Goal: Feedback & Contribution: Contribute content

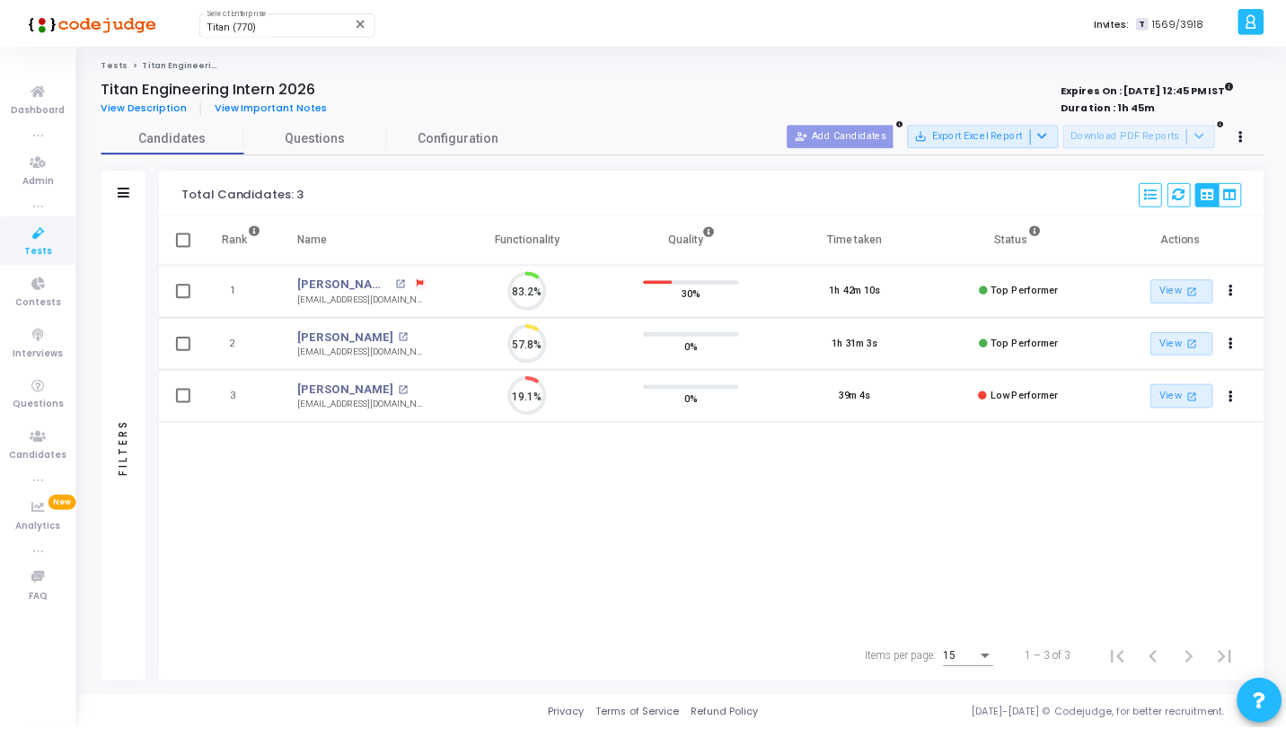
scroll to position [38, 46]
click at [53, 240] on icon at bounding box center [39, 233] width 38 height 22
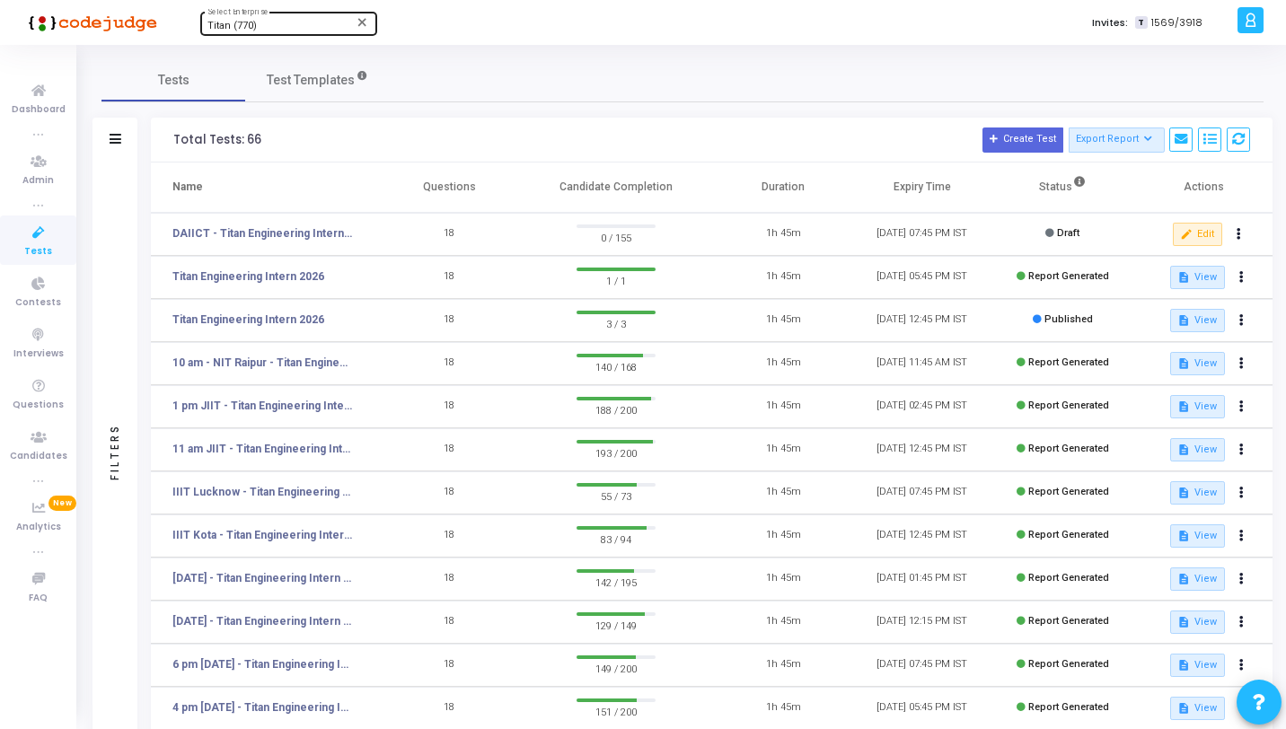
click at [305, 19] on div "Titan (770) Select Enterprise" at bounding box center [289, 22] width 162 height 27
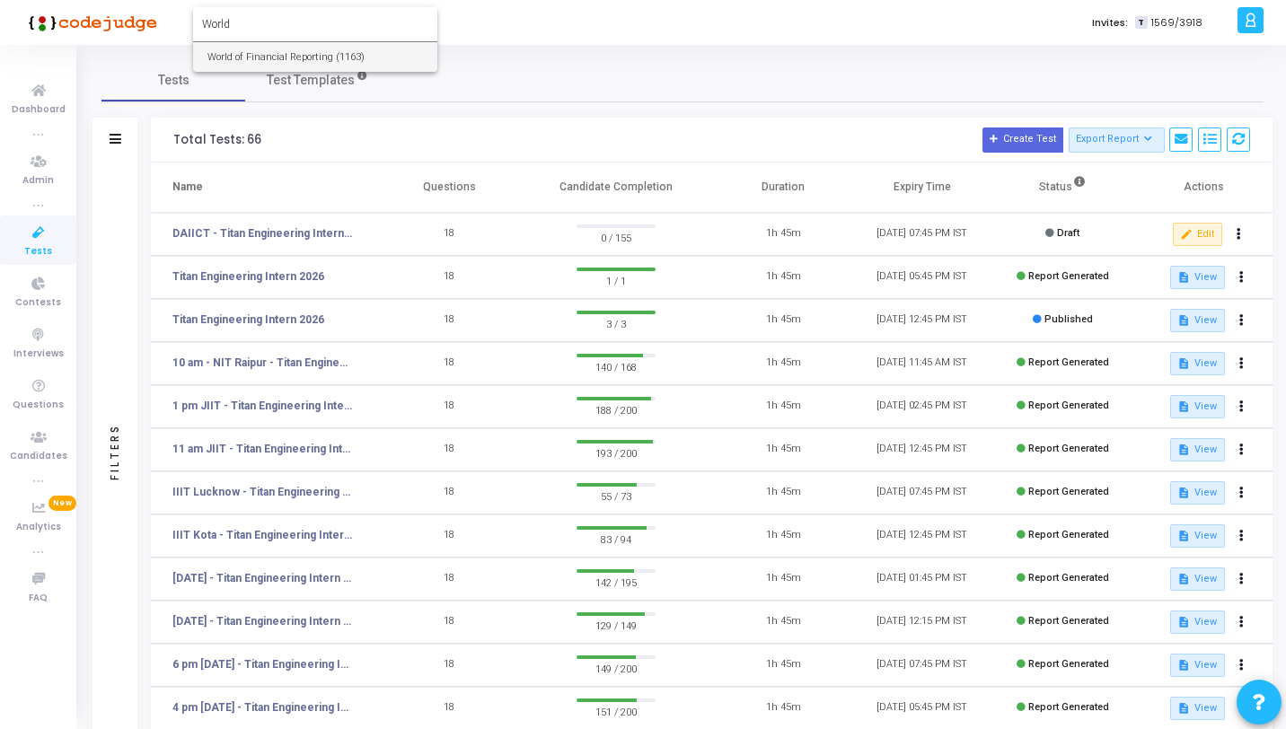
type input "World"
click at [271, 60] on span "World of Financial Reporting (1163)" at bounding box center [316, 57] width 216 height 30
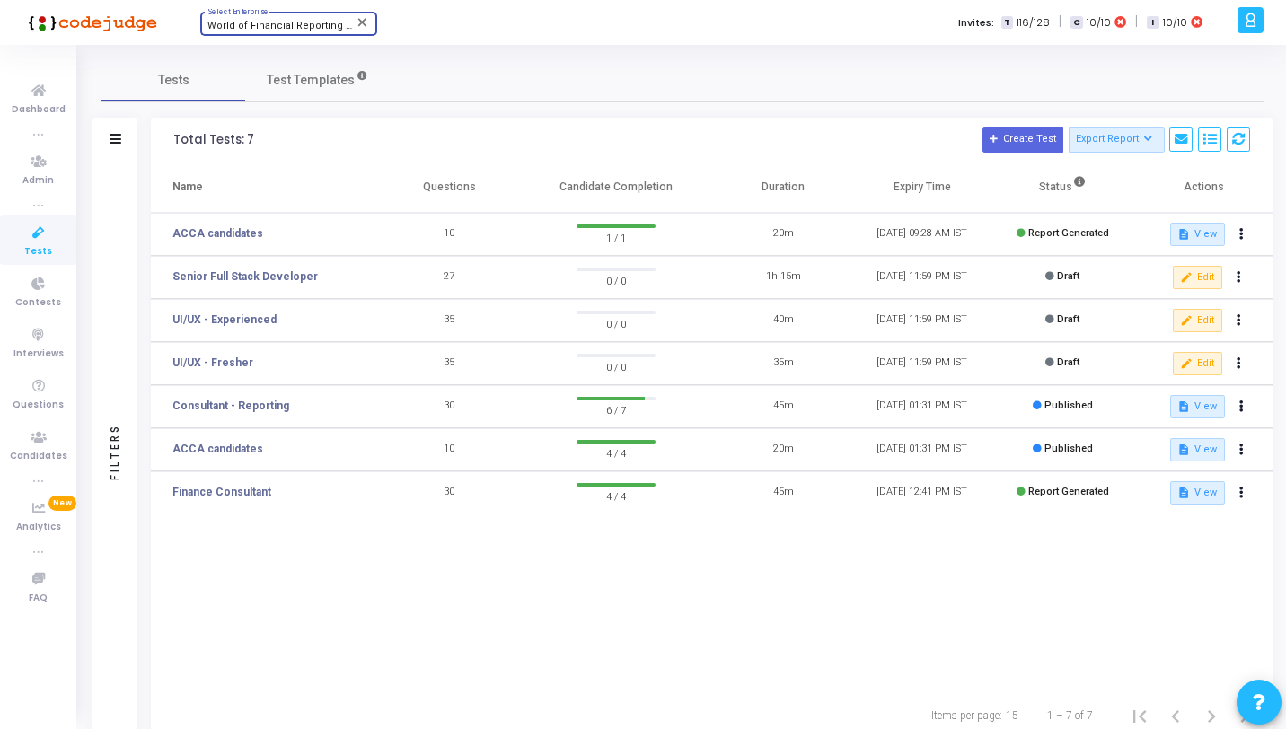
click at [347, 139] on h3 "Total Tests: 7 Create Test Export Report Id Name Job Role Questions Candidate C…" at bounding box center [711, 140] width 1077 height 25
click at [272, 279] on link "Senior Full Stack Developer" at bounding box center [245, 277] width 146 height 16
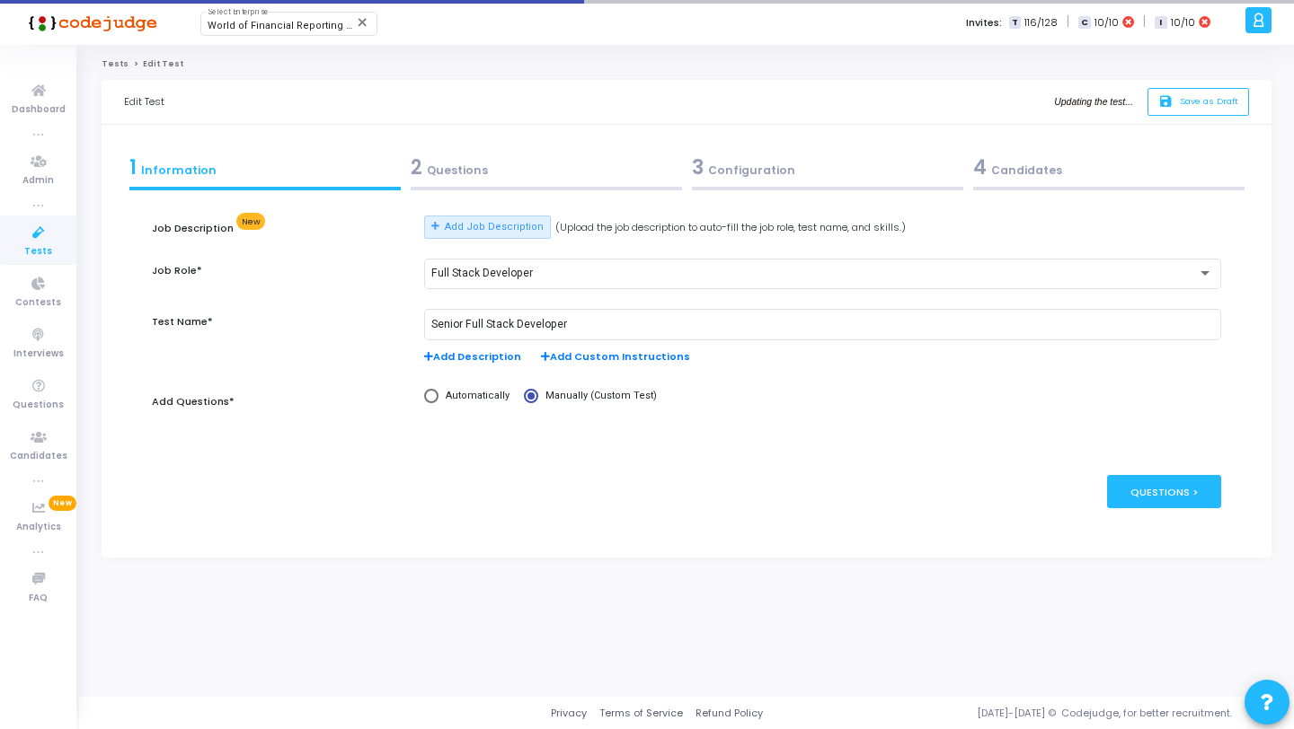
click at [462, 179] on div "2 Questions" at bounding box center [546, 168] width 271 height 30
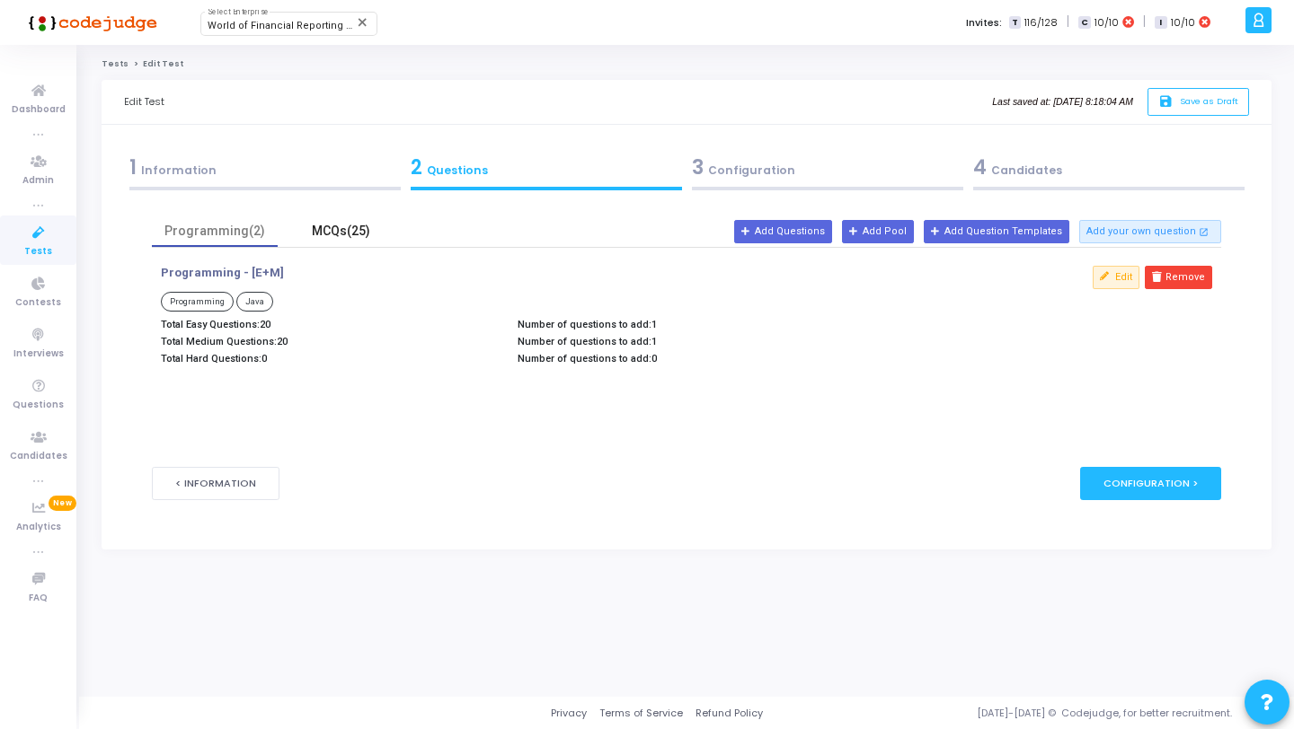
click at [311, 237] on div "MCQs(25)" at bounding box center [340, 231] width 104 height 19
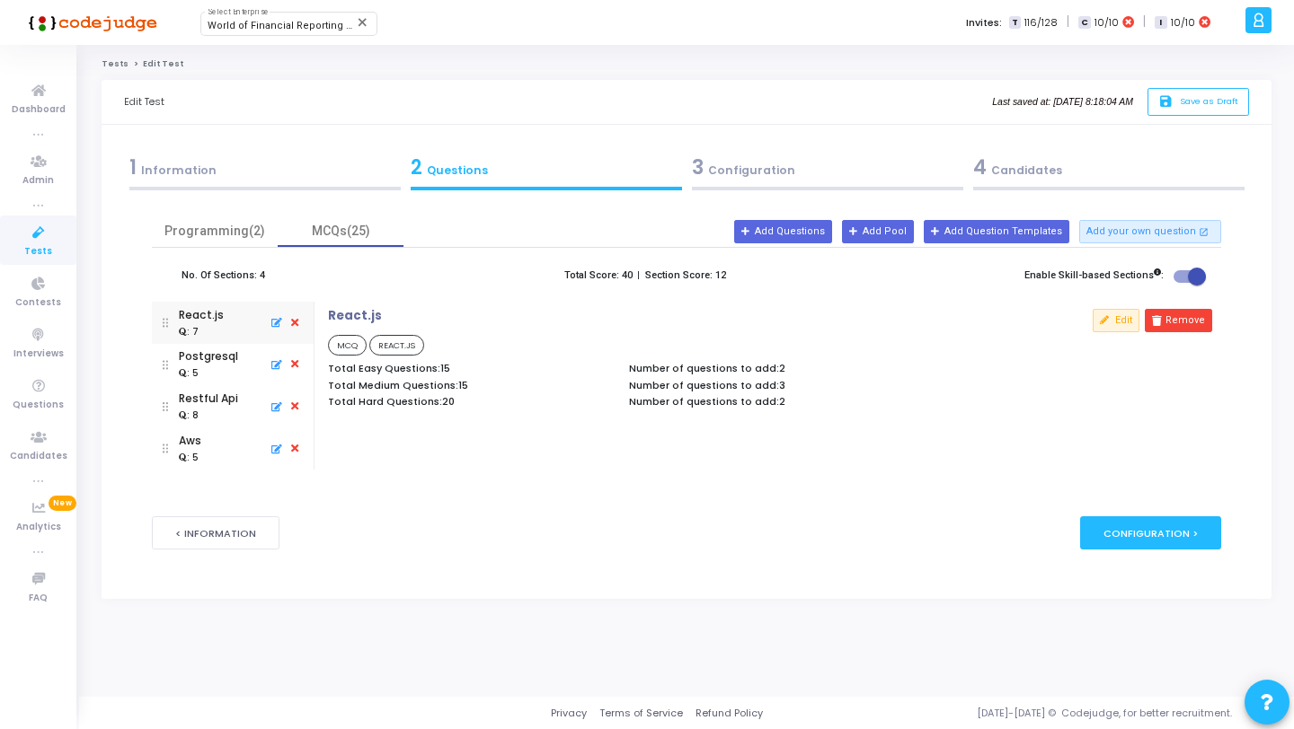
click at [31, 248] on span "Tests" at bounding box center [38, 251] width 28 height 15
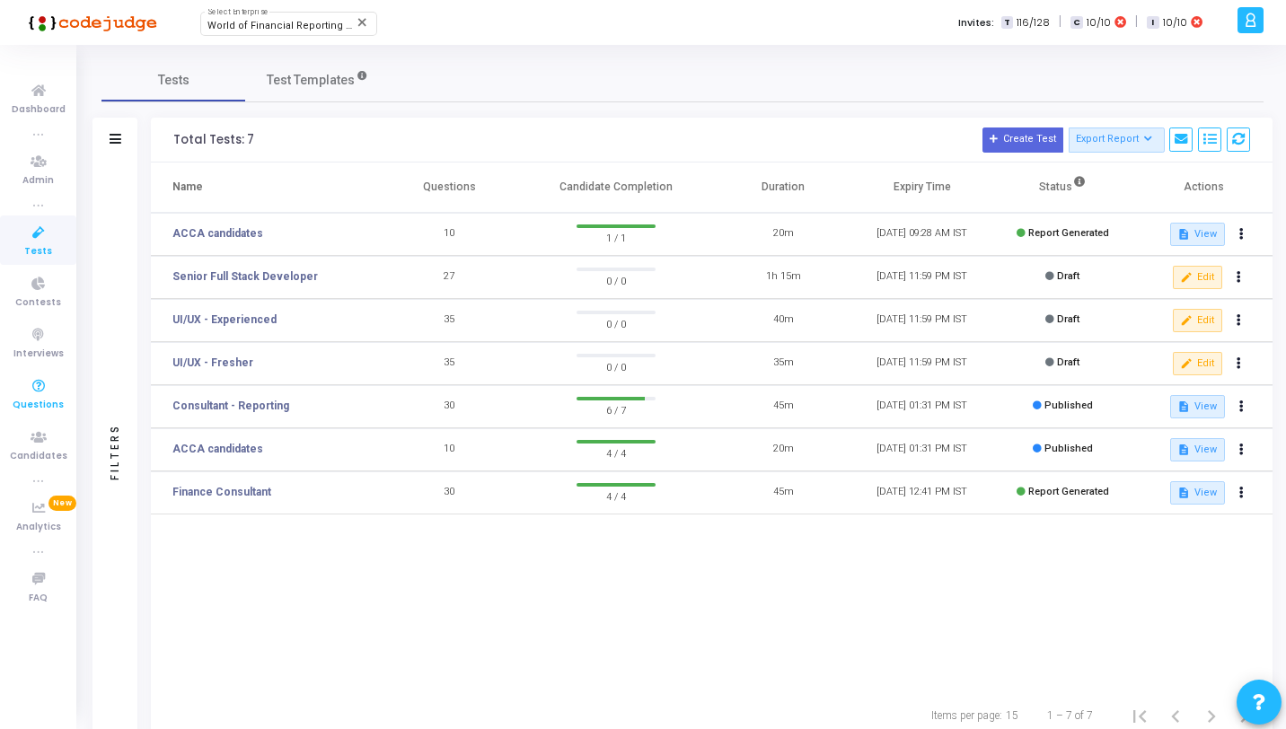
click at [58, 376] on link "Questions" at bounding box center [38, 393] width 76 height 49
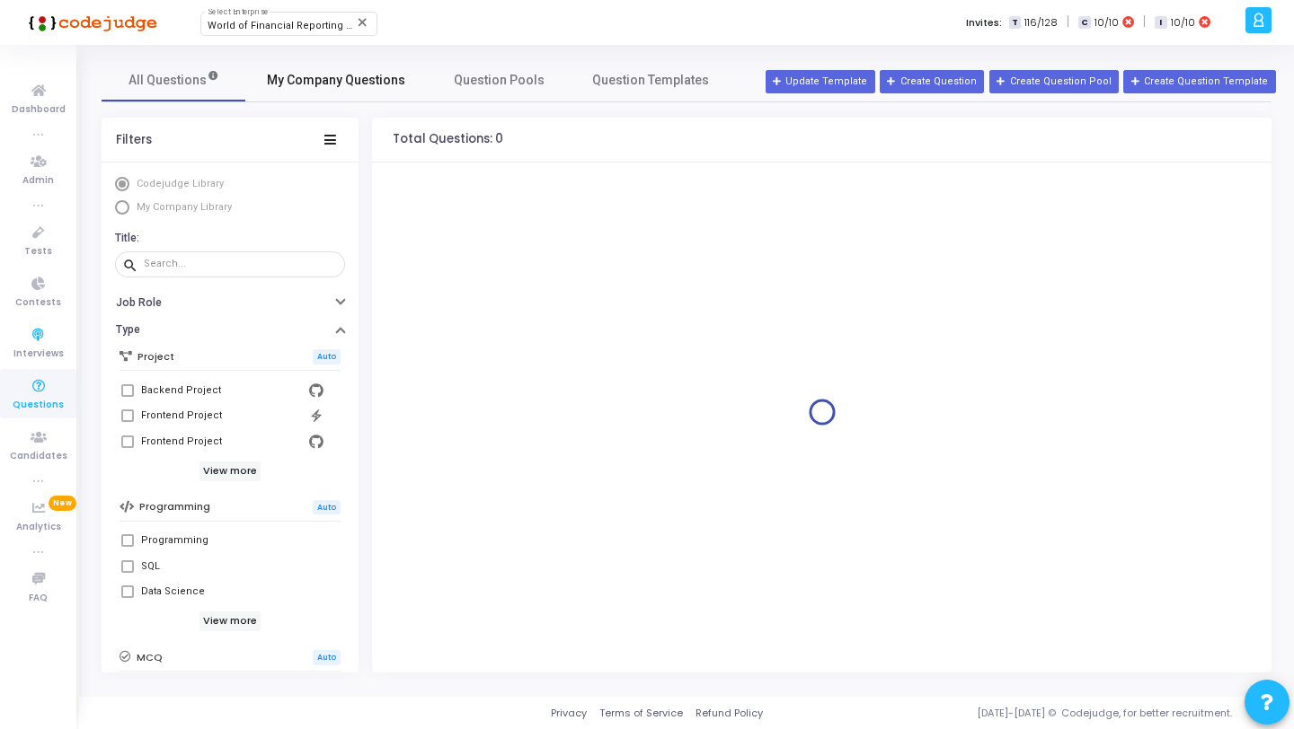
click at [285, 81] on span "My Company Questions" at bounding box center [336, 80] width 138 height 19
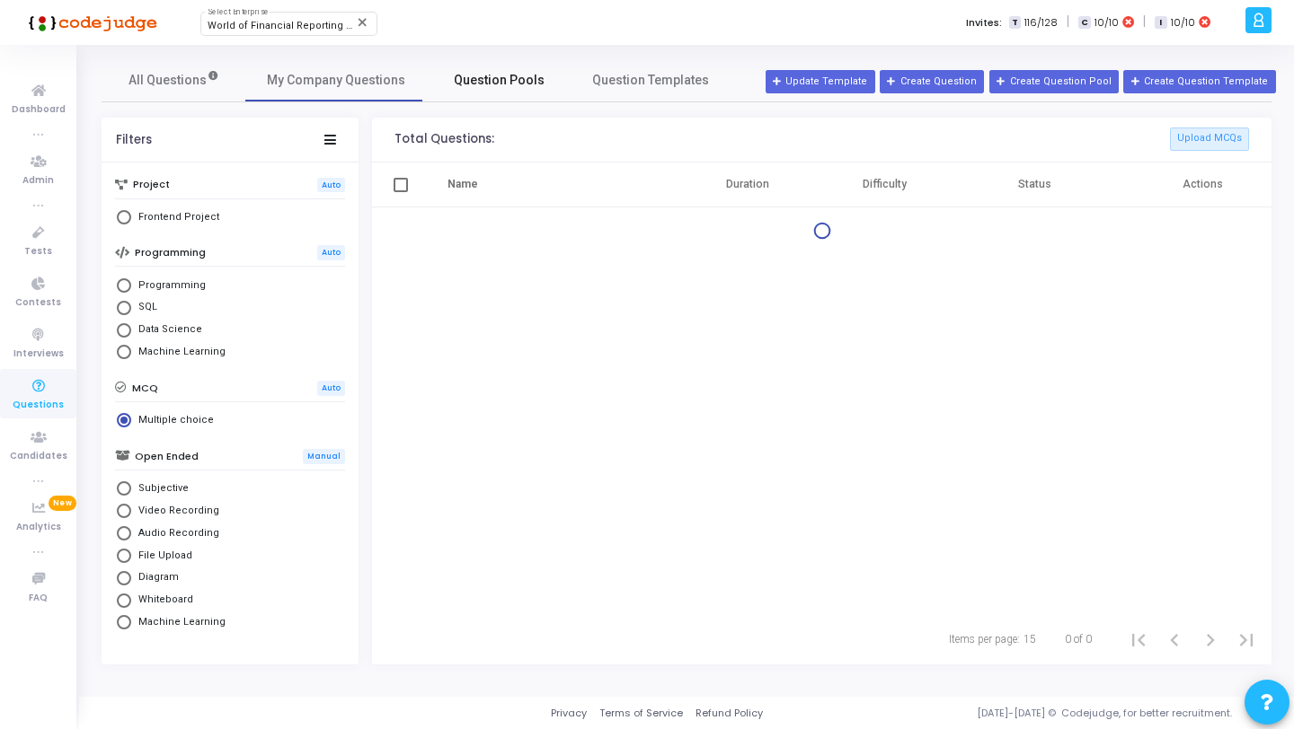
click at [520, 82] on span "Question Pools" at bounding box center [499, 80] width 91 height 19
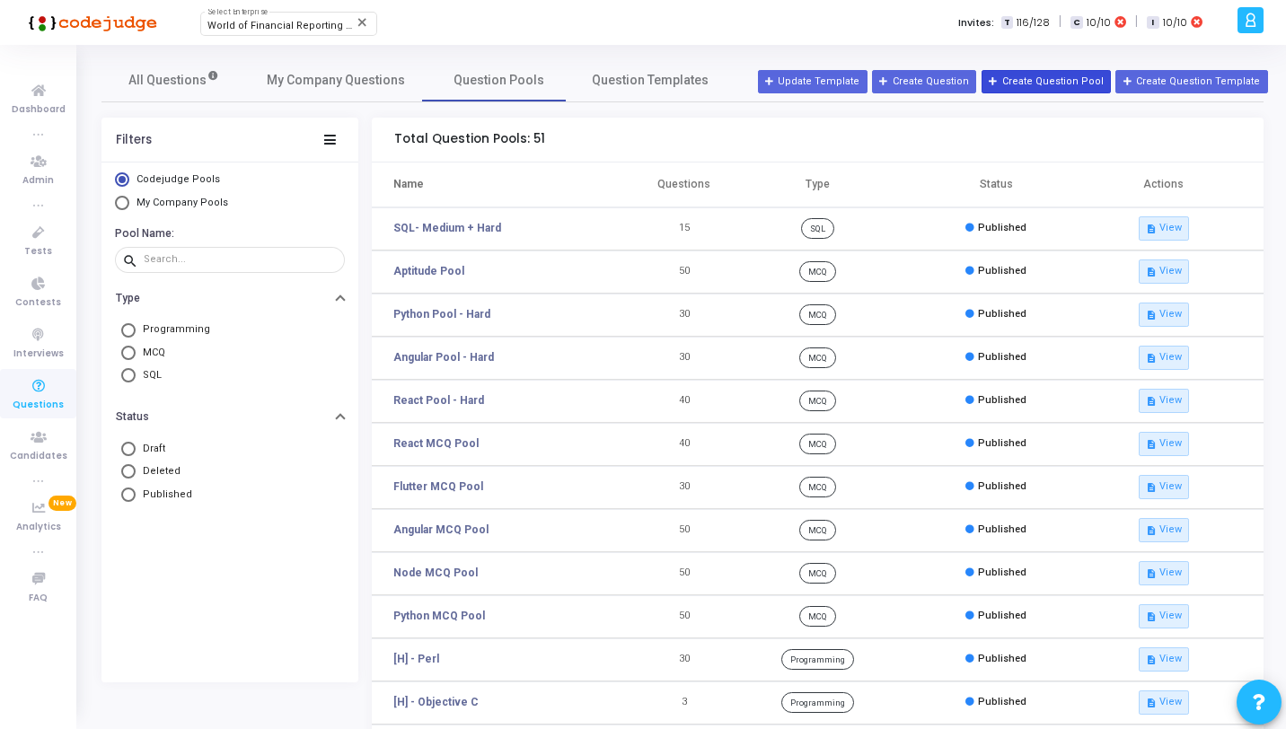
click at [1021, 82] on button "Create Question Pool" at bounding box center [1046, 81] width 129 height 23
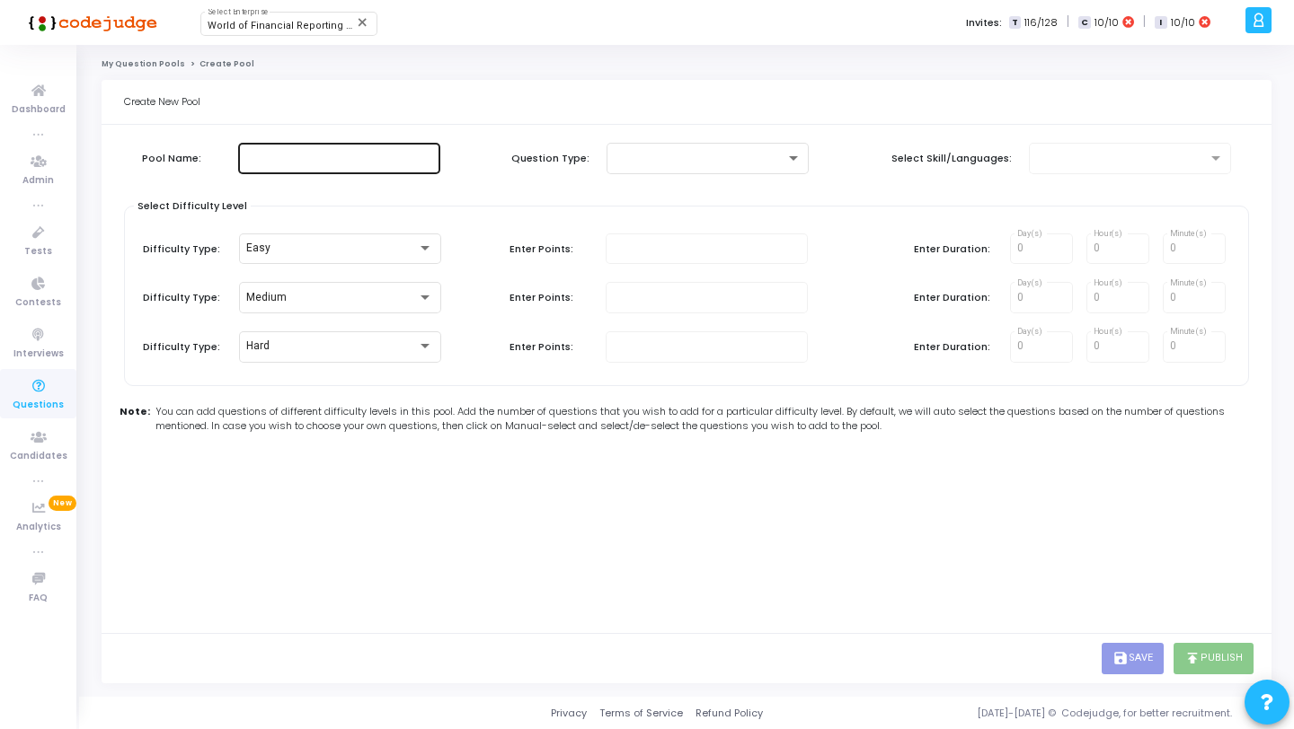
click at [346, 151] on div at bounding box center [339, 156] width 188 height 33
type input "AWS"
click at [620, 164] on div at bounding box center [700, 158] width 172 height 13
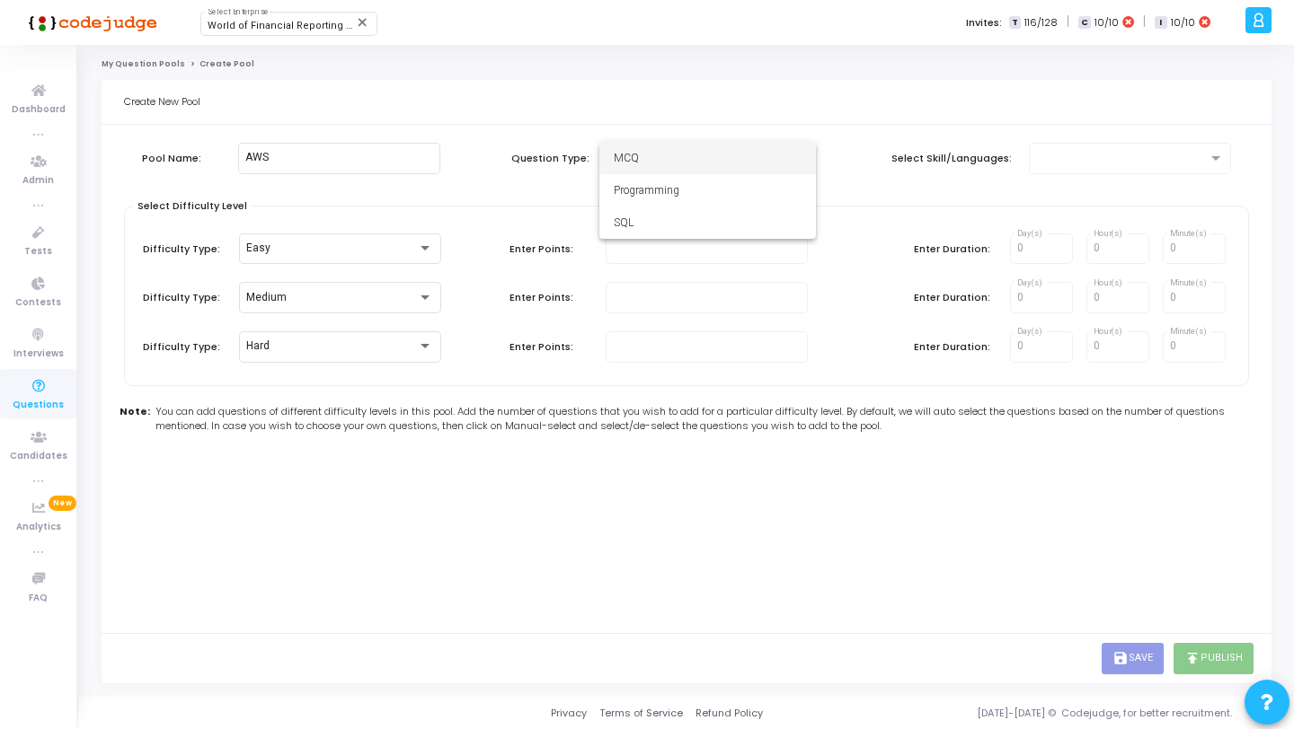
click at [625, 169] on span "MCQ" at bounding box center [708, 158] width 188 height 32
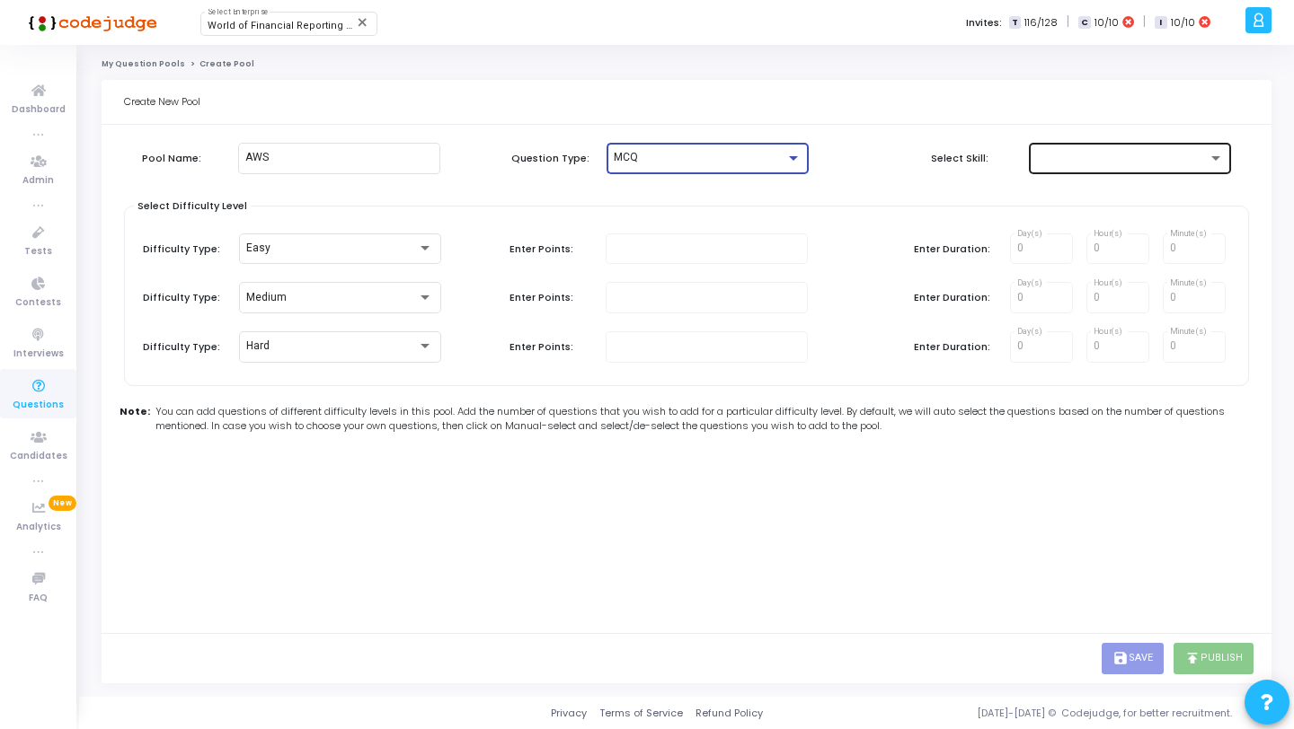
click at [1048, 156] on div at bounding box center [1122, 158] width 172 height 13
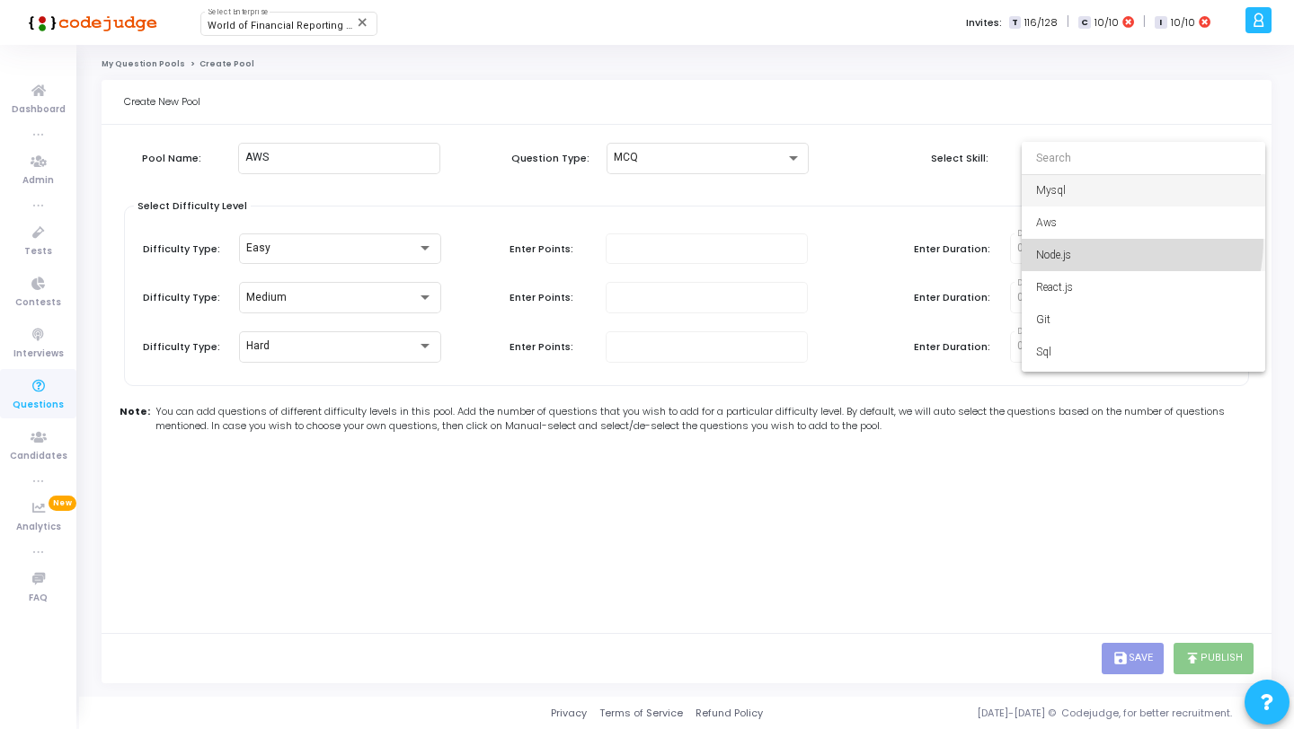
click at [1071, 239] on span "Node.js" at bounding box center [1143, 255] width 215 height 32
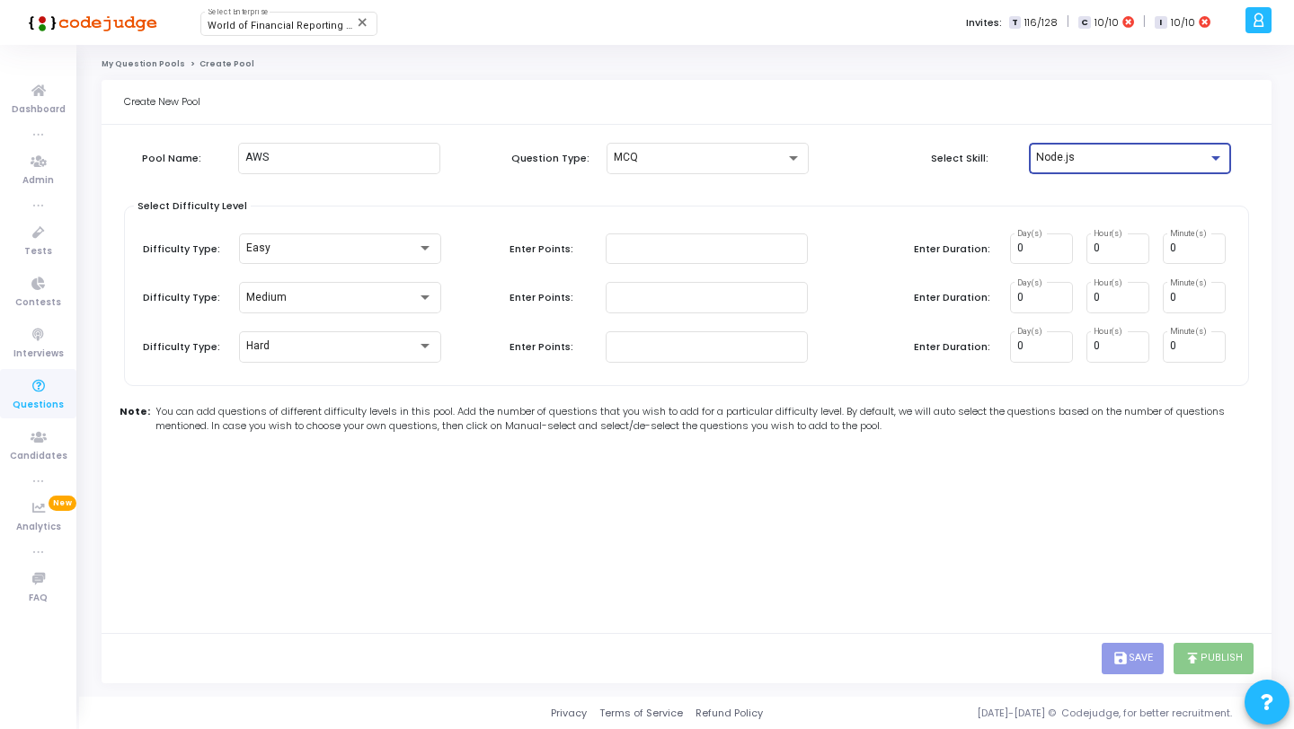
click at [1062, 153] on span "Node.js" at bounding box center [1055, 157] width 39 height 13
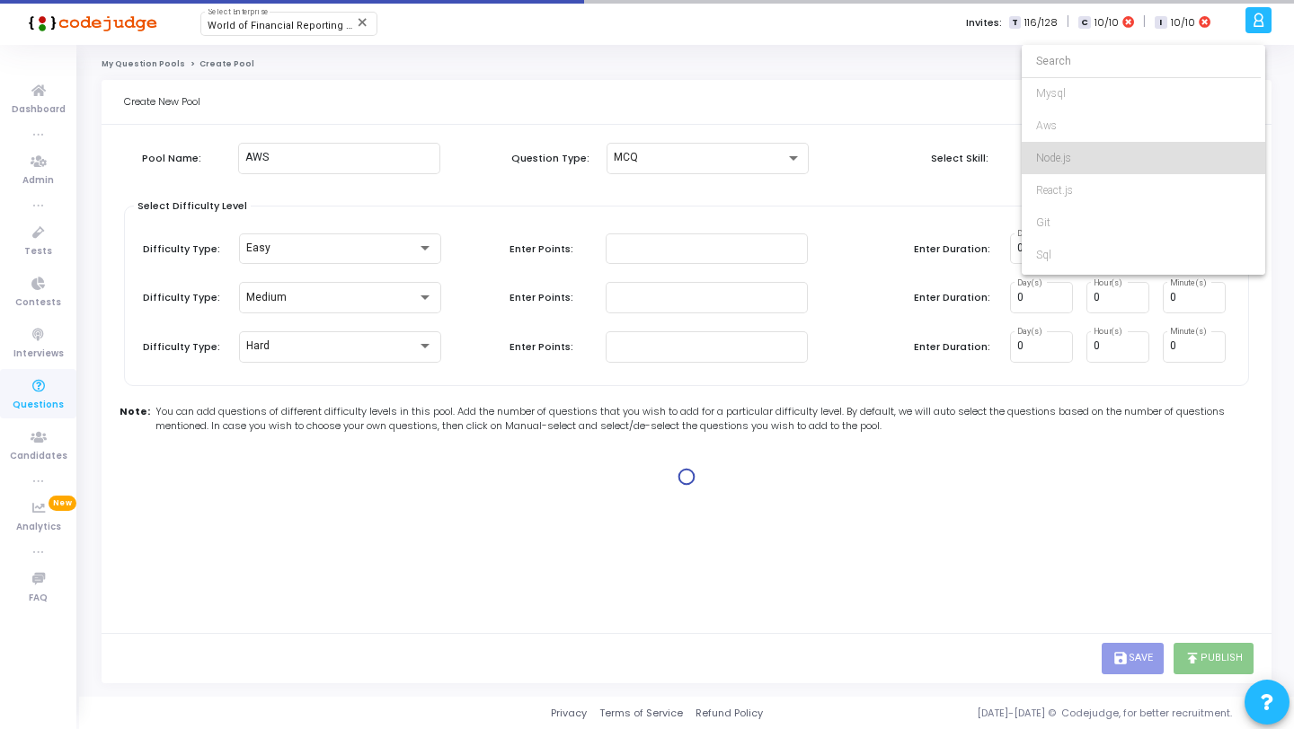
type input "1"
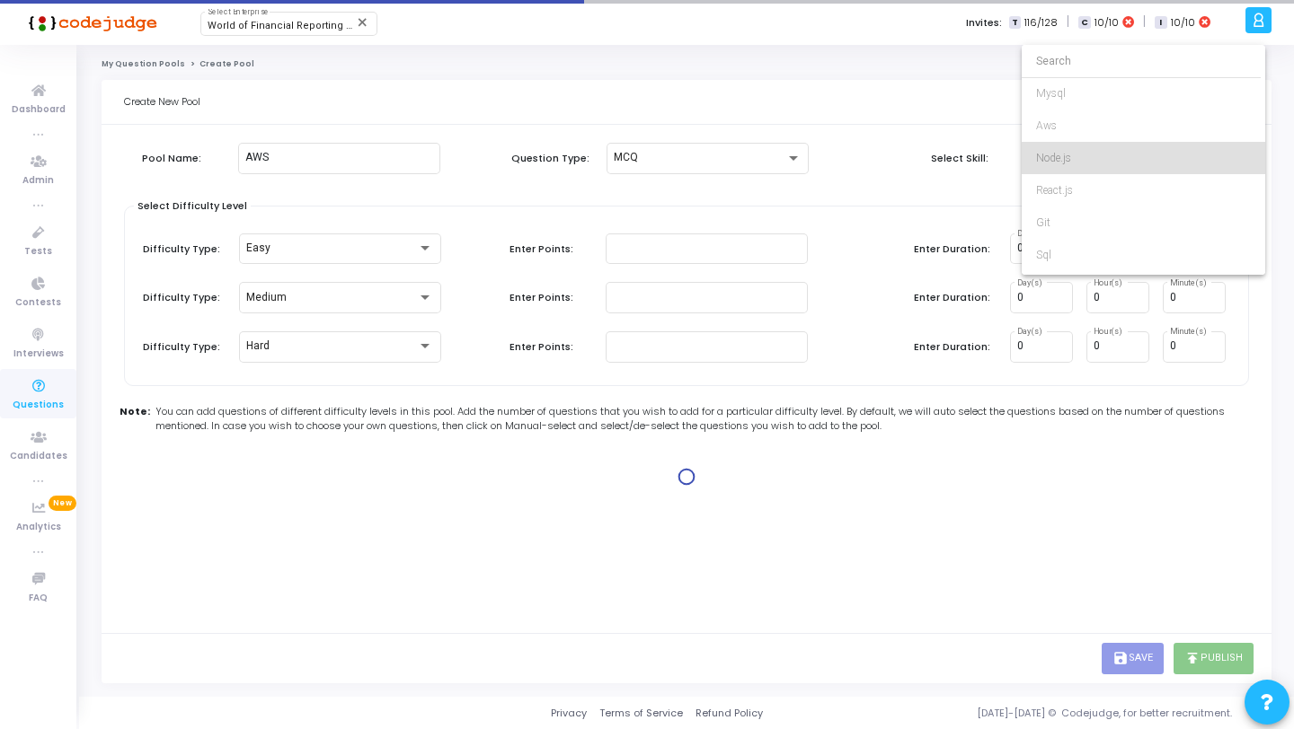
type input "2"
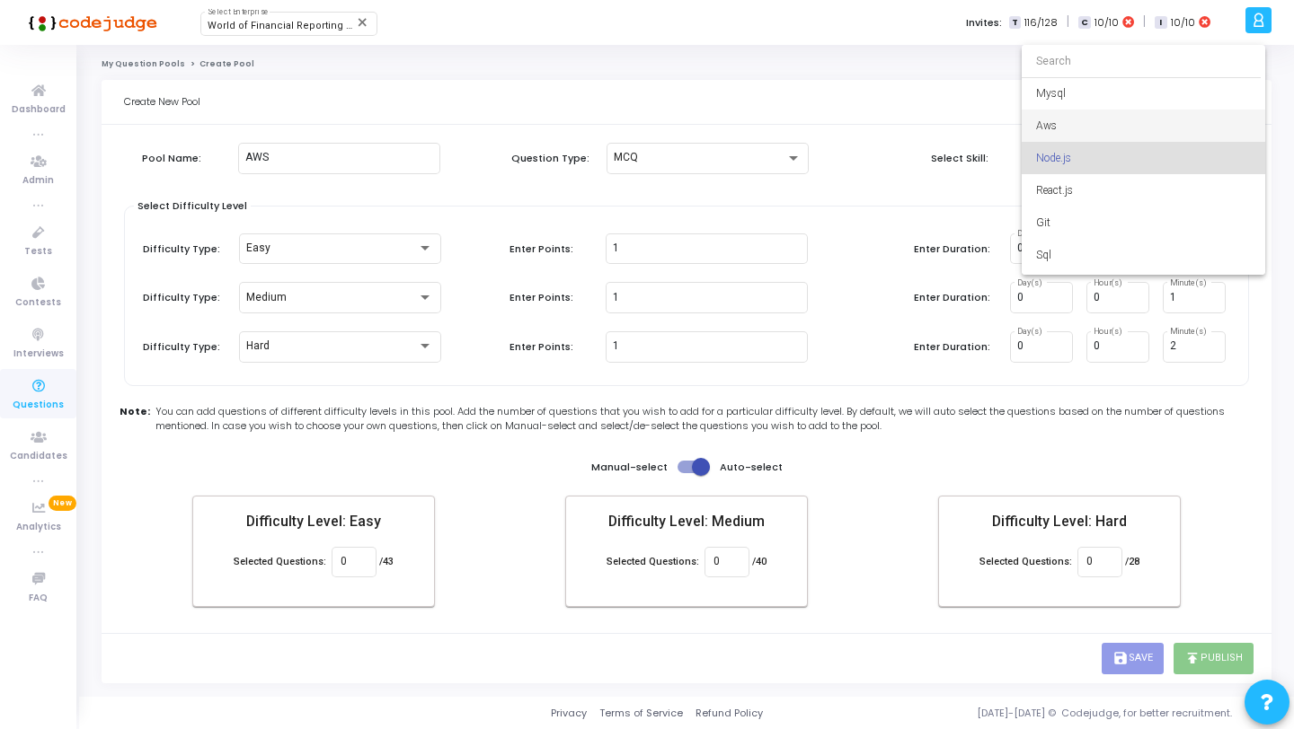
click at [1060, 118] on span "Aws" at bounding box center [1143, 126] width 215 height 32
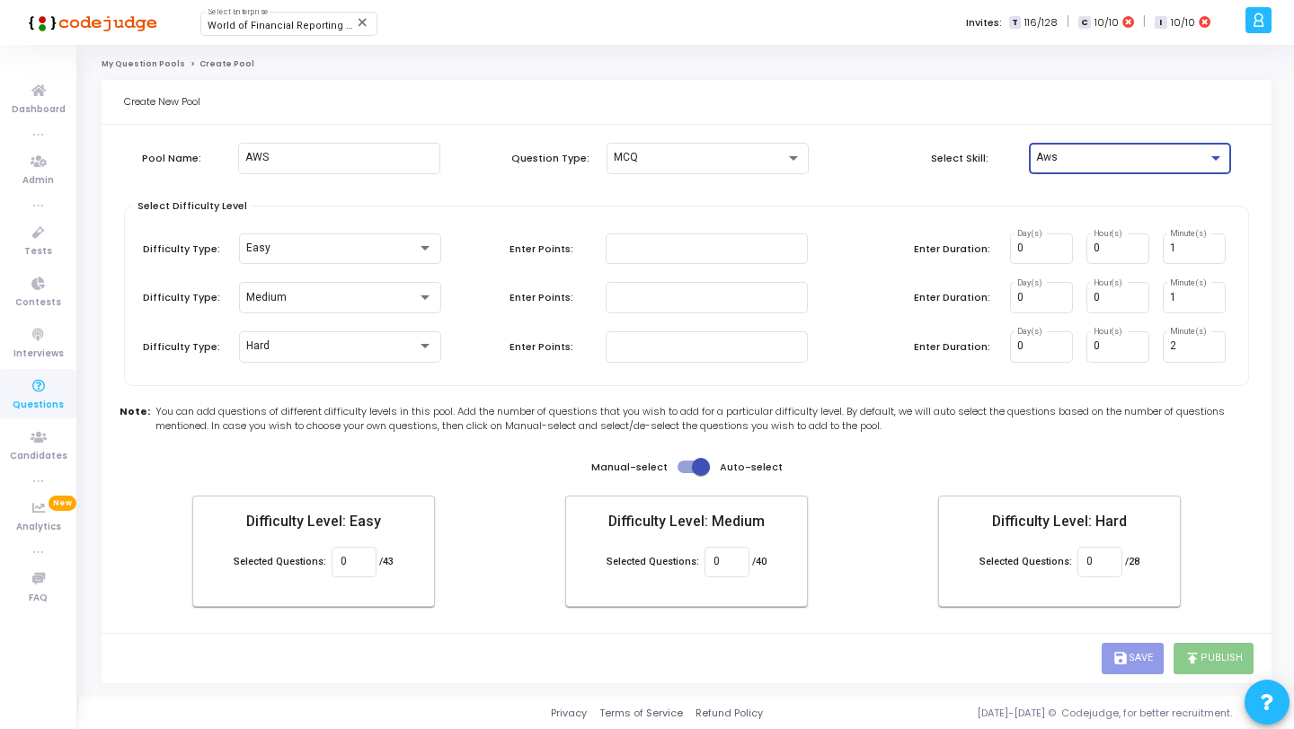
type input "0"
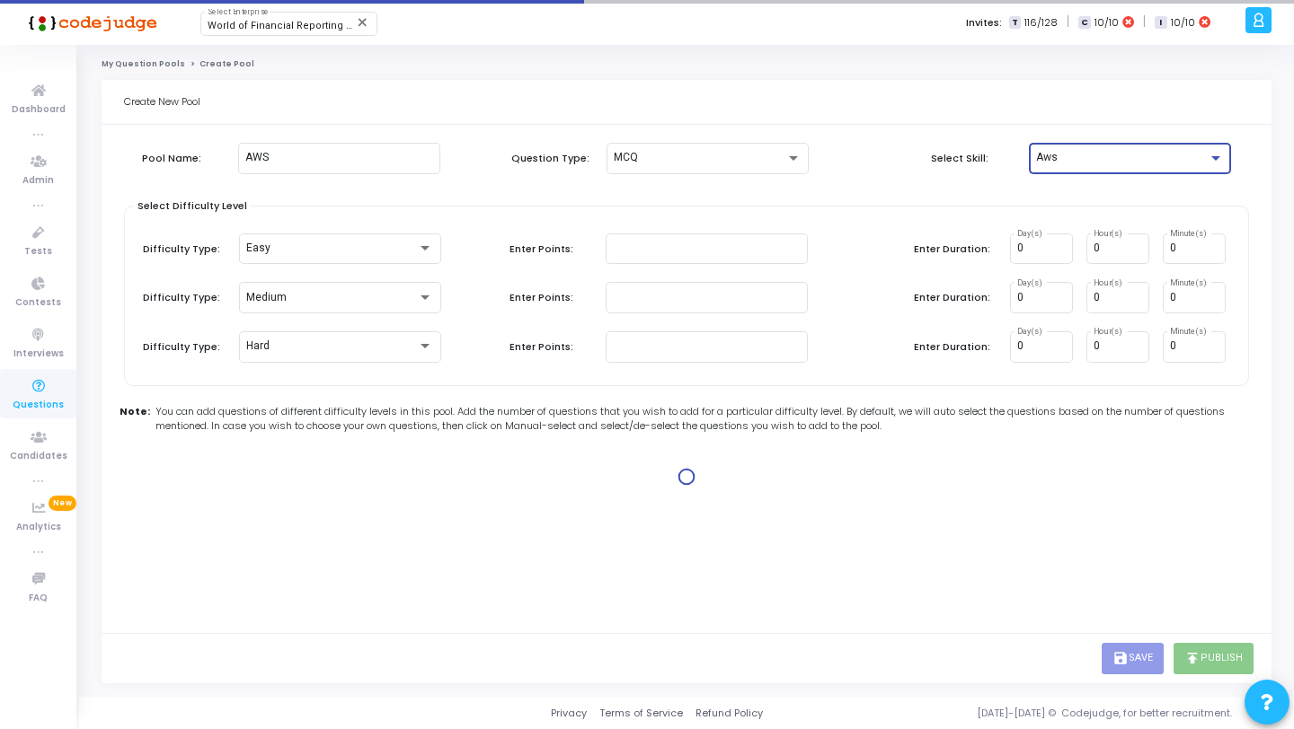
type input "1"
type input "2"
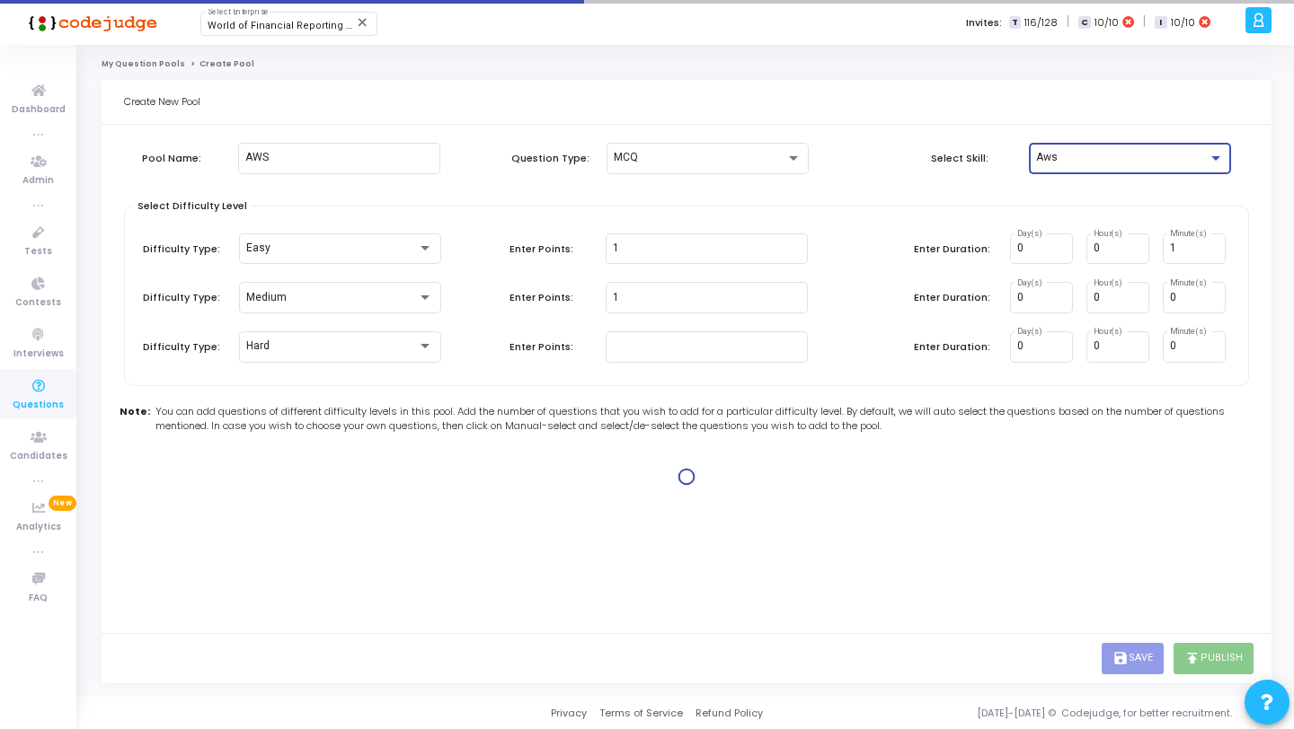
type input "2"
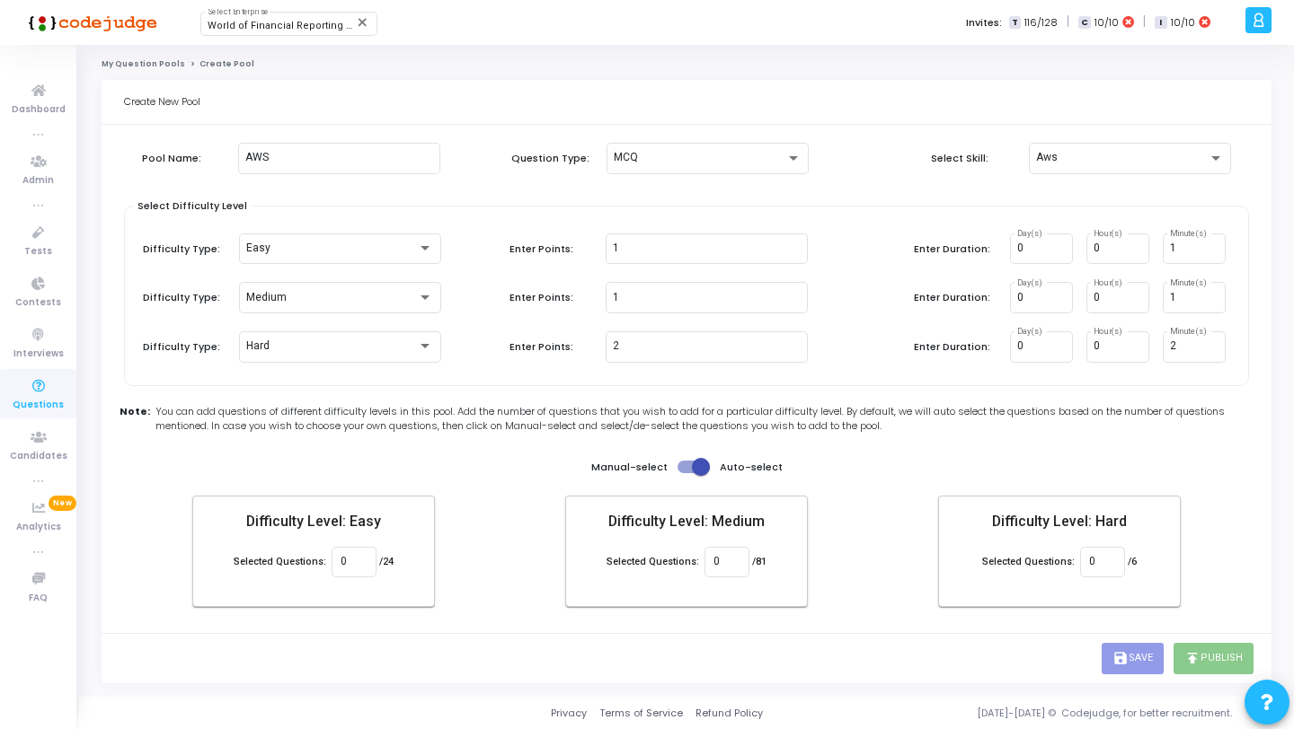
click at [827, 502] on div "Difficulty Level: Easy Selected Questions: 0 /24 Difficulty Level: Medium Selec…" at bounding box center [686, 551] width 988 height 111
click at [342, 558] on input "0" at bounding box center [353, 562] width 26 height 13
type input "24"
click at [1094, 561] on input "0" at bounding box center [1098, 562] width 26 height 13
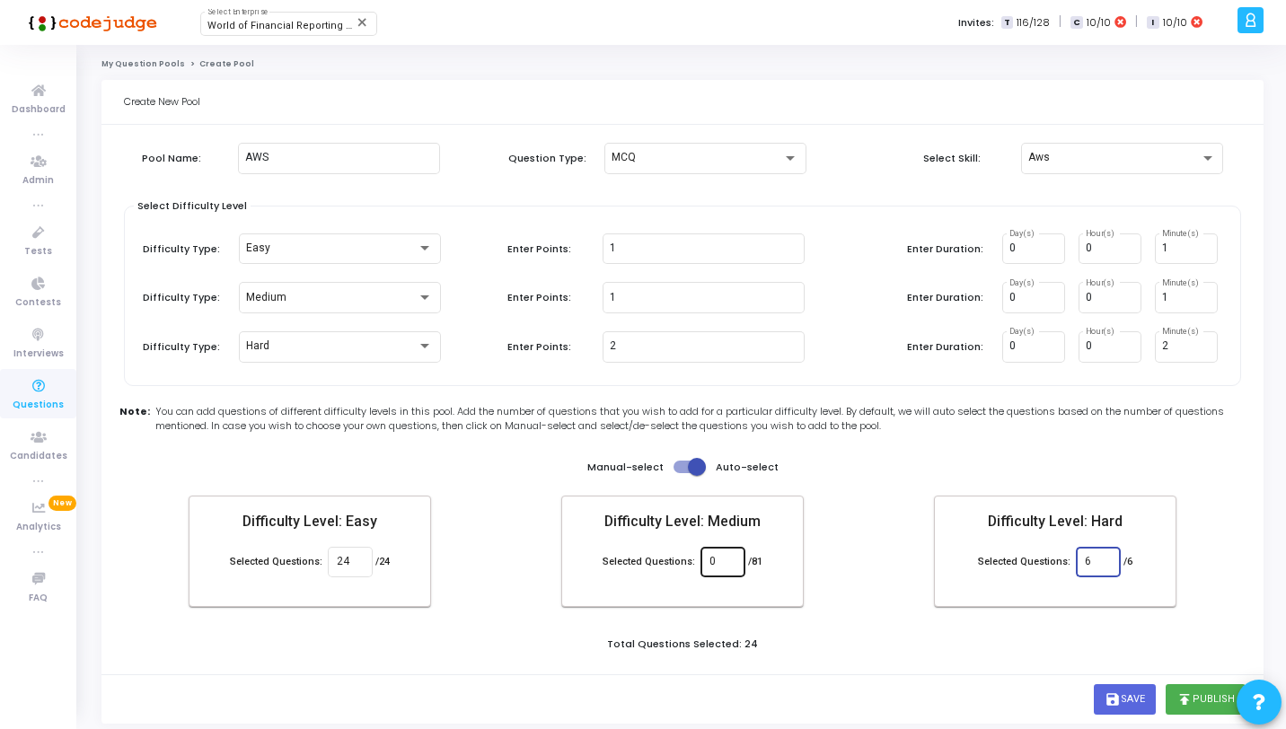
type input "6"
click at [729, 562] on input "0" at bounding box center [723, 562] width 26 height 13
click at [697, 463] on span at bounding box center [697, 467] width 18 height 18
click at [683, 473] on input "checkbox" at bounding box center [682, 473] width 1 height 1
checkbox input "false"
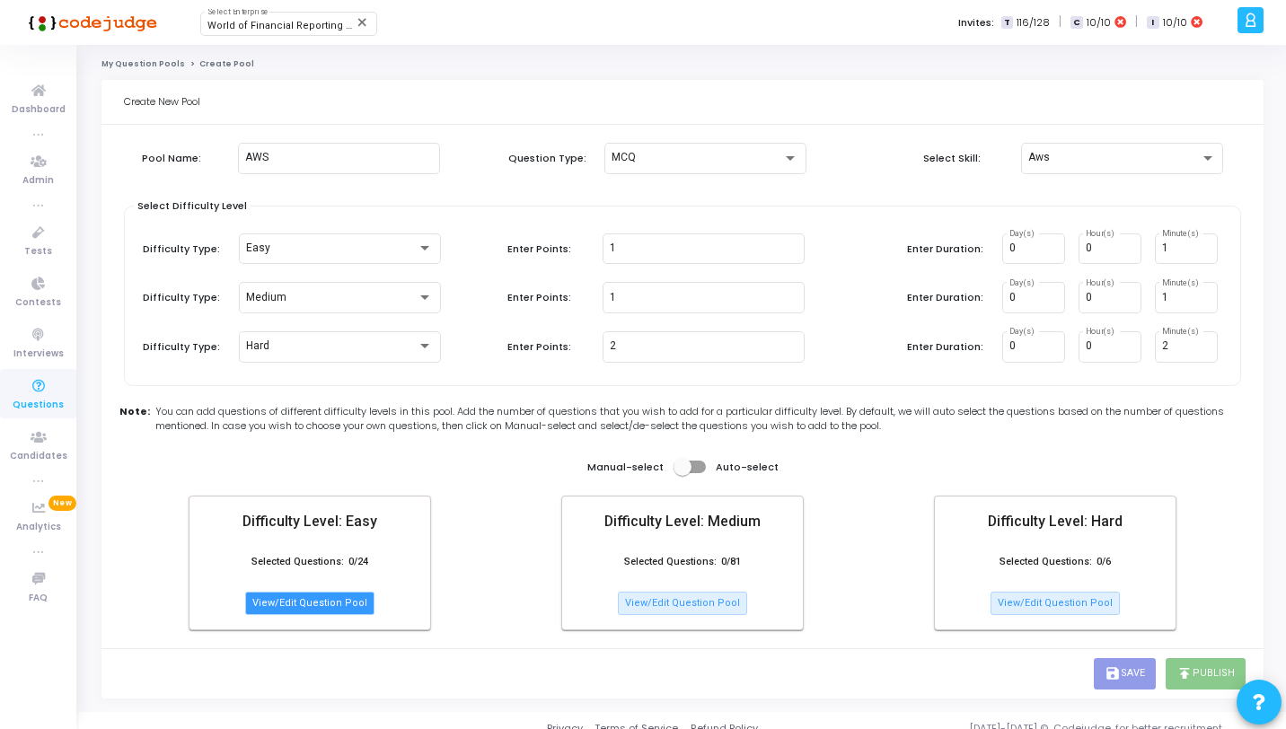
click at [328, 604] on button "View/Edit Question Pool" at bounding box center [309, 603] width 129 height 23
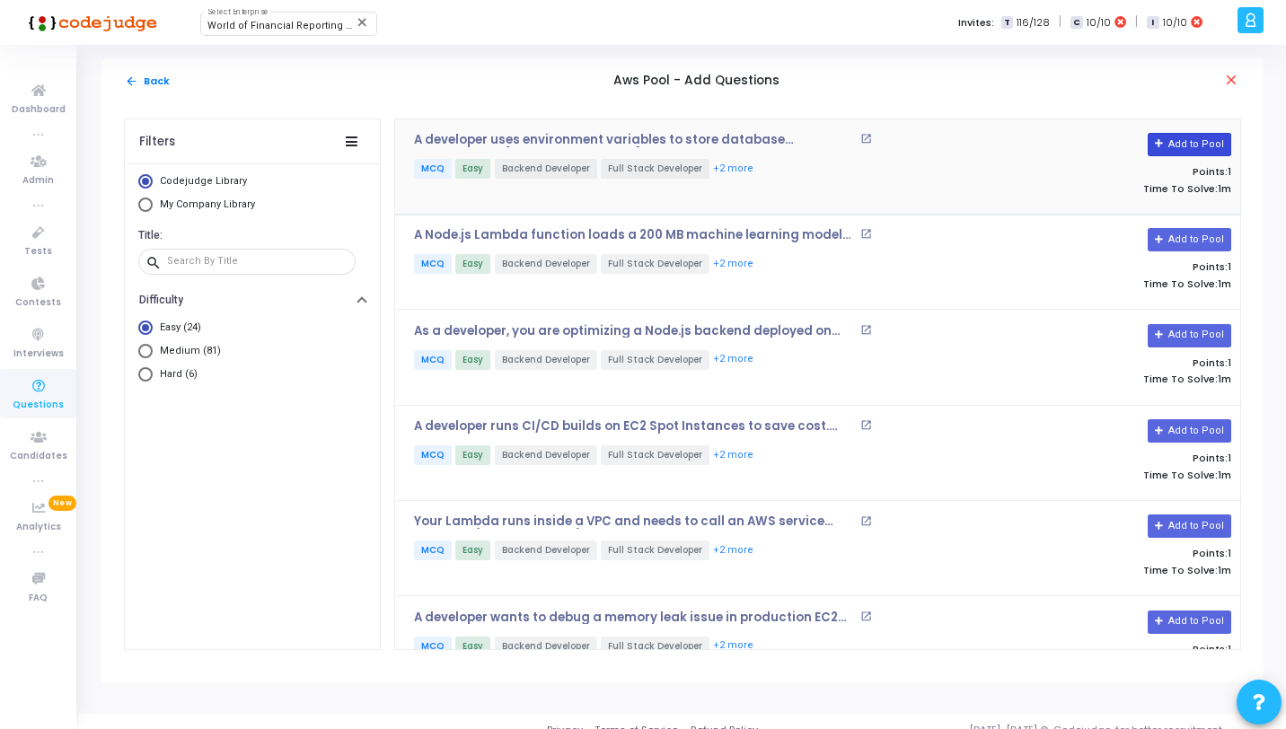
click at [1182, 143] on button "Add to Pool" at bounding box center [1190, 144] width 84 height 23
click at [1195, 242] on button "Add to Pool" at bounding box center [1190, 239] width 84 height 23
click at [1180, 324] on button "Add to Pool" at bounding box center [1190, 335] width 84 height 23
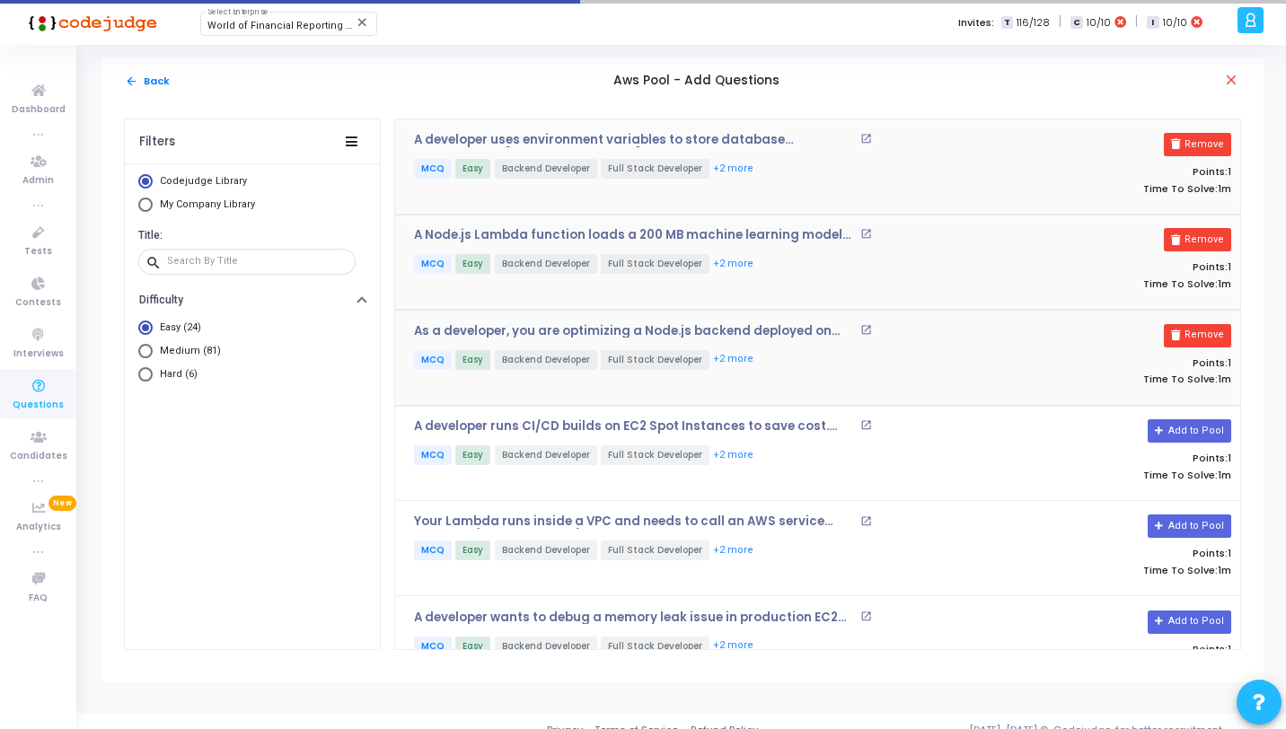
scroll to position [141, 0]
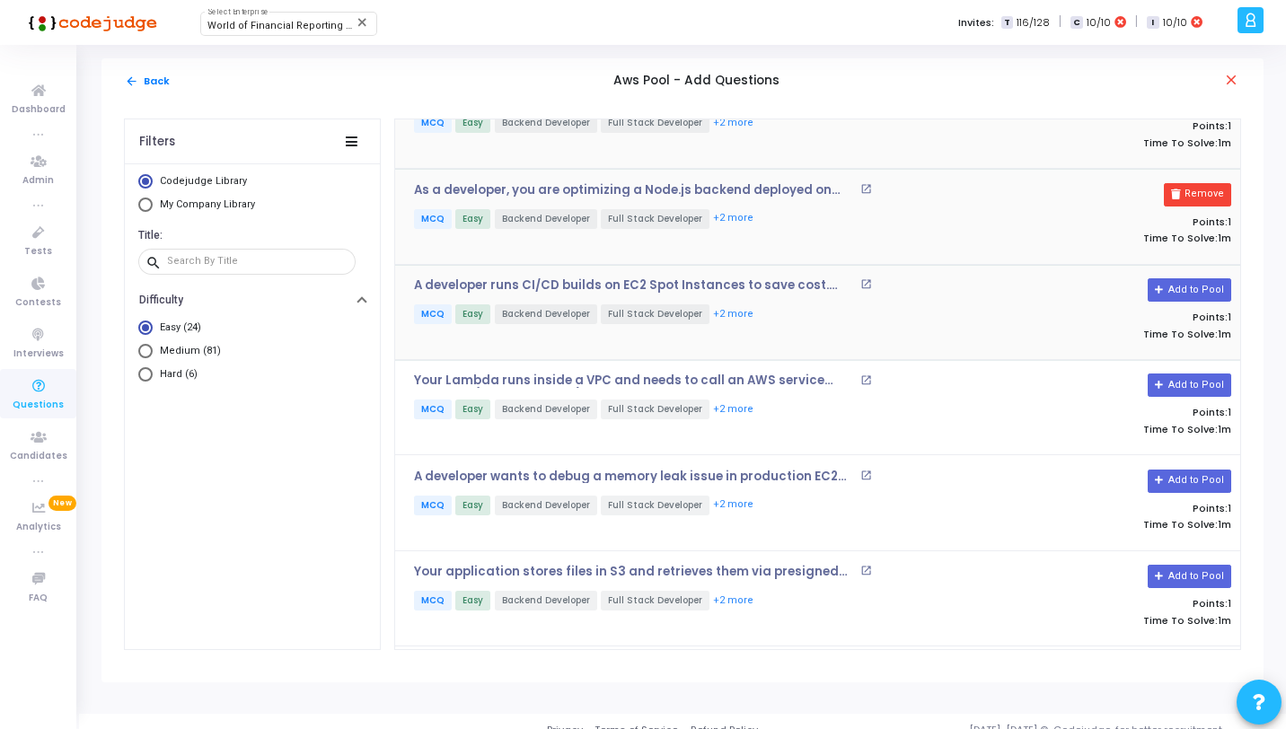
click at [1178, 267] on div "A developer runs CI/CD builds on EC2 Spot Instances to save cost. However, buil…" at bounding box center [817, 312] width 845 height 95
click at [1179, 281] on button "Add to Pool" at bounding box center [1190, 290] width 84 height 23
click at [1189, 378] on button "Add to Pool" at bounding box center [1190, 385] width 84 height 23
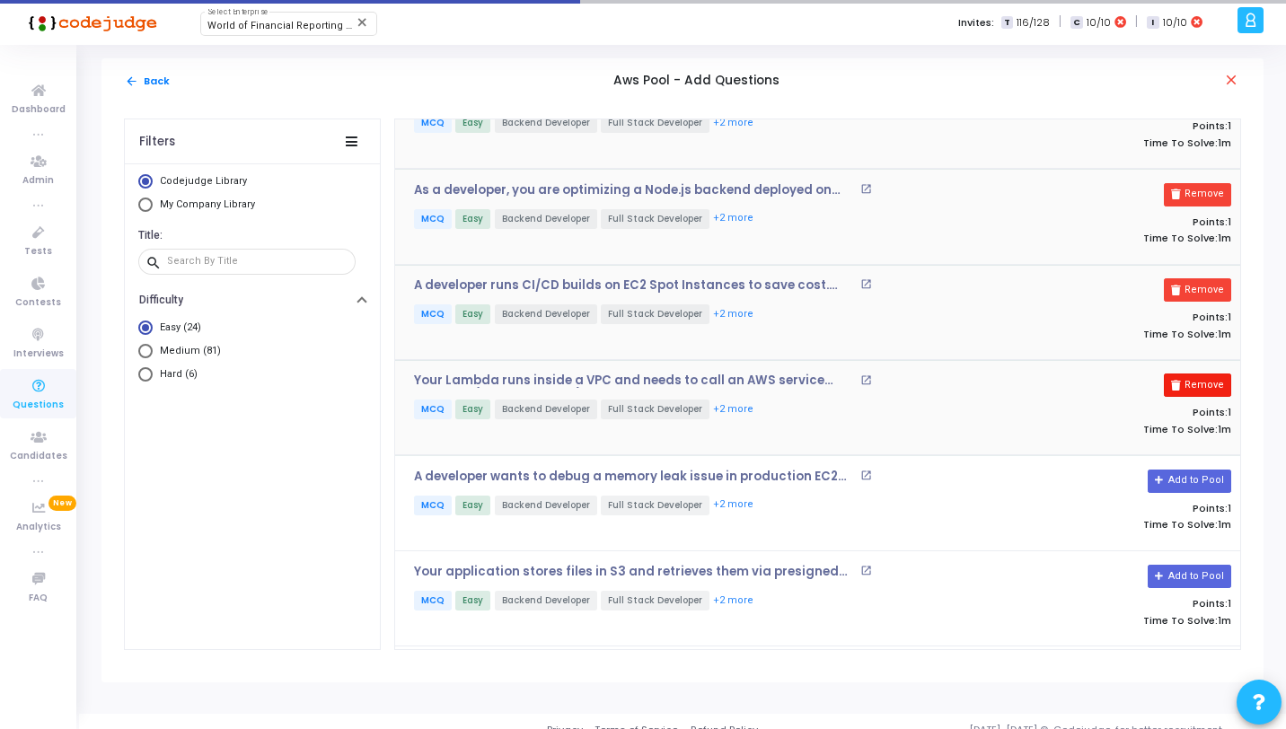
scroll to position [261, 0]
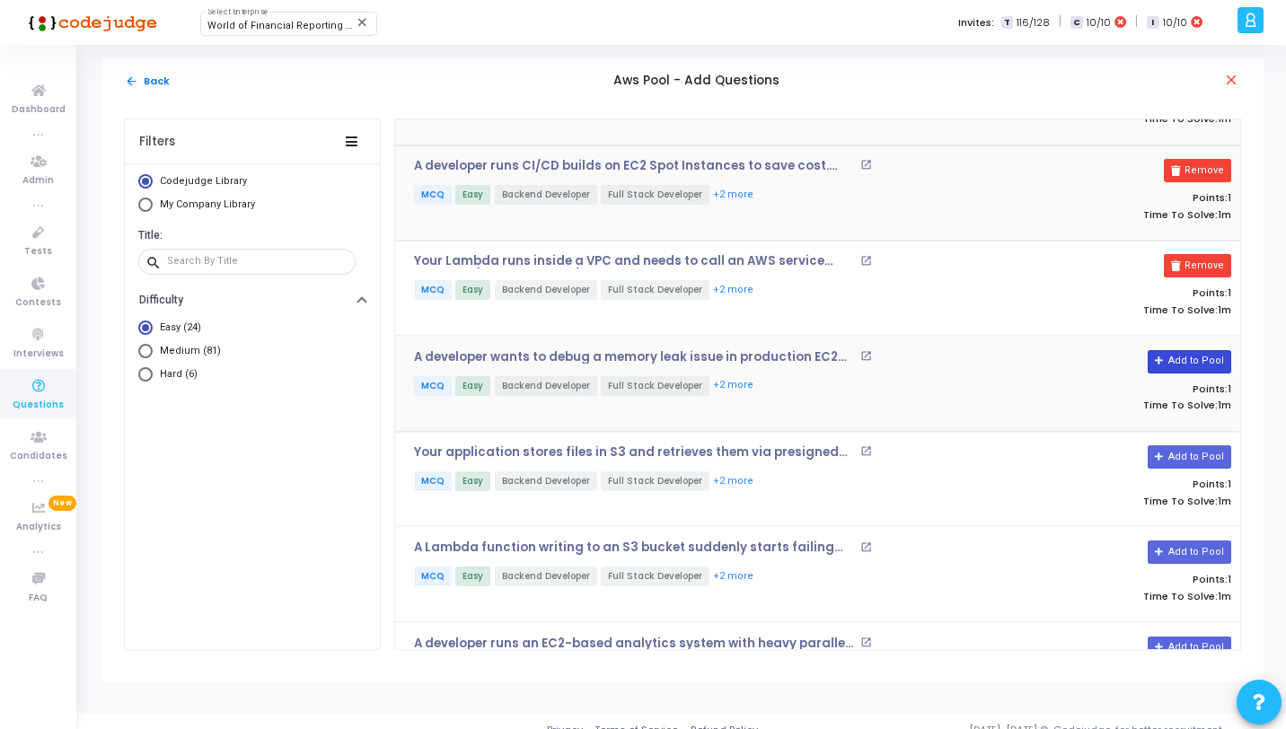
click at [1192, 354] on button "Add to Pool" at bounding box center [1190, 361] width 84 height 23
click at [1189, 451] on button "Add to Pool" at bounding box center [1190, 457] width 84 height 23
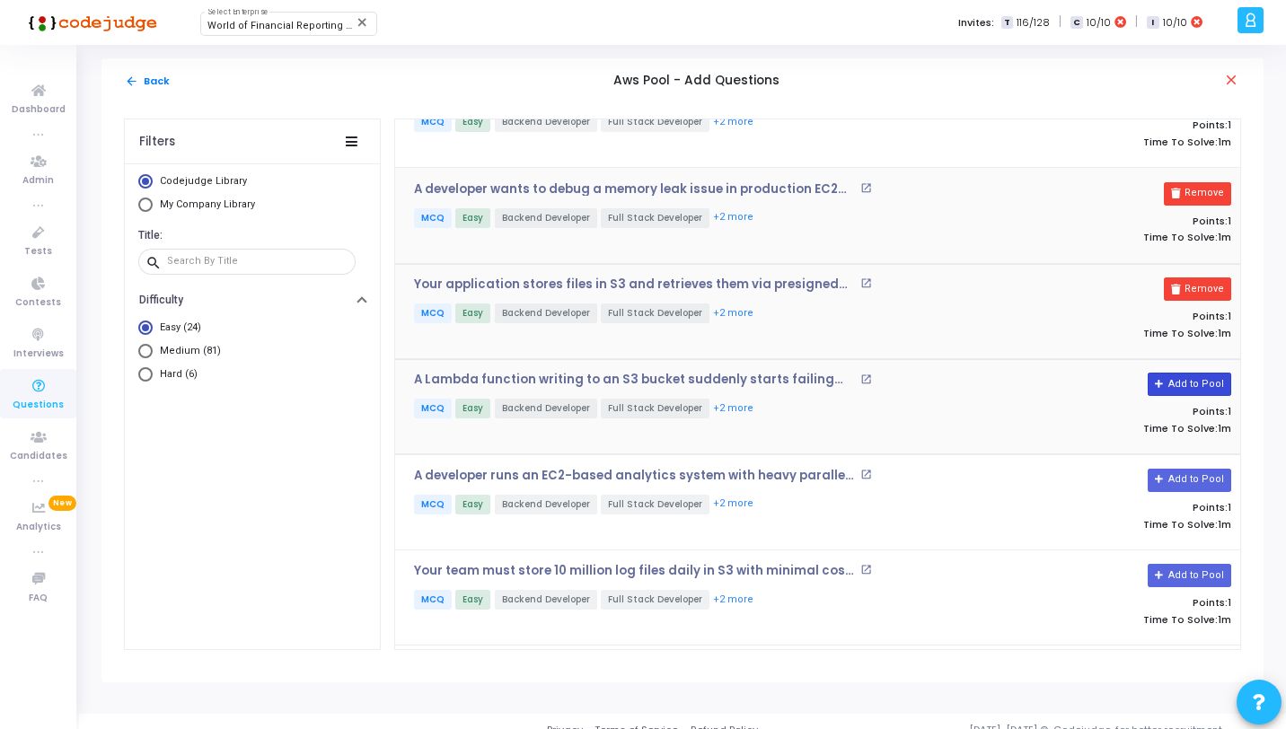
click at [1196, 379] on button "Add to Pool" at bounding box center [1190, 384] width 84 height 23
click at [1194, 470] on button "Add to Pool" at bounding box center [1190, 480] width 84 height 23
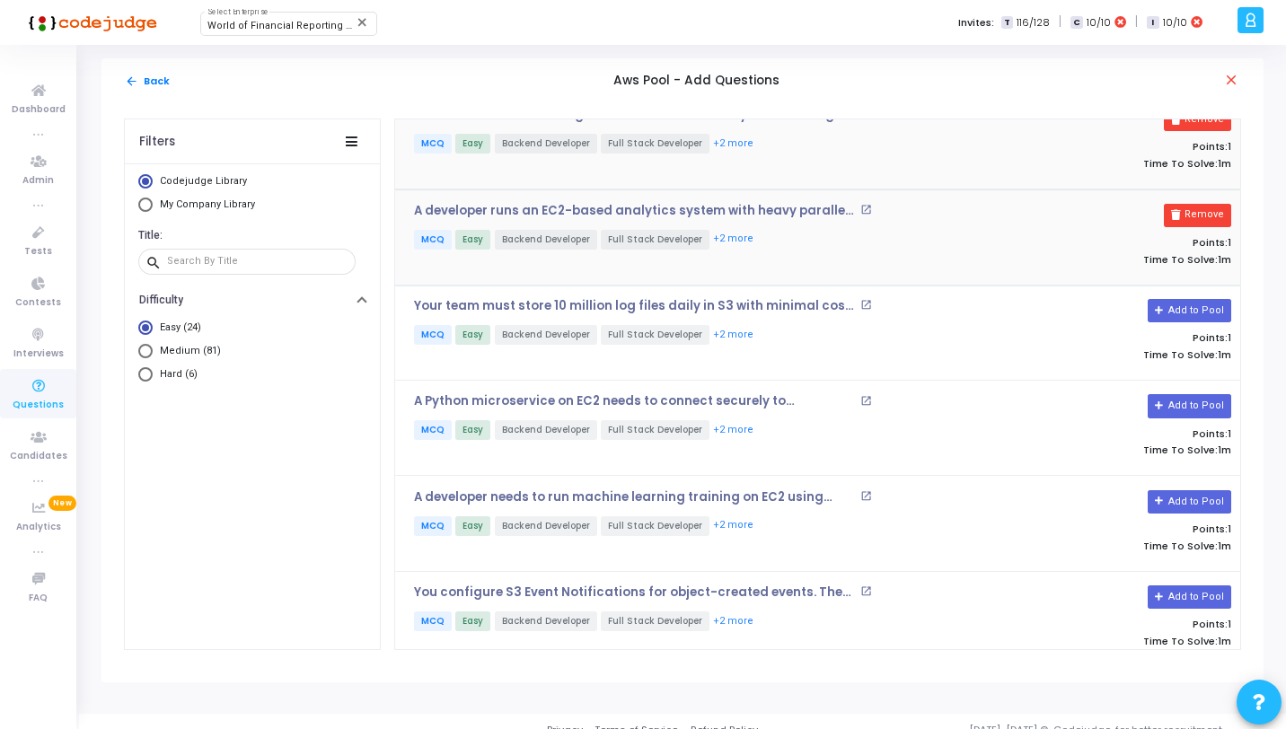
scroll to position [791, 0]
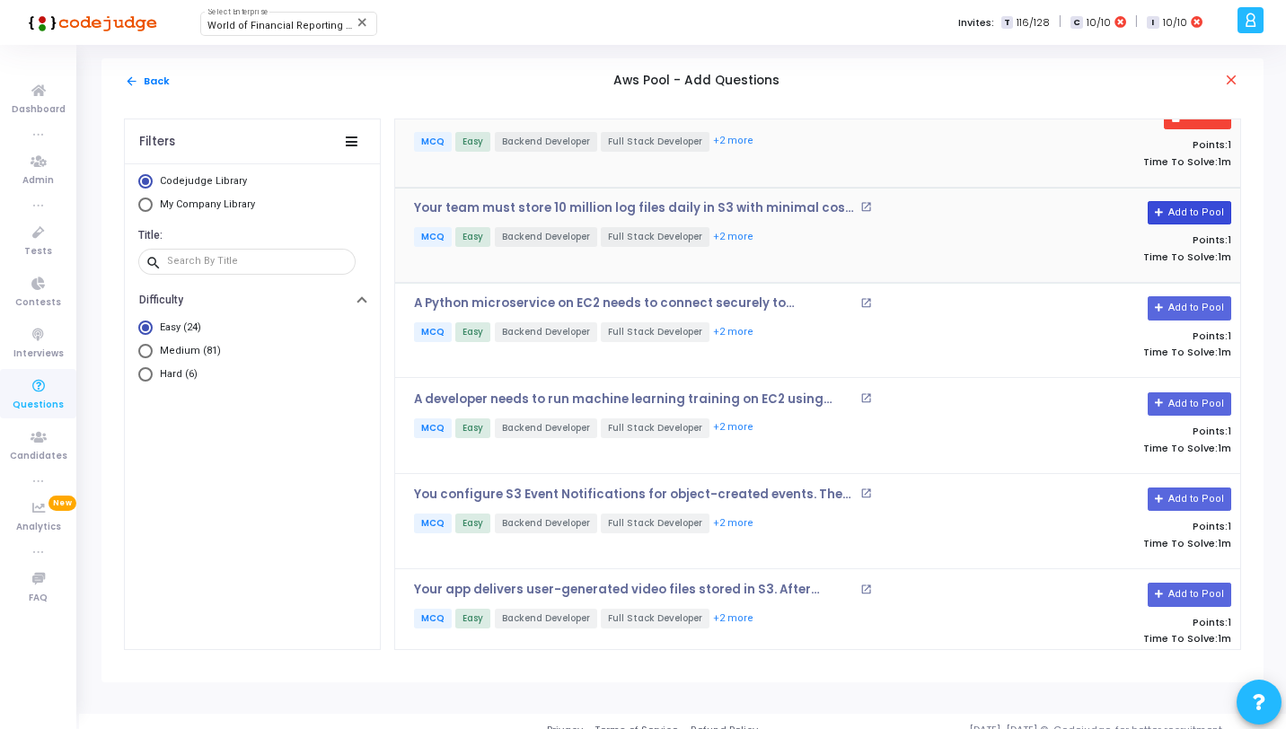
click at [1186, 201] on button "Add to Pool" at bounding box center [1190, 212] width 84 height 23
click at [1195, 296] on button "Add to Pool" at bounding box center [1190, 307] width 84 height 23
click at [1190, 395] on button "Add to Pool" at bounding box center [1190, 404] width 84 height 23
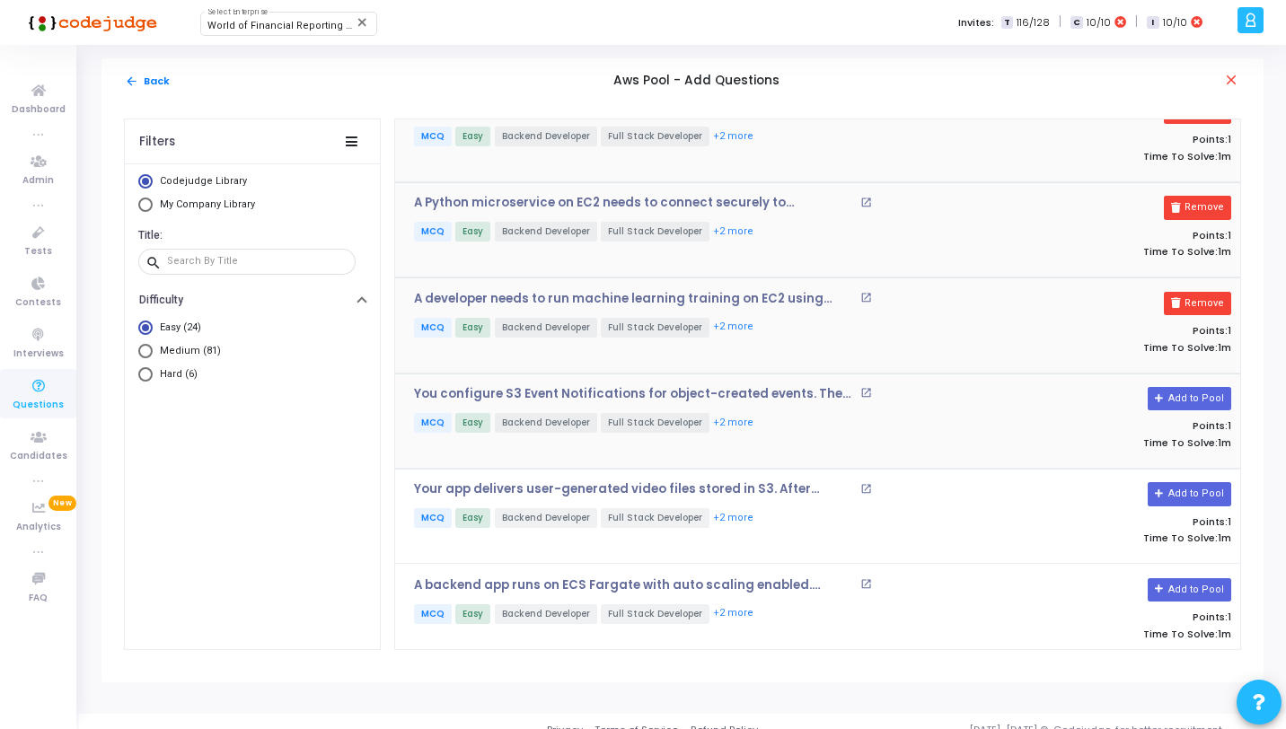
scroll to position [895, 0]
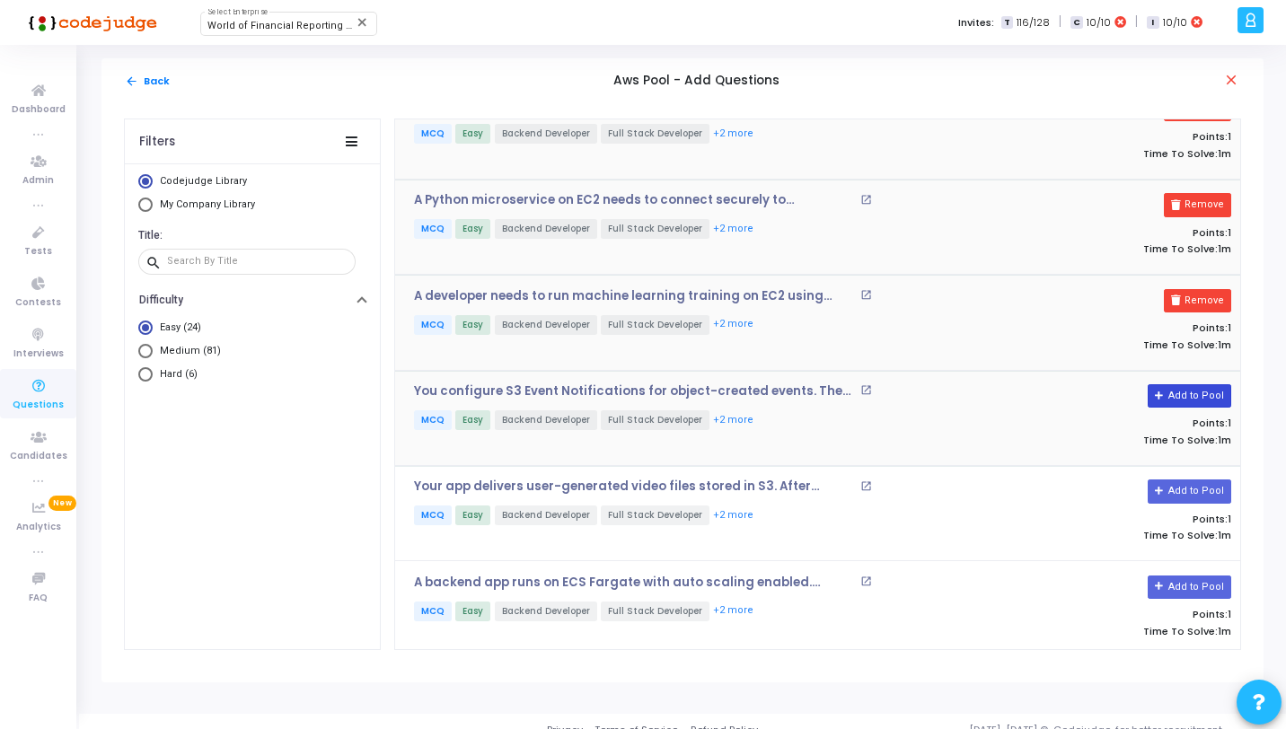
click at [1193, 391] on button "Add to Pool" at bounding box center [1190, 396] width 84 height 23
click at [1210, 491] on button "Add to Pool" at bounding box center [1190, 491] width 84 height 23
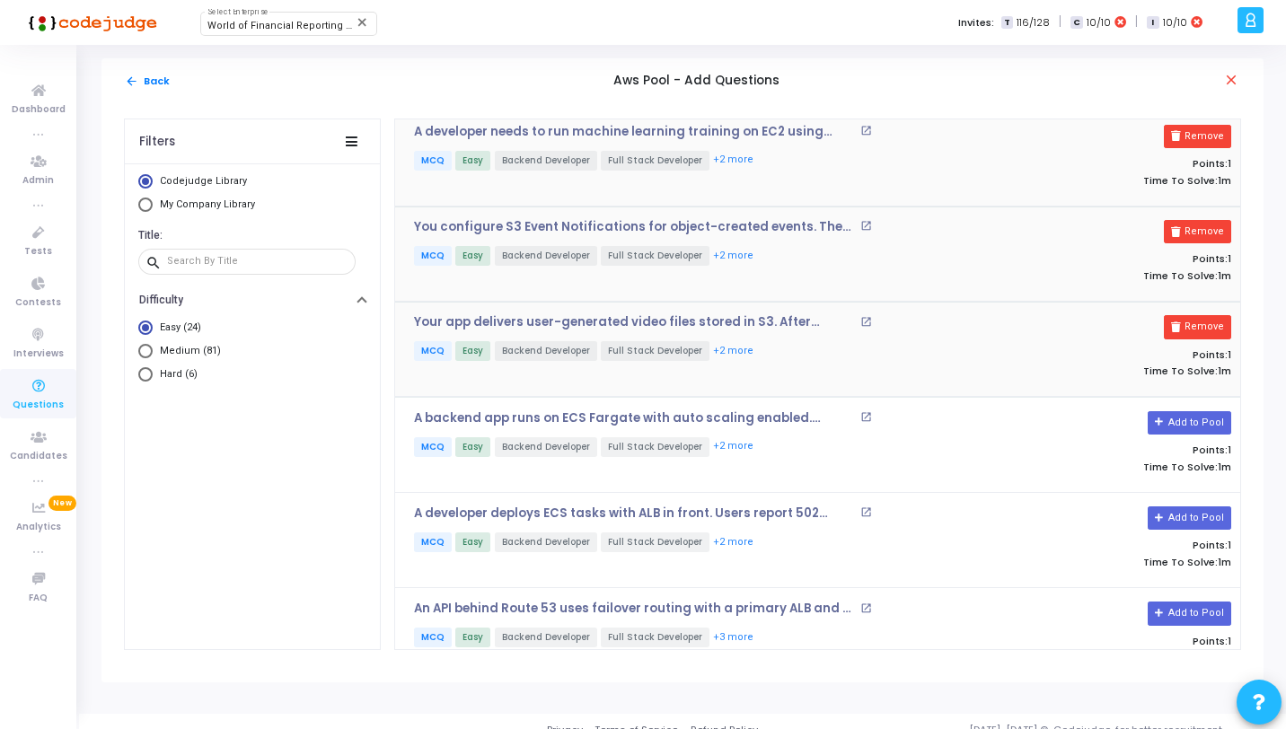
scroll to position [1148, 0]
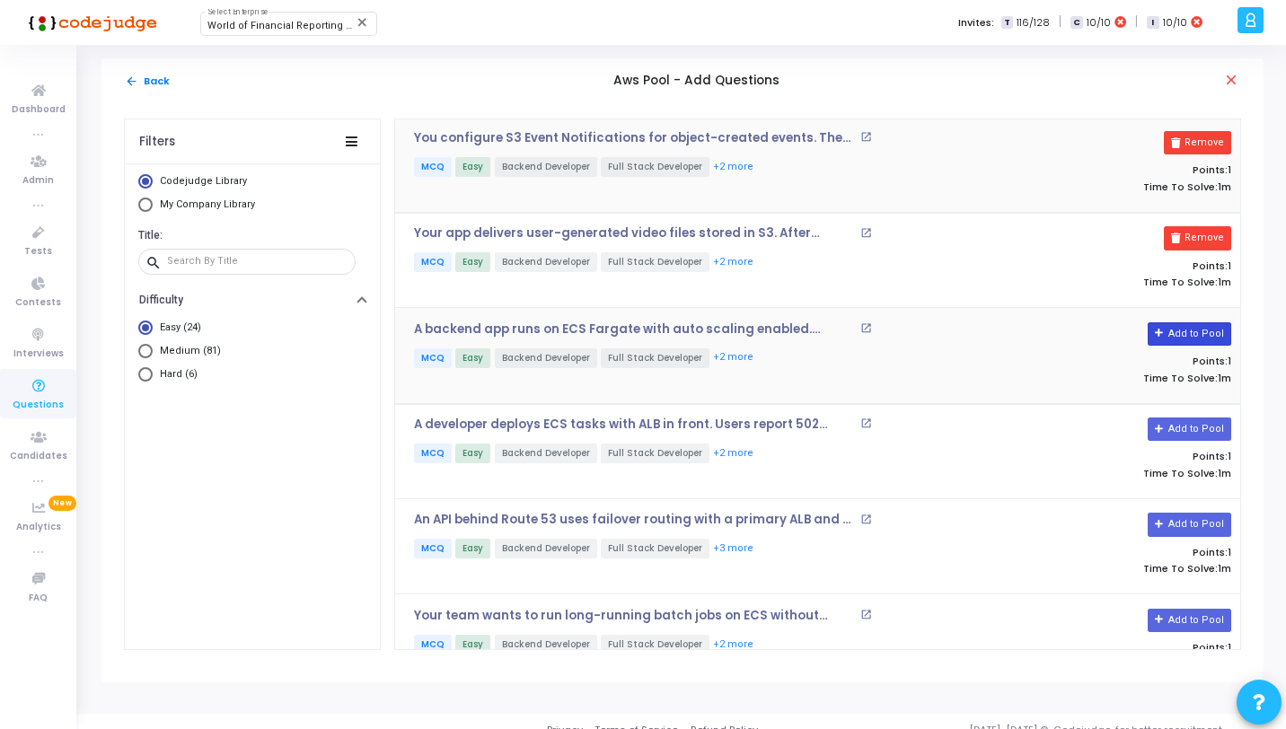
click at [1199, 331] on button "Add to Pool" at bounding box center [1190, 334] width 84 height 23
click at [1191, 432] on button "Add to Pool" at bounding box center [1190, 429] width 84 height 23
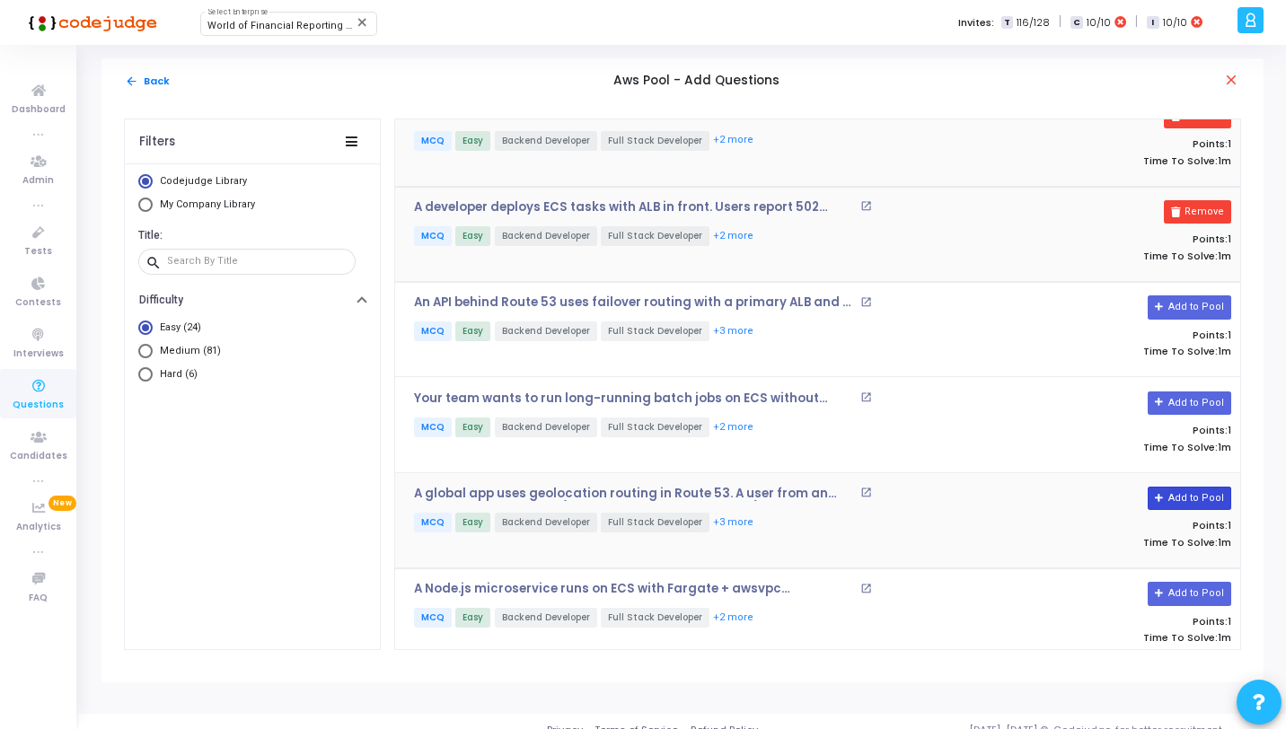
scroll to position [1507, 0]
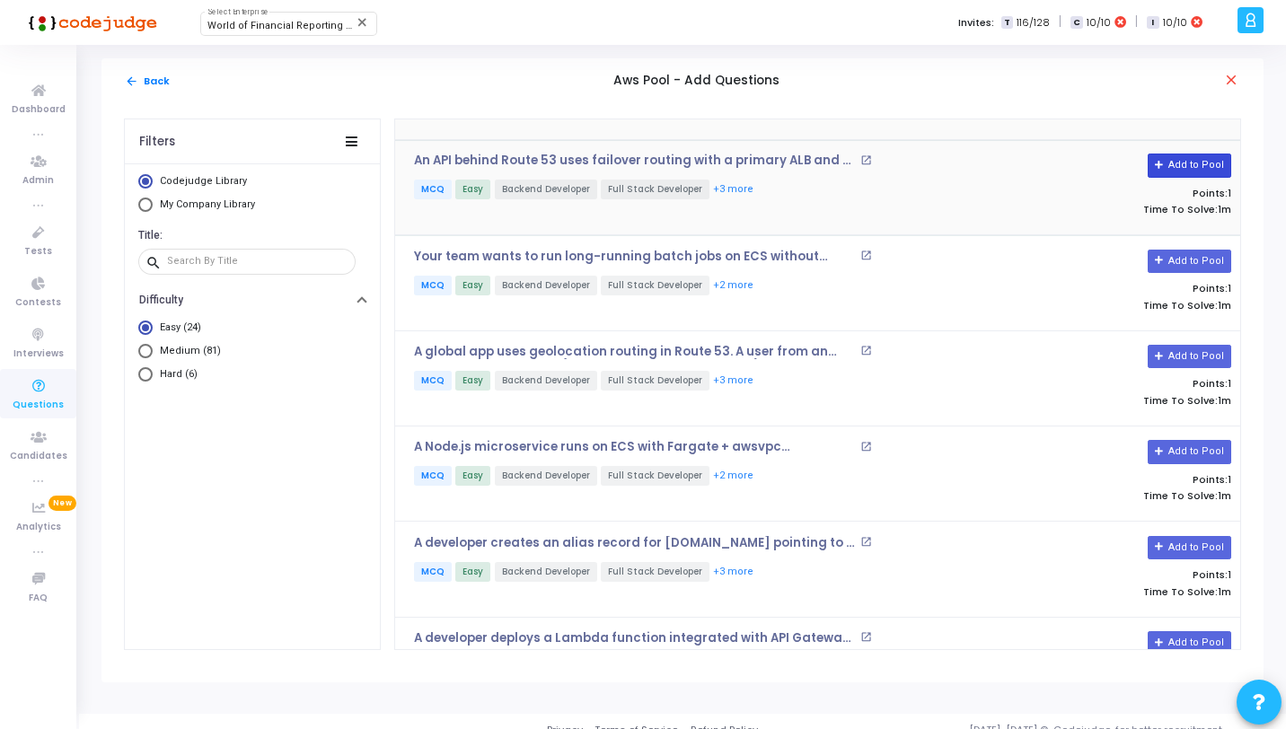
click at [1186, 164] on button "Add to Pool" at bounding box center [1190, 165] width 84 height 23
click at [1198, 258] on button "Add to Pool" at bounding box center [1190, 261] width 84 height 23
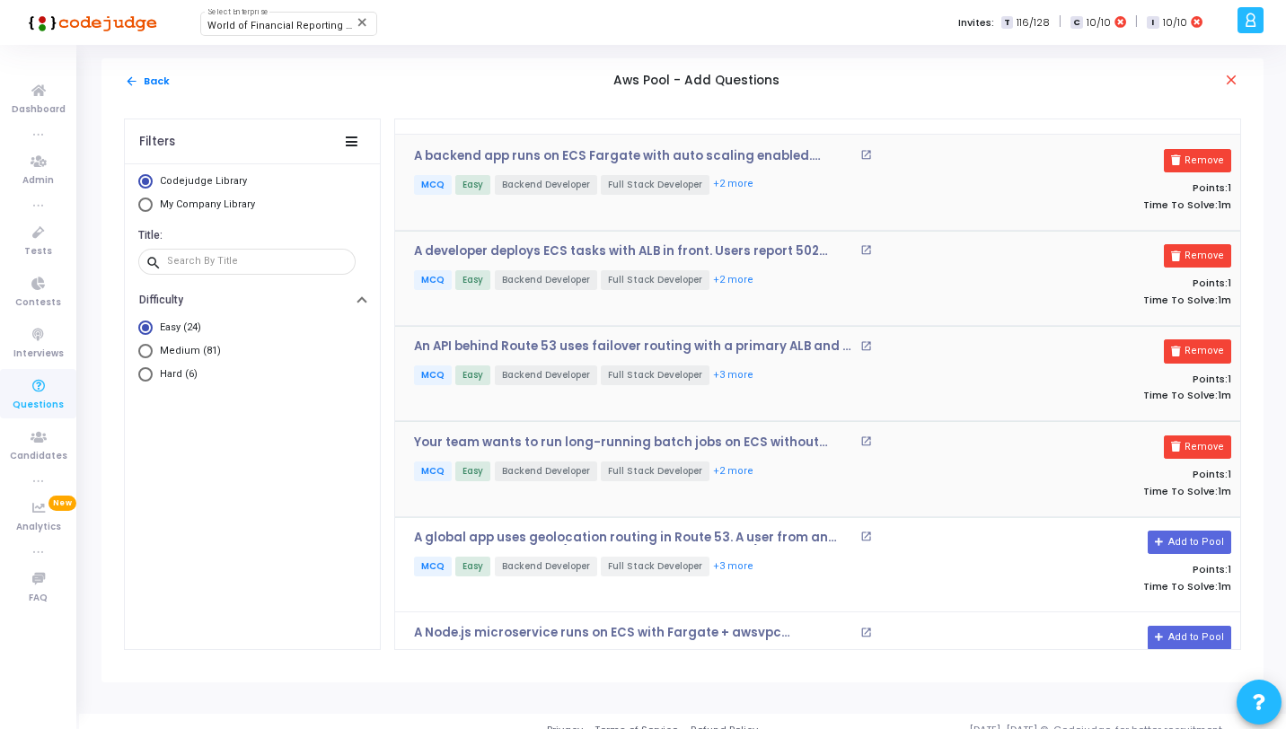
scroll to position [1695, 0]
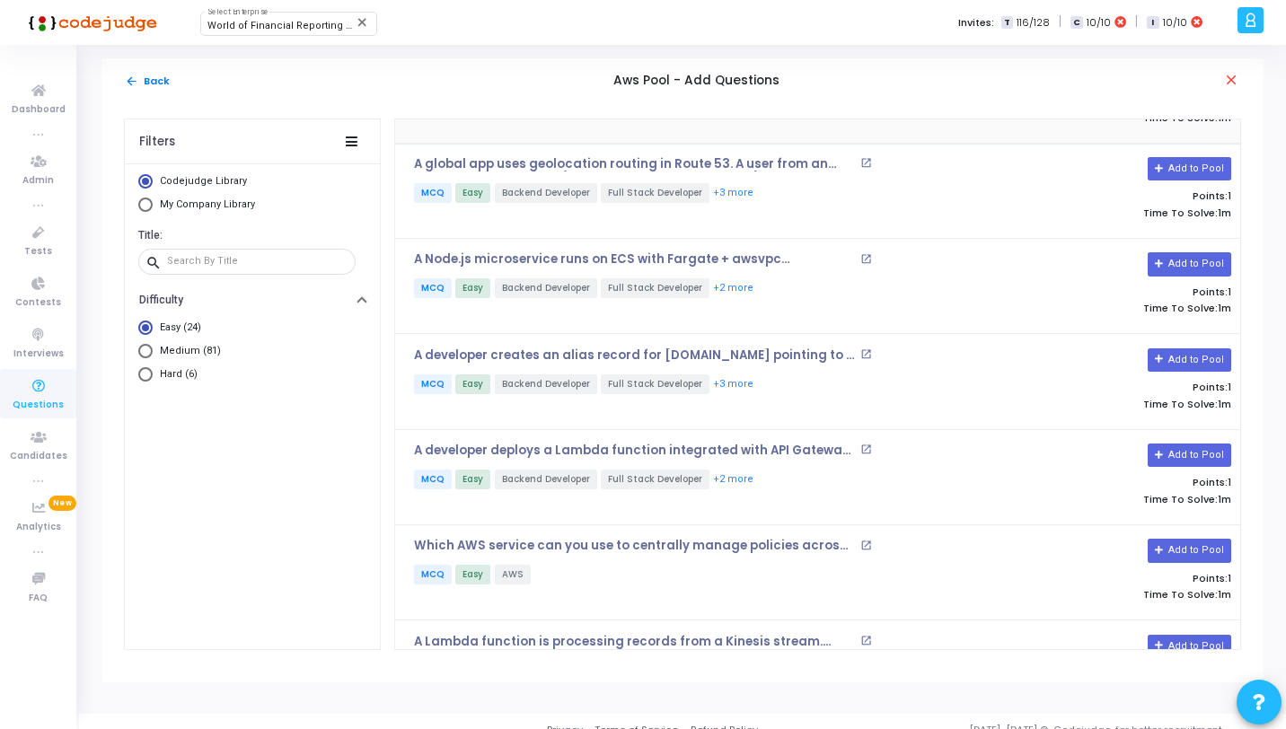
click at [1198, 258] on button "Add to Pool" at bounding box center [1190, 263] width 84 height 23
click at [1167, 167] on button "Add to Pool" at bounding box center [1190, 168] width 84 height 23
click at [1181, 358] on button "Add to Pool" at bounding box center [1190, 360] width 84 height 23
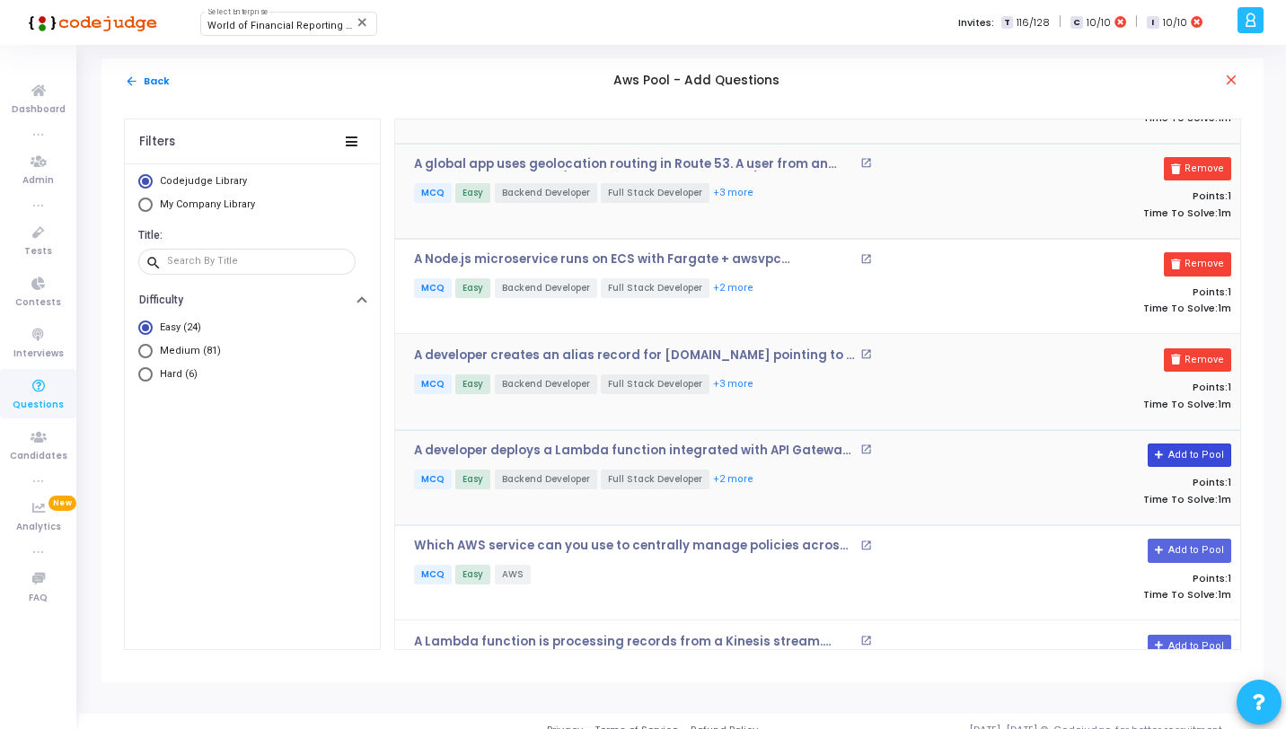
click at [1195, 449] on button "Add to Pool" at bounding box center [1190, 455] width 84 height 23
click at [1184, 539] on button "Add to Pool" at bounding box center [1190, 550] width 84 height 23
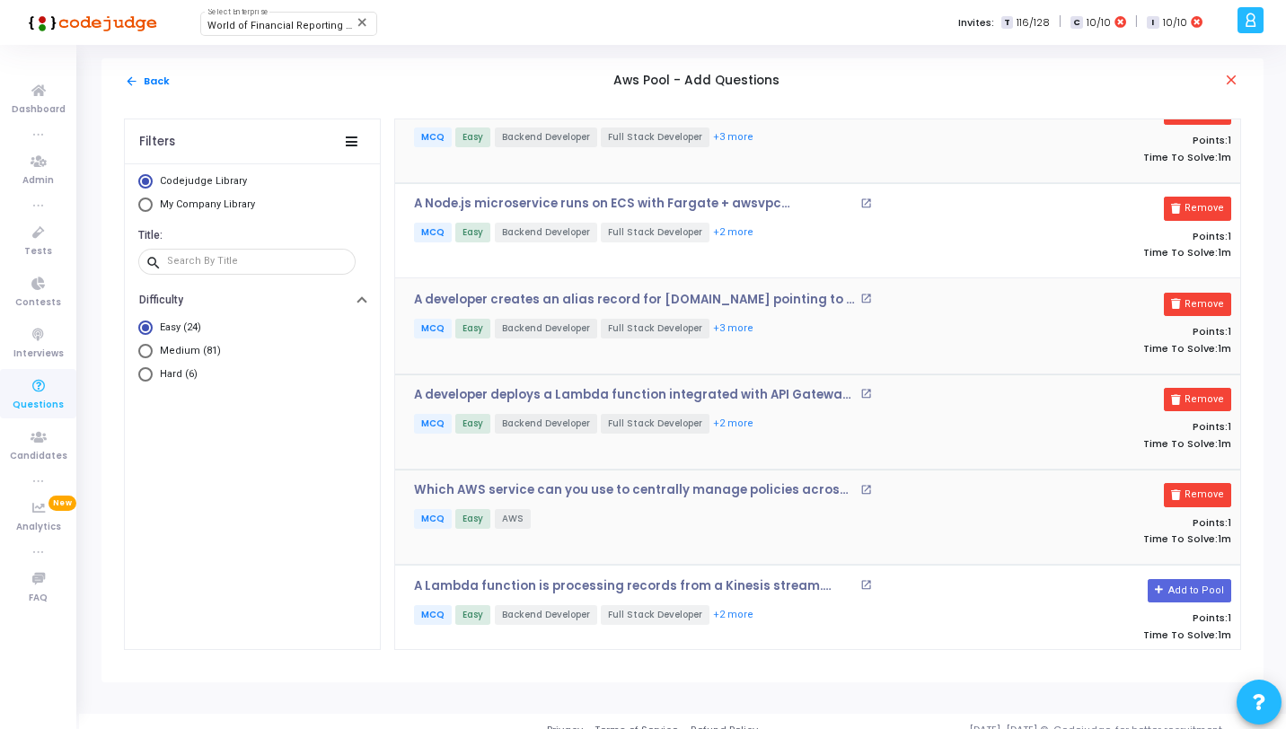
scroll to position [1753, 0]
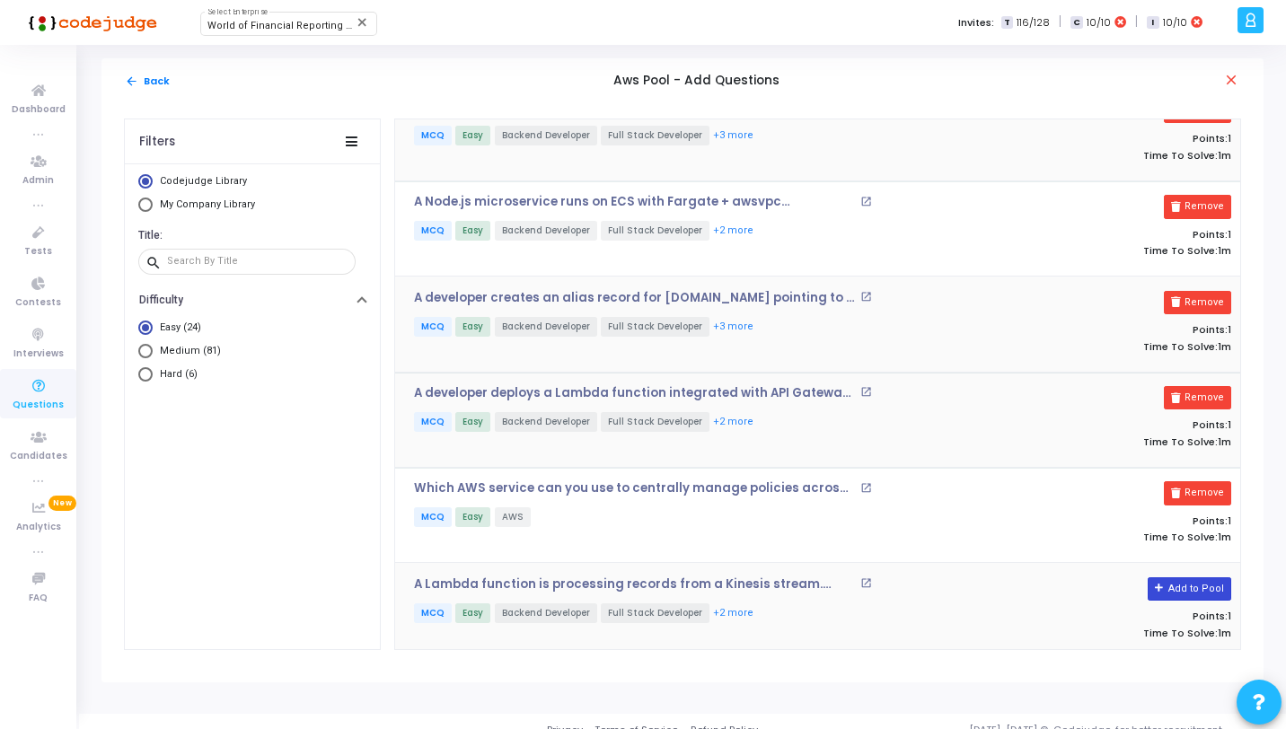
click at [1191, 584] on button "Add to Pool" at bounding box center [1190, 589] width 84 height 23
click at [169, 367] on mat-radio-group "Easy (24) Medium (81) Hard (6)" at bounding box center [252, 356] width 228 height 70
click at [168, 374] on span "Hard (6)" at bounding box center [175, 374] width 45 height 15
click at [153, 374] on input "Hard (6)" at bounding box center [145, 374] width 14 height 14
radio input "true"
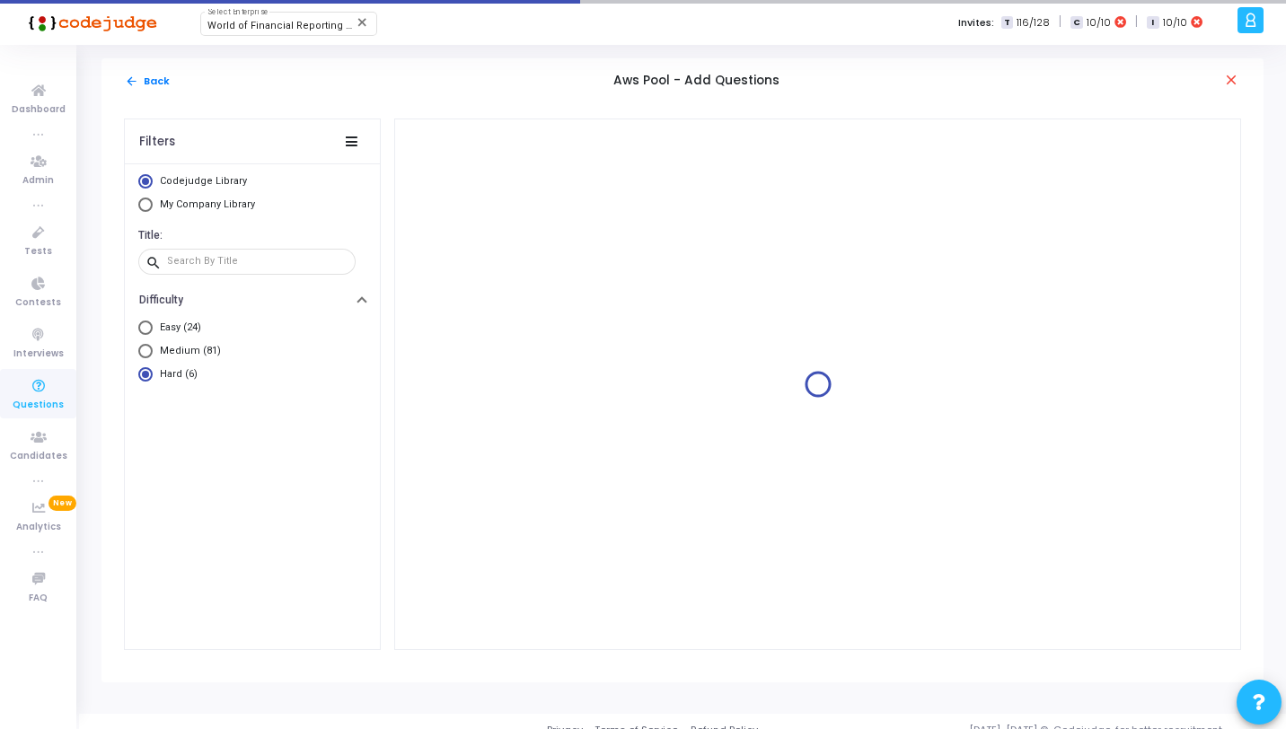
scroll to position [0, 0]
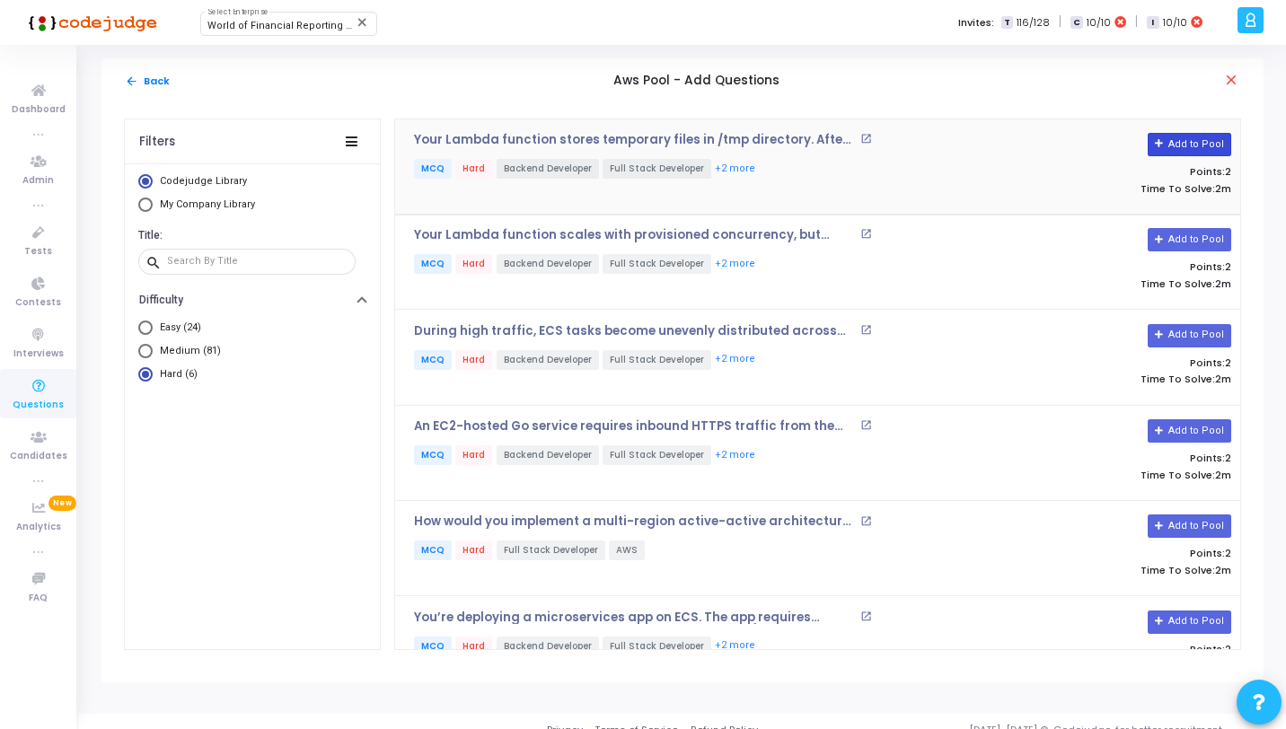
click at [1159, 152] on button "Add to Pool" at bounding box center [1190, 144] width 84 height 23
click at [1175, 241] on button "Add to Pool" at bounding box center [1190, 239] width 84 height 23
click at [1180, 332] on button "Add to Pool" at bounding box center [1190, 335] width 84 height 23
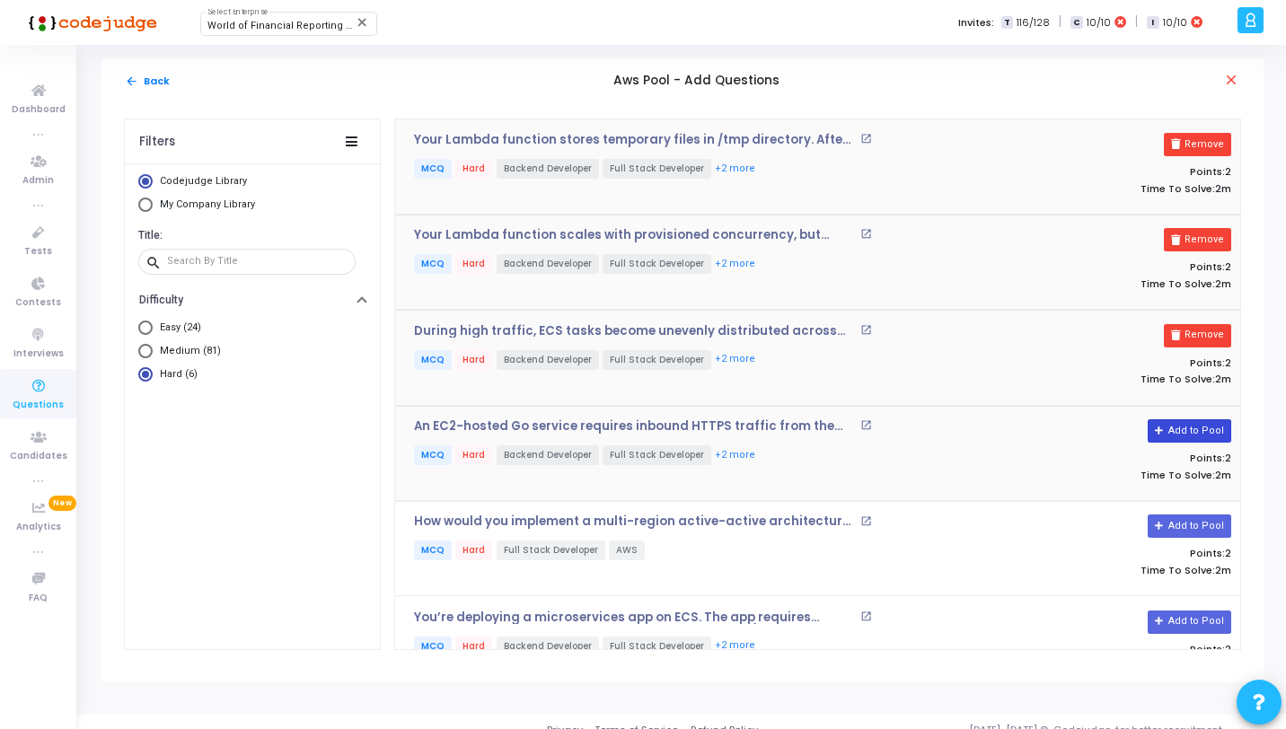
click at [1180, 424] on button "Add to Pool" at bounding box center [1190, 431] width 84 height 23
click at [1202, 517] on button "Add to Pool" at bounding box center [1190, 526] width 84 height 23
click at [1181, 623] on button "Add to Pool" at bounding box center [1190, 622] width 84 height 23
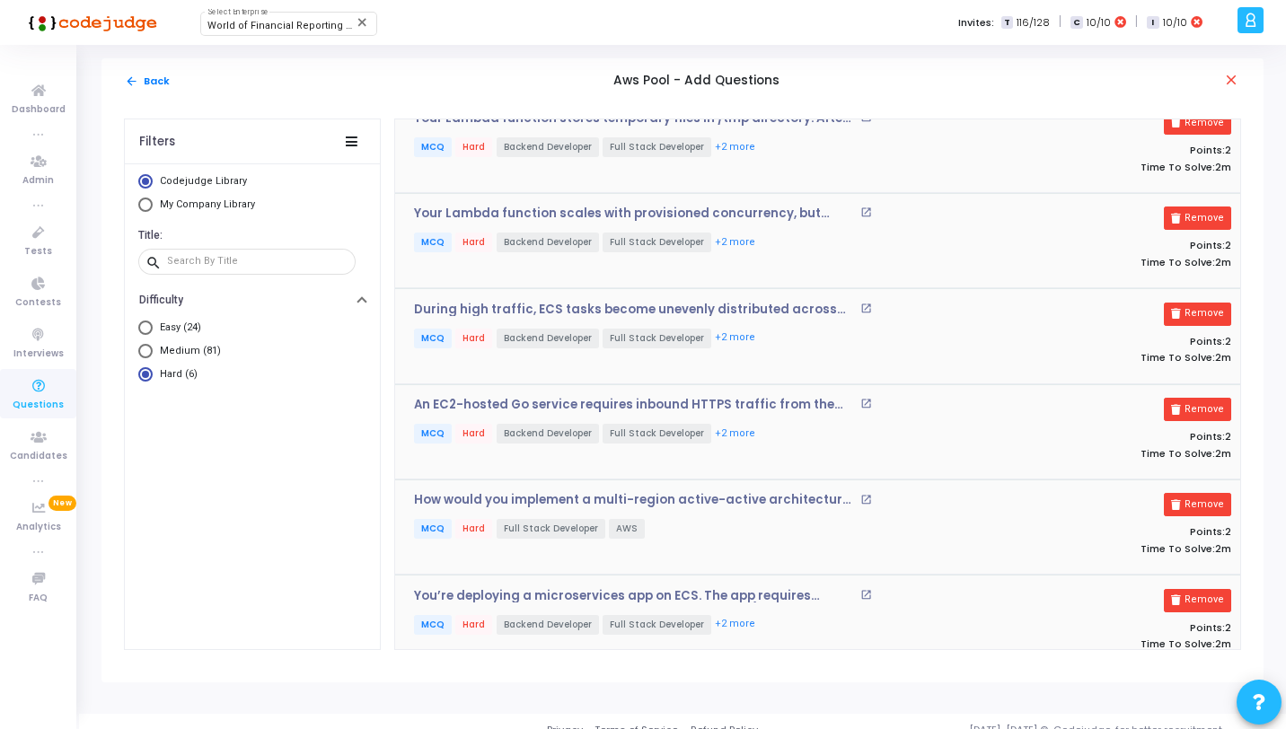
scroll to position [40, 0]
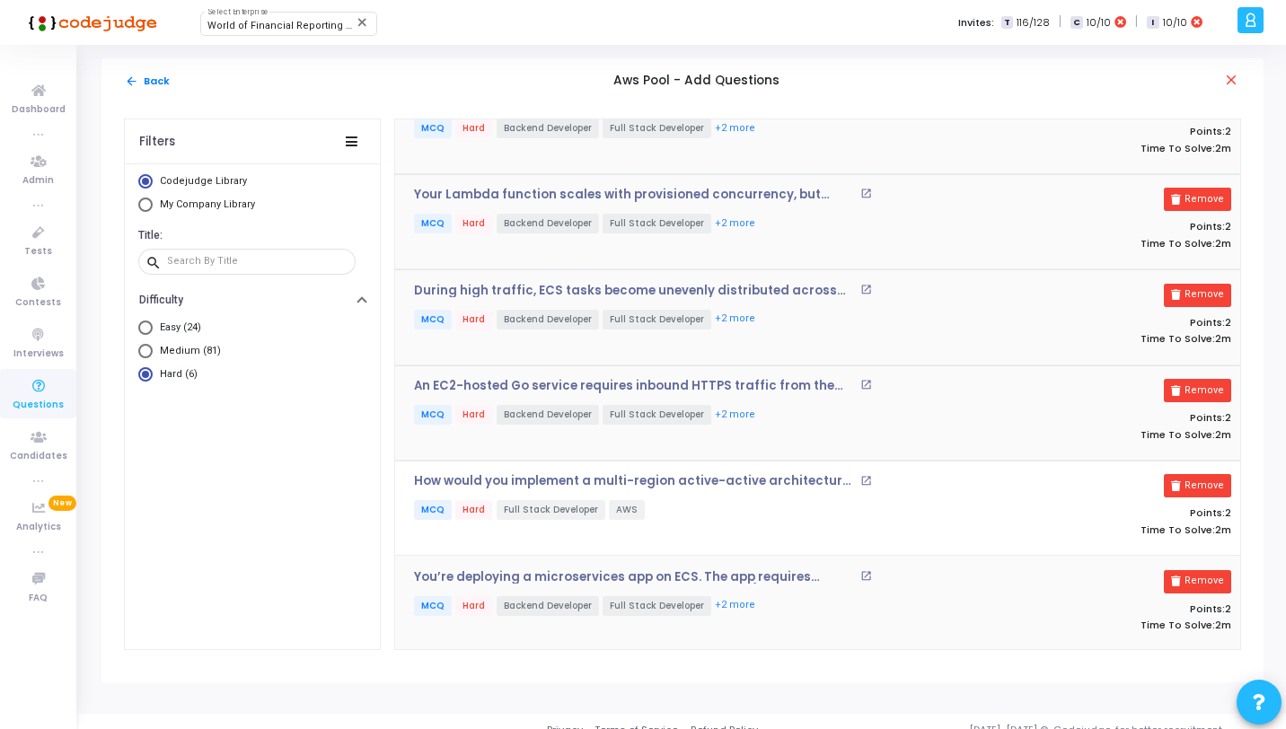
click at [154, 355] on span "Medium (81)" at bounding box center [187, 351] width 68 height 15
click at [153, 355] on input "Medium (81)" at bounding box center [145, 351] width 14 height 14
radio input "true"
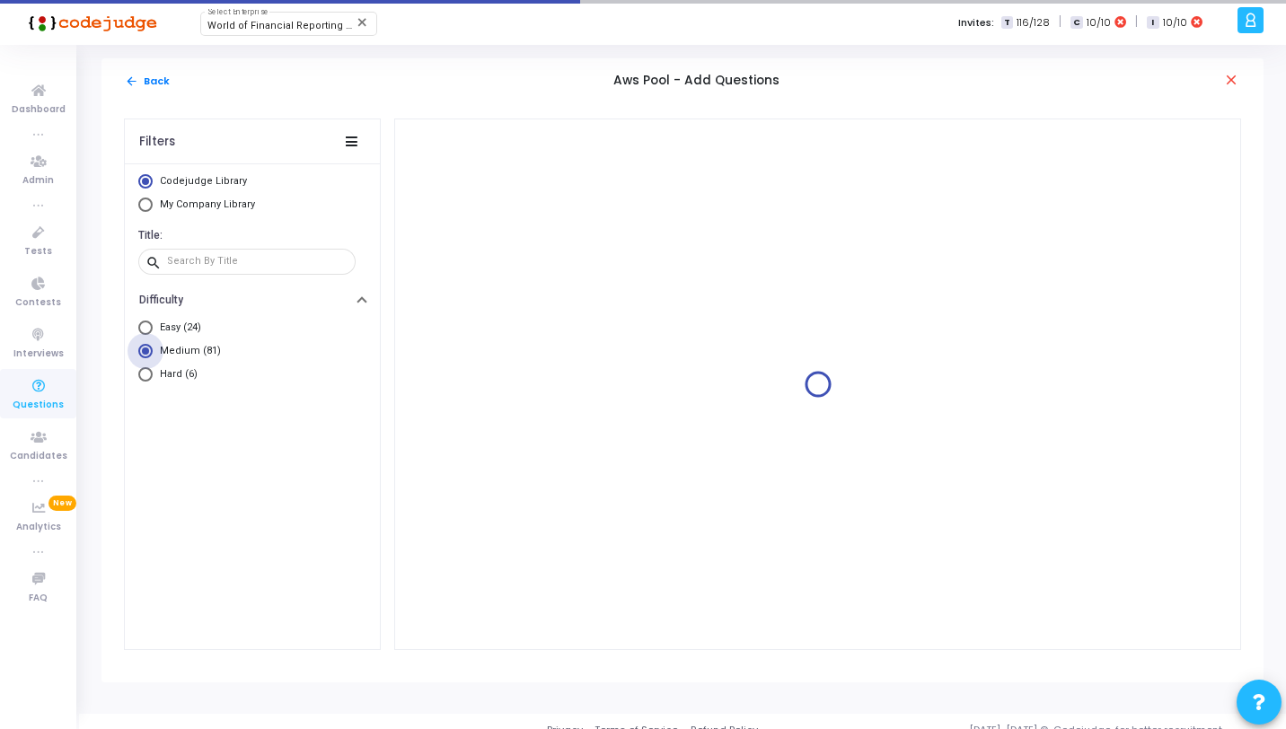
scroll to position [0, 0]
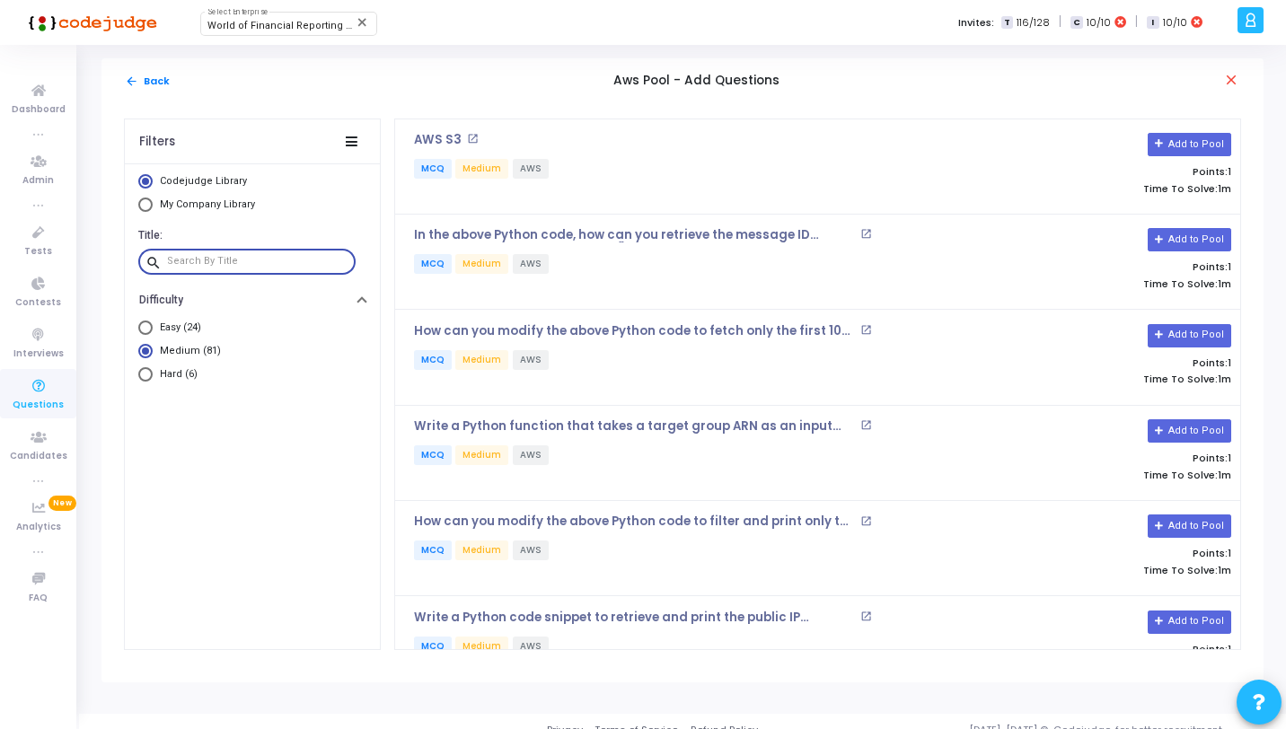
click at [241, 261] on input "text" at bounding box center [257, 261] width 181 height 11
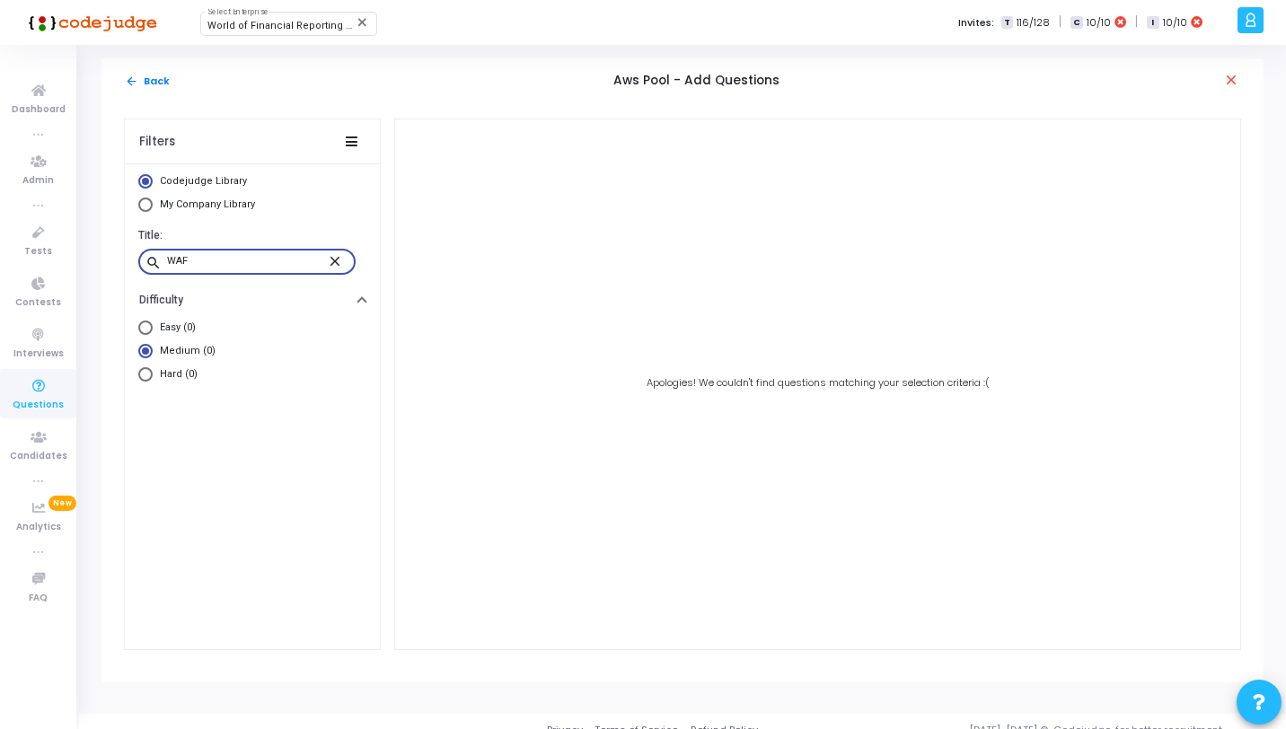
type input "WAF"
click at [337, 260] on mat-icon "close" at bounding box center [338, 260] width 22 height 16
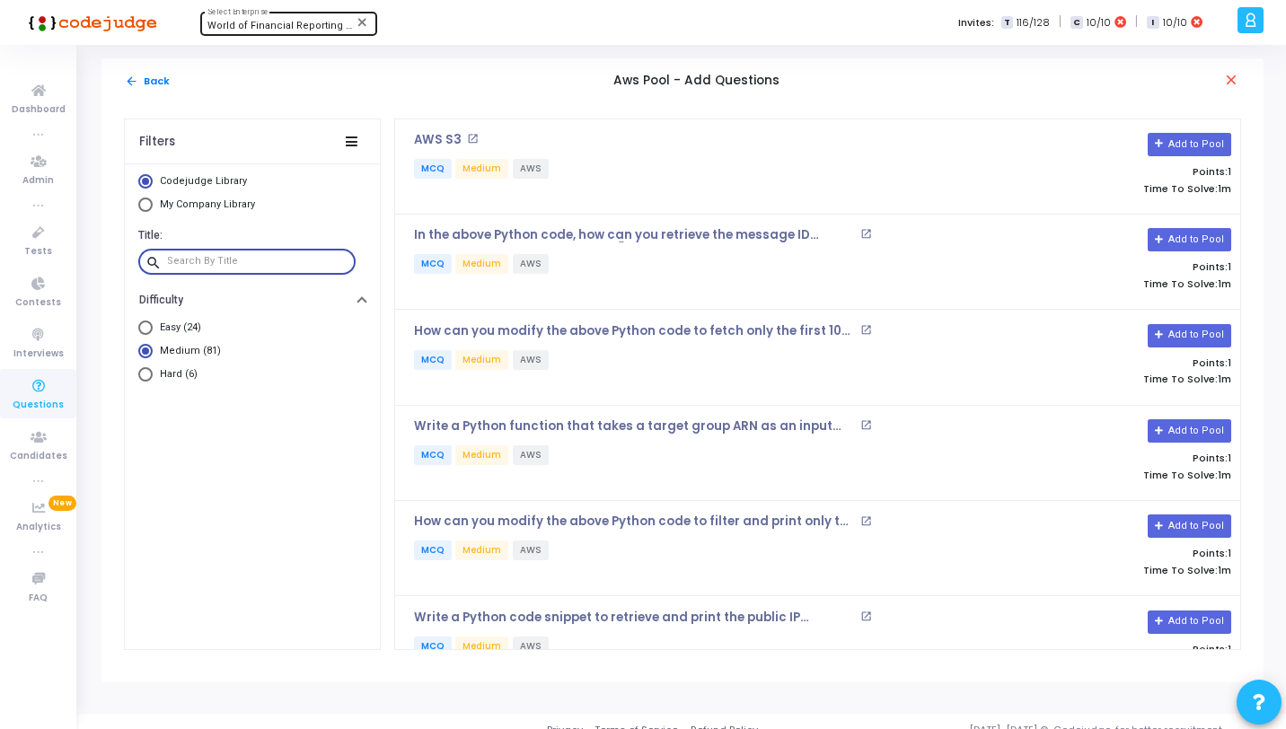
click at [268, 31] on span "World of Financial Reporting (1163)" at bounding box center [291, 26] width 167 height 12
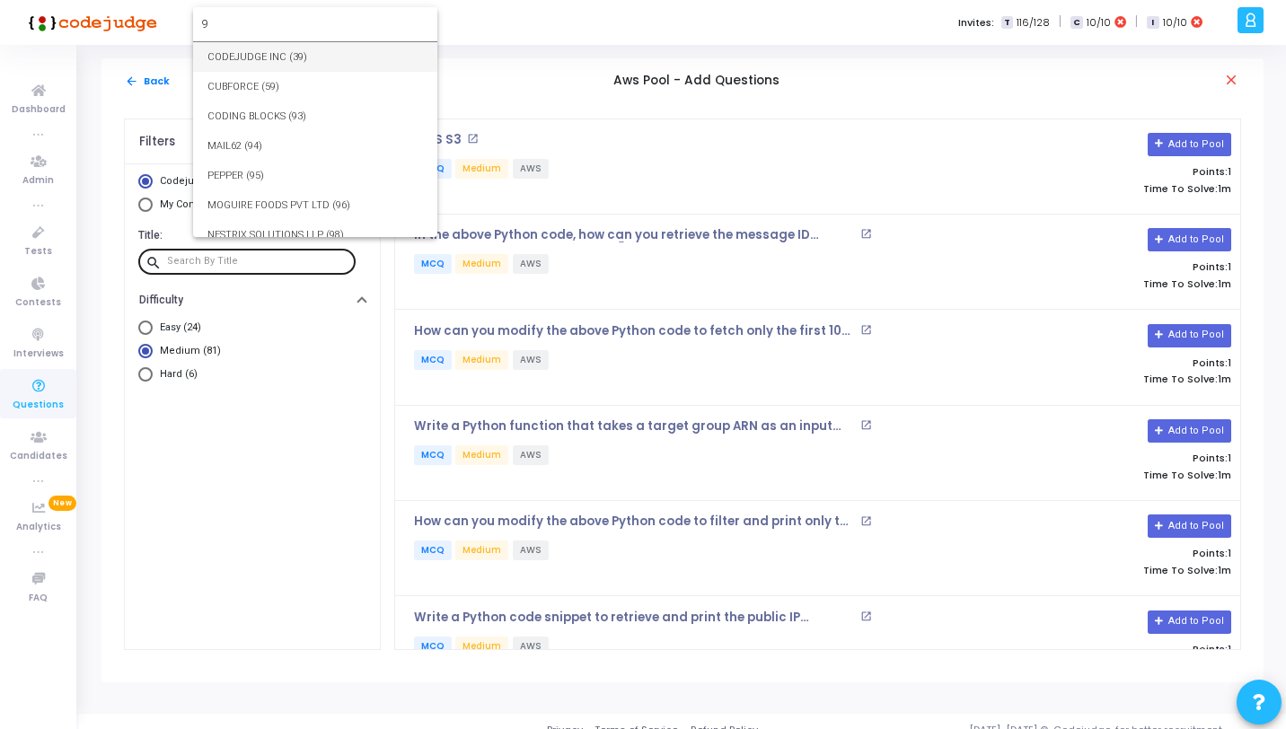
type input "9"
click at [262, 60] on div "arrow_back Back Aws Pool - Add Questions close" at bounding box center [683, 80] width 1163 height 45
click at [245, 58] on div "arrow_back Back Aws Pool - Add Questions close" at bounding box center [683, 80] width 1163 height 45
click at [267, 56] on span "CODEJUDGE INC (39)" at bounding box center [316, 57] width 216 height 30
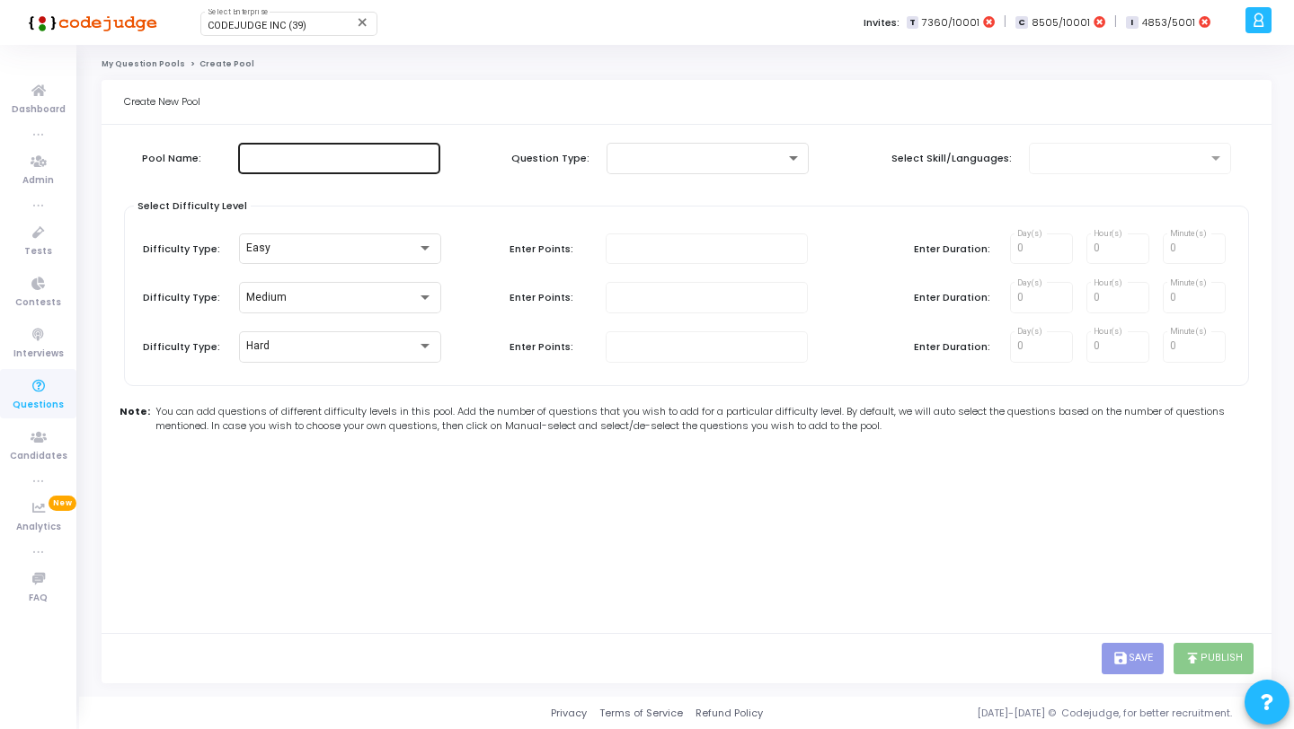
click at [301, 144] on div at bounding box center [339, 156] width 188 height 33
type input "aws"
click at [743, 160] on div at bounding box center [700, 158] width 172 height 13
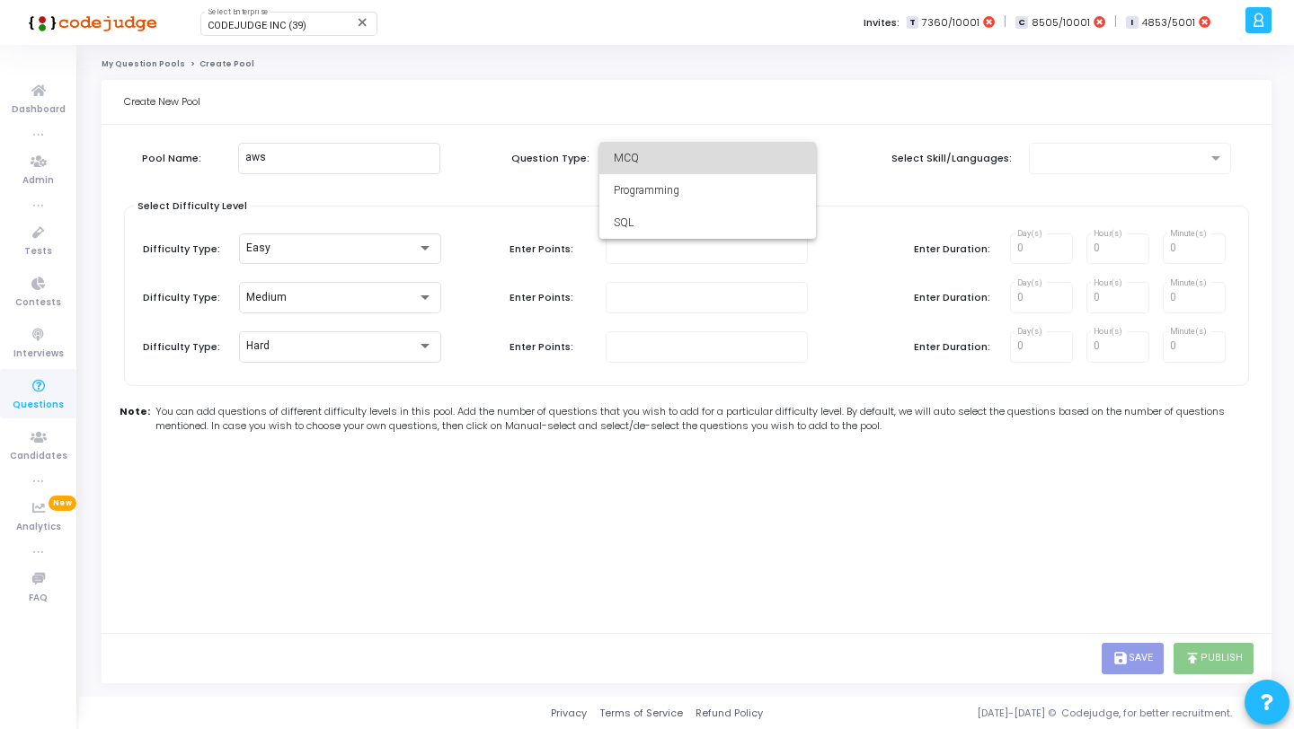
click at [724, 170] on span "MCQ" at bounding box center [708, 158] width 188 height 32
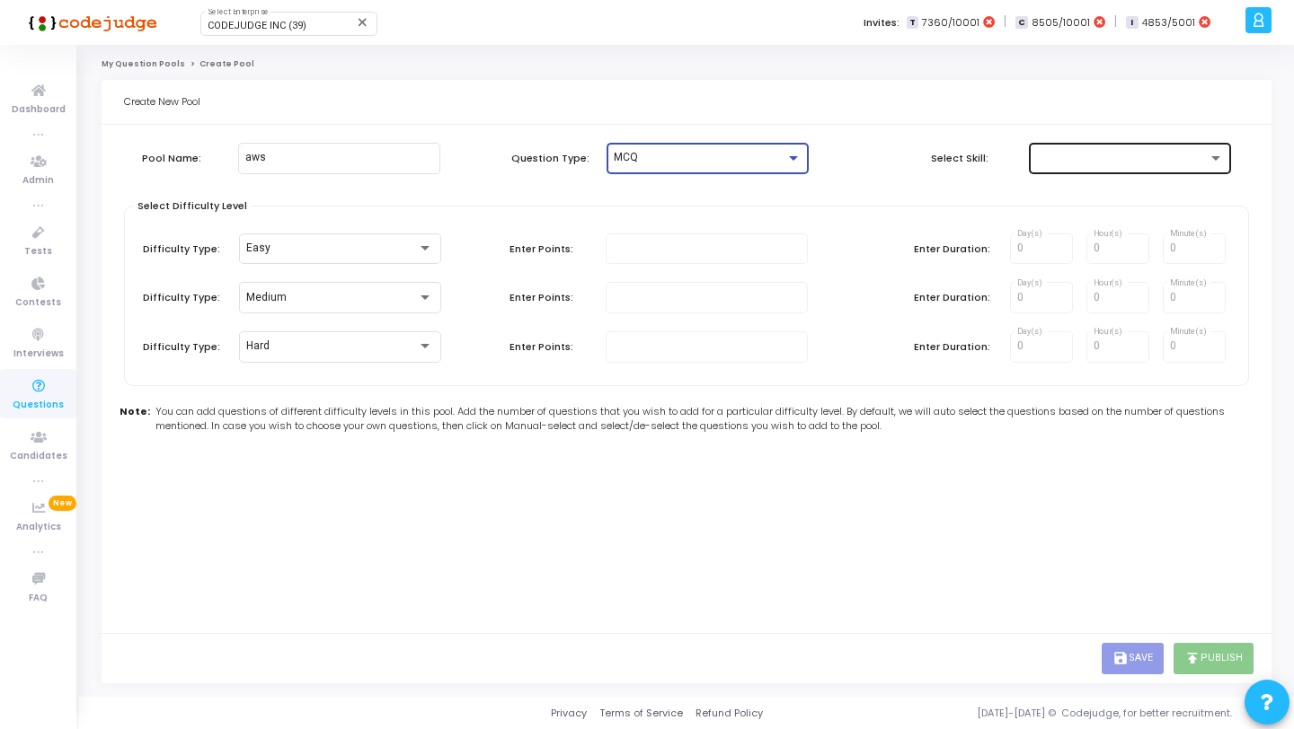
click at [1049, 153] on div at bounding box center [1122, 158] width 172 height 13
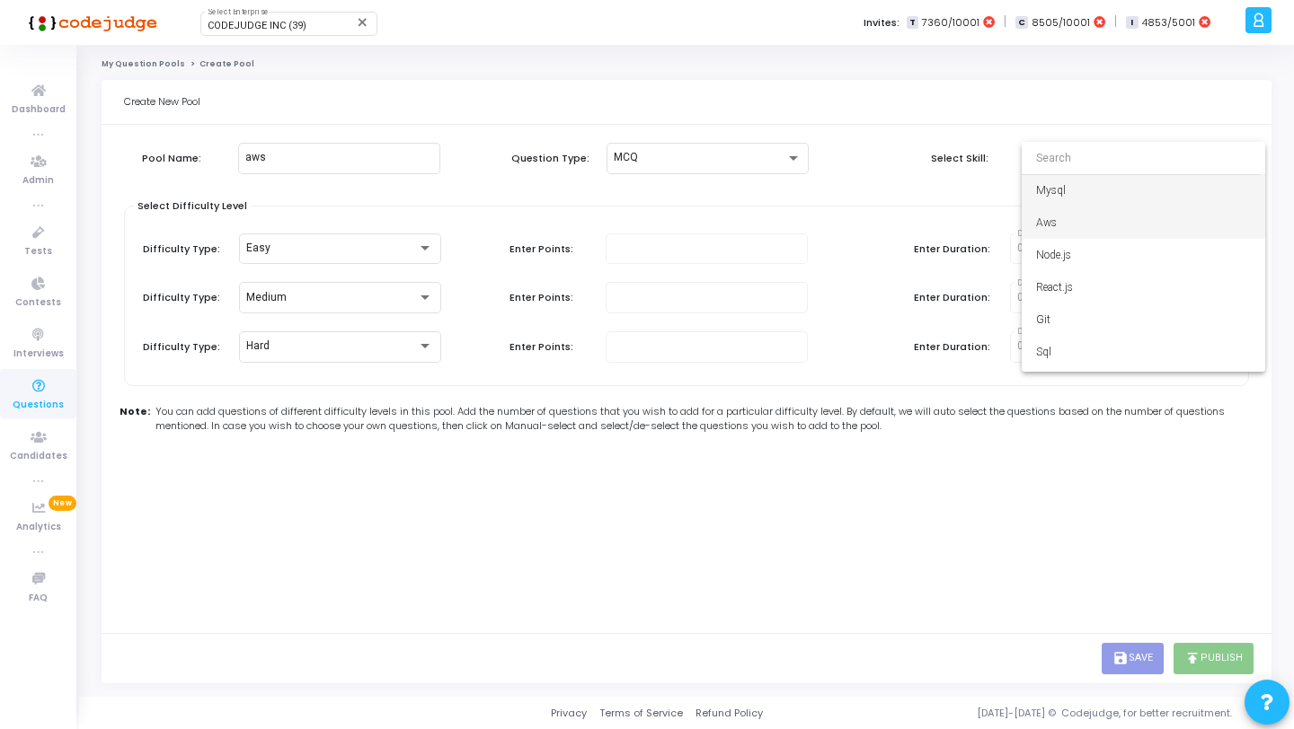
click at [1071, 220] on span "Aws" at bounding box center [1143, 223] width 215 height 32
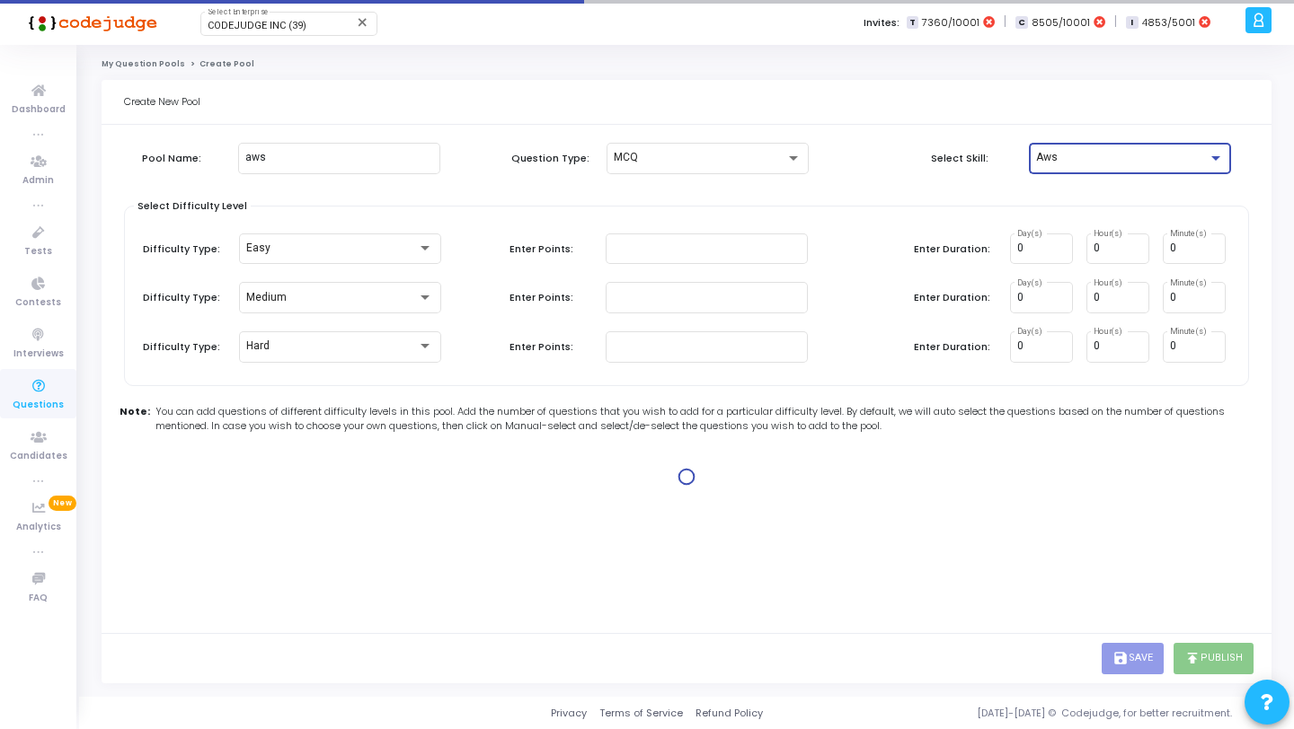
type input "1"
type input "2"
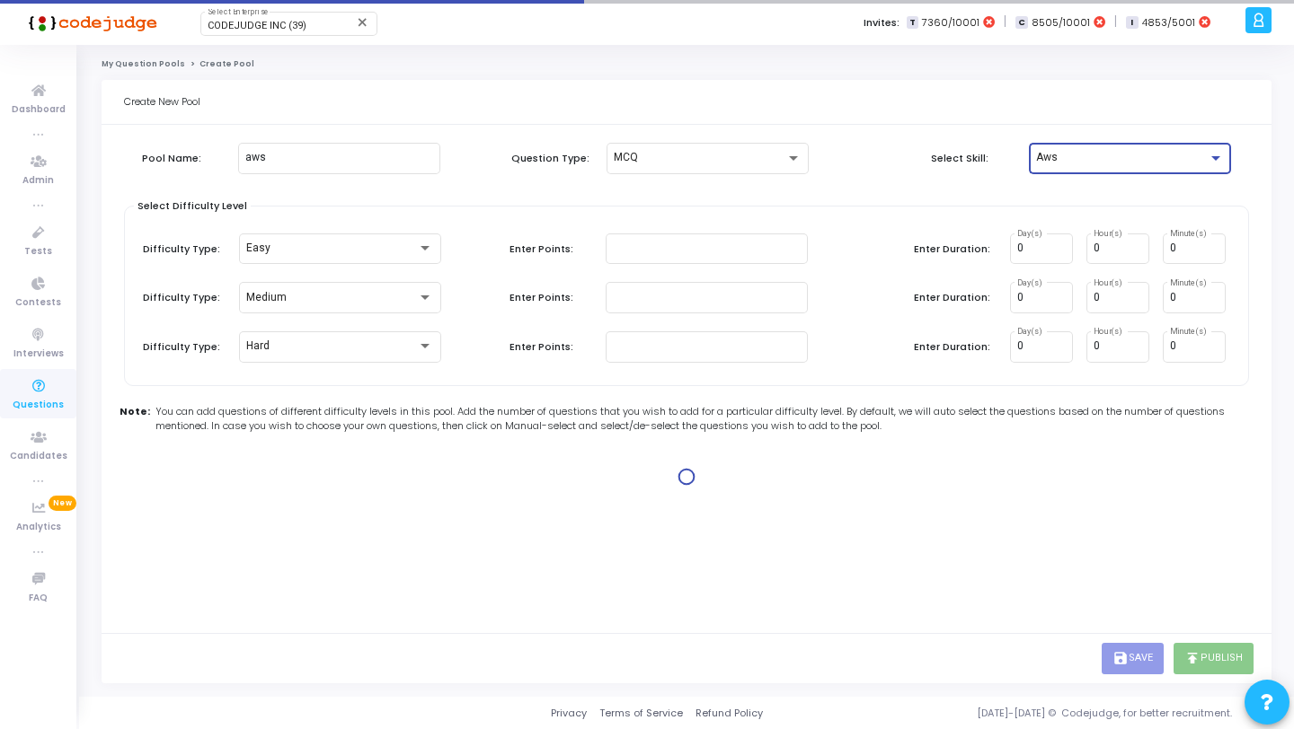
type input "2"
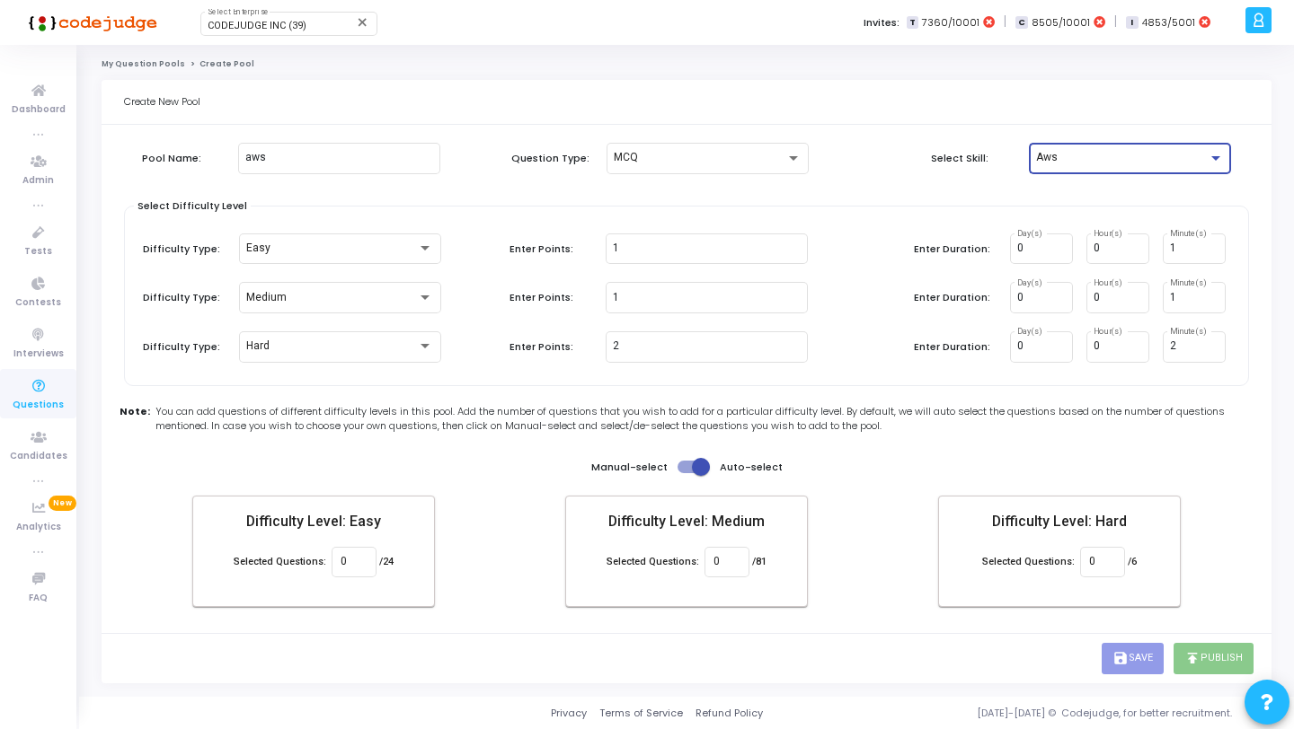
click at [40, 385] on icon at bounding box center [39, 387] width 38 height 22
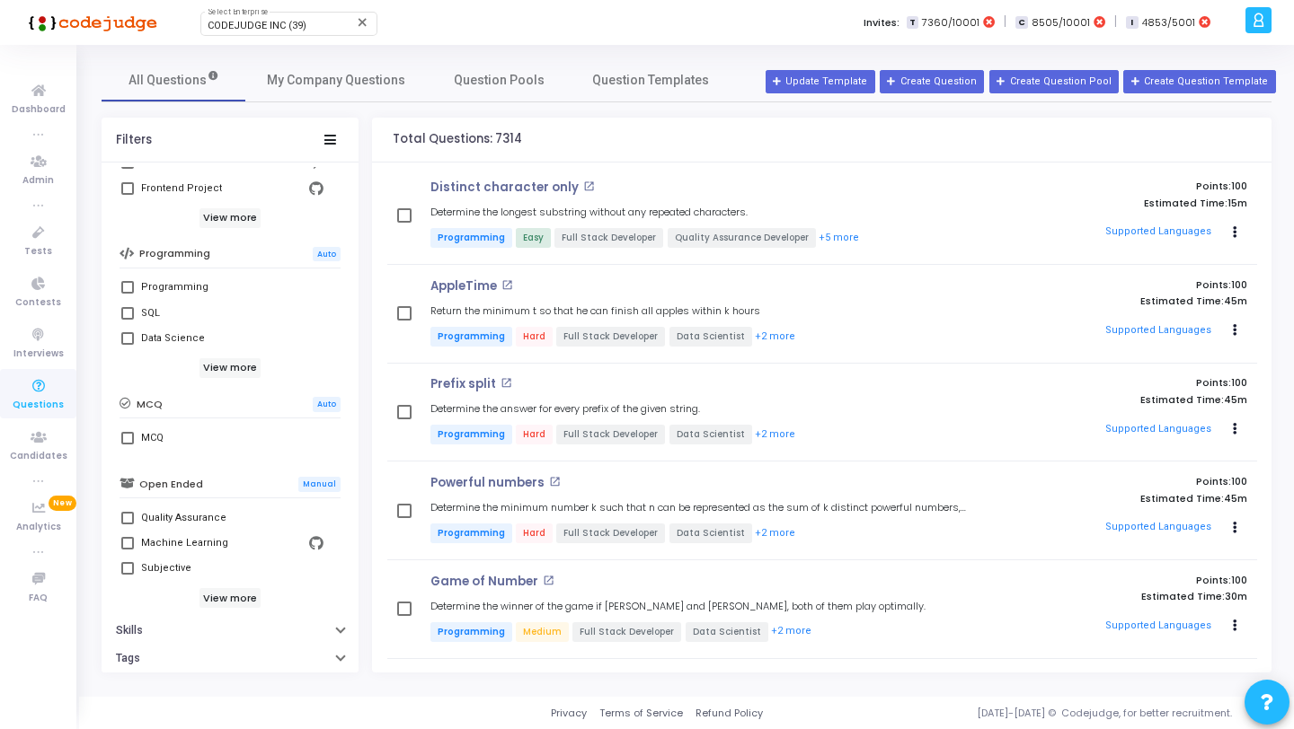
scroll to position [320, 0]
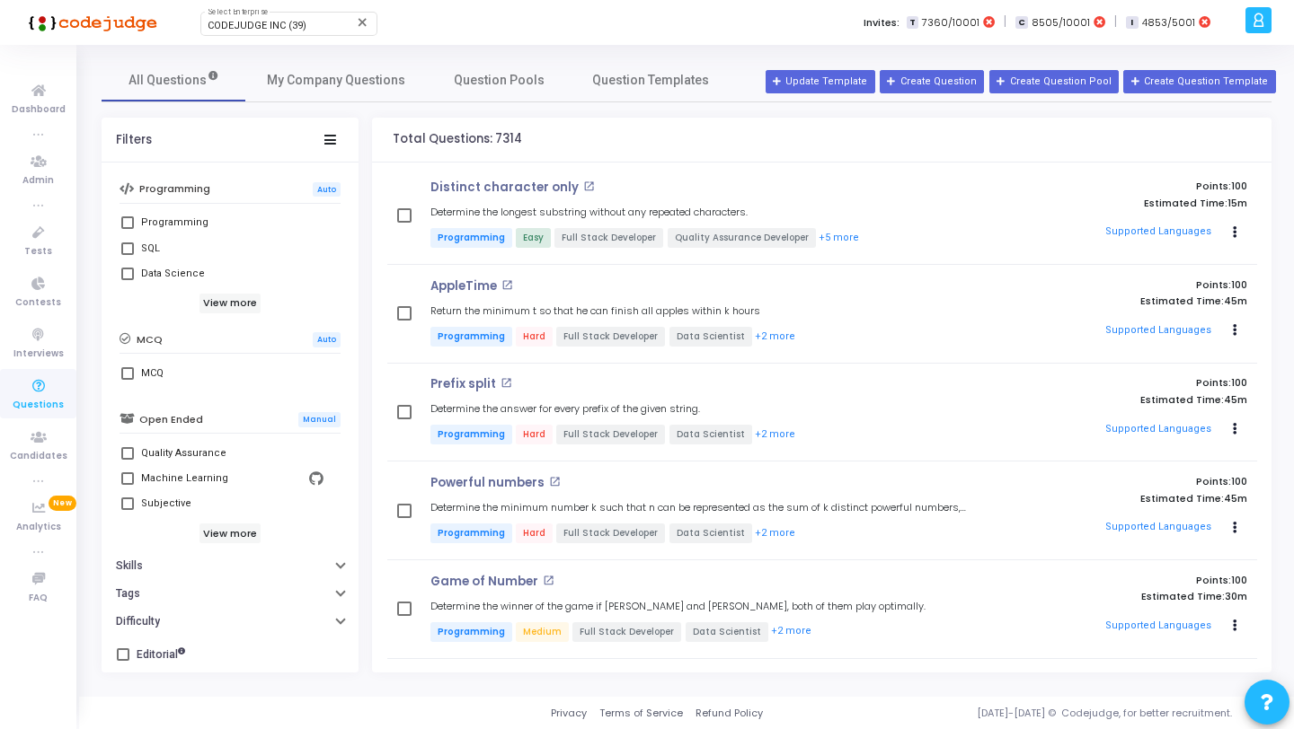
click at [131, 372] on span at bounding box center [127, 373] width 13 height 13
click at [128, 380] on input "MCQ" at bounding box center [127, 380] width 1 height 1
checkbox input "true"
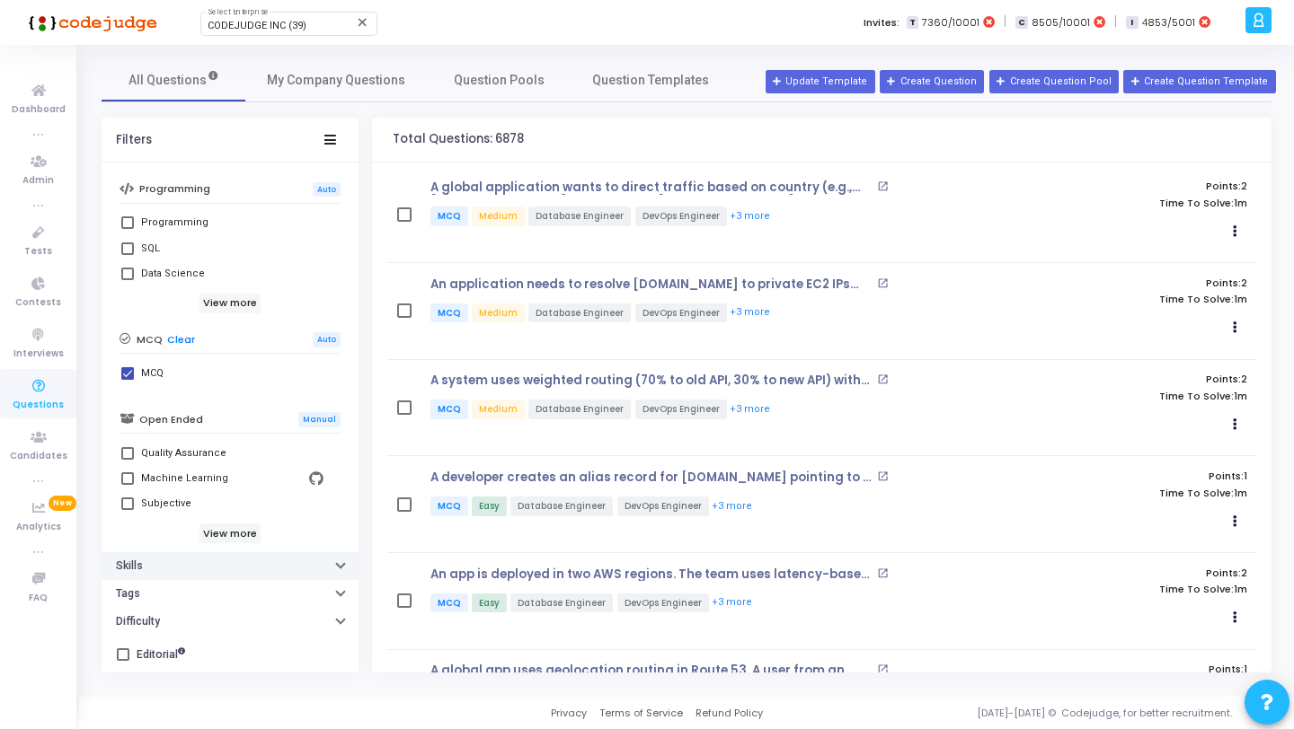
click at [190, 570] on button "Skills" at bounding box center [230, 567] width 257 height 28
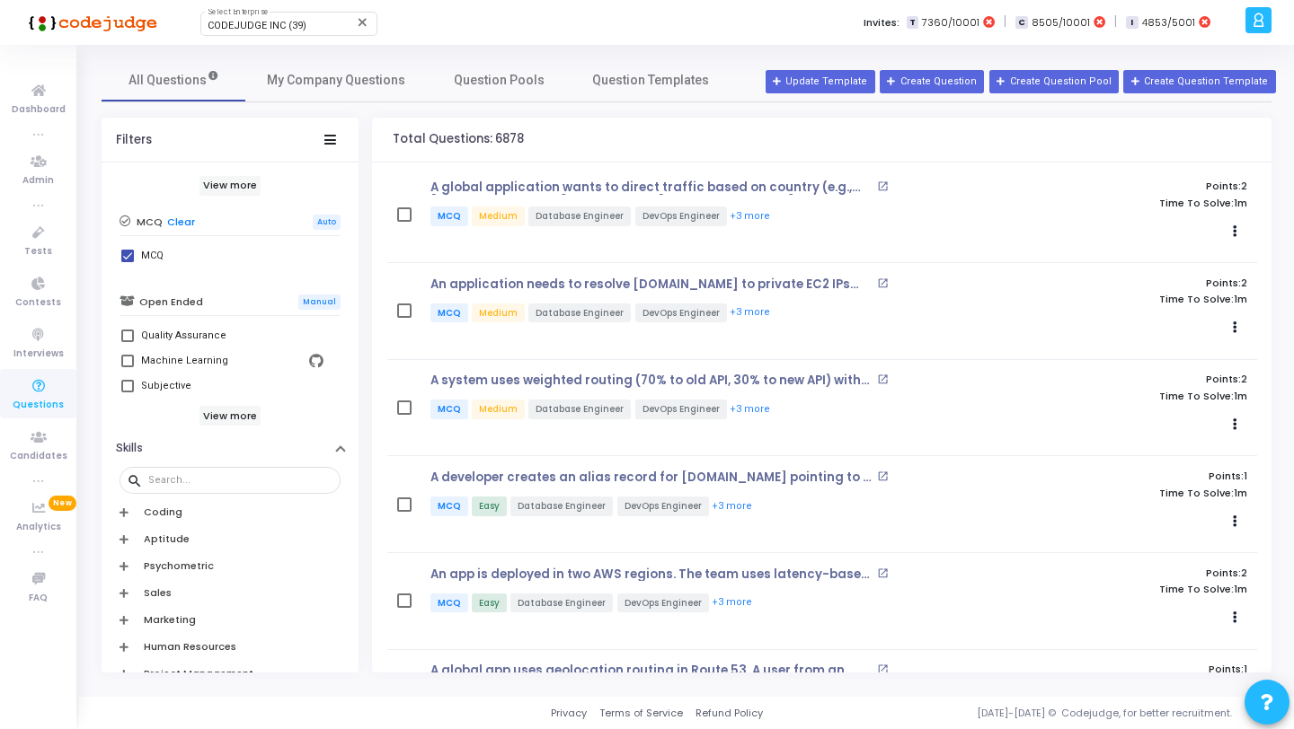
scroll to position [580, 0]
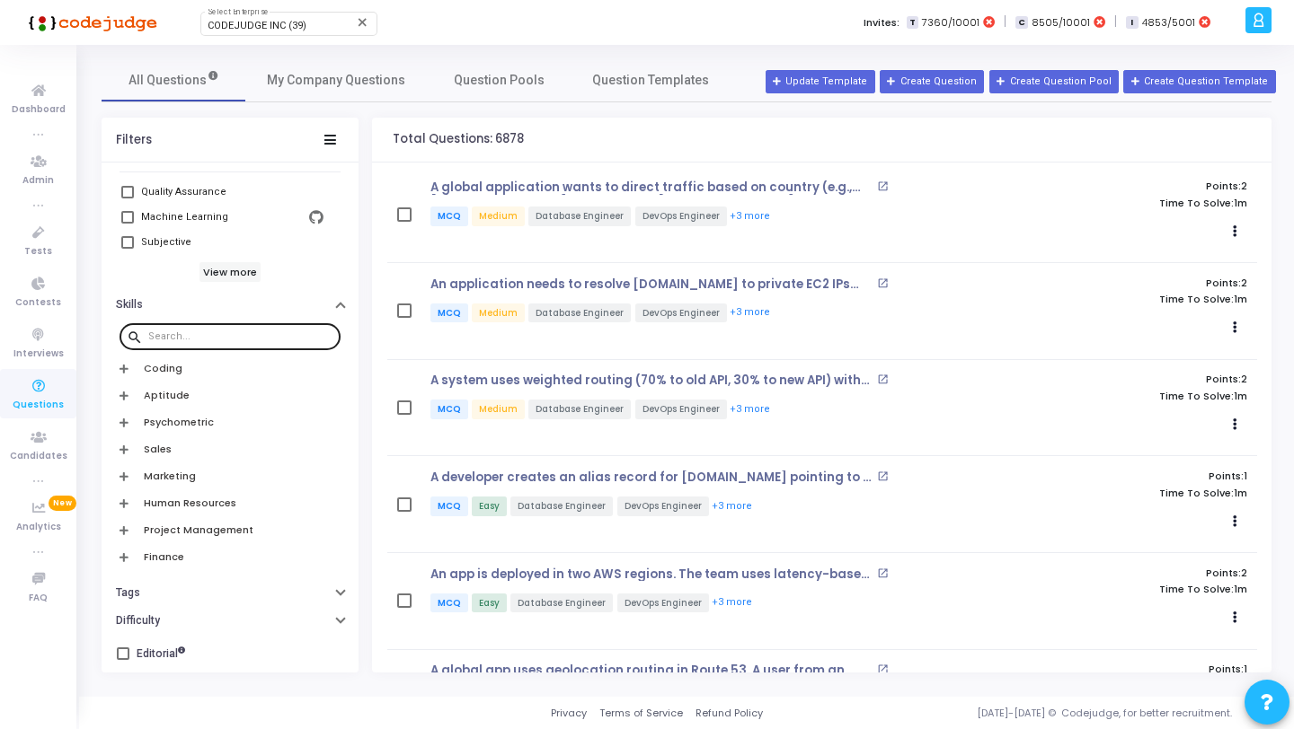
click at [231, 340] on input "text" at bounding box center [240, 337] width 185 height 11
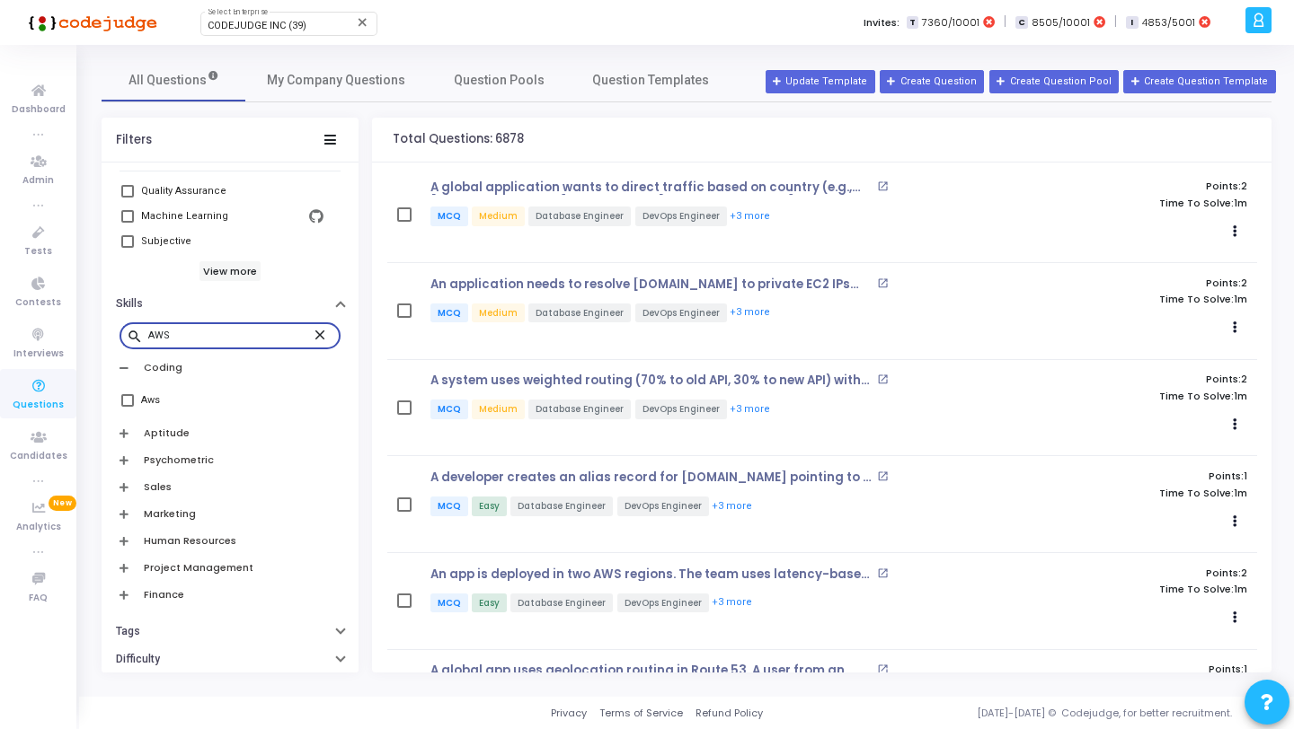
type input "AWS"
click at [161, 404] on div "Aws" at bounding box center [232, 401] width 182 height 22
click at [128, 407] on input "Aws" at bounding box center [127, 407] width 1 height 1
checkbox input "true"
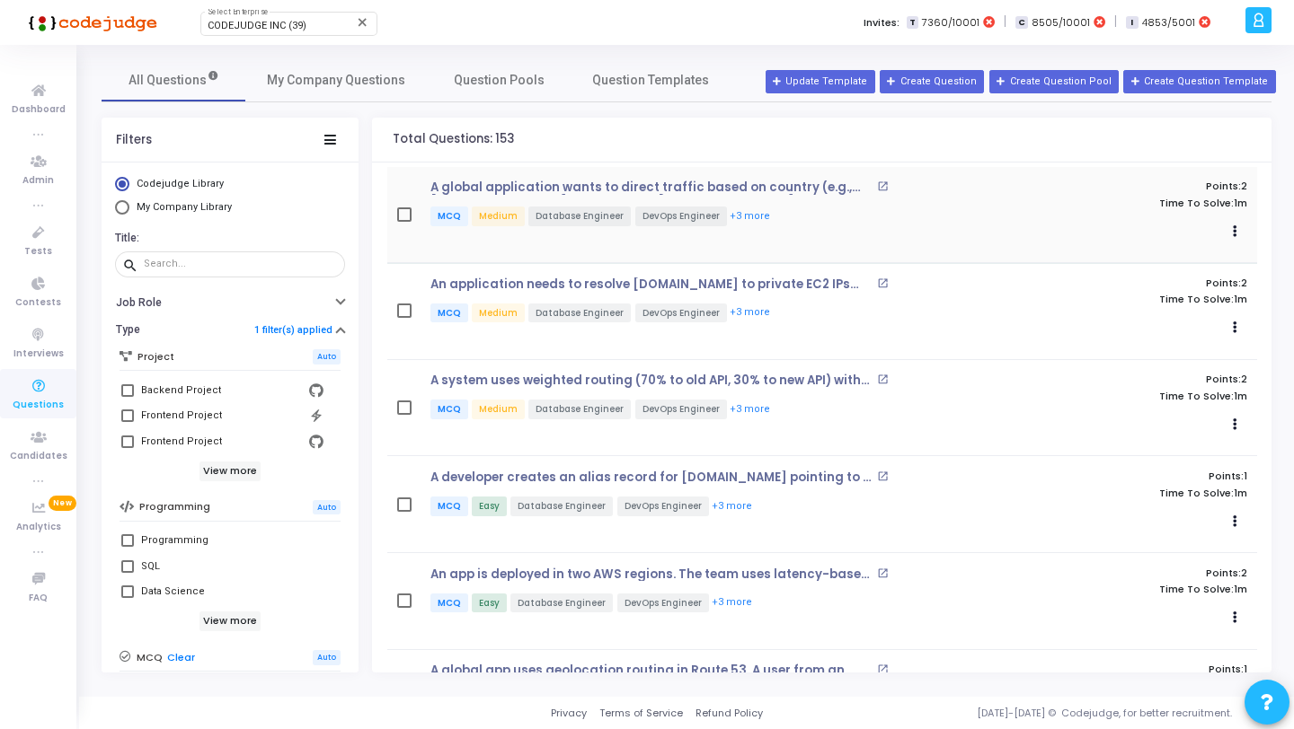
click at [735, 214] on button "+3 more" at bounding box center [750, 216] width 42 height 17
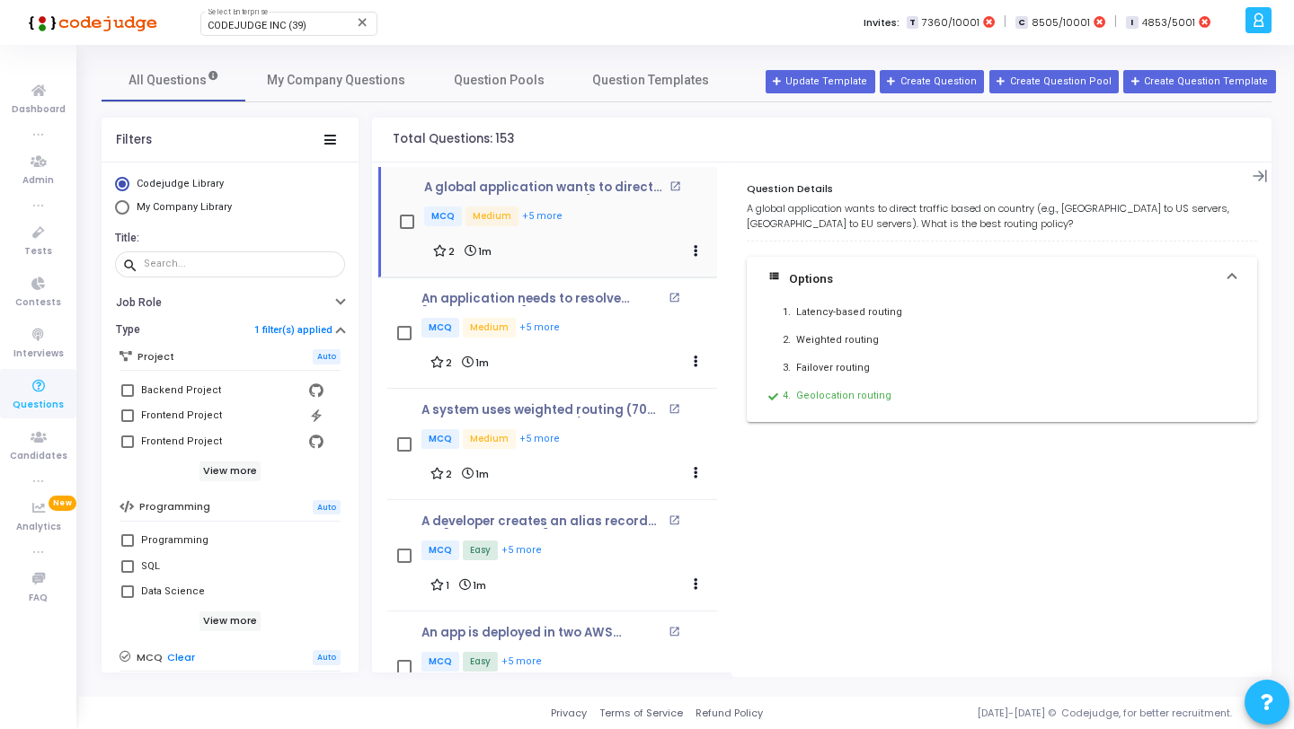
click at [646, 247] on div "2 1m Clone Add To Test" at bounding box center [570, 251] width 275 height 25
click at [1264, 174] on icon at bounding box center [1259, 176] width 15 height 15
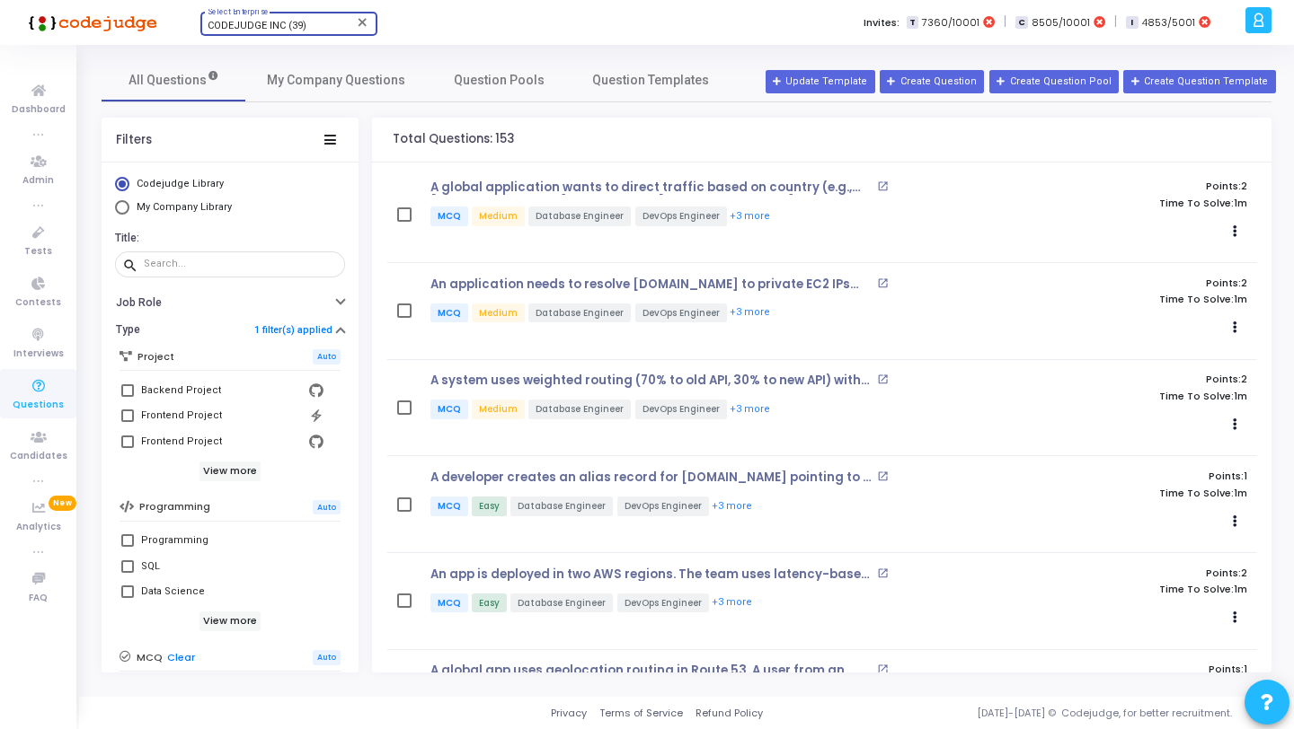
click at [237, 27] on span "CODEJUDGE INC (39)" at bounding box center [257, 26] width 99 height 12
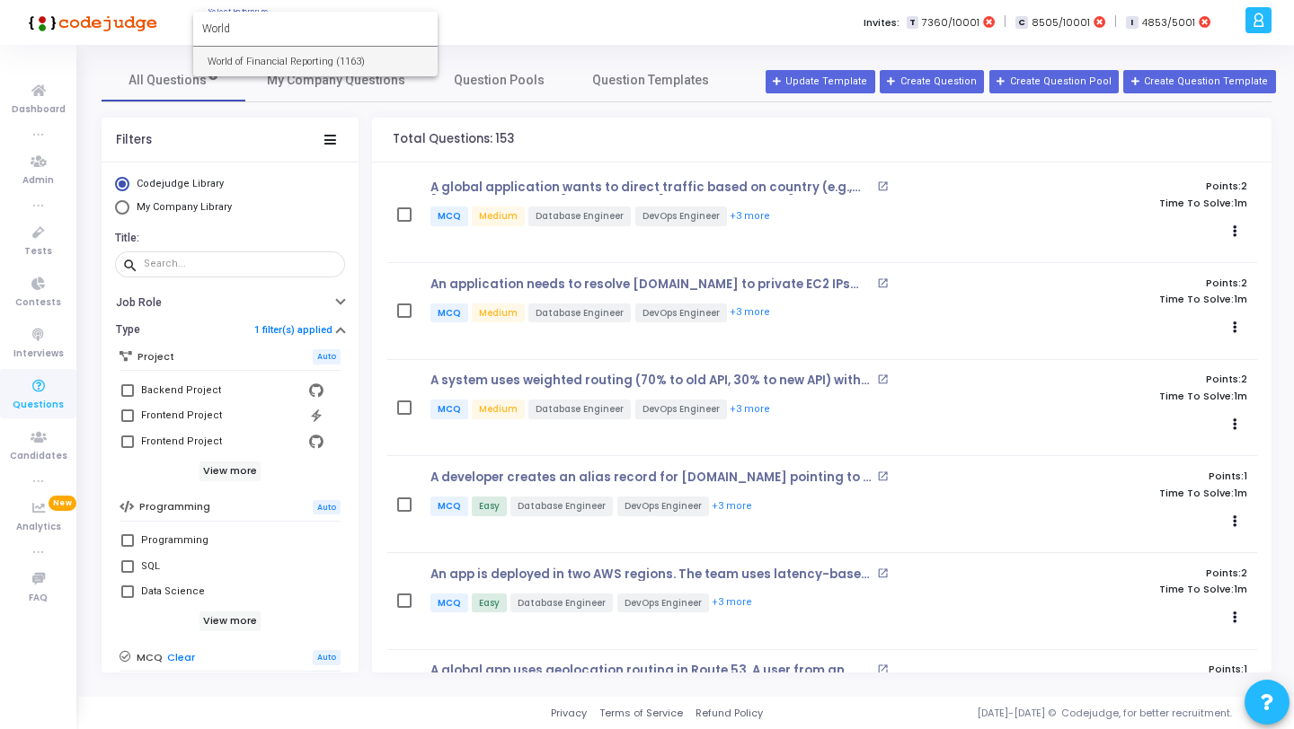
type input "World"
click at [256, 61] on span "World of Financial Reporting (1163)" at bounding box center [316, 62] width 216 height 30
click at [18, 393] on link "Questions" at bounding box center [38, 393] width 76 height 49
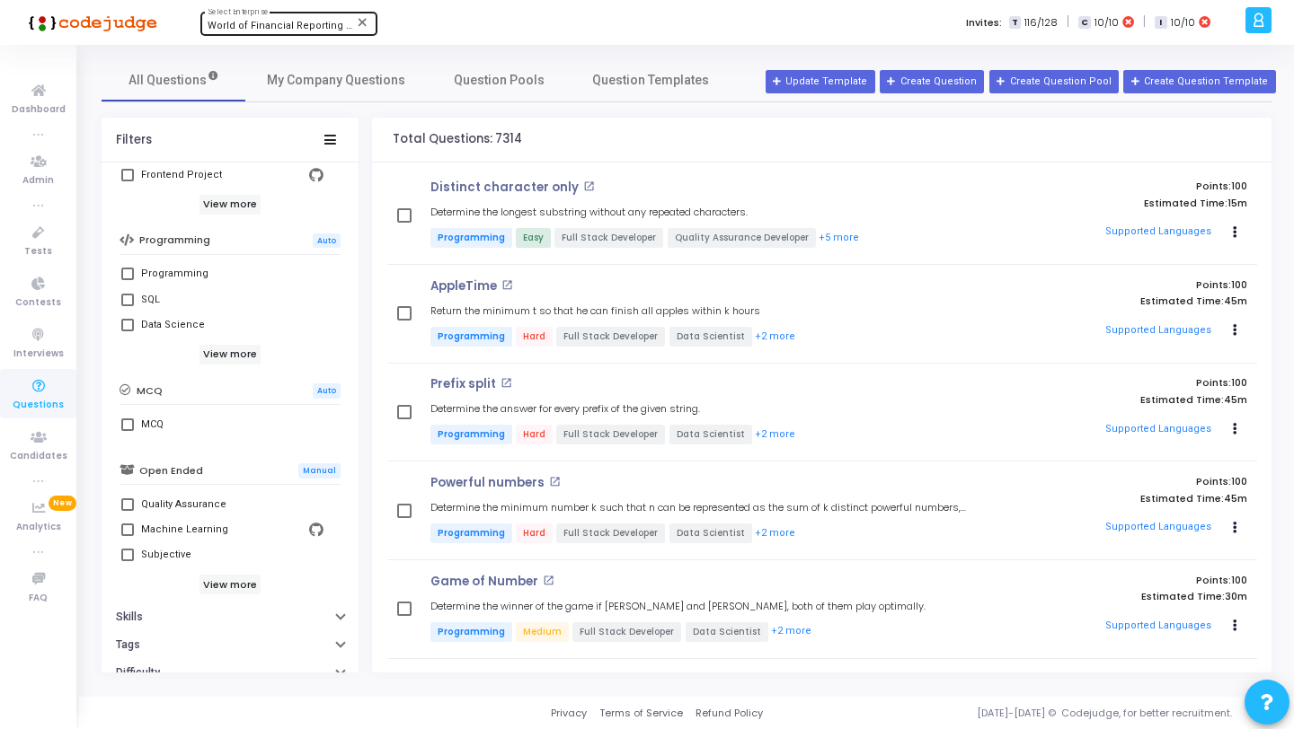
scroll to position [320, 0]
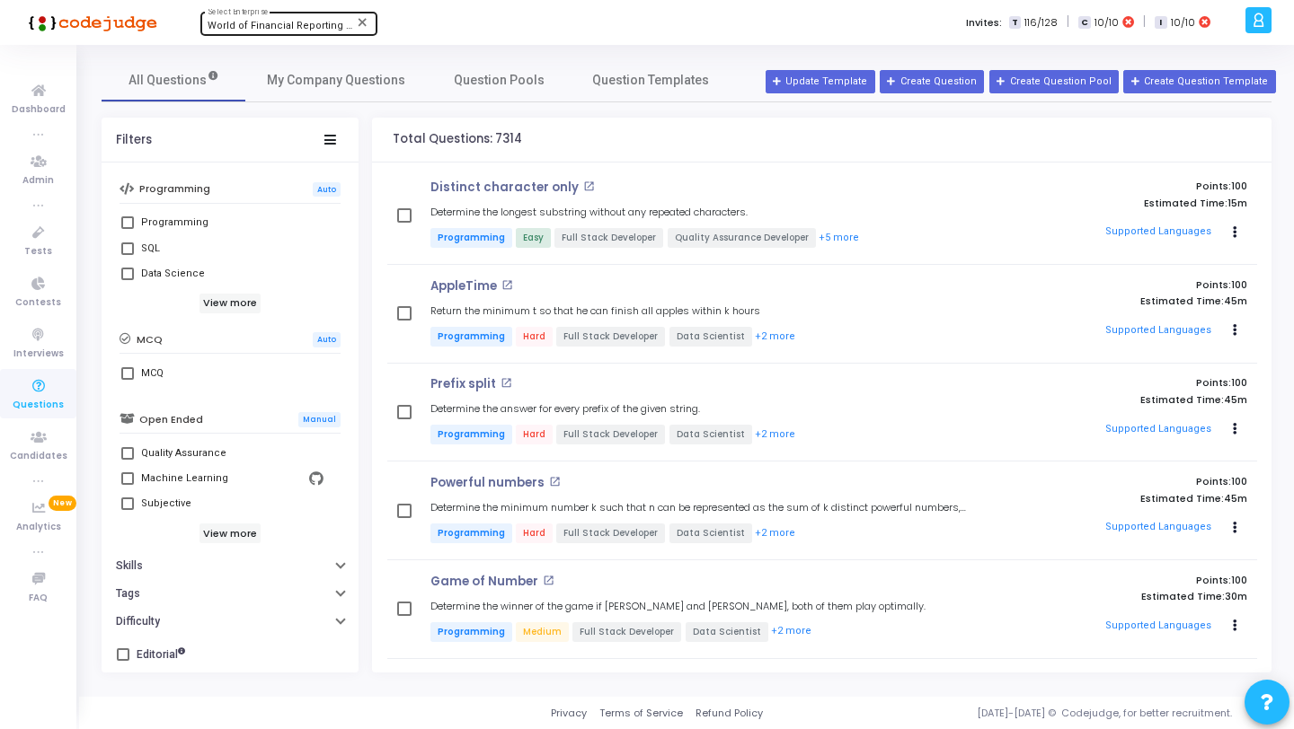
click at [128, 370] on span at bounding box center [127, 373] width 13 height 13
click at [128, 380] on input "MCQ" at bounding box center [127, 380] width 1 height 1
checkbox input "true"
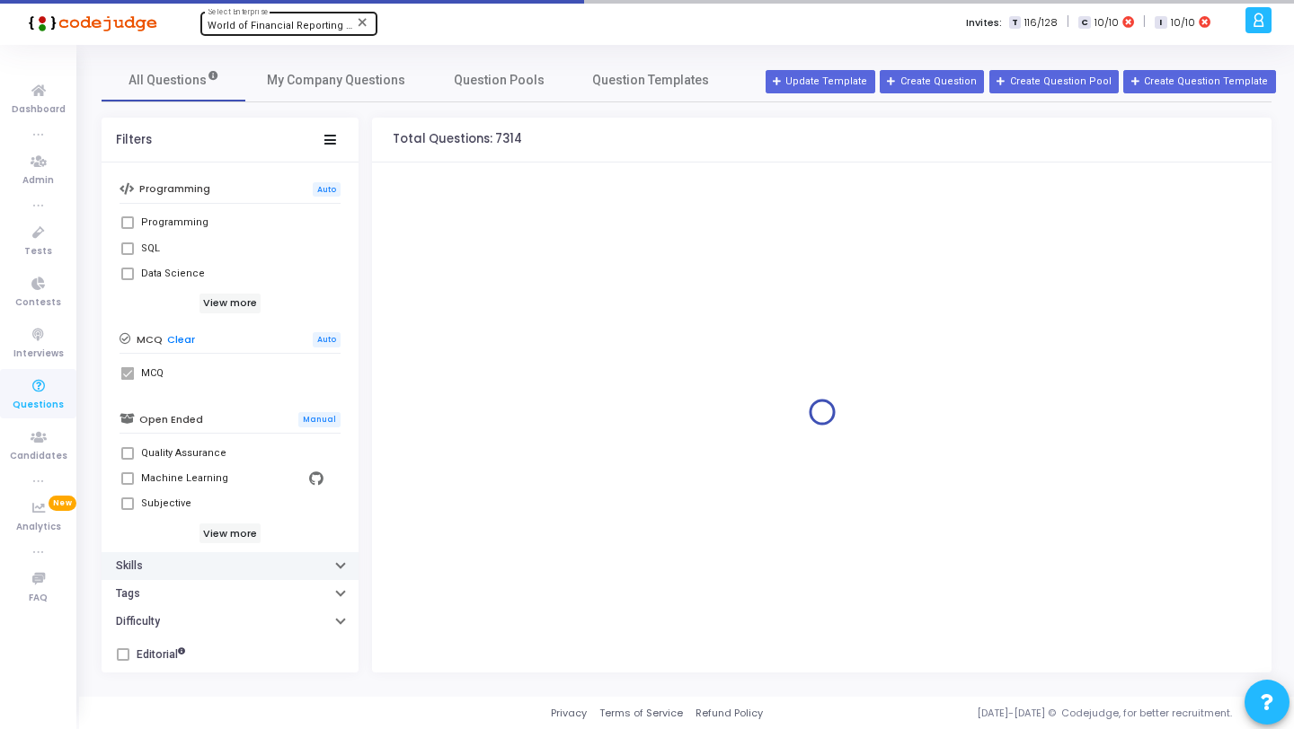
click at [181, 567] on button "Skills" at bounding box center [230, 567] width 257 height 28
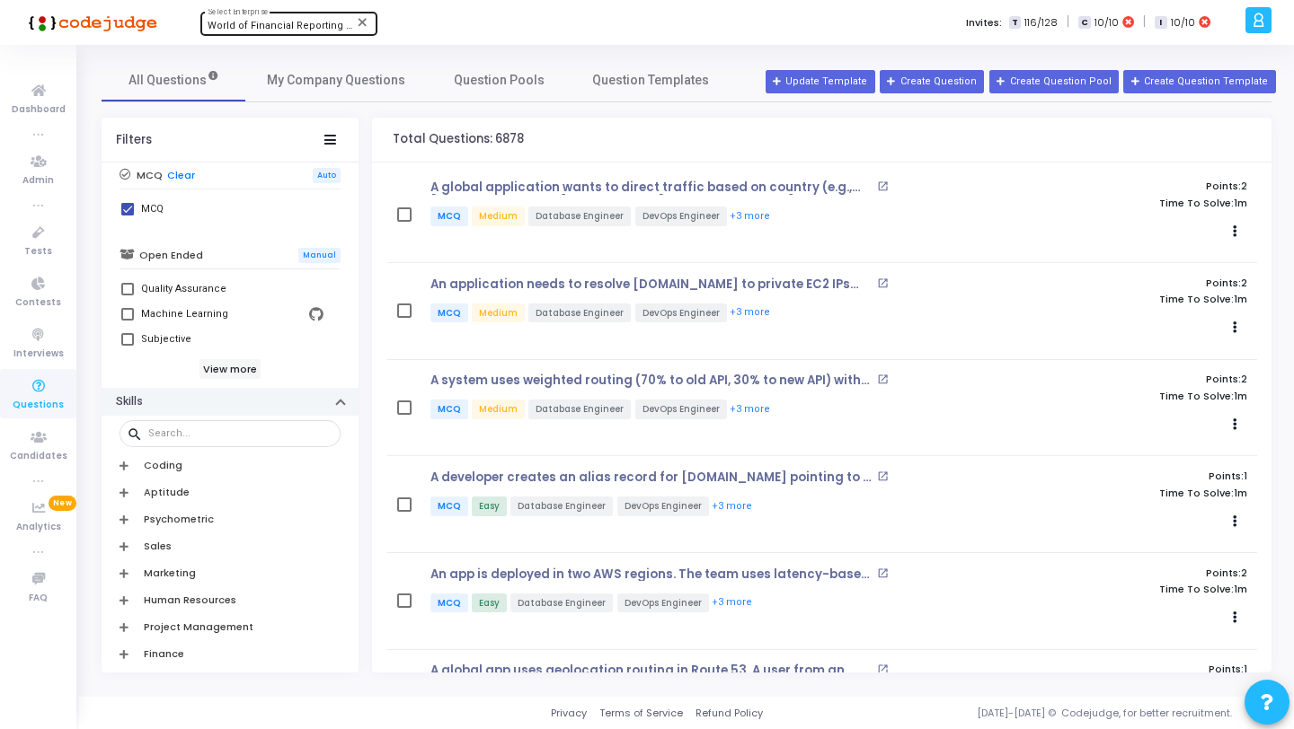
scroll to position [580, 0]
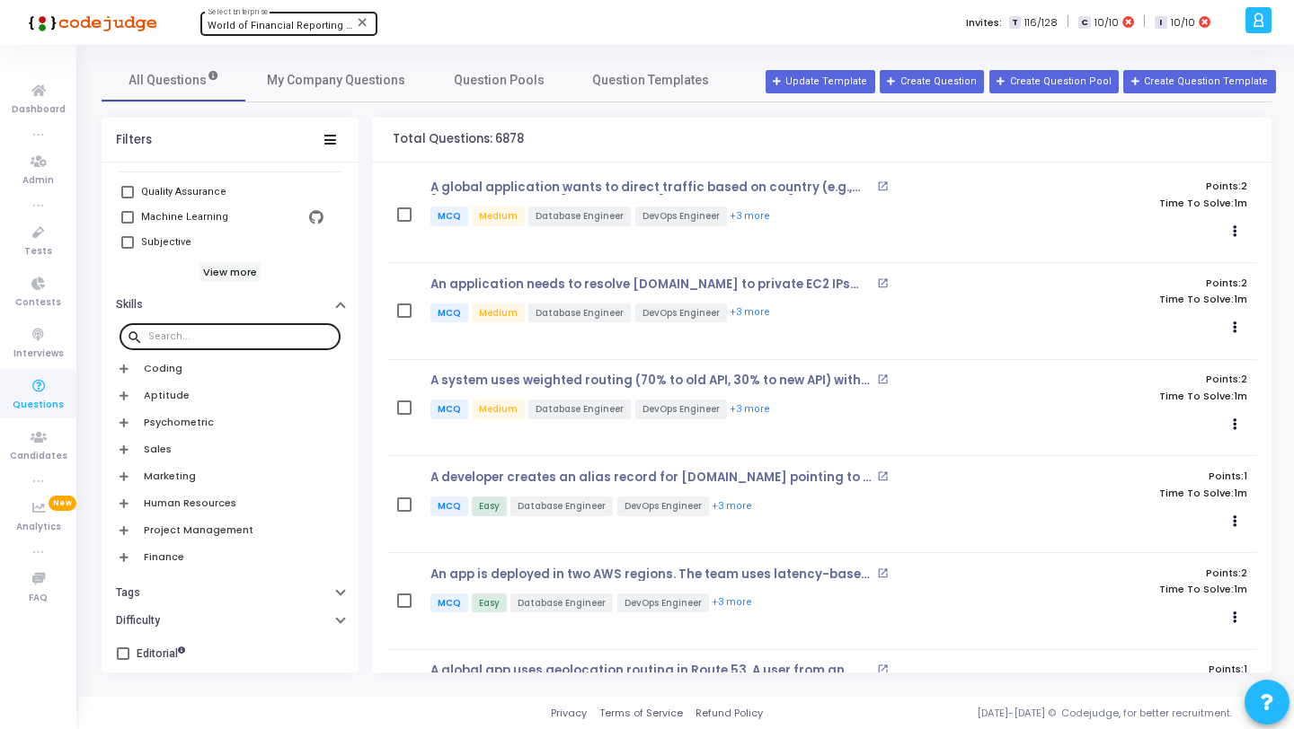
click at [206, 323] on div at bounding box center [240, 336] width 185 height 29
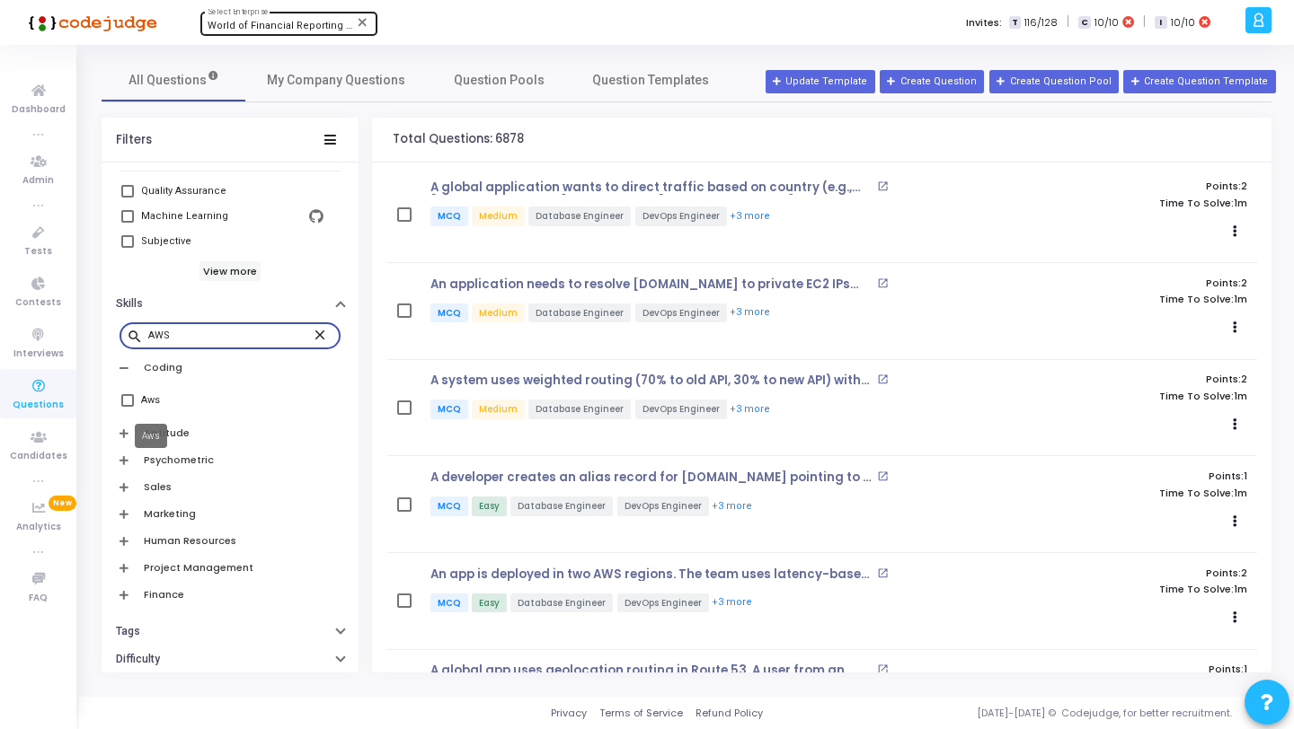
type input "AWS"
click at [155, 406] on div "Aws" at bounding box center [150, 401] width 19 height 22
click at [128, 407] on input "Aws" at bounding box center [127, 407] width 1 height 1
checkbox input "true"
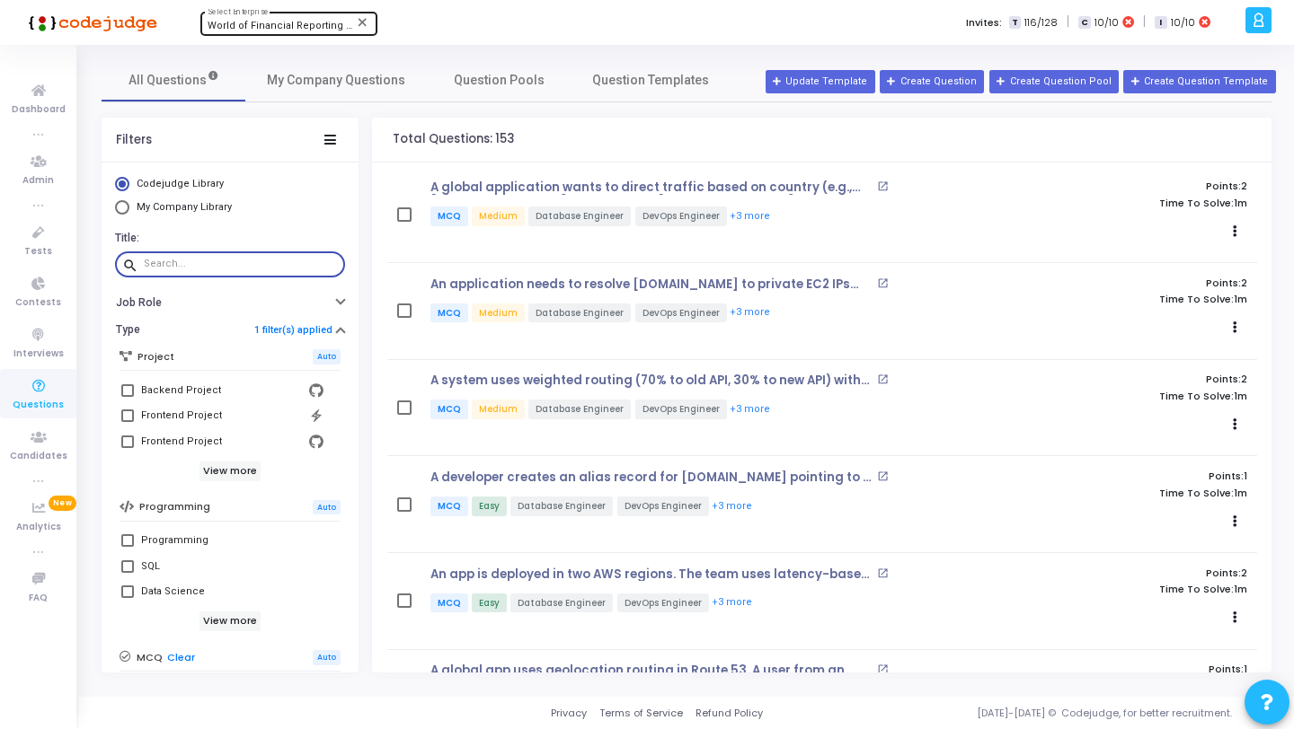
click at [211, 260] on input "text" at bounding box center [241, 264] width 194 height 11
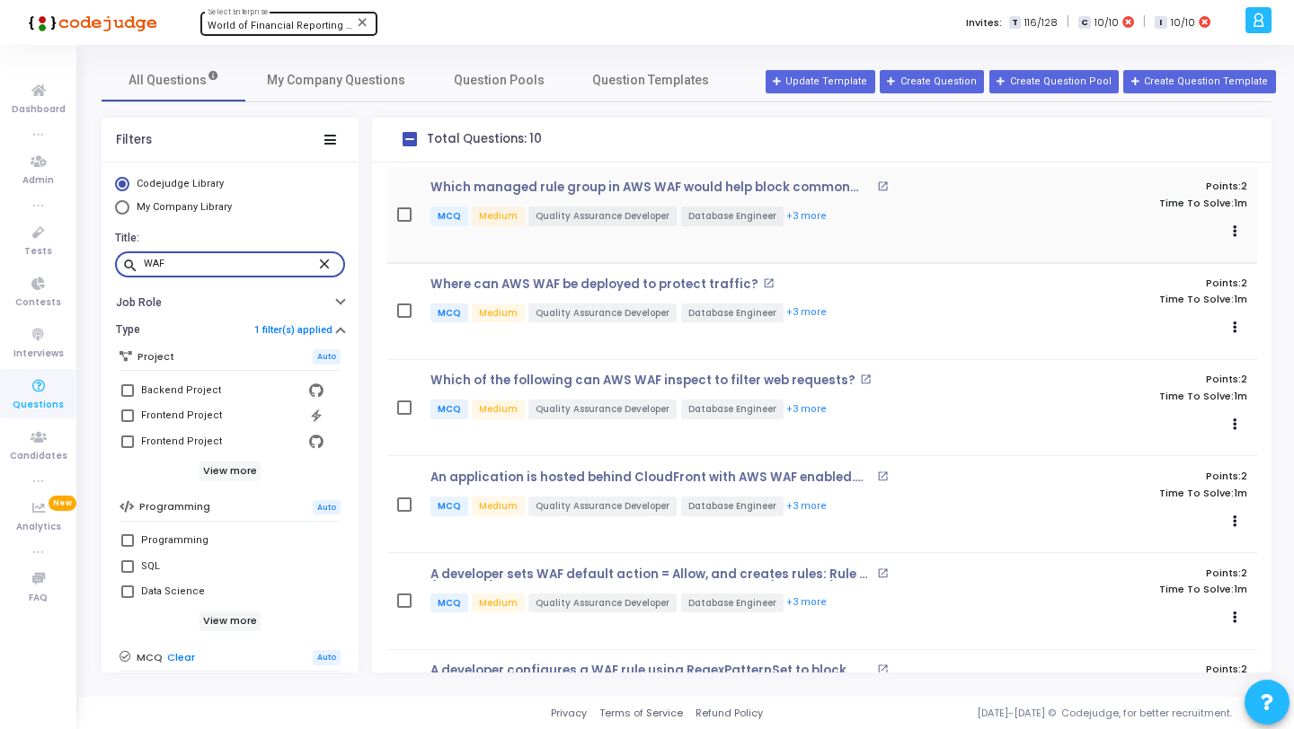
type input "WAF"
click at [397, 222] on span at bounding box center [404, 215] width 14 height 14
click at [403, 222] on input "checkbox" at bounding box center [403, 222] width 1 height 1
checkbox input "true"
checkbox input "false"
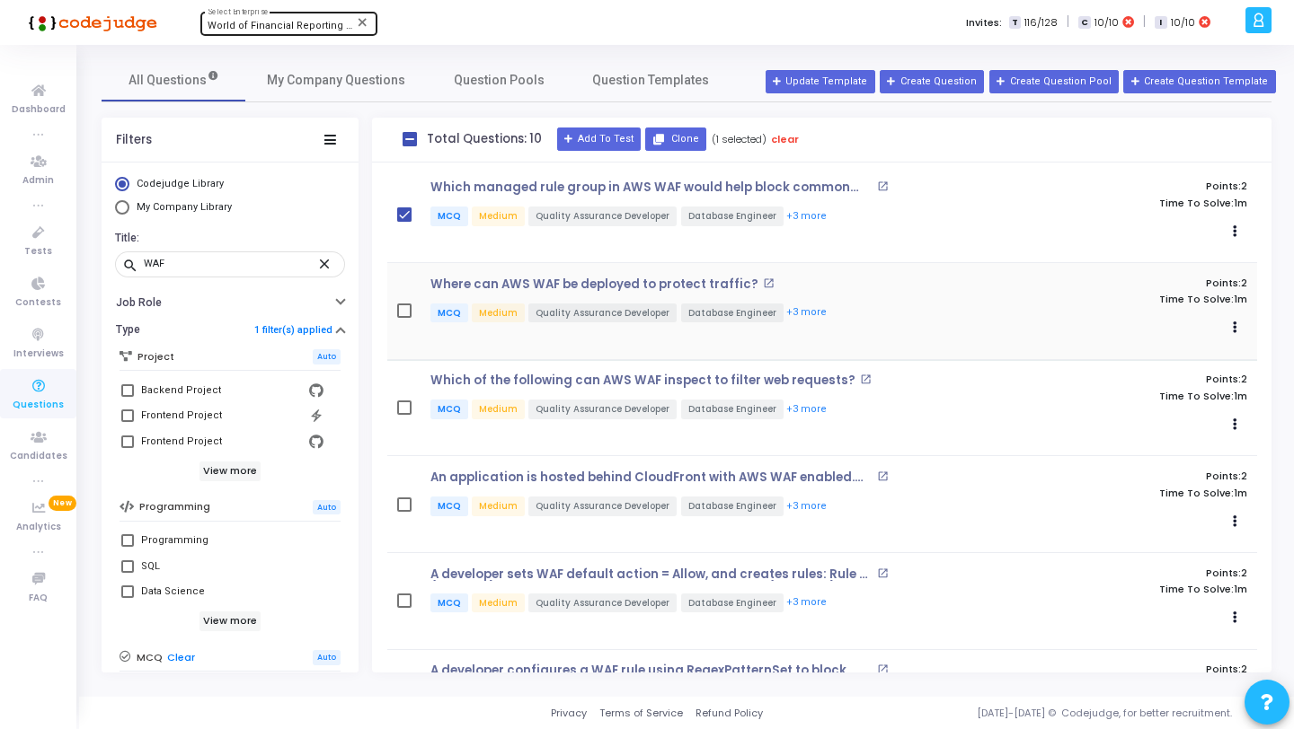
click at [403, 305] on span at bounding box center [404, 311] width 14 height 14
click at [403, 318] on input "checkbox" at bounding box center [403, 318] width 1 height 1
checkbox input "true"
click at [397, 405] on span at bounding box center [404, 408] width 14 height 14
click at [403, 415] on input "checkbox" at bounding box center [403, 415] width 1 height 1
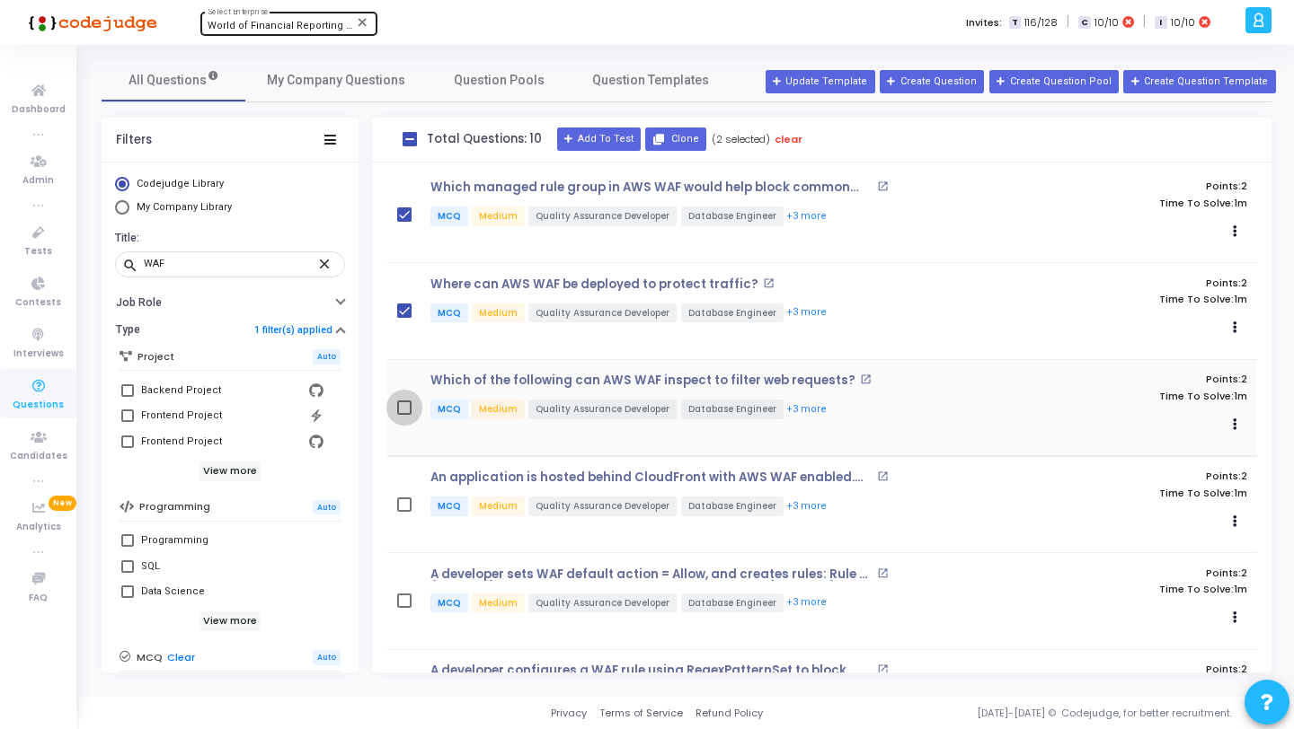
checkbox input "true"
click at [401, 503] on span at bounding box center [404, 505] width 14 height 14
click at [403, 512] on input "checkbox" at bounding box center [403, 512] width 1 height 1
checkbox input "true"
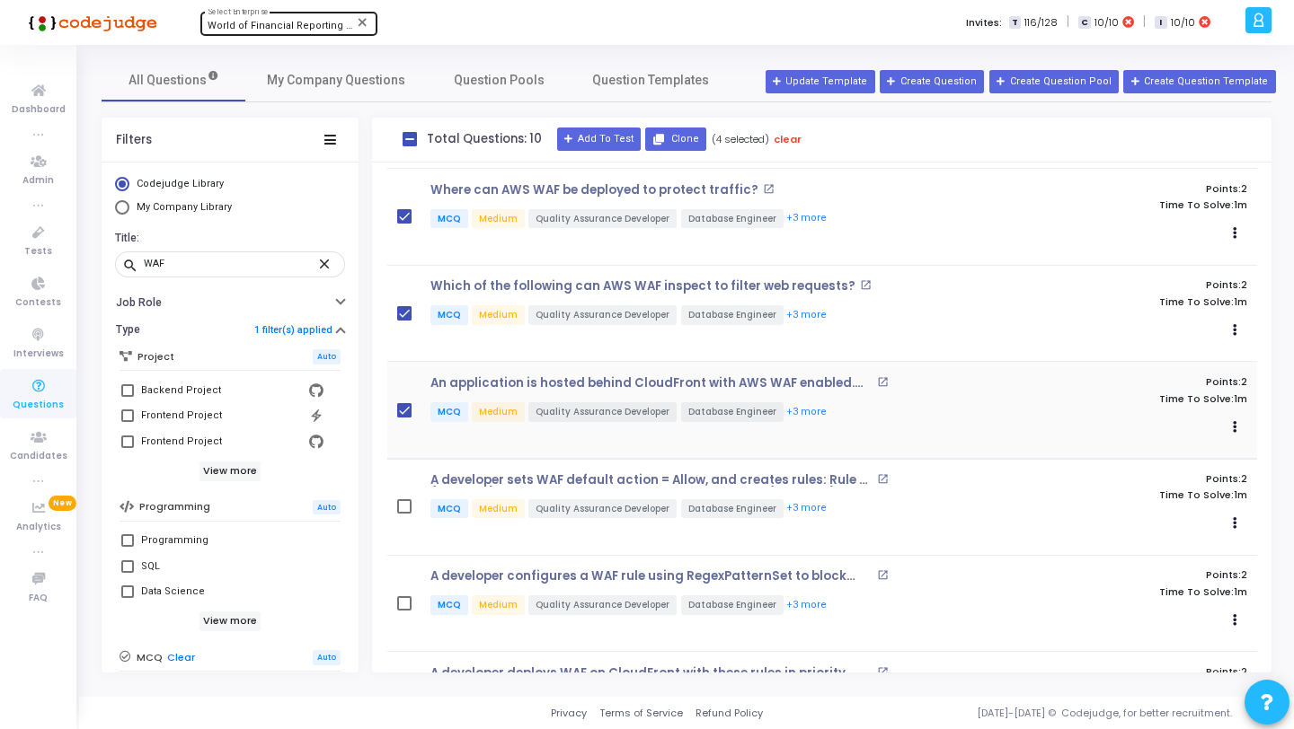
scroll to position [144, 0]
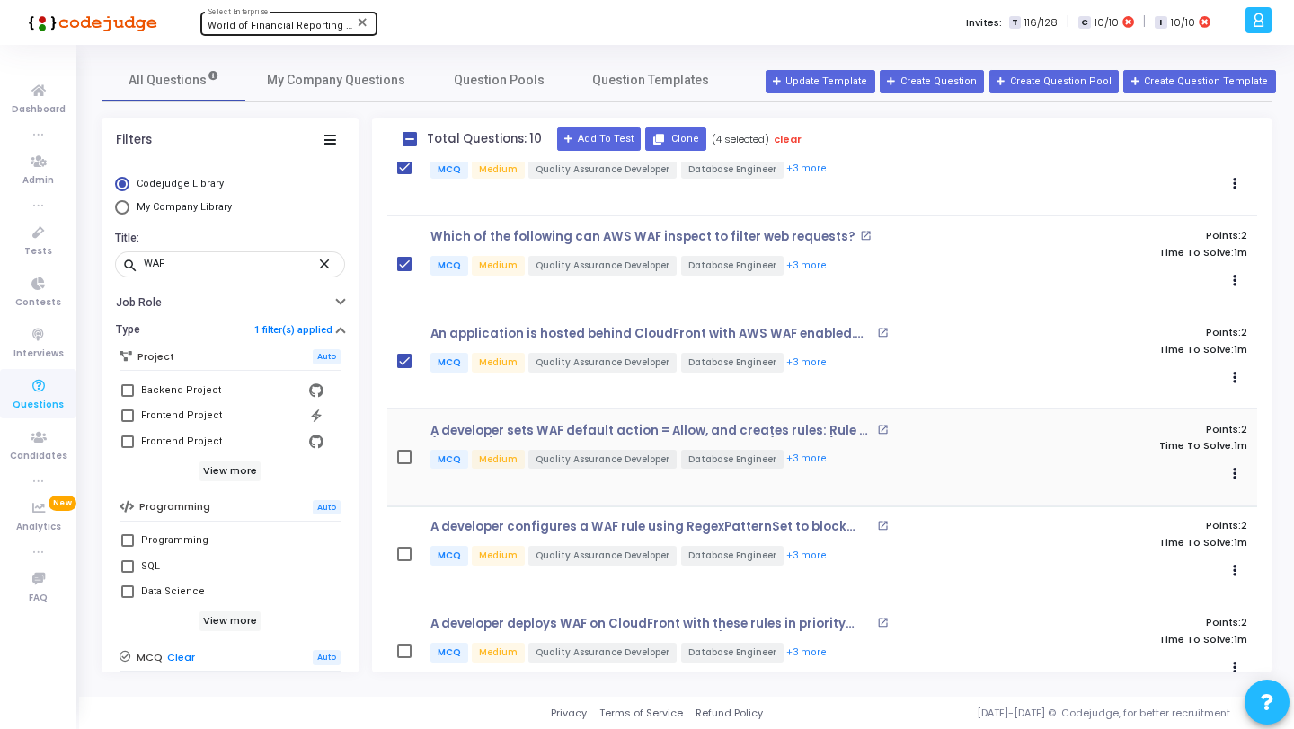
click at [404, 461] on span at bounding box center [404, 457] width 14 height 14
click at [404, 464] on input "checkbox" at bounding box center [403, 464] width 1 height 1
checkbox input "true"
click at [399, 556] on span at bounding box center [404, 554] width 14 height 14
click at [403, 561] on input "checkbox" at bounding box center [403, 561] width 1 height 1
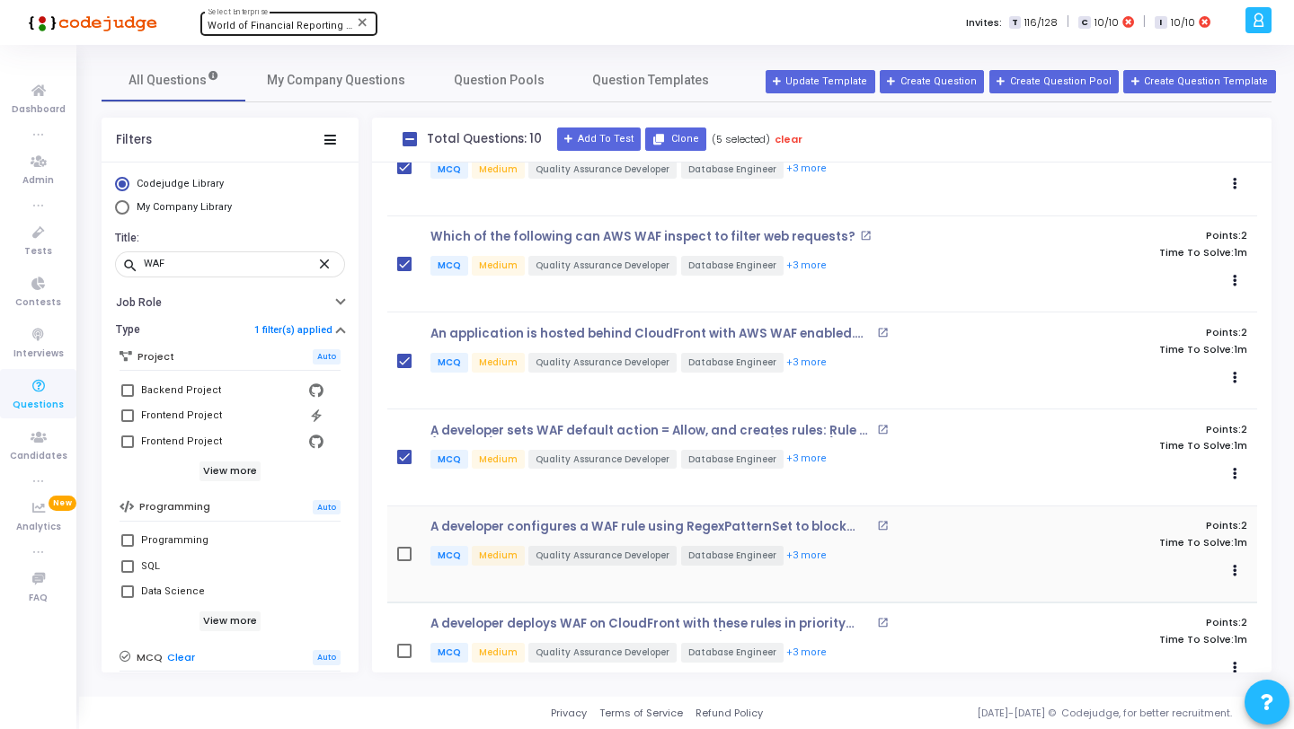
checkbox input "true"
click at [398, 650] on span at bounding box center [404, 651] width 14 height 14
click at [403, 659] on input "checkbox" at bounding box center [403, 659] width 1 height 1
checkbox input "true"
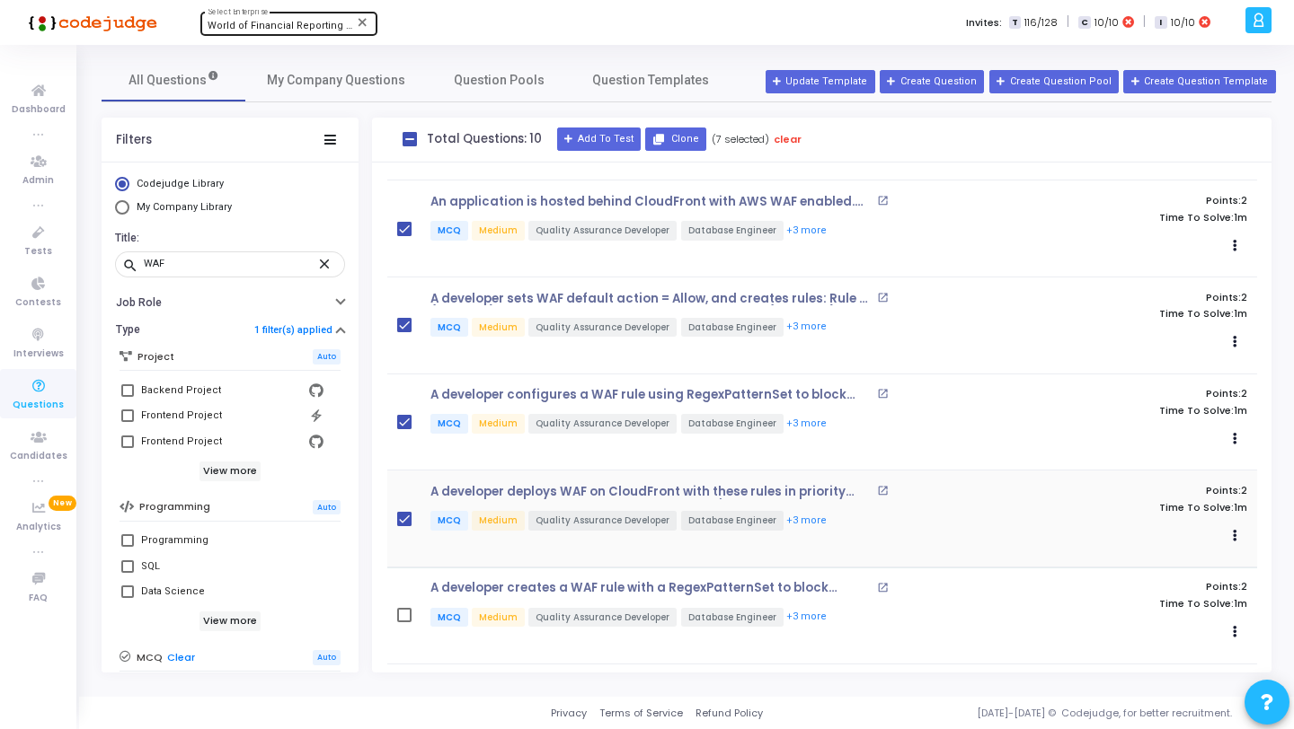
scroll to position [472, 0]
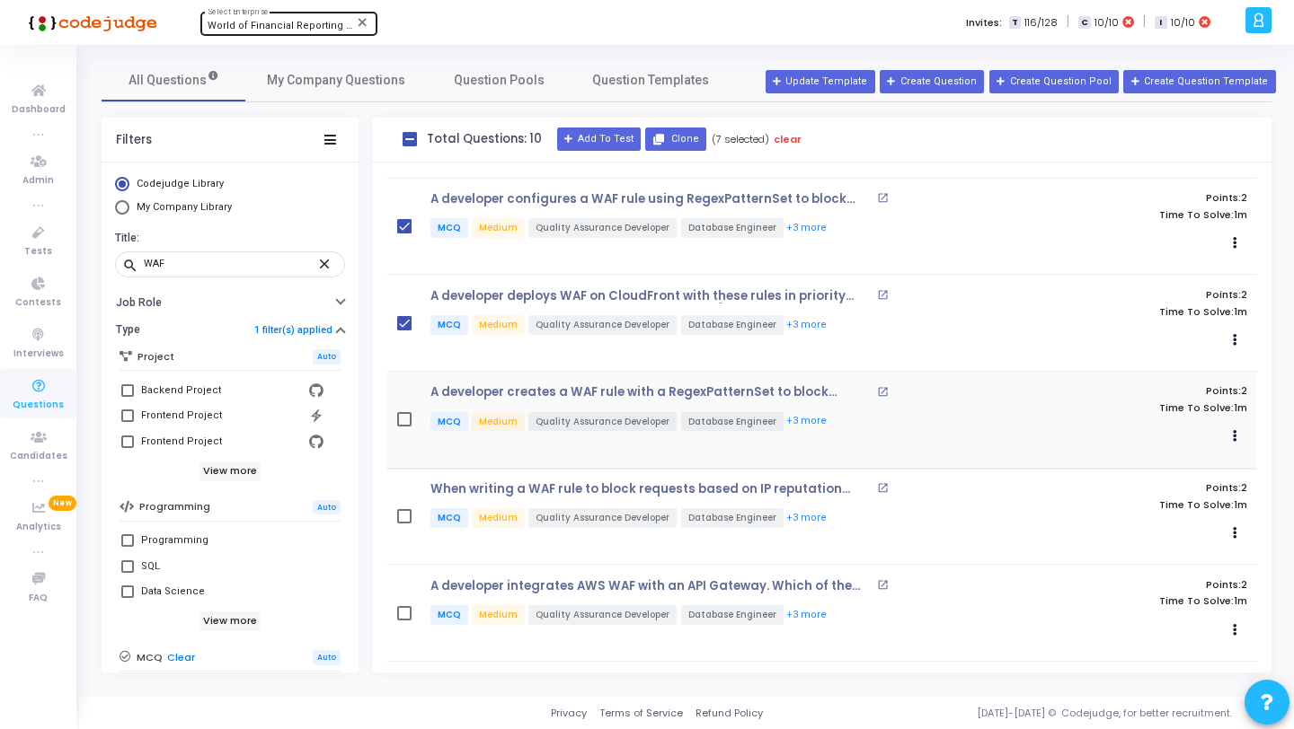
click at [402, 418] on span at bounding box center [404, 419] width 14 height 14
click at [403, 427] on input "checkbox" at bounding box center [403, 427] width 1 height 1
checkbox input "true"
click at [402, 515] on span at bounding box center [404, 516] width 14 height 14
click at [403, 524] on input "checkbox" at bounding box center [403, 524] width 1 height 1
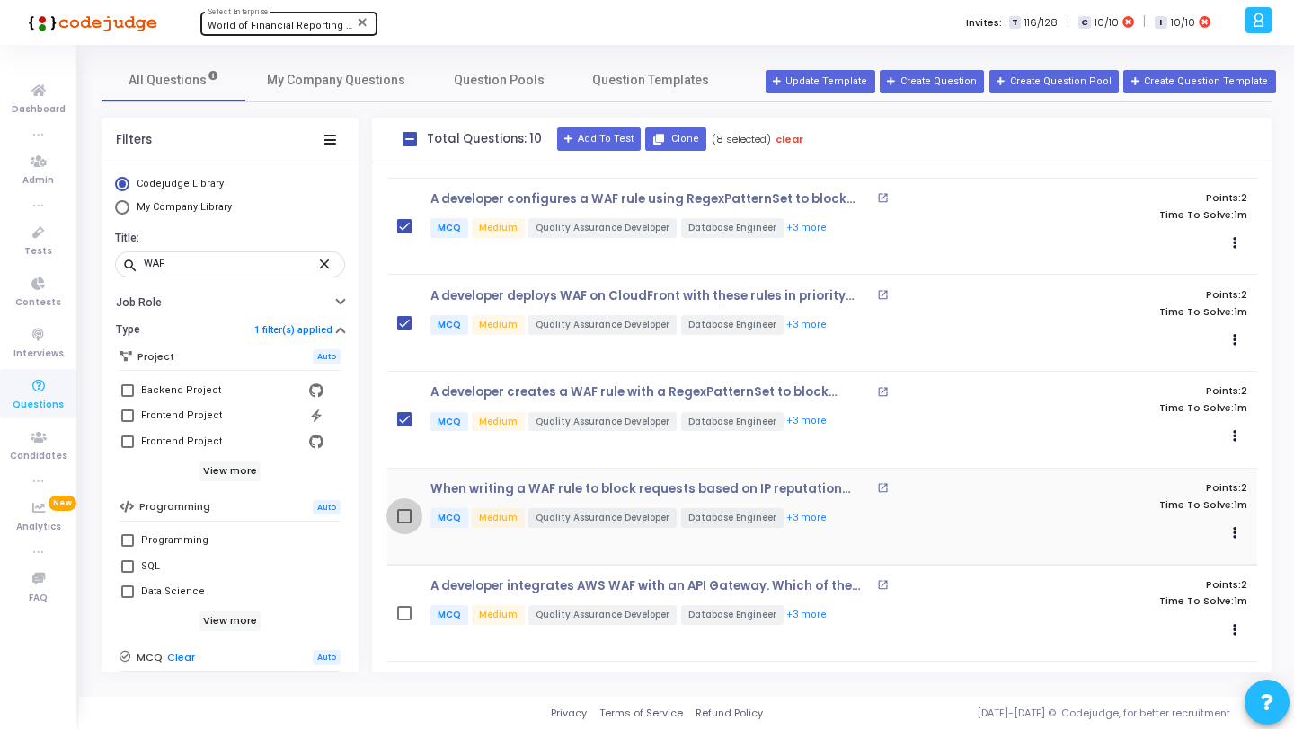
checkbox input "true"
click at [404, 609] on span at bounding box center [404, 613] width 14 height 14
click at [404, 621] on input "checkbox" at bounding box center [403, 621] width 1 height 1
checkbox input "true"
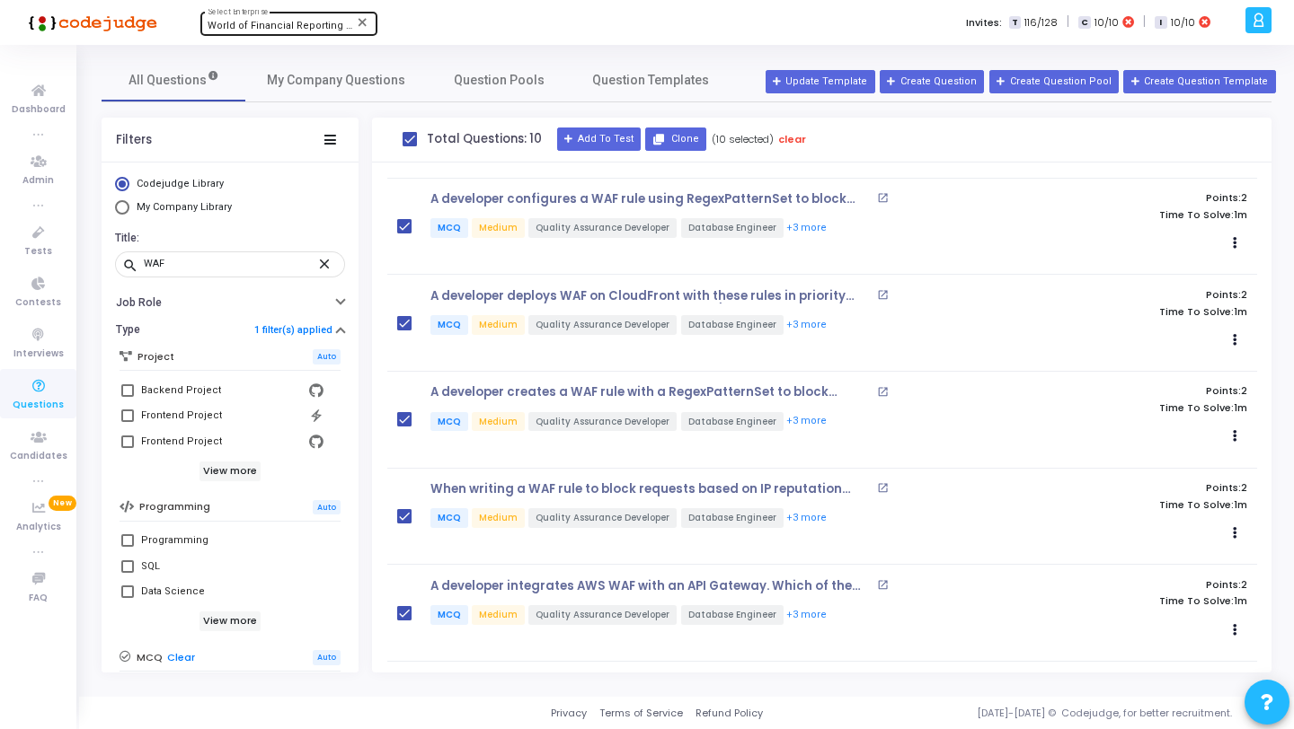
scroll to position [0, 0]
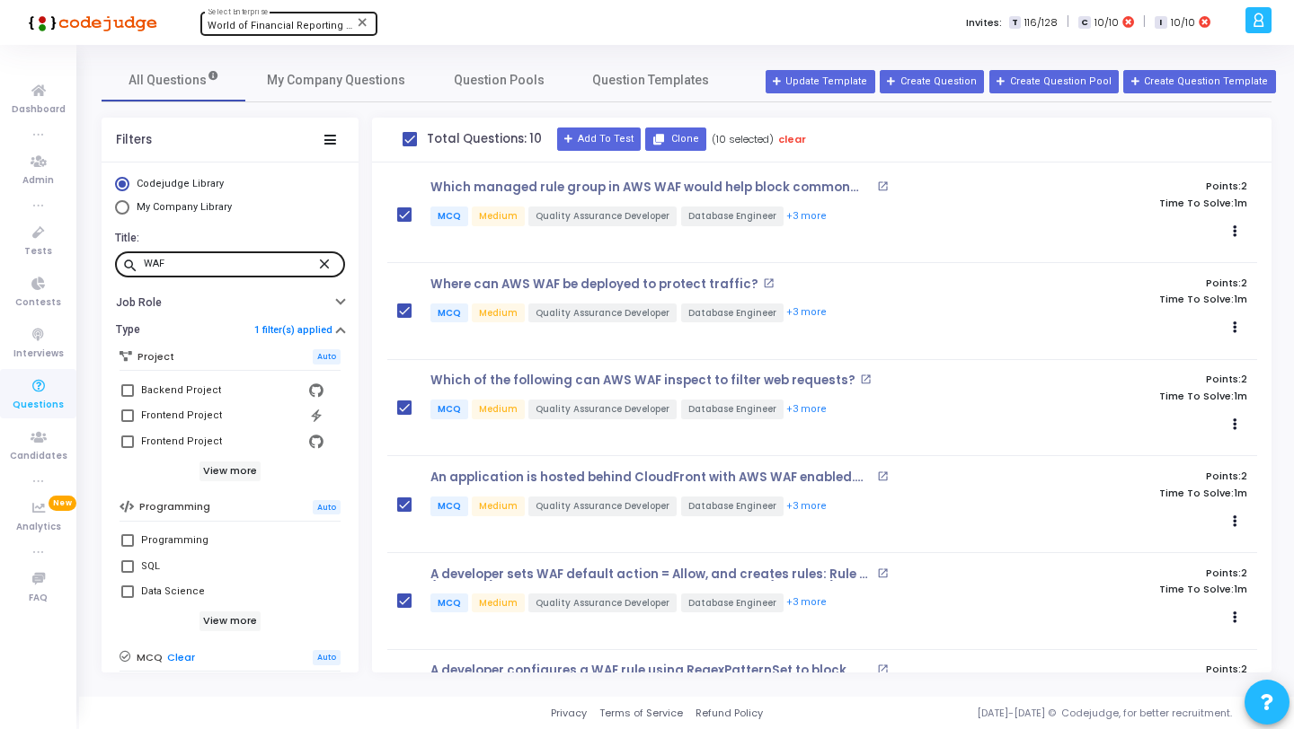
click at [316, 261] on mat-icon "close" at bounding box center [327, 263] width 22 height 16
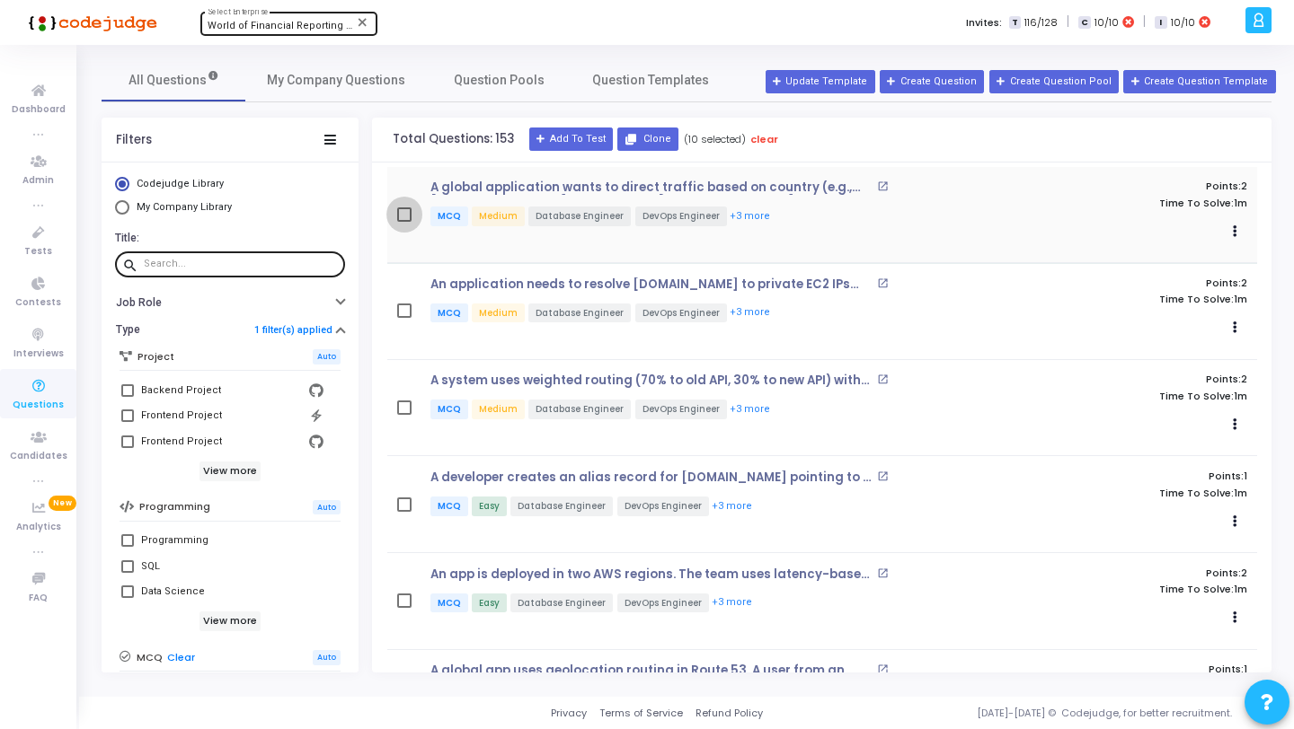
click at [408, 218] on span at bounding box center [404, 215] width 14 height 14
click at [404, 222] on input "checkbox" at bounding box center [403, 222] width 1 height 1
checkbox input "true"
click at [401, 312] on span at bounding box center [404, 311] width 14 height 14
click at [403, 318] on input "checkbox" at bounding box center [403, 318] width 1 height 1
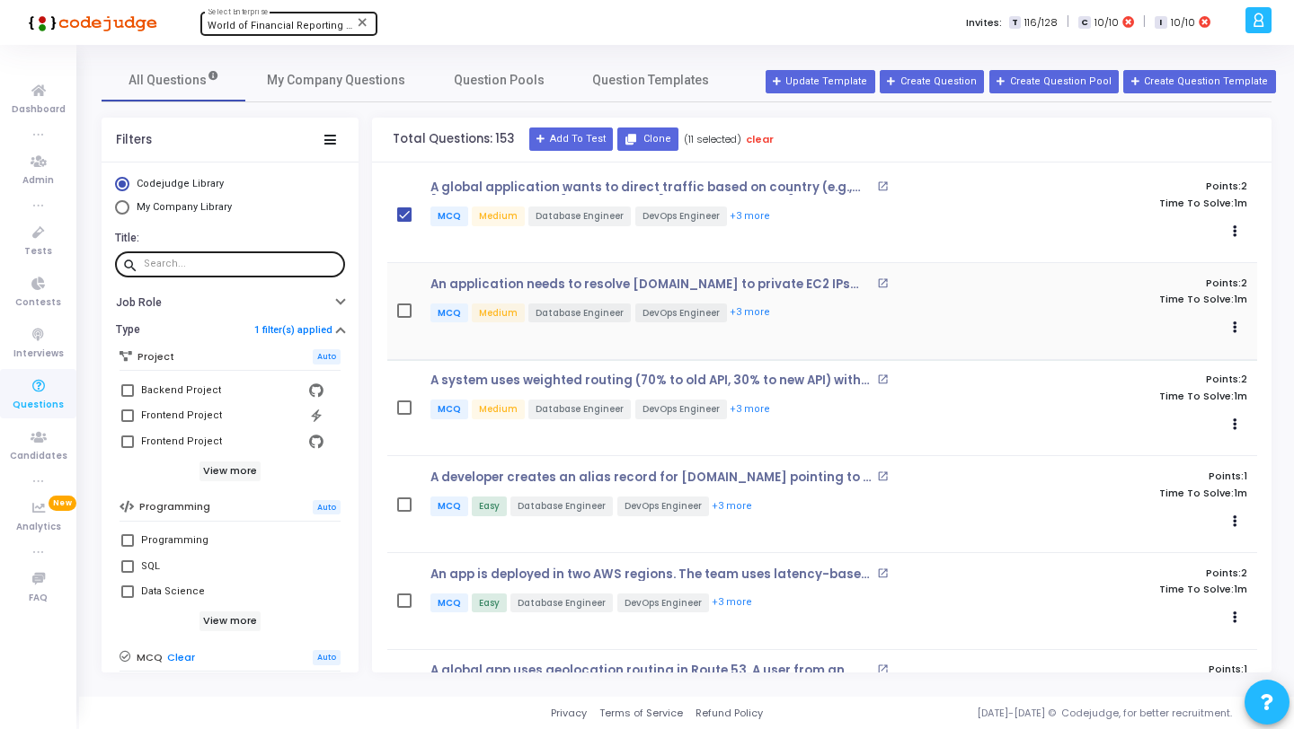
checkbox input "true"
click at [402, 401] on span at bounding box center [404, 408] width 14 height 14
click at [403, 415] on input "checkbox" at bounding box center [403, 415] width 1 height 1
checkbox input "true"
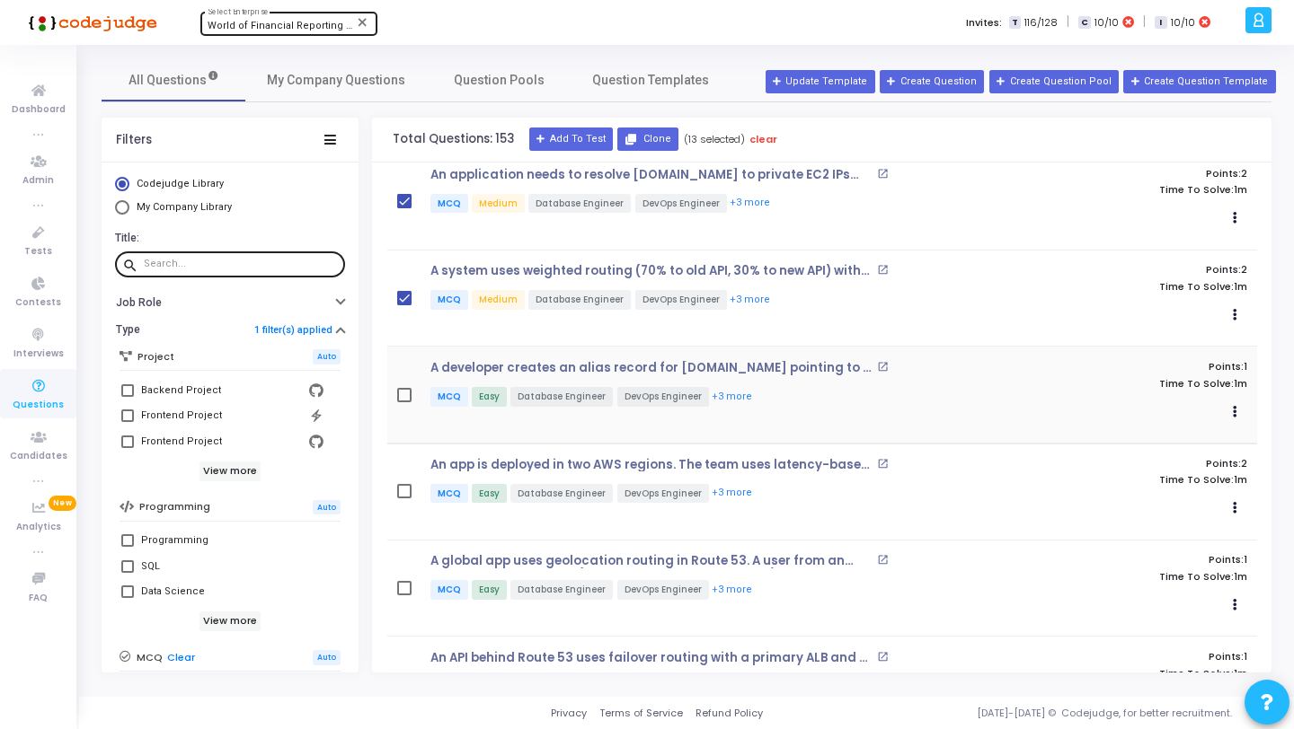
scroll to position [110, 0]
click at [403, 396] on span at bounding box center [404, 395] width 14 height 14
click at [403, 402] on input "checkbox" at bounding box center [403, 402] width 1 height 1
checkbox input "true"
click at [395, 489] on div "An app is deployed in two AWS regions. The team uses latency-based routing in R…" at bounding box center [822, 492] width 870 height 68
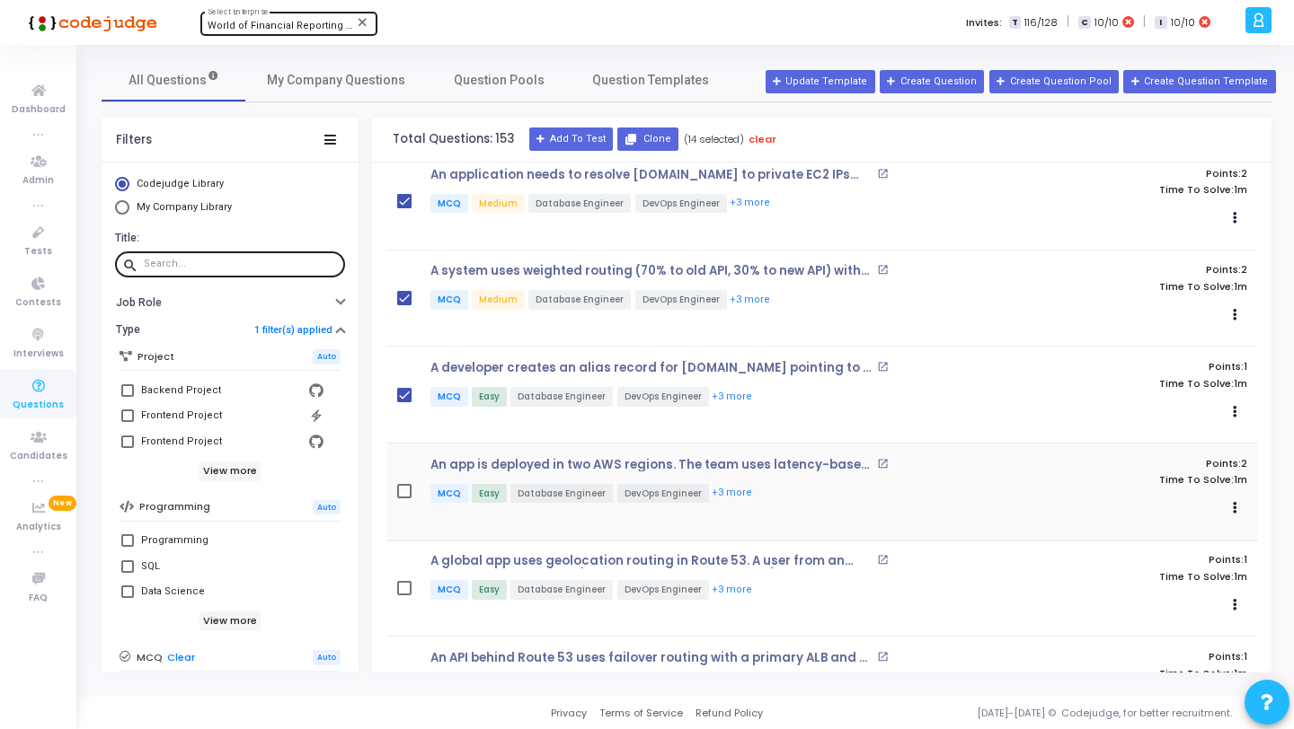
click at [398, 491] on span at bounding box center [404, 491] width 14 height 14
click at [403, 499] on input "checkbox" at bounding box center [403, 499] width 1 height 1
checkbox input "true"
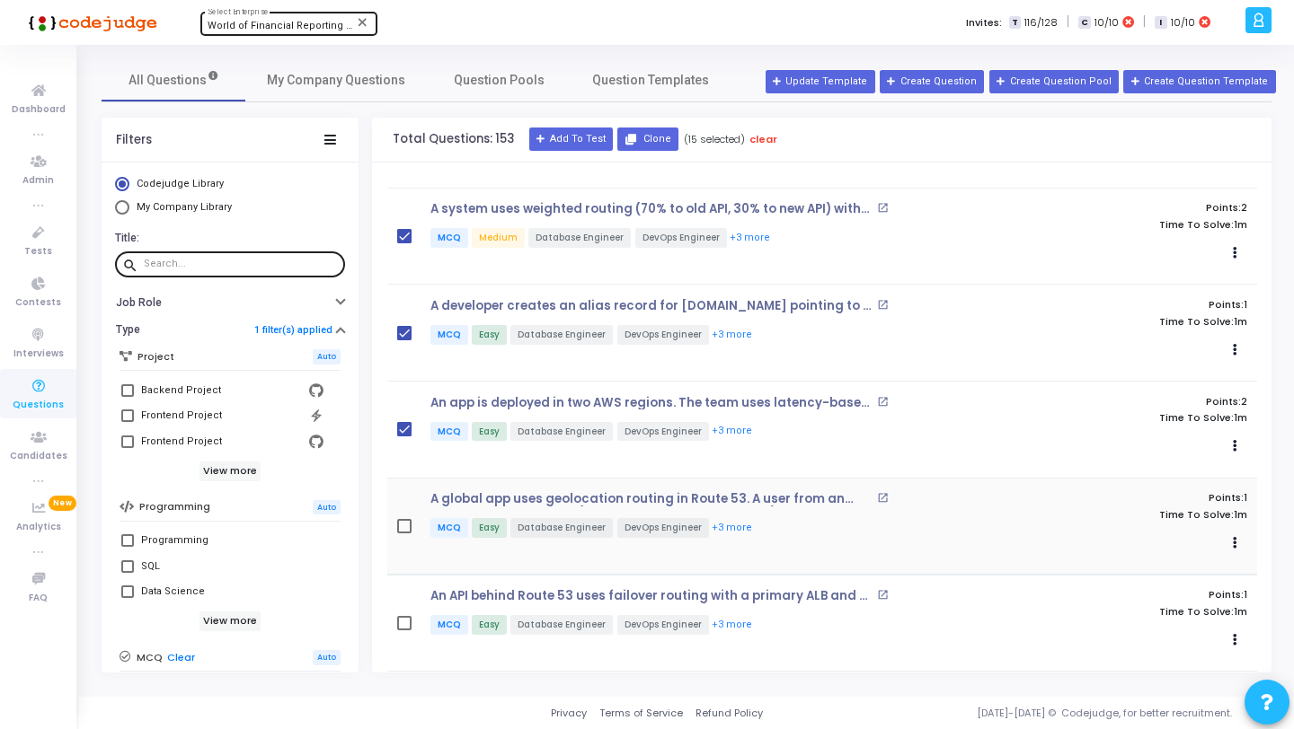
scroll to position [258, 0]
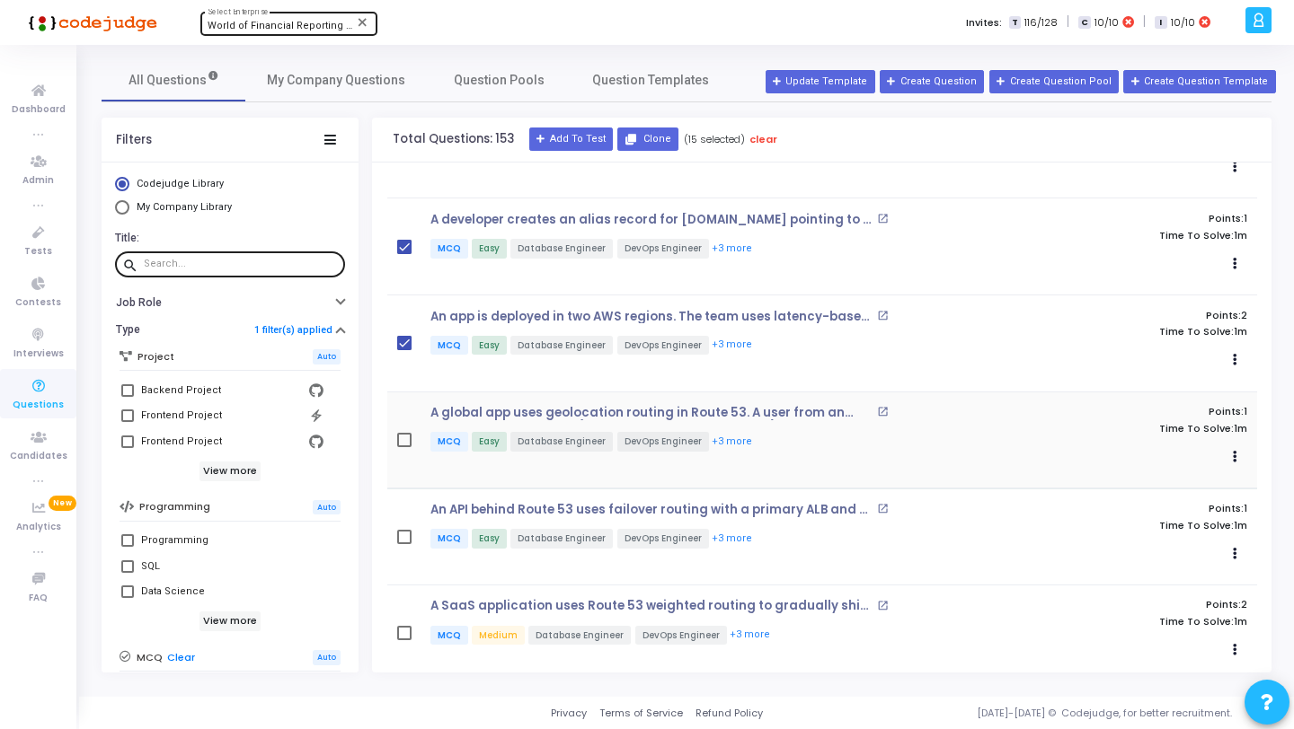
click at [402, 433] on span at bounding box center [404, 440] width 14 height 14
click at [403, 447] on input "checkbox" at bounding box center [403, 447] width 1 height 1
checkbox input "true"
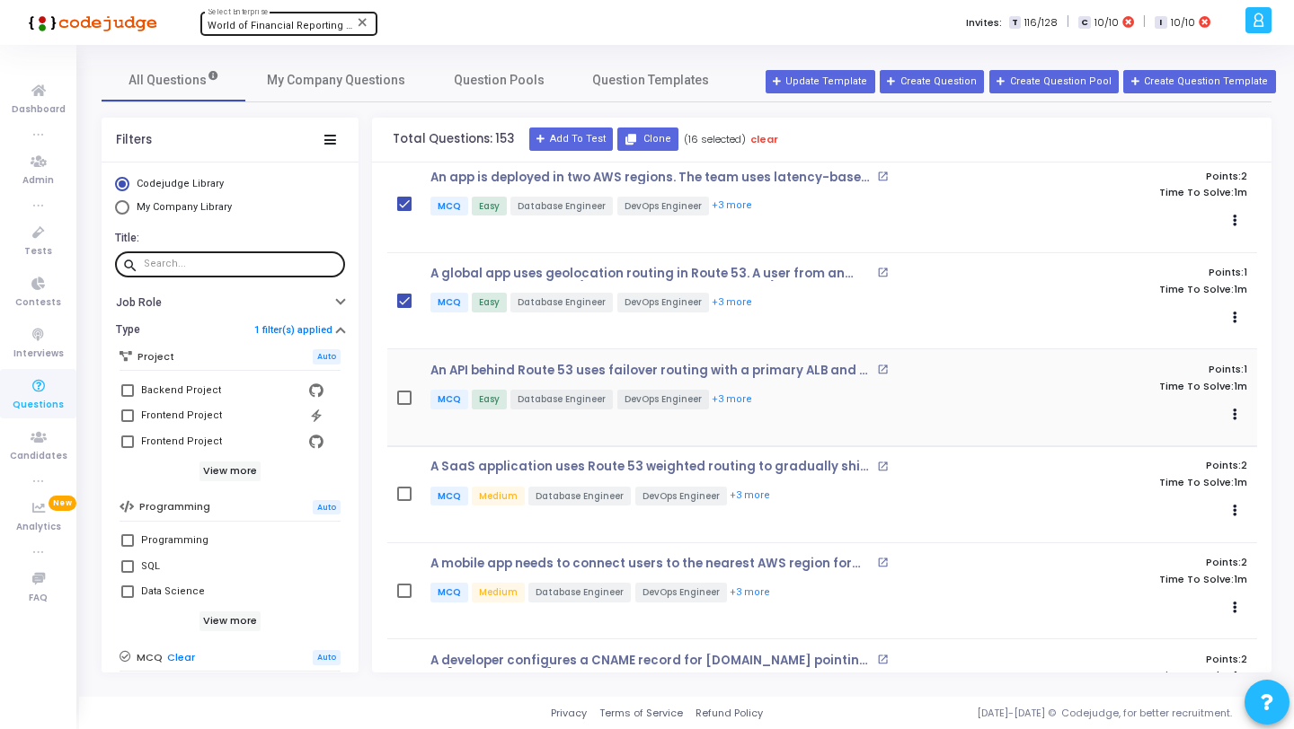
scroll to position [399, 0]
click at [403, 393] on span at bounding box center [404, 396] width 14 height 14
click at [403, 403] on input "checkbox" at bounding box center [403, 403] width 1 height 1
checkbox input "true"
click at [407, 489] on span at bounding box center [404, 492] width 14 height 14
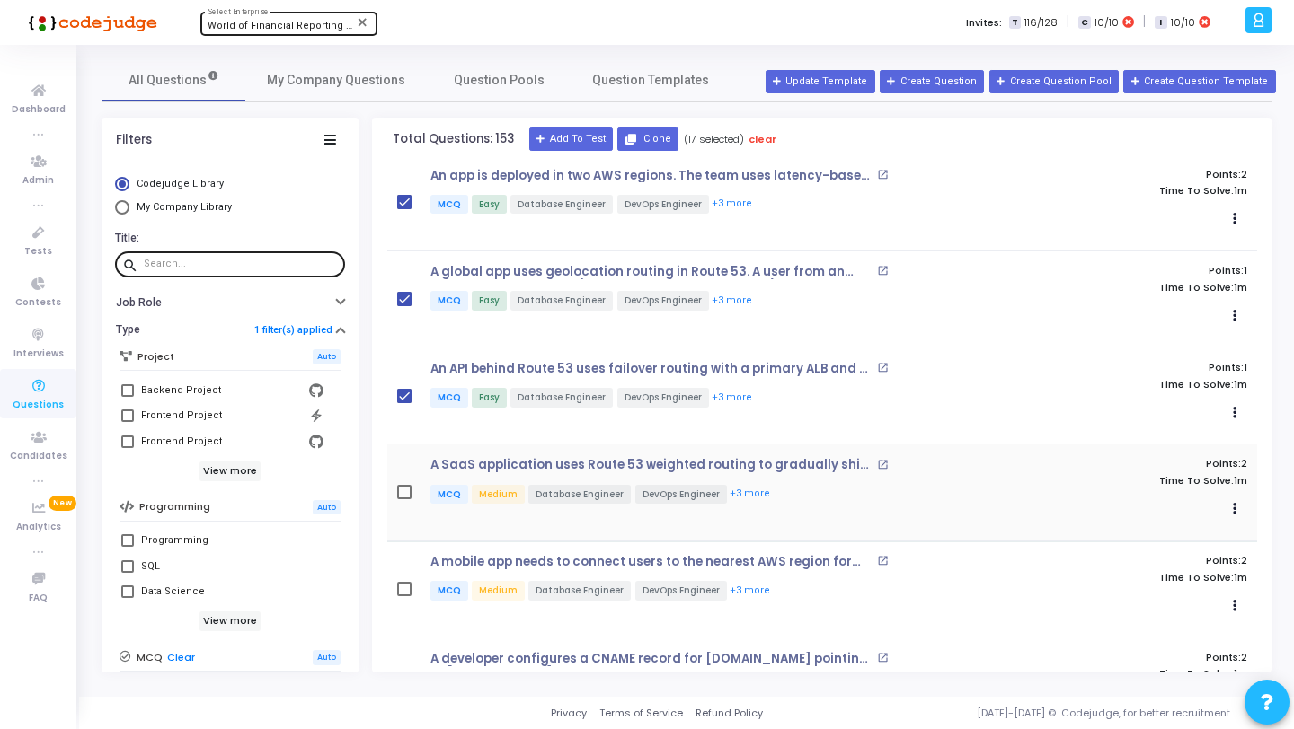
click at [404, 500] on input "checkbox" at bounding box center [403, 500] width 1 height 1
checkbox input "true"
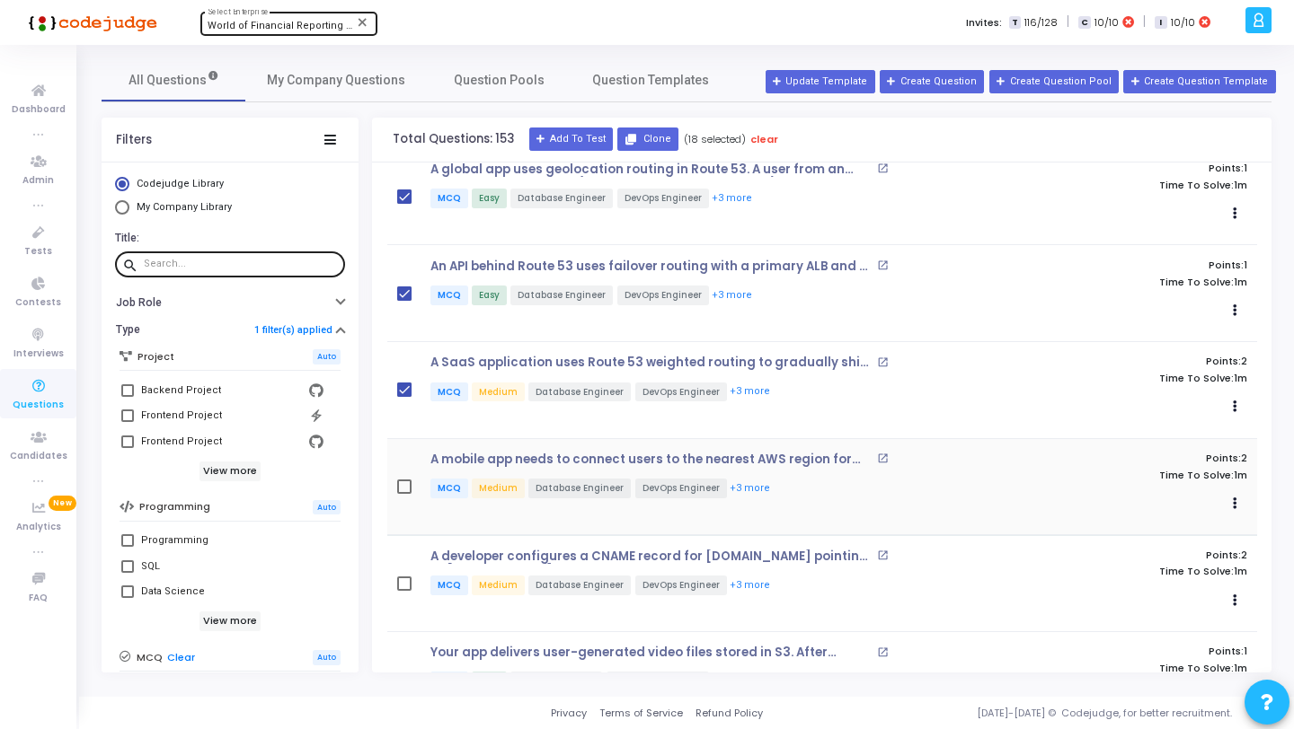
scroll to position [508, 0]
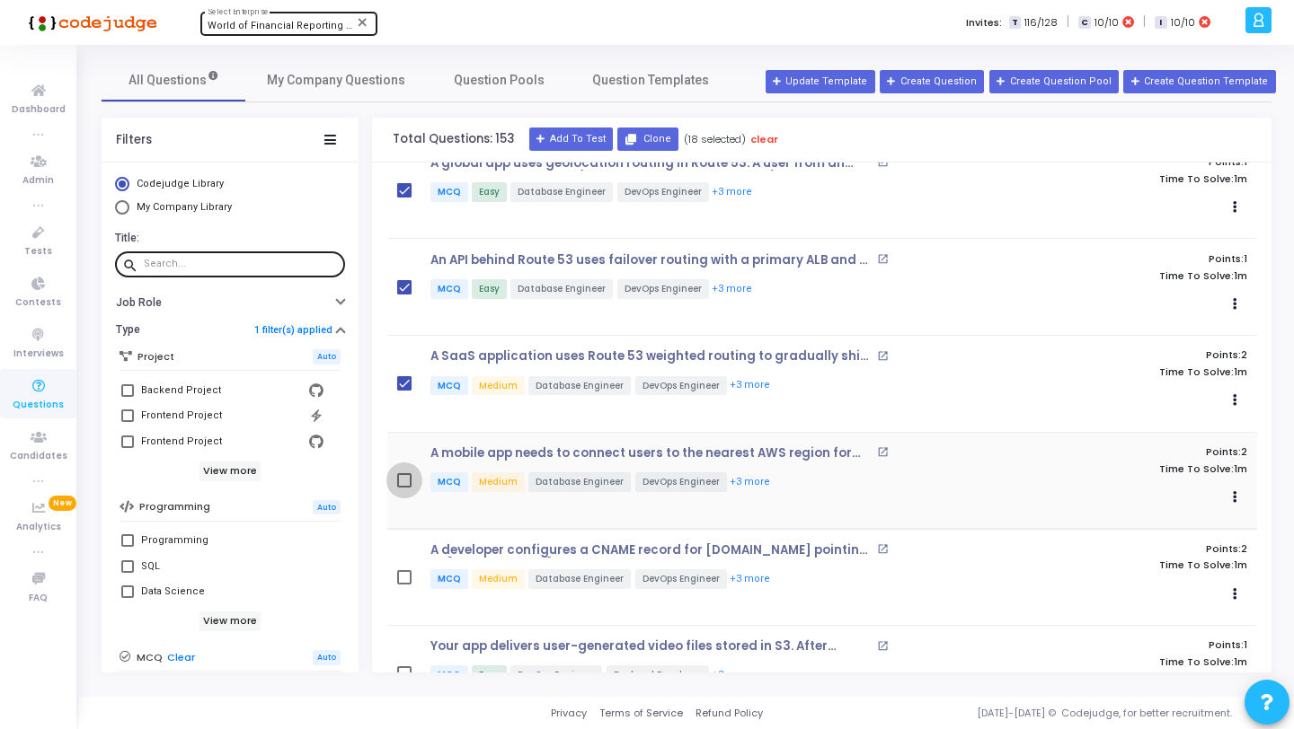
click at [404, 474] on span at bounding box center [404, 480] width 14 height 14
click at [404, 488] on input "checkbox" at bounding box center [403, 488] width 1 height 1
checkbox input "true"
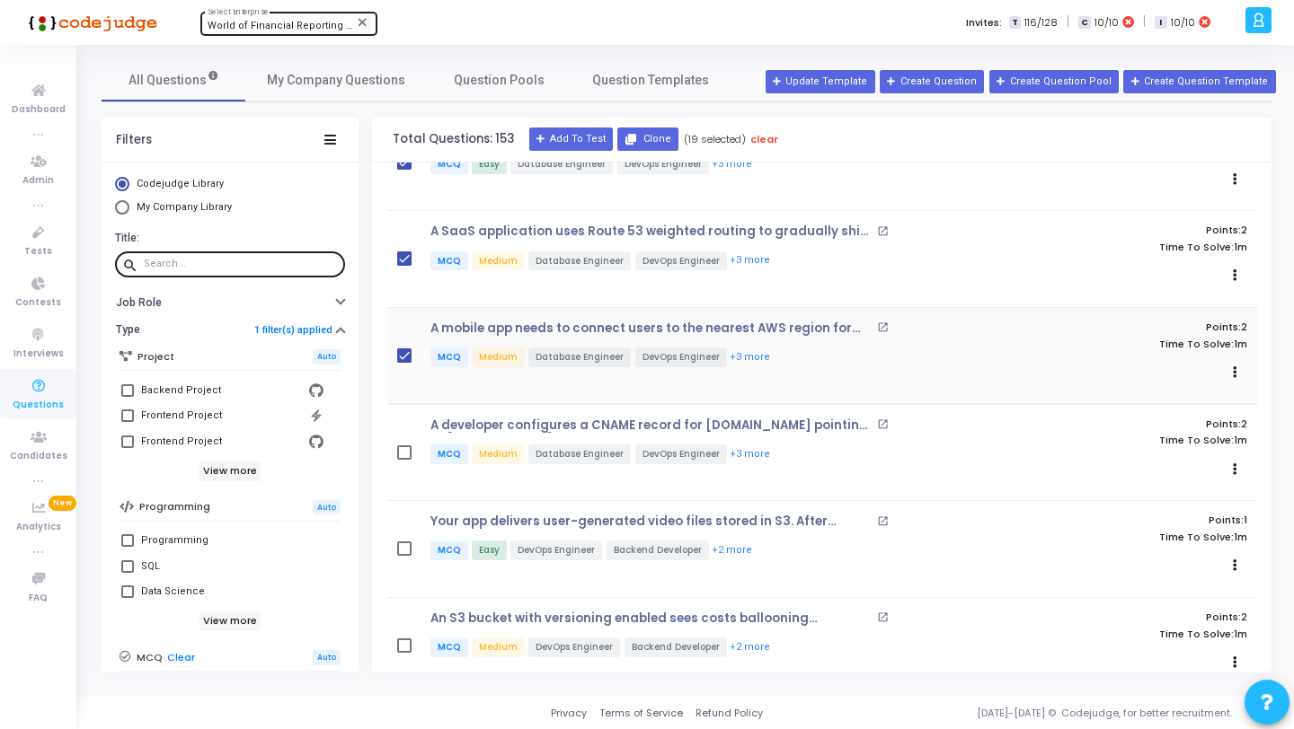
scroll to position [653, 0]
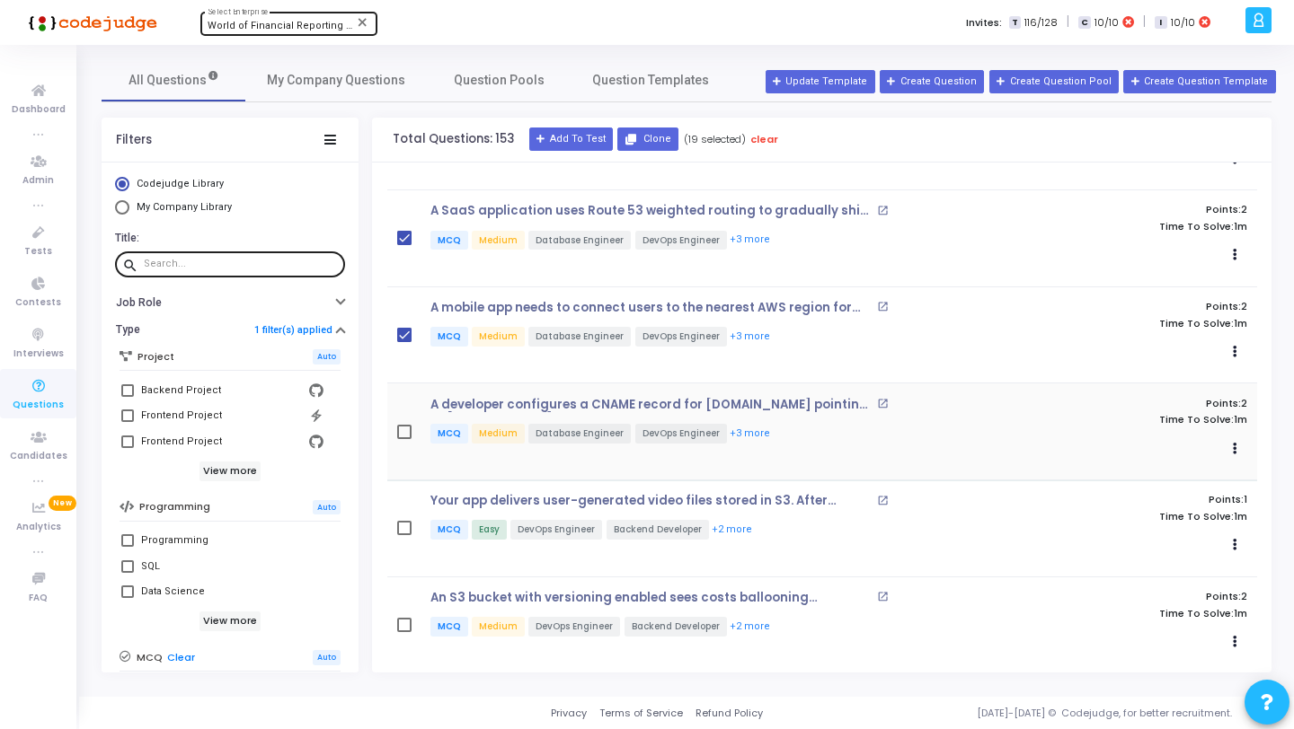
click at [408, 427] on span at bounding box center [404, 432] width 14 height 14
click at [404, 439] on input "checkbox" at bounding box center [403, 439] width 1 height 1
checkbox input "true"
click at [405, 525] on span at bounding box center [404, 528] width 14 height 14
click at [404, 535] on input "checkbox" at bounding box center [403, 535] width 1 height 1
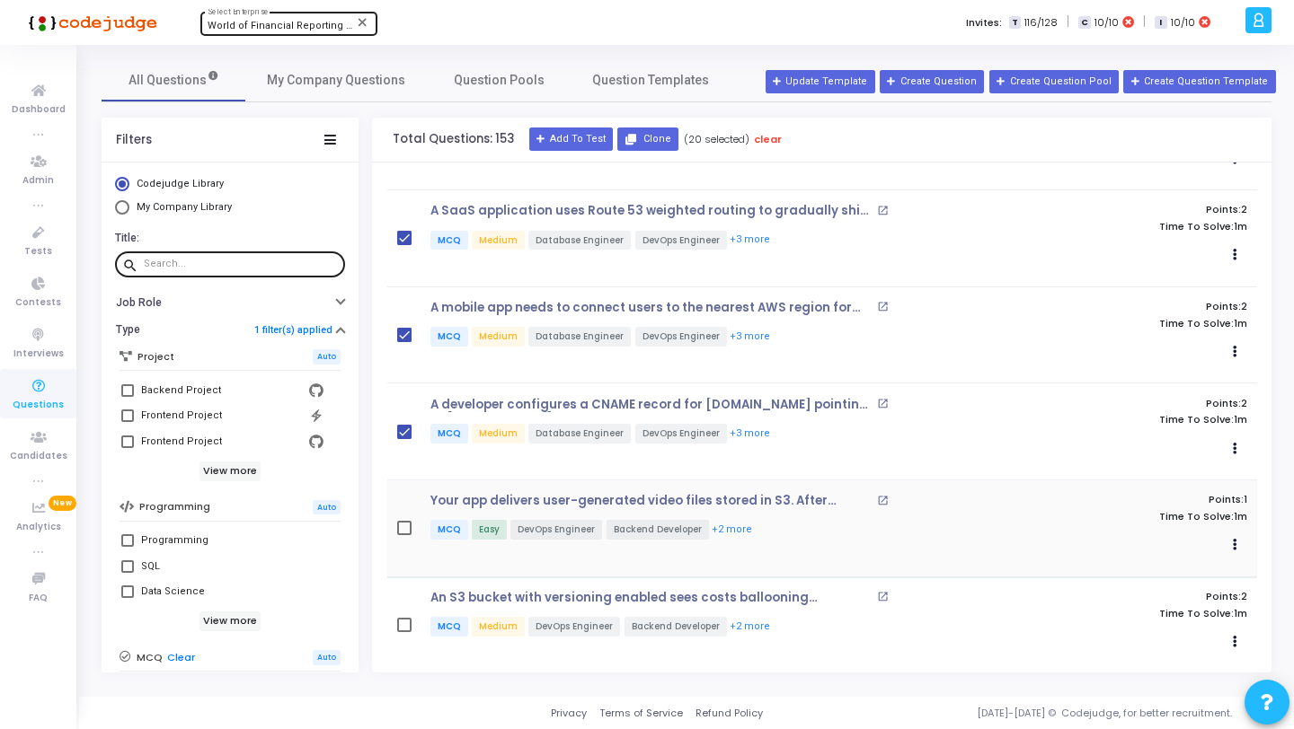
checkbox input "true"
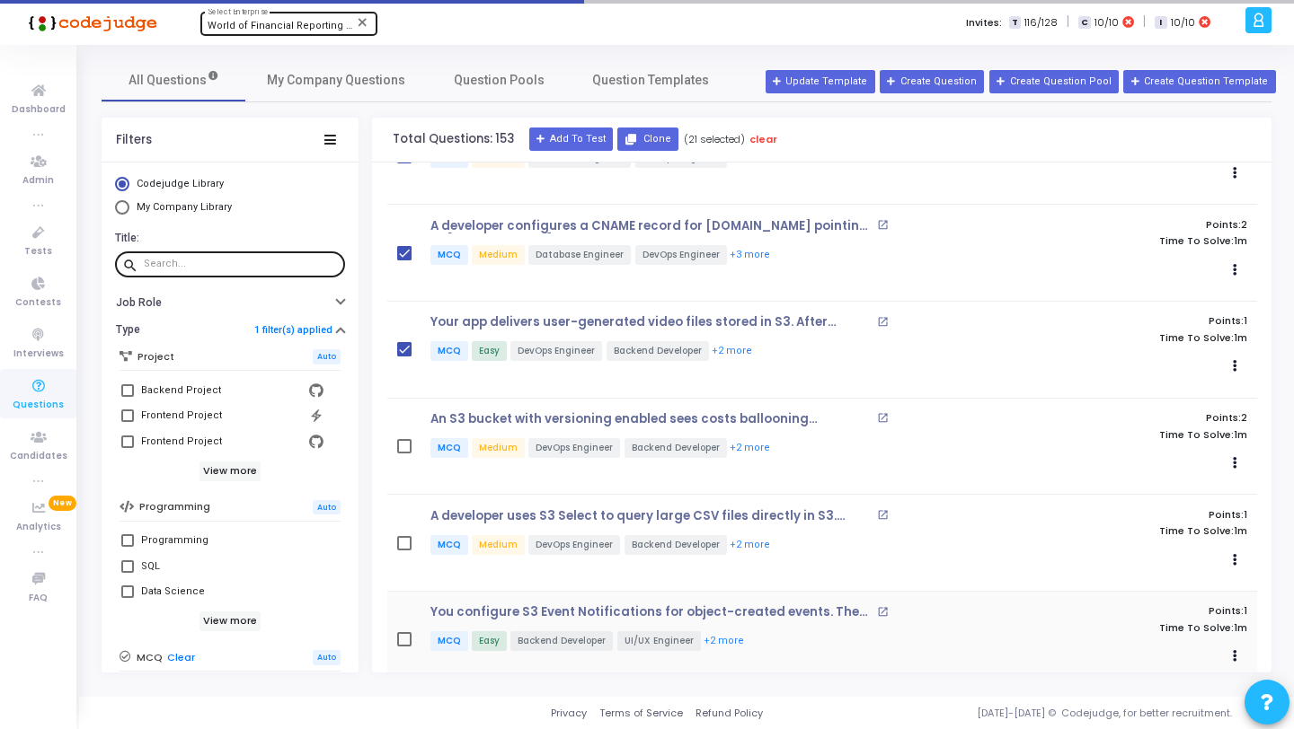
scroll to position [953, 0]
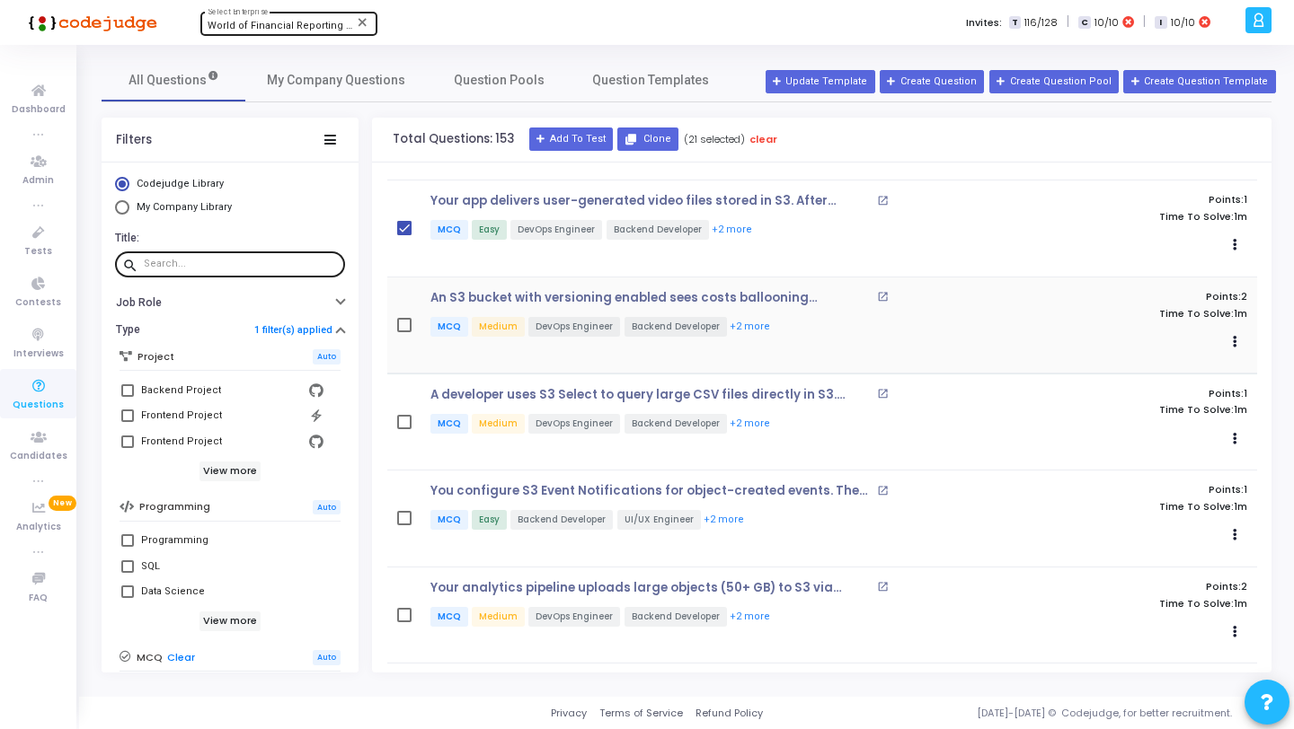
click at [402, 326] on span at bounding box center [404, 325] width 14 height 14
click at [403, 332] on input "checkbox" at bounding box center [403, 332] width 1 height 1
checkbox input "true"
click at [399, 415] on span at bounding box center [404, 422] width 14 height 14
click at [403, 429] on input "checkbox" at bounding box center [403, 429] width 1 height 1
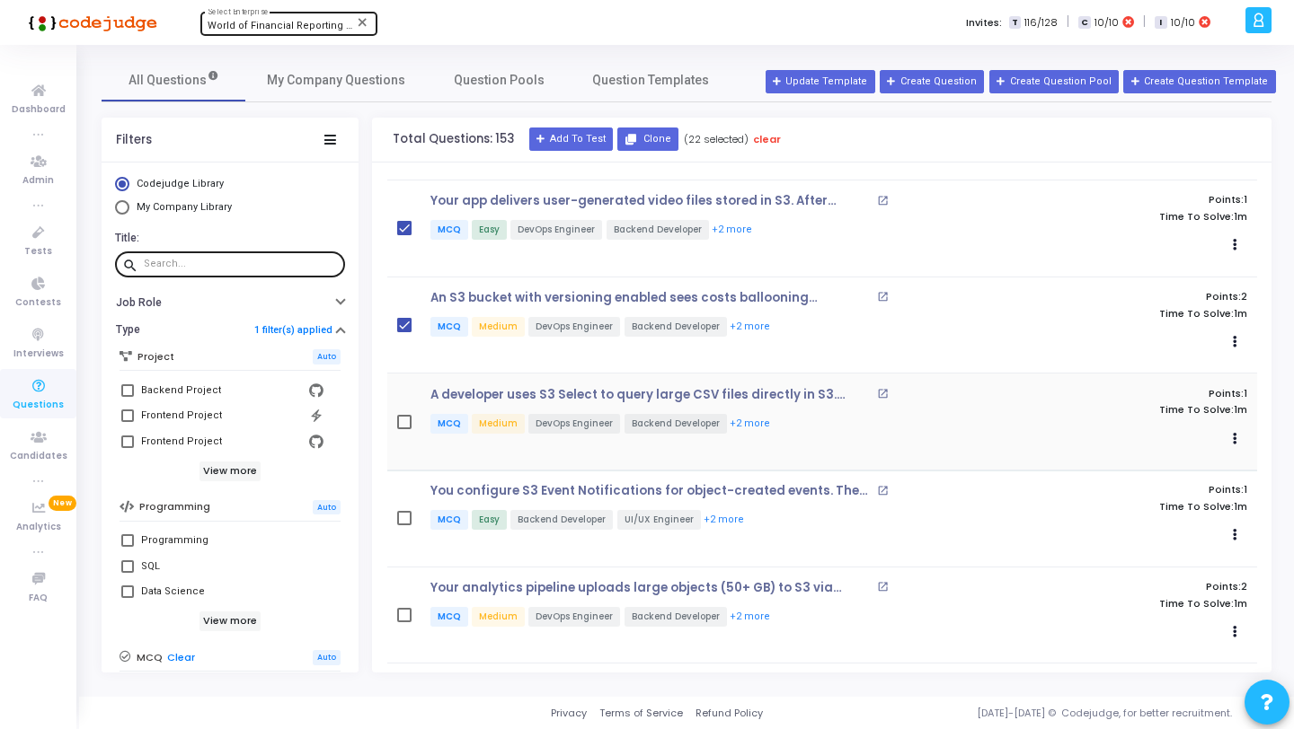
checkbox input "true"
click at [405, 514] on span at bounding box center [404, 518] width 14 height 14
click at [404, 526] on input "checkbox" at bounding box center [403, 526] width 1 height 1
checkbox input "true"
click at [402, 610] on span at bounding box center [404, 615] width 14 height 14
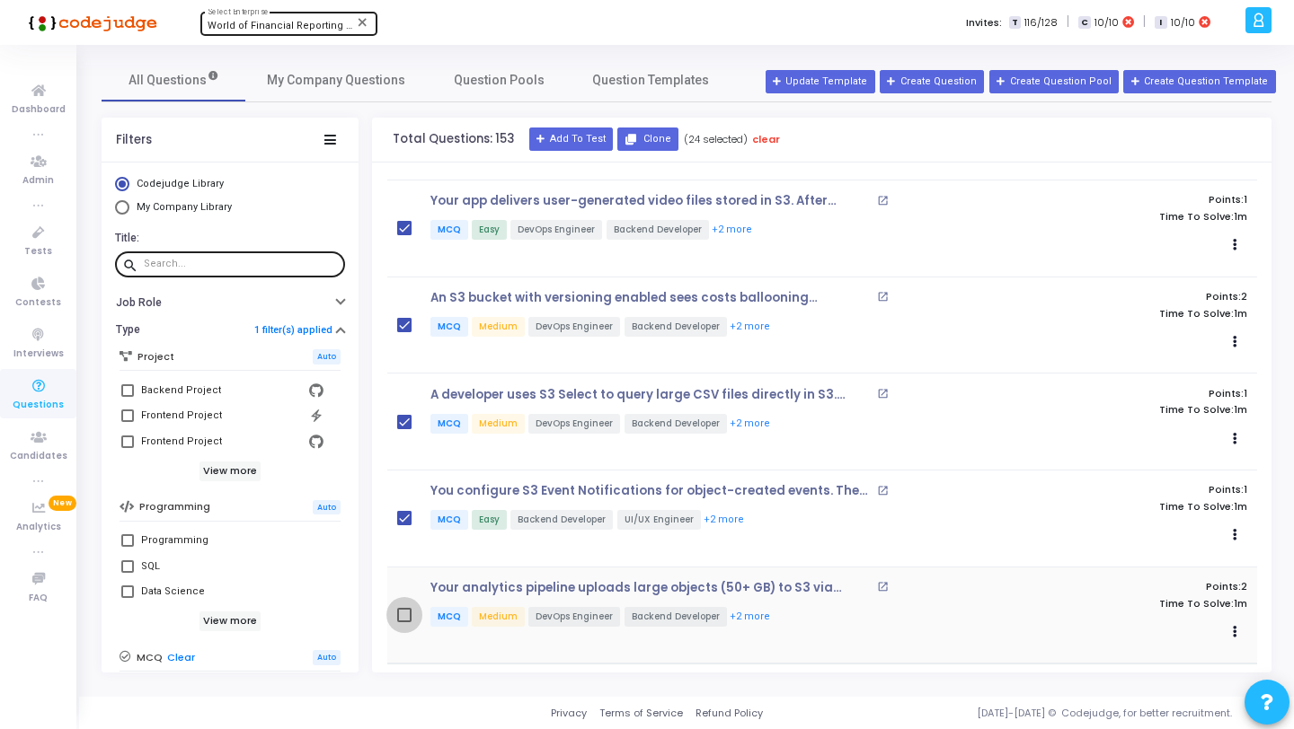
click at [403, 623] on input "checkbox" at bounding box center [403, 623] width 1 height 1
checkbox input "true"
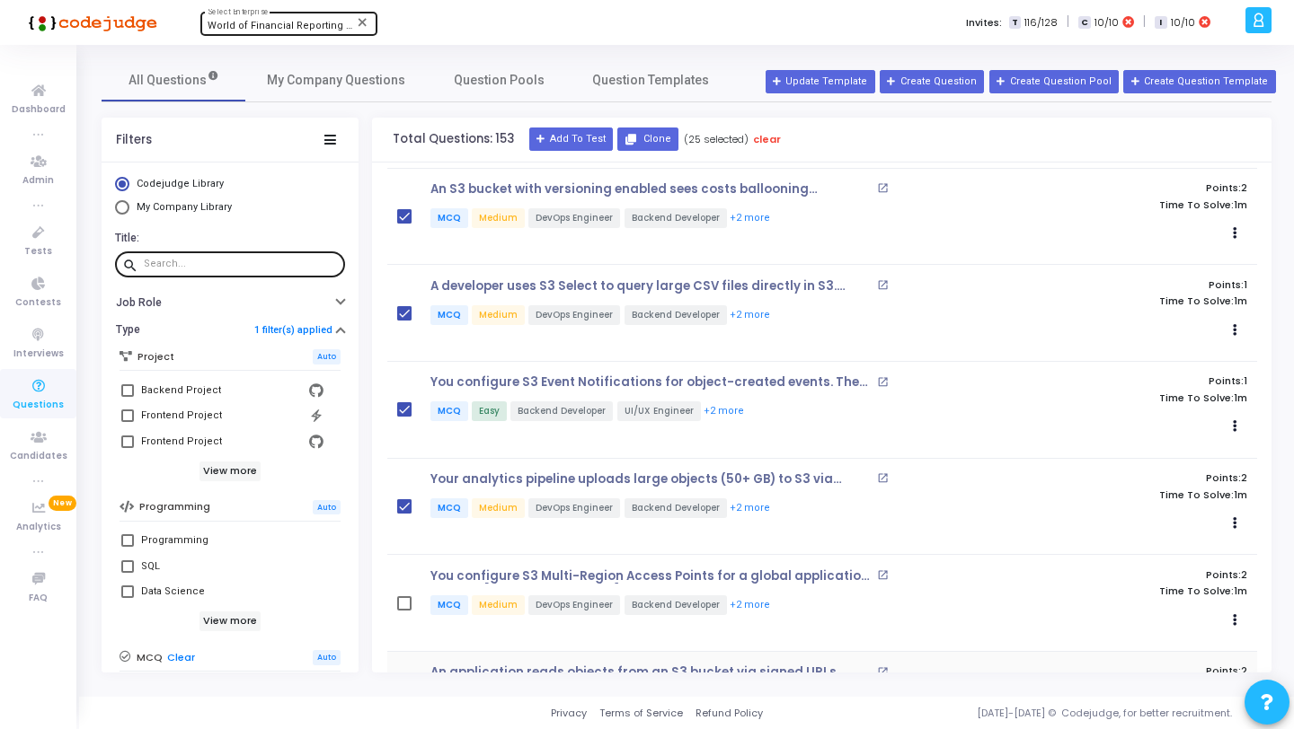
scroll to position [1295, 0]
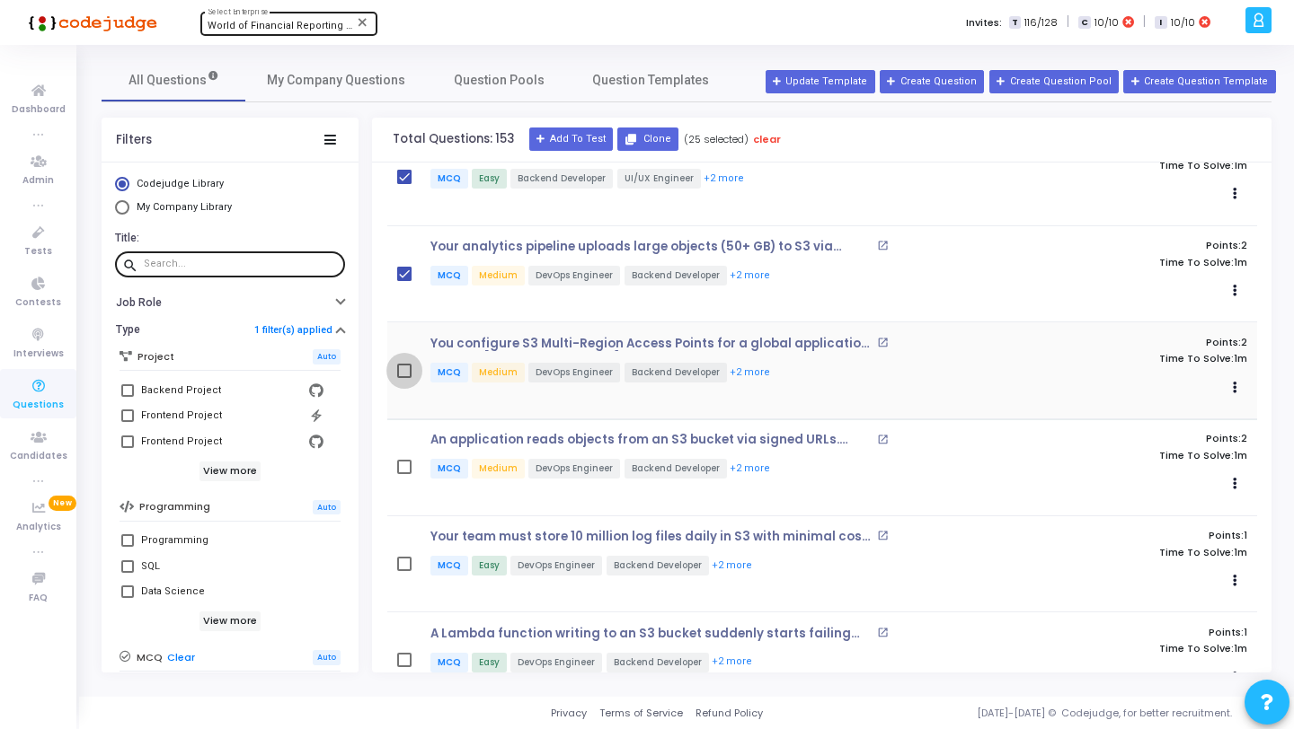
click at [402, 366] on span at bounding box center [404, 371] width 14 height 14
click at [403, 378] on input "checkbox" at bounding box center [403, 378] width 1 height 1
checkbox input "true"
drag, startPoint x: 403, startPoint y: 461, endPoint x: 402, endPoint y: 473, distance: 12.6
click at [403, 461] on span at bounding box center [404, 467] width 14 height 14
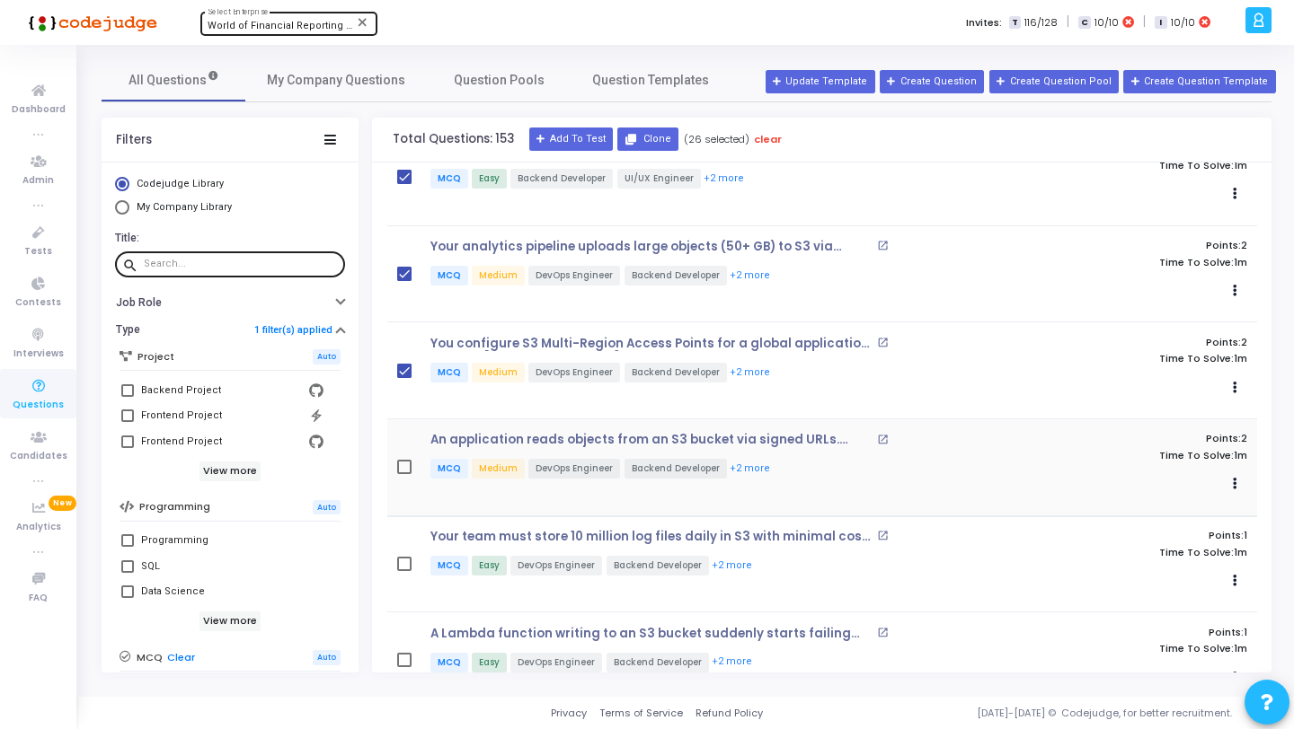
click at [403, 474] on input "checkbox" at bounding box center [403, 474] width 1 height 1
checkbox input "true"
click at [402, 560] on span at bounding box center [404, 564] width 14 height 14
click at [403, 571] on input "checkbox" at bounding box center [403, 571] width 1 height 1
checkbox input "true"
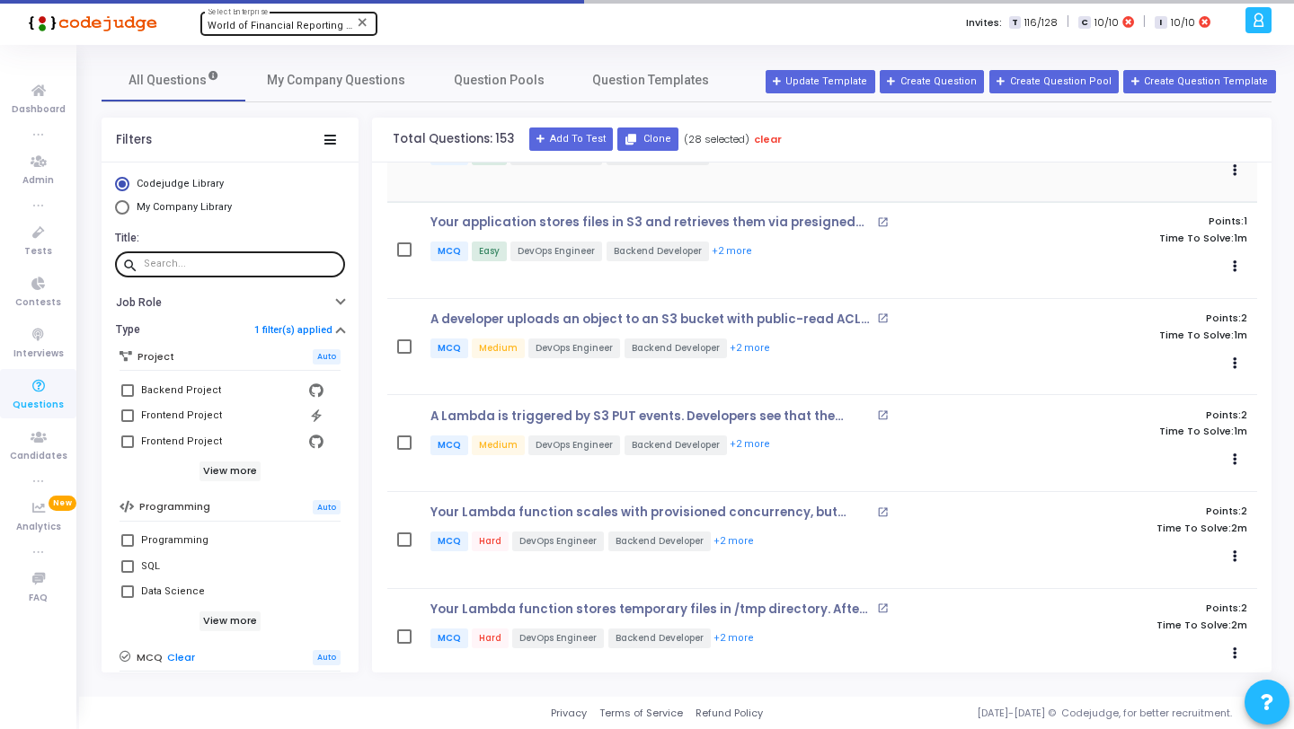
scroll to position [1722, 0]
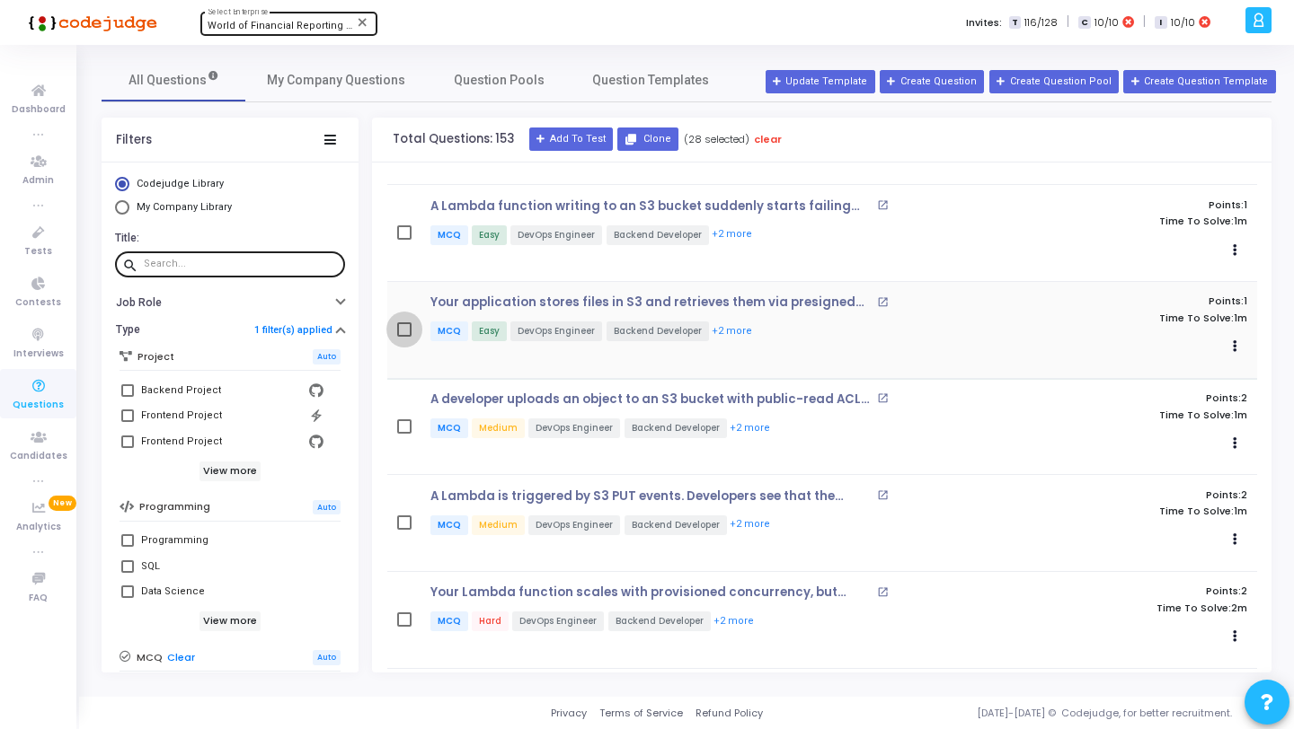
click at [403, 323] on span at bounding box center [404, 330] width 14 height 14
click at [403, 337] on input "checkbox" at bounding box center [403, 337] width 1 height 1
checkbox input "true"
click at [402, 230] on span at bounding box center [404, 232] width 14 height 14
click at [403, 240] on input "checkbox" at bounding box center [403, 240] width 1 height 1
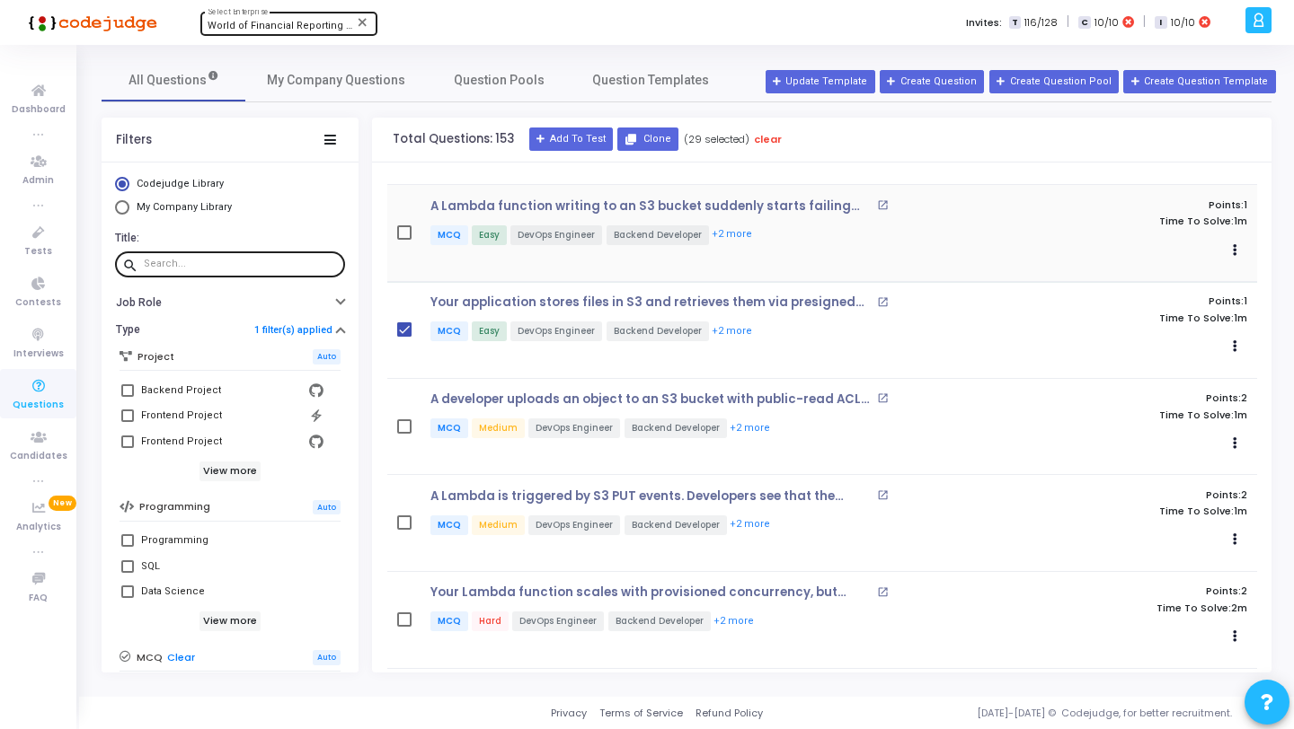
checkbox input "true"
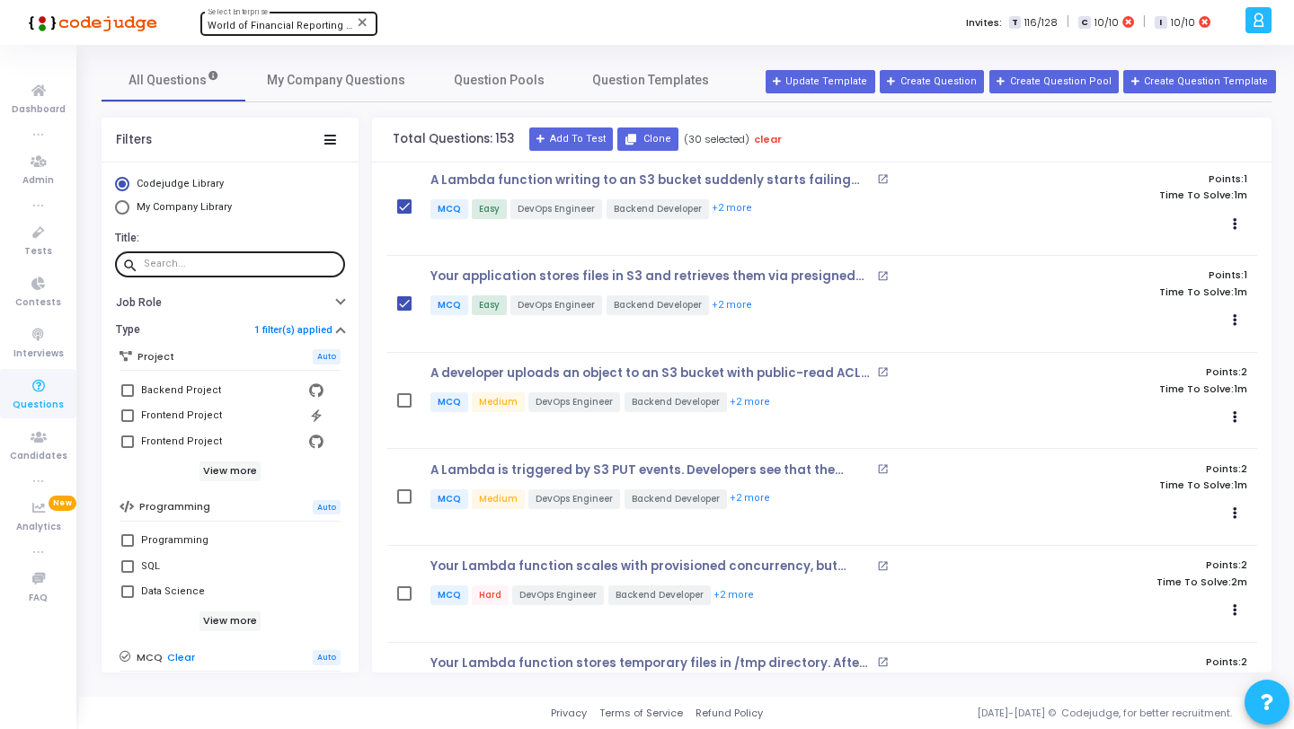
scroll to position [1808, 0]
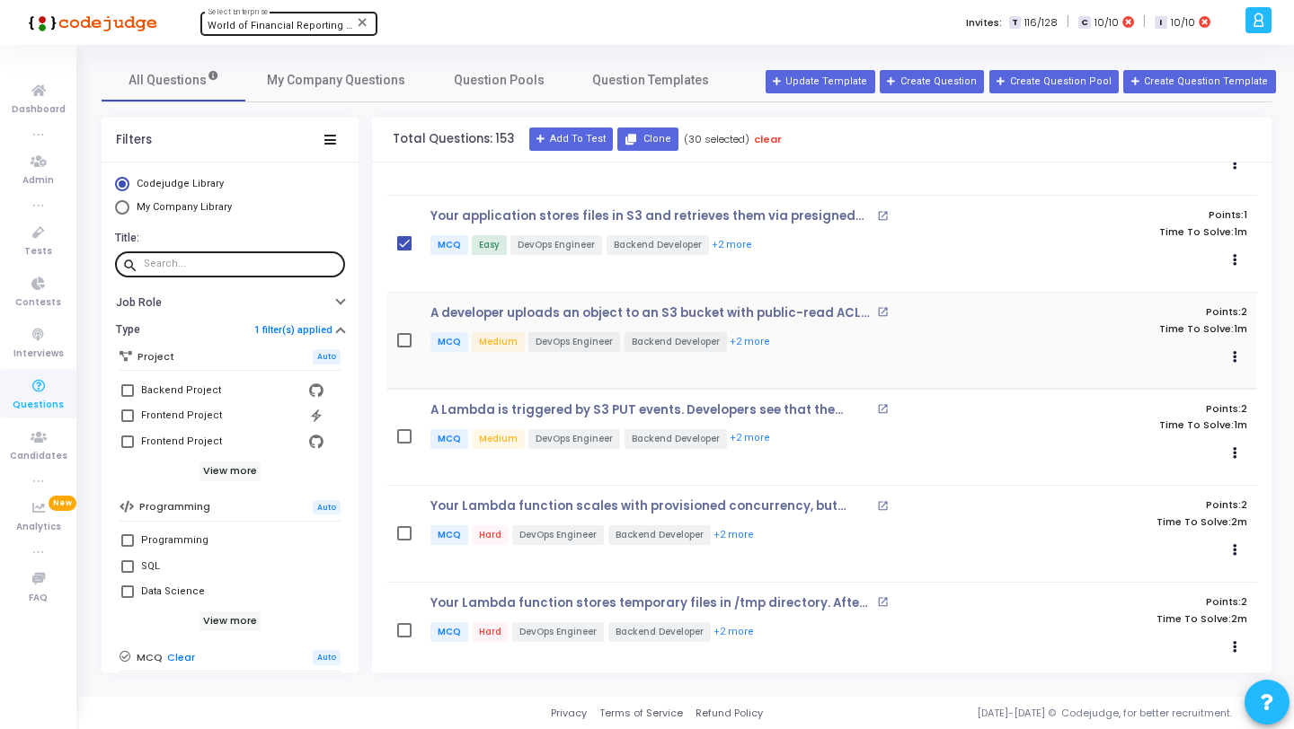
click at [402, 333] on span at bounding box center [404, 340] width 14 height 14
click at [403, 348] on input "checkbox" at bounding box center [403, 348] width 1 height 1
checkbox input "true"
click at [408, 429] on span at bounding box center [404, 436] width 14 height 14
click at [404, 444] on input "checkbox" at bounding box center [403, 444] width 1 height 1
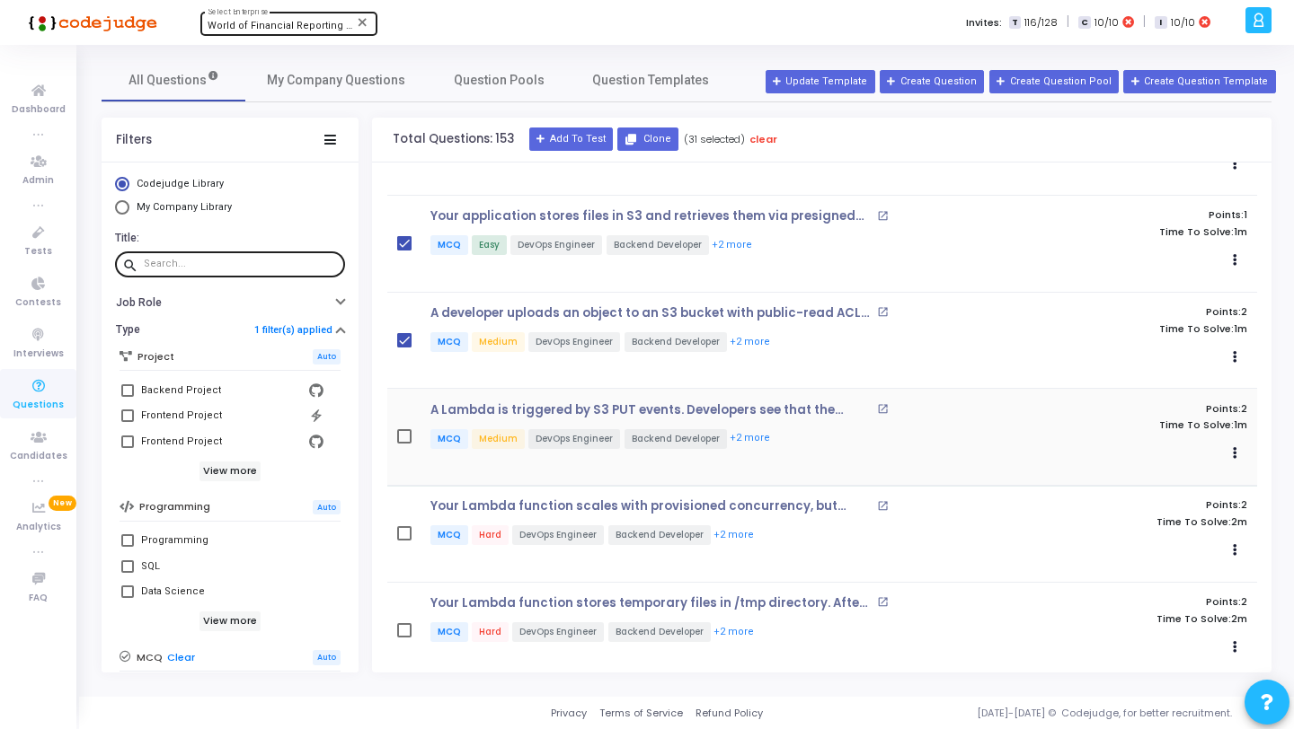
checkbox input "true"
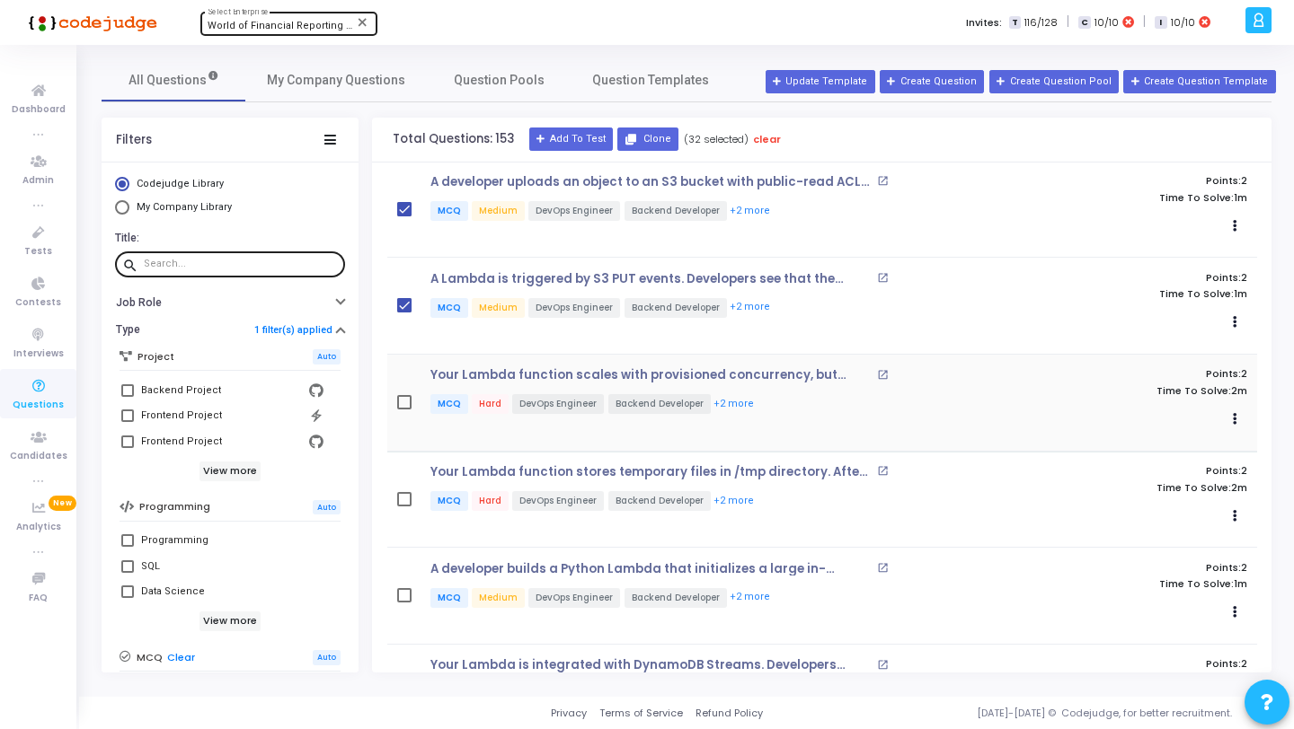
scroll to position [1940, 0]
click at [409, 395] on span at bounding box center [404, 402] width 14 height 14
click at [404, 410] on input "checkbox" at bounding box center [403, 410] width 1 height 1
checkbox input "true"
click at [398, 492] on span at bounding box center [404, 499] width 14 height 14
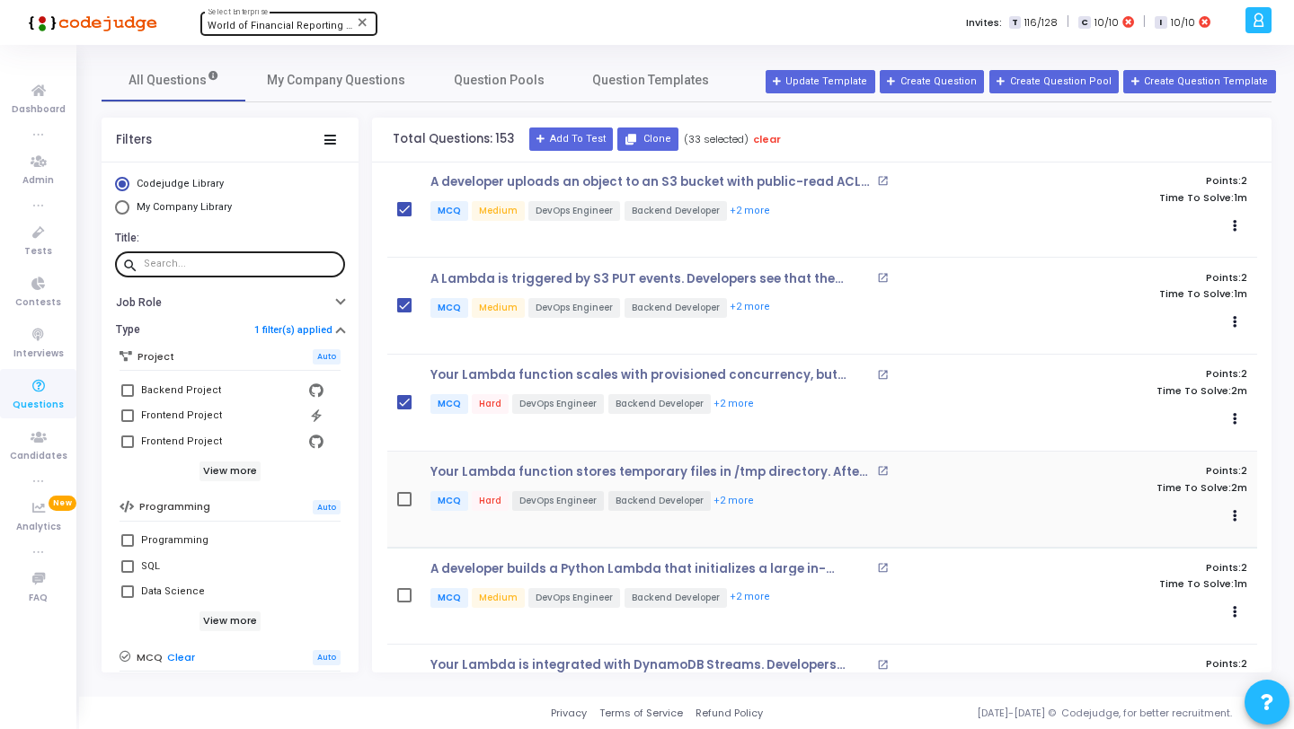
click at [403, 507] on input "checkbox" at bounding box center [403, 507] width 1 height 1
checkbox input "true"
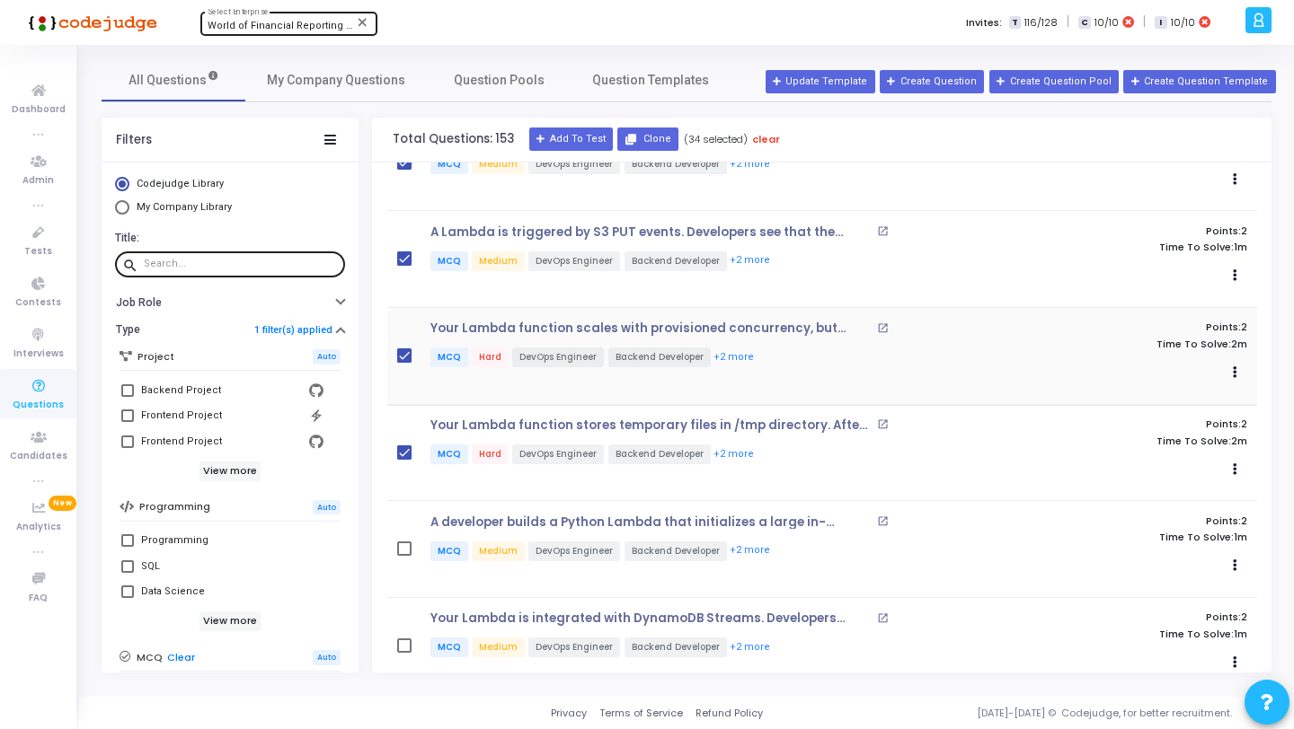
scroll to position [2083, 0]
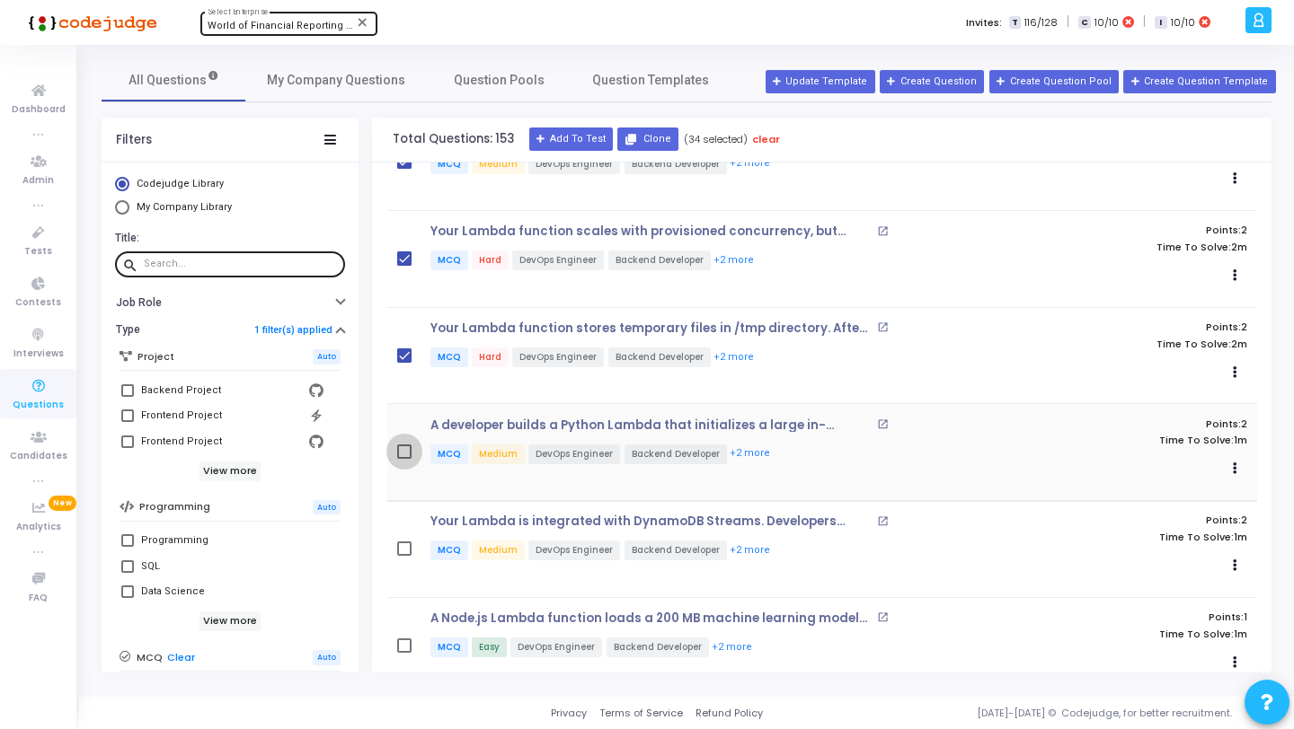
click at [409, 445] on span at bounding box center [404, 452] width 14 height 14
click at [404, 459] on input "checkbox" at bounding box center [403, 459] width 1 height 1
click at [410, 445] on span at bounding box center [404, 452] width 14 height 14
click at [404, 459] on input "checkbox" at bounding box center [403, 459] width 1 height 1
checkbox input "false"
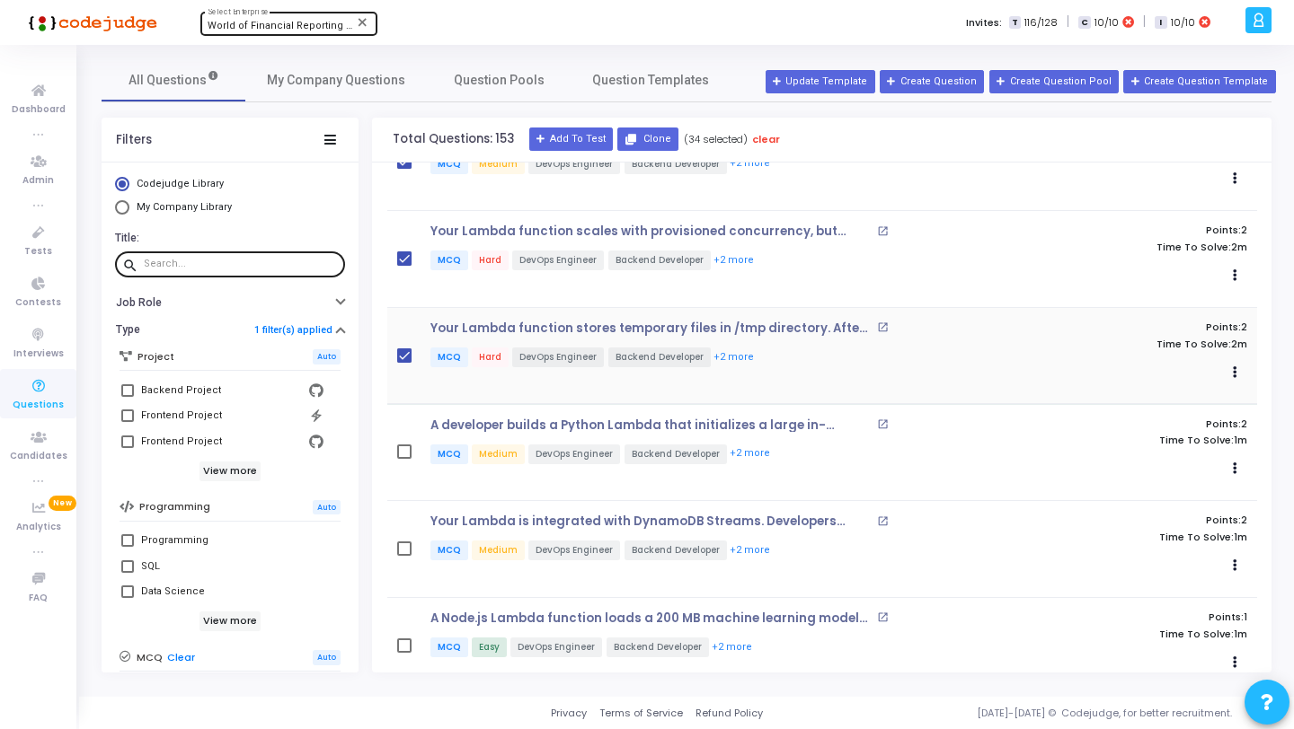
click at [409, 350] on span at bounding box center [404, 356] width 14 height 14
click at [404, 363] on input "checkbox" at bounding box center [403, 363] width 1 height 1
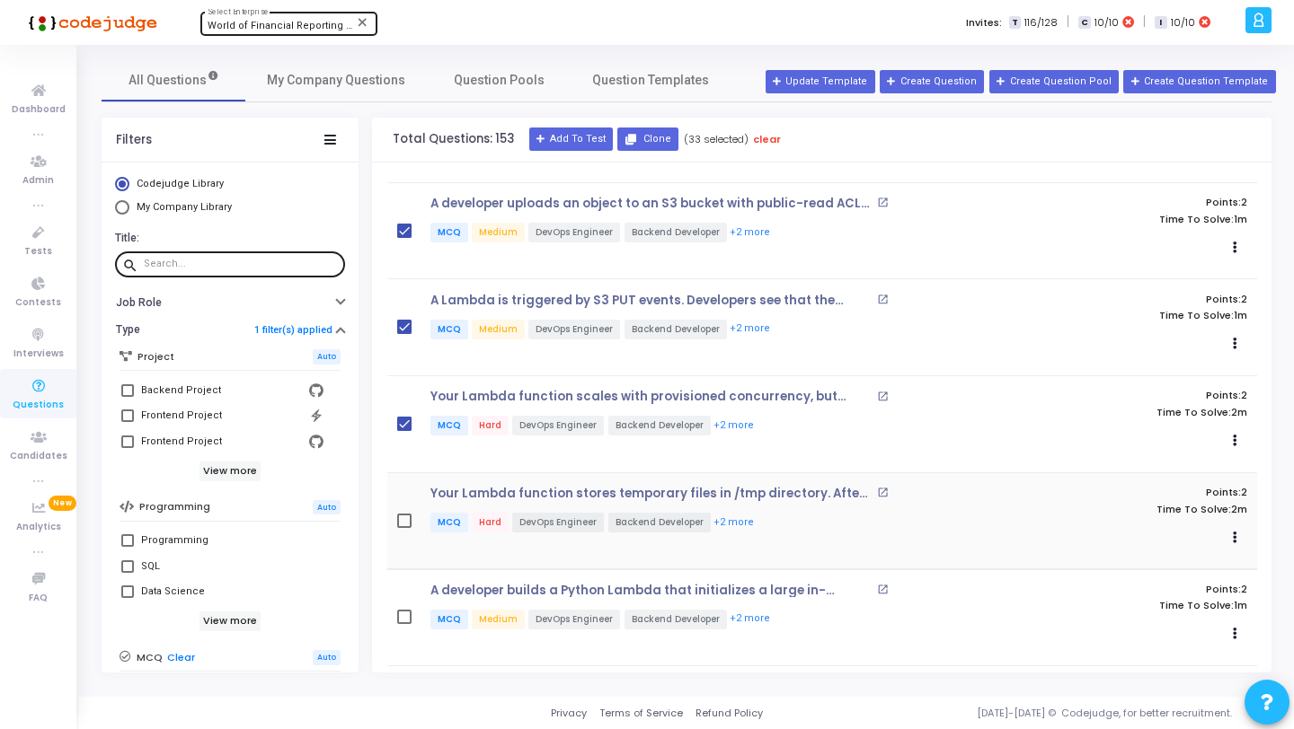
scroll to position [1949, 0]
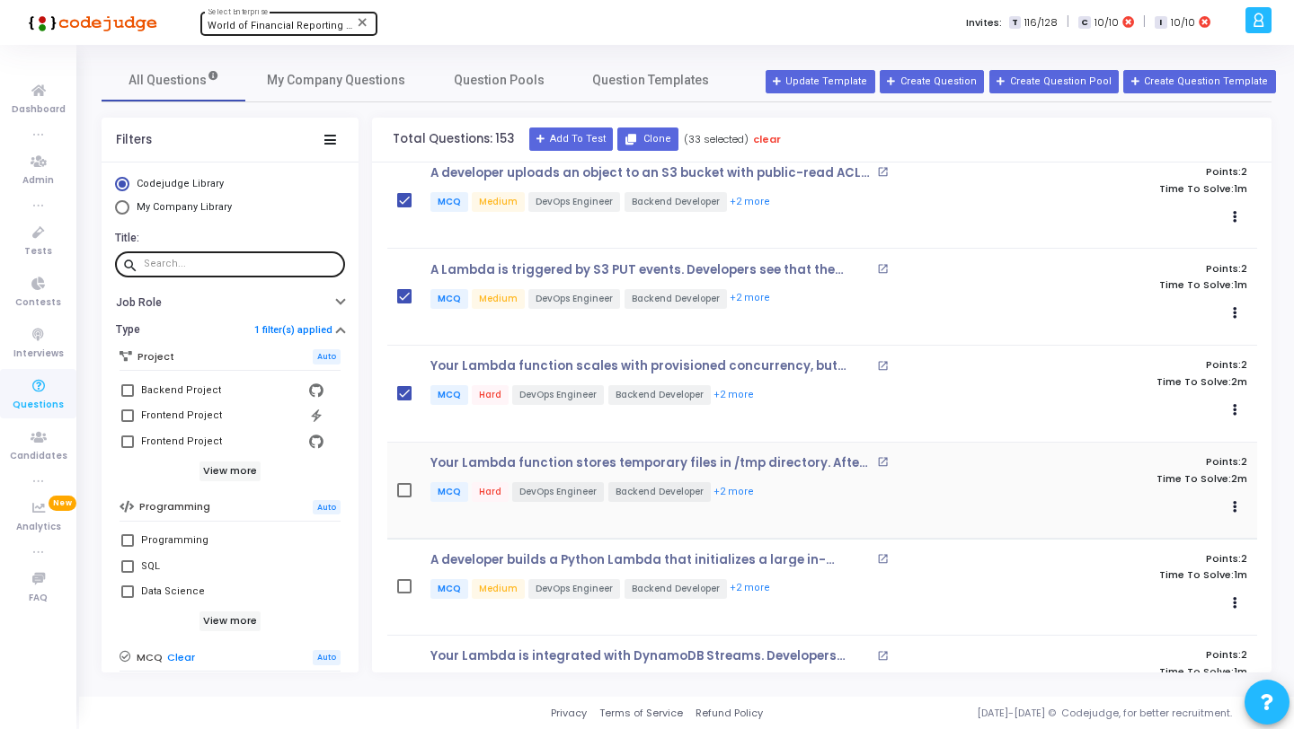
click at [402, 485] on span at bounding box center [404, 490] width 14 height 14
click at [403, 498] on input "checkbox" at bounding box center [403, 498] width 1 height 1
checkbox input "true"
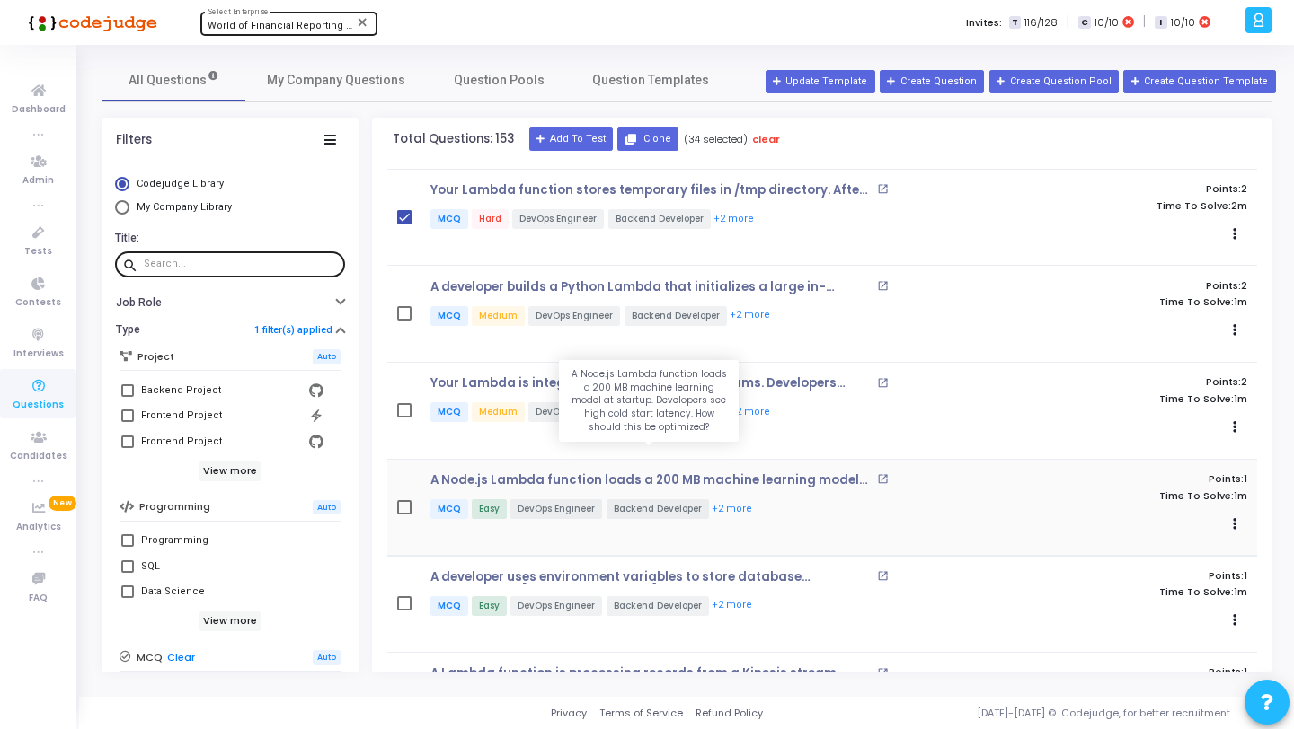
scroll to position [2237, 0]
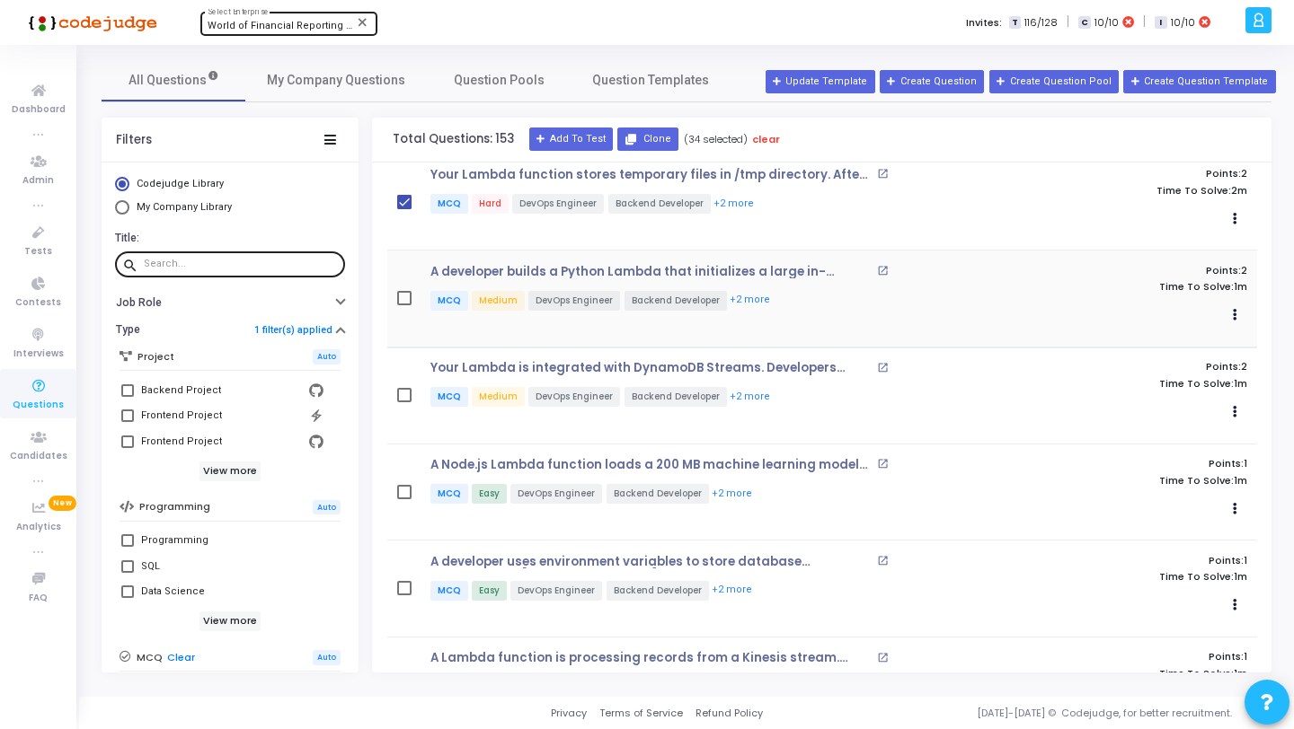
click at [402, 291] on span at bounding box center [404, 298] width 14 height 14
click at [403, 305] on input "checkbox" at bounding box center [403, 305] width 1 height 1
checkbox input "true"
click at [413, 384] on div "Your Lambda is integrated with DynamoDB Streams. Developers observe that the fu…" at bounding box center [822, 395] width 870 height 68
click at [409, 388] on span at bounding box center [404, 395] width 14 height 14
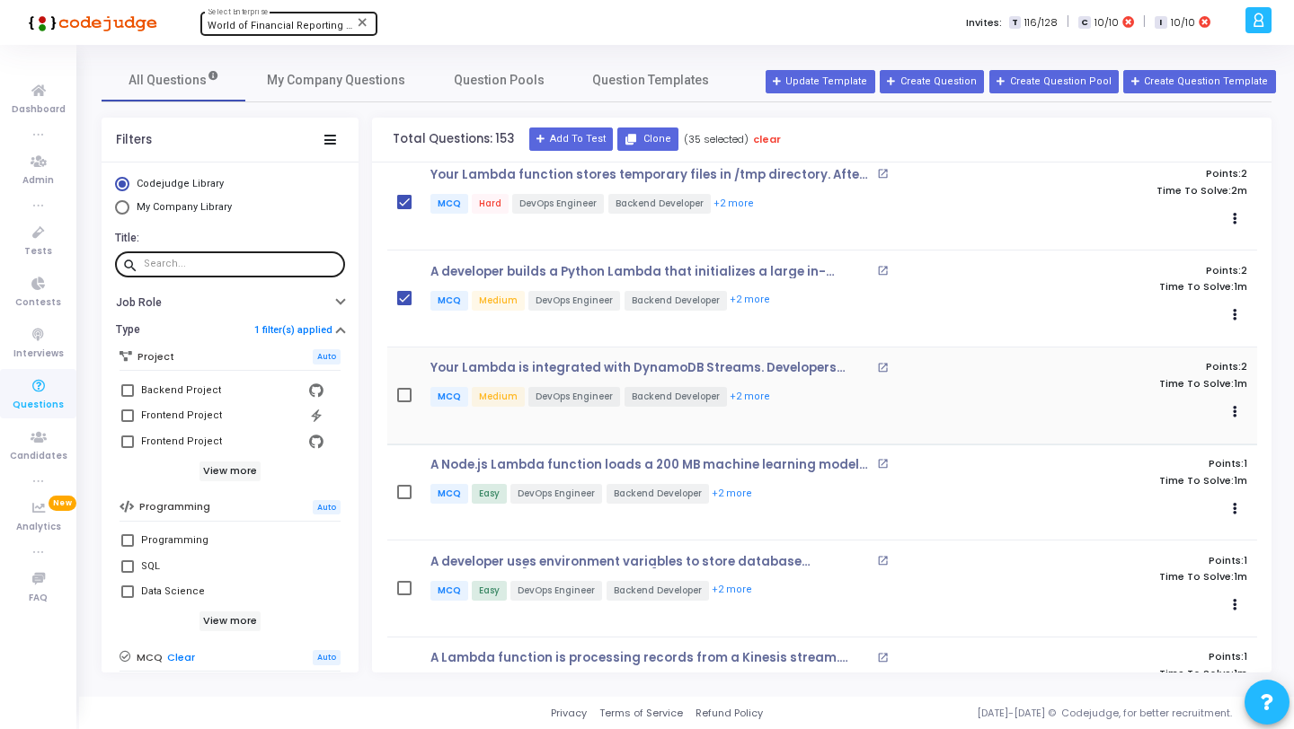
click at [404, 402] on input "checkbox" at bounding box center [403, 402] width 1 height 1
checkbox input "true"
click at [403, 485] on span at bounding box center [404, 492] width 14 height 14
click at [403, 500] on input "checkbox" at bounding box center [403, 500] width 1 height 1
checkbox input "true"
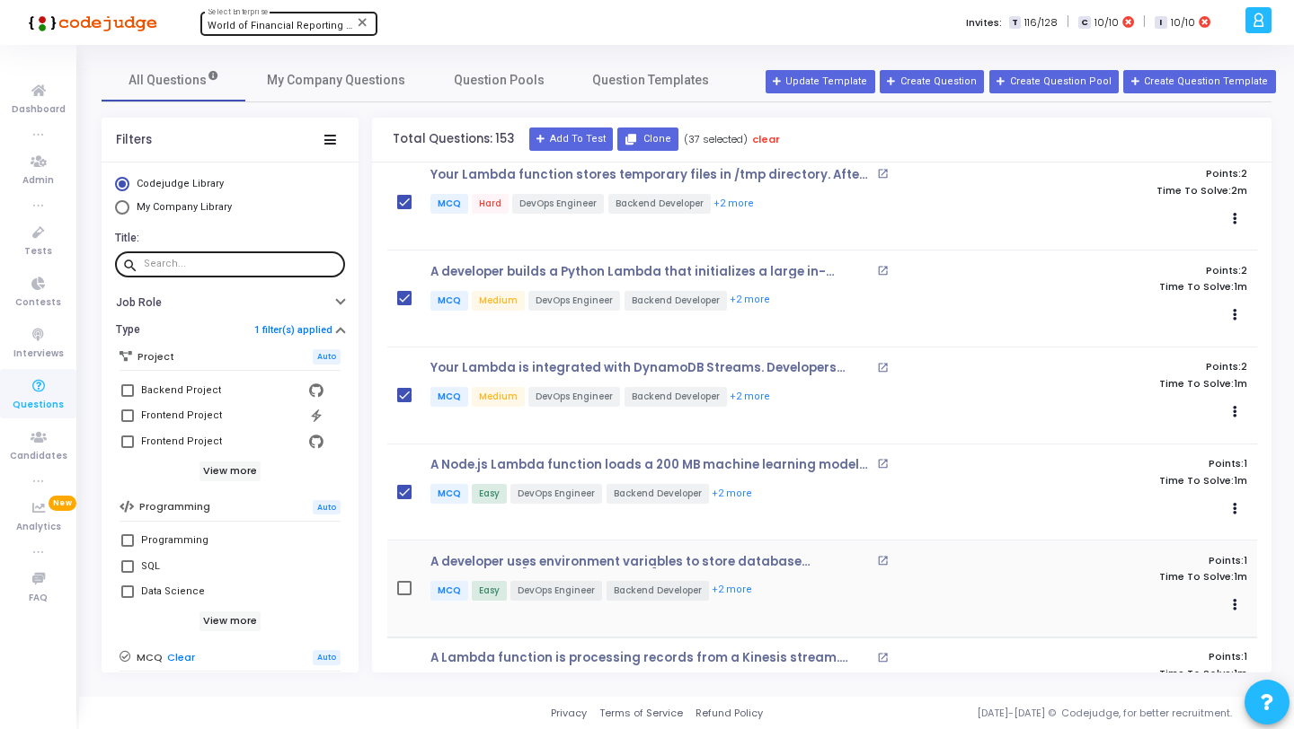
click at [404, 581] on span at bounding box center [404, 588] width 14 height 14
click at [404, 596] on input "checkbox" at bounding box center [403, 596] width 1 height 1
checkbox input "true"
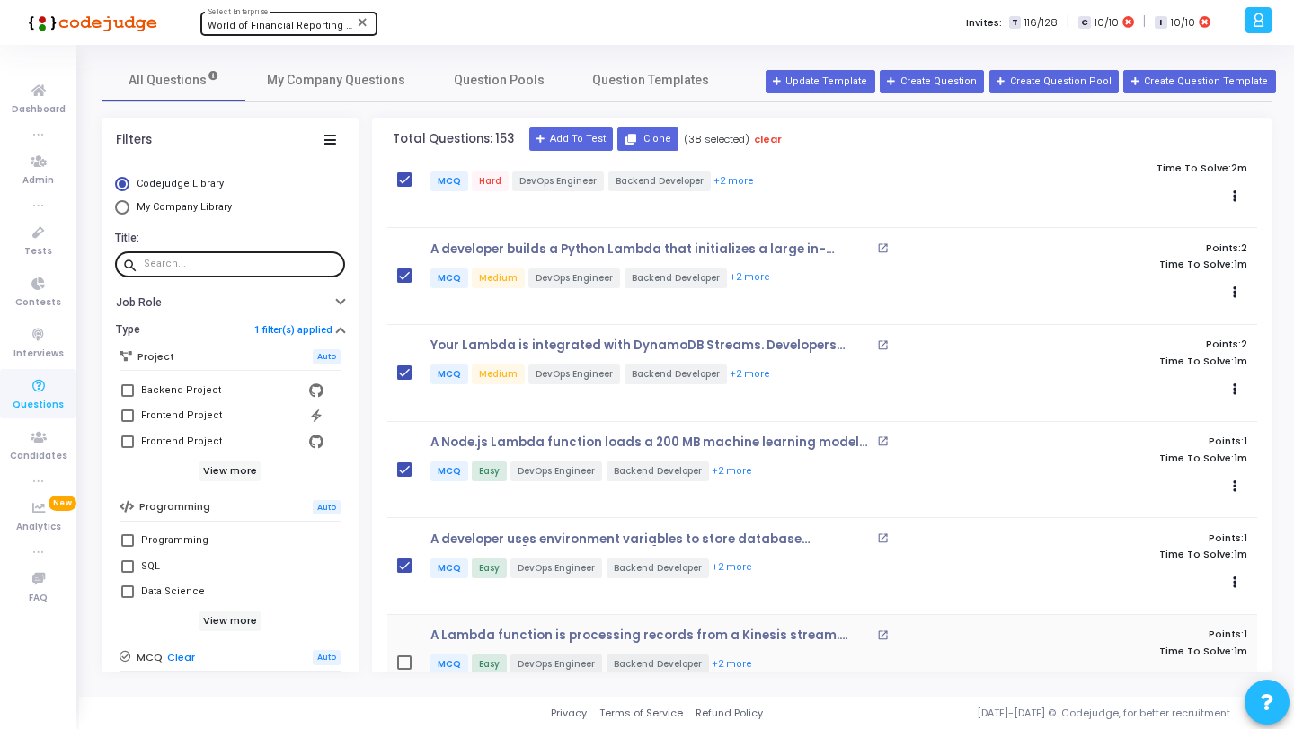
scroll to position [2386, 0]
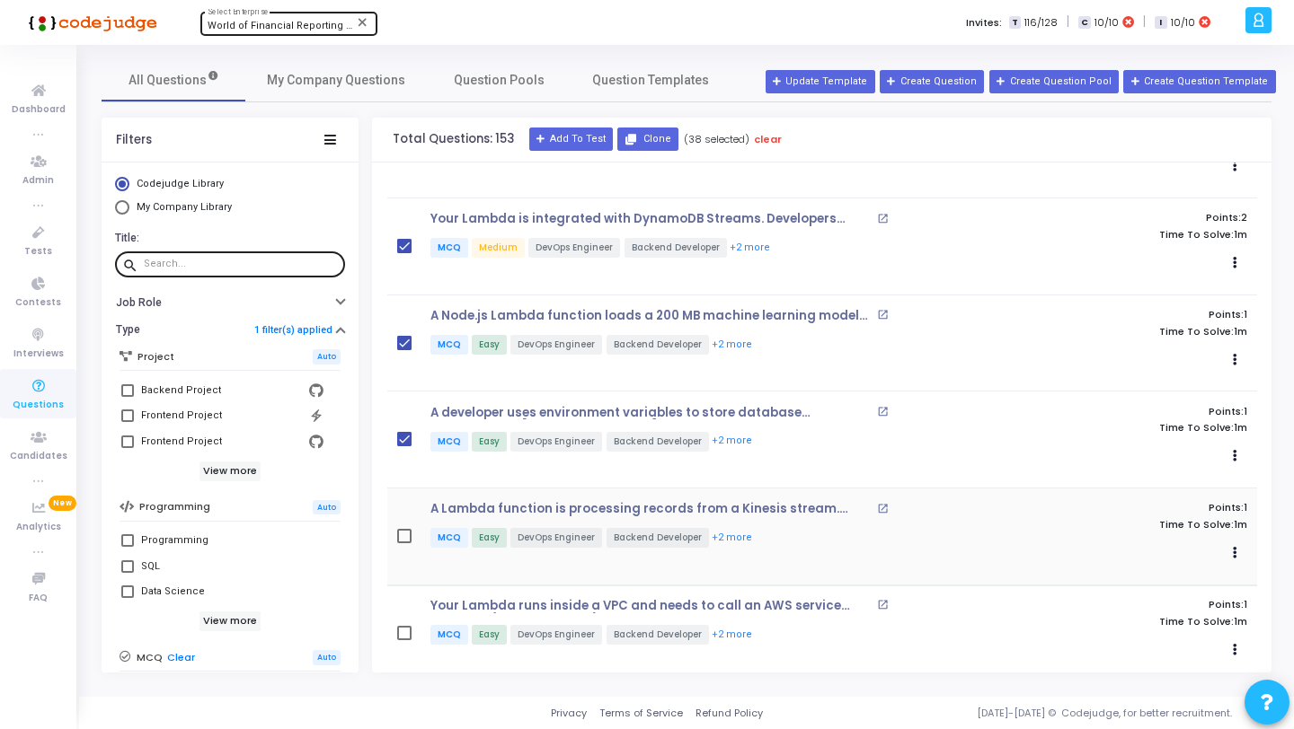
click at [401, 529] on span at bounding box center [404, 536] width 14 height 14
click at [403, 544] on input "checkbox" at bounding box center [403, 544] width 1 height 1
checkbox input "true"
click at [404, 626] on span at bounding box center [404, 633] width 14 height 14
click at [404, 641] on input "checkbox" at bounding box center [403, 641] width 1 height 1
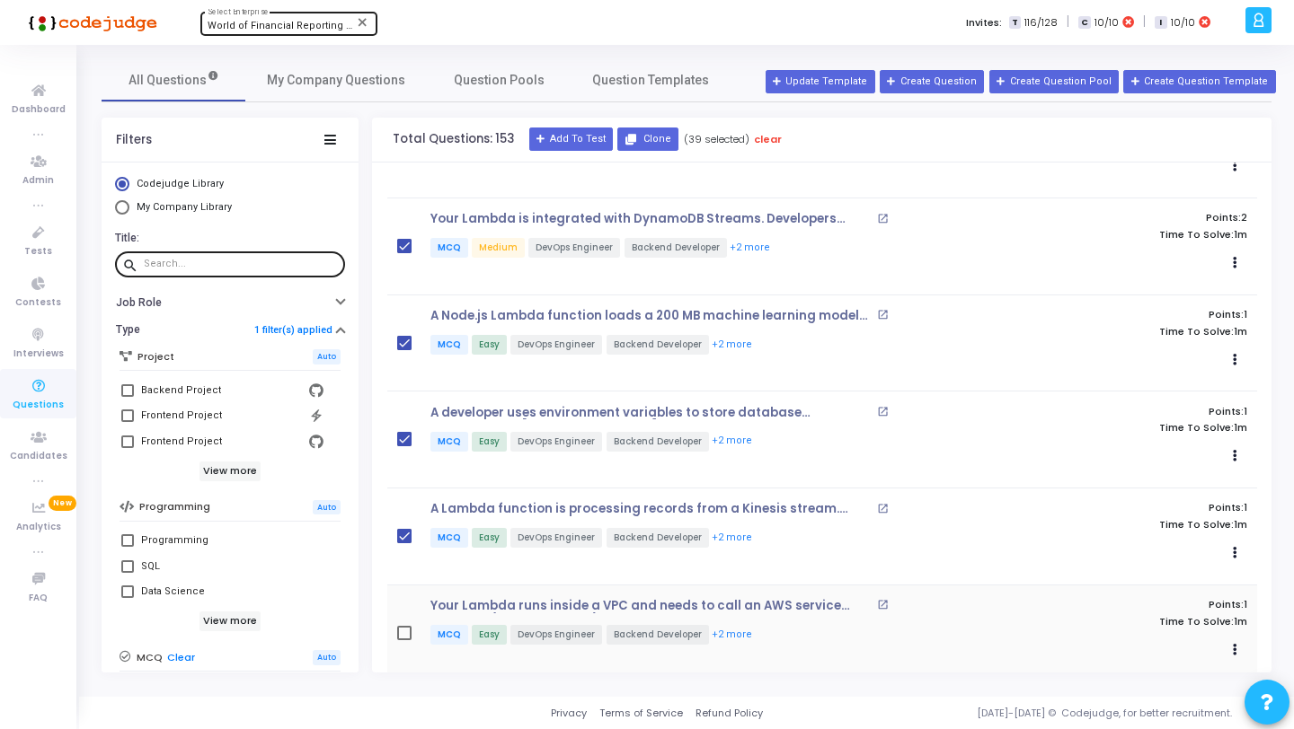
checkbox input "true"
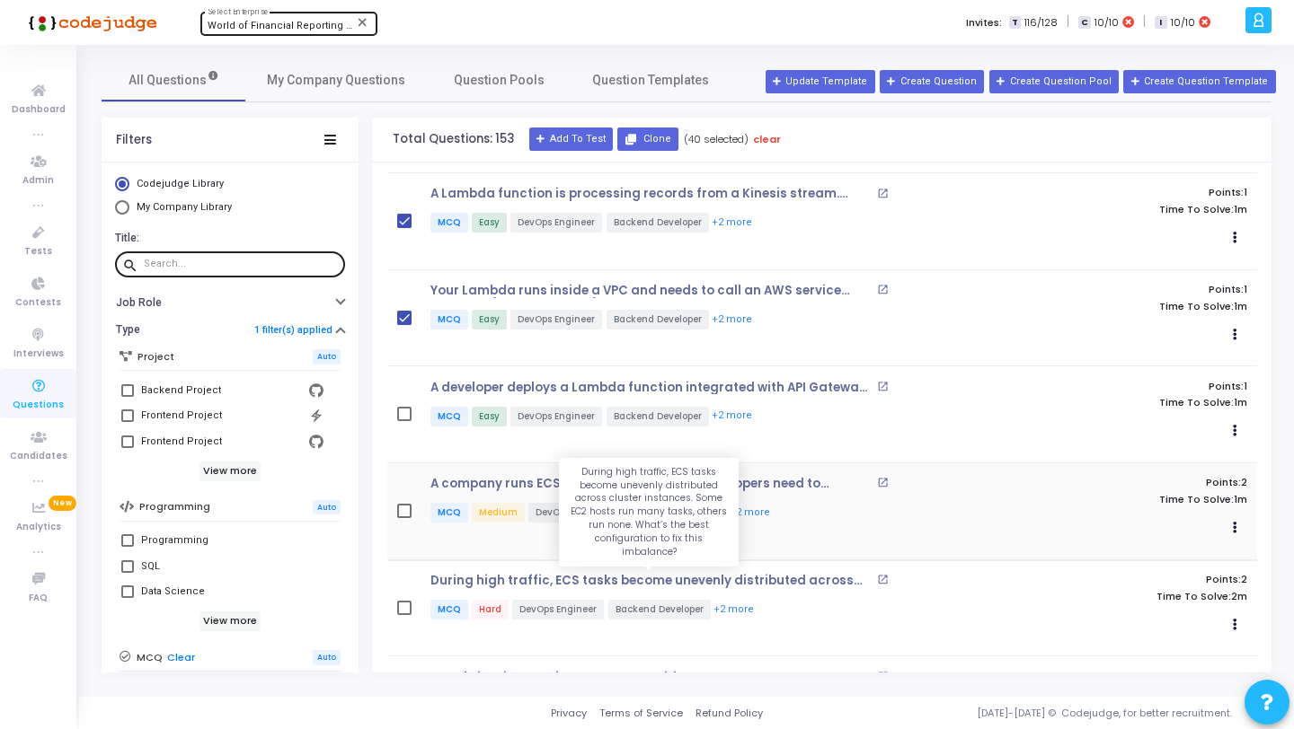
scroll to position [2705, 0]
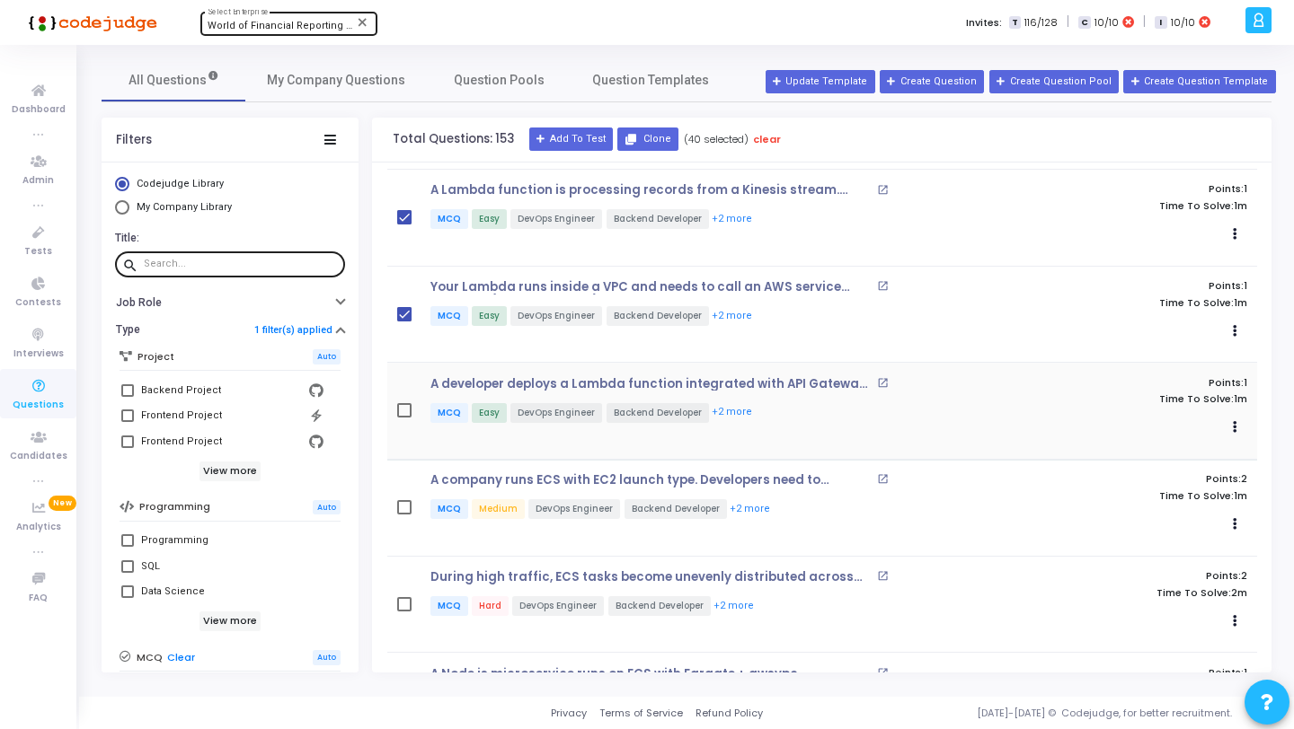
click at [403, 403] on span at bounding box center [404, 410] width 14 height 14
click at [403, 418] on input "checkbox" at bounding box center [403, 418] width 1 height 1
checkbox input "true"
click at [404, 500] on span at bounding box center [404, 507] width 14 height 14
click at [404, 515] on input "checkbox" at bounding box center [403, 515] width 1 height 1
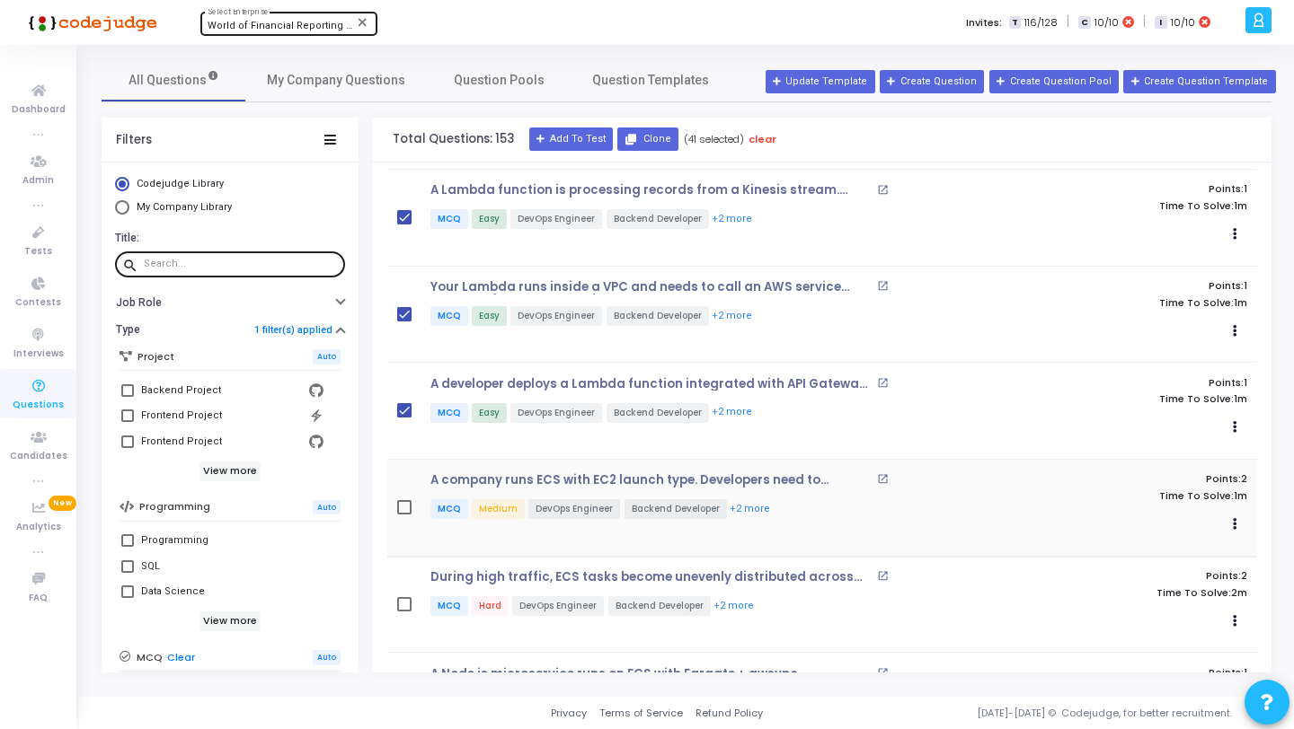
checkbox input "true"
click at [402, 597] on span at bounding box center [404, 604] width 14 height 14
click at [403, 612] on input "checkbox" at bounding box center [403, 612] width 1 height 1
checkbox input "true"
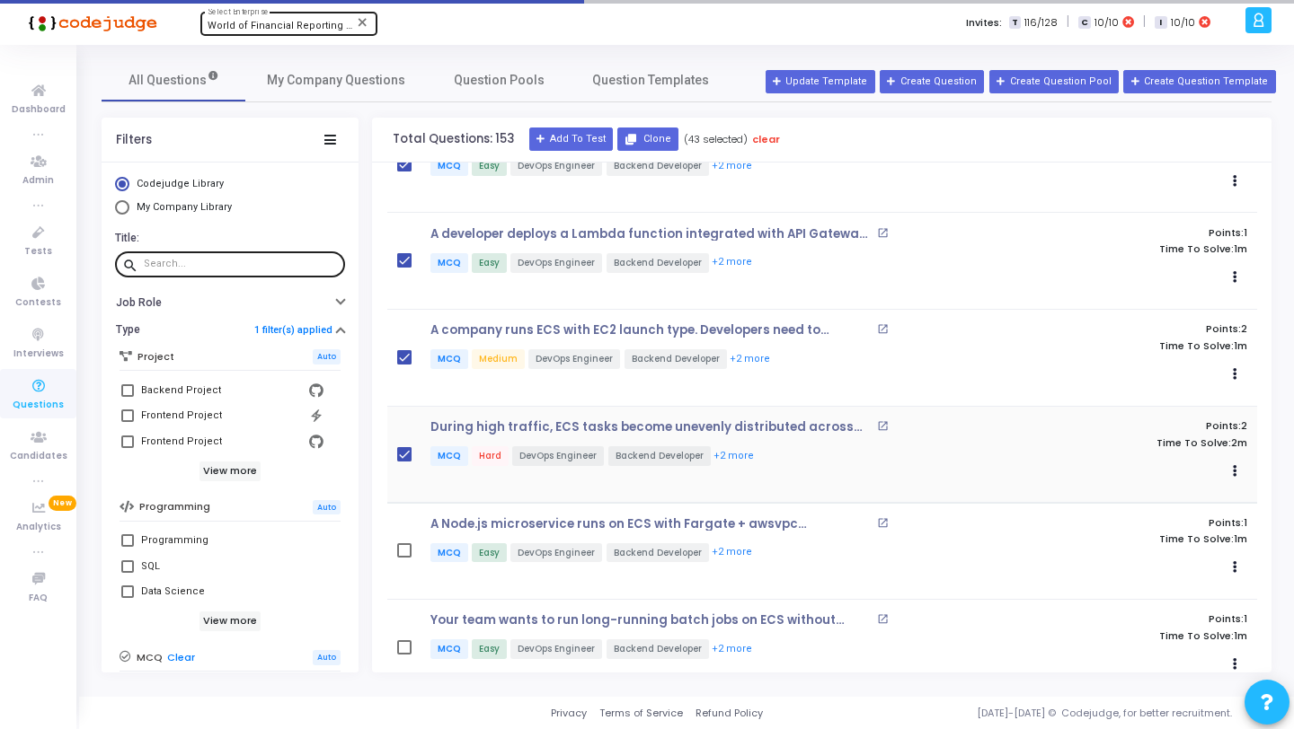
scroll to position [3073, 0]
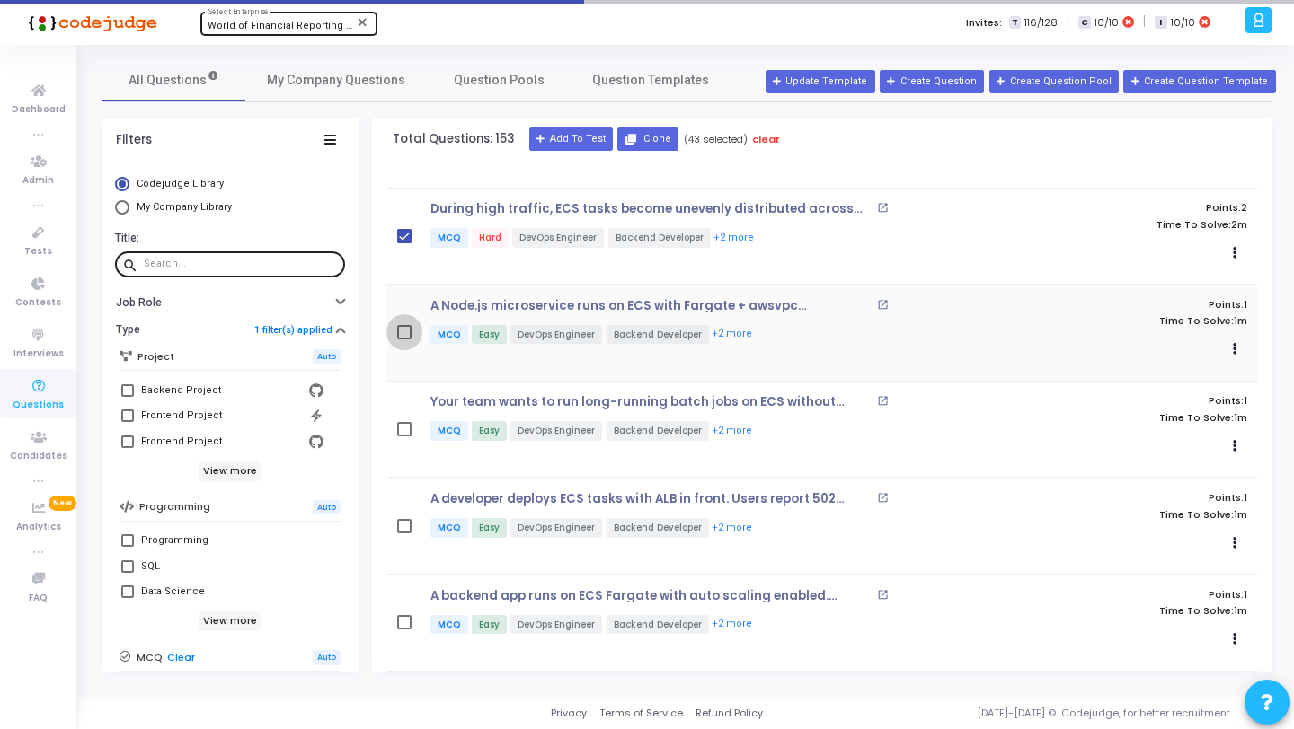
click at [401, 325] on span at bounding box center [404, 332] width 14 height 14
click at [403, 340] on input "checkbox" at bounding box center [403, 340] width 1 height 1
checkbox input "true"
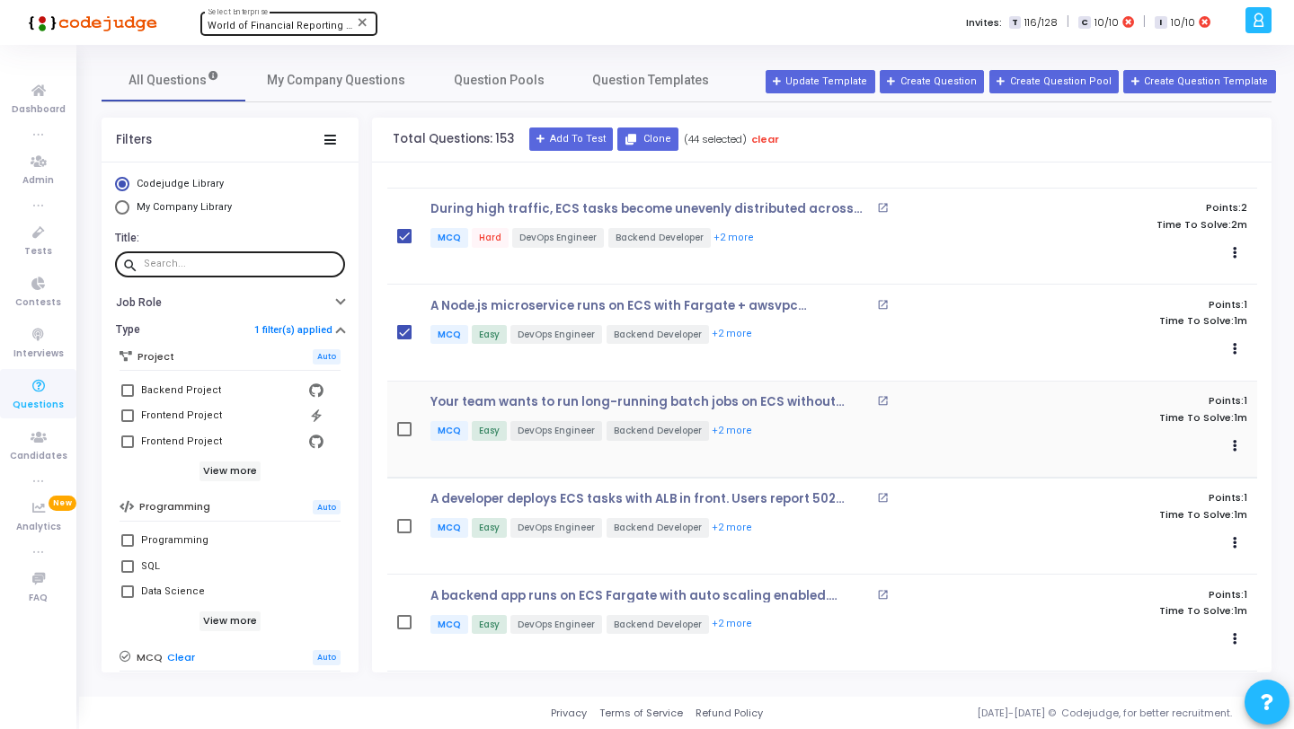
click at [401, 422] on span at bounding box center [404, 429] width 14 height 14
click at [403, 437] on input "checkbox" at bounding box center [403, 437] width 1 height 1
checkbox input "true"
click at [402, 519] on span at bounding box center [404, 526] width 14 height 14
click at [403, 534] on input "checkbox" at bounding box center [403, 534] width 1 height 1
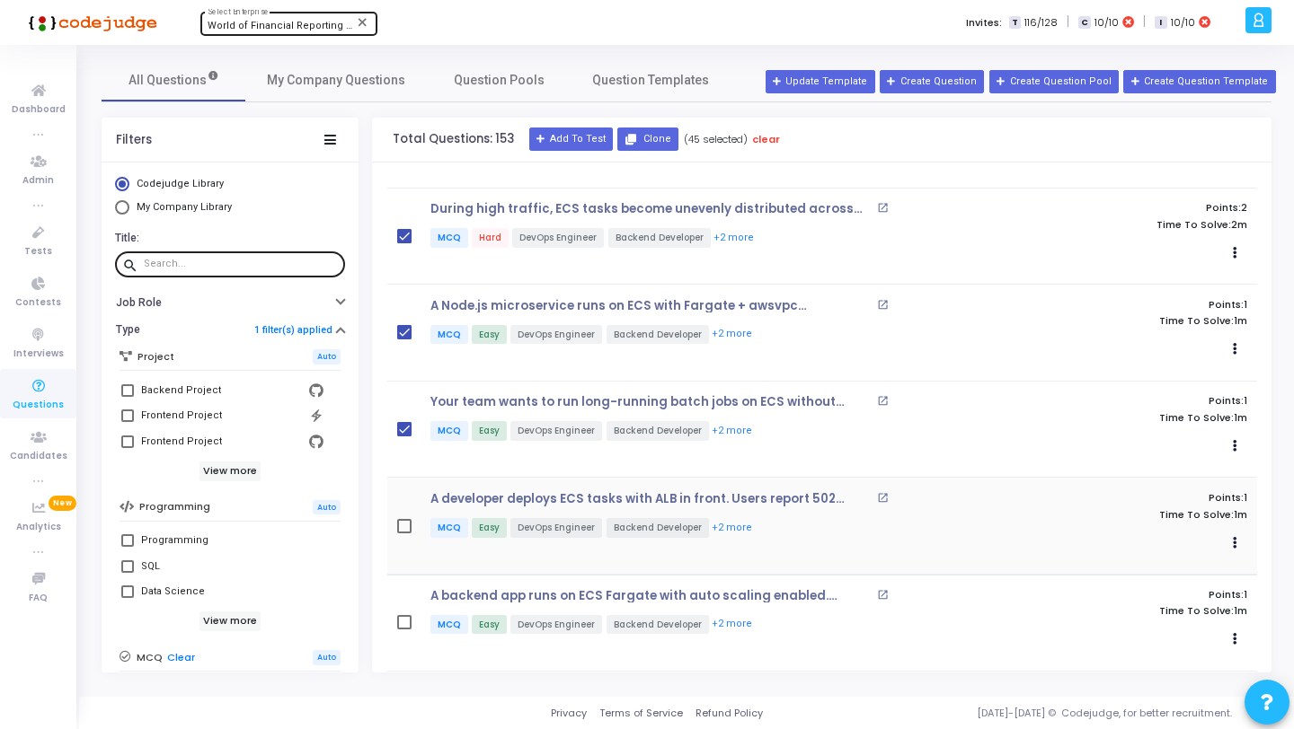
checkbox input "true"
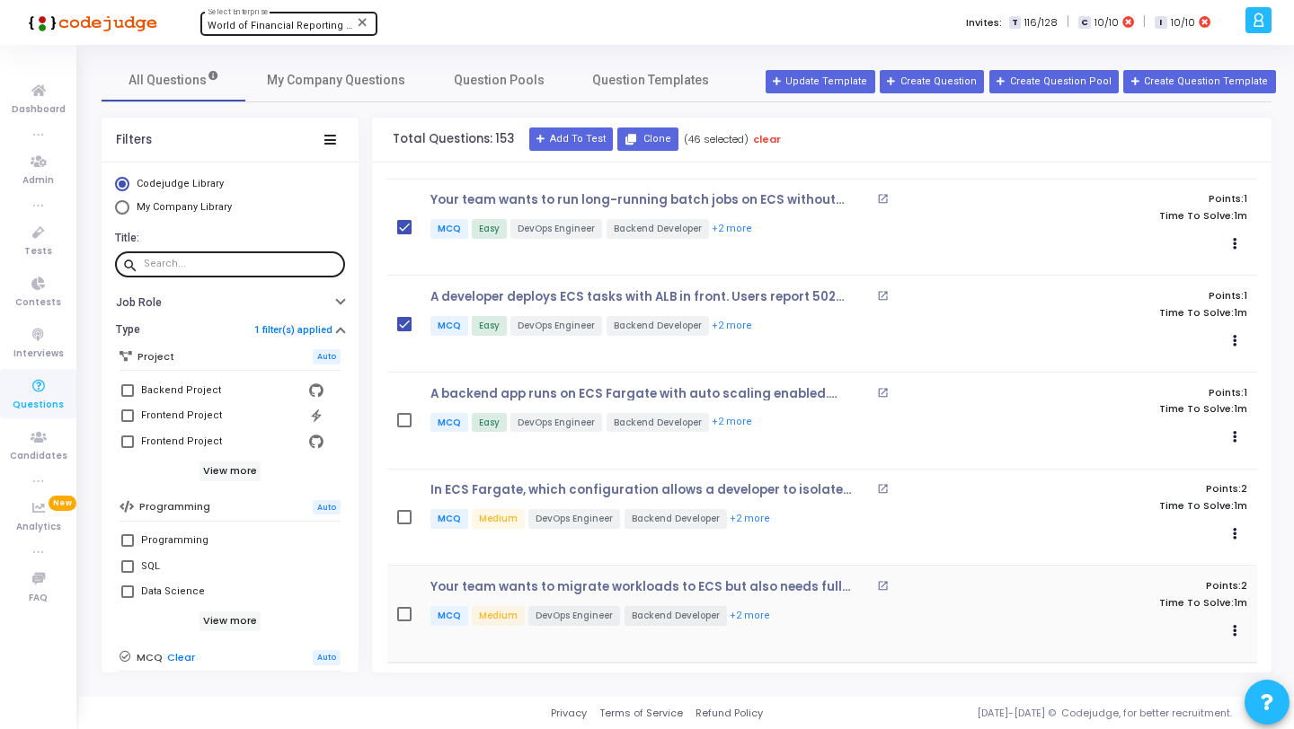
scroll to position [3357, 0]
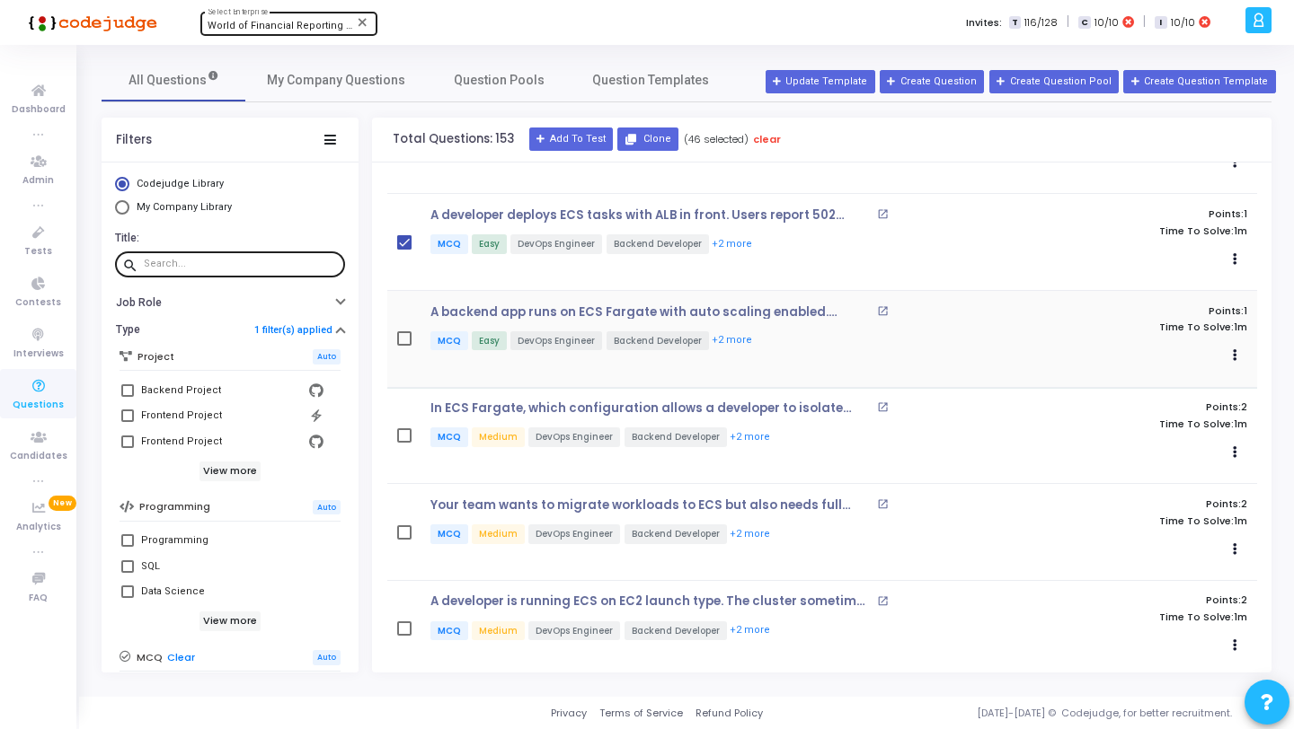
click at [404, 332] on span at bounding box center [404, 339] width 14 height 14
click at [404, 346] on input "checkbox" at bounding box center [403, 346] width 1 height 1
checkbox input "true"
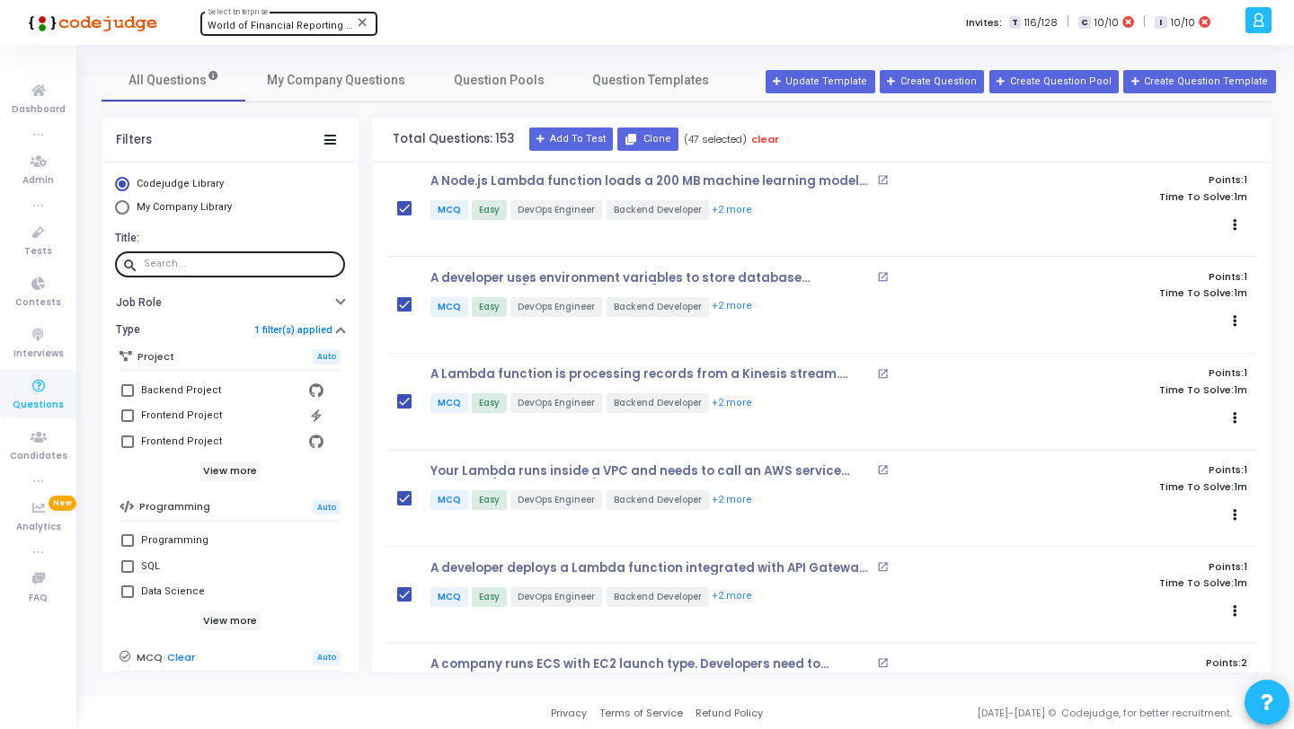
scroll to position [2597, 0]
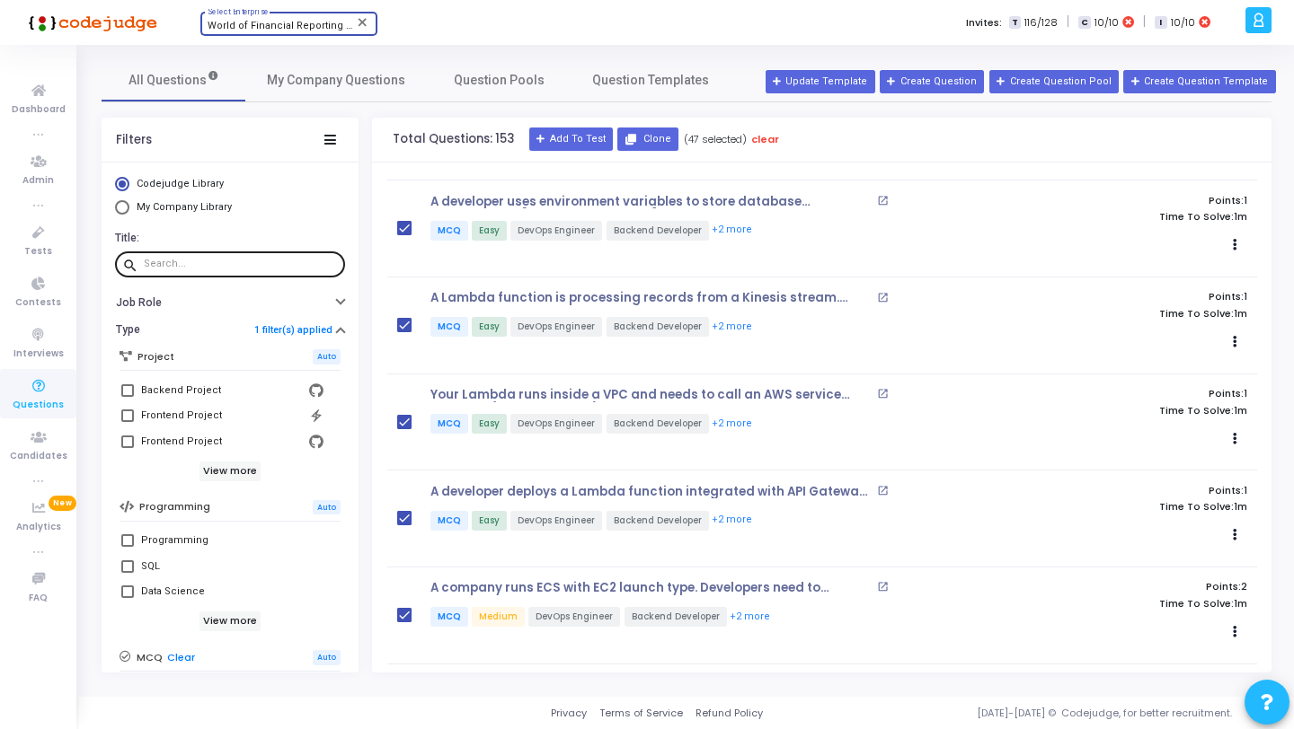
click at [268, 28] on span "World of Financial Reporting (1163)" at bounding box center [291, 26] width 167 height 12
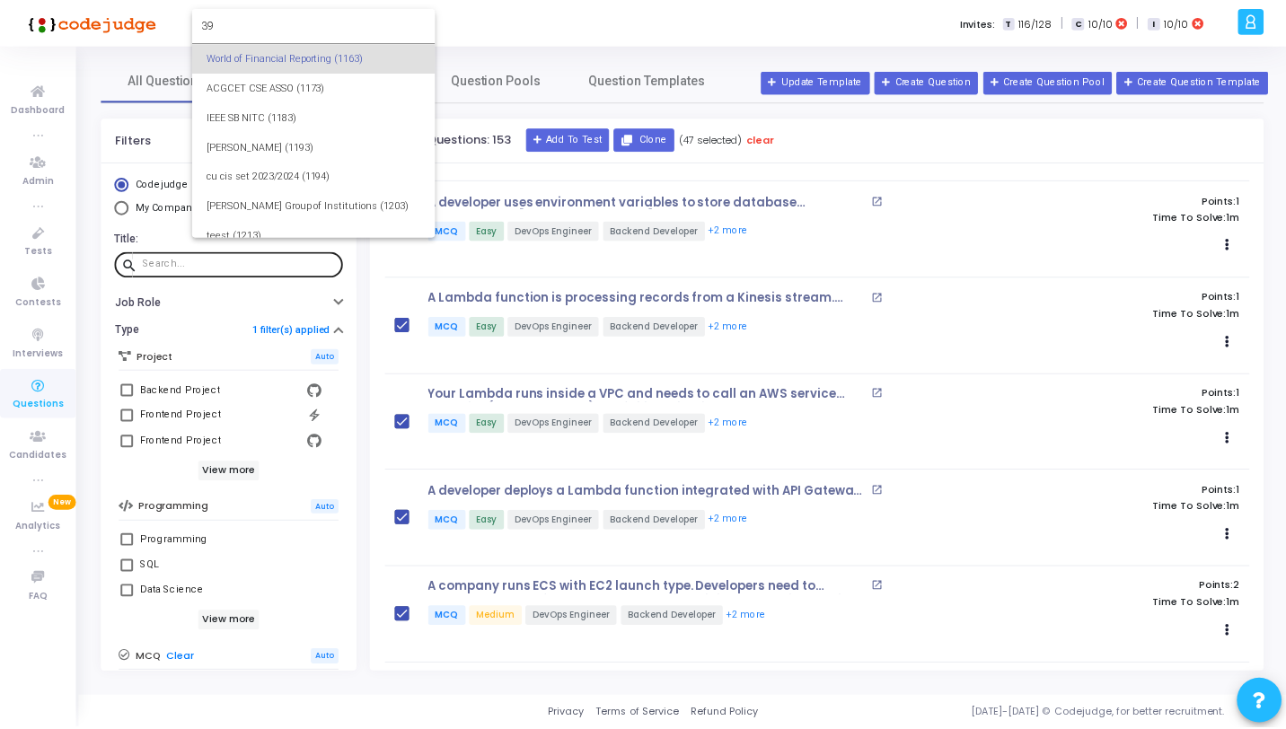
scroll to position [0, 0]
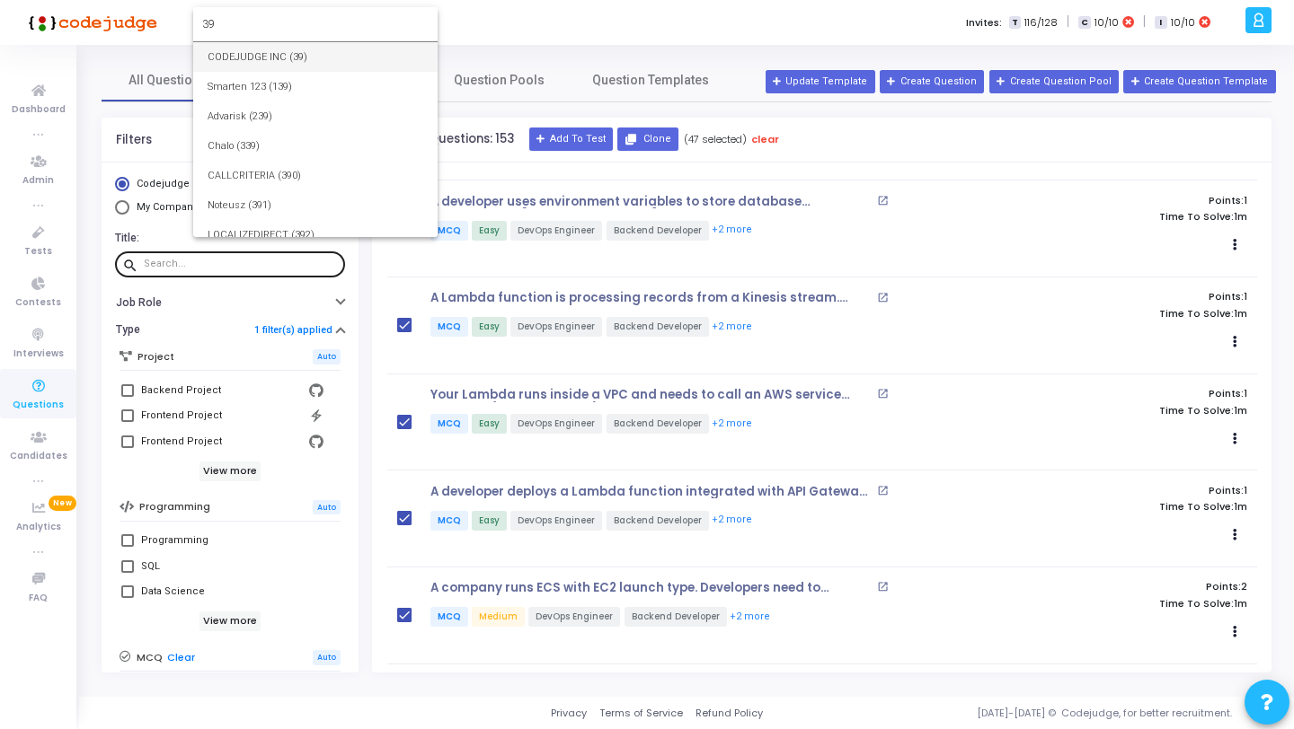
type input "39"
click at [267, 58] on span "CODEJUDGE INC (39)" at bounding box center [316, 57] width 216 height 30
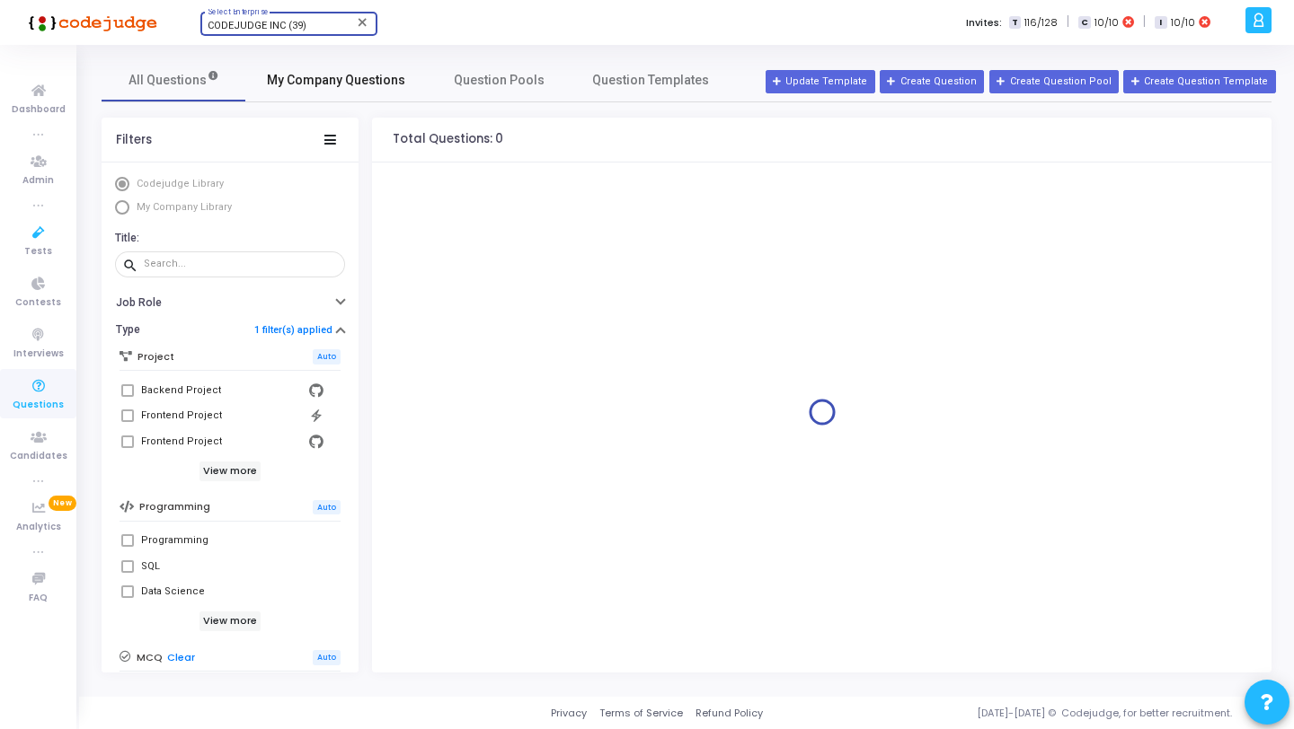
click at [296, 97] on link "My Company Questions" at bounding box center [335, 79] width 181 height 43
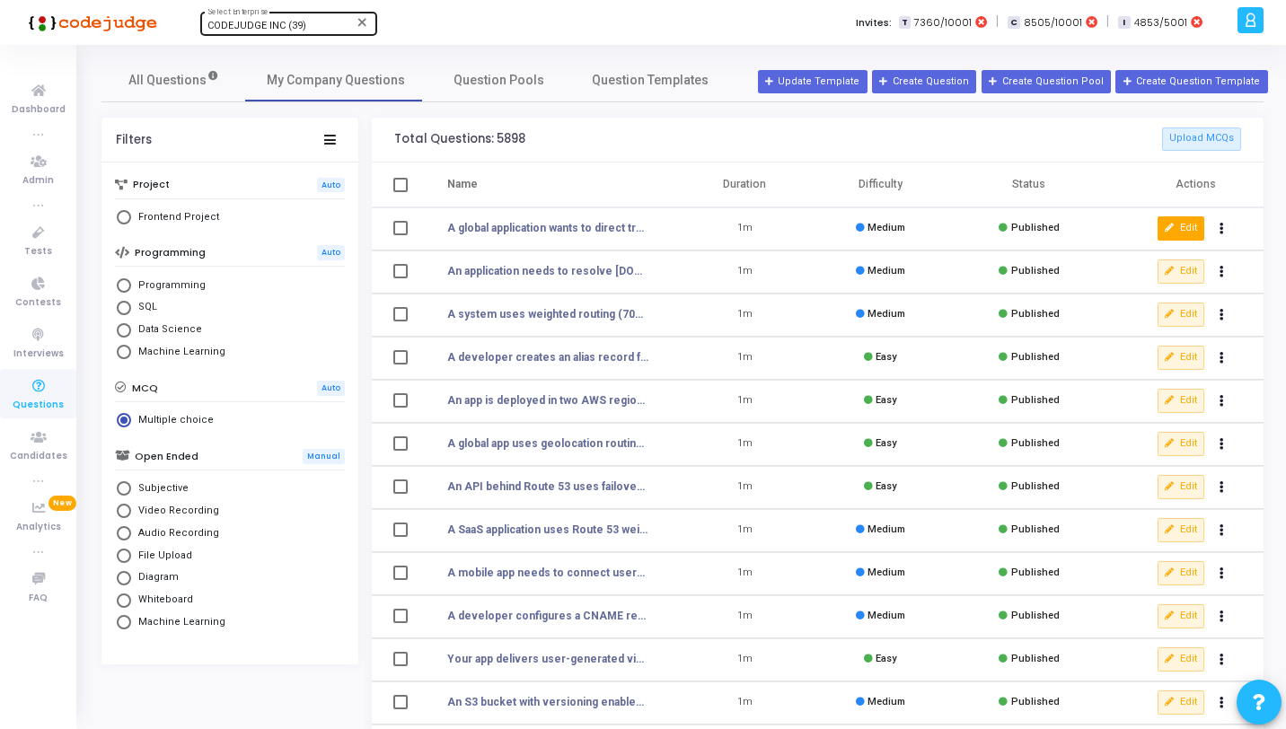
click at [1165, 229] on icon at bounding box center [1170, 229] width 10 height 10
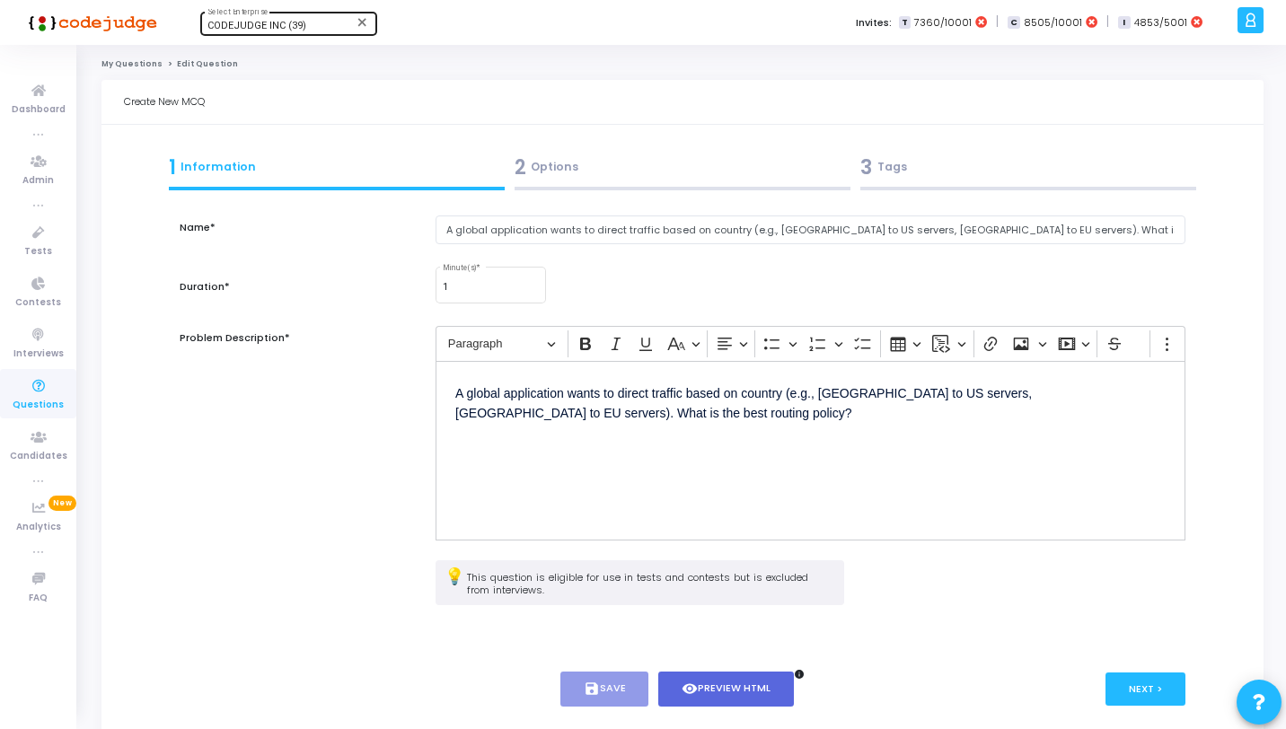
click at [637, 185] on div "2 Options" at bounding box center [682, 171] width 346 height 49
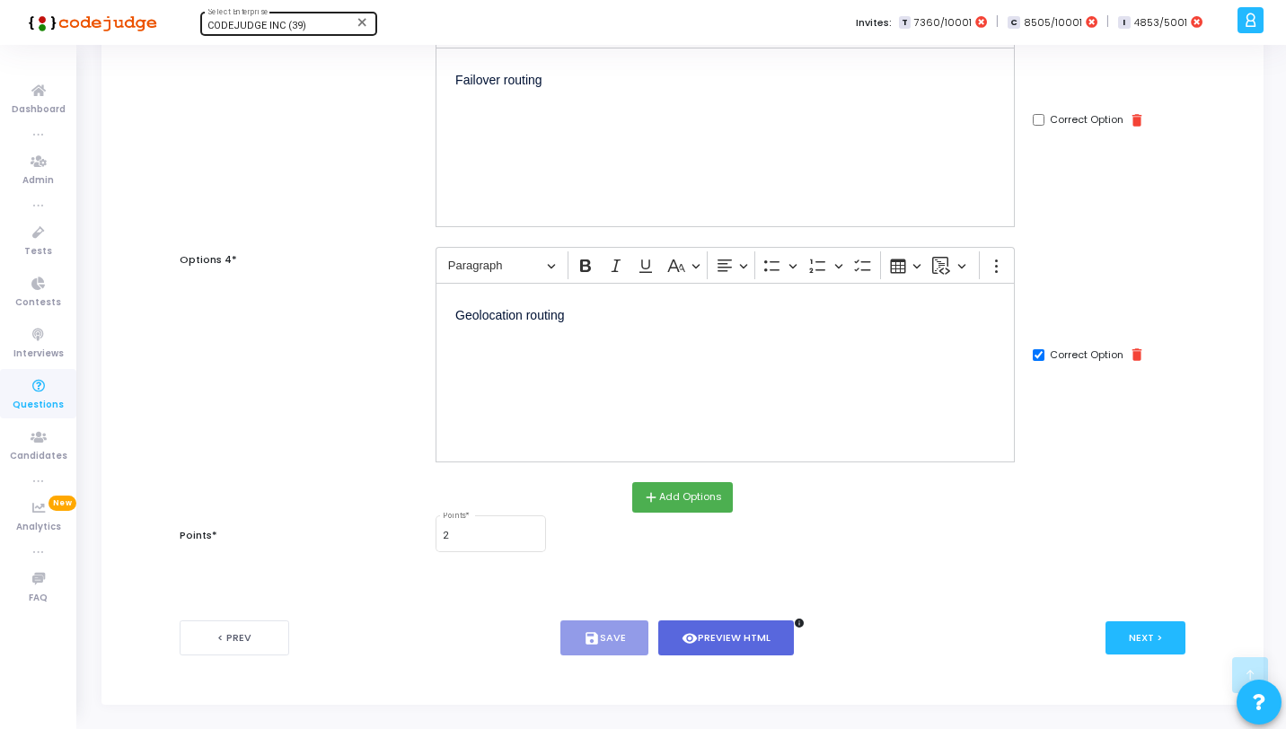
scroll to position [737, 0]
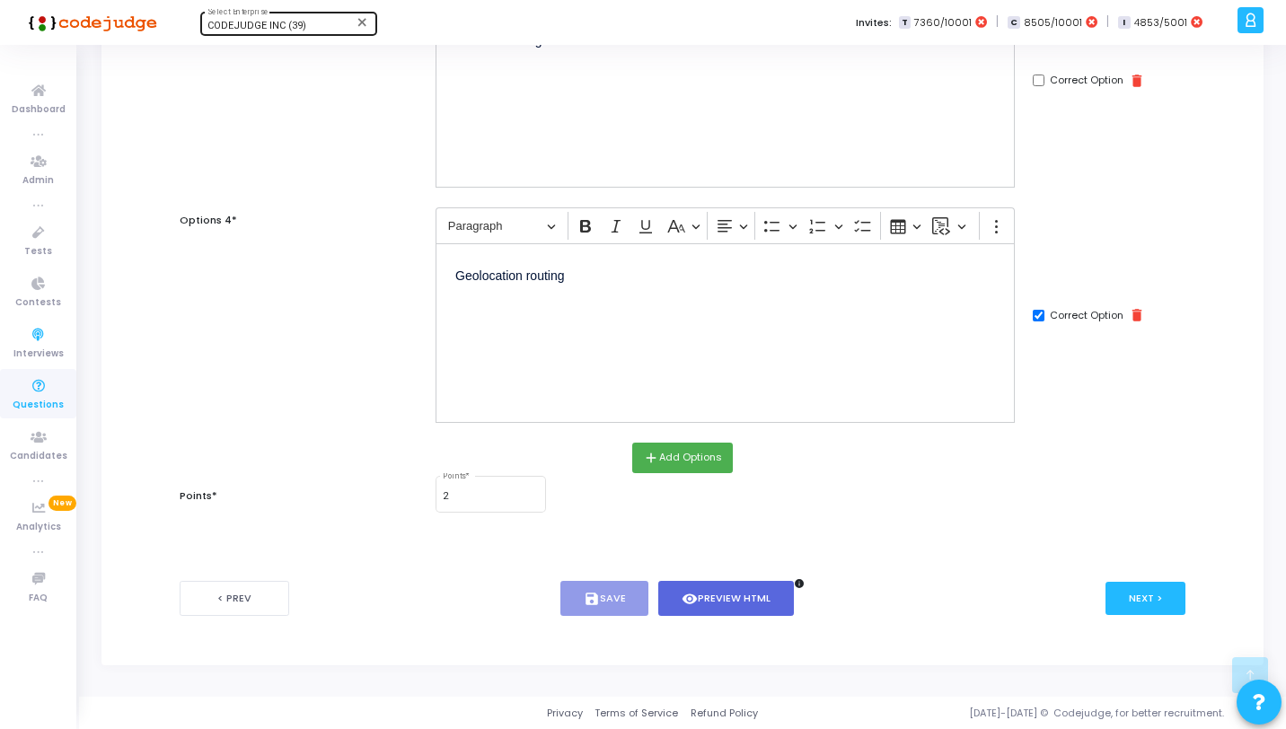
click at [36, 393] on icon at bounding box center [39, 387] width 38 height 22
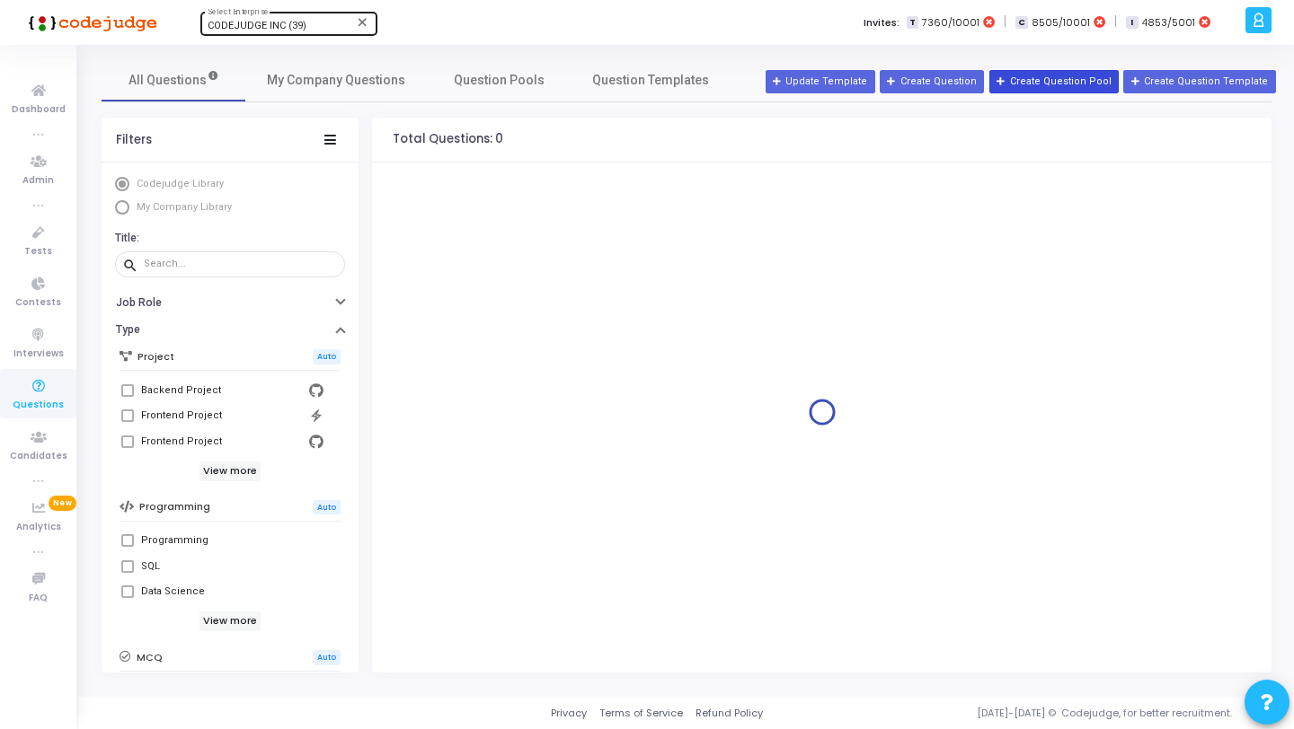
click at [1055, 80] on button "Create Question Pool" at bounding box center [1053, 81] width 129 height 23
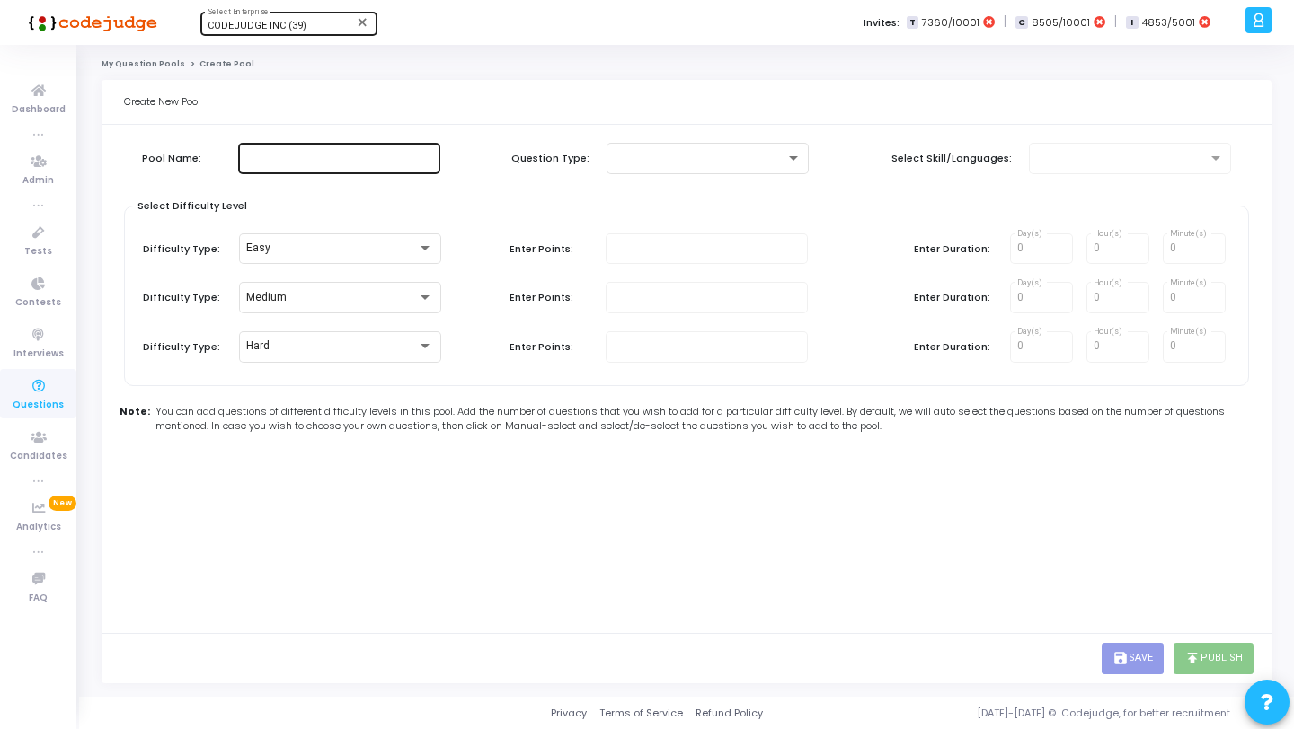
click at [343, 159] on input "text" at bounding box center [339, 158] width 188 height 13
type input "aws"
click at [650, 164] on div at bounding box center [700, 158] width 172 height 13
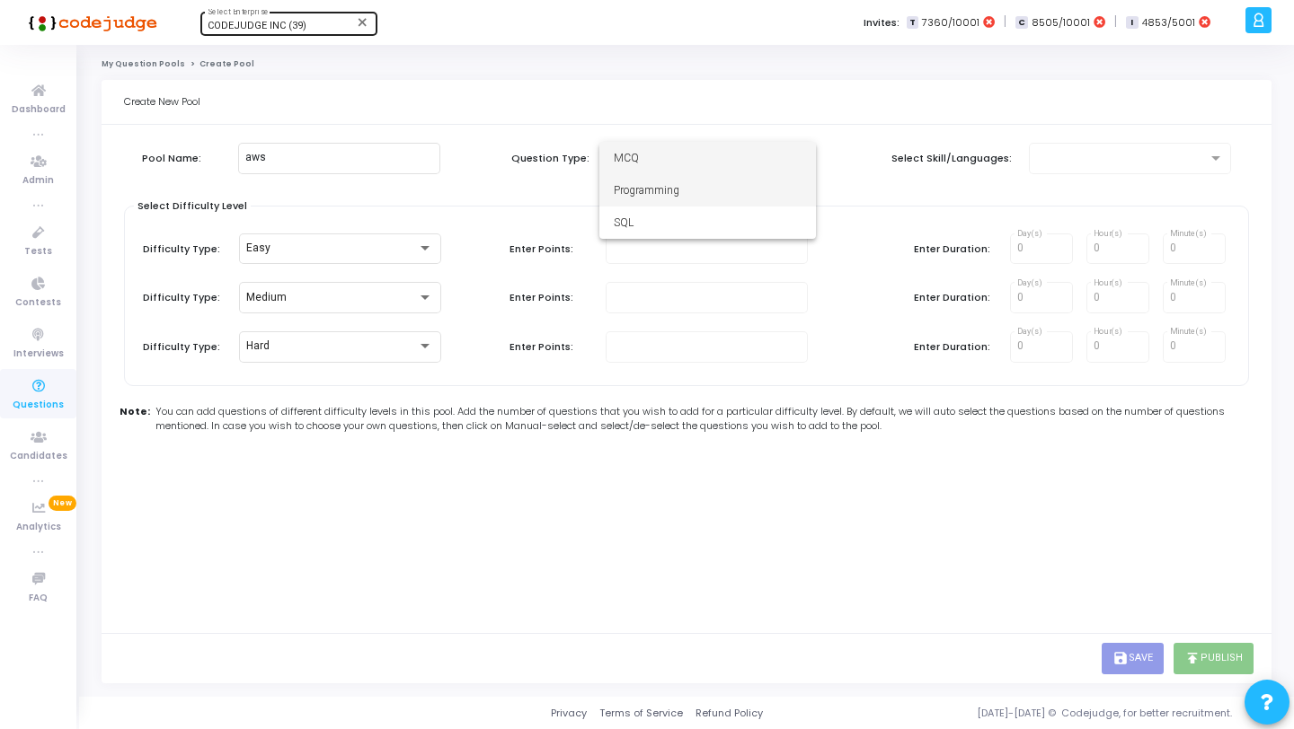
click at [657, 176] on span "Programming" at bounding box center [708, 190] width 188 height 32
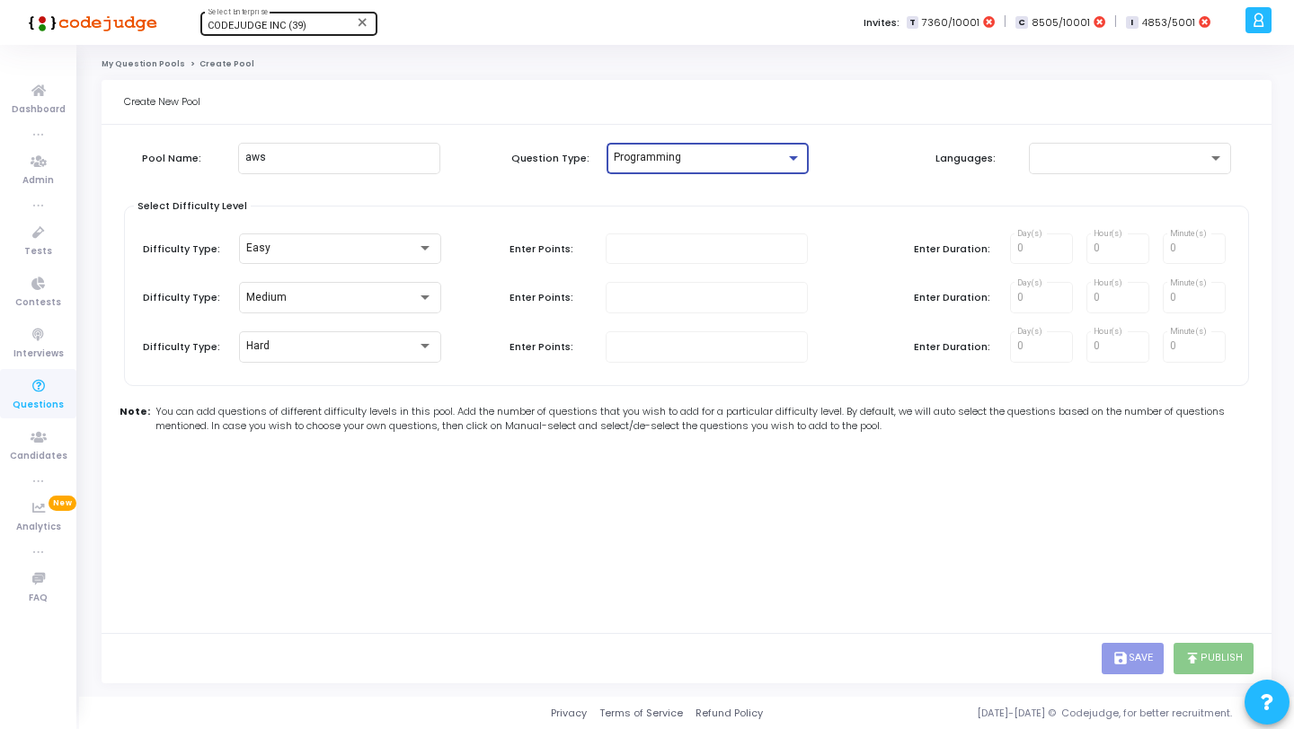
click at [758, 163] on div "Programming" at bounding box center [700, 158] width 172 height 13
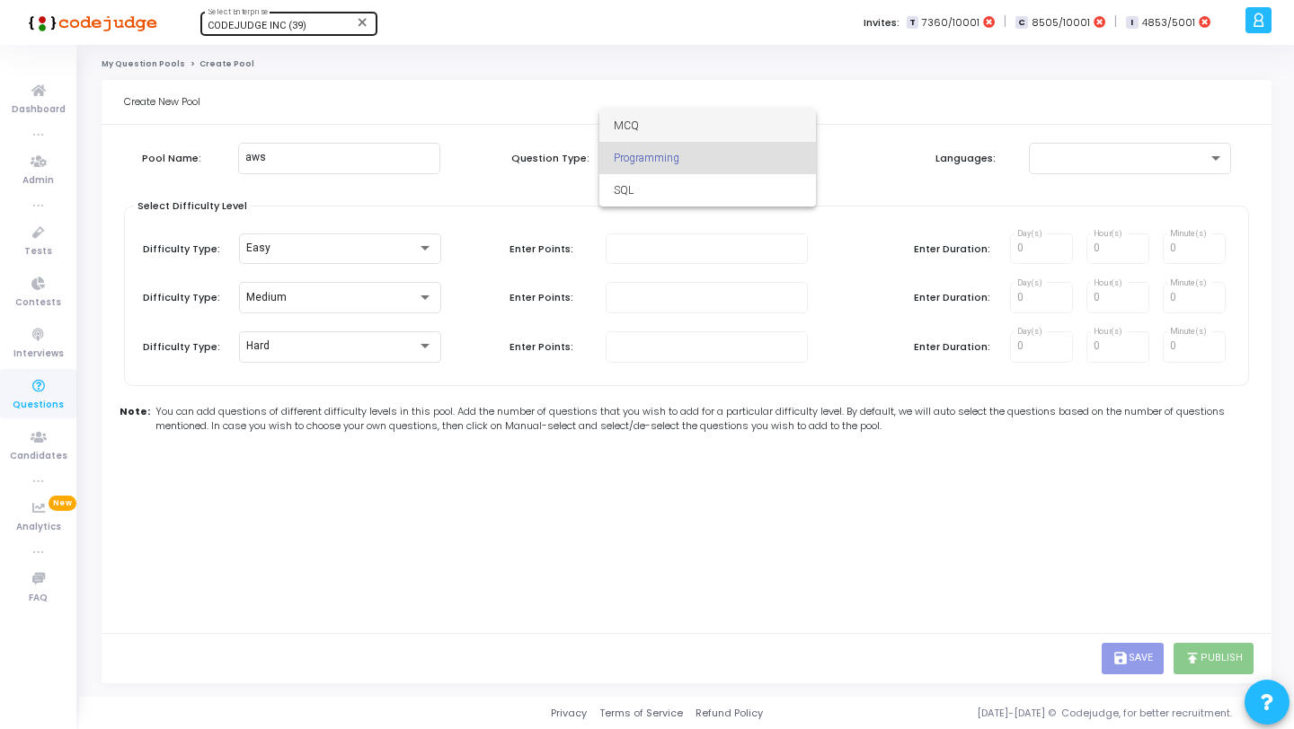
click at [733, 137] on span "MCQ" at bounding box center [708, 126] width 188 height 32
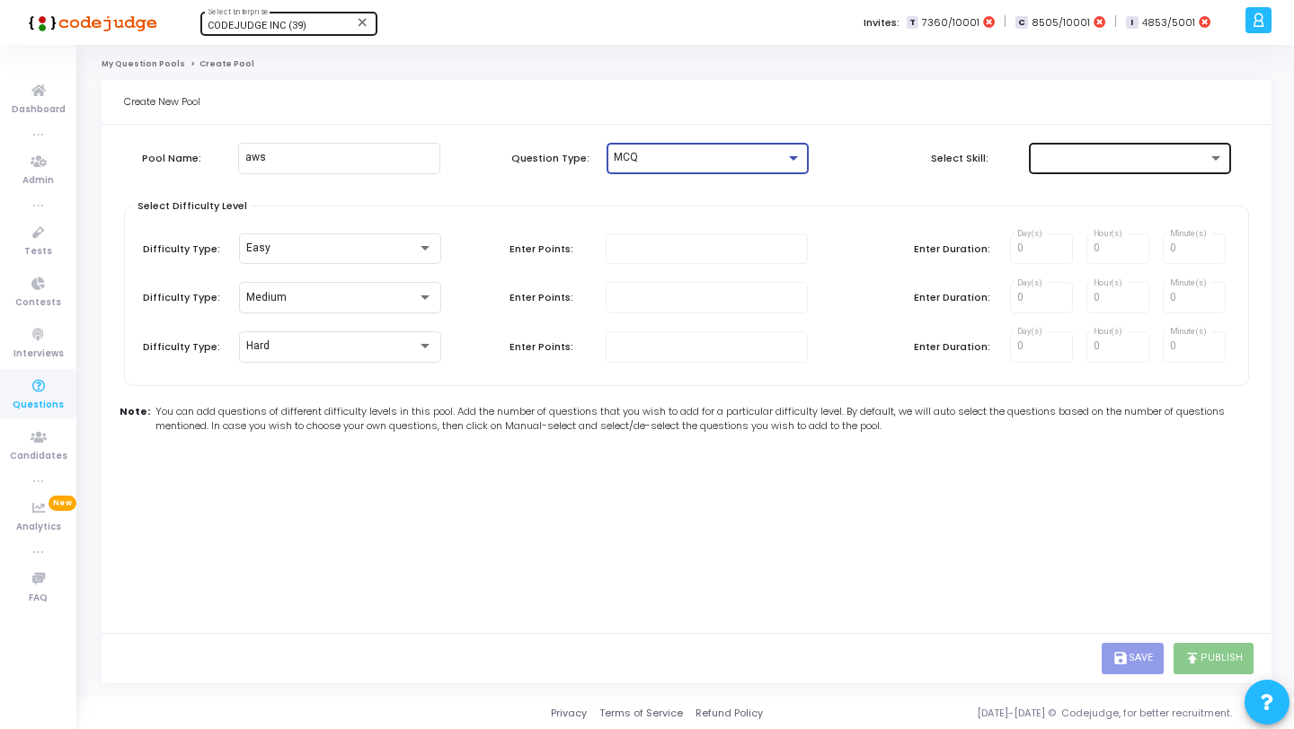
click at [1097, 163] on div at bounding box center [1122, 158] width 172 height 13
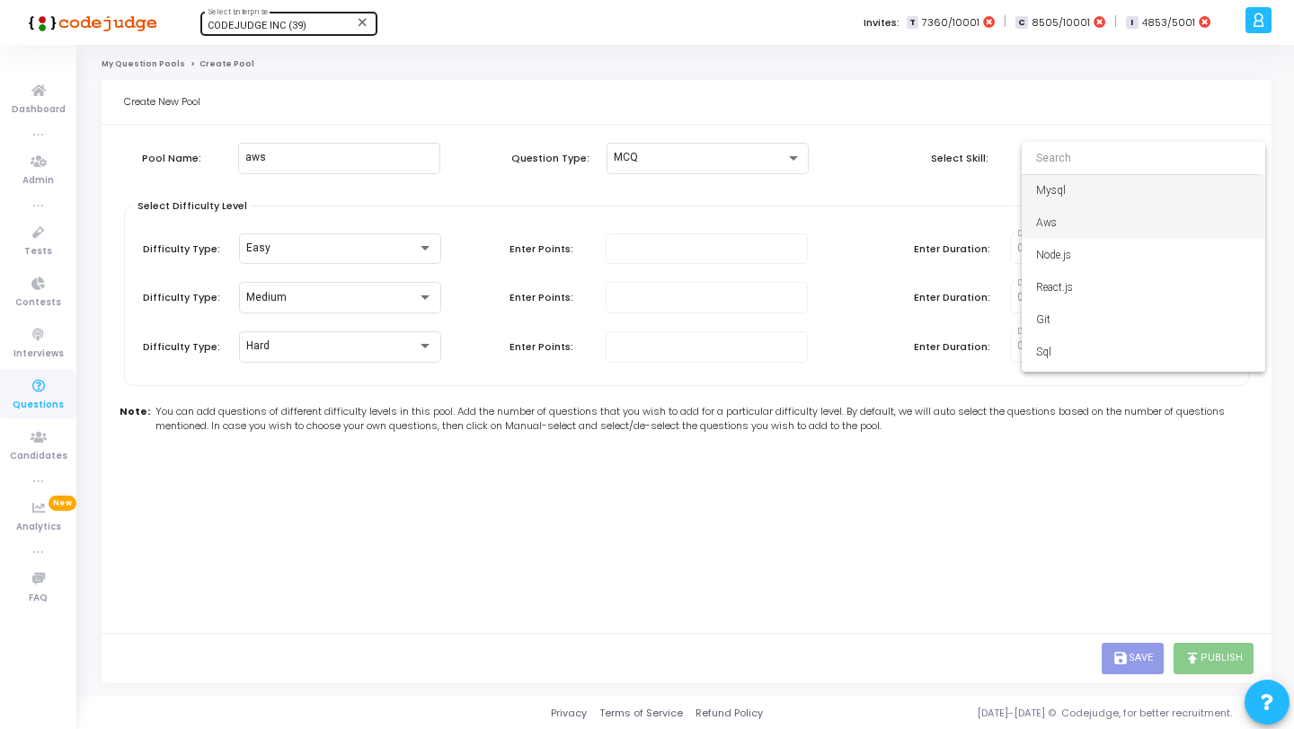
click at [1079, 230] on span "Aws" at bounding box center [1143, 223] width 215 height 32
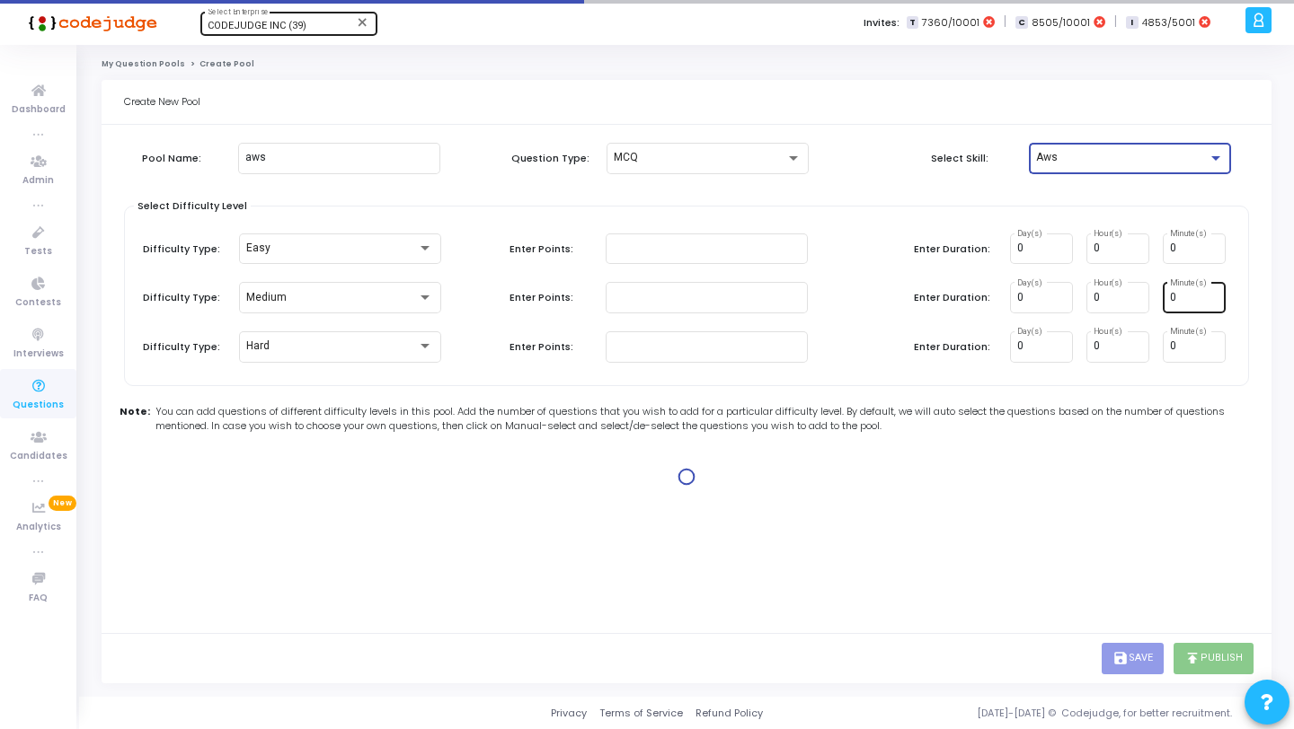
type input "1"
type input "2"
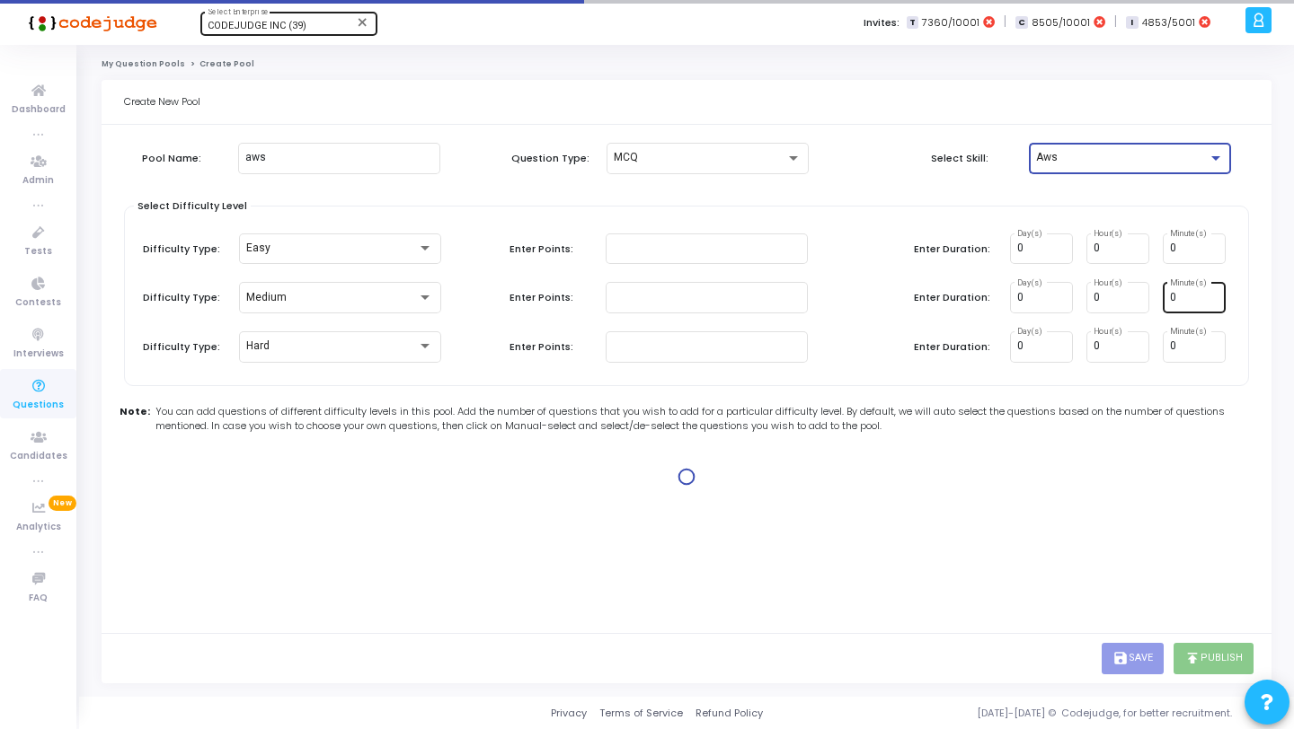
type input "2"
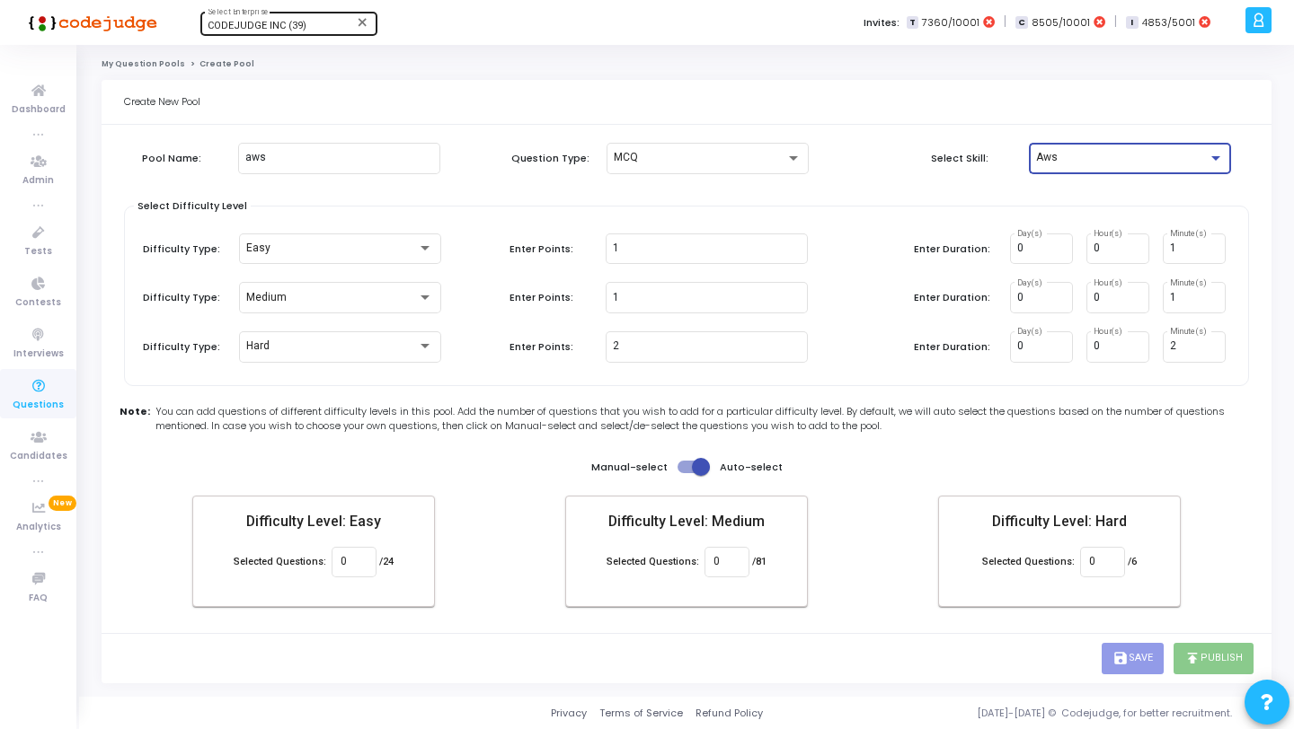
click at [38, 379] on icon at bounding box center [39, 387] width 38 height 22
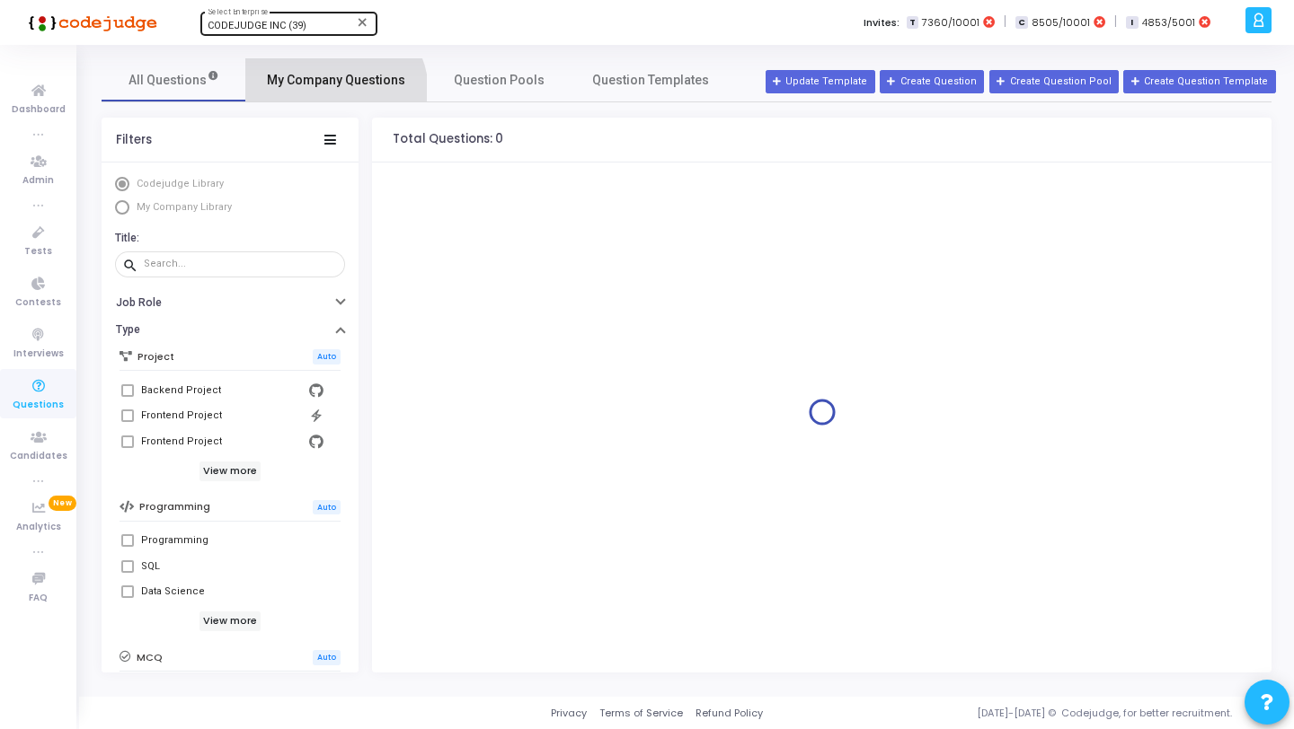
click at [333, 93] on link "My Company Questions" at bounding box center [335, 79] width 181 height 43
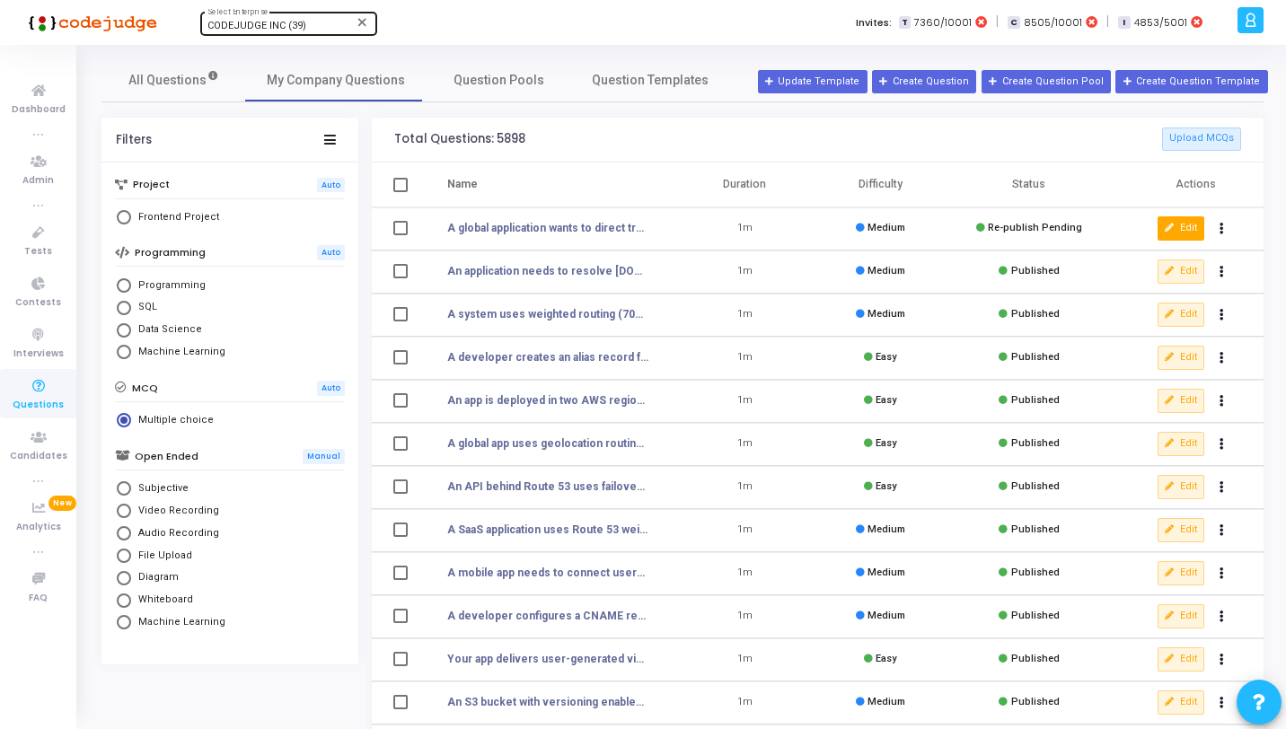
click at [1189, 227] on button "Edit" at bounding box center [1181, 228] width 47 height 23
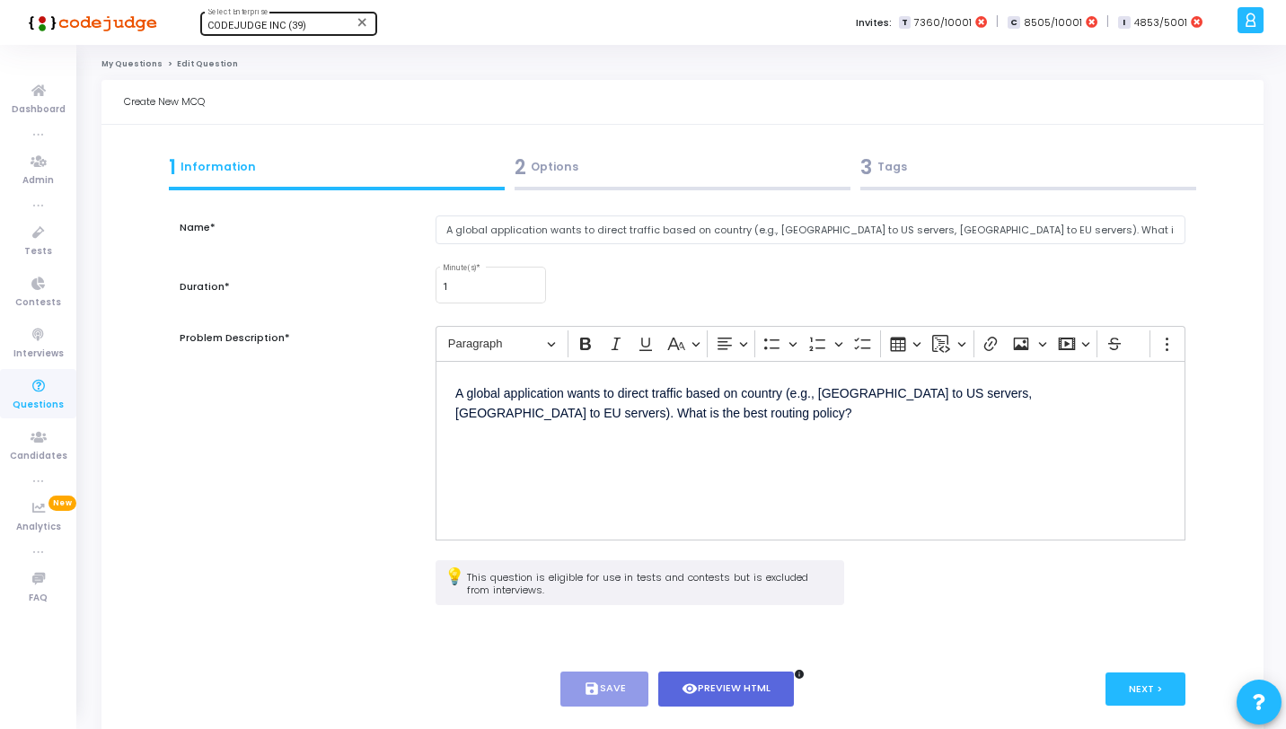
click at [1054, 174] on div "3 Tags" at bounding box center [1029, 168] width 336 height 30
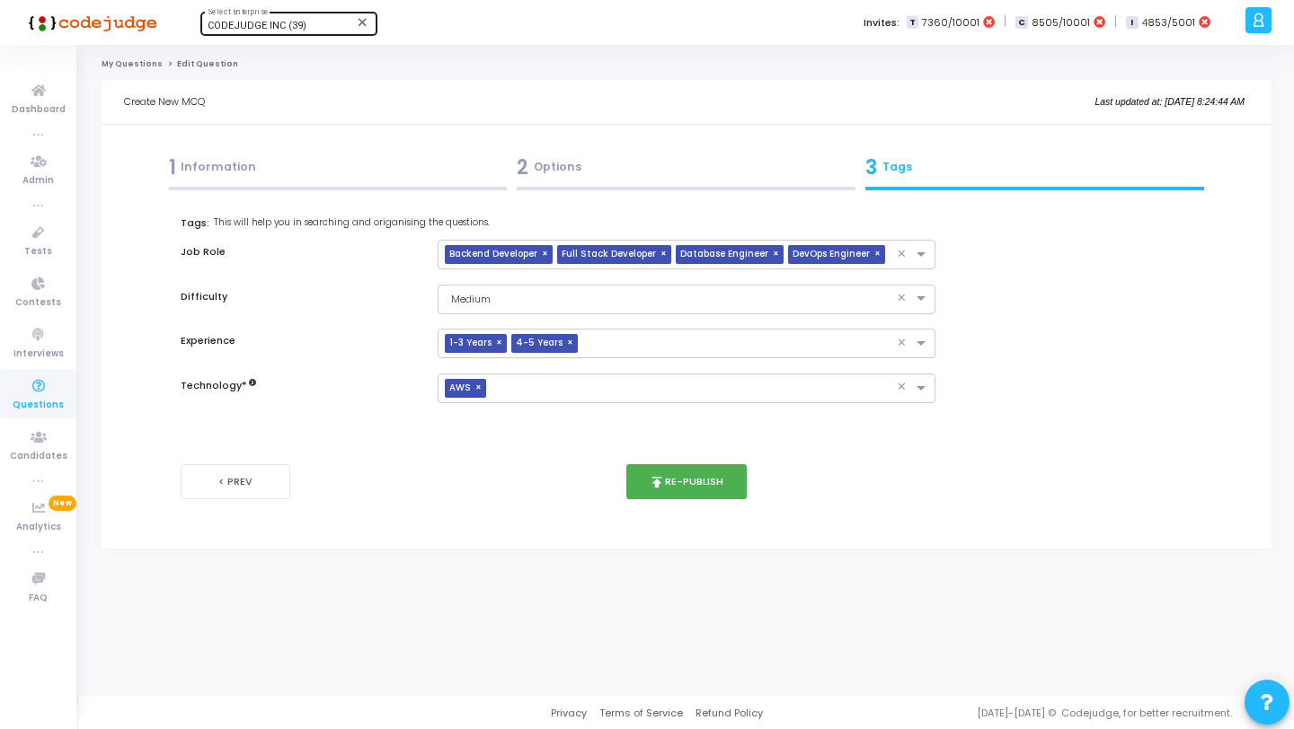
click at [633, 176] on div "2 Options" at bounding box center [686, 168] width 339 height 30
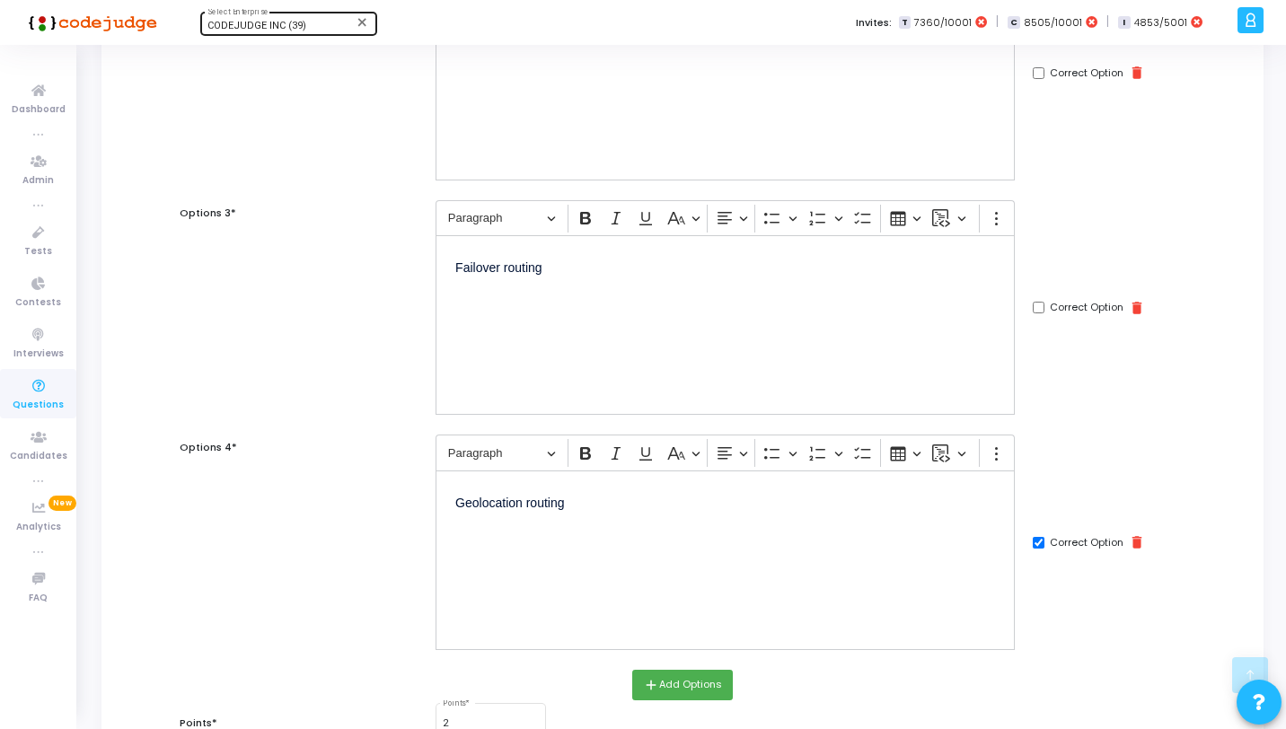
scroll to position [737, 0]
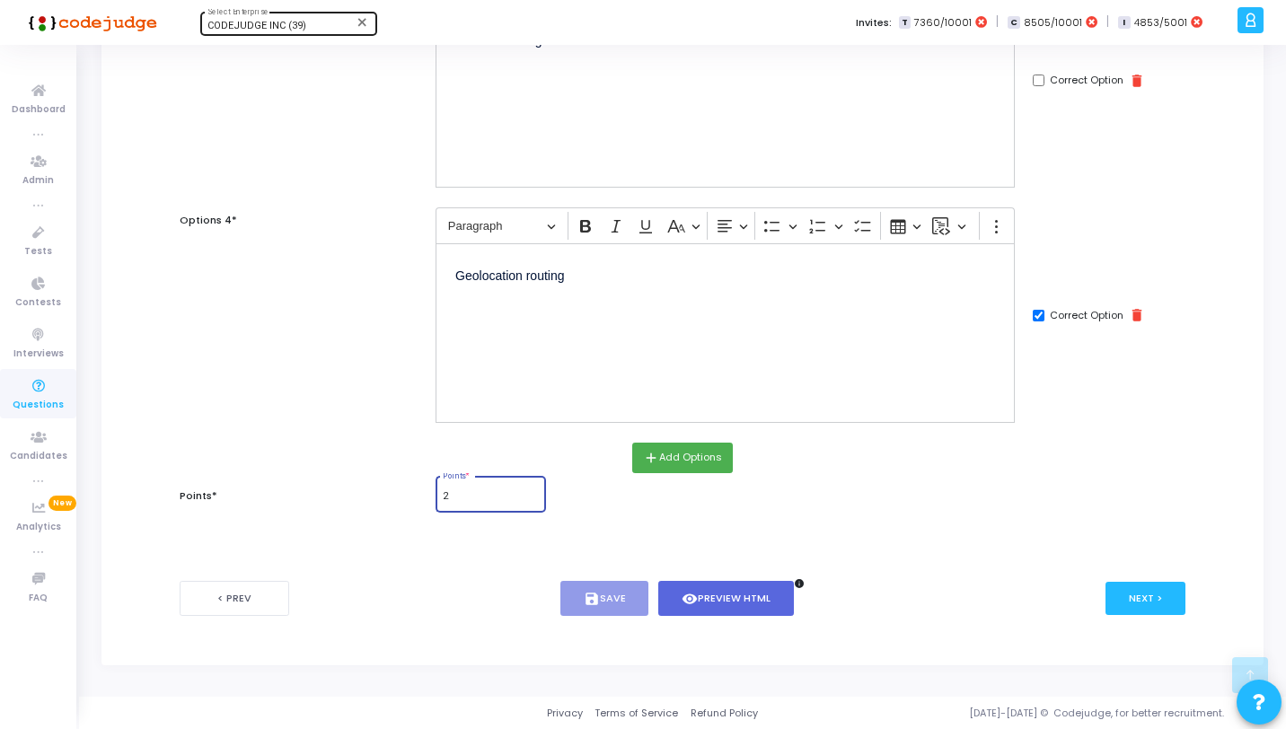
click at [511, 497] on input "2" at bounding box center [490, 496] width 95 height 11
type input "1"
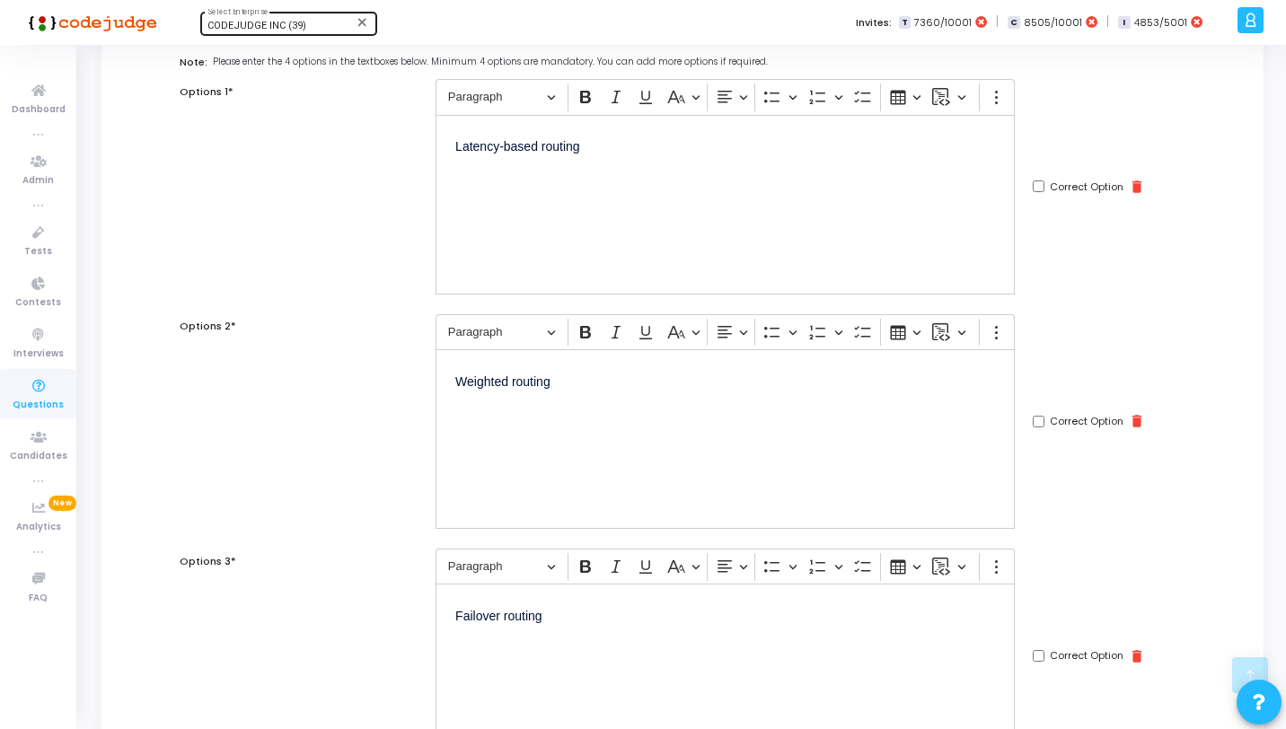
scroll to position [0, 0]
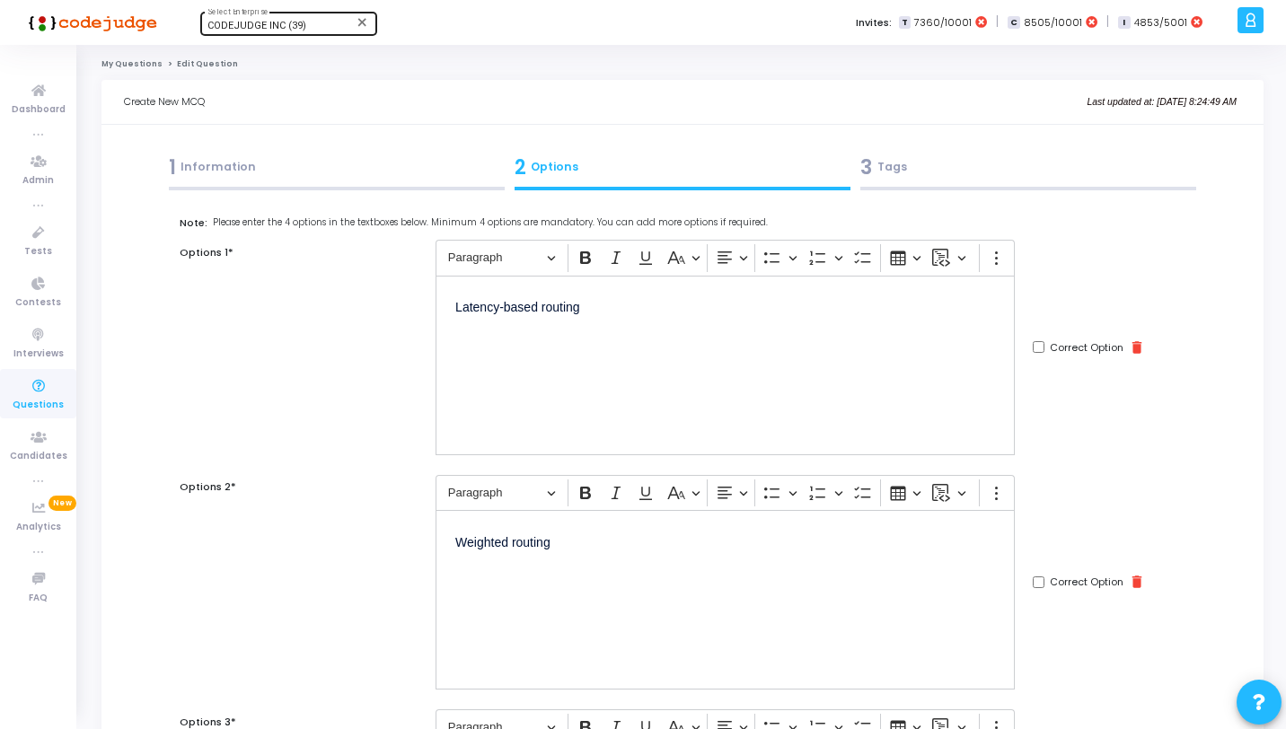
click at [1092, 173] on div "3 Tags" at bounding box center [1029, 168] width 336 height 30
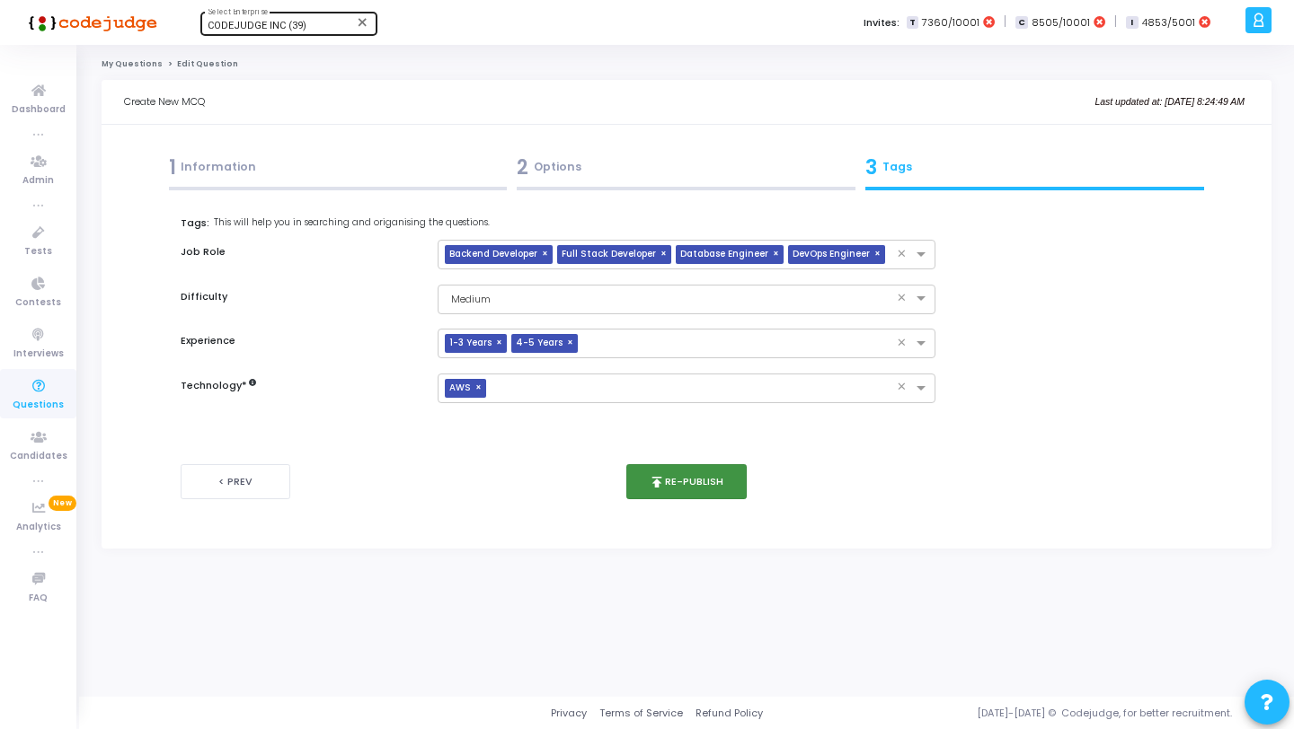
click at [730, 492] on button "publish Re-publish" at bounding box center [686, 481] width 121 height 35
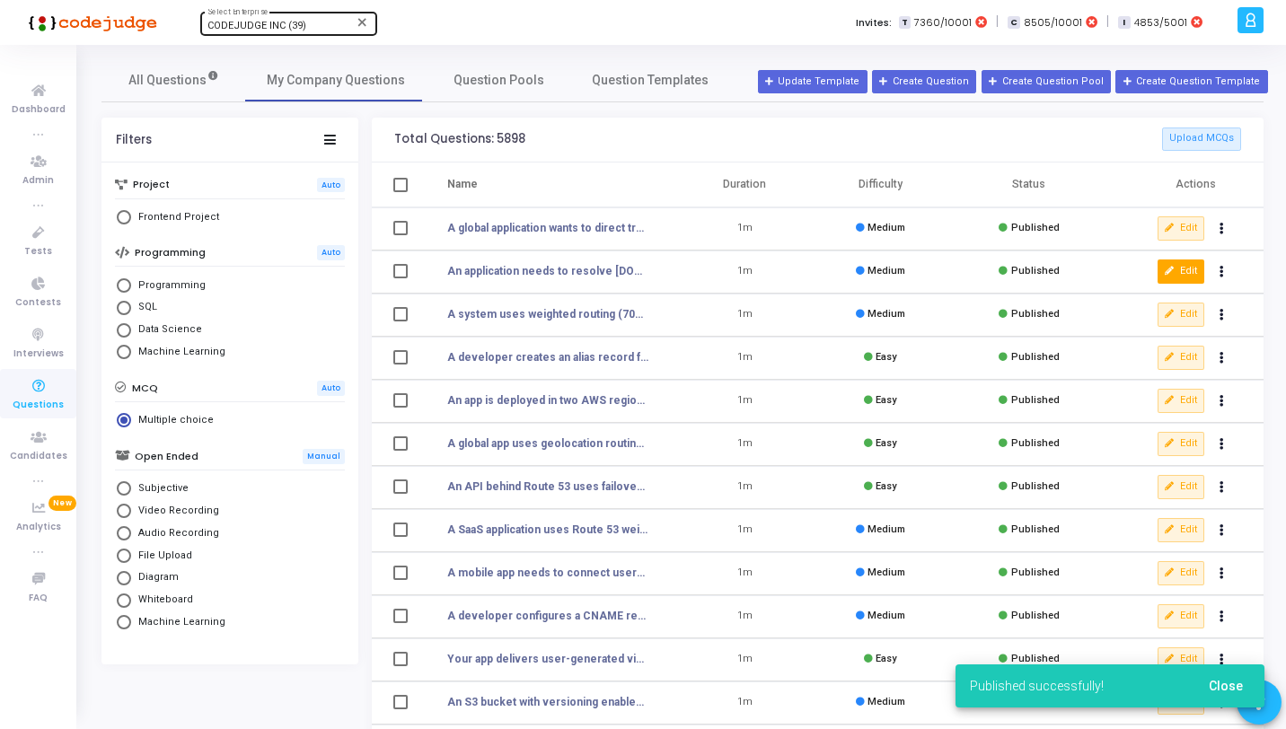
click at [1163, 275] on button "Edit" at bounding box center [1181, 271] width 47 height 23
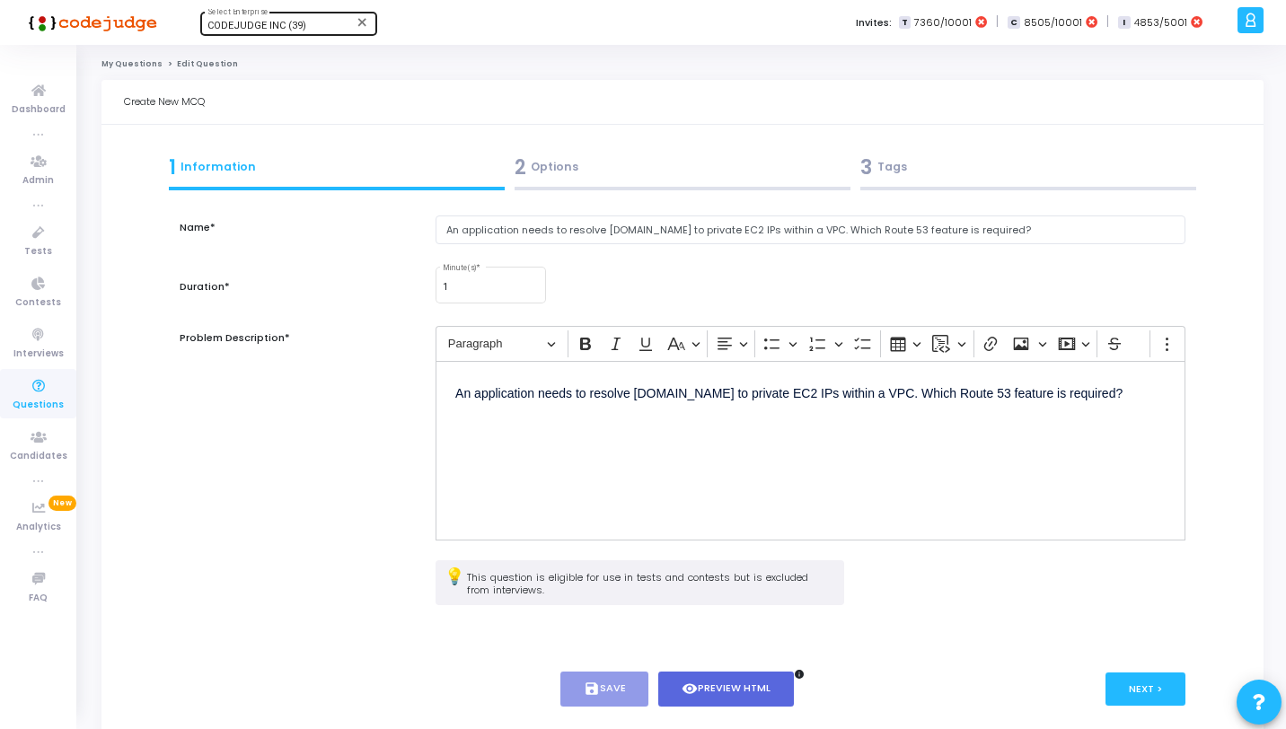
click at [771, 187] on div at bounding box center [683, 189] width 336 height 4
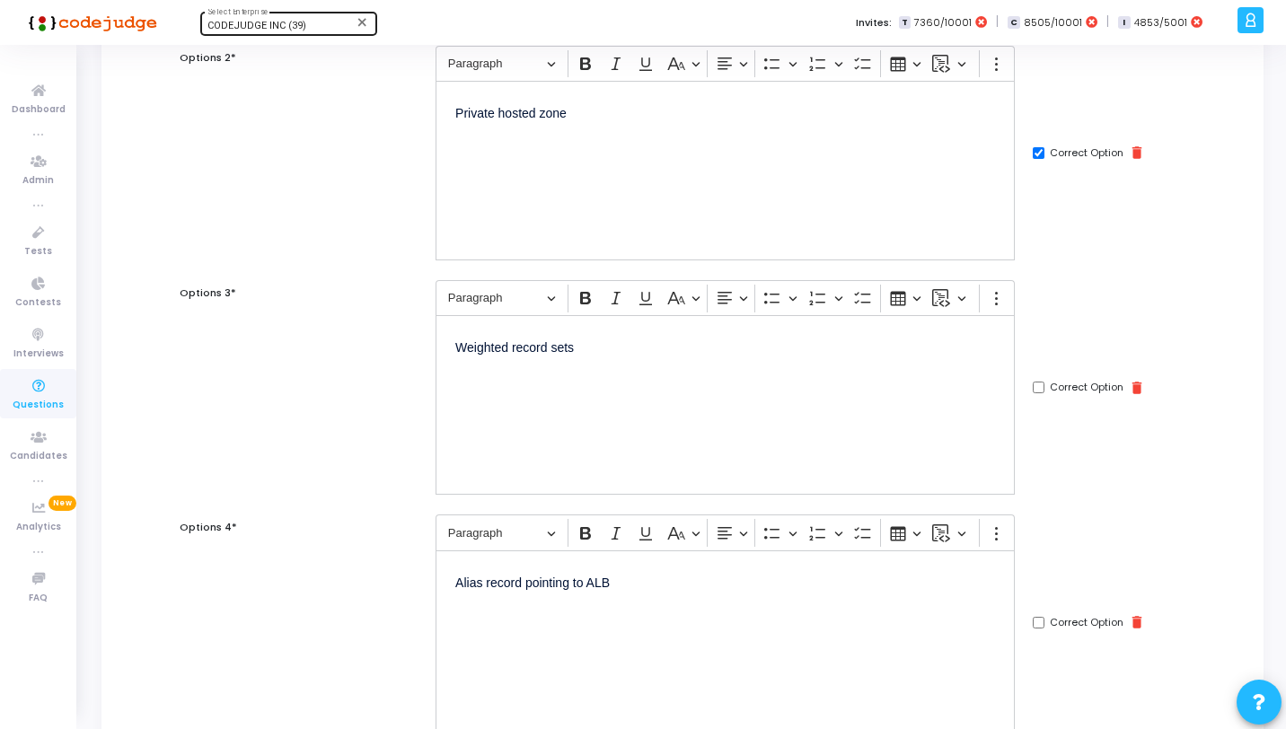
scroll to position [737, 0]
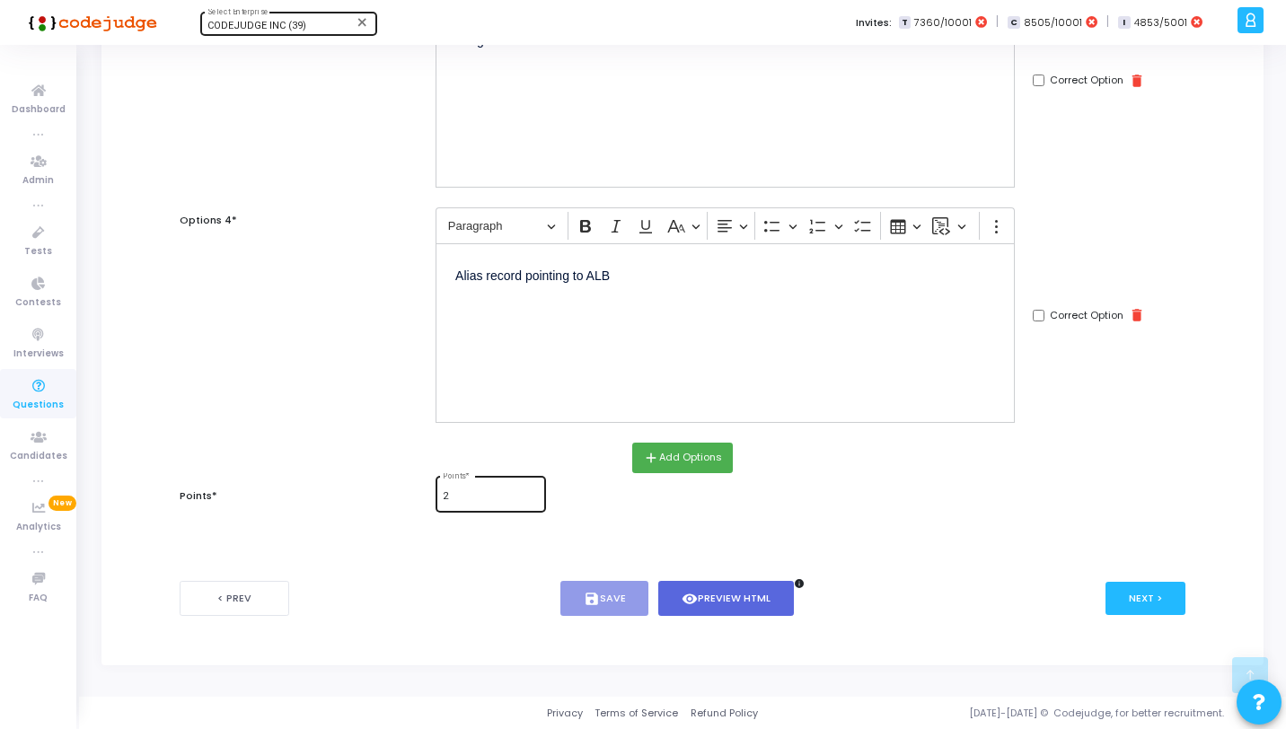
click at [513, 502] on input "2" at bounding box center [490, 496] width 95 height 11
type input "1"
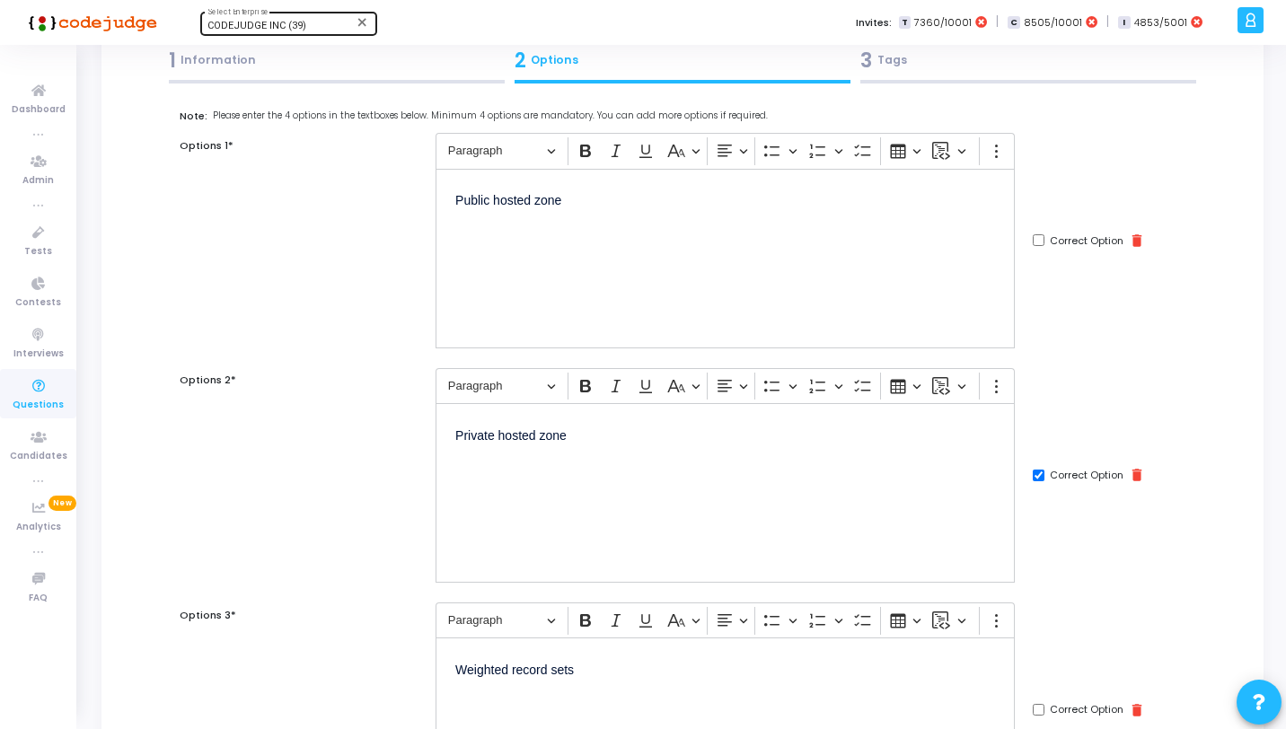
scroll to position [0, 0]
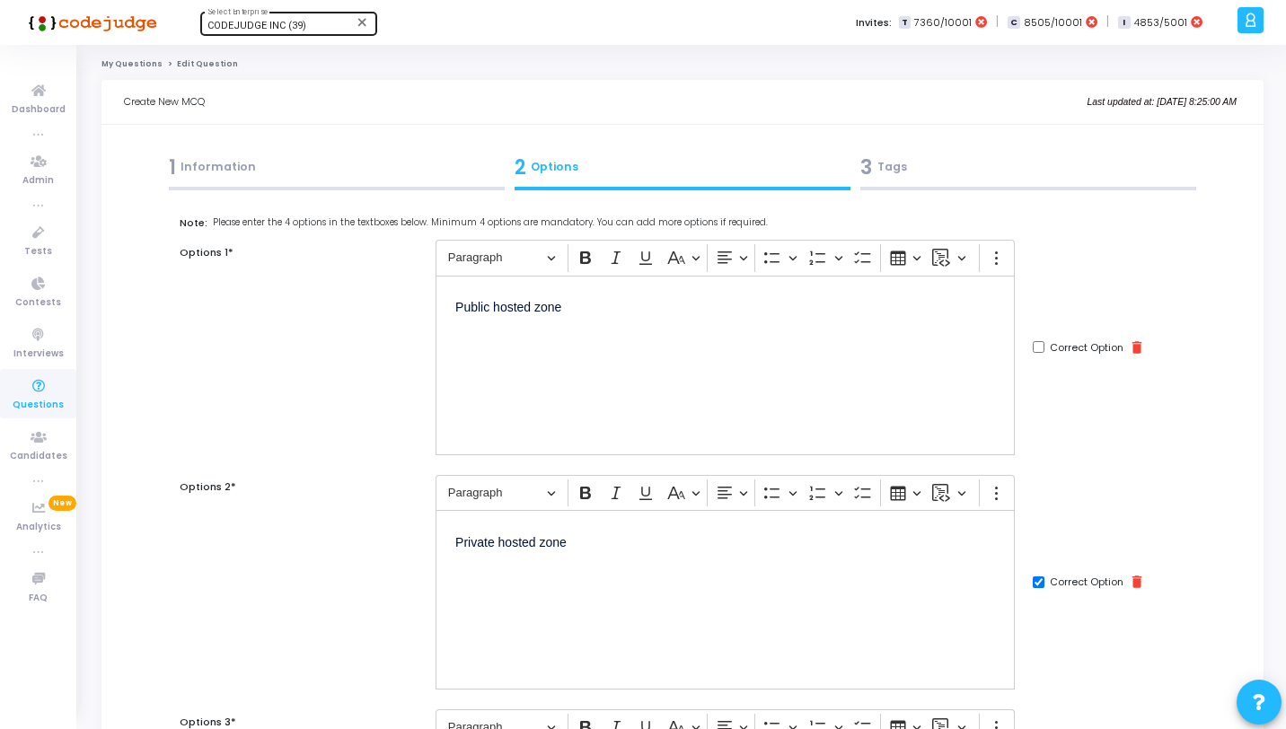
click at [1071, 184] on div "3 Tags" at bounding box center [1029, 171] width 346 height 49
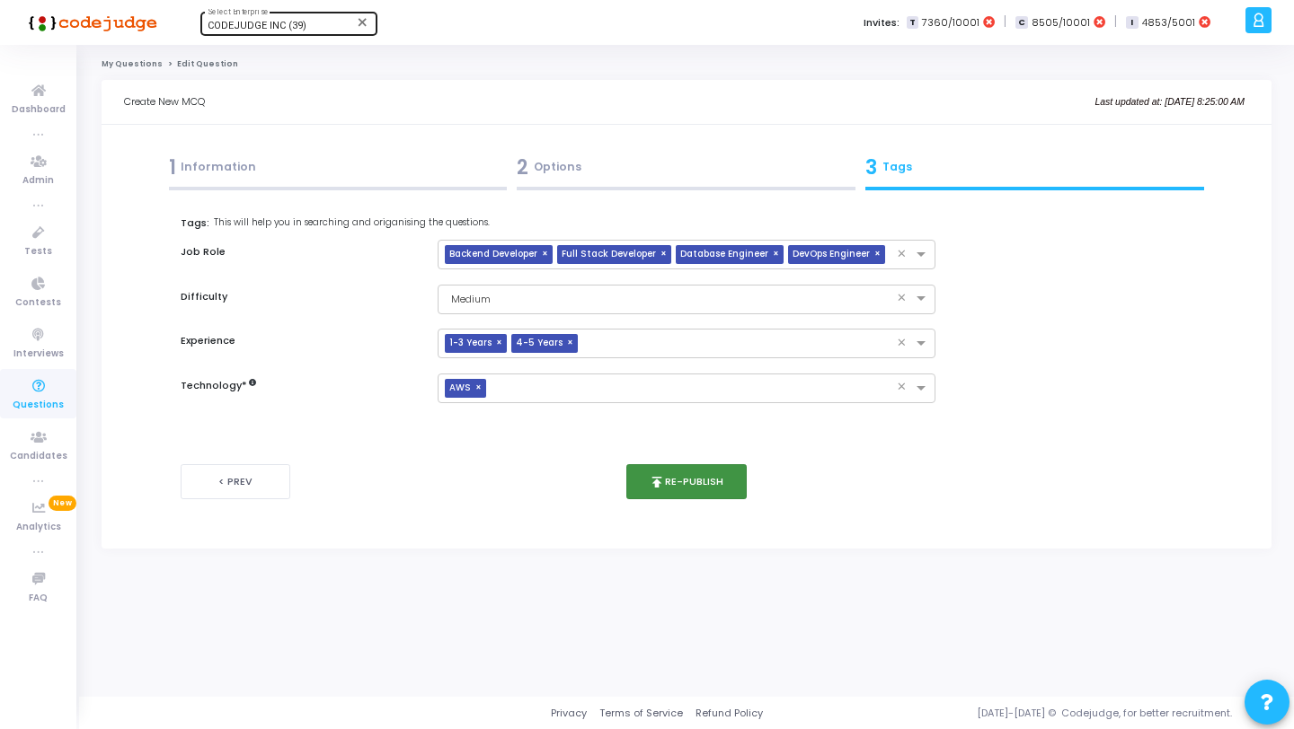
click at [703, 474] on button "publish Re-publish" at bounding box center [686, 481] width 121 height 35
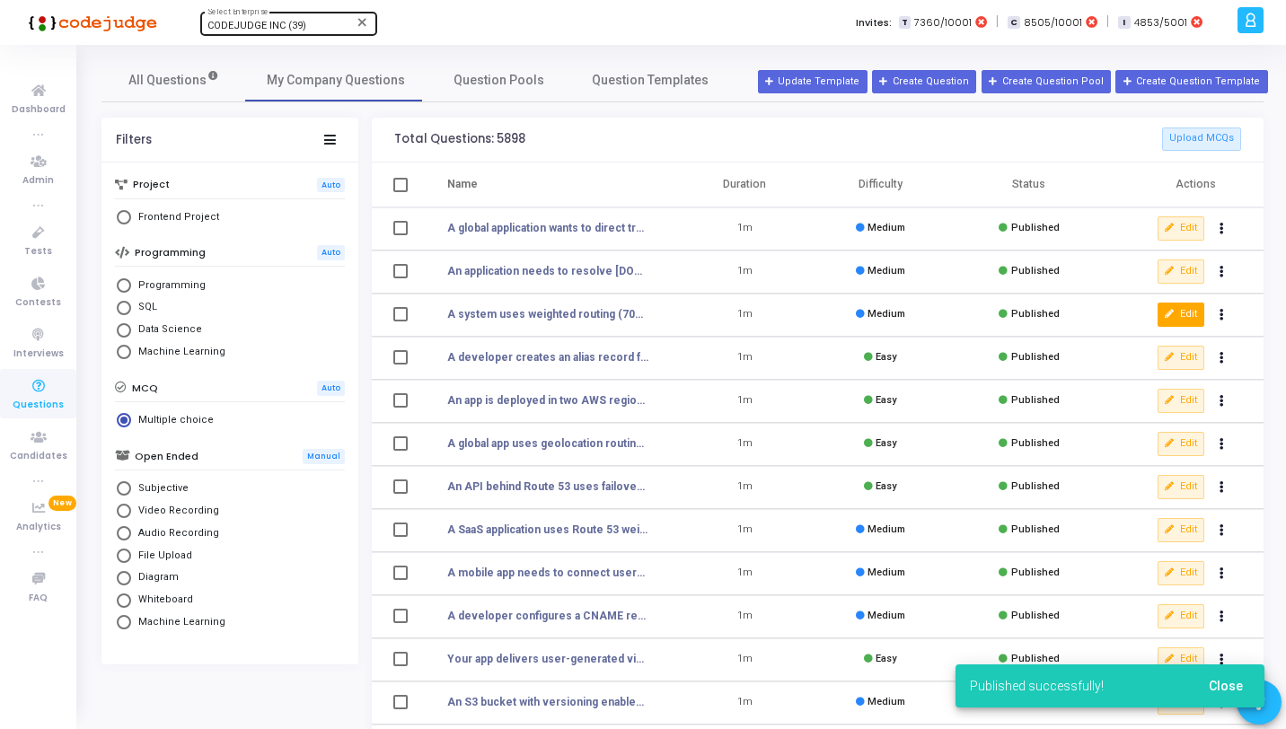
click at [1176, 317] on button "Edit" at bounding box center [1181, 314] width 47 height 23
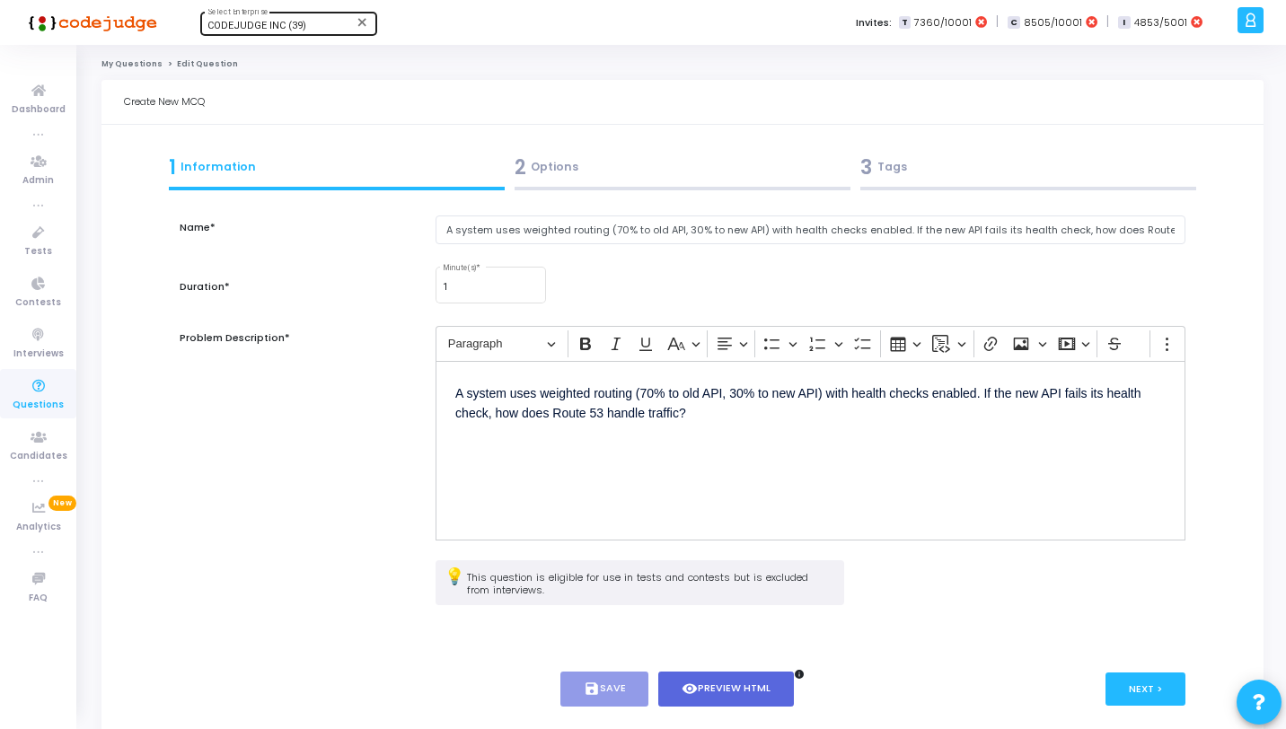
click at [718, 188] on div at bounding box center [683, 189] width 336 height 4
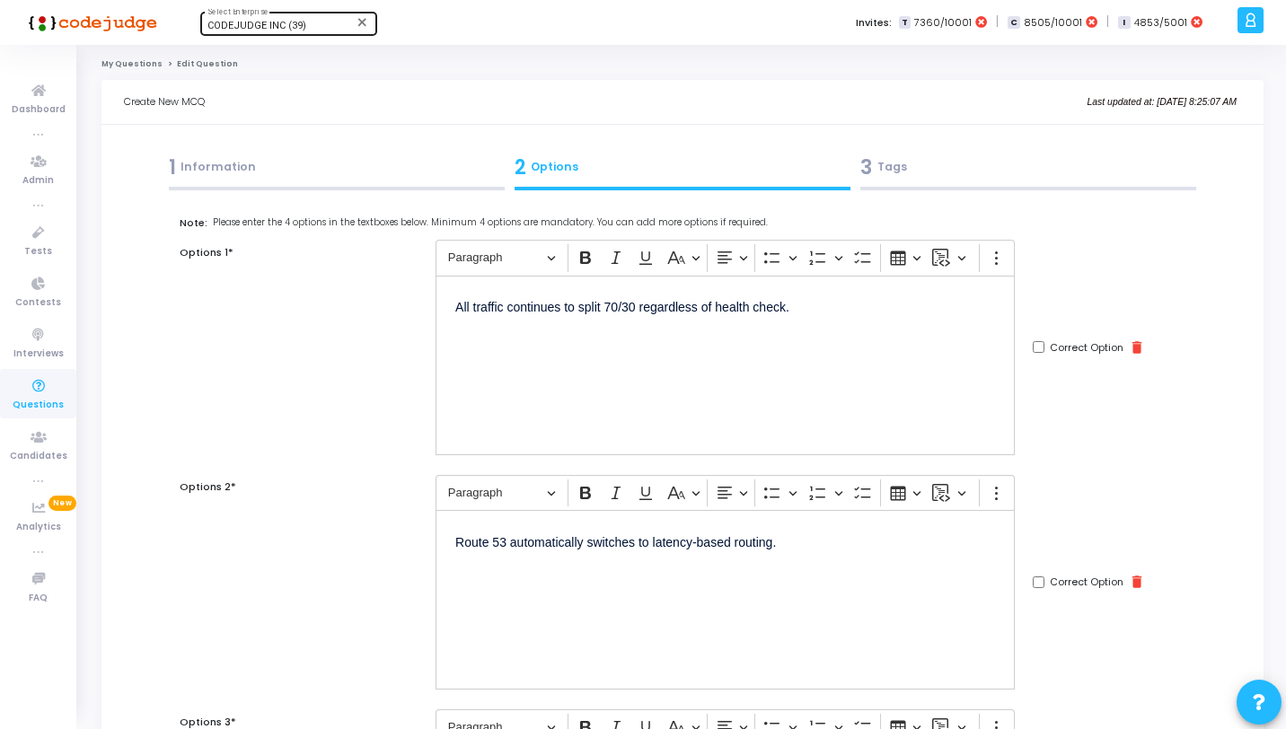
scroll to position [737, 0]
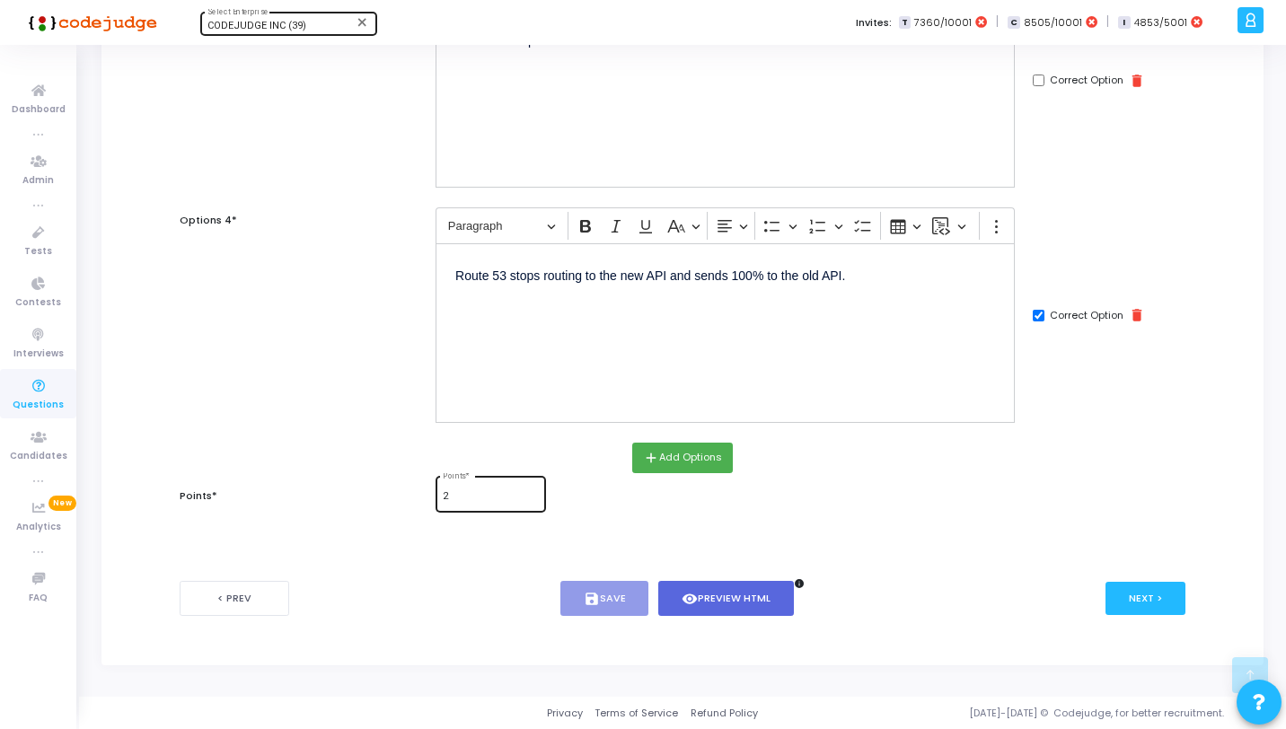
click at [487, 500] on input "2" at bounding box center [490, 496] width 95 height 11
type input "1"
click at [709, 589] on button "visibility Preview HTML" at bounding box center [727, 598] width 136 height 35
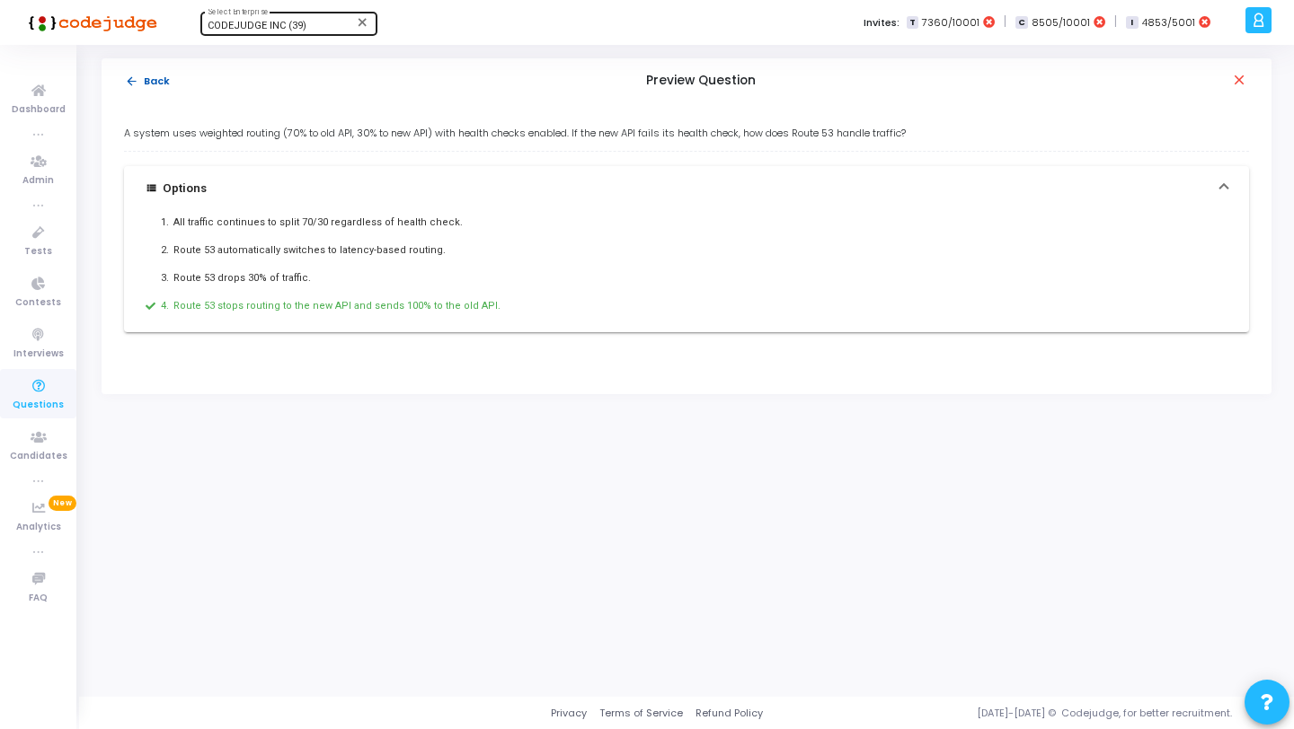
drag, startPoint x: 155, startPoint y: 82, endPoint x: 455, endPoint y: 120, distance: 302.5
click at [156, 82] on button "arrow_back Back" at bounding box center [147, 81] width 47 height 17
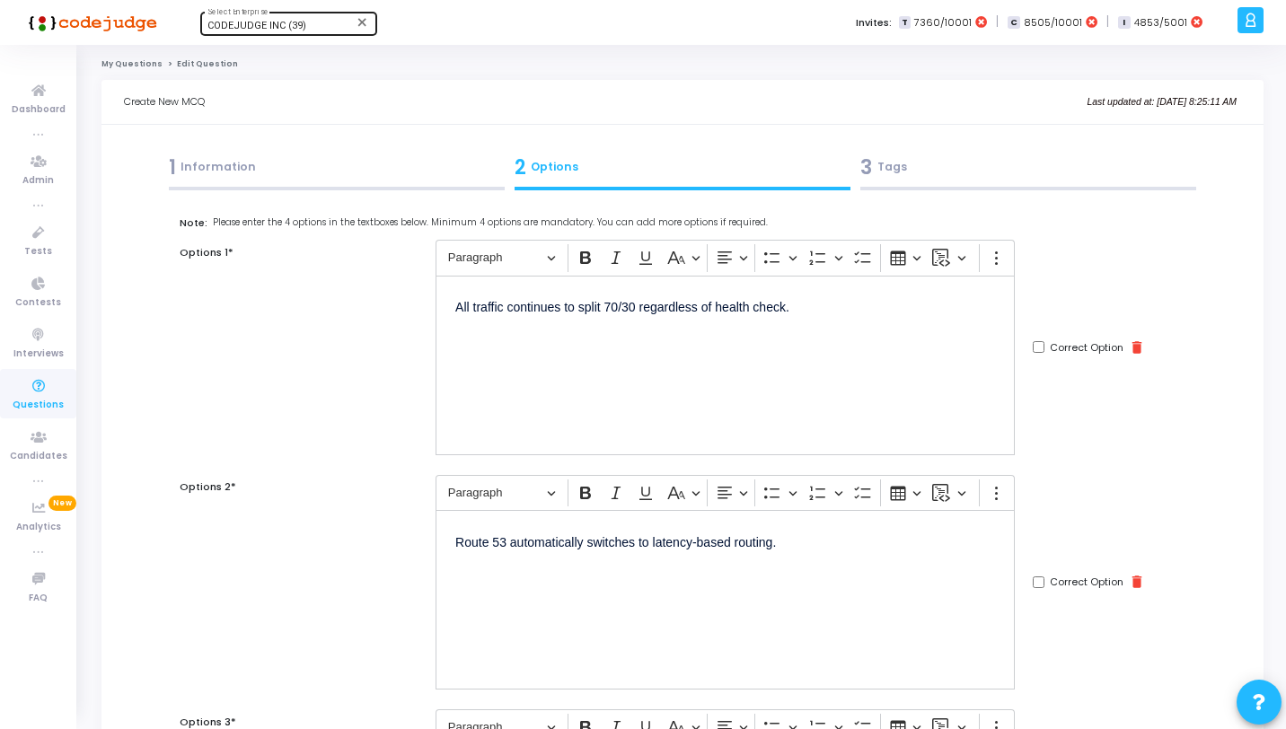
click at [973, 175] on div "3 Tags" at bounding box center [1029, 168] width 336 height 30
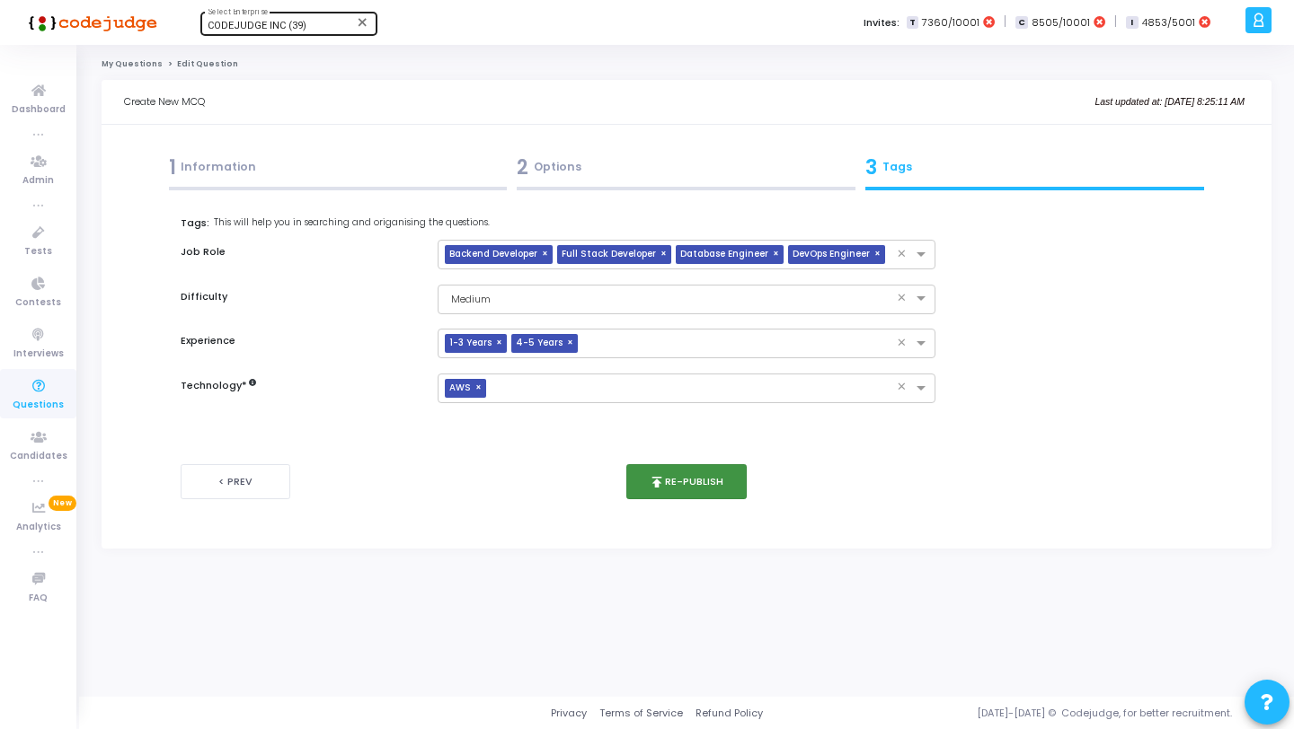
click at [714, 467] on button "publish Re-publish" at bounding box center [686, 481] width 121 height 35
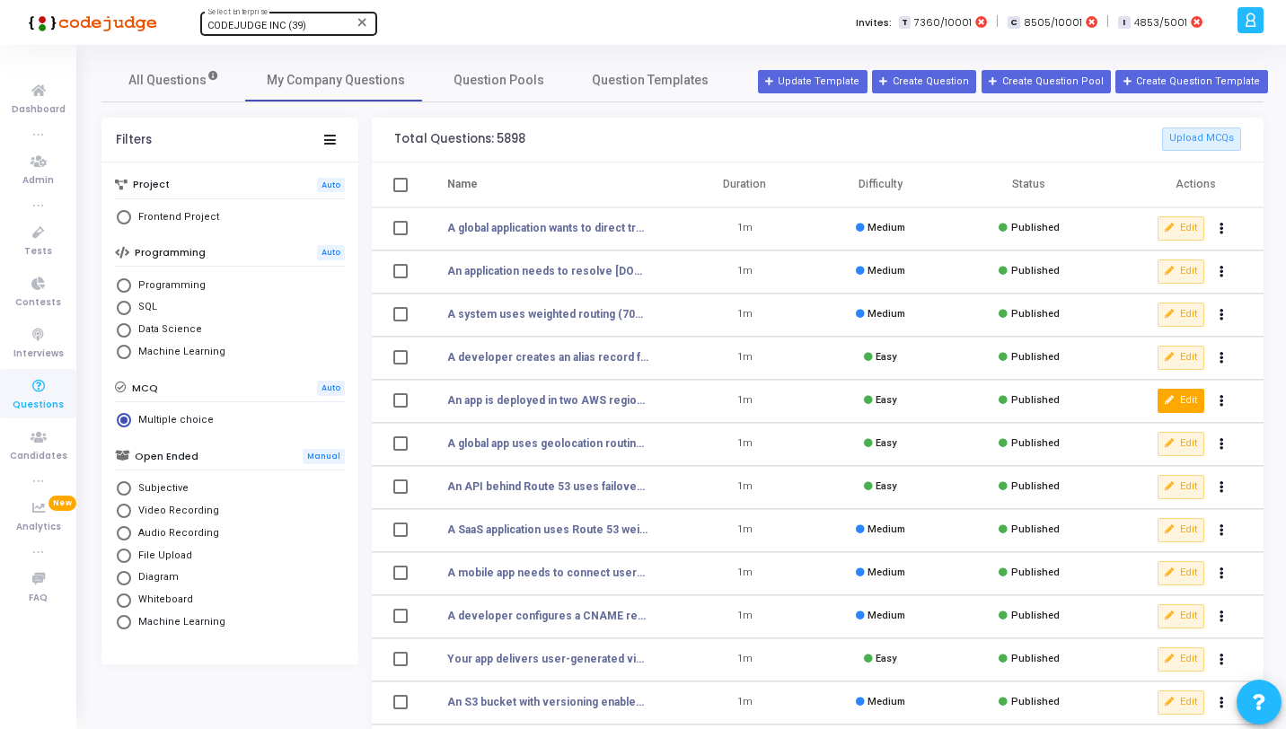
click at [1171, 394] on button "Edit" at bounding box center [1181, 400] width 47 height 23
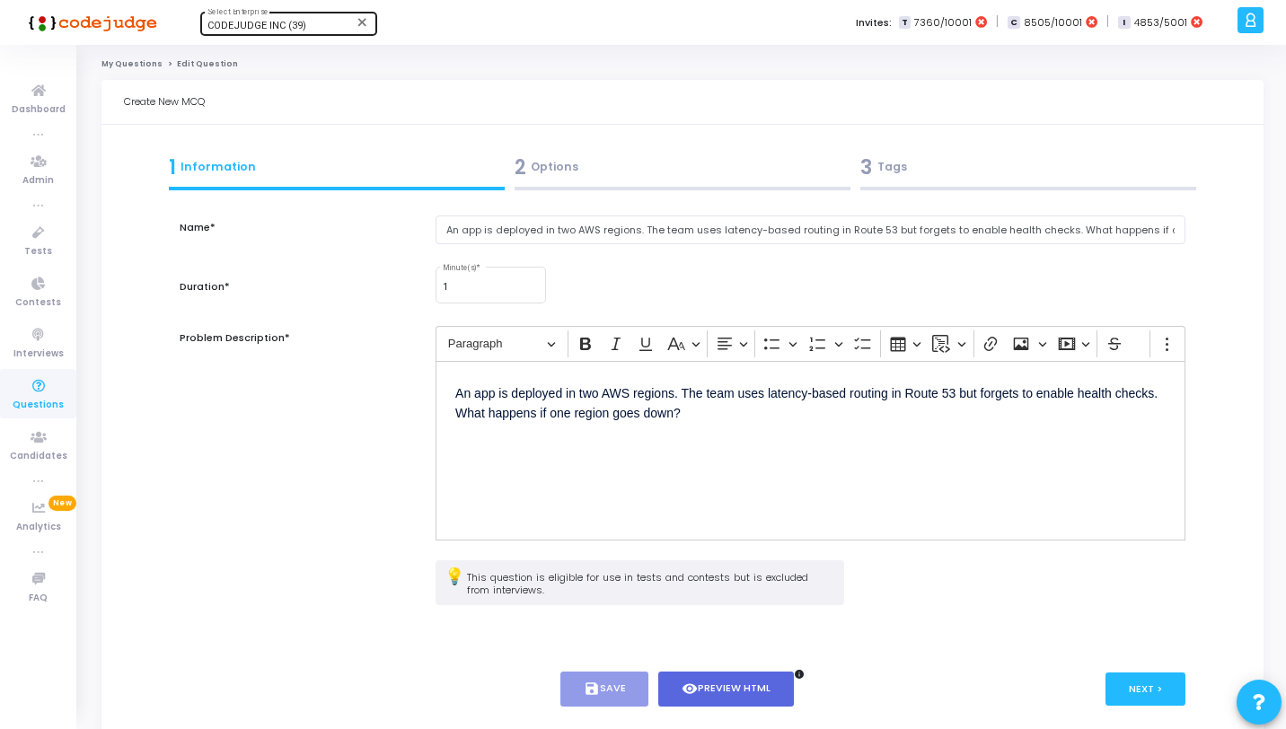
click at [567, 151] on div "2 Options" at bounding box center [682, 171] width 346 height 49
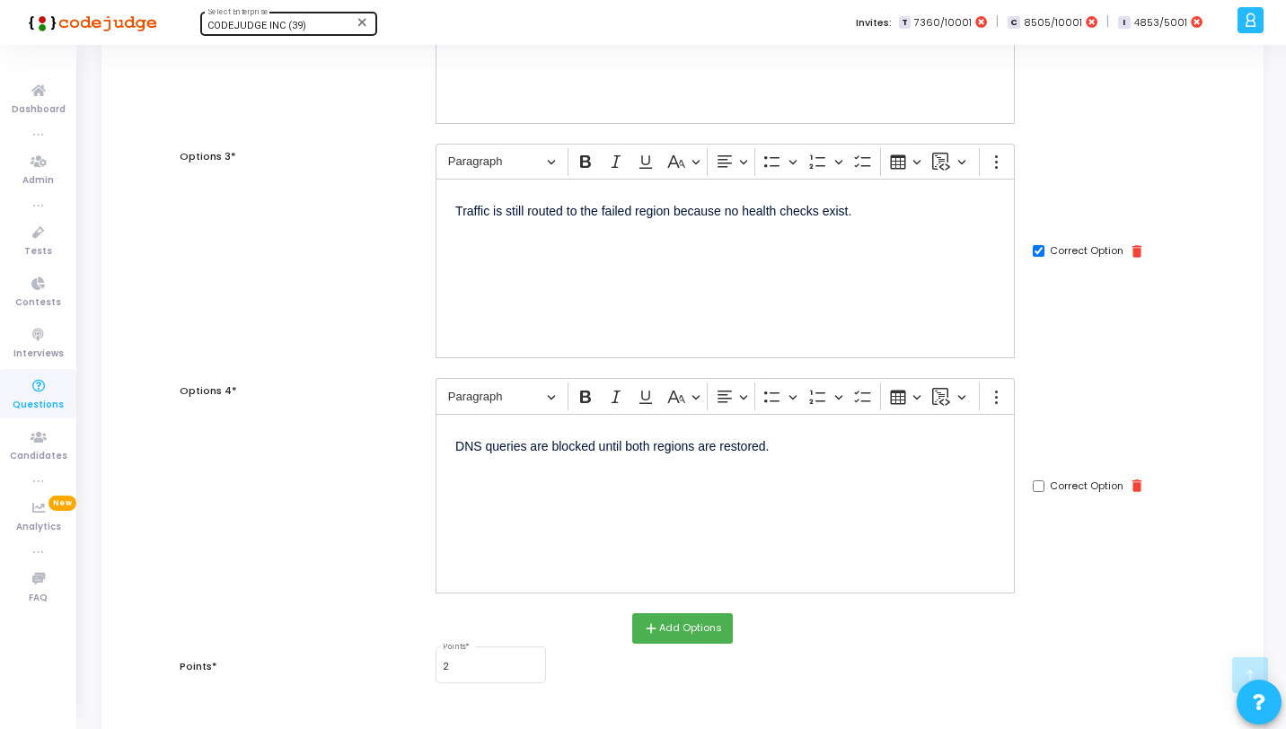
scroll to position [737, 0]
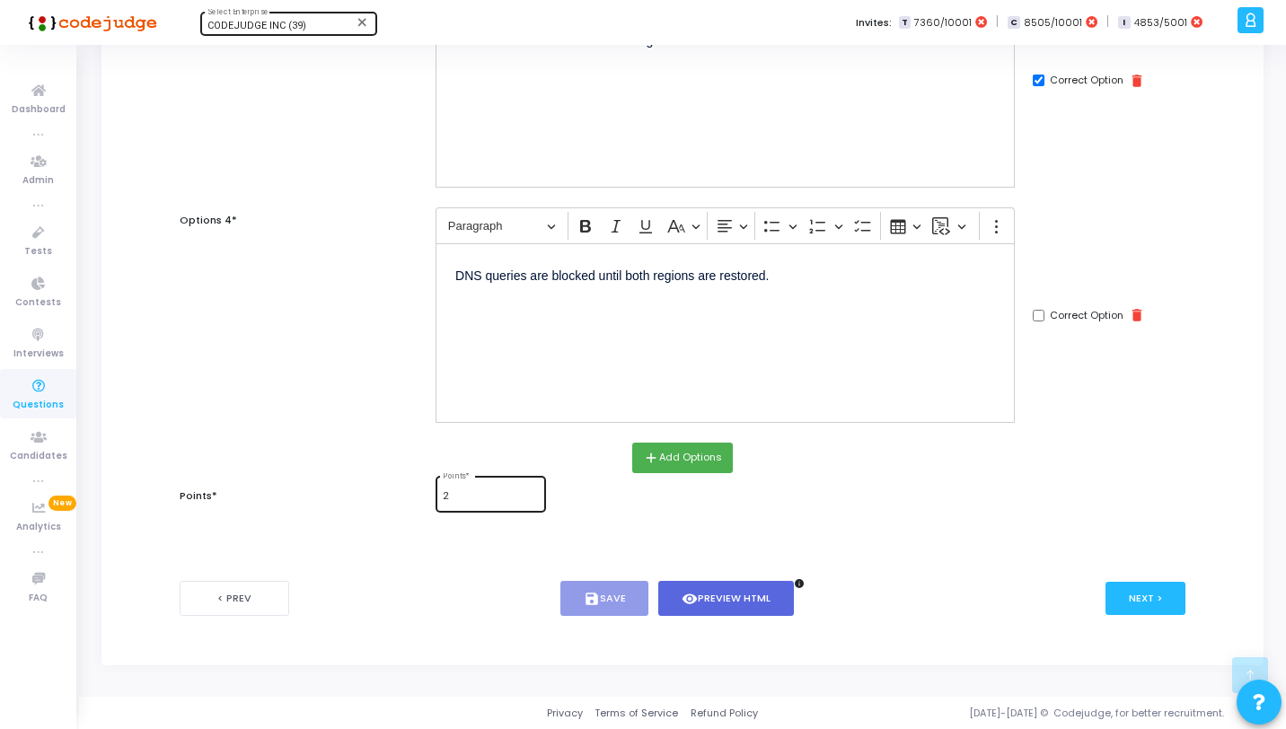
click at [466, 482] on div "2 Points *" at bounding box center [490, 492] width 95 height 39
type input "1"
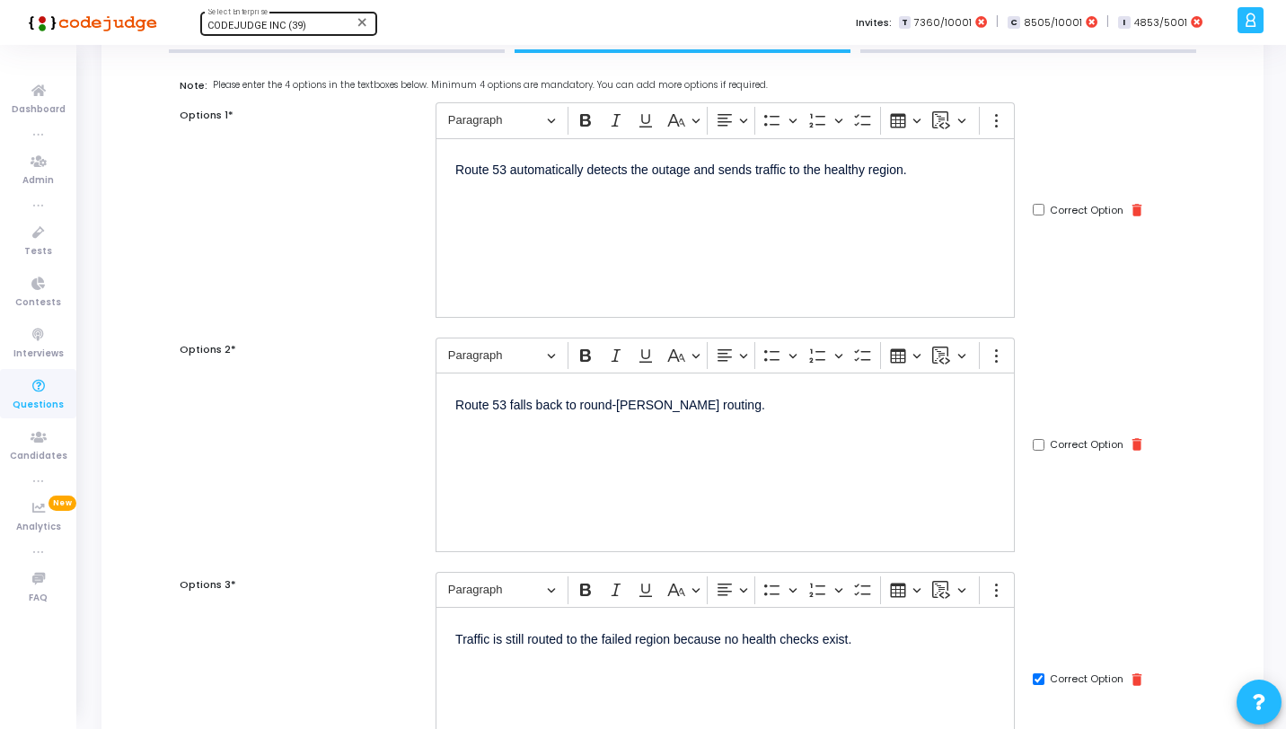
scroll to position [0, 0]
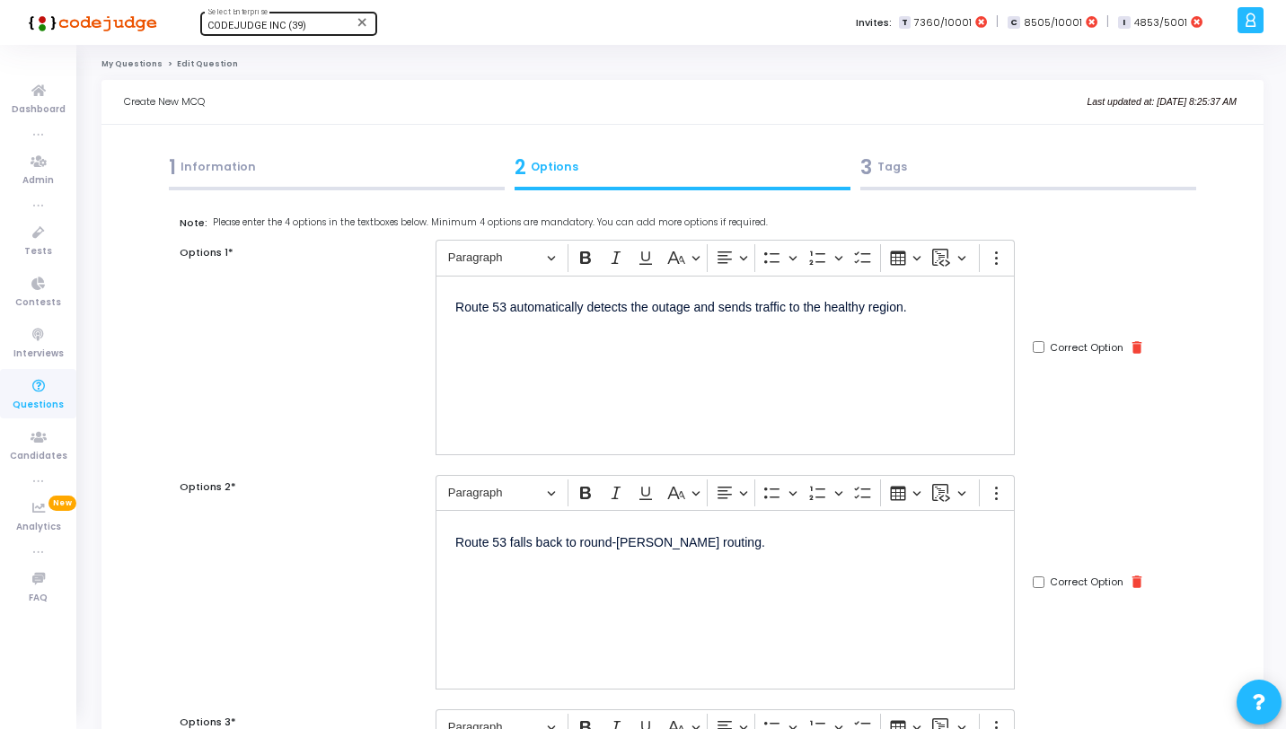
click at [999, 162] on div "3 Tags" at bounding box center [1029, 168] width 336 height 30
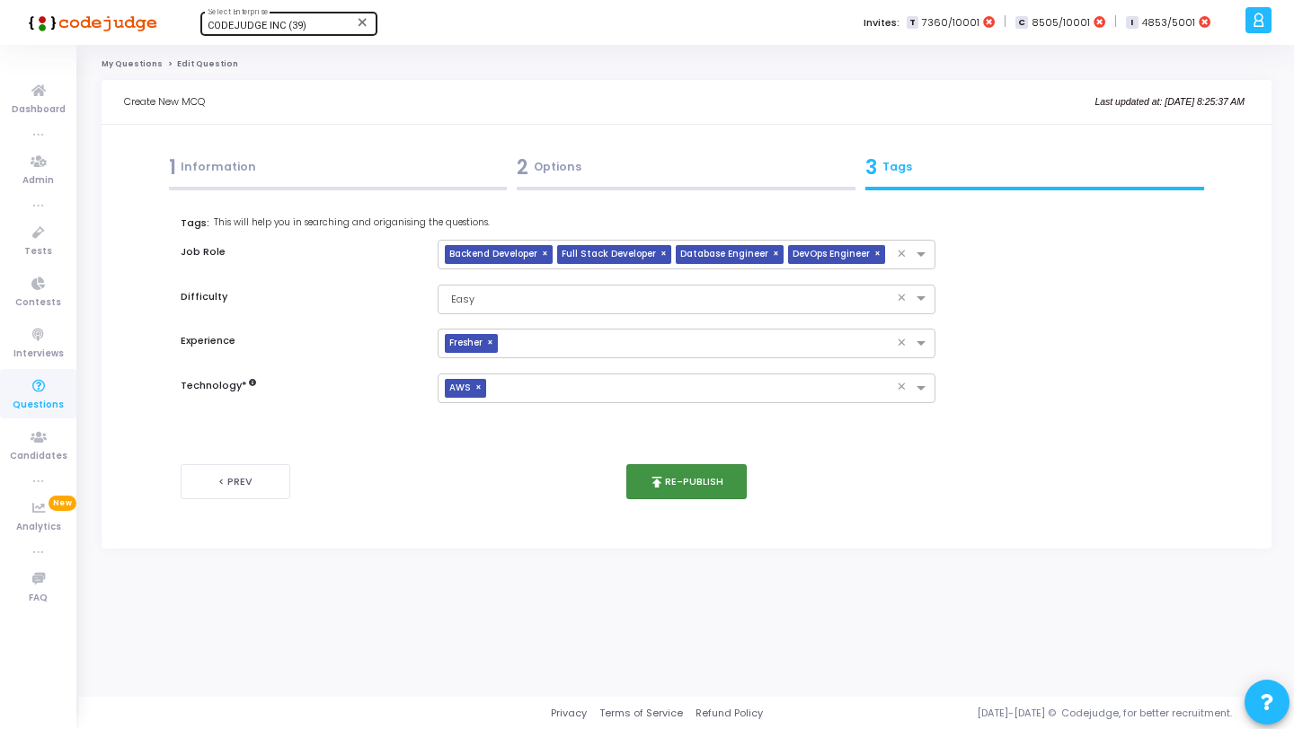
click at [702, 491] on button "publish Re-publish" at bounding box center [686, 481] width 121 height 35
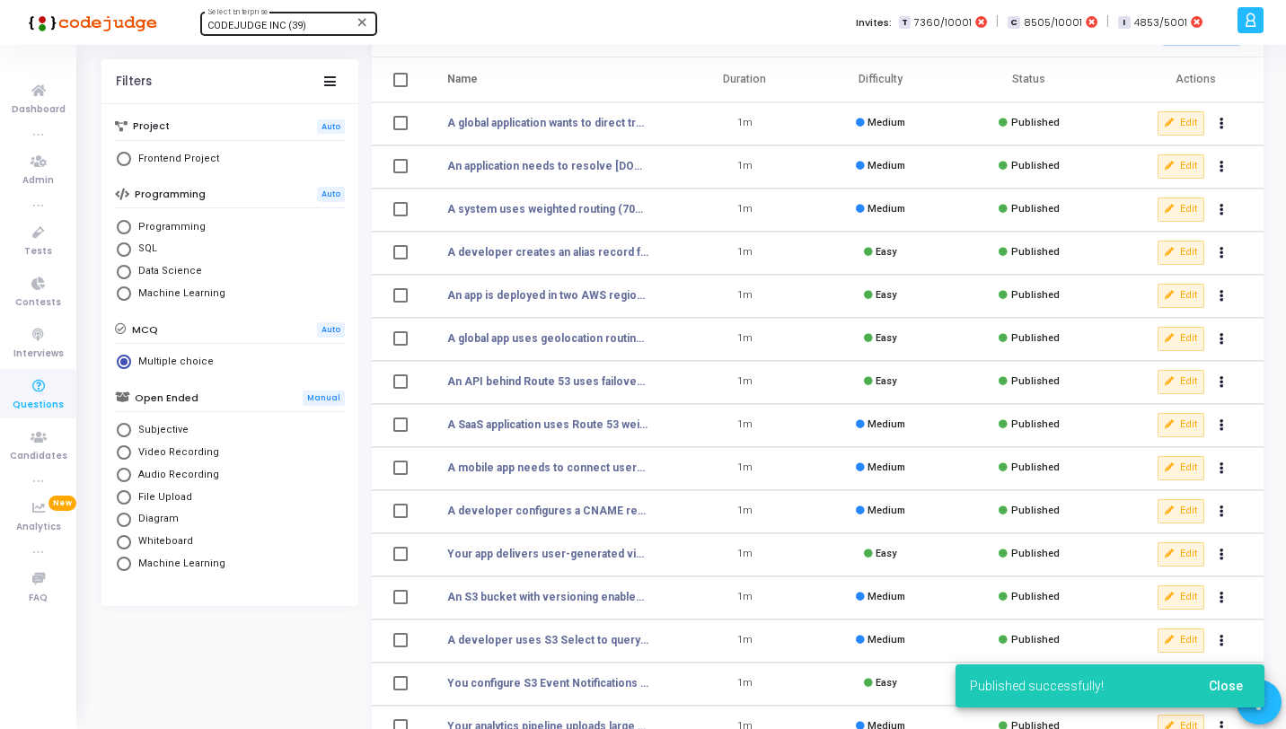
scroll to position [138, 0]
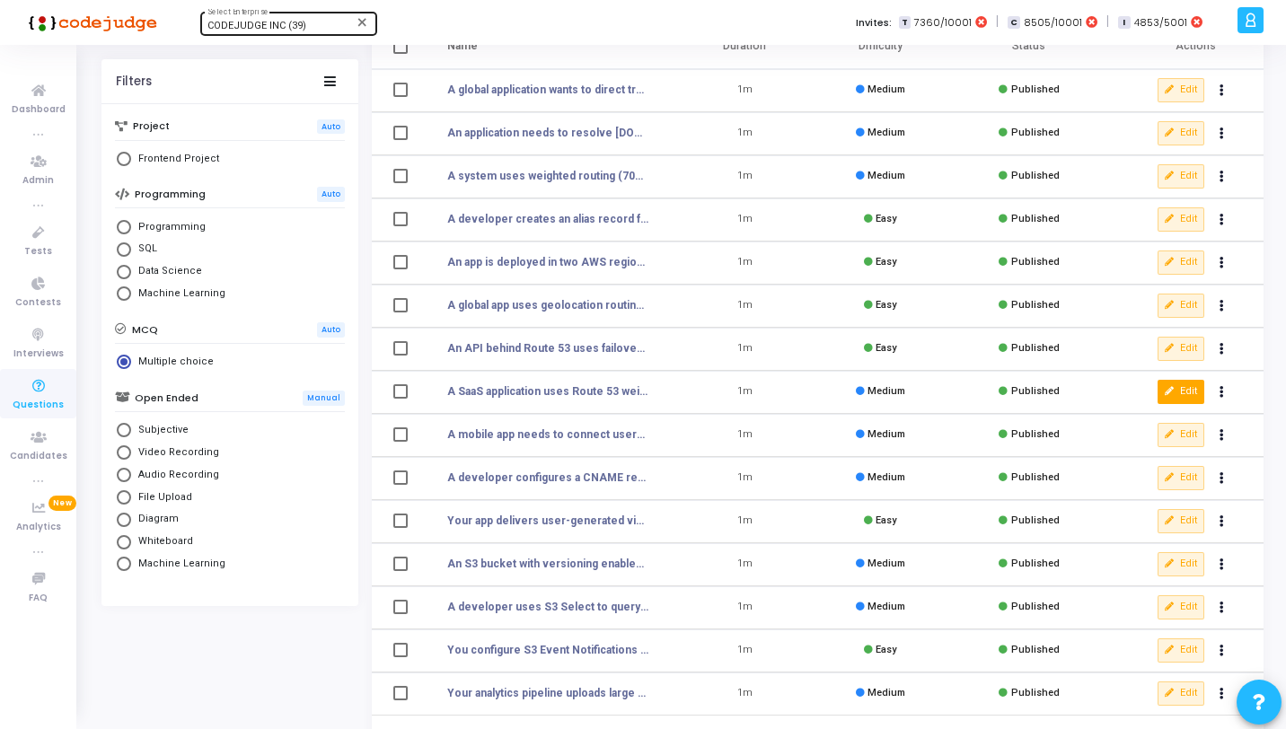
click at [1165, 396] on icon at bounding box center [1170, 392] width 10 height 10
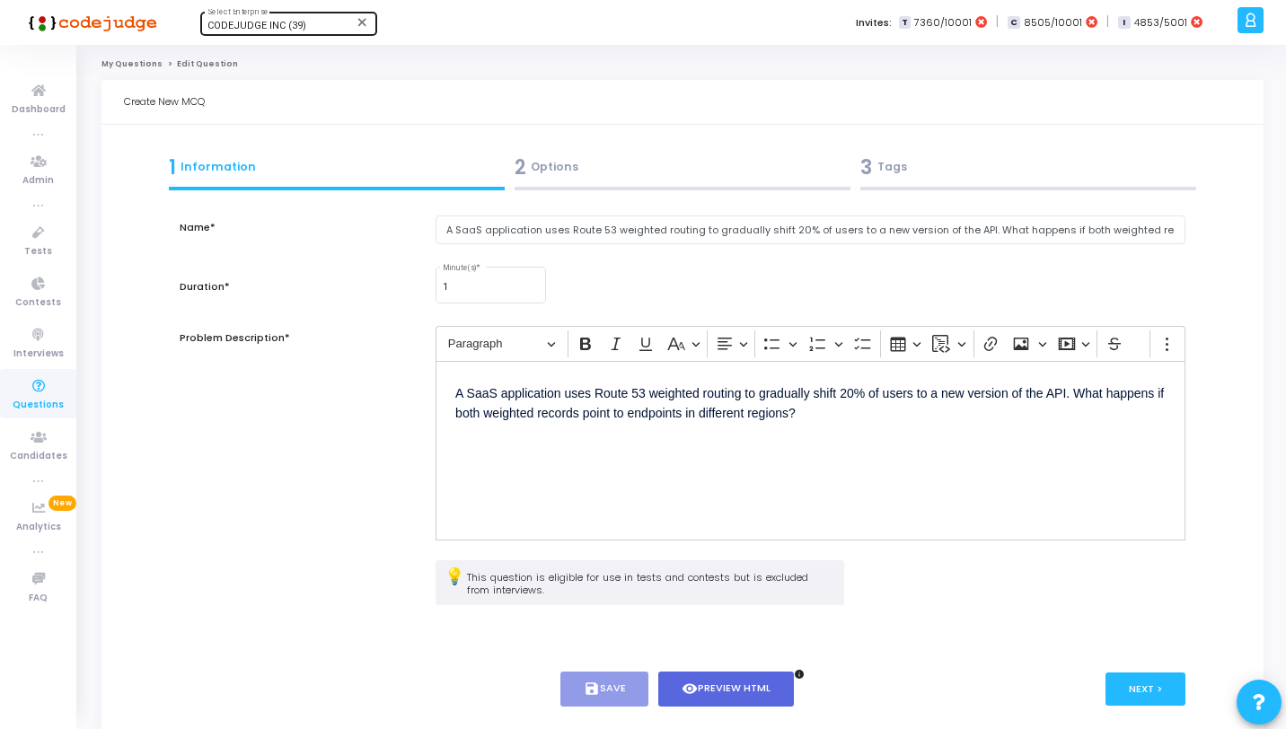
click at [787, 167] on div "2 Options" at bounding box center [683, 168] width 336 height 30
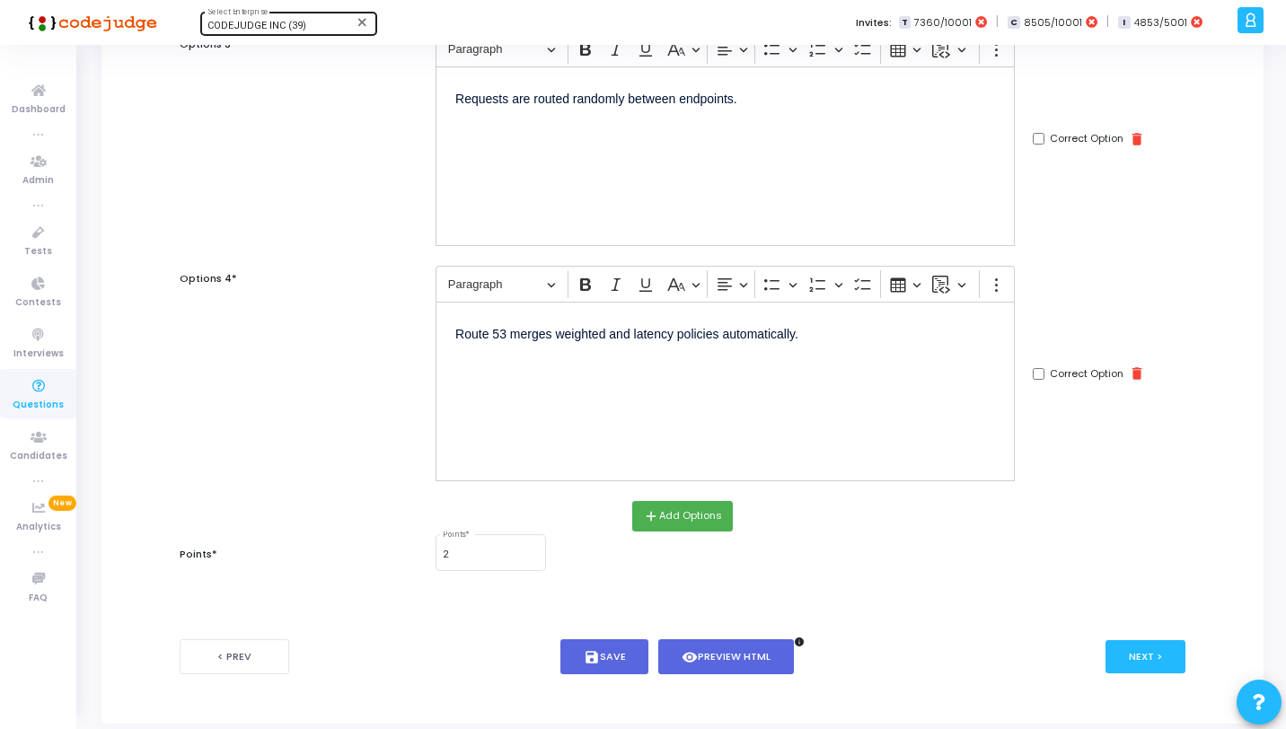
scroll to position [737, 0]
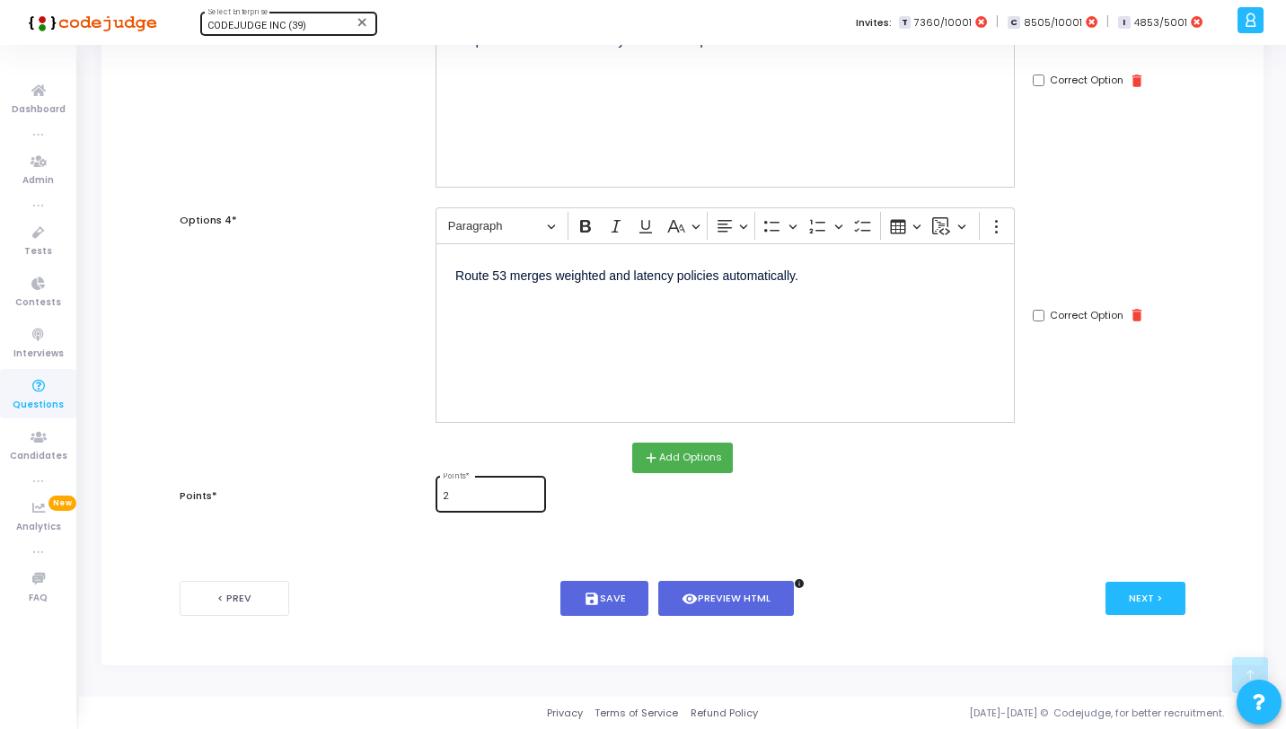
click at [492, 507] on div "2 Points *" at bounding box center [490, 492] width 95 height 39
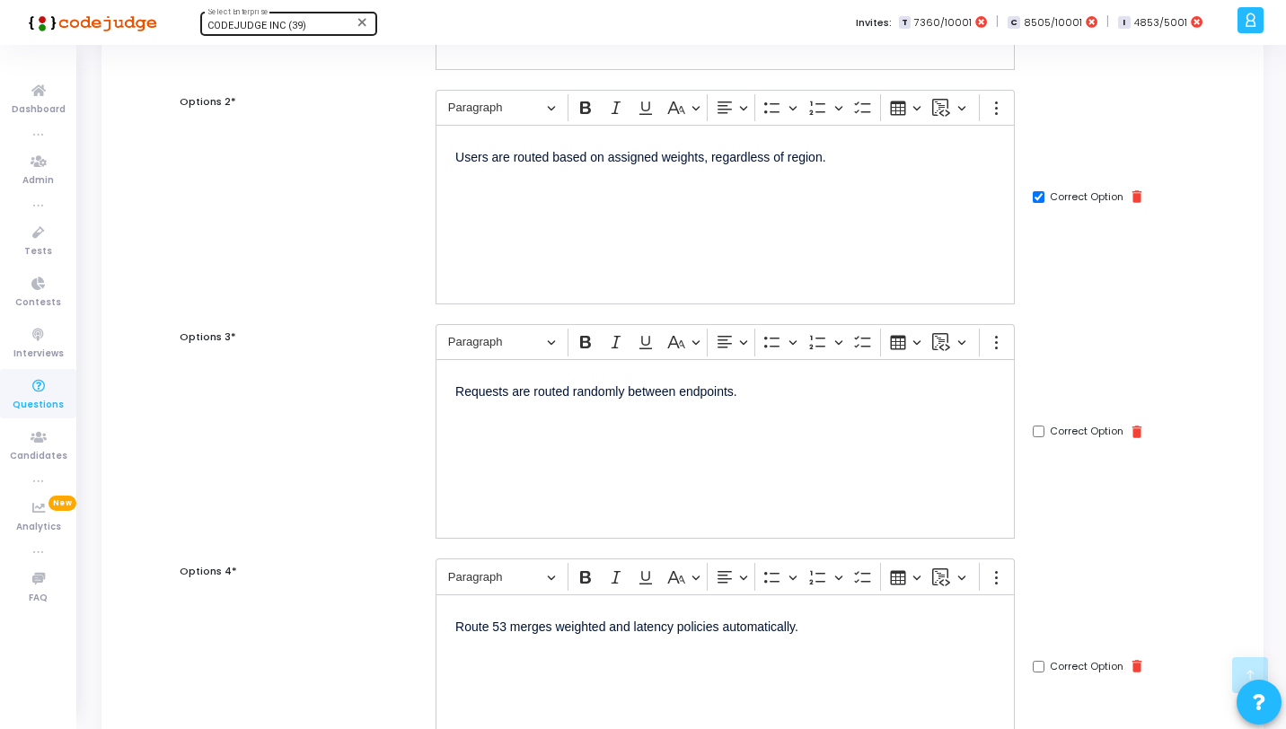
scroll to position [0, 0]
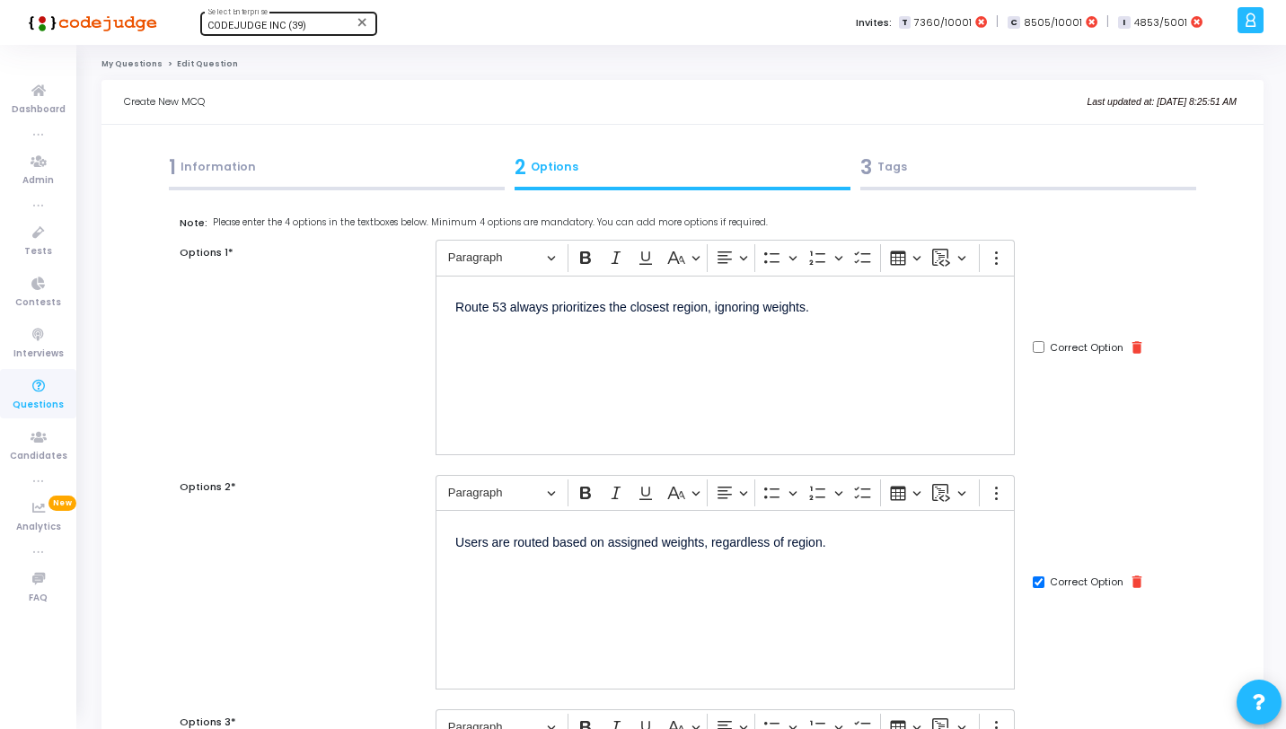
type input "1"
click at [1022, 165] on div "3 Tags" at bounding box center [1029, 168] width 336 height 30
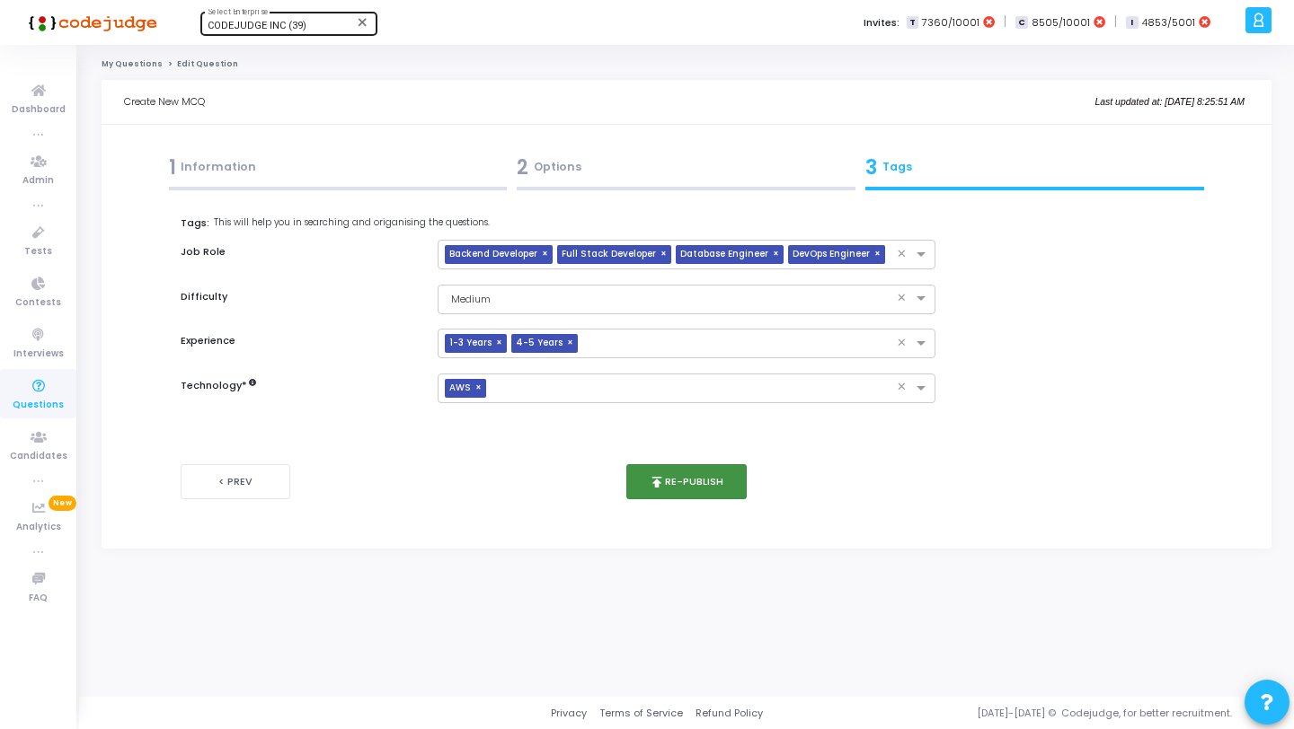
click at [719, 482] on button "publish Re-publish" at bounding box center [686, 481] width 121 height 35
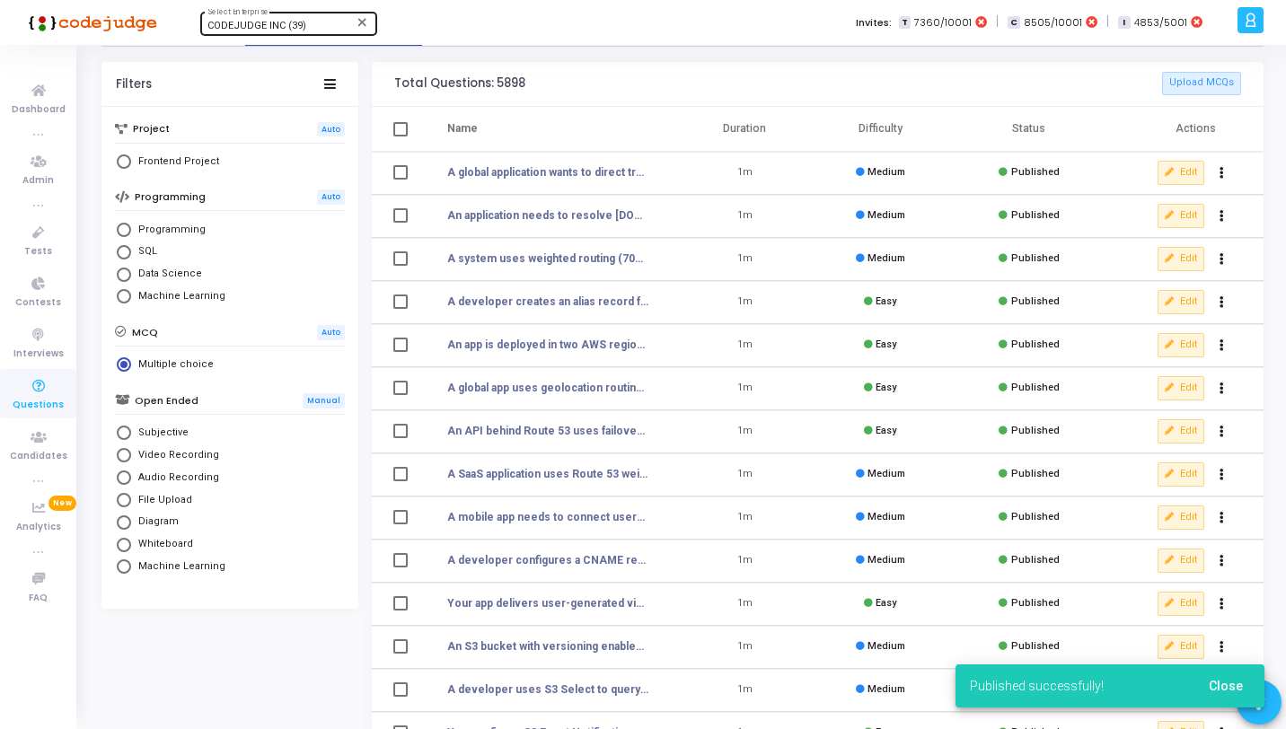
scroll to position [221, 0]
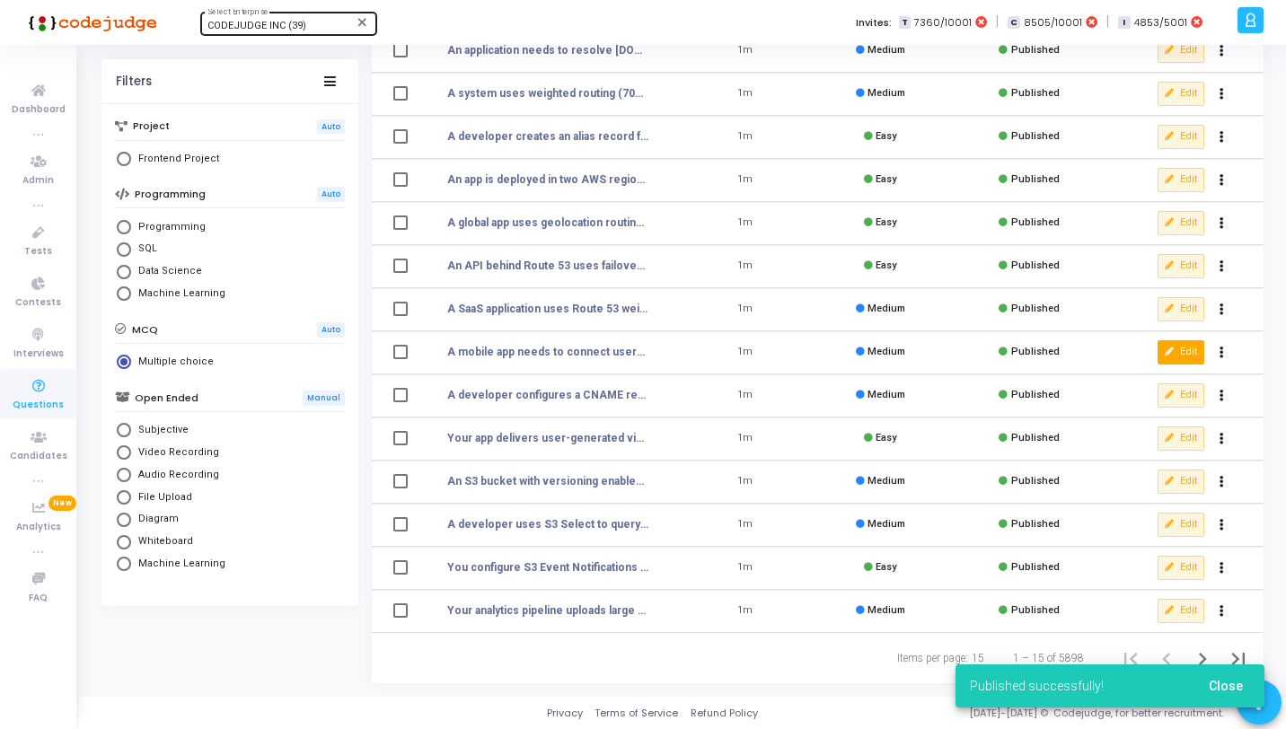
click at [1190, 347] on button "Edit" at bounding box center [1181, 351] width 47 height 23
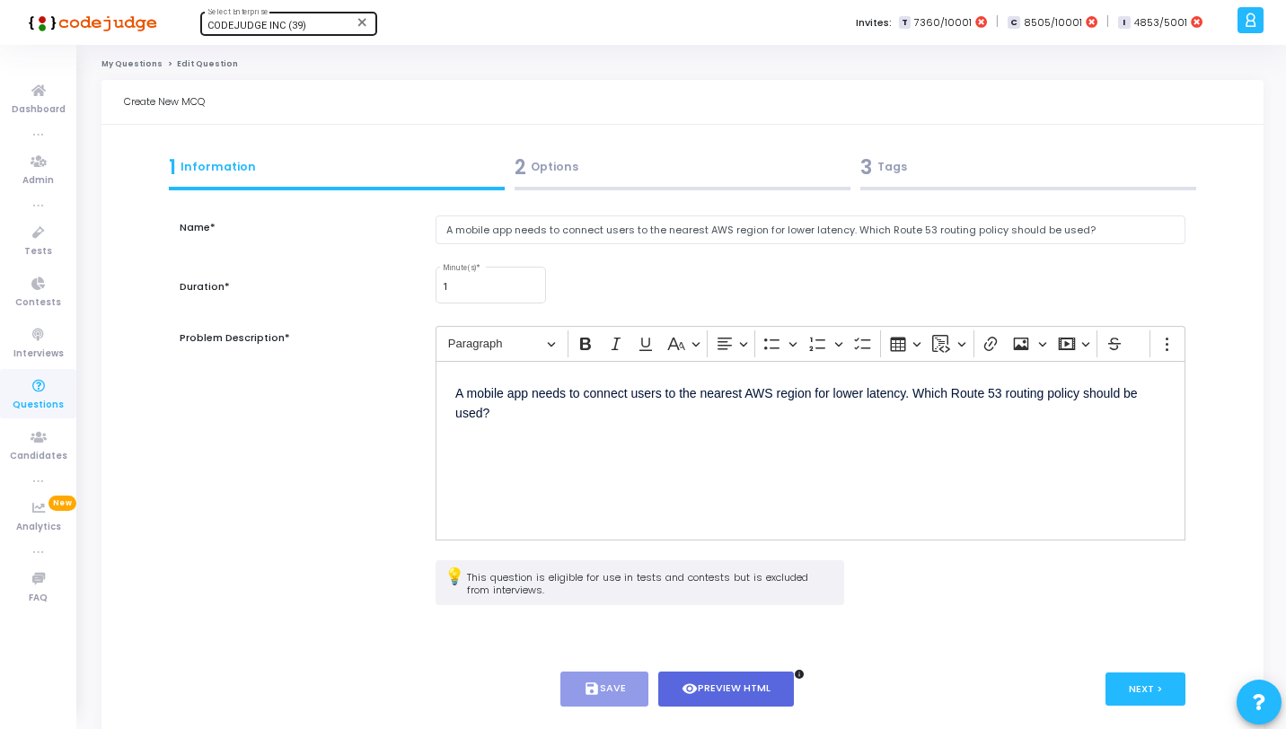
click at [632, 172] on div "2 Options" at bounding box center [683, 168] width 336 height 30
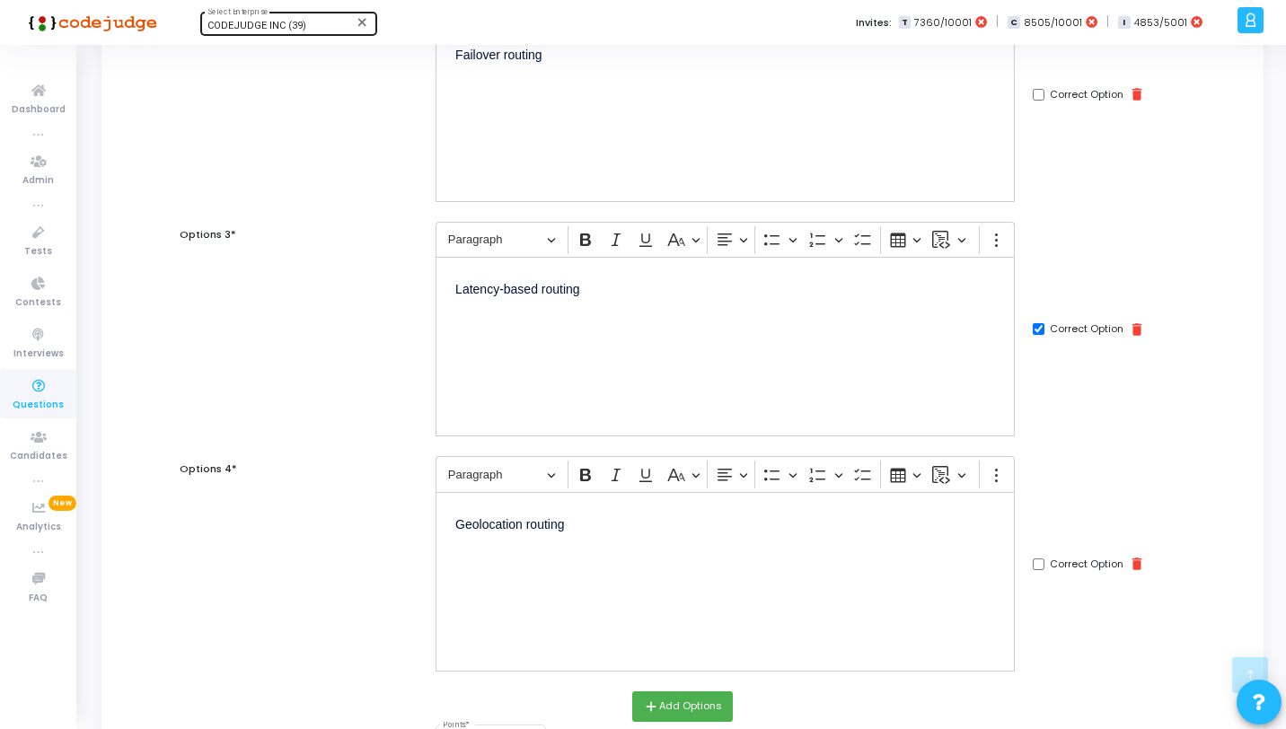
scroll to position [737, 0]
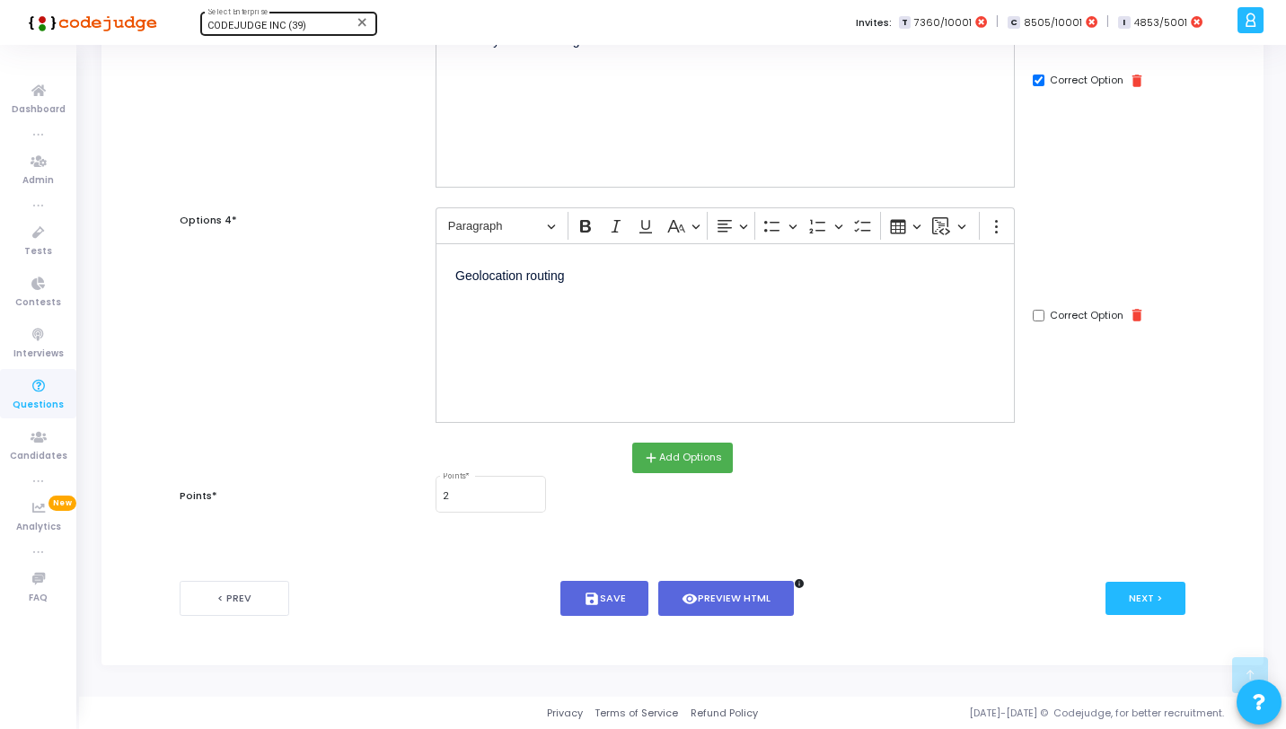
click at [487, 512] on mat-form-field "2 Points *" at bounding box center [491, 493] width 110 height 41
click at [486, 495] on input "2" at bounding box center [490, 496] width 95 height 11
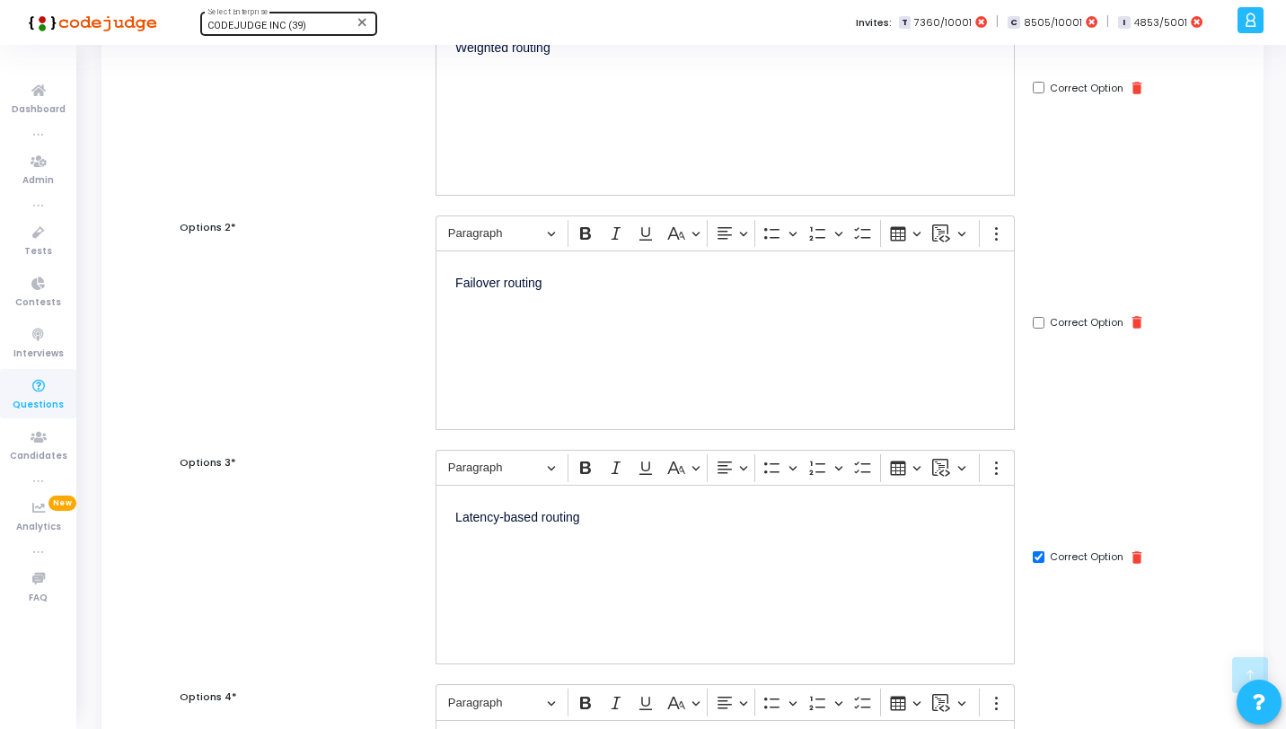
scroll to position [0, 0]
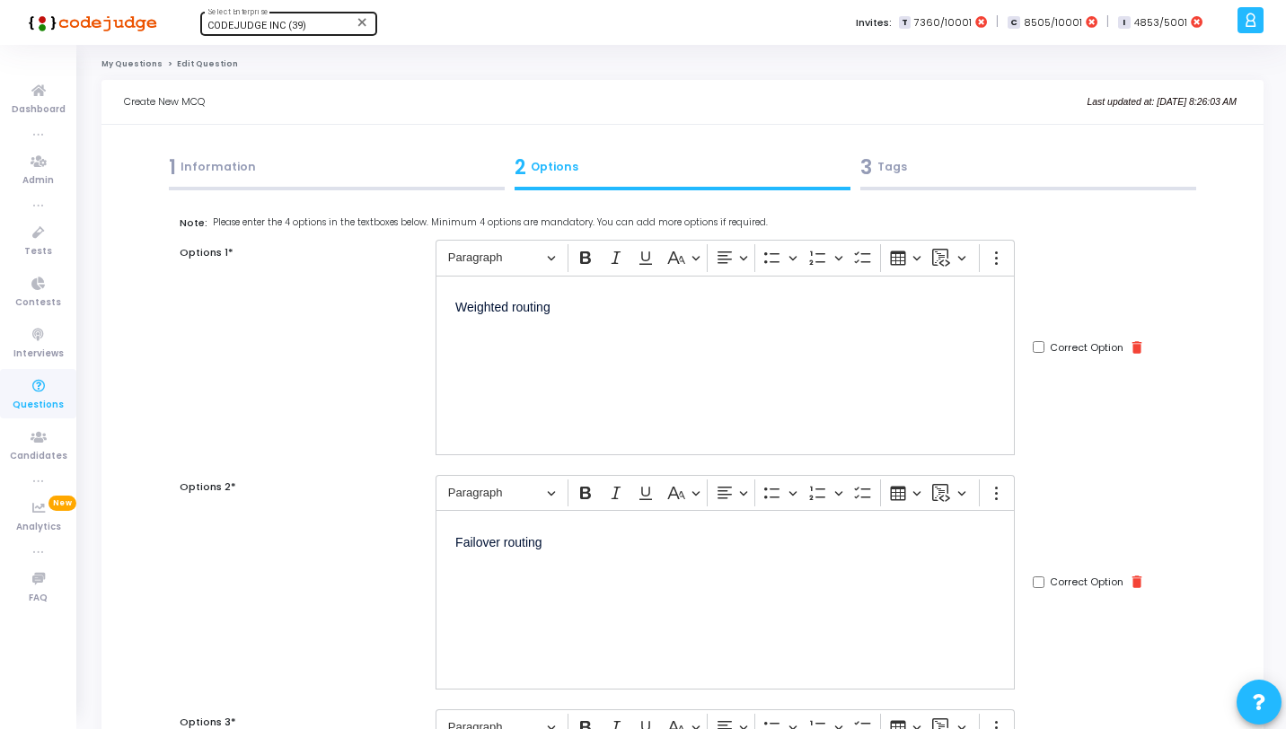
type input "1"
click at [1076, 184] on div "3 Tags" at bounding box center [1029, 171] width 346 height 49
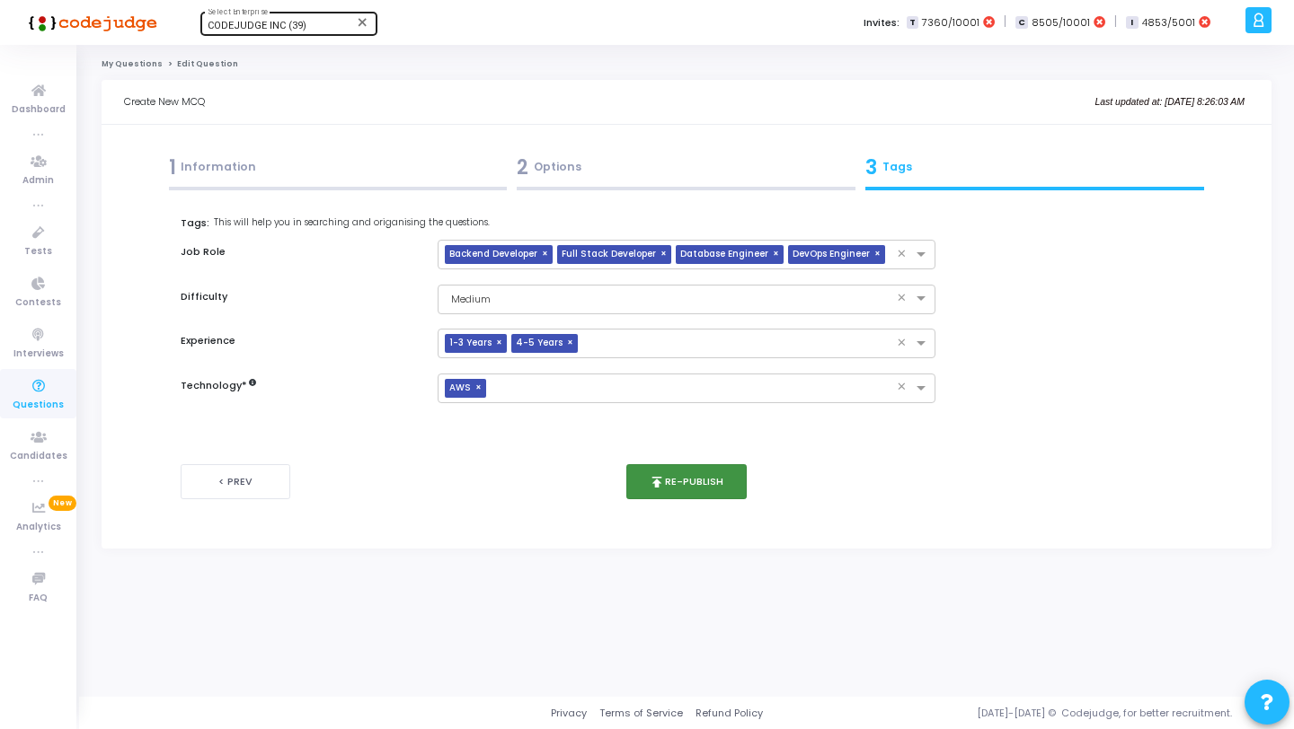
click at [686, 476] on button "publish Re-publish" at bounding box center [686, 481] width 121 height 35
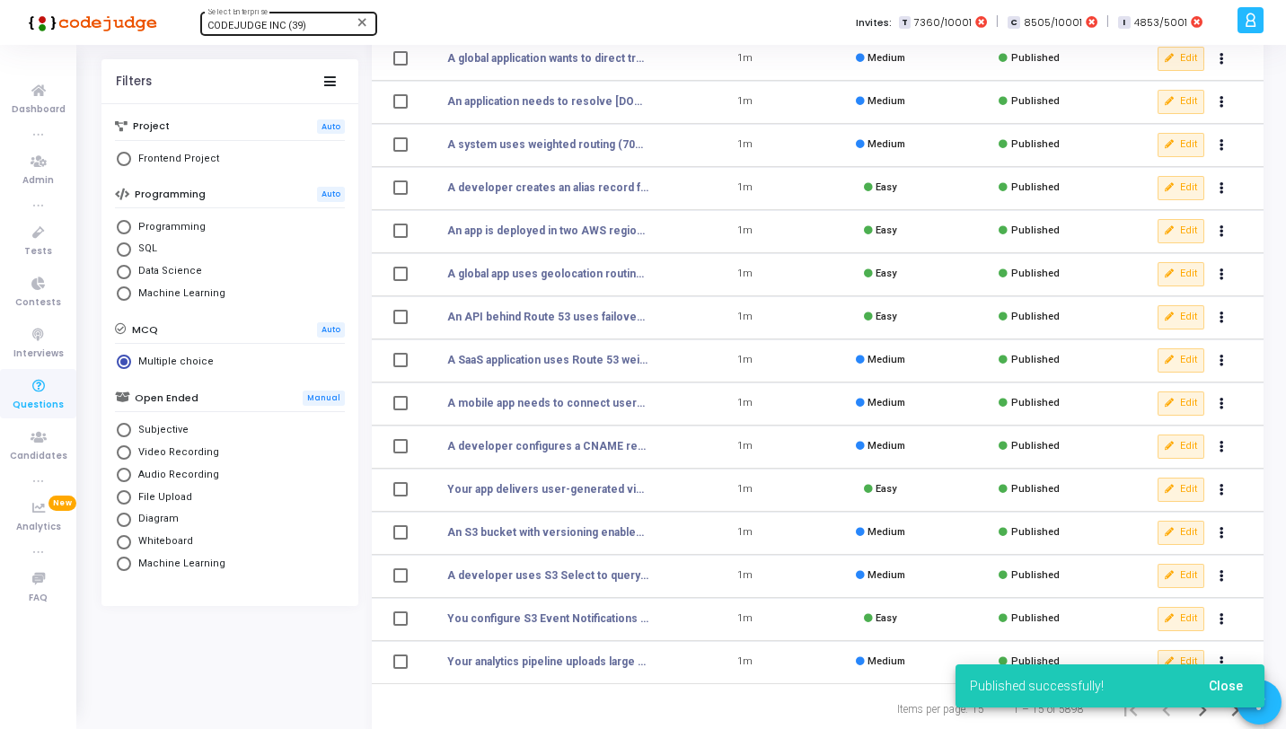
scroll to position [171, 0]
click at [1171, 448] on icon at bounding box center [1170, 446] width 10 height 10
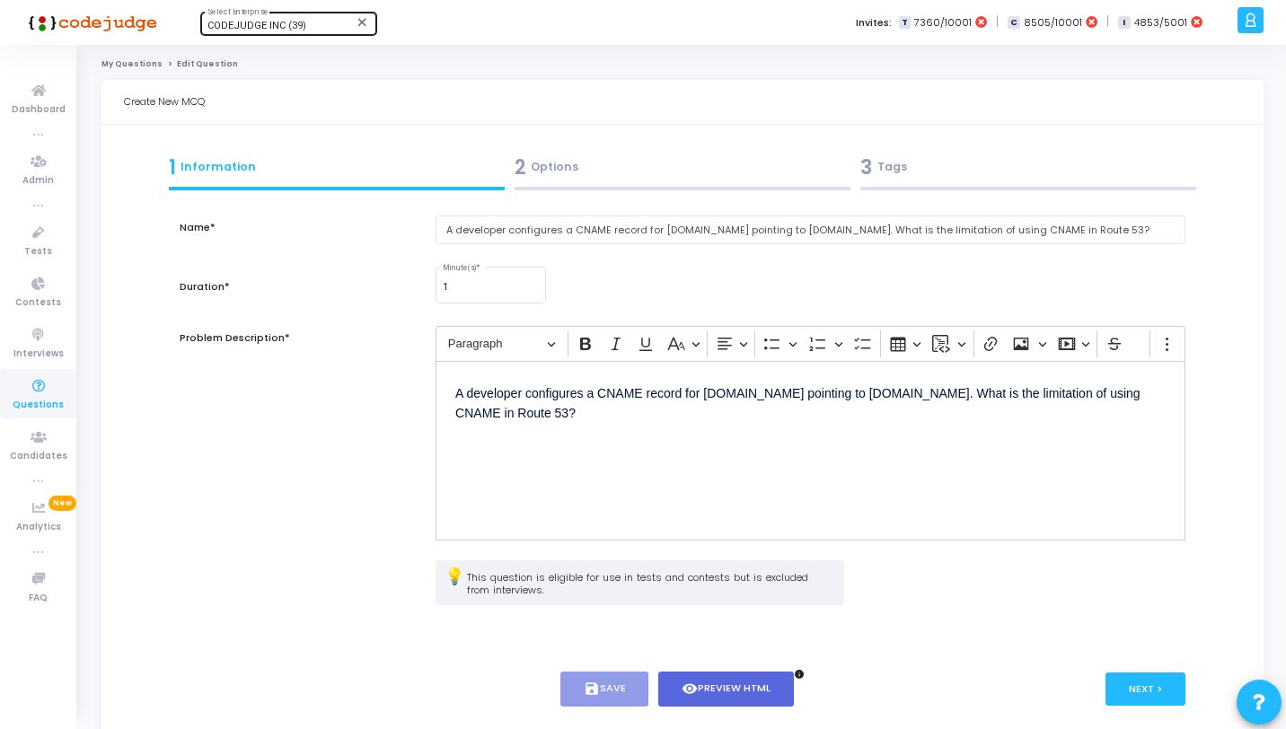
click at [614, 190] on div "2 Options" at bounding box center [682, 171] width 346 height 49
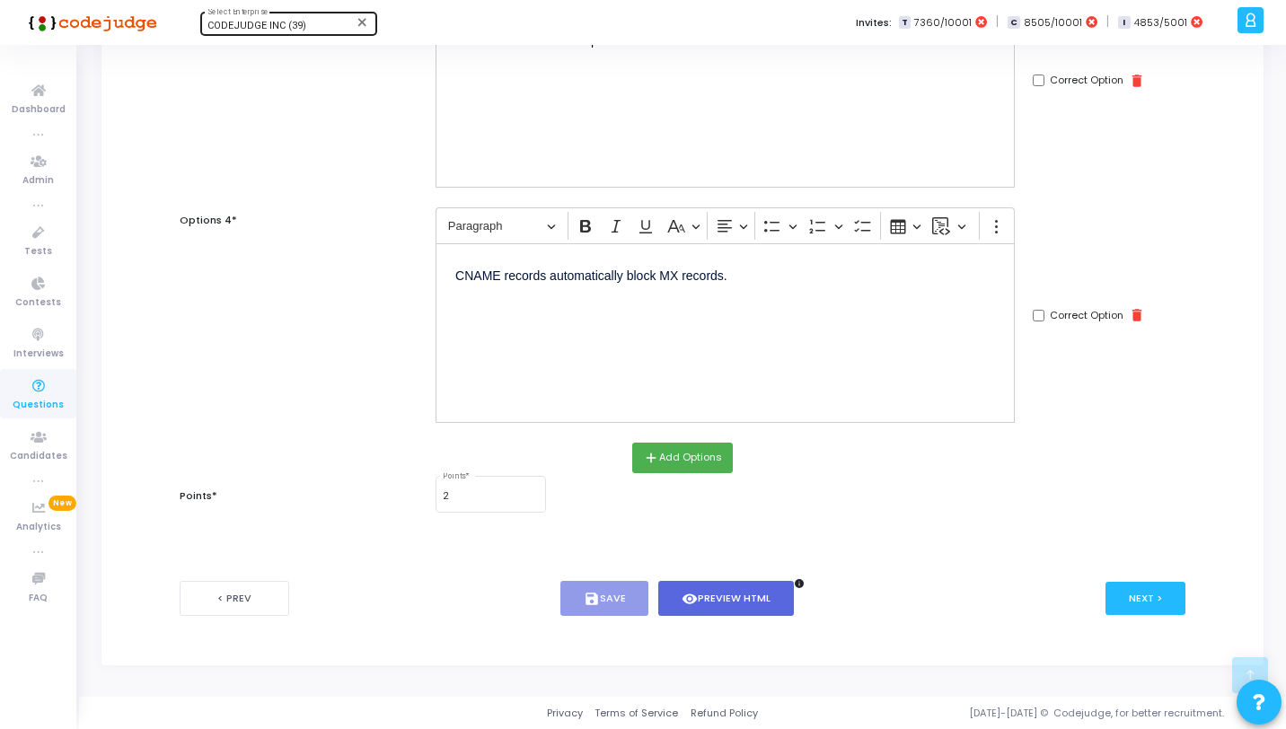
scroll to position [737, 0]
click at [507, 455] on div "add Add Options" at bounding box center [683, 458] width 1024 height 31
click at [498, 489] on div "2 Points *" at bounding box center [490, 492] width 95 height 39
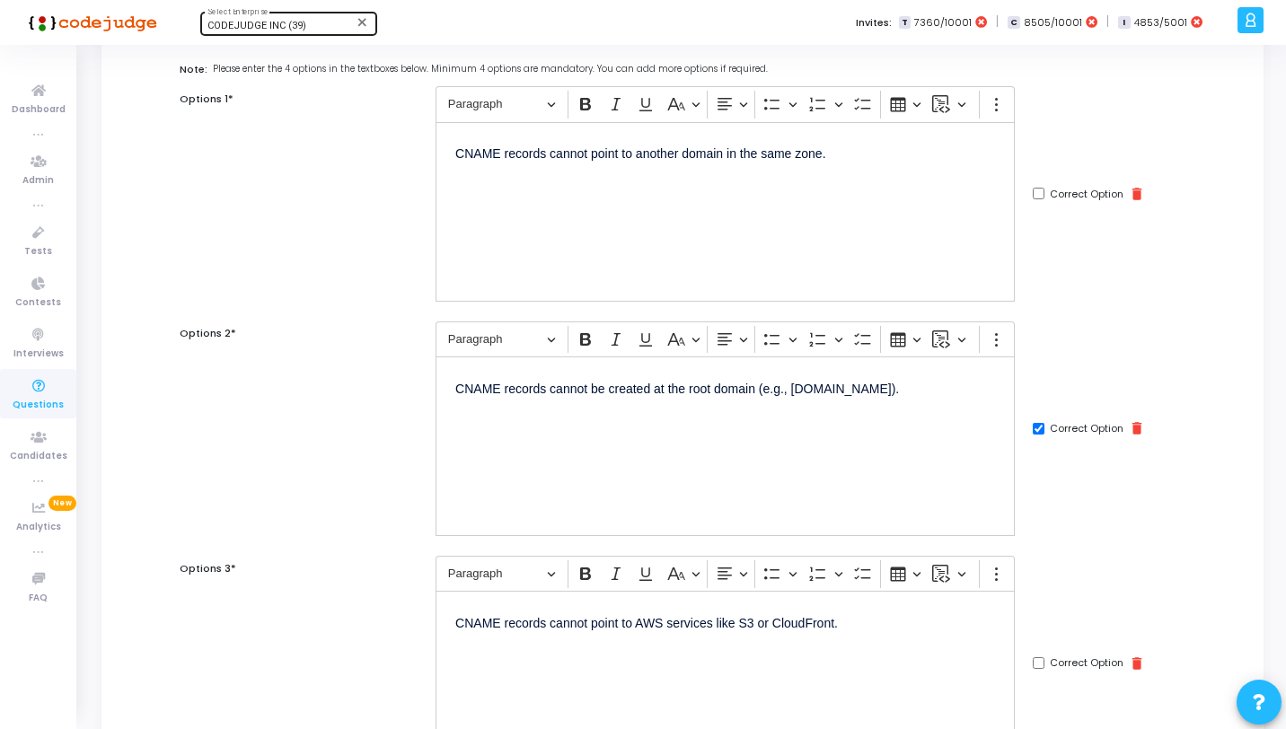
scroll to position [0, 0]
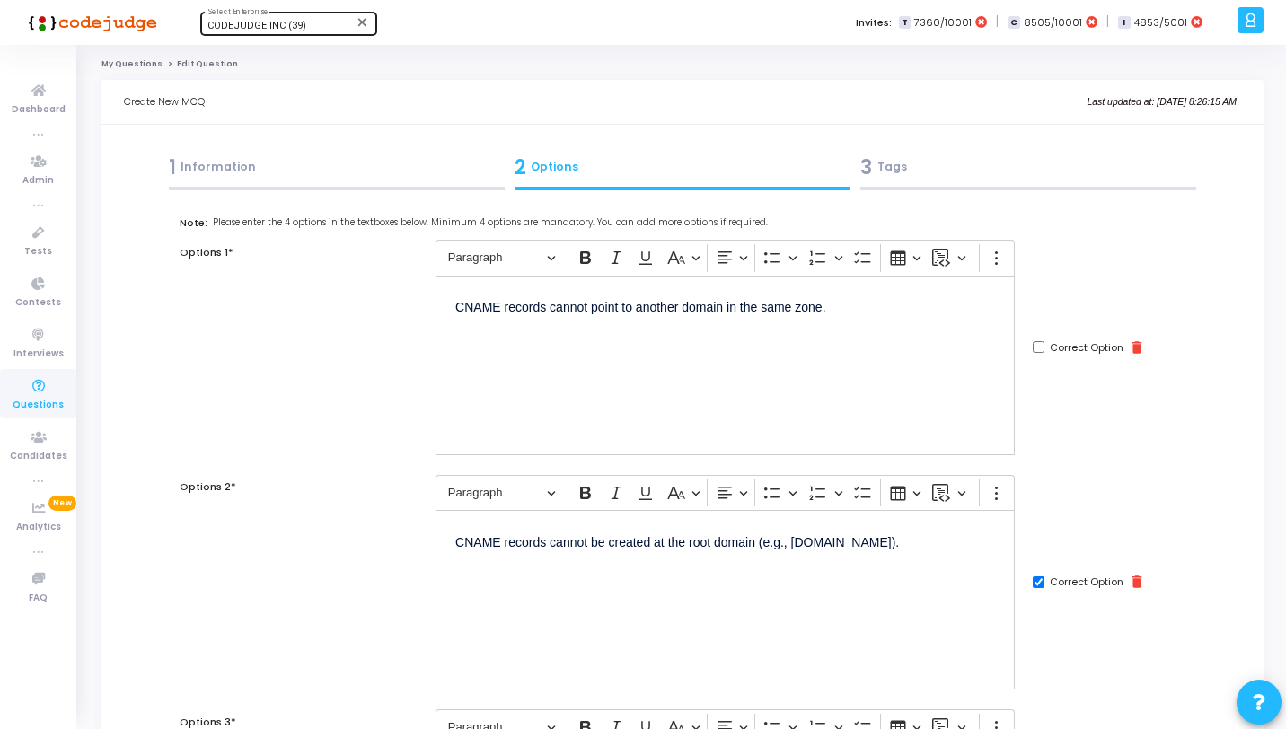
type input "1"
click at [957, 170] on div "3 Tags" at bounding box center [1029, 168] width 336 height 30
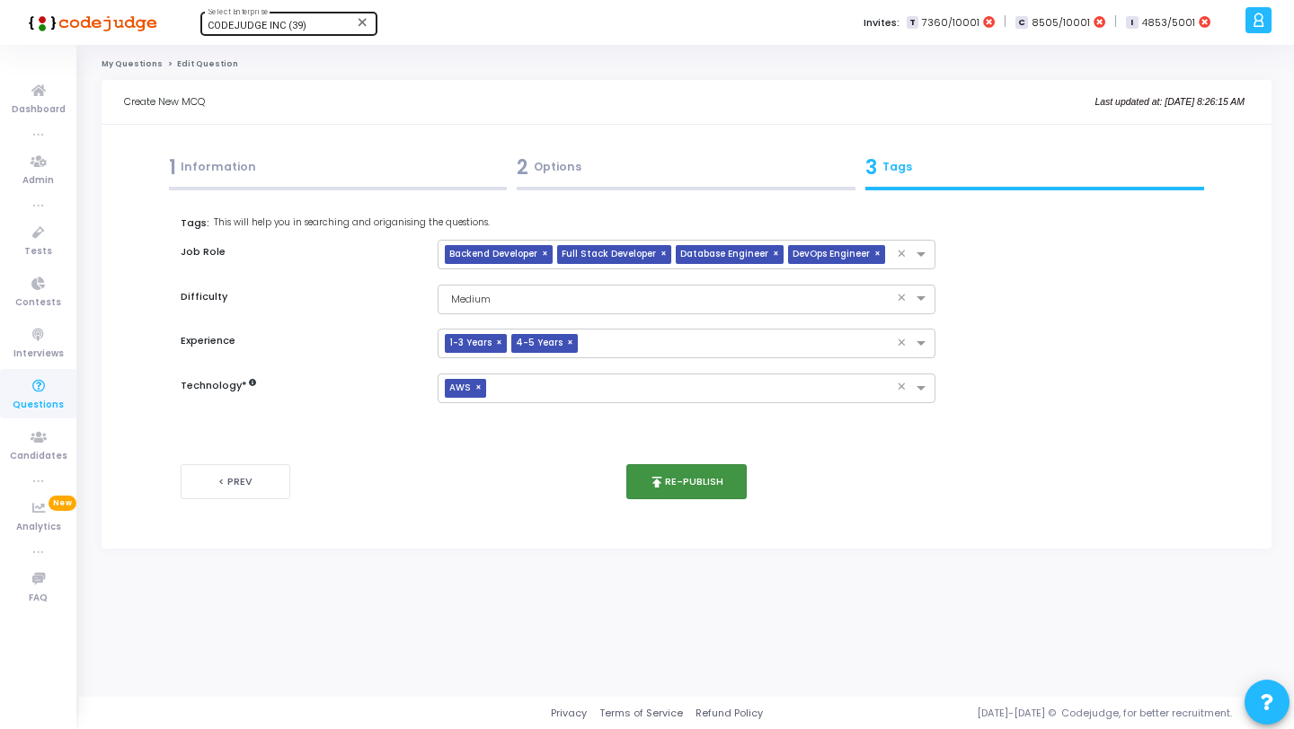
click at [717, 475] on button "publish Re-publish" at bounding box center [686, 481] width 121 height 35
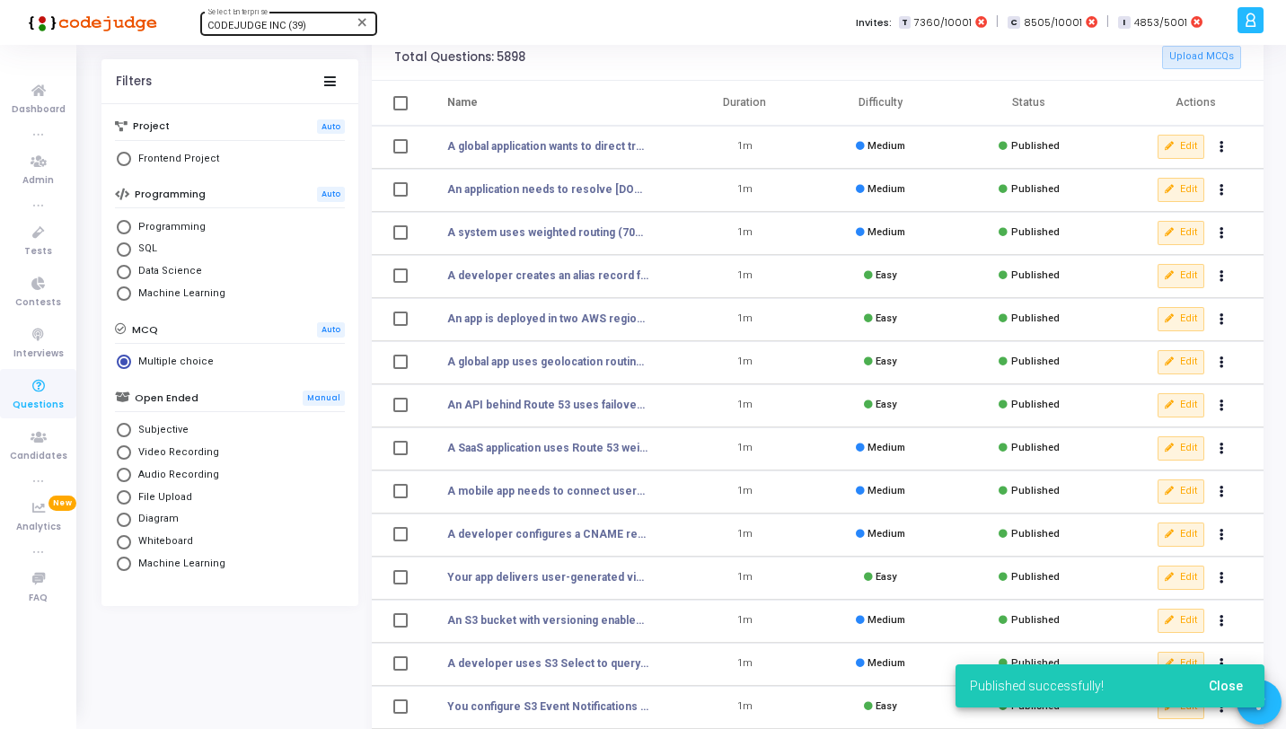
scroll to position [221, 0]
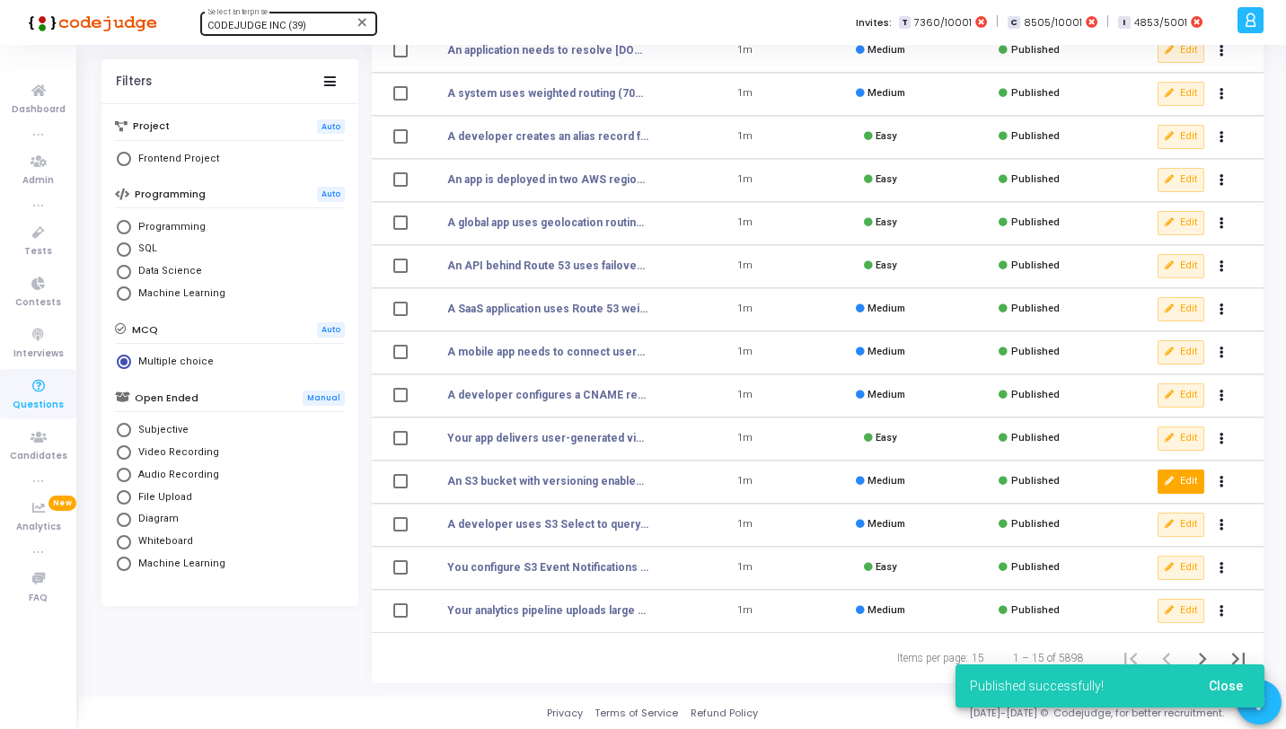
click at [1176, 482] on button "Edit" at bounding box center [1181, 481] width 47 height 23
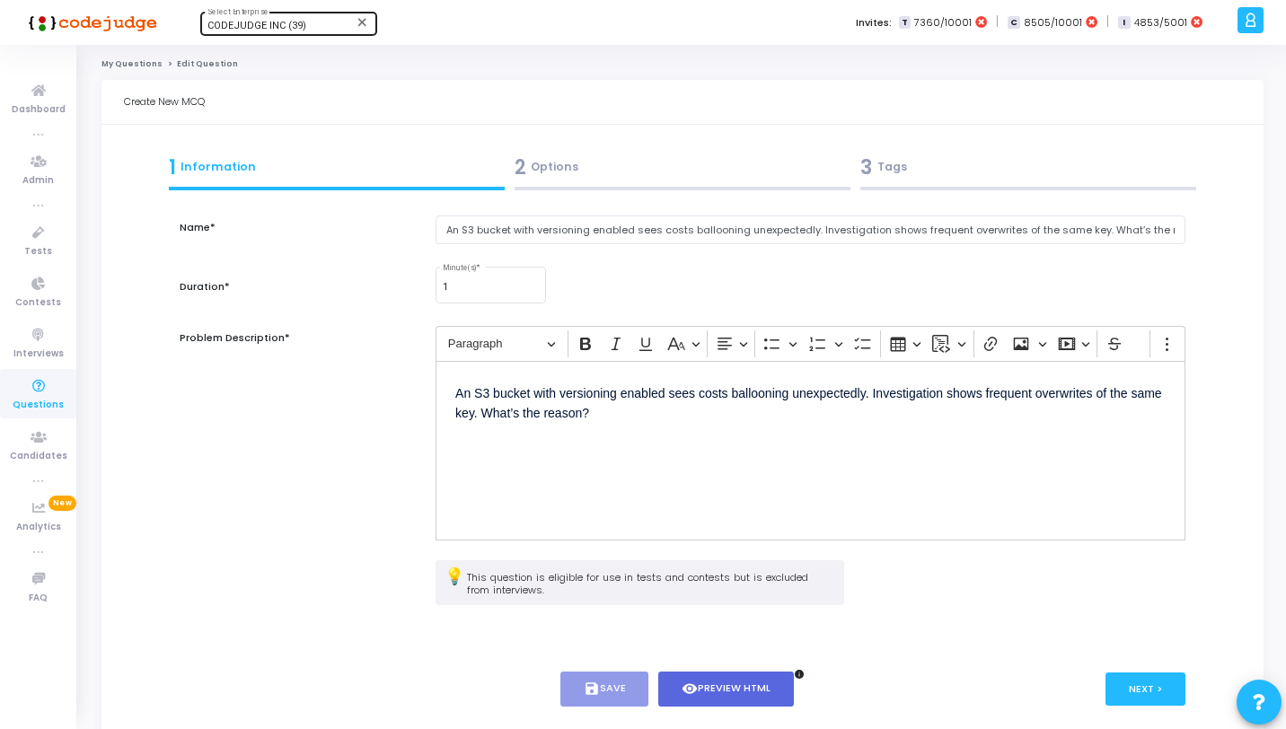
click at [593, 190] on div "2 Options" at bounding box center [682, 171] width 346 height 49
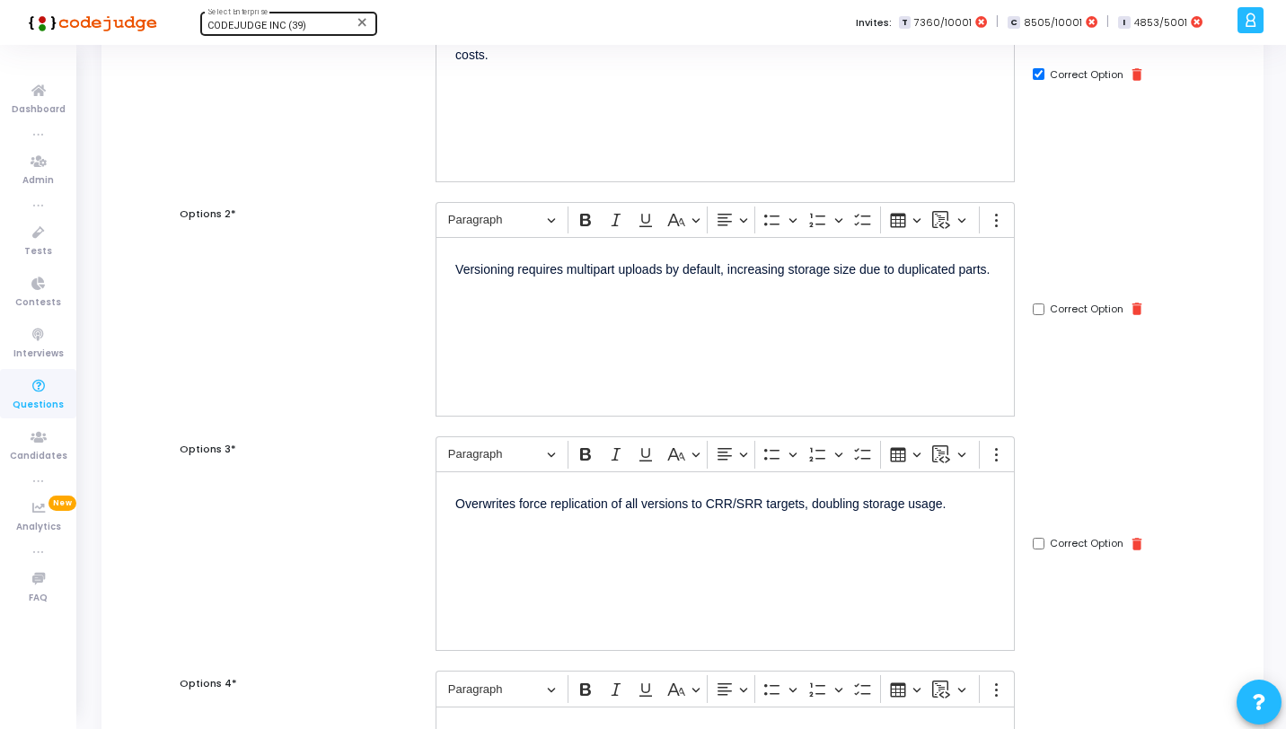
scroll to position [737, 0]
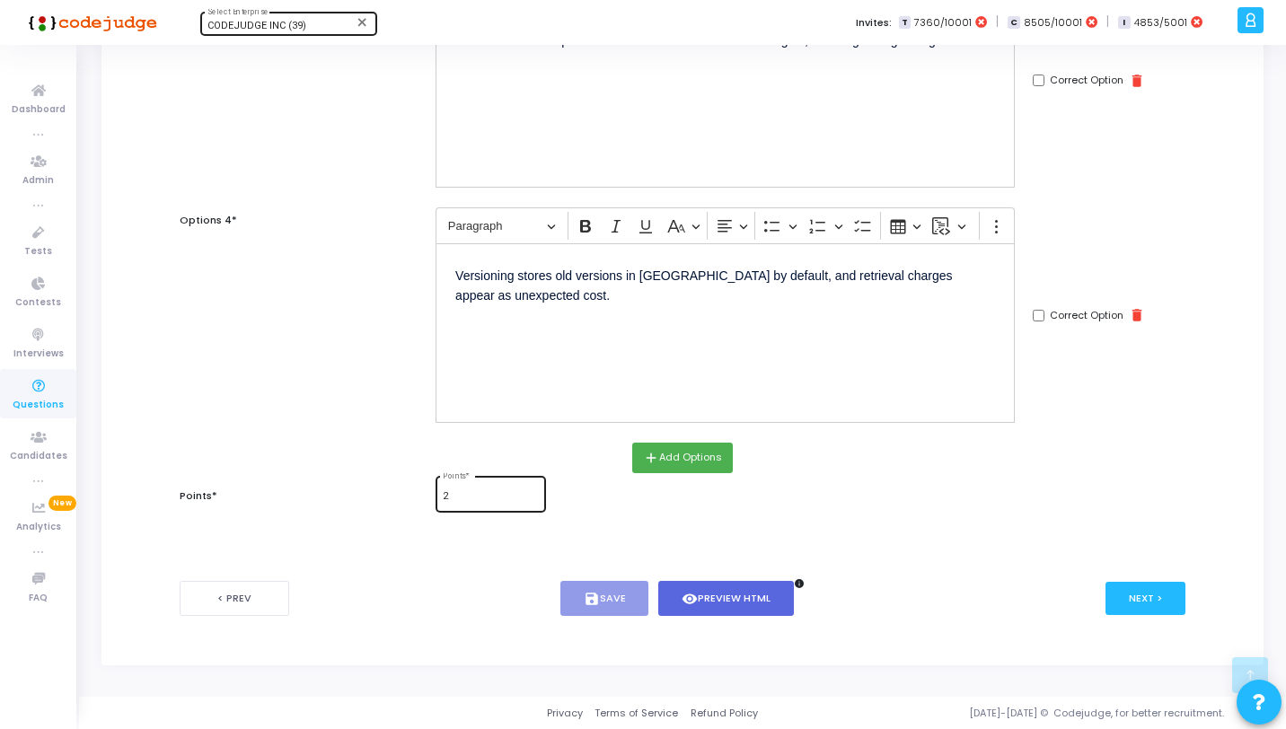
click at [482, 488] on div "2 Points *" at bounding box center [490, 492] width 95 height 39
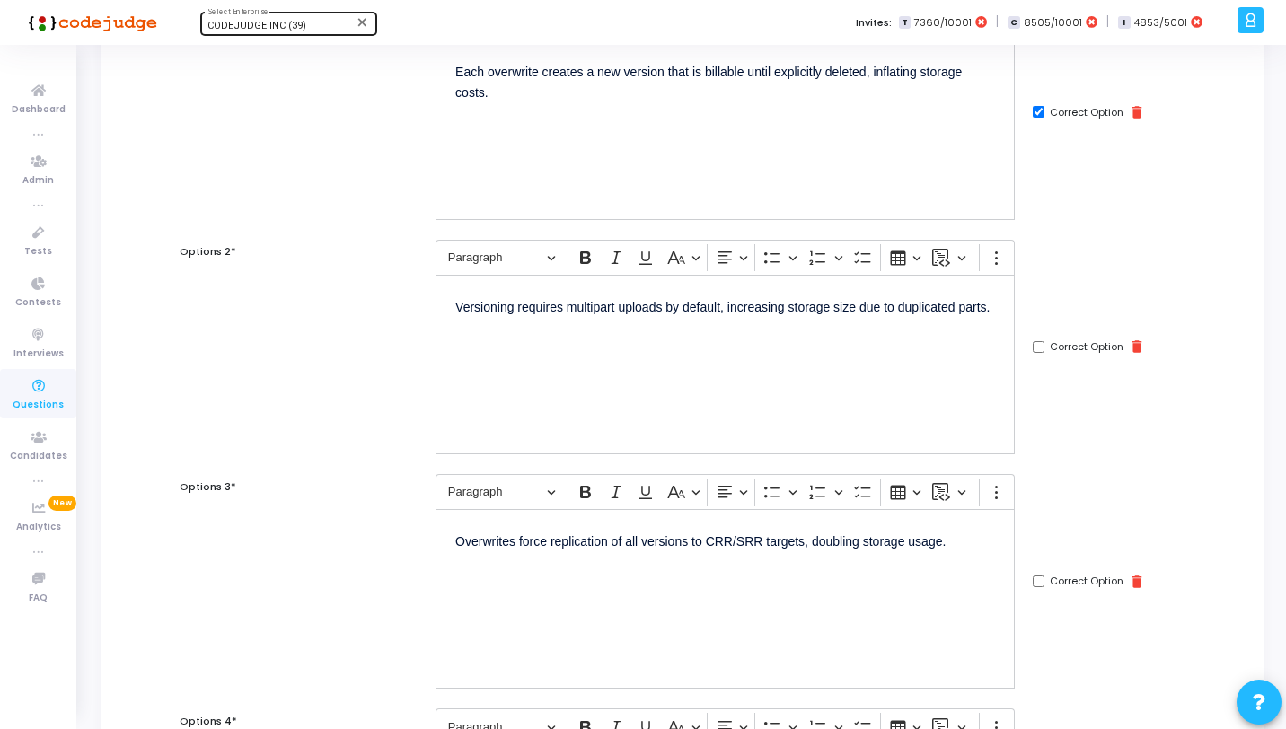
scroll to position [0, 0]
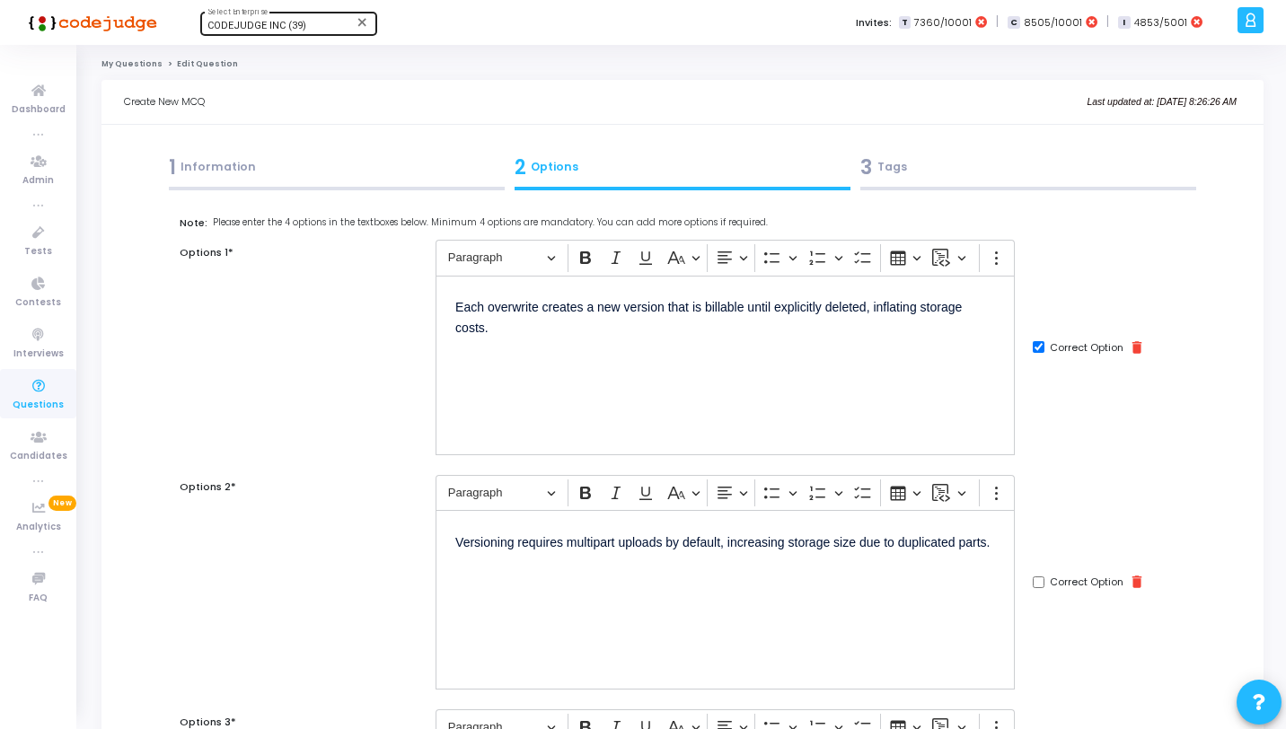
type input "1"
click at [982, 165] on div "3 Tags" at bounding box center [1029, 168] width 336 height 30
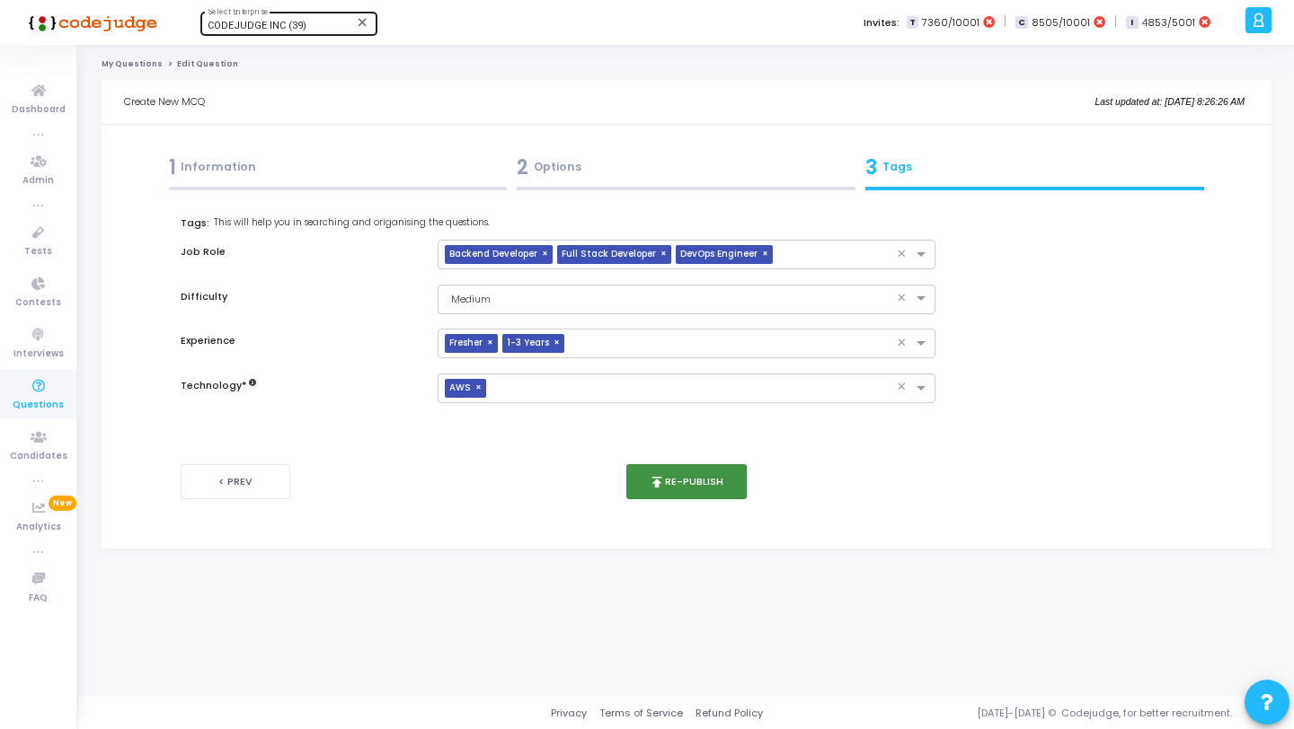
click at [660, 472] on button "publish Re-publish" at bounding box center [686, 481] width 121 height 35
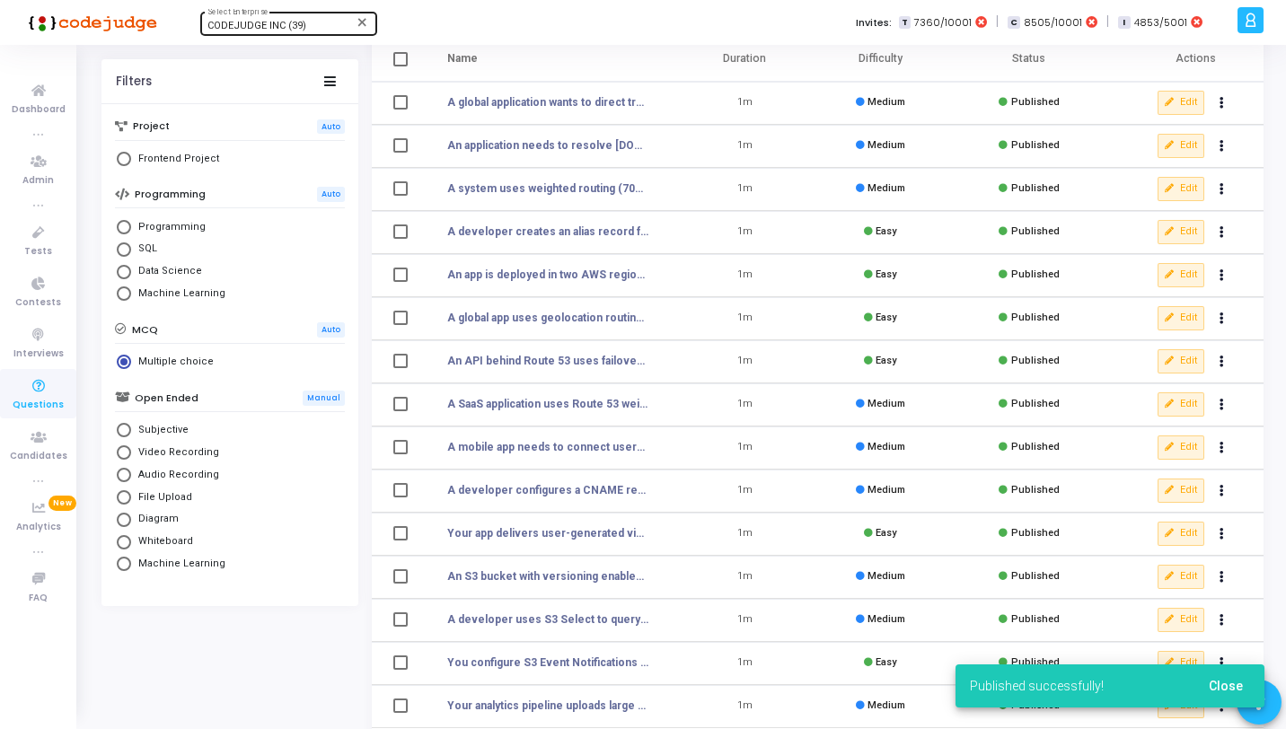
scroll to position [221, 0]
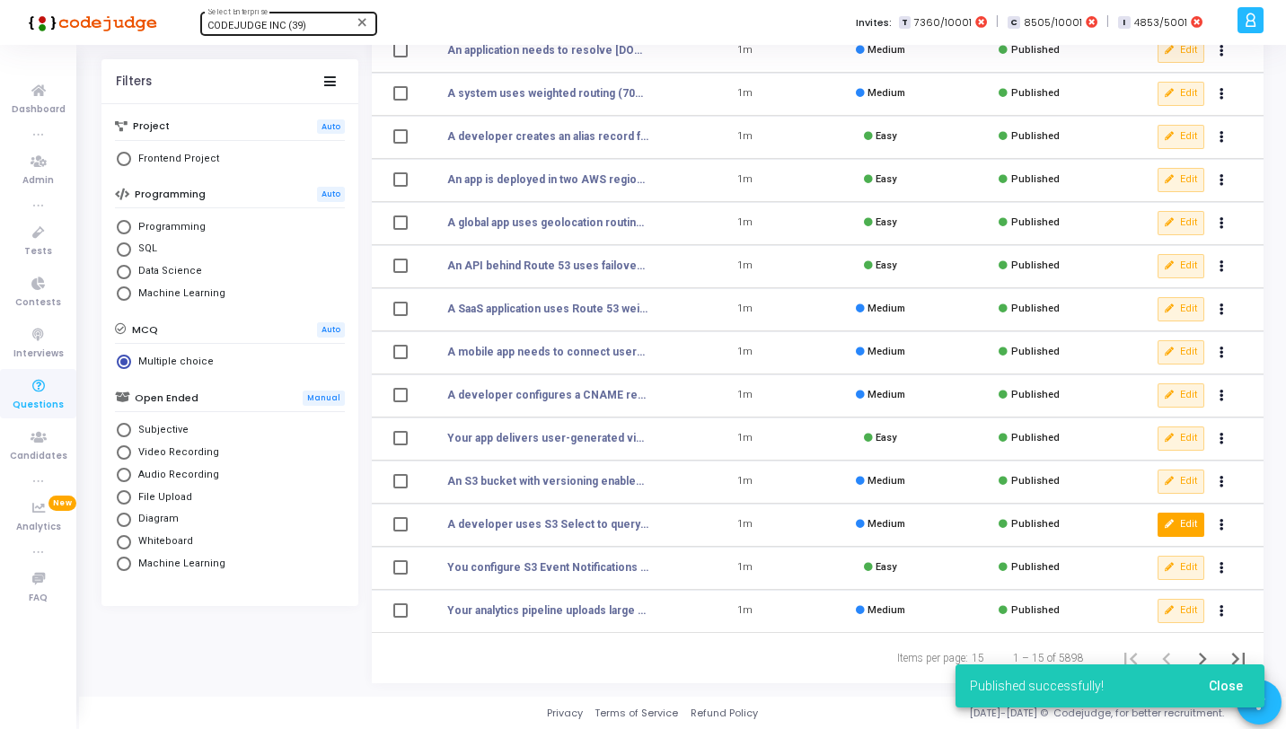
click at [1187, 526] on button "Edit" at bounding box center [1181, 524] width 47 height 23
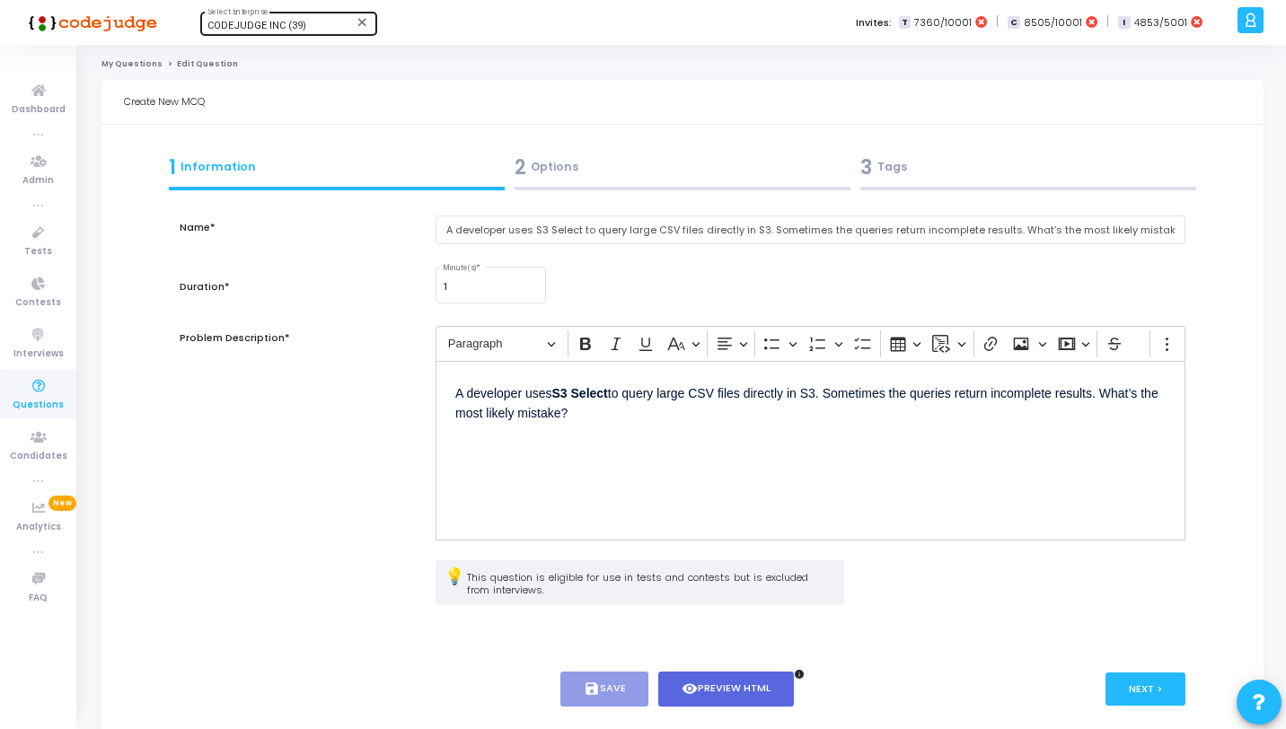
click at [805, 182] on div "2 Options" at bounding box center [682, 171] width 346 height 49
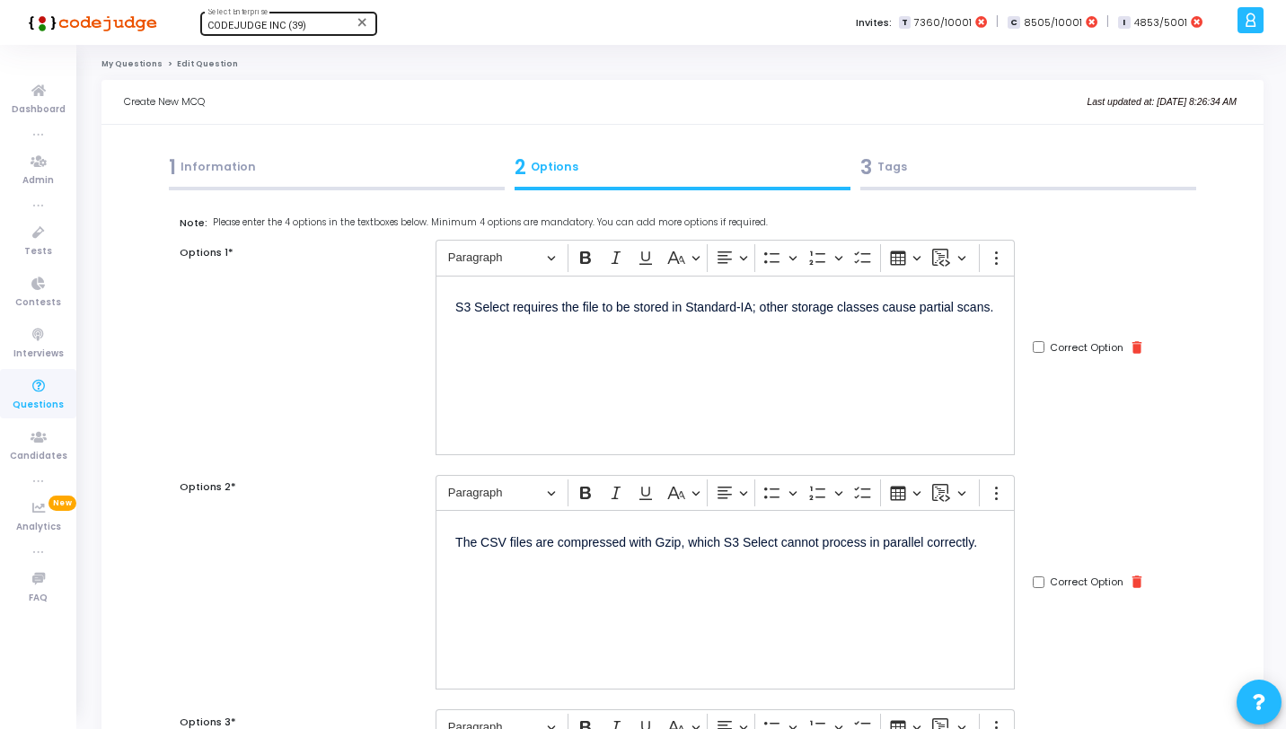
click at [473, 192] on div "1 Information" at bounding box center [337, 171] width 346 height 49
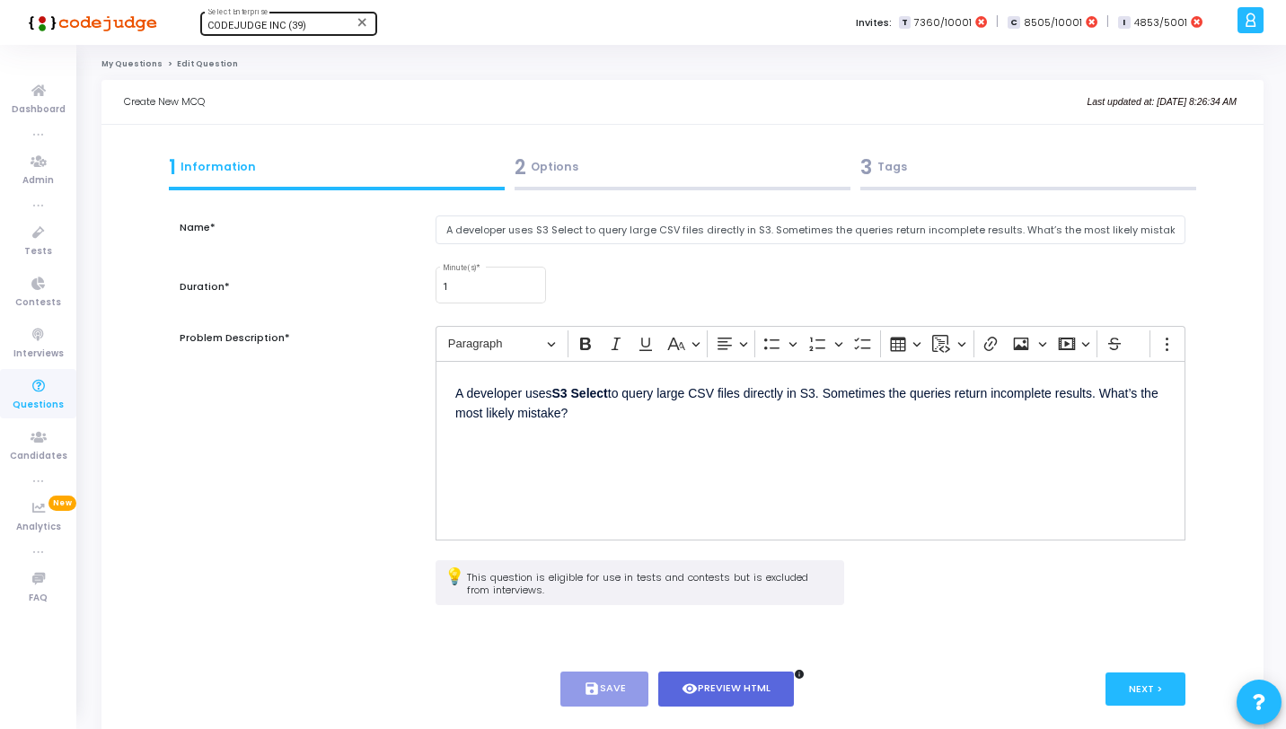
click at [642, 172] on div "2 Options" at bounding box center [683, 168] width 336 height 30
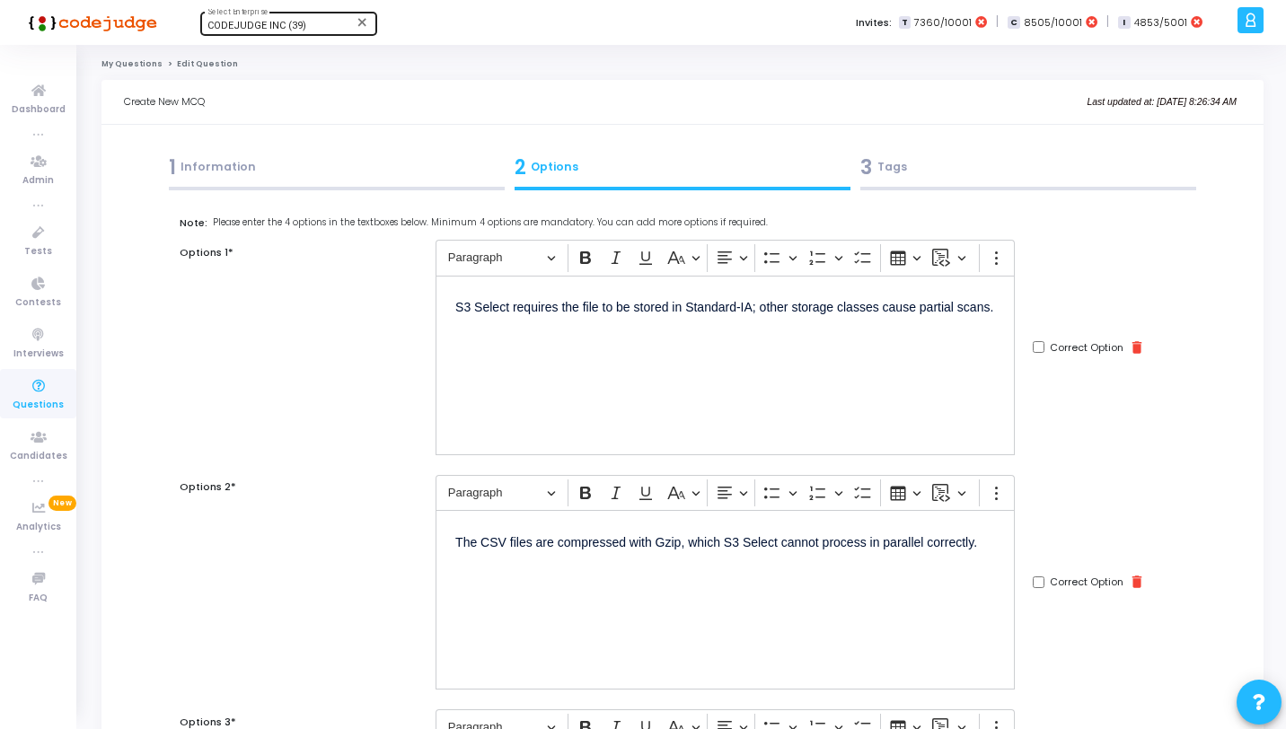
click at [927, 166] on div "3 Tags" at bounding box center [1029, 168] width 336 height 30
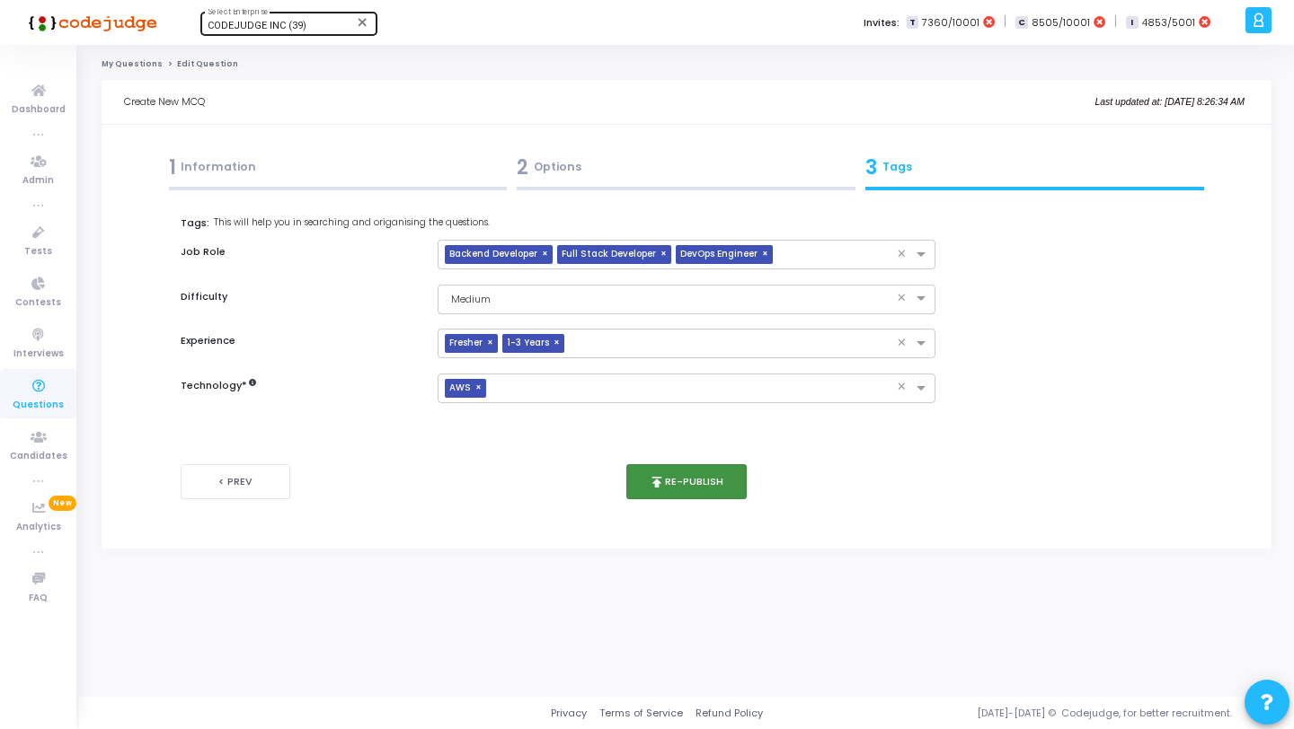
click at [696, 494] on button "publish Re-publish" at bounding box center [686, 481] width 121 height 35
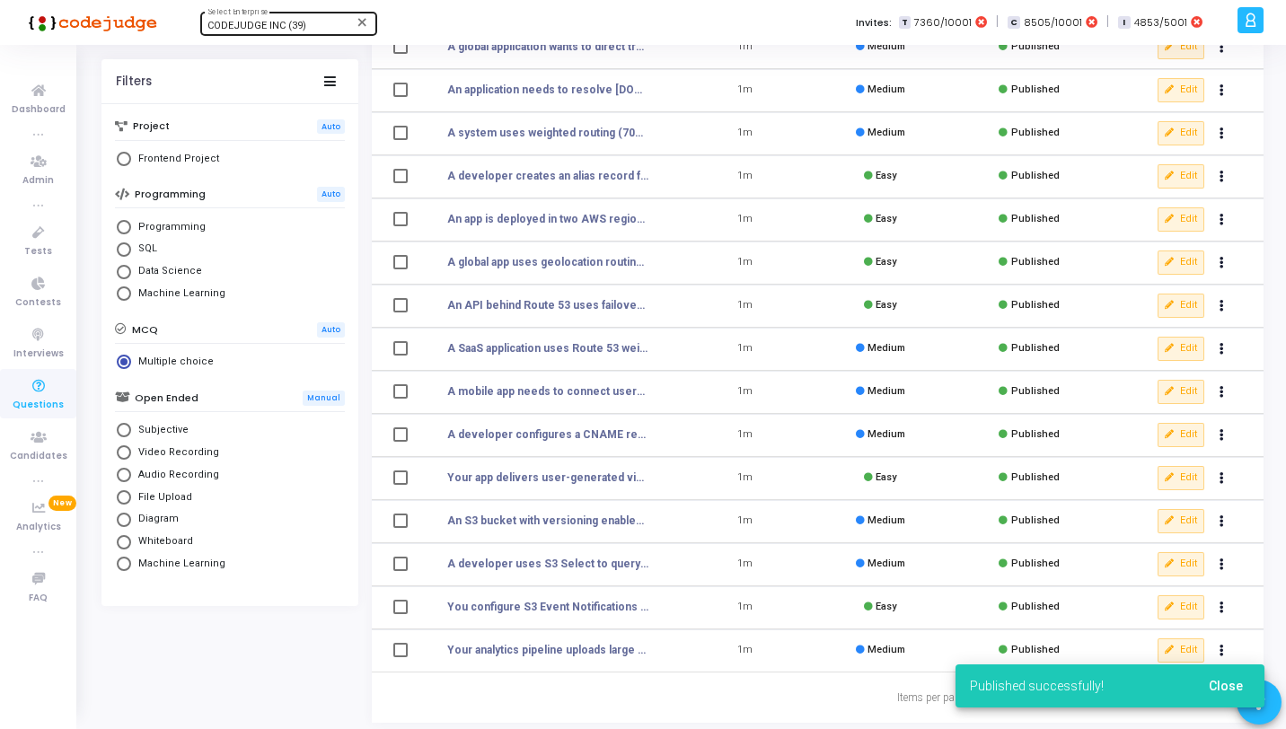
scroll to position [221, 0]
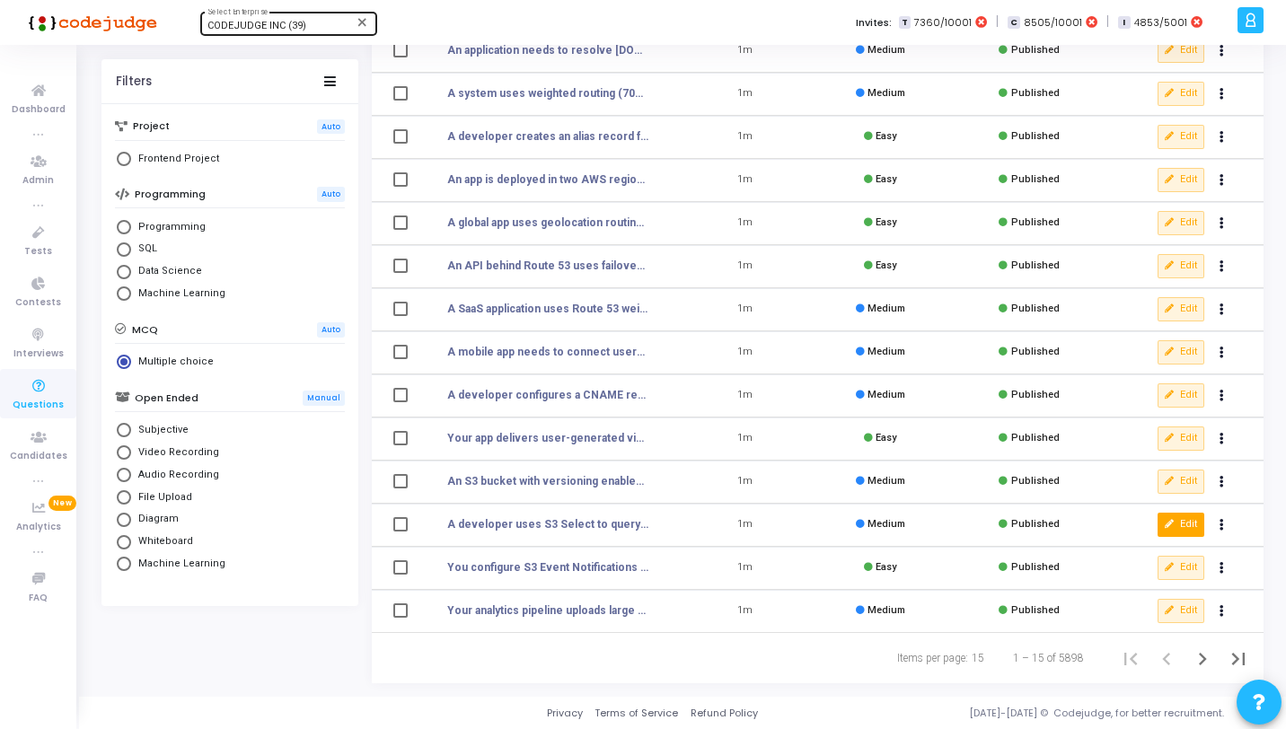
click at [1178, 526] on button "Edit" at bounding box center [1181, 524] width 47 height 23
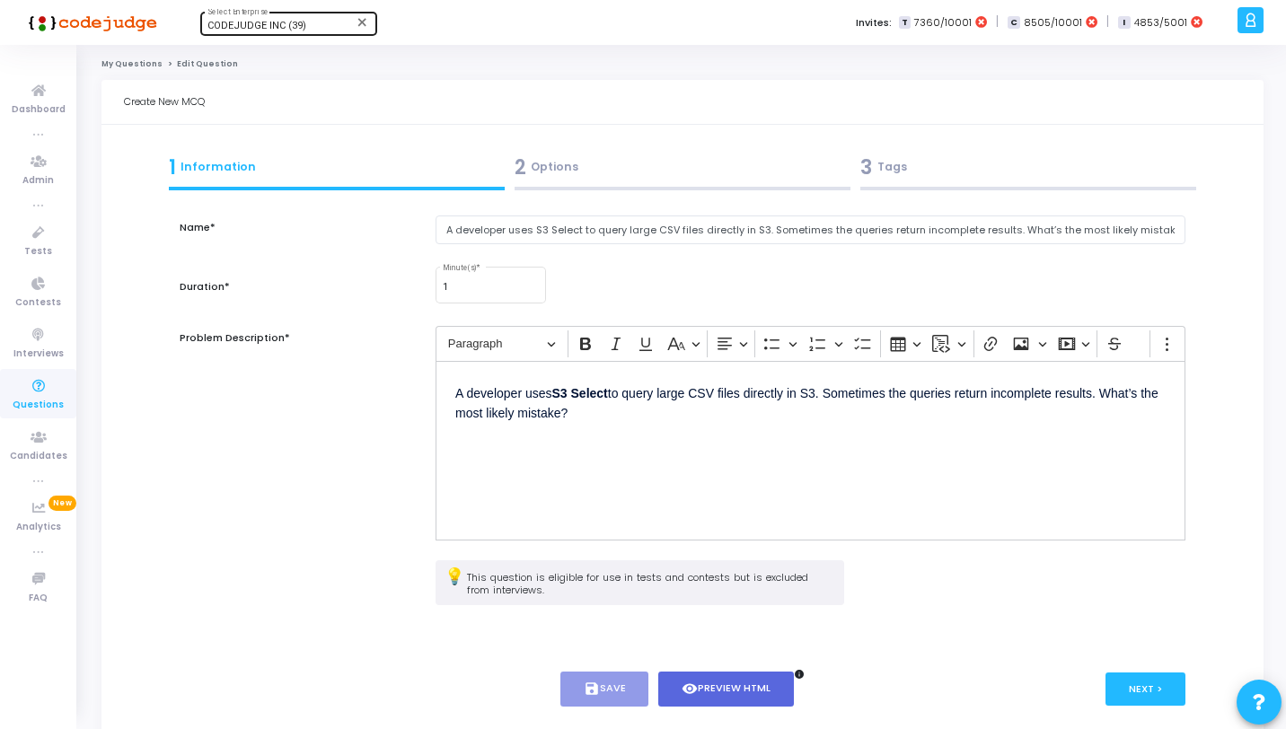
click at [664, 182] on div "2 Options" at bounding box center [682, 171] width 346 height 49
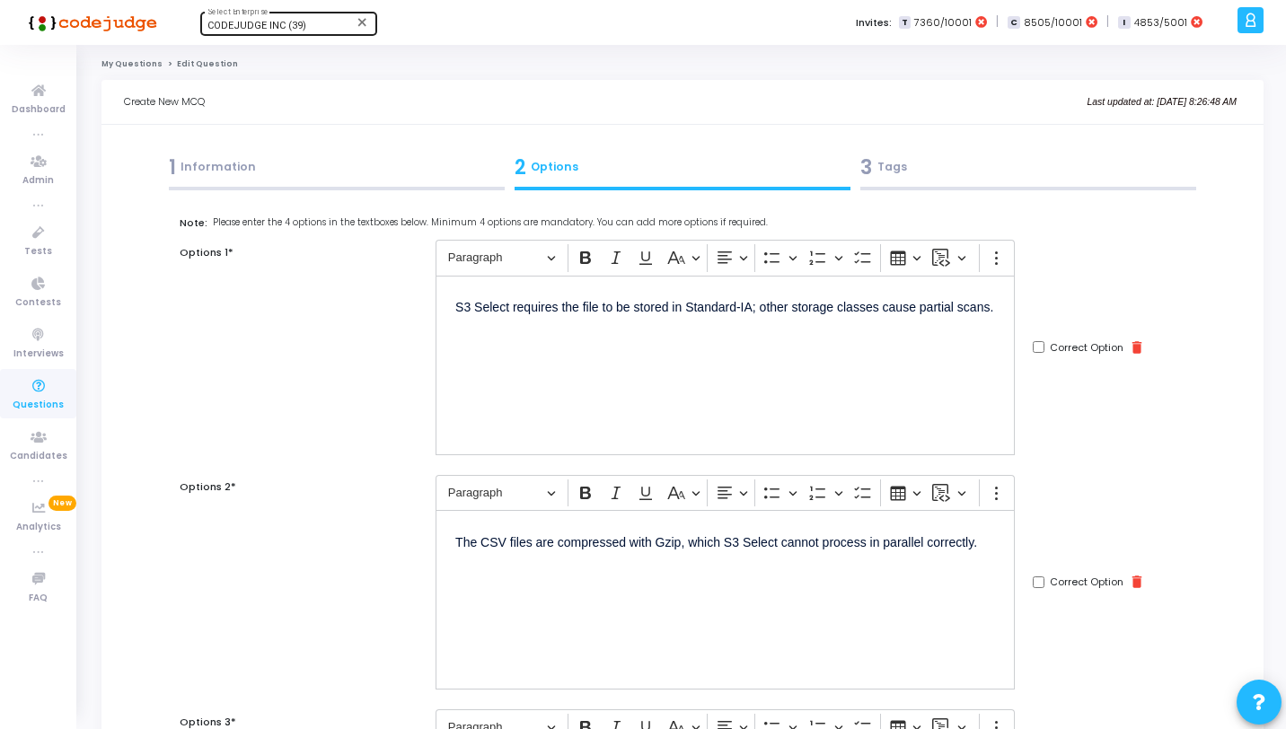
click at [931, 194] on div "3 Tags" at bounding box center [1029, 171] width 346 height 49
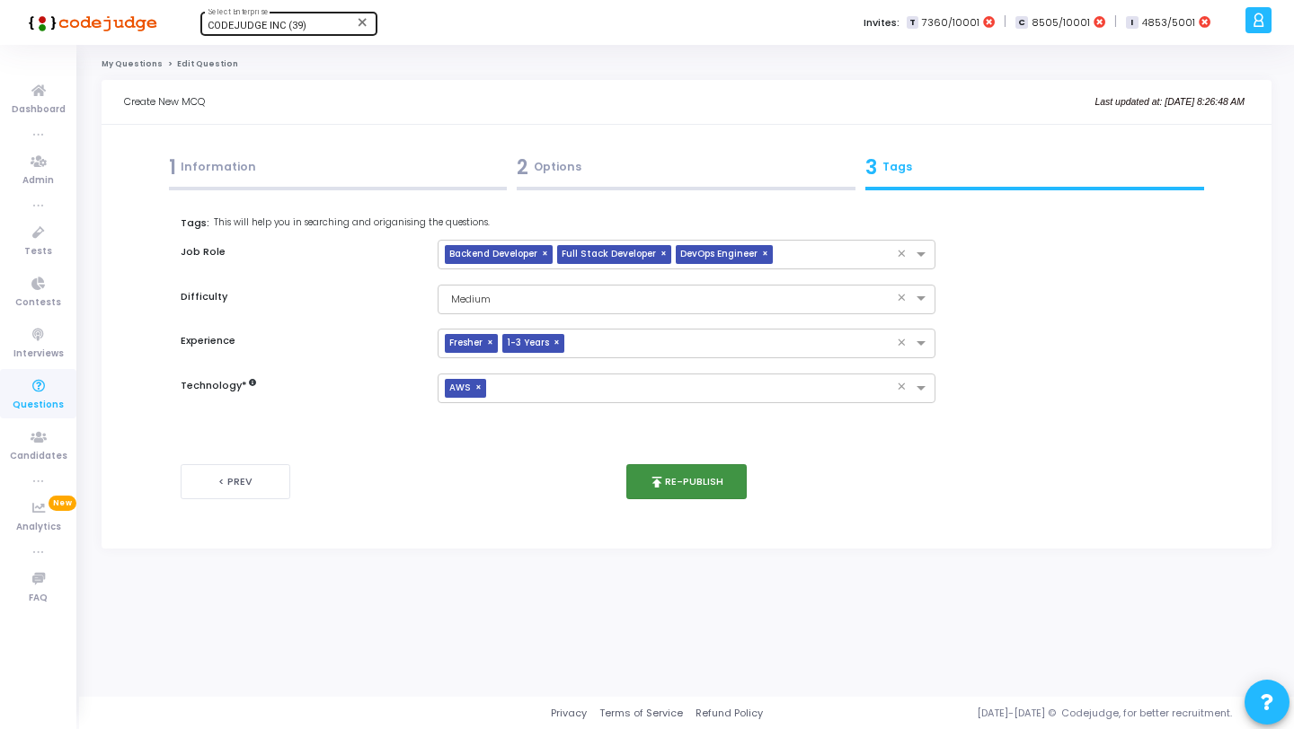
click at [729, 477] on button "publish Re-publish" at bounding box center [686, 481] width 121 height 35
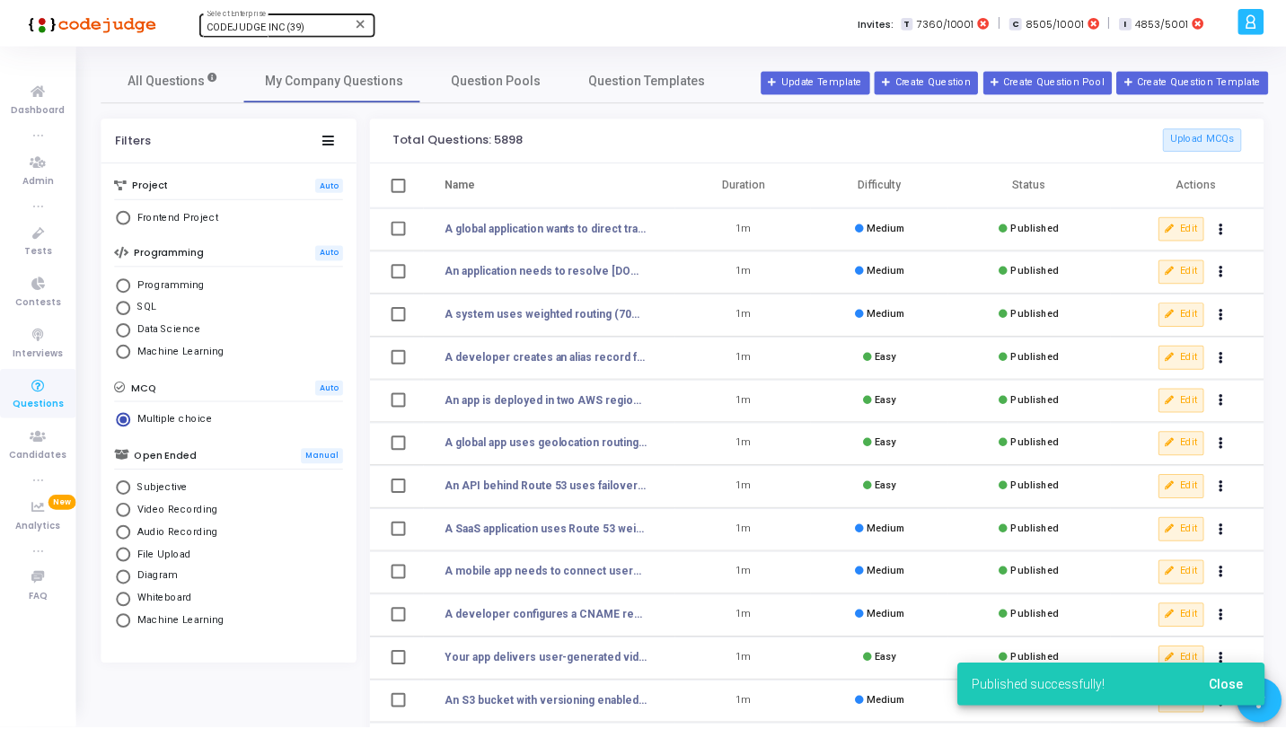
scroll to position [221, 0]
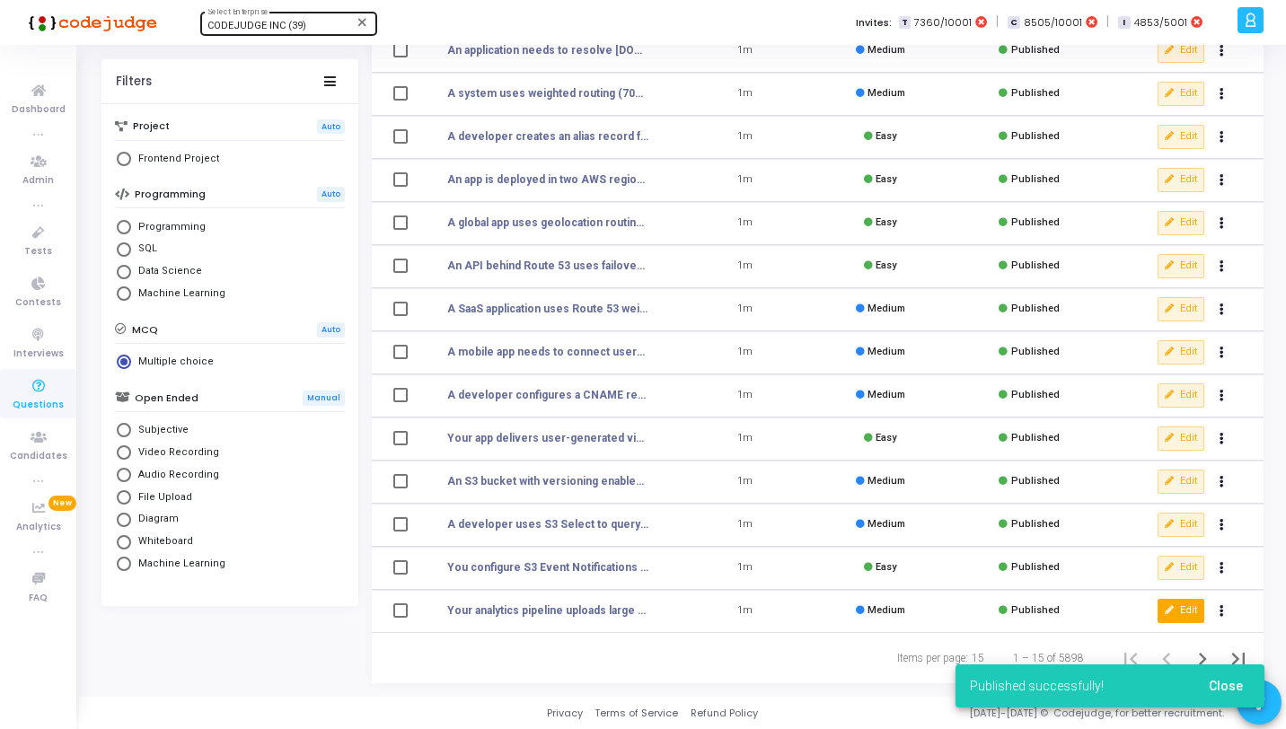
click at [1167, 610] on icon at bounding box center [1170, 611] width 10 height 10
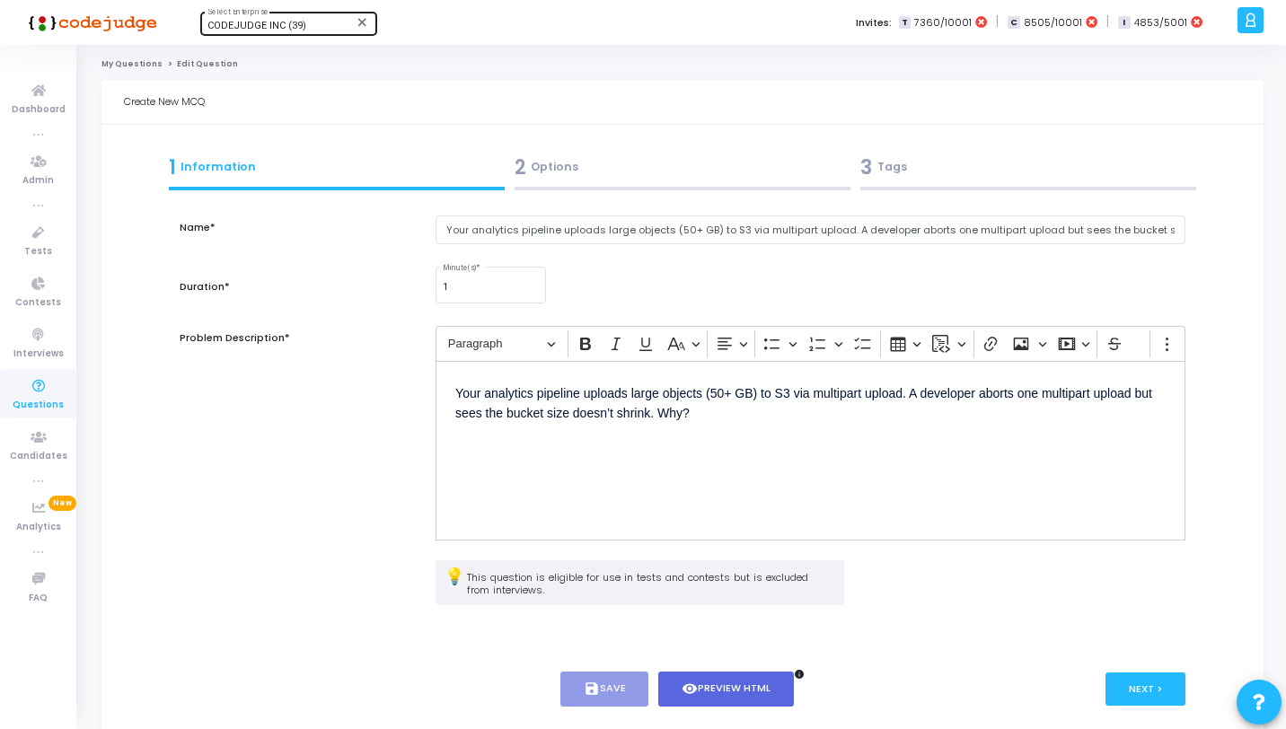
click at [710, 196] on div "Name* Your analytics pipeline uploads large objects (50+ GB) to S3 via multipar…" at bounding box center [683, 465] width 1006 height 538
click at [704, 180] on div "2 Options" at bounding box center [683, 168] width 336 height 30
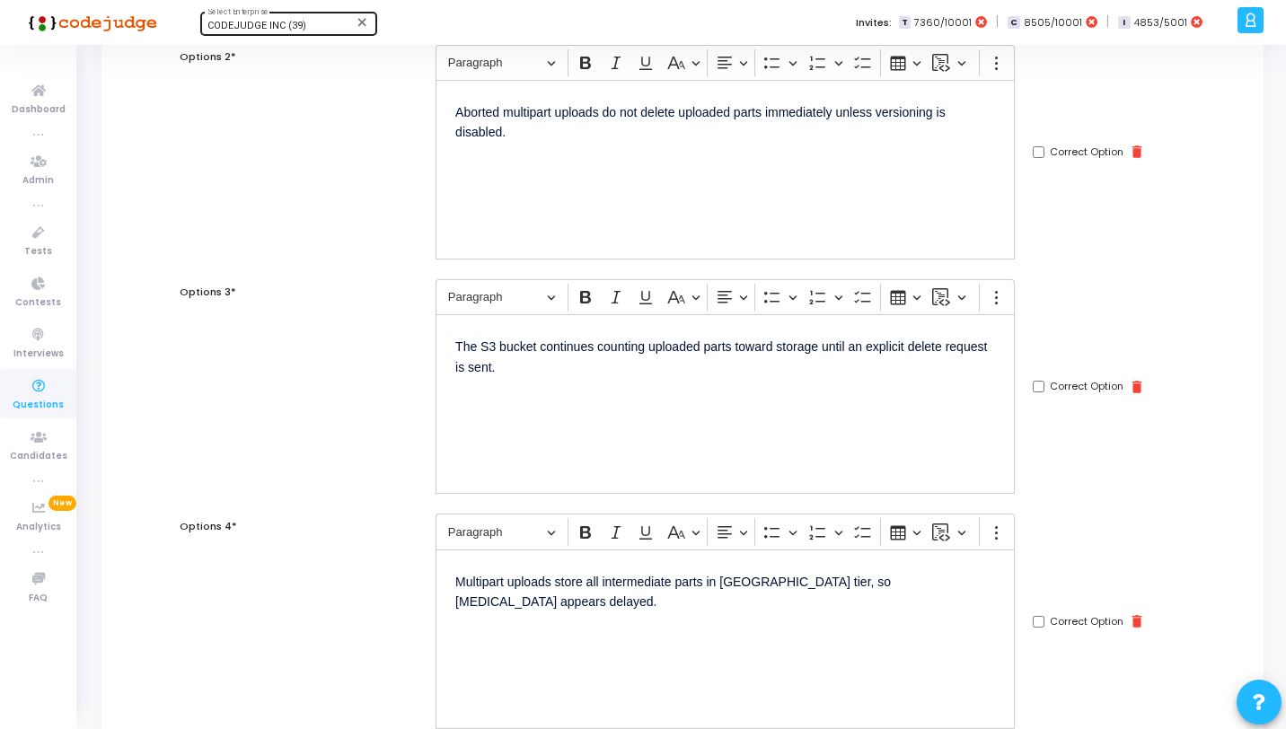
scroll to position [737, 0]
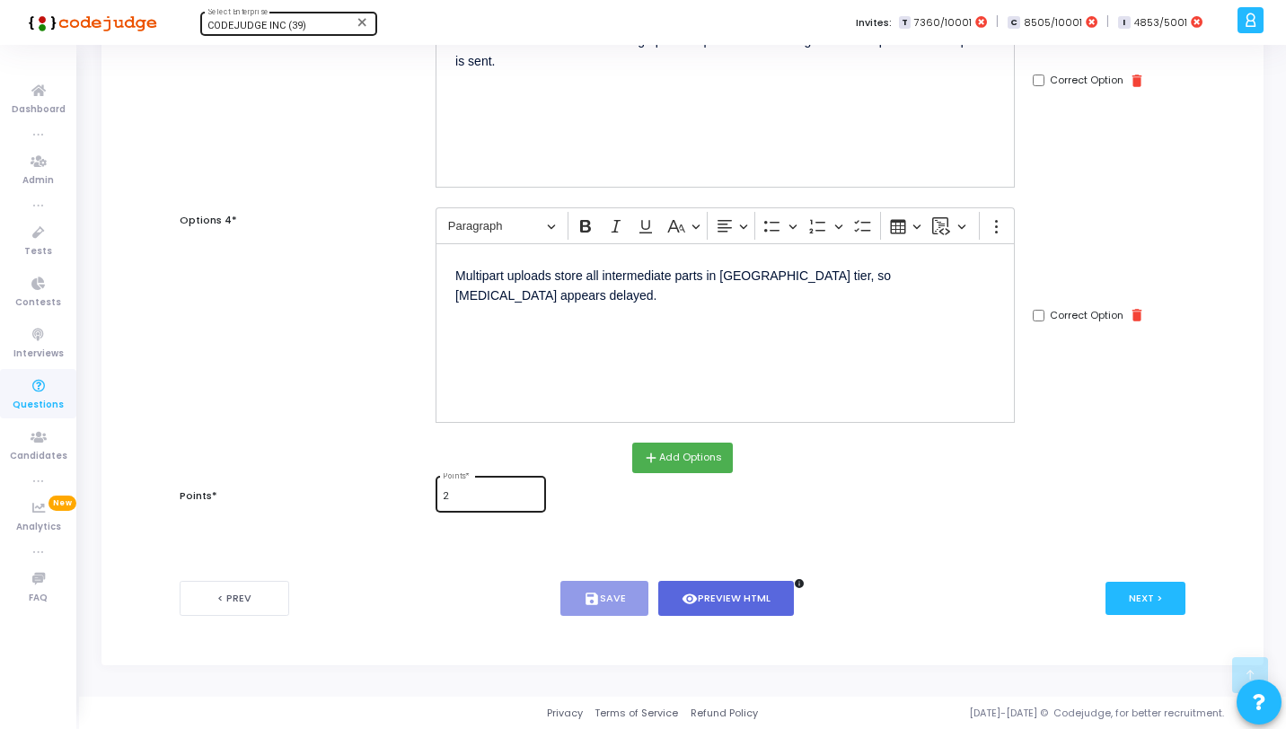
click at [472, 505] on div "2 Points *" at bounding box center [490, 492] width 95 height 39
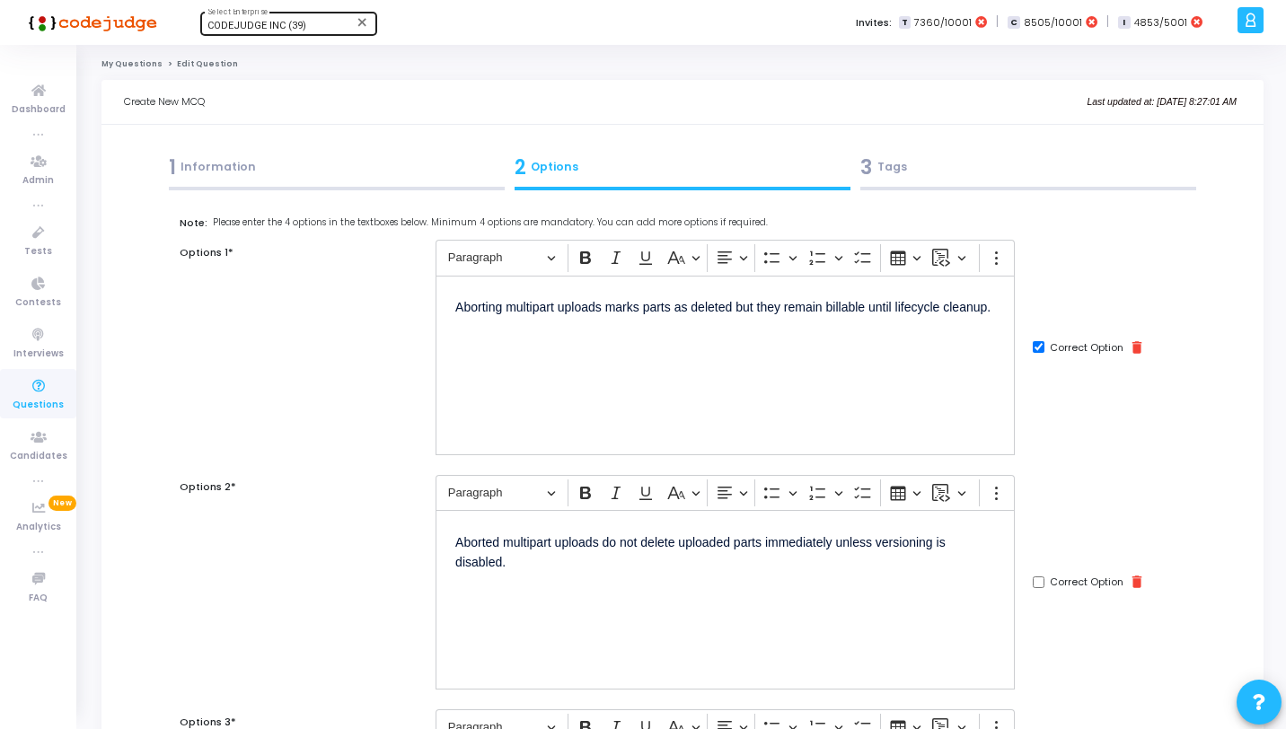
type input "1"
click at [1057, 181] on div "3 Tags" at bounding box center [1029, 168] width 336 height 30
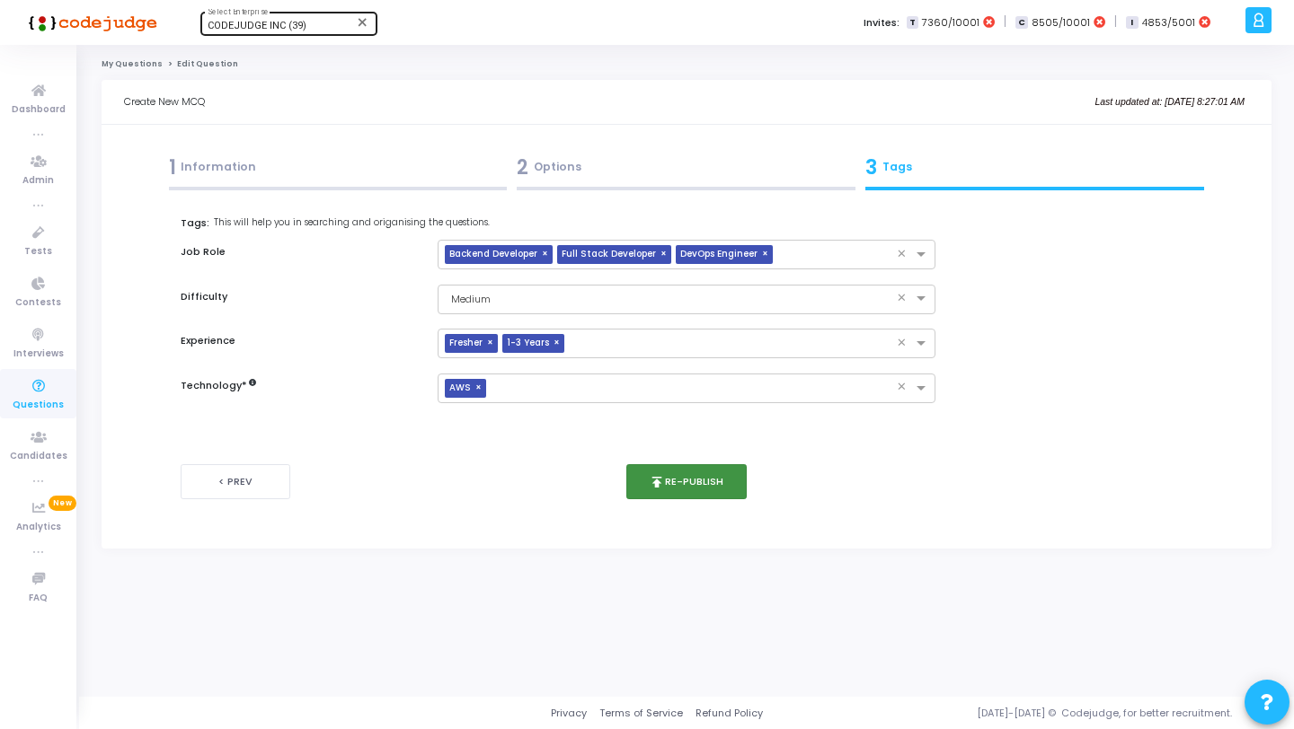
click at [685, 474] on button "publish Re-publish" at bounding box center [686, 481] width 121 height 35
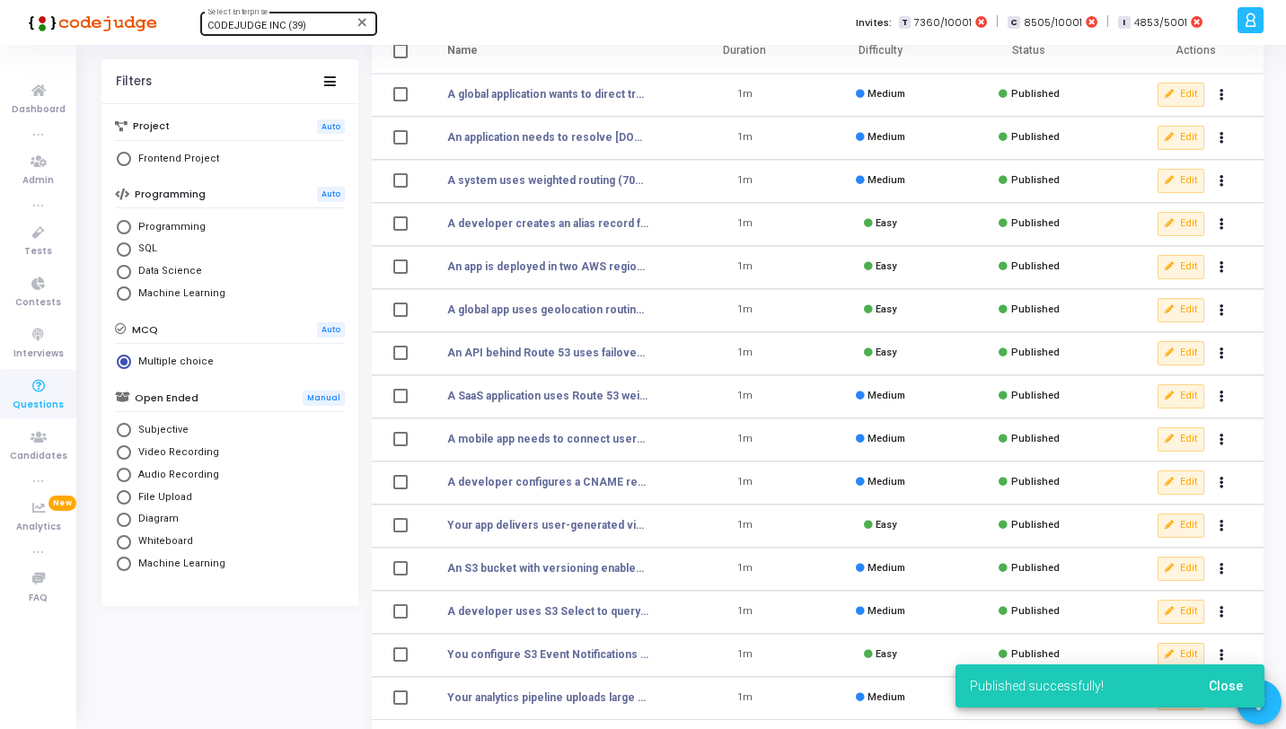
scroll to position [221, 0]
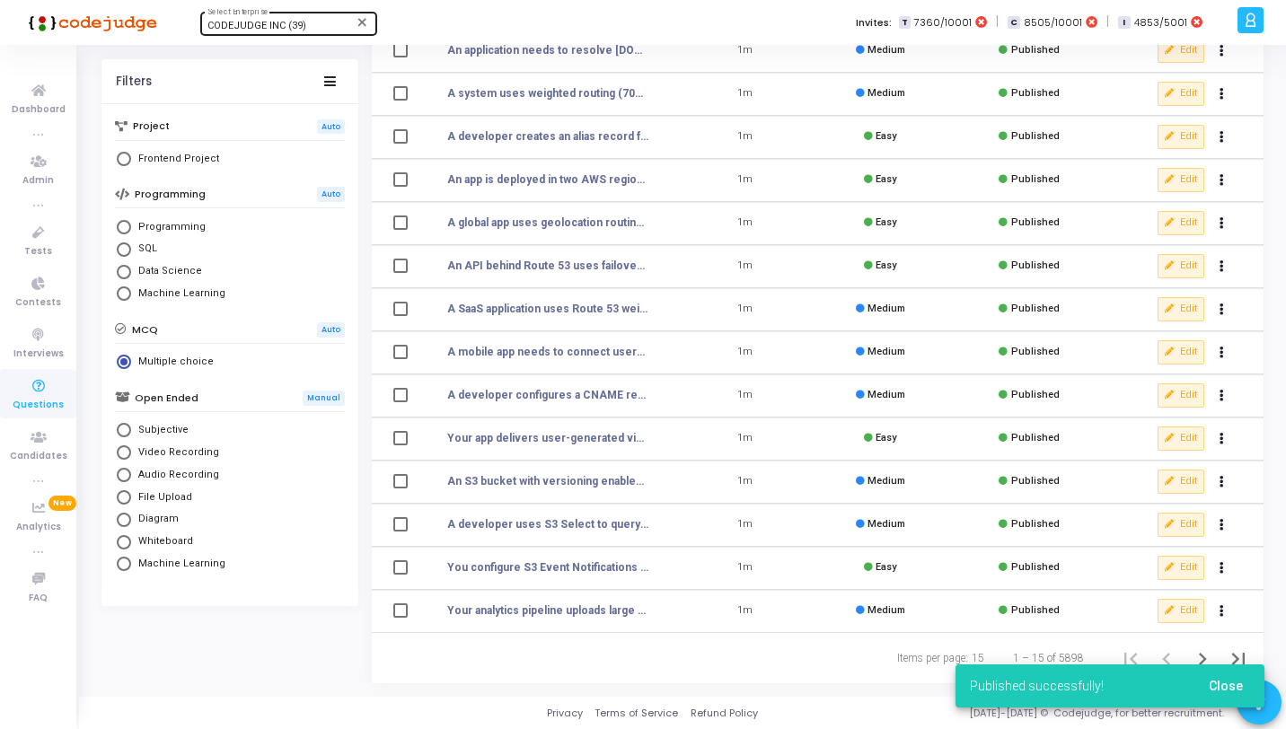
click at [1223, 681] on span "Close" at bounding box center [1226, 686] width 34 height 14
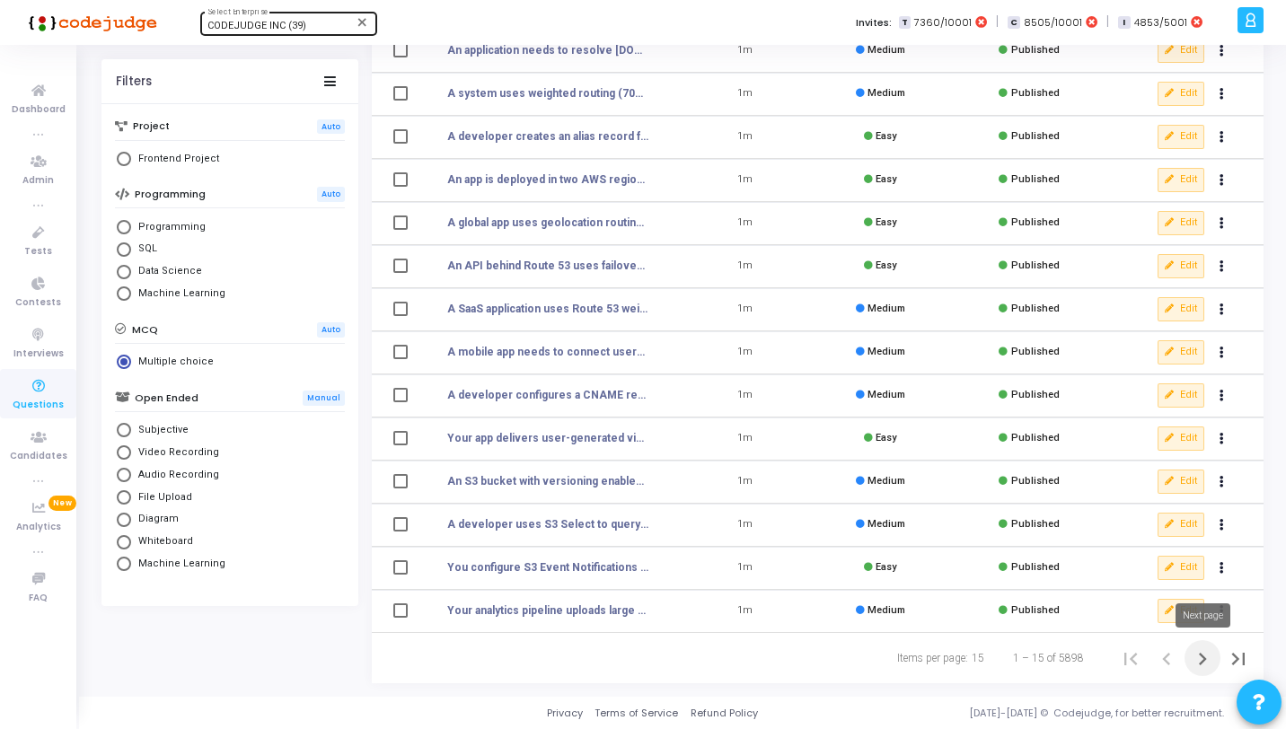
click at [1206, 661] on icon "Next page" at bounding box center [1202, 659] width 25 height 25
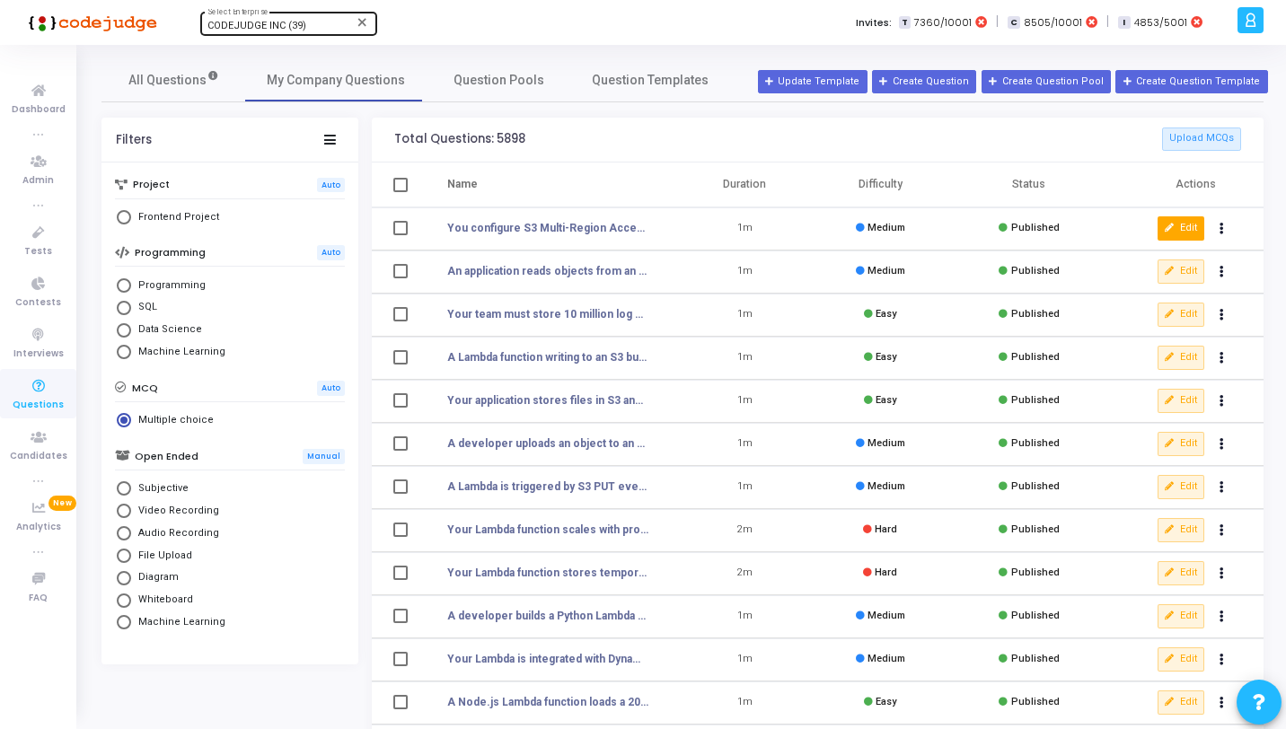
click at [1197, 226] on button "Edit" at bounding box center [1181, 228] width 47 height 23
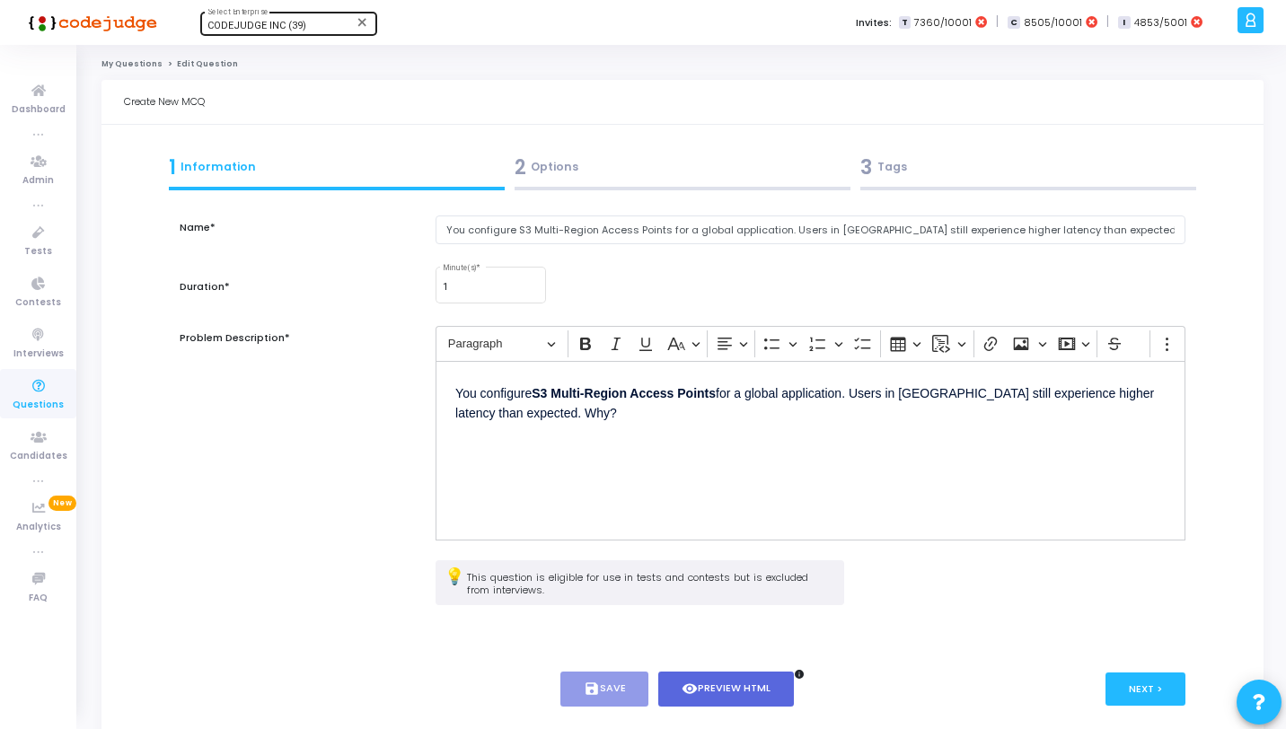
click at [585, 171] on div "2 Options" at bounding box center [683, 168] width 336 height 30
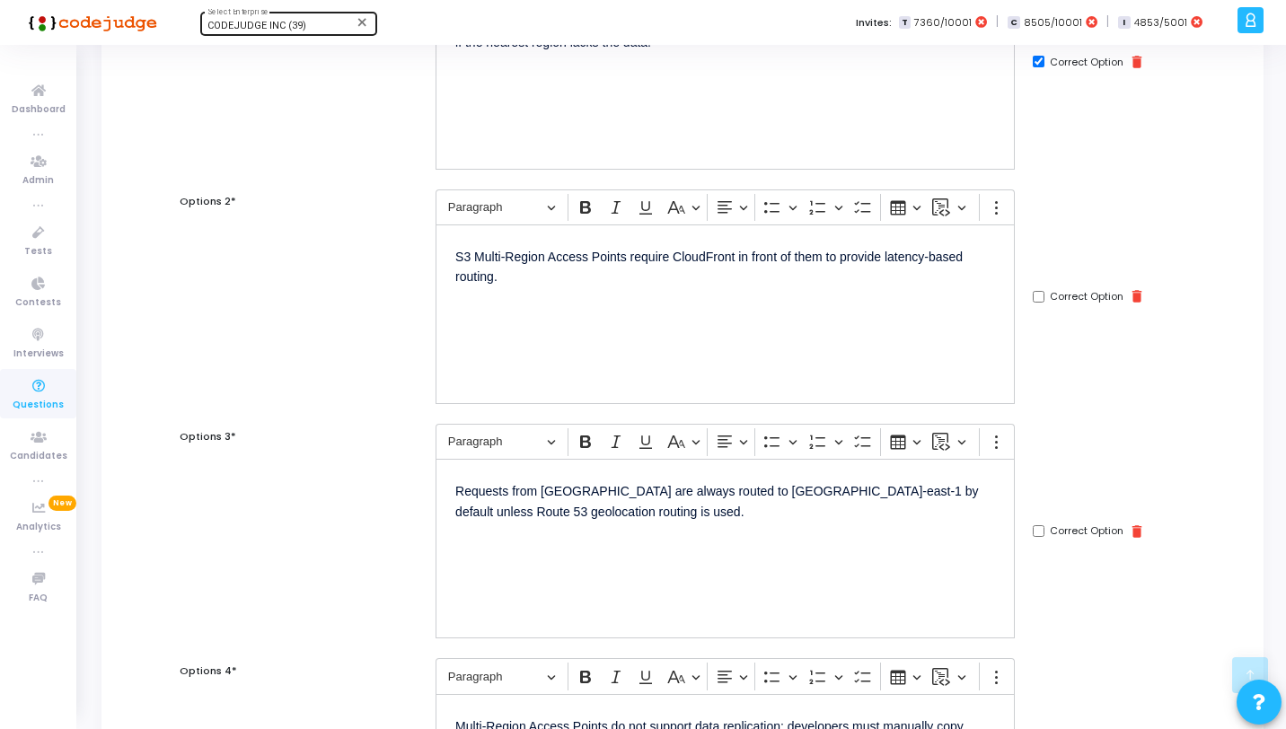
scroll to position [737, 0]
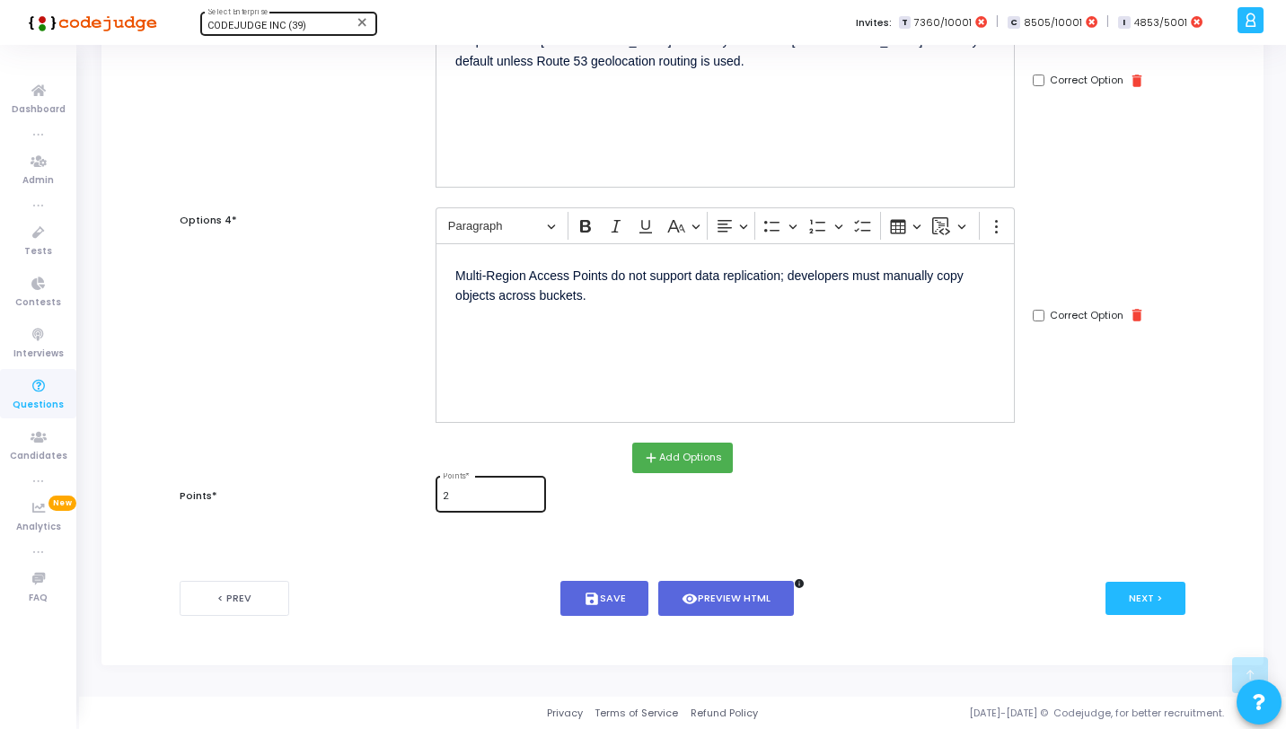
click at [459, 509] on div "2 Points *" at bounding box center [490, 492] width 95 height 39
type input "1"
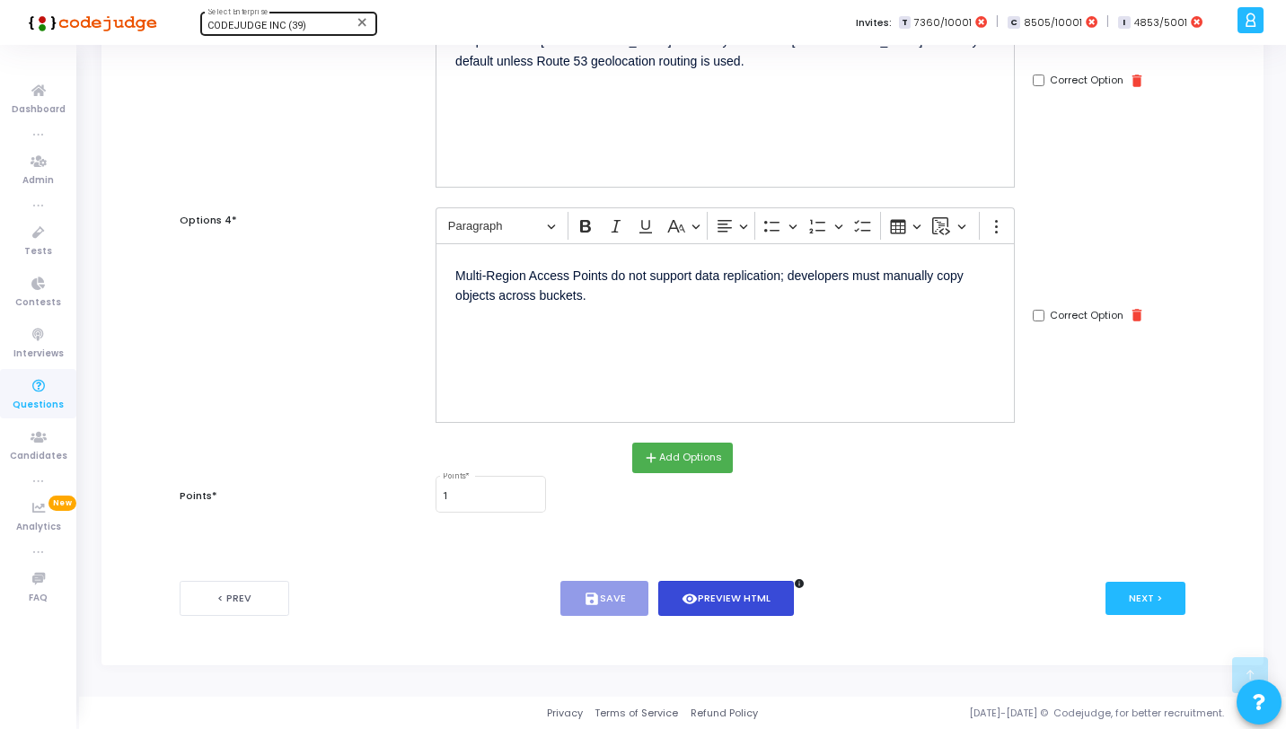
scroll to position [0, 0]
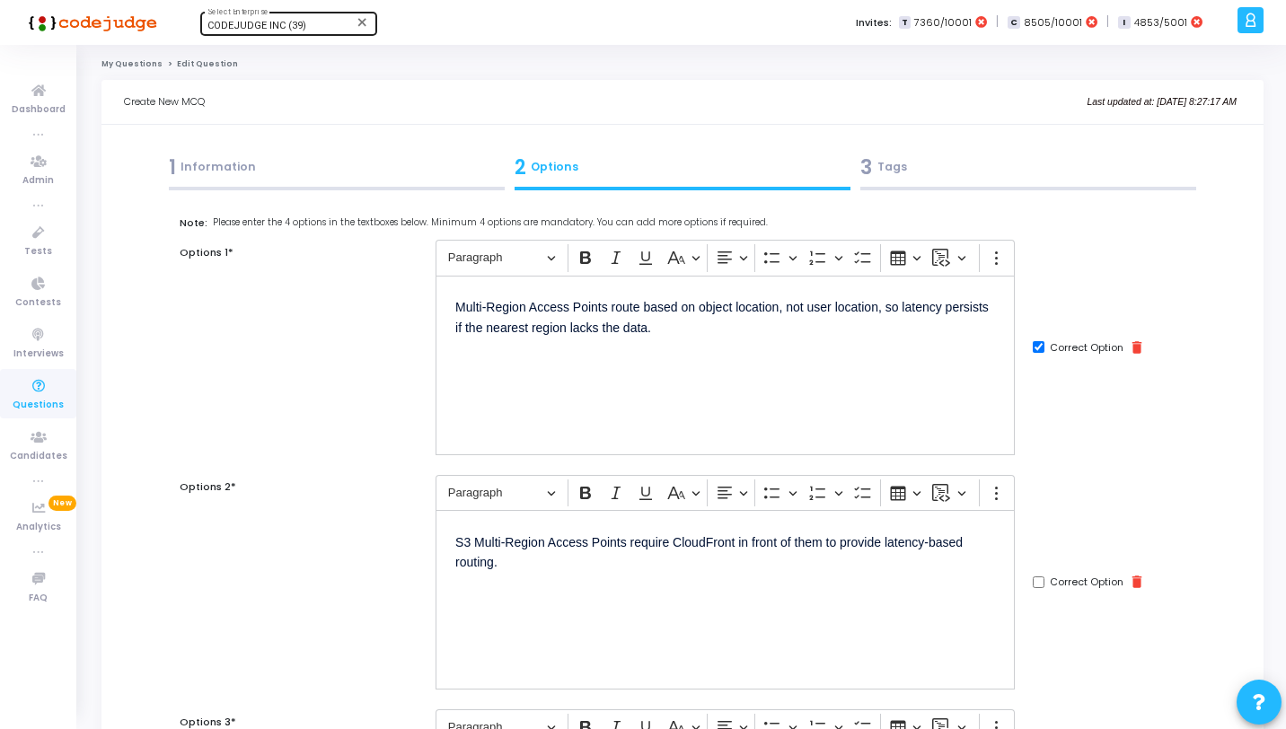
click at [1030, 181] on div "3 Tags" at bounding box center [1029, 171] width 346 height 49
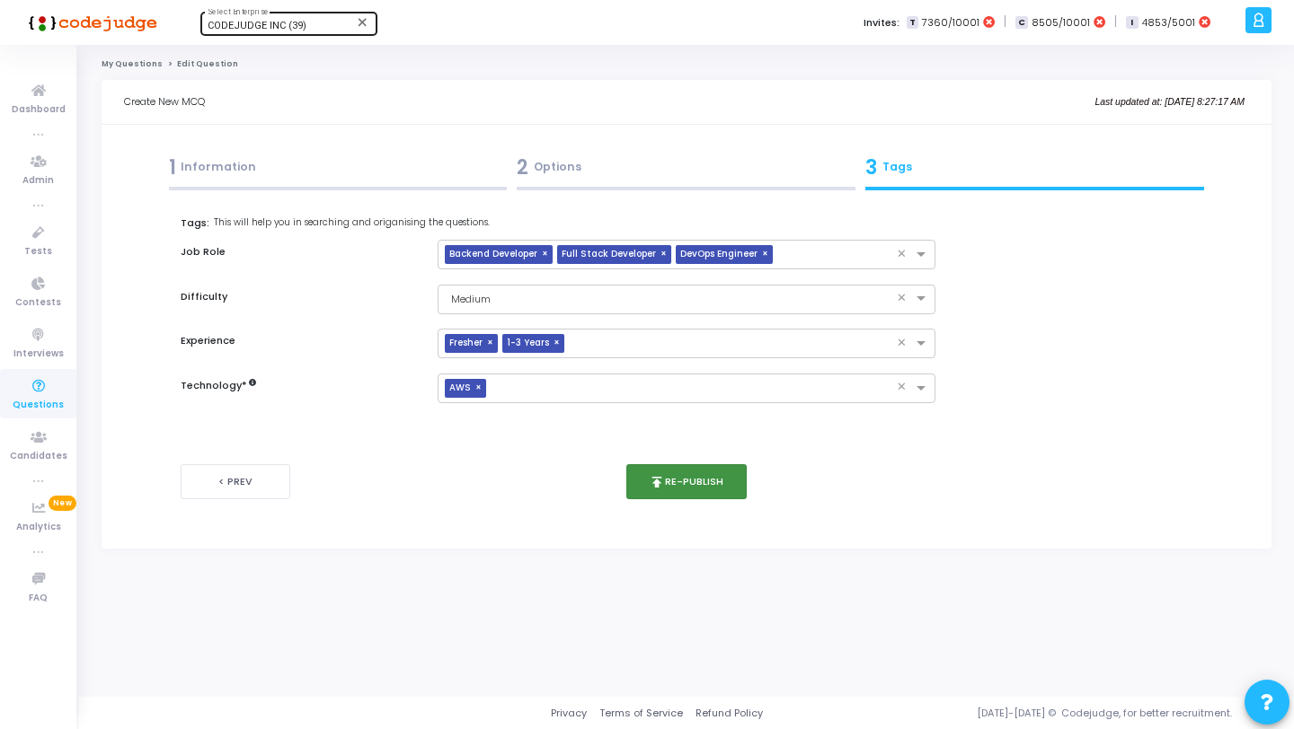
click at [704, 471] on button "publish Re-publish" at bounding box center [686, 481] width 121 height 35
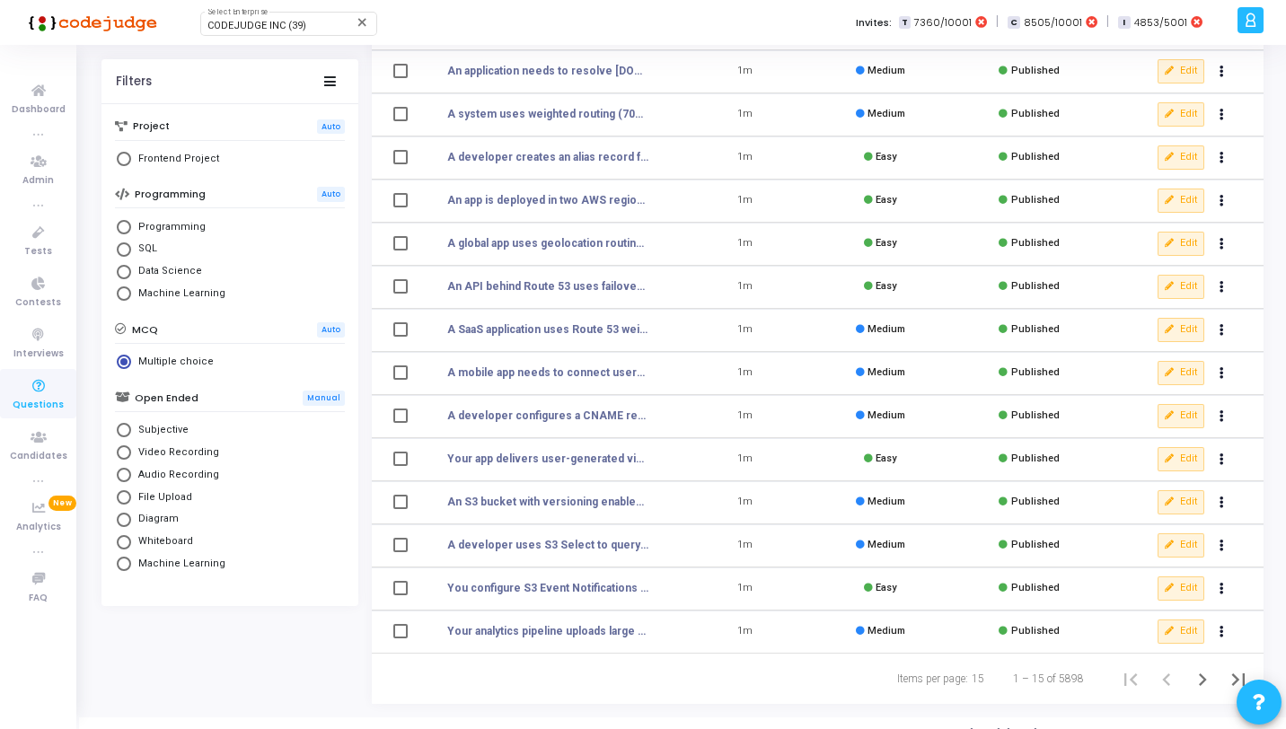
scroll to position [221, 0]
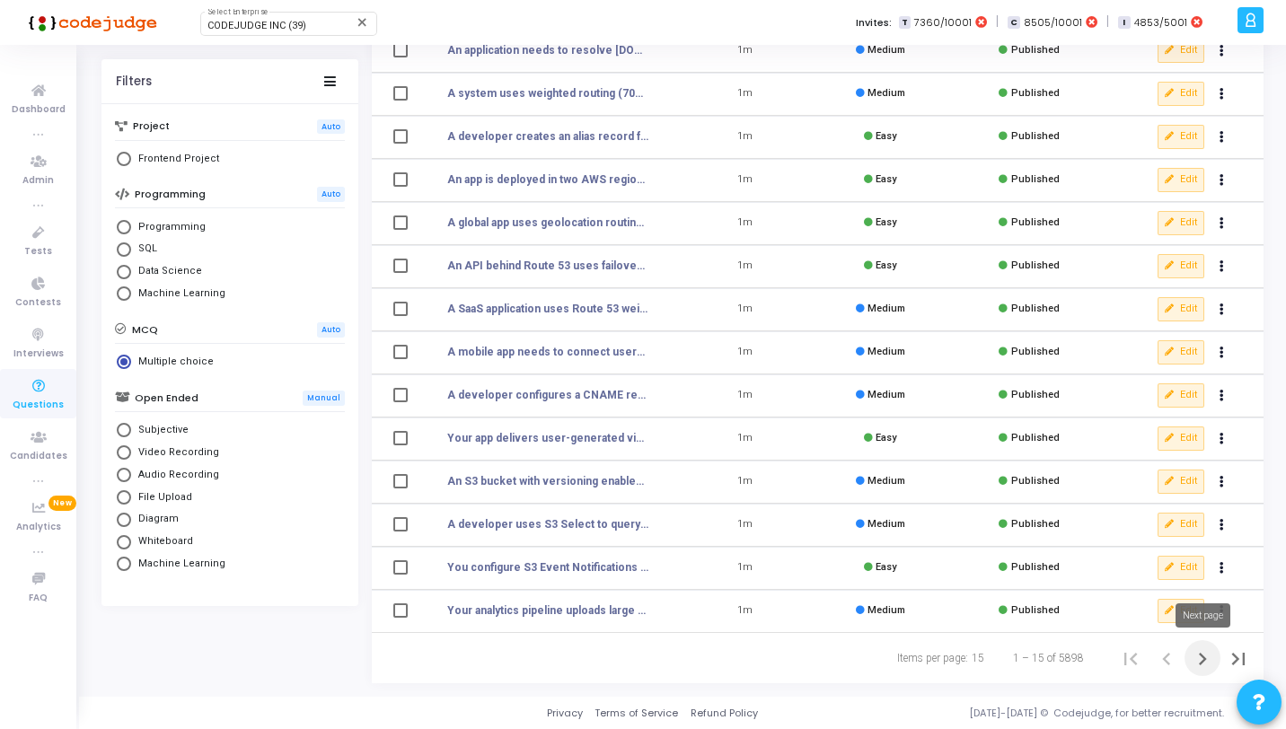
click at [1194, 656] on icon "Next page" at bounding box center [1202, 659] width 25 height 25
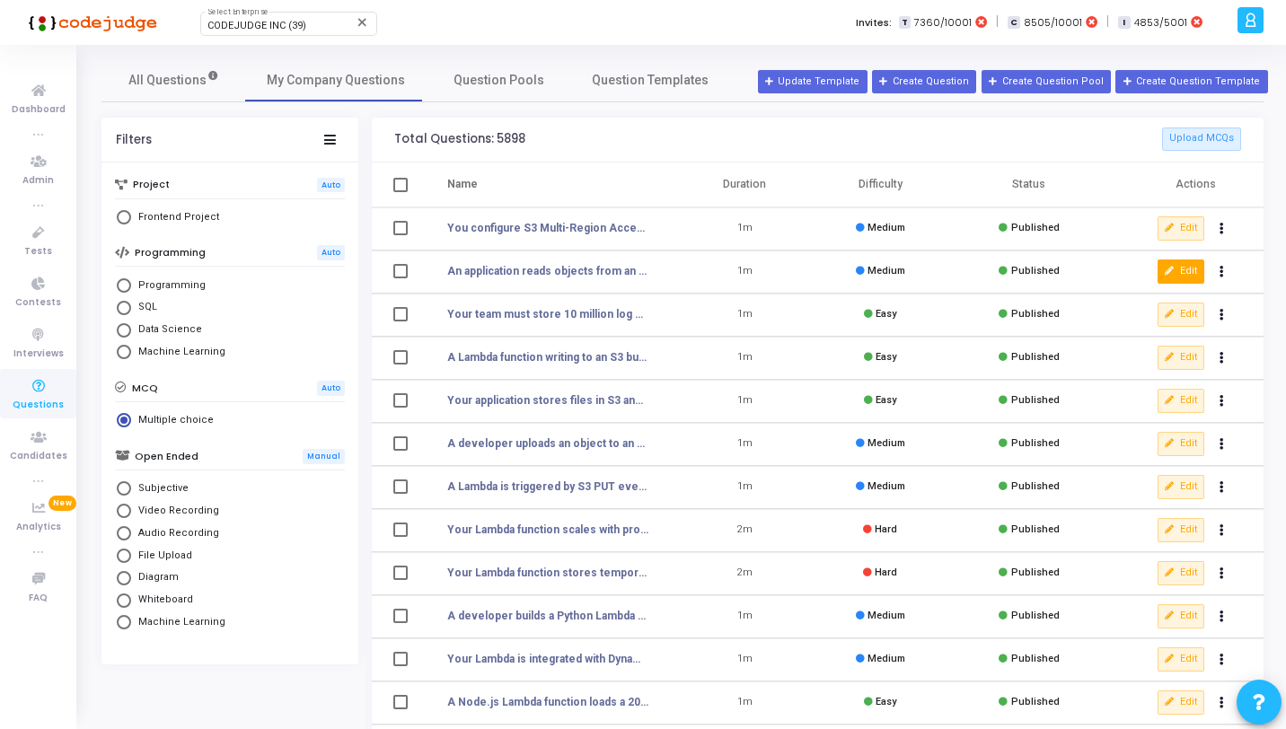
click at [1175, 267] on icon at bounding box center [1170, 272] width 10 height 10
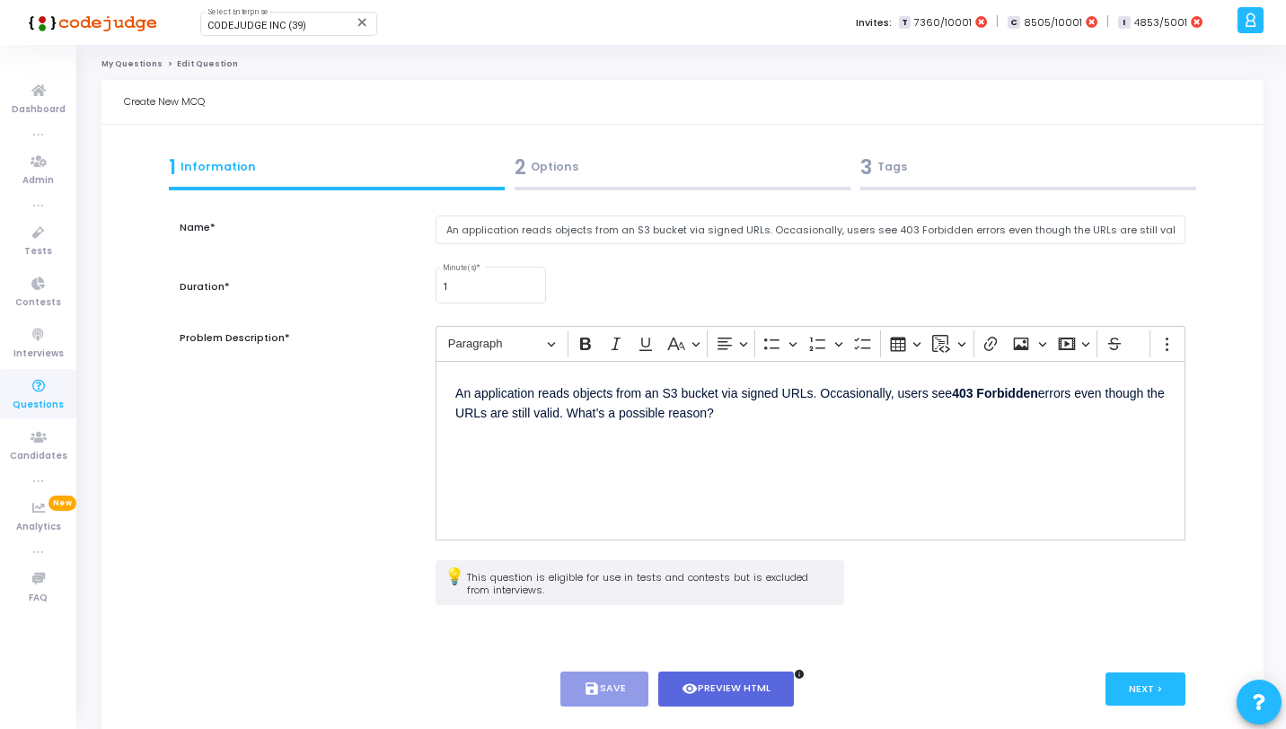
click at [671, 165] on div "2 Options" at bounding box center [683, 168] width 336 height 30
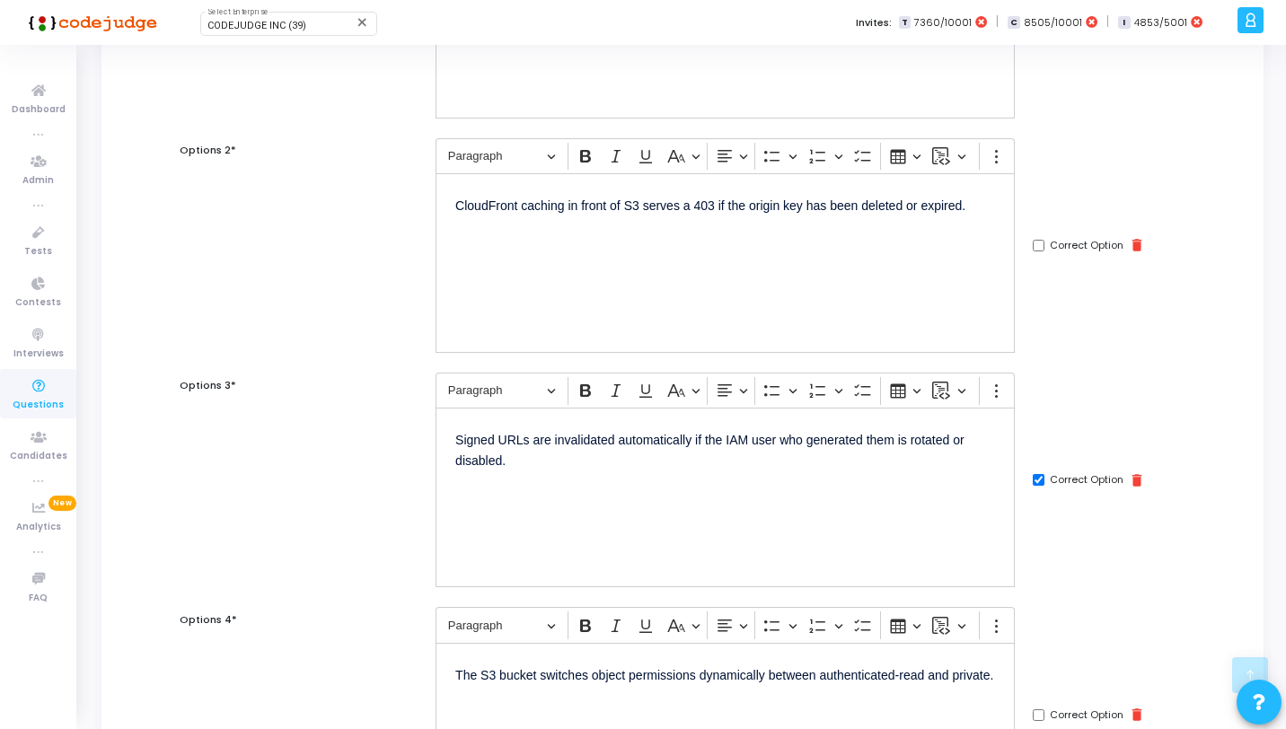
scroll to position [737, 0]
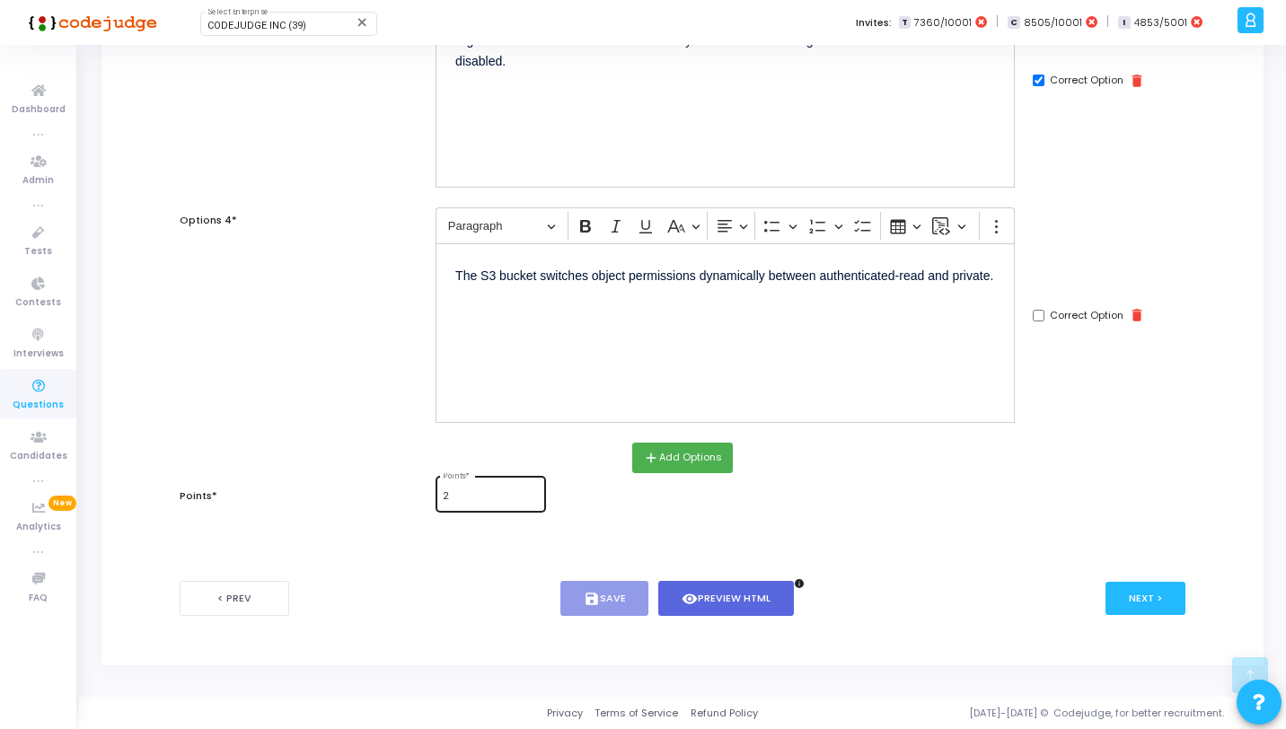
click at [500, 500] on input "2" at bounding box center [490, 496] width 95 height 11
type input "1"
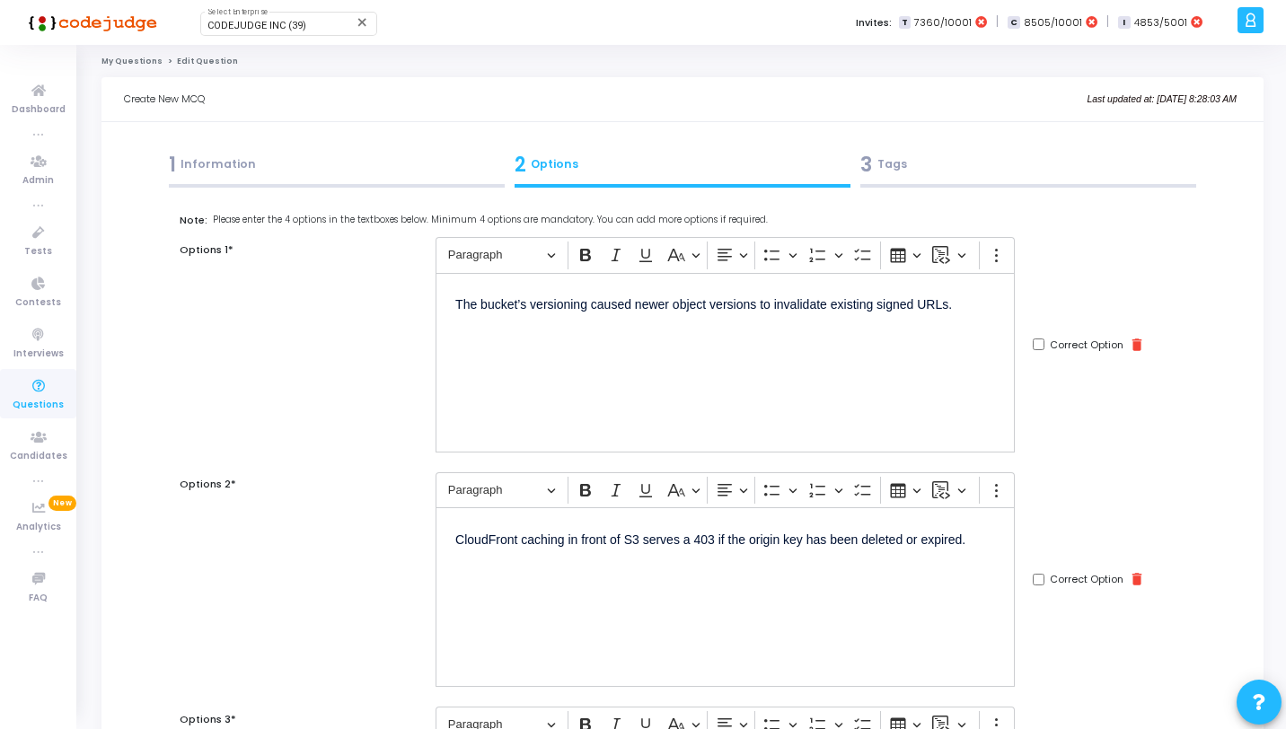
scroll to position [0, 0]
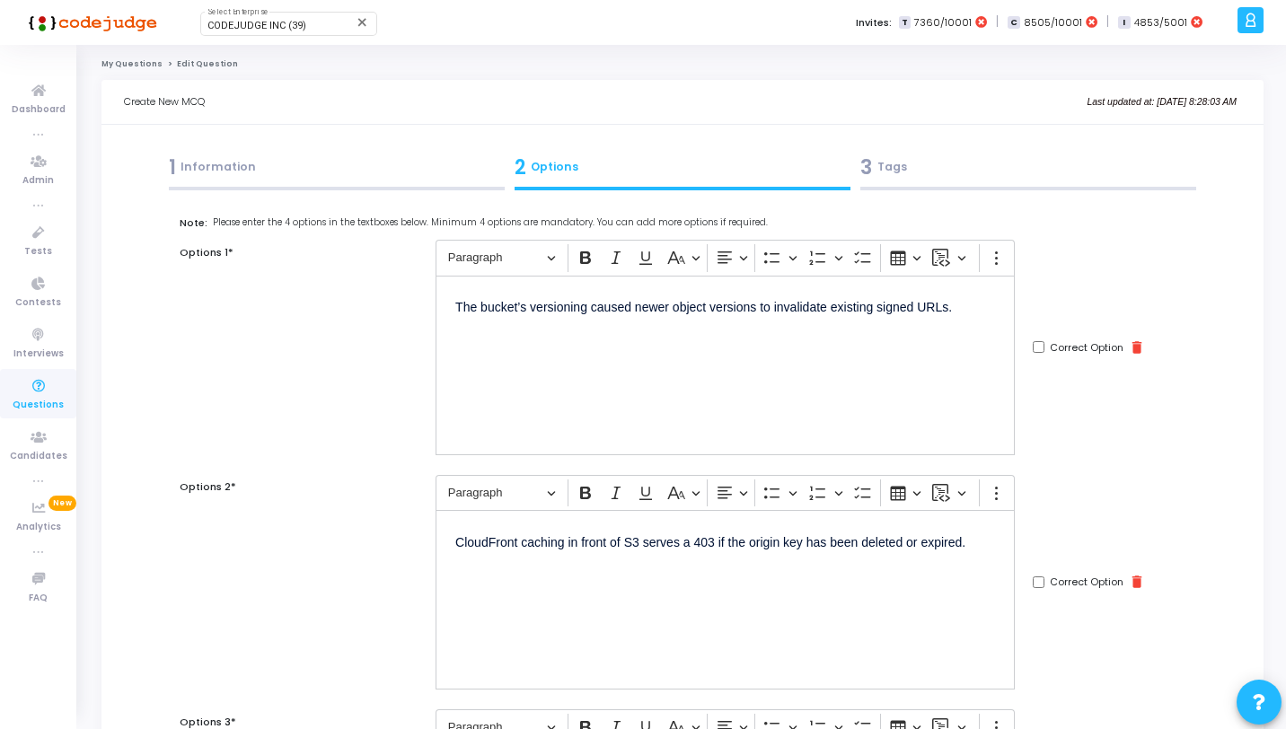
click at [1004, 156] on div "3 Tags" at bounding box center [1029, 168] width 336 height 30
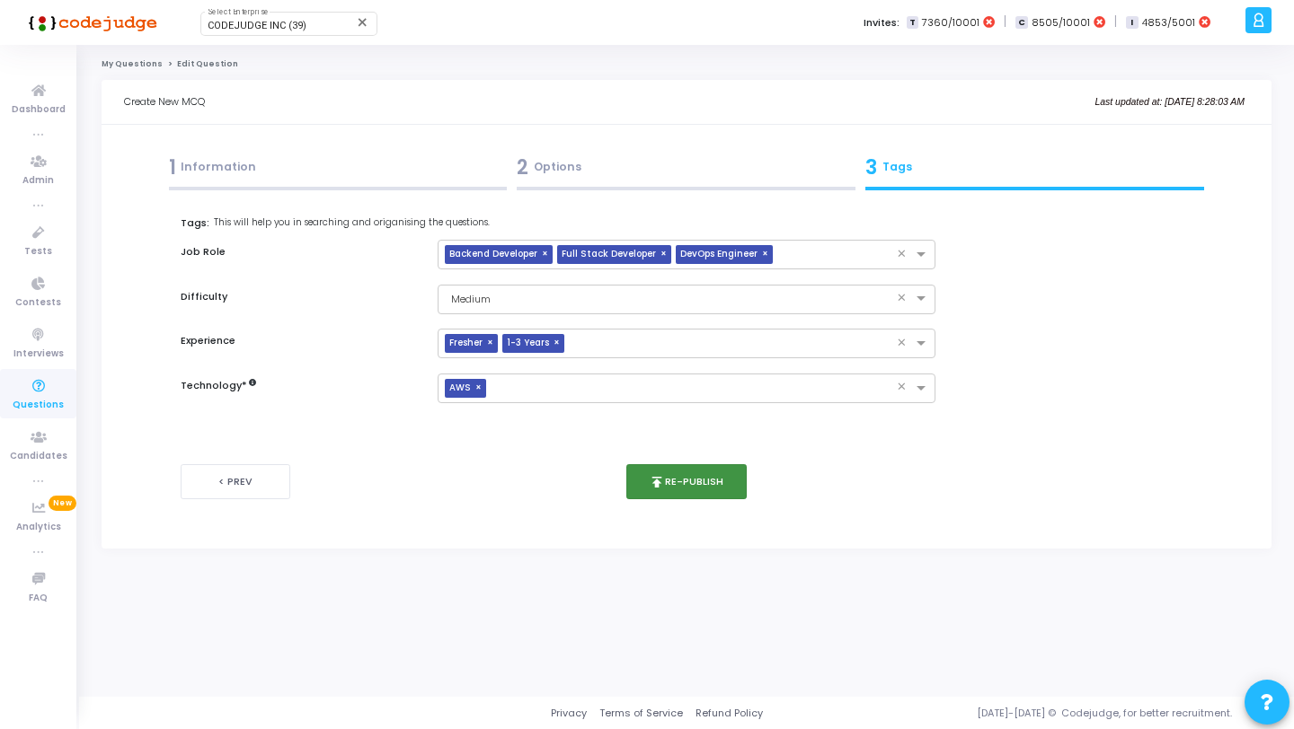
click at [712, 496] on button "publish Re-publish" at bounding box center [686, 481] width 121 height 35
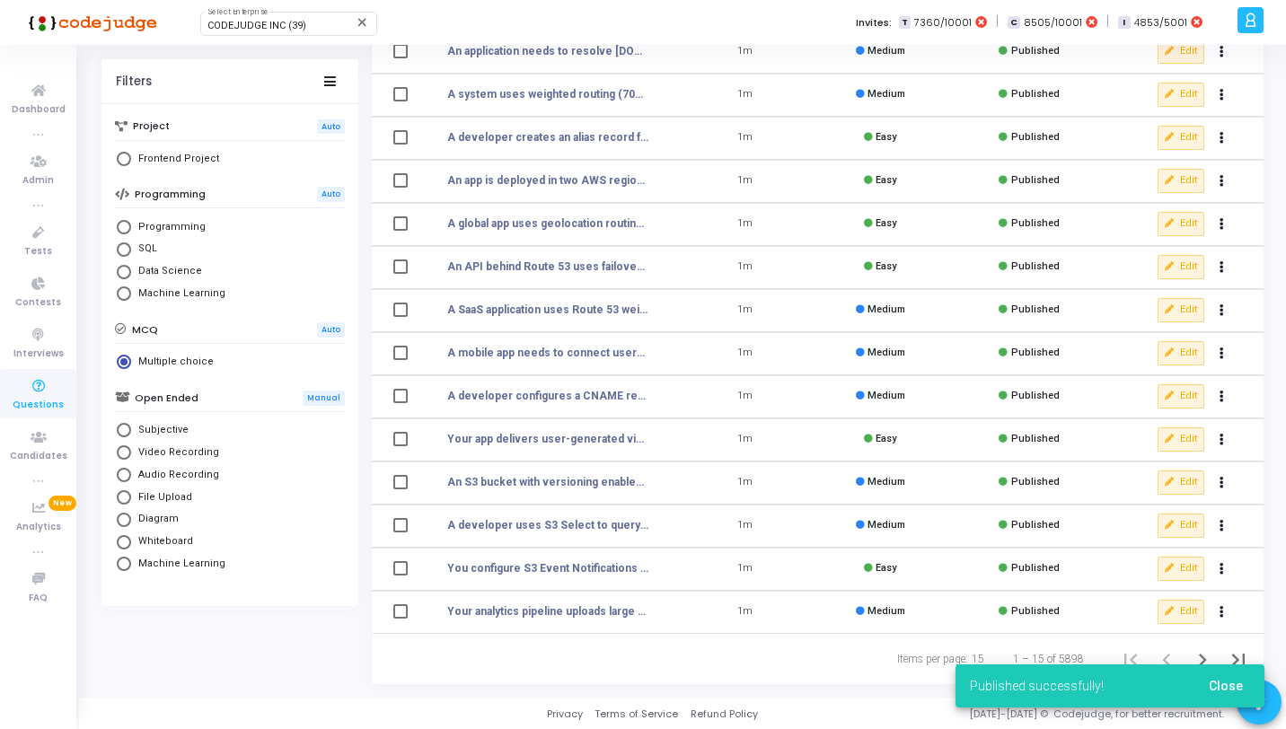
scroll to position [221, 0]
click at [1203, 660] on div "Published successfully! Close" at bounding box center [1110, 686] width 352 height 86
drag, startPoint x: 1215, startPoint y: 672, endPoint x: 1197, endPoint y: 652, distance: 26.7
click at [1215, 672] on button "Close" at bounding box center [1226, 686] width 63 height 32
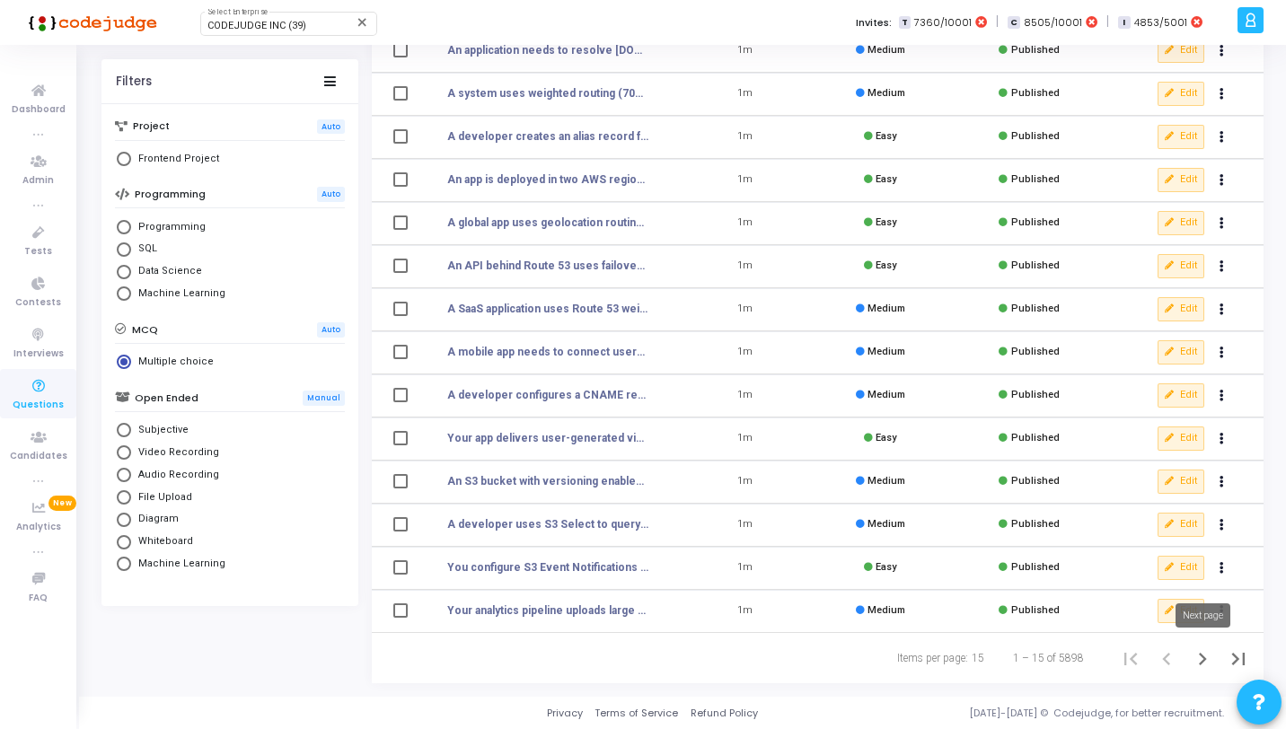
click at [1197, 651] on icon "Next page" at bounding box center [1202, 659] width 25 height 25
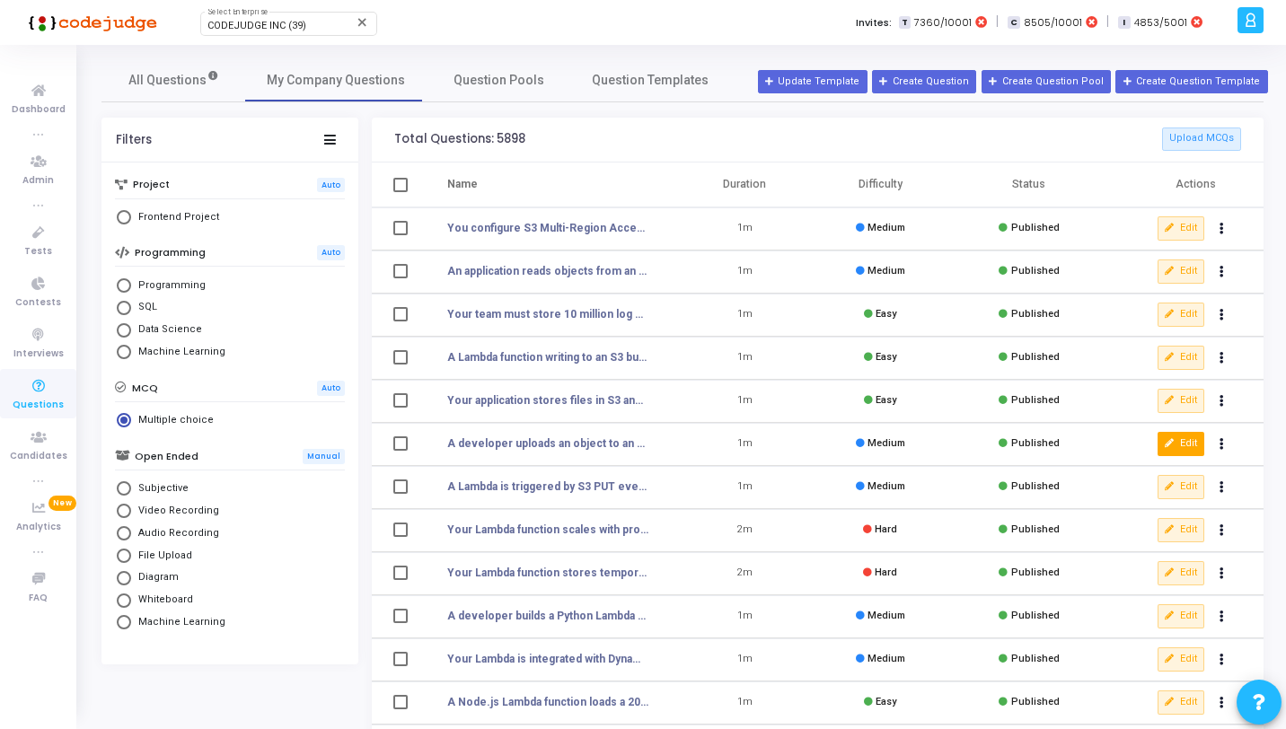
click at [1182, 440] on button "Edit" at bounding box center [1181, 443] width 47 height 23
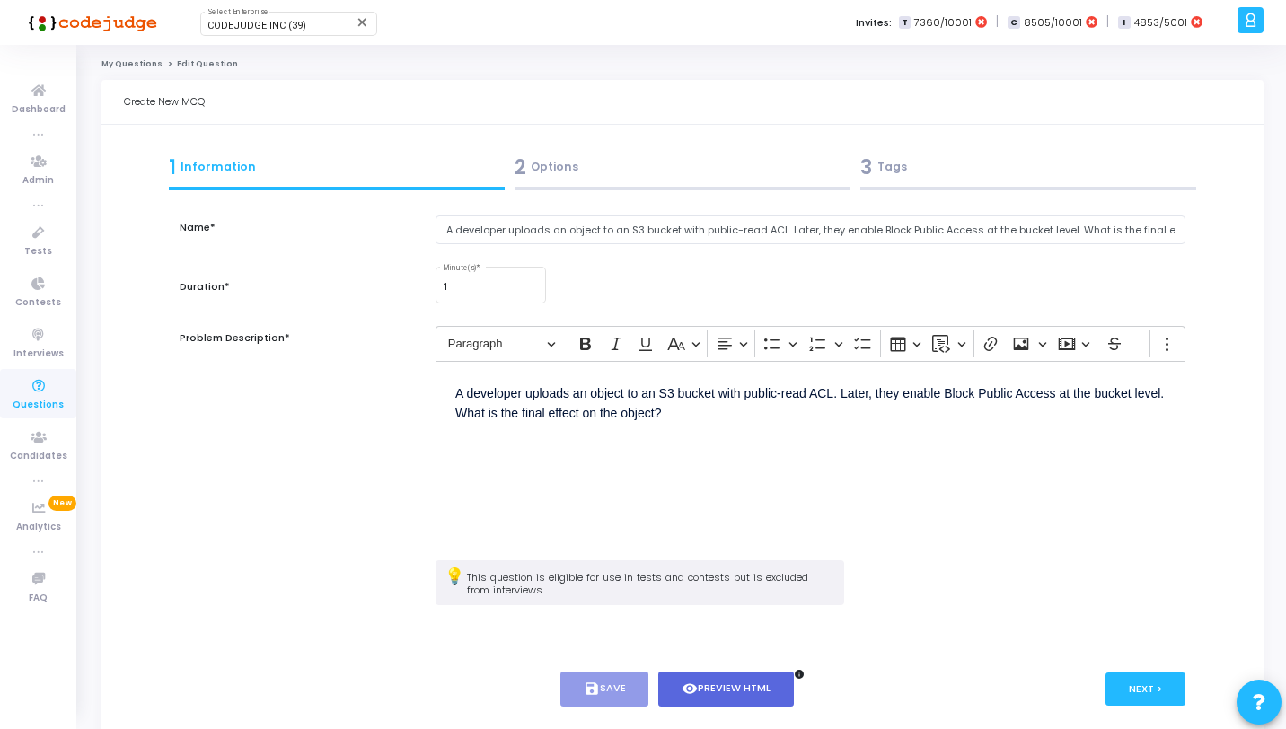
click at [651, 180] on div "2 Options" at bounding box center [683, 168] width 336 height 30
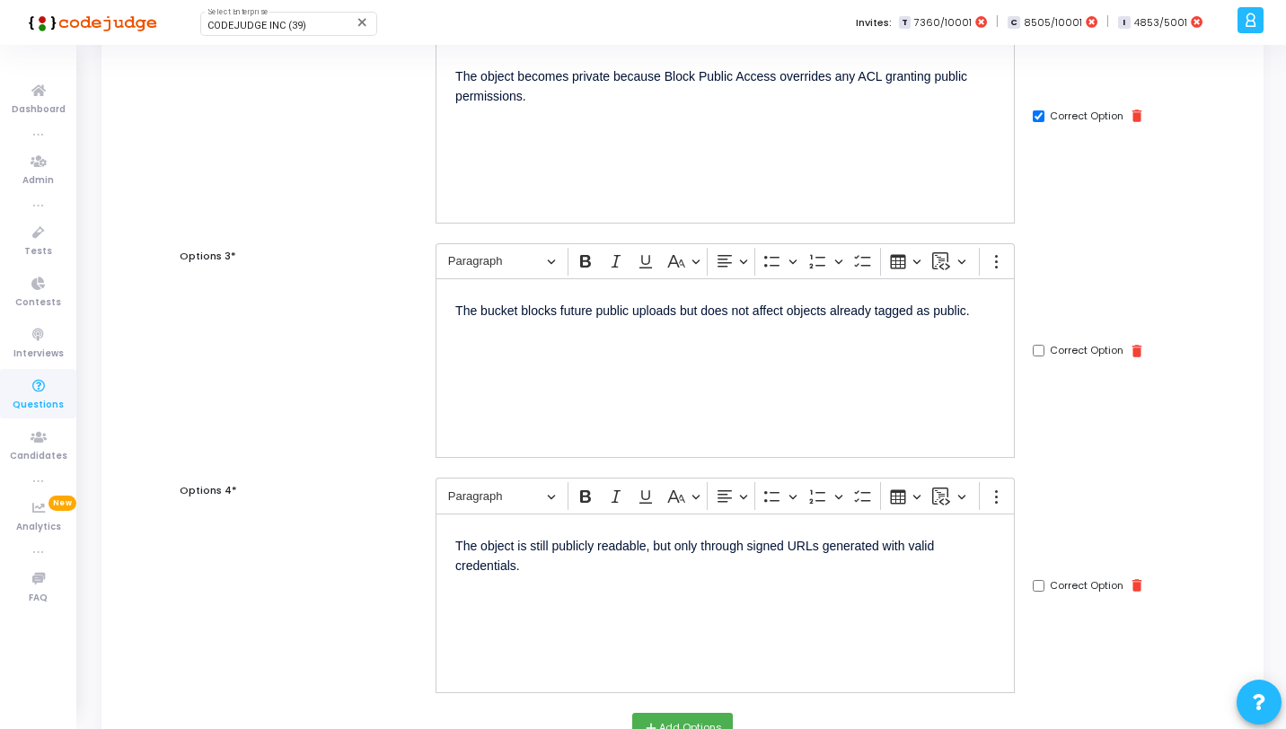
scroll to position [737, 0]
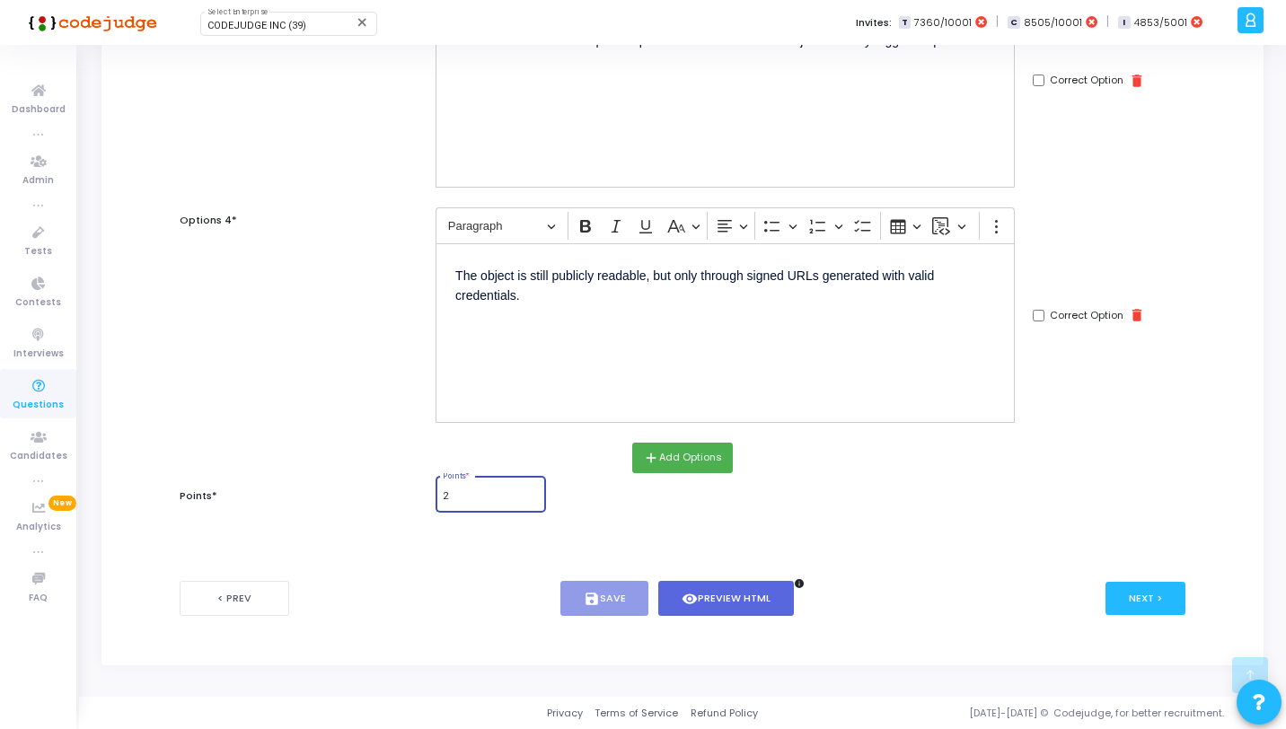
click at [463, 500] on input "2" at bounding box center [490, 496] width 95 height 11
type input "1"
click at [634, 596] on button "save Save" at bounding box center [605, 598] width 89 height 35
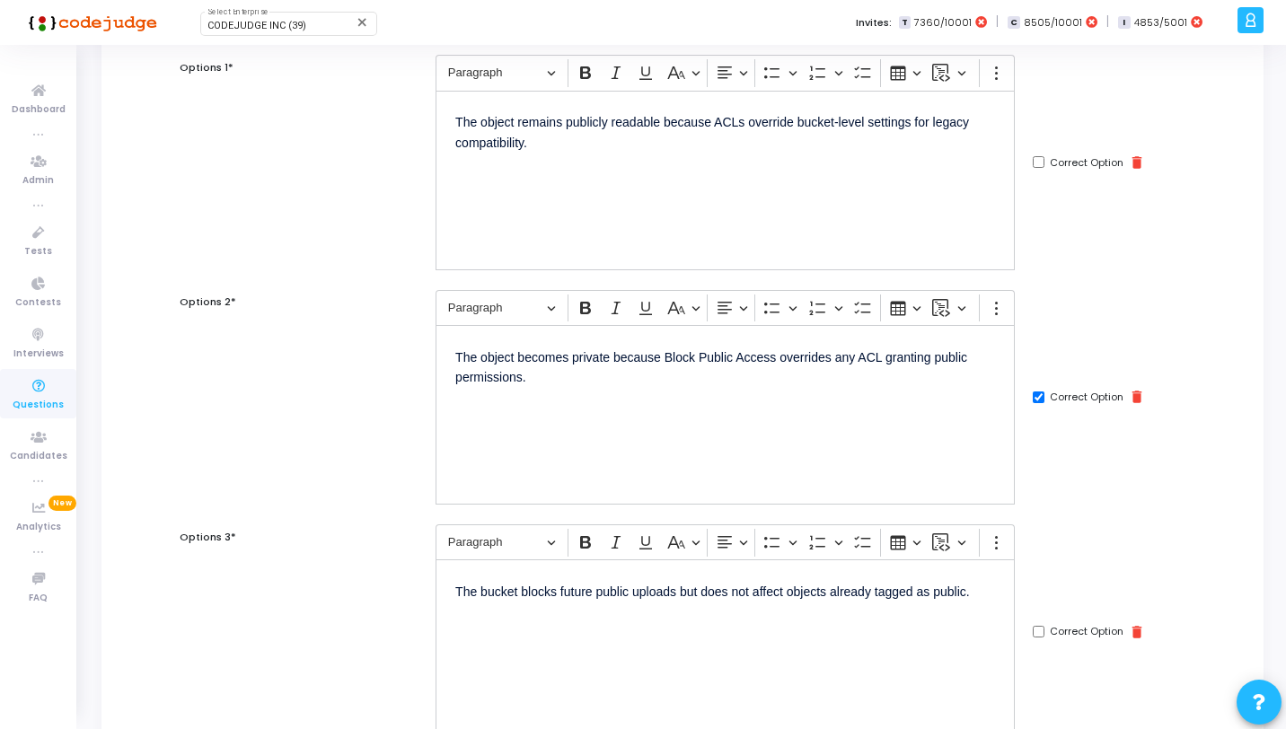
scroll to position [0, 0]
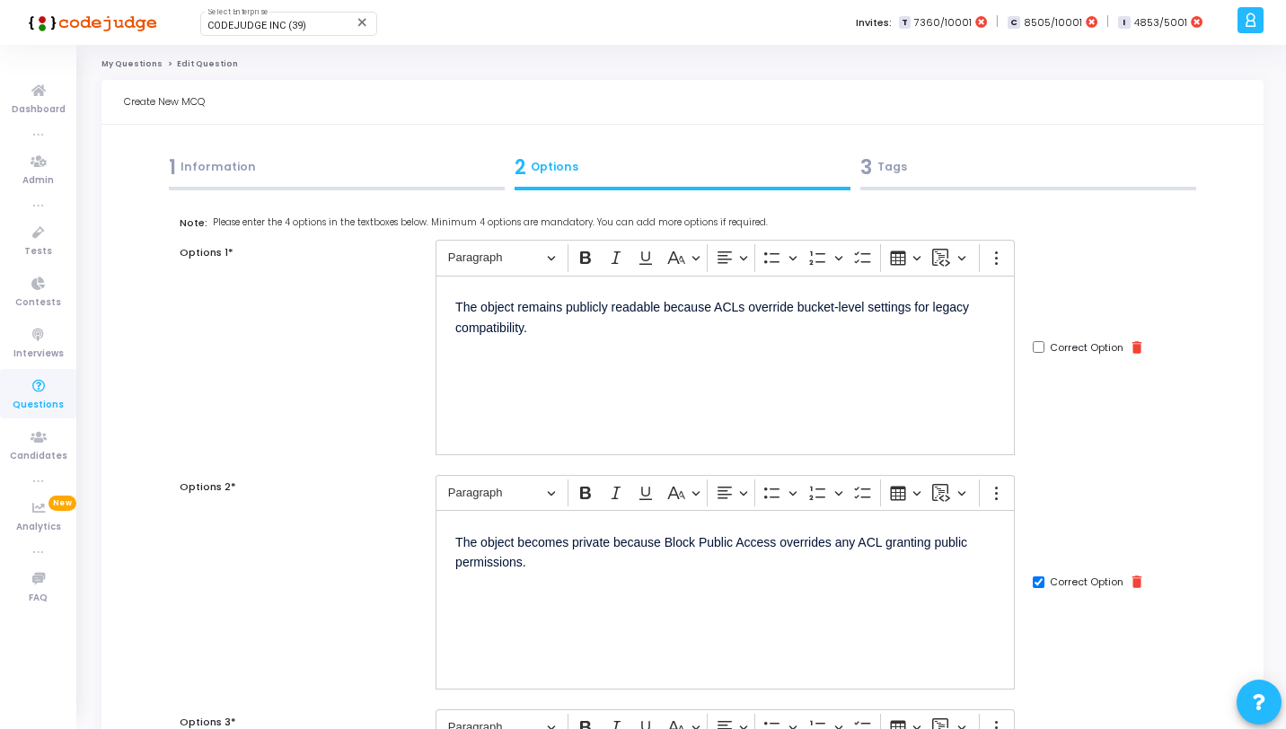
click at [990, 165] on div "3 Tags" at bounding box center [1029, 168] width 336 height 30
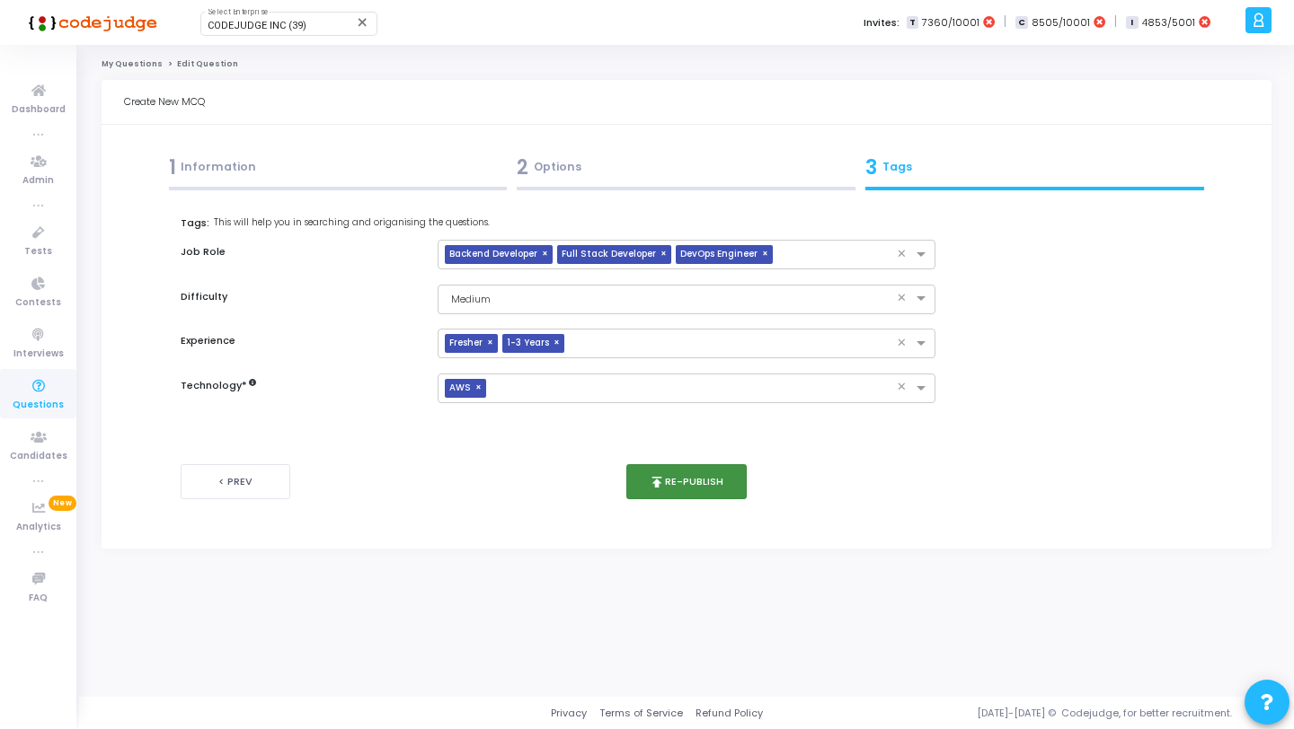
click at [703, 485] on button "publish Re-publish" at bounding box center [686, 481] width 121 height 35
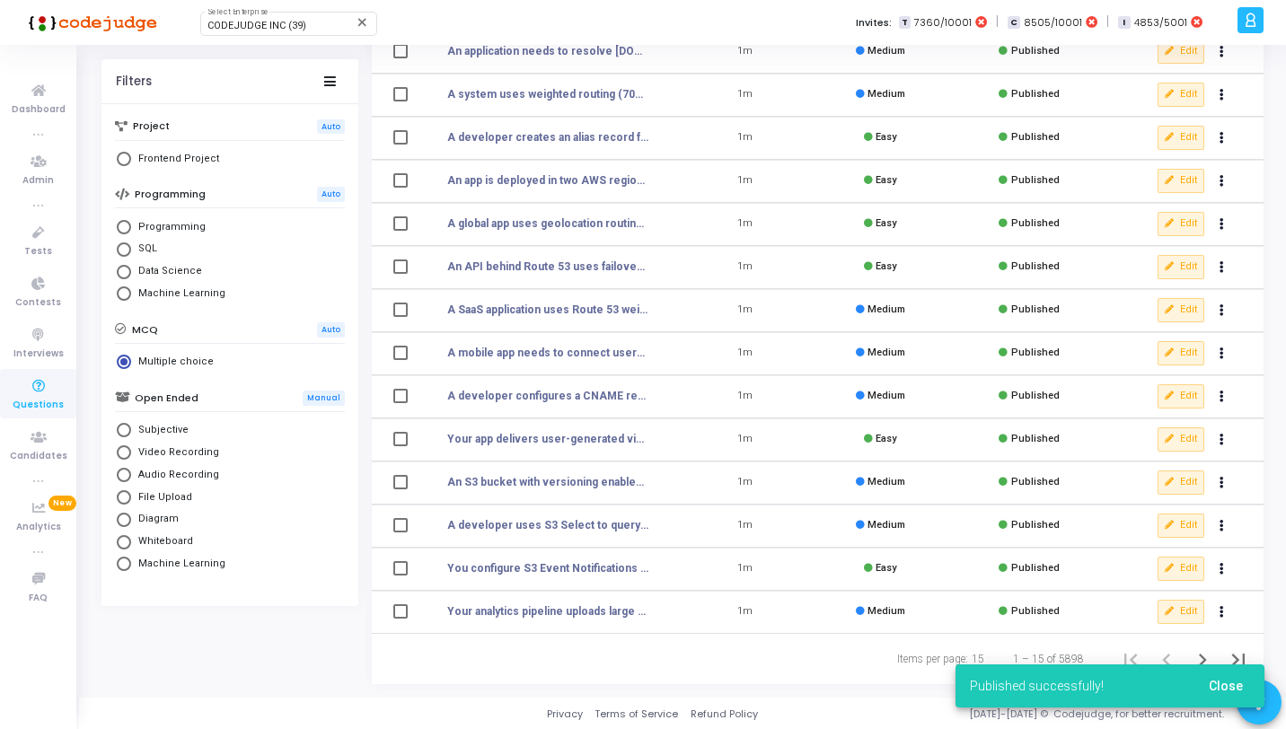
scroll to position [221, 0]
click at [1221, 684] on span "Close" at bounding box center [1226, 686] width 34 height 14
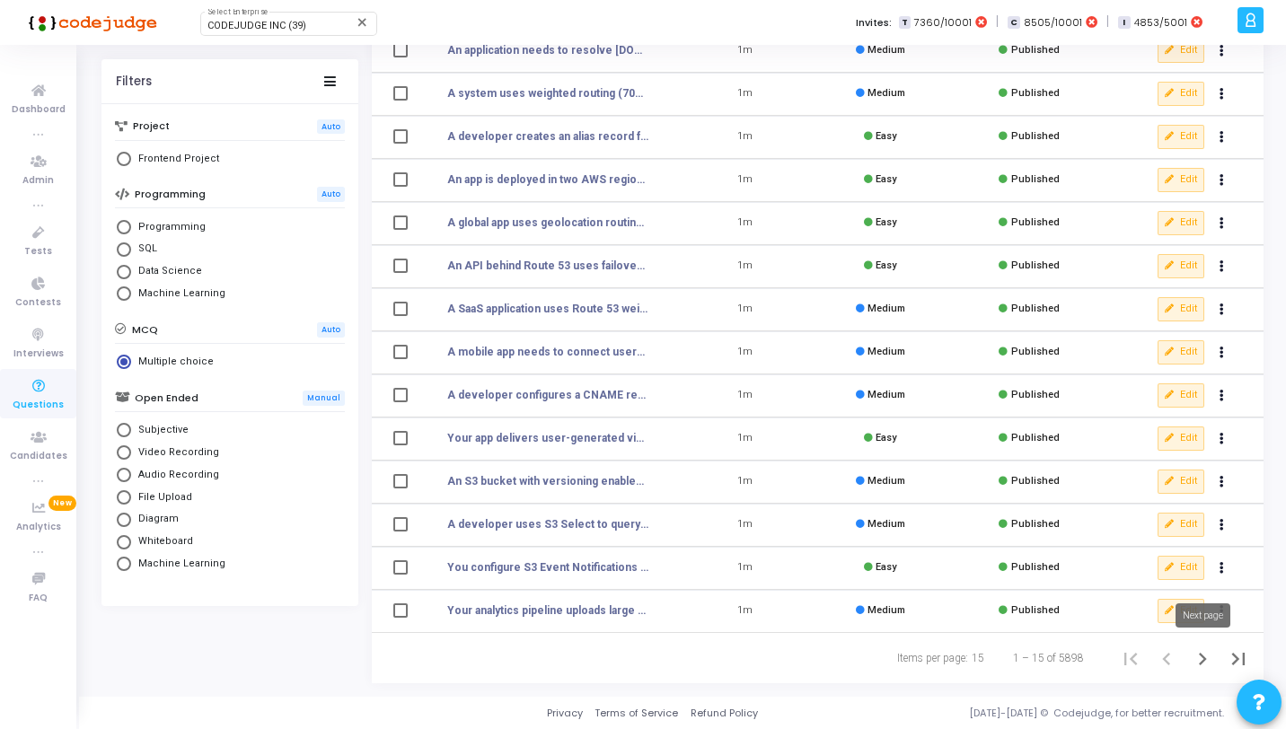
click at [1201, 663] on icon "Next page" at bounding box center [1203, 659] width 8 height 13
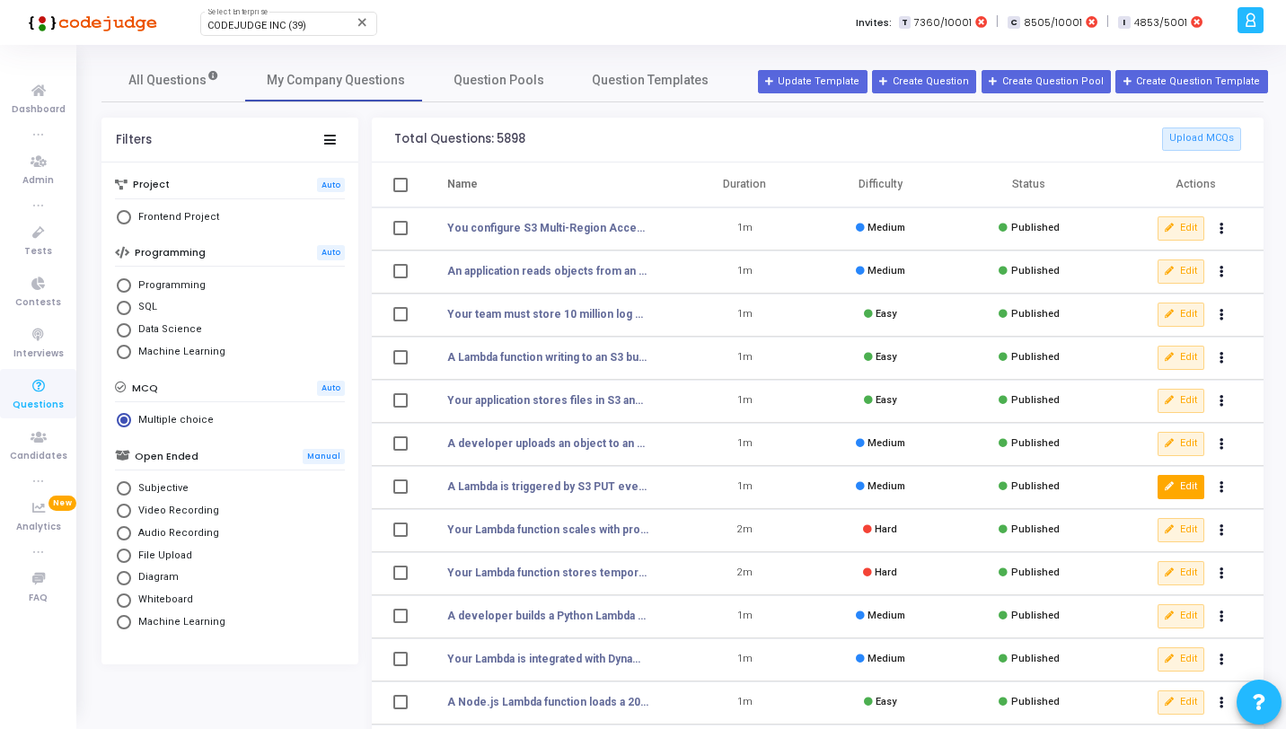
click at [1183, 483] on button "Edit" at bounding box center [1181, 486] width 47 height 23
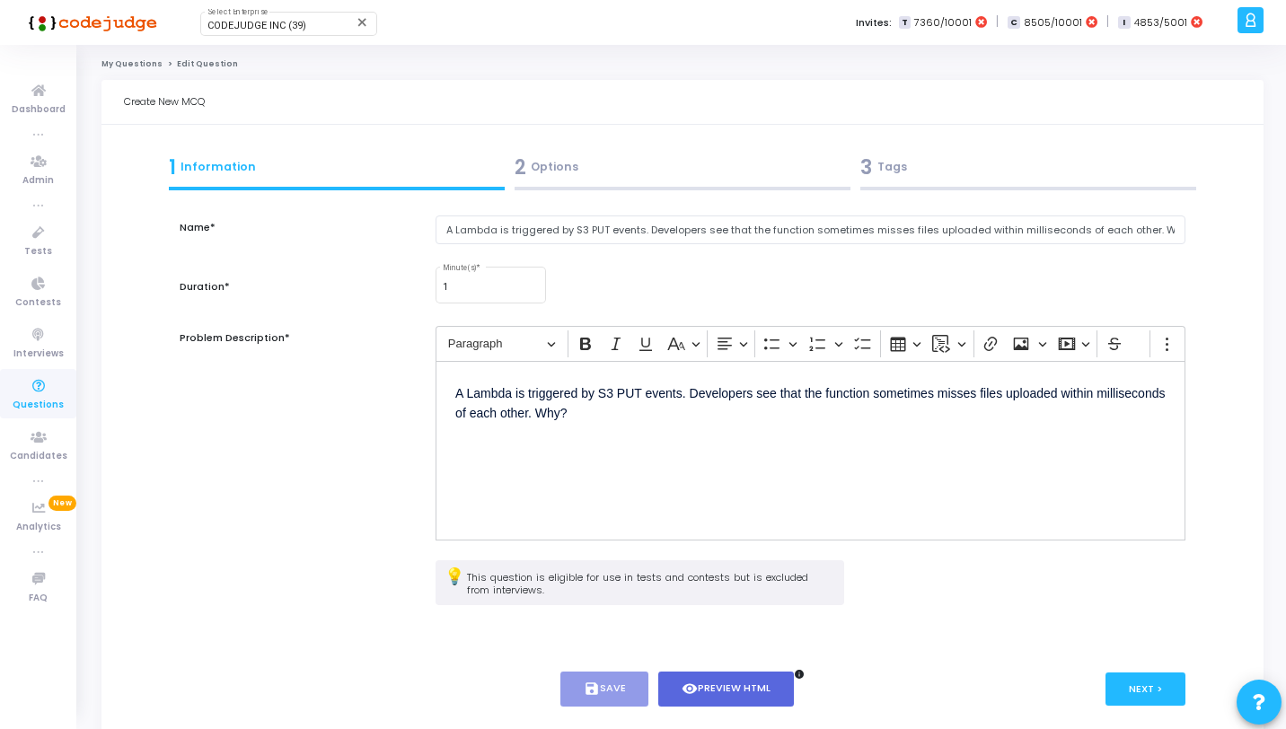
click at [611, 147] on div "2 Options" at bounding box center [682, 171] width 346 height 49
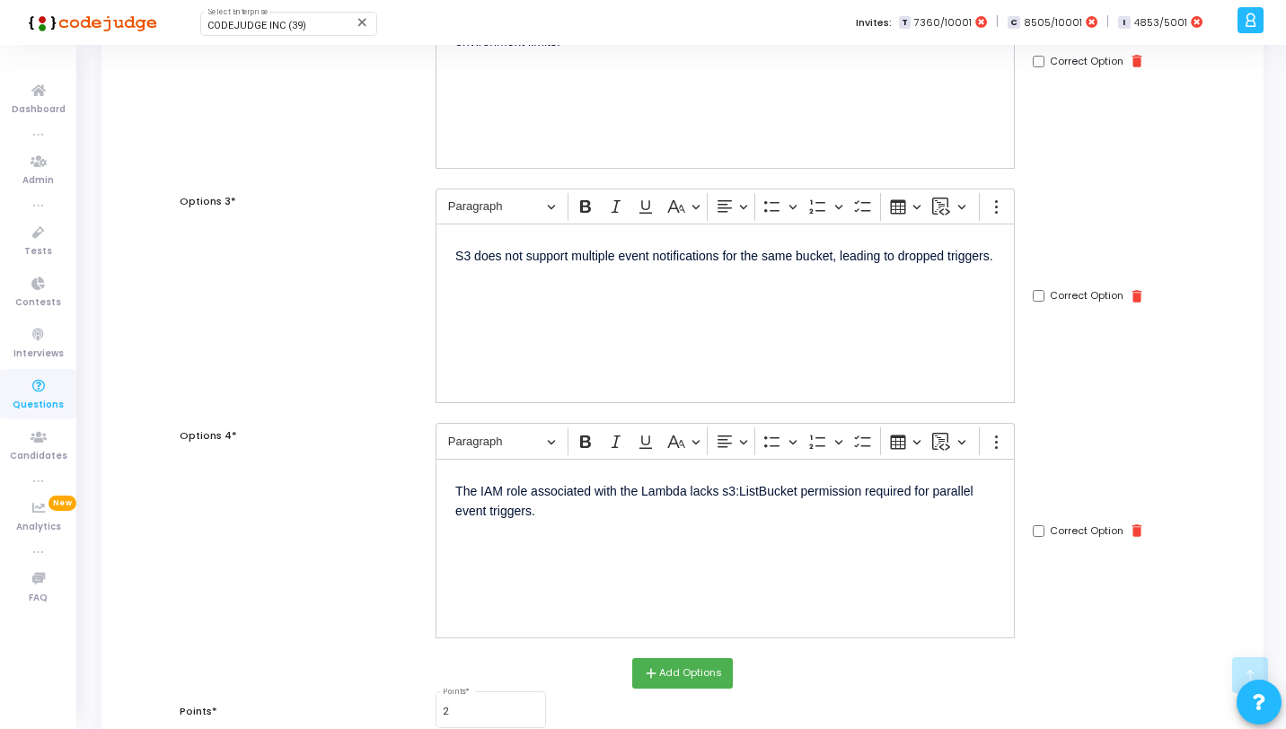
scroll to position [737, 0]
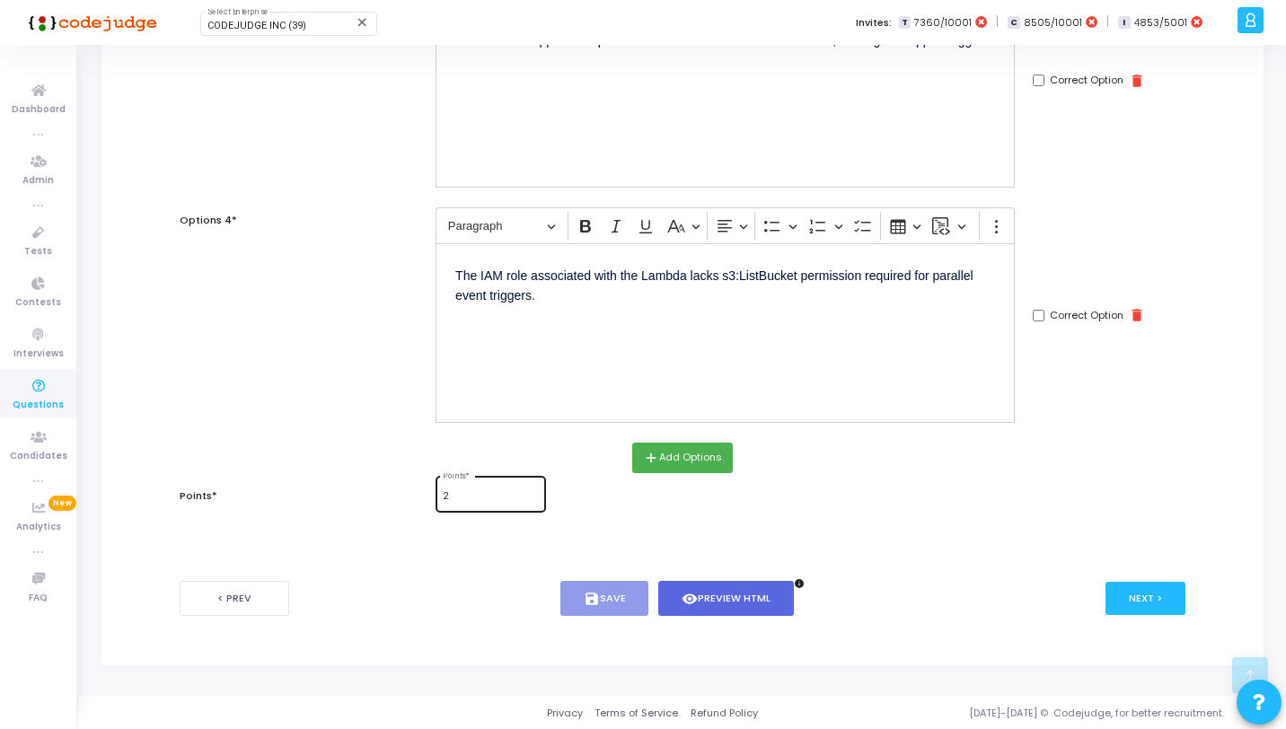
click at [480, 491] on input "2" at bounding box center [490, 496] width 95 height 11
type input "1"
click at [495, 562] on div "< Prev save Save visibility Preview HTML info Next >" at bounding box center [683, 598] width 1006 height 89
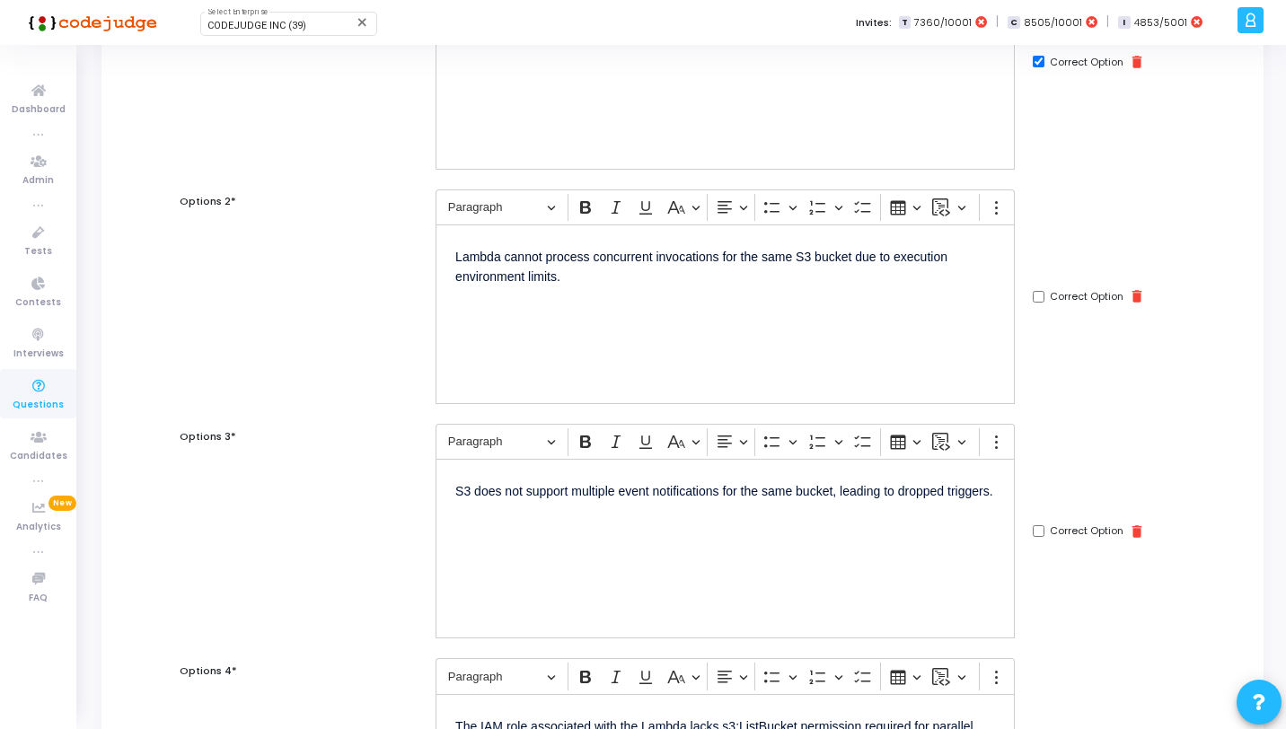
scroll to position [0, 0]
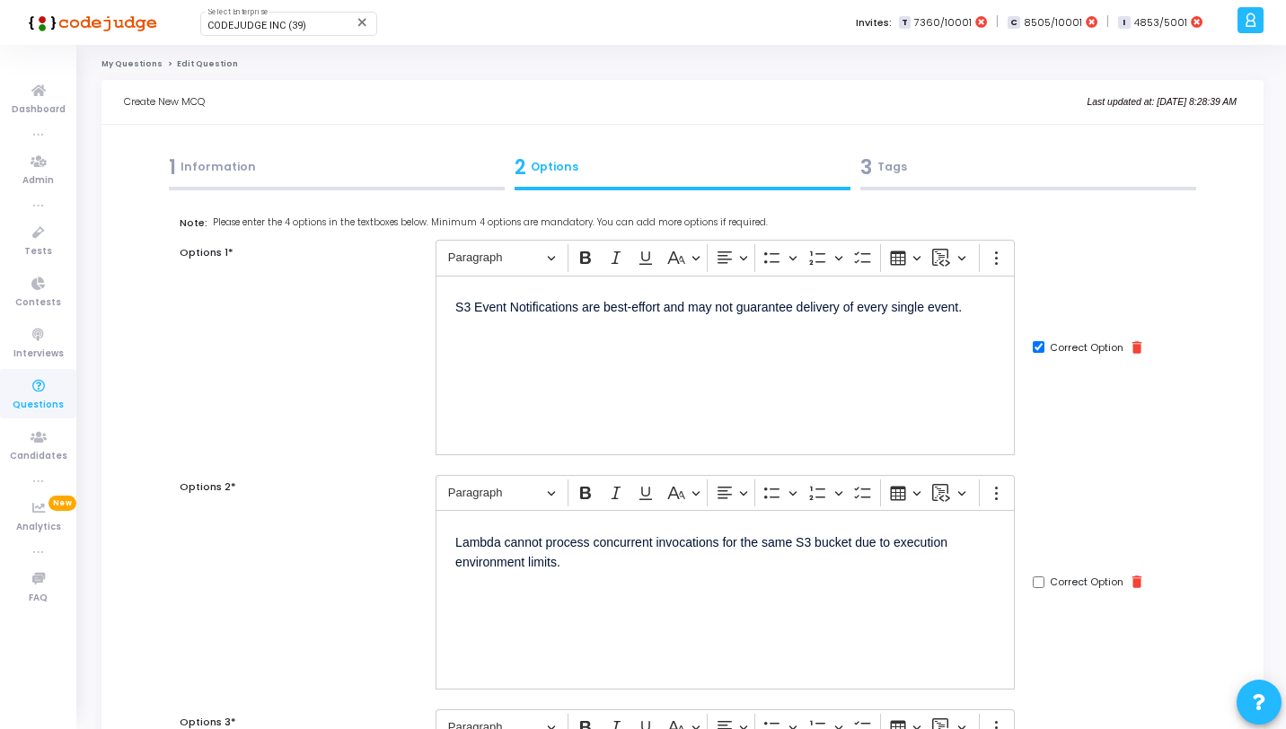
click at [986, 163] on div "3 Tags" at bounding box center [1029, 168] width 336 height 30
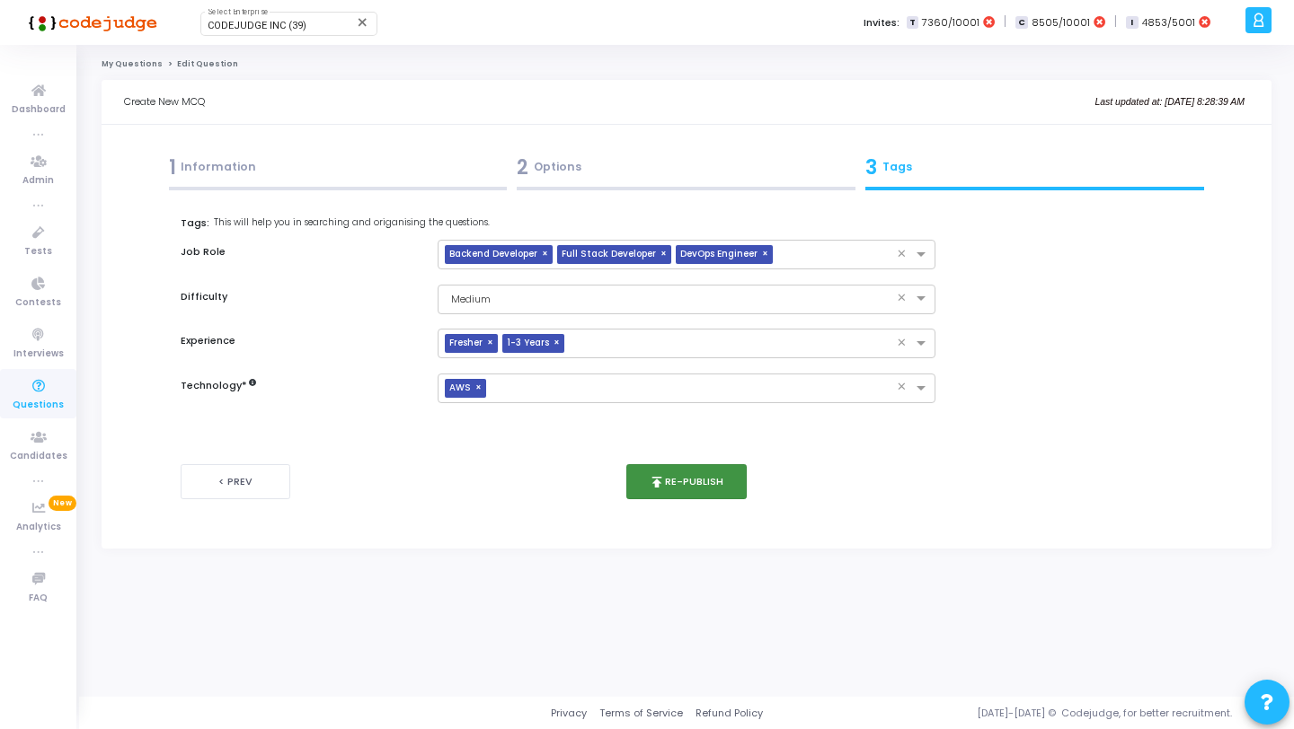
click at [647, 487] on button "publish Re-publish" at bounding box center [686, 481] width 121 height 35
click at [349, 148] on div "1 Information" at bounding box center [338, 171] width 349 height 49
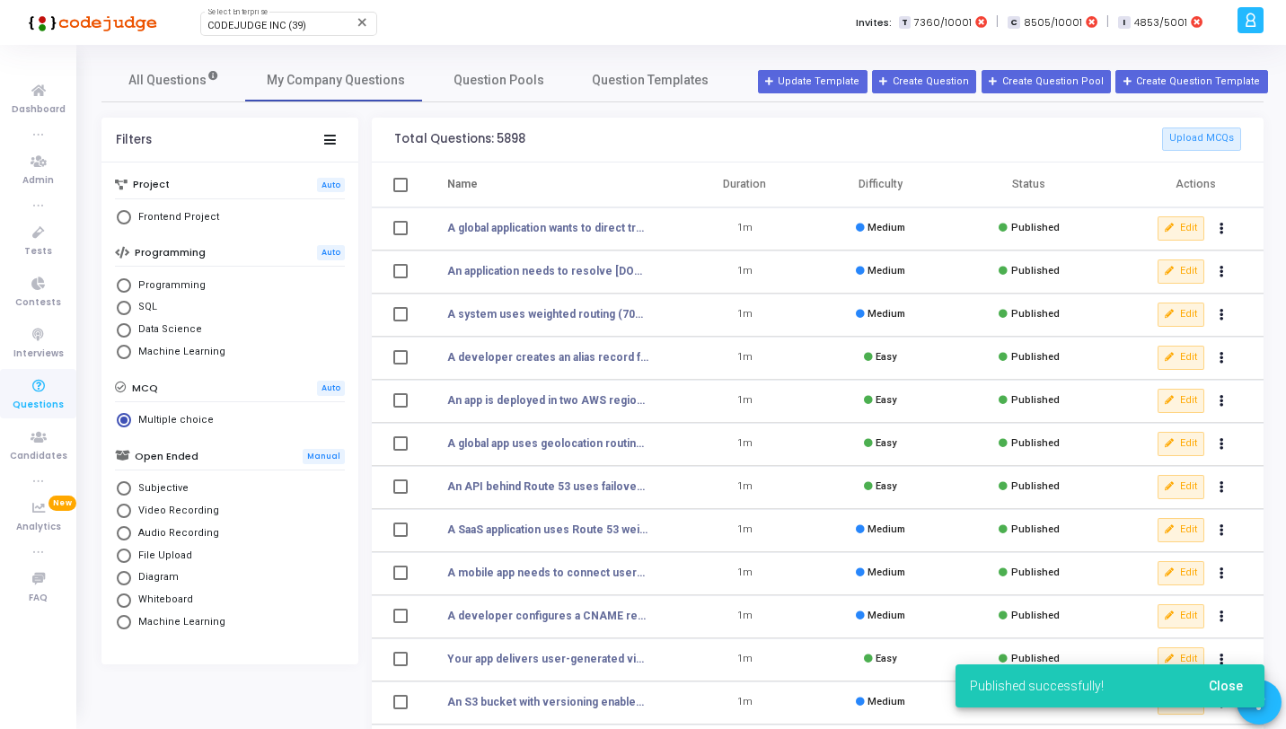
scroll to position [221, 0]
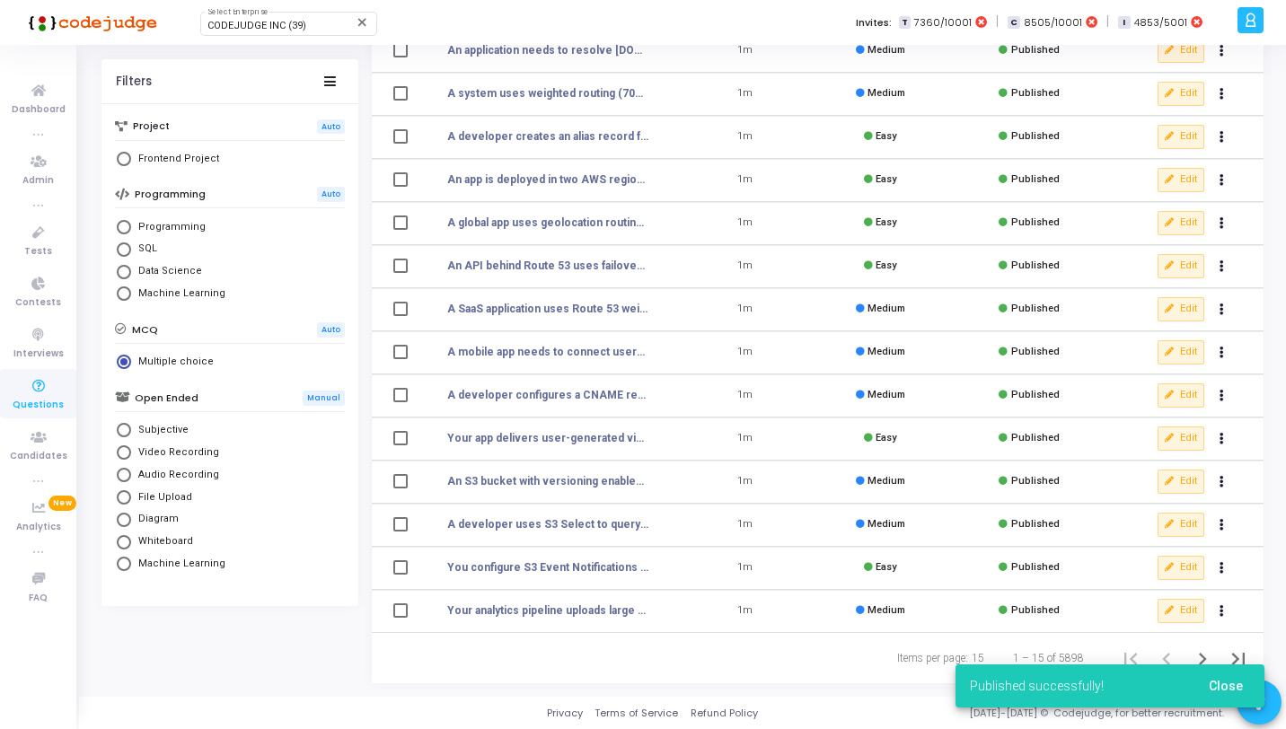
click at [1211, 689] on span "Close" at bounding box center [1226, 686] width 34 height 14
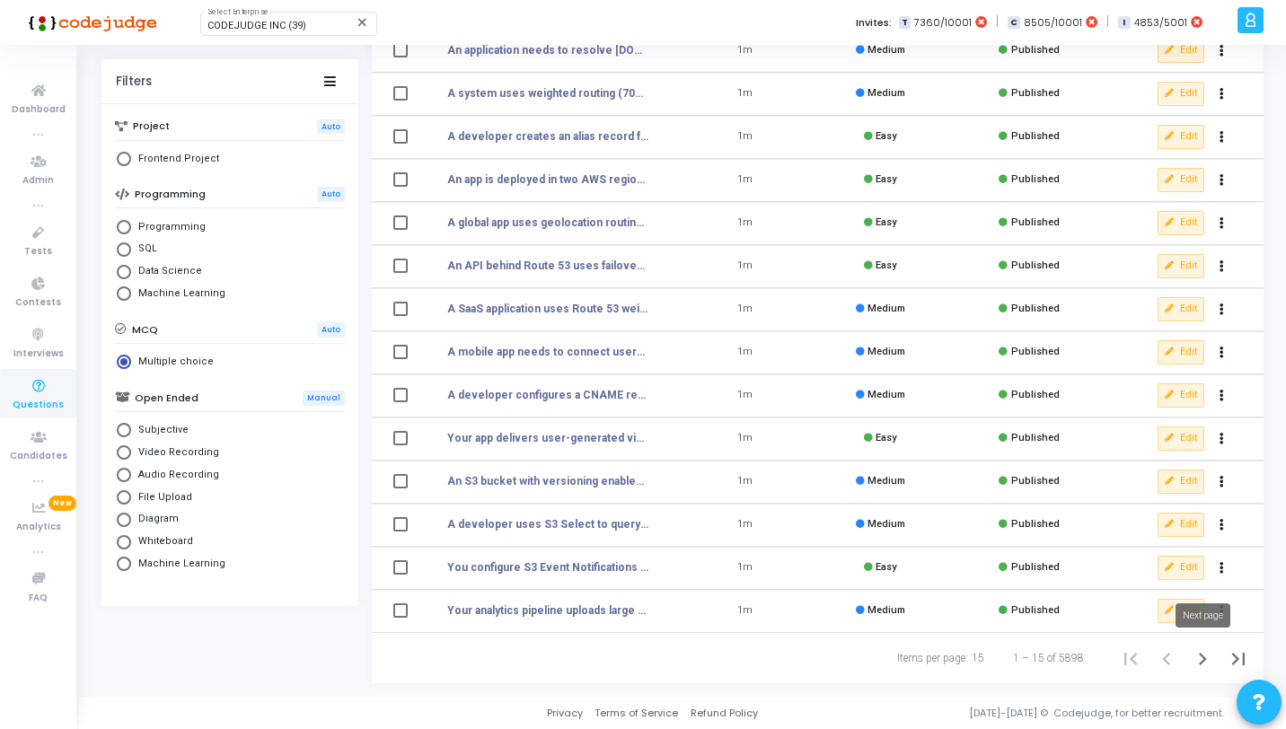
click at [1201, 668] on icon "Next page" at bounding box center [1202, 659] width 25 height 25
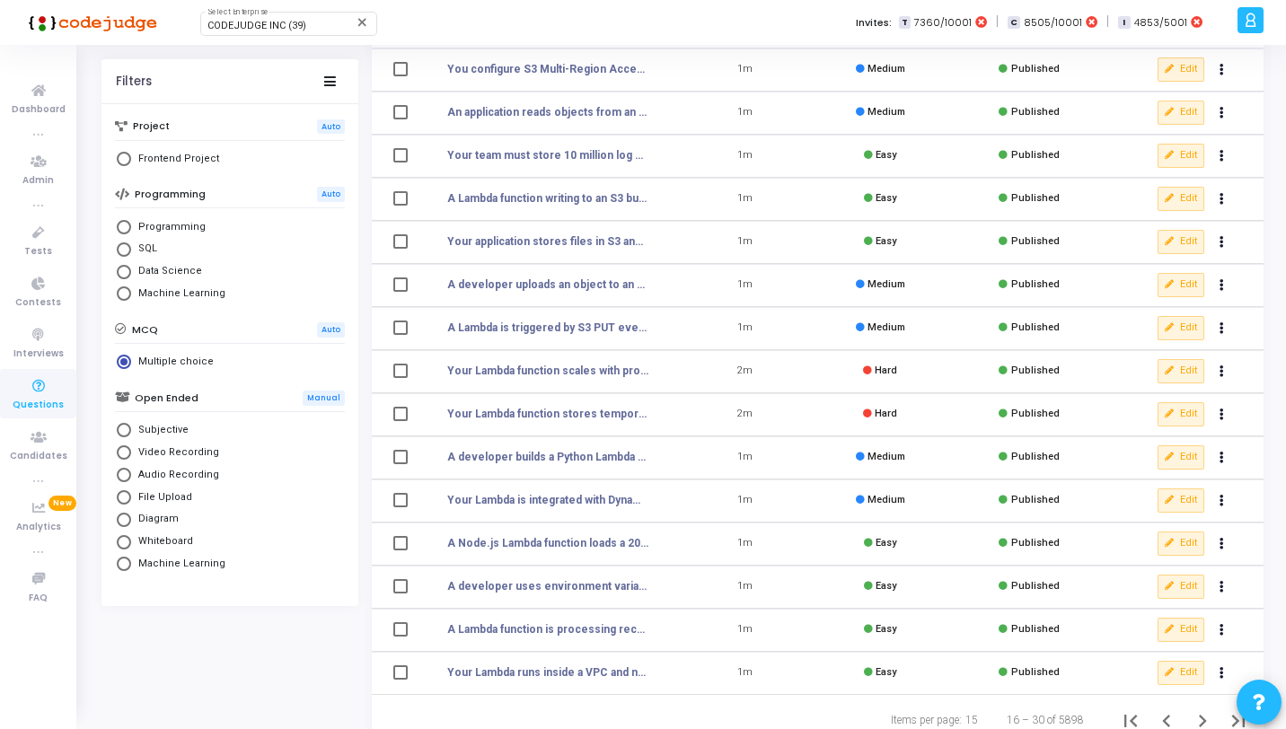
scroll to position [221, 0]
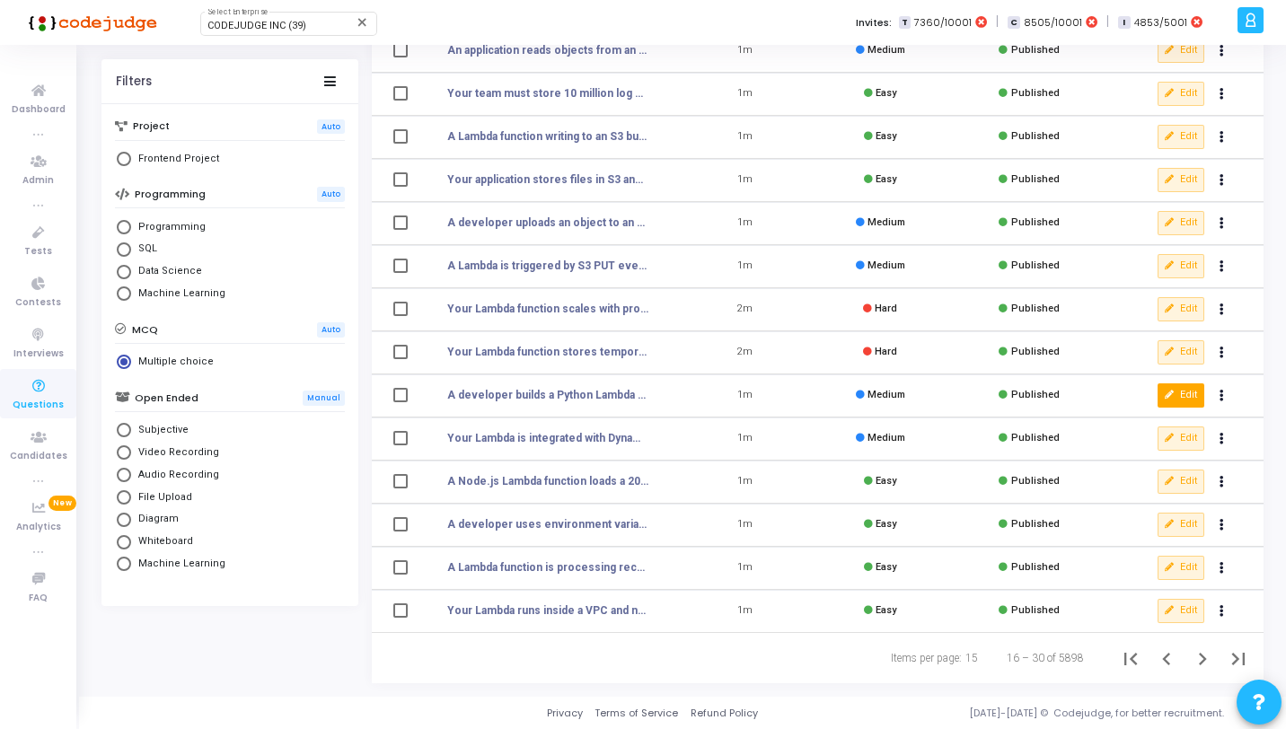
click at [1184, 394] on button "Edit" at bounding box center [1181, 395] width 47 height 23
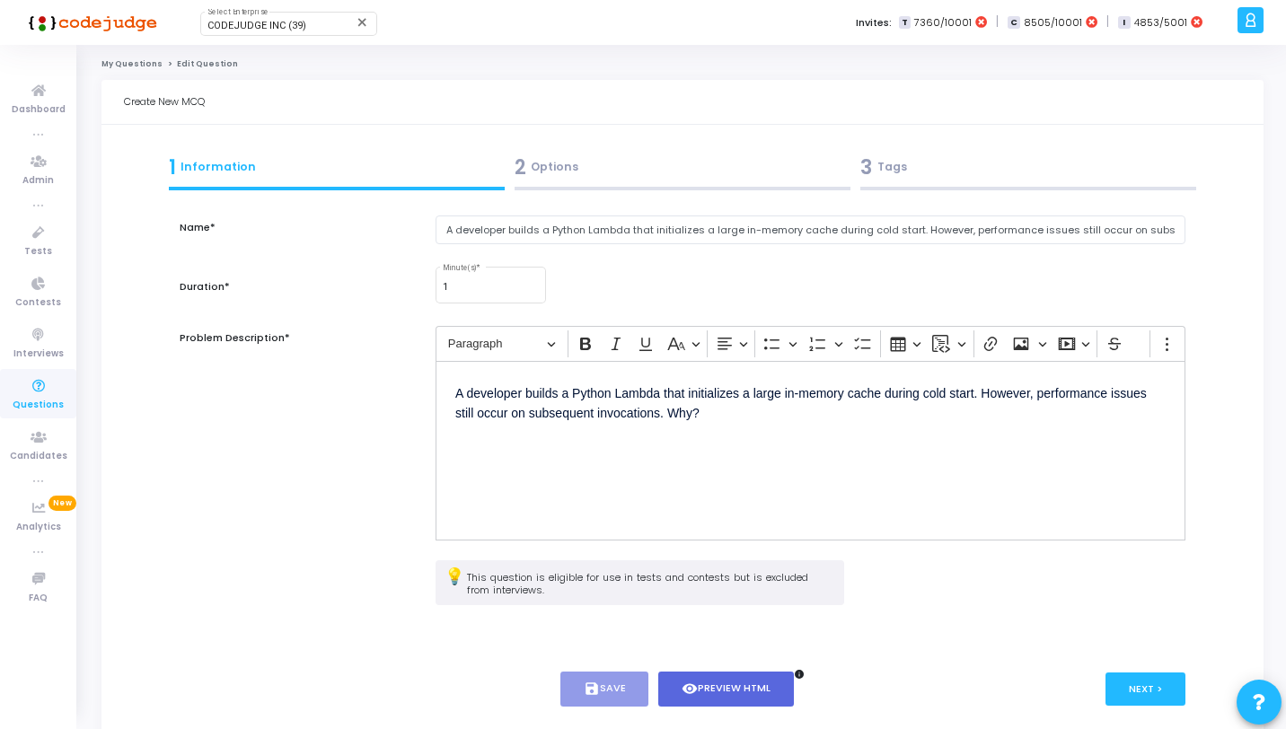
click at [589, 164] on div "2 Options" at bounding box center [683, 168] width 336 height 30
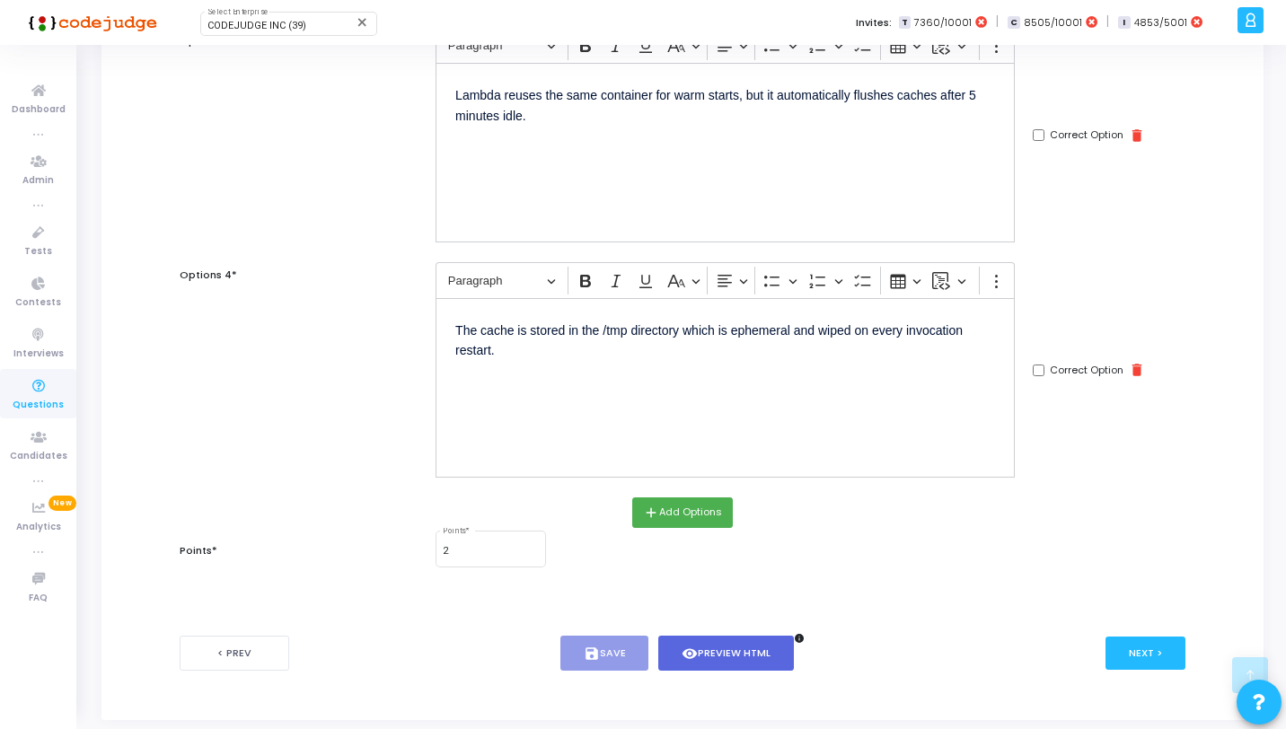
scroll to position [737, 0]
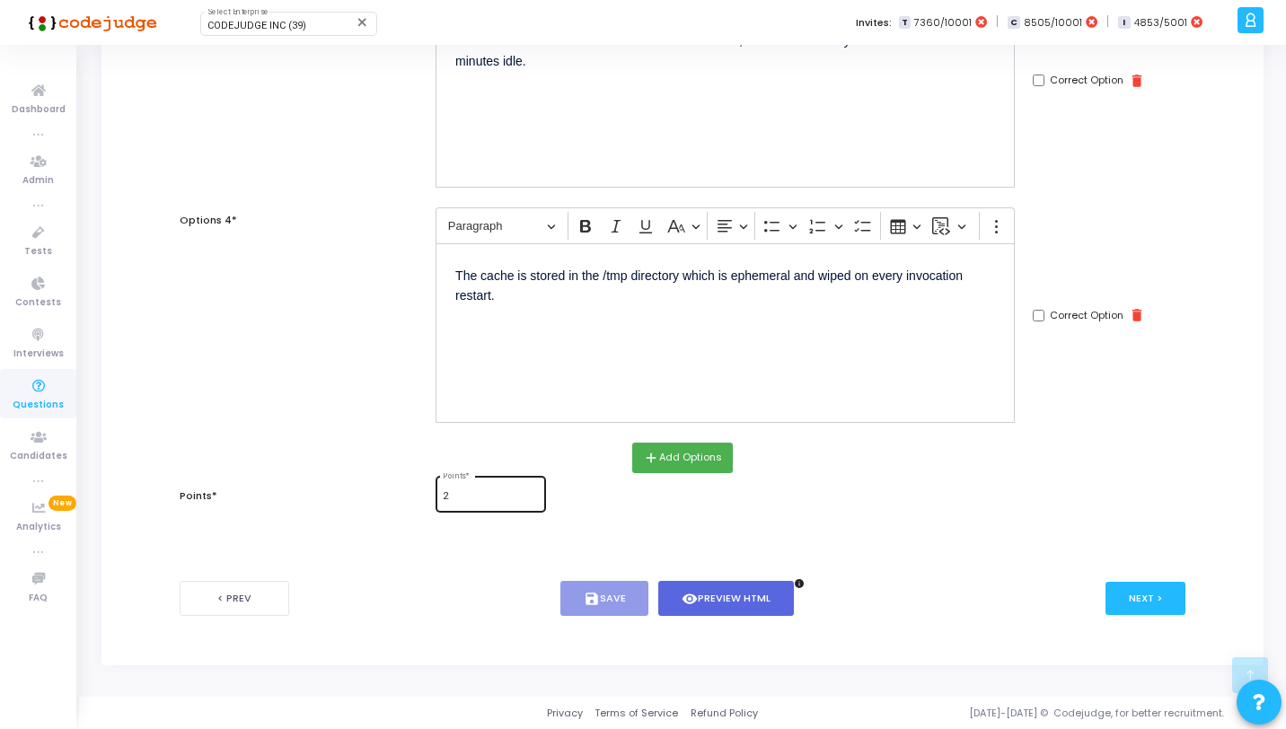
click at [477, 507] on div "2 Points *" at bounding box center [490, 492] width 95 height 39
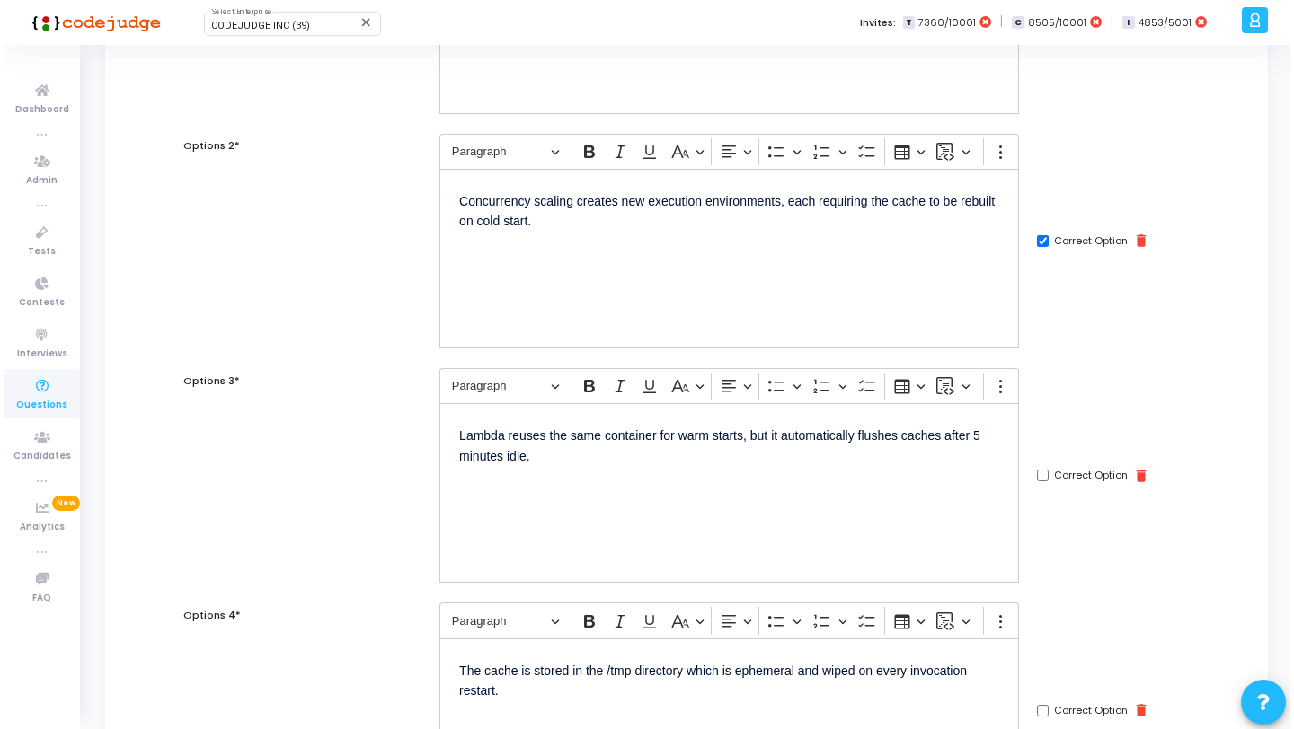
scroll to position [0, 0]
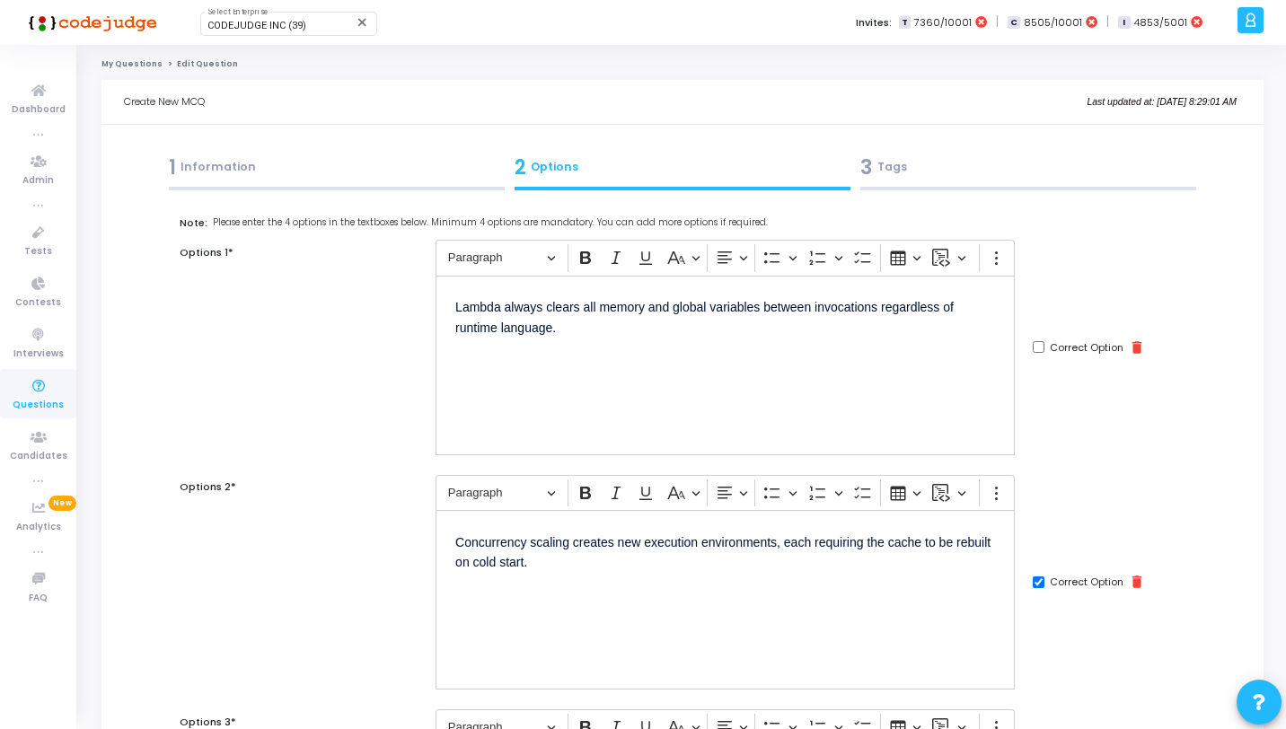
type input "1"
click at [460, 191] on div "1 Information" at bounding box center [337, 171] width 346 height 49
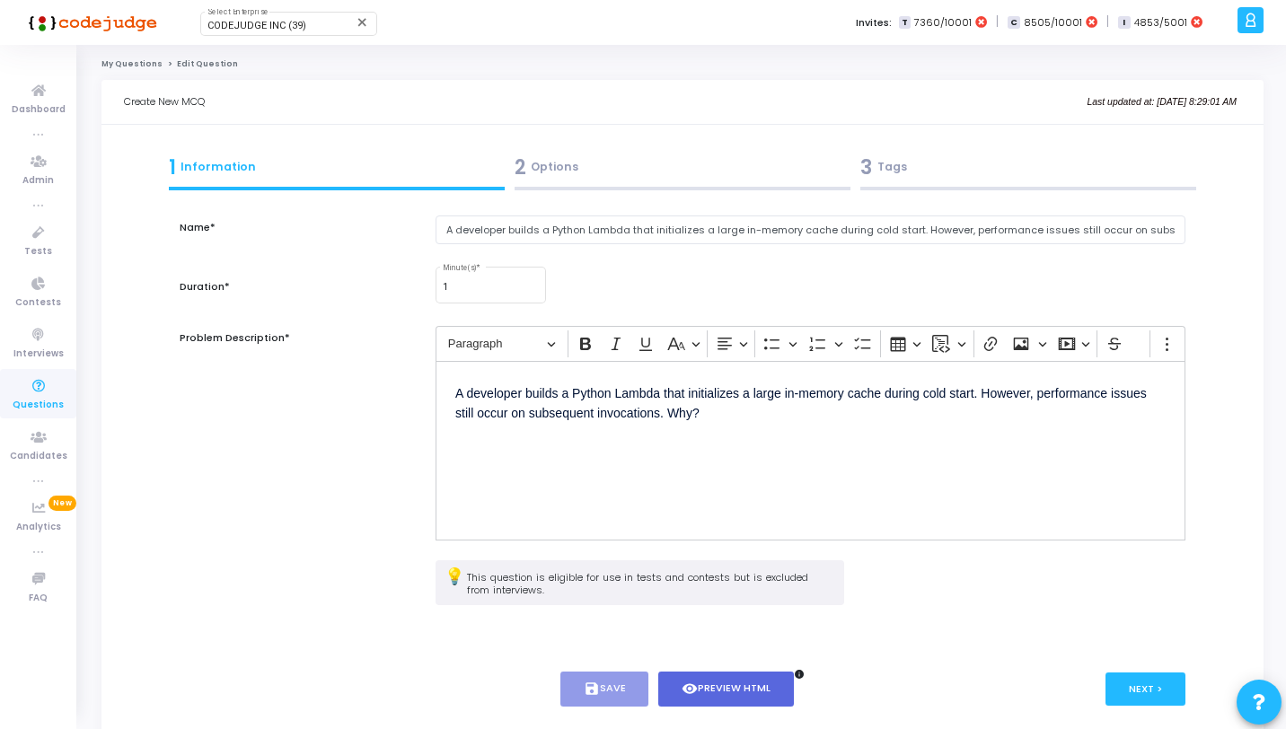
click at [986, 187] on div at bounding box center [1029, 189] width 336 height 4
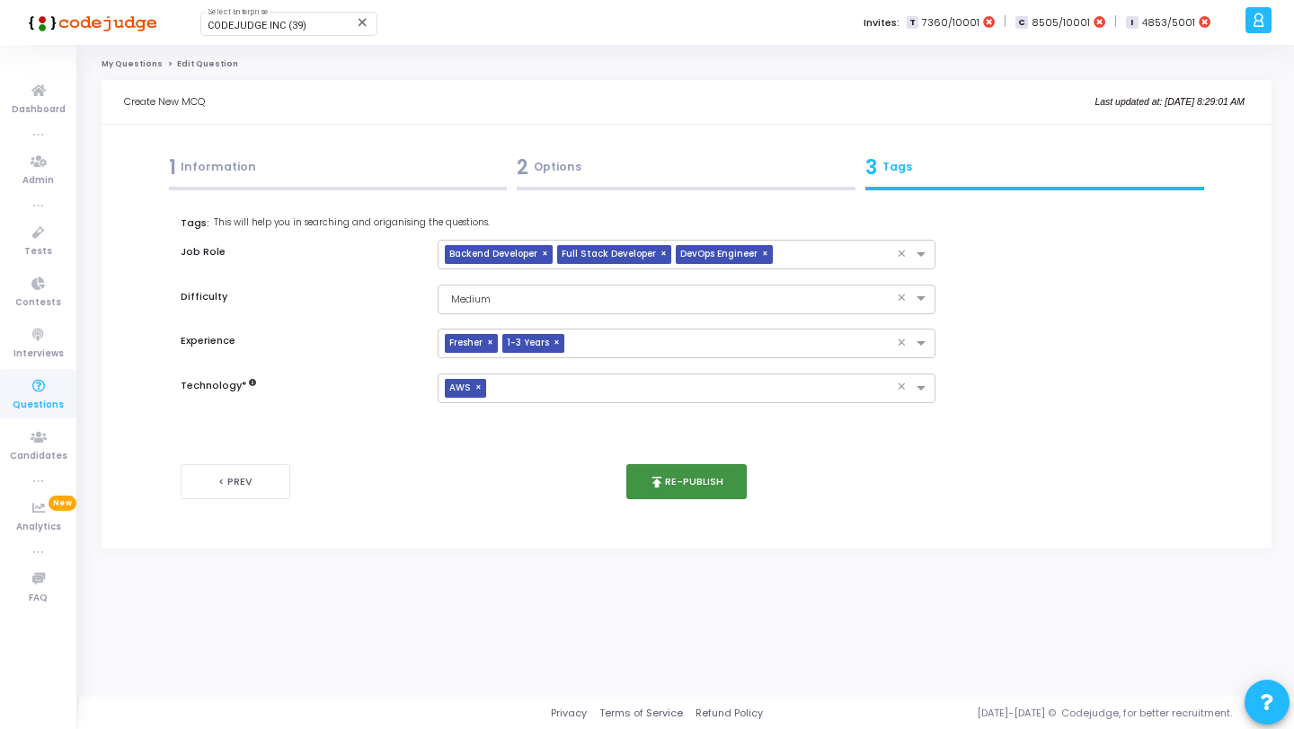
click at [678, 491] on button "publish Re-publish" at bounding box center [686, 481] width 121 height 35
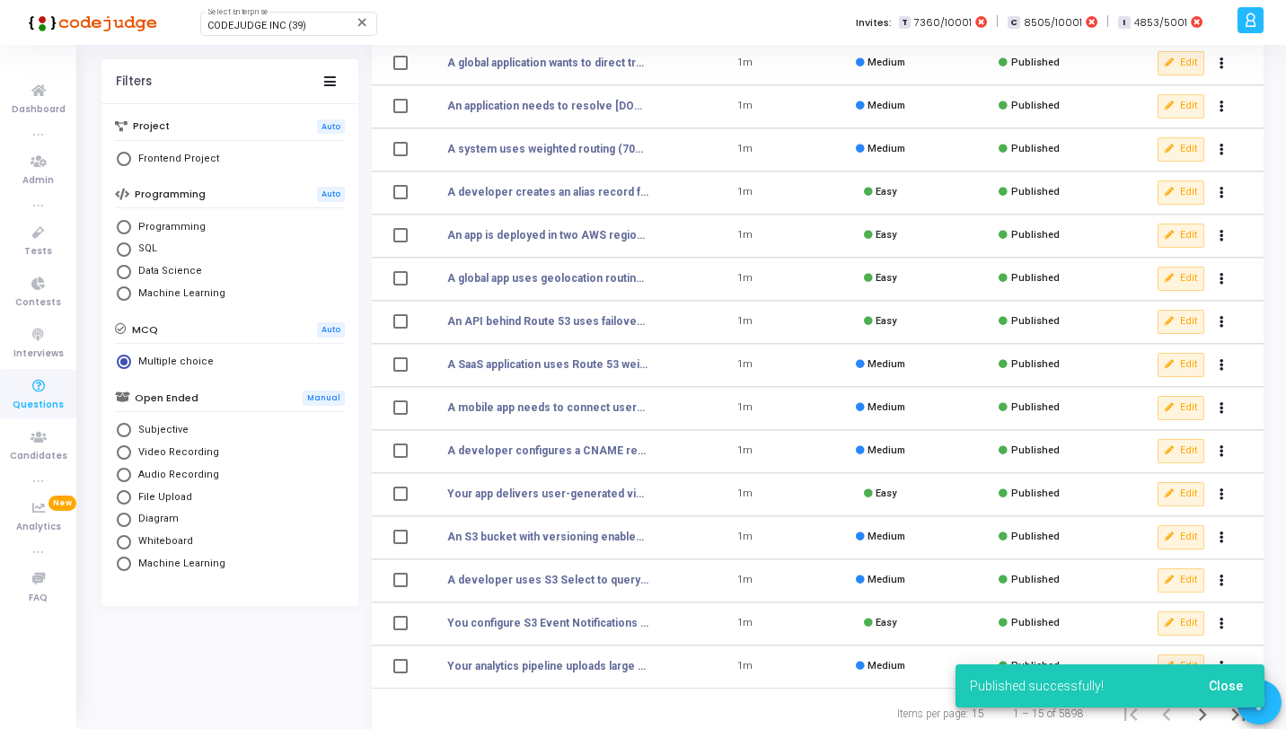
scroll to position [221, 0]
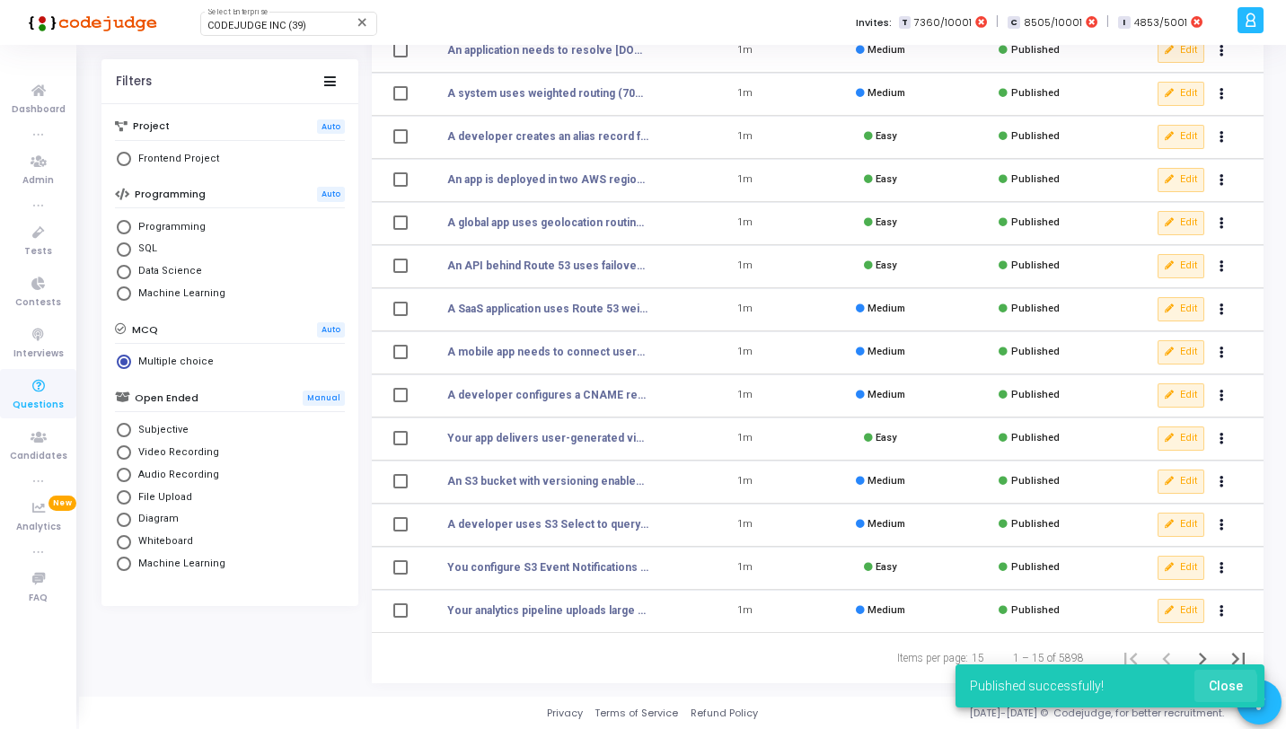
click at [1214, 689] on span "Close" at bounding box center [1226, 686] width 34 height 14
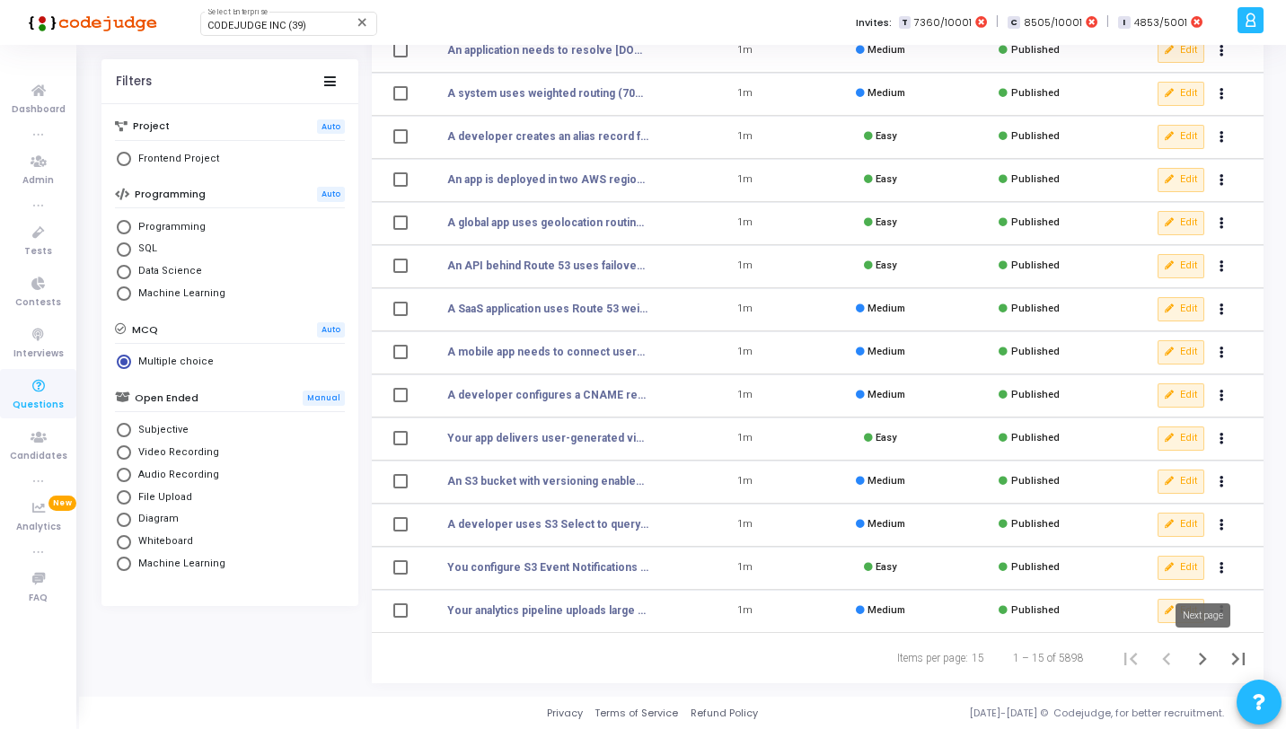
click at [1206, 659] on icon "Next page" at bounding box center [1203, 659] width 8 height 13
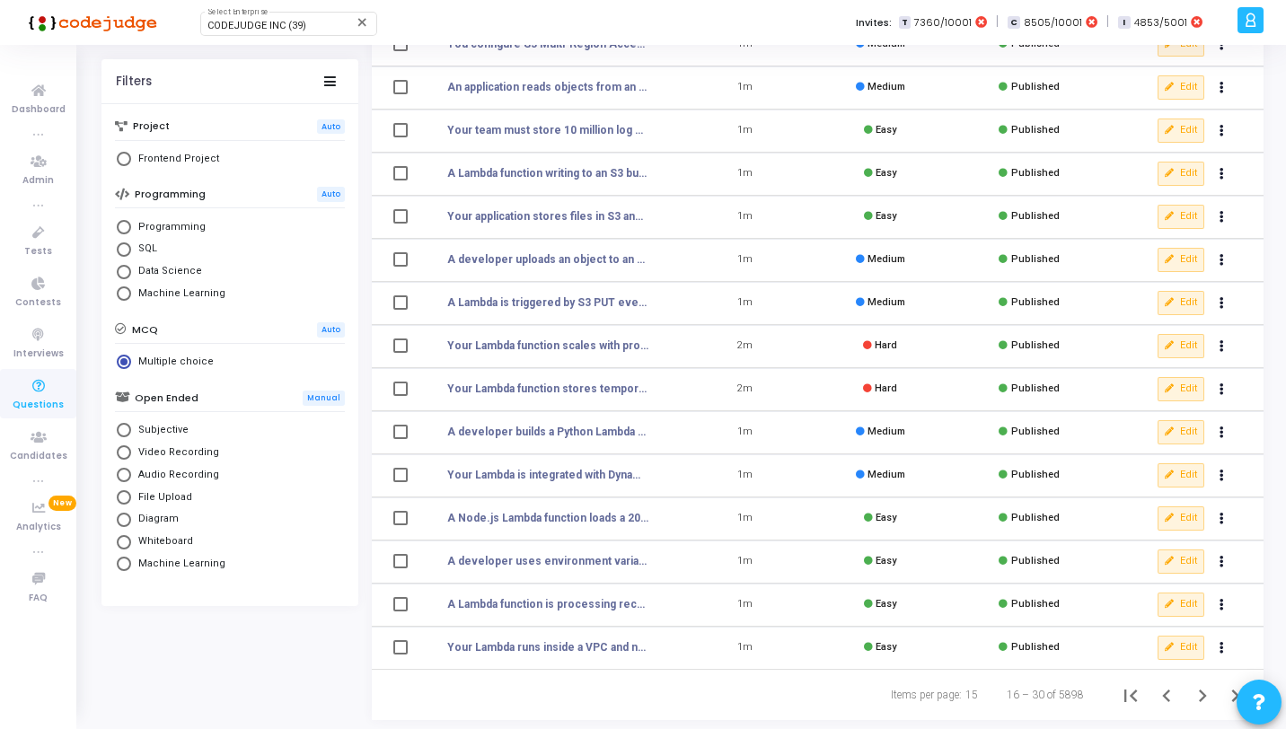
scroll to position [221, 0]
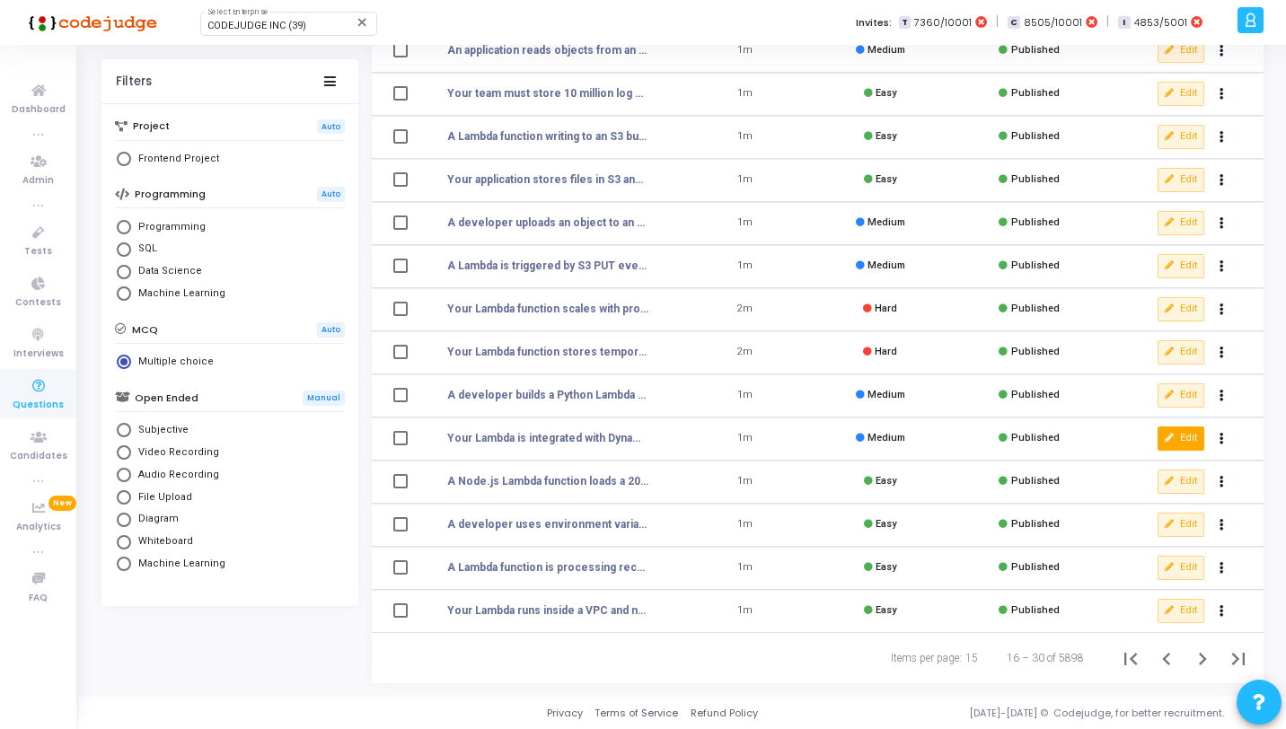
click at [1187, 436] on button "Edit" at bounding box center [1181, 438] width 47 height 23
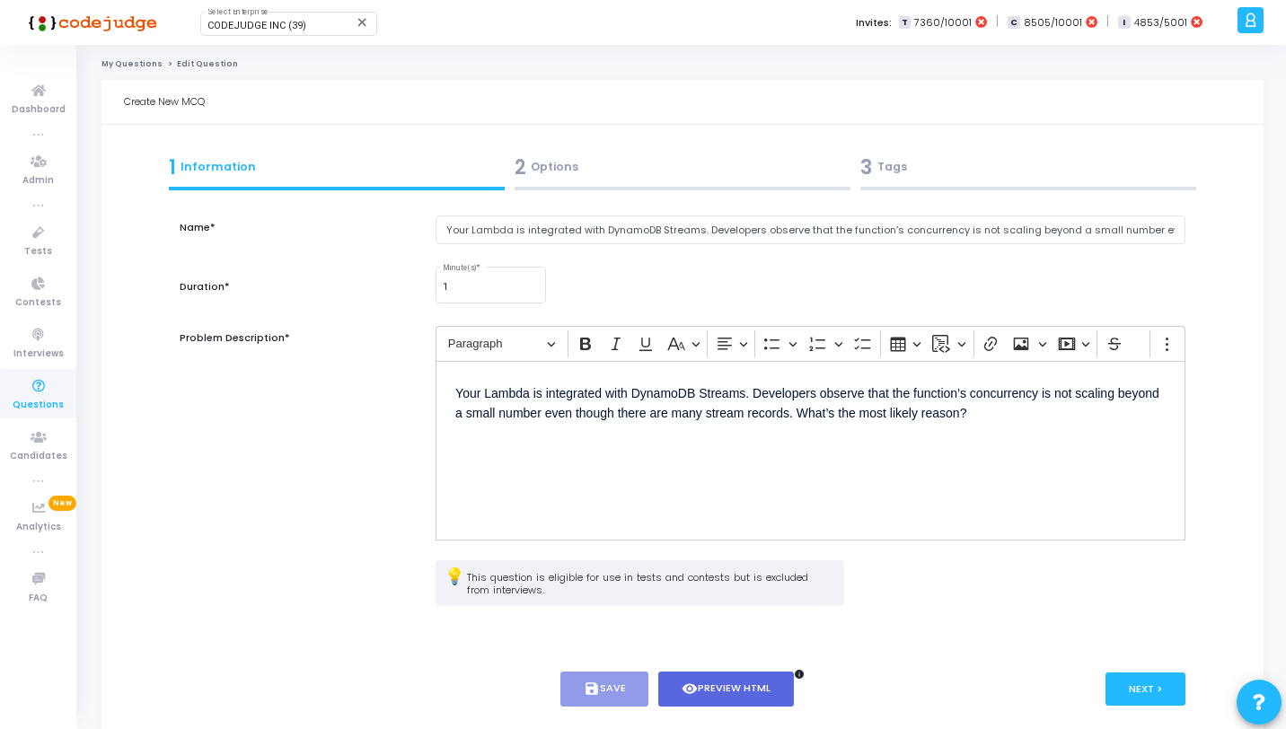
click at [837, 177] on div "2 Options" at bounding box center [683, 168] width 336 height 30
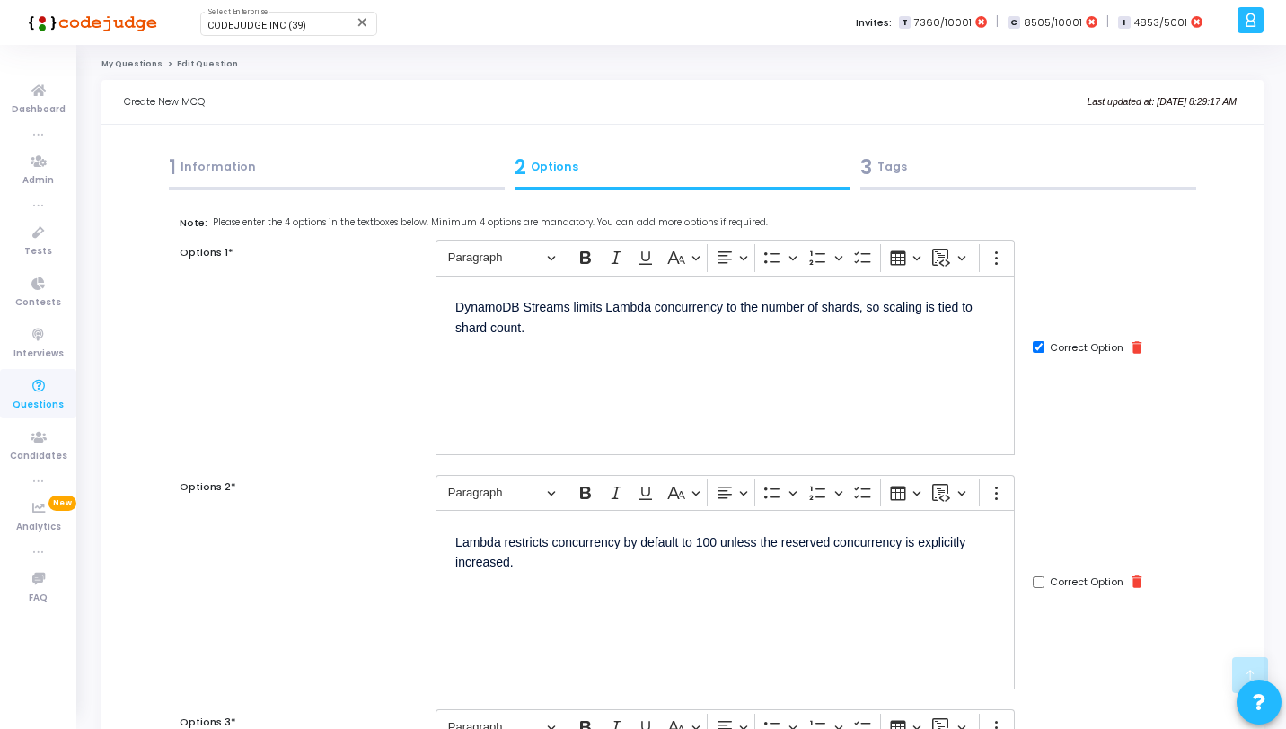
scroll to position [737, 0]
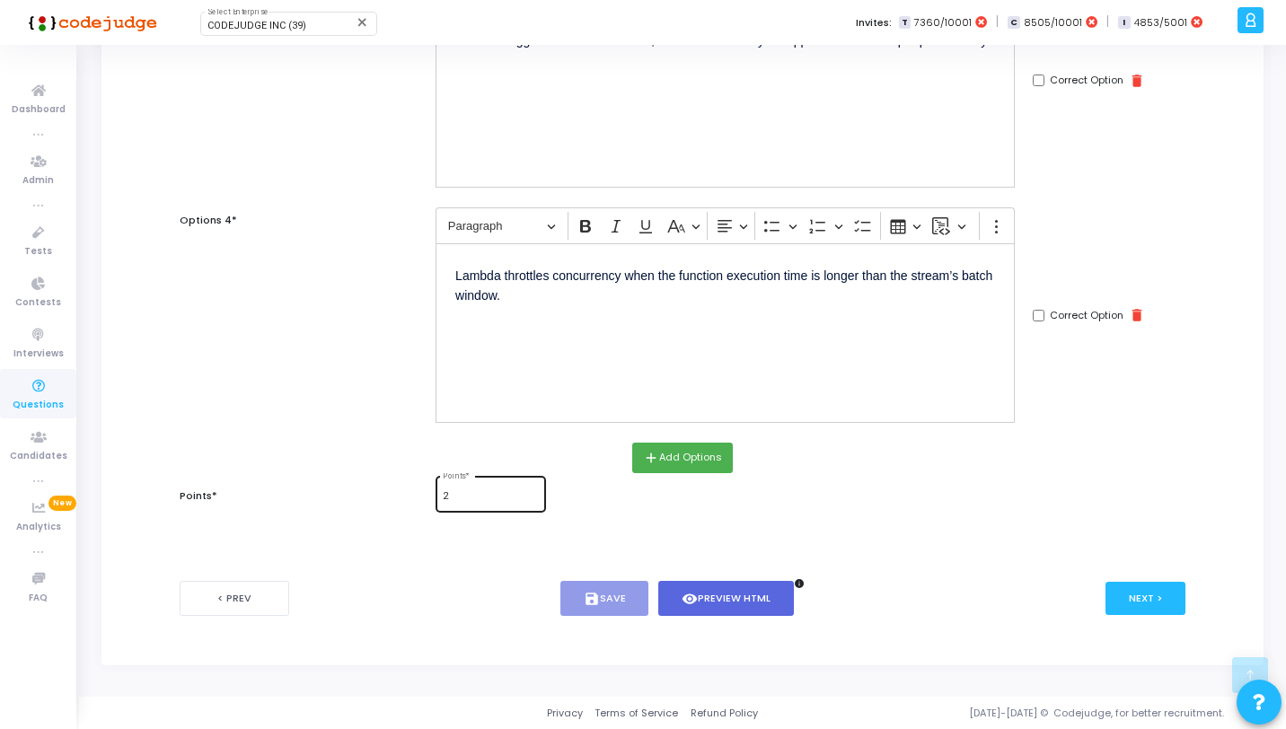
click at [464, 508] on div "2 Points *" at bounding box center [490, 492] width 95 height 39
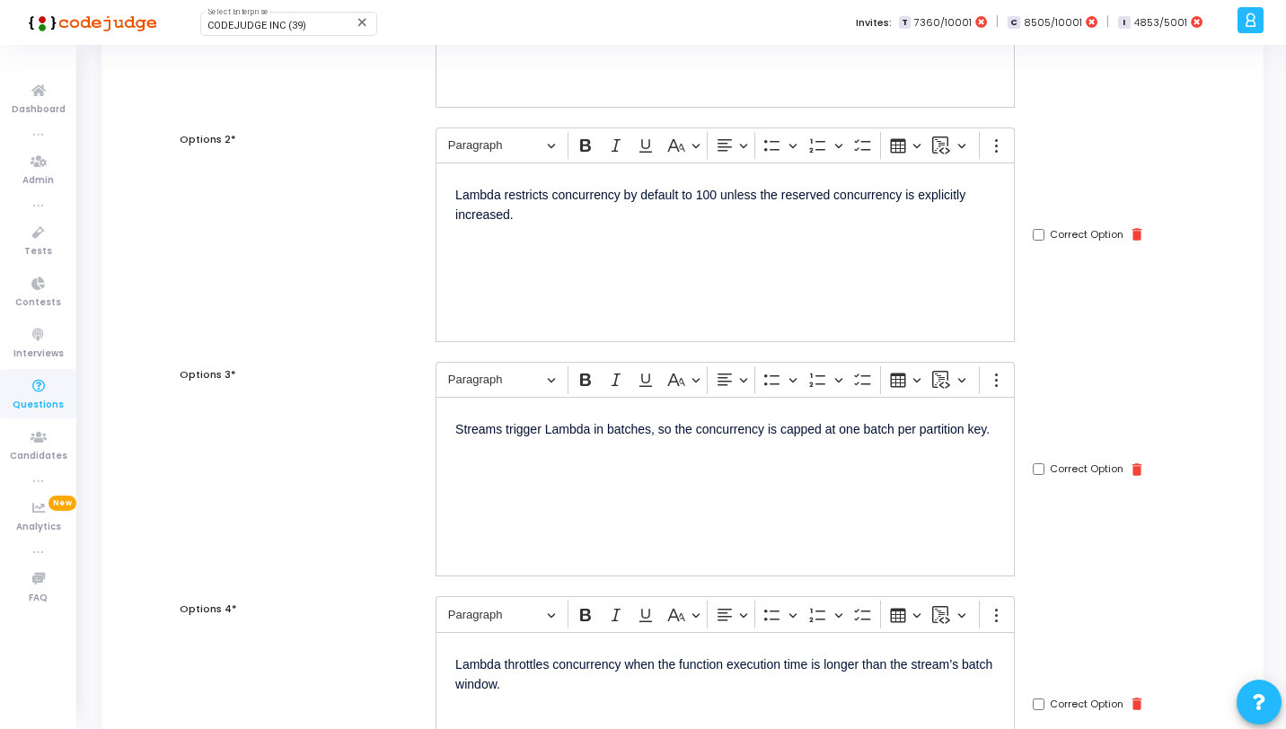
scroll to position [0, 0]
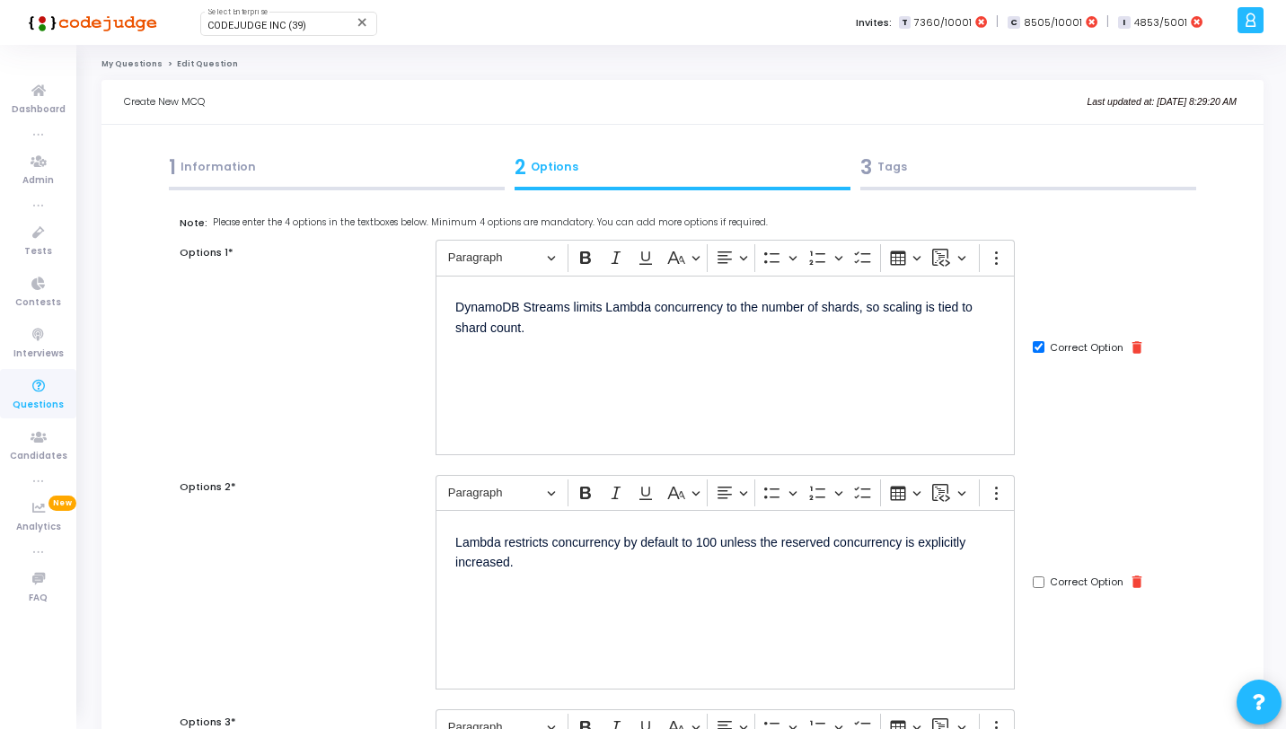
type input "1"
click at [941, 164] on div "3 Tags" at bounding box center [1029, 168] width 336 height 30
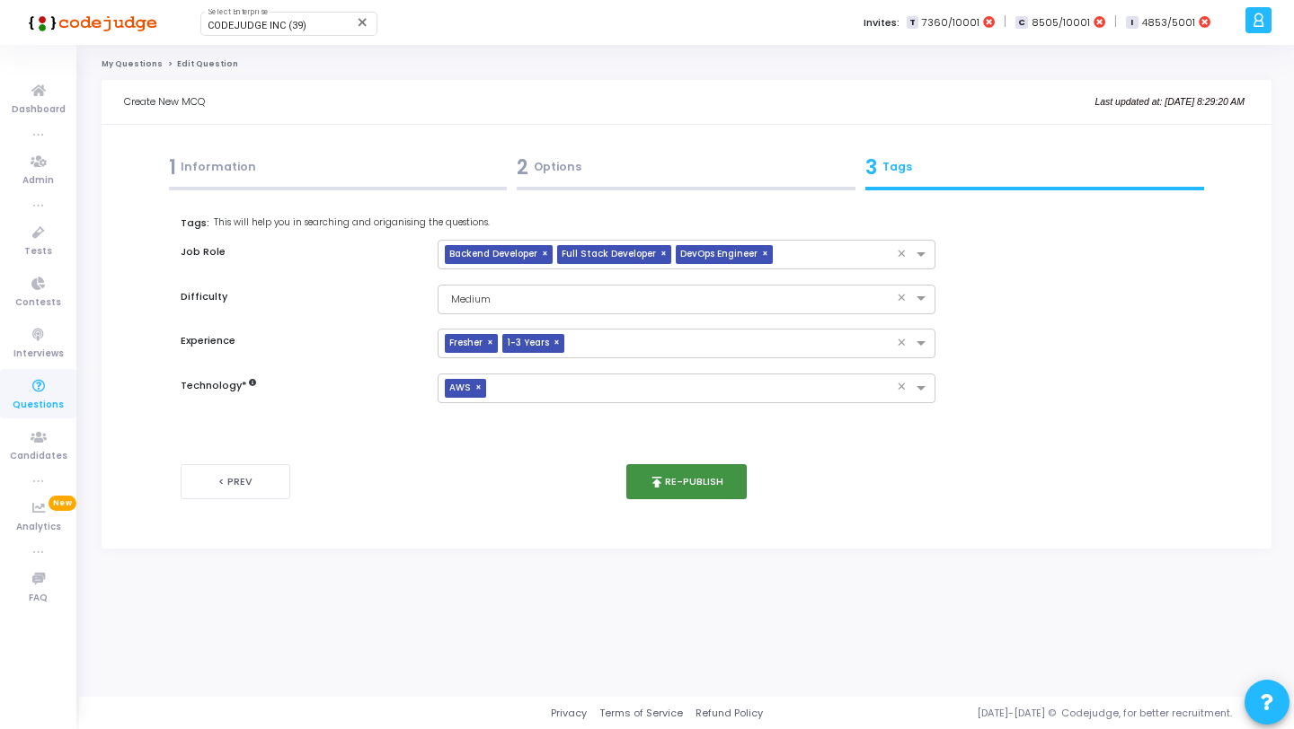
click at [646, 475] on button "publish Re-publish" at bounding box center [686, 481] width 121 height 35
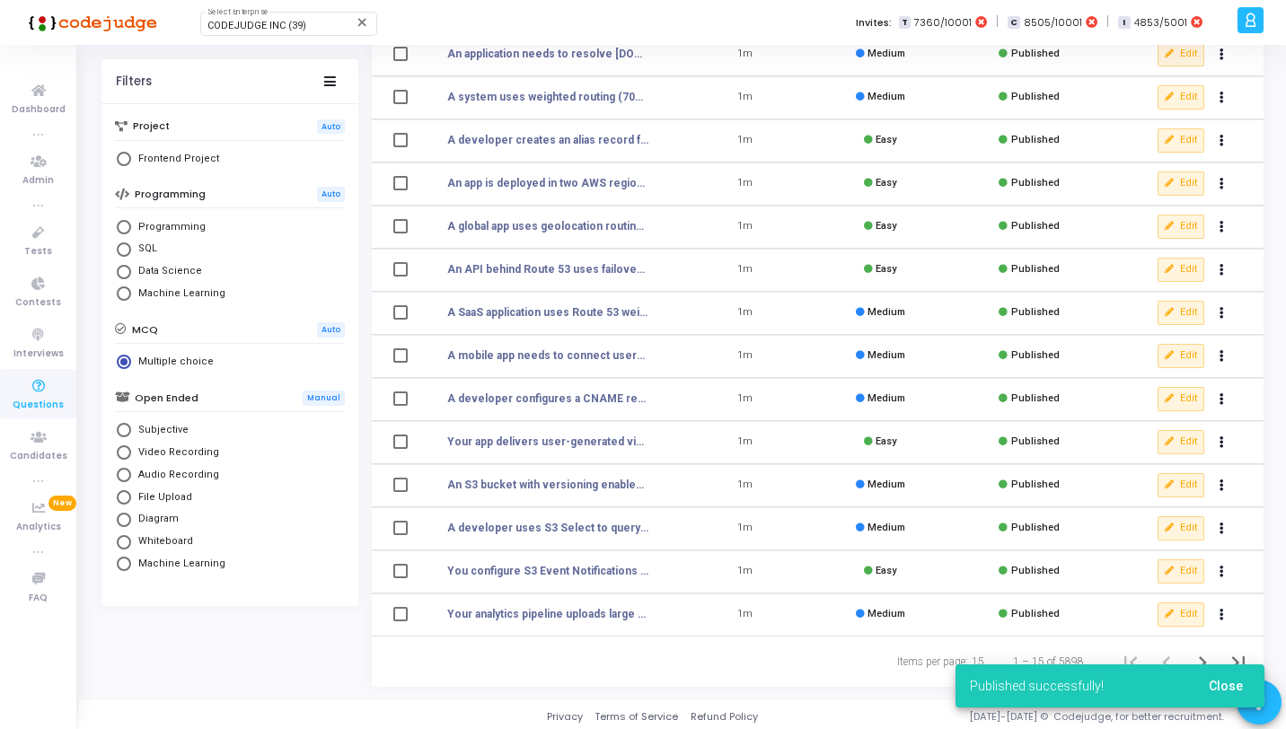
scroll to position [221, 0]
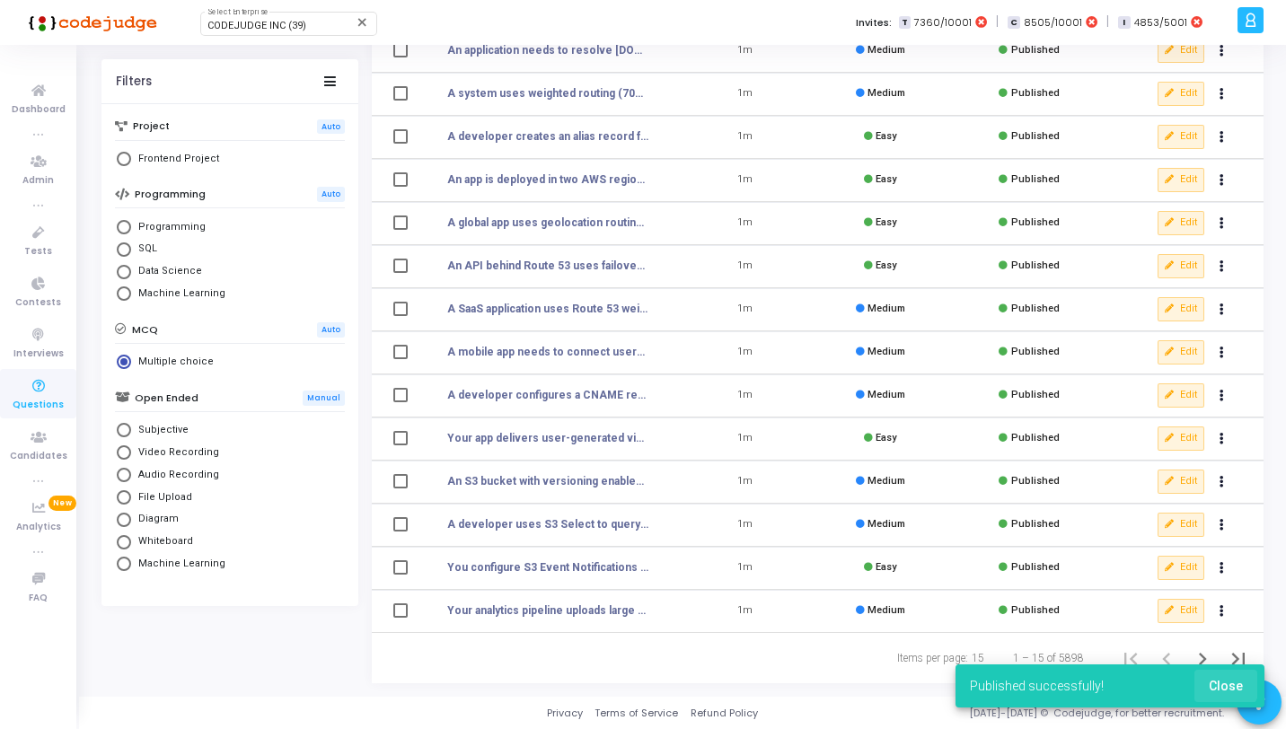
click at [1221, 681] on span "Close" at bounding box center [1226, 686] width 34 height 14
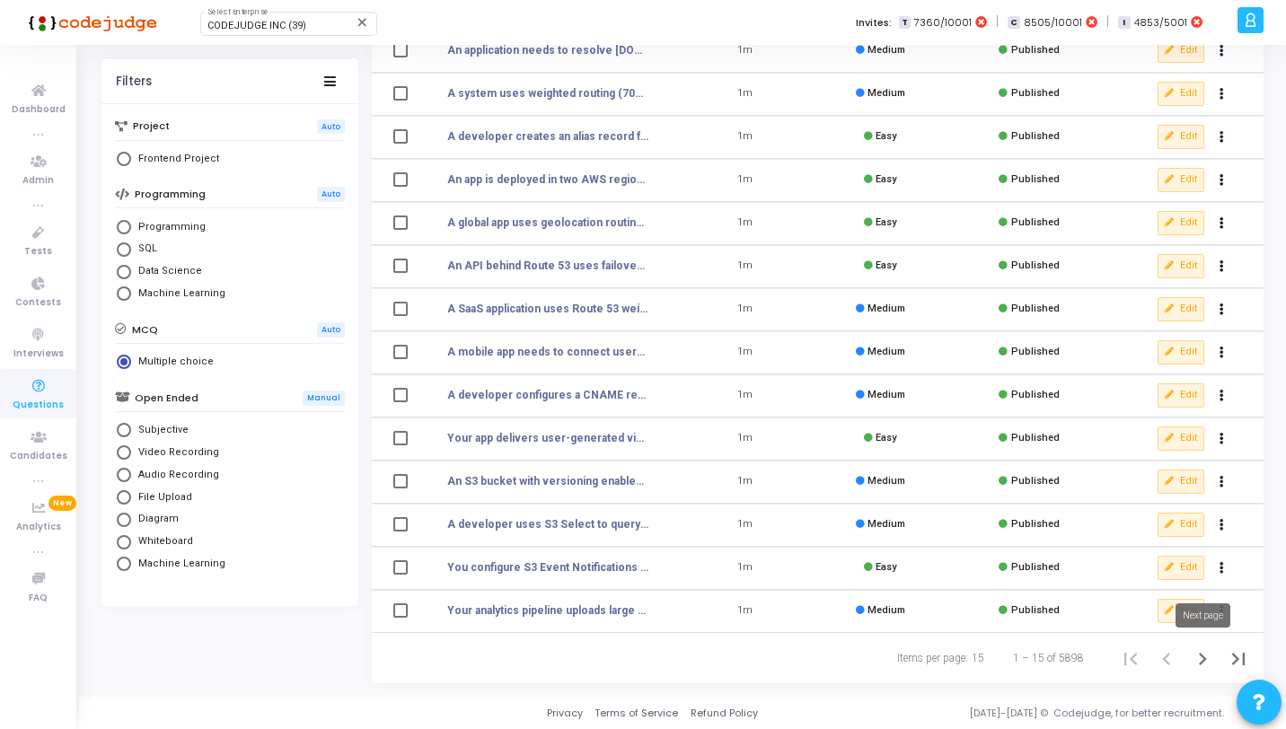
click at [1199, 658] on icon "Next page" at bounding box center [1202, 659] width 25 height 25
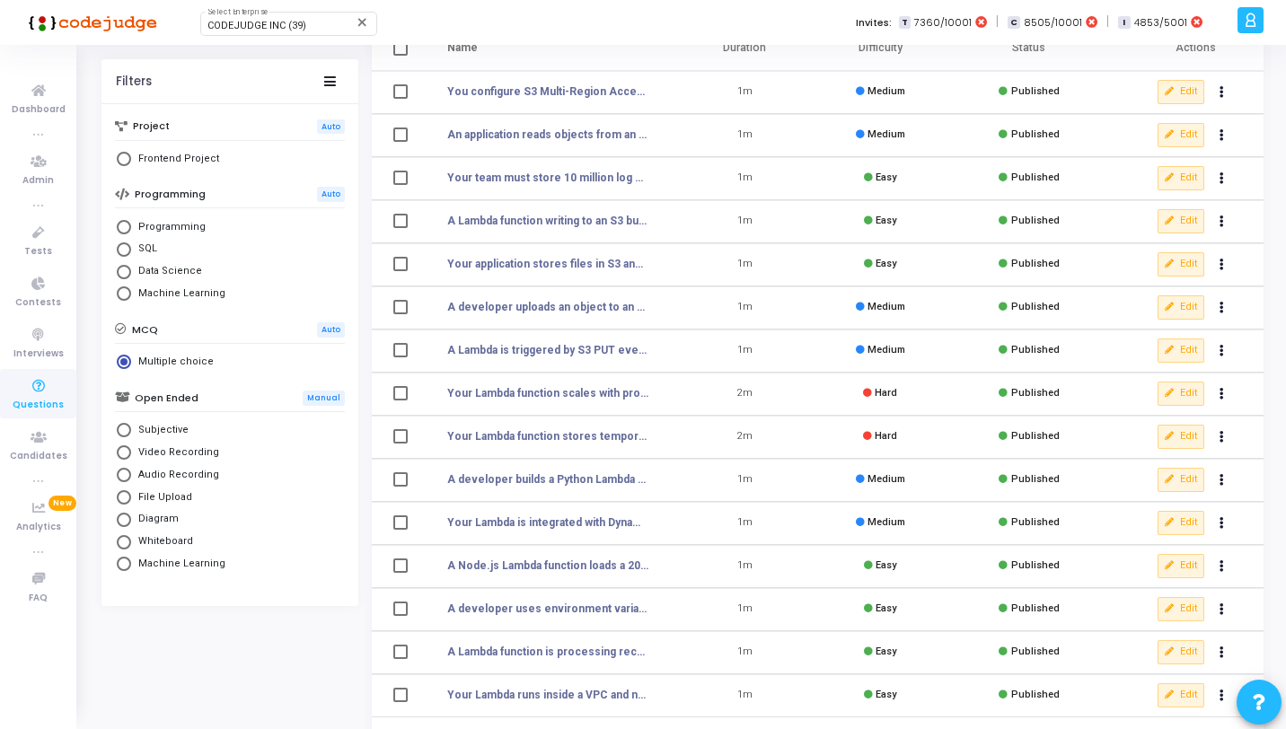
scroll to position [221, 0]
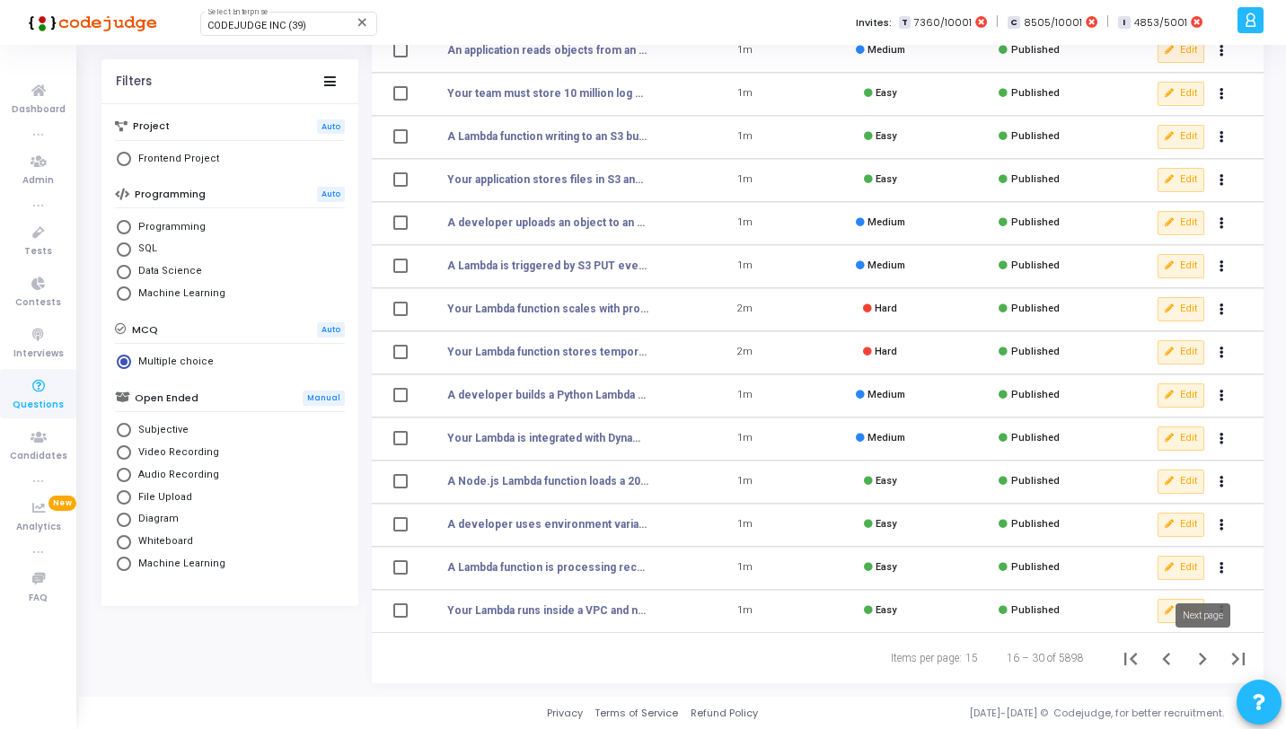
click at [1207, 665] on icon "Next page" at bounding box center [1202, 659] width 25 height 25
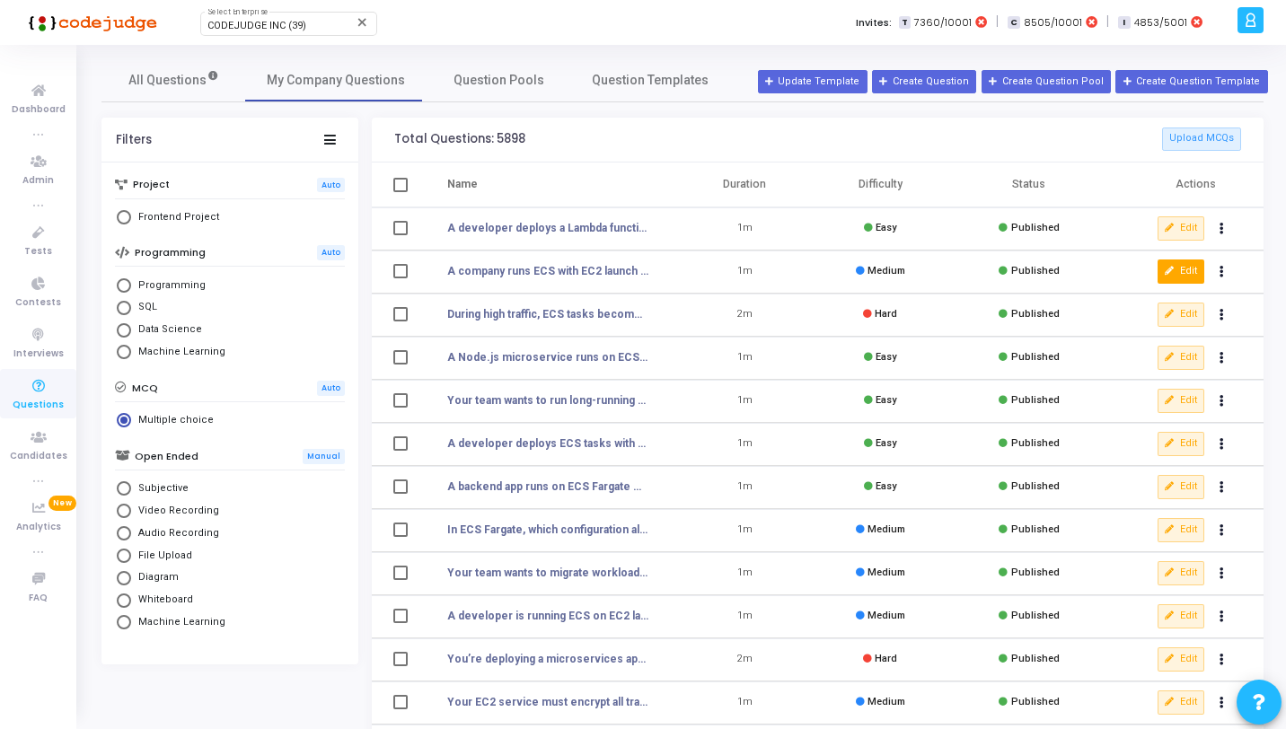
click at [1189, 269] on button "Edit" at bounding box center [1181, 271] width 47 height 23
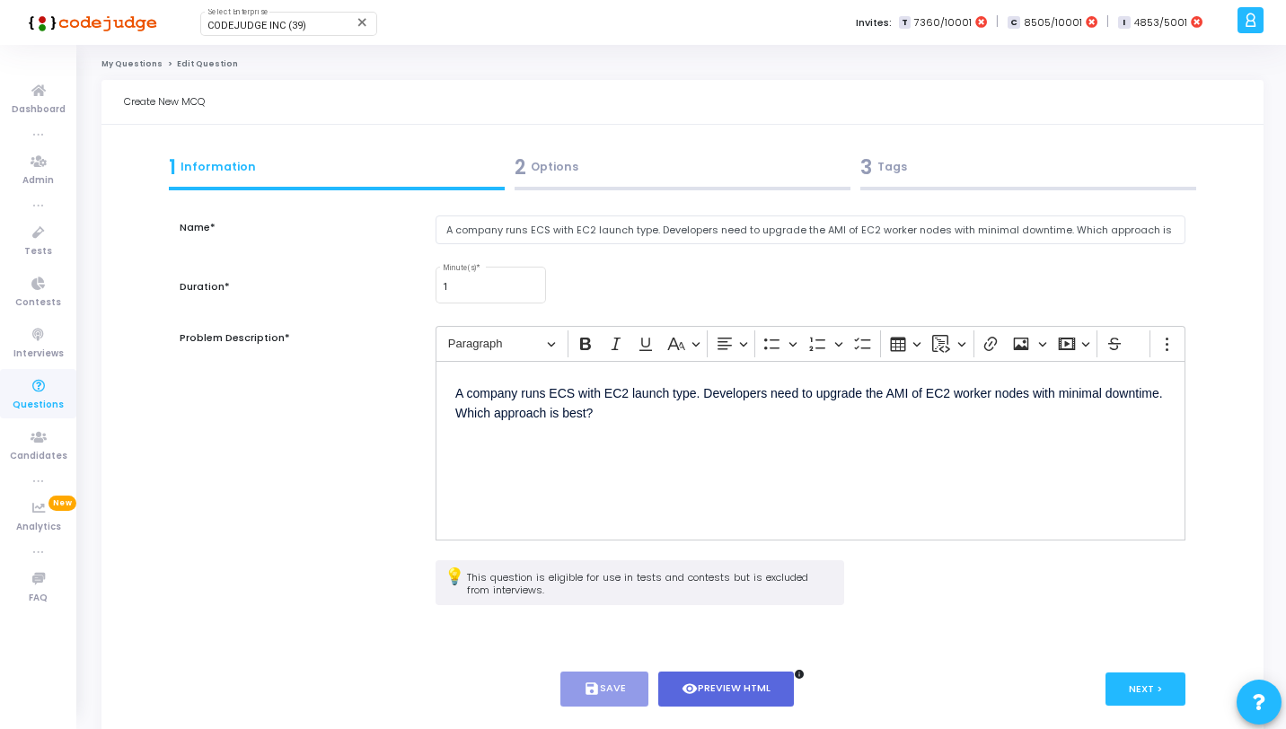
click at [533, 176] on div "2 Options" at bounding box center [683, 168] width 336 height 30
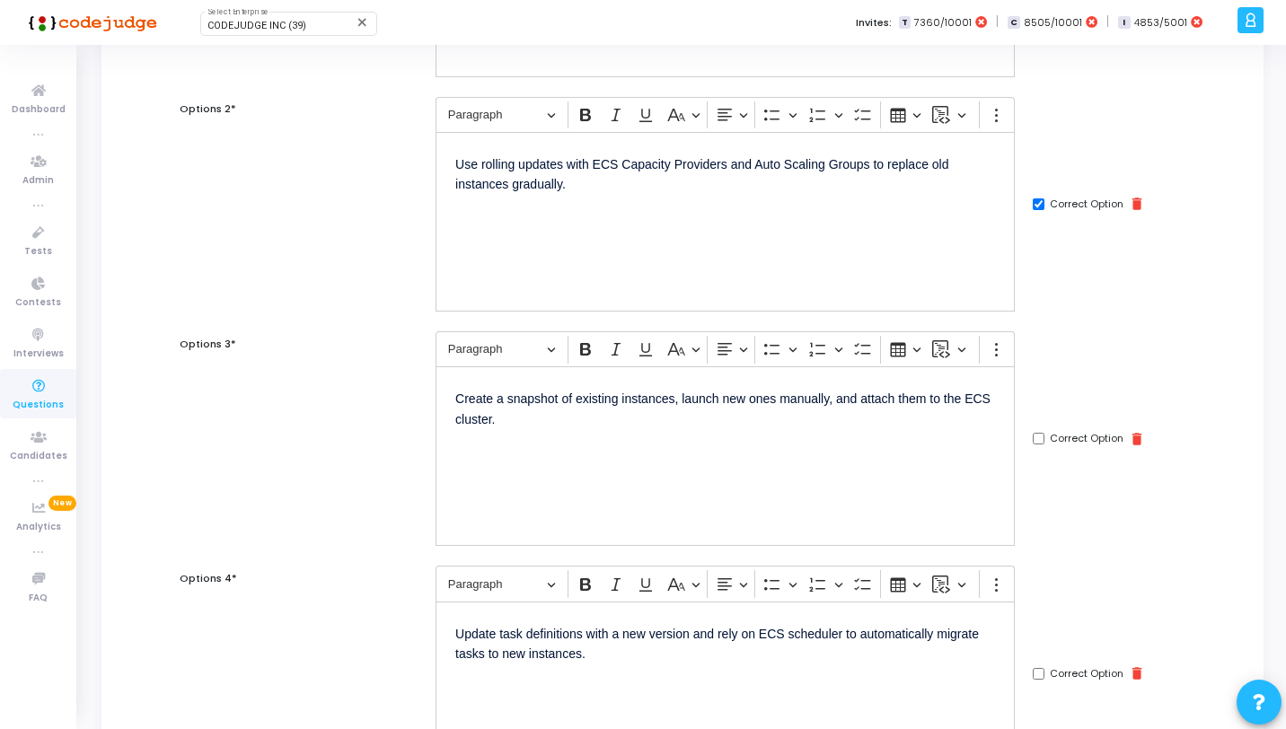
scroll to position [737, 0]
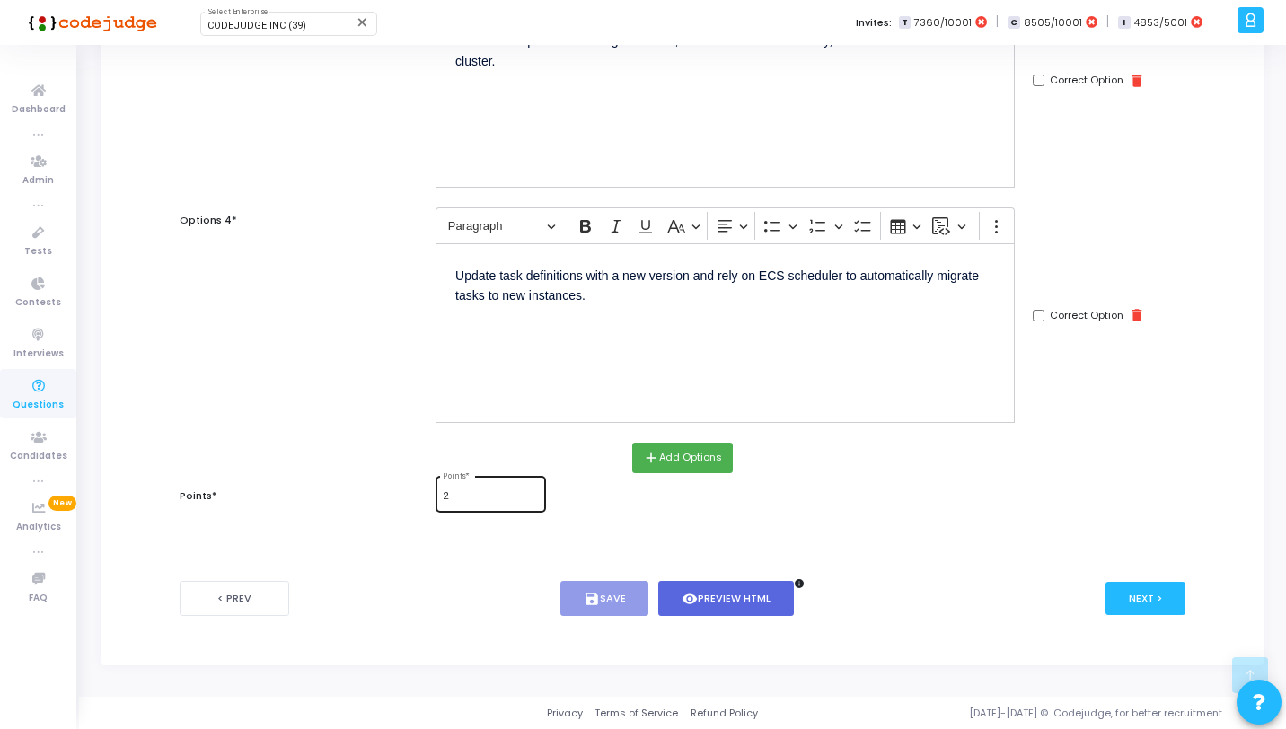
click at [493, 504] on div "2 Points *" at bounding box center [490, 492] width 95 height 39
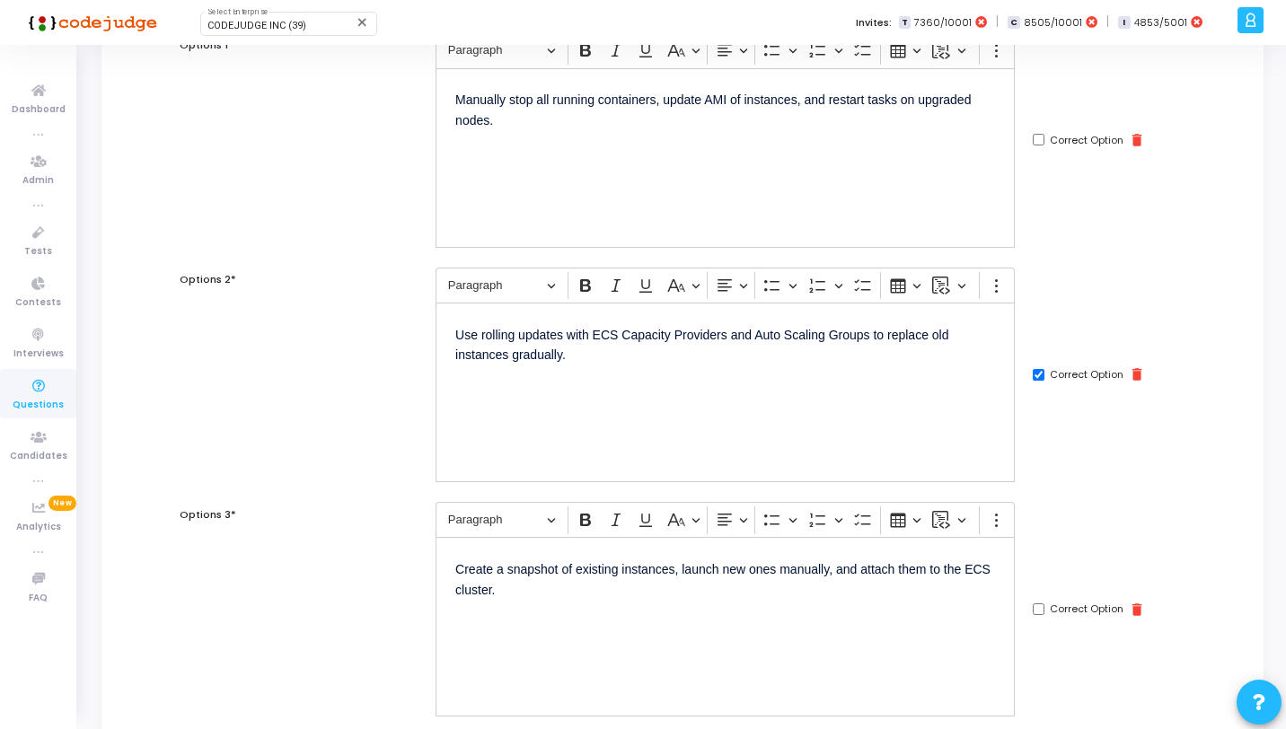
scroll to position [0, 0]
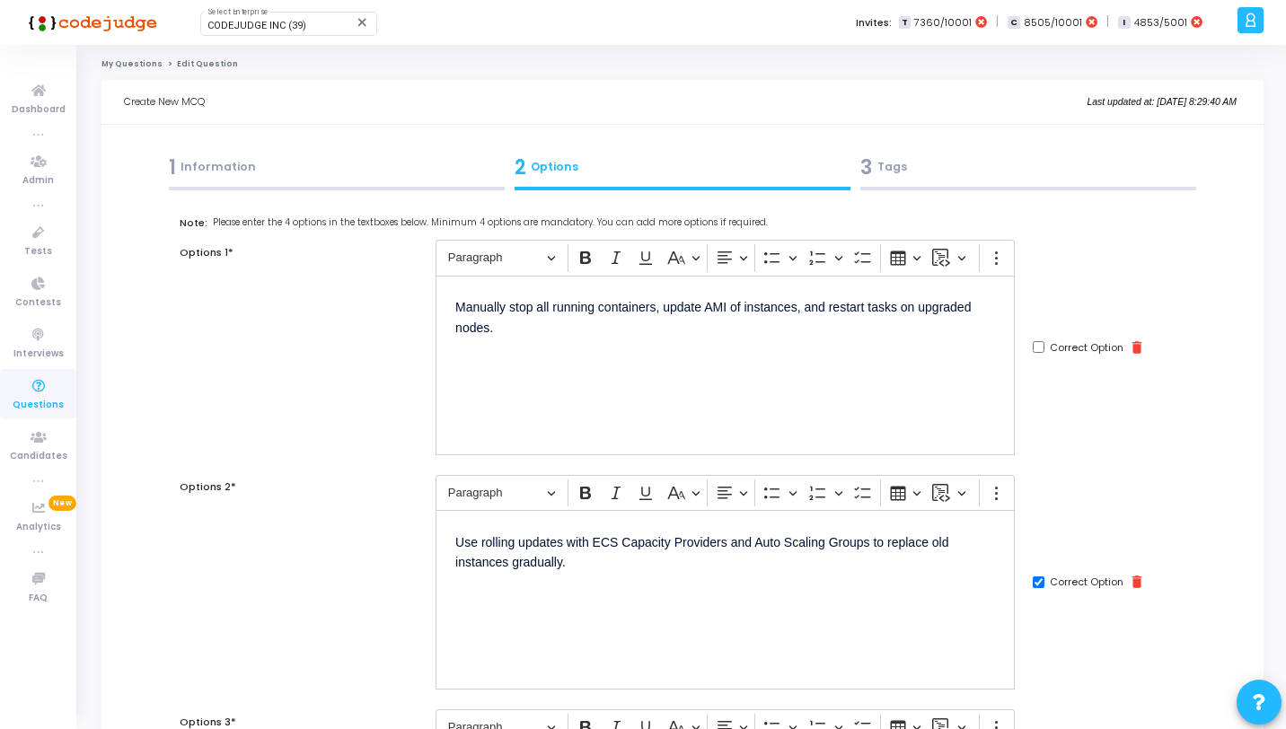
type input "1"
click at [1043, 181] on div "3 Tags" at bounding box center [1029, 171] width 346 height 49
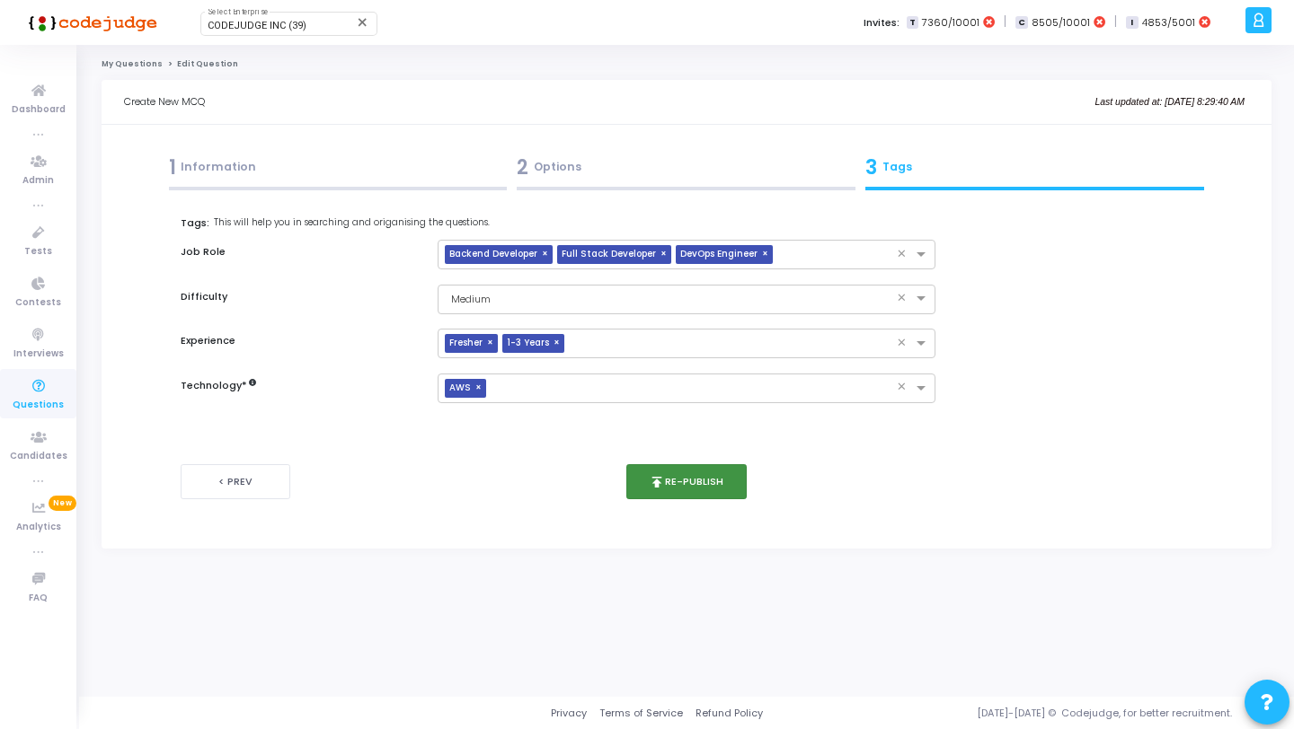
click at [714, 476] on button "publish Re-publish" at bounding box center [686, 481] width 121 height 35
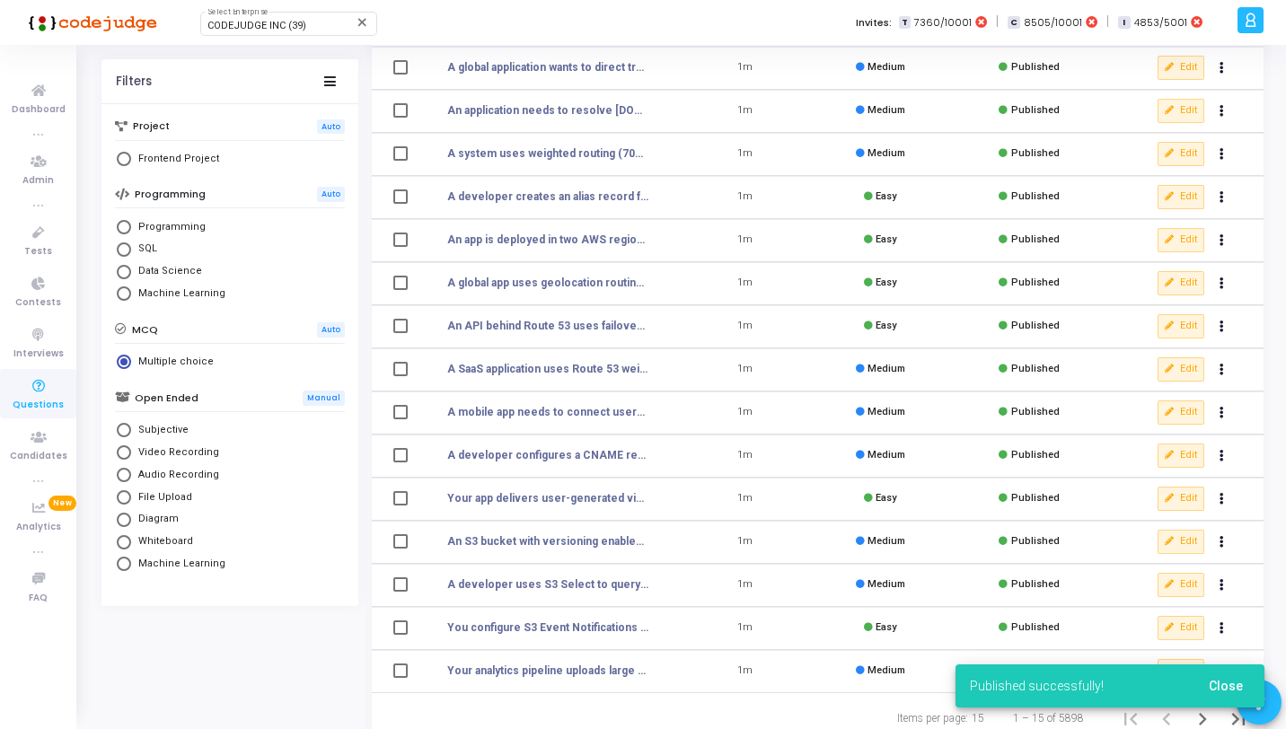
scroll to position [221, 0]
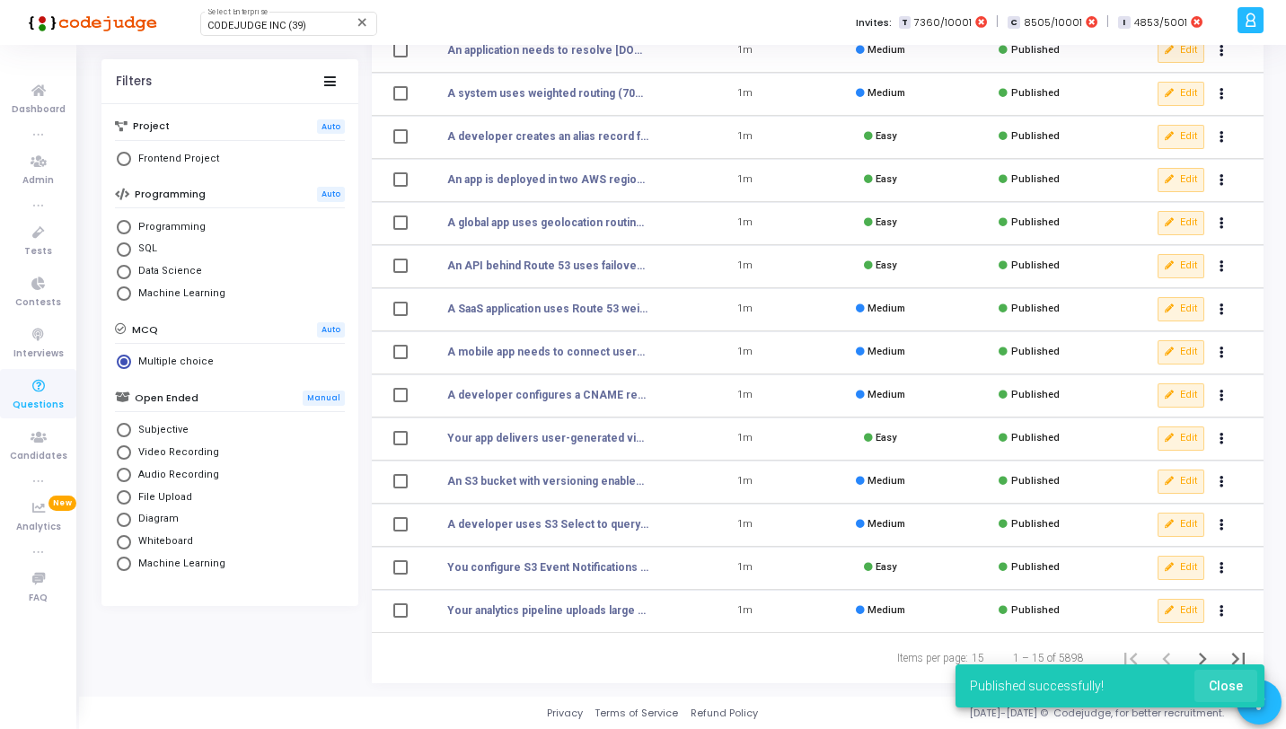
click at [1232, 688] on span "Close" at bounding box center [1226, 686] width 34 height 14
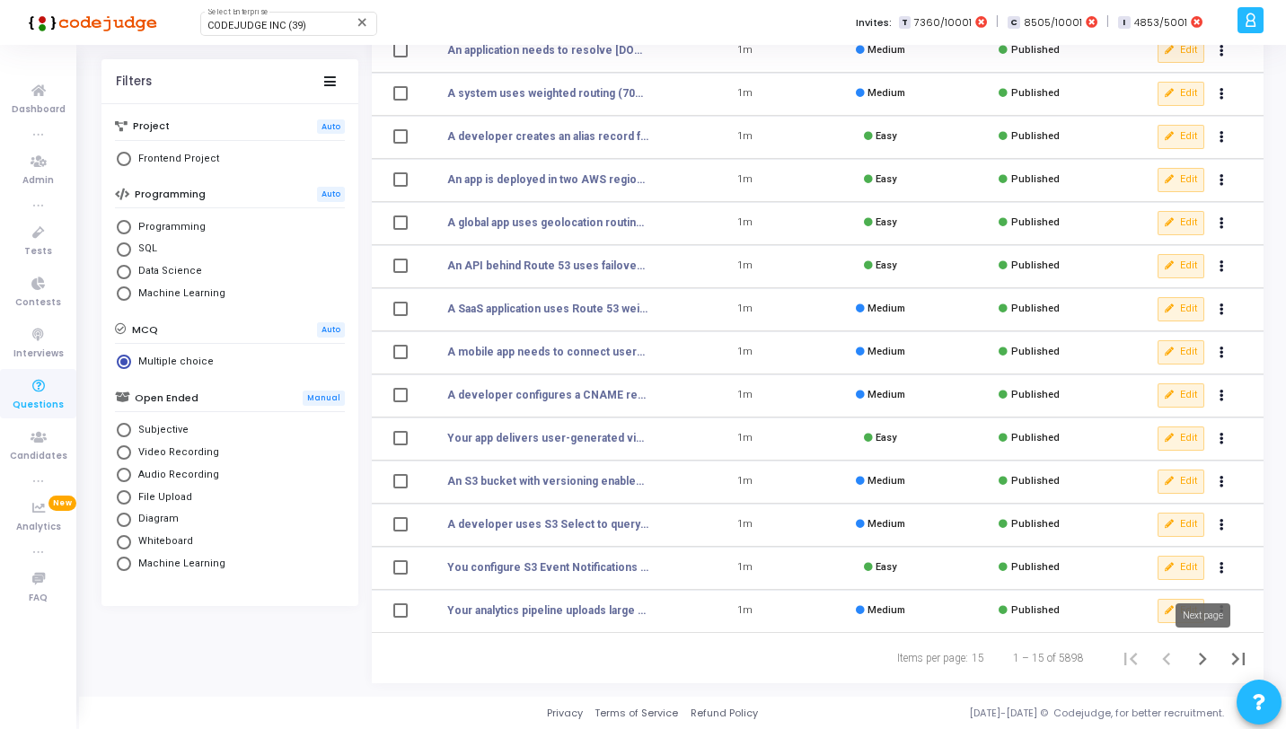
click at [1180, 639] on mat-tooltip-component "Next page" at bounding box center [1203, 615] width 80 height 49
click at [1196, 652] on icon "Next page" at bounding box center [1202, 659] width 25 height 25
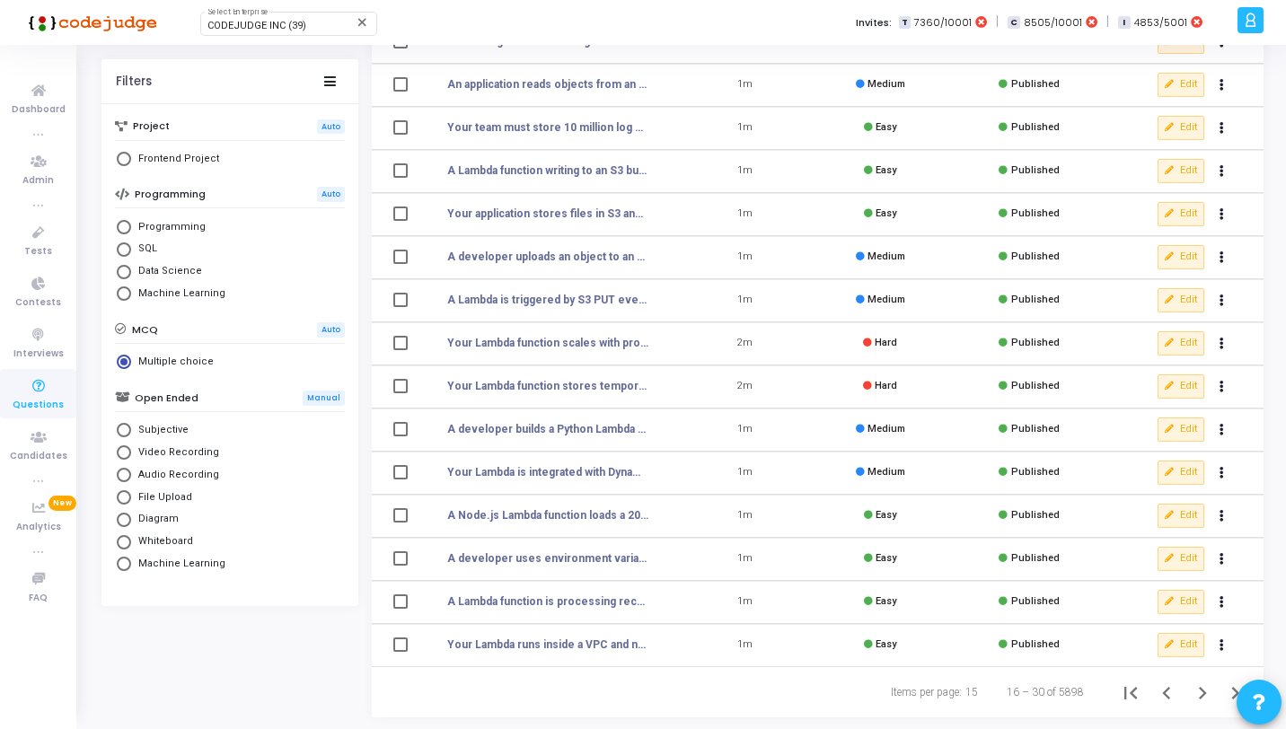
scroll to position [221, 0]
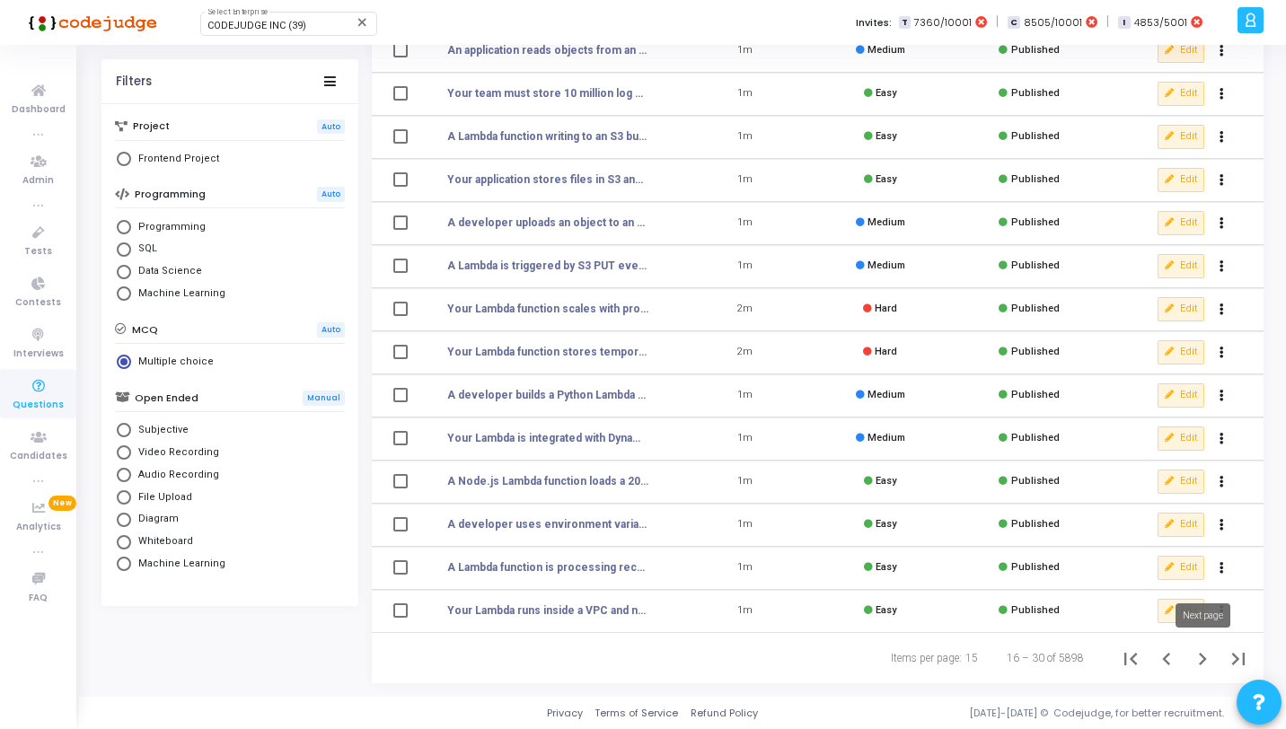
click at [1206, 662] on icon "Next page" at bounding box center [1202, 659] width 25 height 25
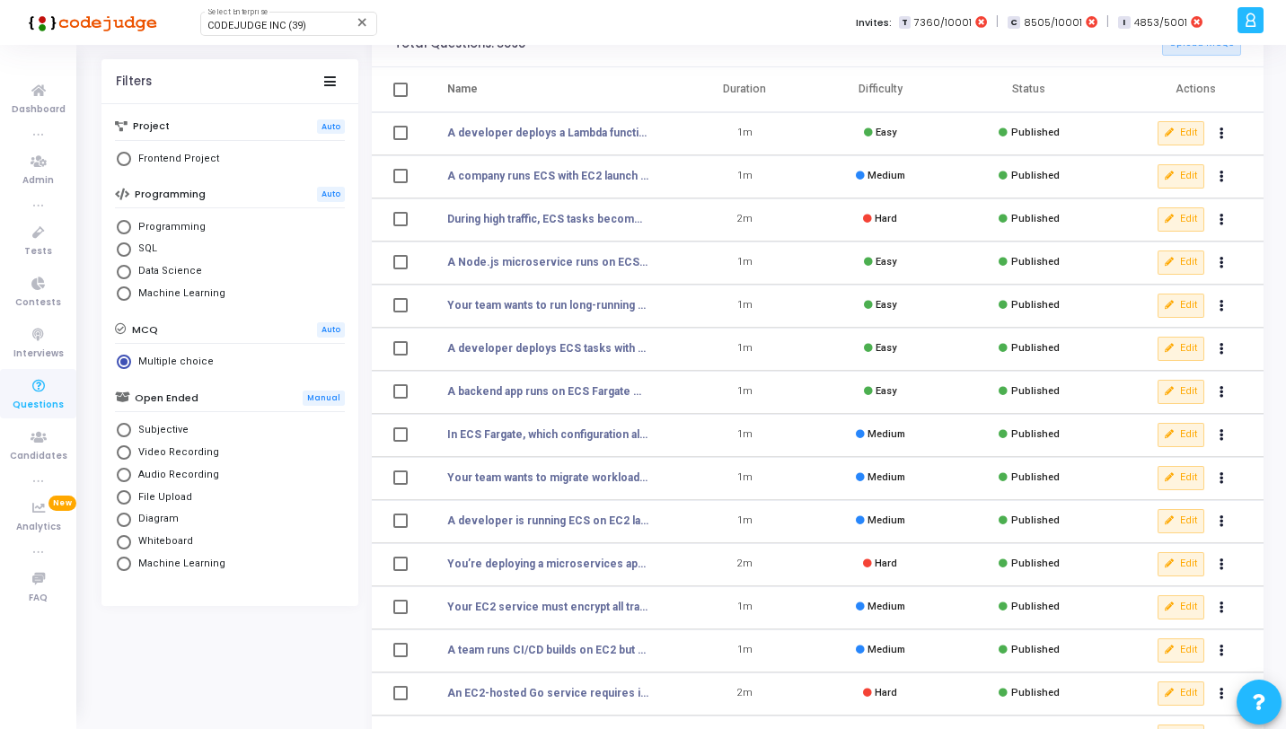
scroll to position [130, 0]
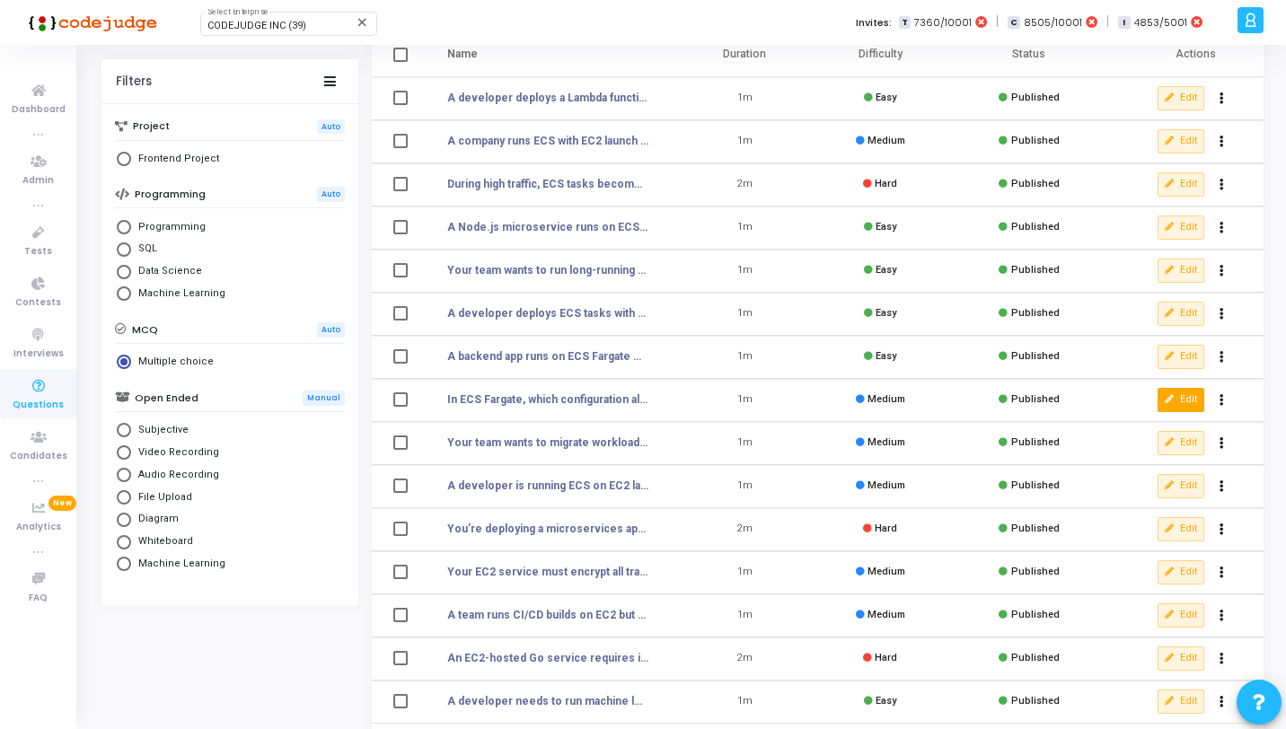
click at [1179, 403] on button "Edit" at bounding box center [1181, 399] width 47 height 23
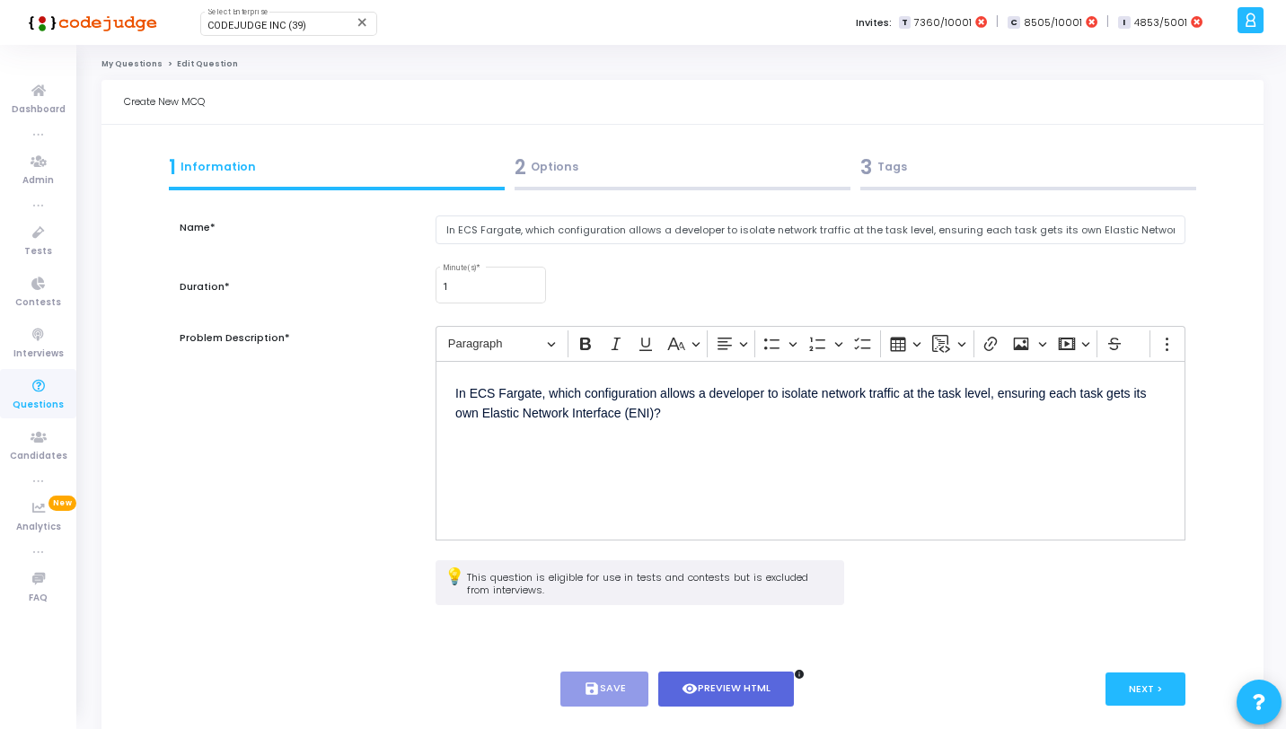
click at [662, 181] on div "2 Options" at bounding box center [683, 168] width 336 height 30
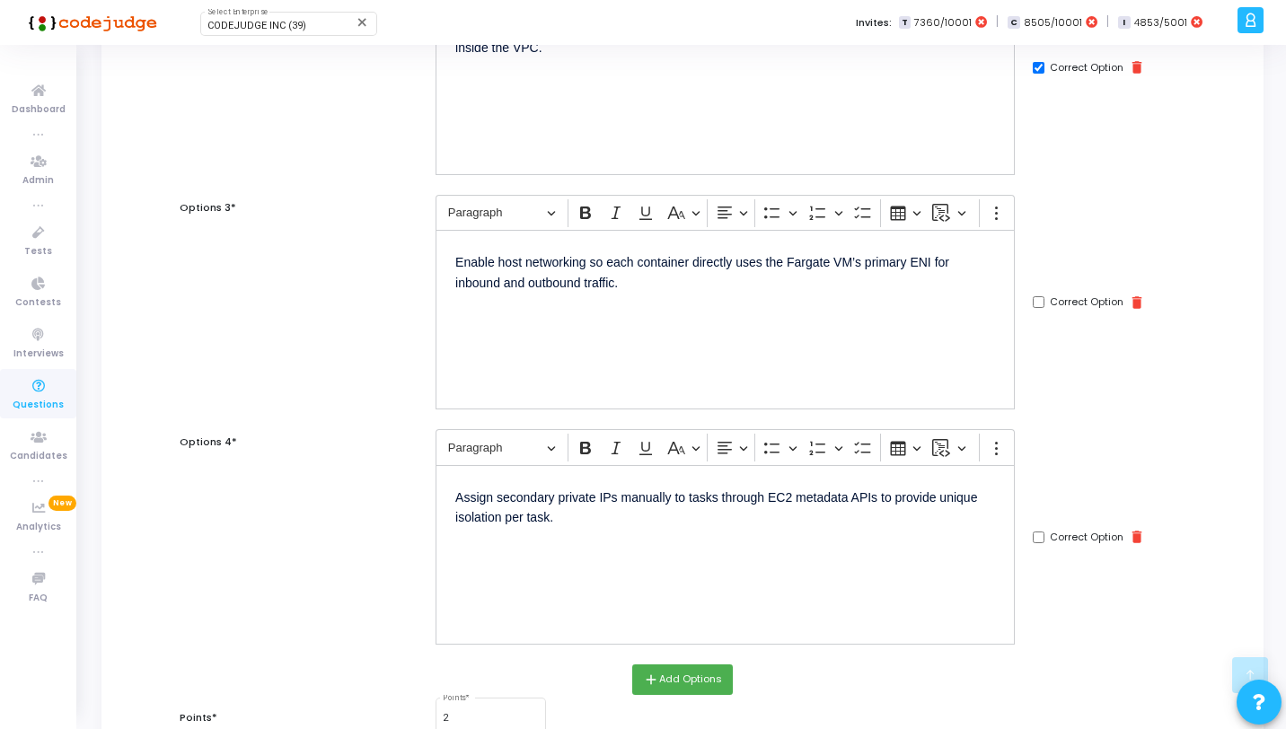
scroll to position [737, 0]
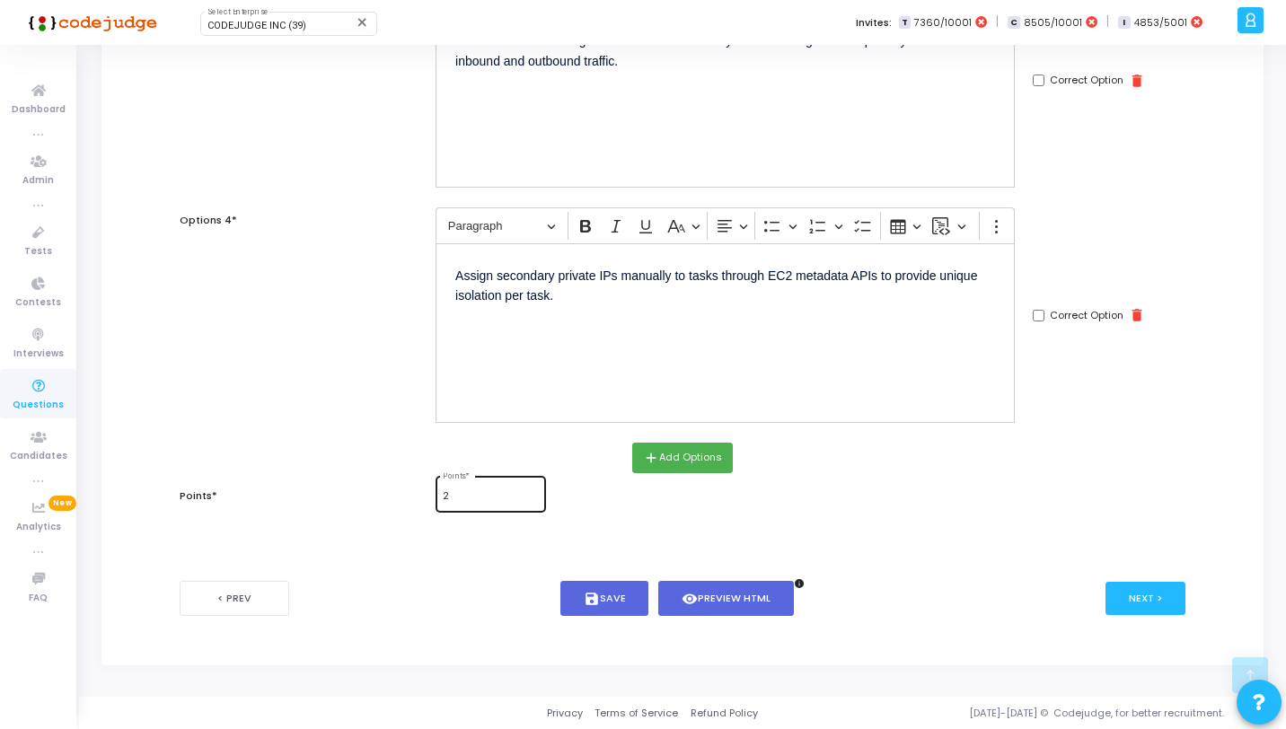
click at [497, 500] on input "2" at bounding box center [490, 496] width 95 height 11
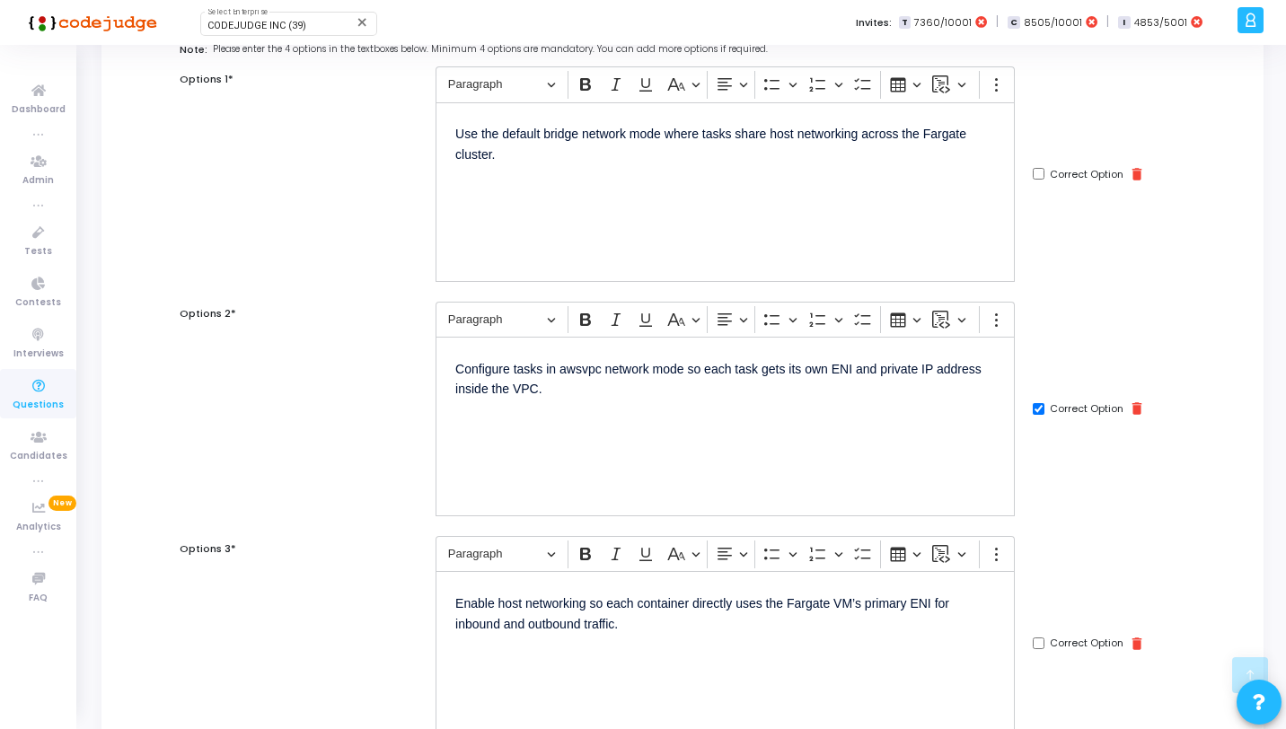
scroll to position [0, 0]
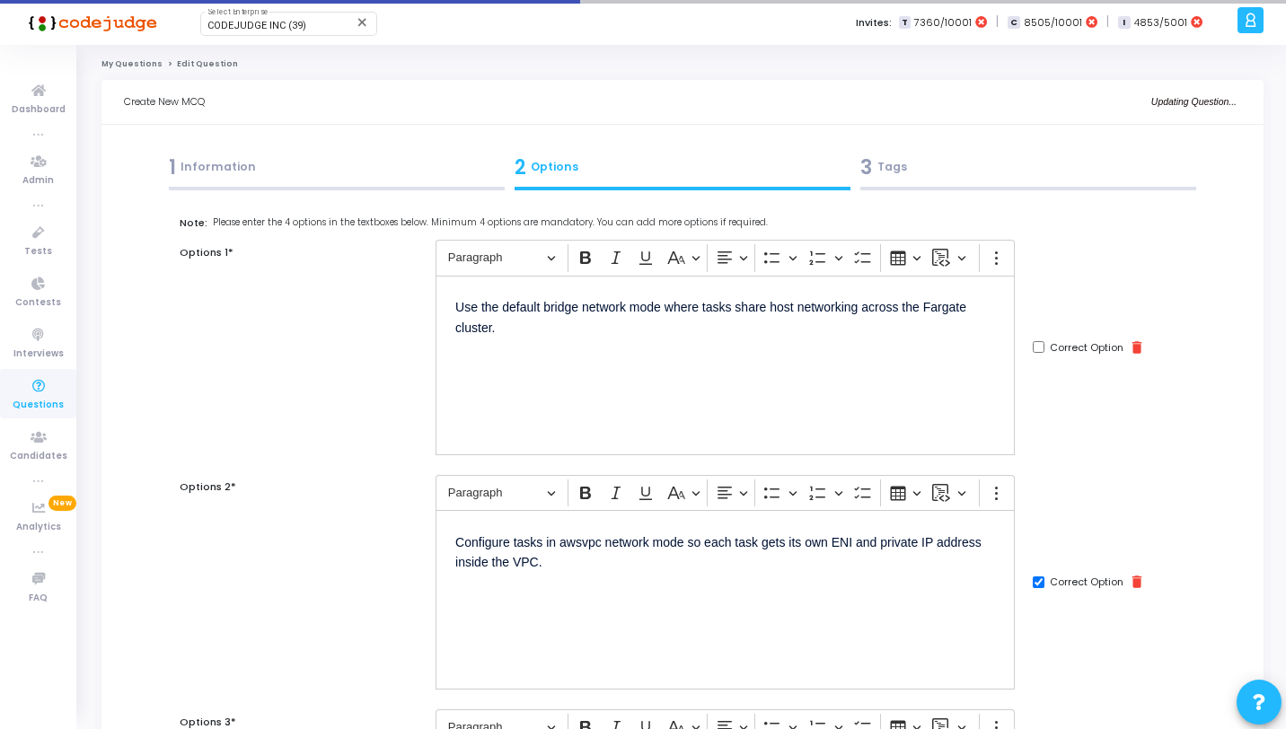
type input "1"
click at [1004, 182] on div "3 Tags" at bounding box center [1029, 171] width 346 height 49
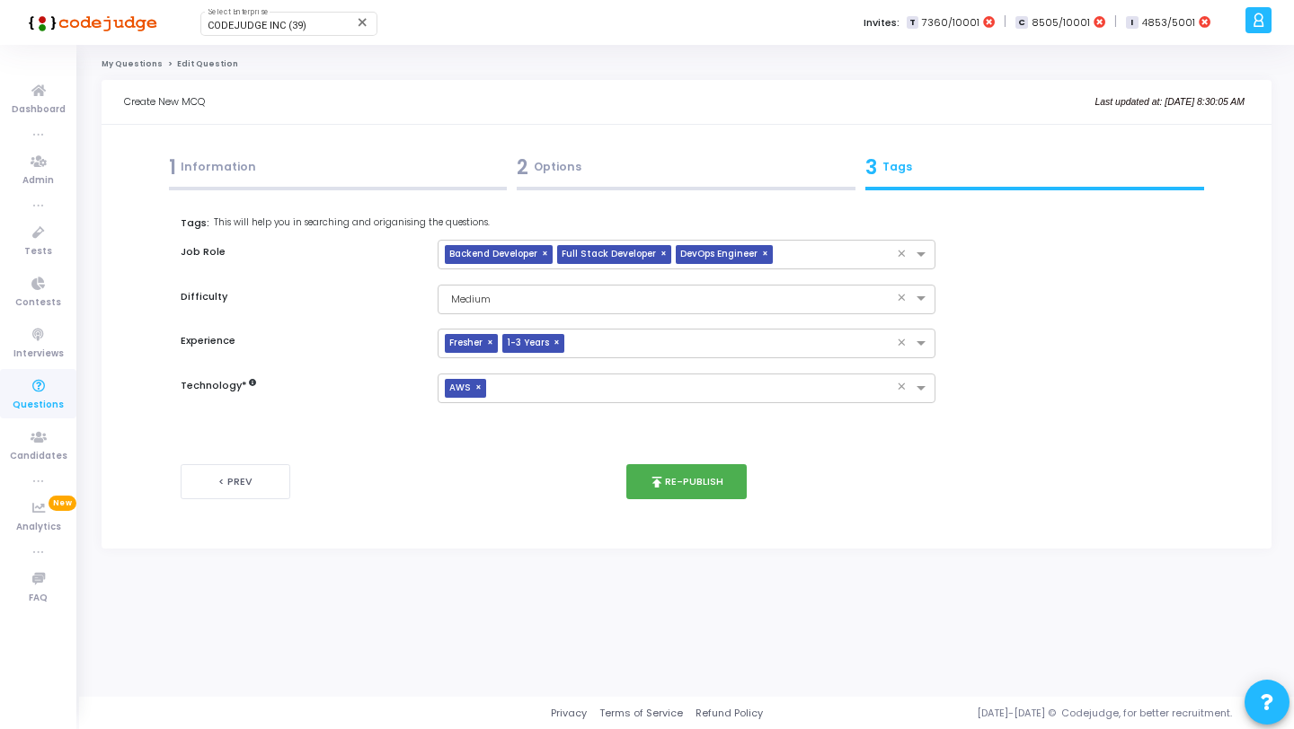
click at [334, 186] on div "1 Information" at bounding box center [338, 171] width 349 height 49
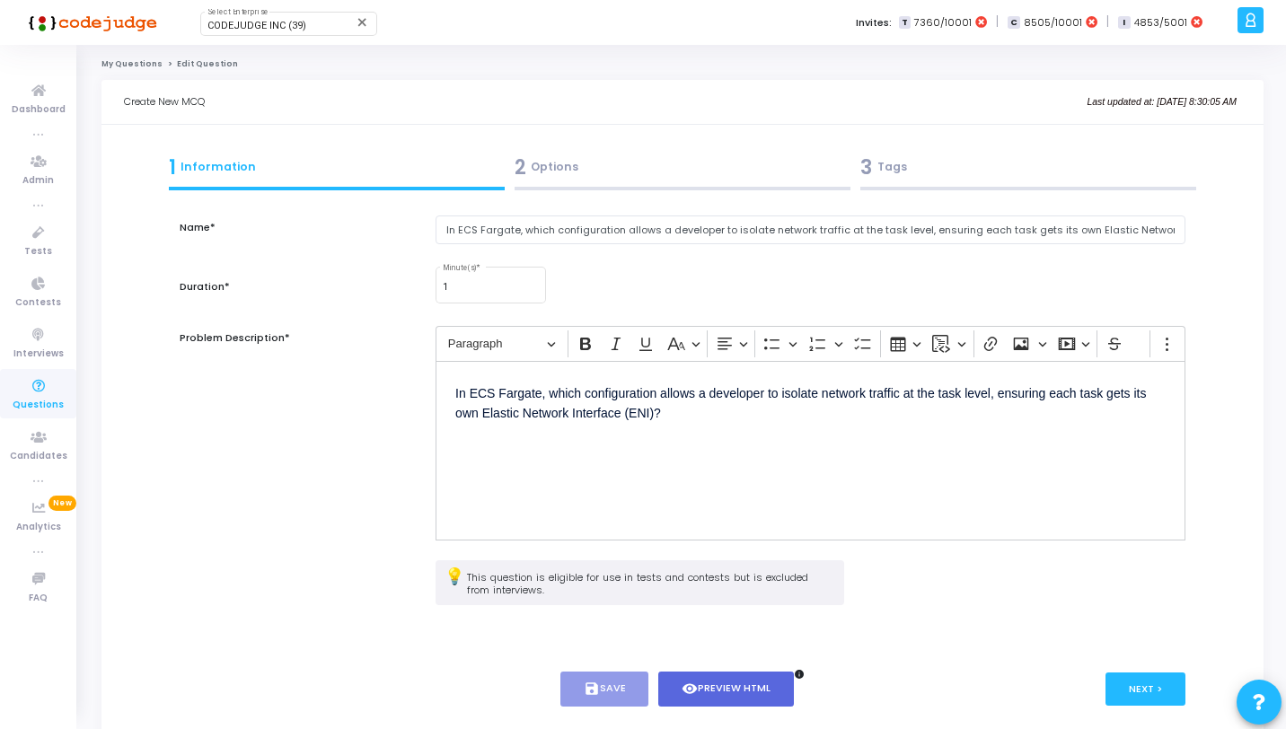
click at [900, 171] on div "3 Tags" at bounding box center [1029, 168] width 336 height 30
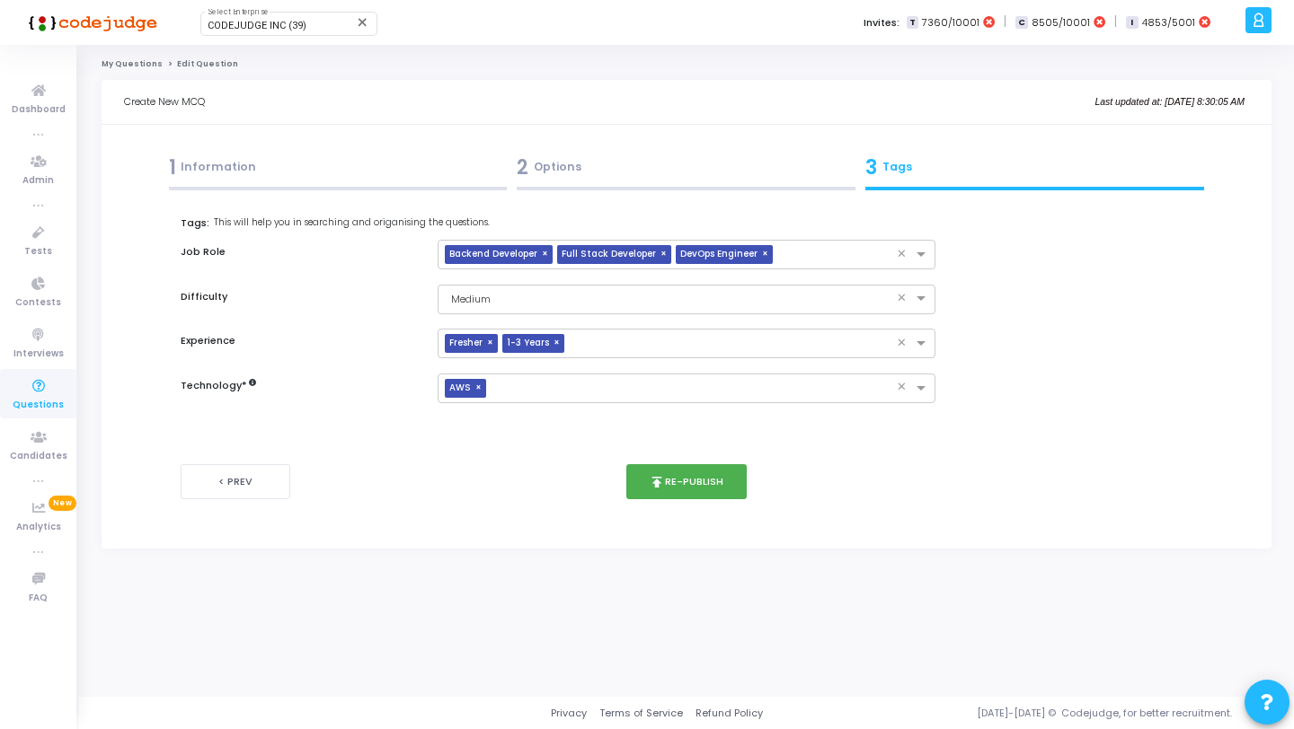
click at [364, 179] on div "1 Information" at bounding box center [338, 168] width 339 height 30
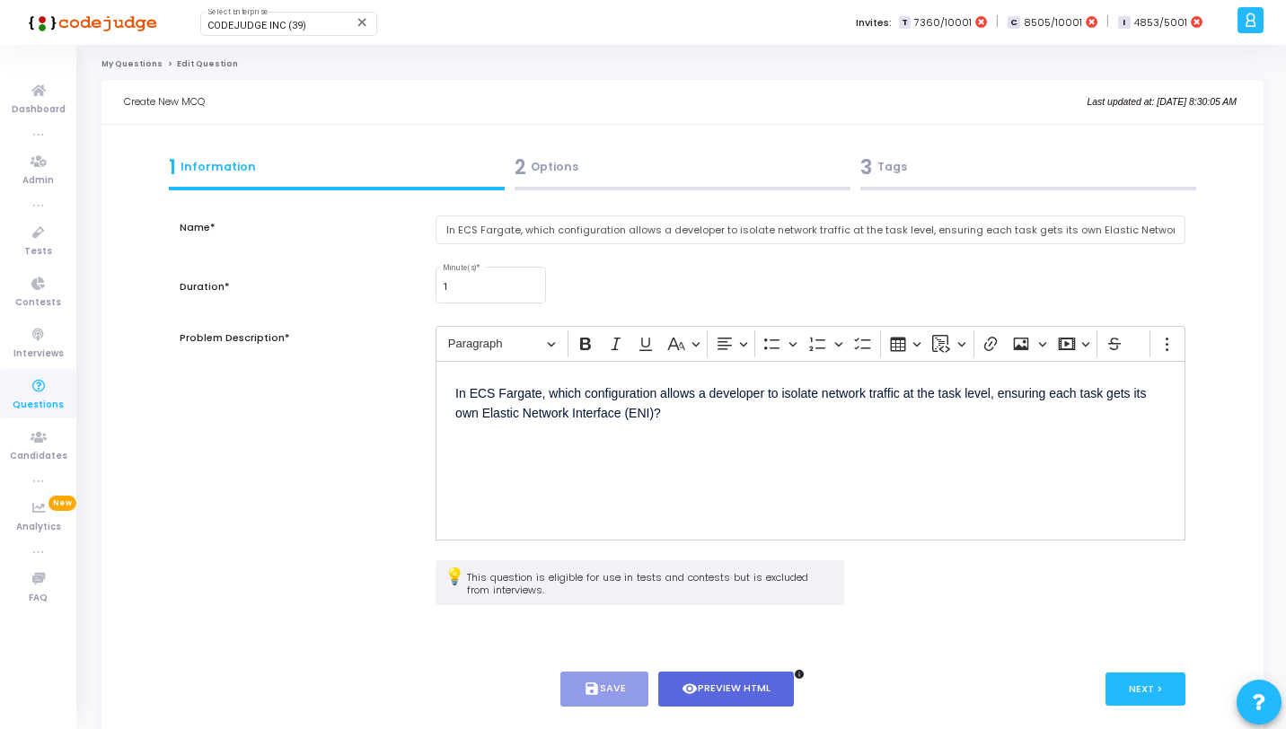
click at [958, 181] on div "3 Tags" at bounding box center [1029, 168] width 336 height 30
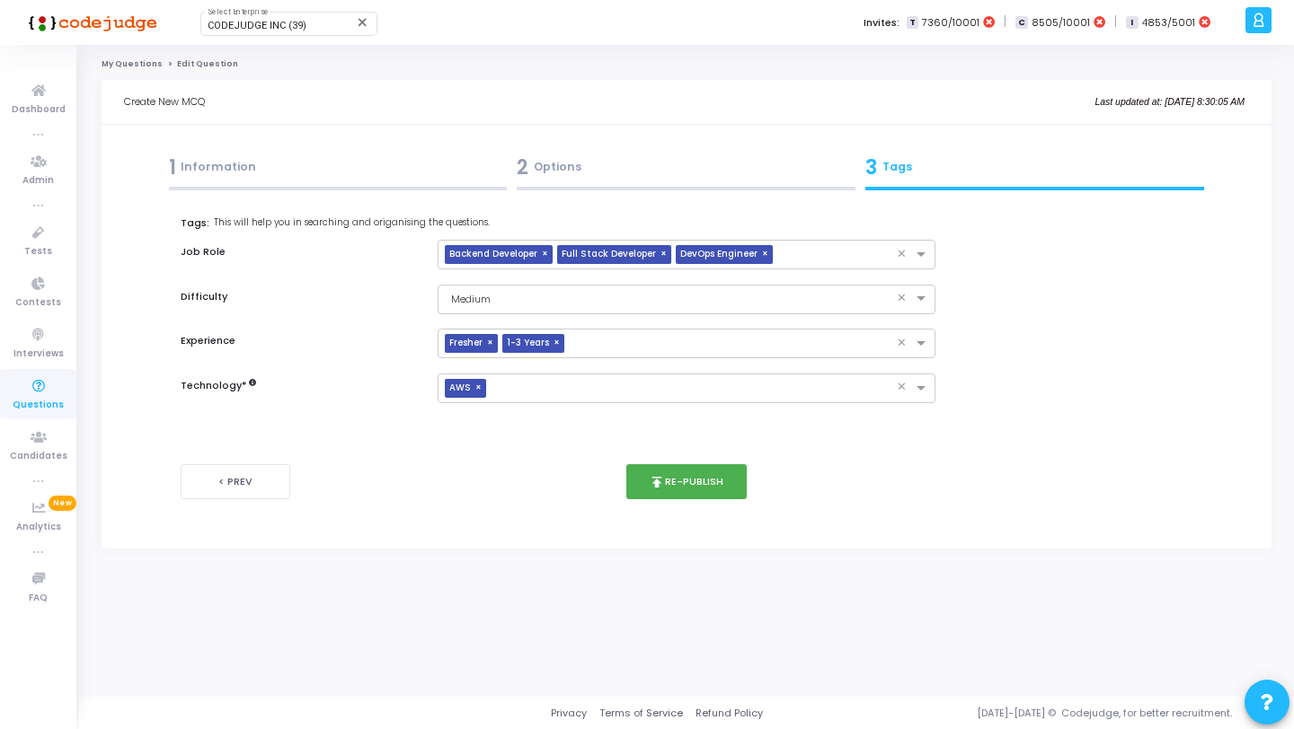
click at [676, 503] on div "< Prev publish Re-publish Next >" at bounding box center [687, 482] width 1012 height 89
click at [679, 493] on button "publish Re-publish" at bounding box center [686, 481] width 121 height 35
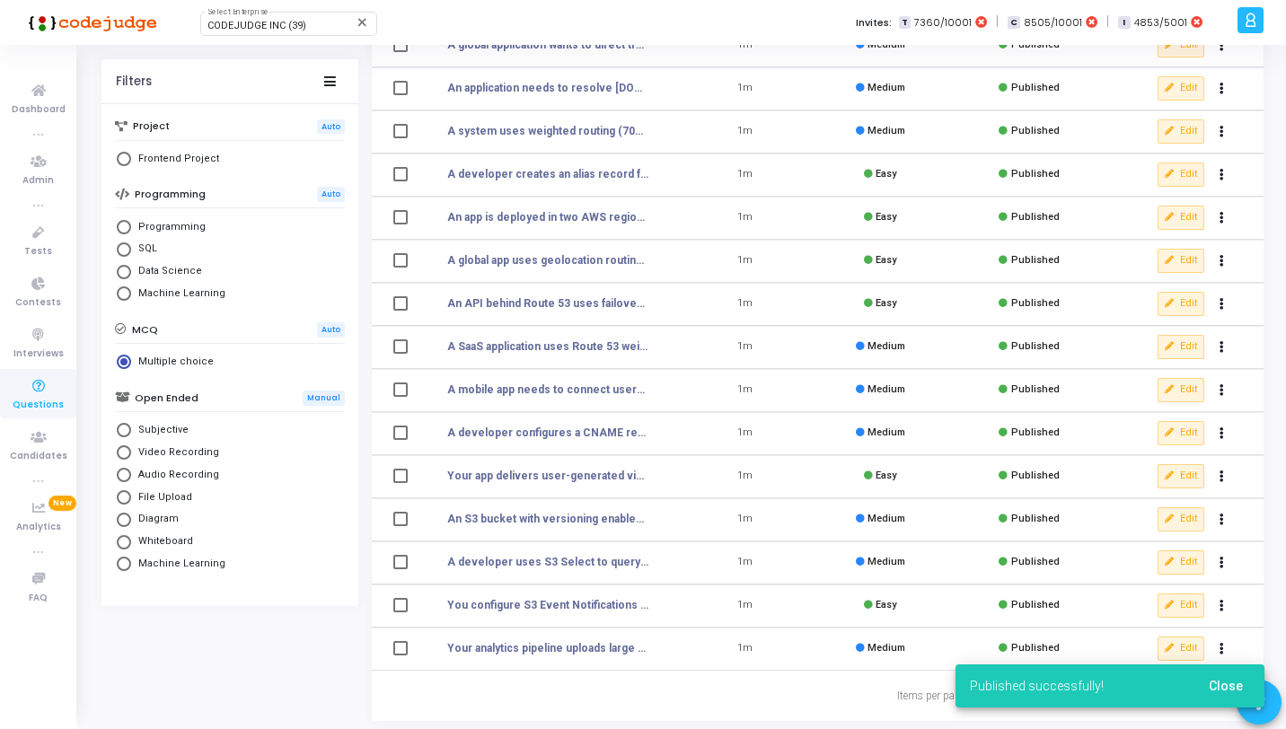
scroll to position [221, 0]
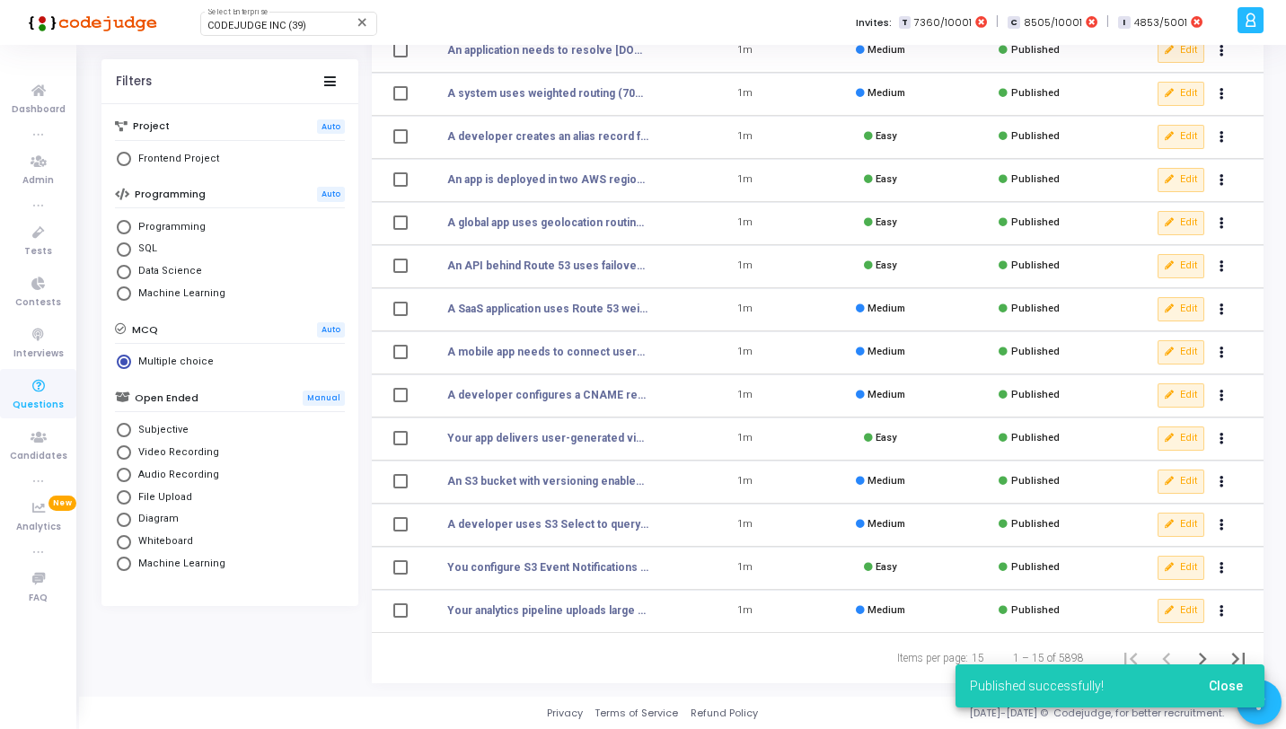
click at [1239, 686] on span "Close" at bounding box center [1226, 686] width 34 height 14
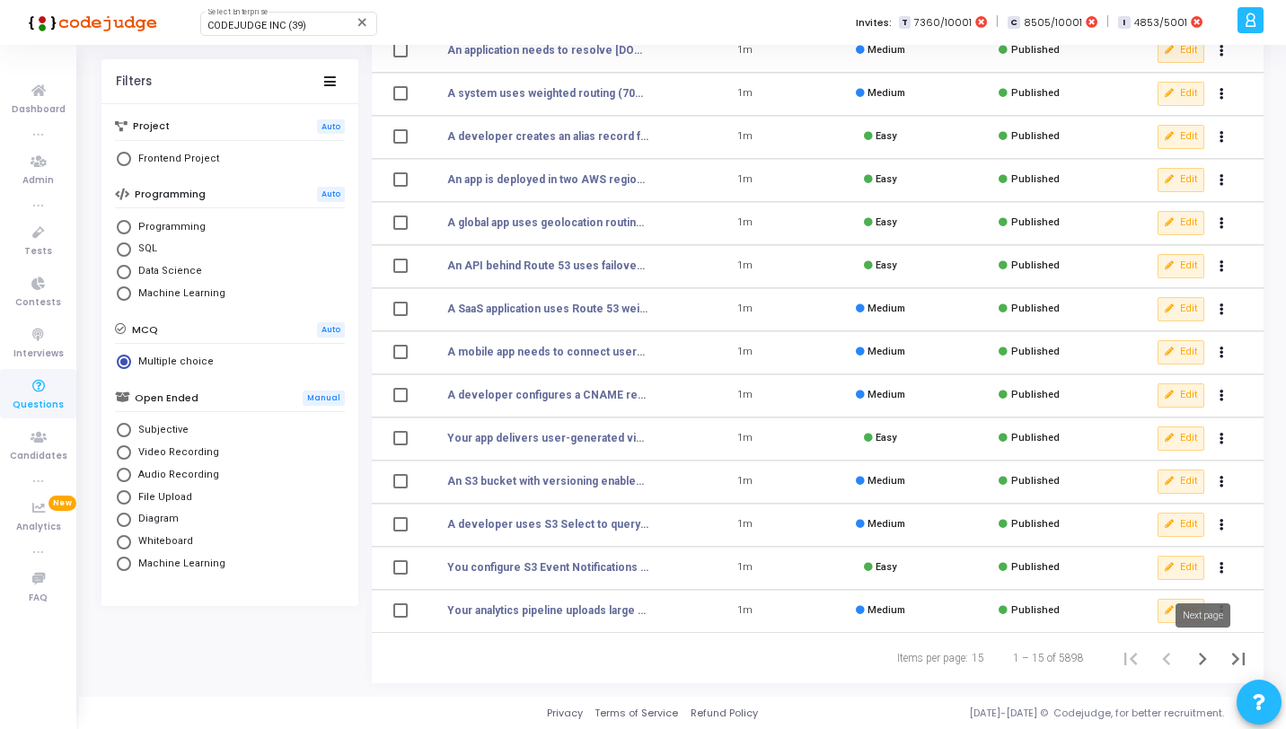
click at [1204, 666] on icon "Next page" at bounding box center [1202, 659] width 25 height 25
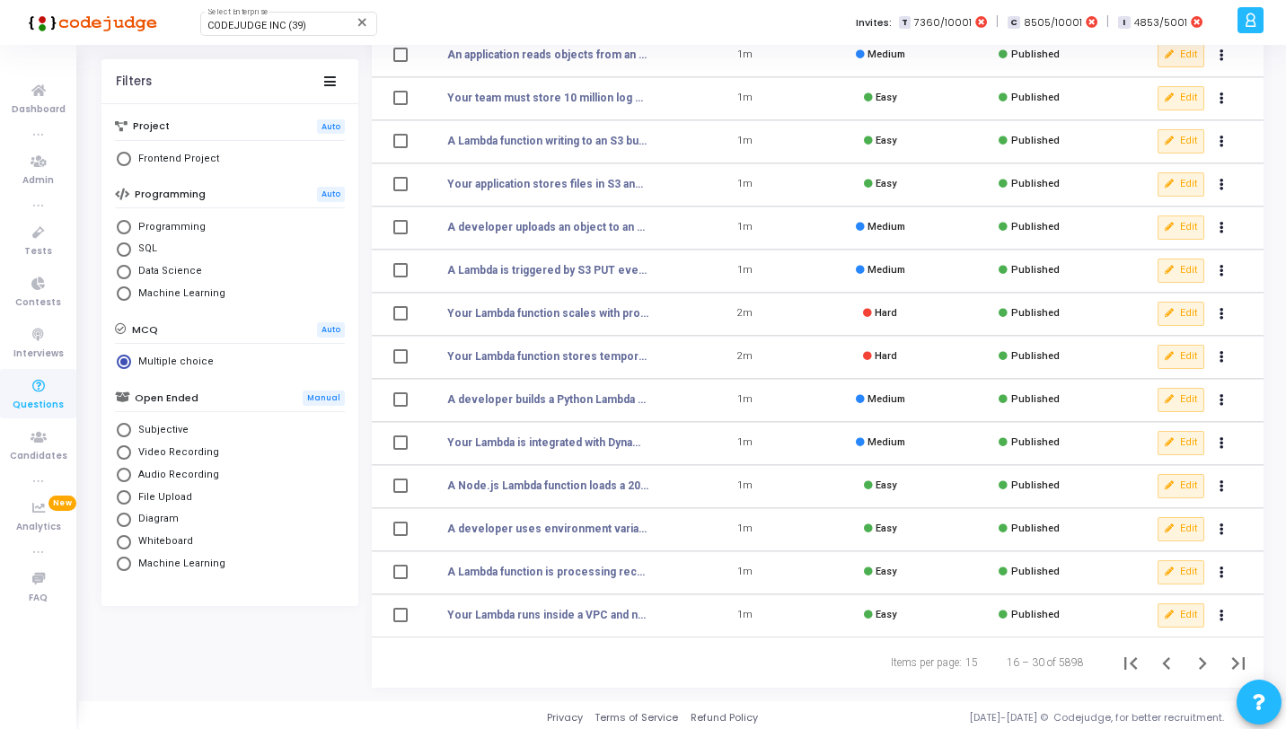
scroll to position [221, 0]
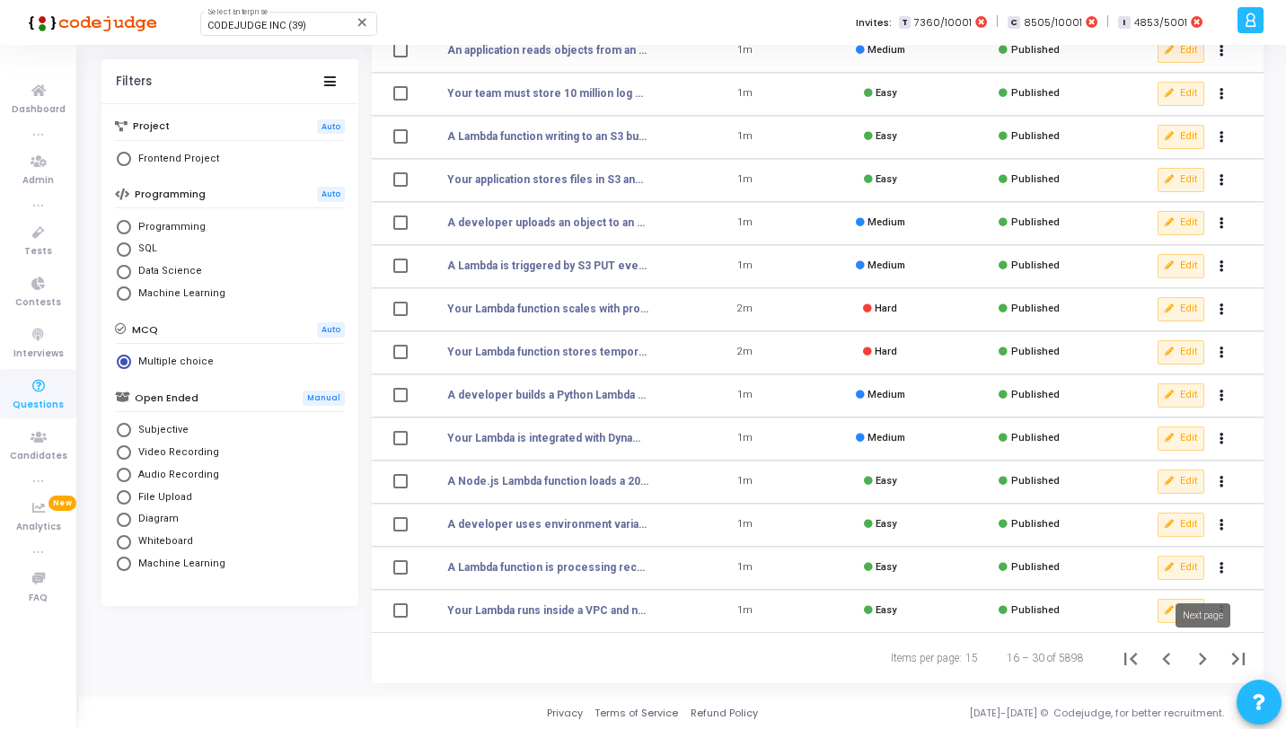
click at [1201, 658] on icon "Next page" at bounding box center [1202, 659] width 25 height 25
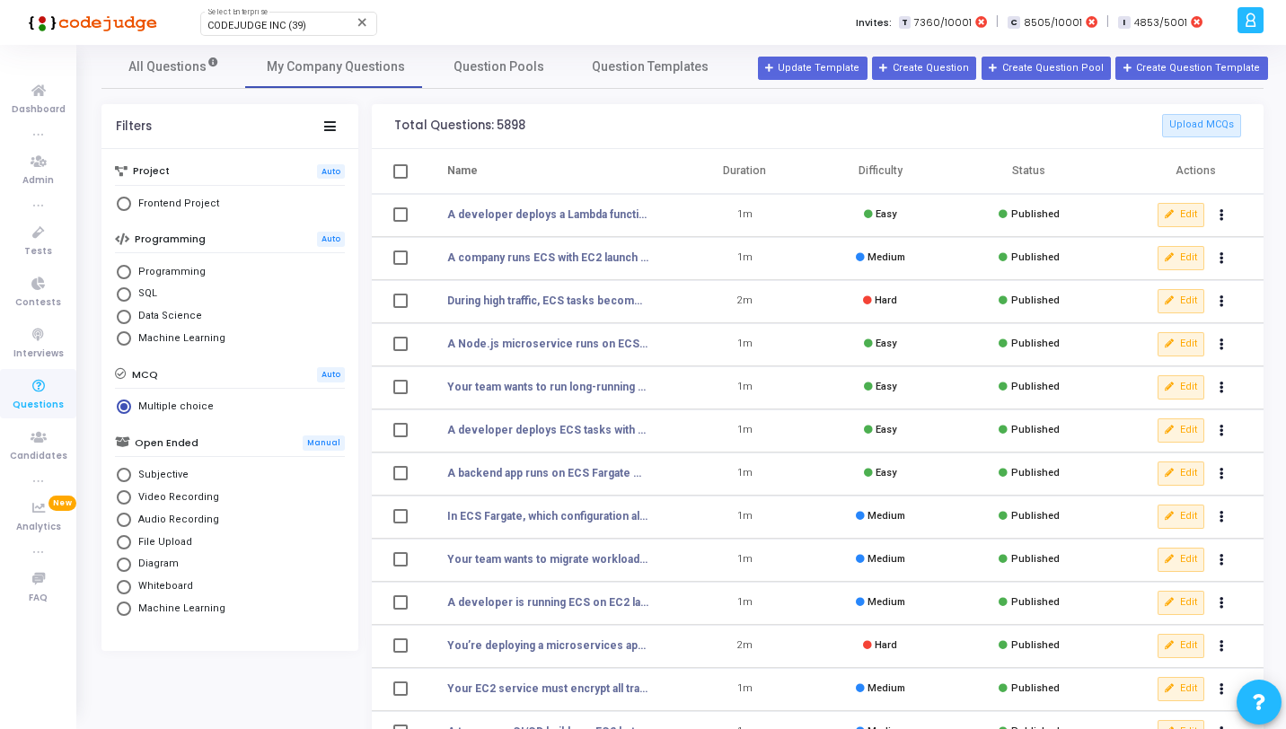
scroll to position [28, 0]
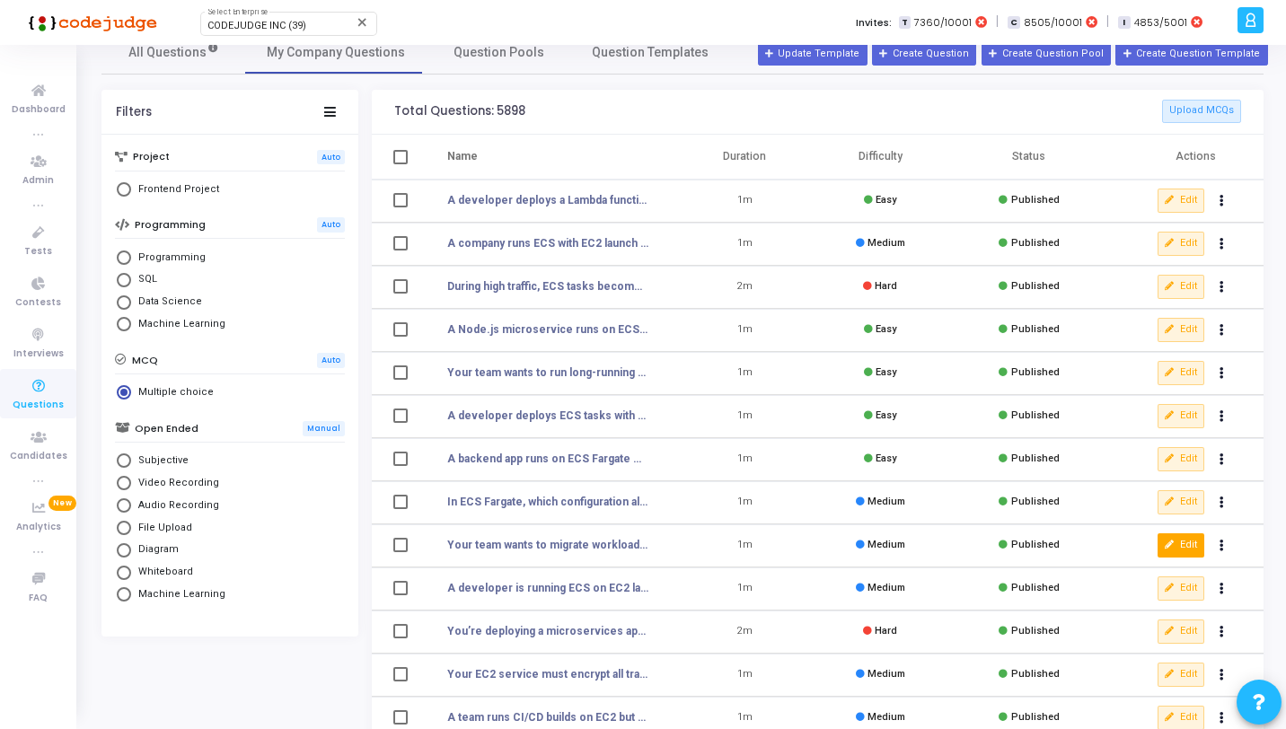
click at [1176, 542] on button "Edit" at bounding box center [1181, 545] width 47 height 23
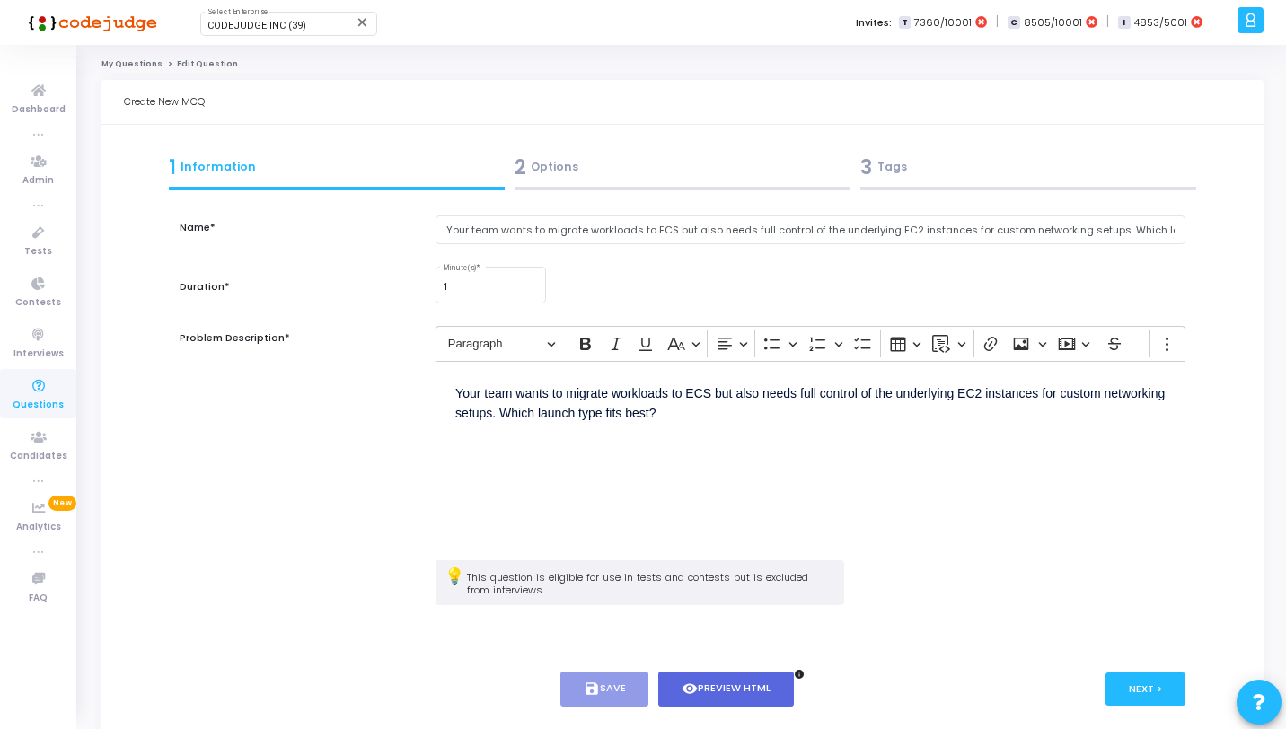
click at [642, 179] on div "2 Options" at bounding box center [683, 168] width 336 height 30
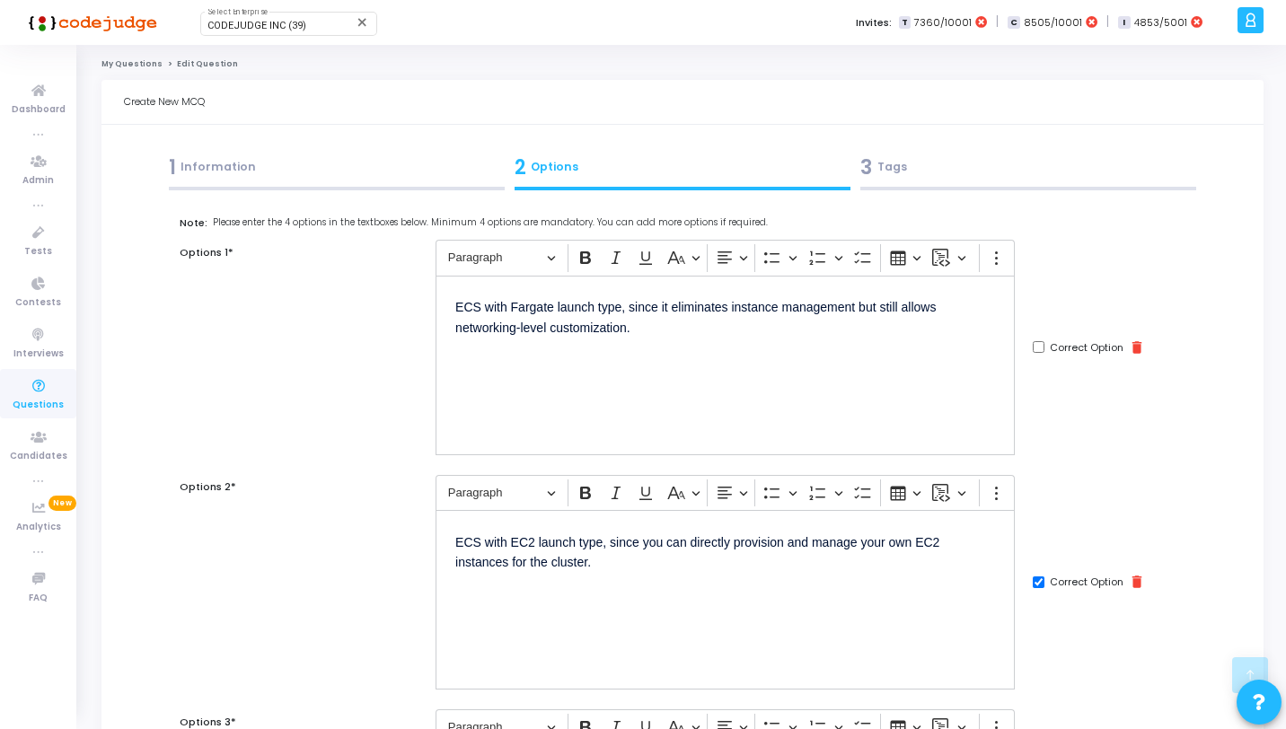
scroll to position [737, 0]
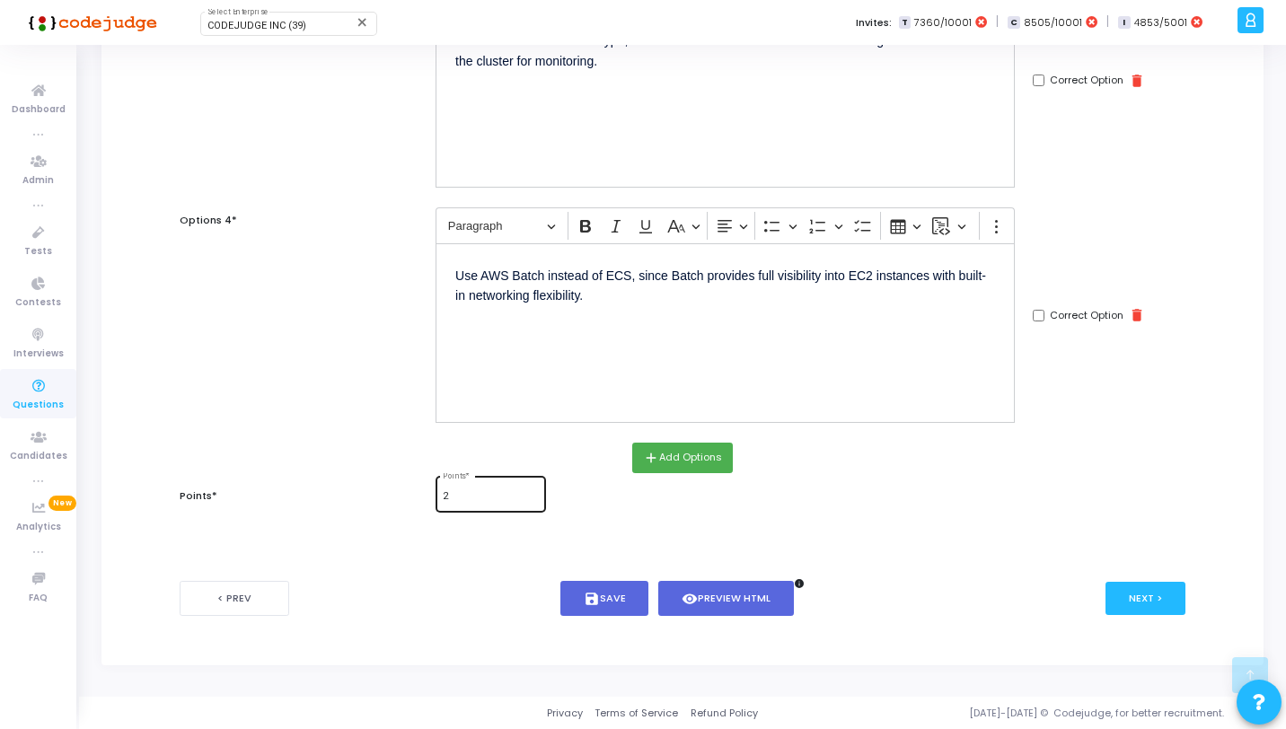
click at [490, 484] on div "2 Points *" at bounding box center [490, 492] width 95 height 39
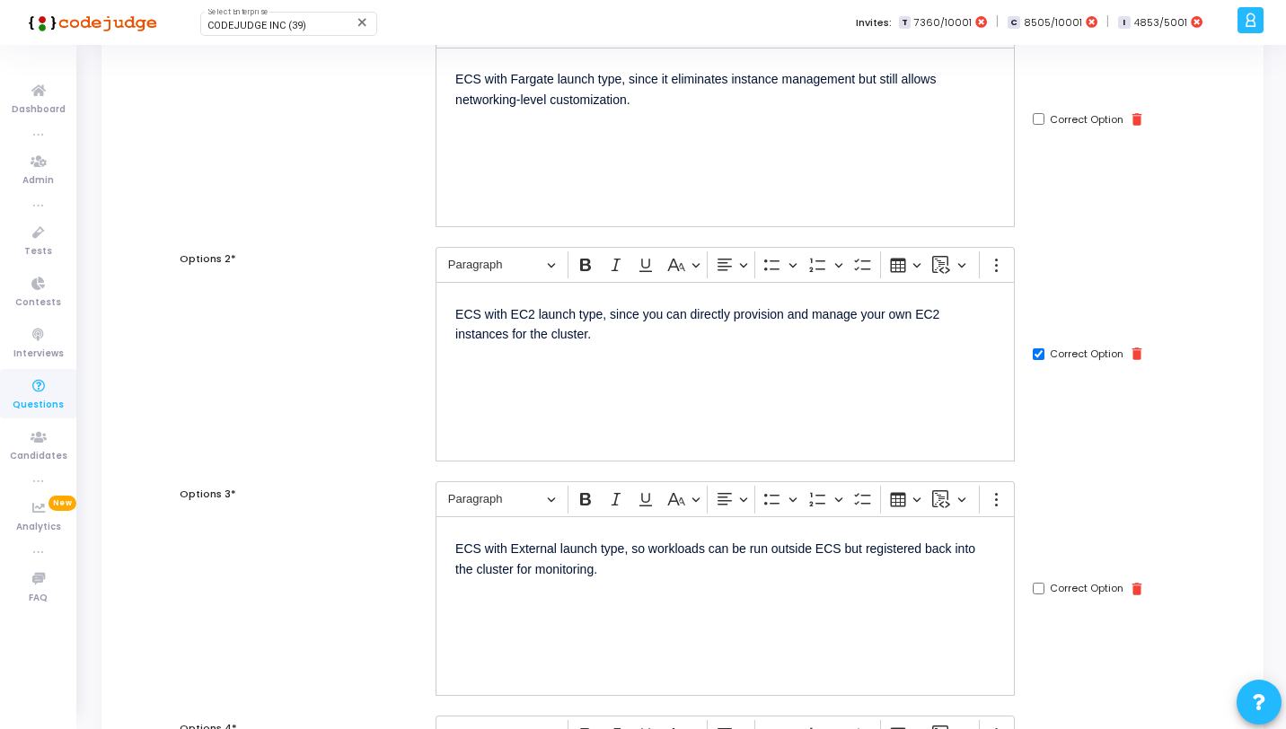
scroll to position [0, 0]
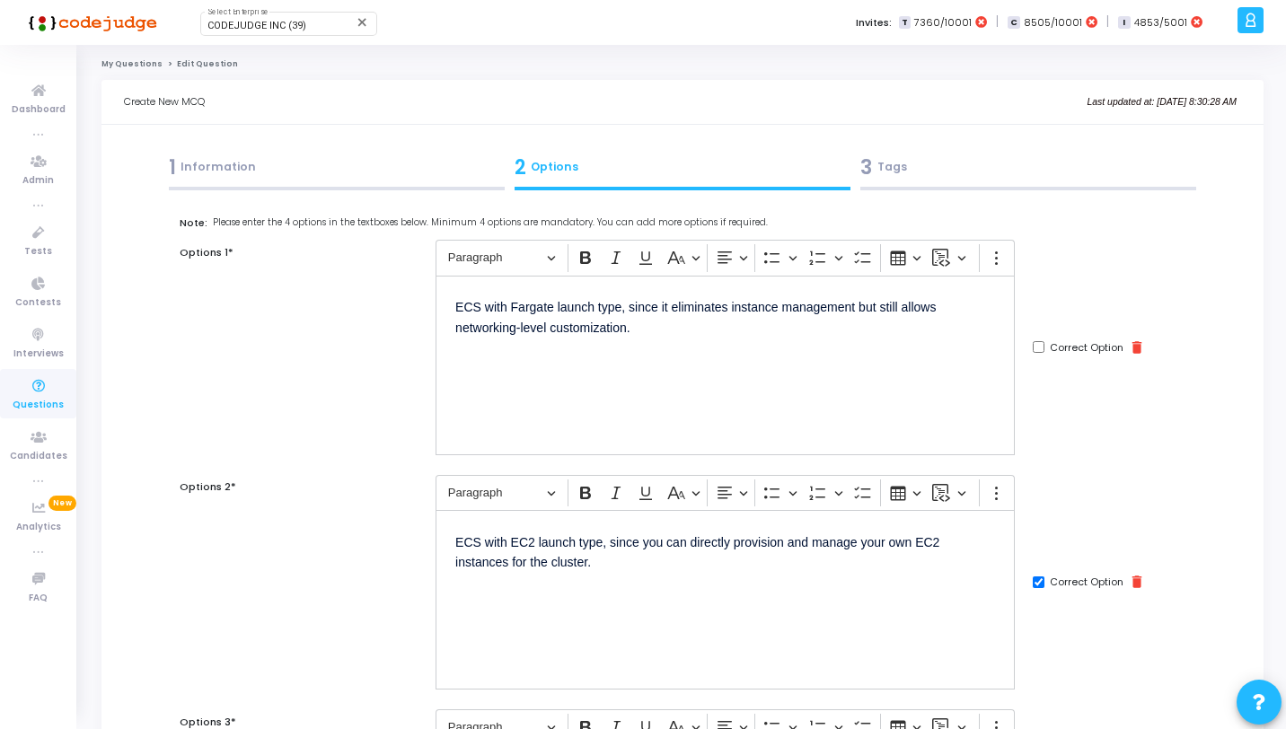
type input "1"
click at [441, 189] on div at bounding box center [337, 189] width 336 height 4
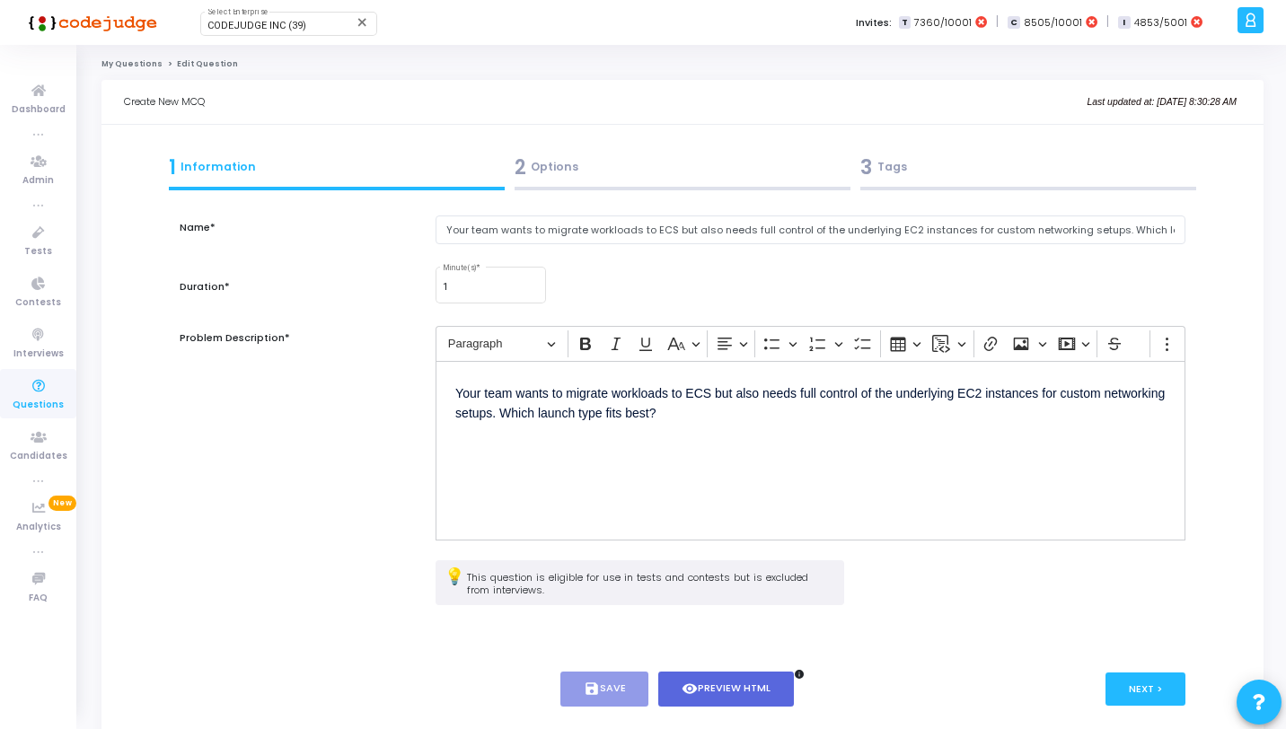
click at [975, 189] on div at bounding box center [1029, 189] width 336 height 4
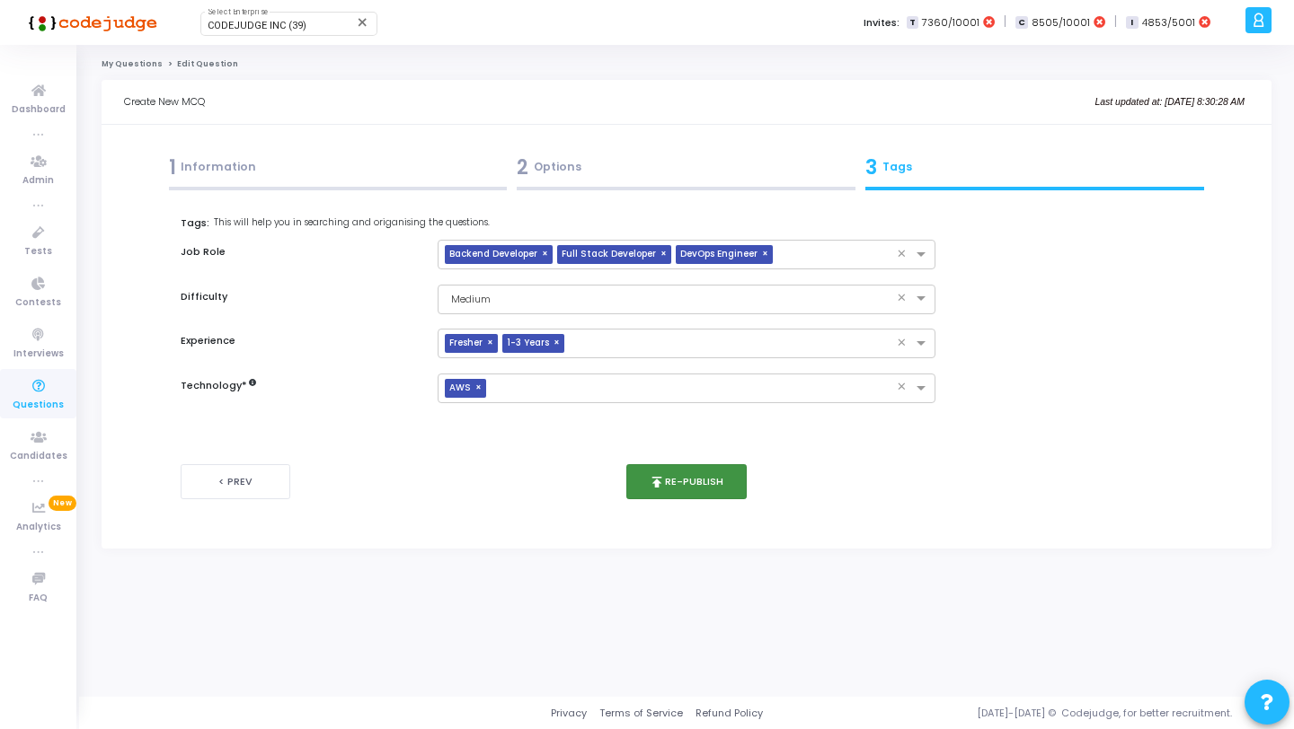
click at [644, 491] on button "publish Re-publish" at bounding box center [686, 481] width 121 height 35
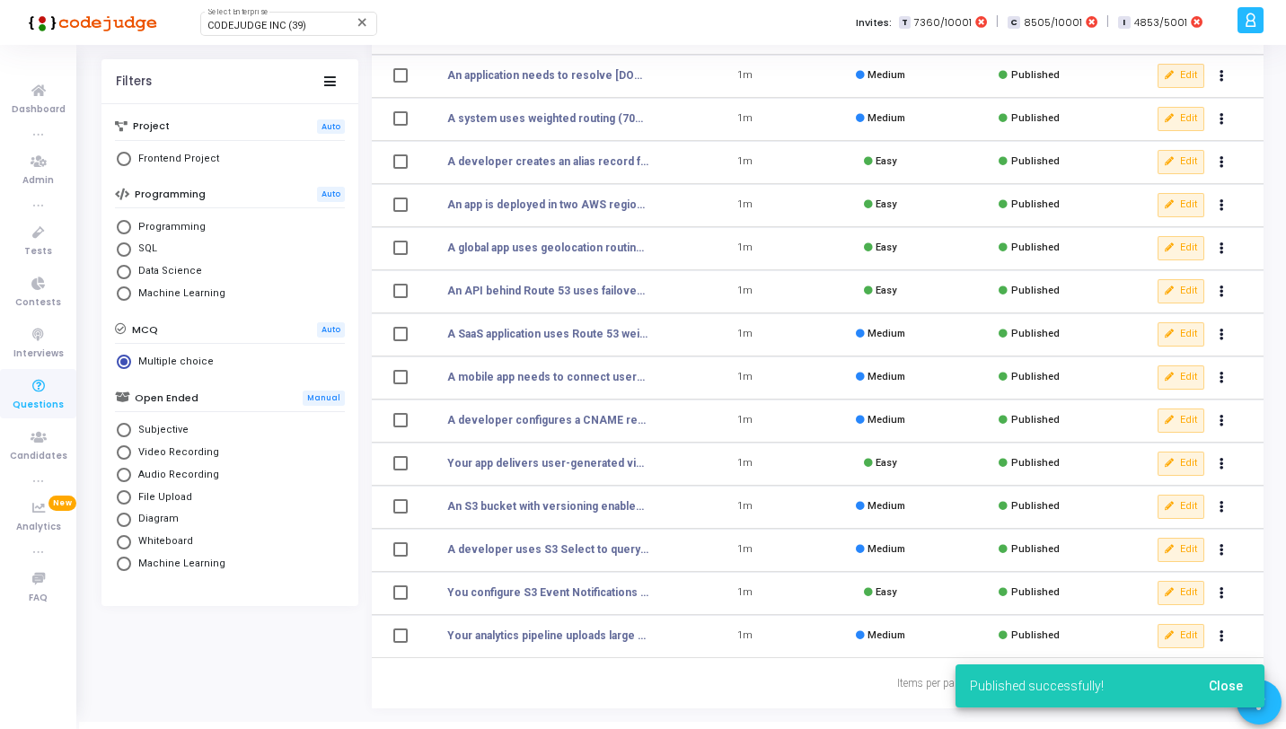
scroll to position [221, 0]
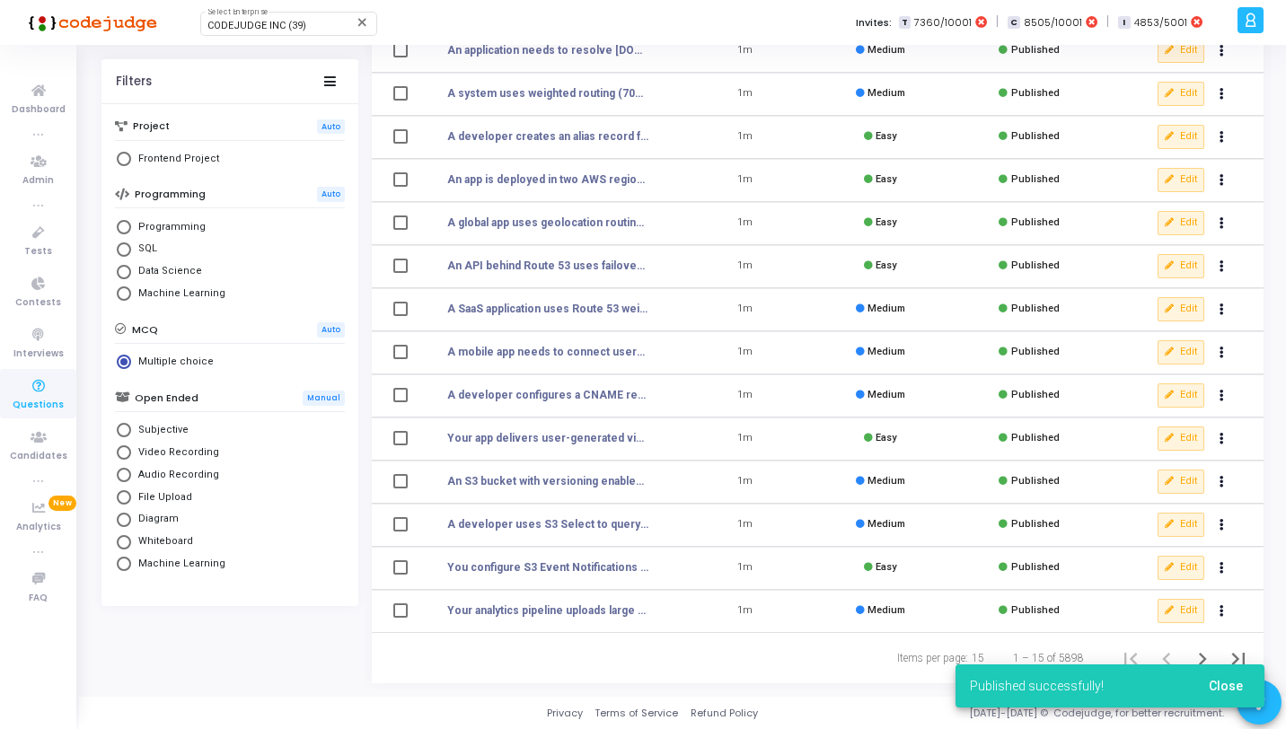
click at [1218, 681] on span "Close" at bounding box center [1226, 686] width 34 height 14
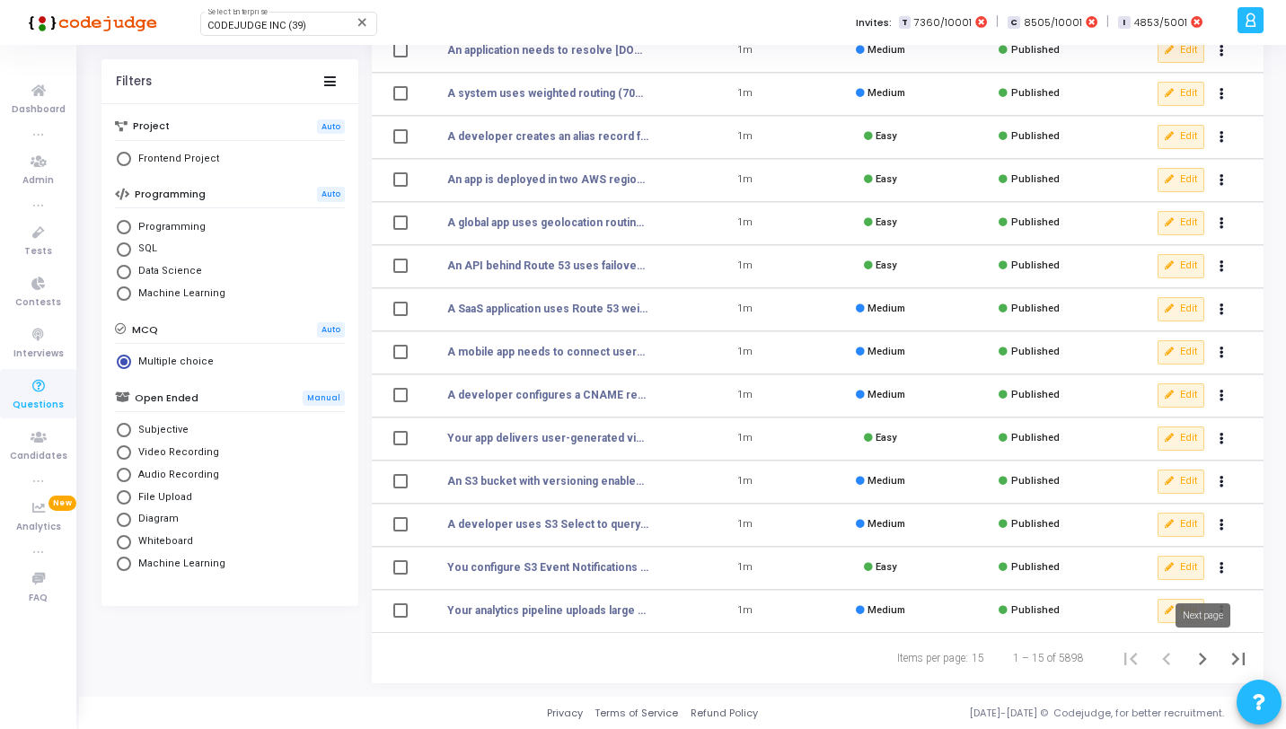
click at [1205, 659] on icon "Next page" at bounding box center [1203, 659] width 8 height 13
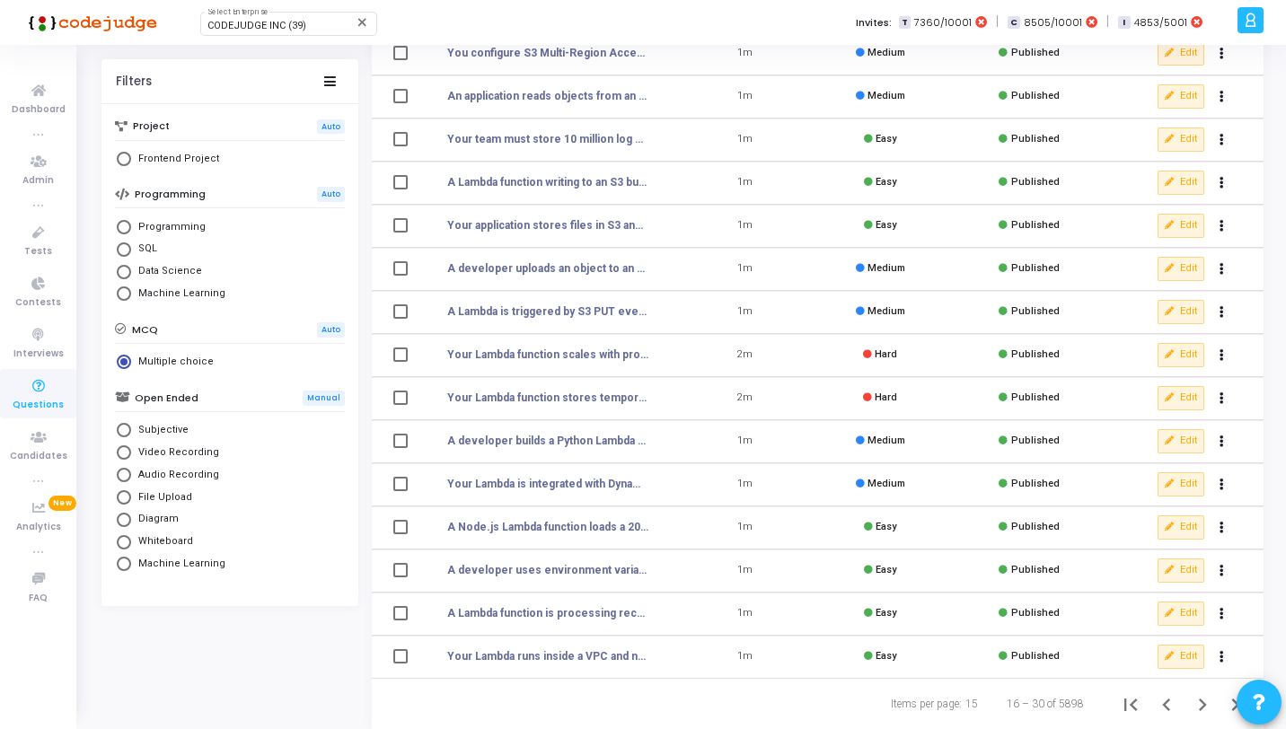
scroll to position [221, 0]
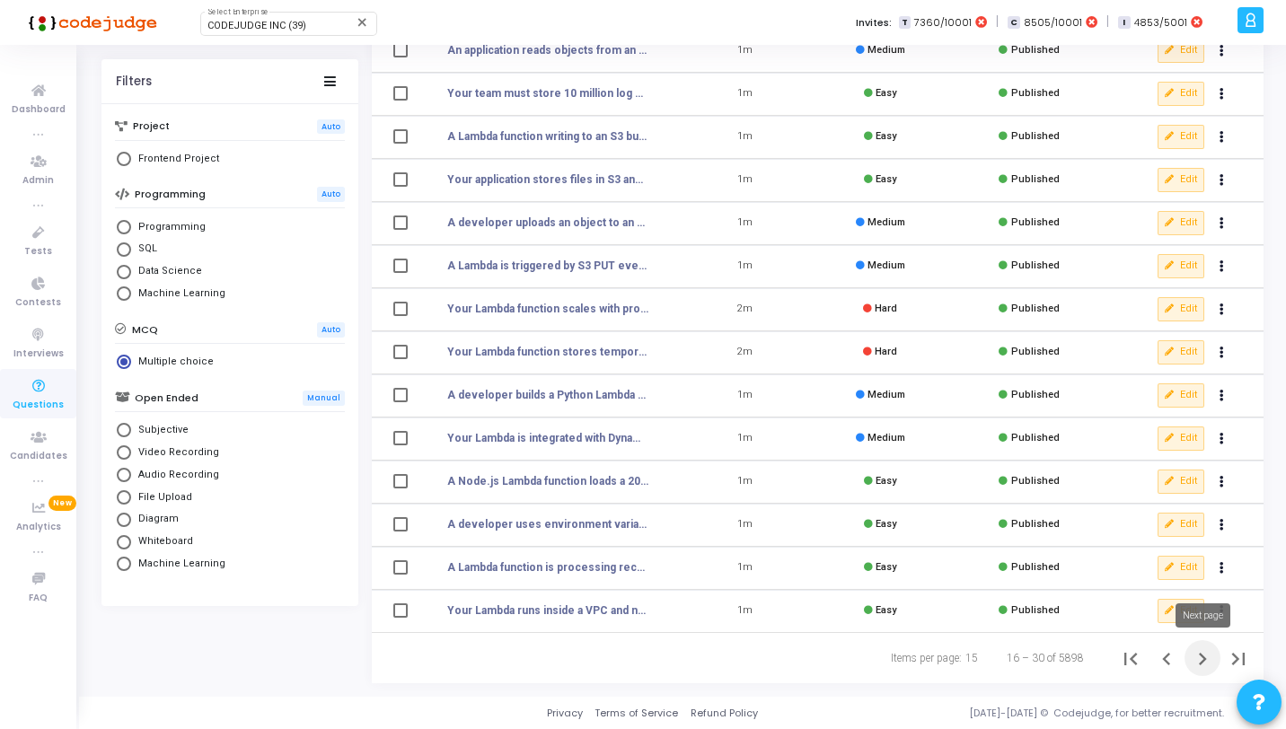
click at [1190, 652] on icon "Next page" at bounding box center [1202, 659] width 25 height 25
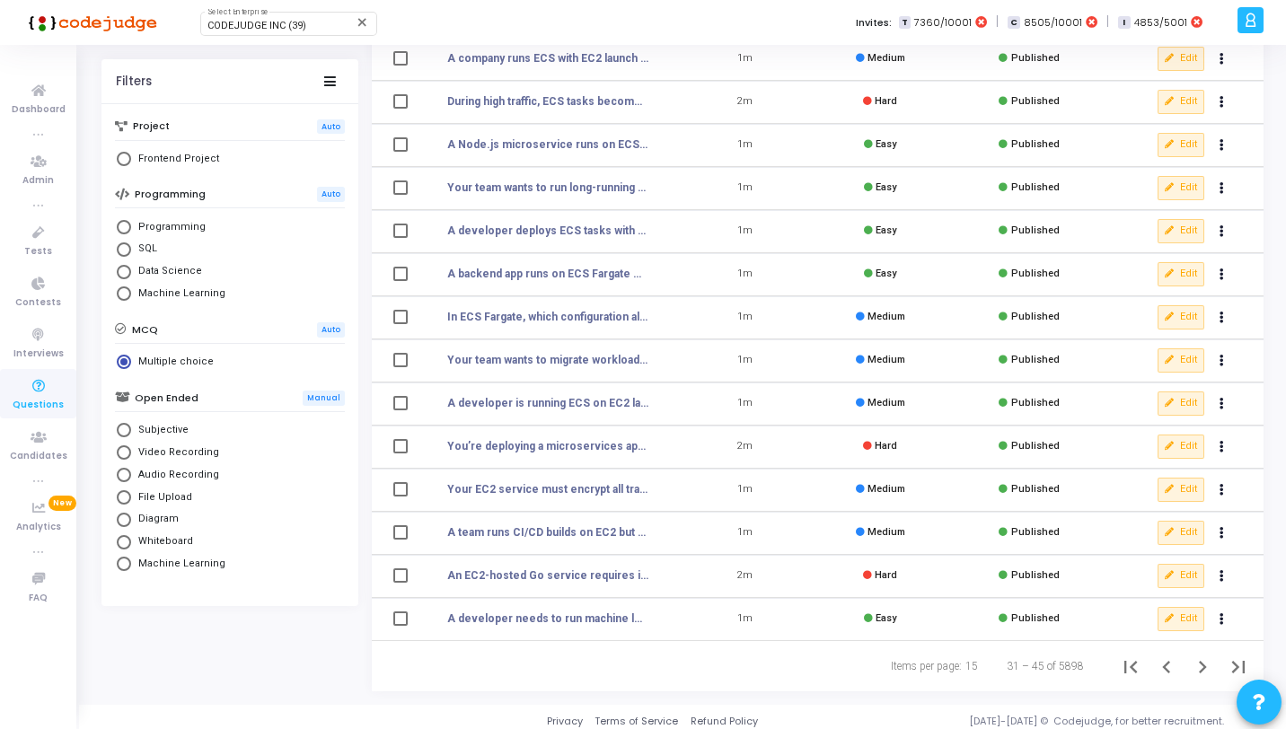
scroll to position [221, 0]
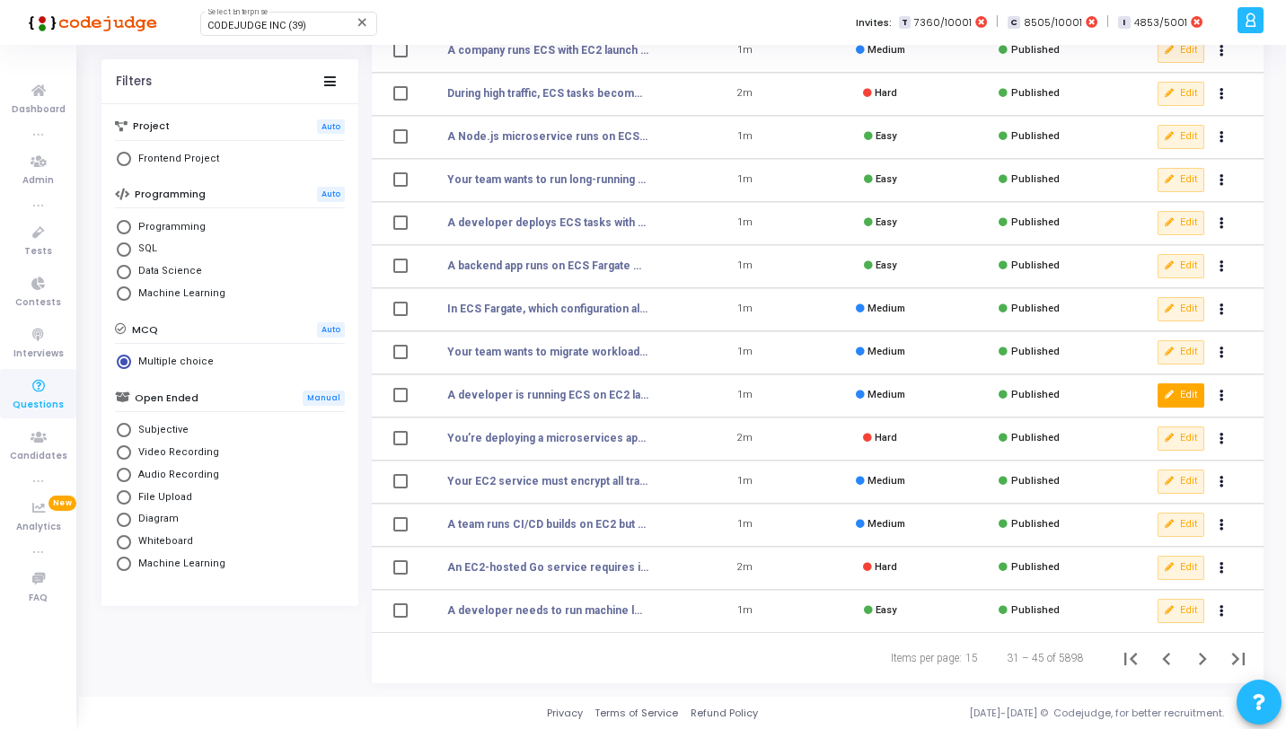
click at [1171, 395] on icon at bounding box center [1170, 396] width 10 height 10
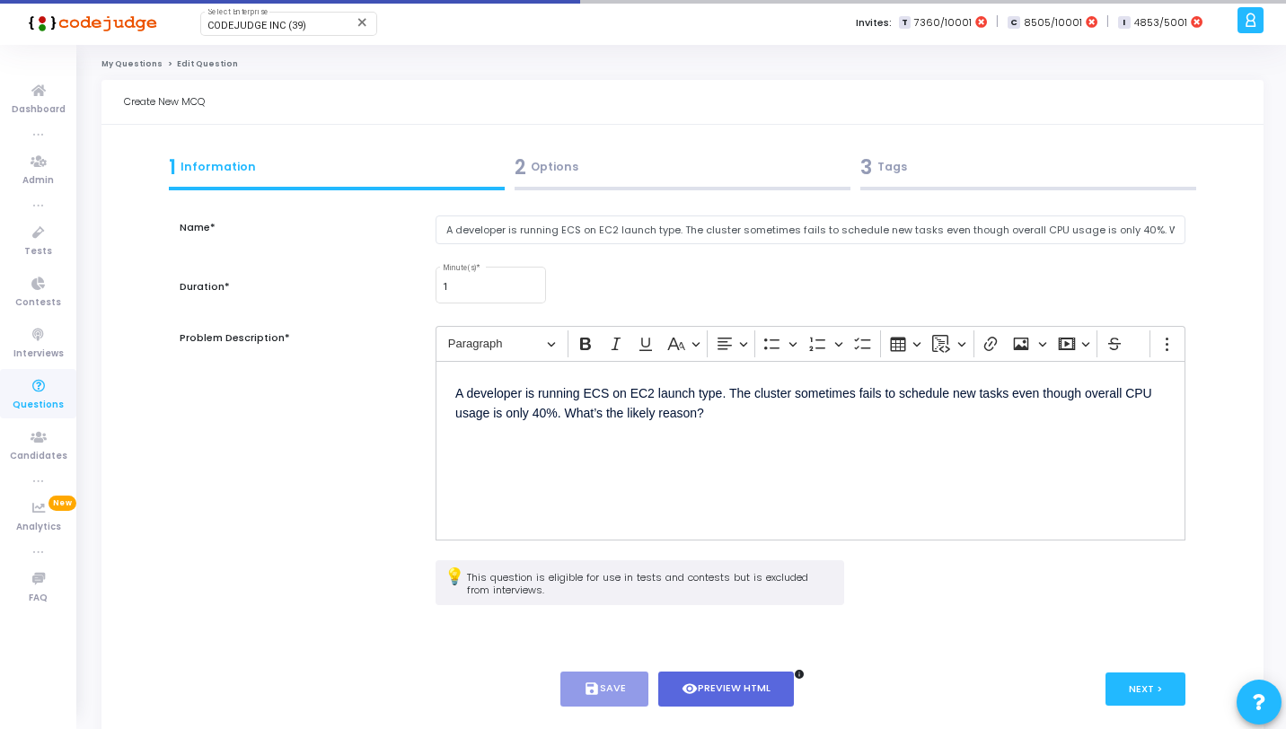
click at [687, 132] on kt-portlet-body "1 Information 2 Options 3 Tags Name* A developer is running ECS on EC2 launch t…" at bounding box center [683, 441] width 1163 height 632
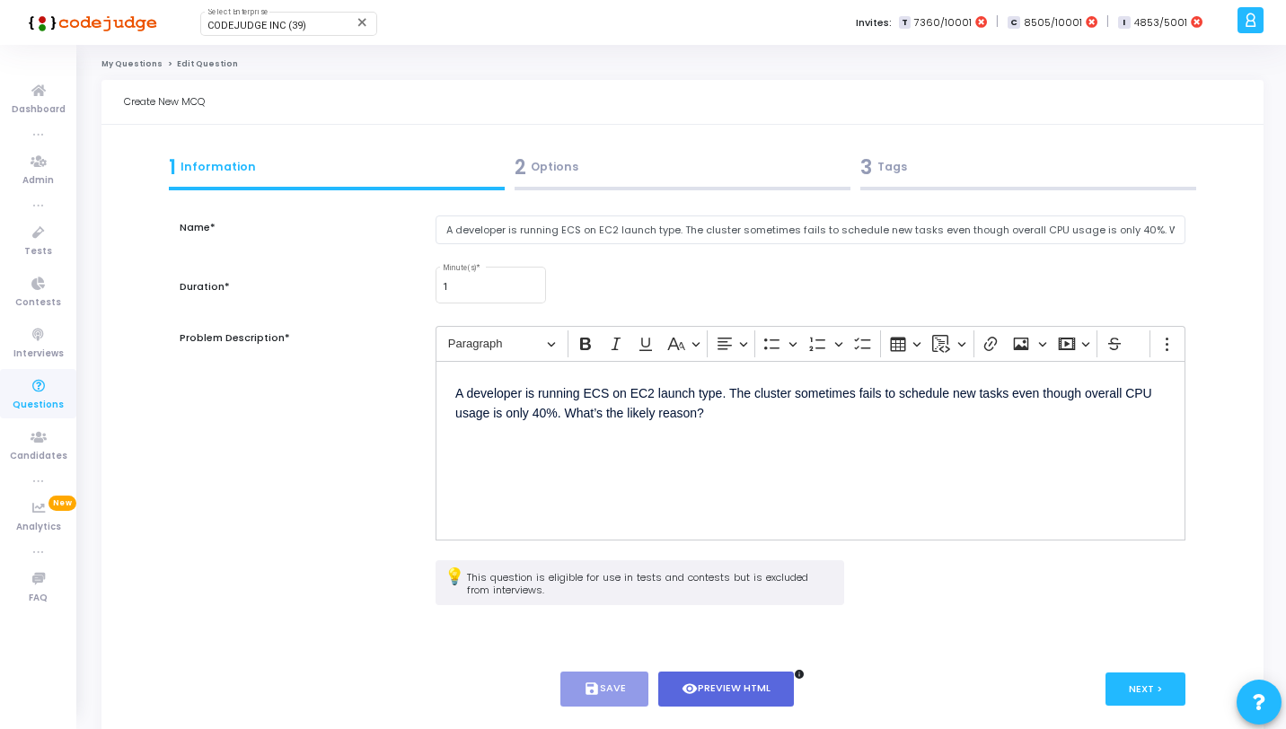
click at [690, 177] on div "2 Options" at bounding box center [683, 168] width 336 height 30
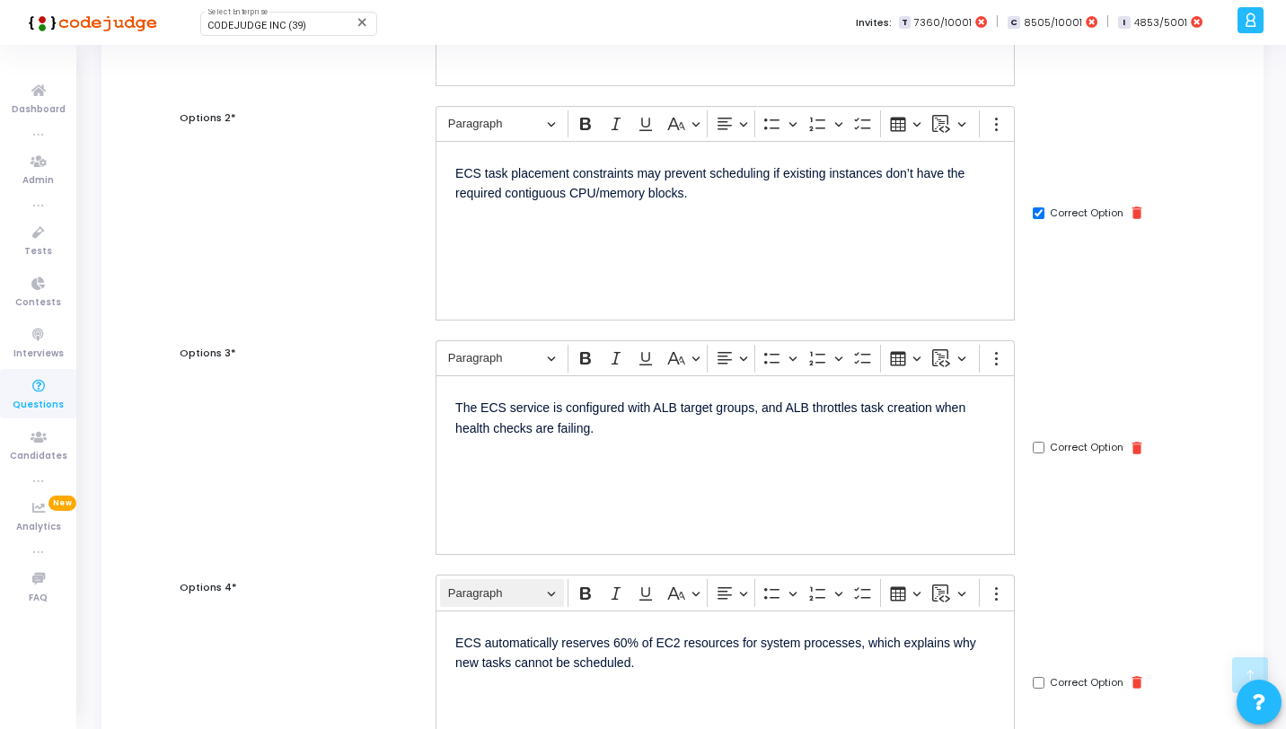
scroll to position [737, 0]
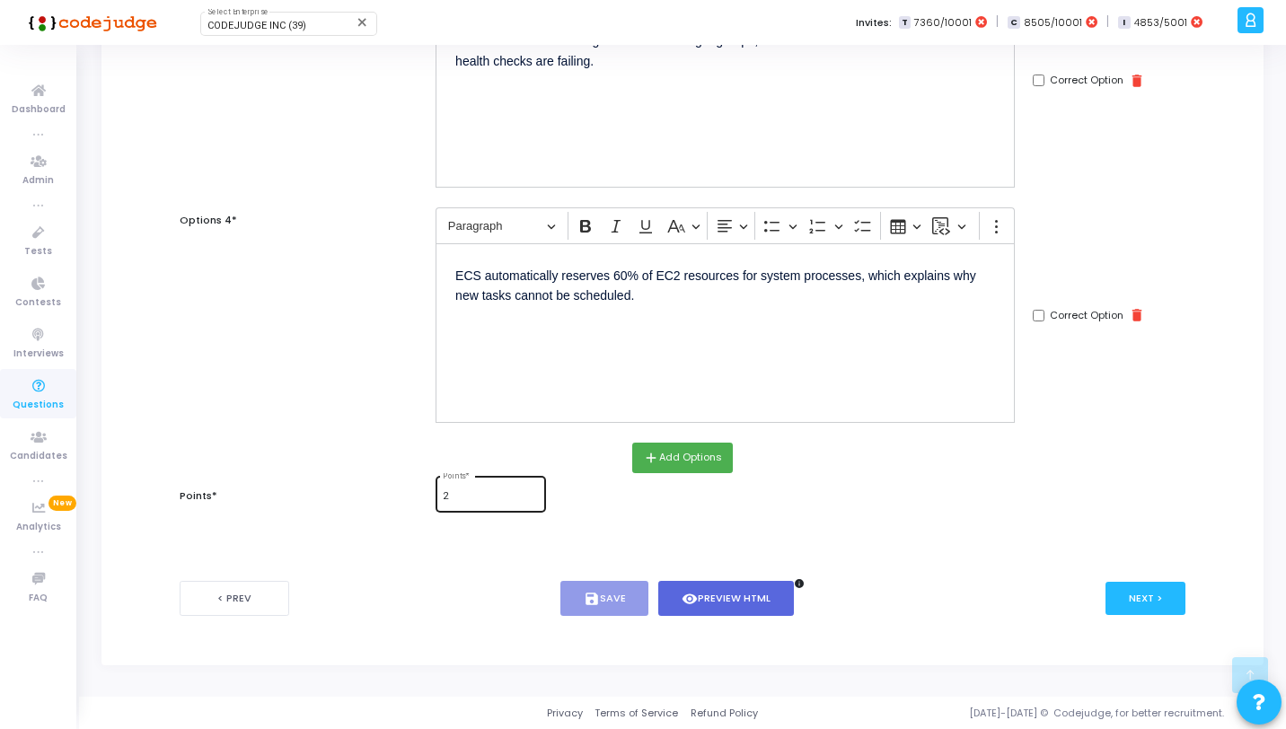
click at [488, 491] on input "2" at bounding box center [490, 496] width 95 height 11
type input "1"
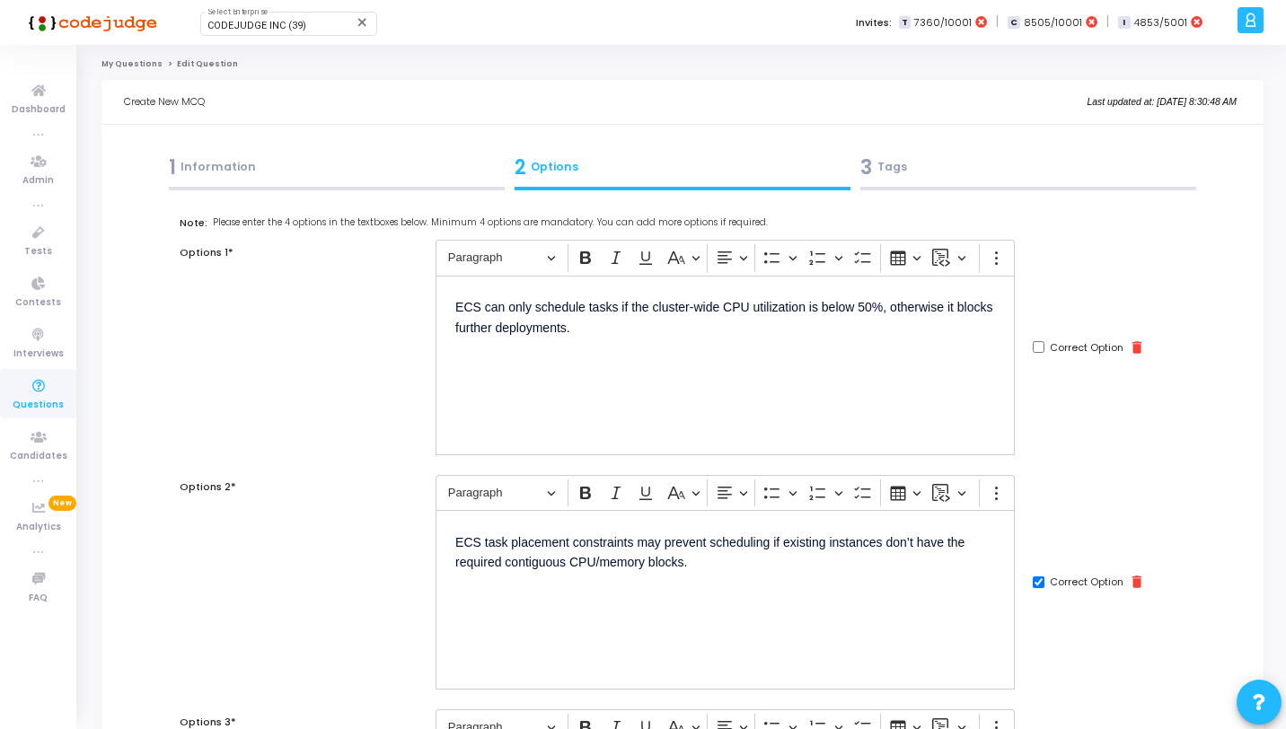
click at [930, 185] on div "3 Tags" at bounding box center [1029, 171] width 346 height 49
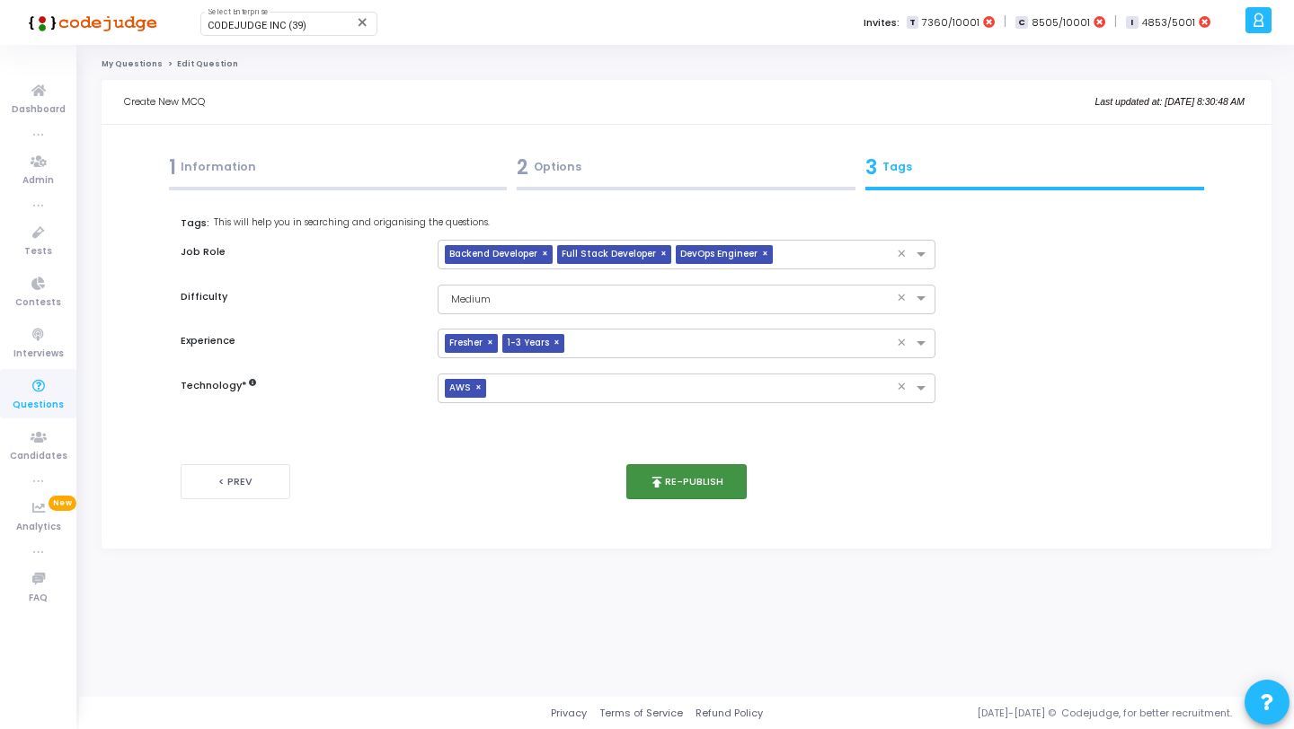
click at [675, 476] on button "publish Re-publish" at bounding box center [686, 481] width 121 height 35
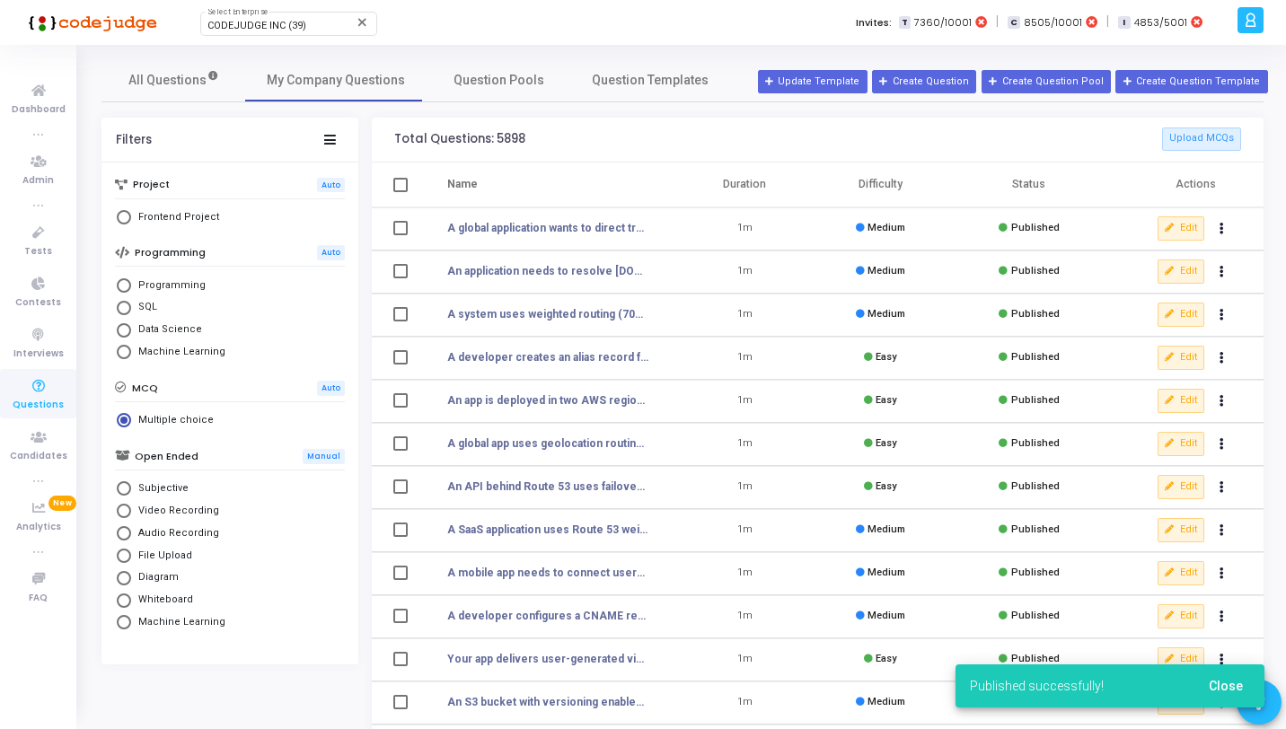
scroll to position [221, 0]
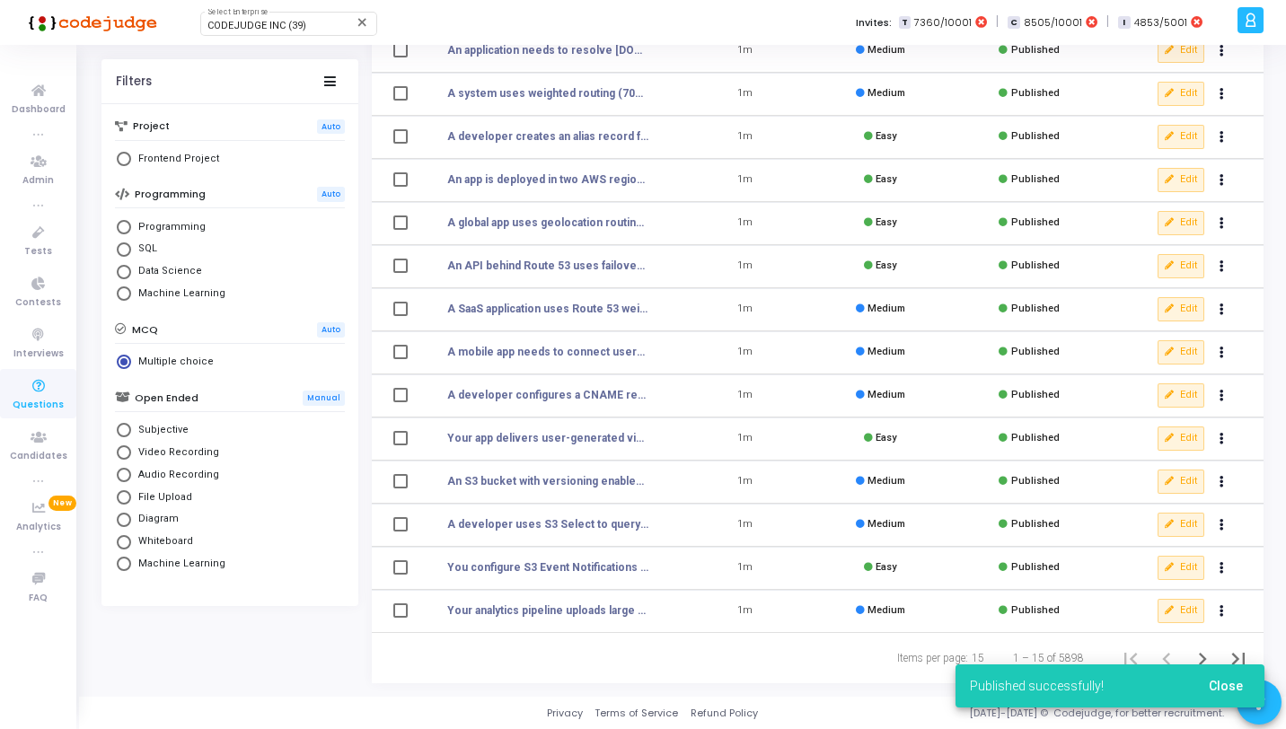
click at [1215, 690] on span "Close" at bounding box center [1226, 686] width 34 height 14
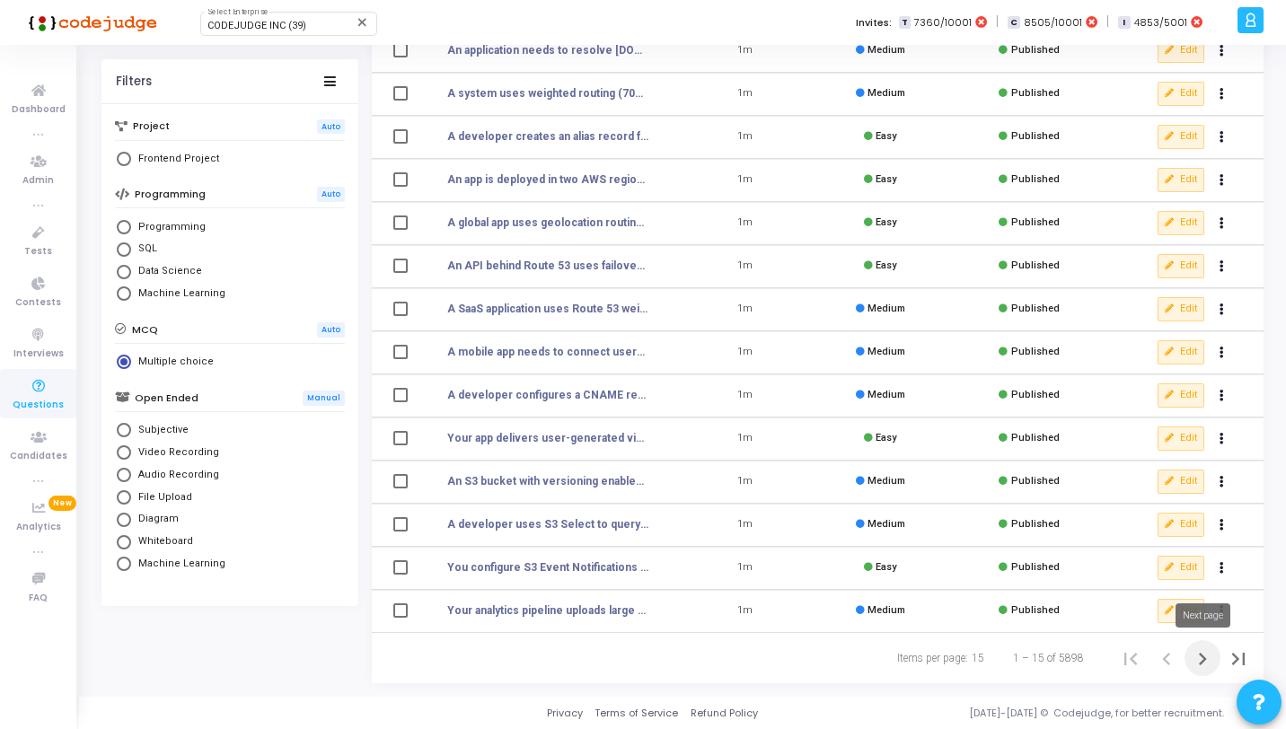
click at [1208, 667] on icon "Next page" at bounding box center [1202, 659] width 25 height 25
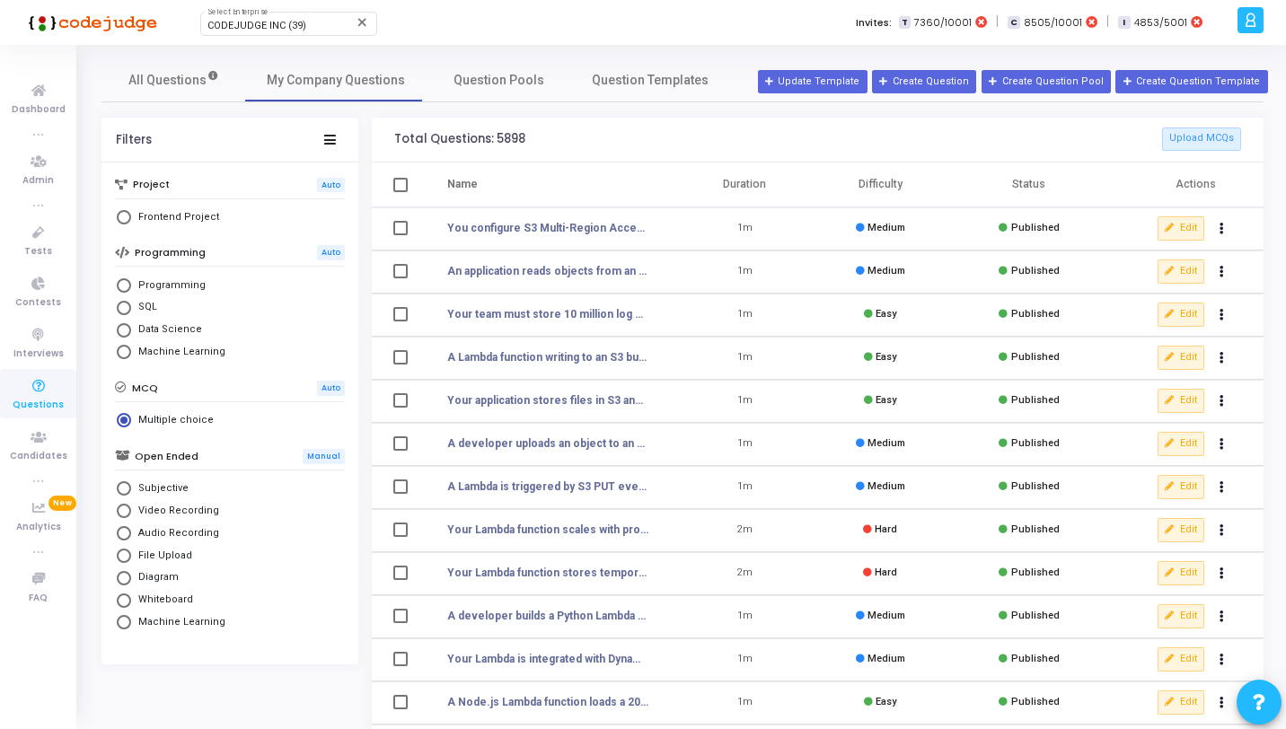
scroll to position [221, 0]
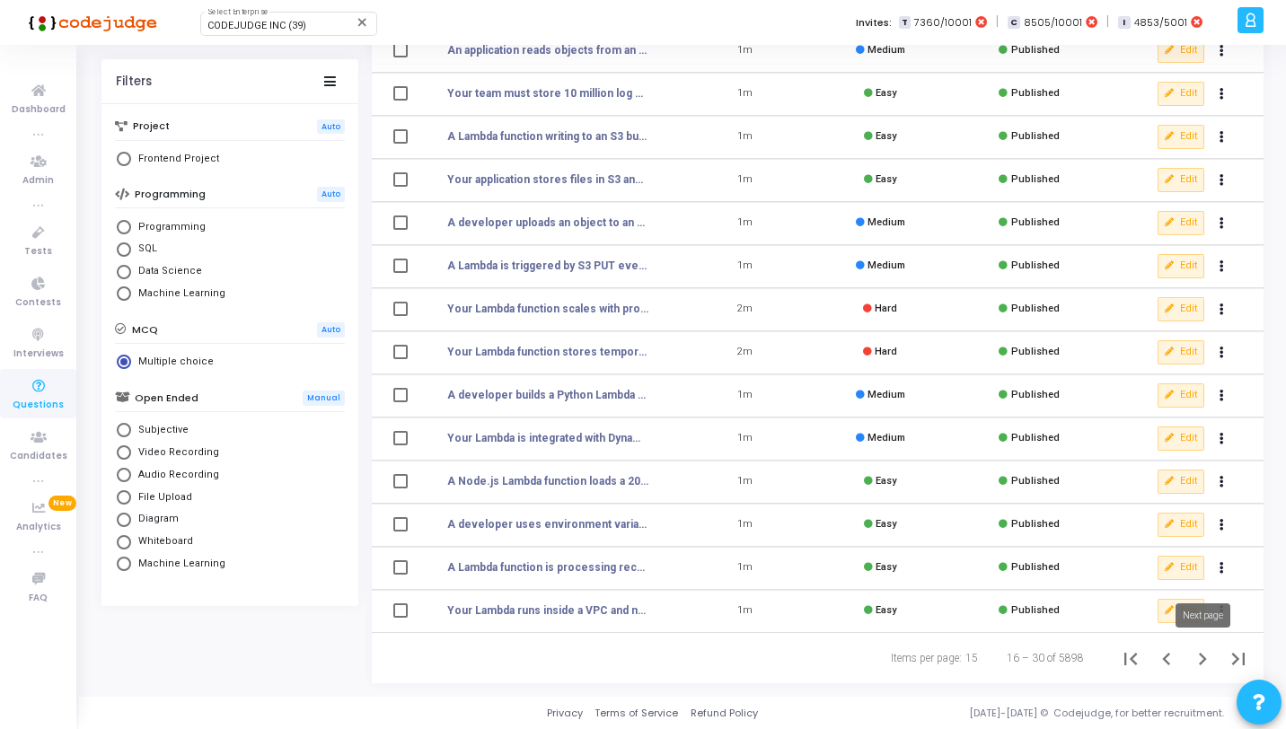
click at [1199, 661] on icon "Next page" at bounding box center [1202, 659] width 25 height 25
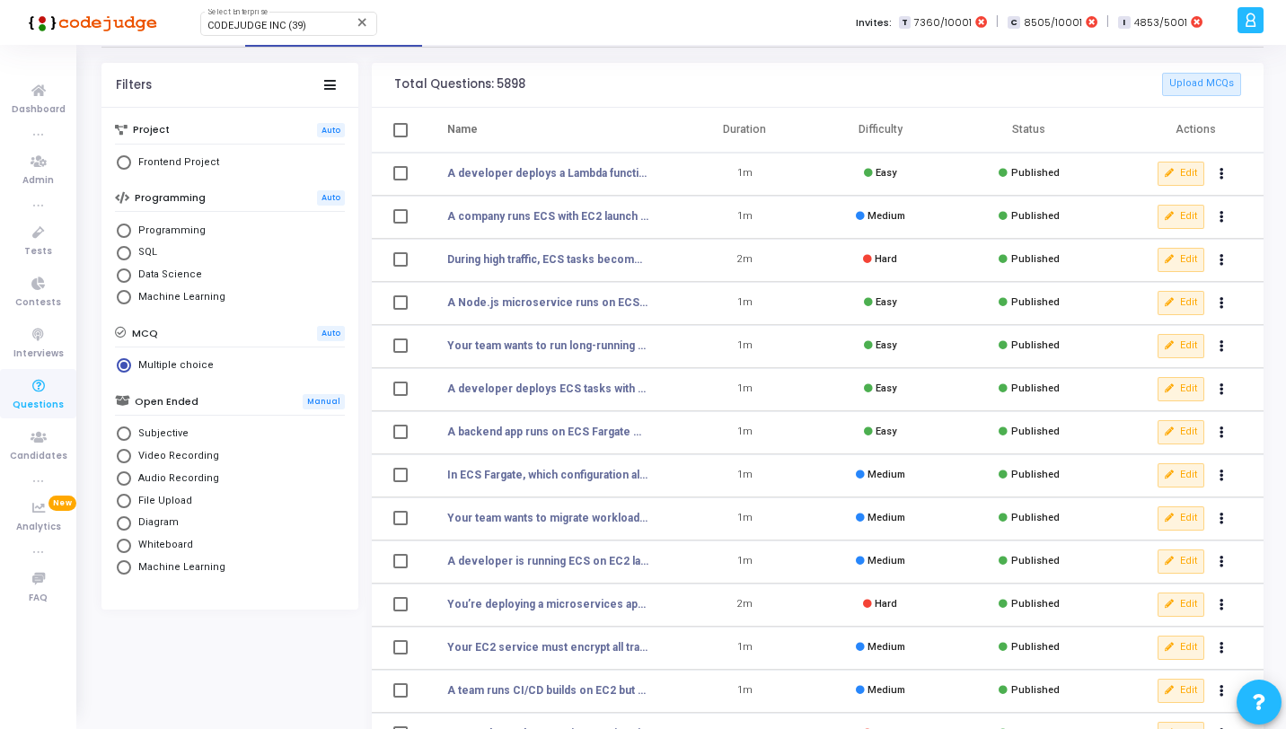
scroll to position [221, 0]
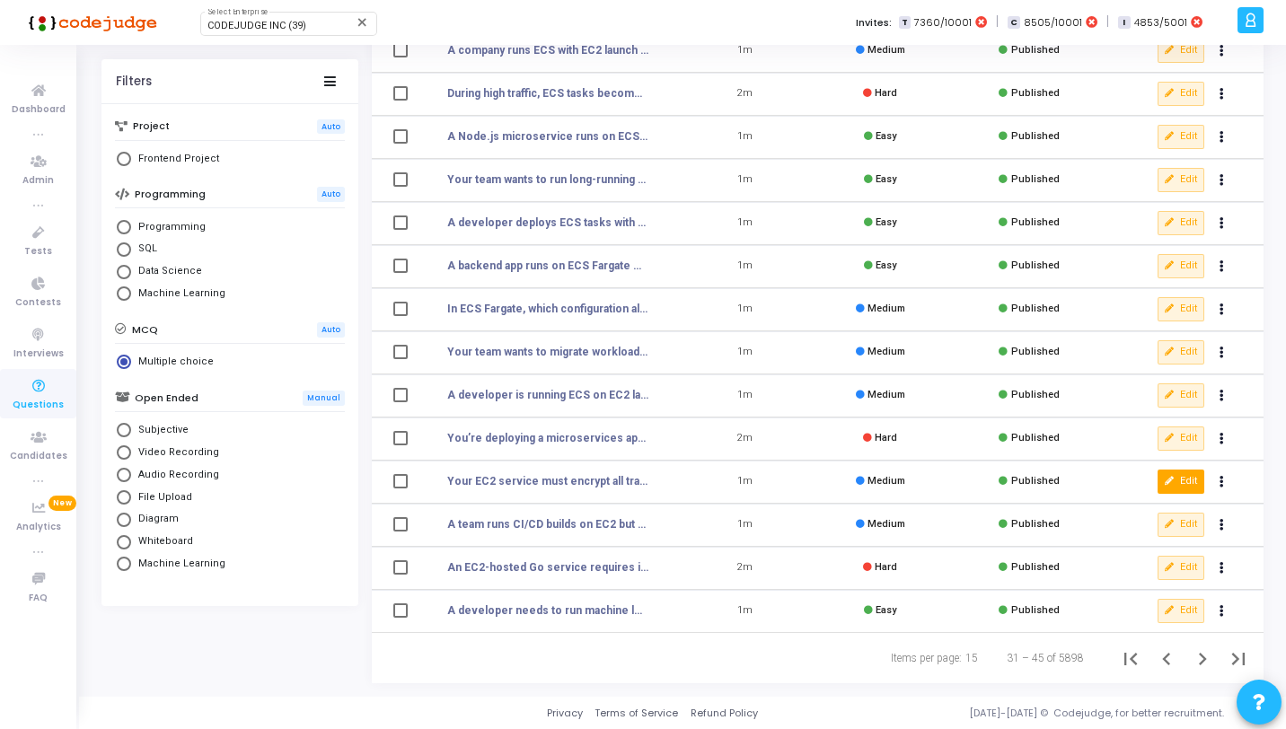
click at [1187, 484] on button "Edit" at bounding box center [1181, 481] width 47 height 23
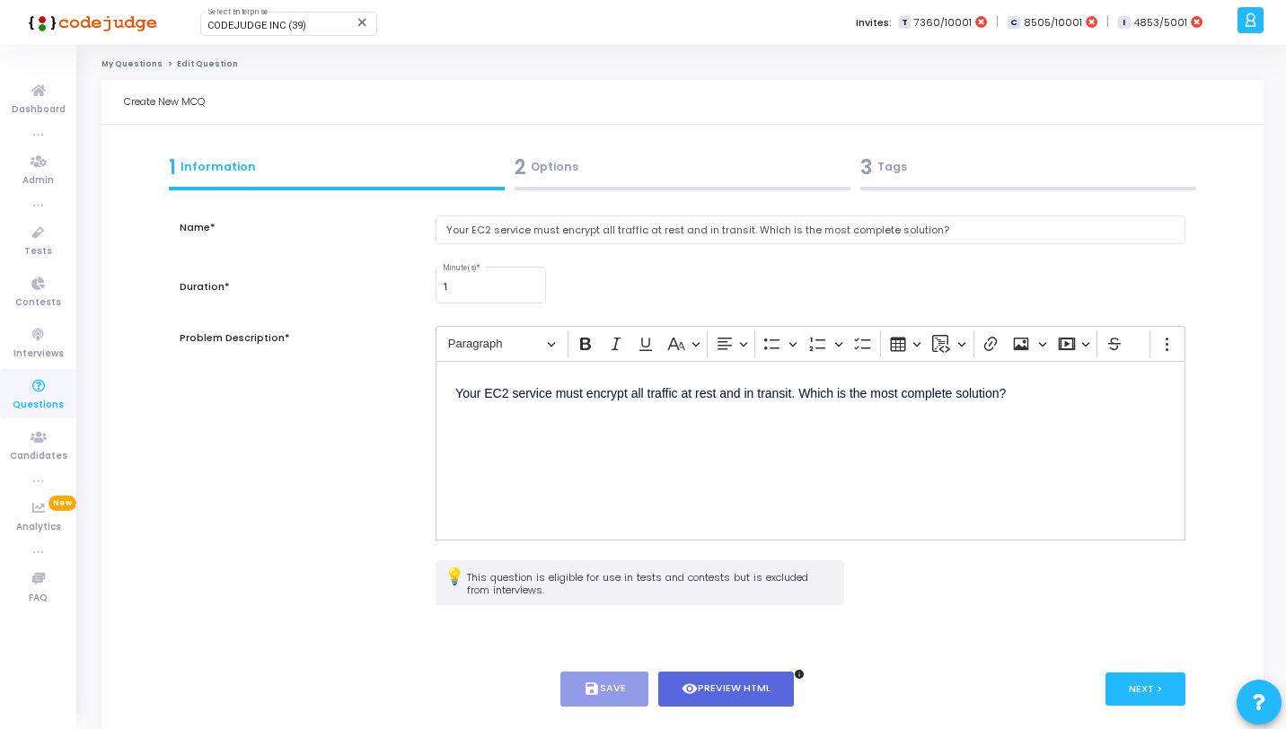
click at [683, 165] on div "2 Options" at bounding box center [683, 168] width 336 height 30
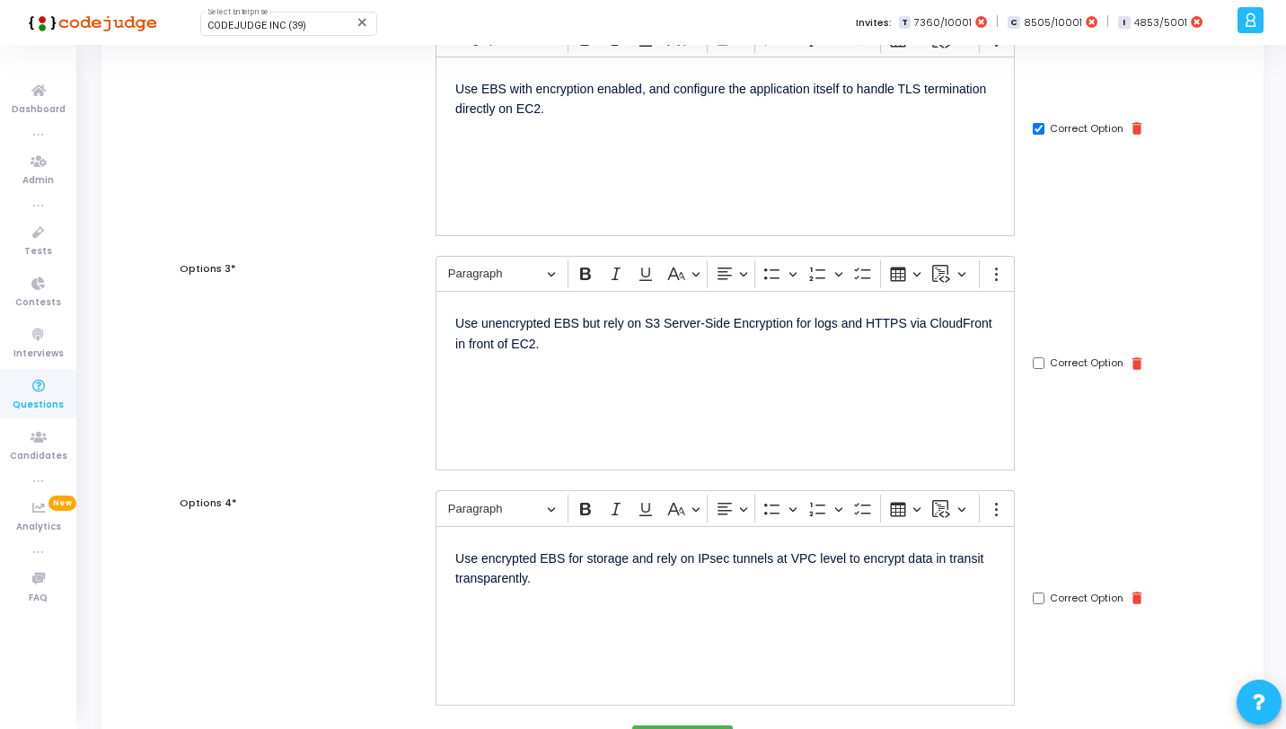
scroll to position [737, 0]
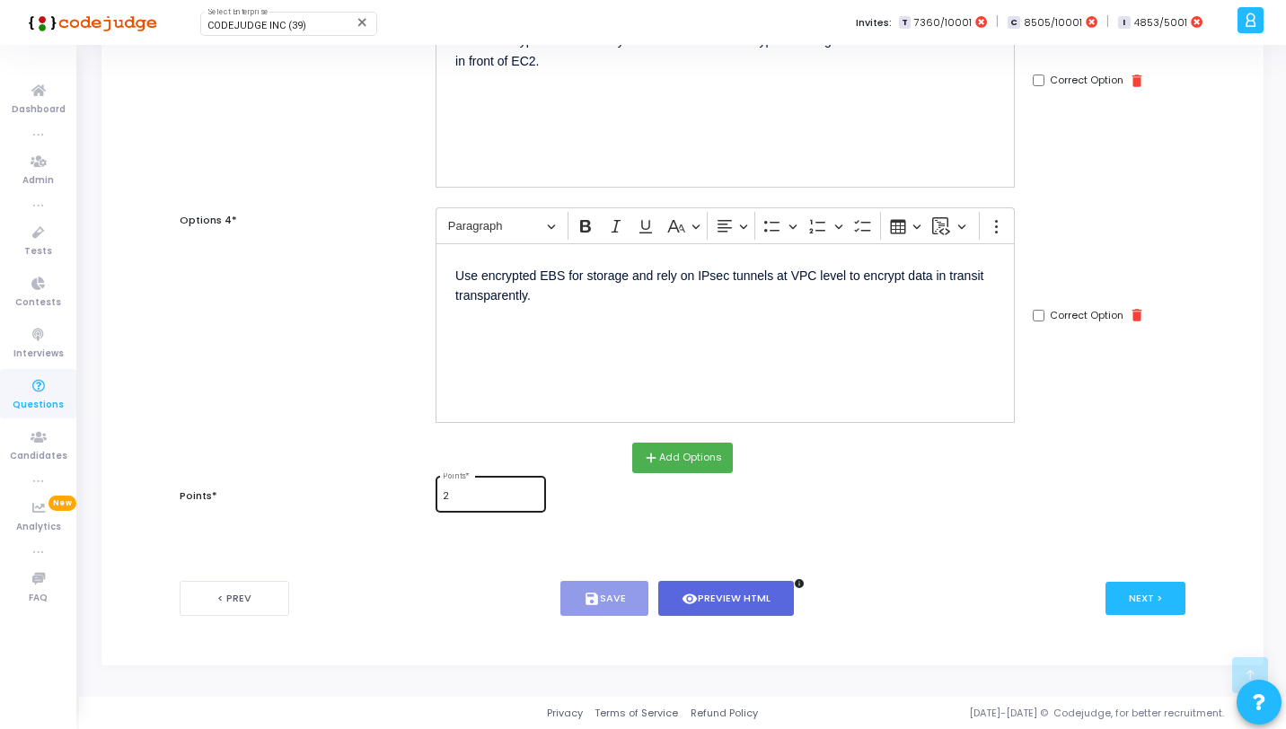
click at [502, 508] on div "2 Points *" at bounding box center [490, 492] width 95 height 39
type input "2"
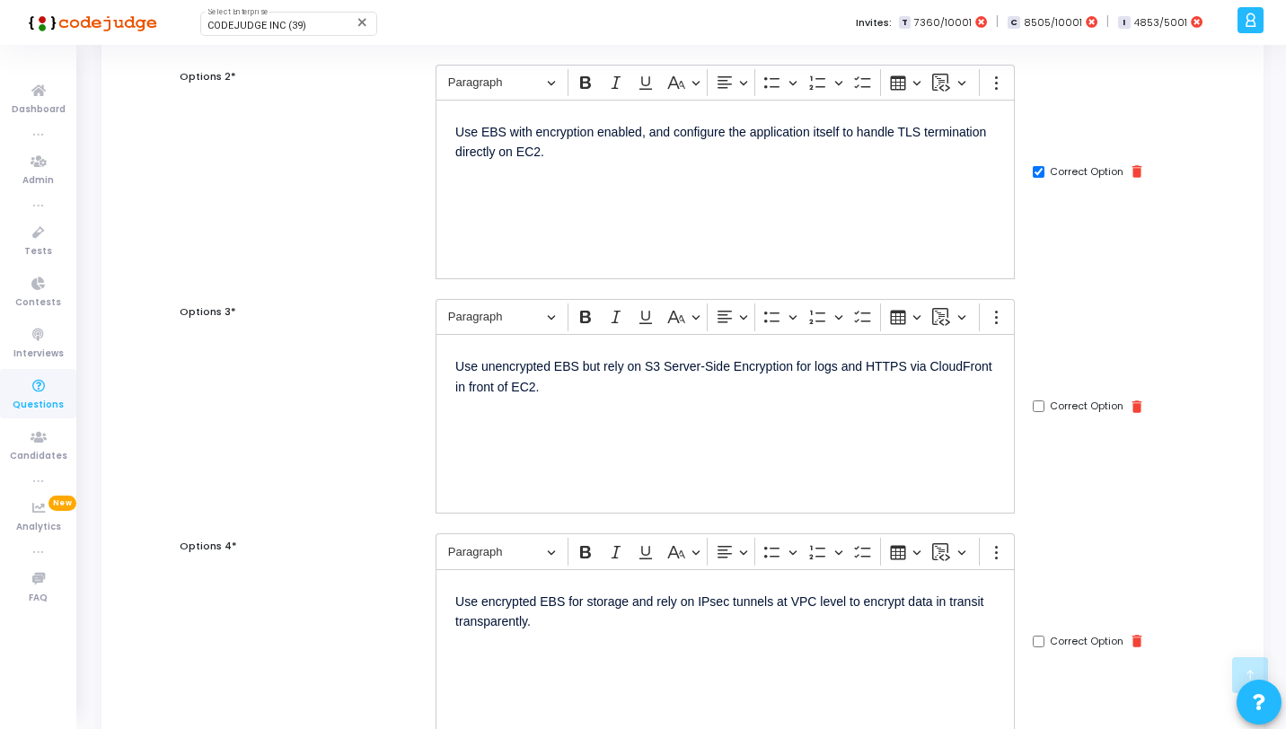
scroll to position [0, 0]
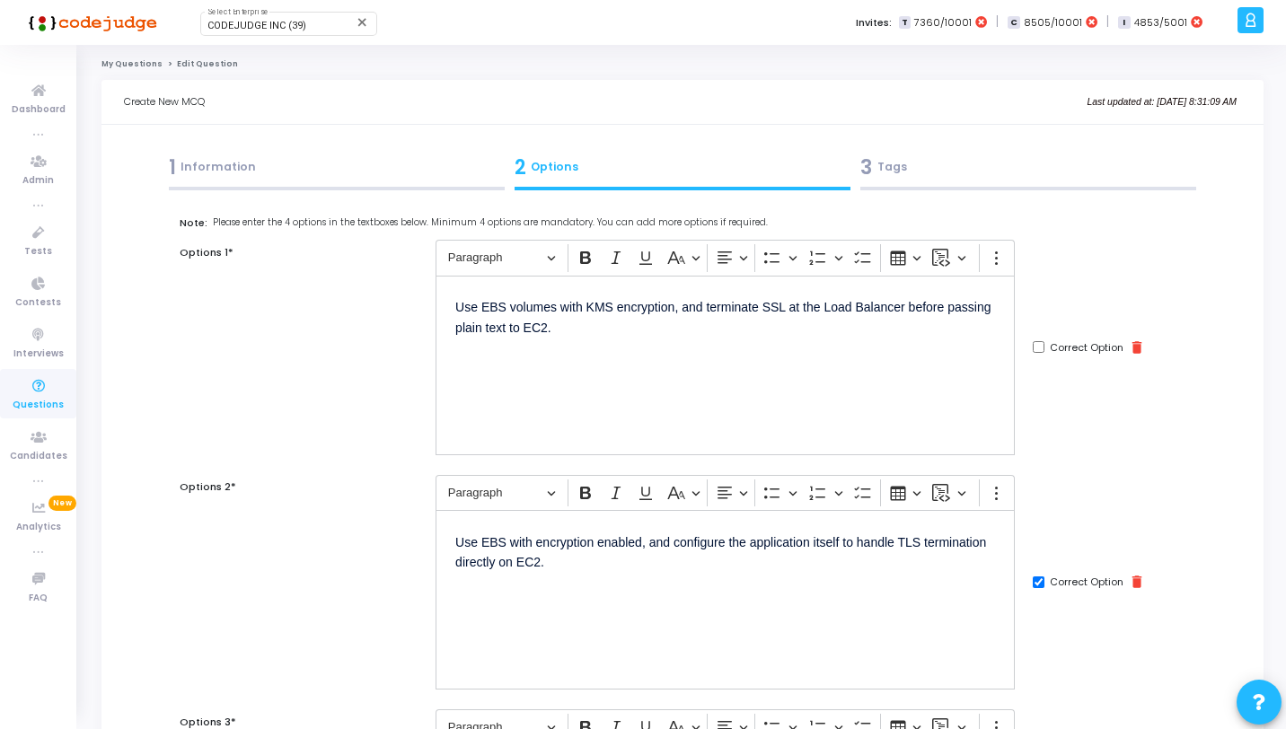
type input "1"
click at [984, 174] on div "3 Tags" at bounding box center [1029, 168] width 336 height 30
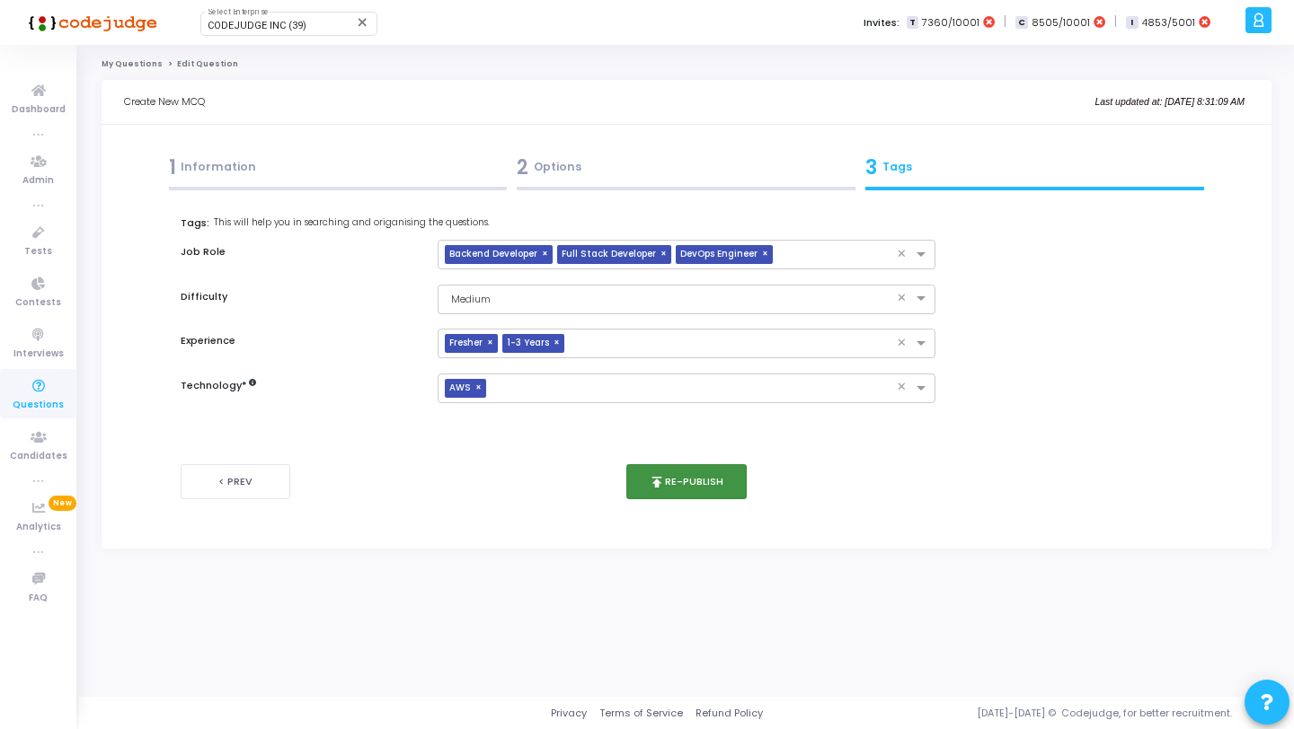
click at [715, 485] on button "publish Re-publish" at bounding box center [686, 481] width 121 height 35
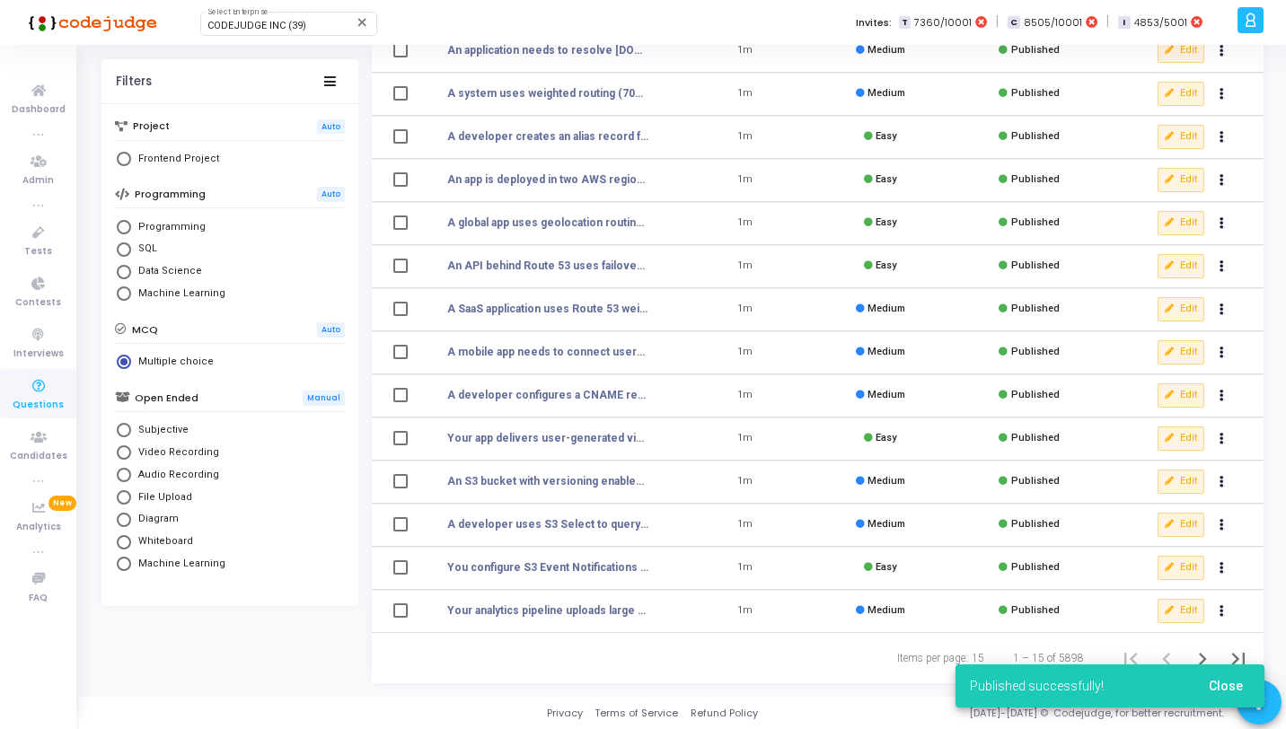
click at [1212, 686] on span "Close" at bounding box center [1226, 686] width 34 height 14
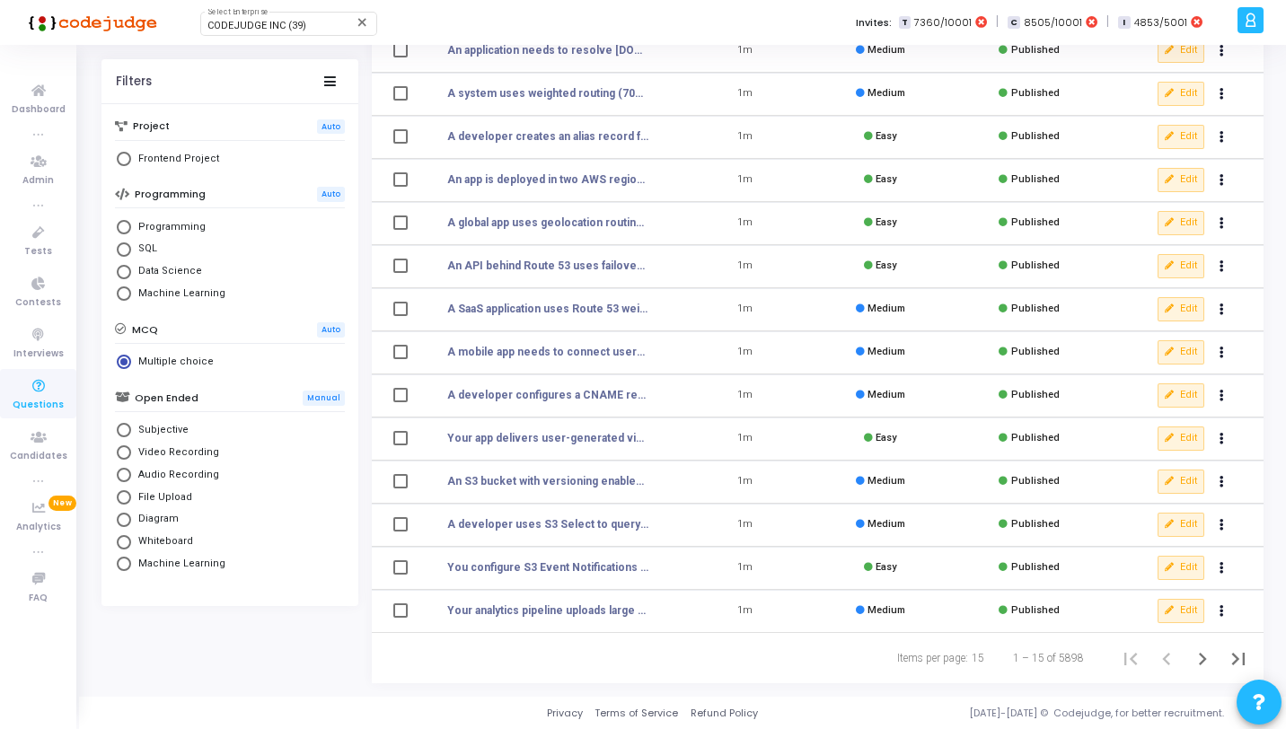
click at [1188, 647] on div "1 – 15 of 5898" at bounding box center [1124, 659] width 265 height 36
click at [1199, 659] on icon "Next page" at bounding box center [1202, 659] width 25 height 25
click at [1204, 666] on icon "Next page" at bounding box center [1202, 659] width 25 height 25
click at [1180, 526] on button "Edit" at bounding box center [1181, 524] width 47 height 23
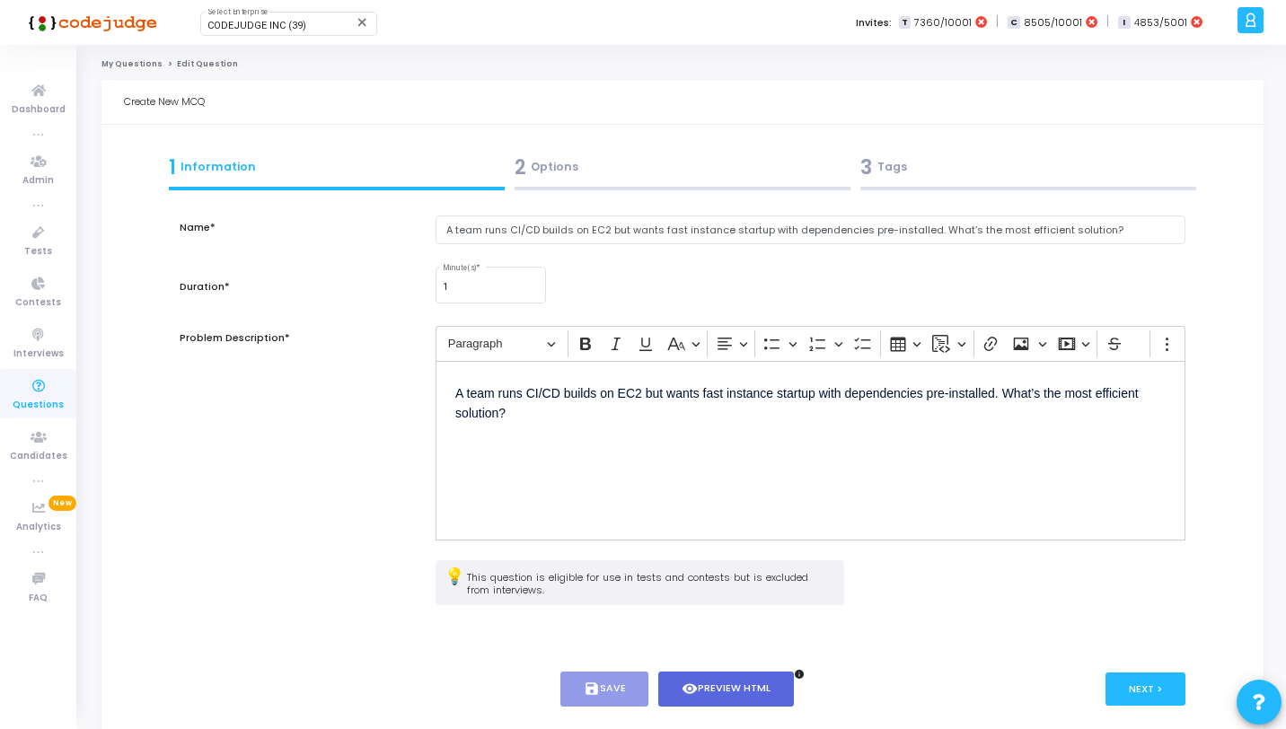
click at [752, 186] on div "2 Options" at bounding box center [682, 171] width 346 height 49
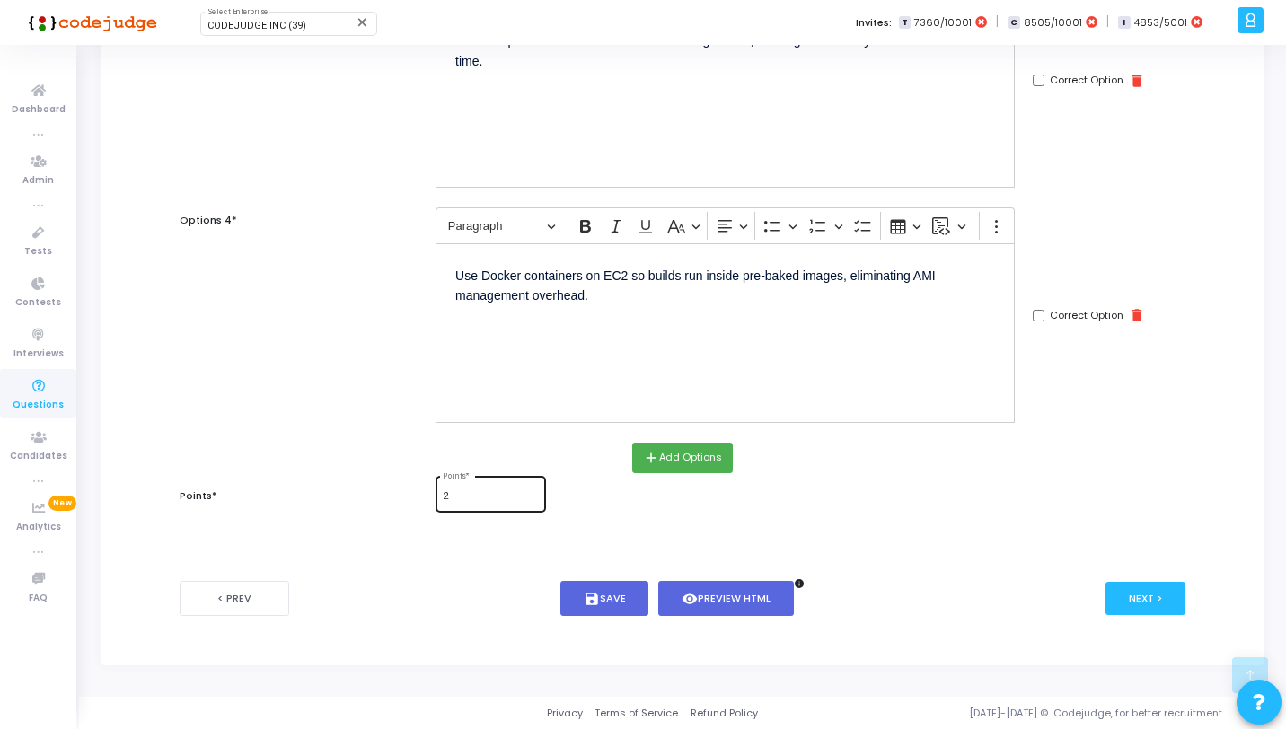
click at [478, 489] on div "2 Points *" at bounding box center [490, 492] width 95 height 39
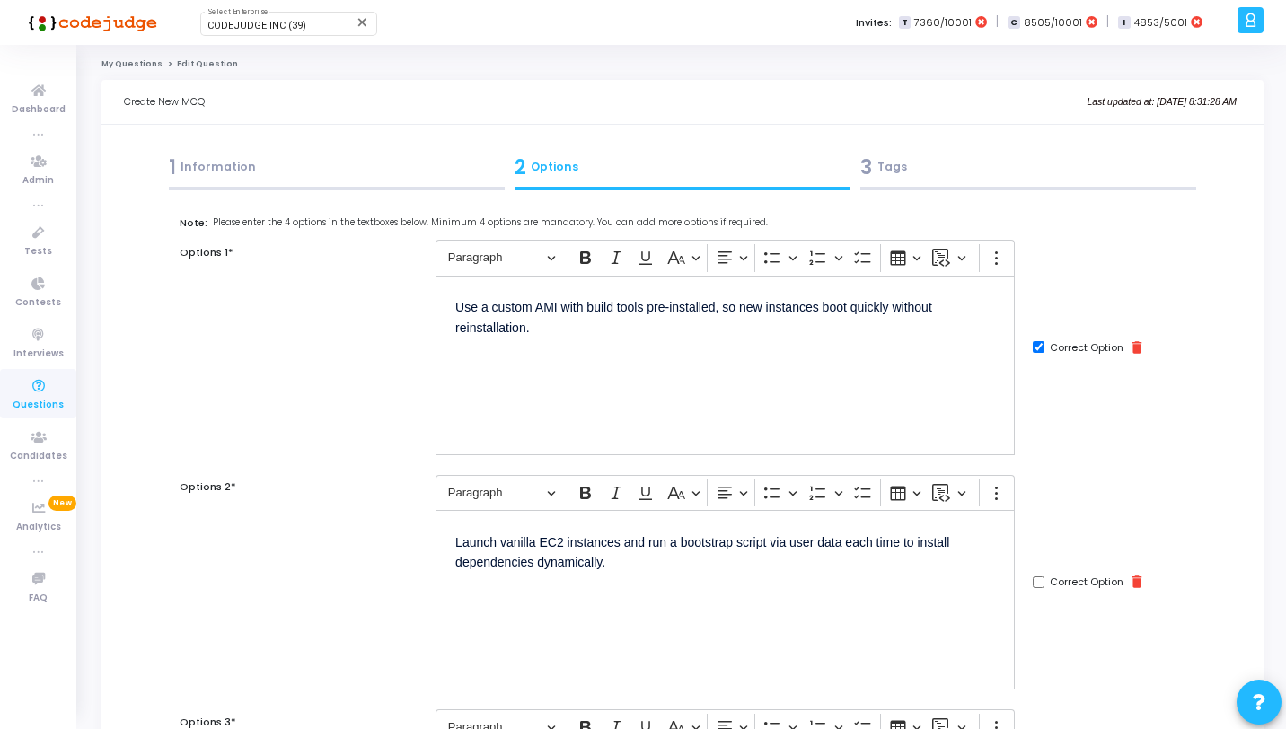
type input "1"
click at [1018, 179] on div "3 Tags" at bounding box center [1029, 168] width 336 height 30
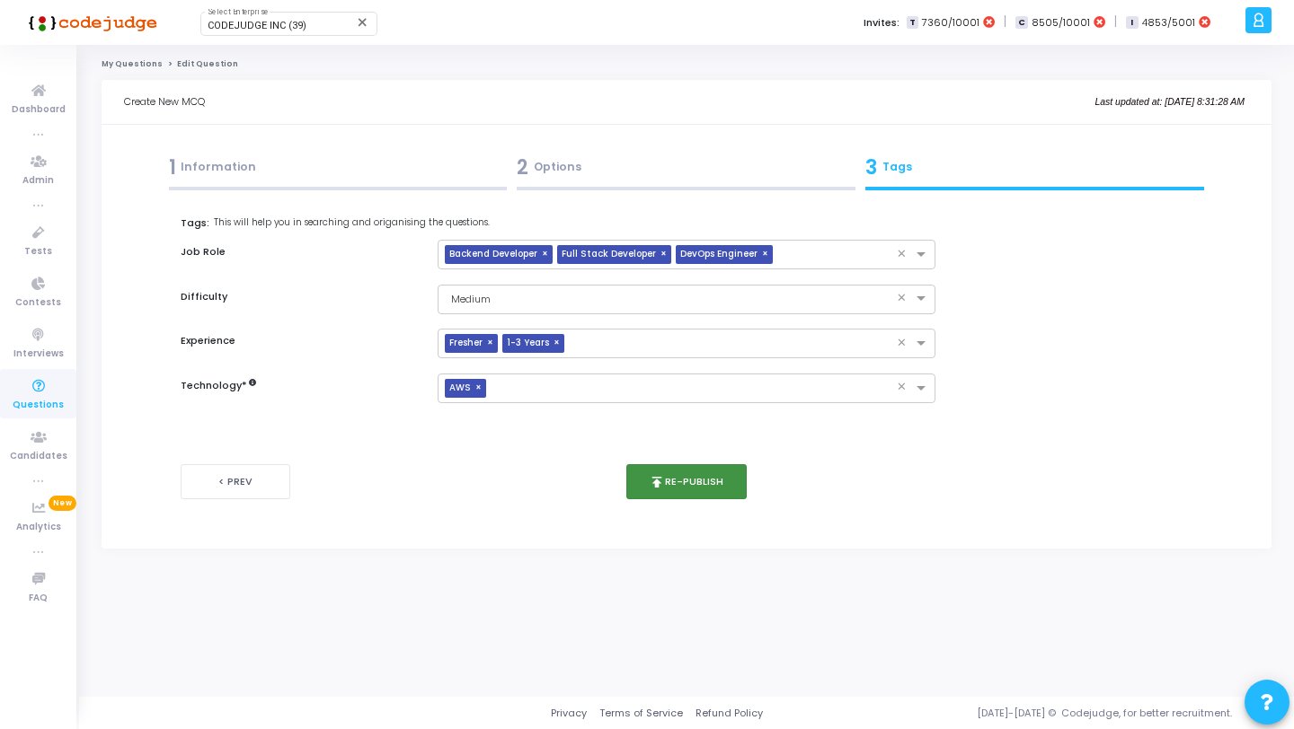
click at [718, 469] on button "publish Re-publish" at bounding box center [686, 481] width 121 height 35
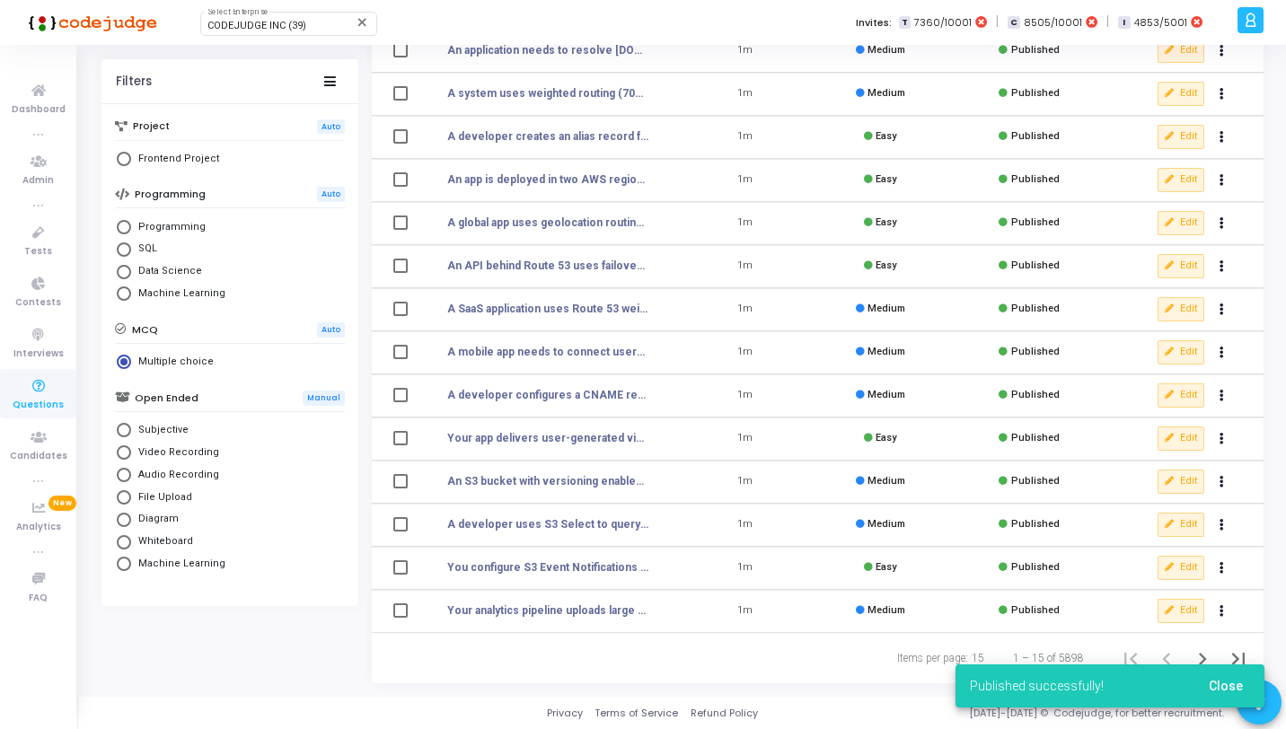
click at [1215, 680] on span "Close" at bounding box center [1226, 686] width 34 height 14
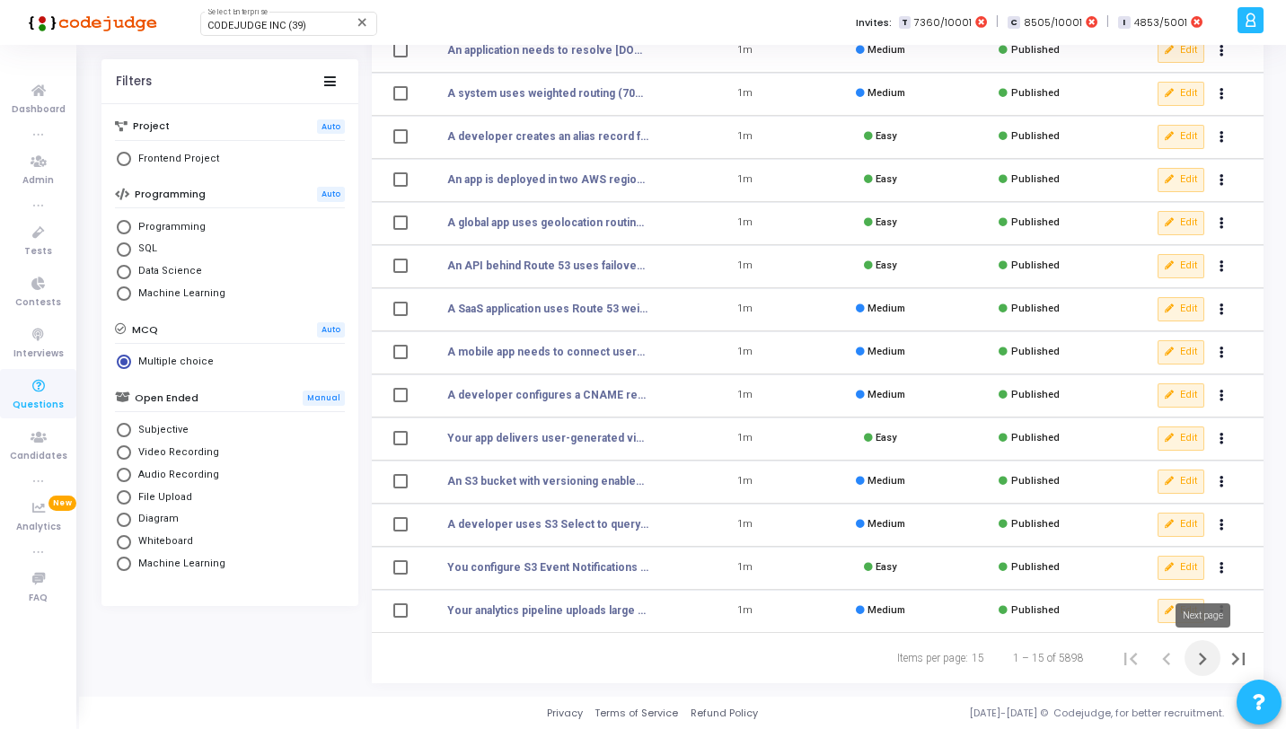
click at [1207, 672] on button "Next page" at bounding box center [1203, 659] width 36 height 36
click at [1207, 650] on icon "Next page" at bounding box center [1202, 659] width 25 height 25
click at [1212, 656] on icon "Next page" at bounding box center [1202, 659] width 25 height 25
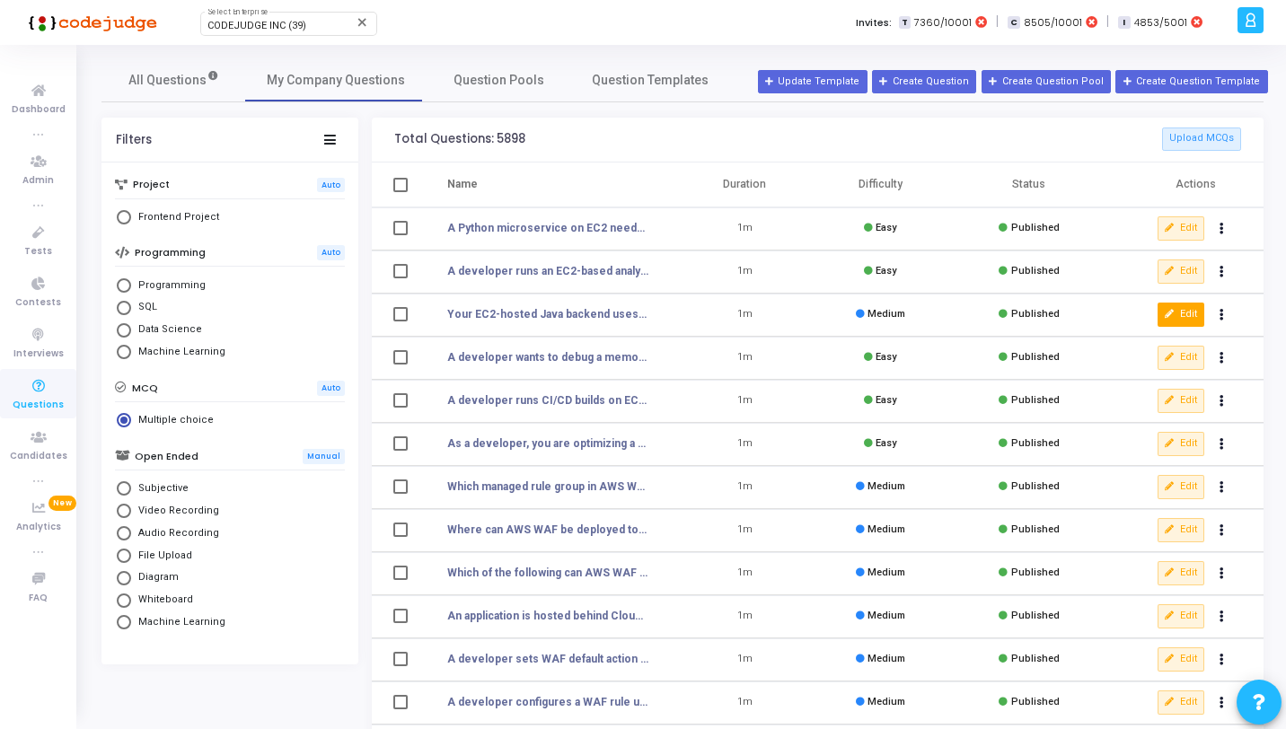
click at [1180, 313] on button "Edit" at bounding box center [1181, 314] width 47 height 23
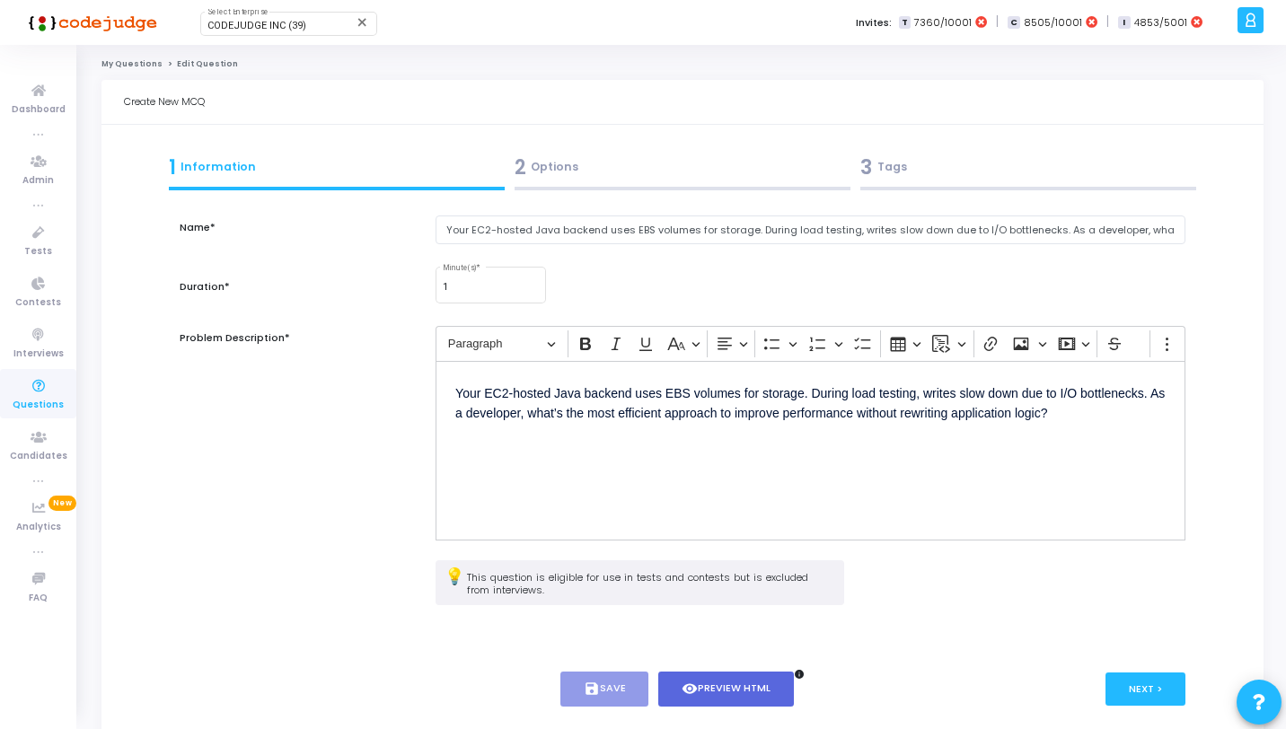
click at [630, 177] on div "2 Options" at bounding box center [683, 168] width 336 height 30
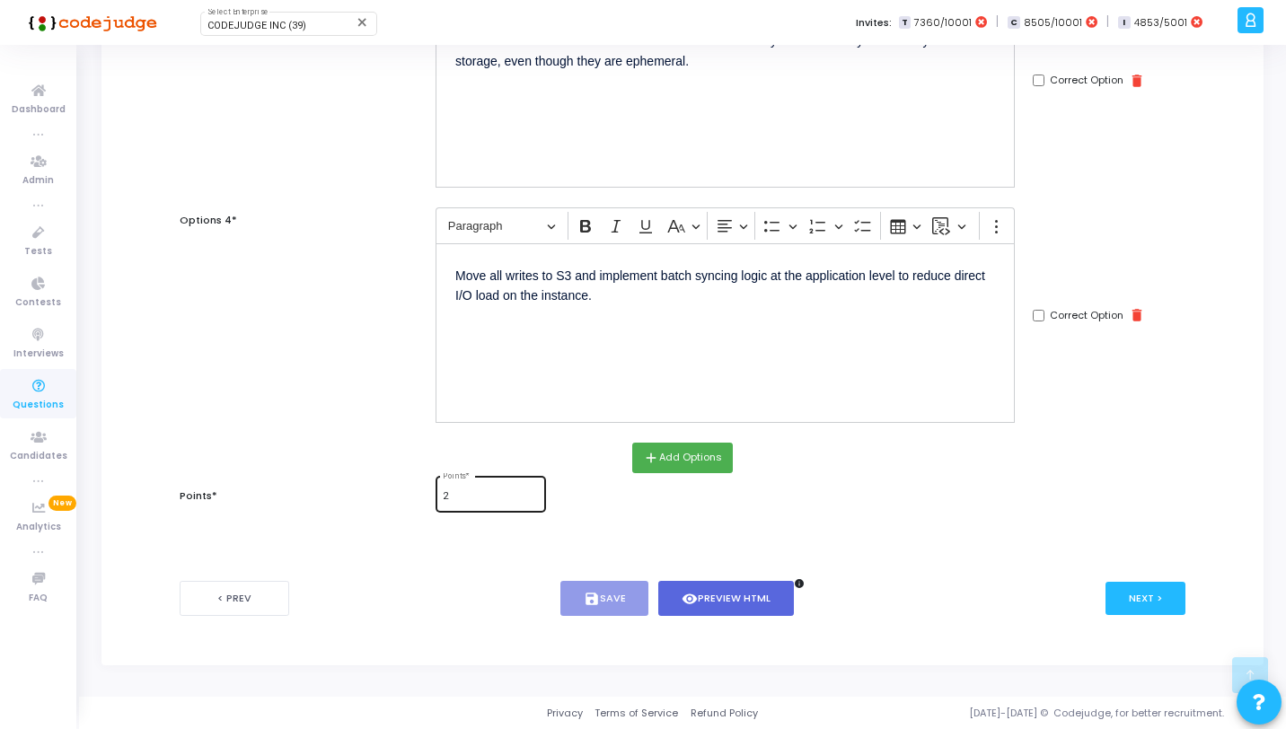
click at [473, 505] on div "2 Points *" at bounding box center [490, 492] width 95 height 39
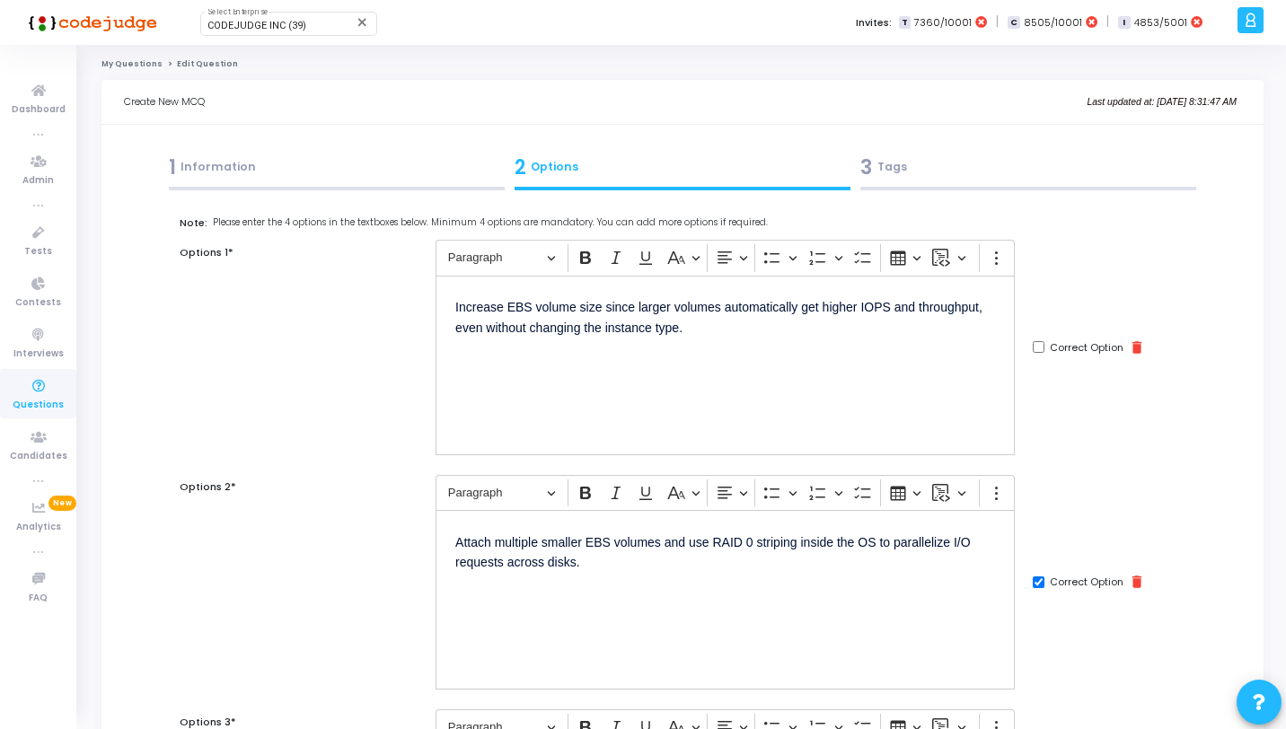
type input "1"
click at [1021, 185] on div "3 Tags" at bounding box center [1029, 171] width 346 height 49
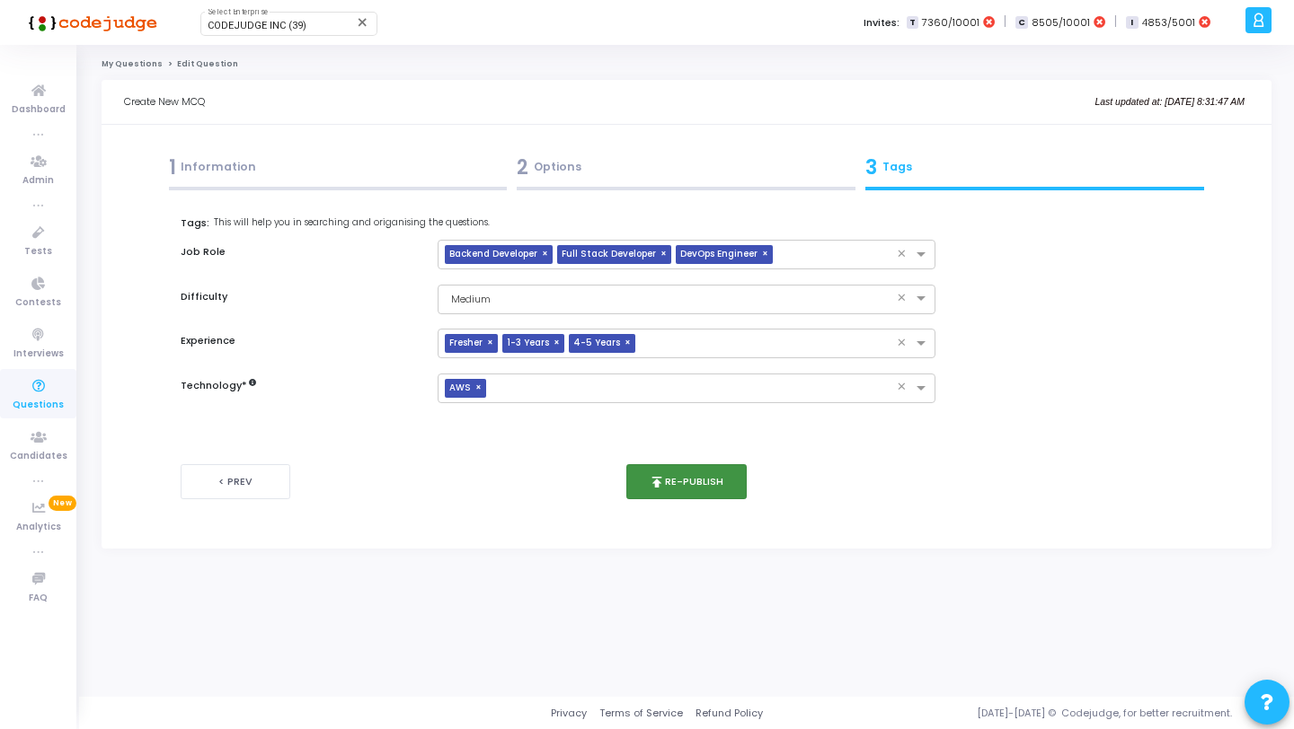
click at [687, 479] on button "publish Re-publish" at bounding box center [686, 481] width 121 height 35
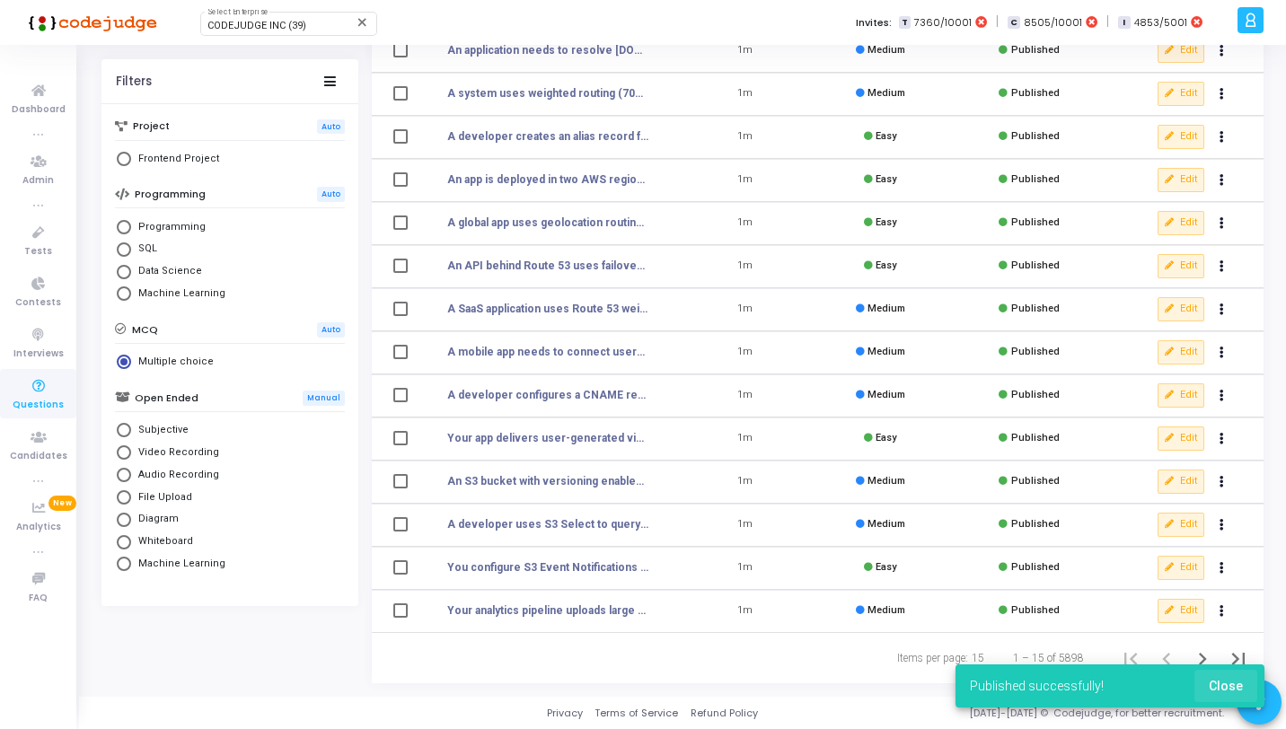
click at [1233, 681] on span "Close" at bounding box center [1226, 686] width 34 height 14
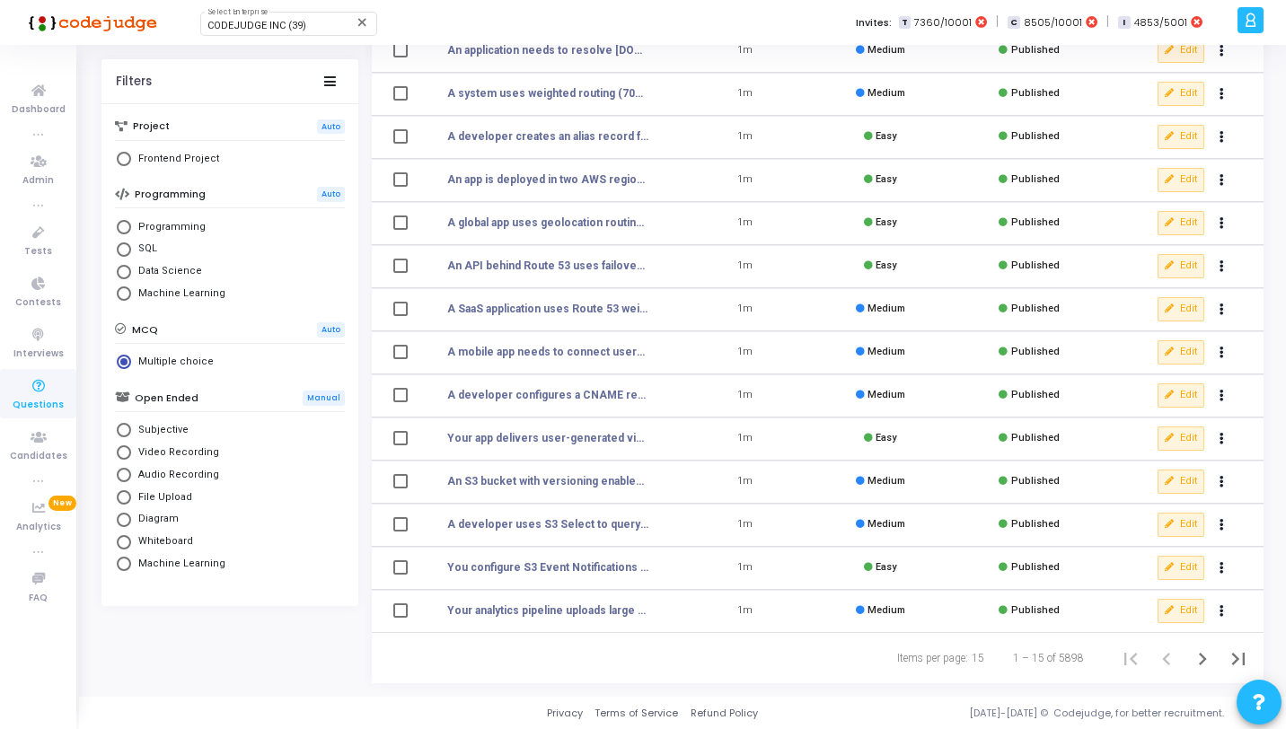
click at [1201, 678] on div "Items per page: 15 1 – 15 of 5898" at bounding box center [818, 658] width 892 height 50
click at [1207, 648] on icon "Next page" at bounding box center [1202, 659] width 25 height 25
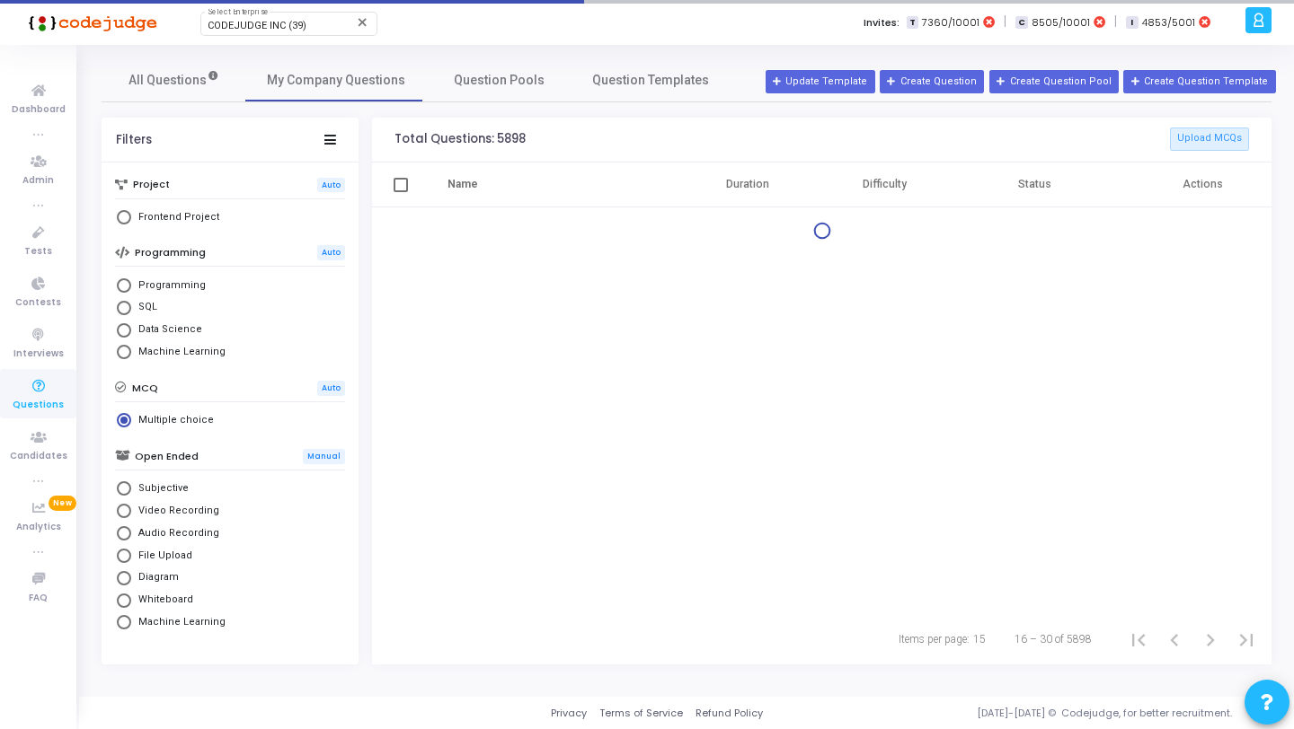
click at [1206, 664] on div "All Questions My Company Questions Question Pools Question Templates Filters Pr…" at bounding box center [687, 370] width 1170 height 625
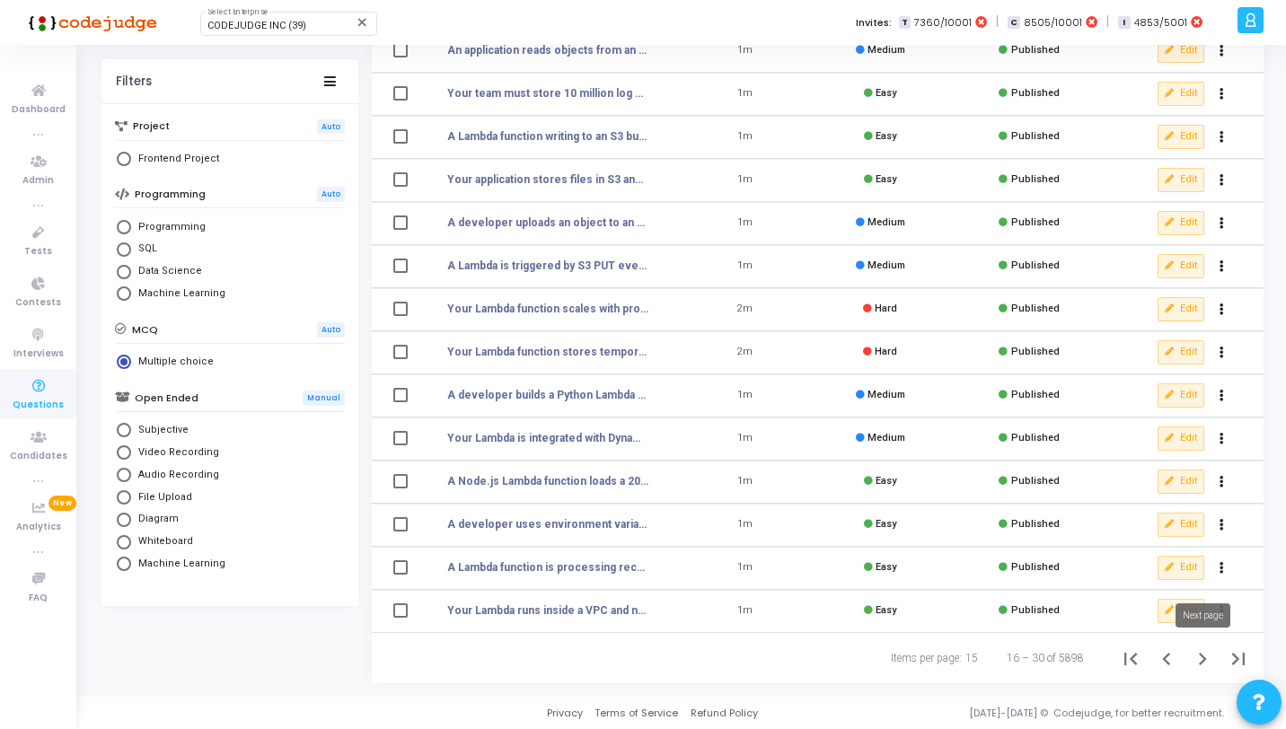
click at [1194, 649] on icon "Next page" at bounding box center [1202, 659] width 25 height 25
click at [1202, 656] on icon "Next page" at bounding box center [1203, 659] width 8 height 13
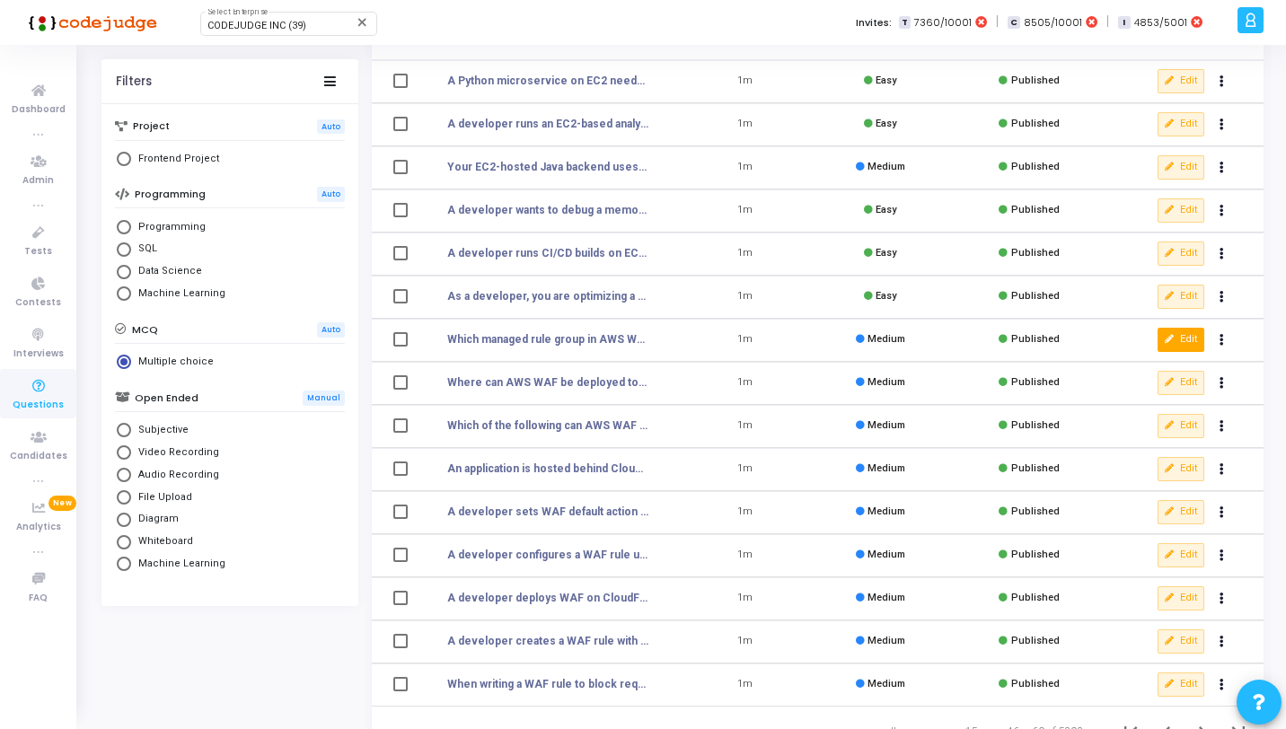
click at [1163, 340] on button "Edit" at bounding box center [1181, 339] width 47 height 23
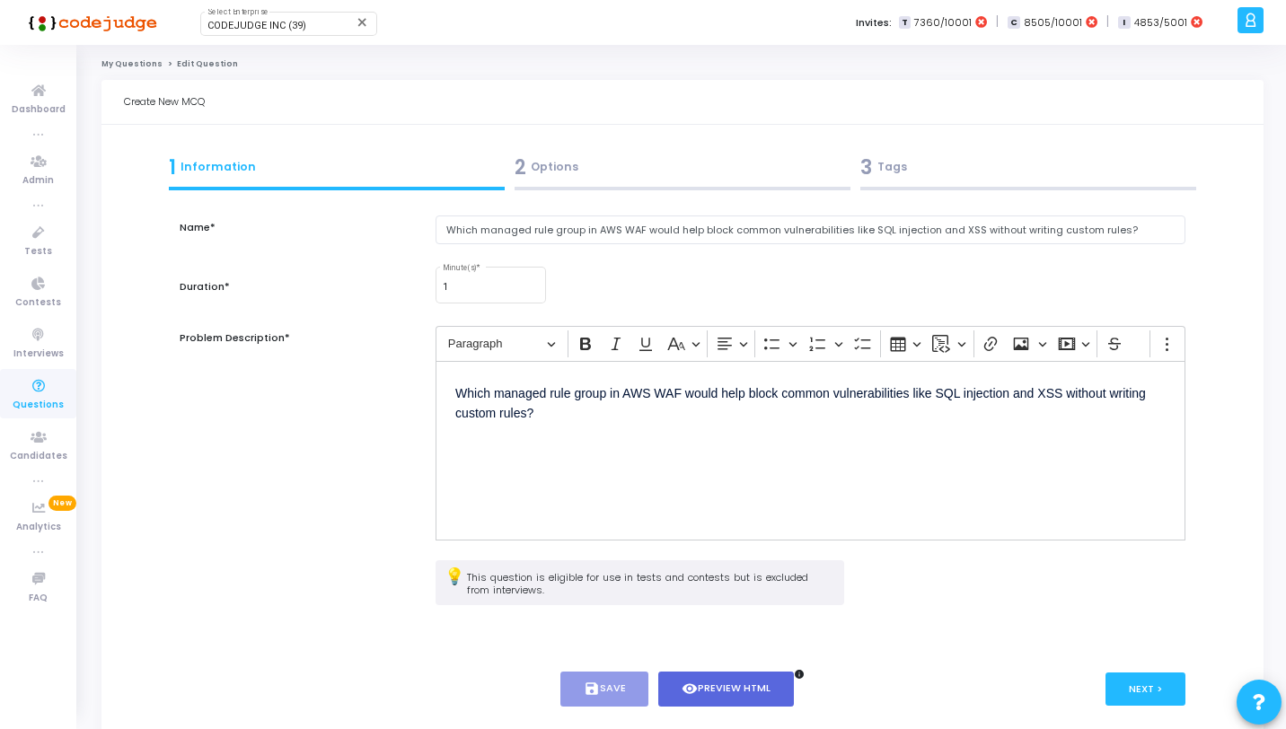
click at [667, 165] on div "2 Options" at bounding box center [683, 168] width 336 height 30
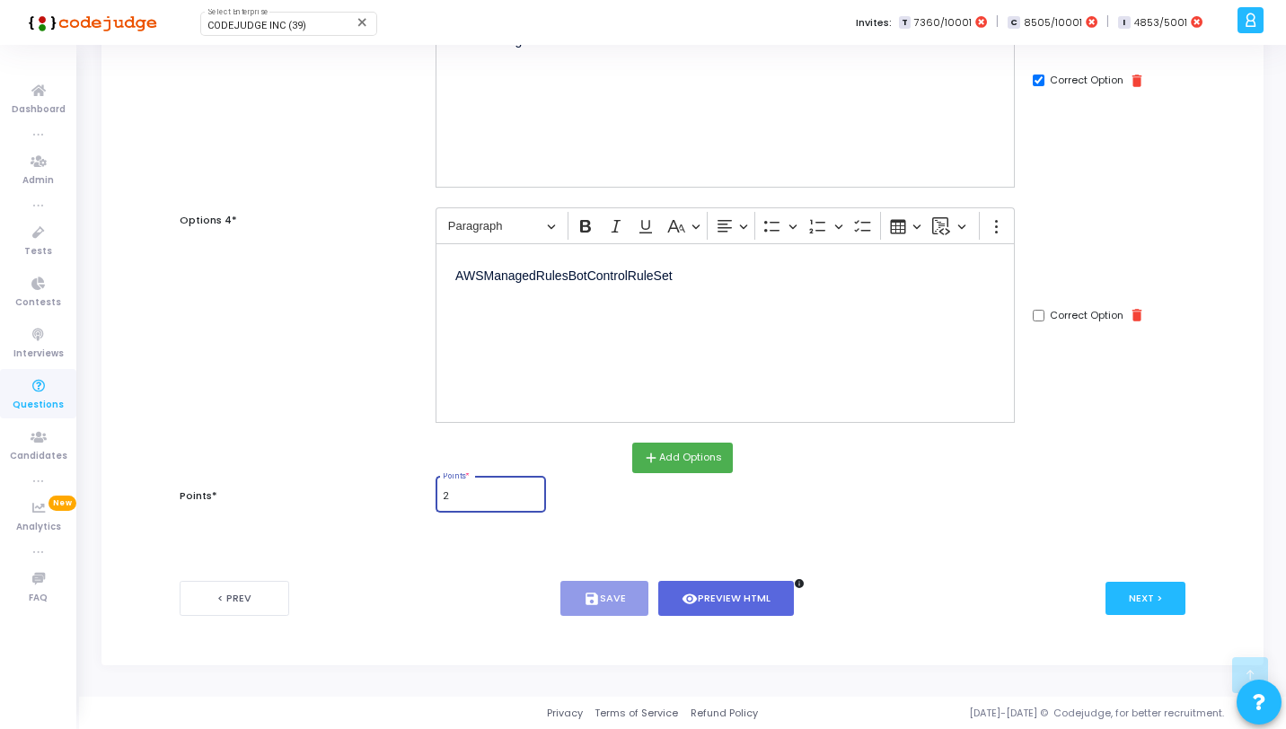
click at [468, 501] on input "2" at bounding box center [490, 496] width 95 height 11
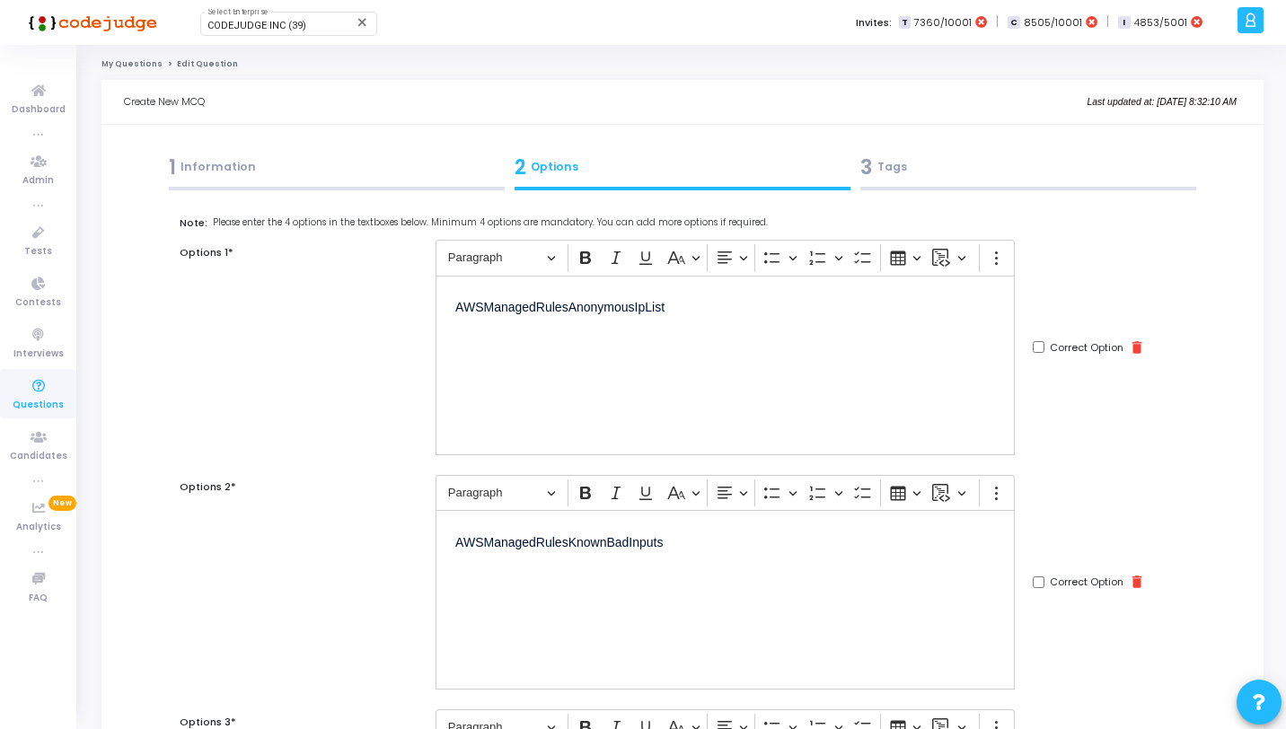
type input "1"
click at [1004, 155] on div "3 Tags" at bounding box center [1029, 168] width 336 height 30
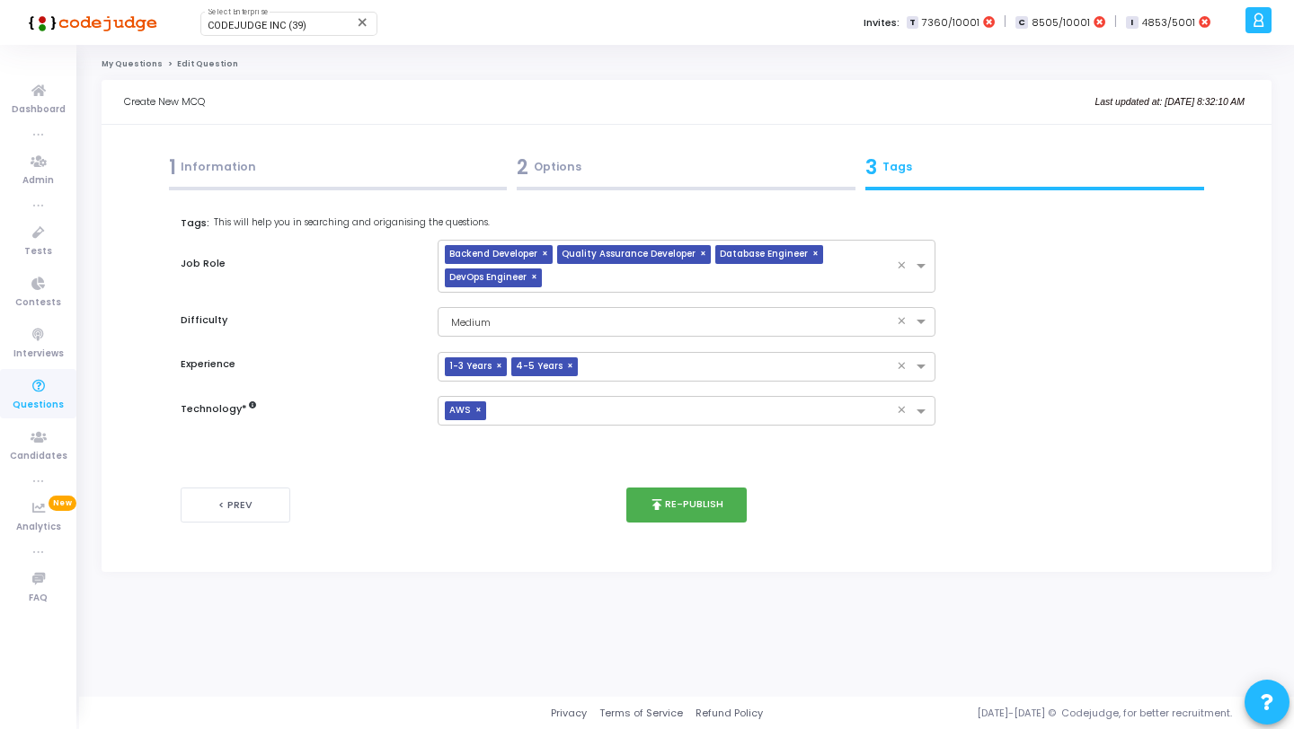
click at [388, 184] on div "1 Information" at bounding box center [338, 171] width 349 height 49
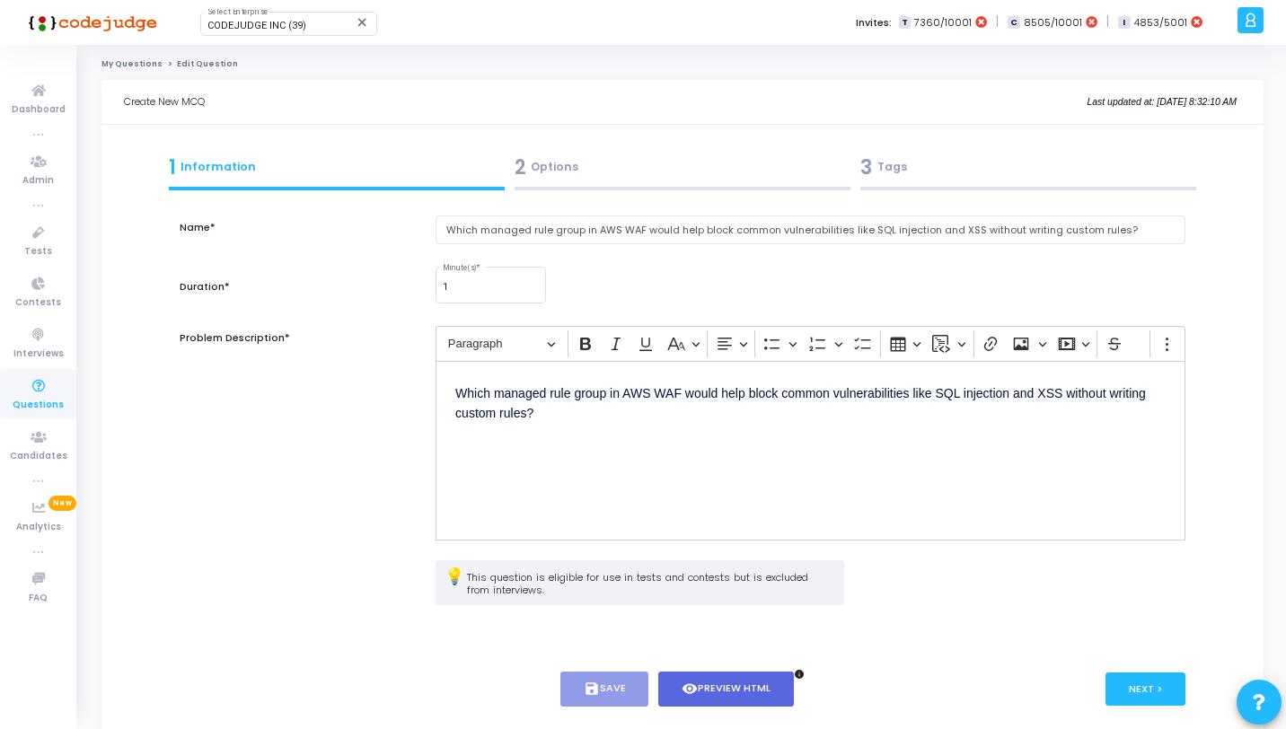
click at [965, 182] on div "3 Tags" at bounding box center [1029, 171] width 346 height 49
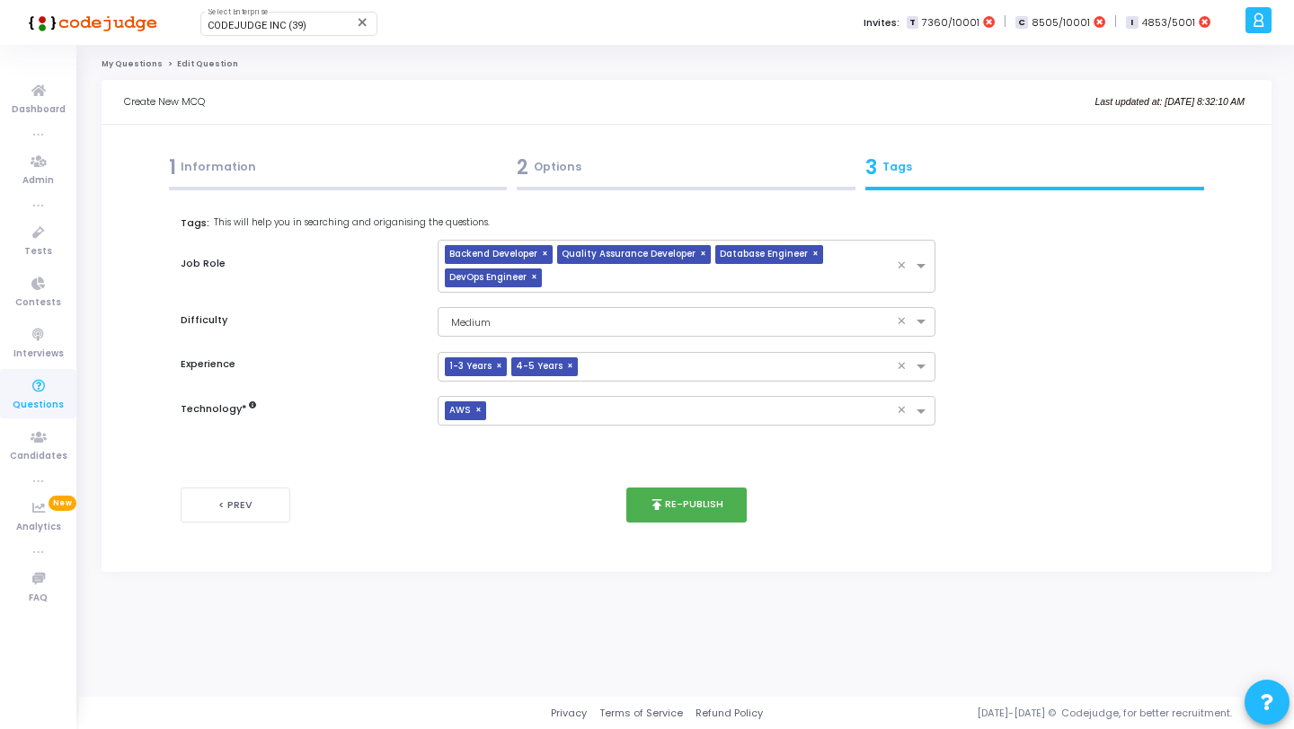
click at [696, 524] on div "< Prev publish Re-publish Next >" at bounding box center [687, 505] width 1012 height 89
click at [689, 508] on button "publish Re-publish" at bounding box center [686, 505] width 121 height 35
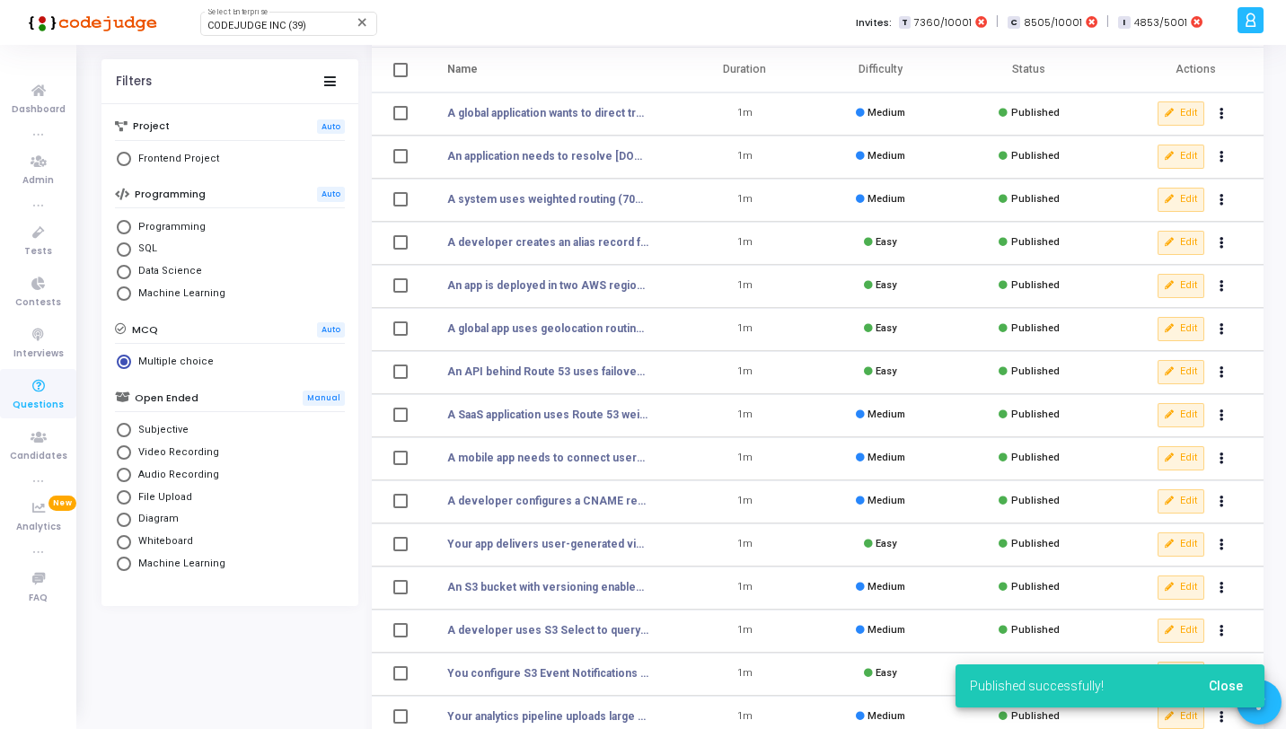
scroll to position [221, 0]
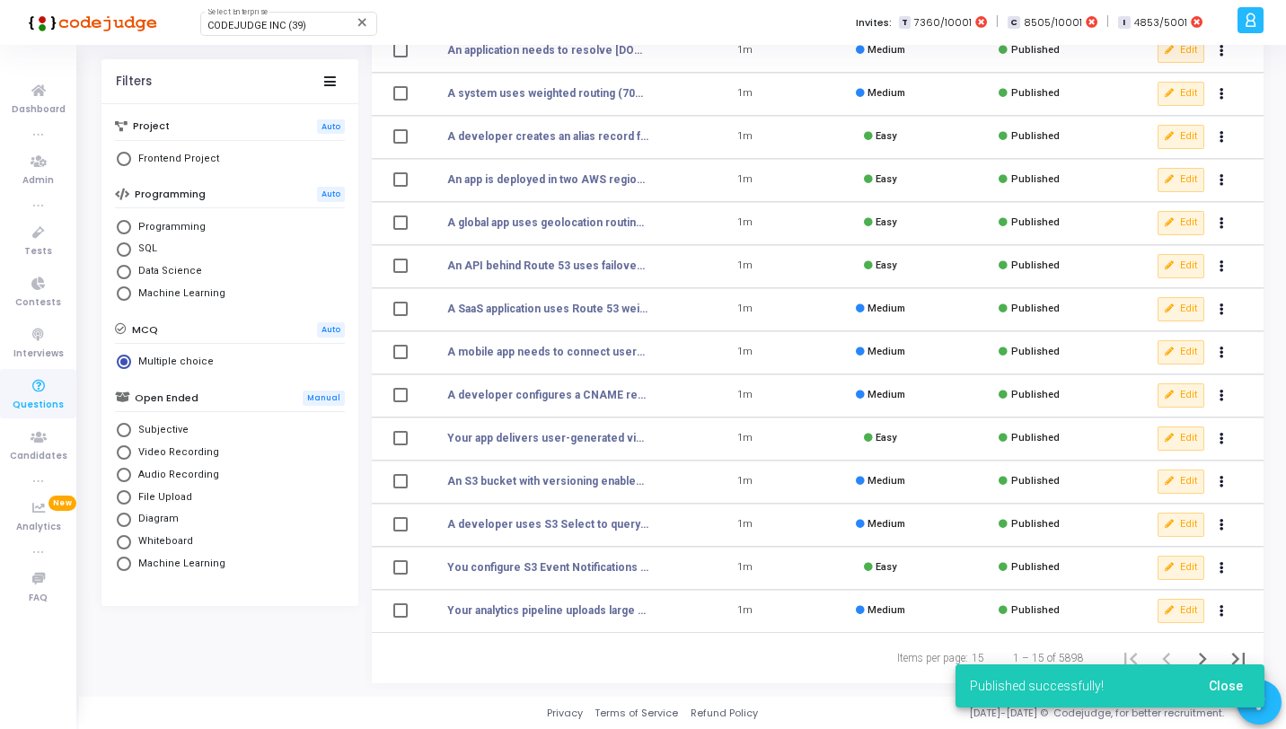
click at [1237, 694] on button "Close" at bounding box center [1226, 686] width 63 height 32
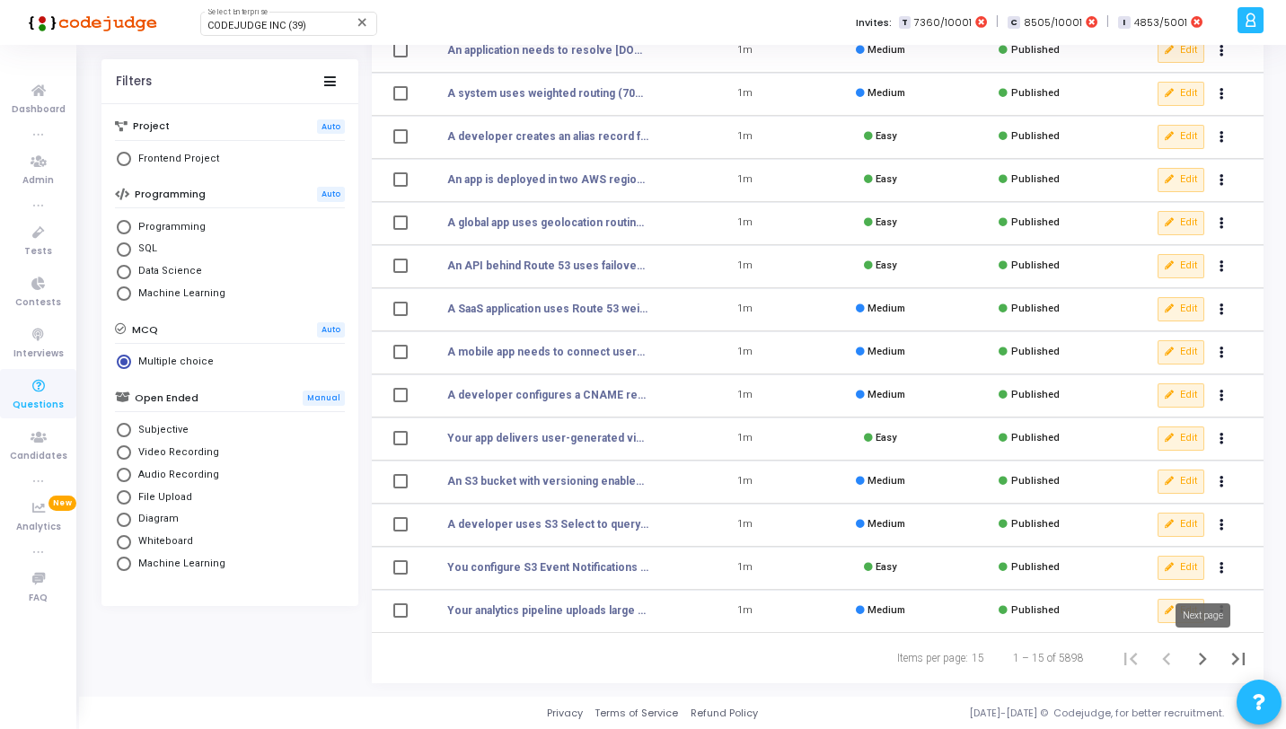
click at [1203, 658] on icon "Next page" at bounding box center [1202, 659] width 25 height 25
click at [1202, 656] on icon "Next page" at bounding box center [1203, 659] width 8 height 13
click at [1207, 664] on icon "Next page" at bounding box center [1202, 659] width 25 height 25
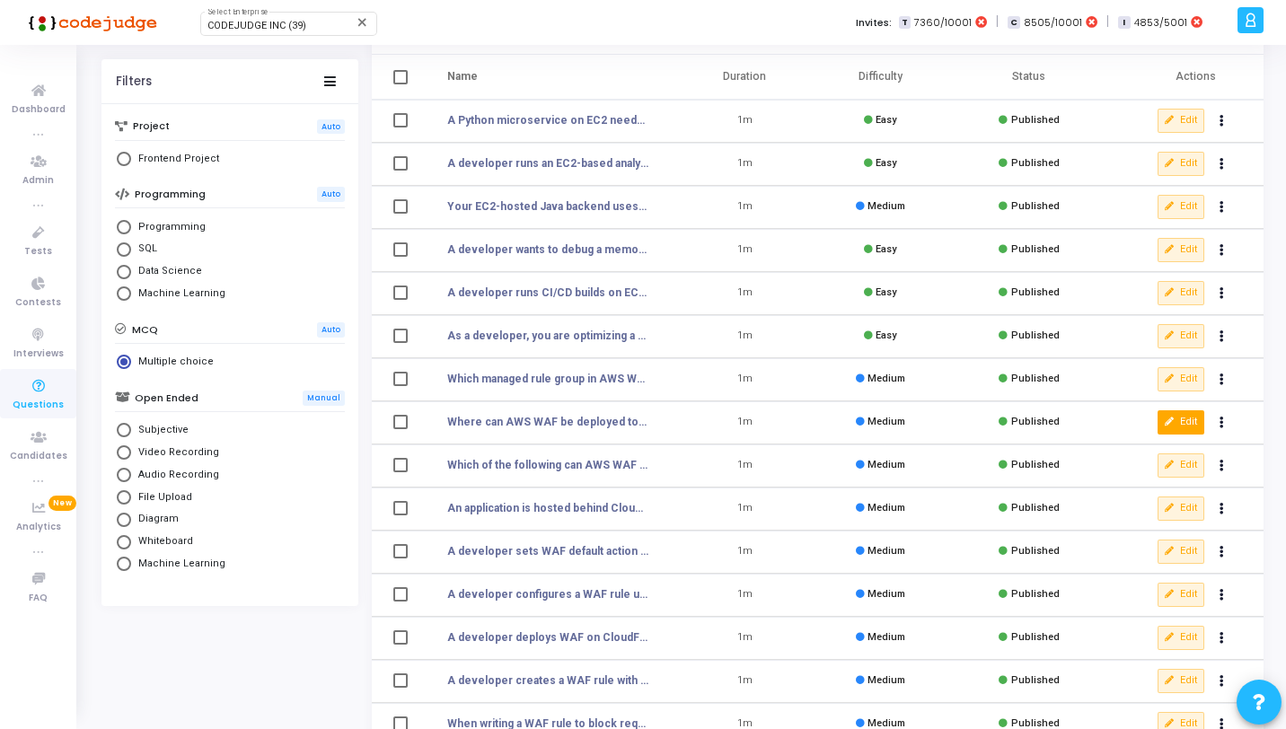
click at [1166, 423] on icon at bounding box center [1170, 423] width 10 height 10
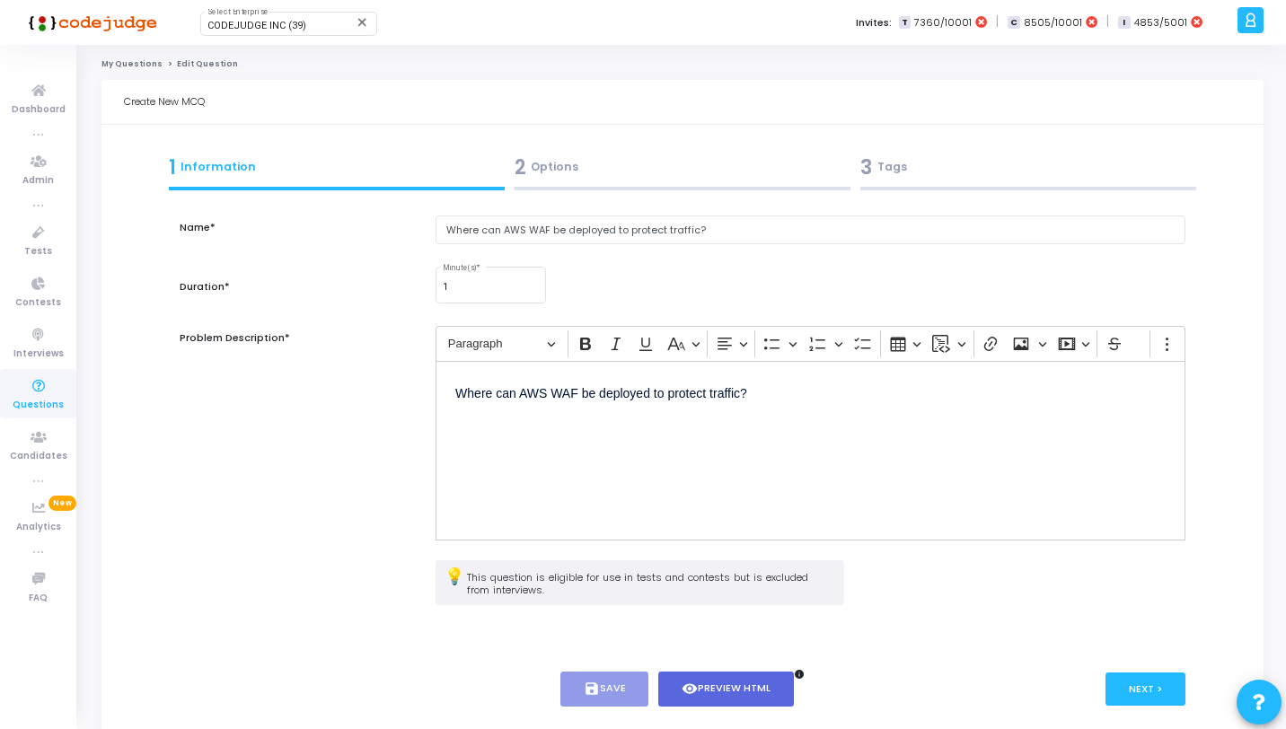
click at [703, 180] on div "2 Options" at bounding box center [683, 168] width 336 height 30
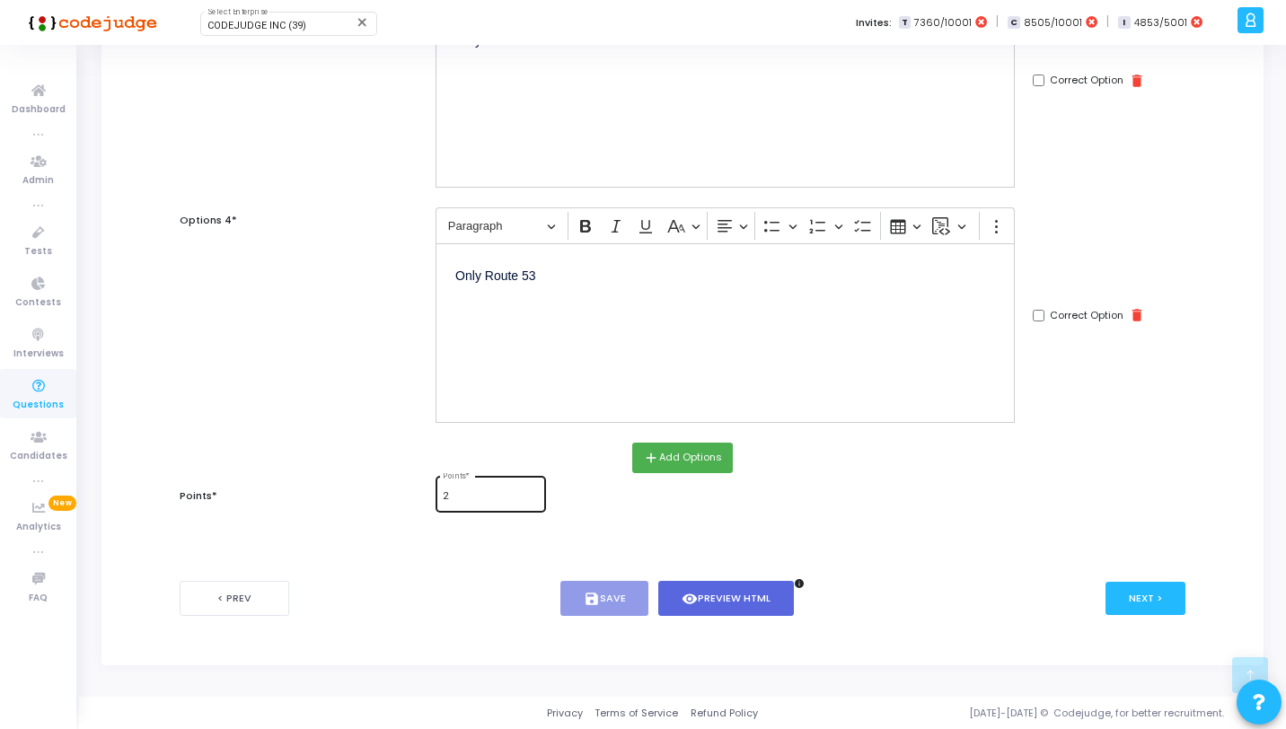
click at [470, 500] on input "2" at bounding box center [490, 496] width 95 height 11
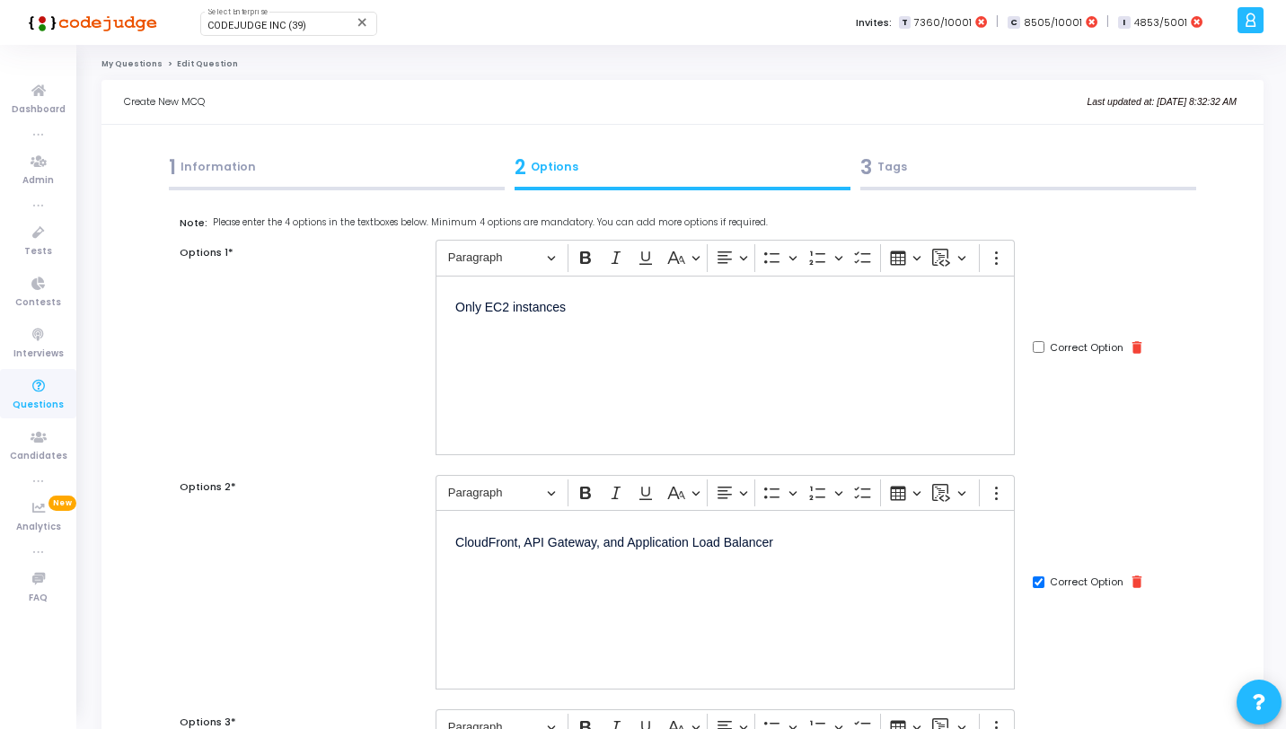
type input "1"
click at [1004, 188] on div at bounding box center [1029, 189] width 336 height 4
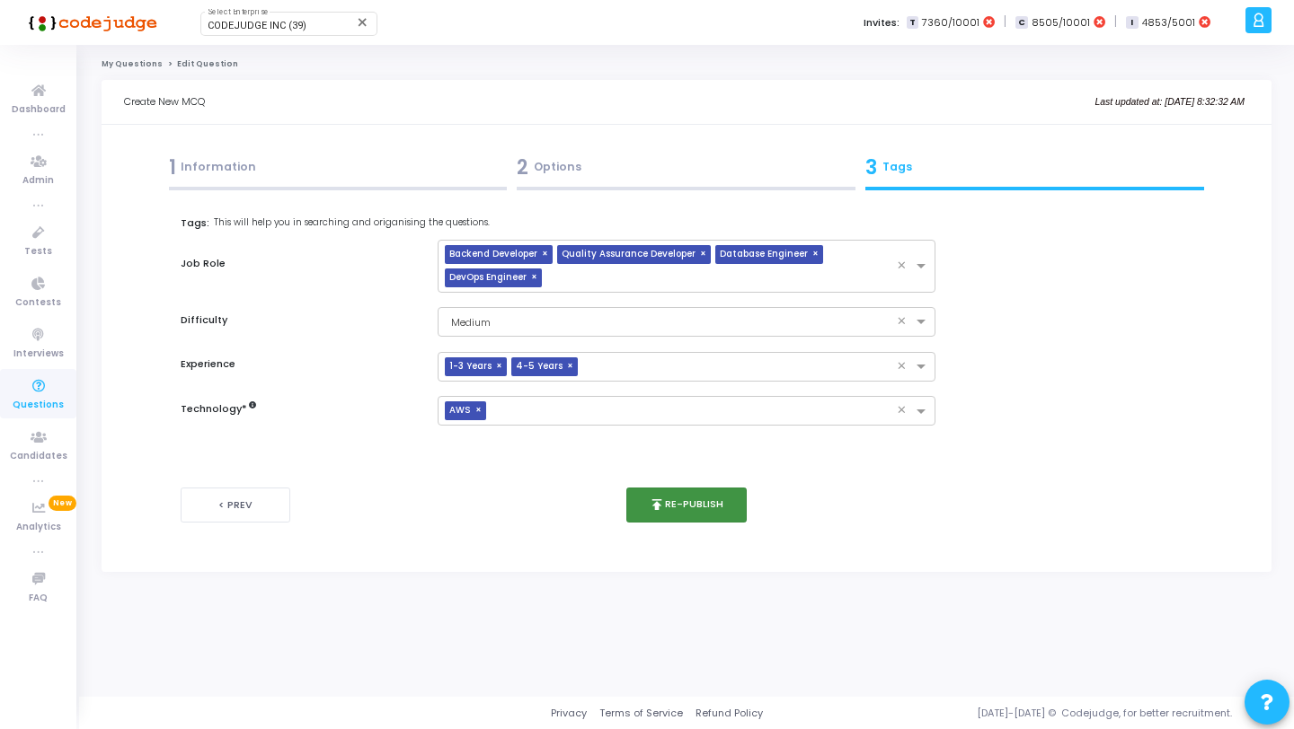
click at [688, 518] on button "publish Re-publish" at bounding box center [686, 505] width 121 height 35
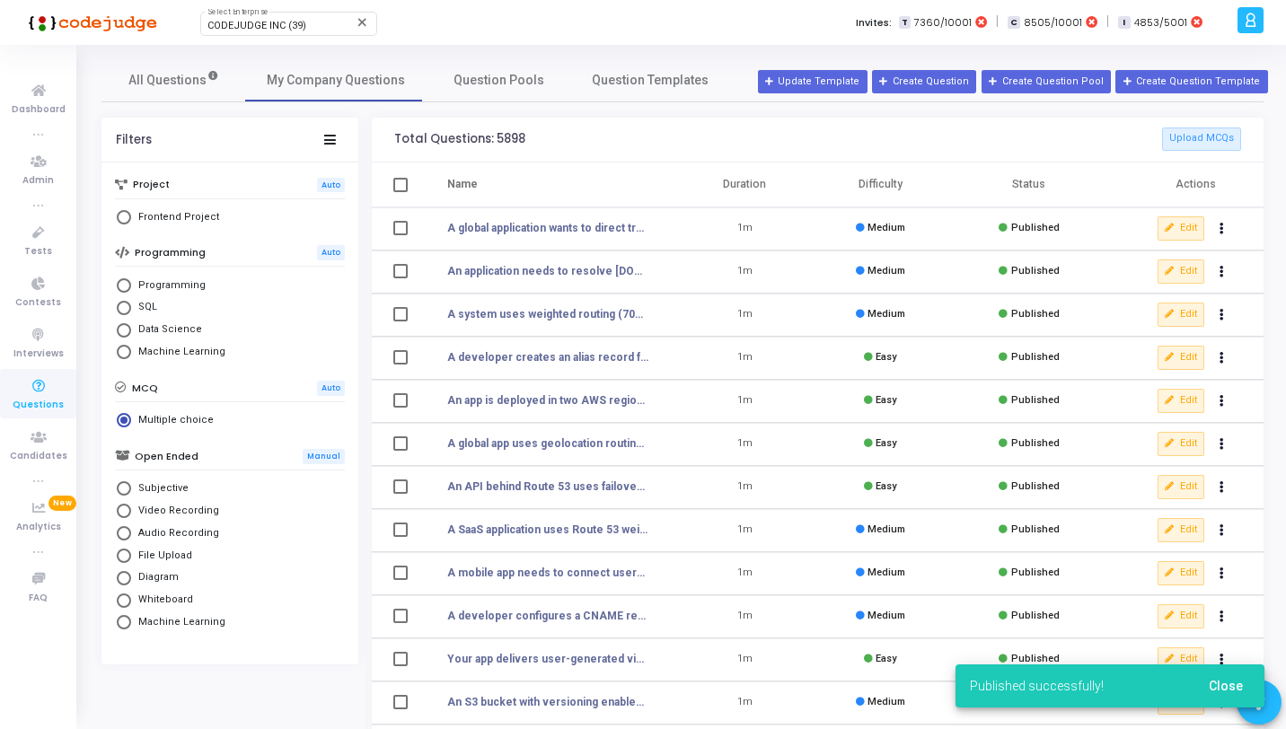
click at [1213, 685] on span "Close" at bounding box center [1226, 686] width 34 height 14
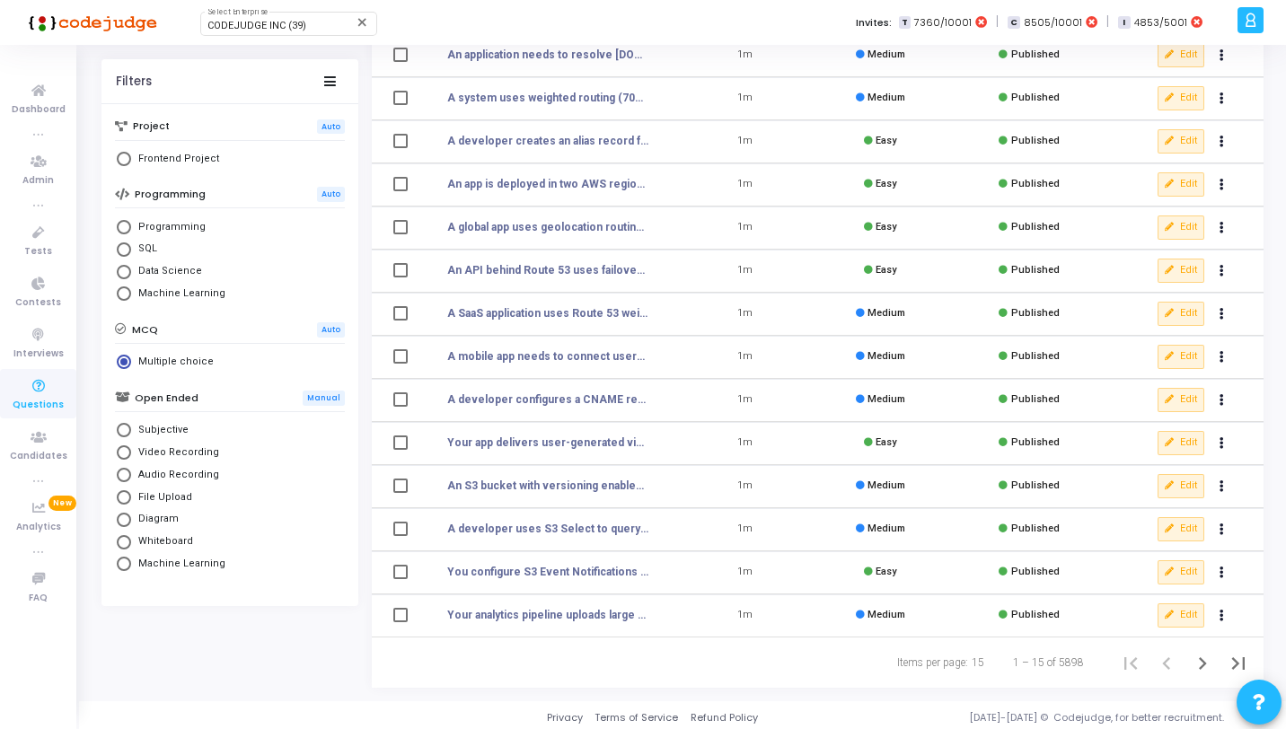
scroll to position [221, 0]
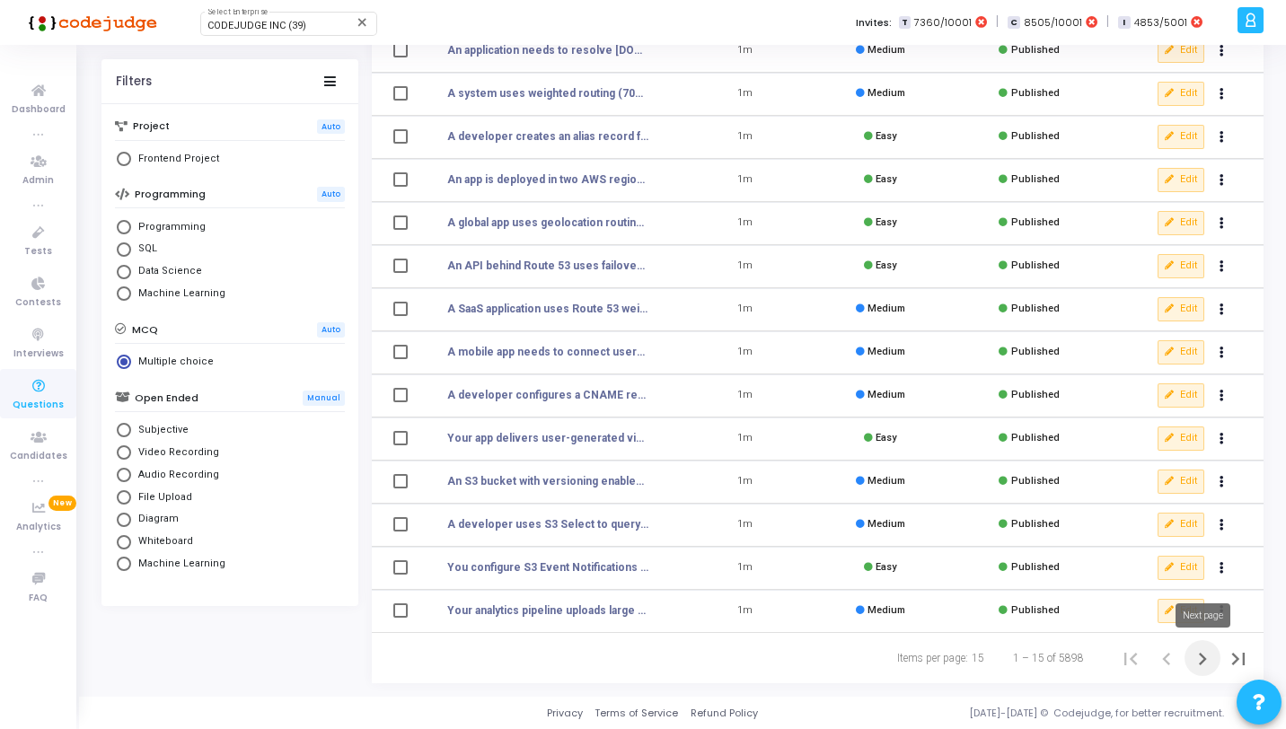
click at [1214, 665] on icon "Next page" at bounding box center [1202, 659] width 25 height 25
click at [1196, 657] on icon "Next page" at bounding box center [1202, 659] width 25 height 25
click at [1198, 653] on icon "Next page" at bounding box center [1202, 659] width 25 height 25
click at [1171, 305] on icon at bounding box center [1170, 310] width 10 height 10
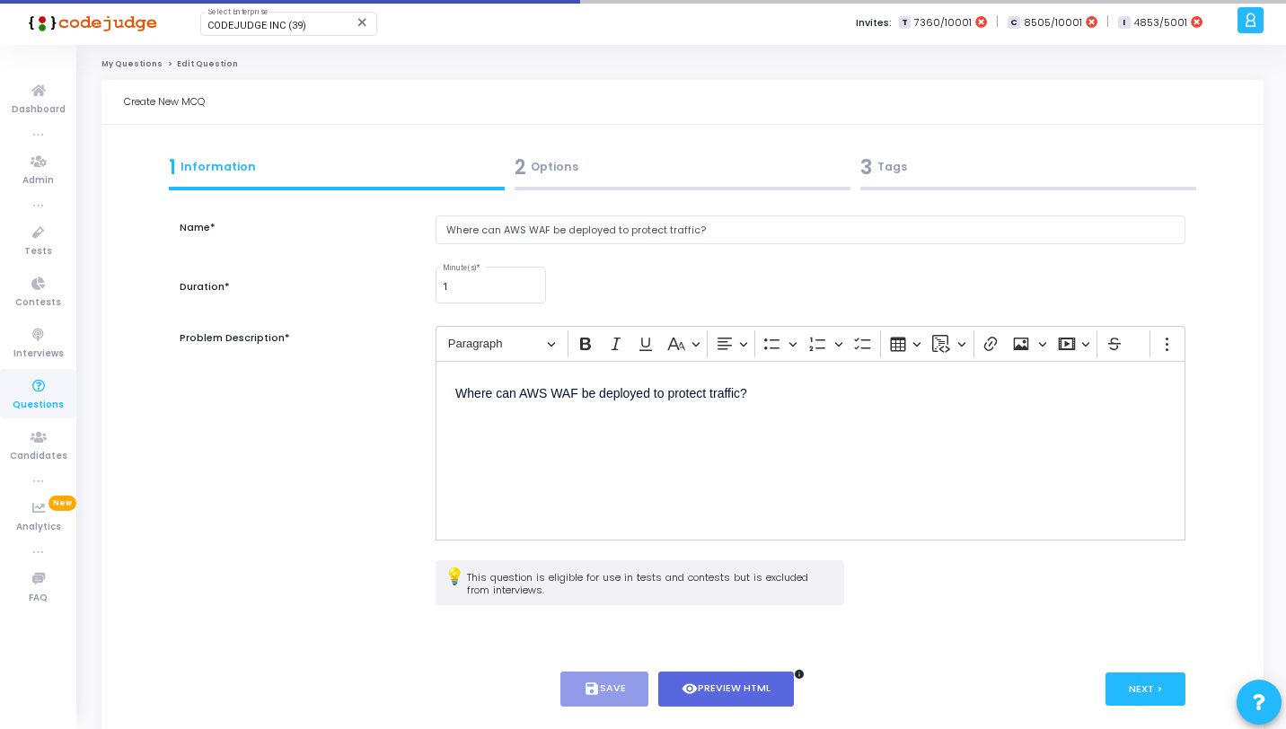
click at [777, 183] on div "2 Options" at bounding box center [682, 171] width 346 height 49
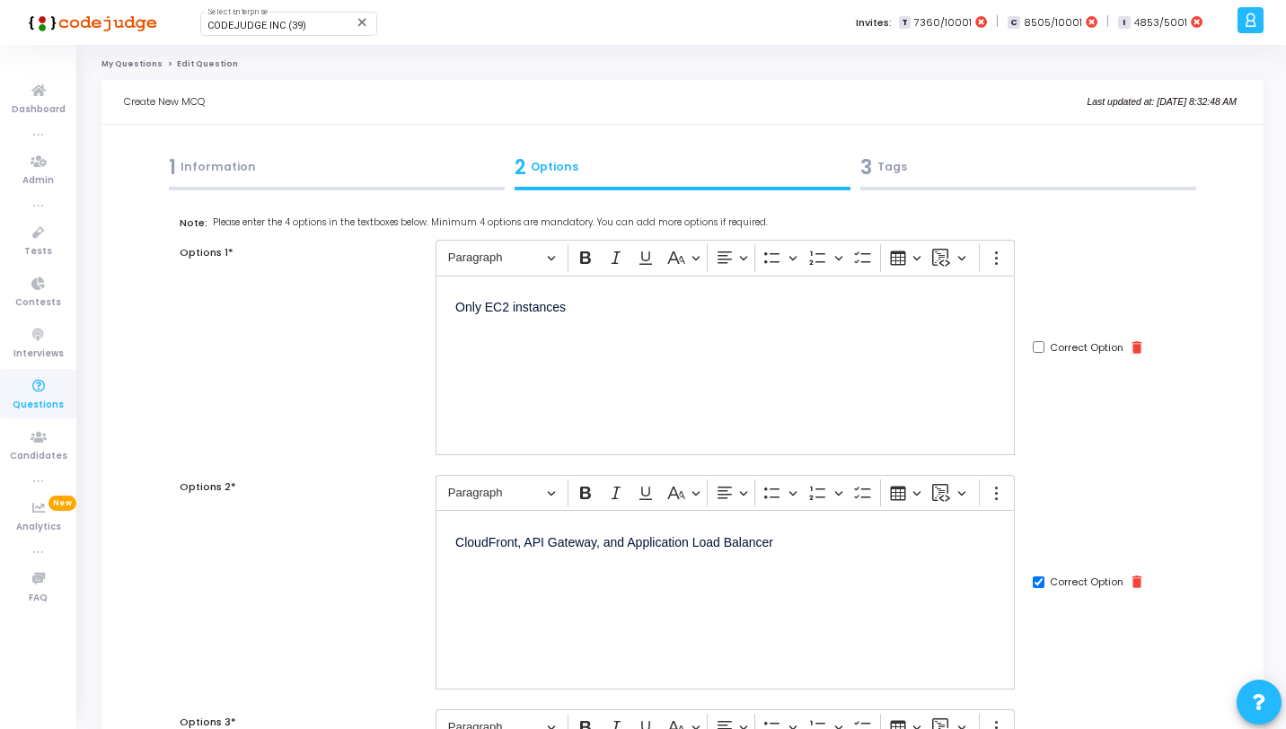
click at [1012, 161] on div "3 Tags" at bounding box center [1029, 168] width 336 height 30
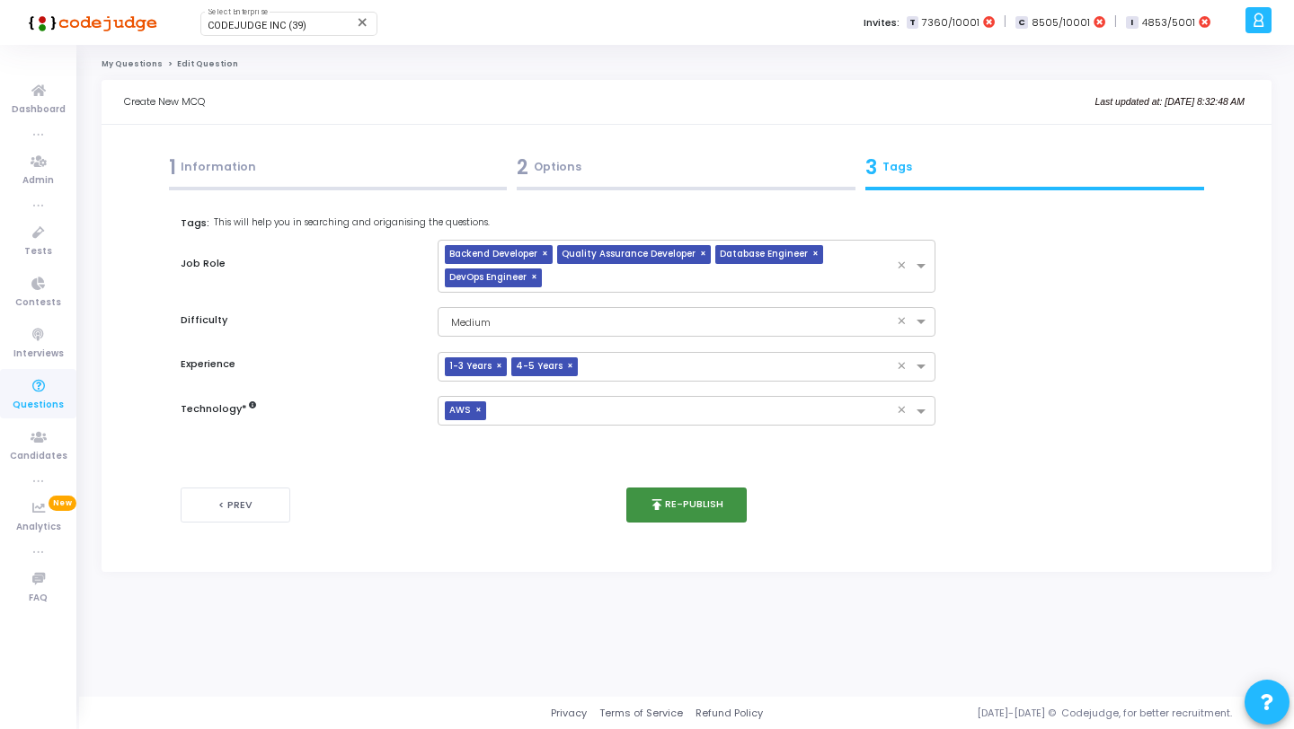
click at [705, 521] on button "publish Re-publish" at bounding box center [686, 505] width 121 height 35
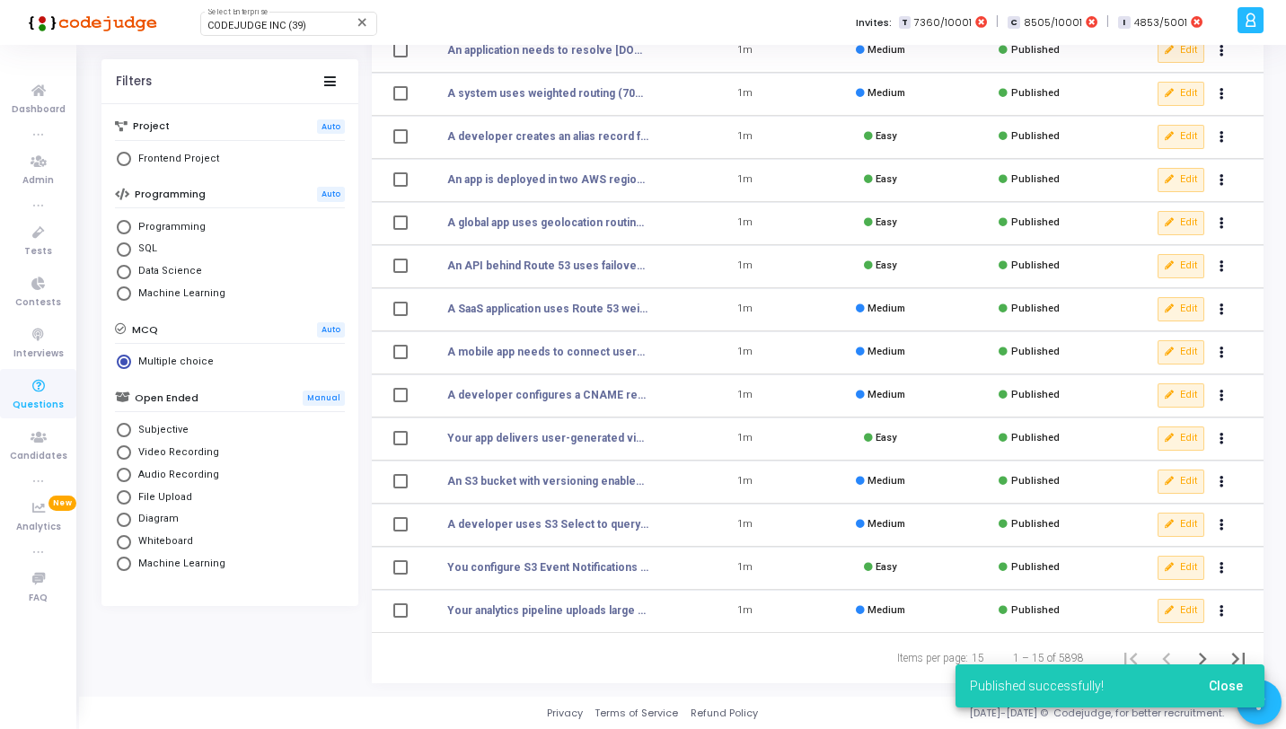
click at [1226, 697] on button "Close" at bounding box center [1226, 686] width 63 height 32
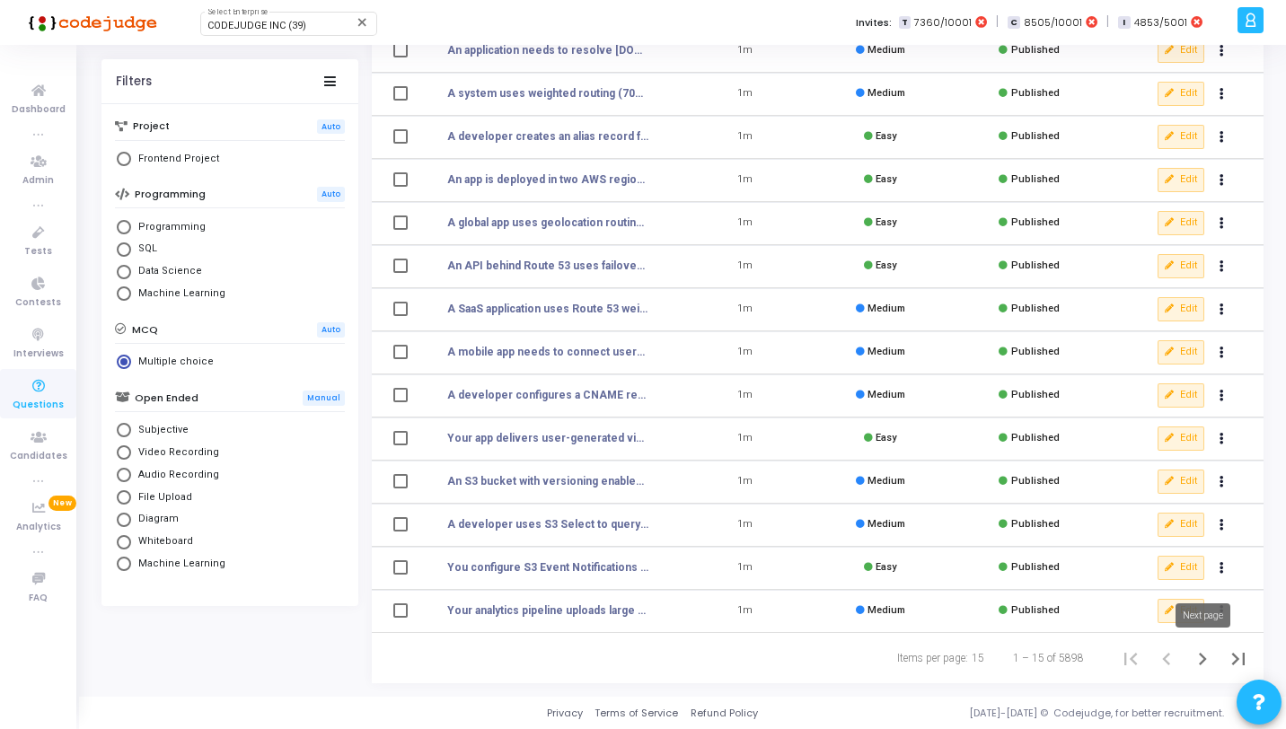
click at [1214, 666] on icon "Next page" at bounding box center [1202, 659] width 25 height 25
click at [1208, 664] on icon "Next page" at bounding box center [1202, 659] width 25 height 25
click at [1202, 656] on icon "Next page" at bounding box center [1203, 659] width 8 height 13
click at [1180, 358] on button "Edit" at bounding box center [1181, 351] width 47 height 23
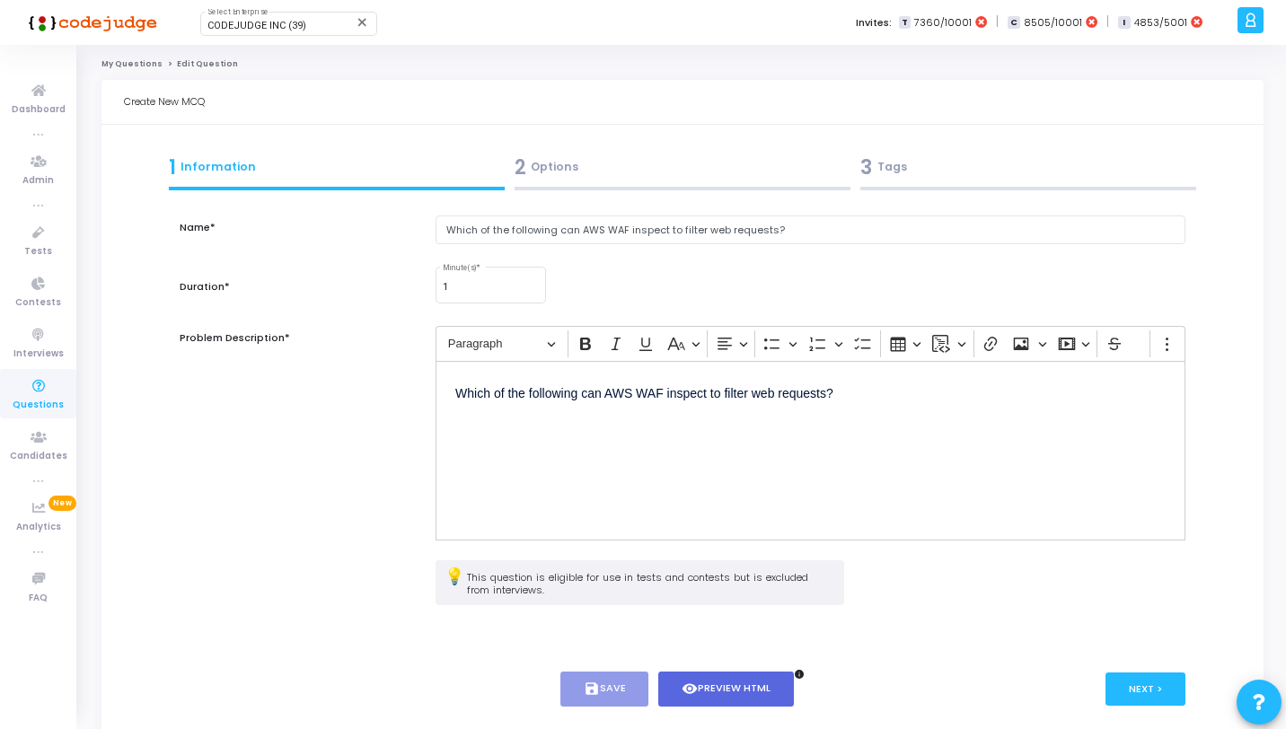
click at [674, 177] on div "2 Options" at bounding box center [683, 168] width 336 height 30
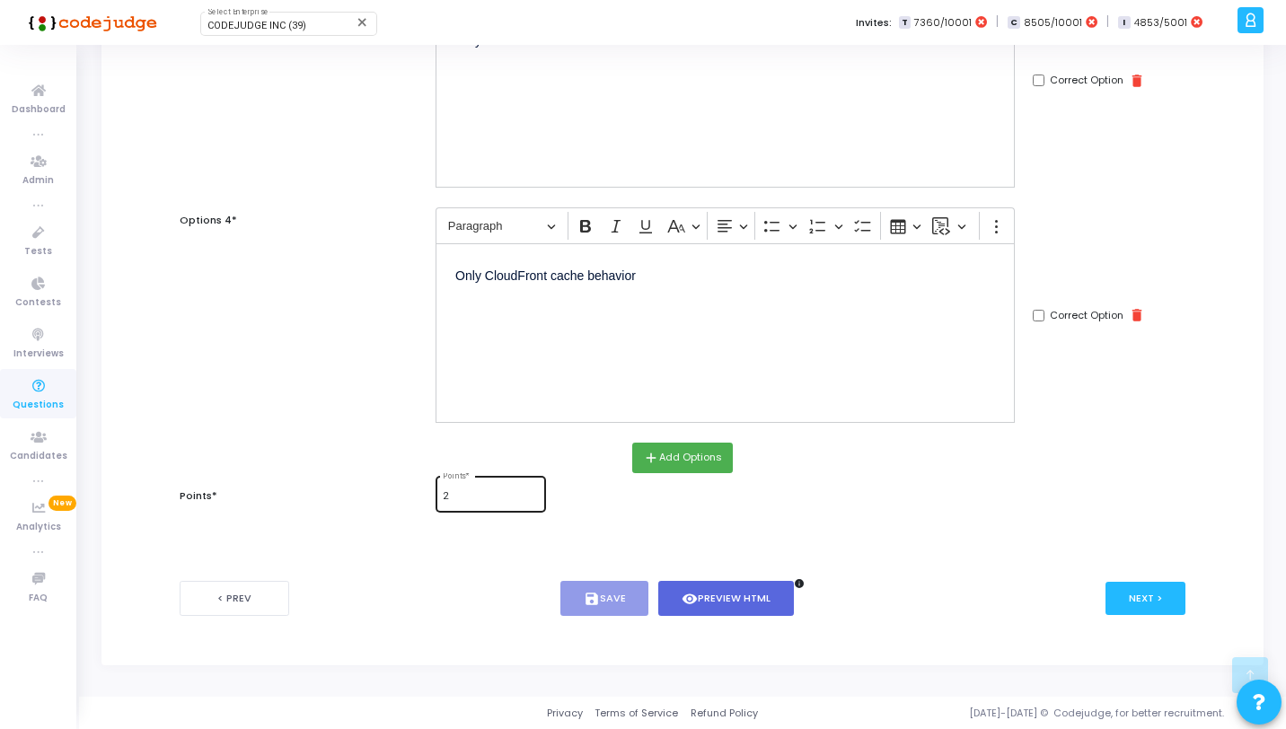
click at [464, 509] on div "2 Points *" at bounding box center [490, 492] width 95 height 39
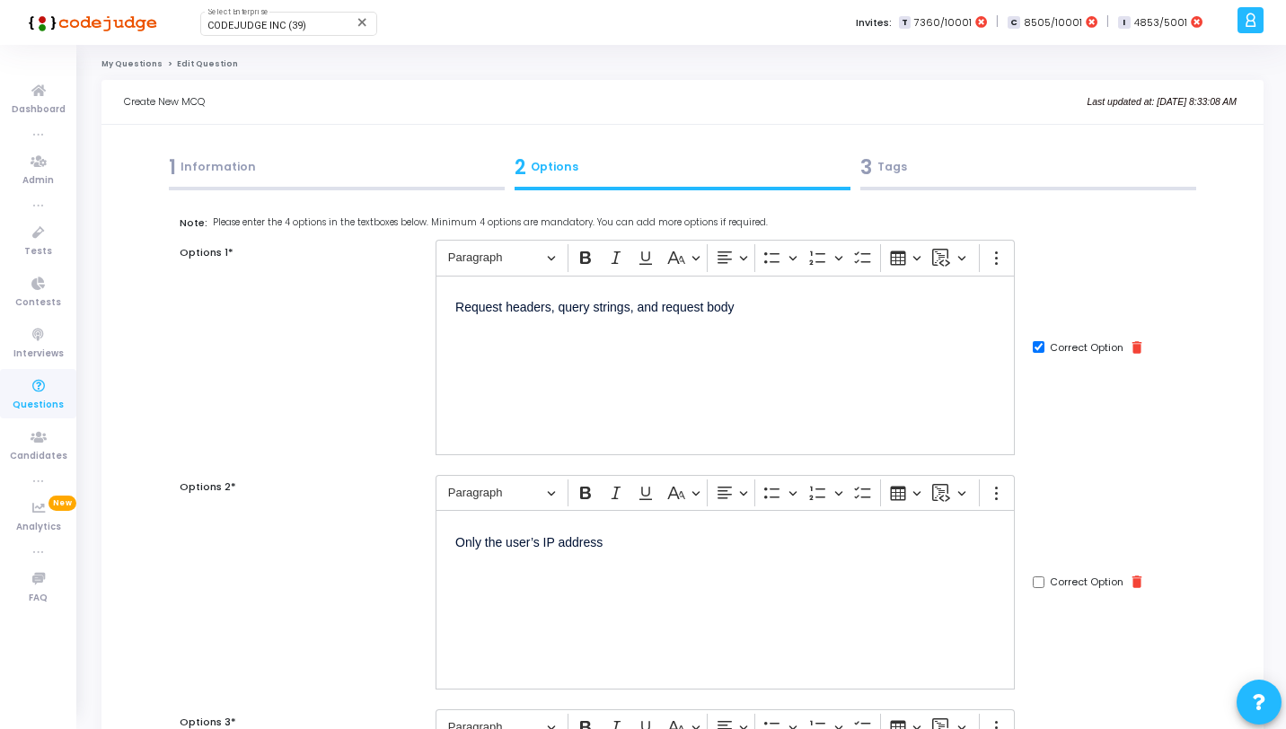
type input "1"
click at [973, 164] on div "3 Tags" at bounding box center [1029, 168] width 336 height 30
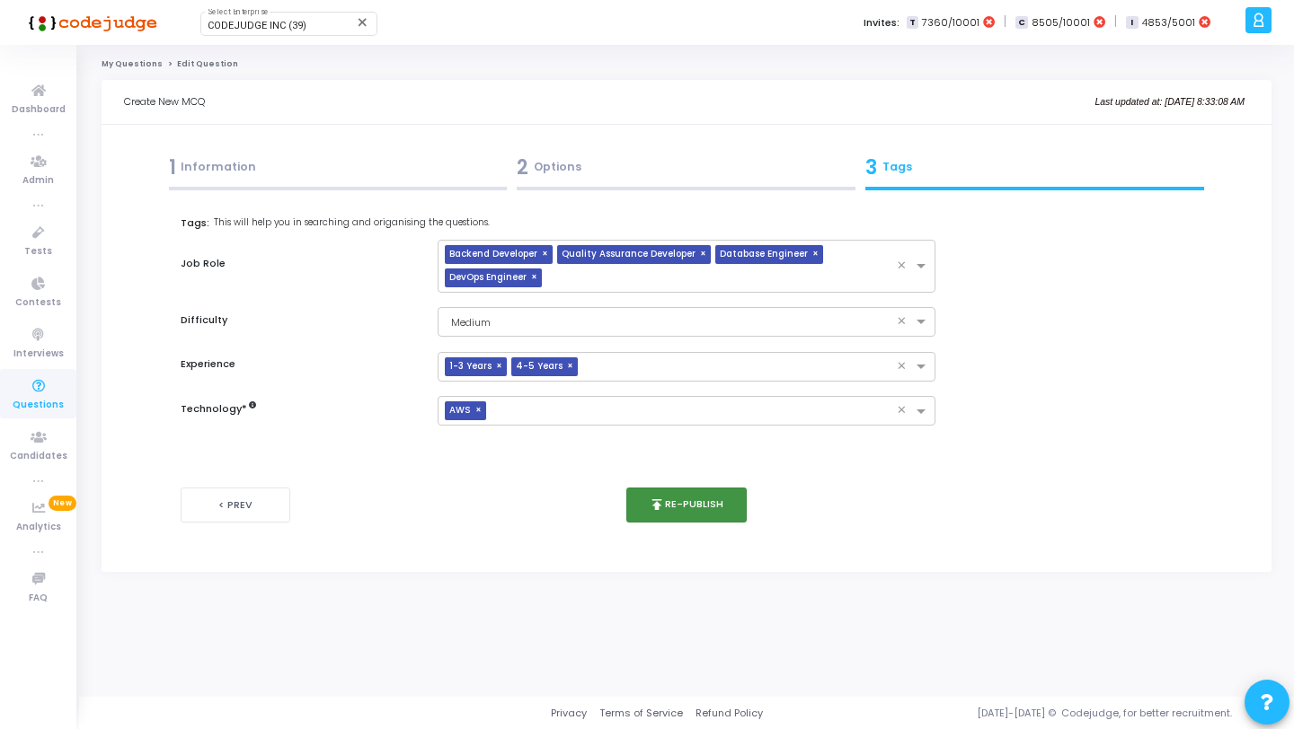
click at [688, 493] on button "publish Re-publish" at bounding box center [686, 505] width 121 height 35
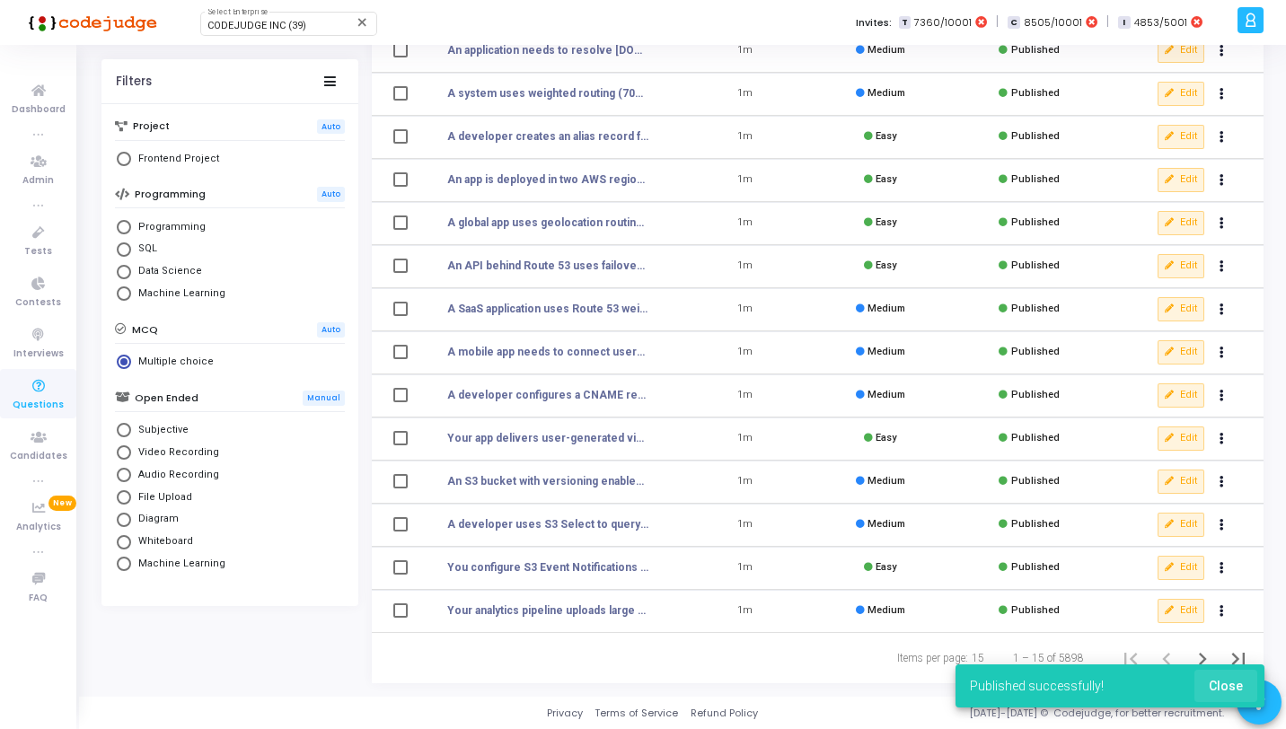
click at [1233, 685] on span "Close" at bounding box center [1226, 686] width 34 height 14
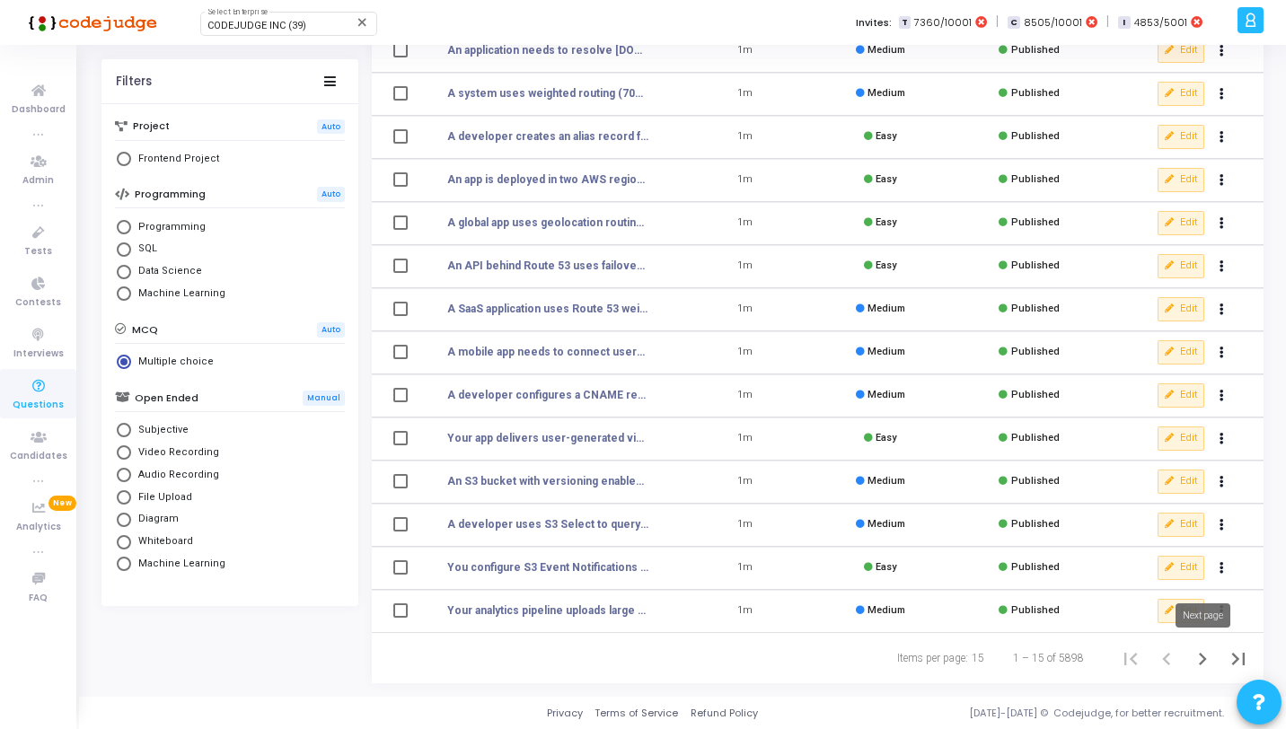
click at [1194, 645] on button "Next page" at bounding box center [1203, 659] width 36 height 36
click at [1198, 653] on icon "Next page" at bounding box center [1202, 659] width 25 height 25
click at [1203, 670] on icon "Next page" at bounding box center [1202, 659] width 25 height 25
click at [1178, 396] on button "Edit" at bounding box center [1181, 395] width 47 height 23
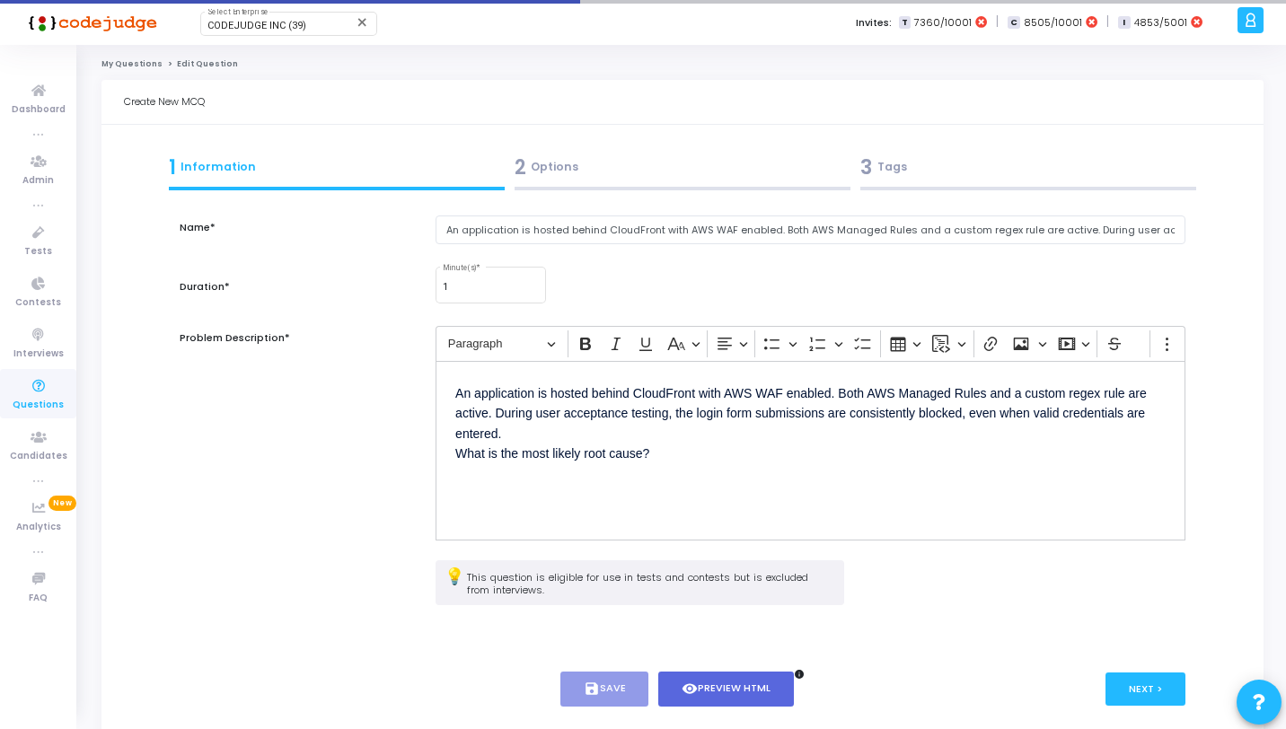
click at [700, 128] on kt-portlet-body "1 Information 2 Options 3 Tags Name* An application is hosted behind CloudFront…" at bounding box center [683, 441] width 1163 height 632
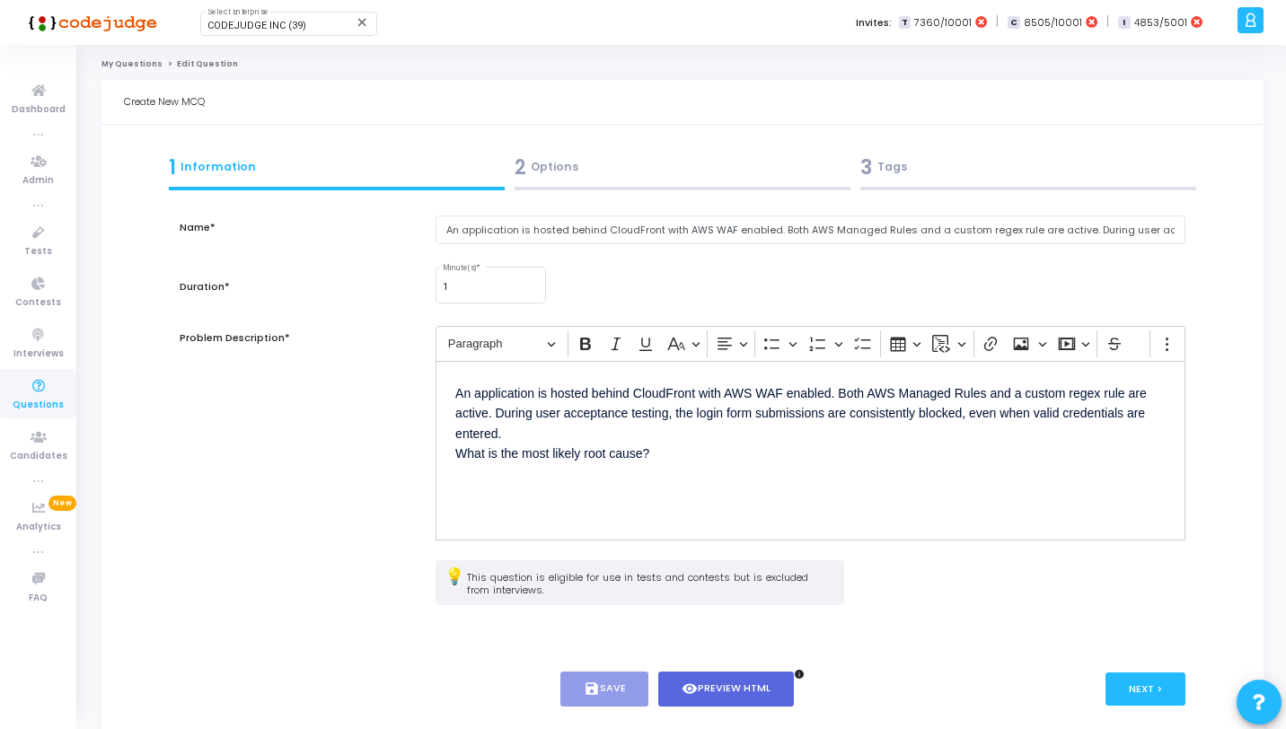
click at [688, 181] on div "2 Options" at bounding box center [683, 168] width 336 height 30
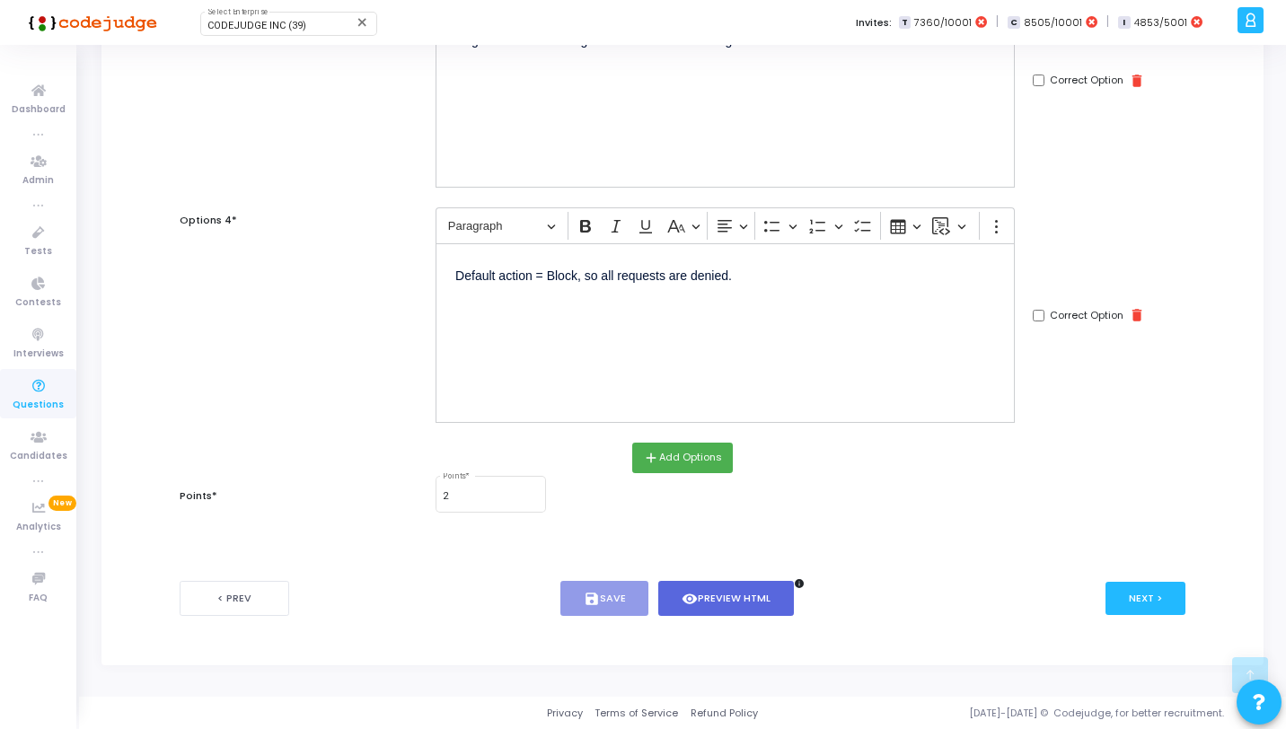
click at [509, 514] on mat-form-field "2 Points *" at bounding box center [491, 493] width 110 height 41
click at [509, 502] on input "2" at bounding box center [490, 496] width 95 height 11
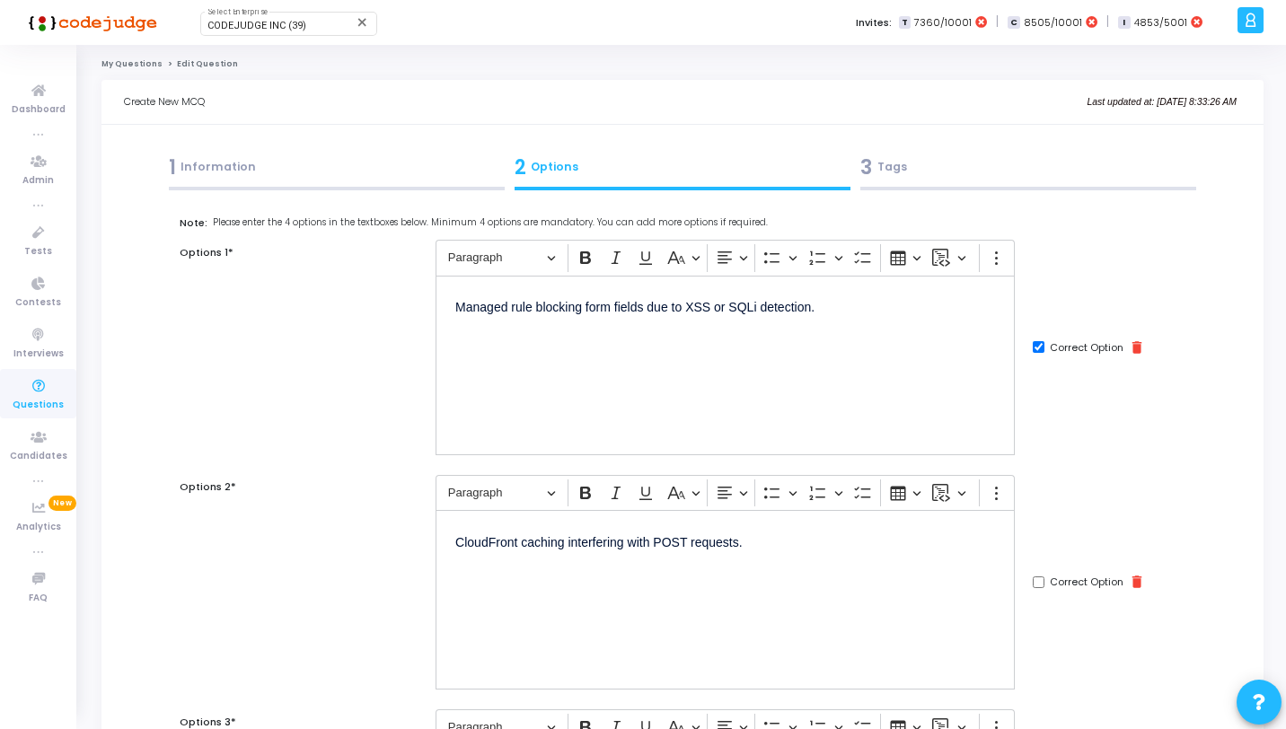
type input "1"
click at [1020, 169] on div "3 Tags" at bounding box center [1029, 168] width 336 height 30
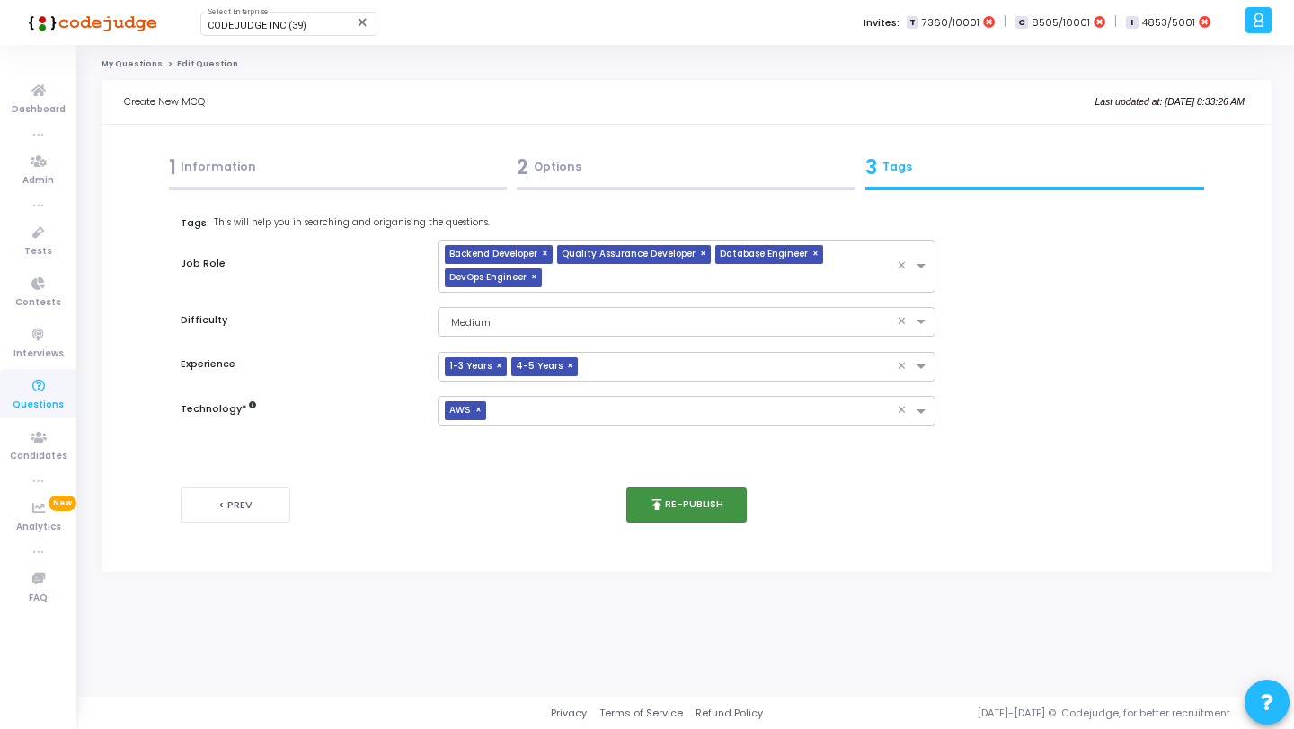
click at [689, 501] on button "publish Re-publish" at bounding box center [686, 505] width 121 height 35
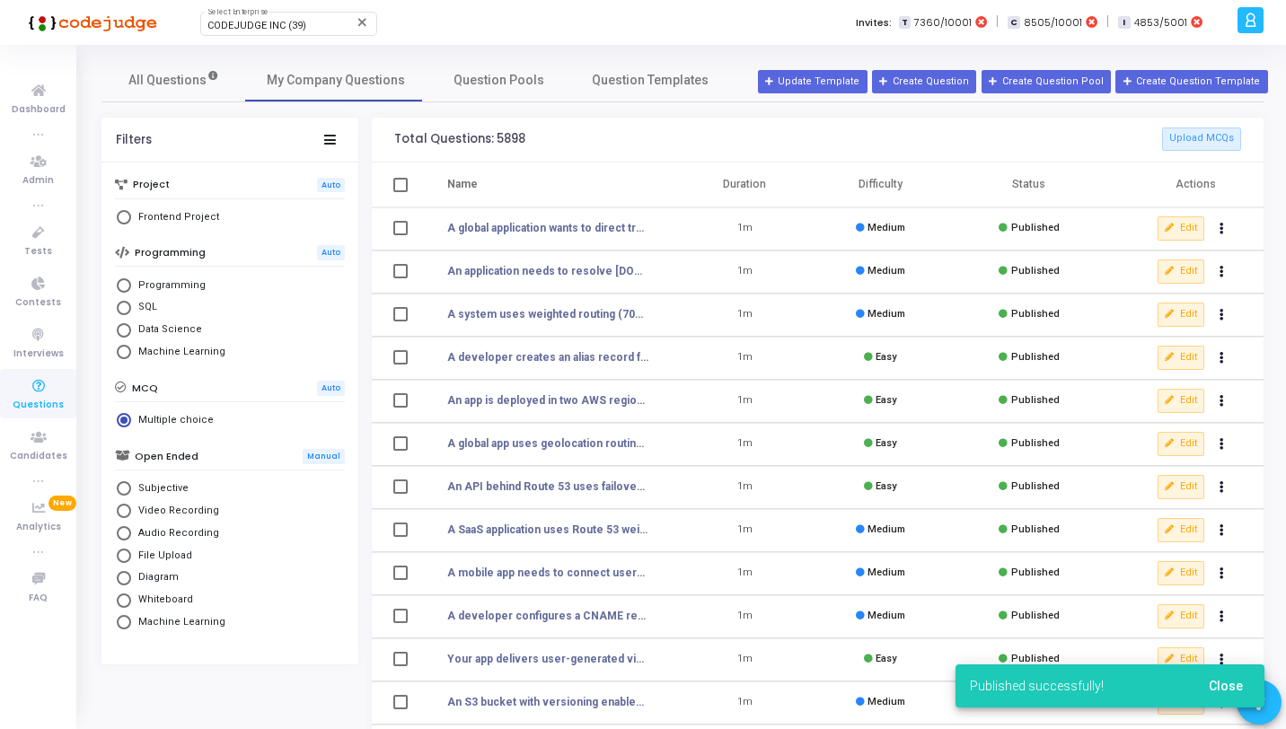
click at [1228, 691] on span "Close" at bounding box center [1226, 686] width 34 height 14
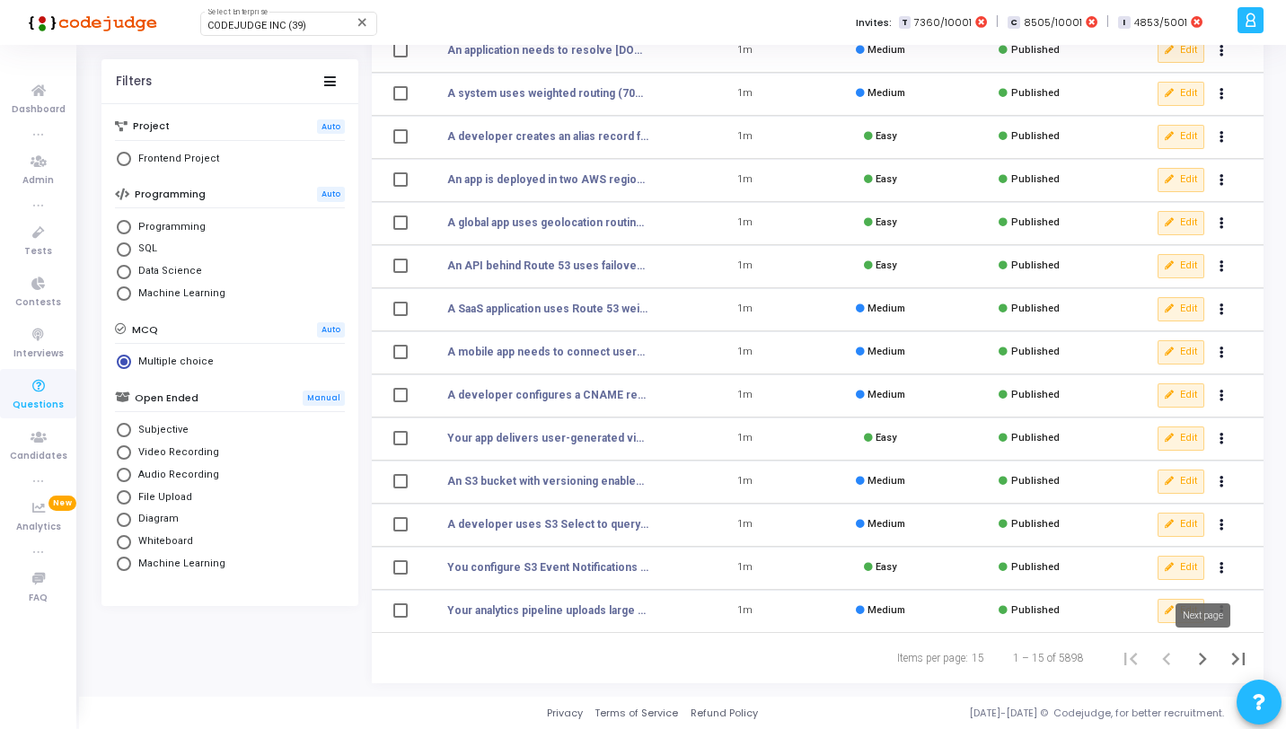
click at [1197, 659] on icon "Next page" at bounding box center [1202, 659] width 25 height 25
click at [1198, 659] on icon "Next page" at bounding box center [1202, 659] width 25 height 25
click at [1163, 440] on button "Edit" at bounding box center [1181, 438] width 47 height 23
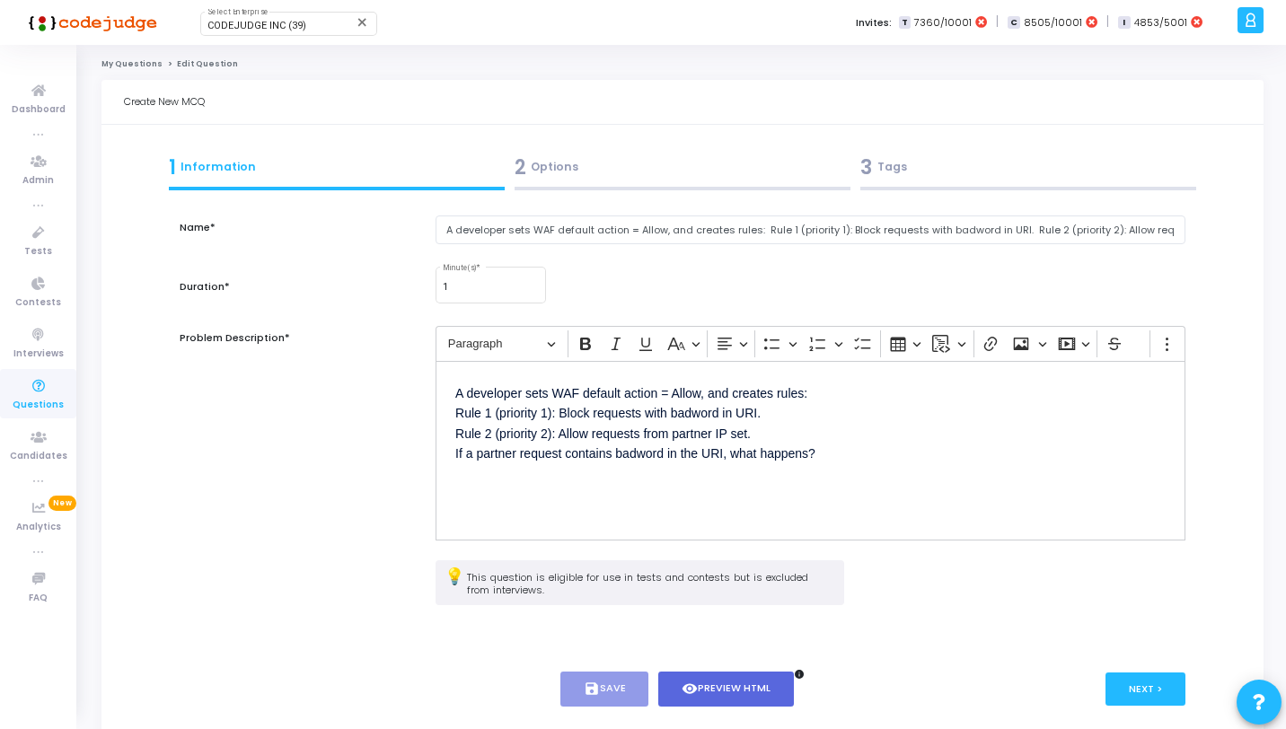
click at [620, 153] on div "2 Options" at bounding box center [683, 168] width 336 height 30
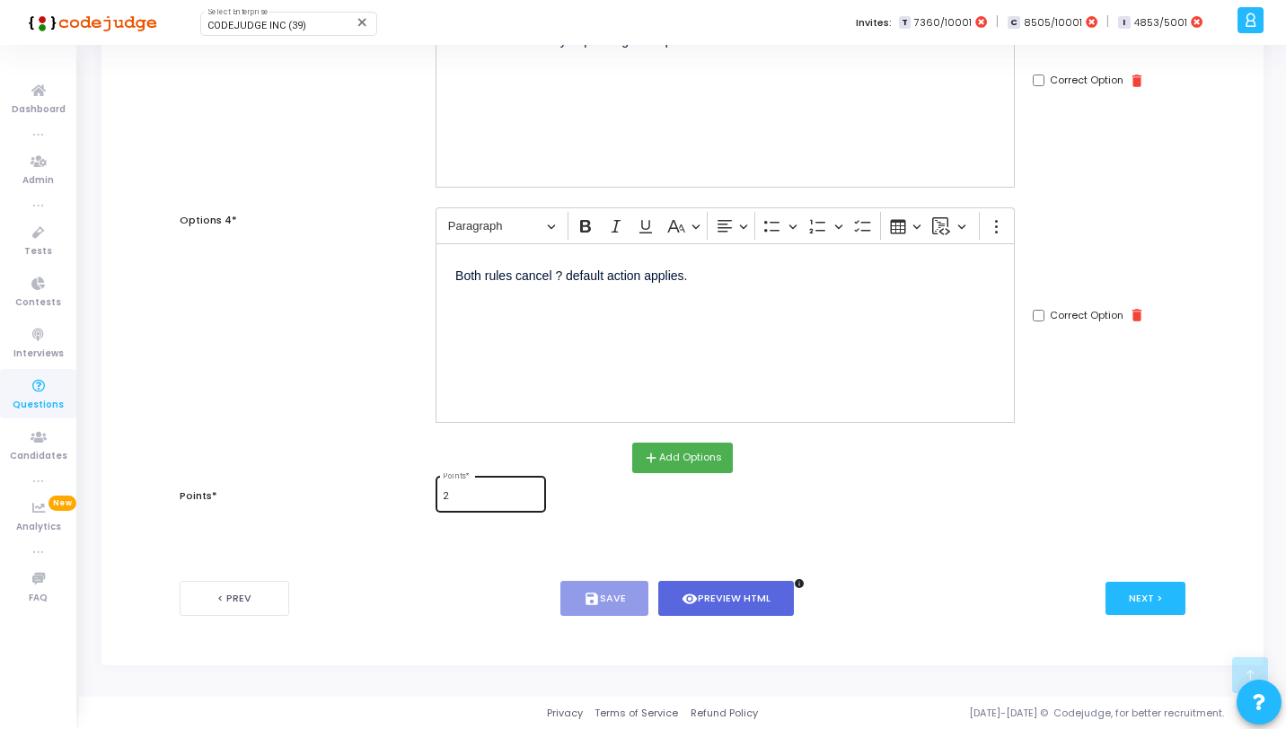
click at [471, 502] on div "2 Points *" at bounding box center [490, 492] width 95 height 39
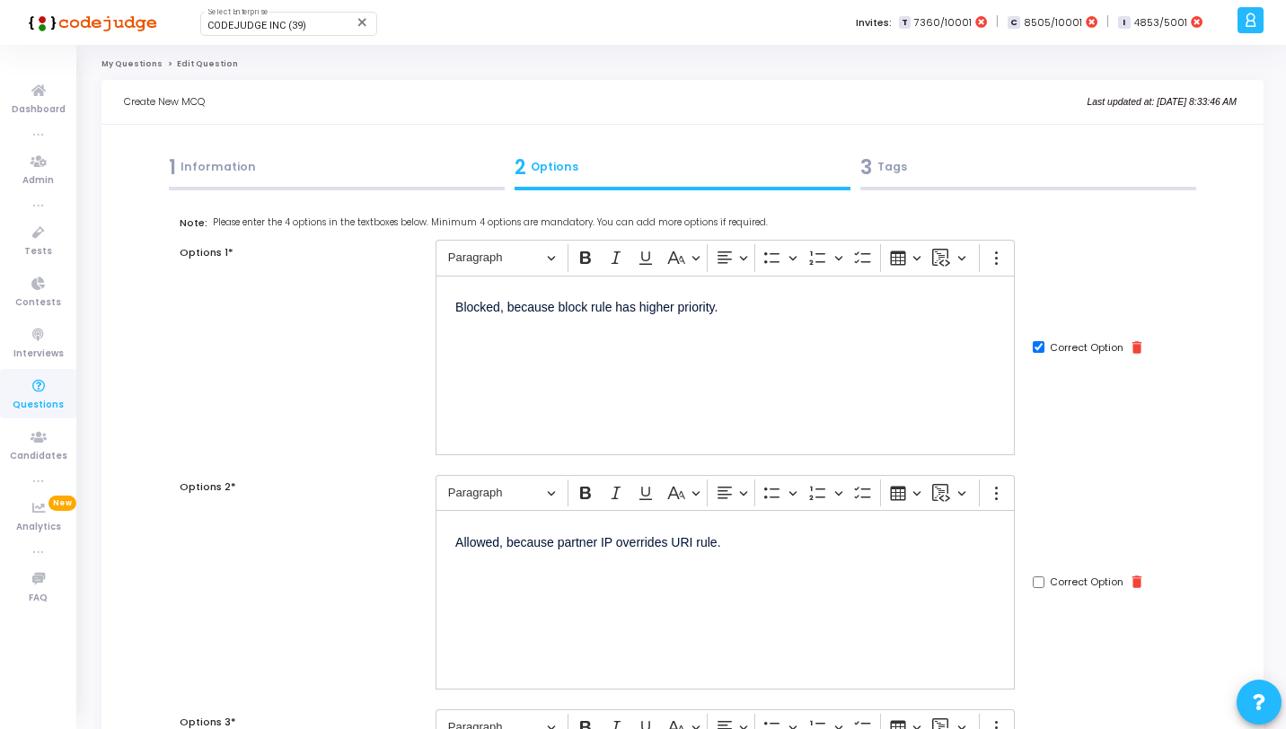
type input "1"
click at [977, 183] on div "3 Tags" at bounding box center [1029, 171] width 346 height 49
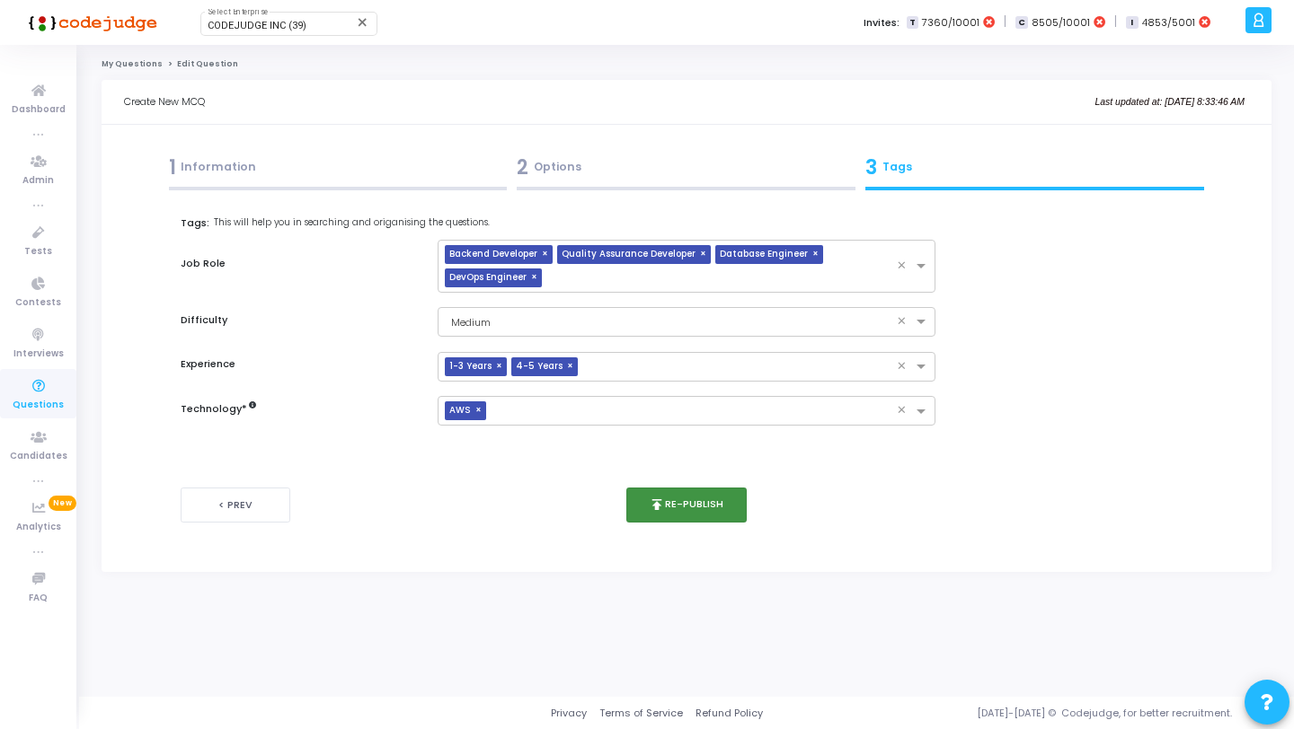
click at [707, 488] on button "publish Re-publish" at bounding box center [686, 505] width 121 height 35
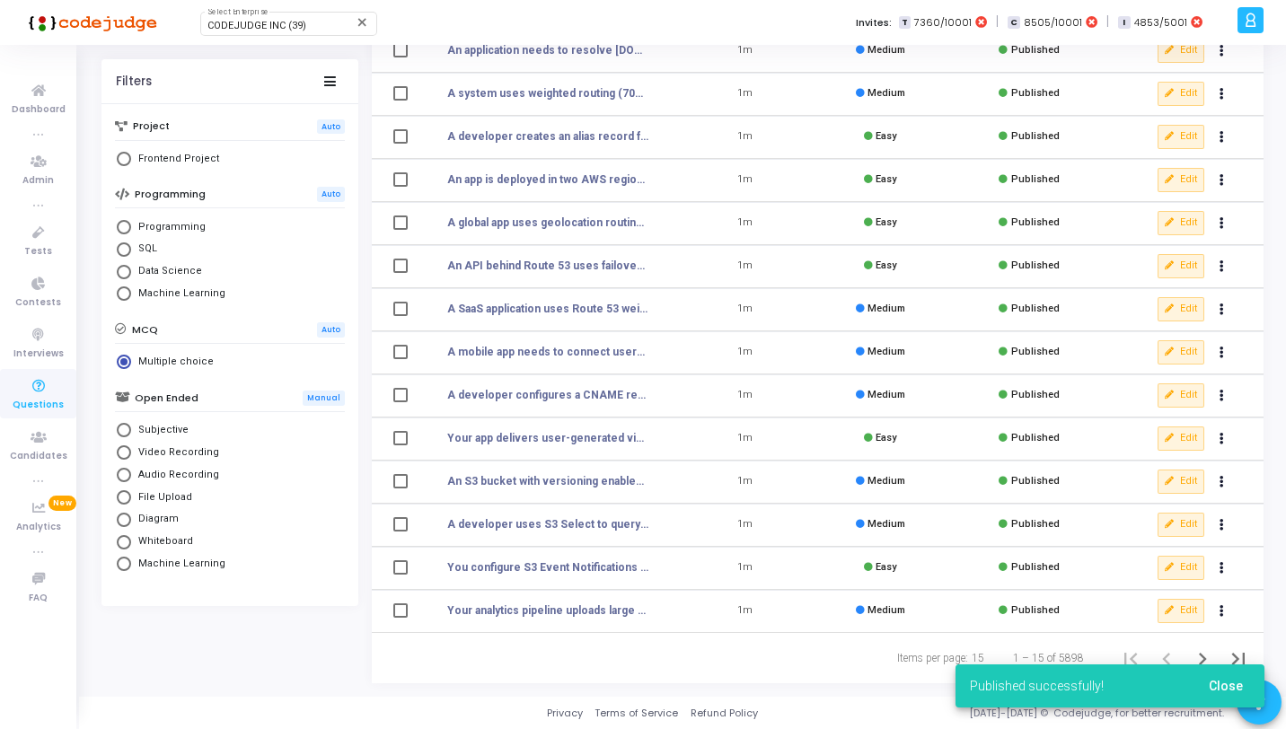
drag, startPoint x: 1217, startPoint y: 685, endPoint x: 1211, endPoint y: 668, distance: 19.0
click at [1217, 685] on span "Close" at bounding box center [1226, 686] width 34 height 14
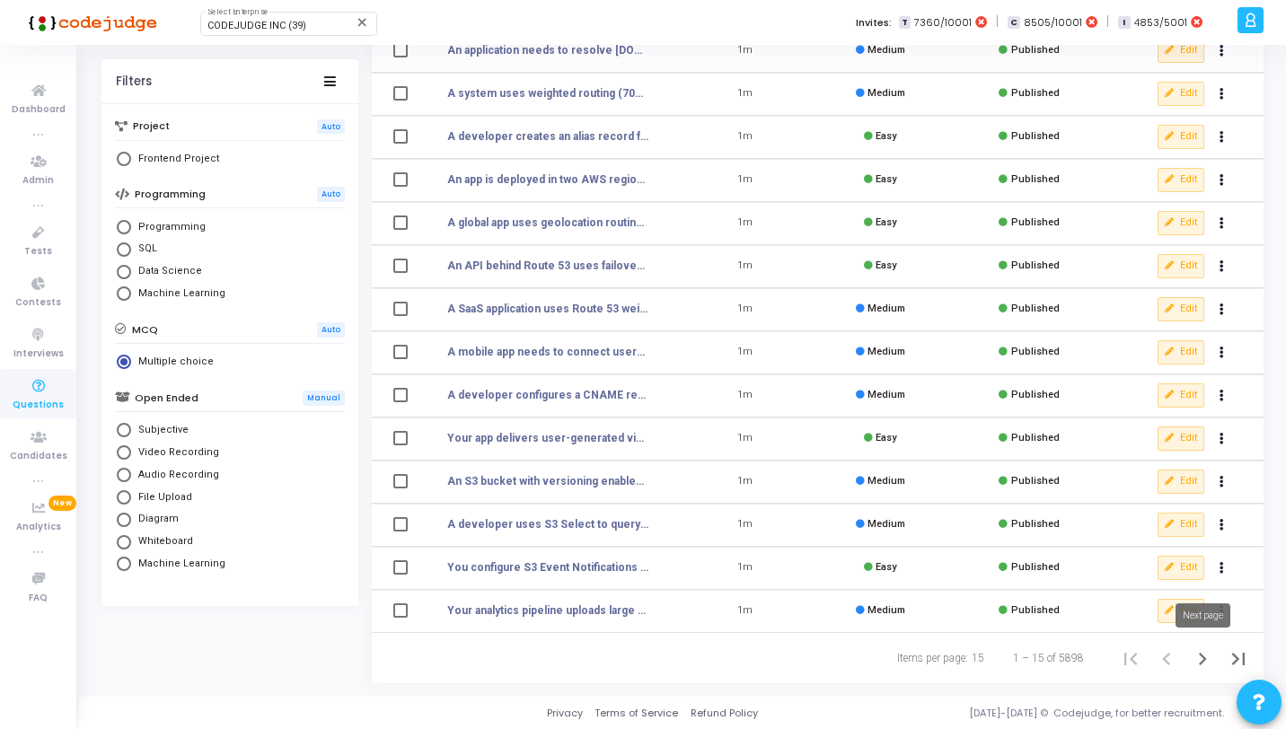
click at [1210, 667] on icon "Next page" at bounding box center [1202, 659] width 25 height 25
click at [1202, 661] on icon "Next page" at bounding box center [1203, 659] width 8 height 13
click at [1203, 657] on icon "Next page" at bounding box center [1202, 659] width 25 height 25
click at [1179, 478] on button "Edit" at bounding box center [1181, 481] width 47 height 23
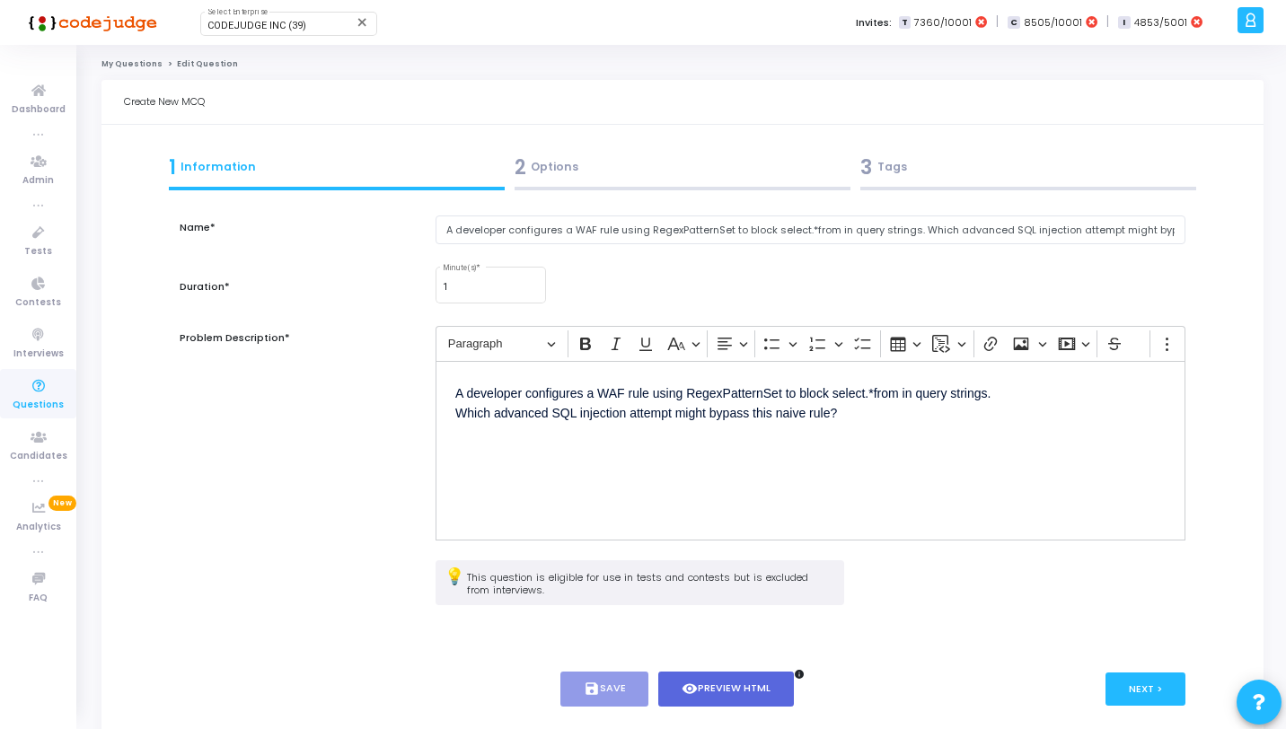
click at [719, 168] on div "2 Options" at bounding box center [683, 168] width 336 height 30
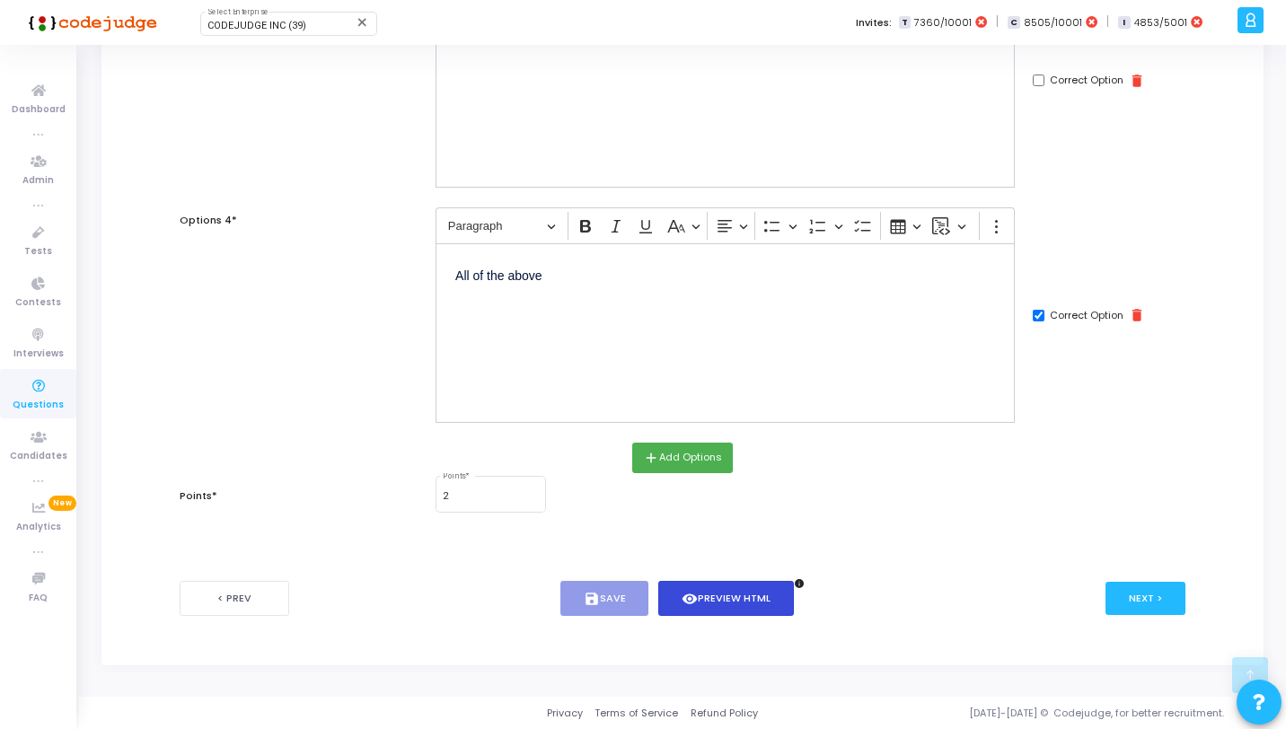
click at [716, 609] on button "visibility Preview HTML" at bounding box center [727, 598] width 136 height 35
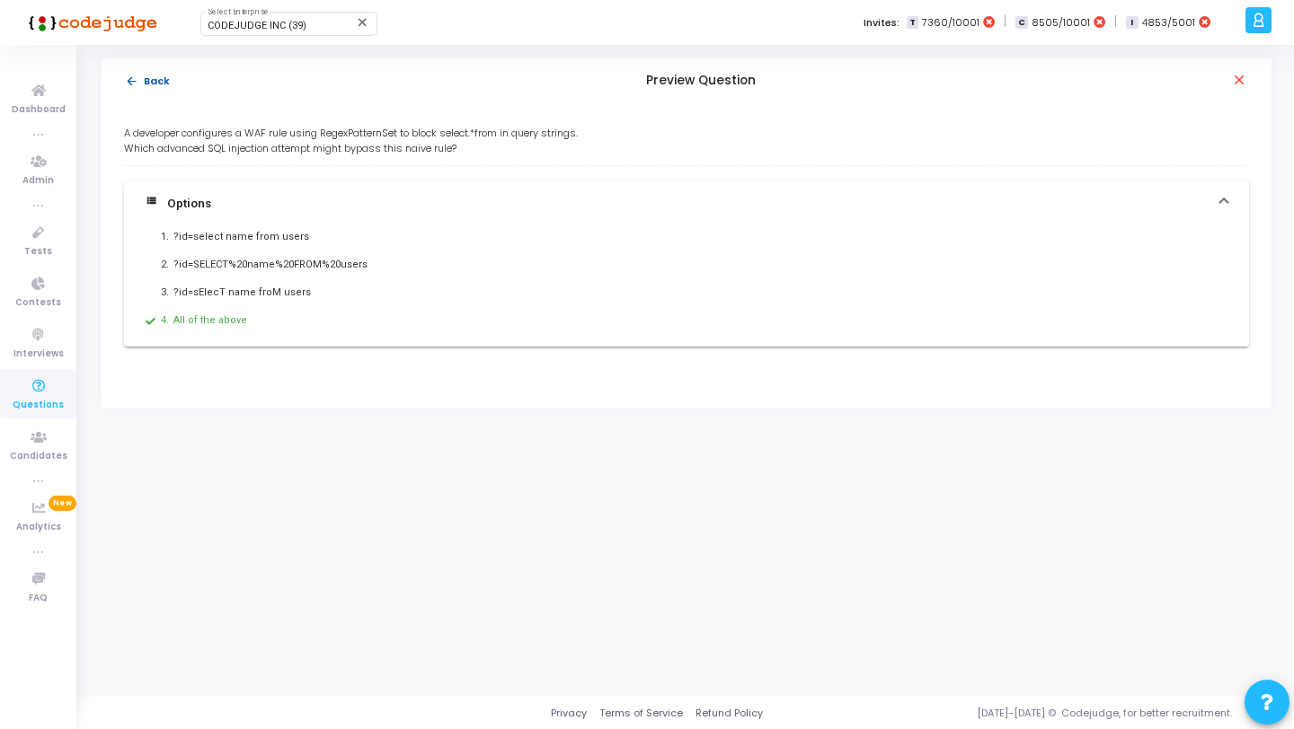
click at [136, 78] on mat-icon "arrow_back" at bounding box center [131, 81] width 13 height 13
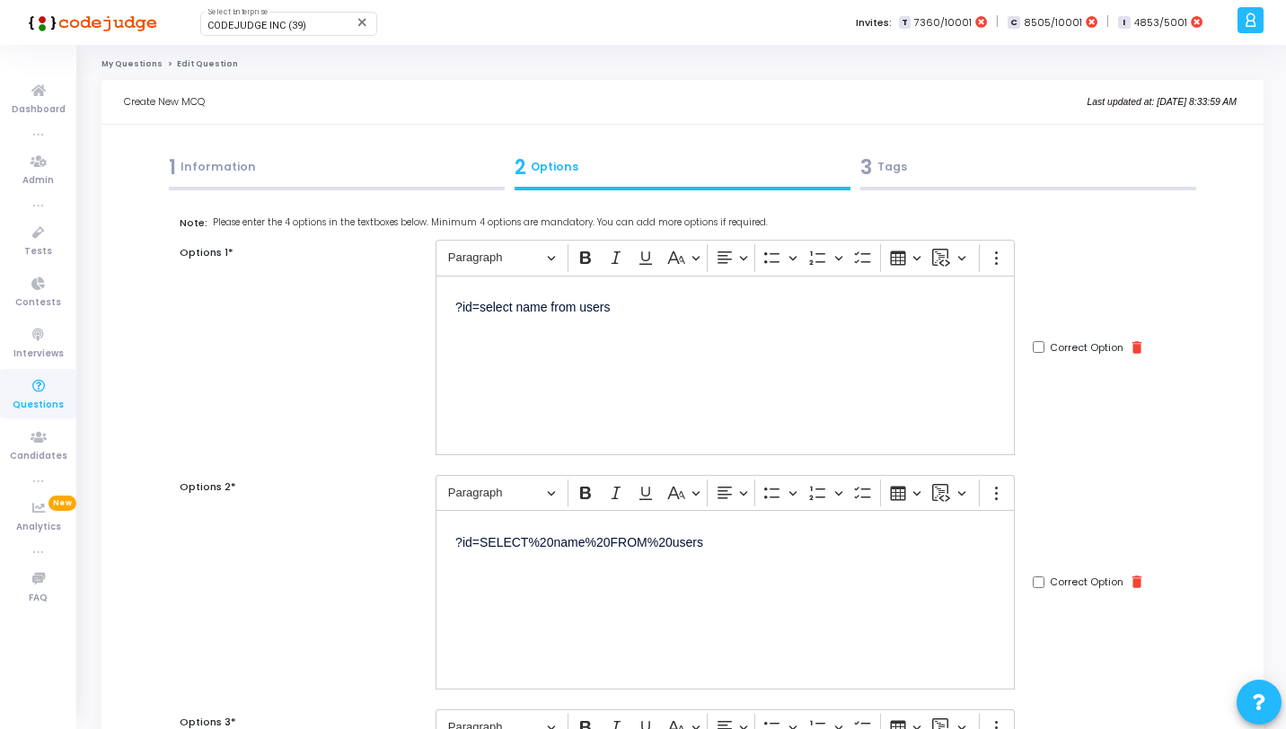
click at [461, 313] on p "?id=select name from users" at bounding box center [725, 307] width 540 height 22
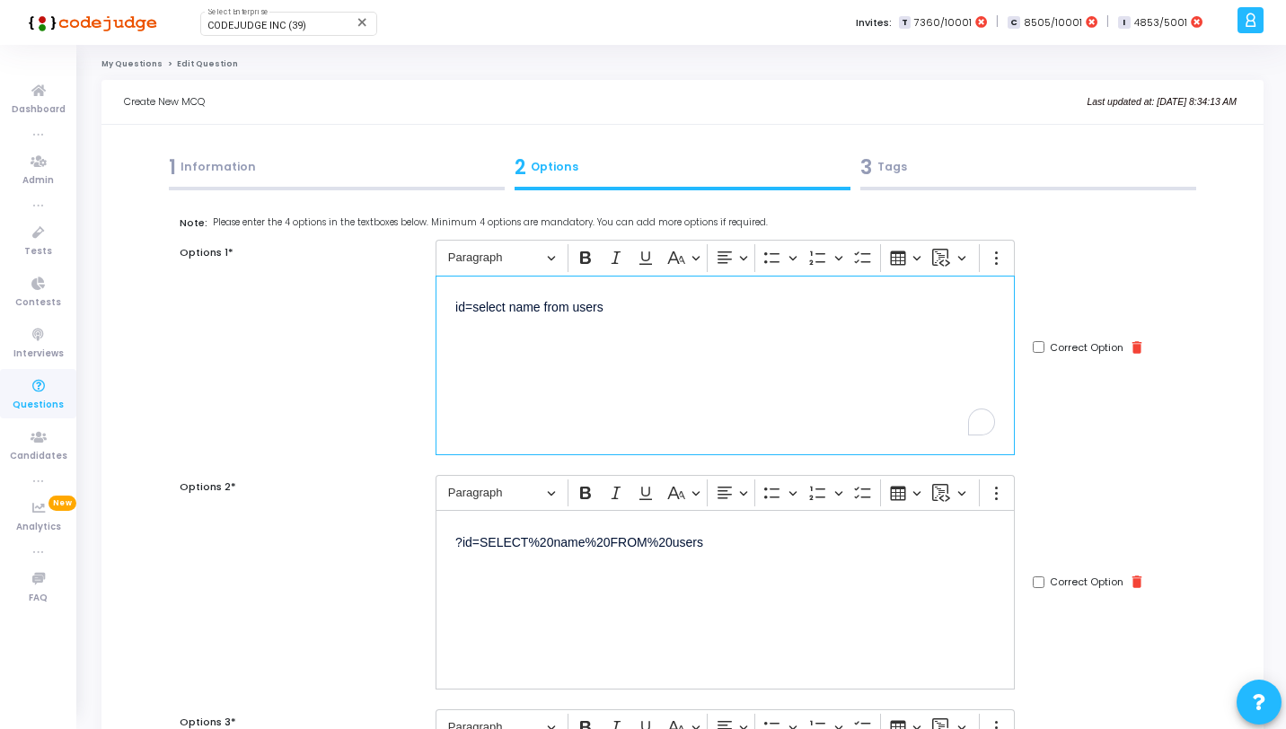
click at [464, 547] on p "?id=SELECT%20name%20FROM%20users" at bounding box center [725, 541] width 540 height 22
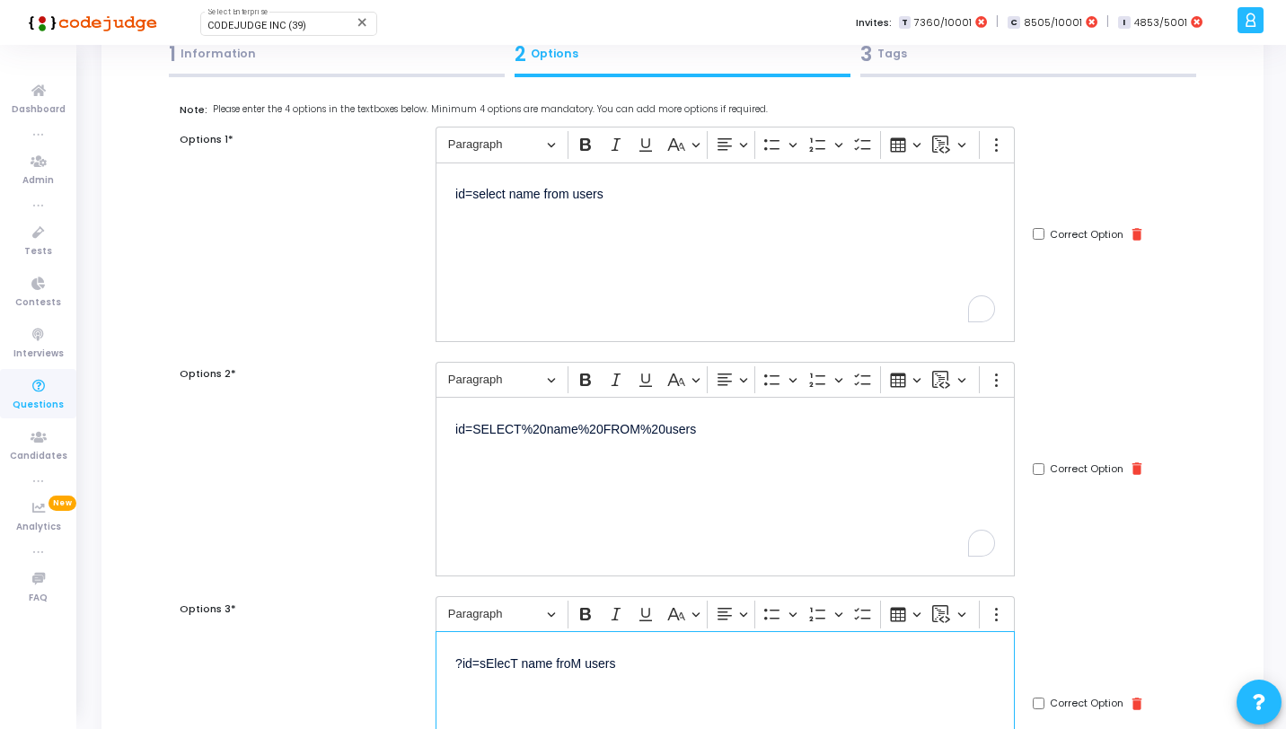
click at [462, 667] on p "?id=sElecT name froM users" at bounding box center [725, 662] width 540 height 22
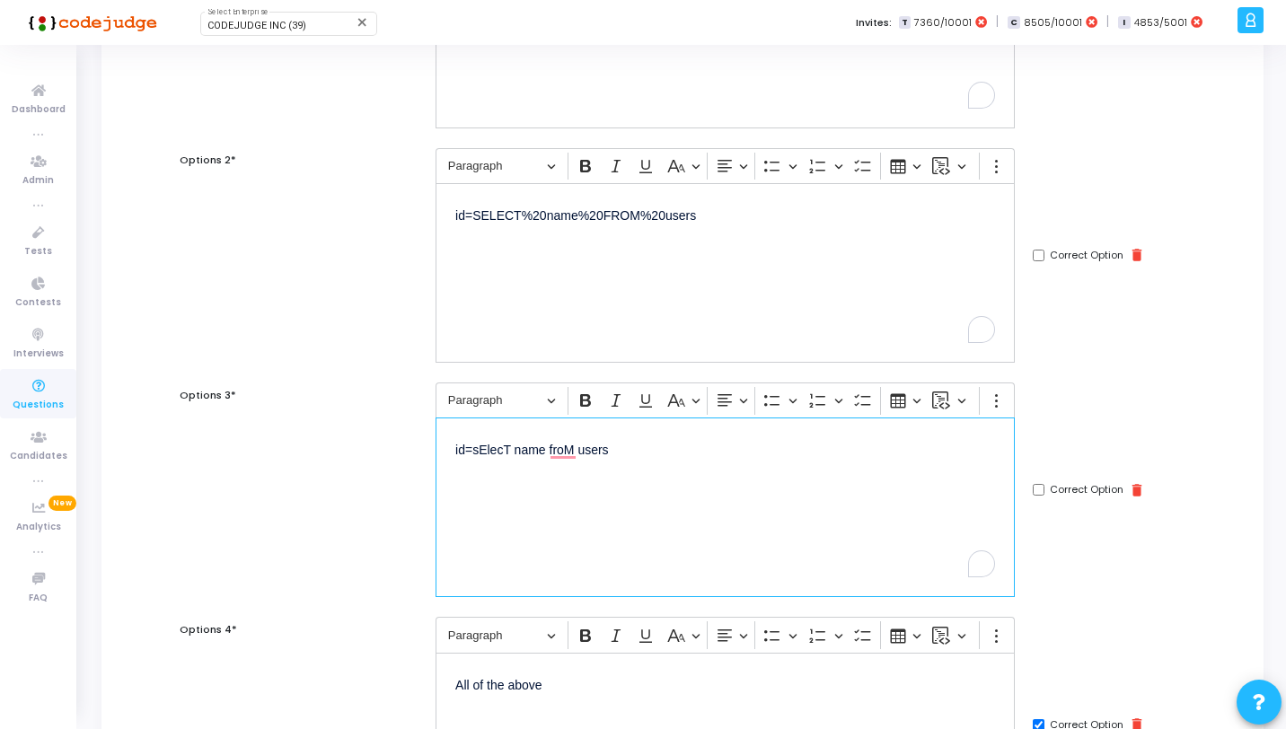
scroll to position [687, 0]
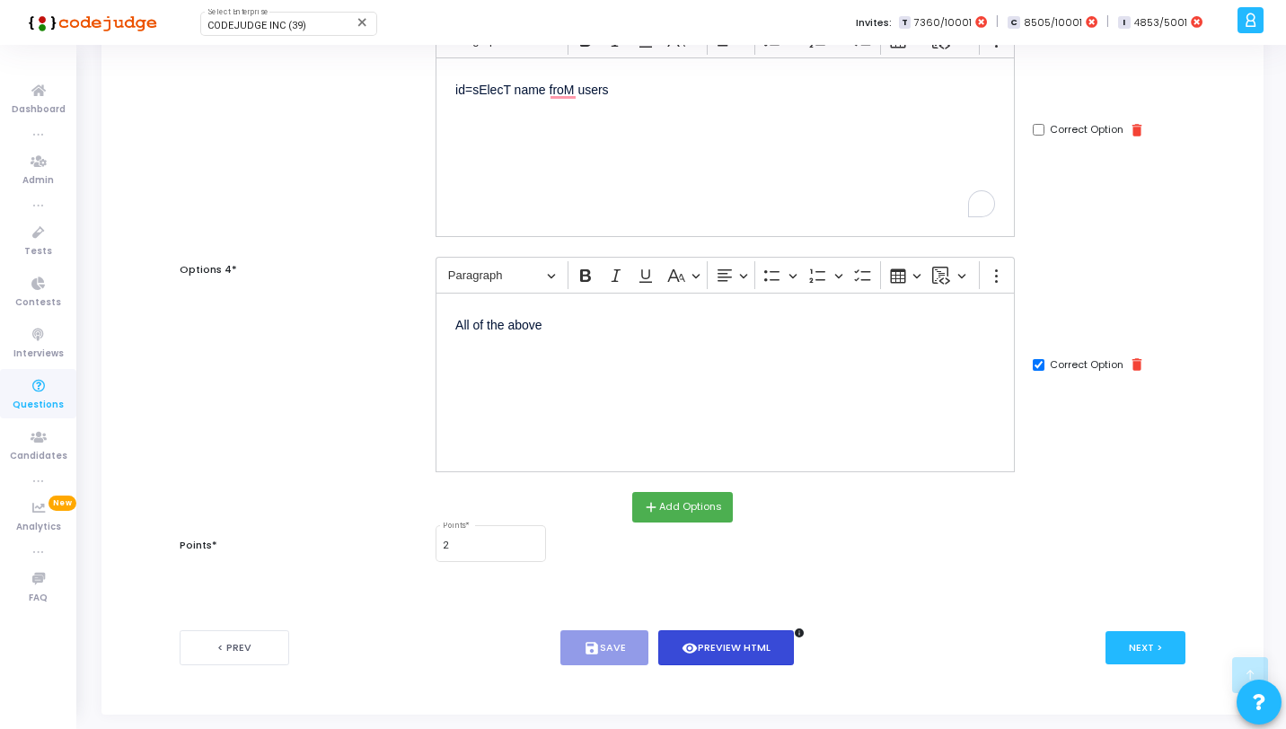
click at [694, 650] on icon "visibility" at bounding box center [690, 649] width 16 height 16
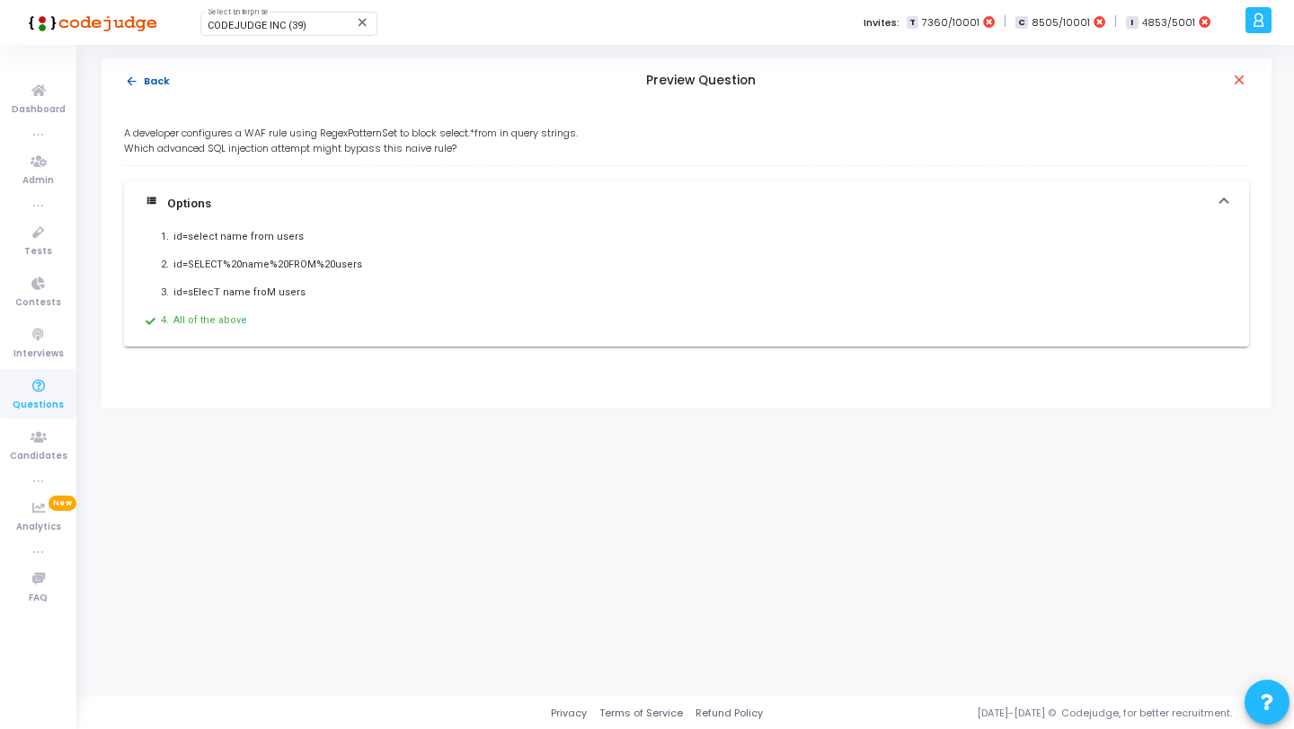
click at [136, 75] on mat-icon "arrow_back" at bounding box center [131, 81] width 13 height 13
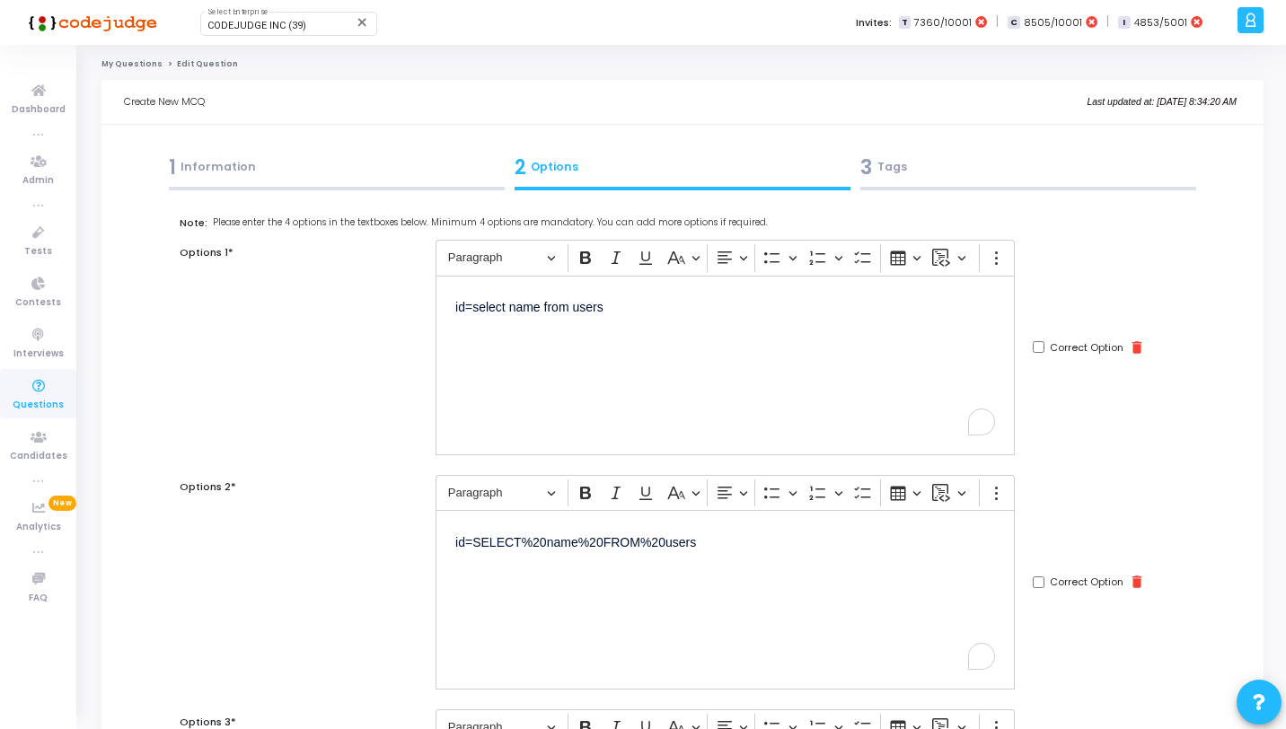
click at [906, 182] on div "3 Tags" at bounding box center [1029, 171] width 346 height 49
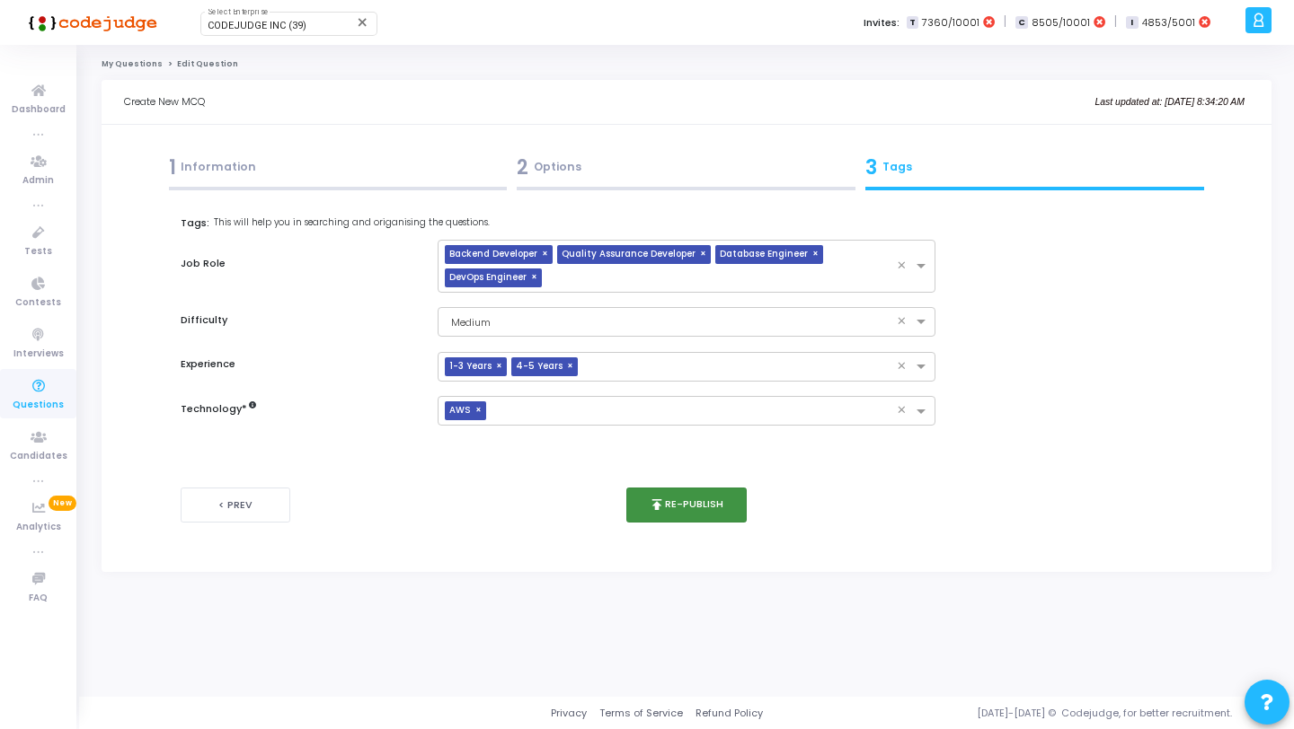
click at [657, 509] on icon "publish" at bounding box center [657, 505] width 16 height 16
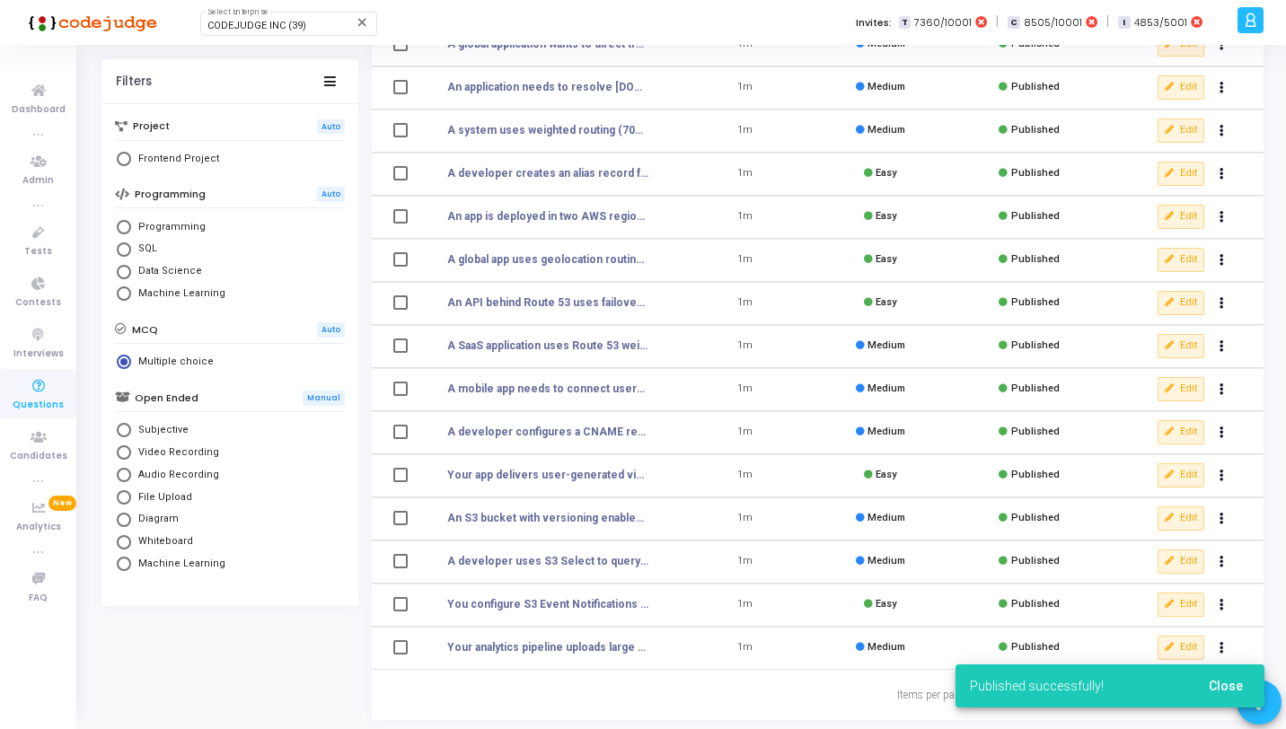
scroll to position [221, 0]
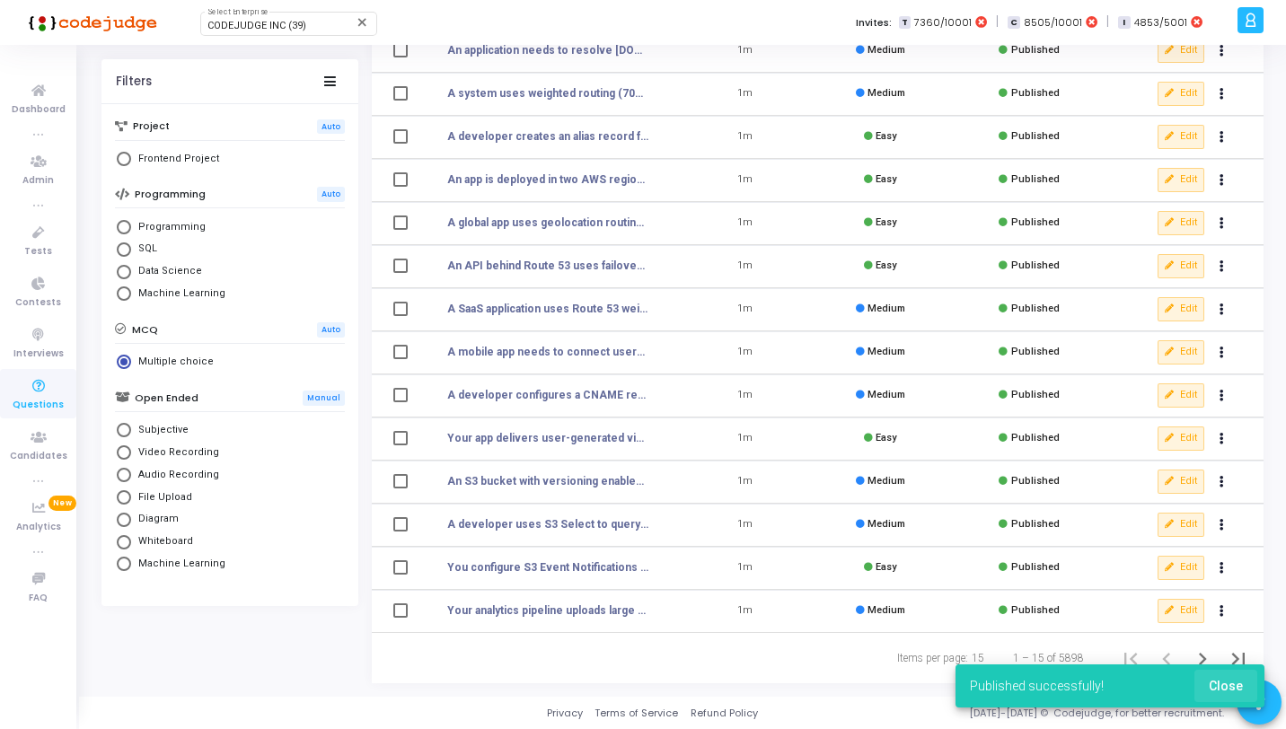
click at [1251, 685] on button "Close" at bounding box center [1226, 686] width 63 height 32
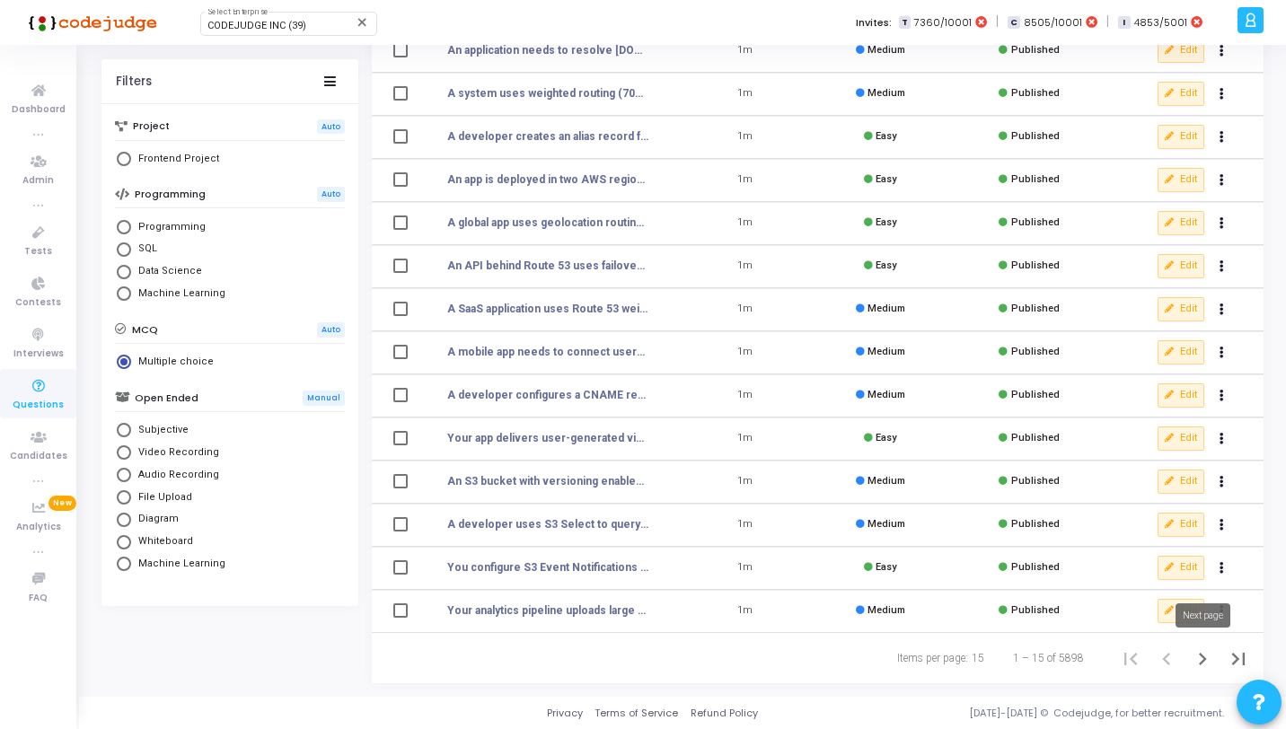
click at [1202, 652] on icon "Next page" at bounding box center [1202, 659] width 25 height 25
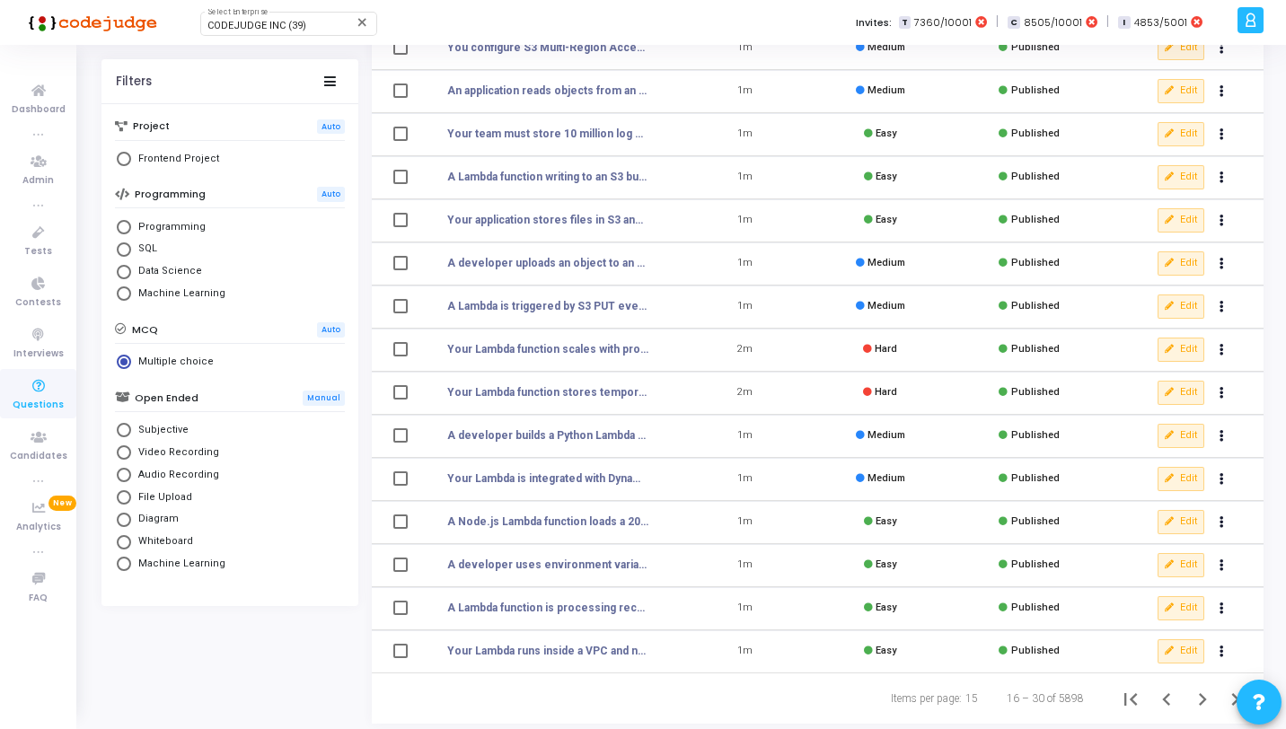
scroll to position [221, 0]
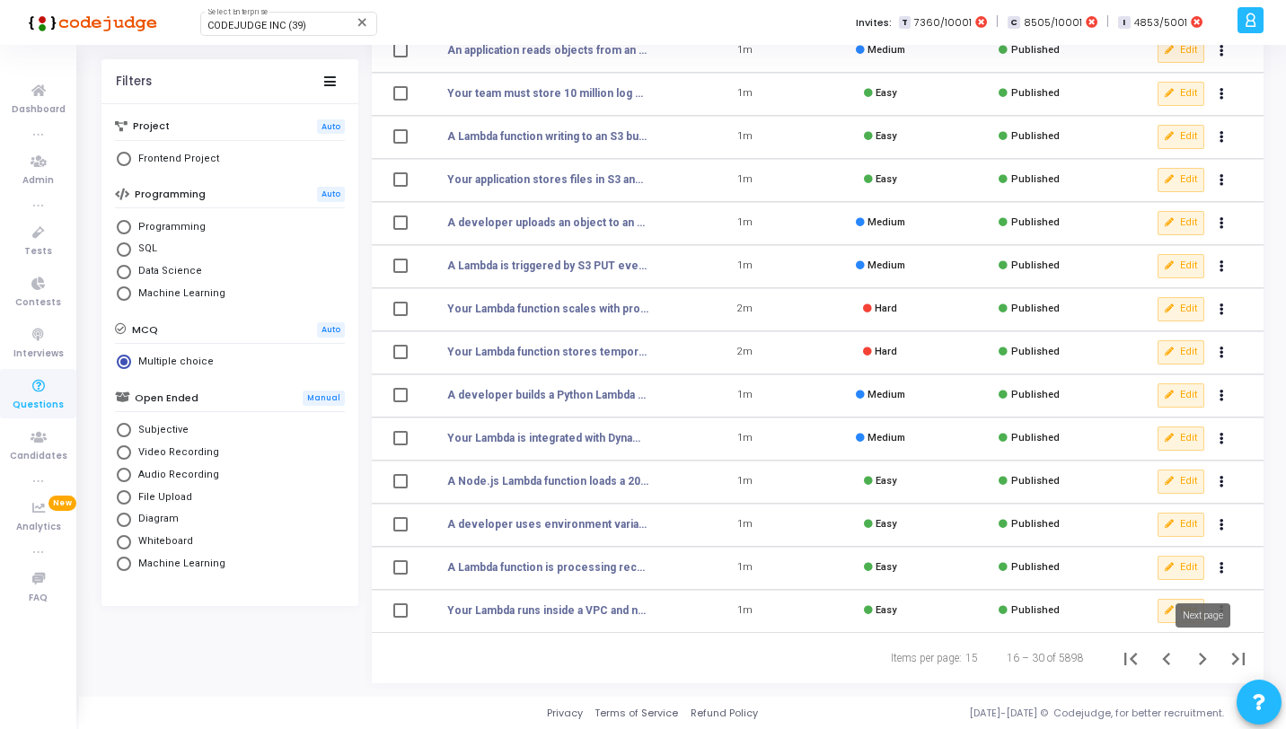
click at [1207, 669] on icon "Next page" at bounding box center [1202, 659] width 25 height 25
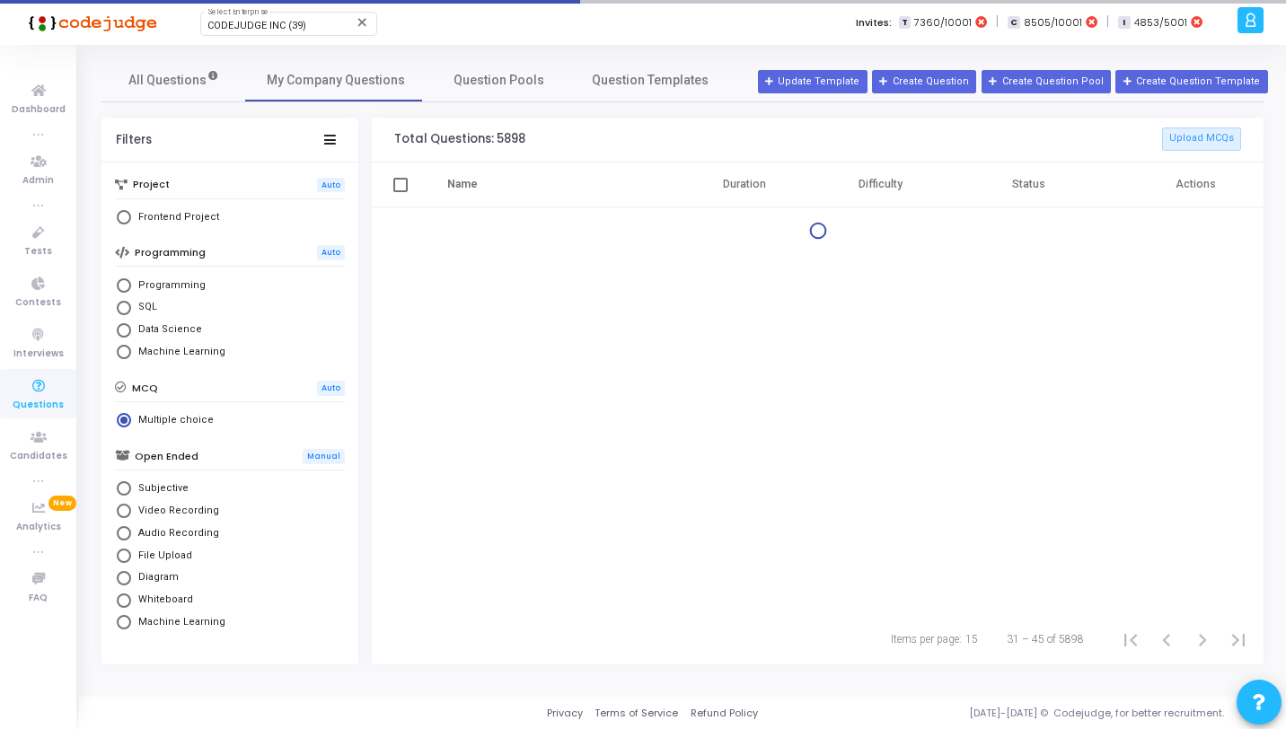
scroll to position [221, 0]
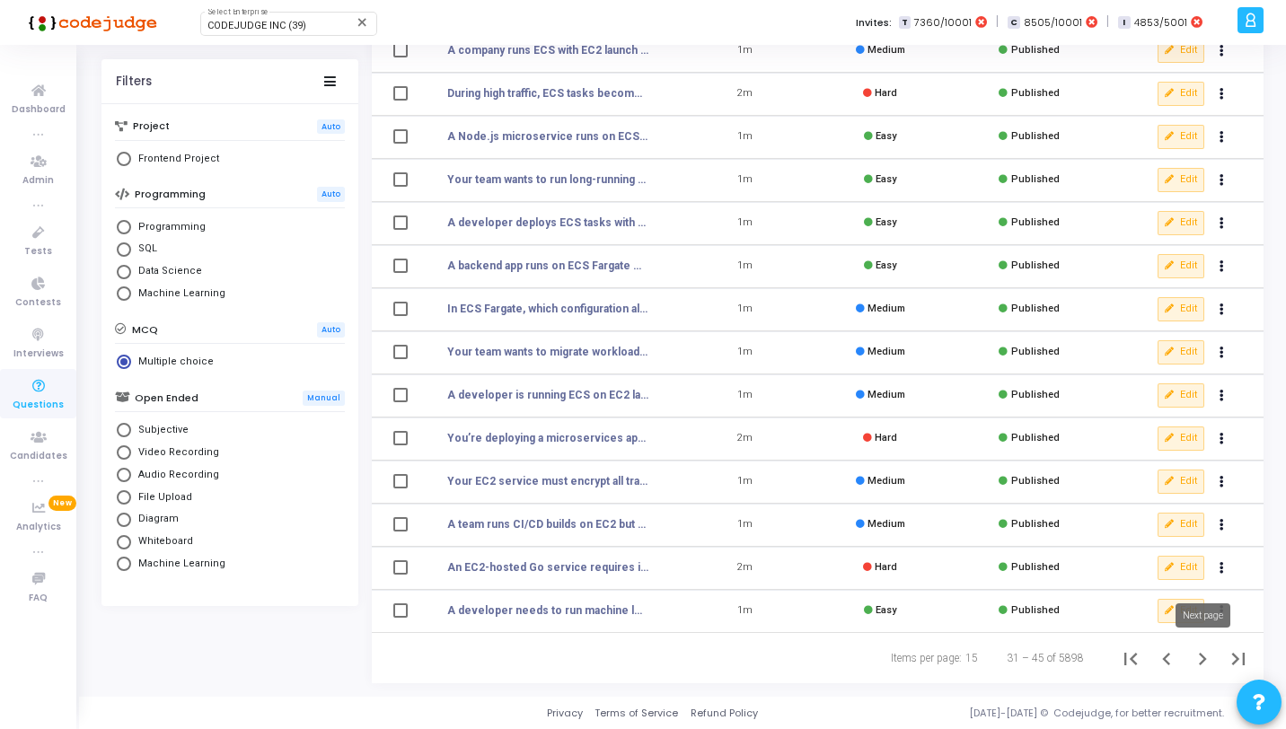
click at [1198, 668] on icon "Next page" at bounding box center [1202, 659] width 25 height 25
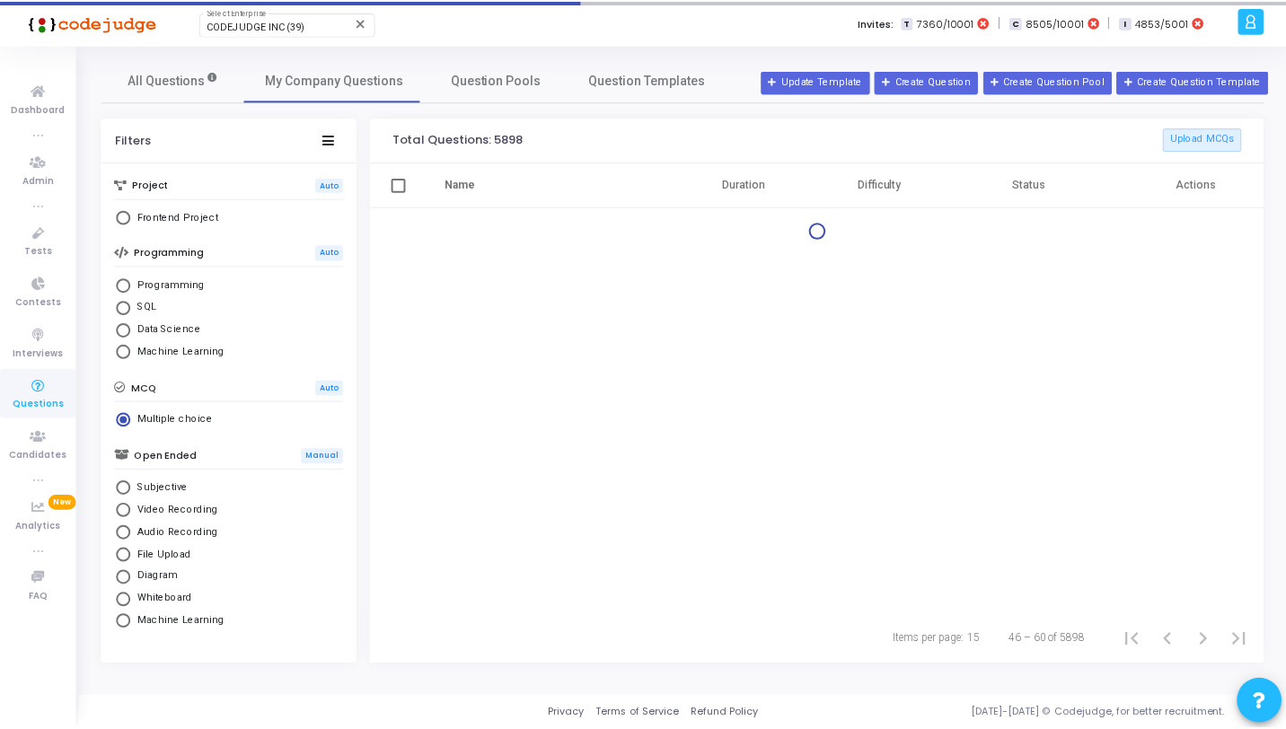
scroll to position [221, 0]
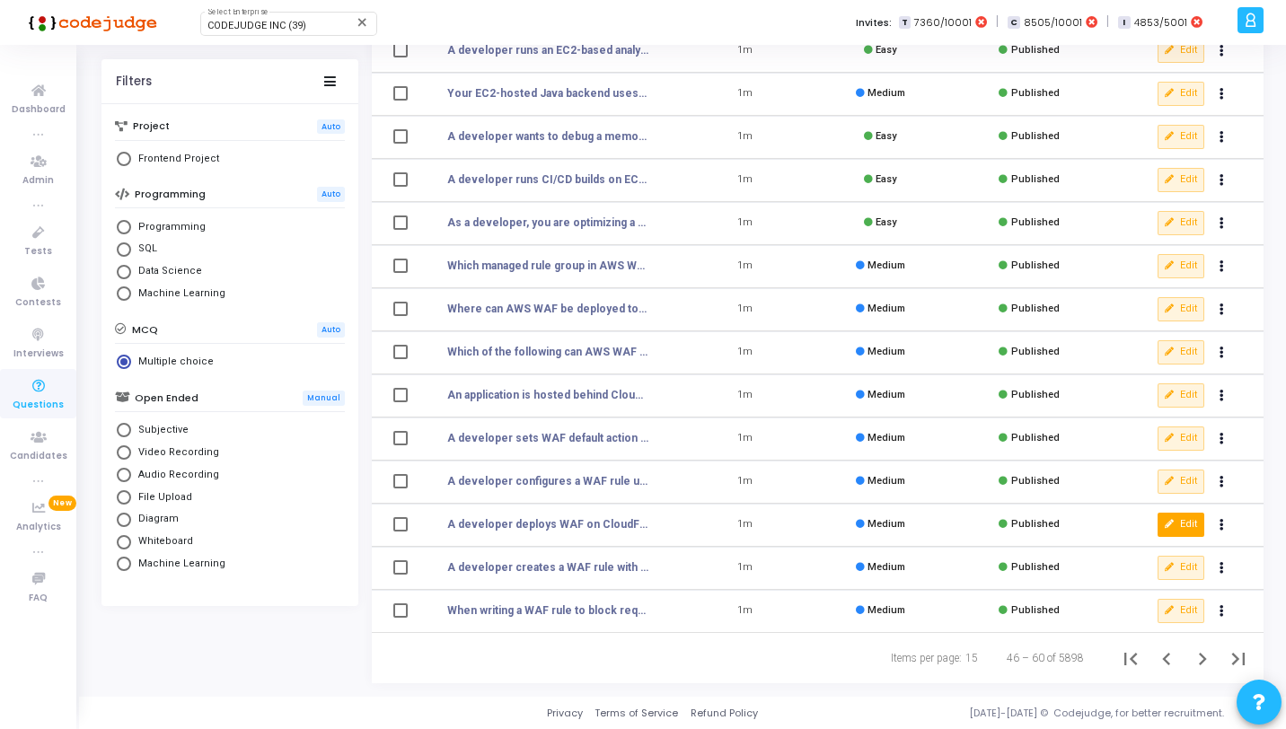
click at [1171, 522] on icon at bounding box center [1170, 525] width 10 height 10
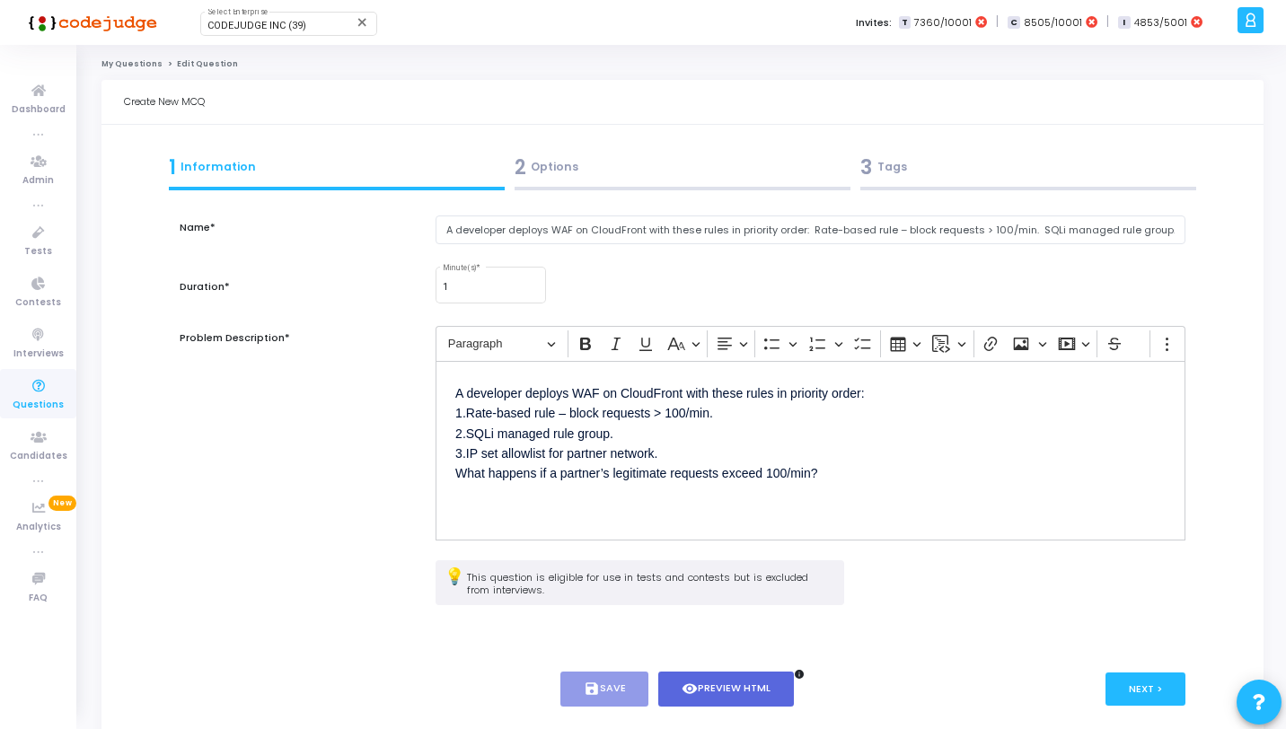
click at [680, 188] on div at bounding box center [683, 189] width 336 height 4
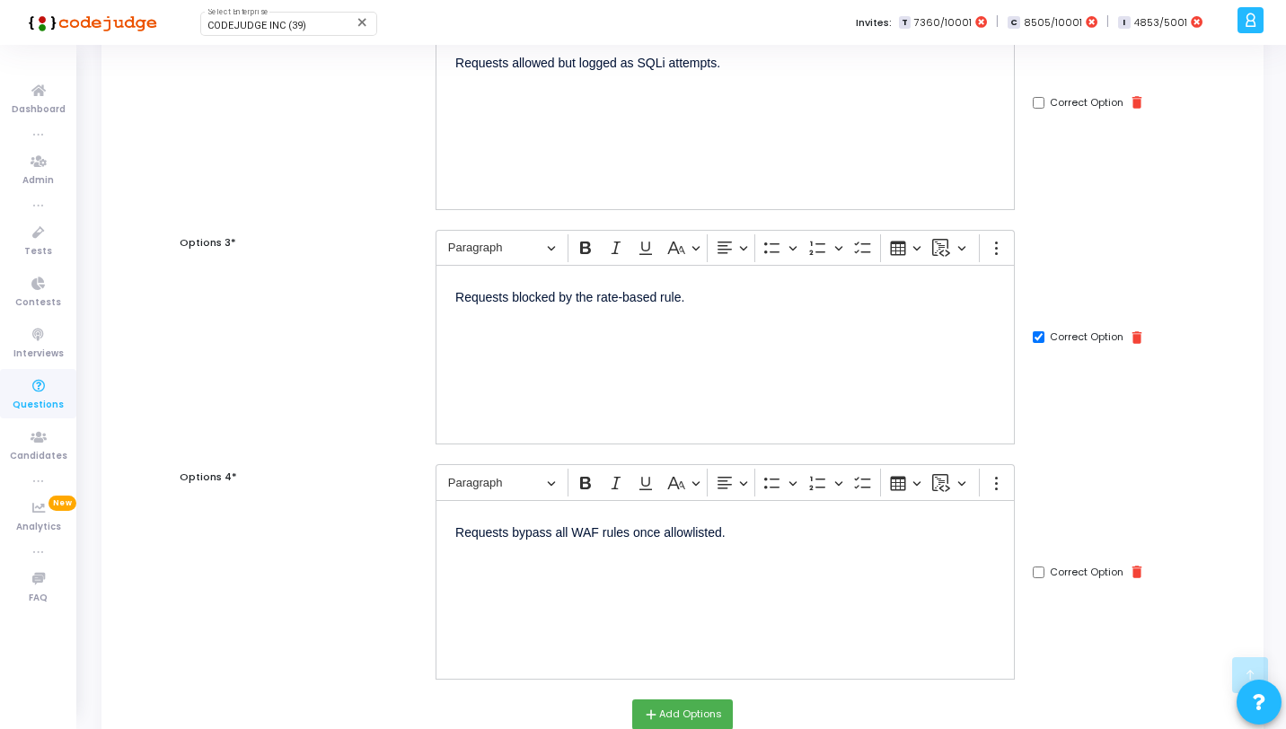
scroll to position [737, 0]
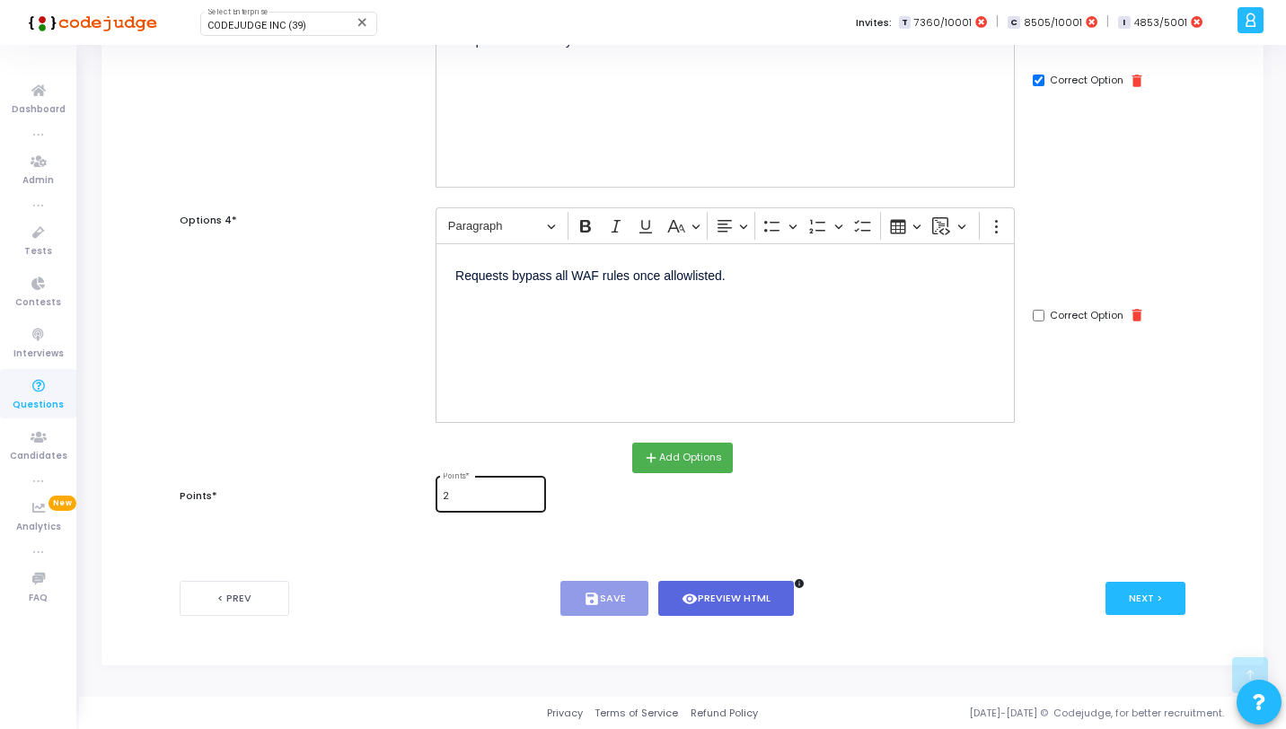
click at [500, 501] on input "2" at bounding box center [490, 496] width 95 height 11
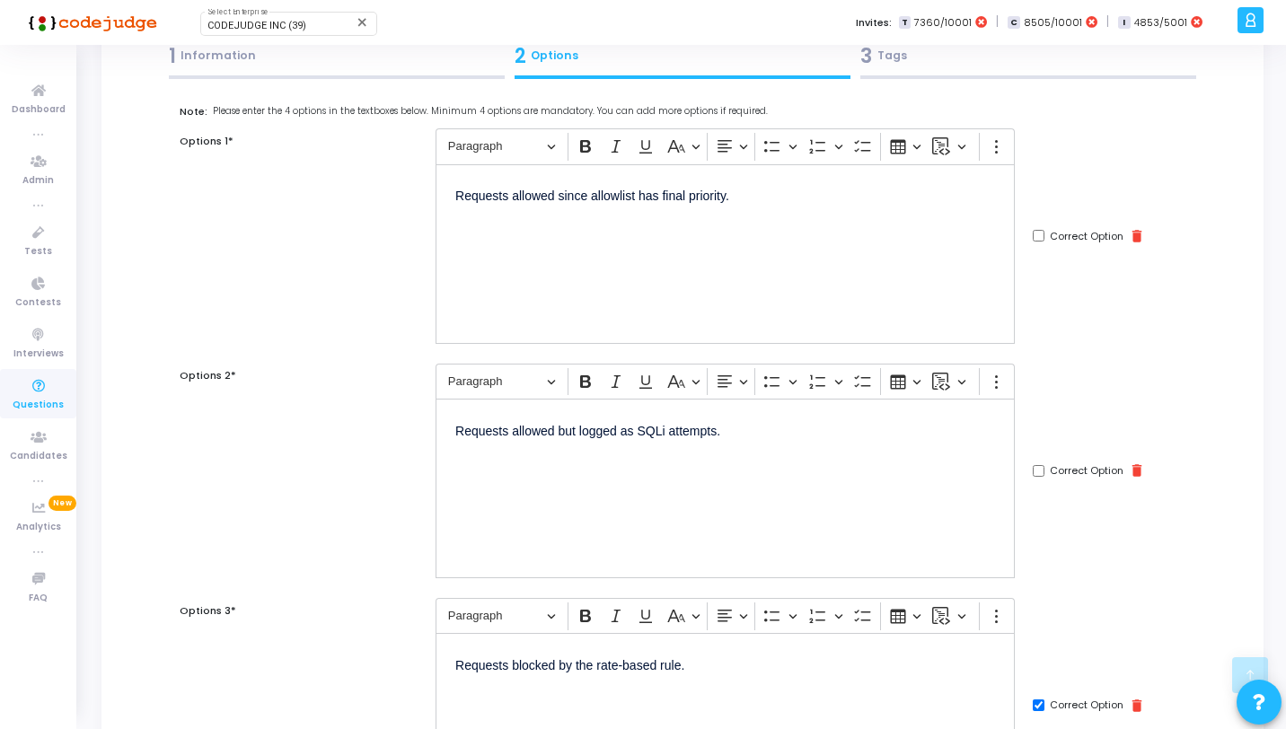
scroll to position [0, 0]
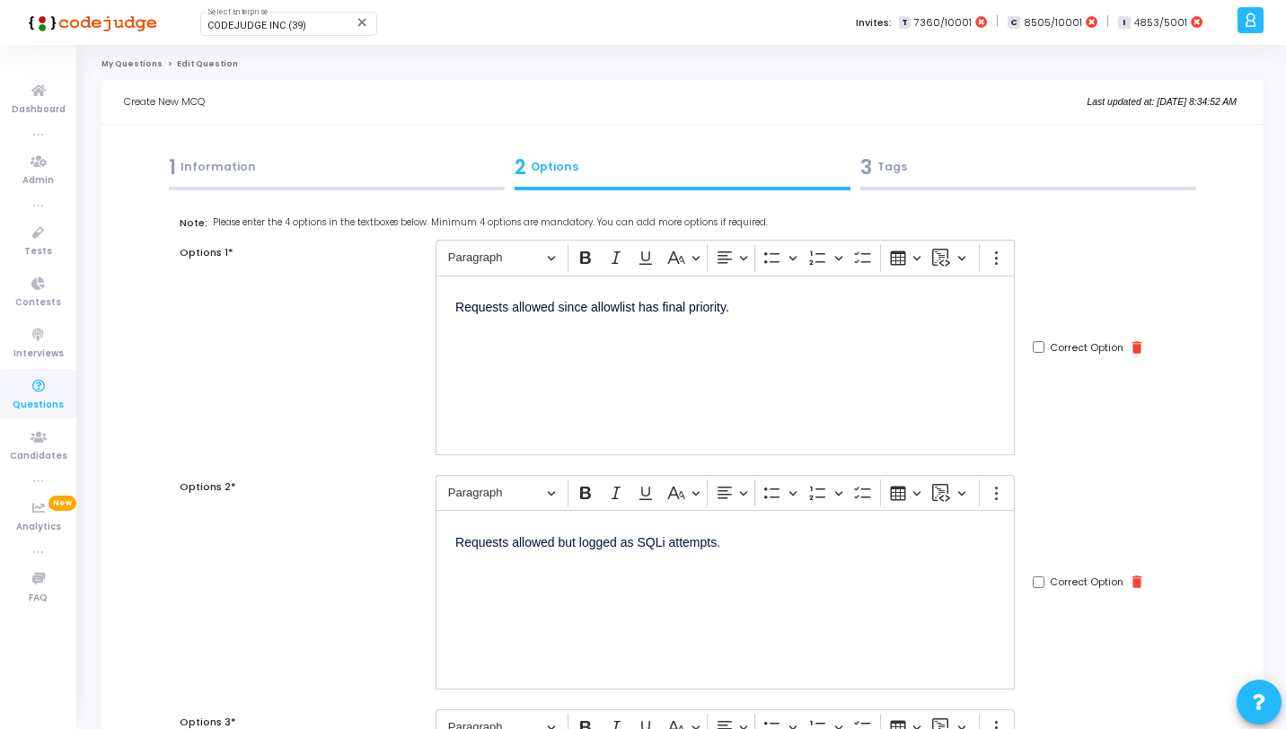
type input "1"
click at [981, 194] on div "3 Tags" at bounding box center [1029, 171] width 346 height 49
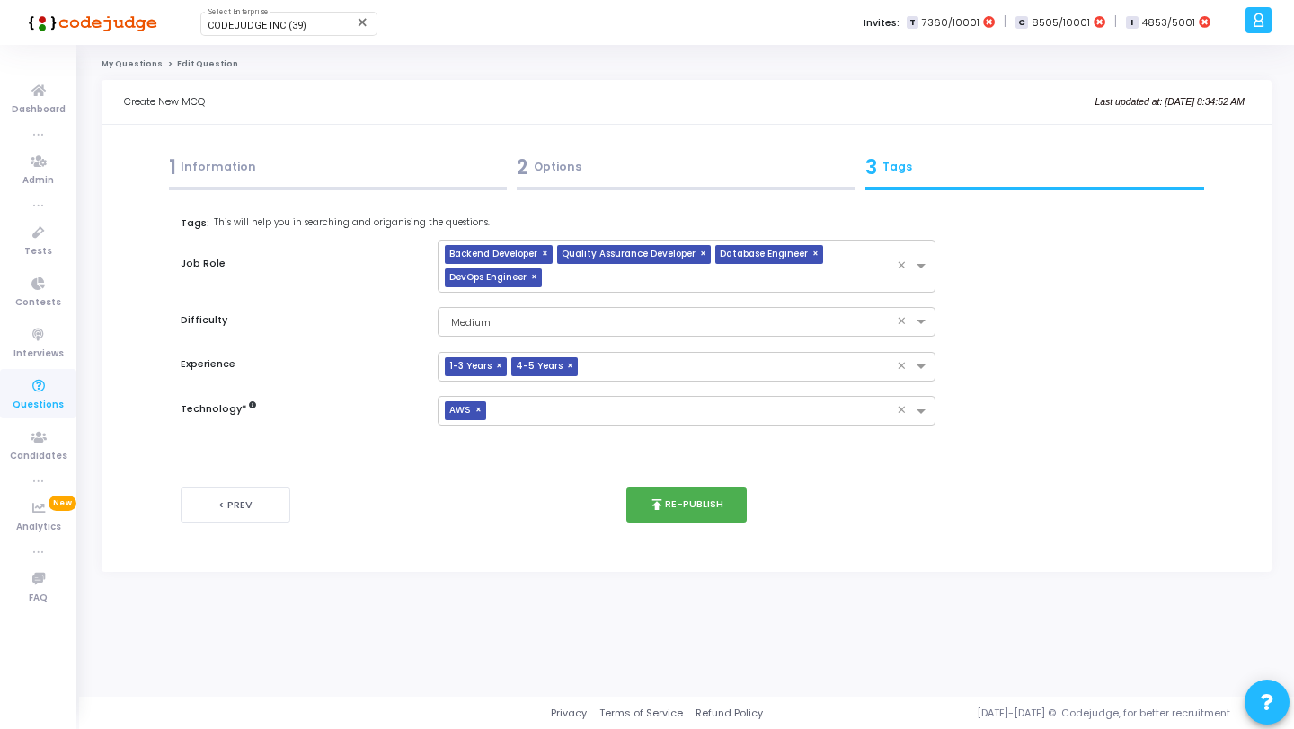
click at [429, 158] on div "1 Information" at bounding box center [338, 168] width 339 height 30
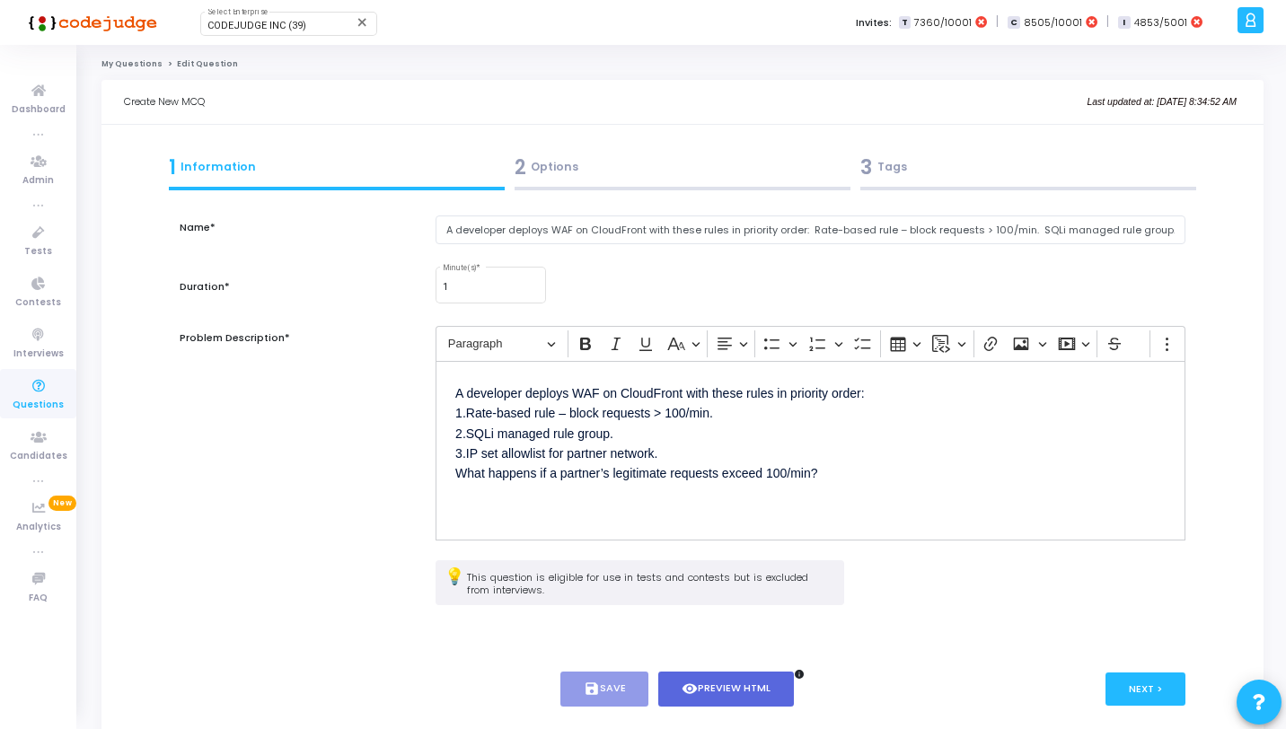
click at [1057, 168] on div "3 Tags" at bounding box center [1029, 168] width 336 height 30
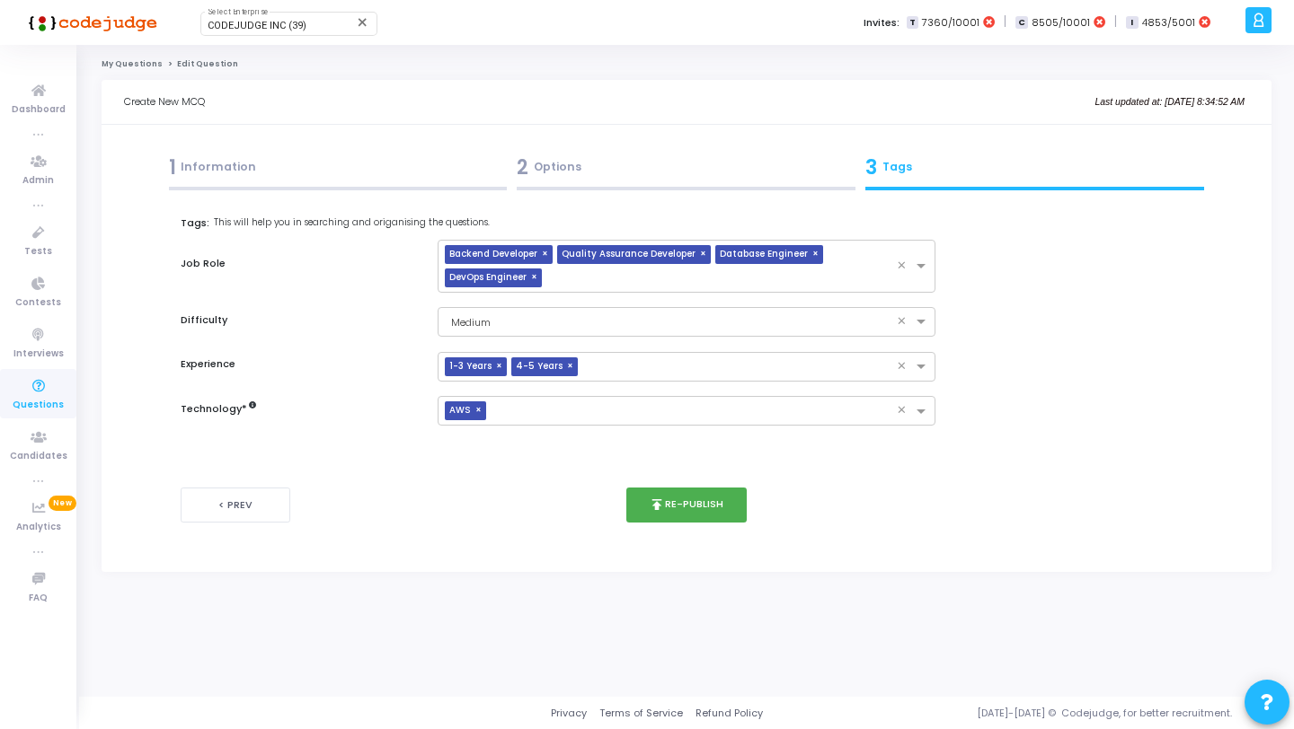
click at [692, 485] on div "< Prev publish Re-publish Next >" at bounding box center [687, 505] width 1012 height 89
click at [694, 492] on button "publish Re-publish" at bounding box center [686, 505] width 121 height 35
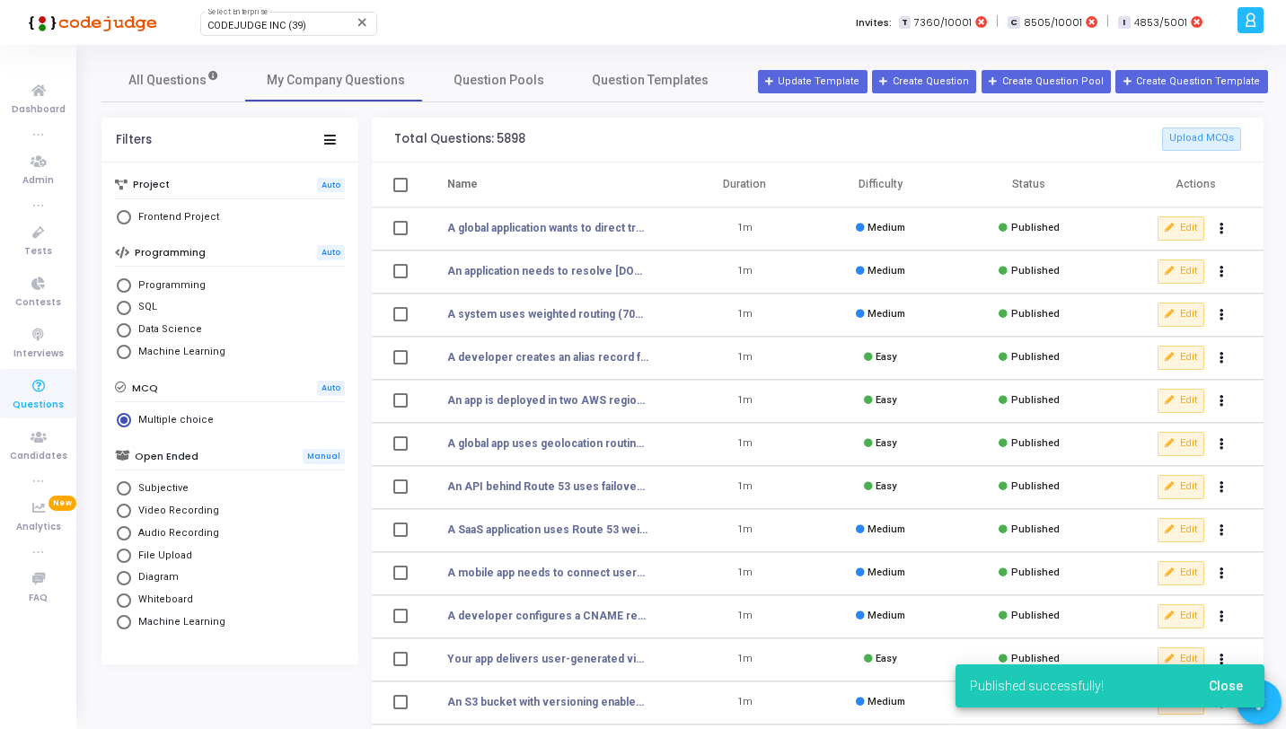
click at [1232, 687] on span "Close" at bounding box center [1226, 686] width 34 height 14
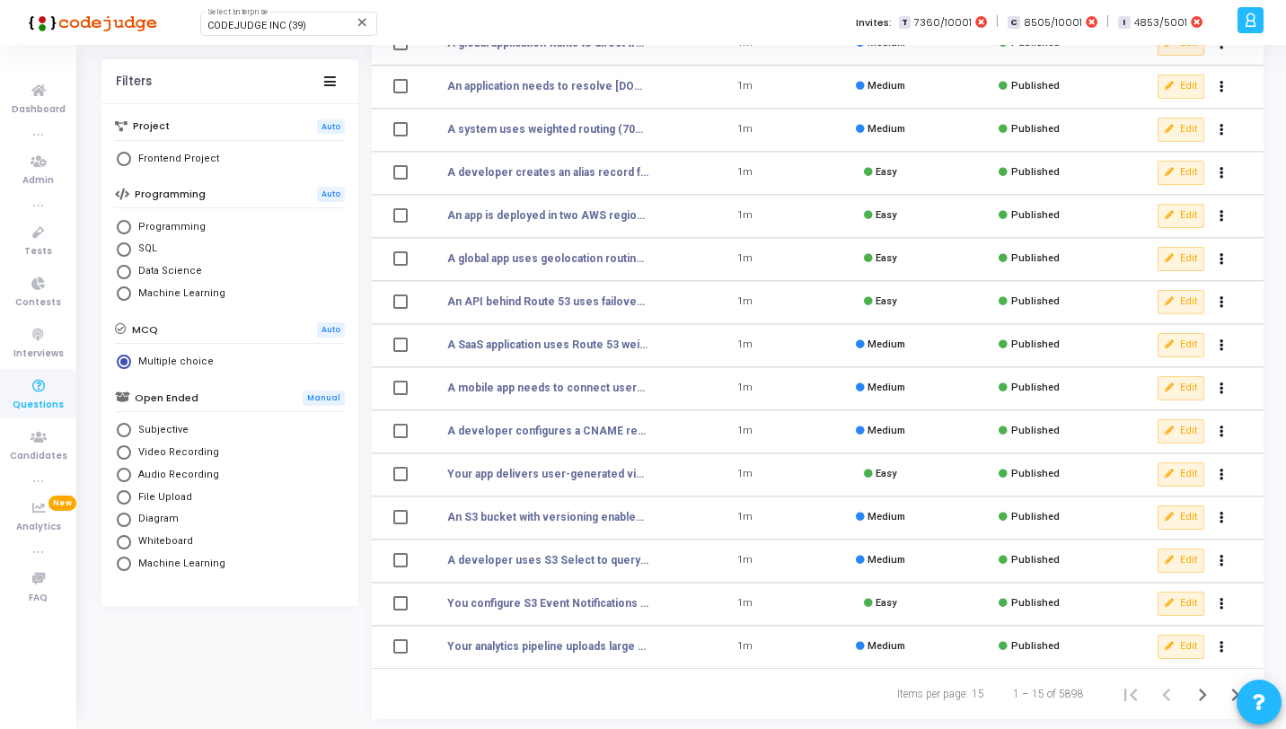
scroll to position [221, 0]
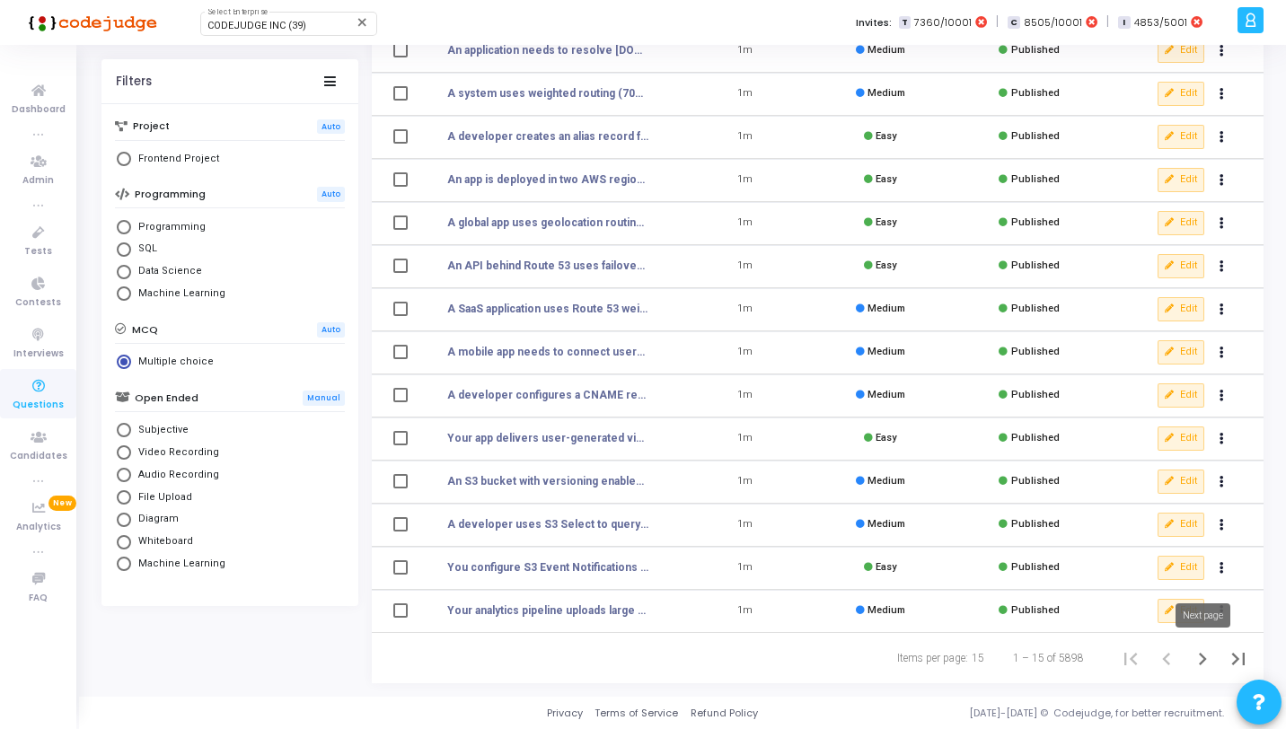
click at [1200, 650] on icon "Next page" at bounding box center [1202, 659] width 25 height 25
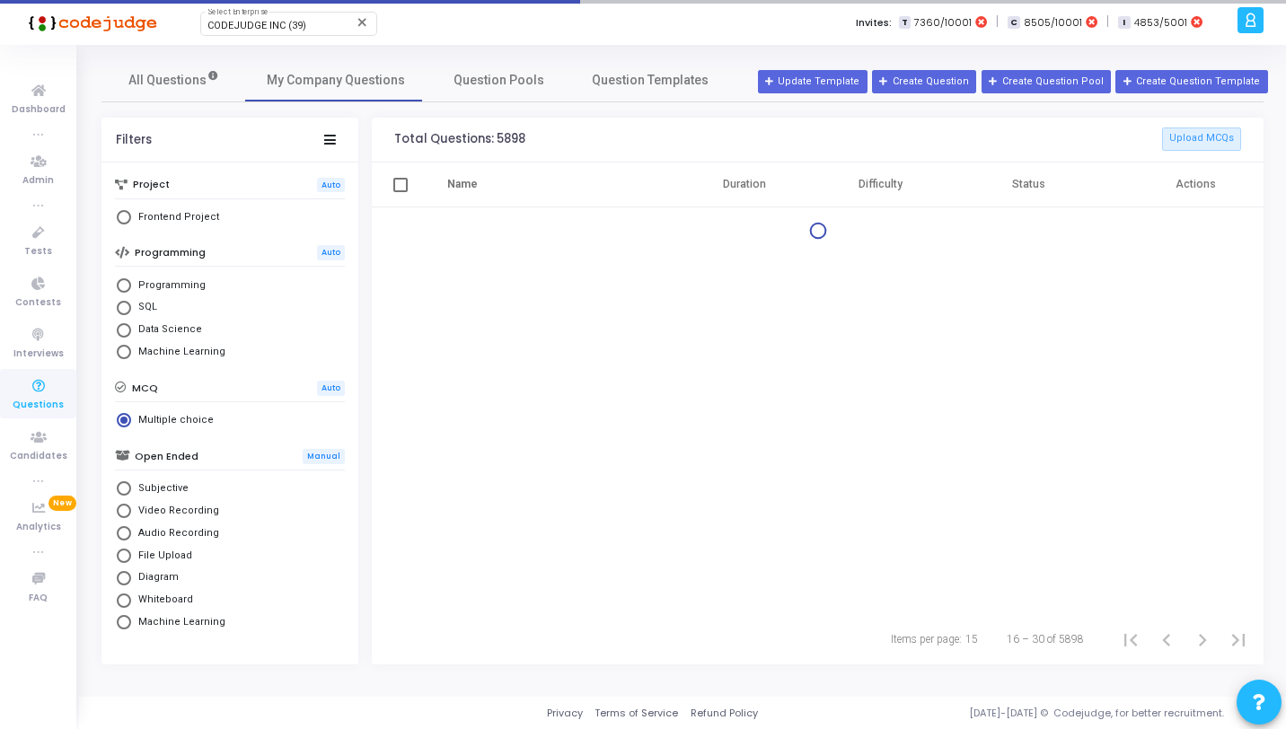
scroll to position [221, 0]
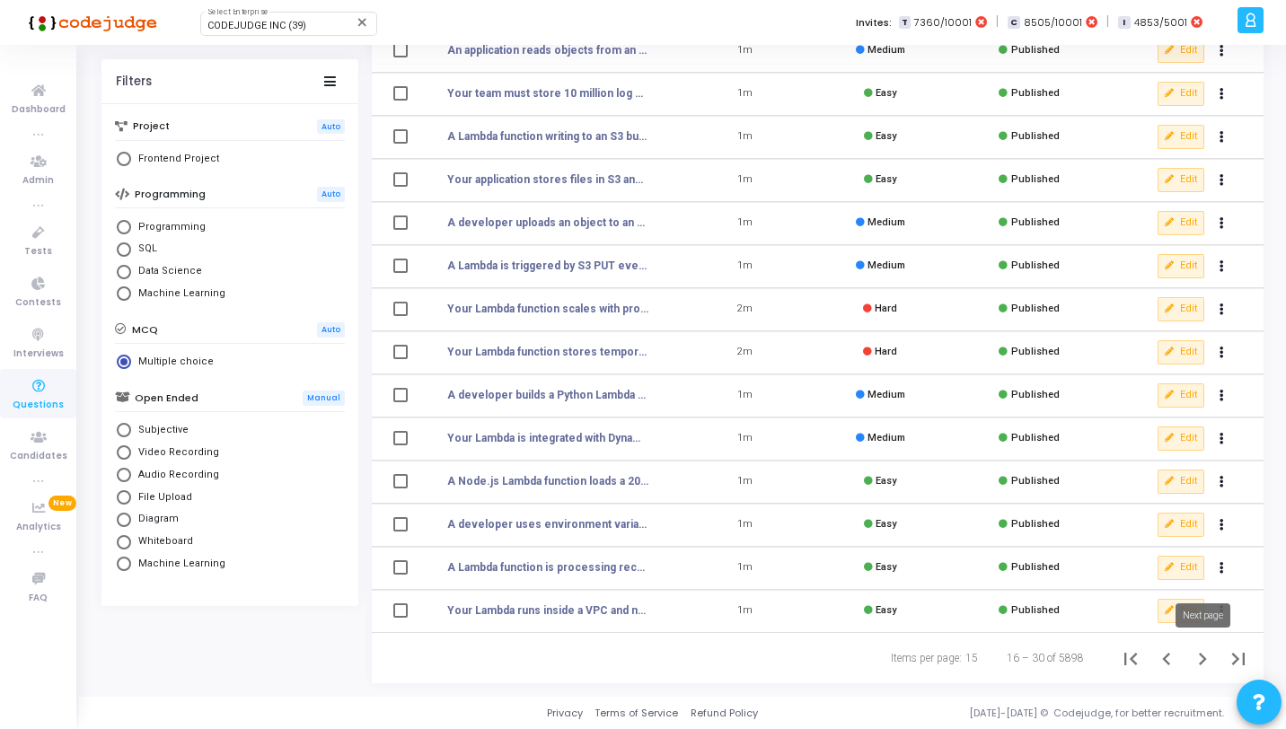
click at [1201, 662] on icon "Next page" at bounding box center [1203, 659] width 8 height 13
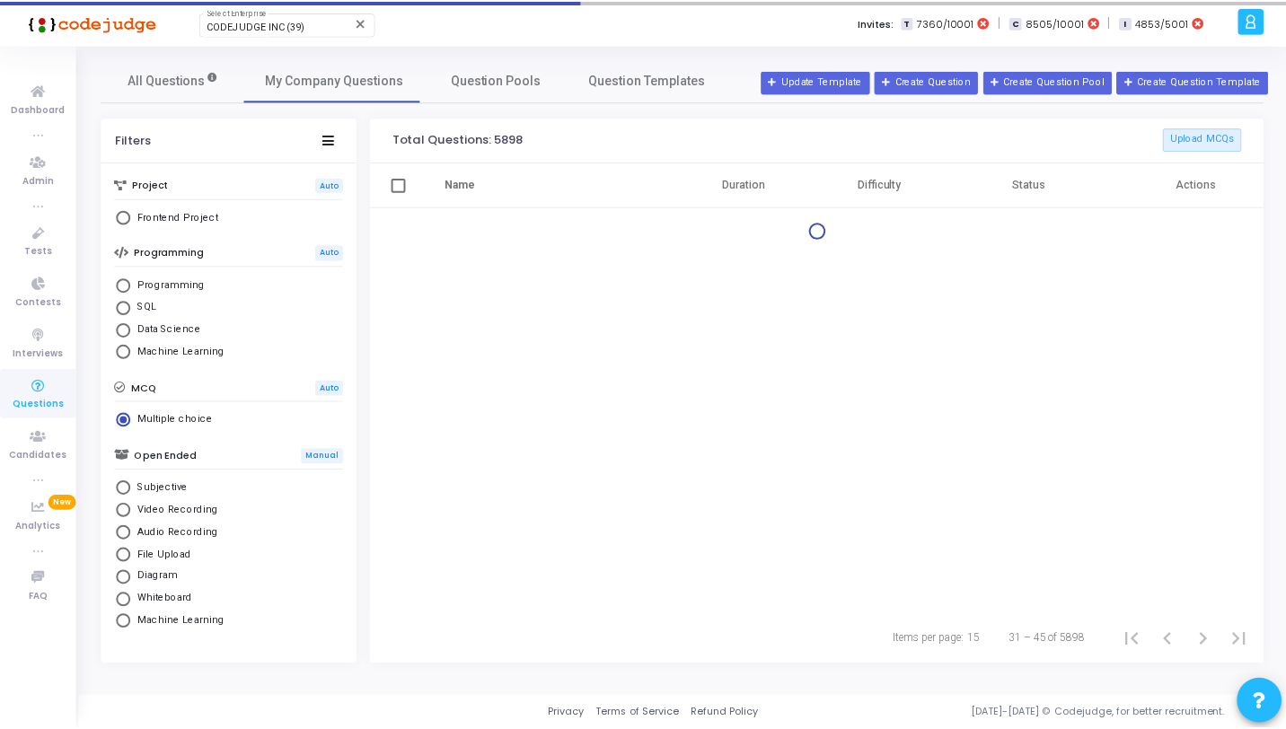
scroll to position [221, 0]
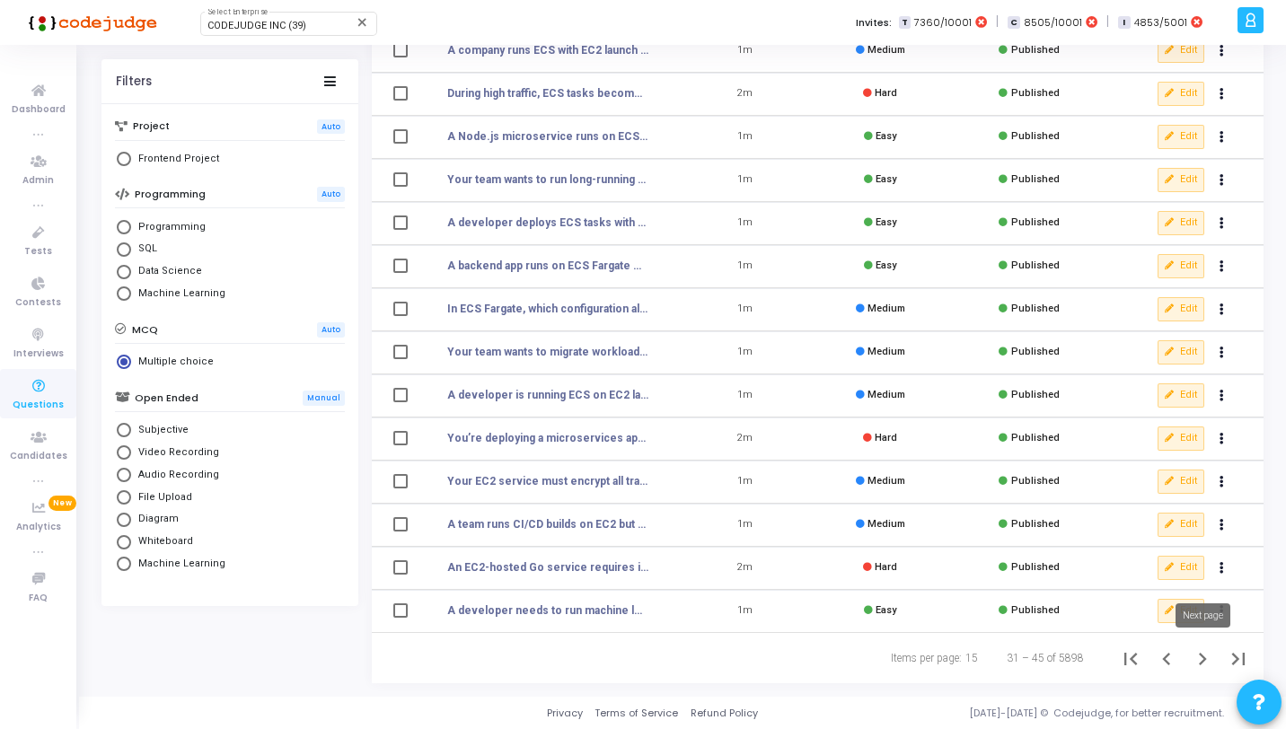
click at [1207, 656] on icon "Next page" at bounding box center [1202, 659] width 25 height 25
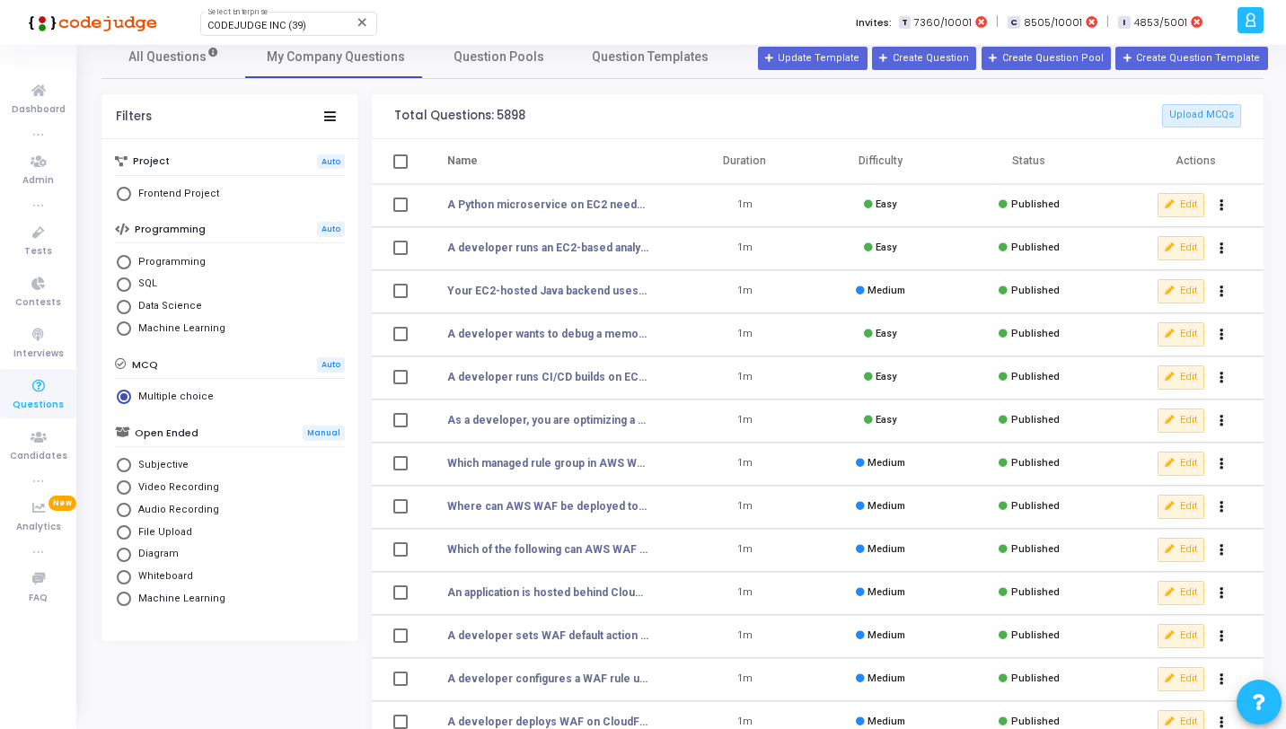
scroll to position [221, 0]
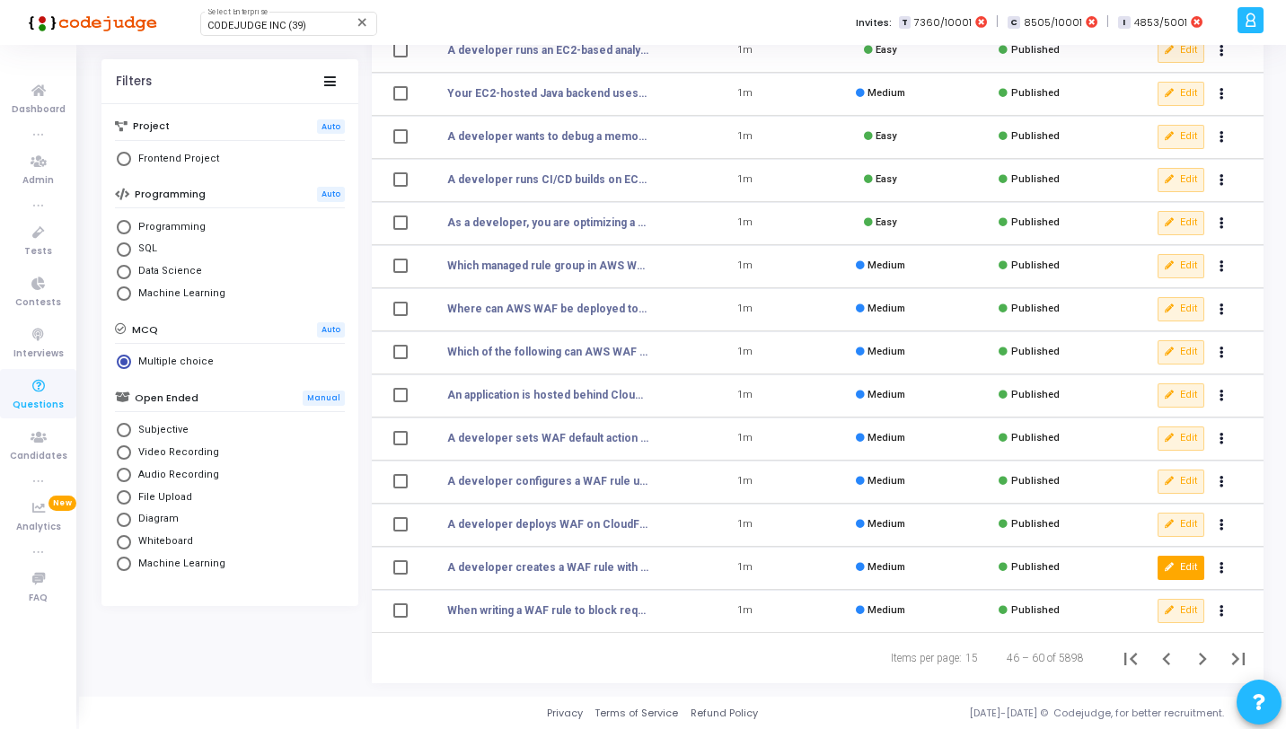
click at [1163, 574] on button "Edit" at bounding box center [1181, 567] width 47 height 23
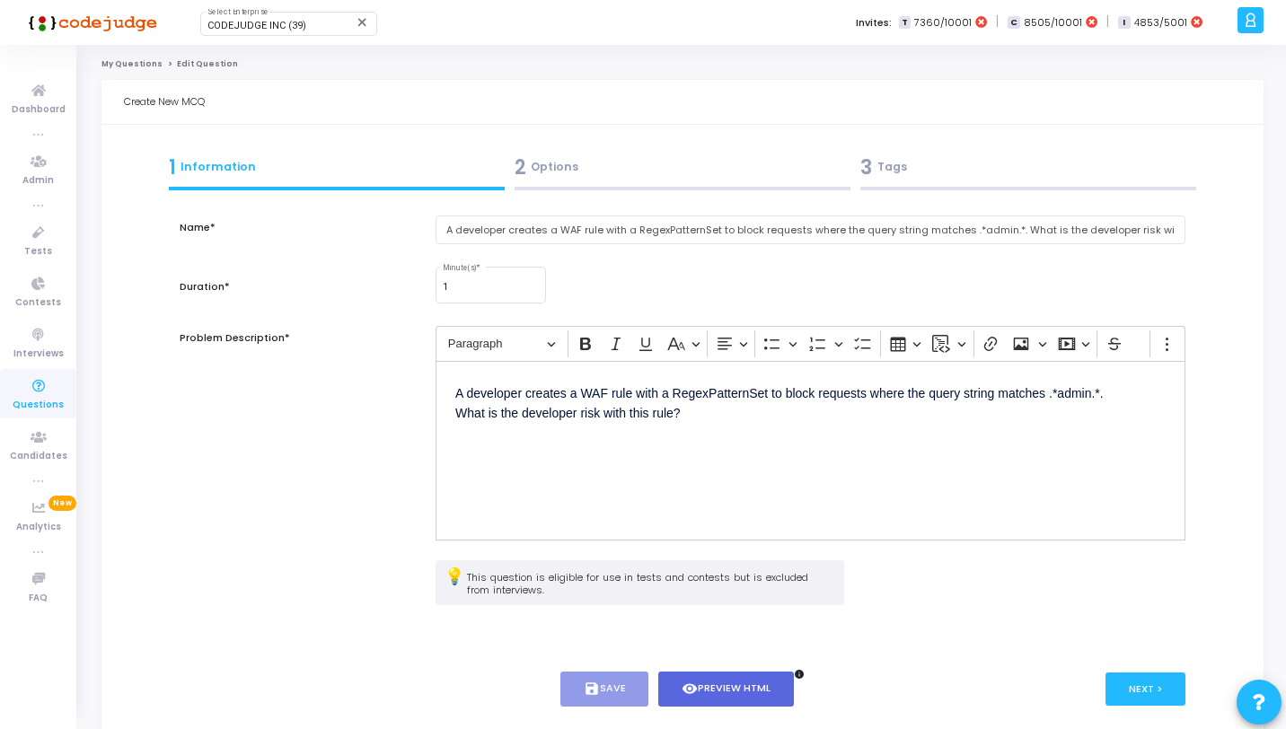
click at [700, 164] on div "2 Options" at bounding box center [683, 168] width 336 height 30
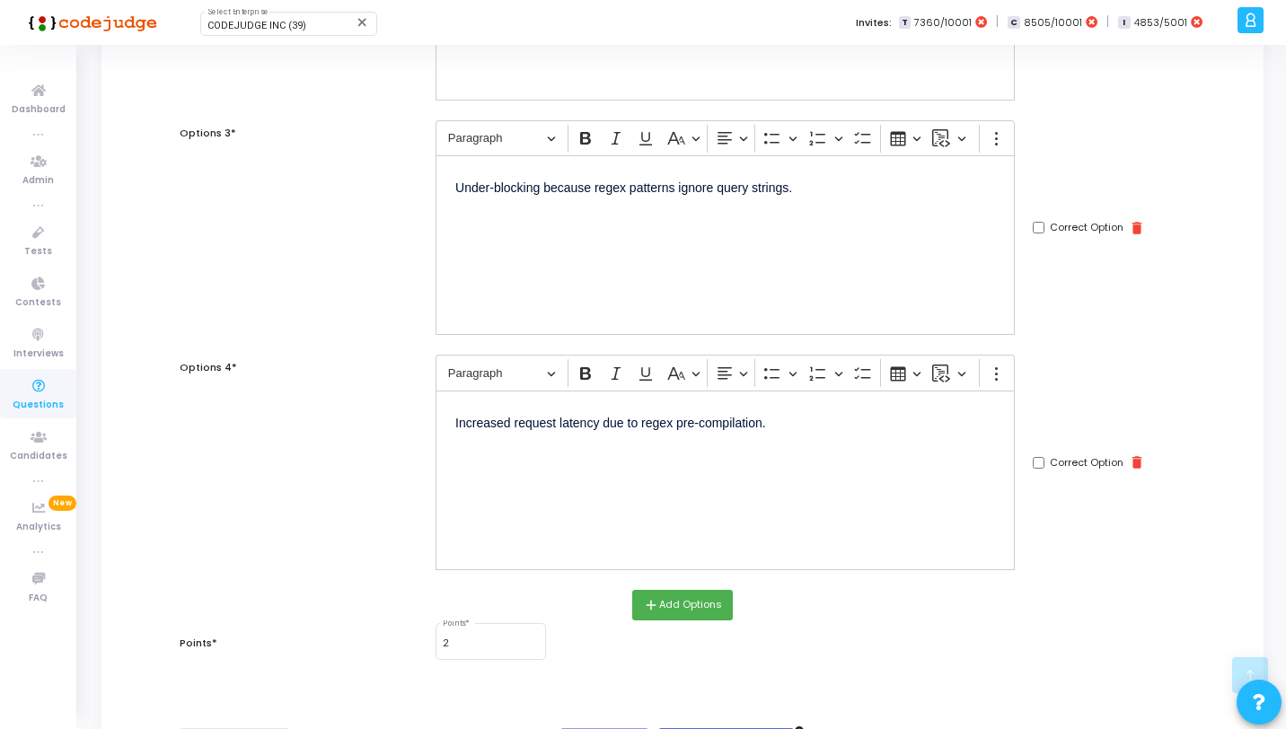
scroll to position [737, 0]
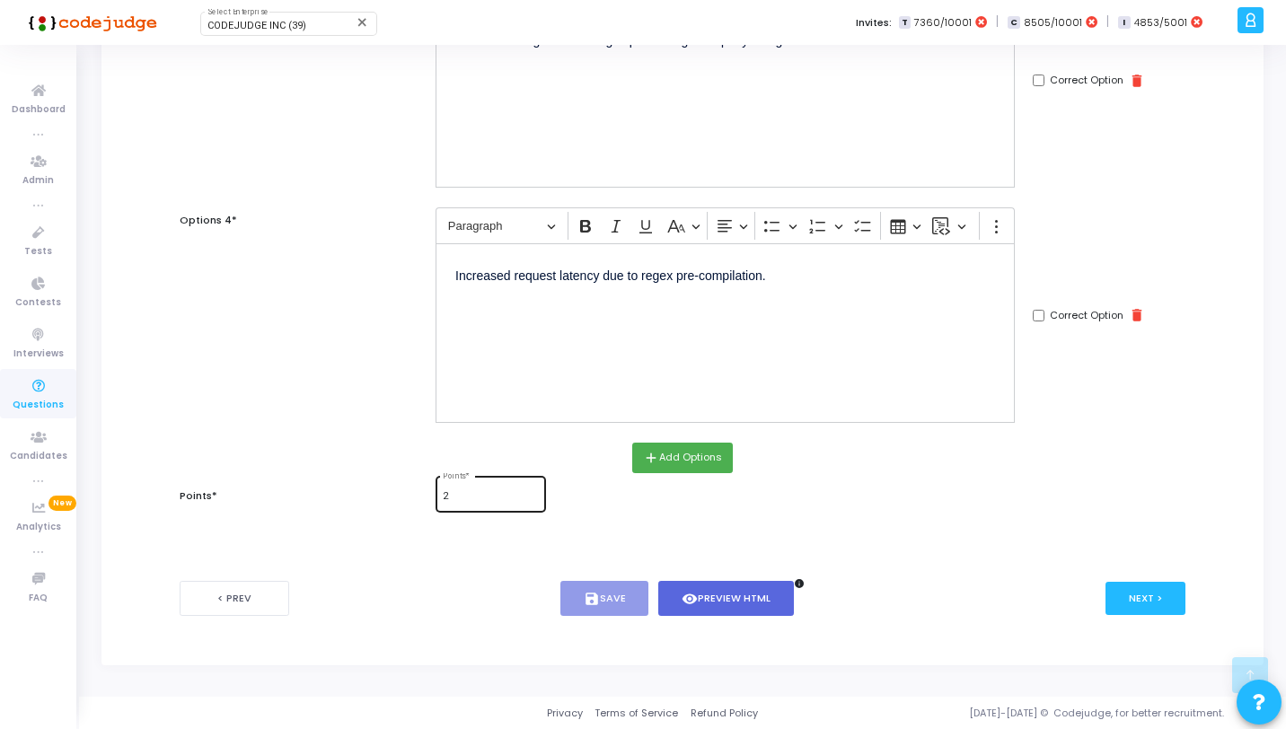
click at [471, 506] on div "2 Points *" at bounding box center [490, 492] width 95 height 39
type input "1"
click at [487, 566] on div "< Prev save Save visibility Preview HTML info Next >" at bounding box center [683, 598] width 1006 height 89
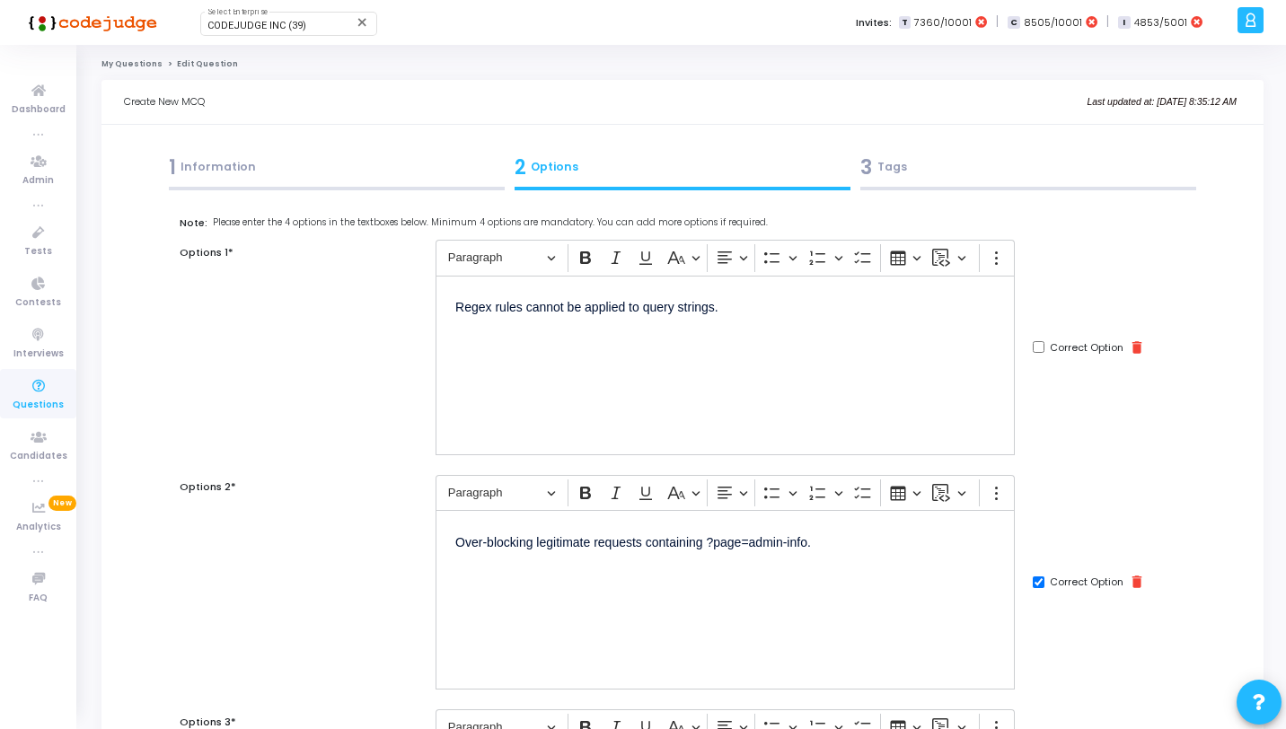
click at [1022, 185] on div "3 Tags" at bounding box center [1029, 171] width 346 height 49
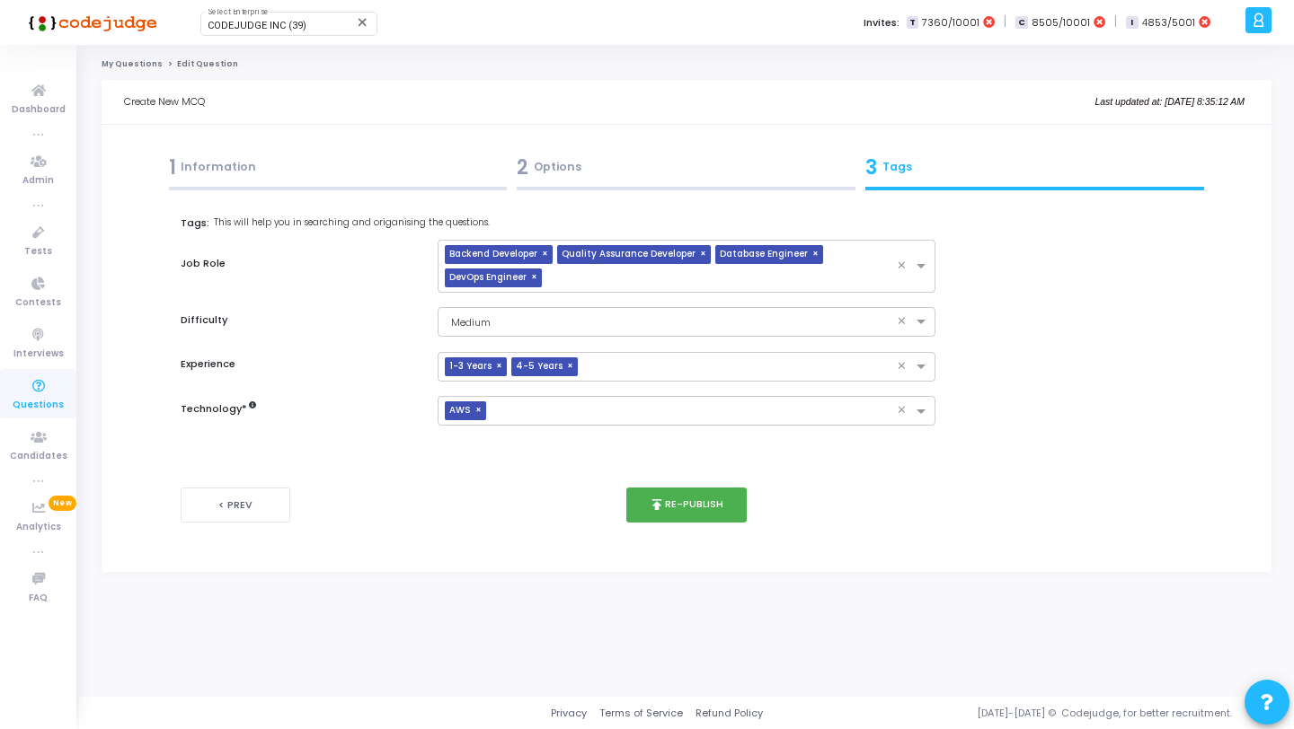
click at [712, 524] on div "< Prev publish Re-publish Next >" at bounding box center [687, 505] width 1012 height 89
click at [721, 503] on button "publish Re-publish" at bounding box center [686, 505] width 121 height 35
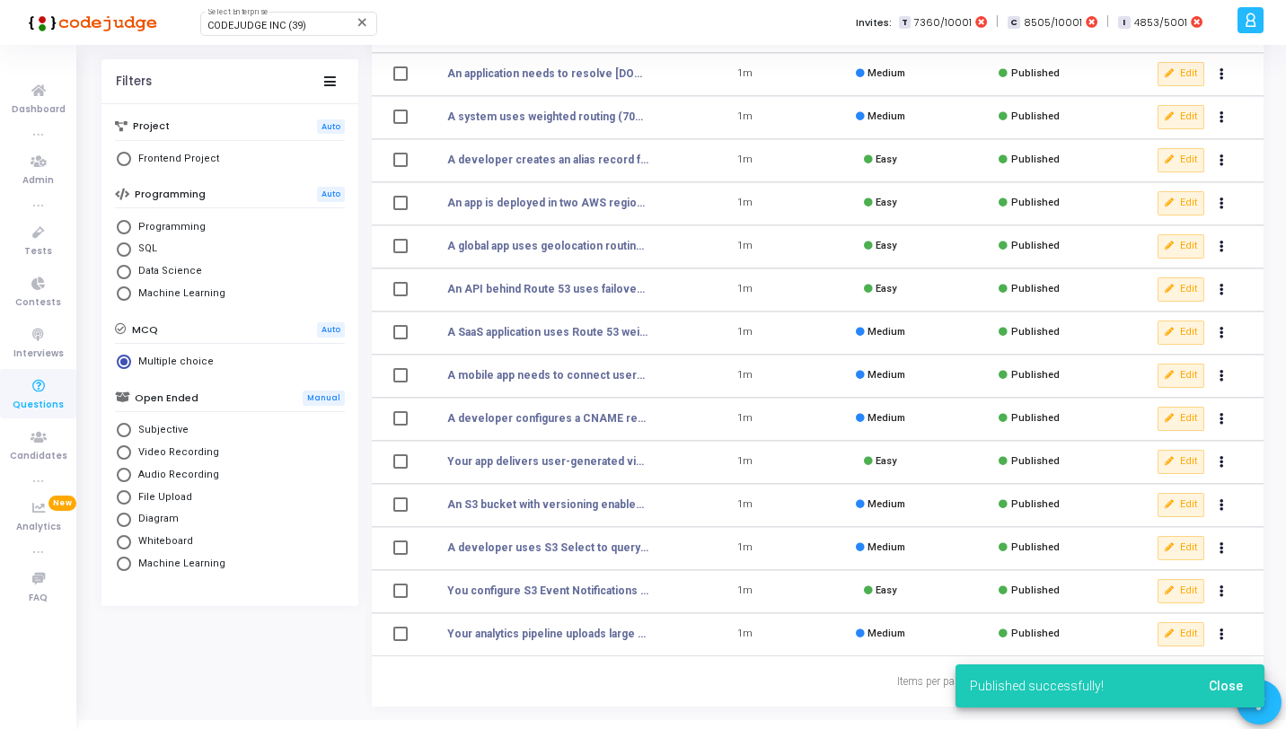
scroll to position [221, 0]
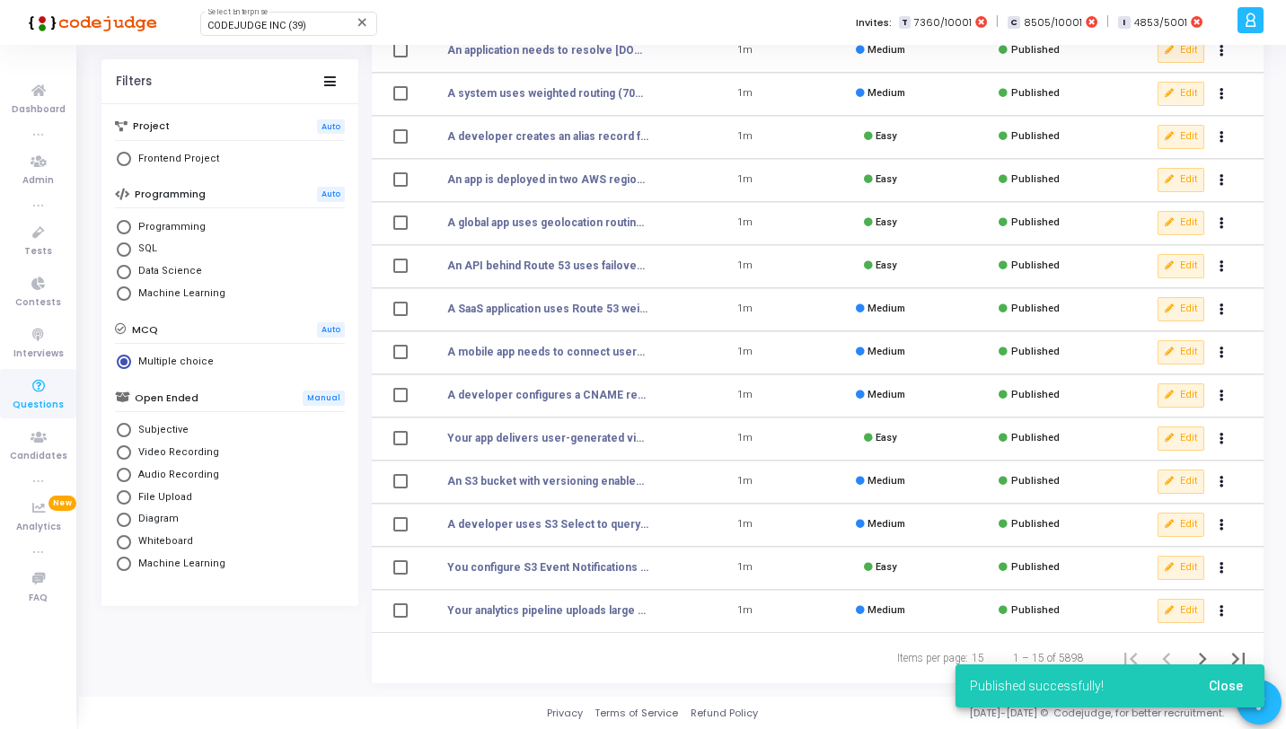
click at [1207, 684] on button "Close" at bounding box center [1226, 686] width 63 height 32
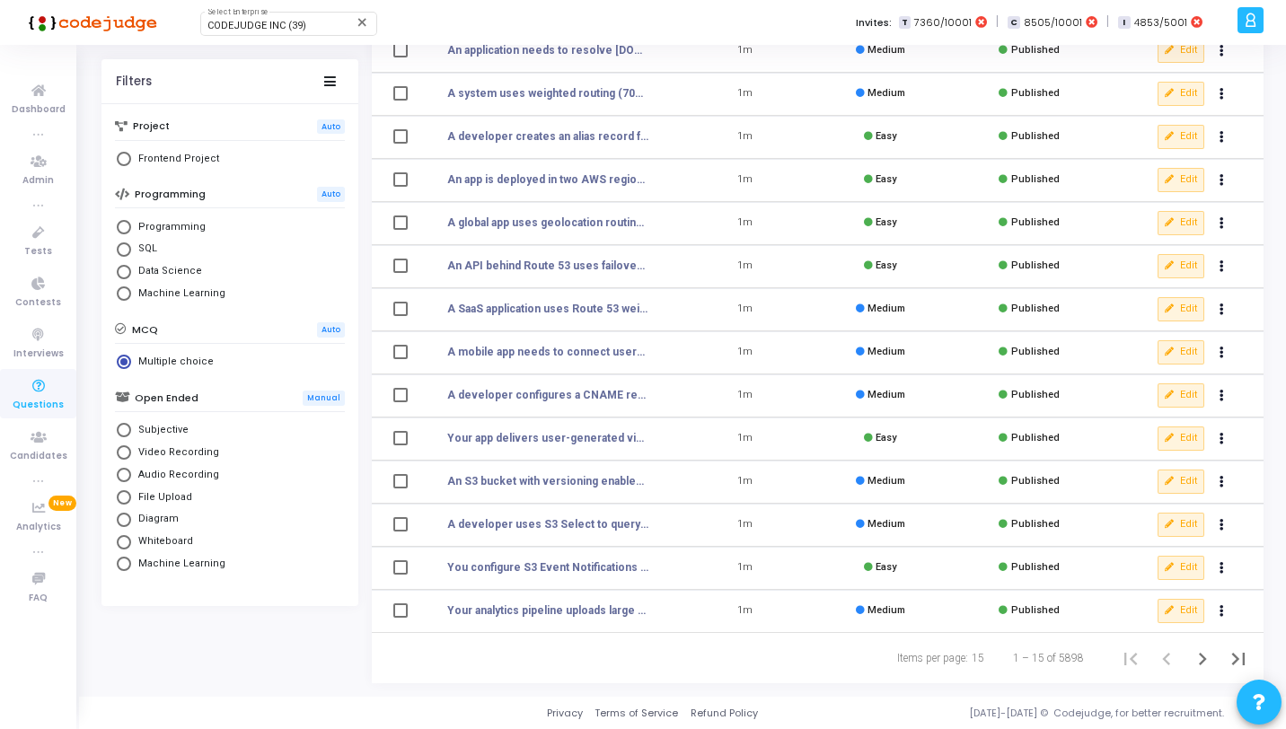
click at [1200, 656] on icon "Next page" at bounding box center [1202, 659] width 25 height 25
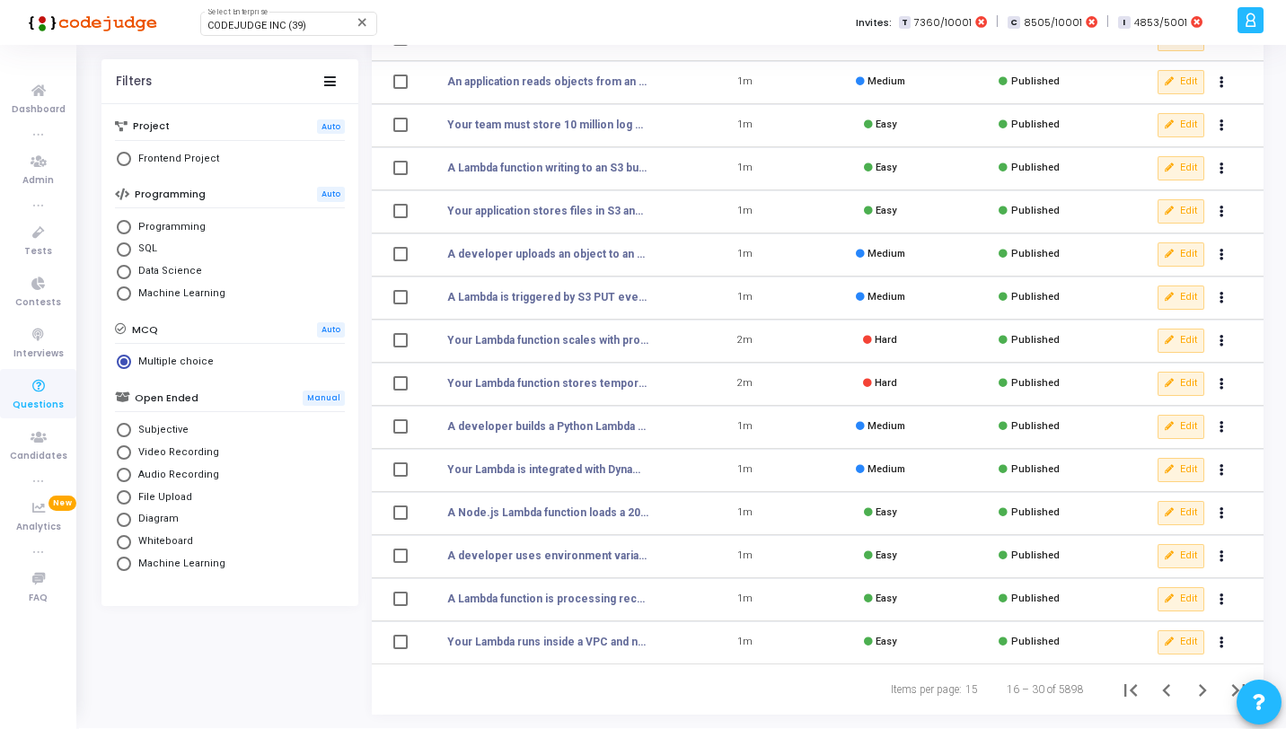
scroll to position [221, 0]
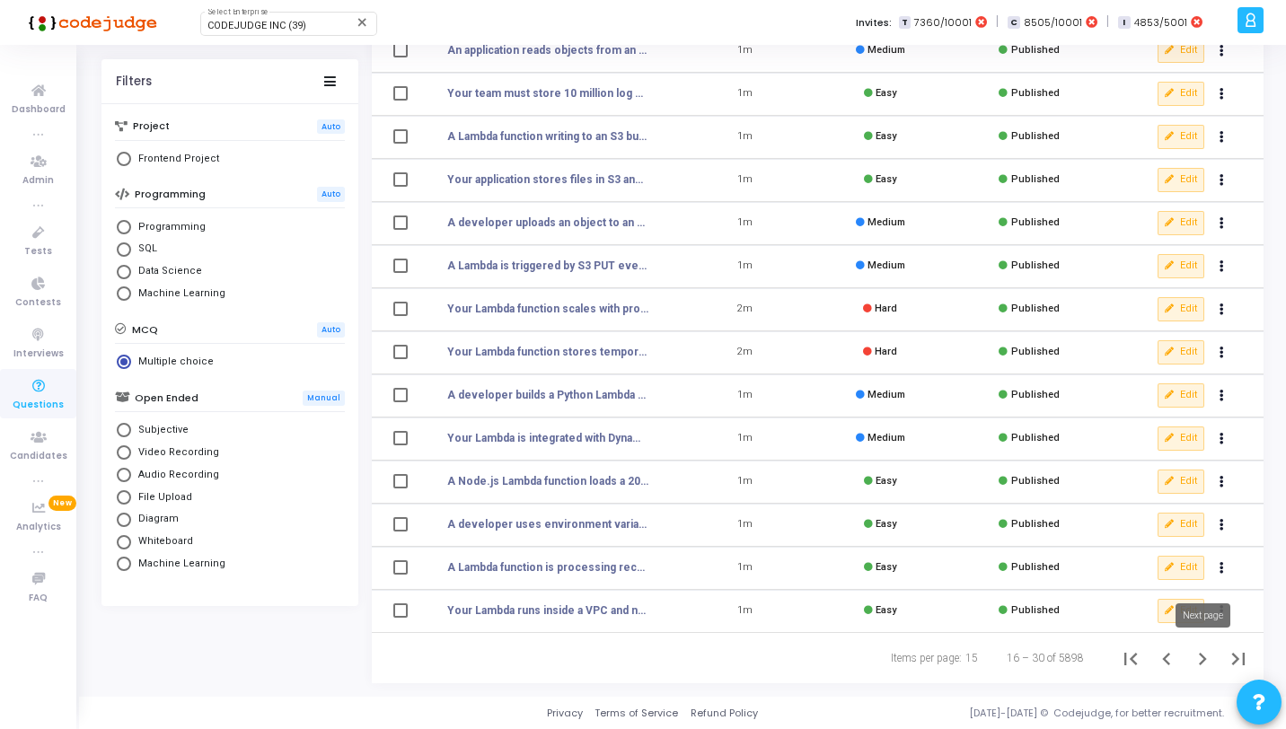
click at [1192, 658] on icon "Next page" at bounding box center [1202, 659] width 25 height 25
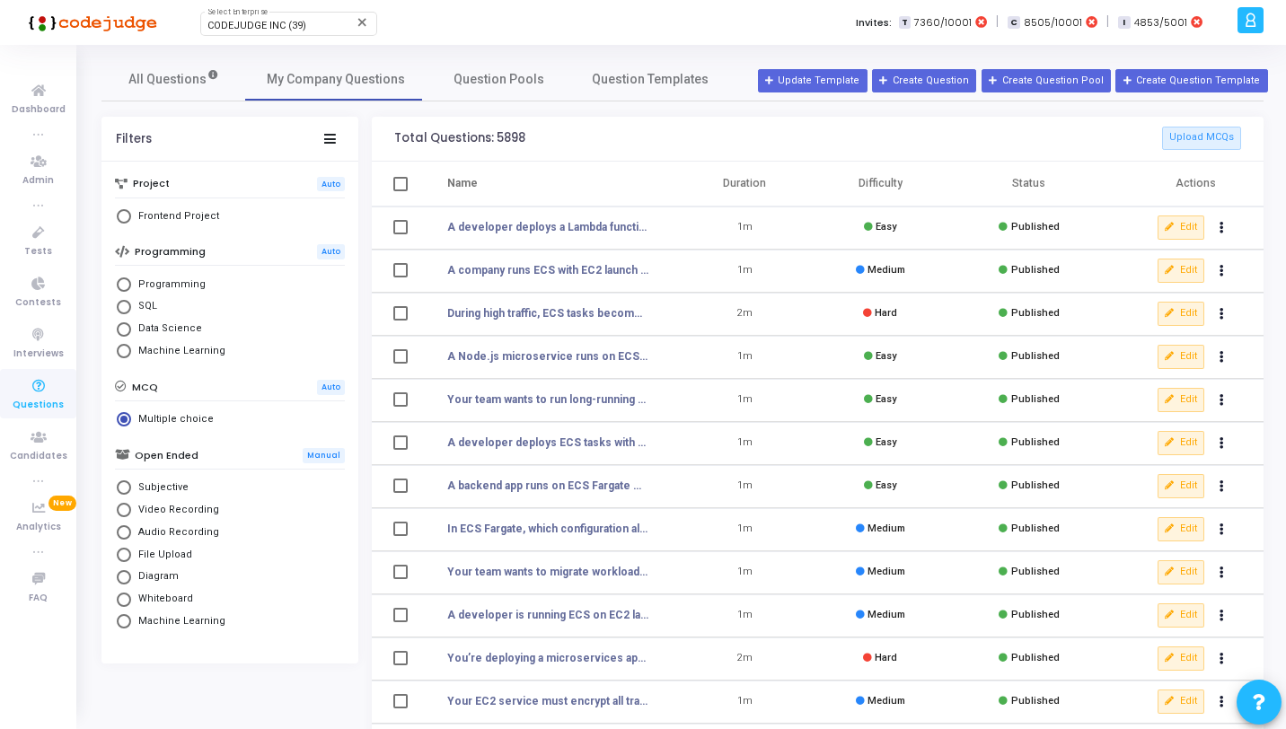
scroll to position [221, 0]
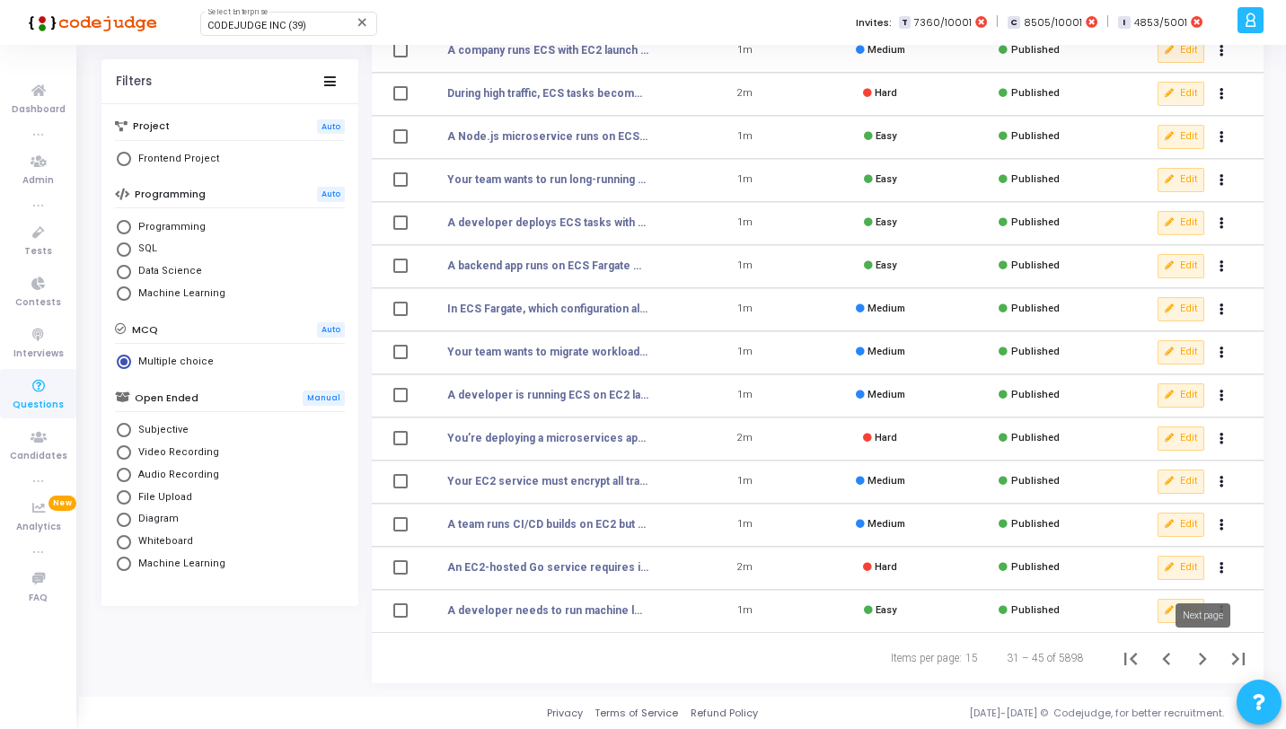
click at [1202, 668] on icon "Next page" at bounding box center [1202, 659] width 25 height 25
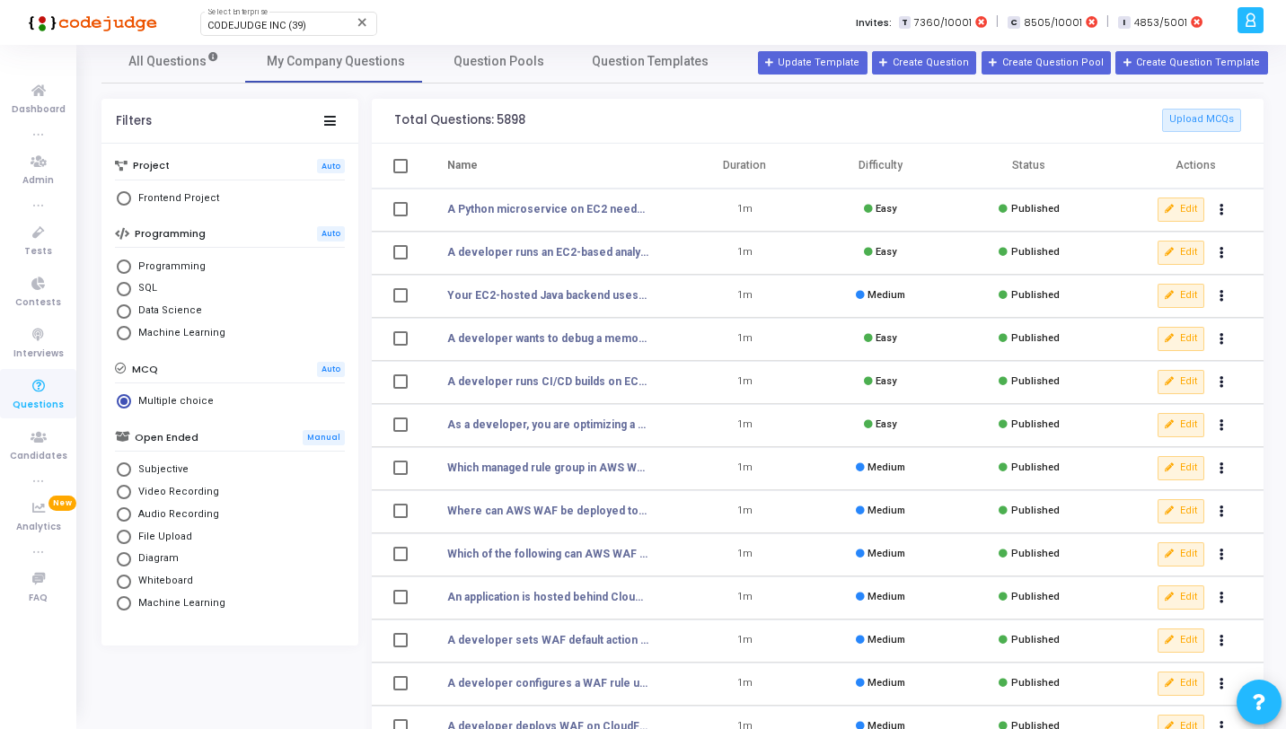
scroll to position [221, 0]
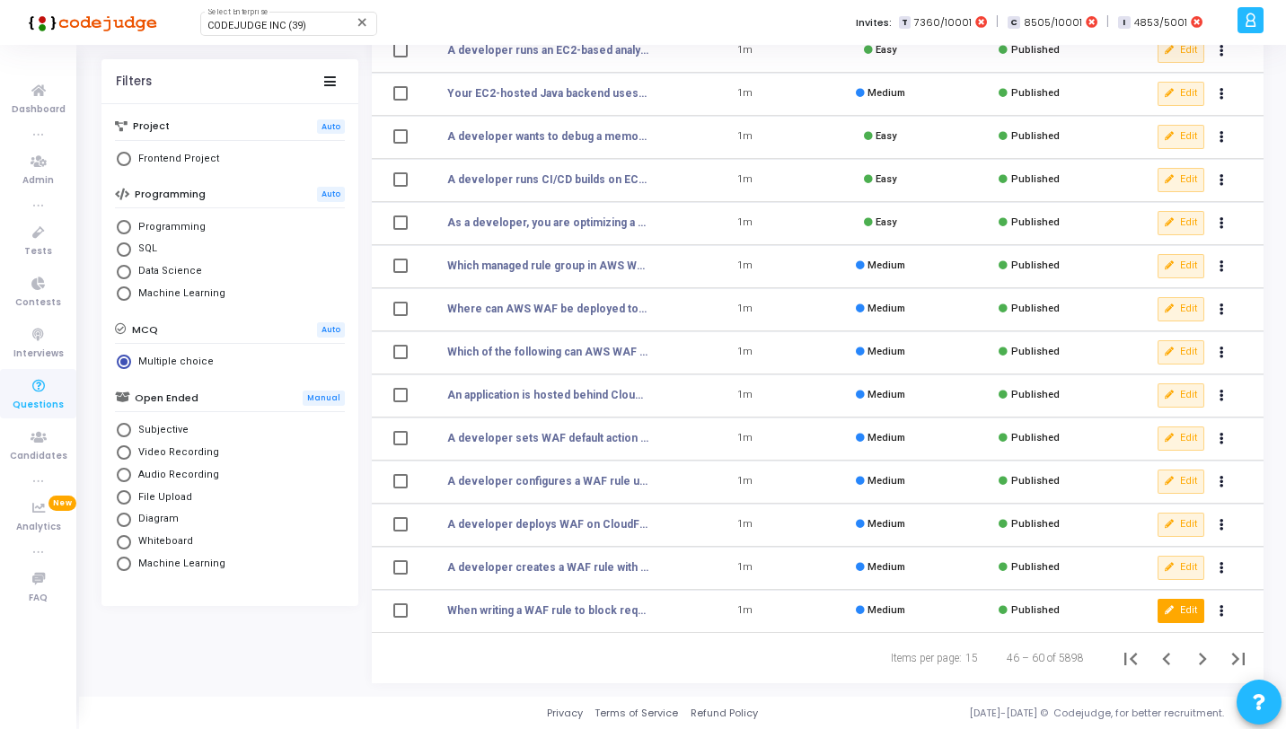
click at [1188, 610] on button "Edit" at bounding box center [1181, 610] width 47 height 23
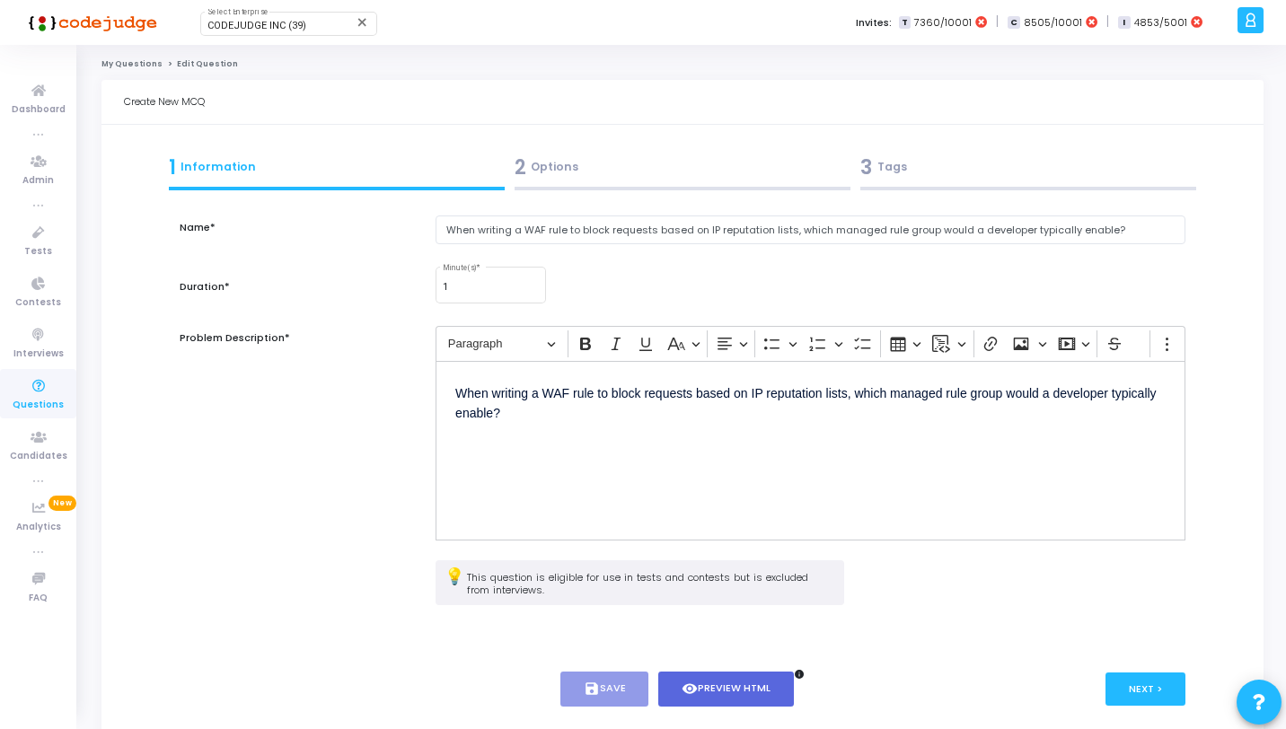
click at [644, 179] on div "2 Options" at bounding box center [683, 168] width 336 height 30
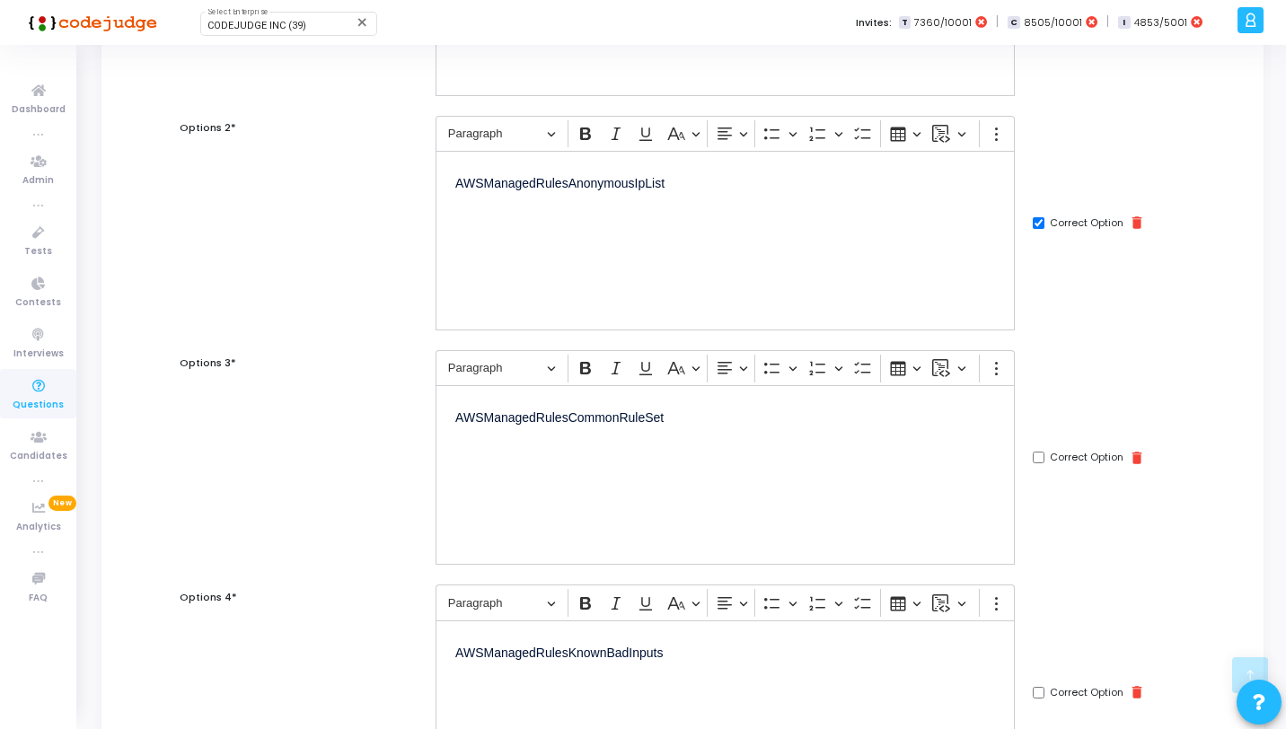
scroll to position [600, 0]
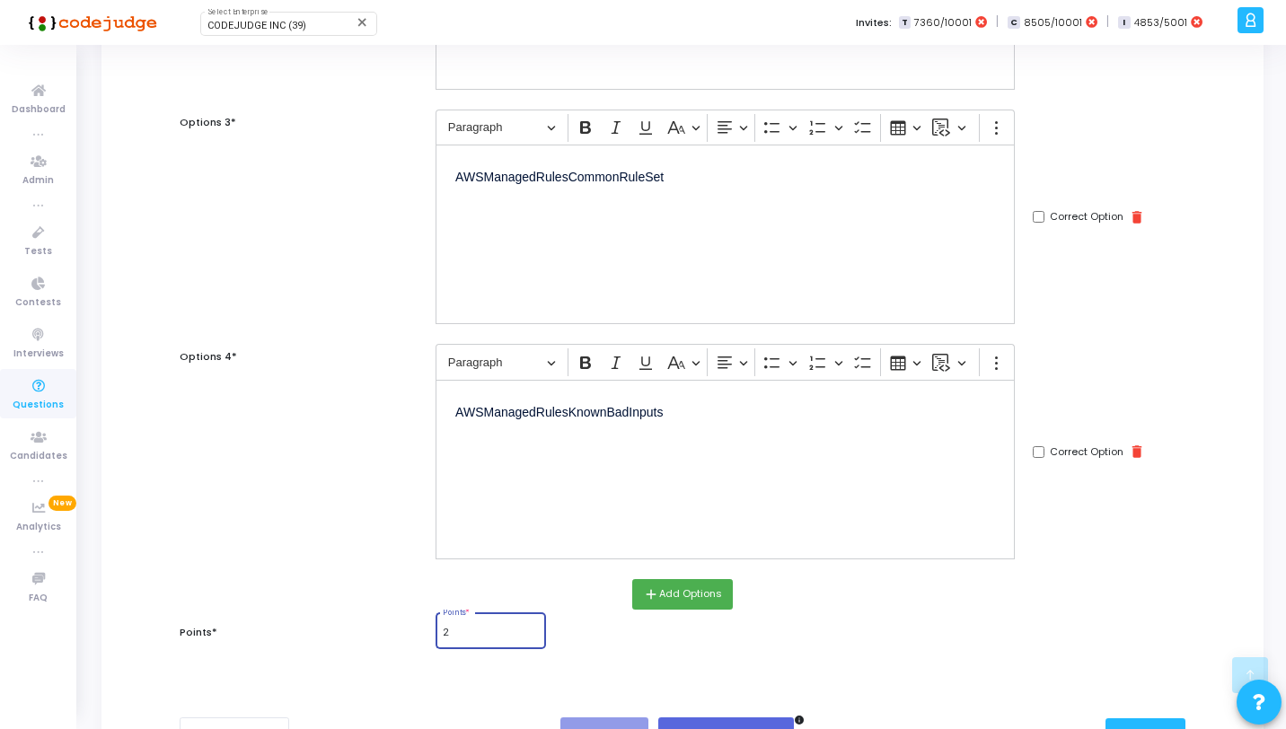
click at [478, 638] on input "2" at bounding box center [490, 633] width 95 height 11
type input "0"
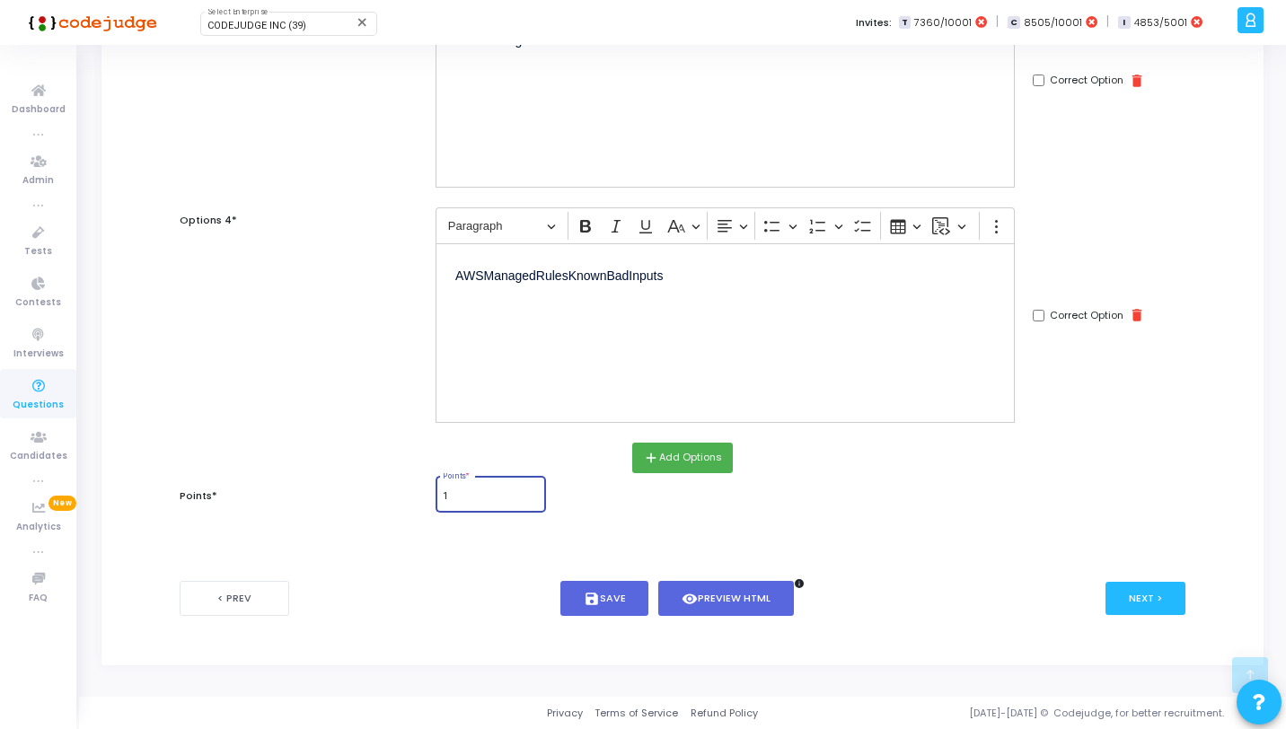
type input "1"
click at [585, 473] on div "add Add Options" at bounding box center [683, 458] width 1024 height 31
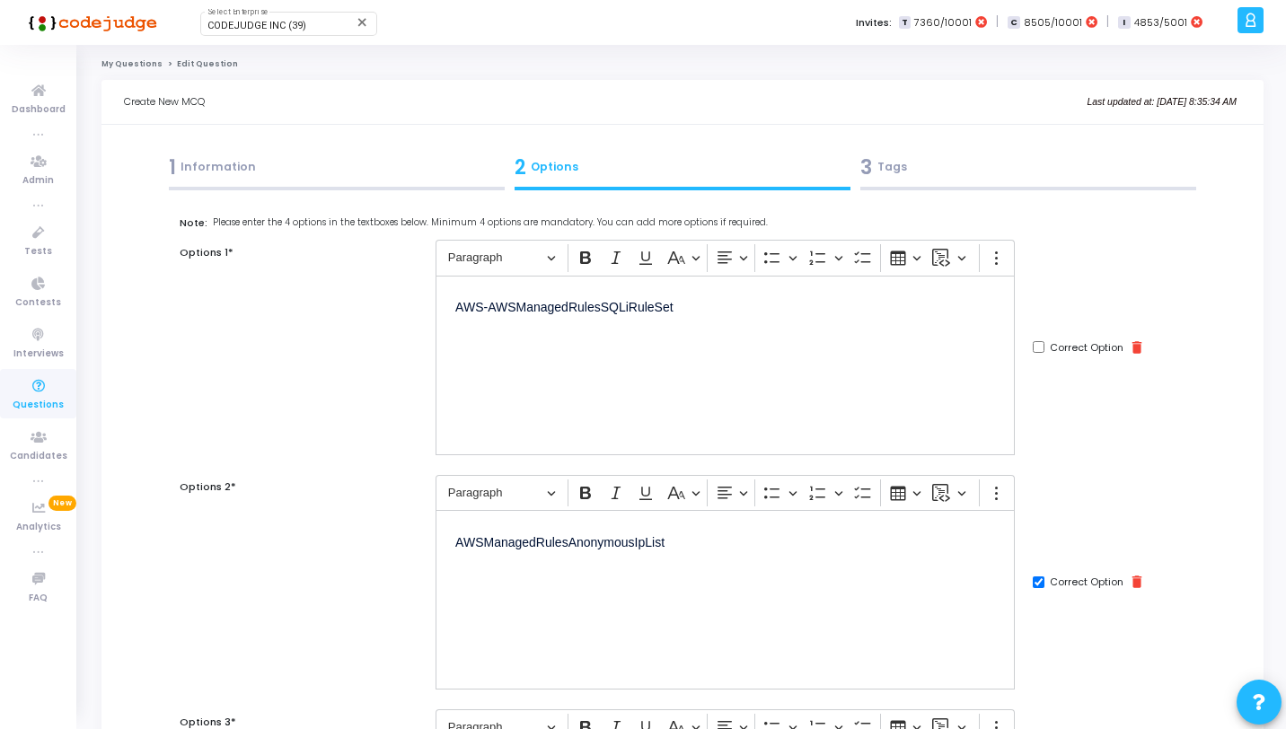
click at [984, 177] on div "3 Tags" at bounding box center [1029, 168] width 336 height 30
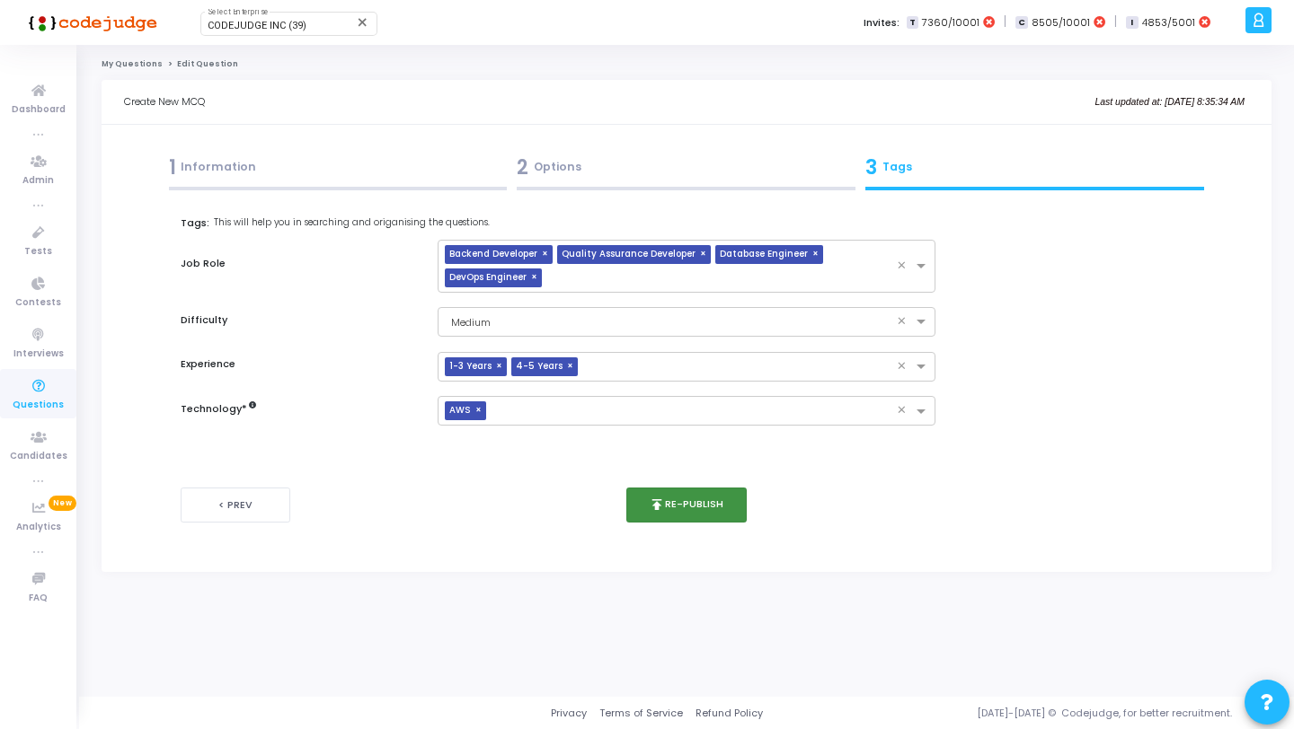
click at [712, 492] on button "publish Re-publish" at bounding box center [686, 505] width 121 height 35
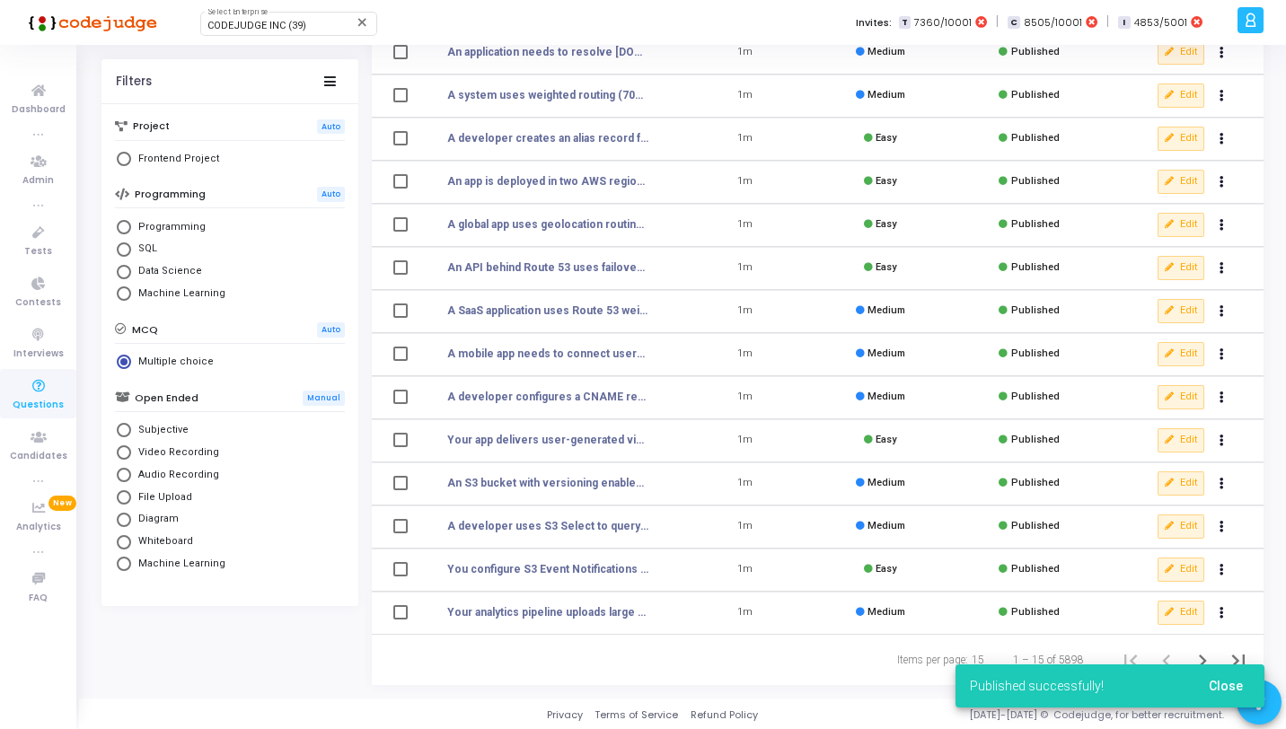
scroll to position [221, 0]
click at [1216, 684] on span "Close" at bounding box center [1226, 686] width 34 height 14
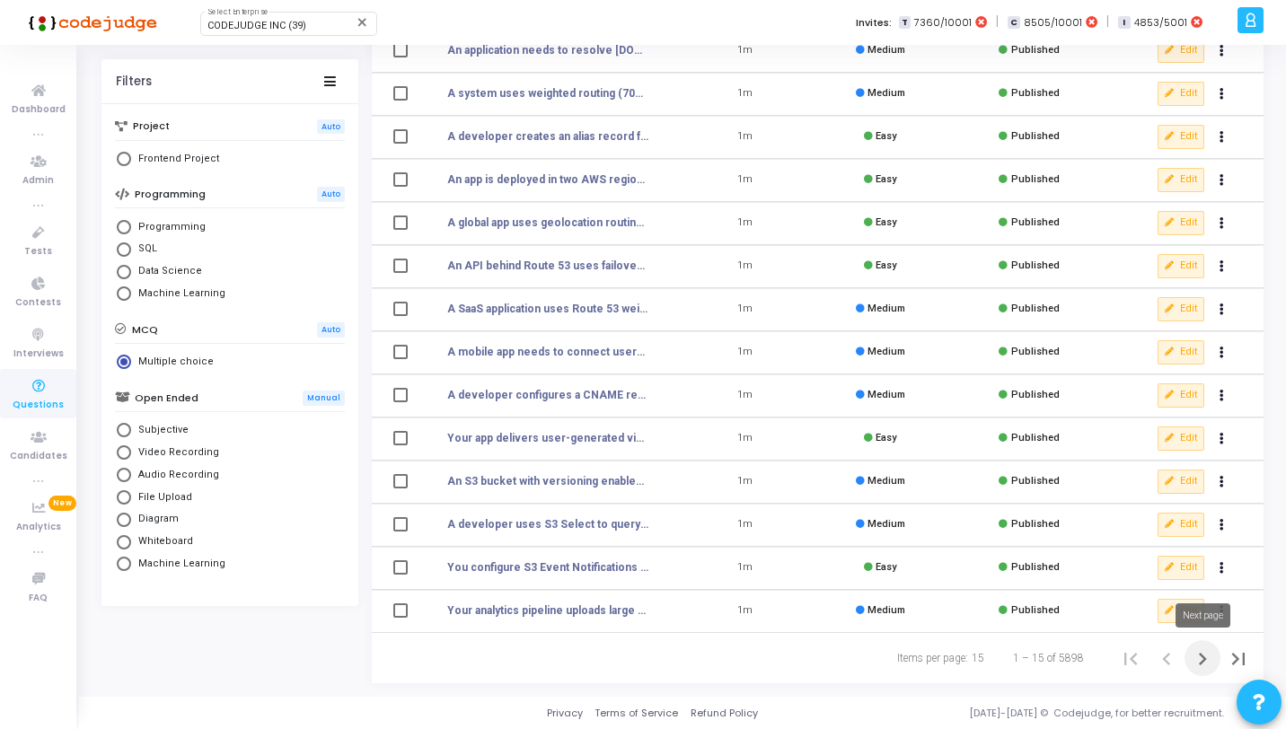
click at [1209, 647] on icon "Next page" at bounding box center [1202, 659] width 25 height 25
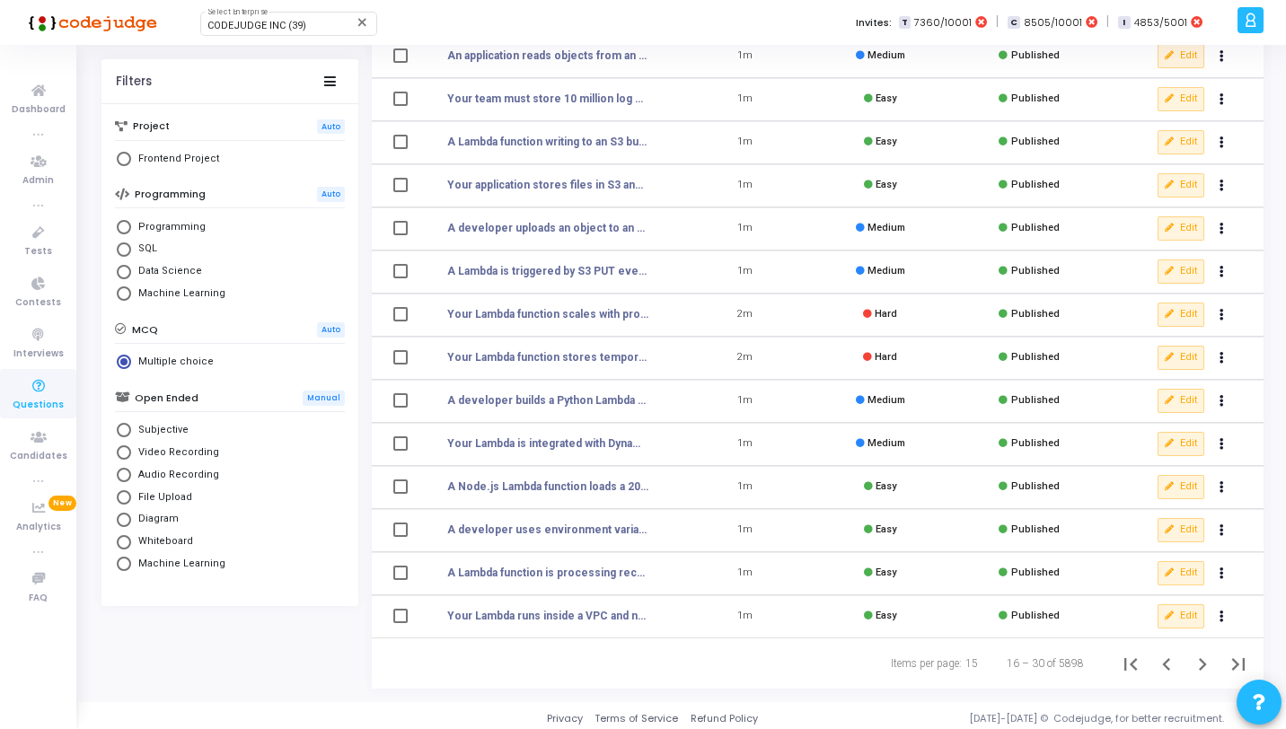
scroll to position [221, 0]
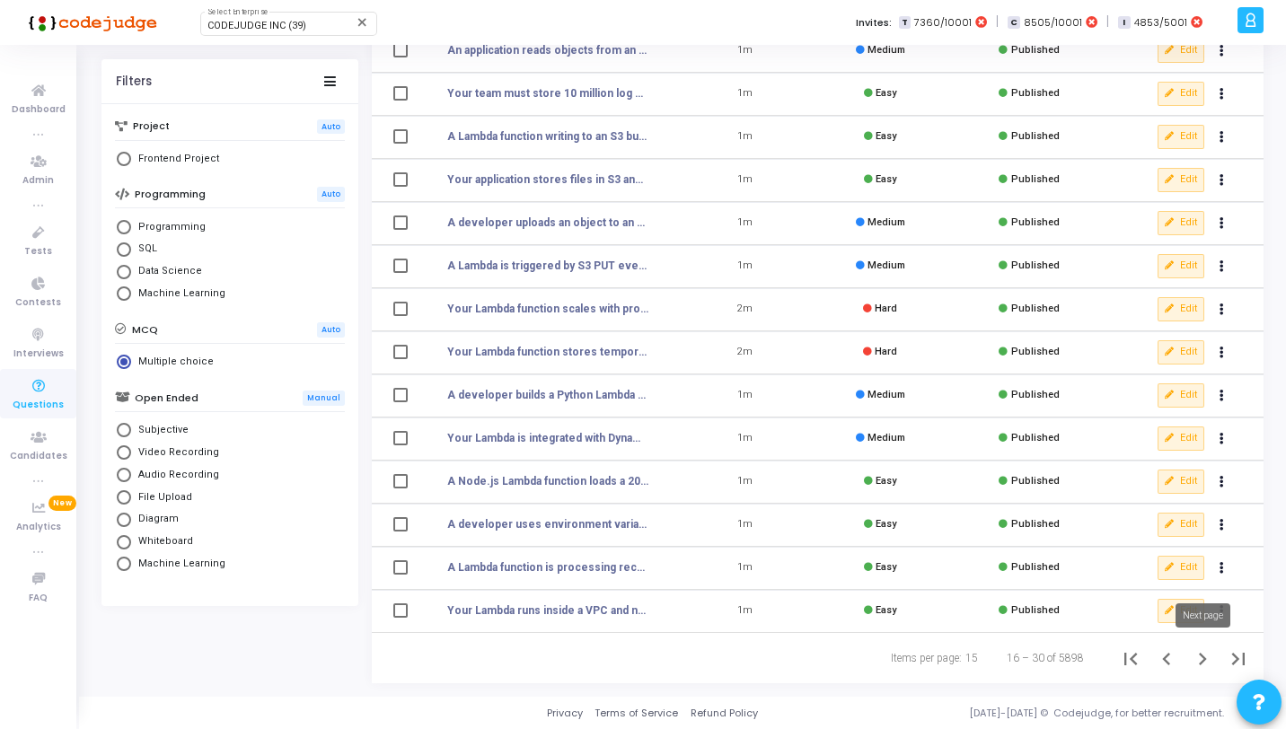
click at [1213, 657] on icon "Next page" at bounding box center [1202, 659] width 25 height 25
click at [1206, 655] on icon "Next page" at bounding box center [1202, 659] width 25 height 25
click at [1191, 659] on icon "Next page" at bounding box center [1202, 659] width 25 height 25
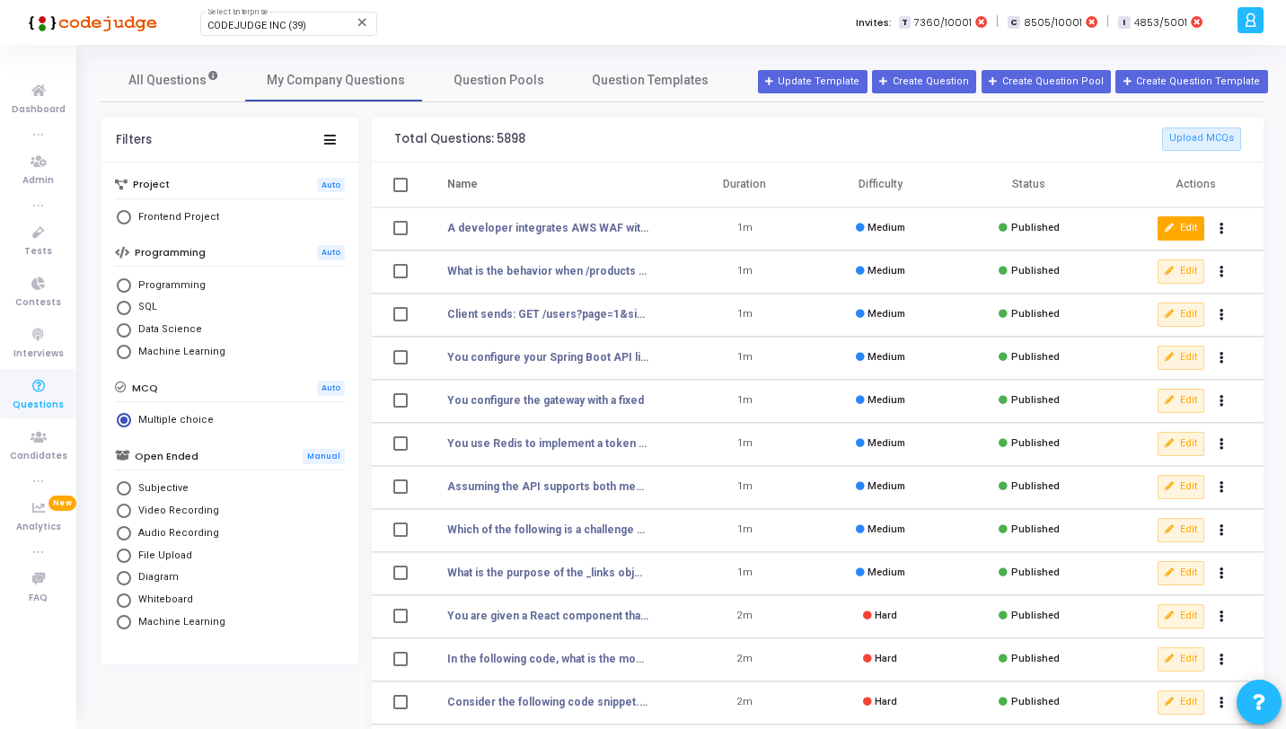
click at [1164, 224] on button "Edit" at bounding box center [1181, 228] width 47 height 23
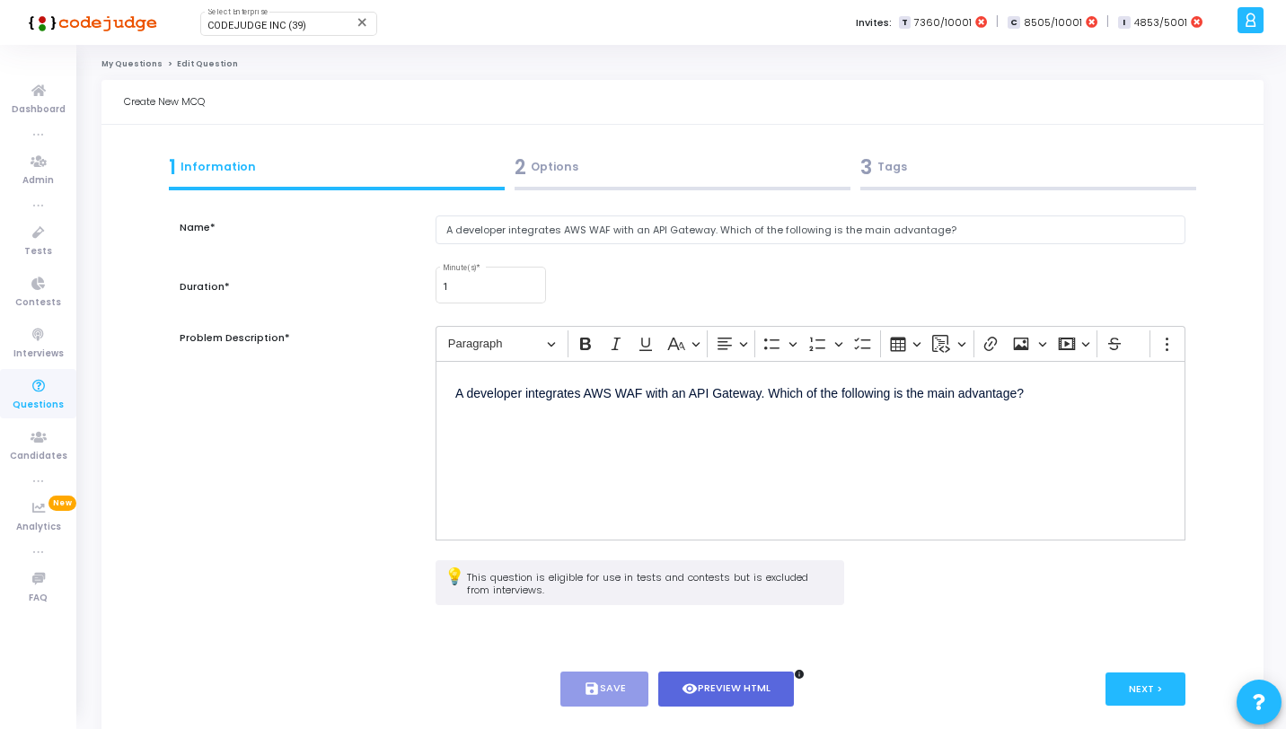
click at [588, 164] on div "2 Options" at bounding box center [683, 168] width 336 height 30
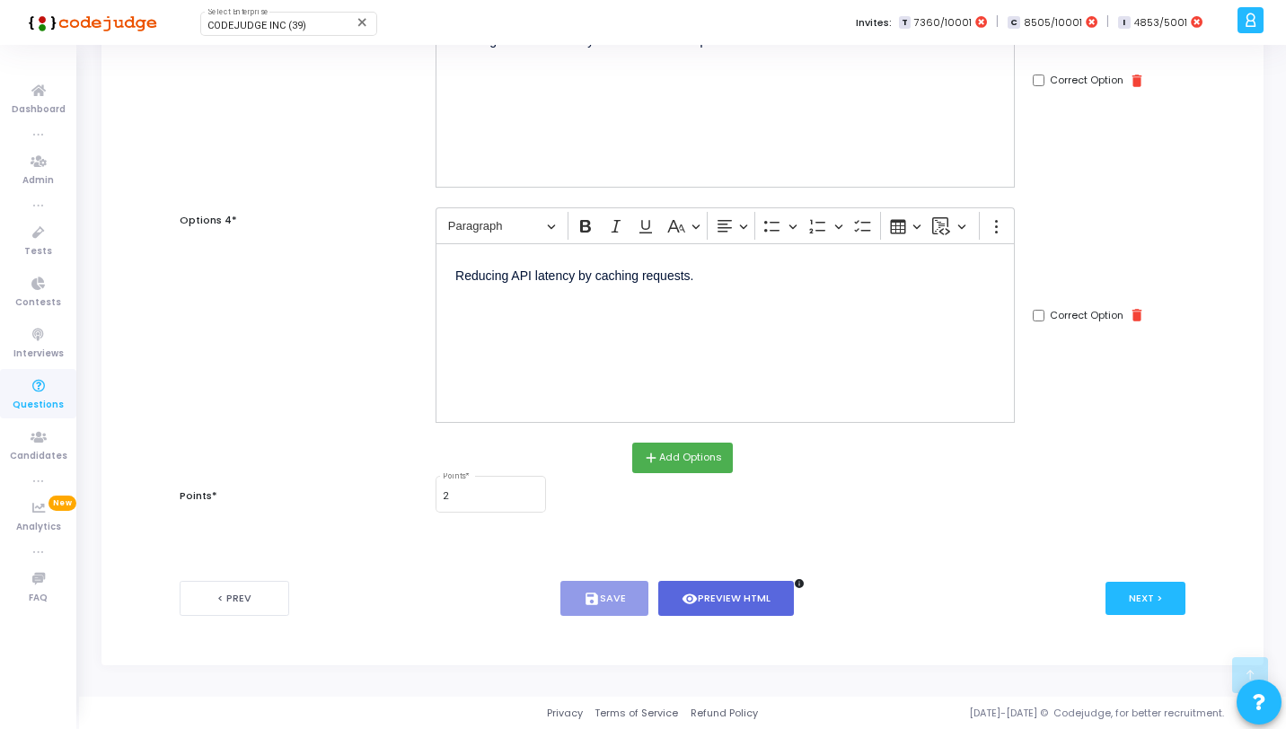
click at [482, 512] on mat-form-field "2 Points *" at bounding box center [491, 493] width 110 height 41
click at [478, 500] on input "2" at bounding box center [490, 496] width 95 height 11
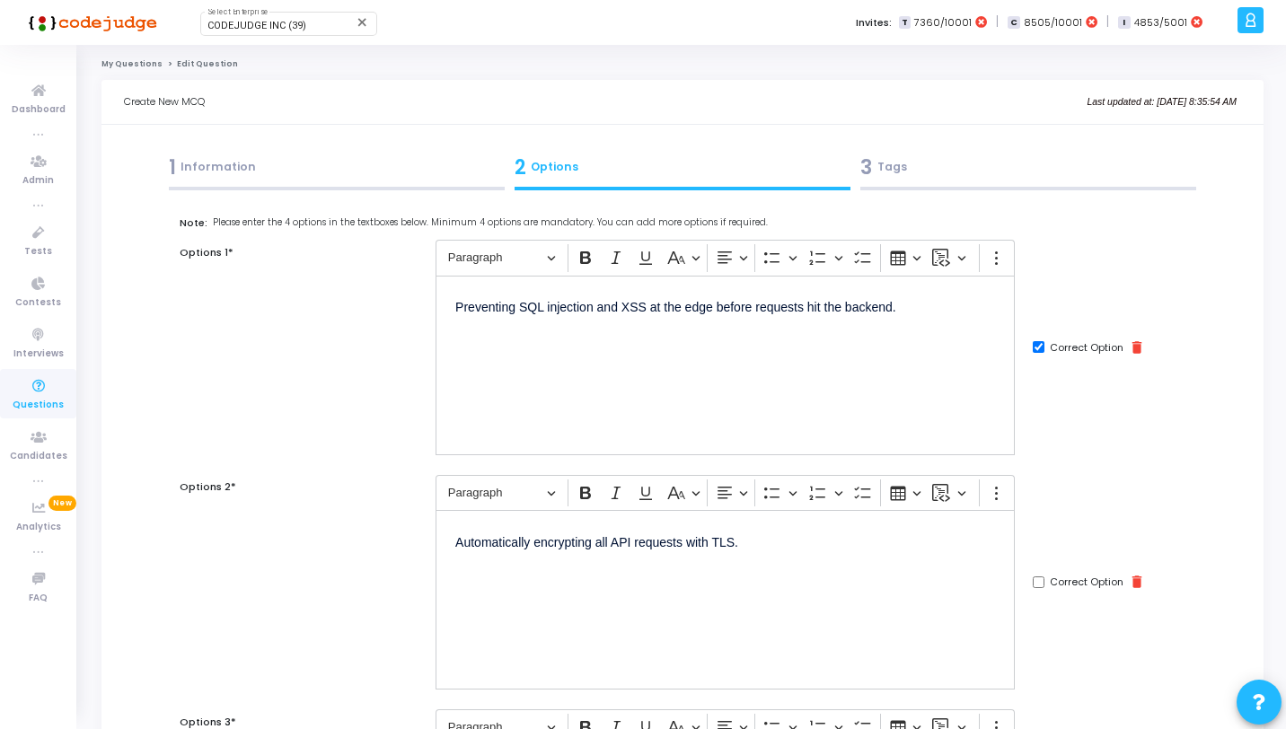
type input "1"
click at [970, 163] on div "3 Tags" at bounding box center [1029, 168] width 336 height 30
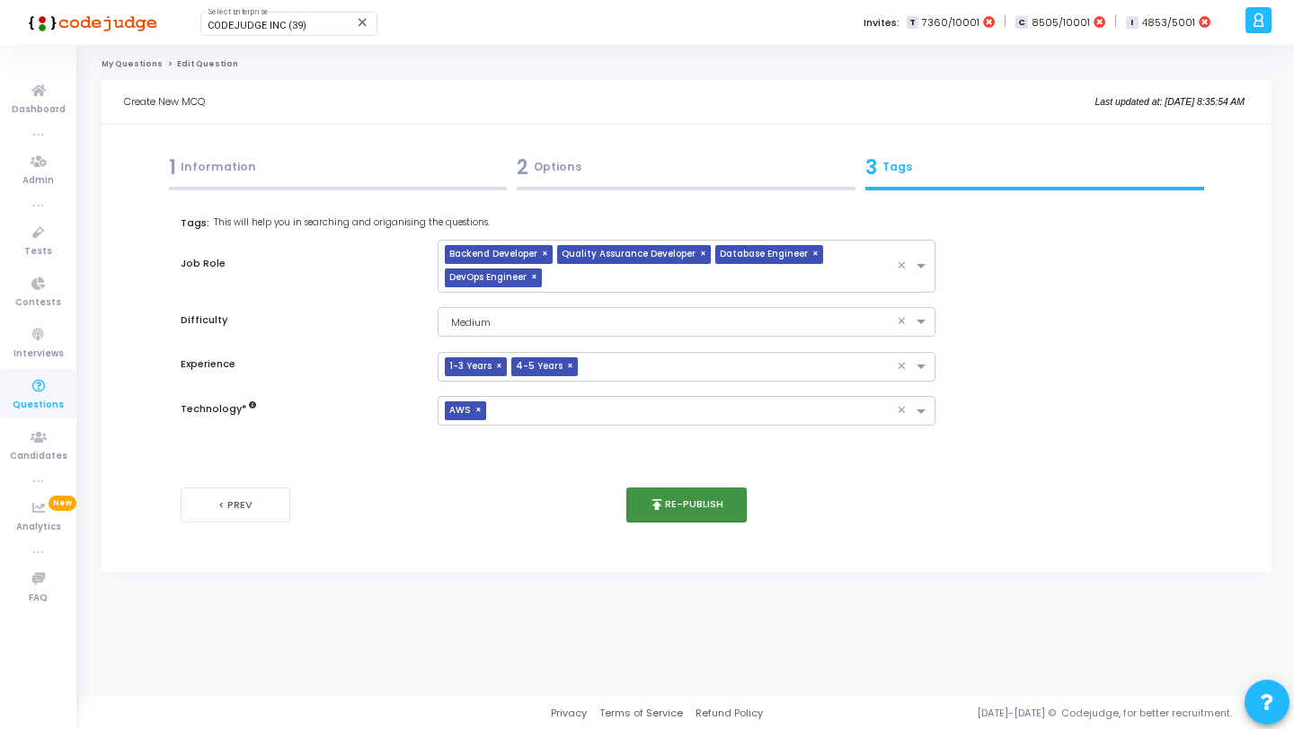
click at [692, 503] on button "publish Re-publish" at bounding box center [686, 505] width 121 height 35
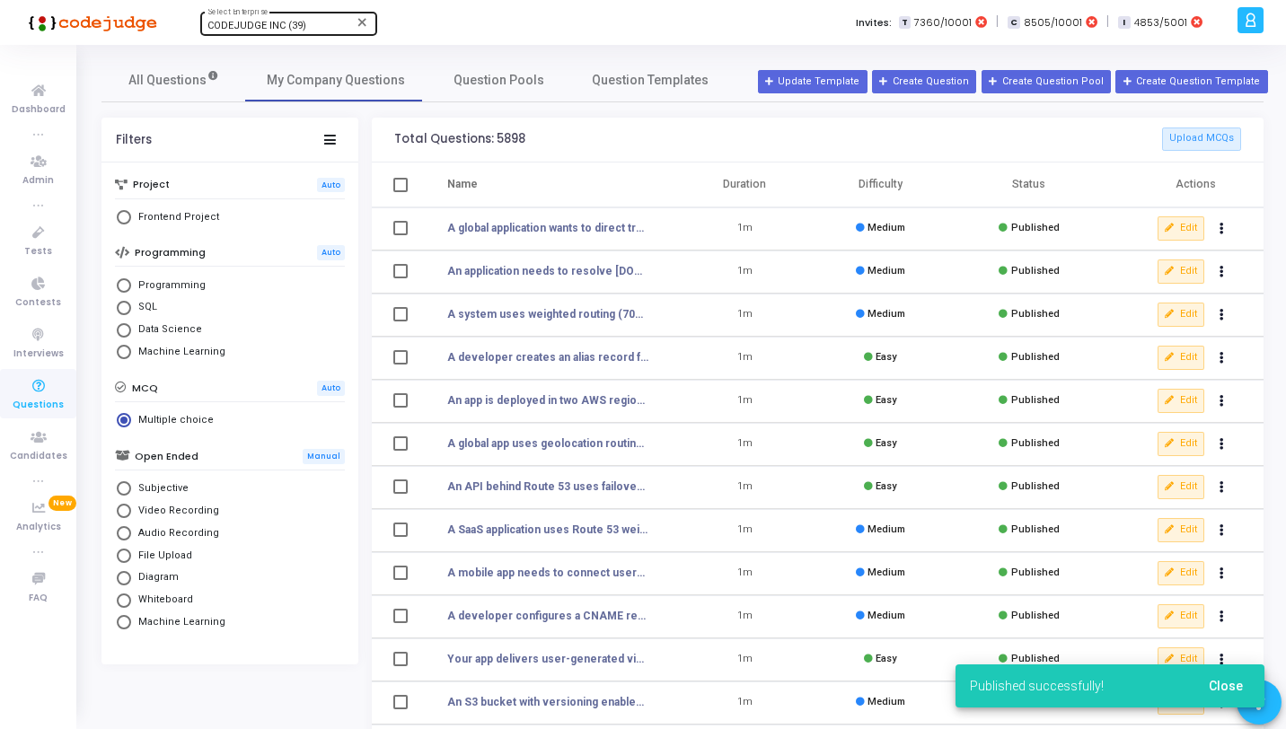
click at [299, 10] on div "CODEJUDGE INC (39) Select Enterprise" at bounding box center [289, 22] width 162 height 27
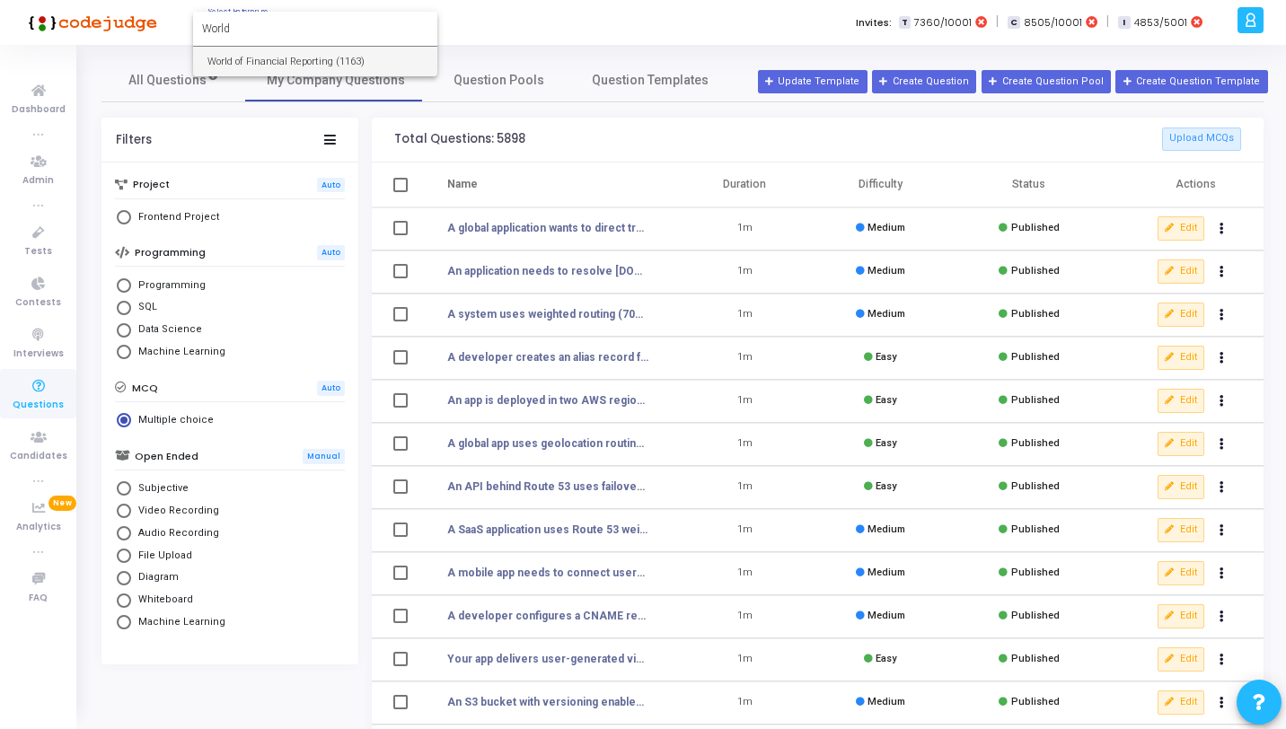
type input "World"
click at [301, 65] on span "World of Financial Reporting (1163)" at bounding box center [316, 62] width 216 height 30
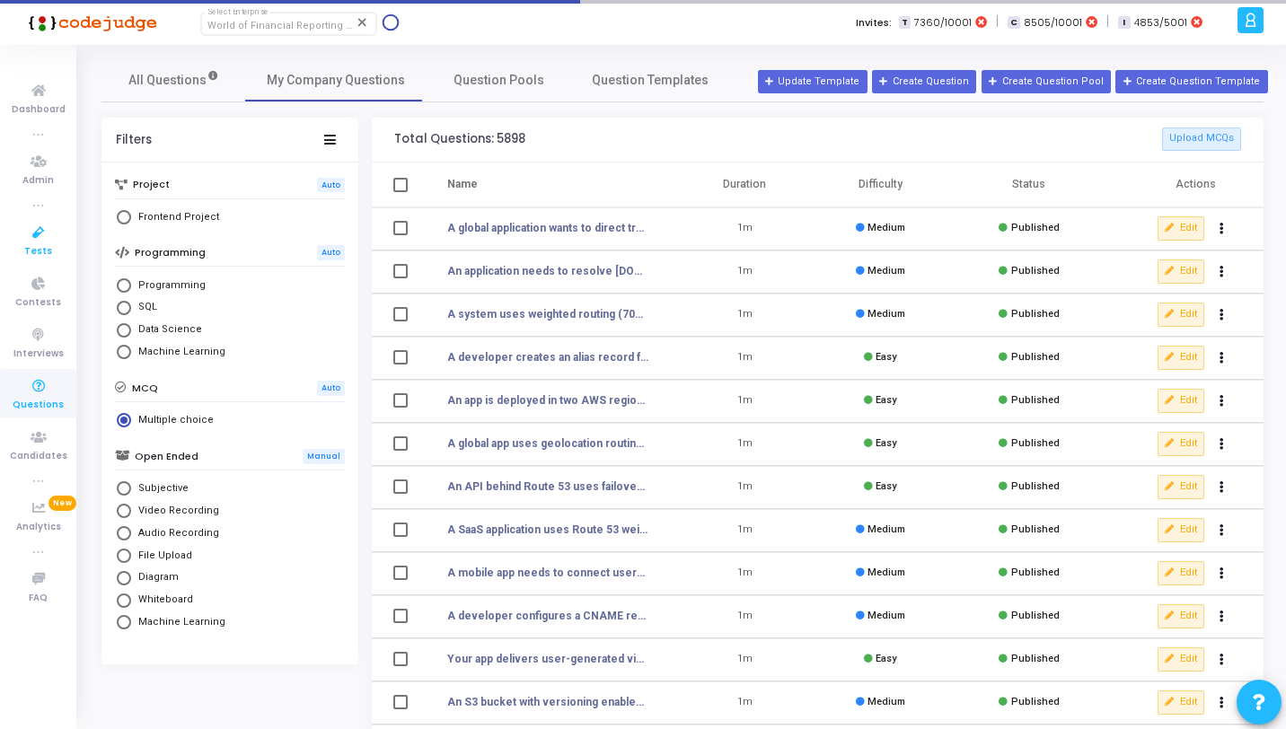
click at [46, 254] on span "Tests" at bounding box center [38, 251] width 28 height 15
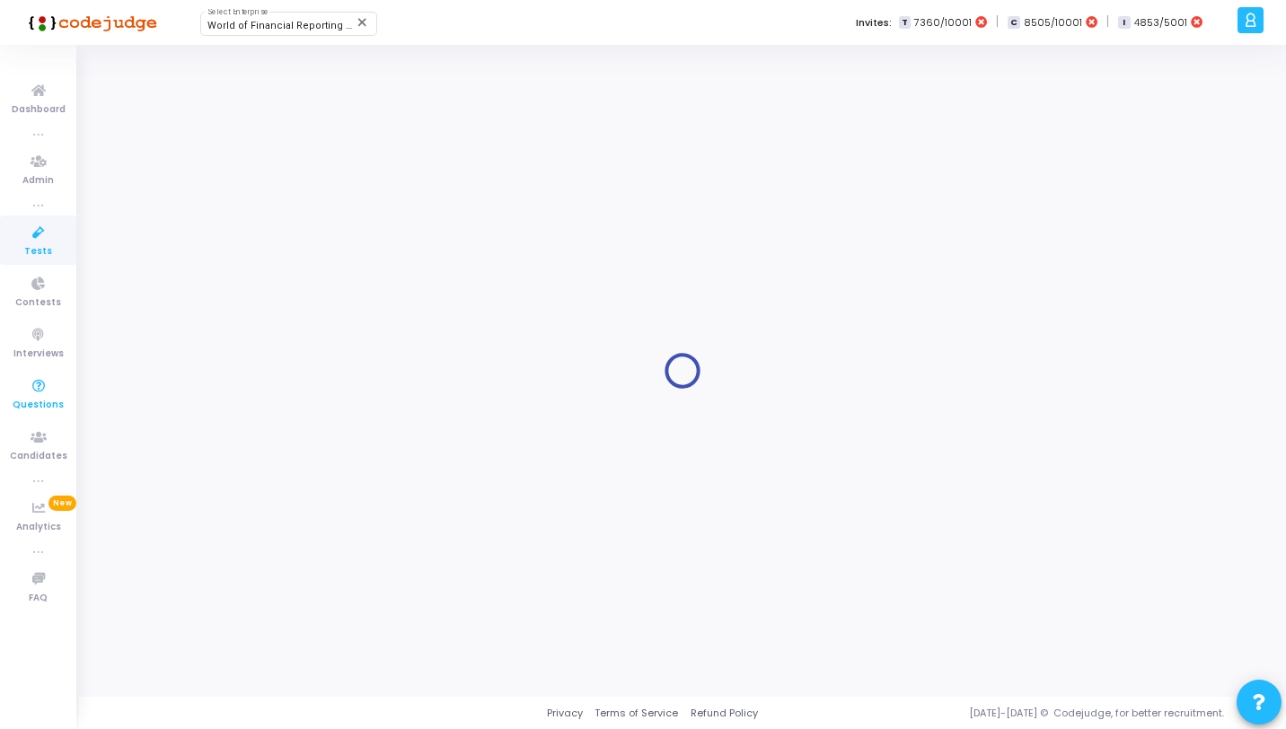
click at [59, 405] on span "Questions" at bounding box center [38, 405] width 51 height 15
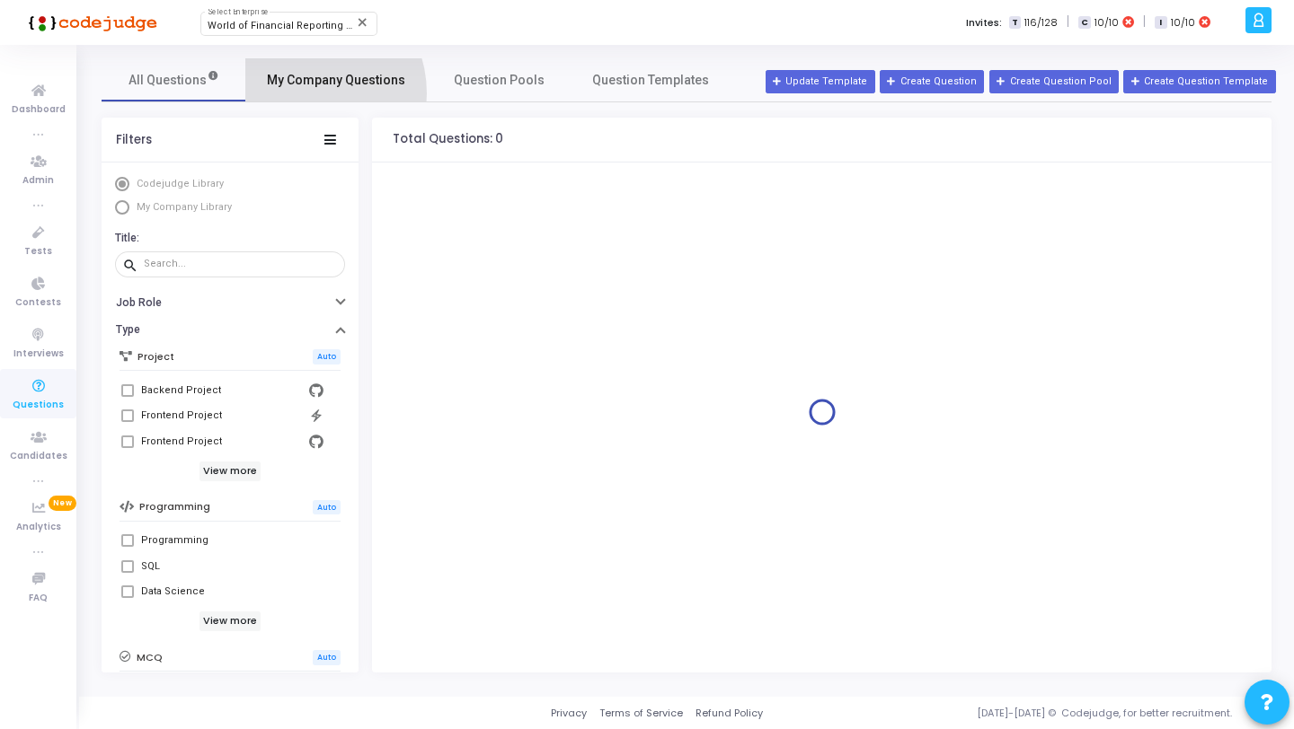
click at [297, 93] on link "My Company Questions" at bounding box center [335, 79] width 181 height 43
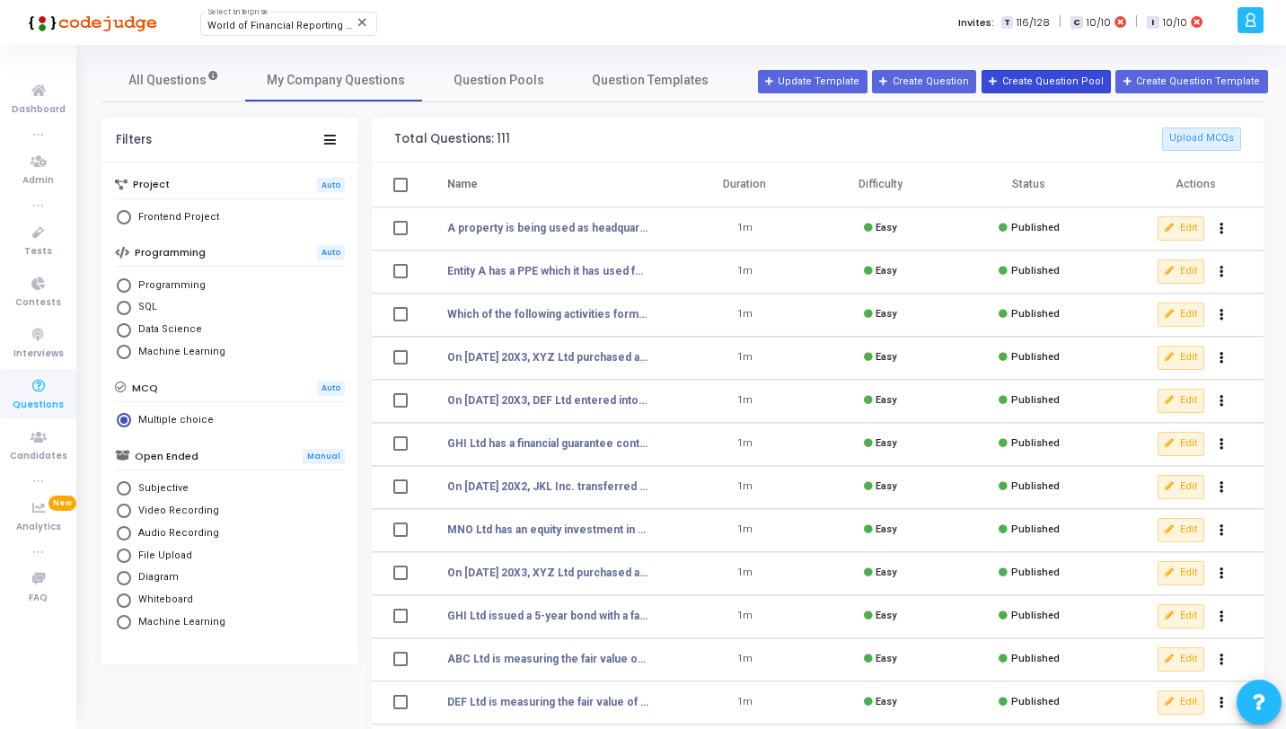
click at [1048, 82] on button "Create Question Pool" at bounding box center [1046, 81] width 129 height 23
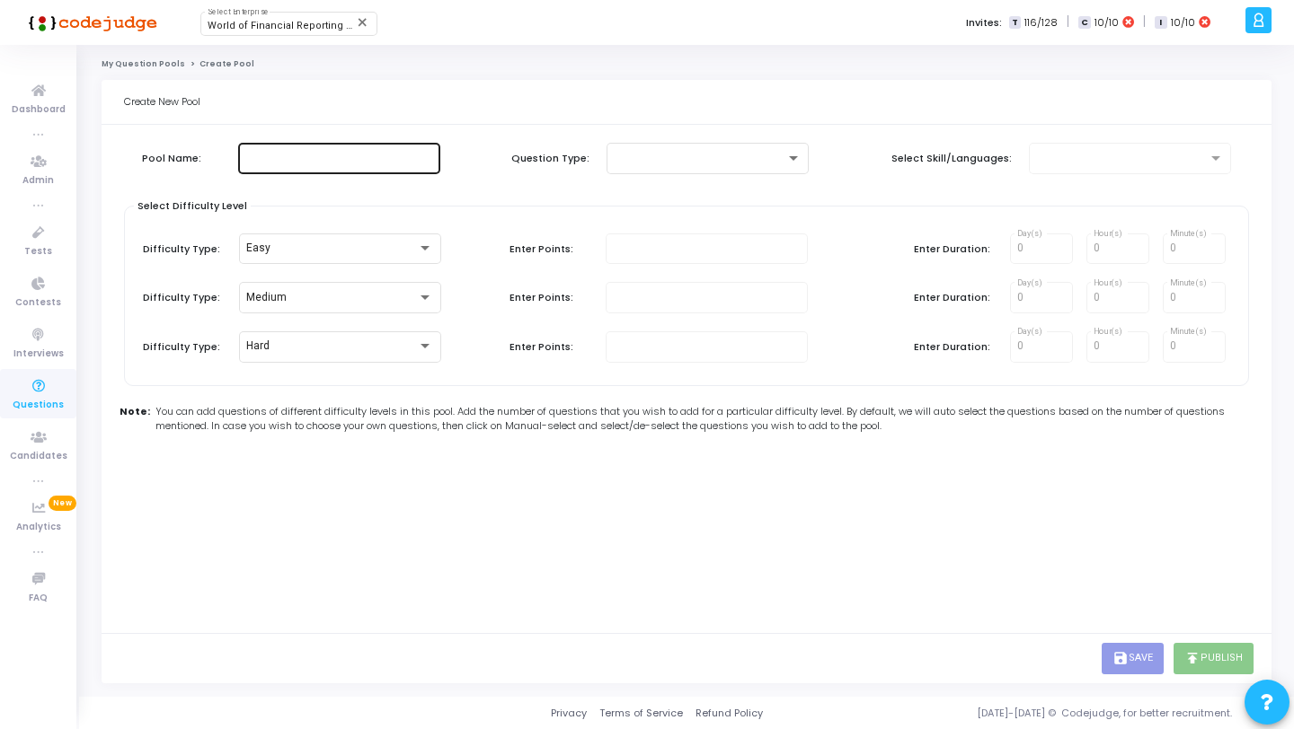
click at [311, 166] on div at bounding box center [339, 156] width 188 height 33
type input "AWS"
click at [684, 171] on div at bounding box center [708, 156] width 188 height 33
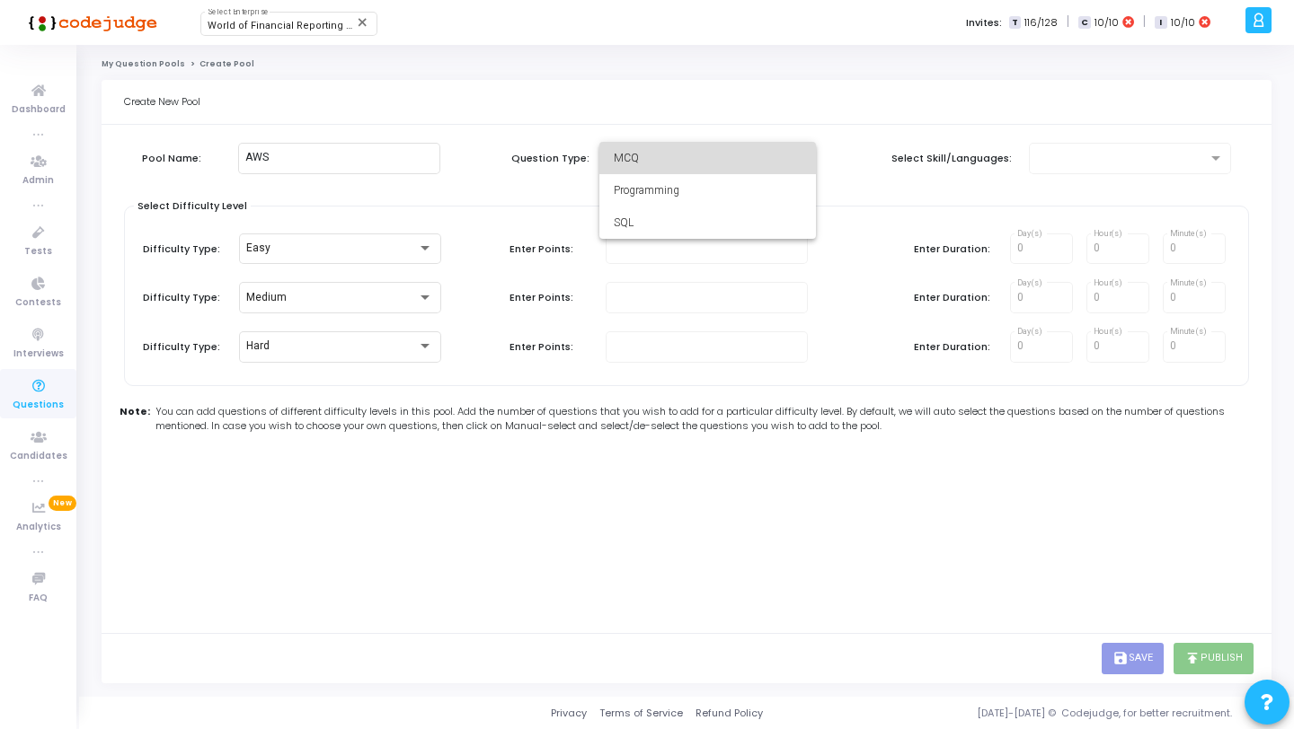
click at [670, 154] on span "MCQ" at bounding box center [708, 158] width 188 height 32
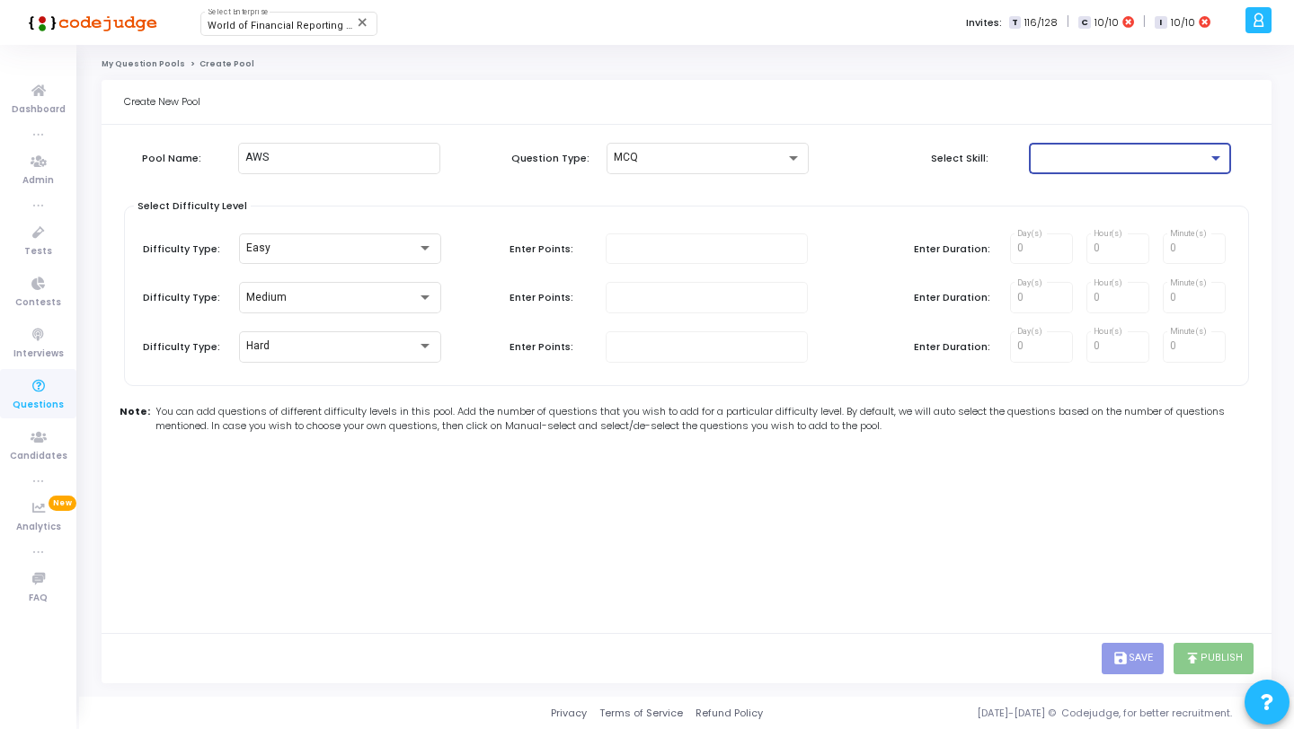
click at [1074, 155] on div at bounding box center [1122, 158] width 172 height 13
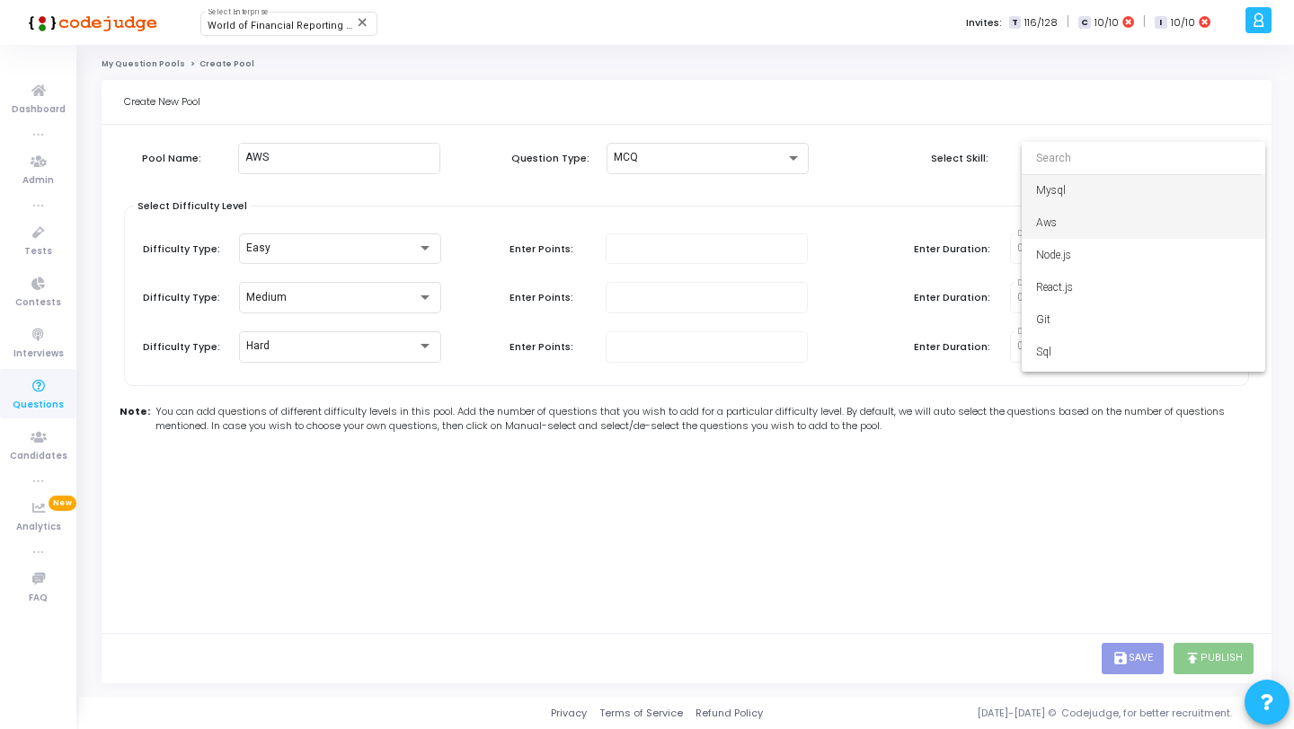
drag, startPoint x: 1068, startPoint y: 225, endPoint x: 966, endPoint y: 239, distance: 103.4
click at [1067, 225] on span "Aws" at bounding box center [1143, 223] width 215 height 32
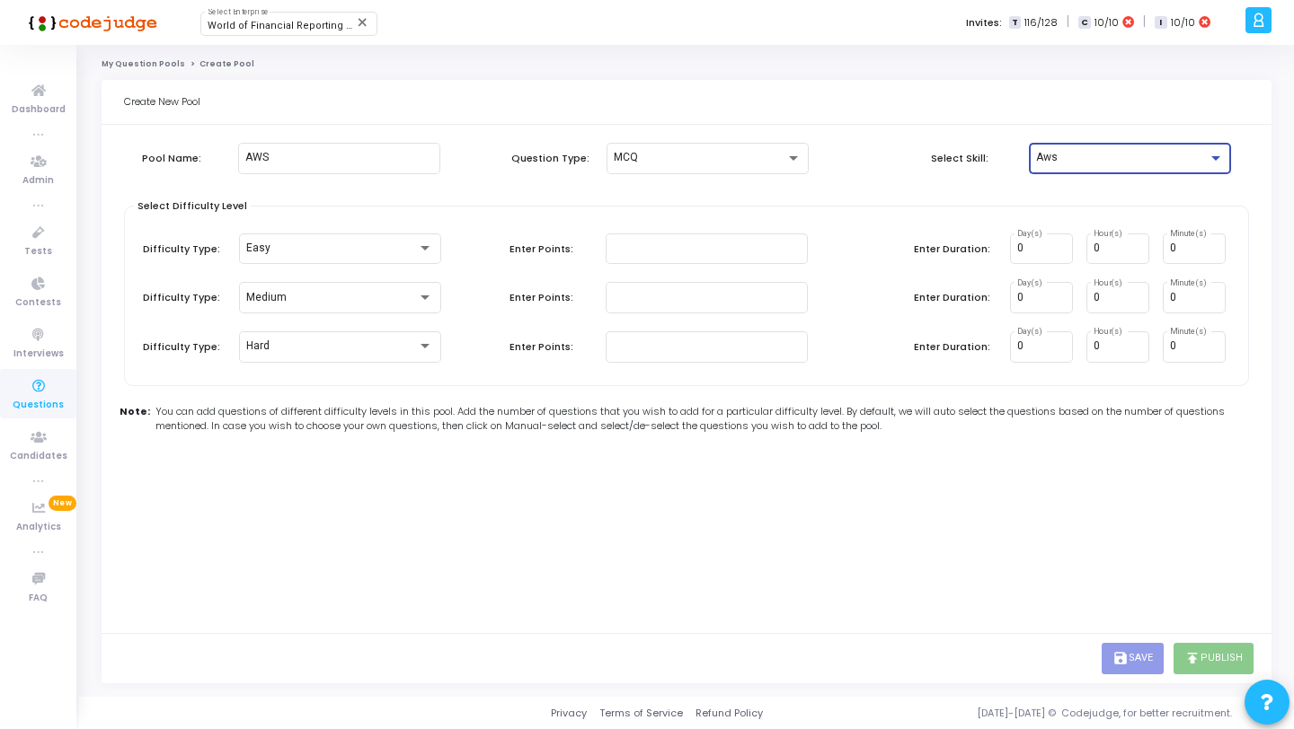
click at [525, 521] on kt-portlet-body "Pool Name: AWS Question Type: MCQ Select Skill: Aws Select Difficulty Level Dif…" at bounding box center [687, 379] width 1170 height 508
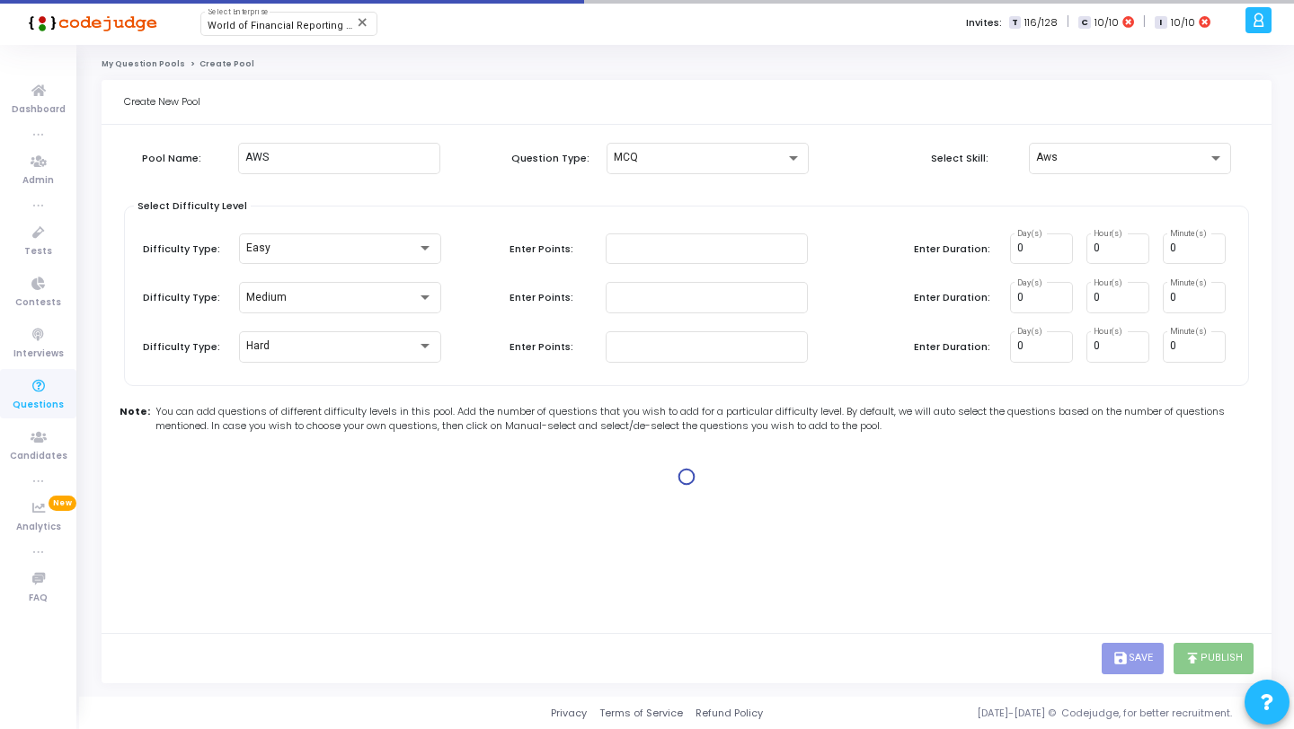
type input "1"
type input "2"
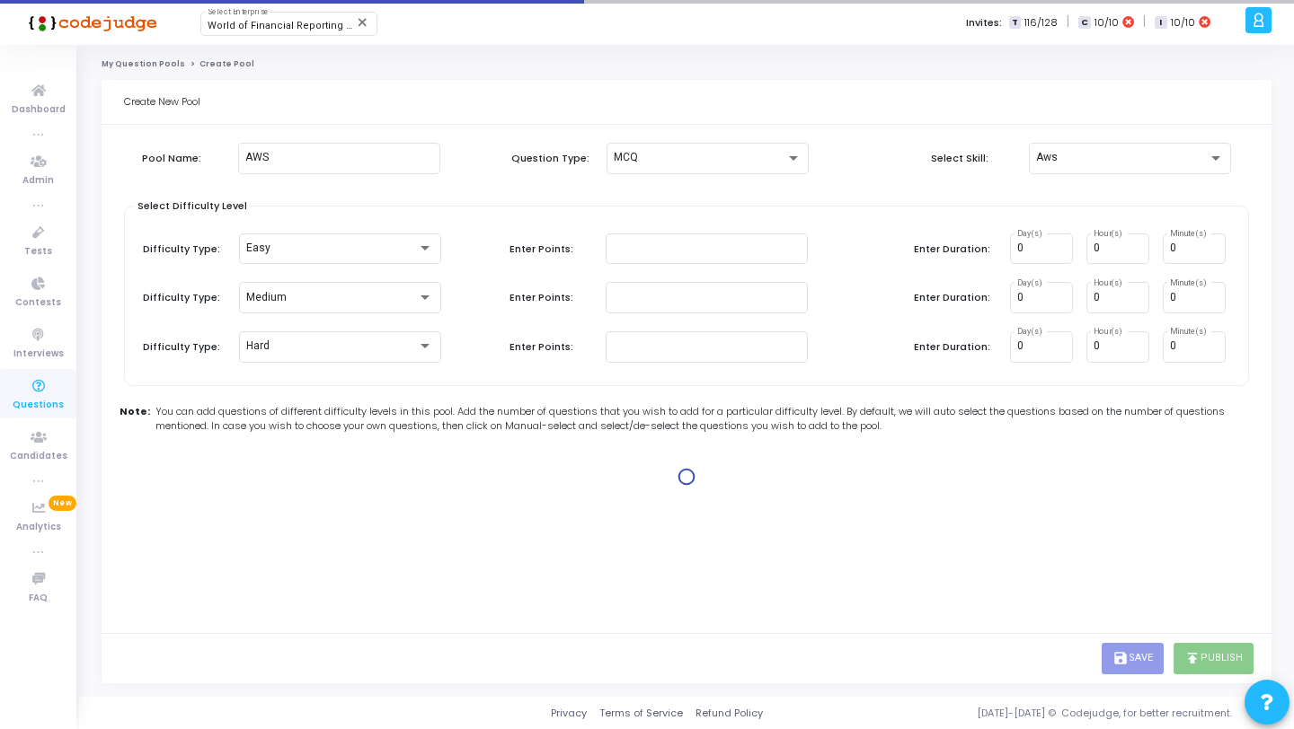
type input "2"
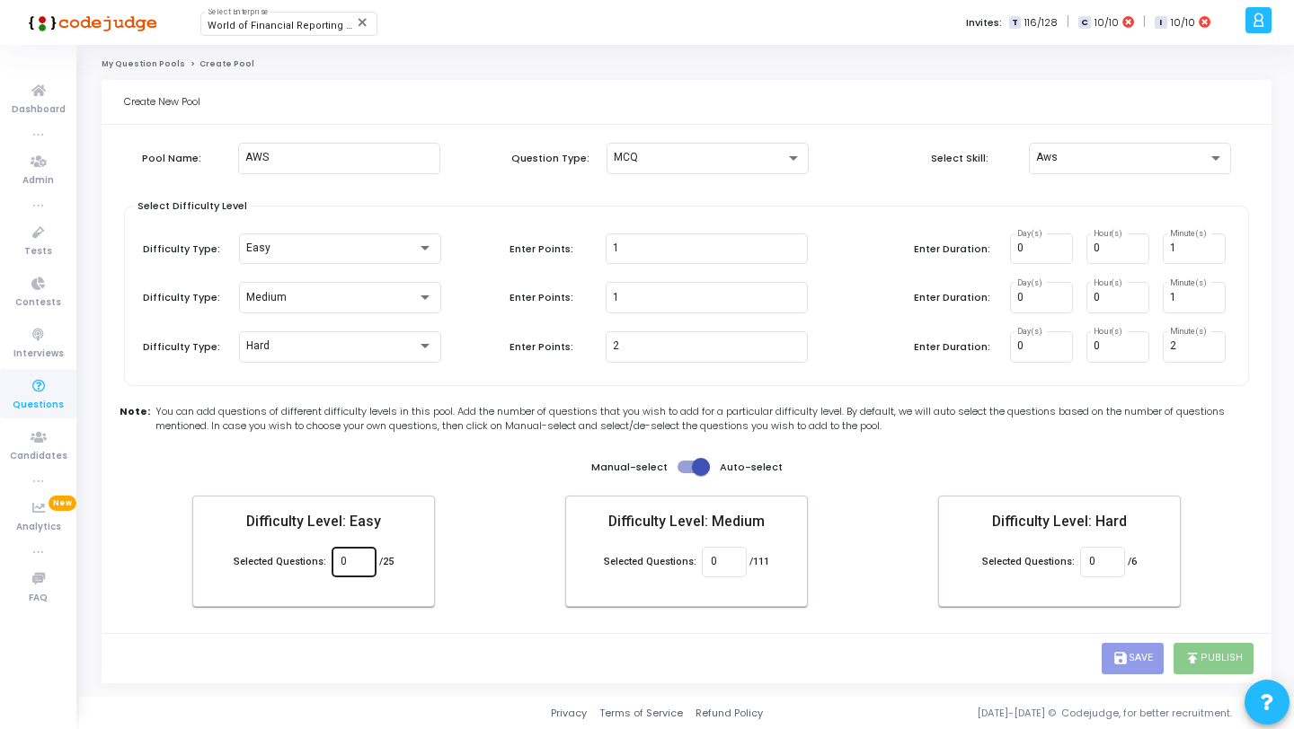
click at [363, 556] on input "0" at bounding box center [353, 562] width 26 height 13
type input "0"
type input "2"
type input "15"
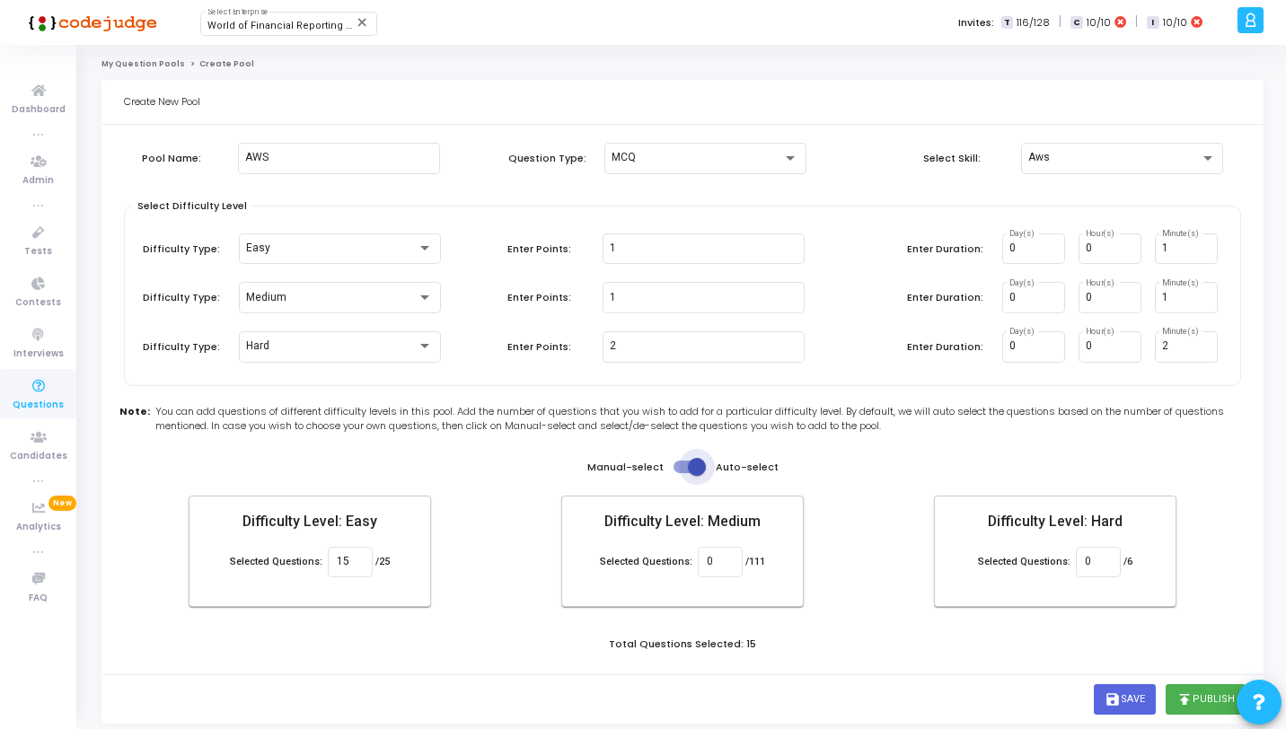
click at [698, 461] on span at bounding box center [697, 467] width 18 height 18
click at [683, 473] on input "checkbox" at bounding box center [682, 473] width 1 height 1
checkbox input "false"
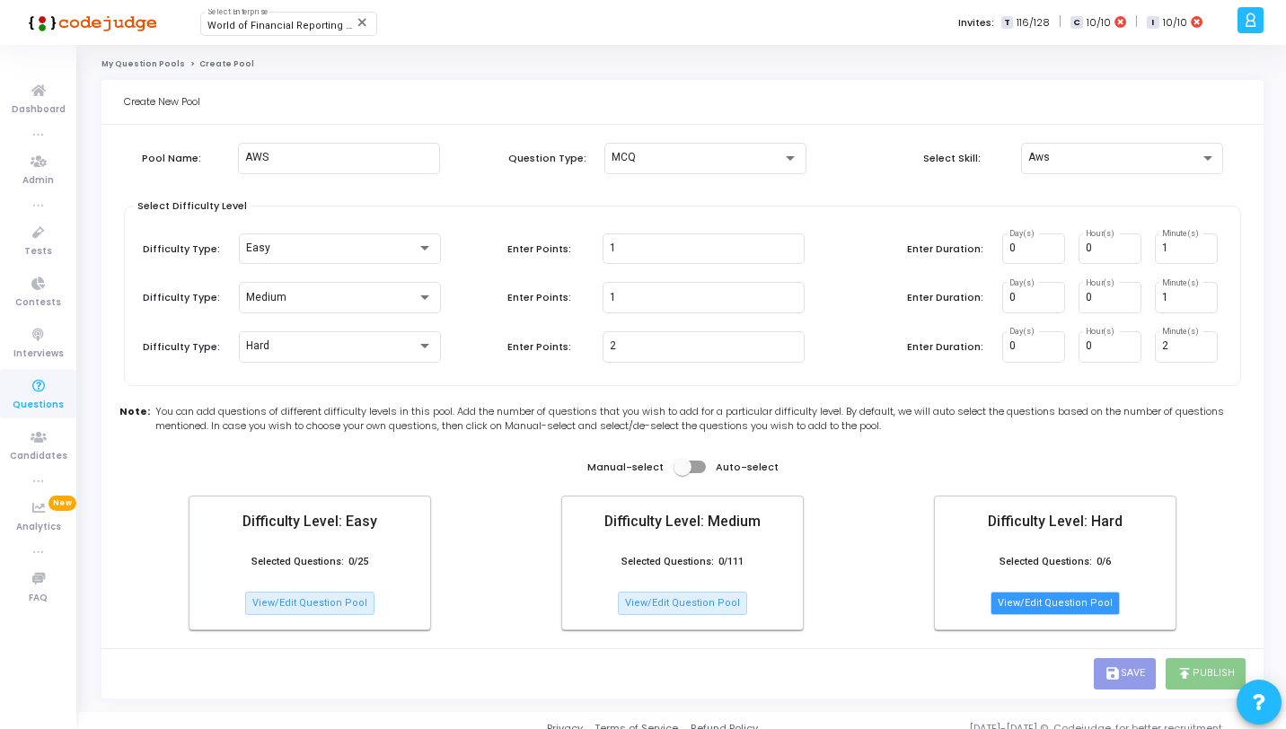
click at [1036, 598] on button "View/Edit Question Pool" at bounding box center [1055, 603] width 129 height 23
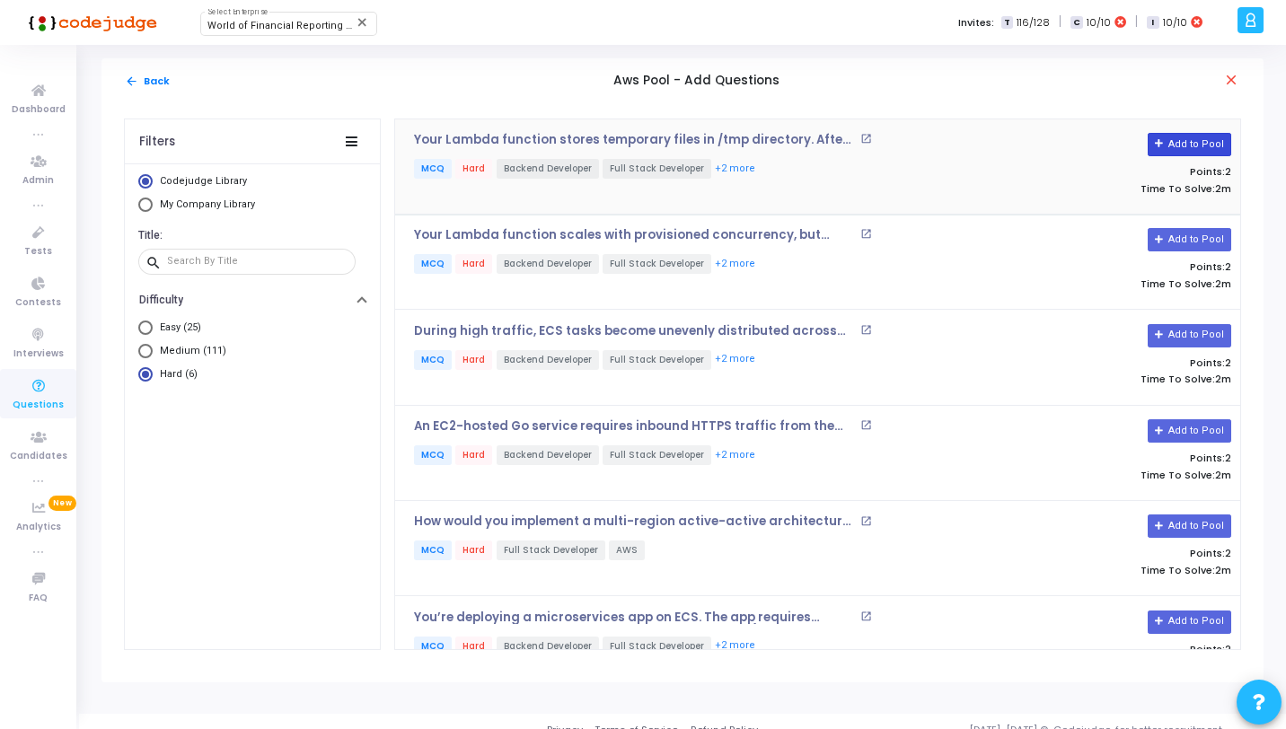
click at [1190, 145] on button "Add to Pool" at bounding box center [1190, 144] width 84 height 23
click at [1198, 243] on button "Add to Pool" at bounding box center [1190, 239] width 84 height 23
click at [1200, 329] on button "Add to Pool" at bounding box center [1190, 335] width 84 height 23
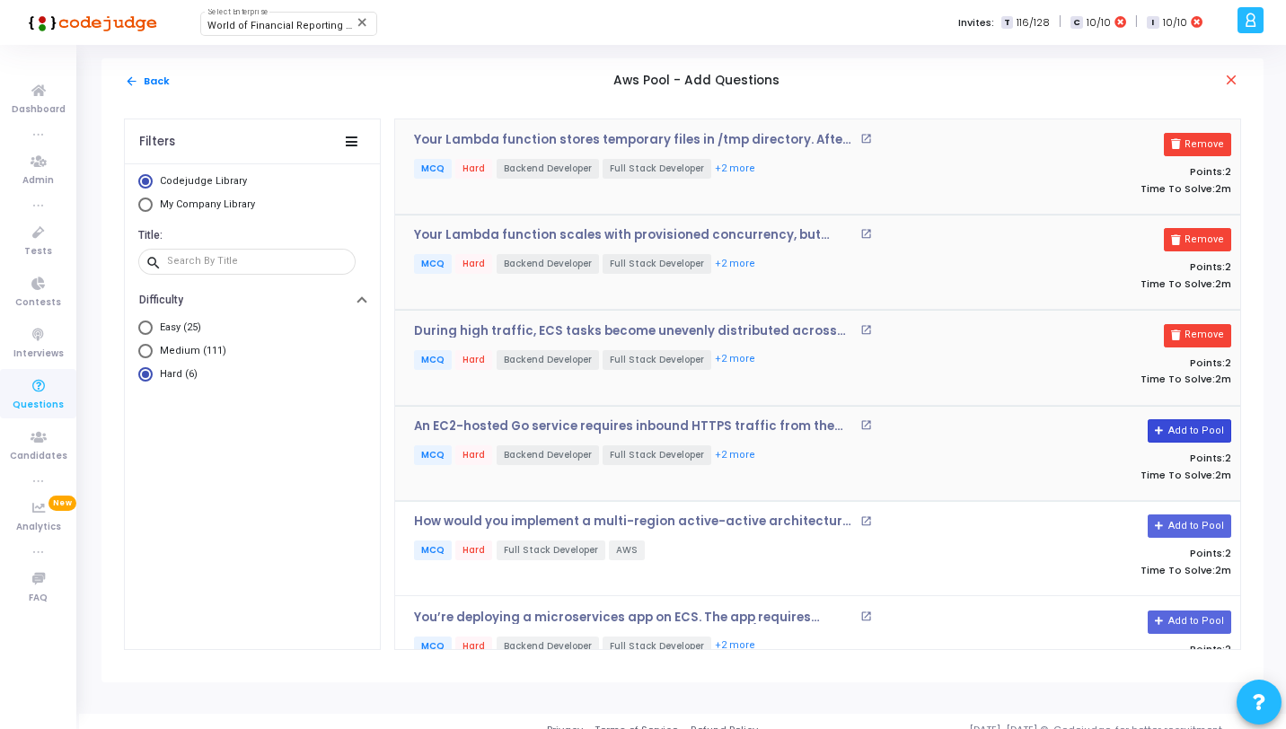
click at [1192, 435] on button "Add to Pool" at bounding box center [1190, 431] width 84 height 23
click at [1201, 517] on button "Add to Pool" at bounding box center [1190, 526] width 84 height 23
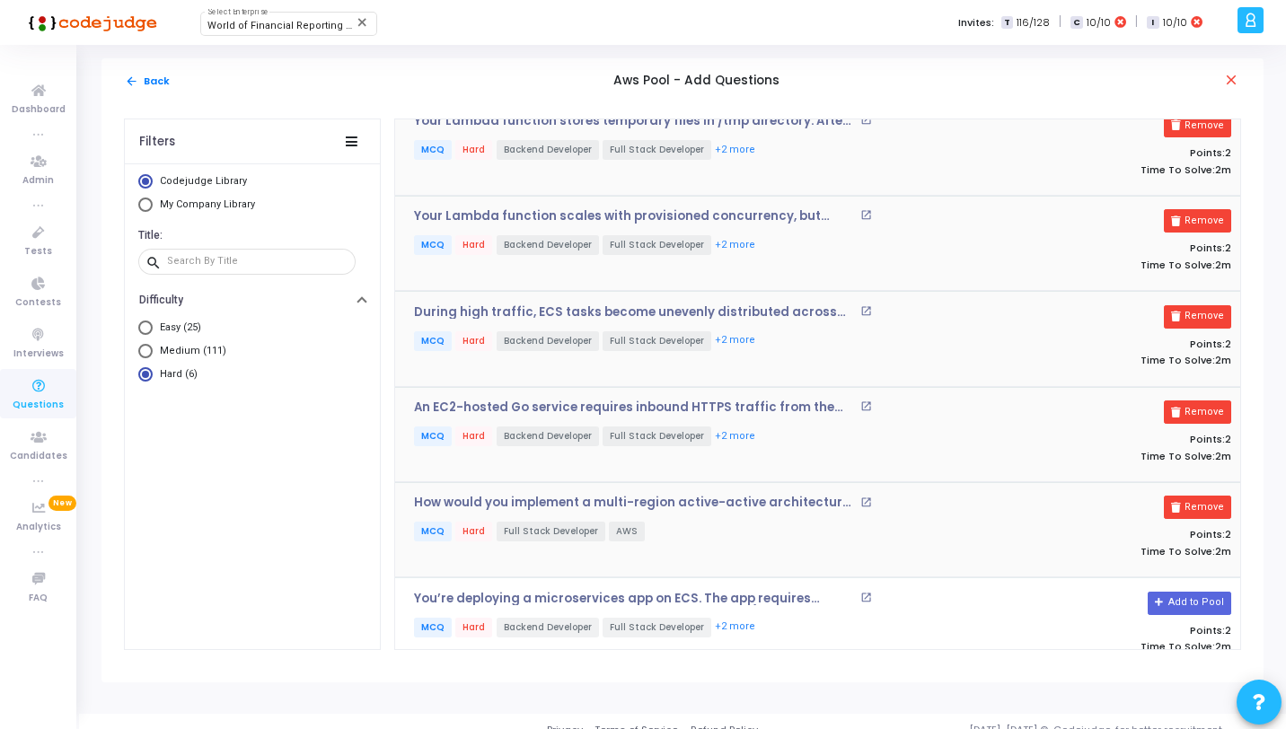
scroll to position [40, 0]
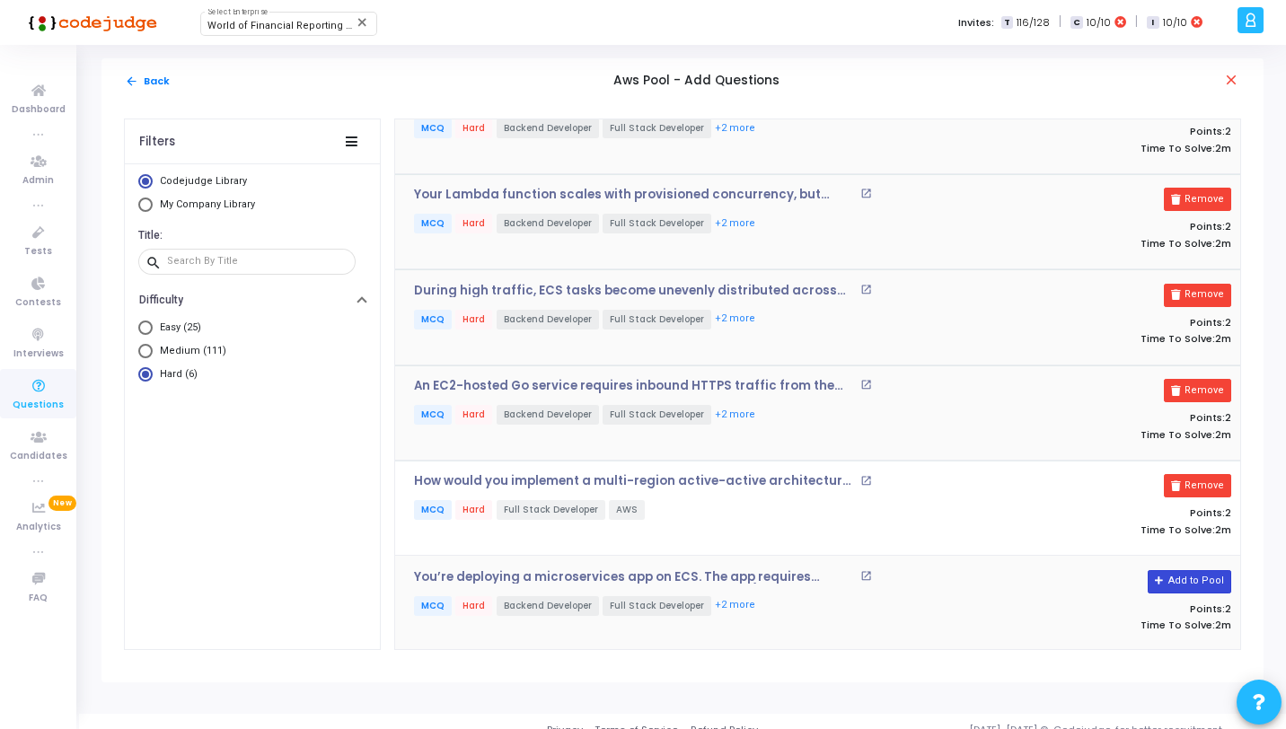
click at [1187, 571] on button "Add to Pool" at bounding box center [1190, 581] width 84 height 23
click at [150, 326] on span "Select Library" at bounding box center [145, 328] width 14 height 14
click at [150, 326] on input "Easy (25)" at bounding box center [145, 328] width 14 height 14
radio input "true"
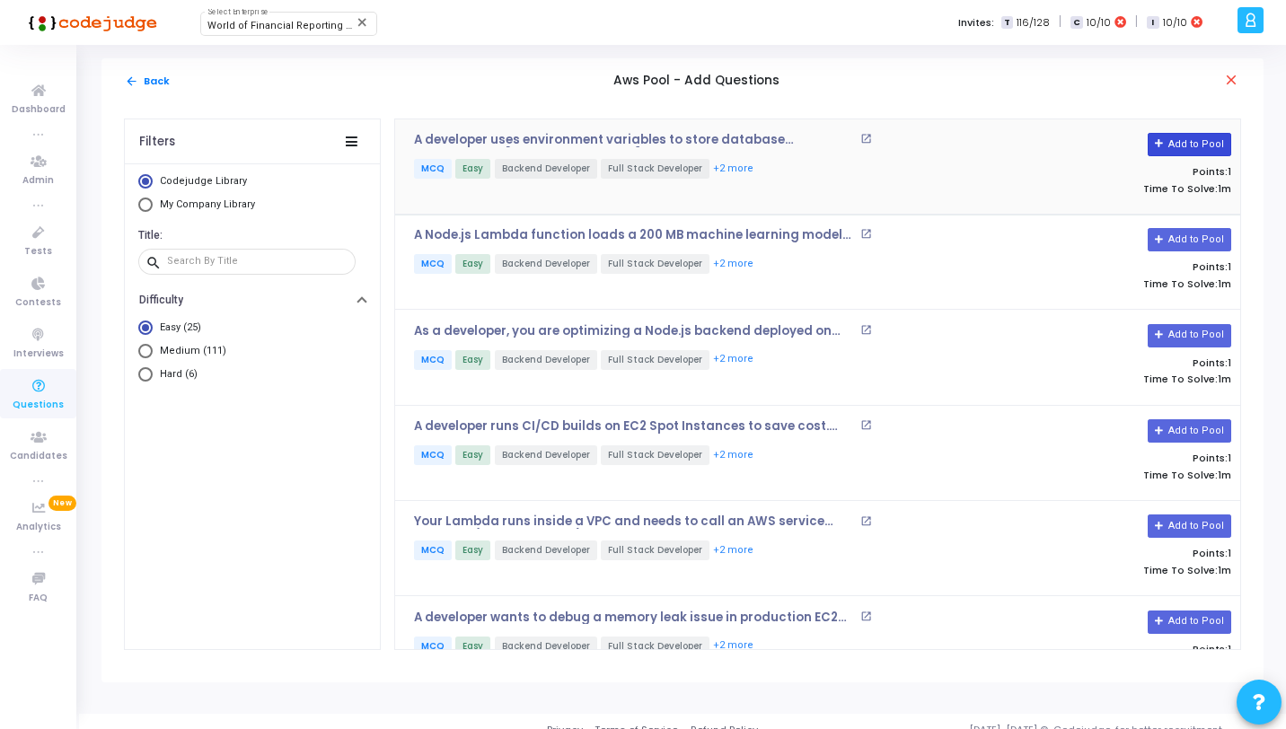
click at [1170, 145] on button "Add to Pool" at bounding box center [1190, 144] width 84 height 23
click at [1181, 243] on button "Add to Pool" at bounding box center [1190, 239] width 84 height 23
click at [1199, 329] on button "Add to Pool" at bounding box center [1190, 335] width 84 height 23
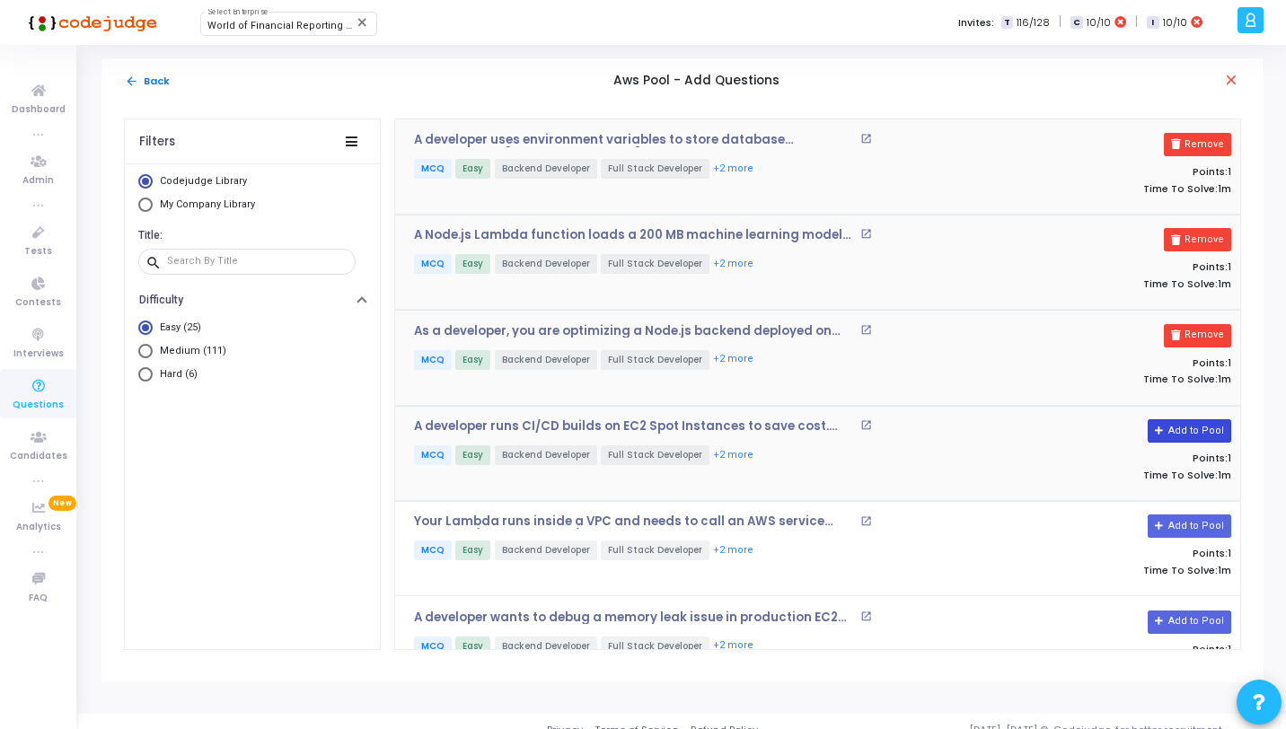
click at [1189, 429] on button "Add to Pool" at bounding box center [1190, 431] width 84 height 23
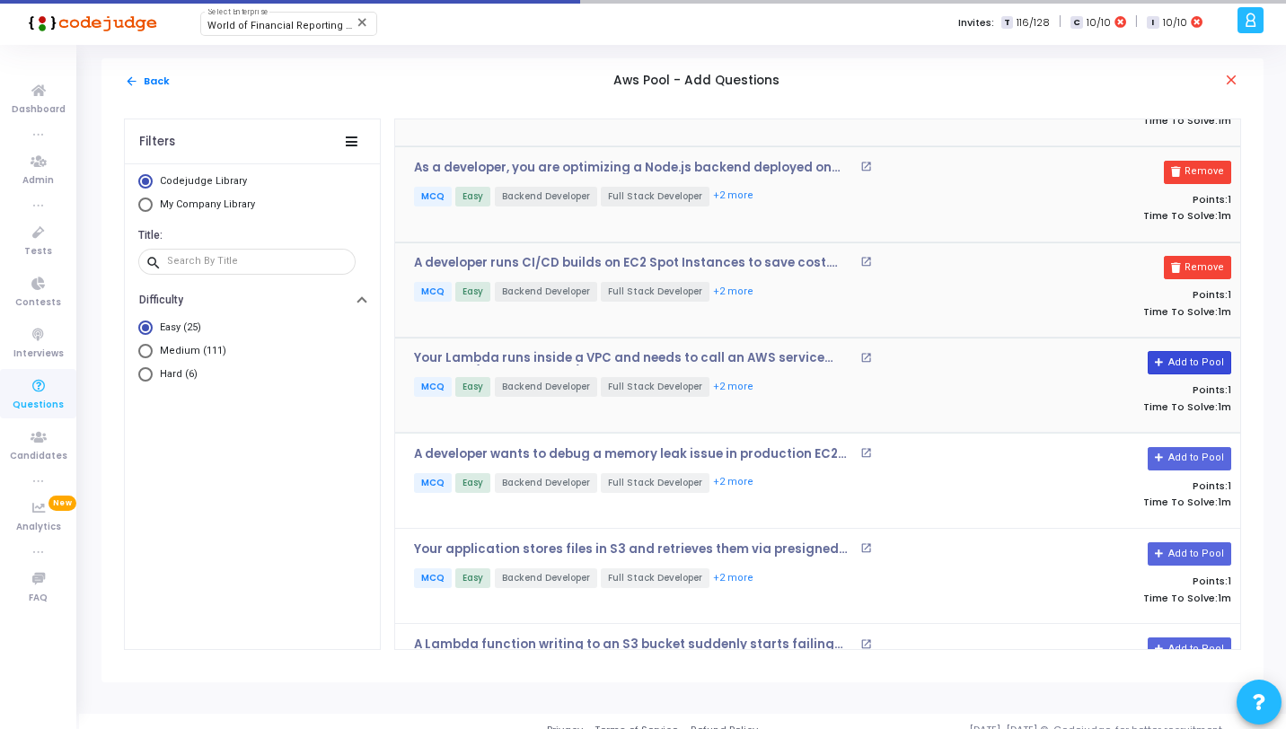
click at [1189, 354] on button "Add to Pool" at bounding box center [1190, 362] width 84 height 23
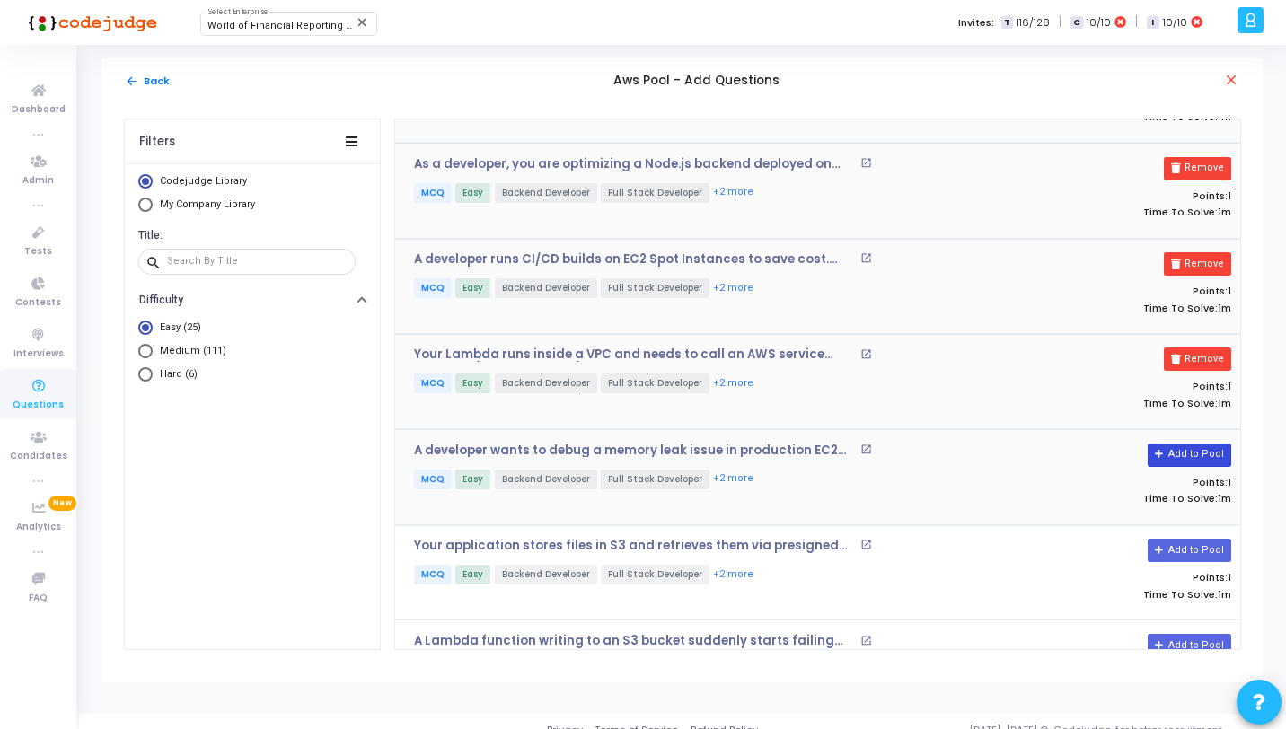
click at [1194, 447] on button "Add to Pool" at bounding box center [1190, 455] width 84 height 23
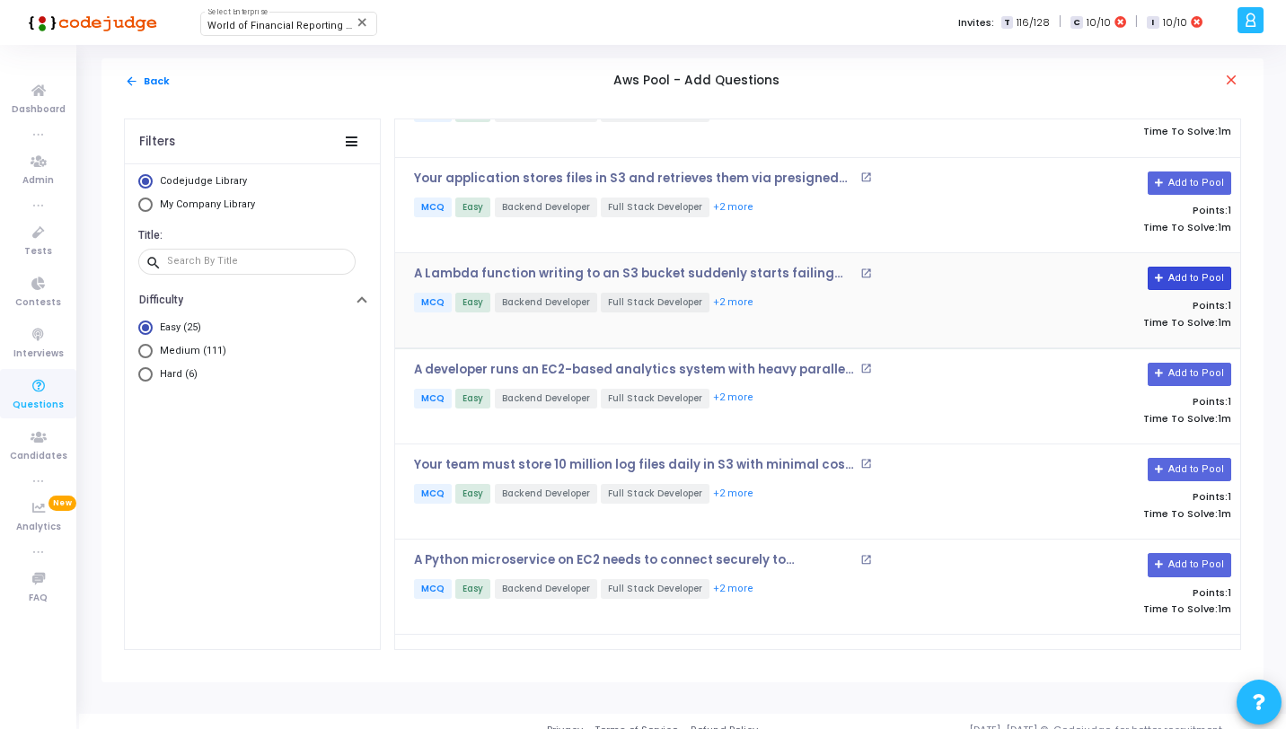
click at [1183, 267] on button "Add to Pool" at bounding box center [1190, 278] width 84 height 23
click at [1189, 183] on button "Add to Pool" at bounding box center [1190, 183] width 84 height 23
click at [1203, 365] on button "Add to Pool" at bounding box center [1190, 374] width 84 height 23
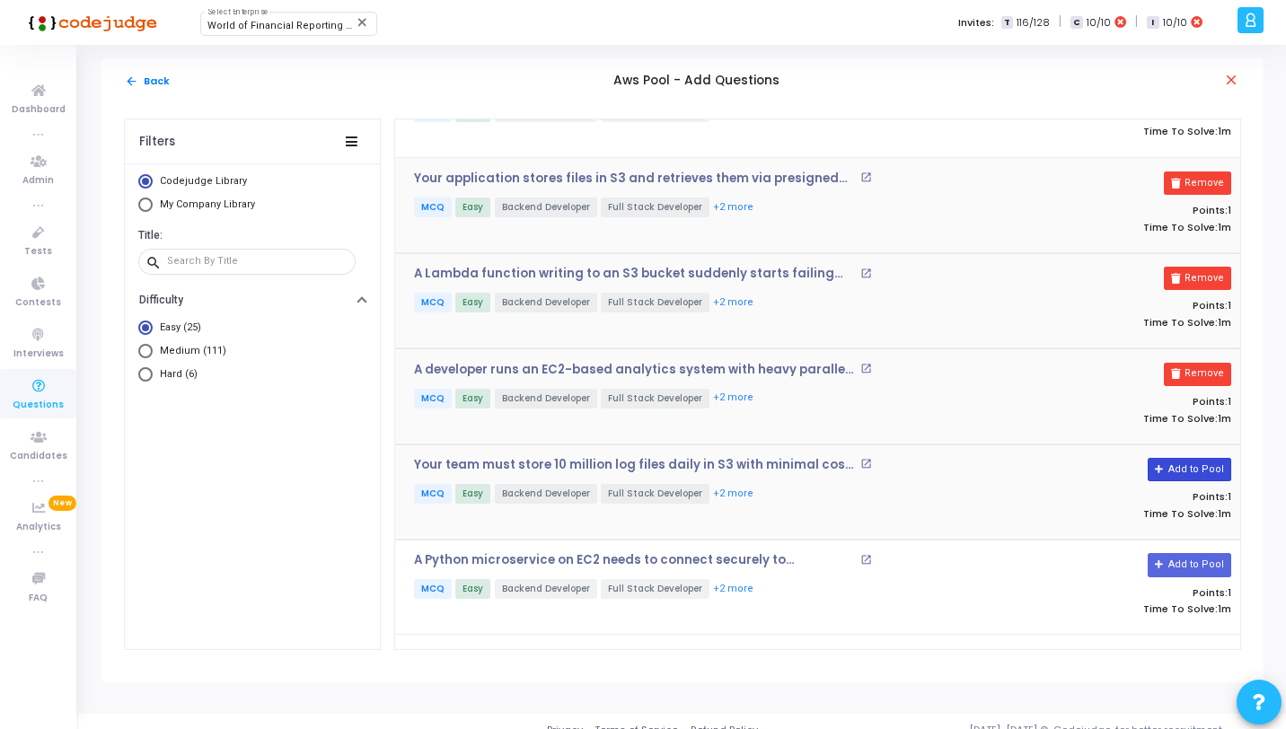
click at [1170, 463] on button "Add to Pool" at bounding box center [1190, 469] width 84 height 23
click at [1198, 564] on button "Add to Pool" at bounding box center [1190, 564] width 84 height 23
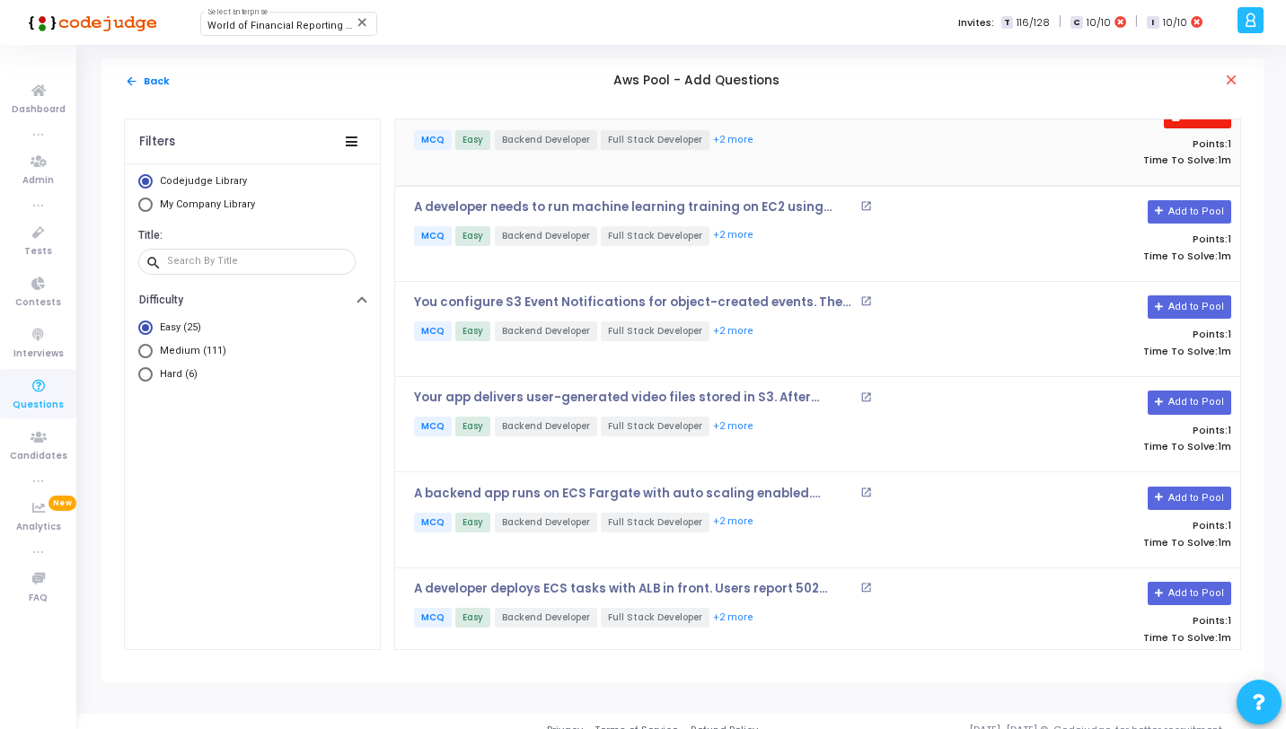
scroll to position [1408, 0]
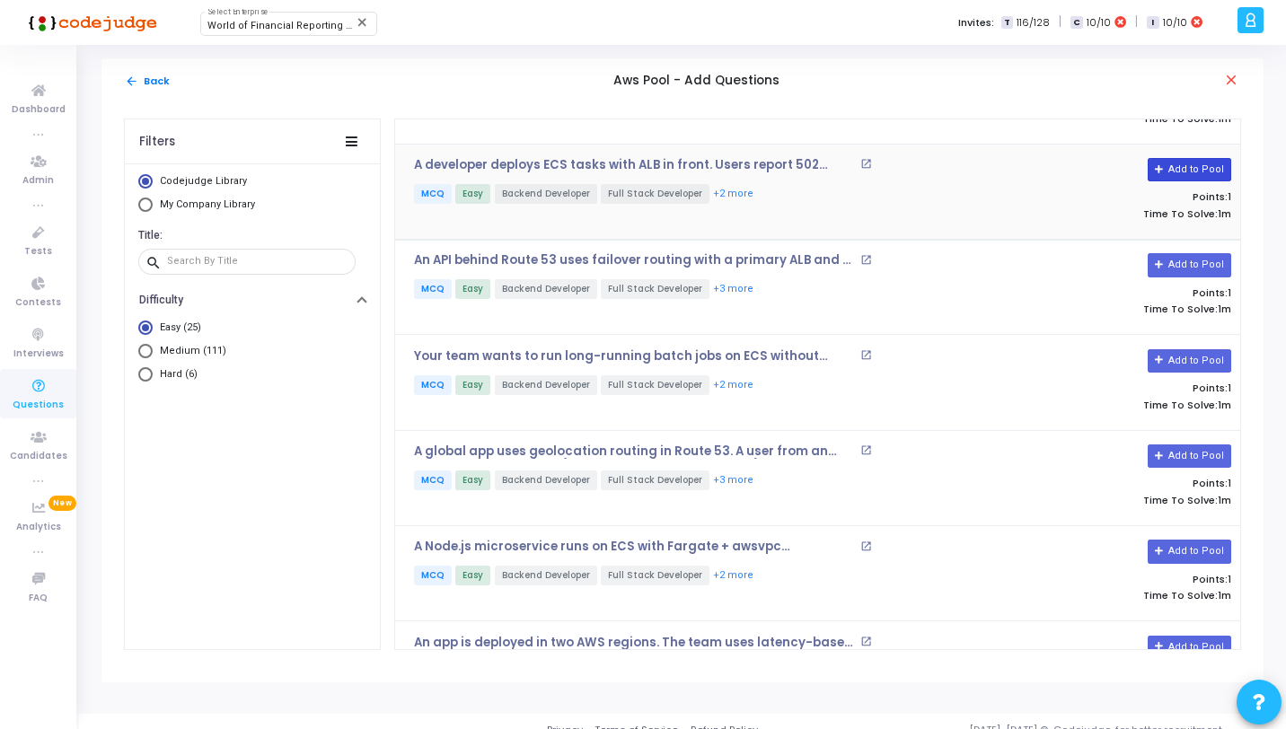
click at [1186, 165] on button "Add to Pool" at bounding box center [1190, 169] width 84 height 23
drag, startPoint x: 1185, startPoint y: 253, endPoint x: 1185, endPoint y: 298, distance: 44.9
click at [1185, 253] on button "Add to Pool" at bounding box center [1190, 264] width 84 height 23
click at [1185, 360] on button "Add to Pool" at bounding box center [1190, 360] width 84 height 23
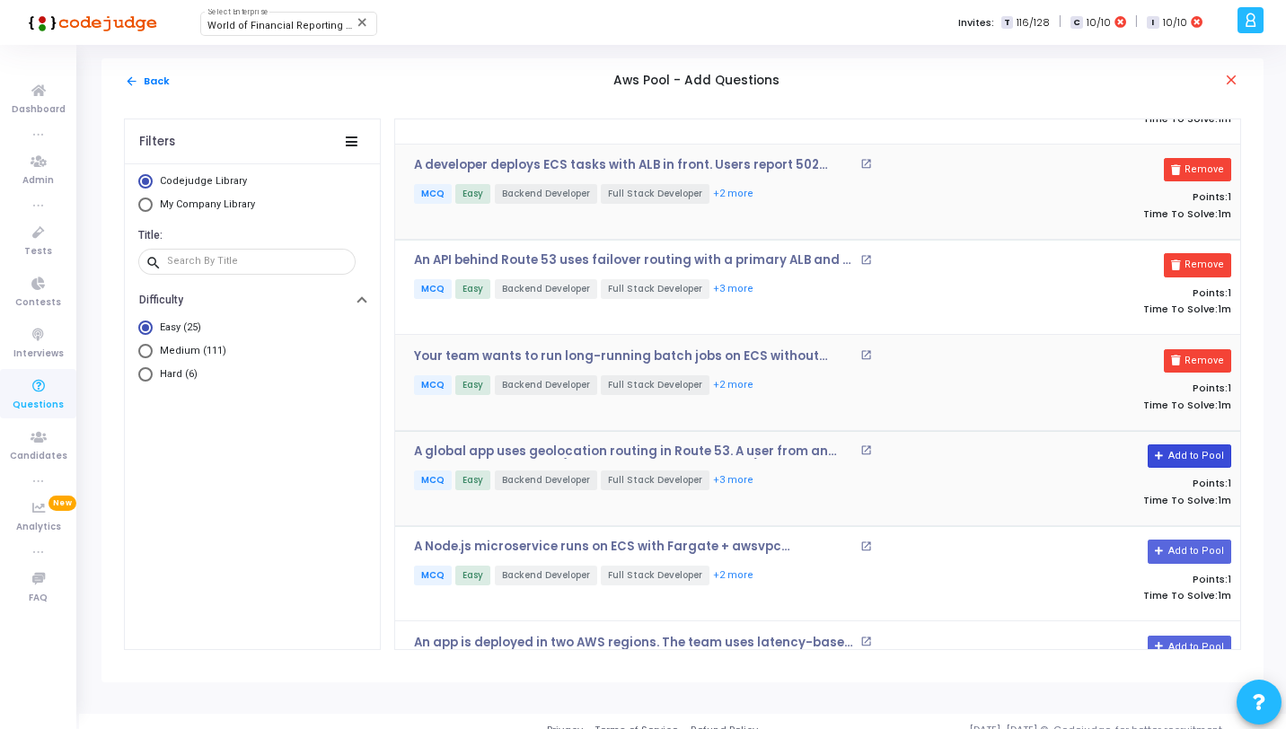
click at [1192, 447] on button "Add to Pool" at bounding box center [1190, 456] width 84 height 23
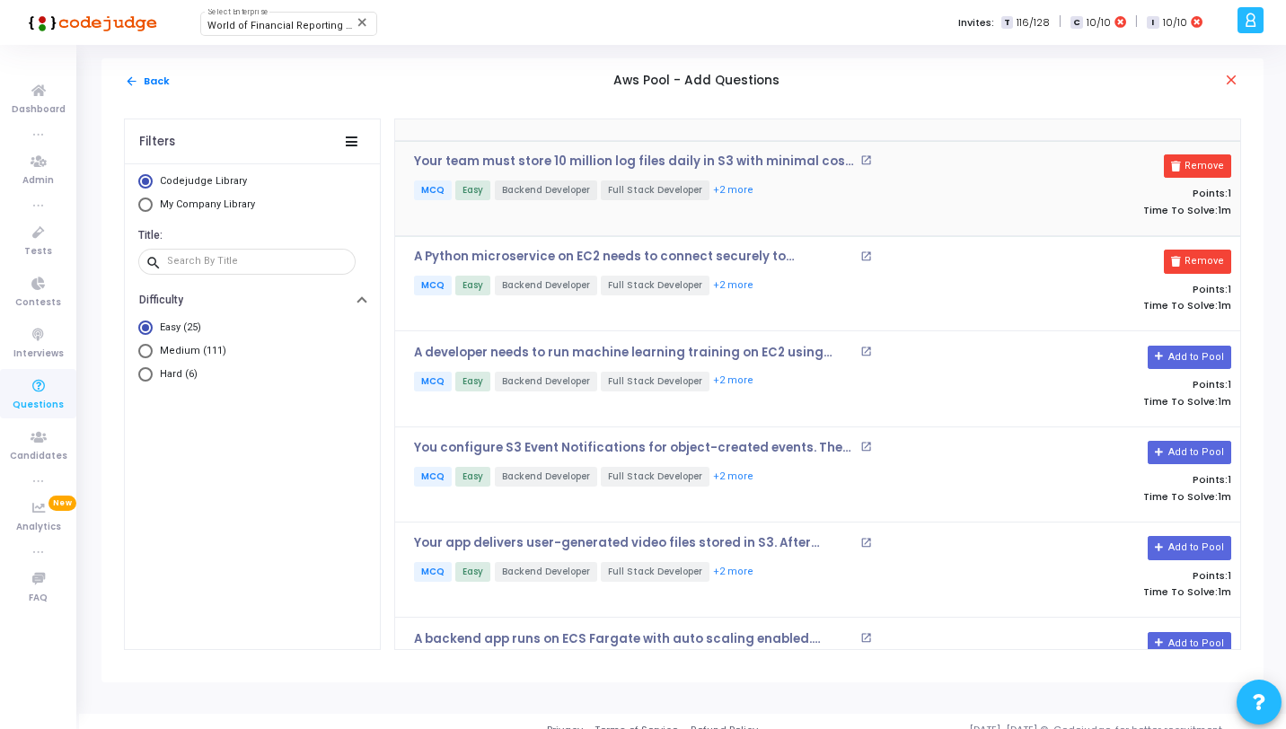
scroll to position [1013, 0]
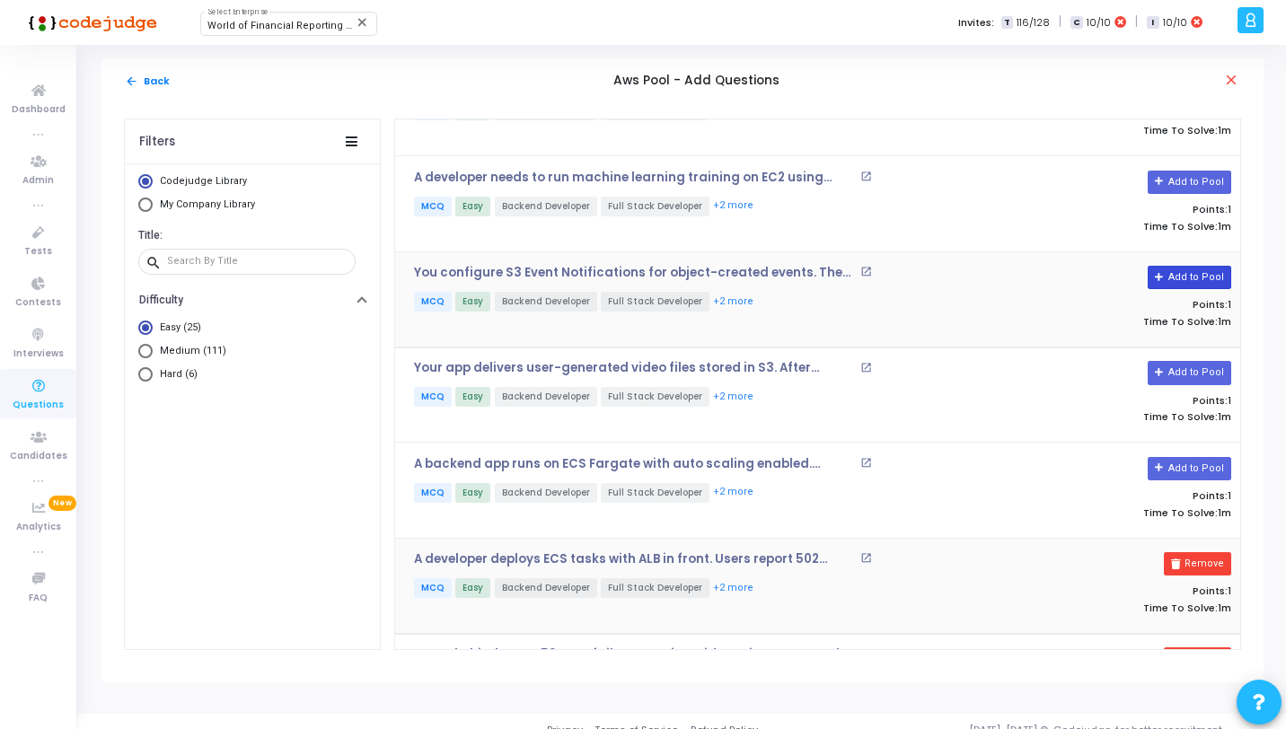
click at [1177, 266] on button "Add to Pool" at bounding box center [1190, 277] width 84 height 23
click at [1198, 160] on div "A developer needs to run machine learning training on EC2 using GPUs. However, …" at bounding box center [817, 203] width 845 height 95
click at [1199, 171] on button "Add to Pool" at bounding box center [1190, 182] width 84 height 23
click at [1213, 379] on button "Add to Pool" at bounding box center [1190, 372] width 84 height 23
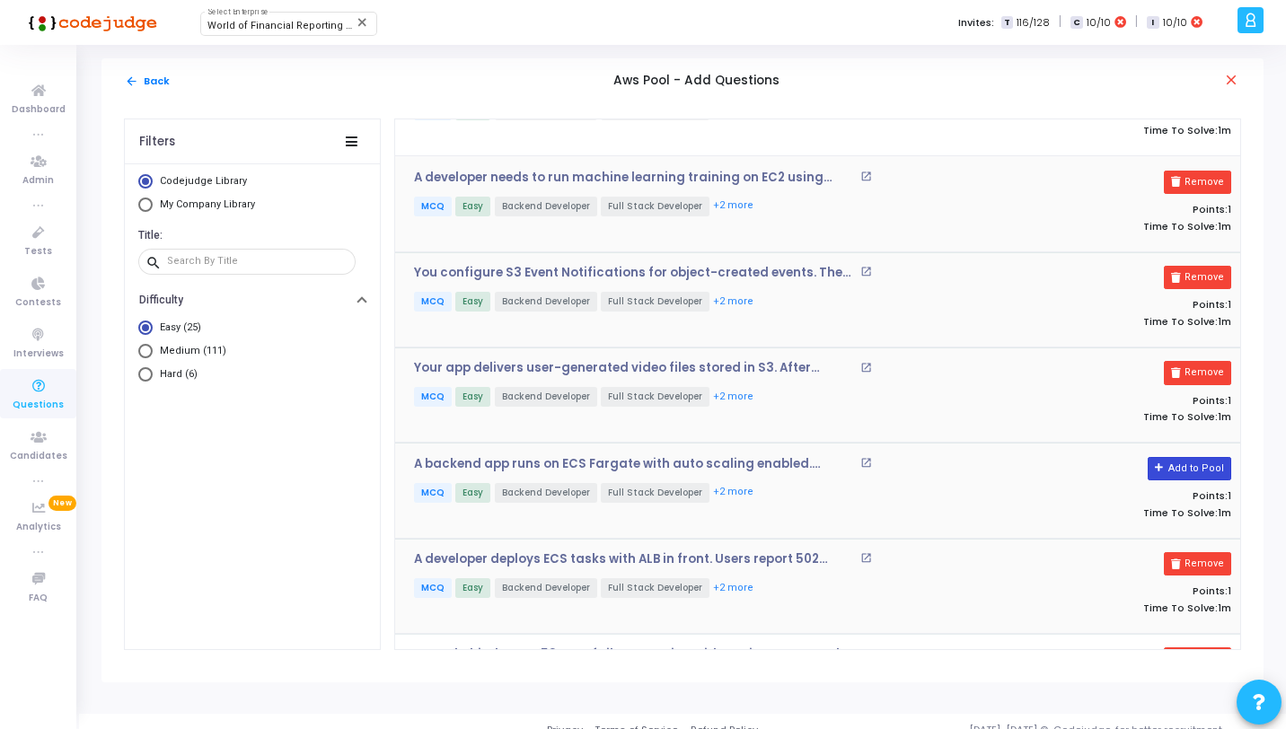
click at [1198, 457] on button "Add to Pool" at bounding box center [1190, 468] width 84 height 23
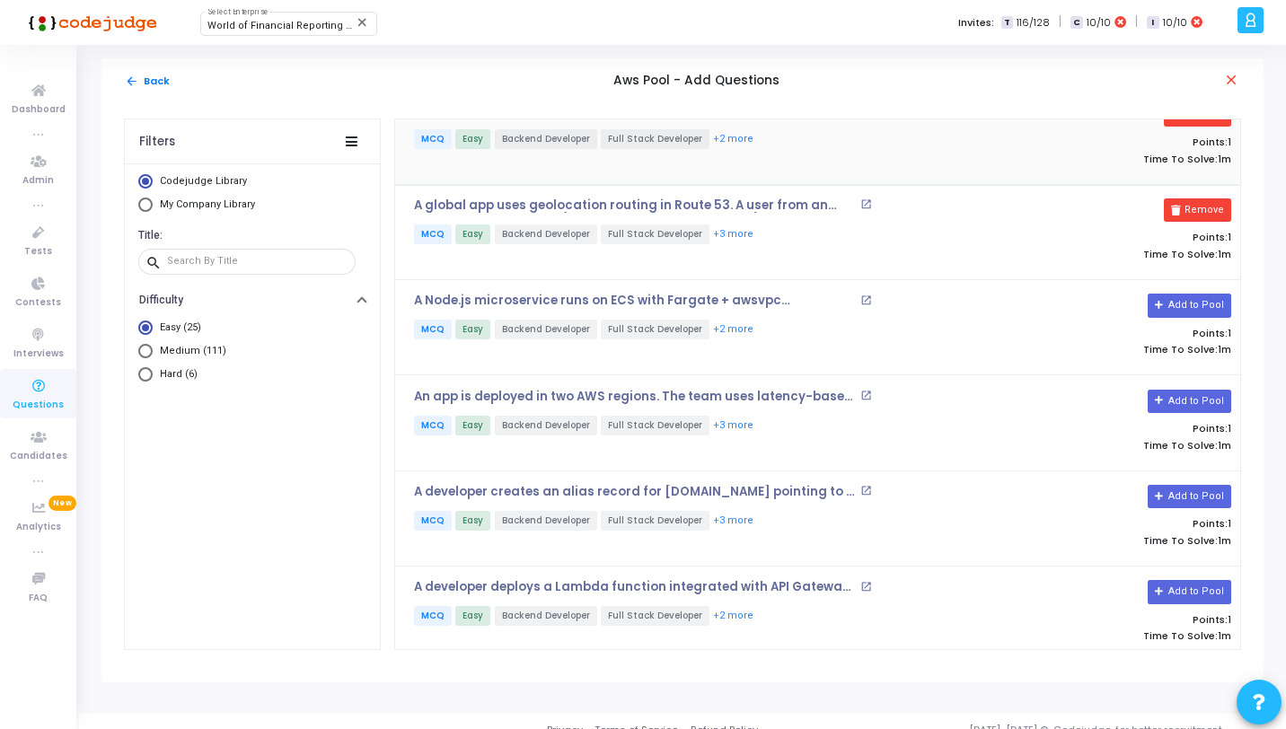
scroll to position [1848, 0]
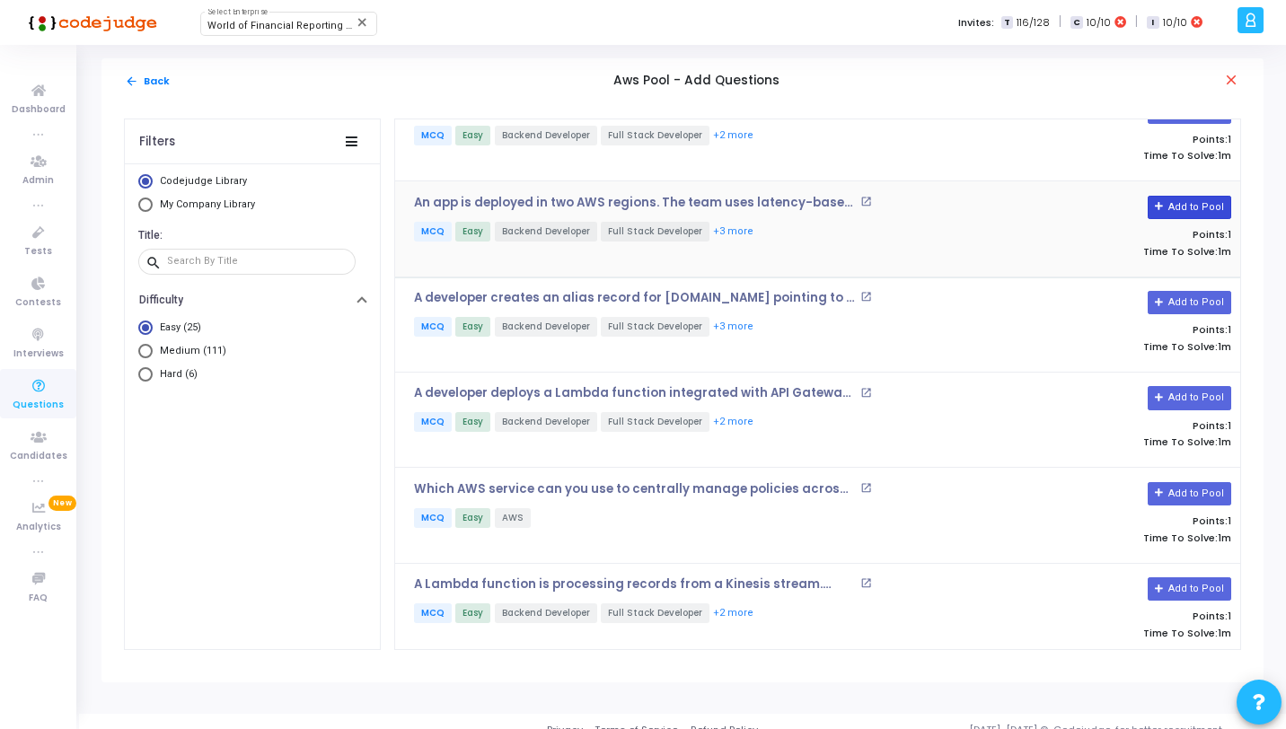
click at [1171, 201] on button "Add to Pool" at bounding box center [1190, 207] width 84 height 23
click at [1181, 292] on button "Add to Pool" at bounding box center [1190, 302] width 84 height 23
click at [1189, 397] on button "Add to Pool" at bounding box center [1190, 397] width 84 height 23
drag, startPoint x: 1189, startPoint y: 487, endPoint x: 1188, endPoint y: 511, distance: 24.3
click at [1188, 488] on button "Add to Pool" at bounding box center [1190, 493] width 84 height 23
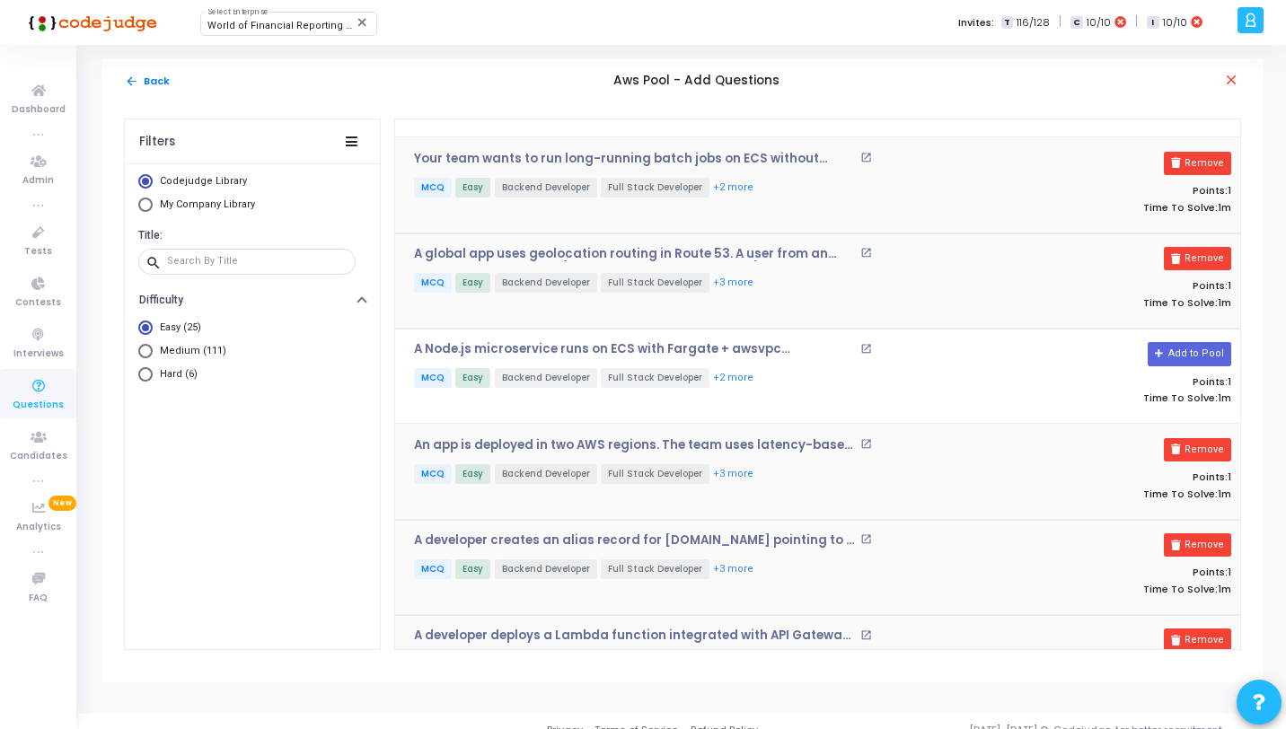
scroll to position [1492, 0]
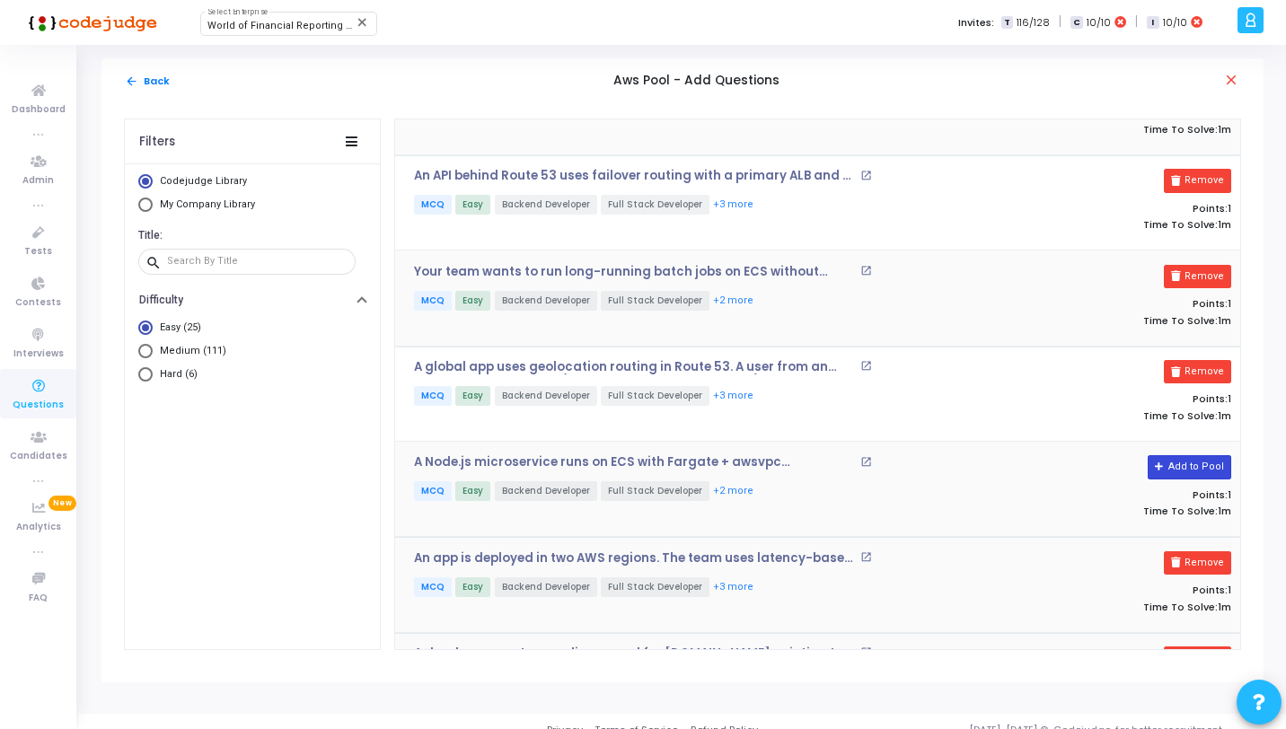
click at [1192, 455] on button "Add to Pool" at bounding box center [1190, 466] width 84 height 23
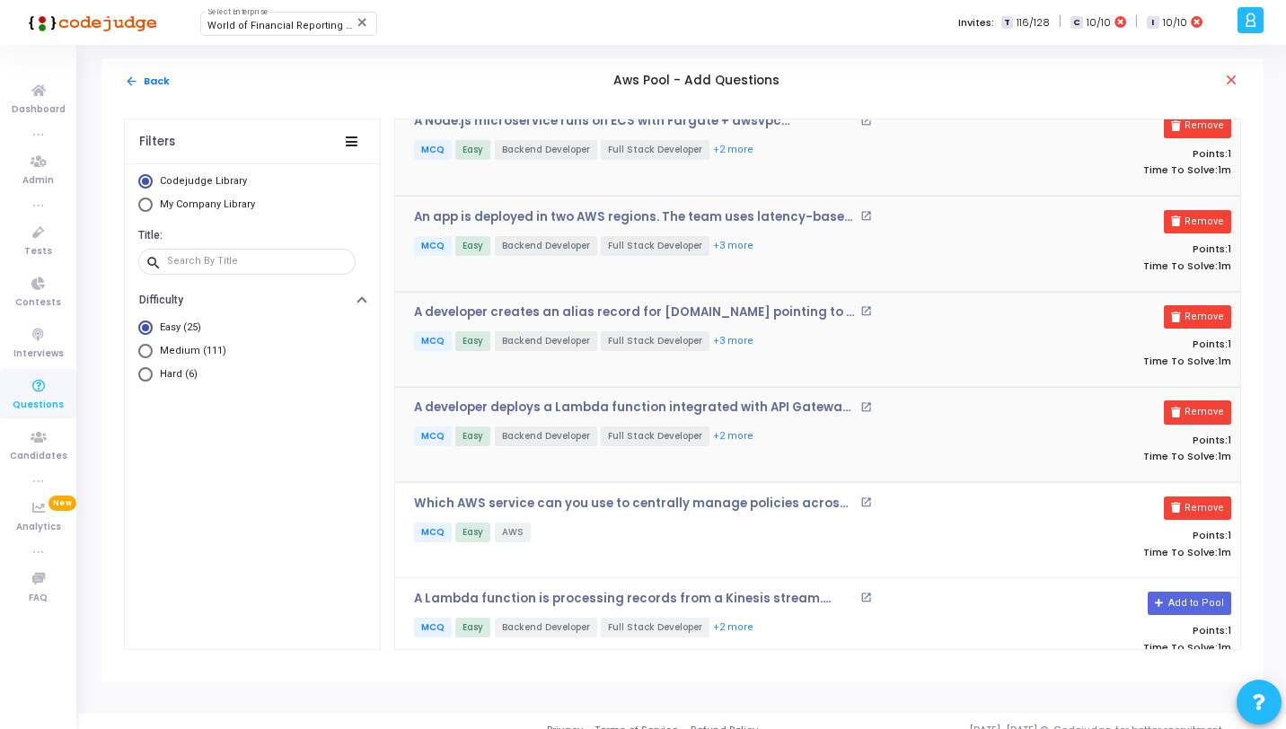
scroll to position [1848, 0]
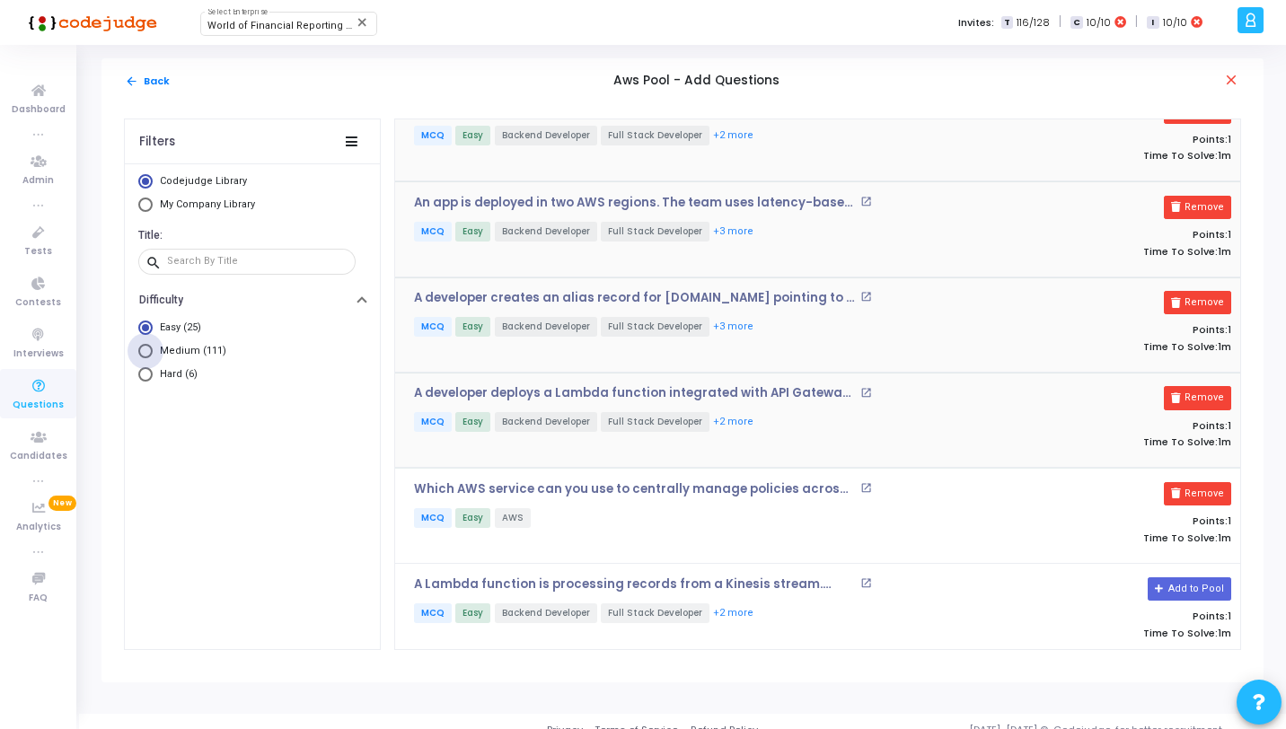
click at [145, 351] on span "Select Library" at bounding box center [145, 351] width 14 height 14
click at [145, 351] on input "Medium (111)" at bounding box center [145, 351] width 14 height 14
radio input "true"
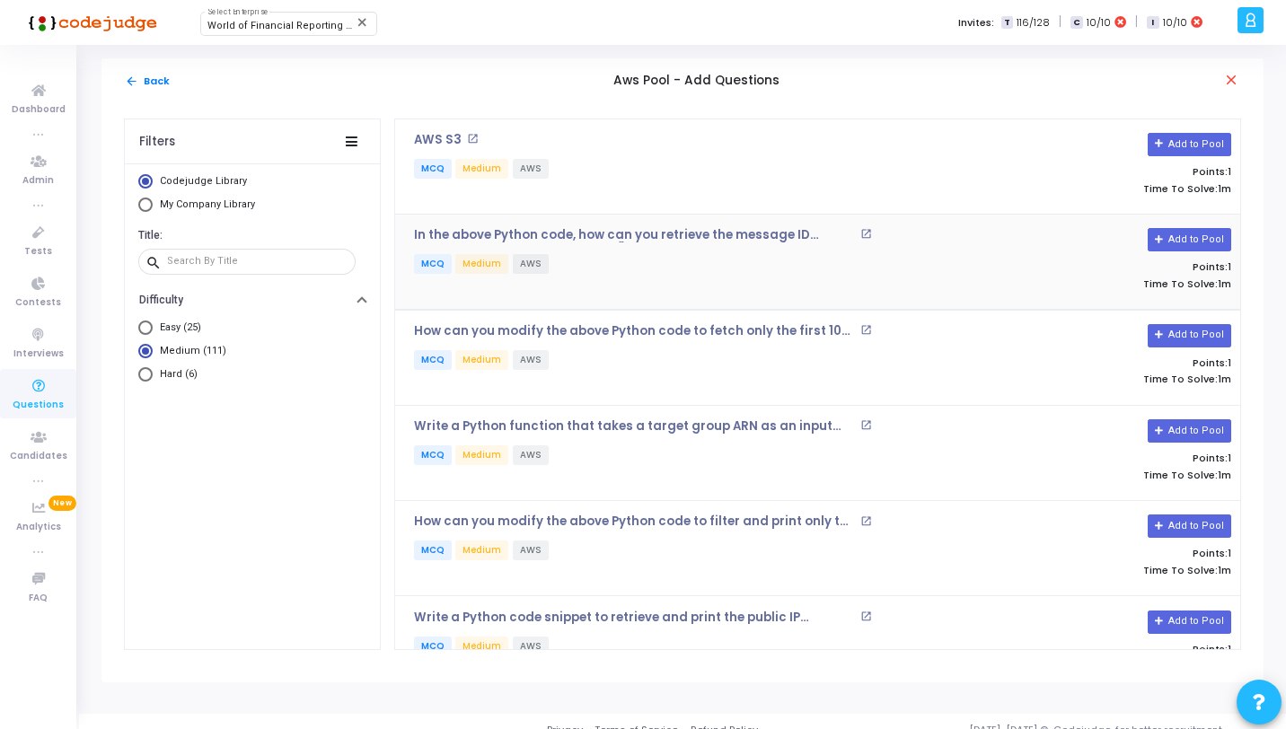
click at [600, 248] on div "In the above Python code, how can you retrieve the message ID returned by sqs.s…" at bounding box center [683, 261] width 557 height 67
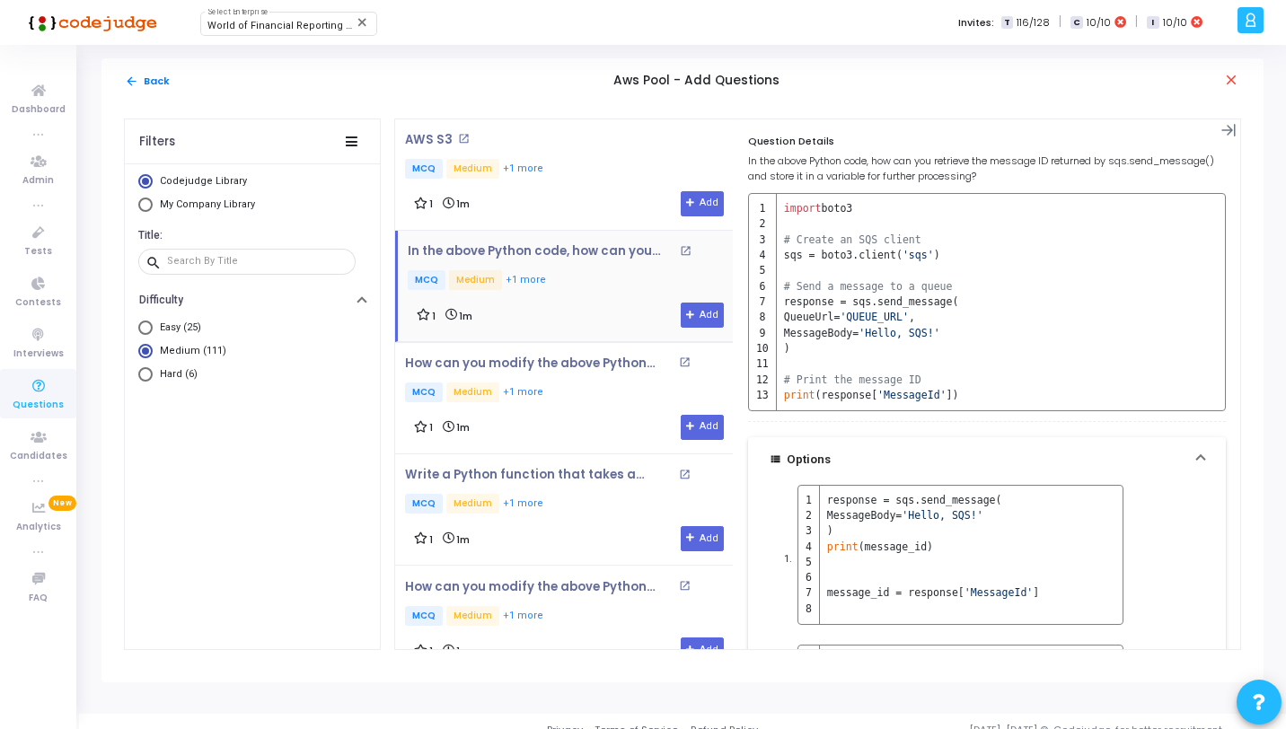
click at [589, 262] on div "In the above Python code, how can you retrieve the message ID returned by sqs.s…" at bounding box center [570, 268] width 325 height 49
click at [1222, 129] on icon at bounding box center [1229, 130] width 15 height 15
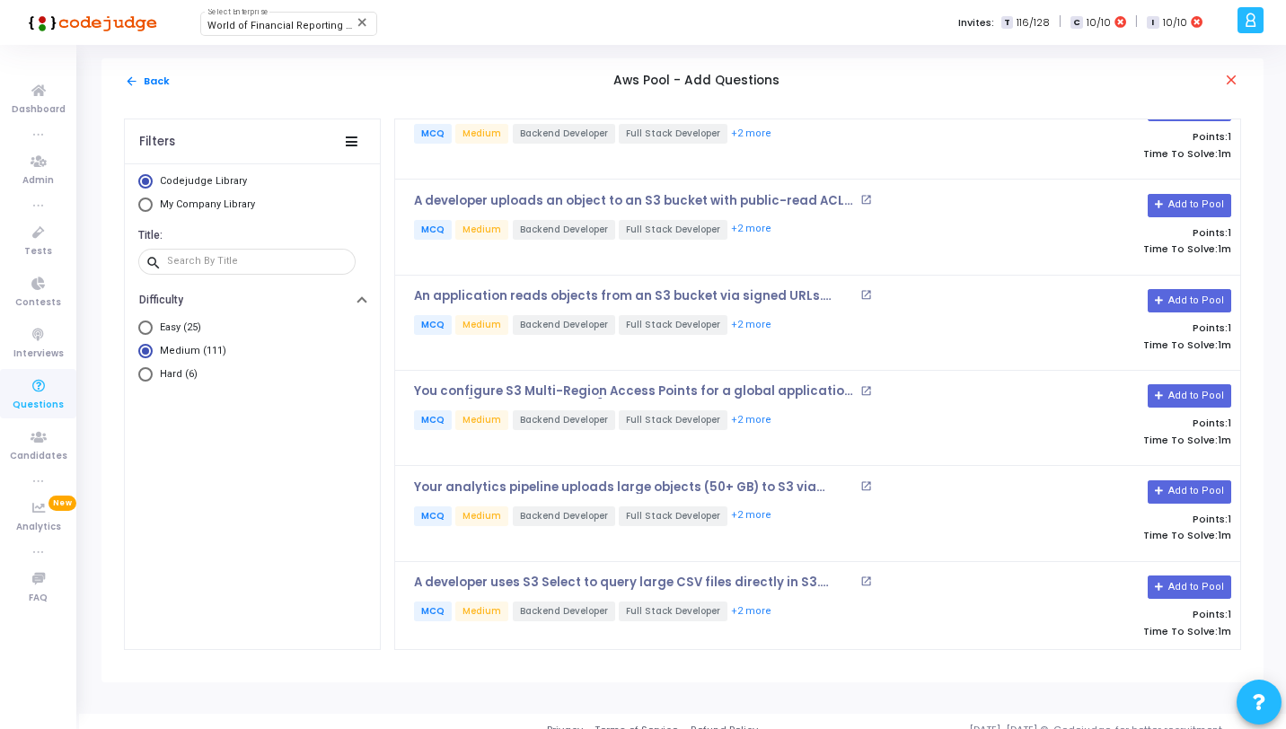
scroll to position [3187, 0]
click at [204, 267] on input "text" at bounding box center [257, 261] width 181 height 11
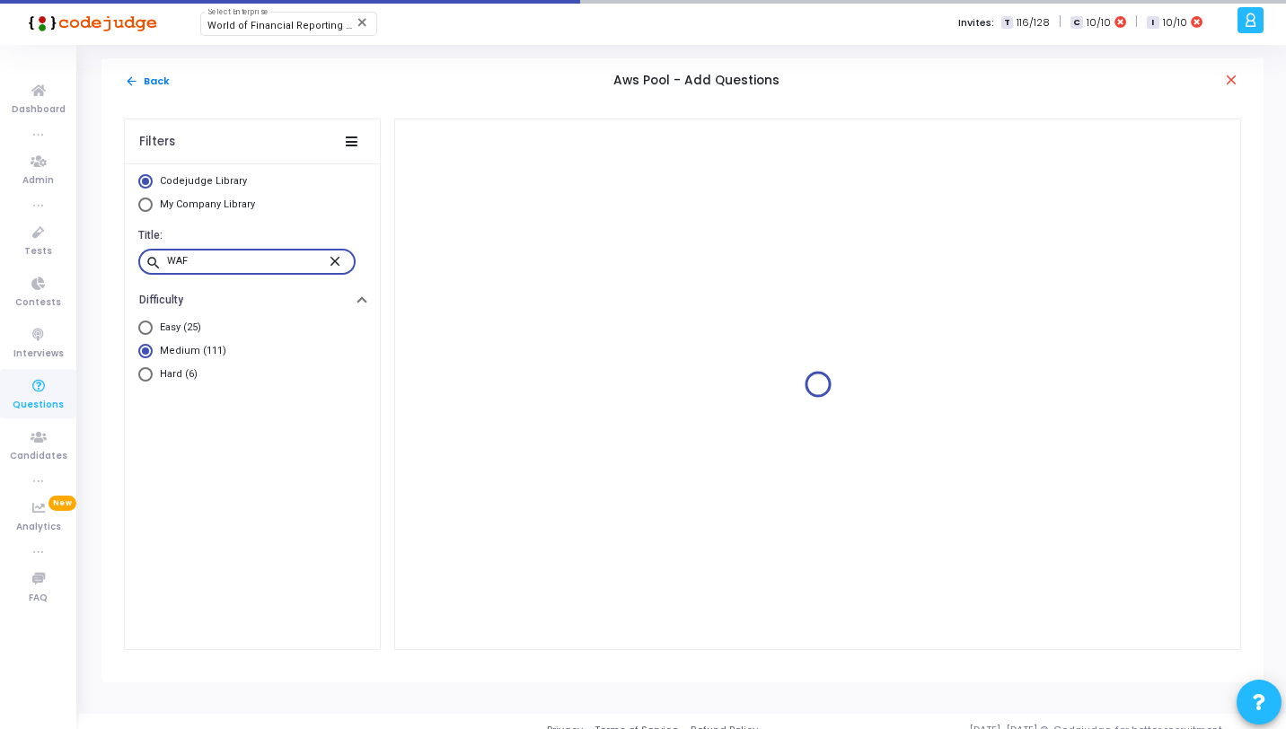
scroll to position [0, 0]
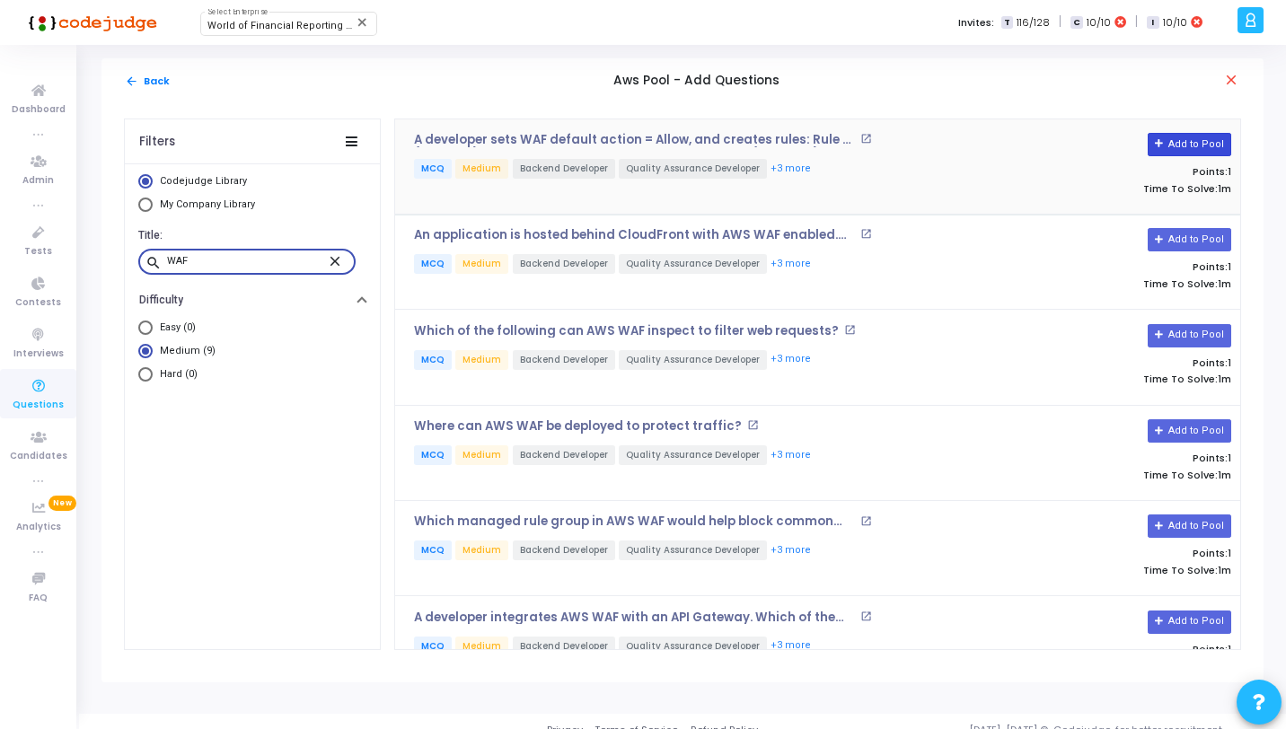
type input "WAF"
click at [1189, 142] on button "Add to Pool" at bounding box center [1190, 144] width 84 height 23
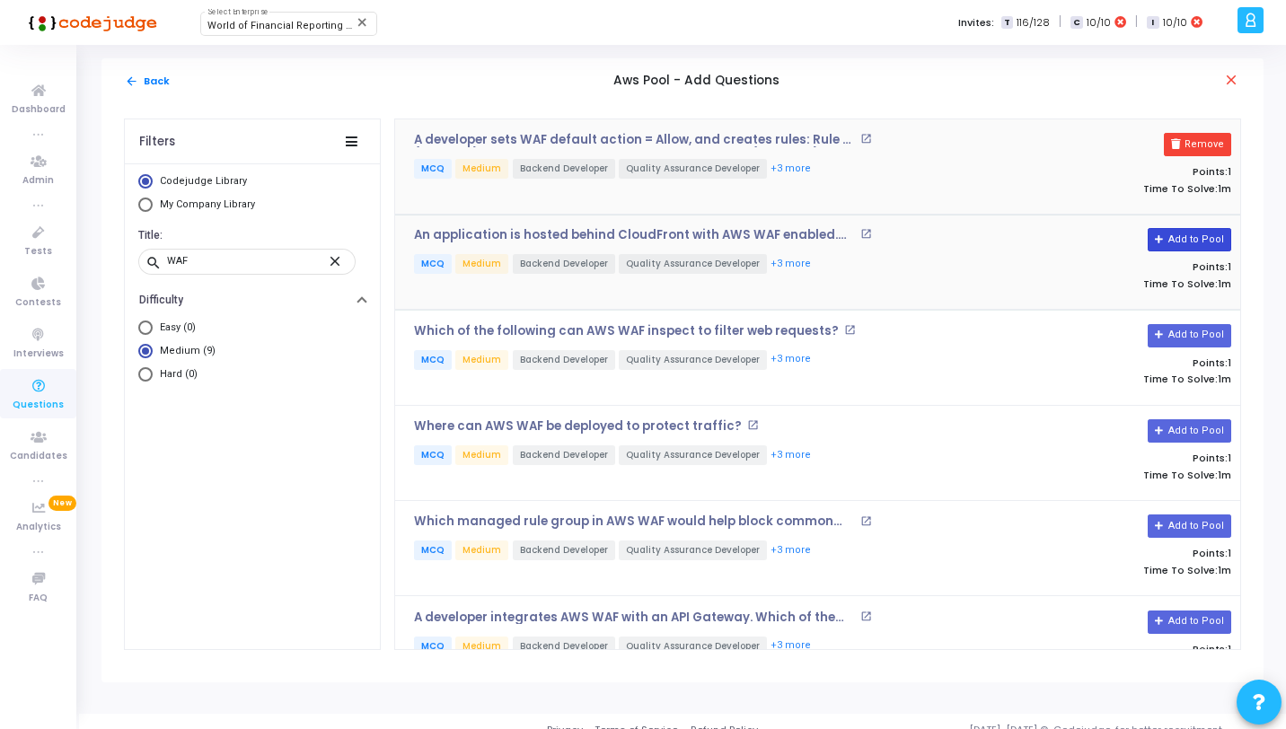
click at [1208, 235] on button "Add to Pool" at bounding box center [1190, 239] width 84 height 23
click at [1186, 332] on button "Add to Pool" at bounding box center [1190, 335] width 84 height 23
click at [1187, 426] on button "Add to Pool" at bounding box center [1190, 431] width 84 height 23
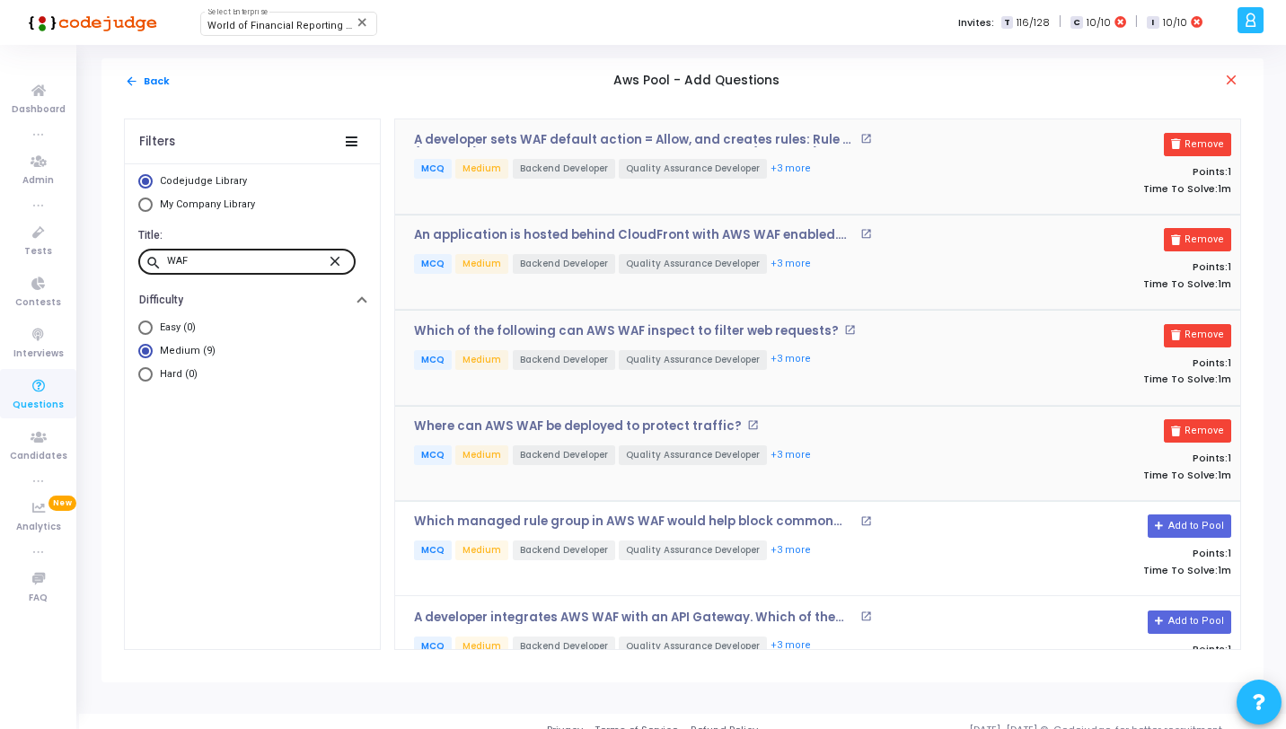
click at [333, 261] on mat-icon "close" at bounding box center [338, 260] width 22 height 16
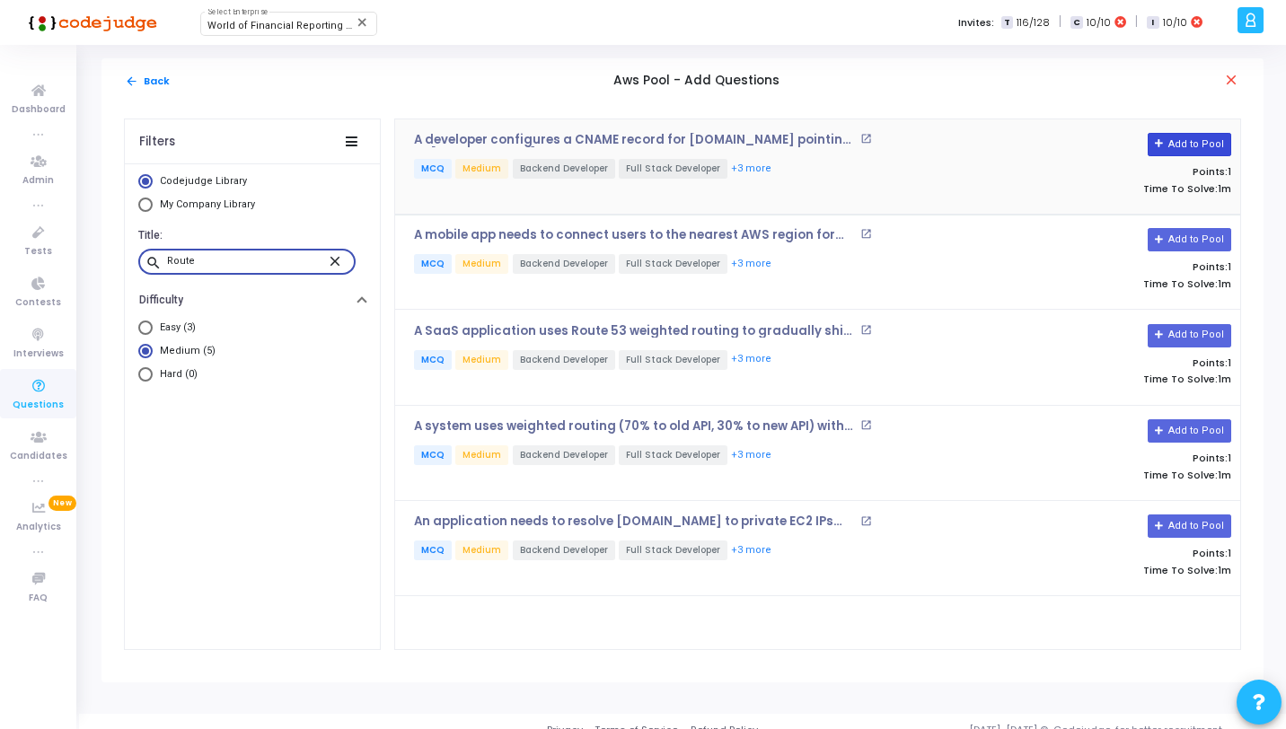
type input "Route"
click at [1197, 150] on button "Add to Pool" at bounding box center [1190, 144] width 84 height 23
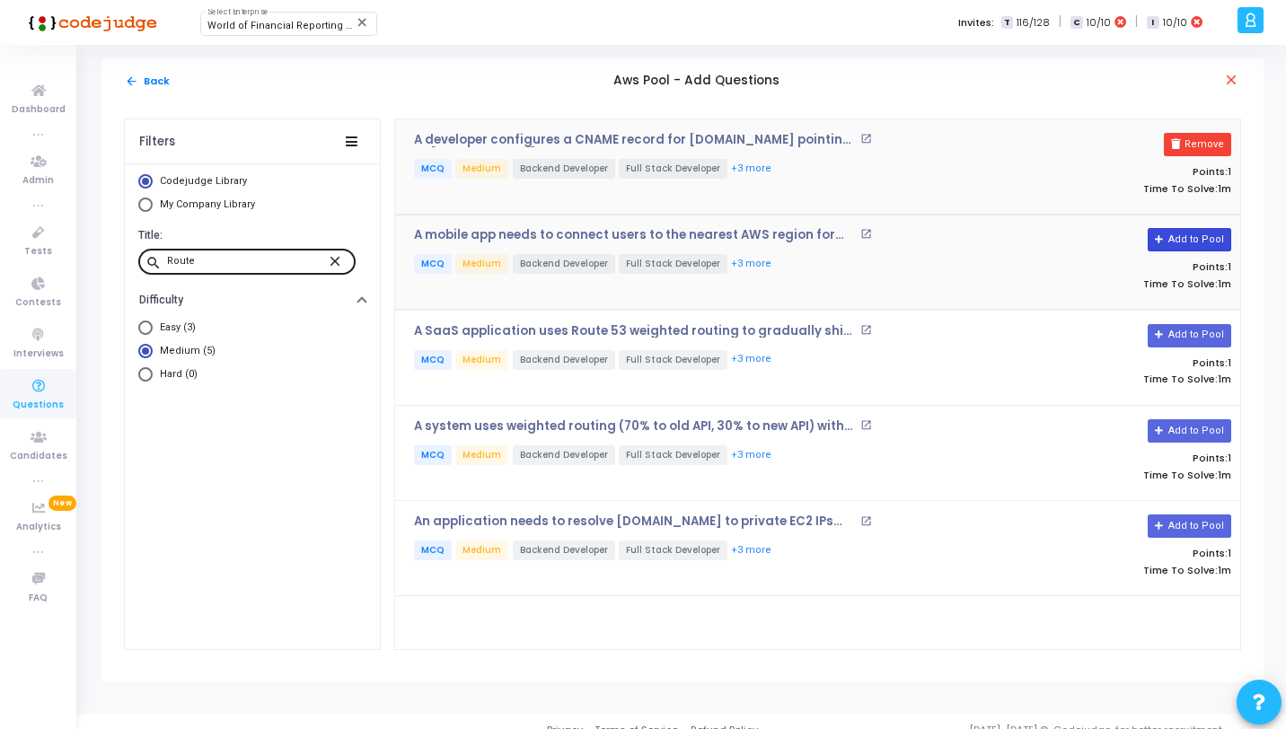
click at [1195, 241] on button "Add to Pool" at bounding box center [1190, 239] width 84 height 23
click at [1203, 332] on button "Add to Pool" at bounding box center [1190, 335] width 84 height 23
click at [1191, 430] on button "Add to Pool" at bounding box center [1190, 431] width 84 height 23
click at [333, 260] on mat-icon "close" at bounding box center [338, 260] width 22 height 16
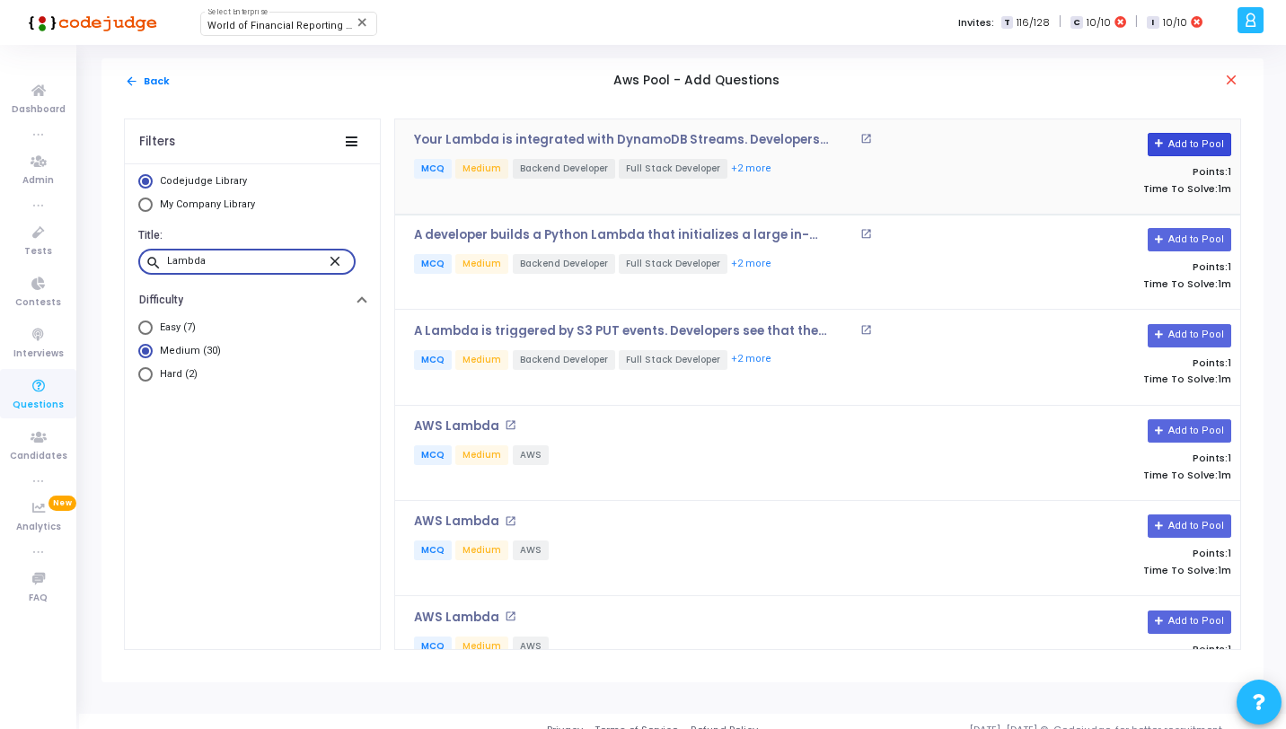
type input "Lambda"
click at [1155, 150] on button "Add to Pool" at bounding box center [1190, 144] width 84 height 23
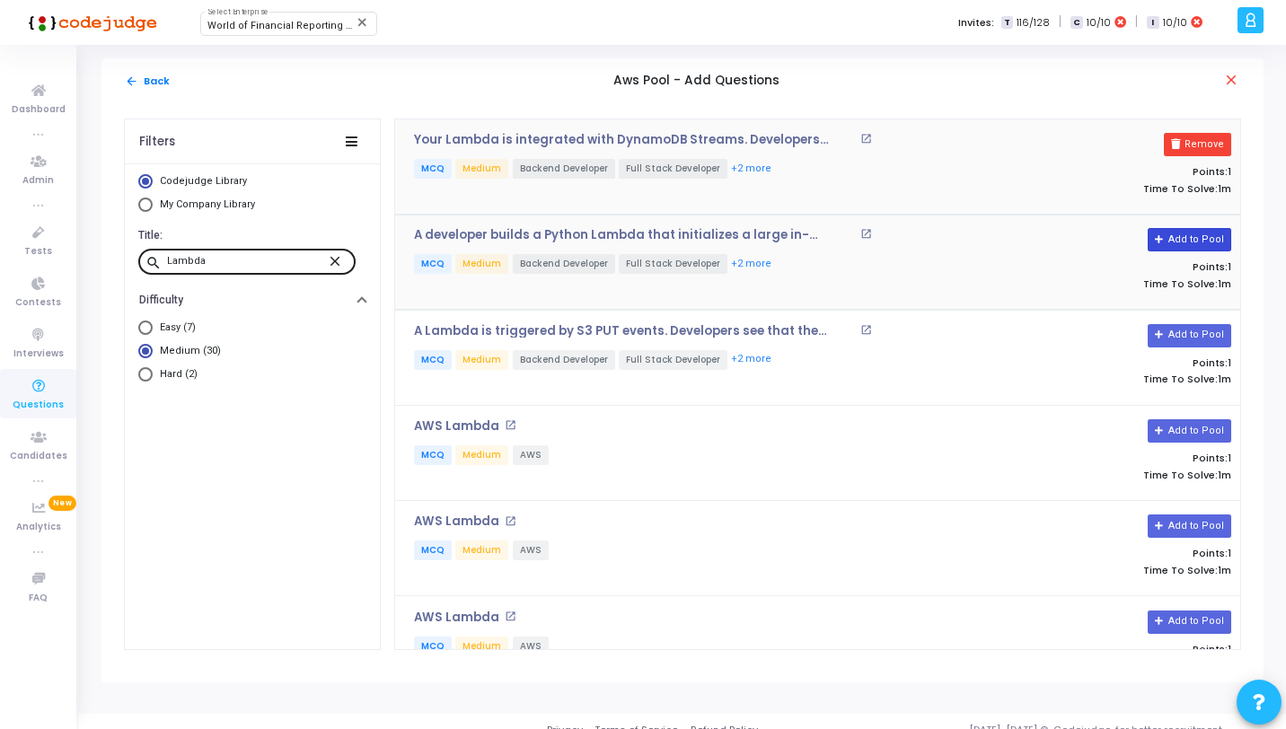
click at [1171, 241] on button "Add to Pool" at bounding box center [1190, 239] width 84 height 23
click at [1160, 333] on icon at bounding box center [1160, 336] width 10 height 10
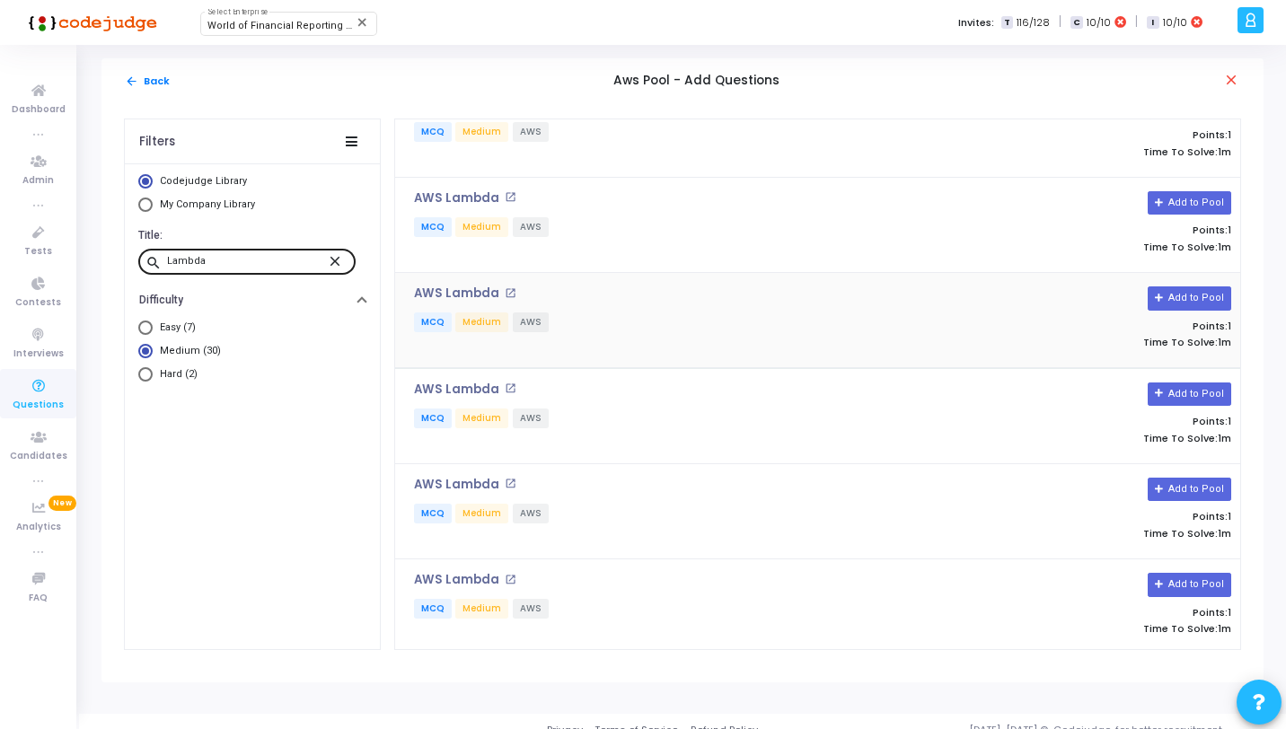
scroll to position [2323, 0]
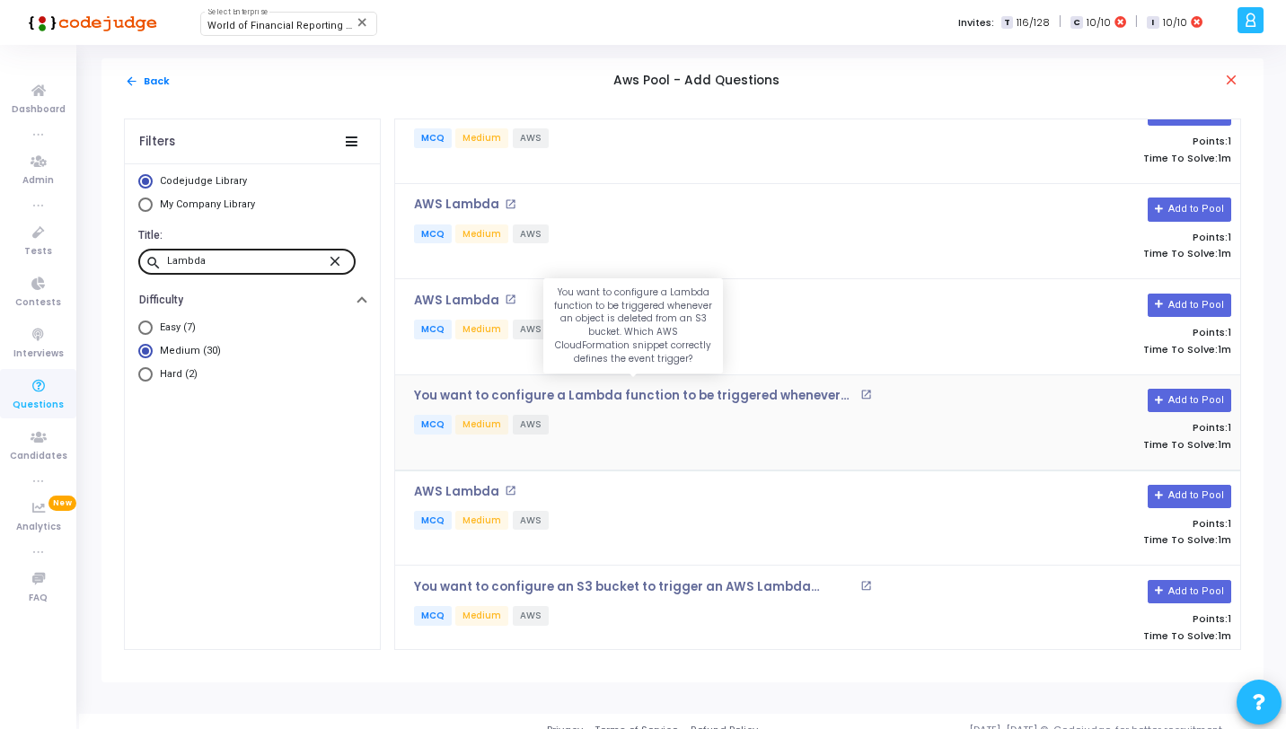
click at [695, 390] on p "You want to configure a Lambda function to be triggered whenever an object is d…" at bounding box center [635, 396] width 442 height 14
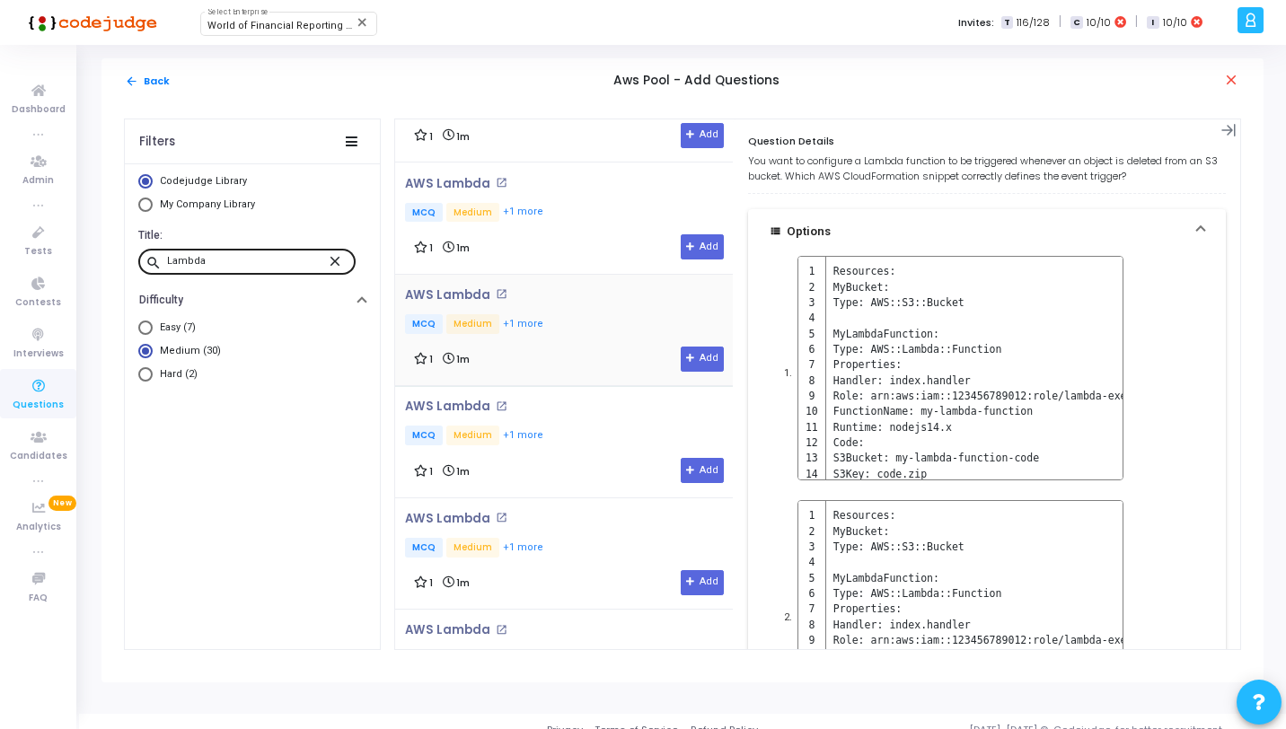
scroll to position [0, 0]
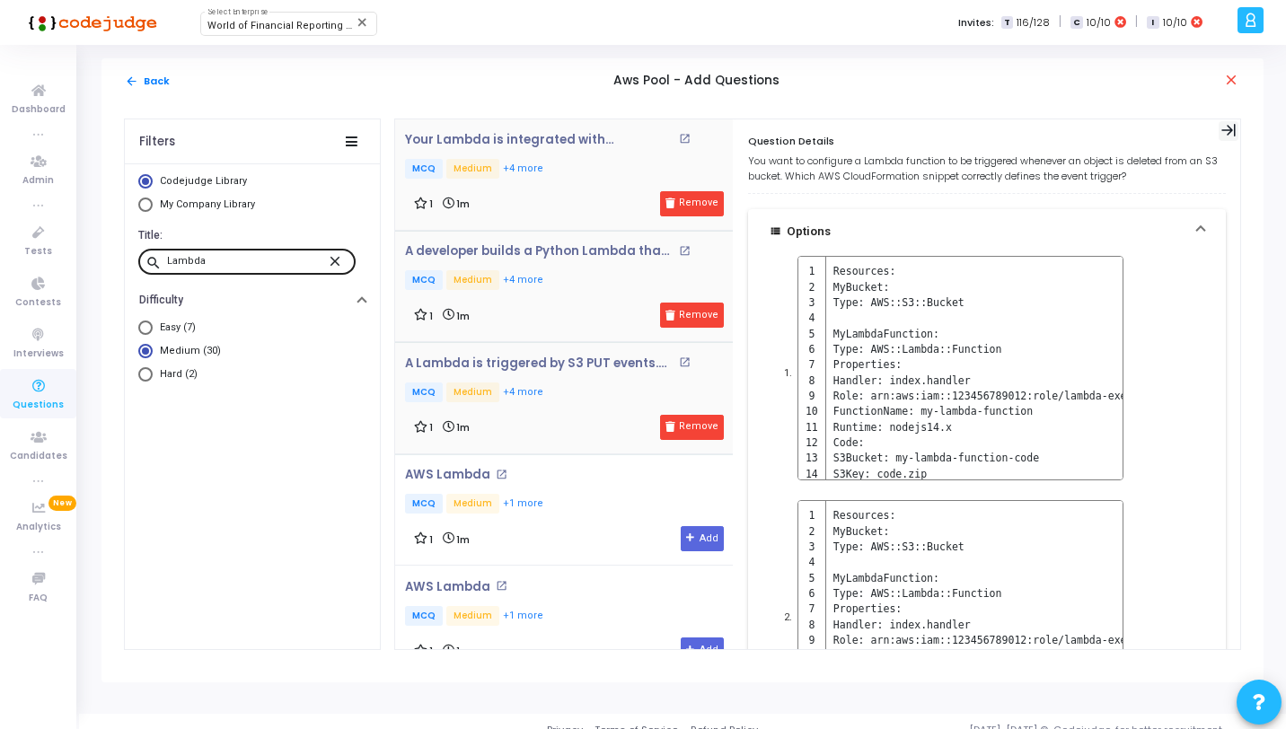
click at [1222, 132] on icon at bounding box center [1229, 130] width 15 height 15
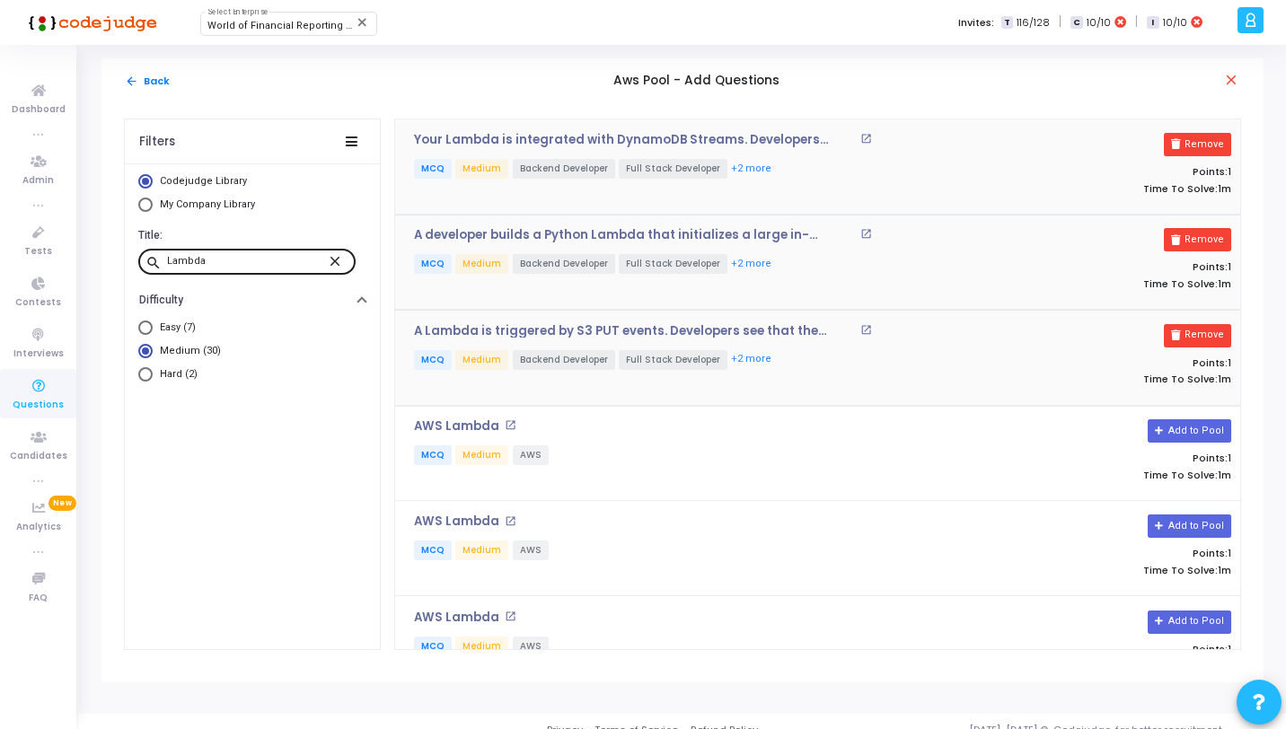
click at [340, 263] on mat-icon "close" at bounding box center [338, 260] width 22 height 16
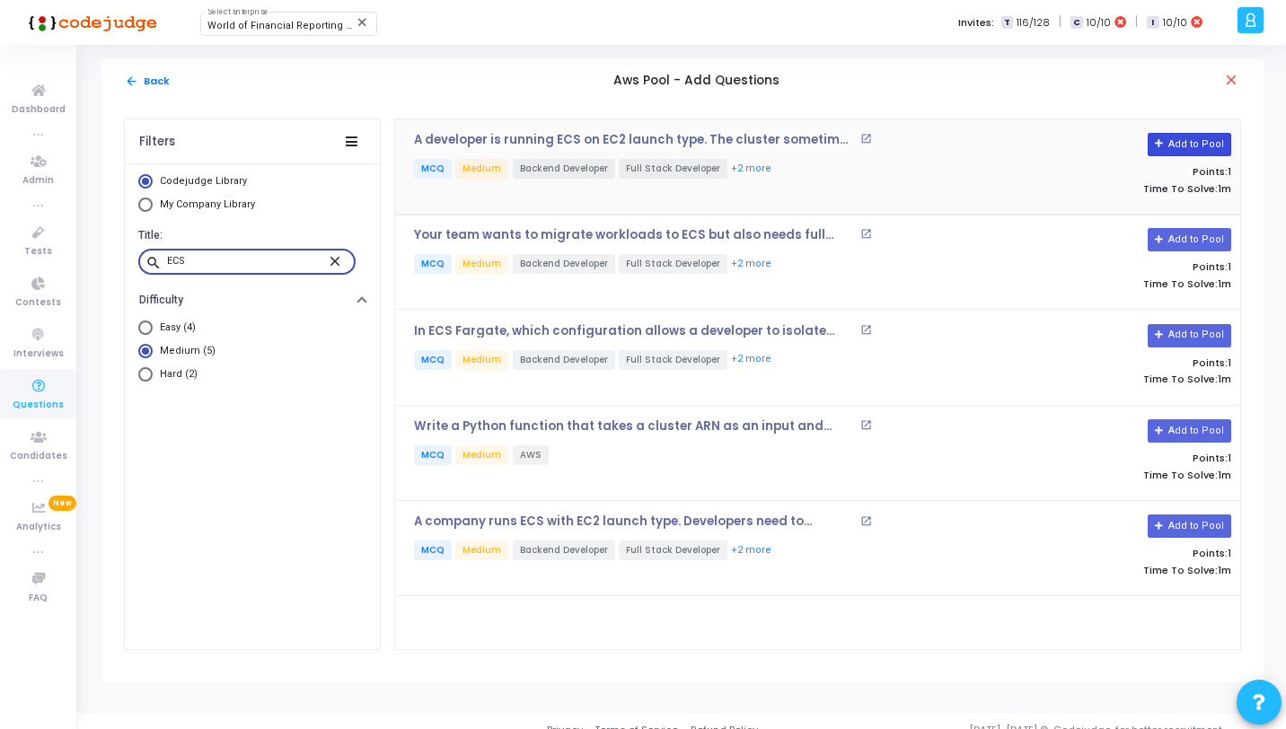
type input "ECS"
click at [1189, 146] on button "Add to Pool" at bounding box center [1190, 144] width 84 height 23
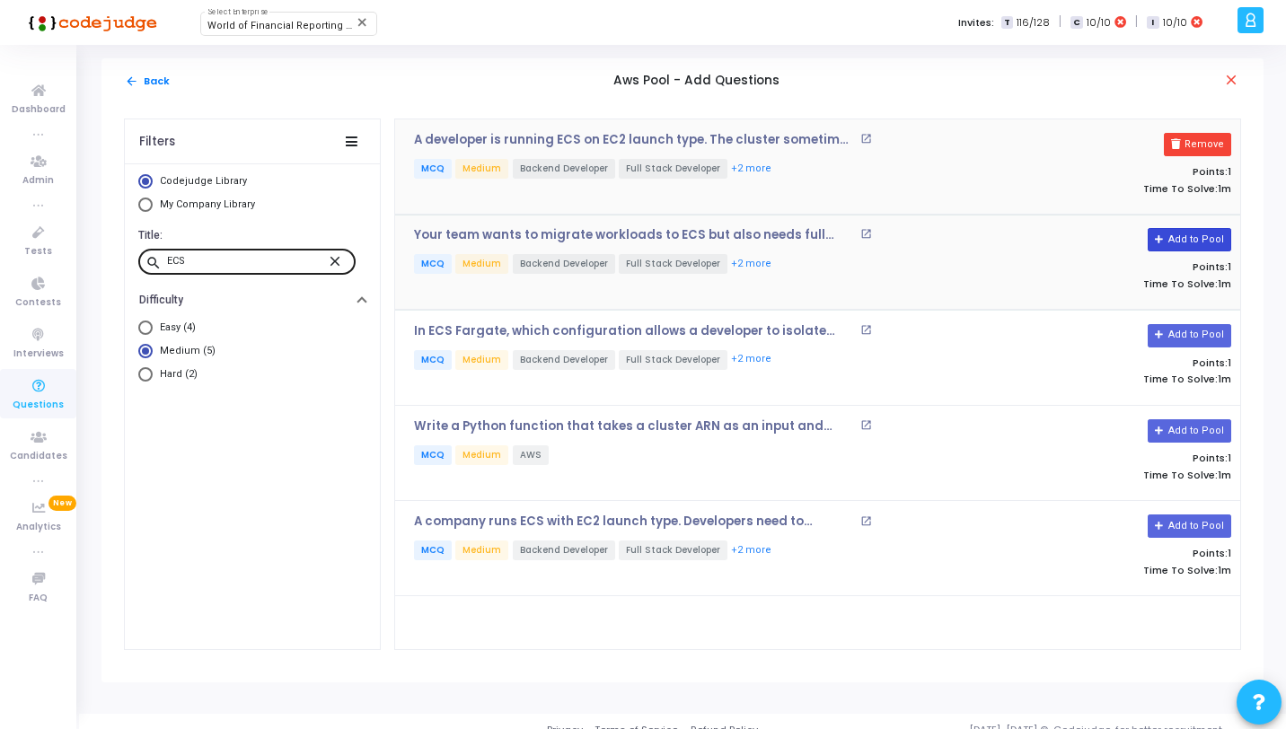
click at [1190, 243] on button "Add to Pool" at bounding box center [1190, 239] width 84 height 23
drag, startPoint x: 1197, startPoint y: 337, endPoint x: 1196, endPoint y: 355, distance: 18.0
click at [1197, 337] on button "Add to Pool" at bounding box center [1190, 335] width 84 height 23
click at [1193, 429] on button "Add to Pool" at bounding box center [1190, 431] width 84 height 23
click at [340, 262] on mat-icon "close" at bounding box center [338, 260] width 22 height 16
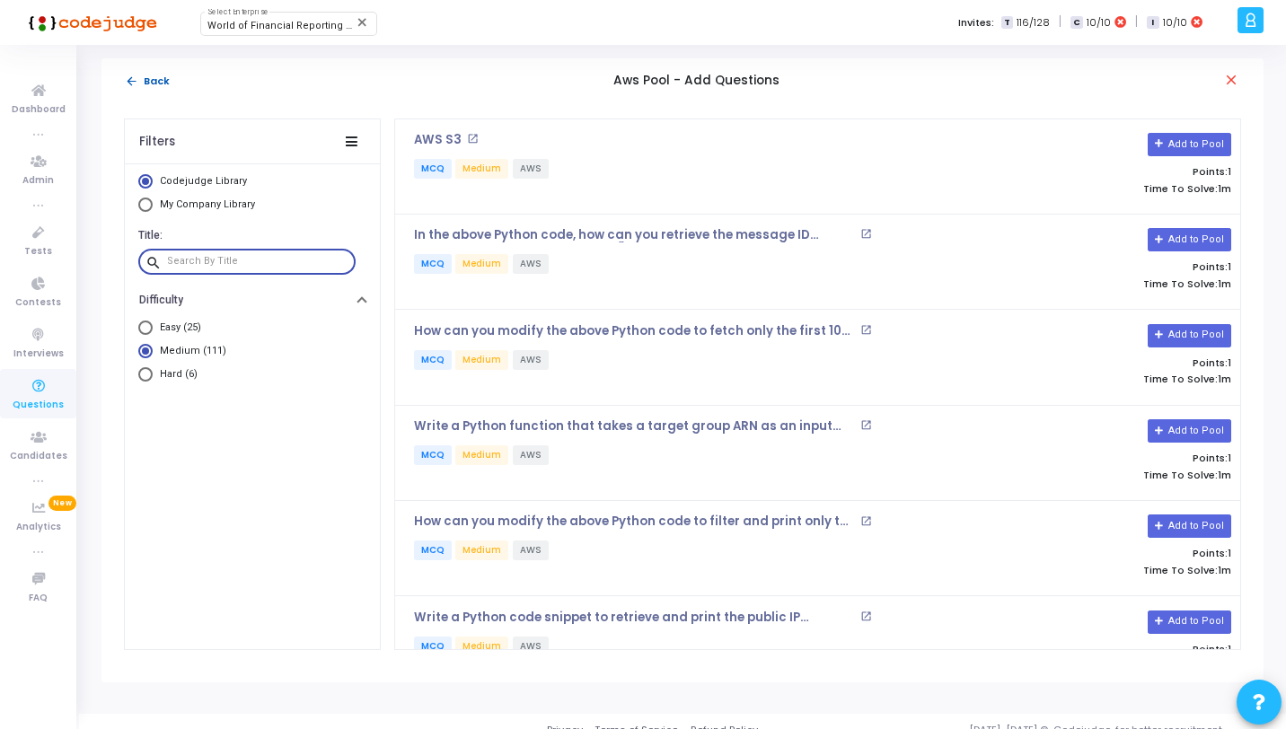
click at [164, 80] on button "arrow_back Back" at bounding box center [147, 81] width 47 height 17
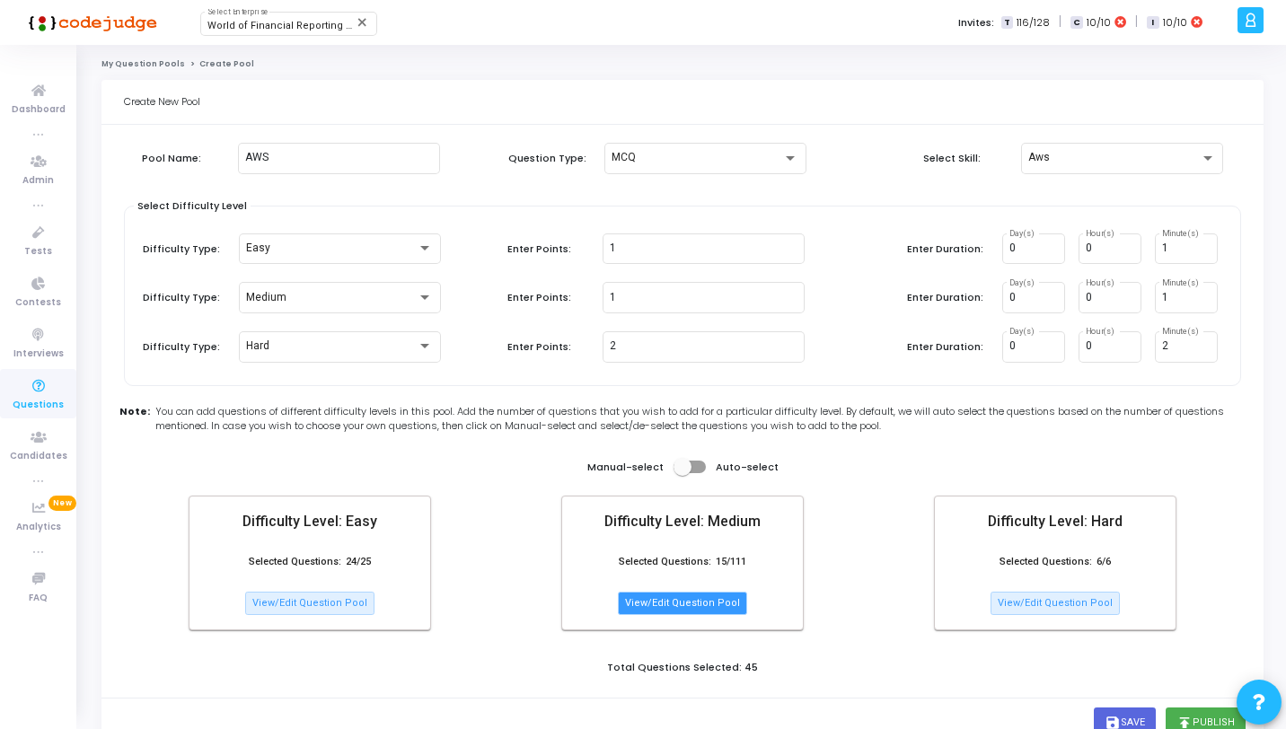
click at [715, 612] on button "View/Edit Question Pool" at bounding box center [682, 603] width 129 height 23
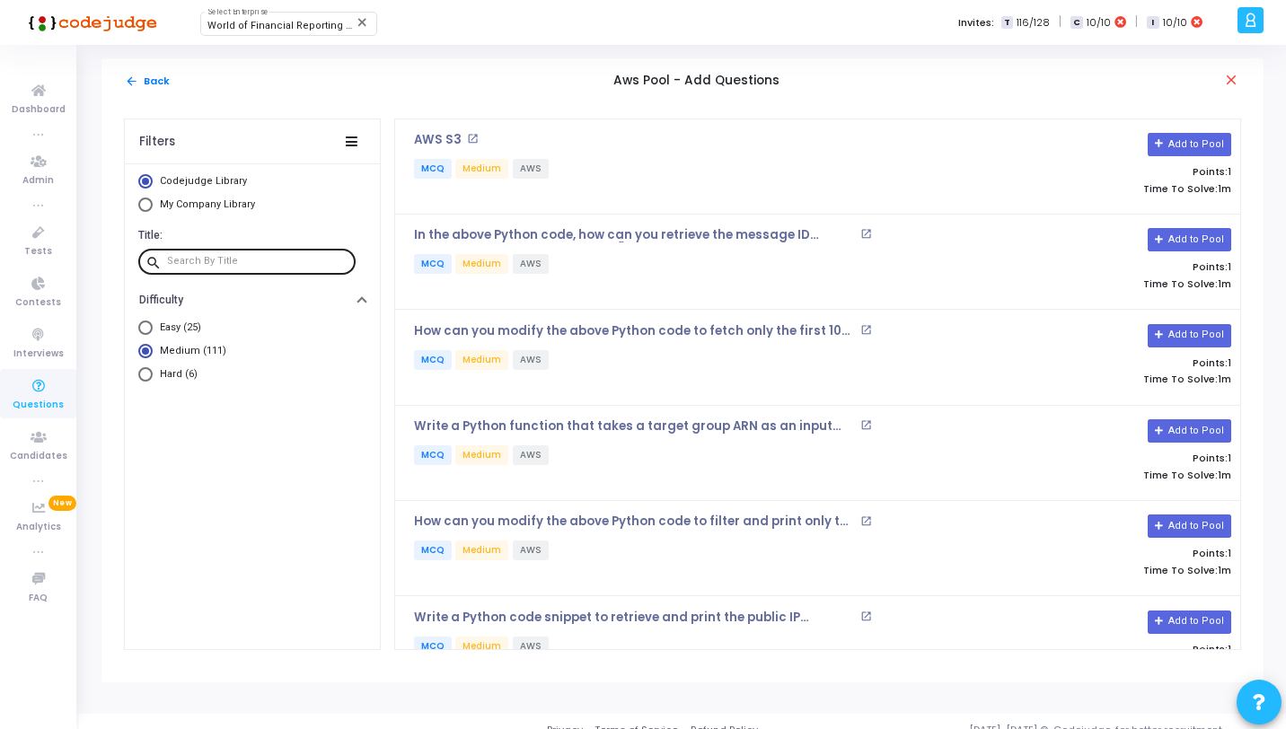
click at [243, 247] on div at bounding box center [257, 261] width 181 height 29
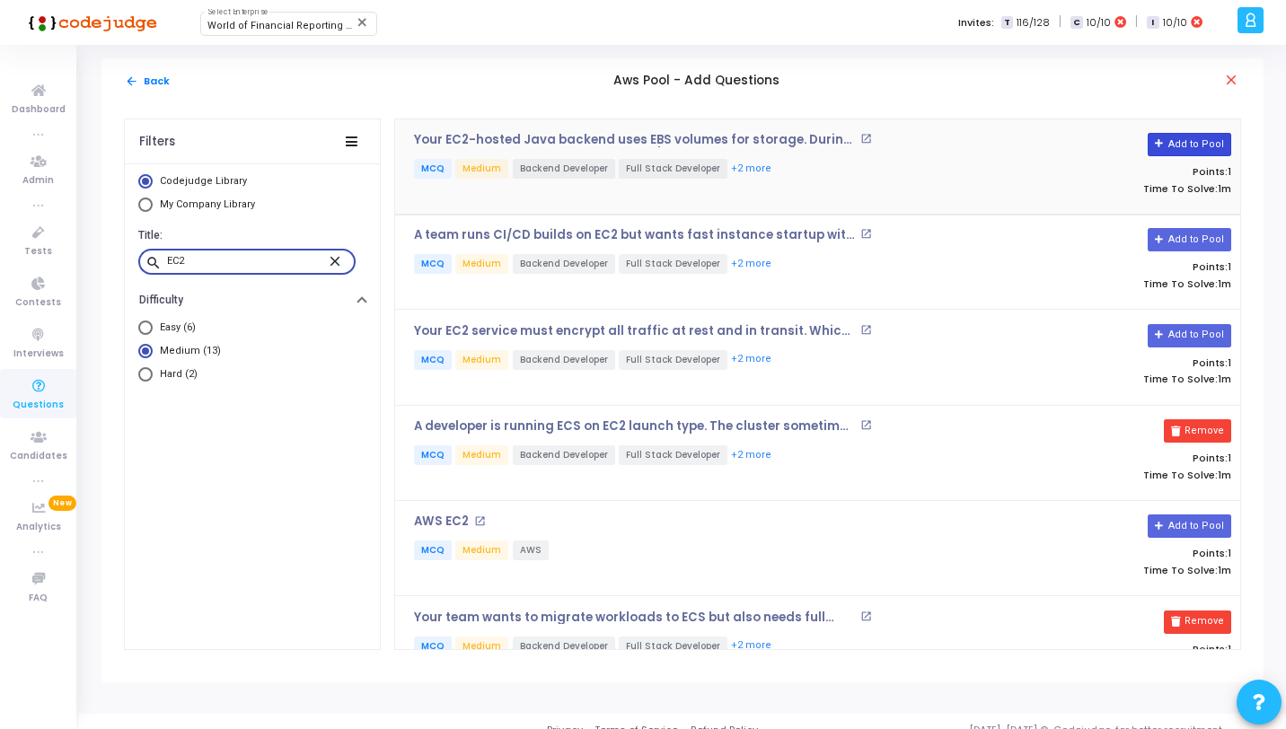
type input "EC2"
click at [1181, 147] on button "Add to Pool" at bounding box center [1190, 144] width 84 height 23
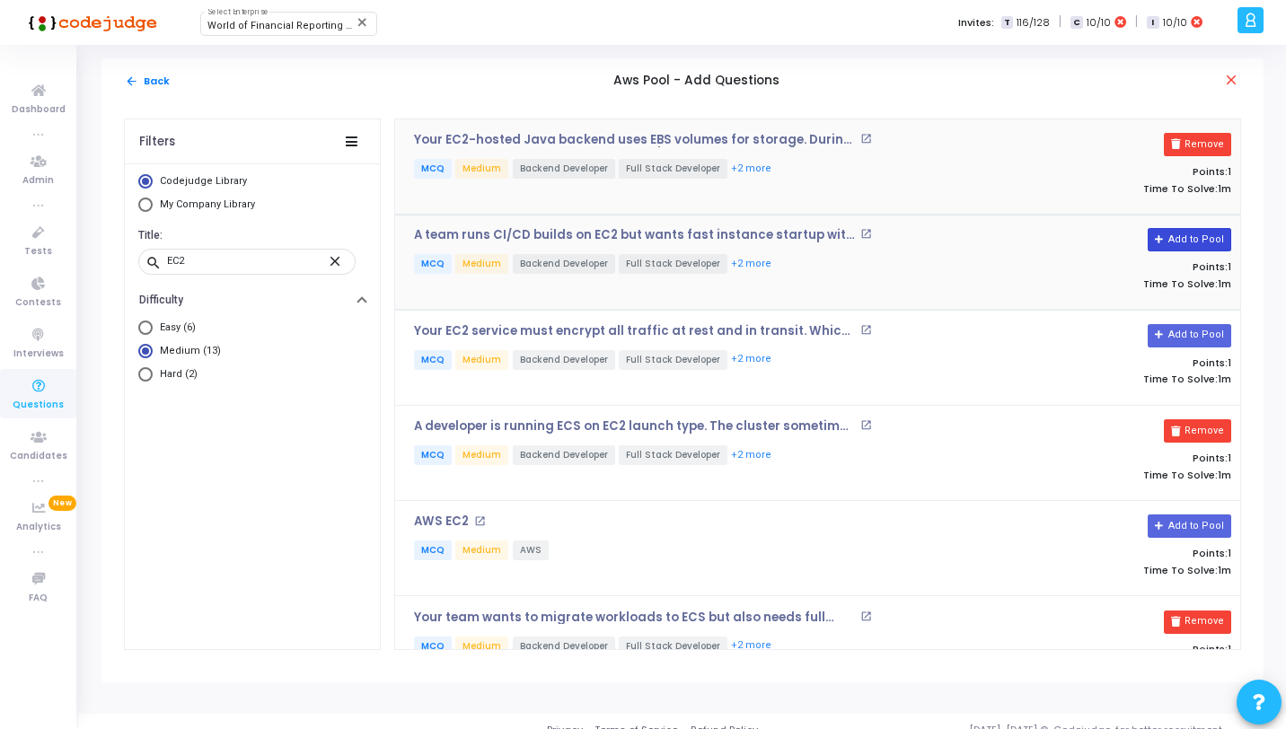
click at [1185, 234] on button "Add to Pool" at bounding box center [1190, 239] width 84 height 23
click at [332, 262] on mat-icon "close" at bounding box center [338, 260] width 22 height 16
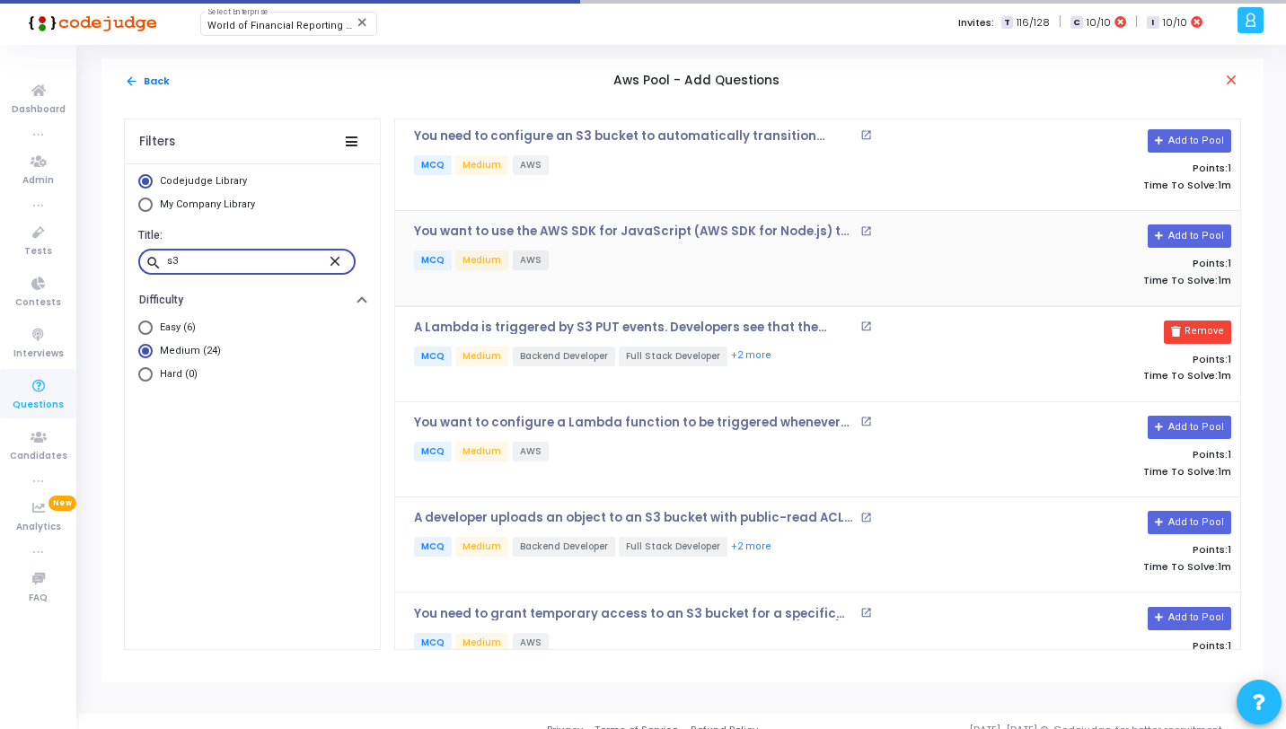
scroll to position [477, 0]
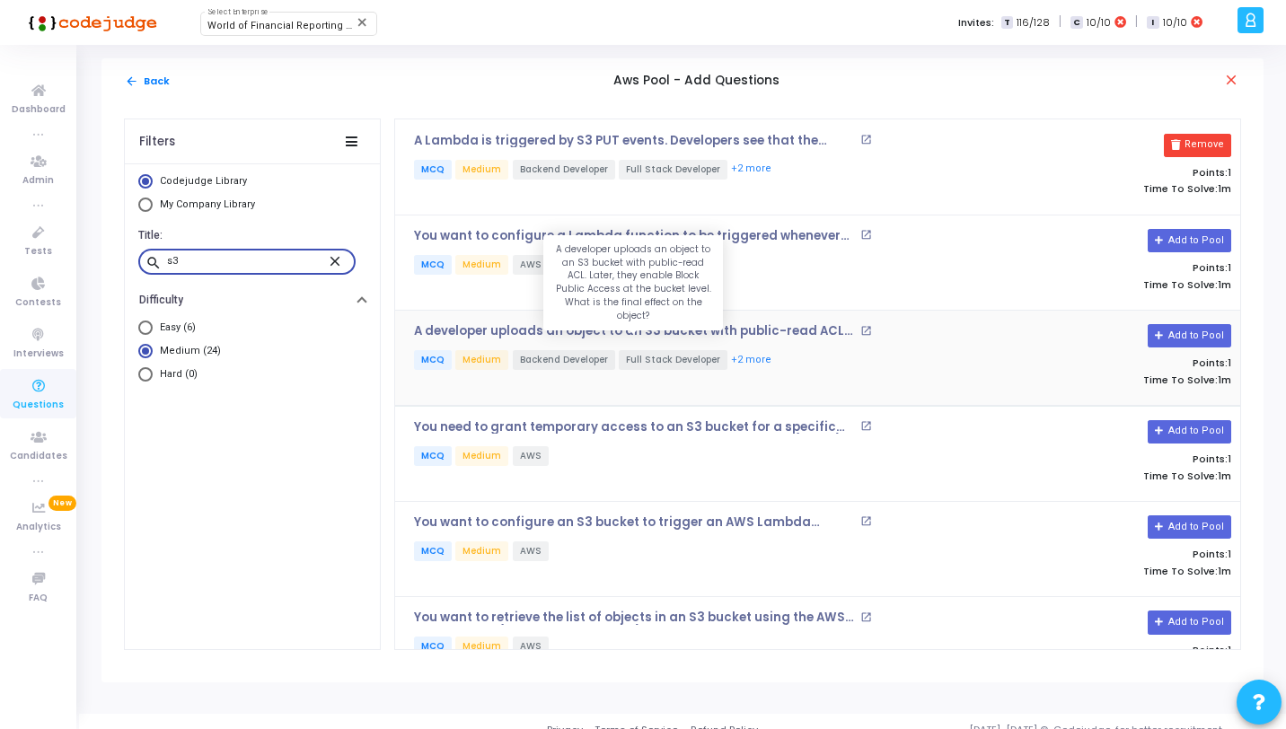
type input "s3"
click at [678, 327] on p "A developer uploads an object to an S3 bucket with public-read ACL. Later, they…" at bounding box center [635, 331] width 442 height 14
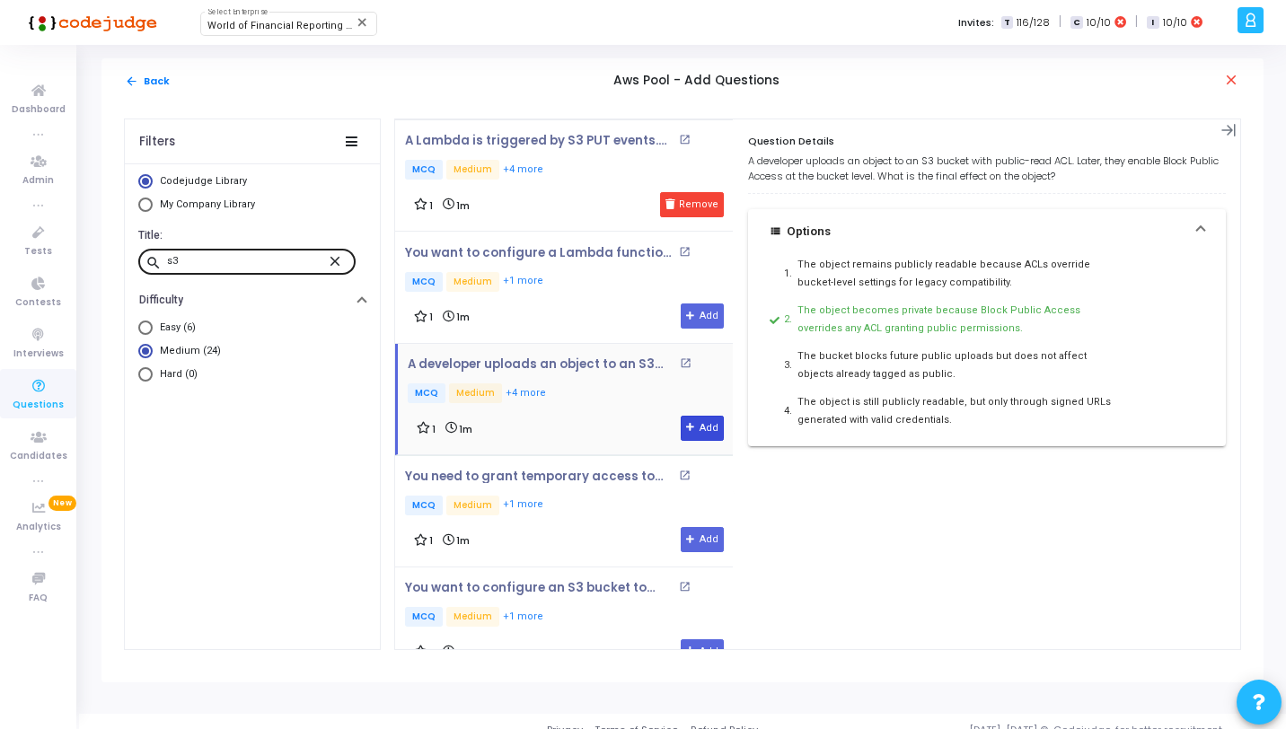
click at [706, 417] on button "Add" at bounding box center [703, 428] width 44 height 25
click at [140, 85] on button "arrow_back Back" at bounding box center [147, 81] width 47 height 17
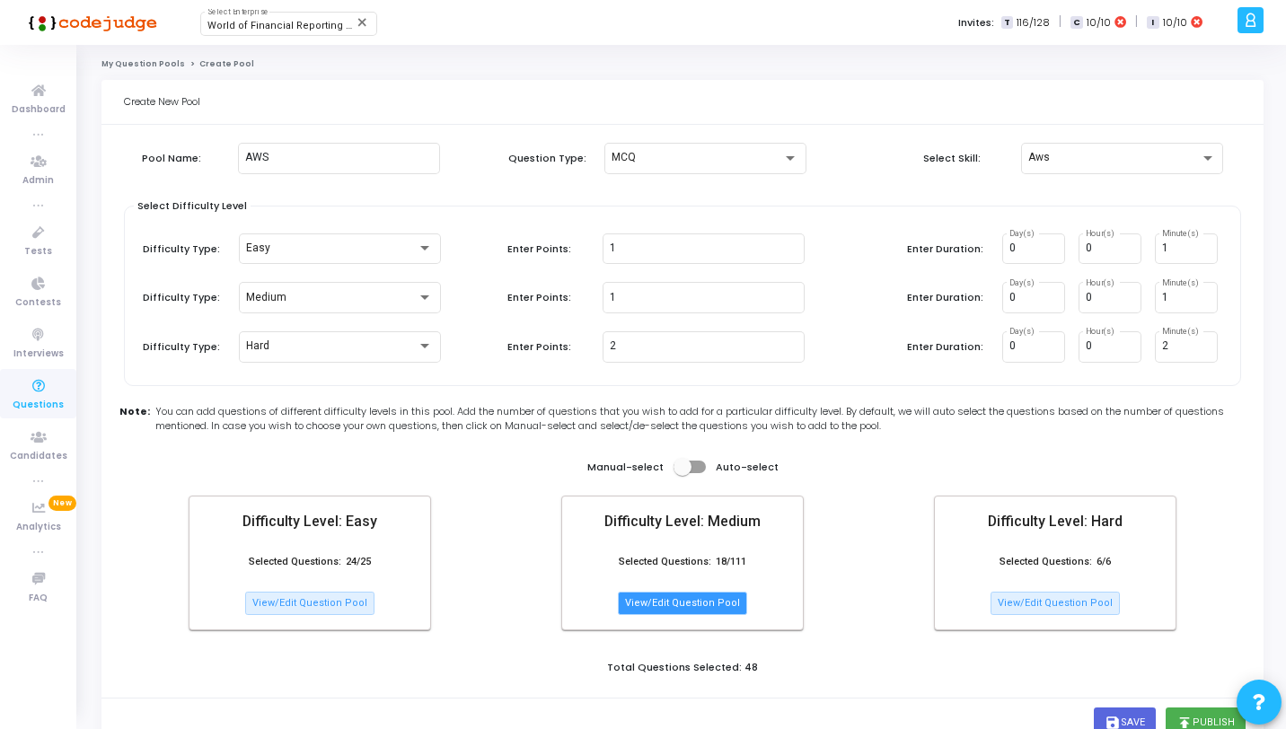
click at [704, 599] on button "View/Edit Question Pool" at bounding box center [682, 603] width 129 height 23
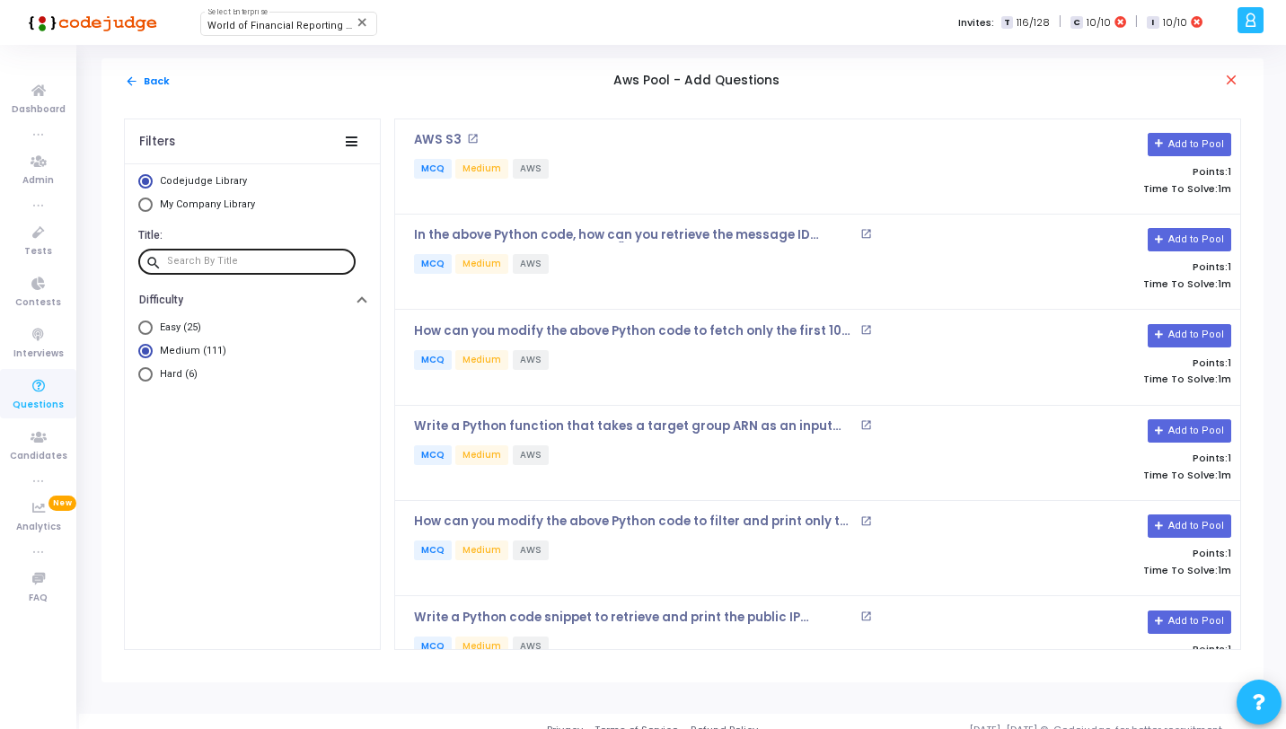
click at [279, 264] on input "text" at bounding box center [257, 261] width 181 height 11
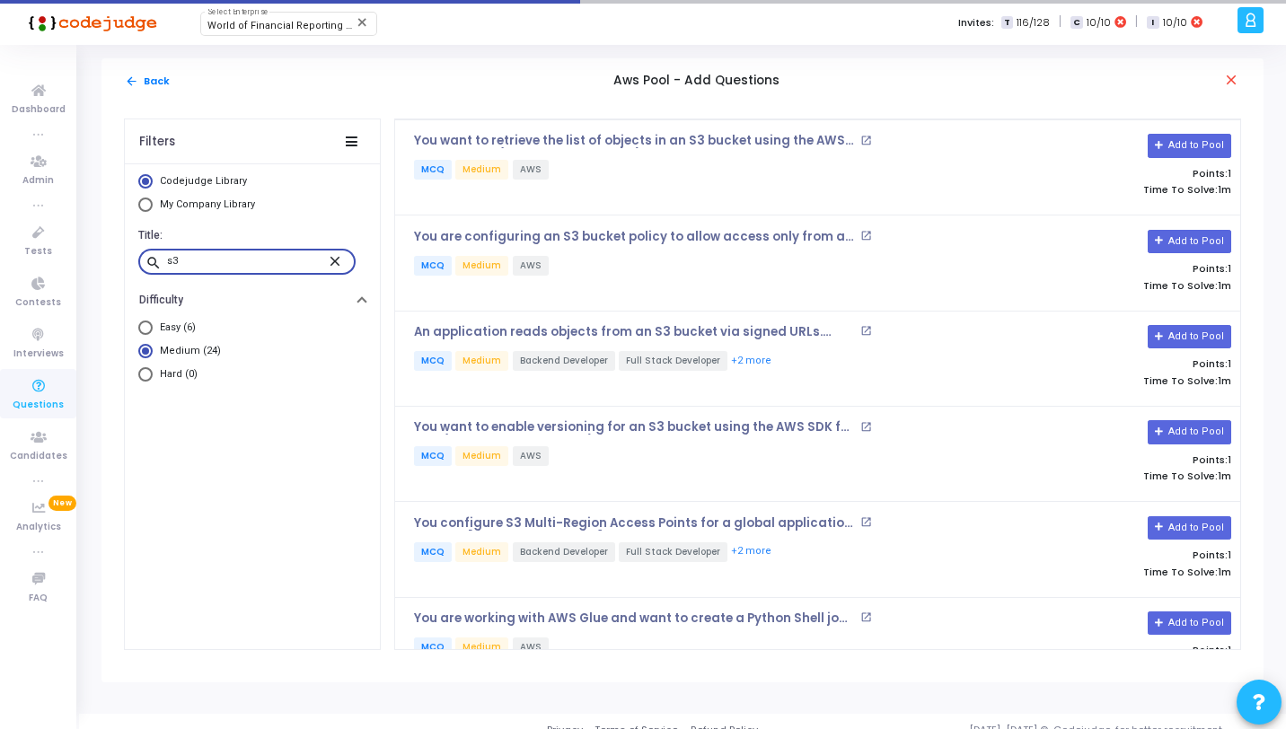
scroll to position [974, 0]
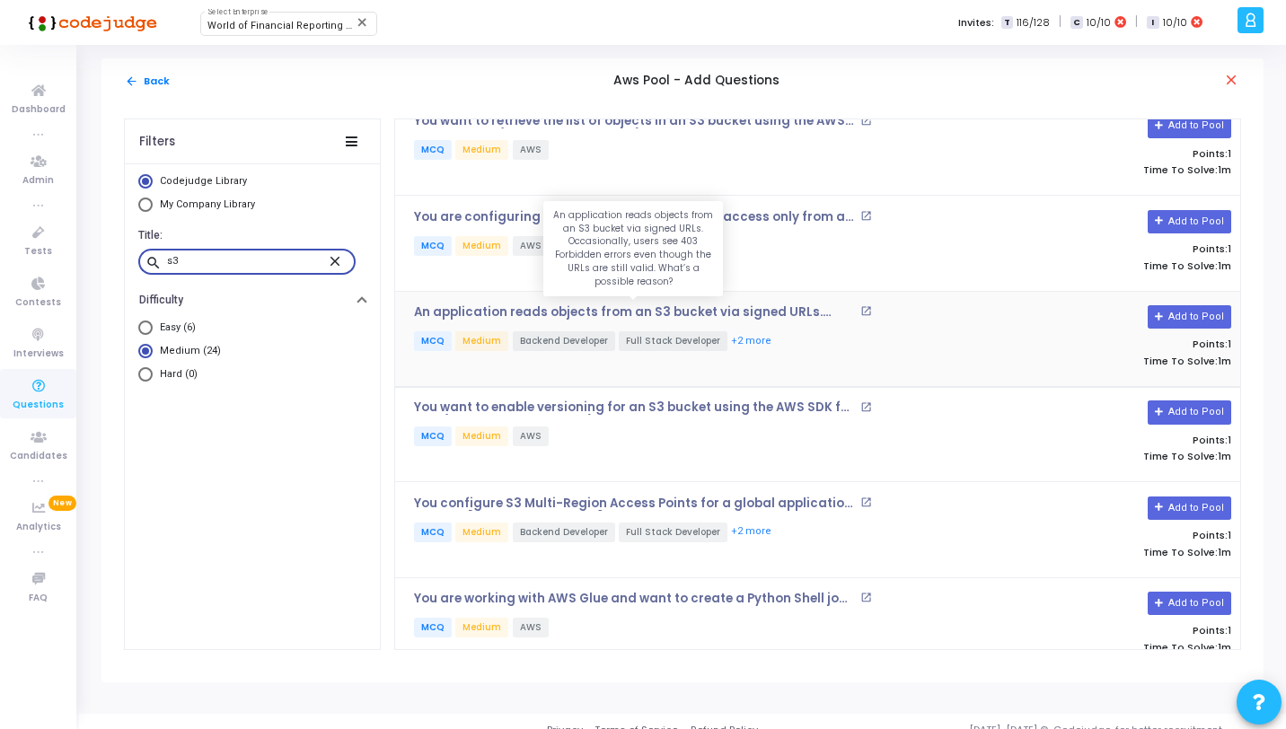
type input "s3"
click at [676, 314] on p "An application reads objects from an S3 bucket via signed URLs. Occasionally, u…" at bounding box center [635, 312] width 442 height 14
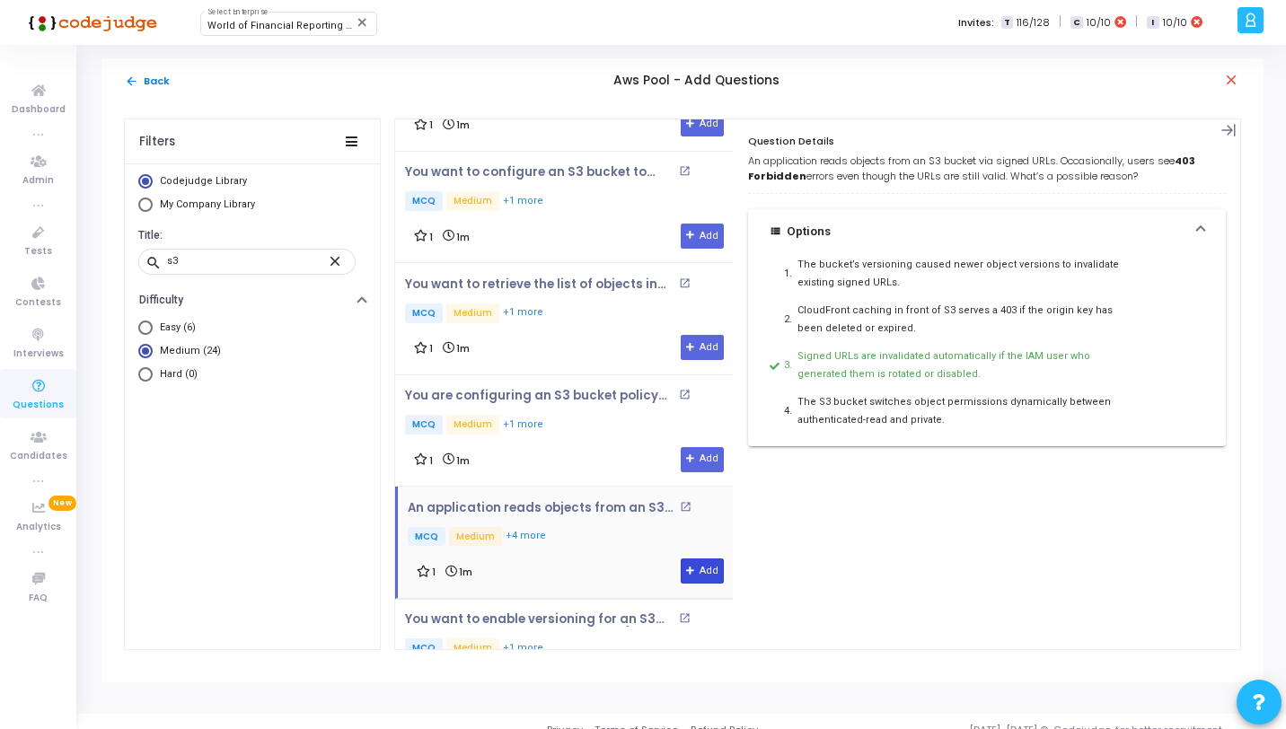
click at [694, 568] on button "Add" at bounding box center [703, 571] width 44 height 25
click at [602, 312] on p "MCQ Medium +1 more" at bounding box center [569, 315] width 328 height 22
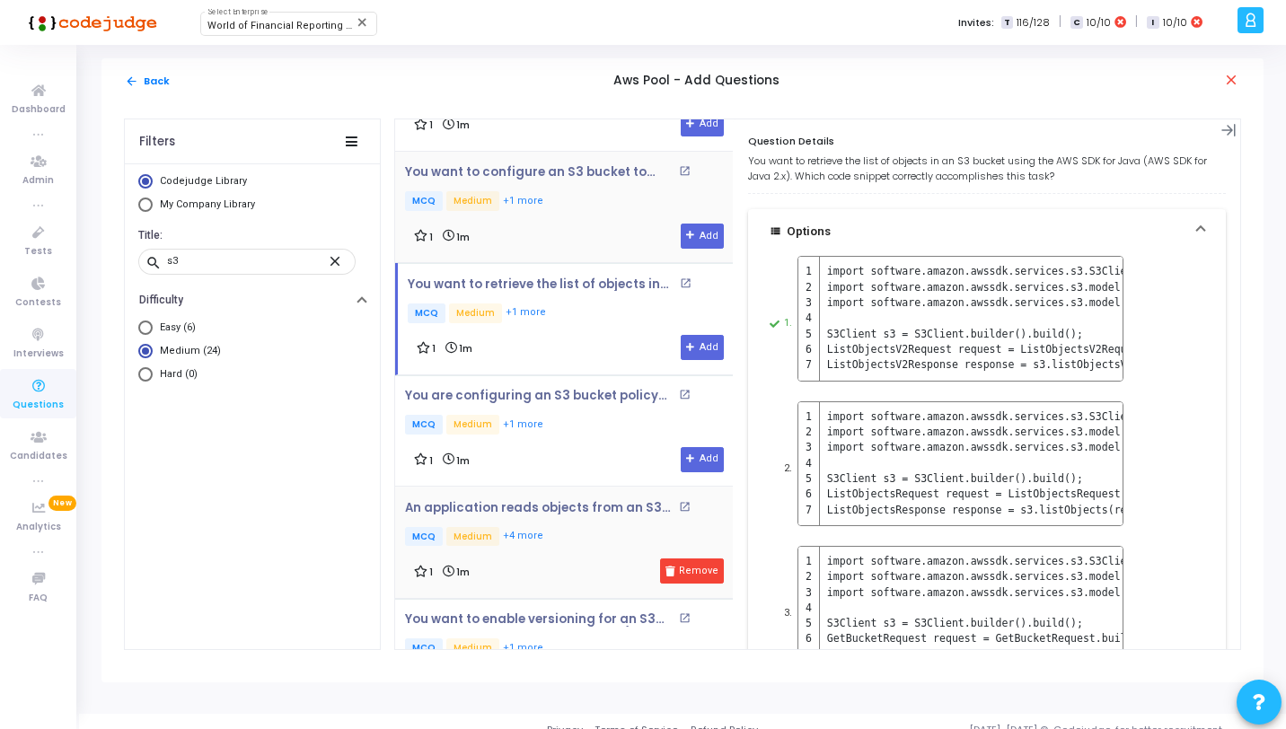
click at [530, 178] on div "You want to configure an S3 bucket to trigger an AWS Lambda function when an ob…" at bounding box center [569, 189] width 328 height 49
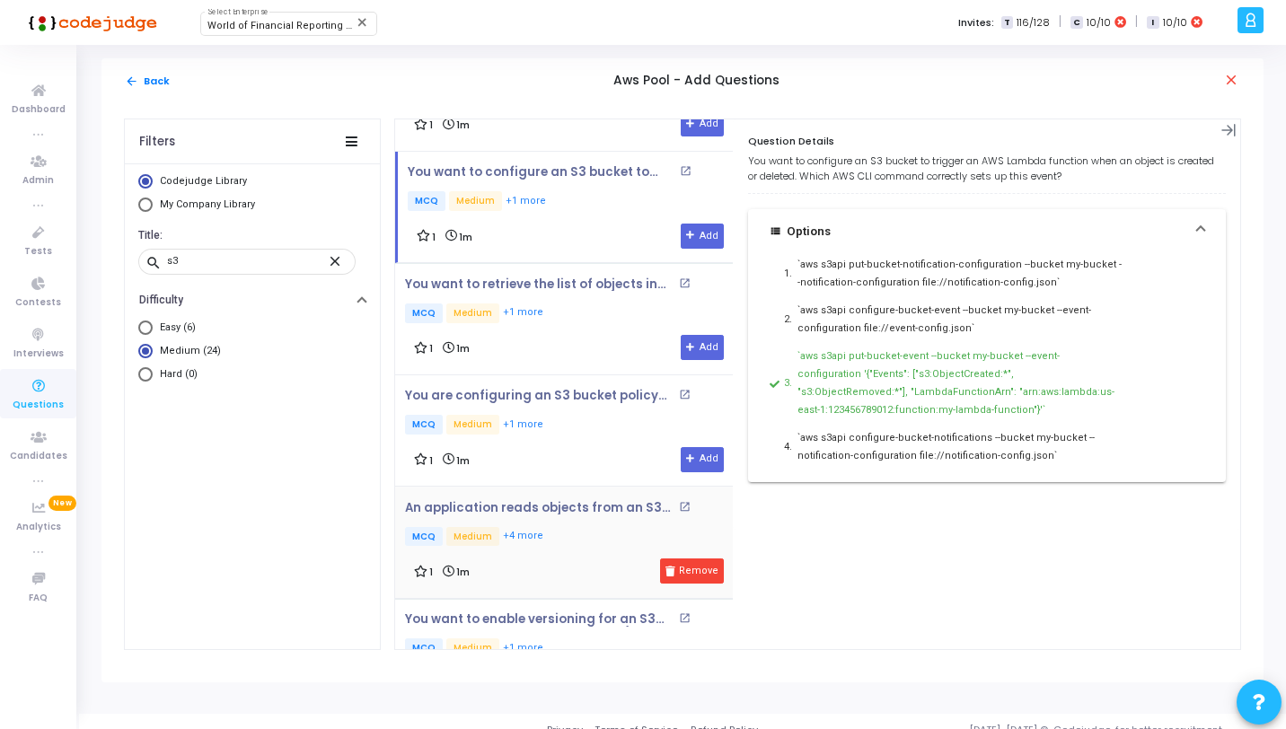
scroll to position [1284, 0]
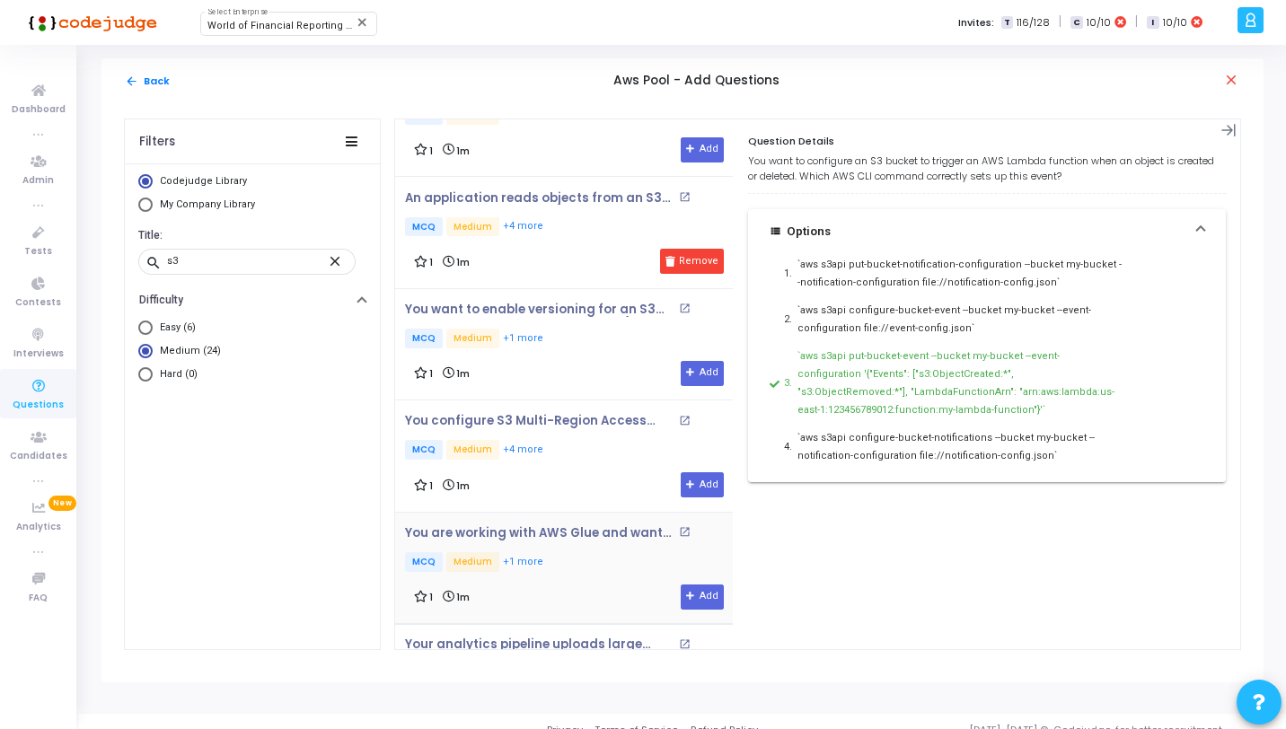
click at [588, 541] on div "You are working with AWS Glue and want to create a Python Shell job that runs a…" at bounding box center [569, 550] width 328 height 49
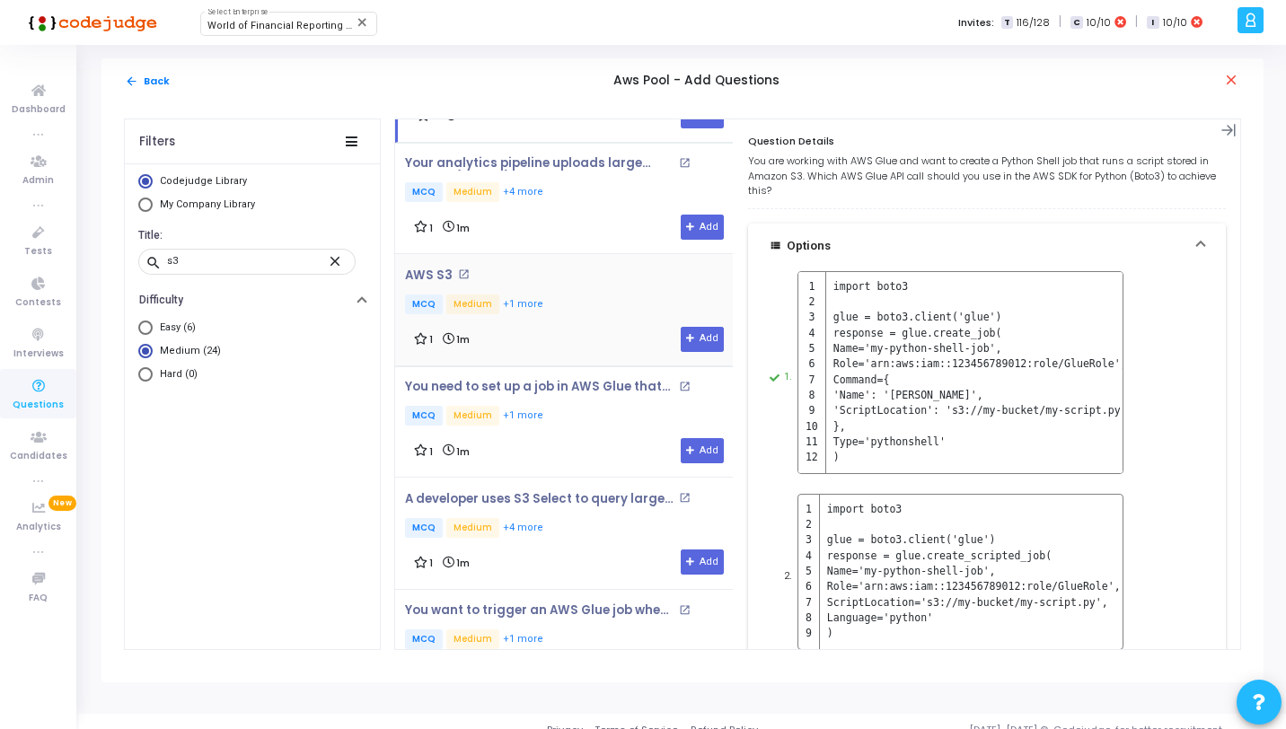
scroll to position [1557, 0]
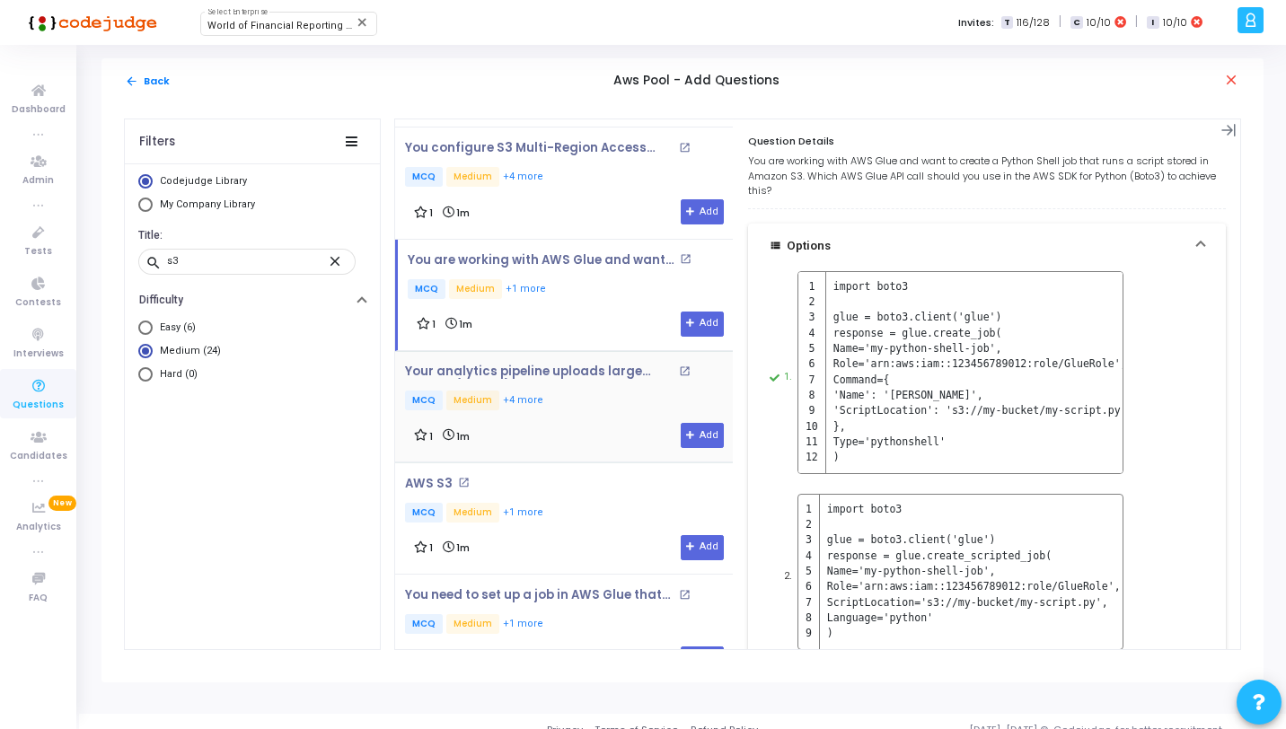
click at [585, 377] on div "Your analytics pipeline uploads large objects (50+ GB) to S3 via multipart uplo…" at bounding box center [569, 389] width 328 height 49
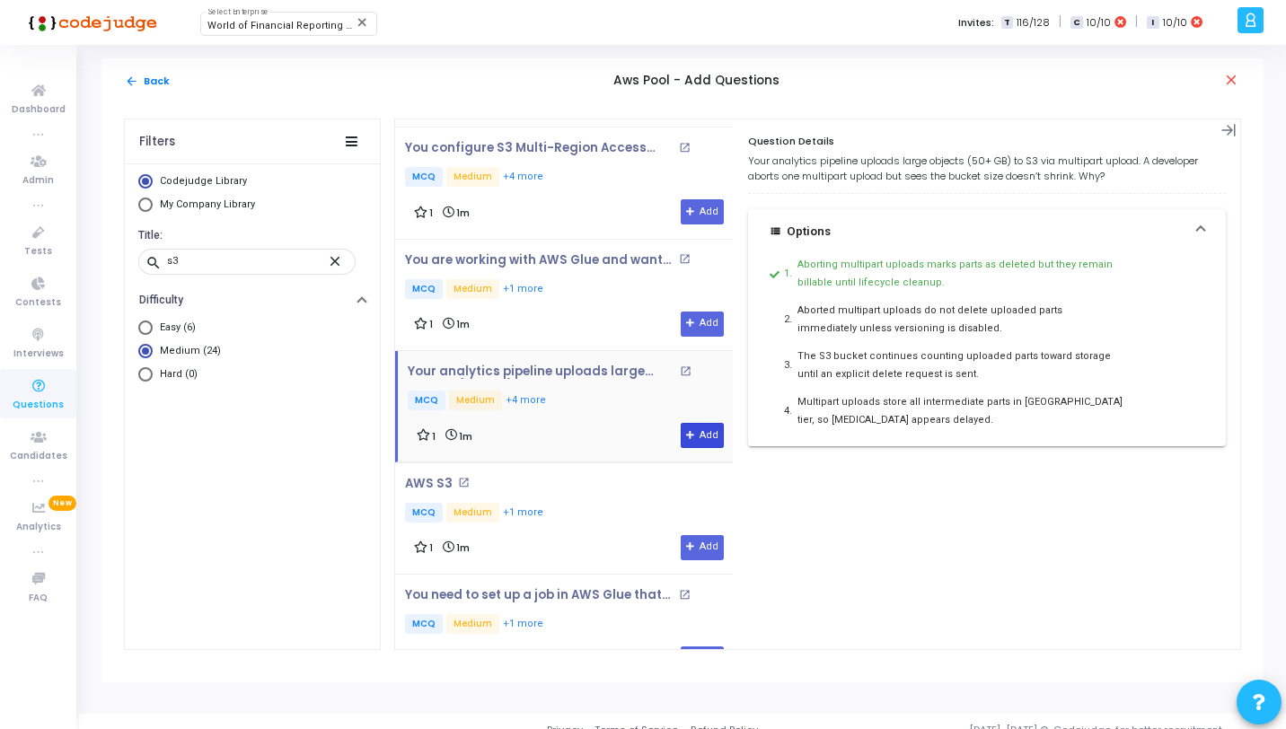
click at [686, 431] on icon at bounding box center [691, 436] width 10 height 10
click at [155, 77] on button "arrow_back Back" at bounding box center [147, 81] width 47 height 17
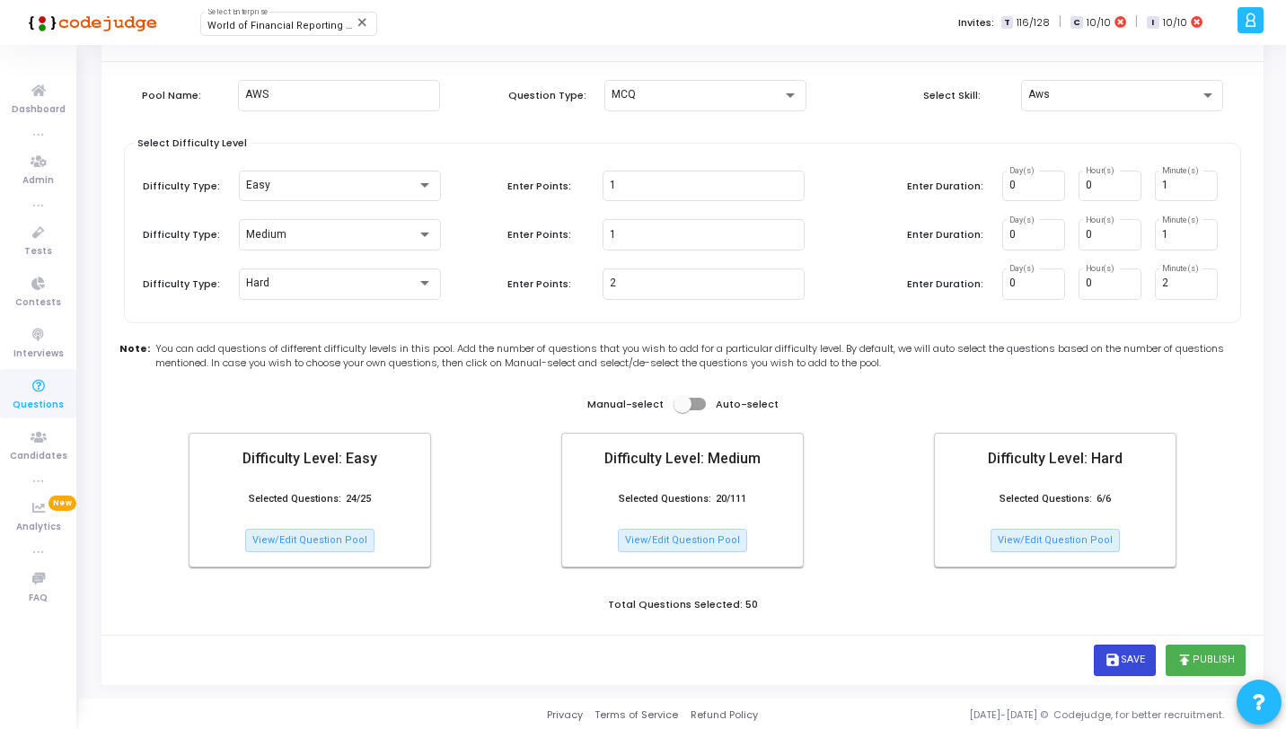
scroll to position [65, 0]
click at [1213, 666] on button "publish Publish" at bounding box center [1206, 658] width 80 height 31
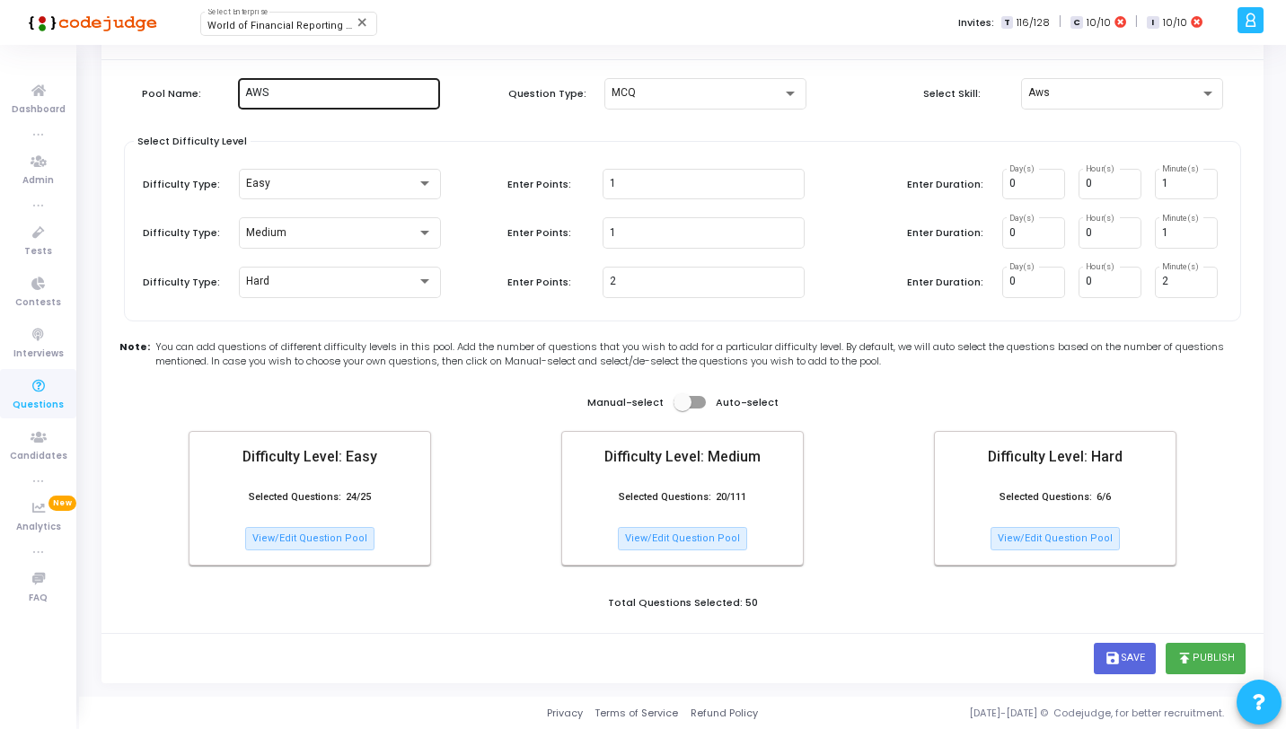
click at [325, 85] on div "AWS" at bounding box center [339, 91] width 188 height 33
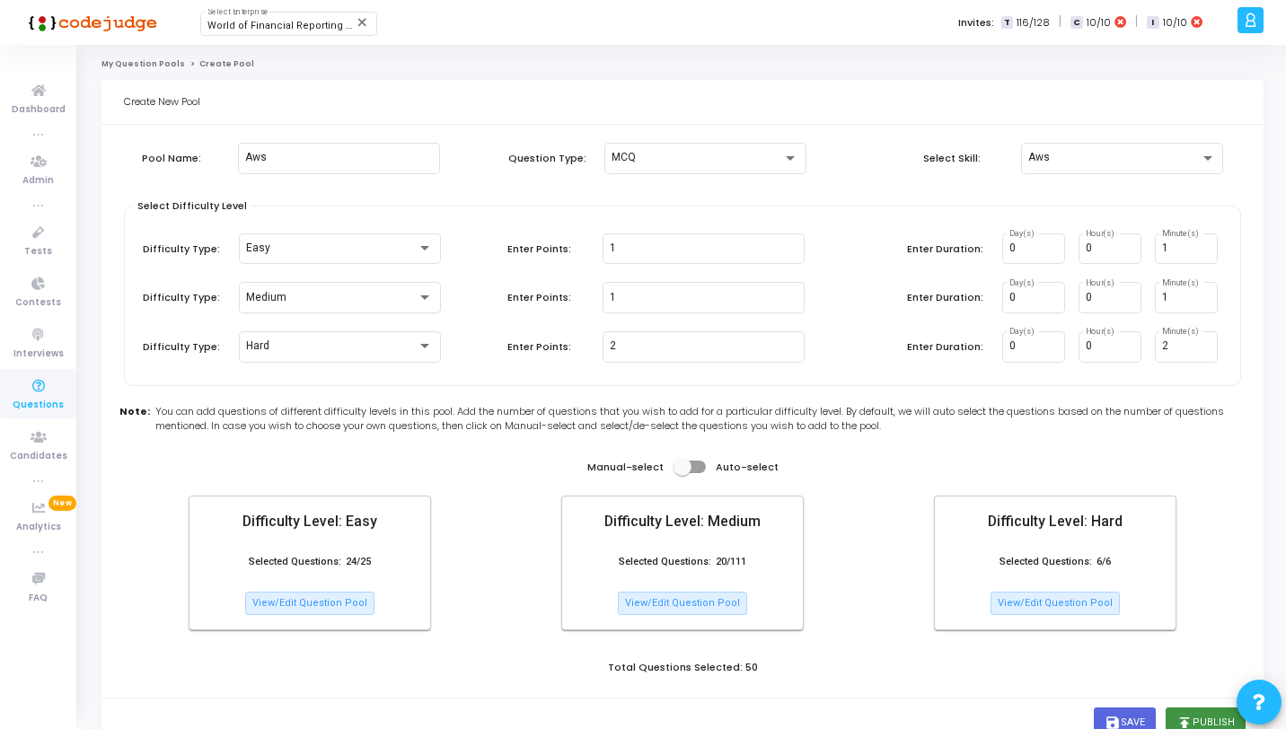
click at [1207, 713] on button "publish Publish" at bounding box center [1206, 723] width 80 height 31
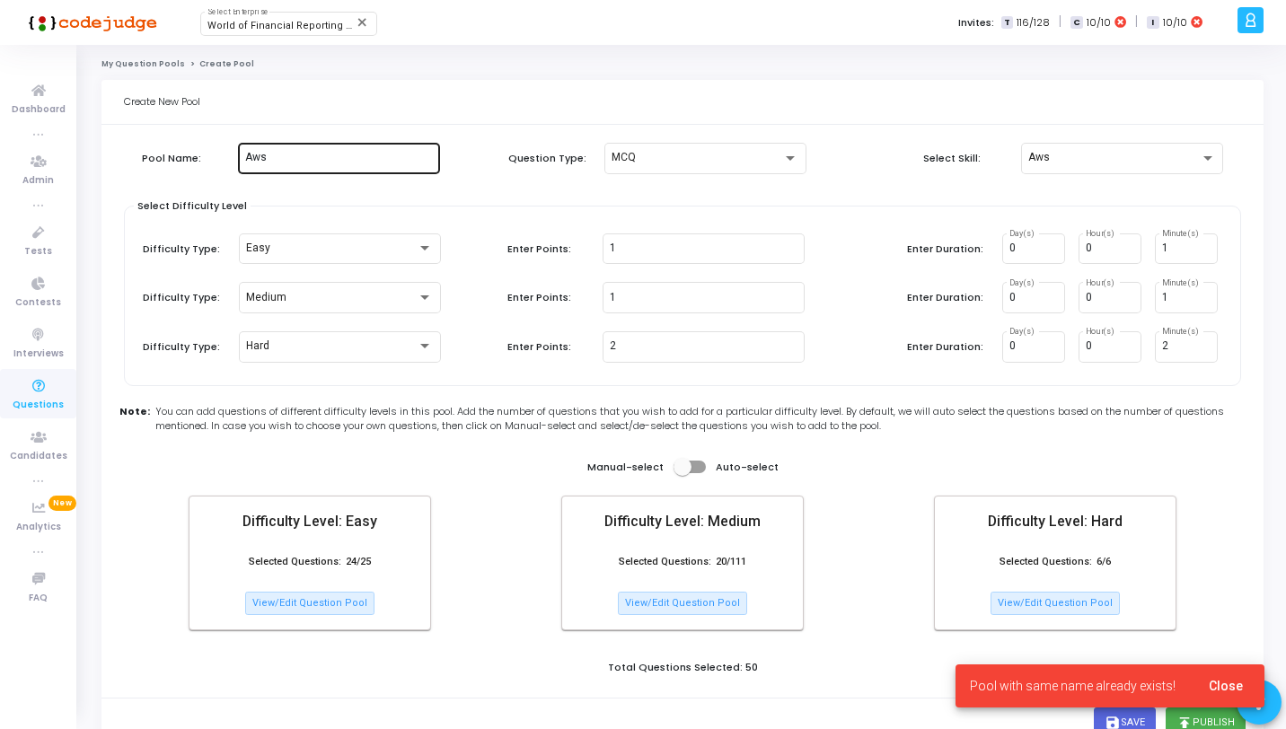
click at [320, 152] on input "Aws" at bounding box center [339, 158] width 188 height 13
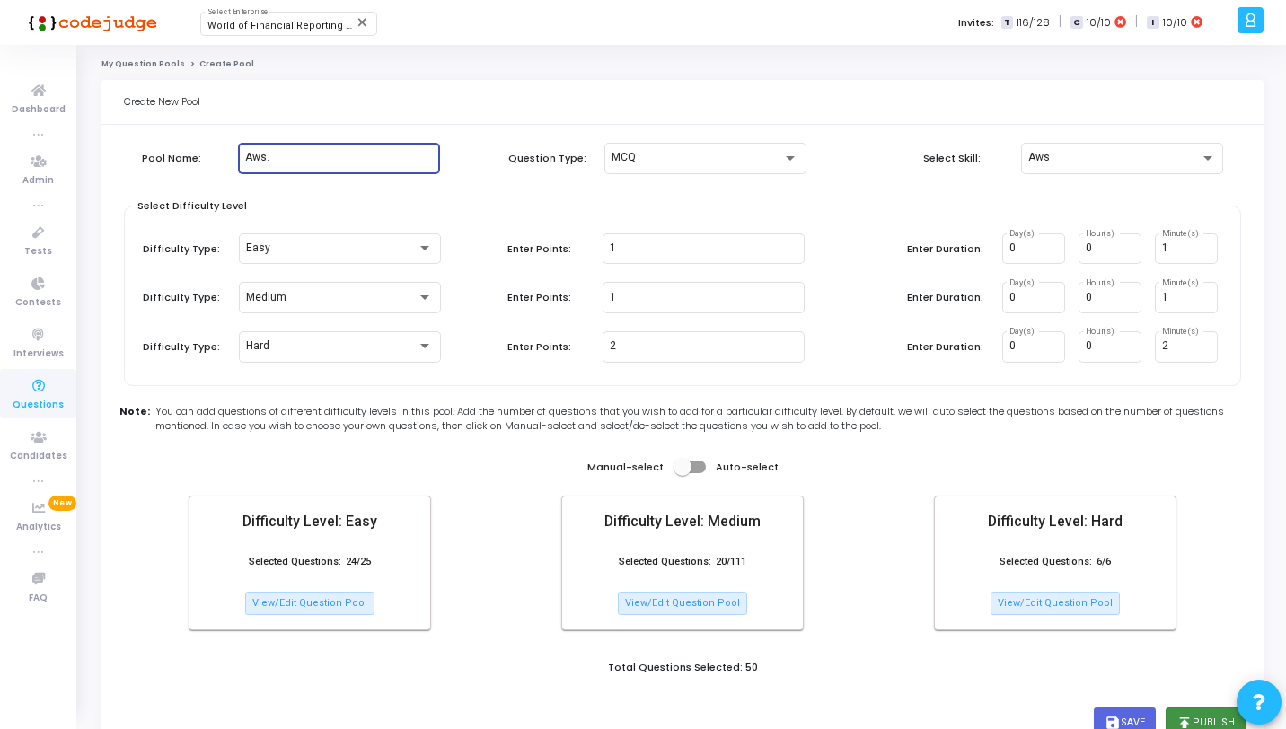
type input "Aws."
click at [1206, 714] on button "publish Publish" at bounding box center [1206, 723] width 80 height 31
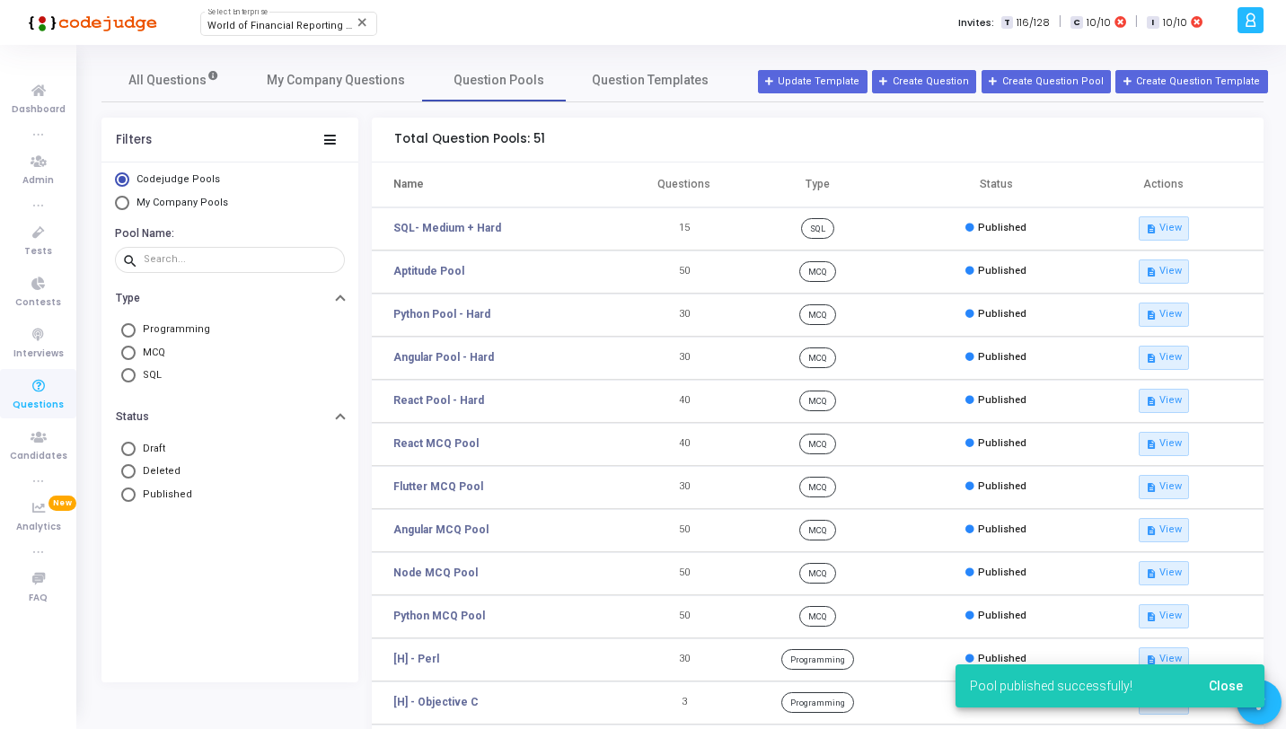
click at [197, 198] on span "My Company Pools" at bounding box center [183, 203] width 92 height 12
click at [129, 198] on input "My Company Pools" at bounding box center [122, 203] width 14 height 14
radio input "true"
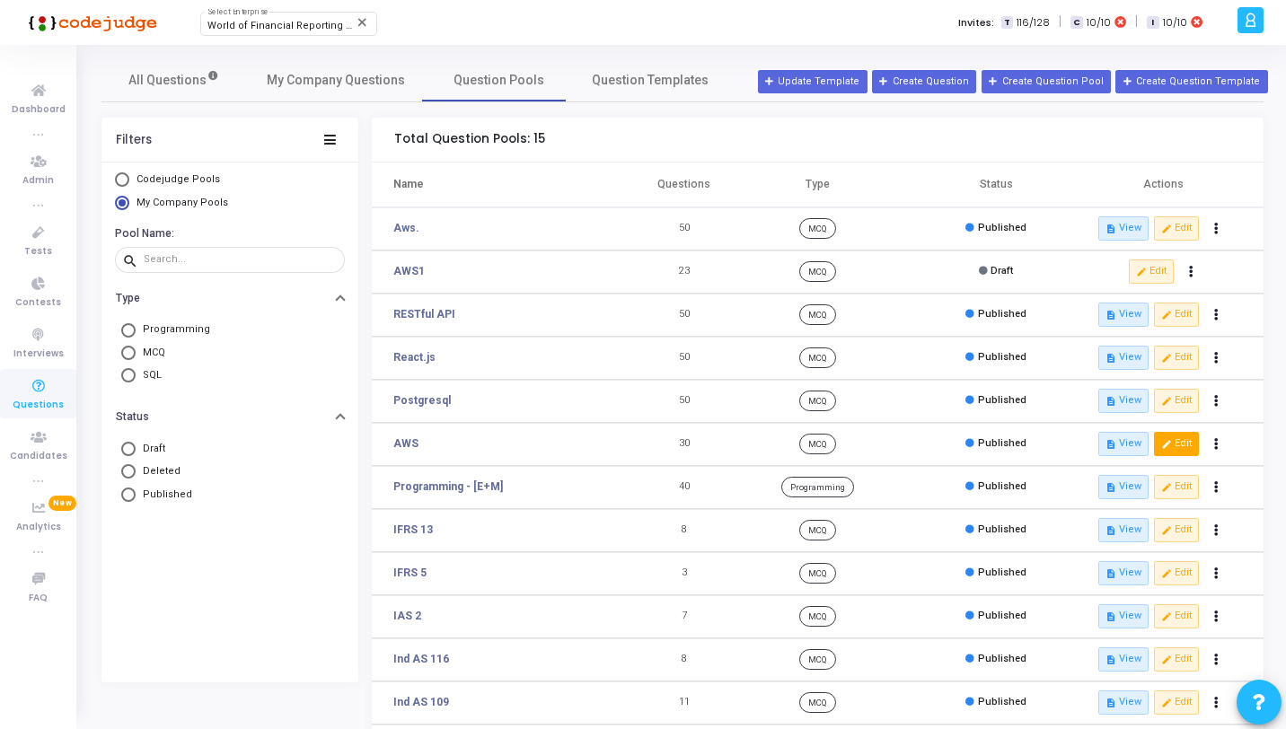
click at [1170, 443] on icon "edit" at bounding box center [1167, 444] width 10 height 10
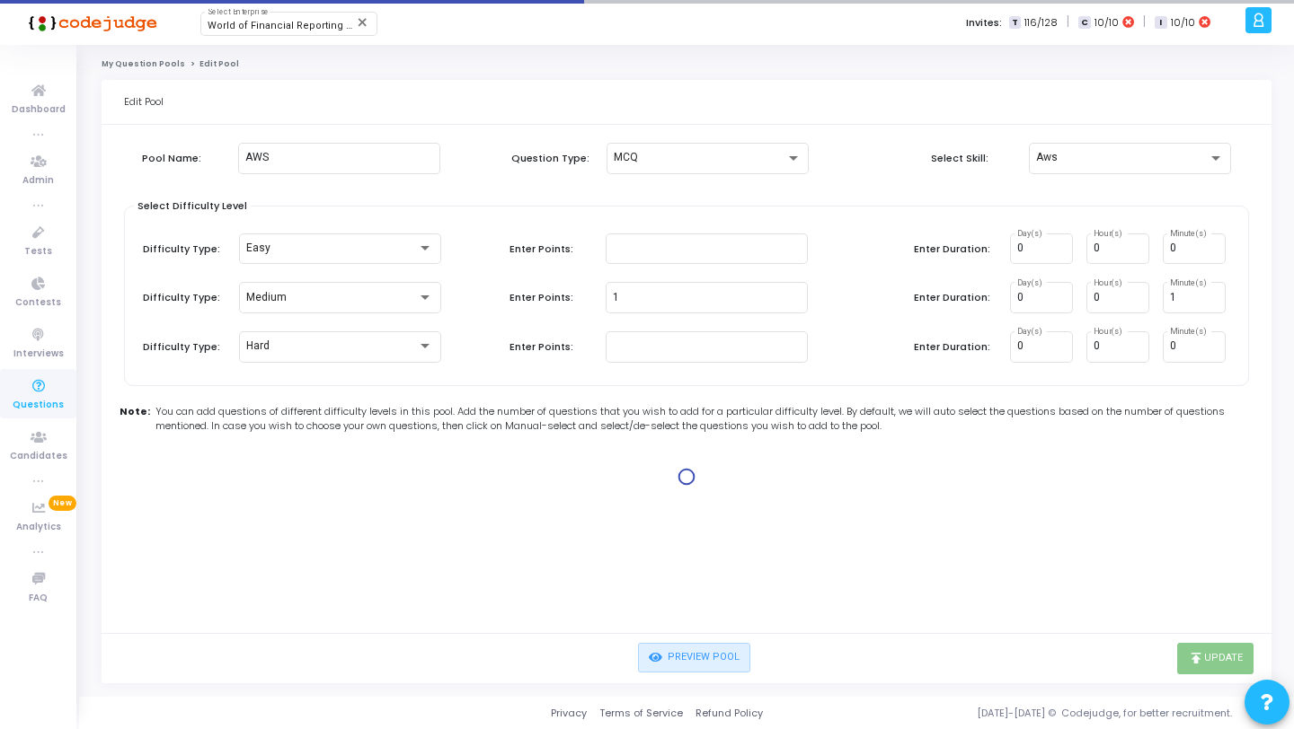
type input "1"
type input "2"
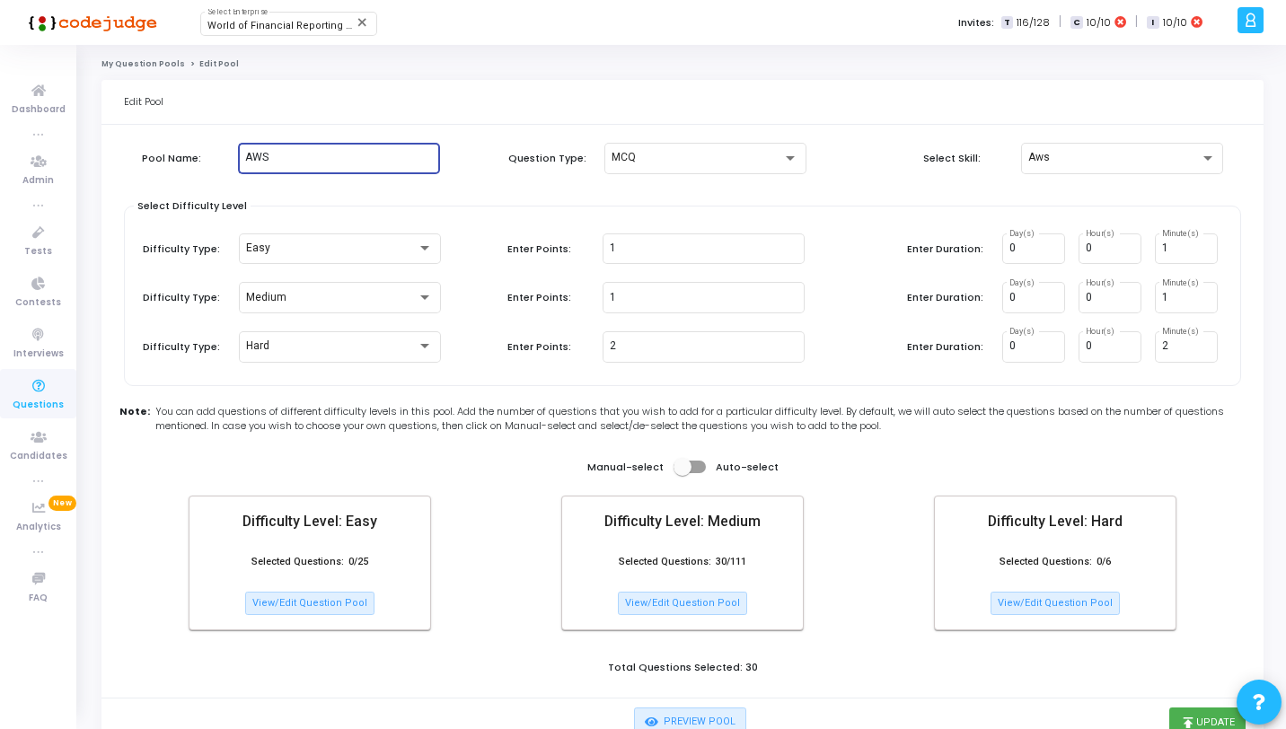
click at [300, 159] on input "AWS" at bounding box center [339, 158] width 188 height 13
type input "AWS MCQ"
click at [1194, 717] on icon "publish" at bounding box center [1188, 723] width 16 height 16
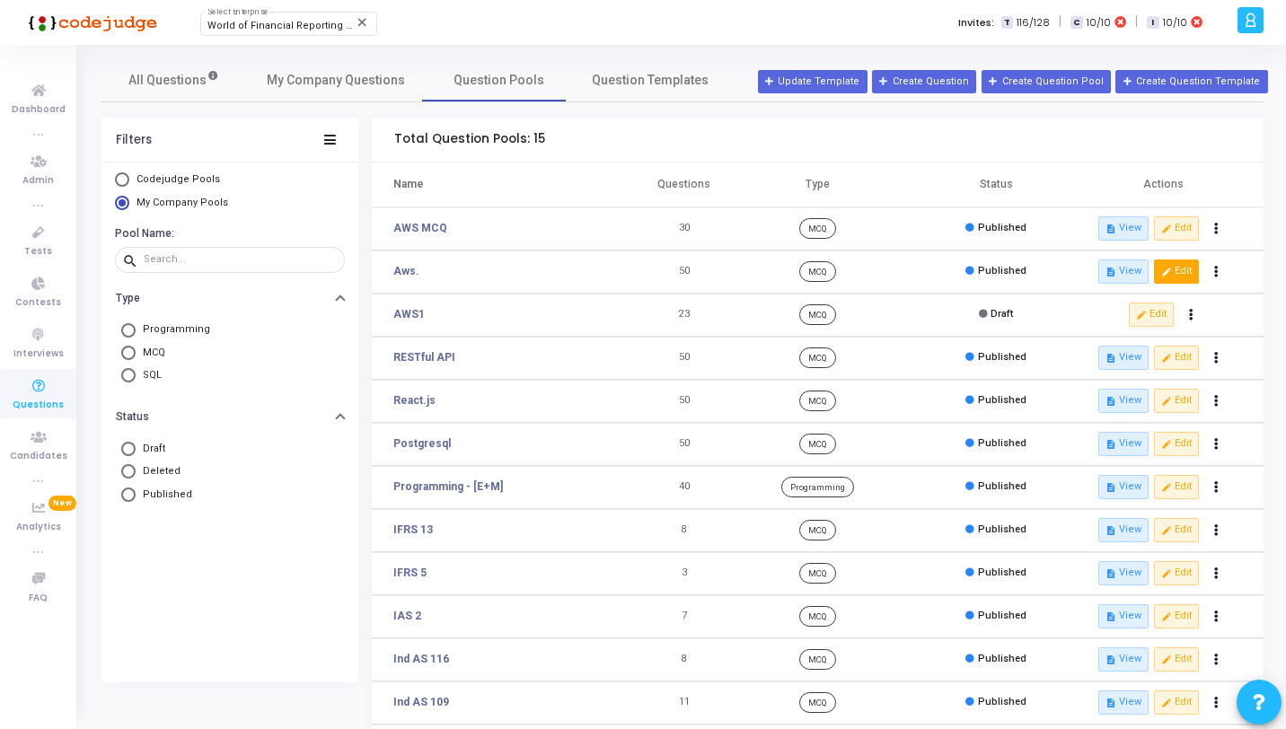
click at [1182, 270] on button "edit Edit" at bounding box center [1176, 271] width 45 height 23
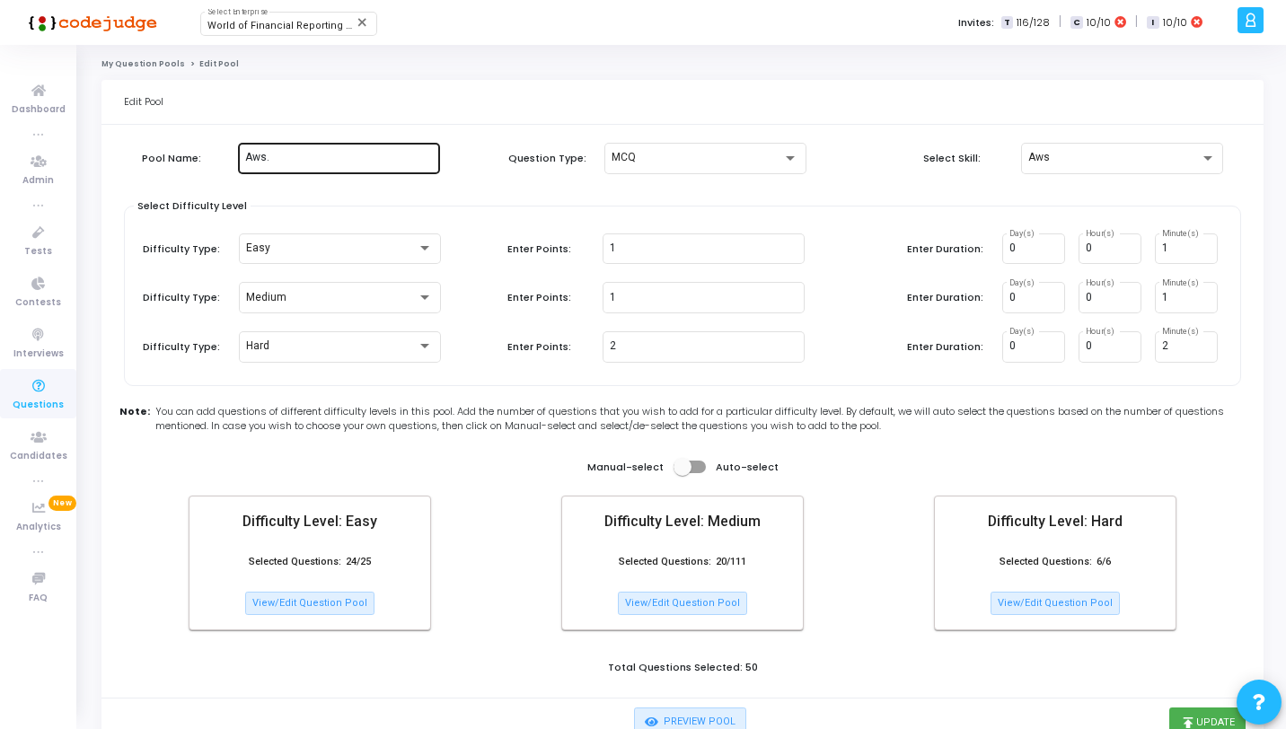
click at [381, 172] on div "Aws." at bounding box center [339, 156] width 188 height 33
type input "AWS"
click at [1197, 711] on button "publish Update" at bounding box center [1208, 723] width 76 height 31
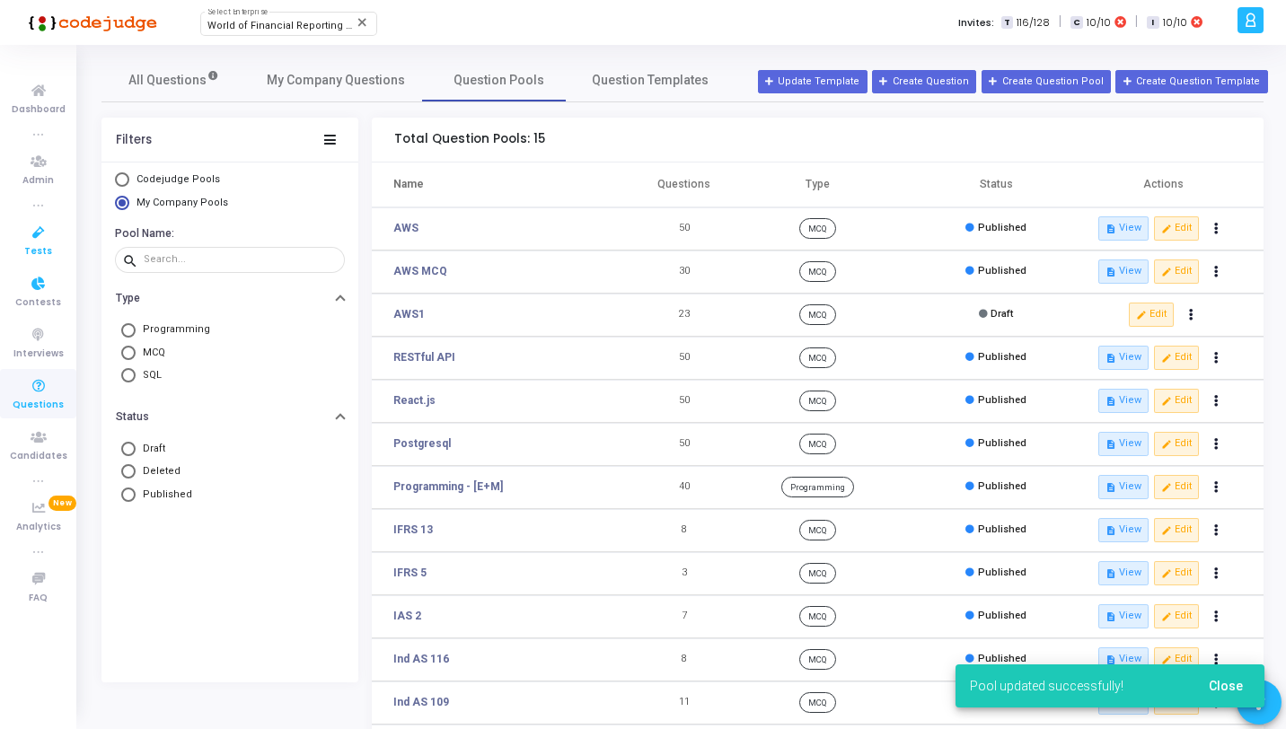
click at [26, 245] on span "Tests" at bounding box center [38, 251] width 28 height 15
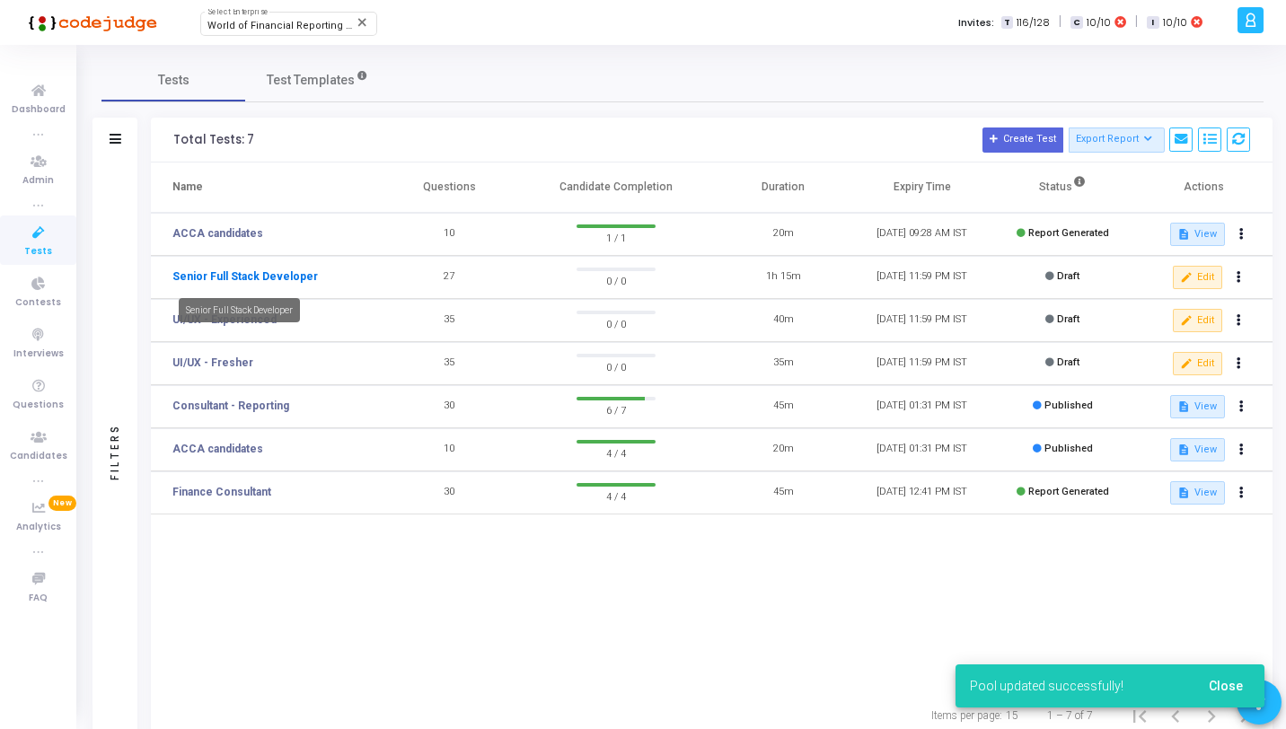
click at [305, 277] on link "Senior Full Stack Developer" at bounding box center [245, 277] width 146 height 16
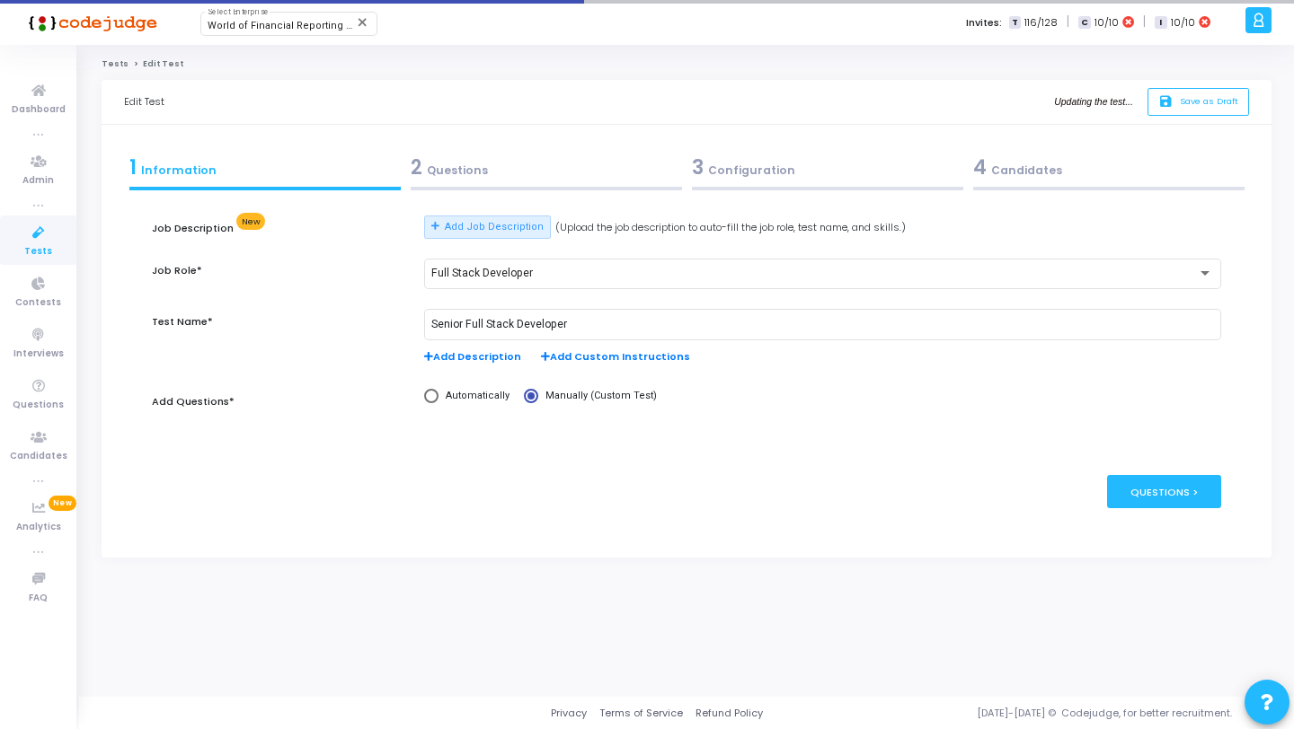
click at [478, 187] on div at bounding box center [546, 189] width 271 height 4
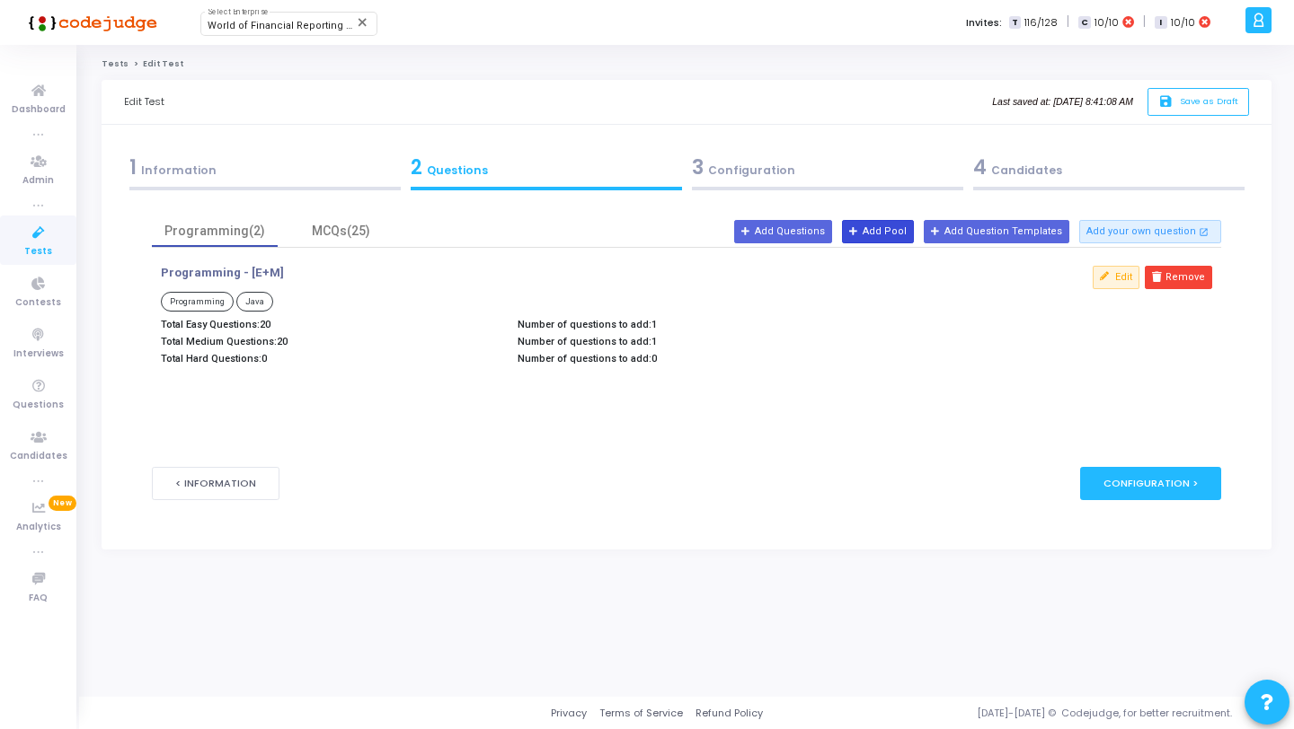
click at [912, 225] on button "Add Pool" at bounding box center [878, 231] width 72 height 23
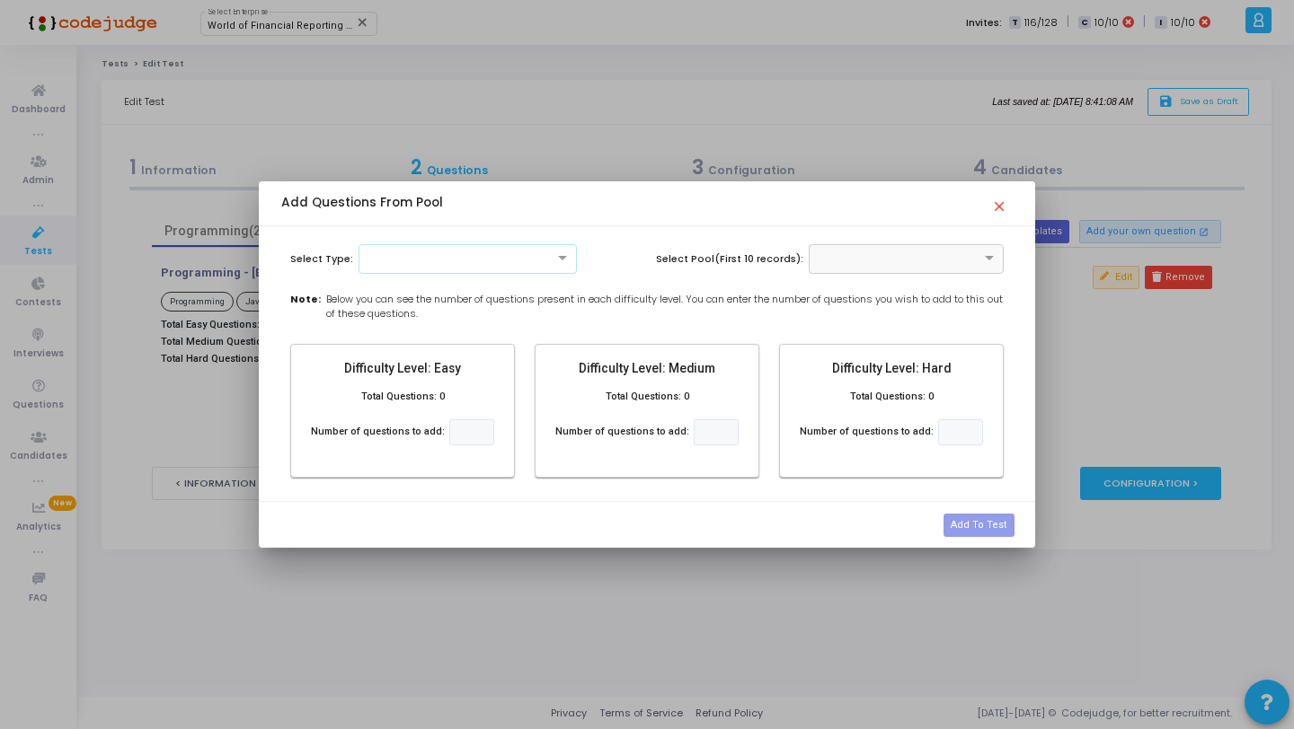
click at [445, 260] on div at bounding box center [467, 257] width 217 height 15
click at [424, 287] on div "MCQ" at bounding box center [467, 289] width 217 height 30
click at [854, 253] on input "text" at bounding box center [888, 257] width 140 height 15
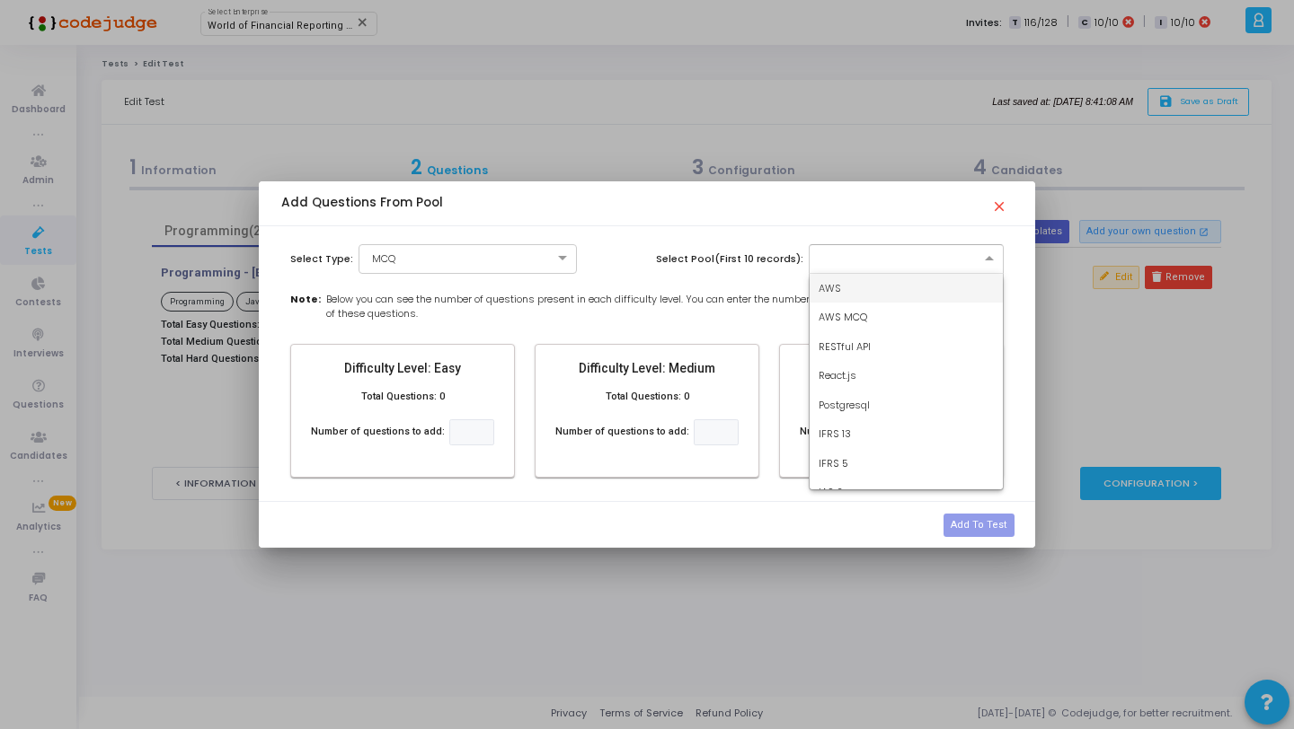
click at [899, 286] on div "AWS" at bounding box center [906, 289] width 194 height 30
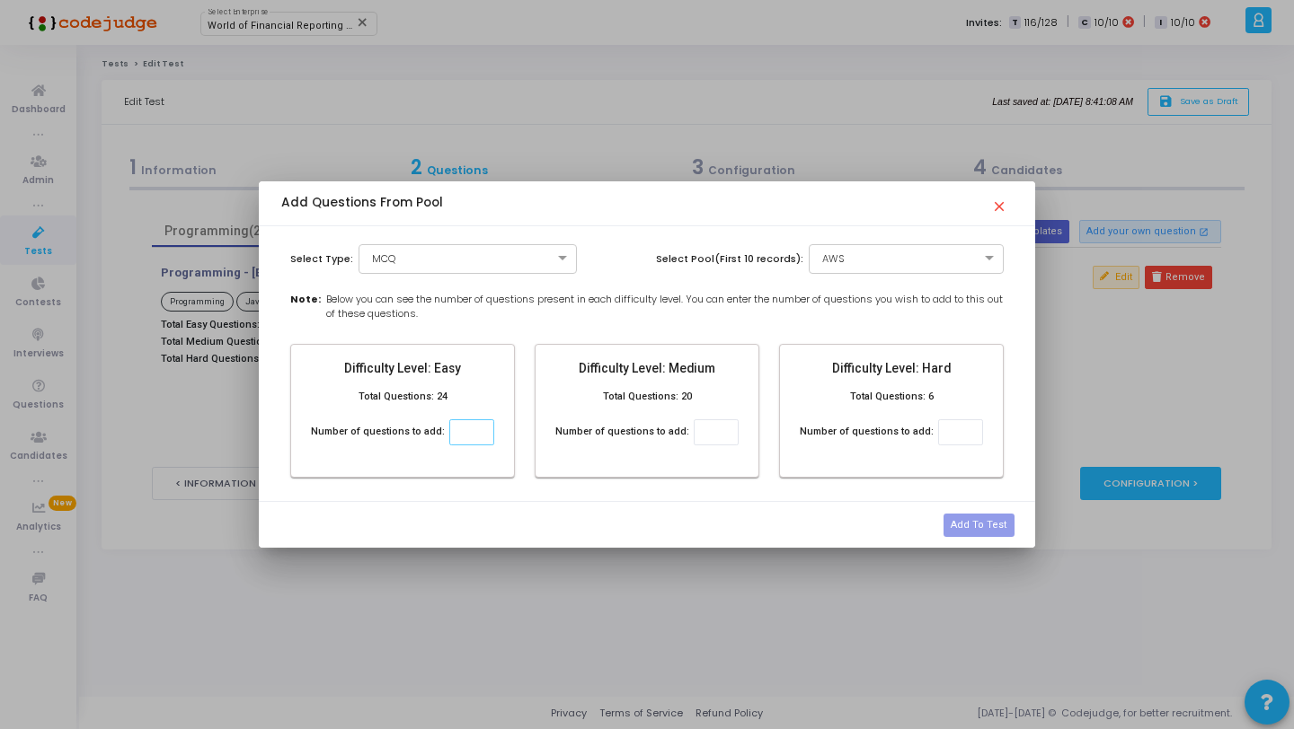
click at [453, 441] on input "number" at bounding box center [471, 433] width 45 height 26
type input "2"
click at [709, 430] on input "number" at bounding box center [716, 433] width 45 height 26
type input "2"
click at [948, 433] on input "number" at bounding box center [960, 433] width 45 height 26
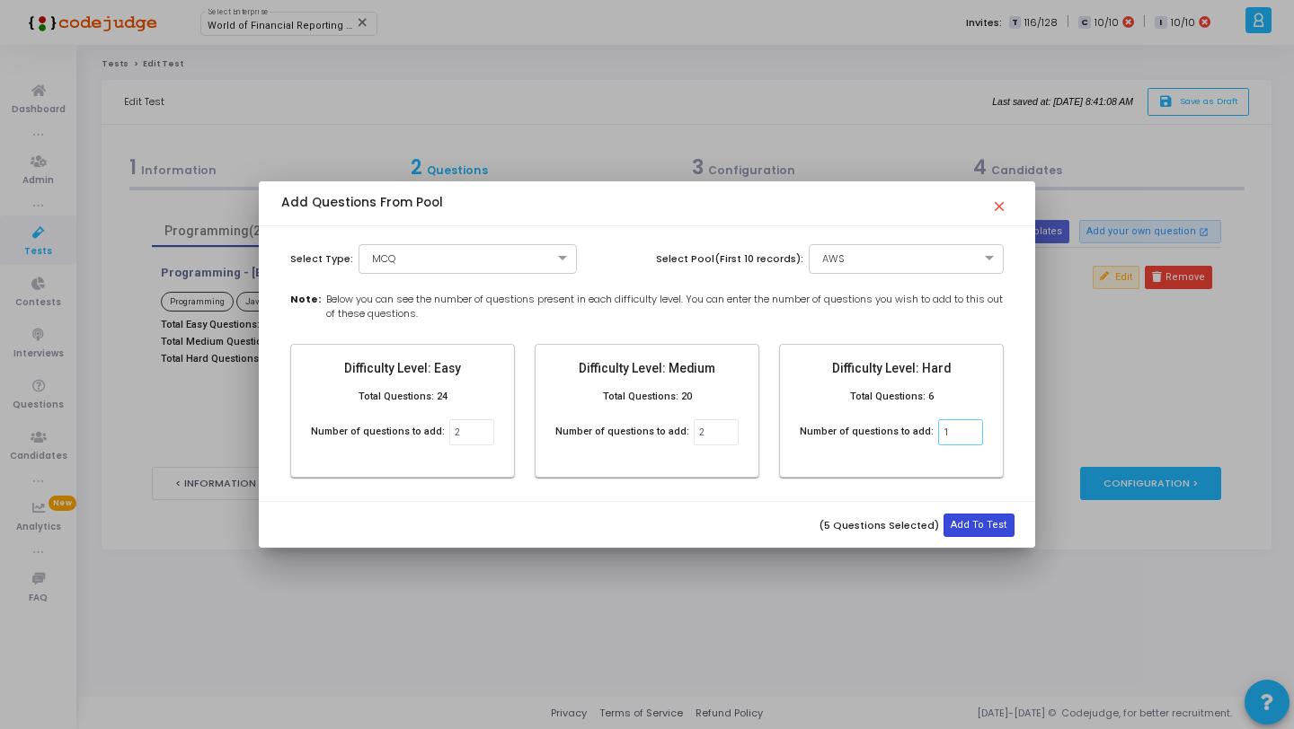
type input "1"
click at [1004, 529] on button "Add To Test" at bounding box center [978, 525] width 70 height 23
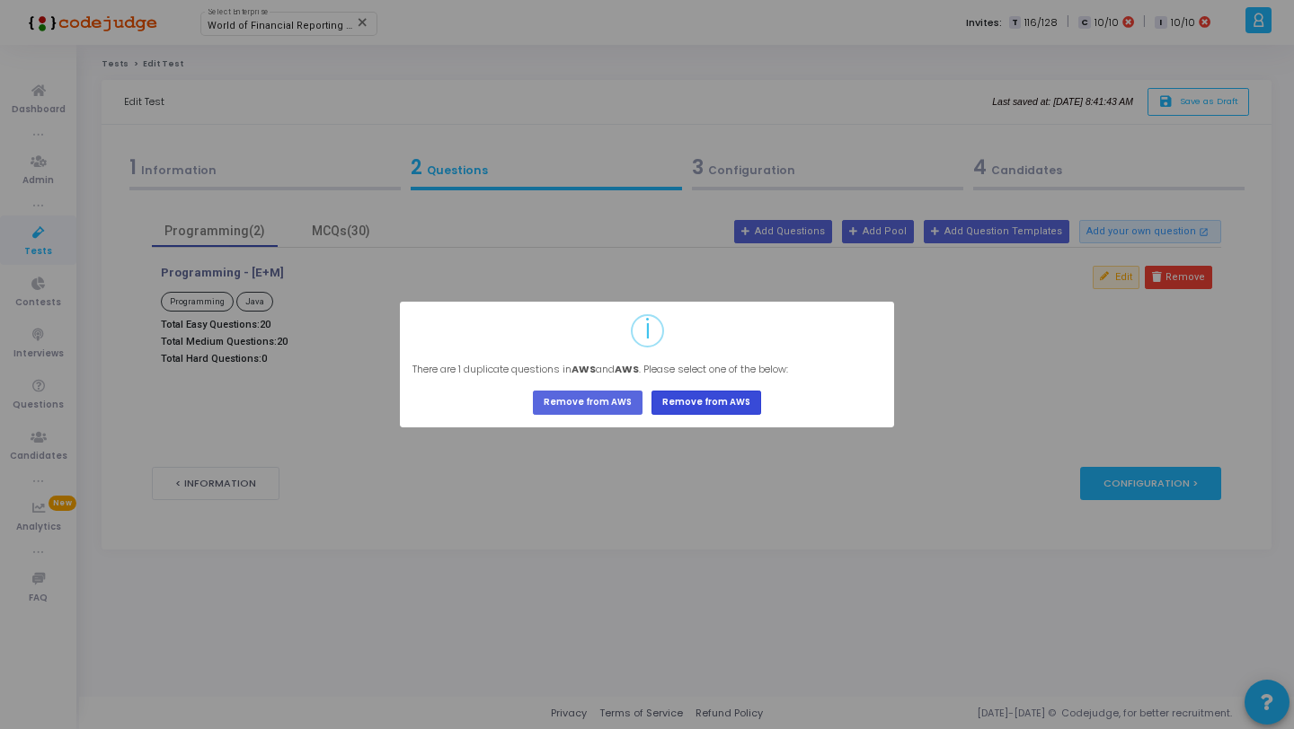
click at [674, 409] on button "Remove from AWS" at bounding box center [706, 403] width 110 height 24
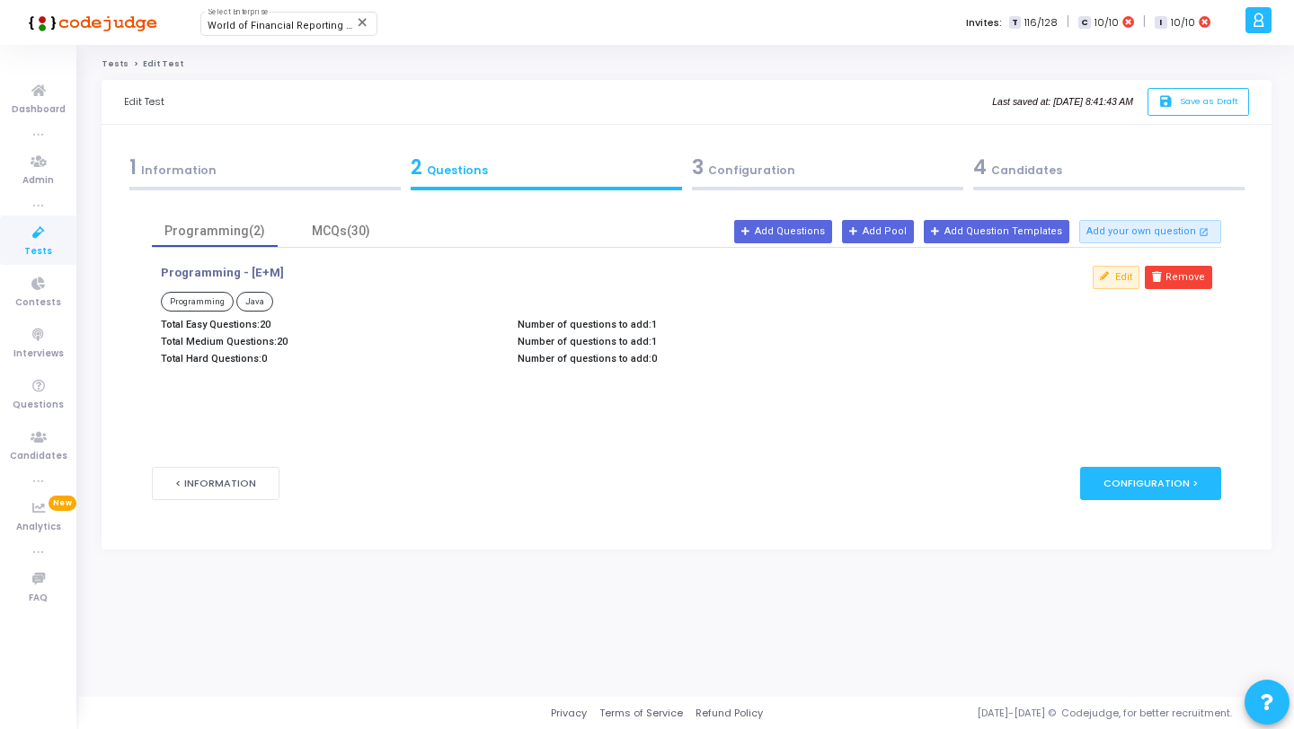
click at [367, 209] on form "Job Description New Add Job Description (Upload the job description to auto-fil…" at bounding box center [686, 362] width 1068 height 332
click at [367, 216] on div "MCQs(30)" at bounding box center [341, 231] width 126 height 31
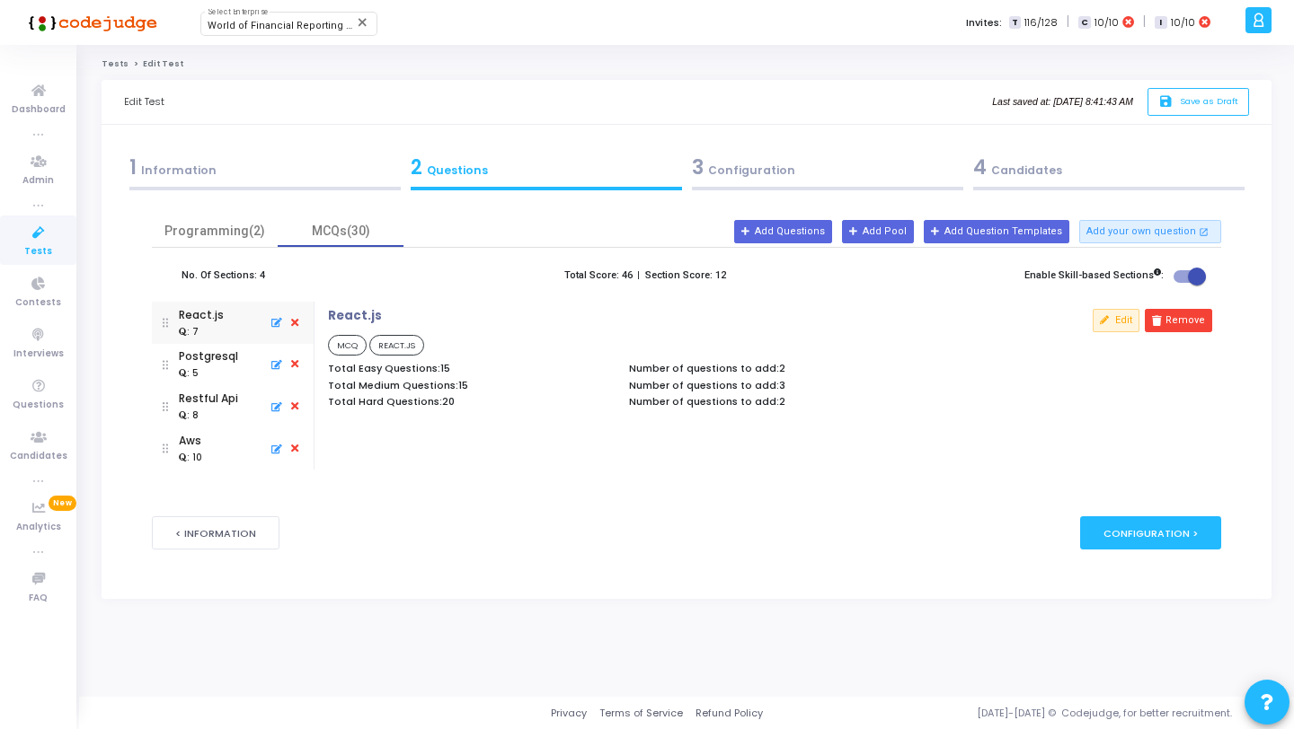
click at [214, 454] on div "Aws : 10" at bounding box center [233, 449] width 140 height 42
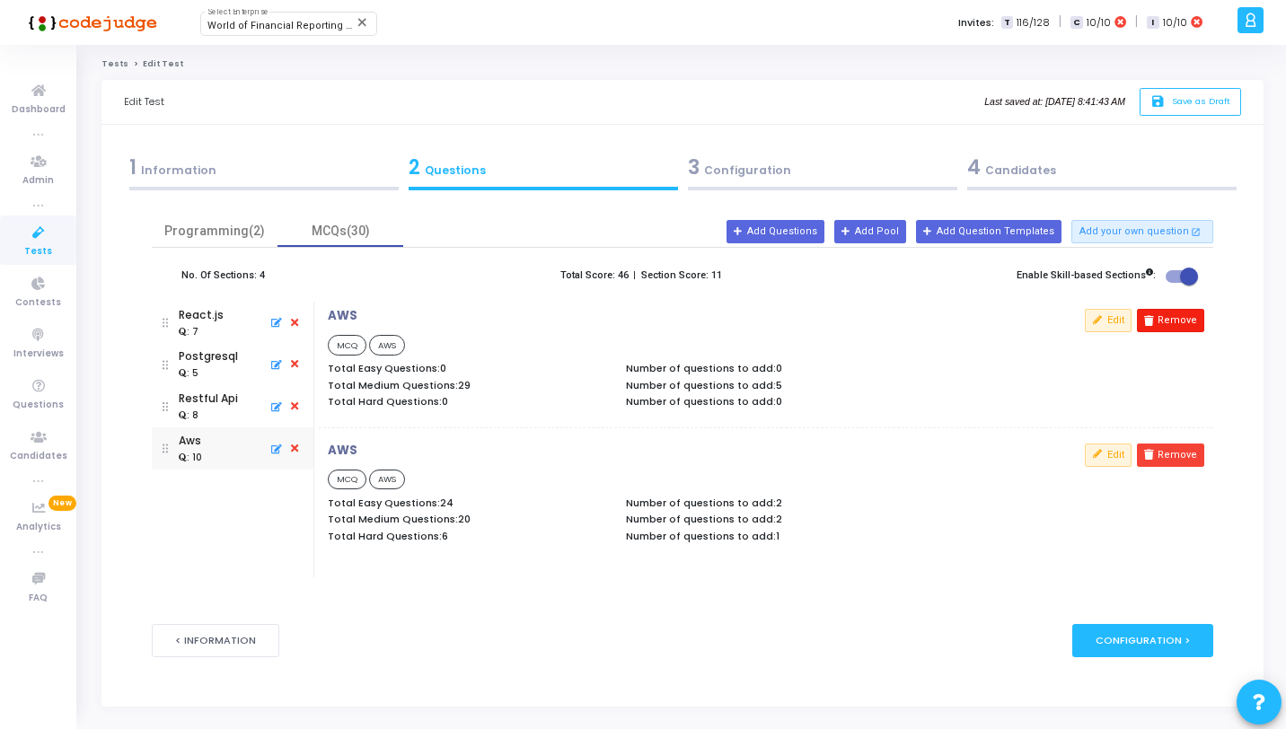
click at [1162, 323] on button "Remove" at bounding box center [1170, 320] width 67 height 23
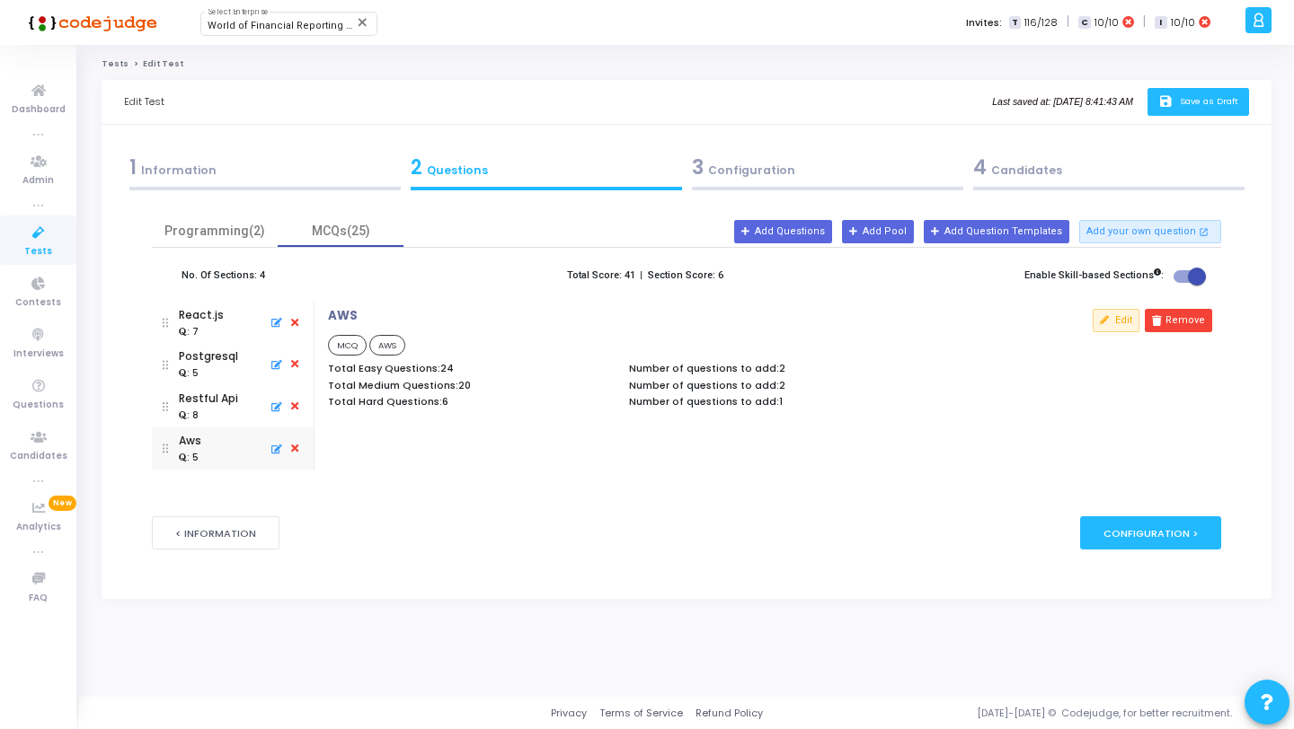
click at [1171, 111] on button "save Save as Draft" at bounding box center [1198, 102] width 102 height 28
click at [49, 236] on icon at bounding box center [39, 233] width 38 height 22
